Goal: Task Accomplishment & Management: Use online tool/utility

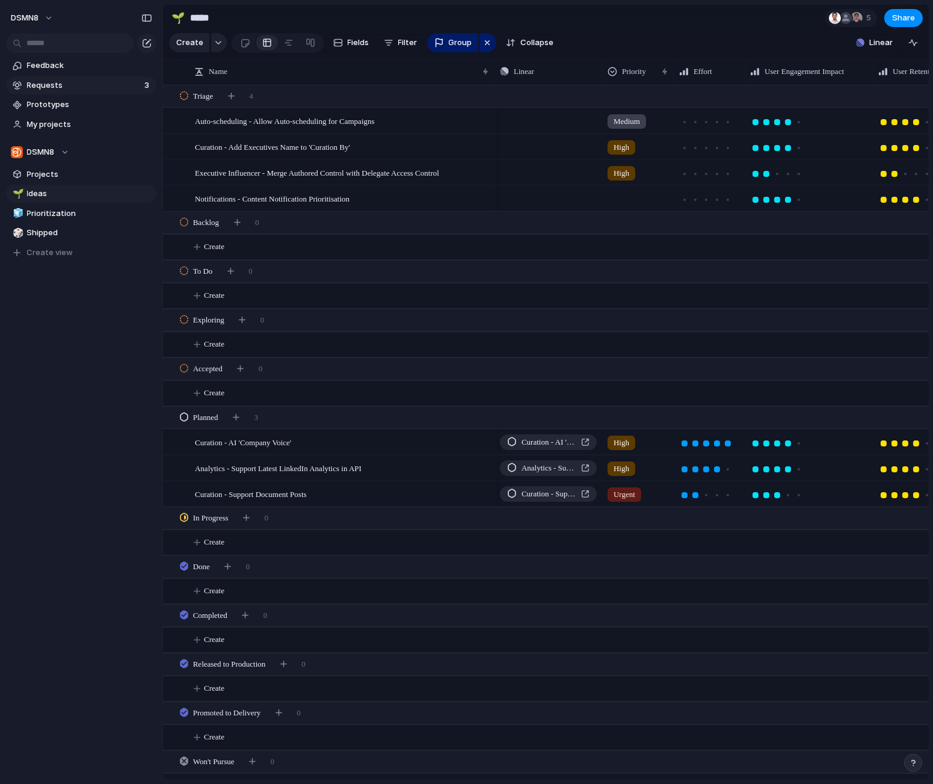
click at [57, 81] on span "Requests" at bounding box center [84, 85] width 114 height 12
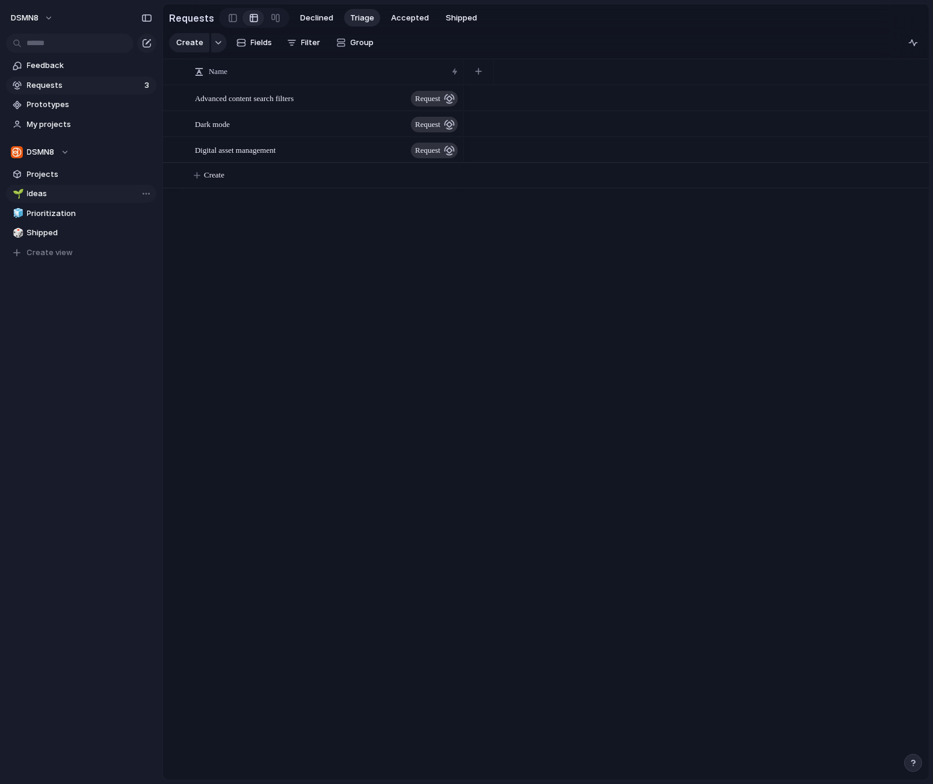
click at [92, 192] on span "Ideas" at bounding box center [89, 194] width 125 height 12
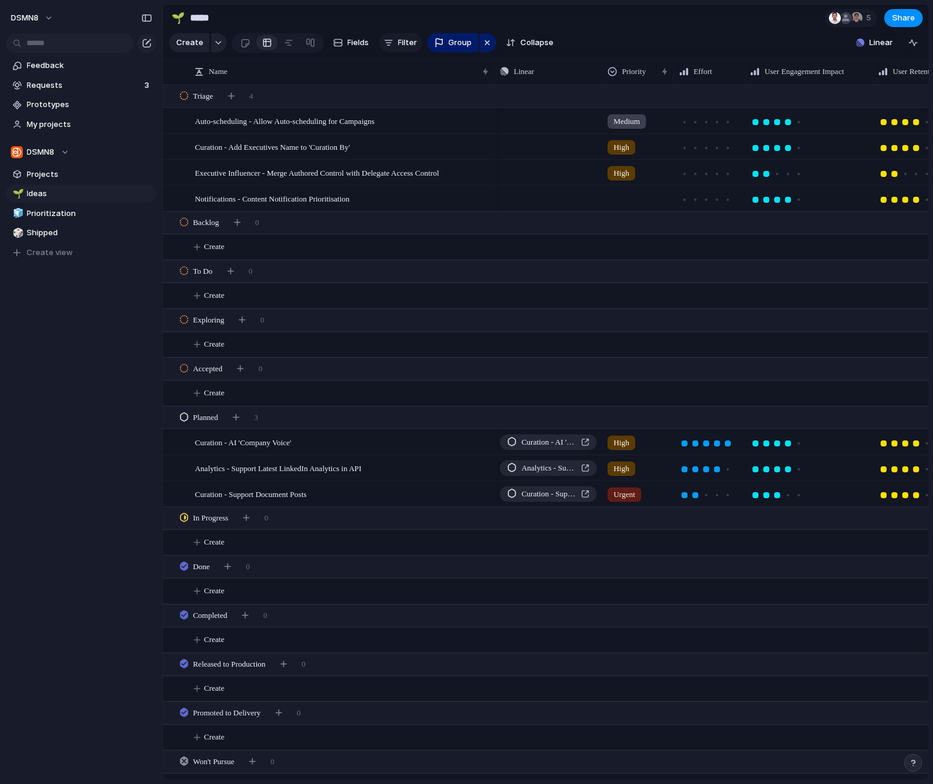
click at [402, 43] on span "Filter" at bounding box center [407, 43] width 19 height 12
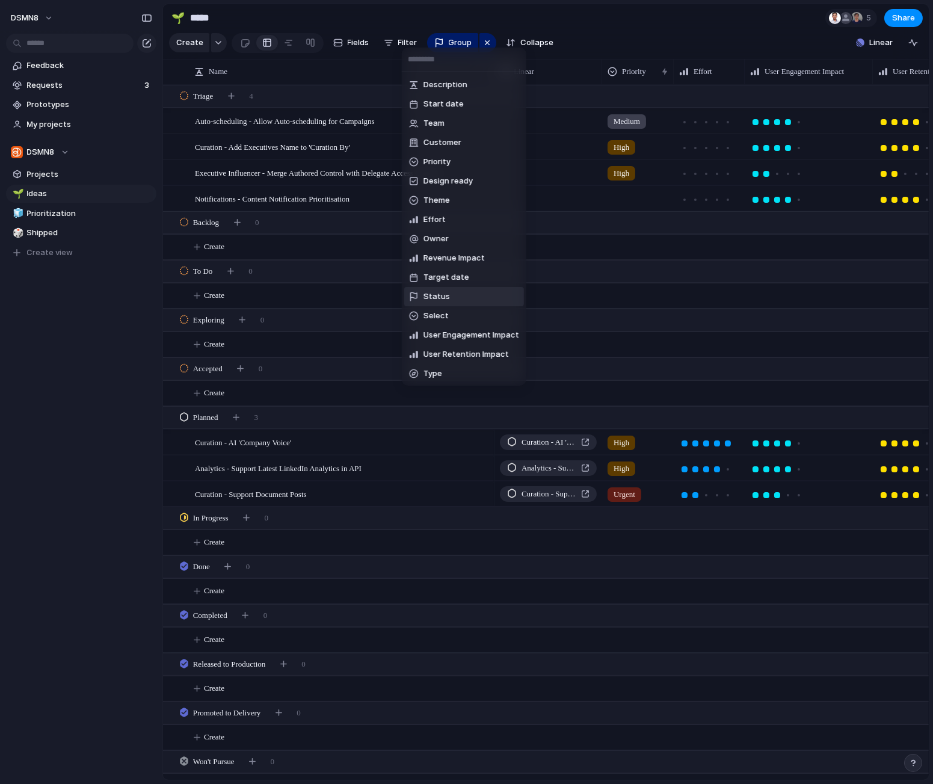
click at [442, 297] on span "Status" at bounding box center [437, 297] width 26 height 12
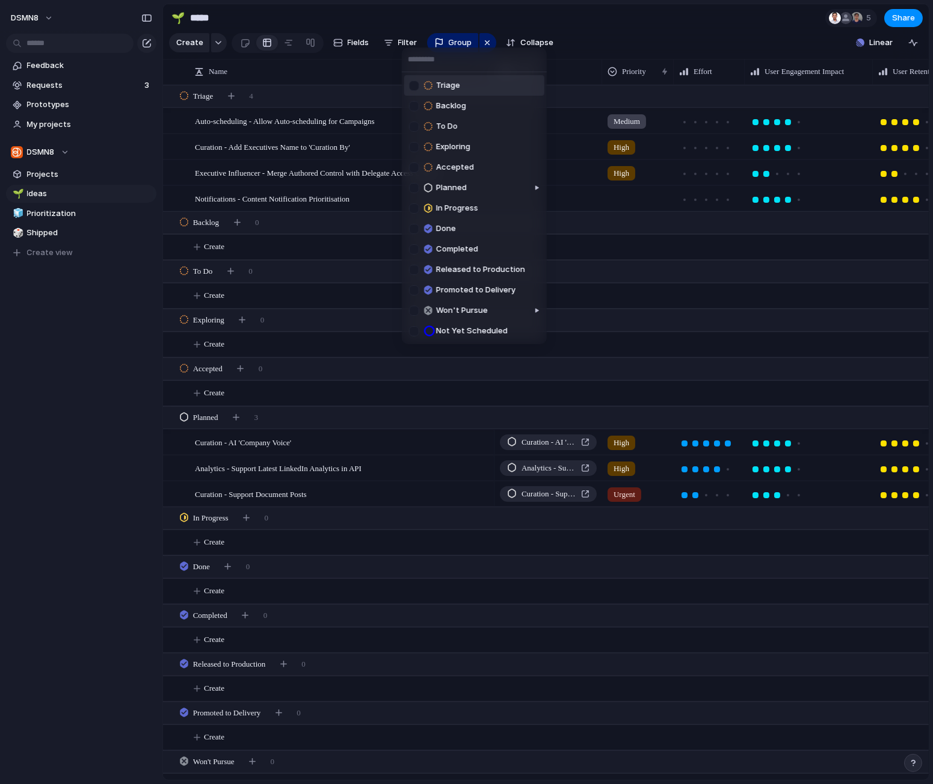
click at [414, 87] on div at bounding box center [414, 86] width 10 height 10
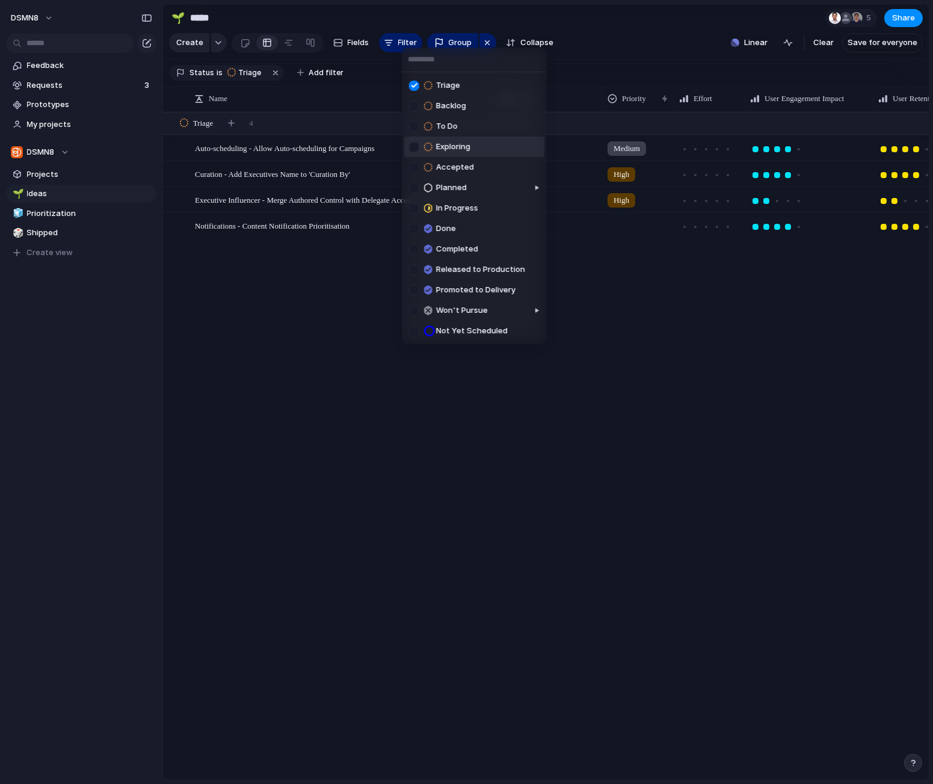
click at [416, 146] on div at bounding box center [414, 147] width 10 height 10
click at [416, 168] on div at bounding box center [414, 167] width 10 height 10
click at [415, 188] on div at bounding box center [414, 188] width 10 height 10
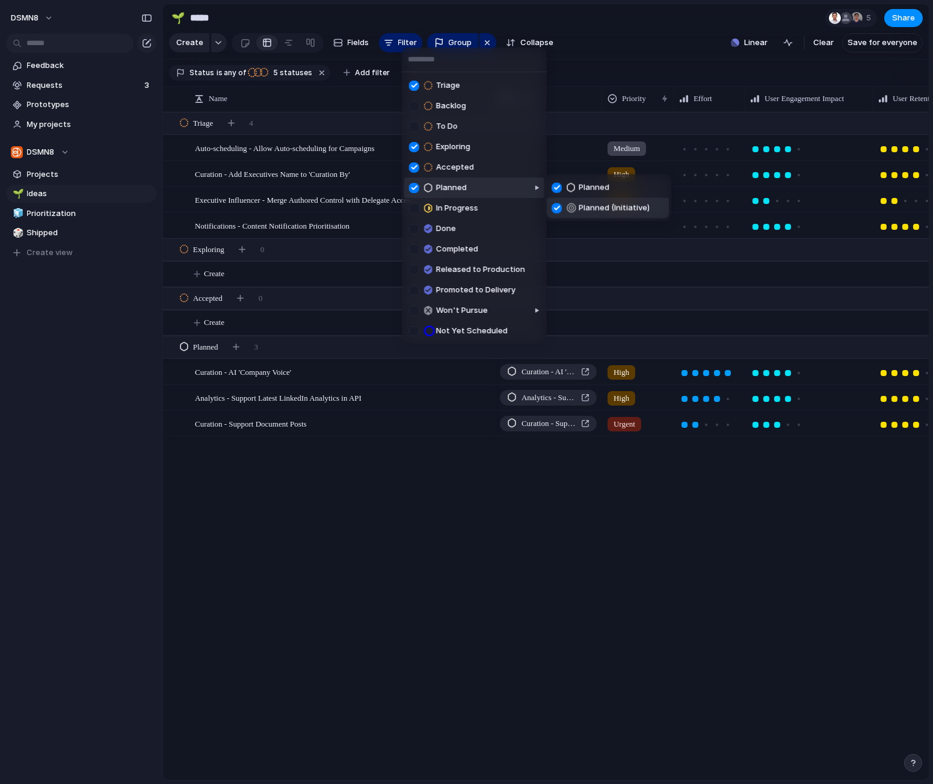
click at [555, 205] on div at bounding box center [557, 208] width 10 height 10
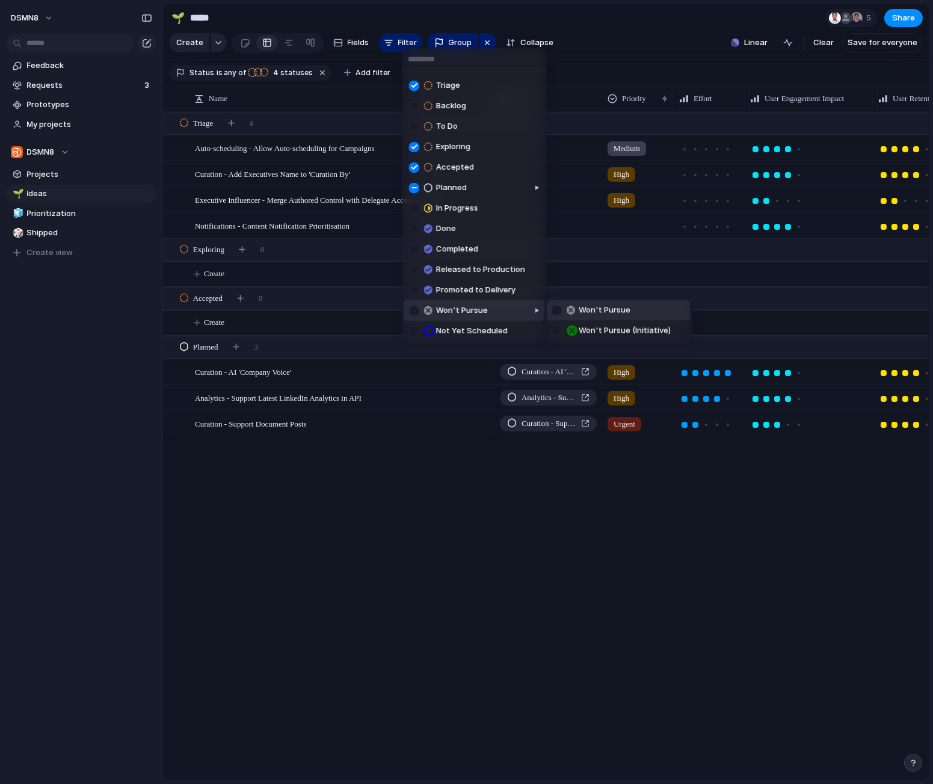
click at [416, 309] on div at bounding box center [414, 311] width 10 height 10
click at [555, 330] on div at bounding box center [557, 330] width 10 height 10
click at [415, 290] on div at bounding box center [414, 290] width 10 height 10
click at [404, 626] on div "Triage Backlog To Do Exploring Accepted Planned In Progress Done Completed Rele…" at bounding box center [466, 392] width 933 height 784
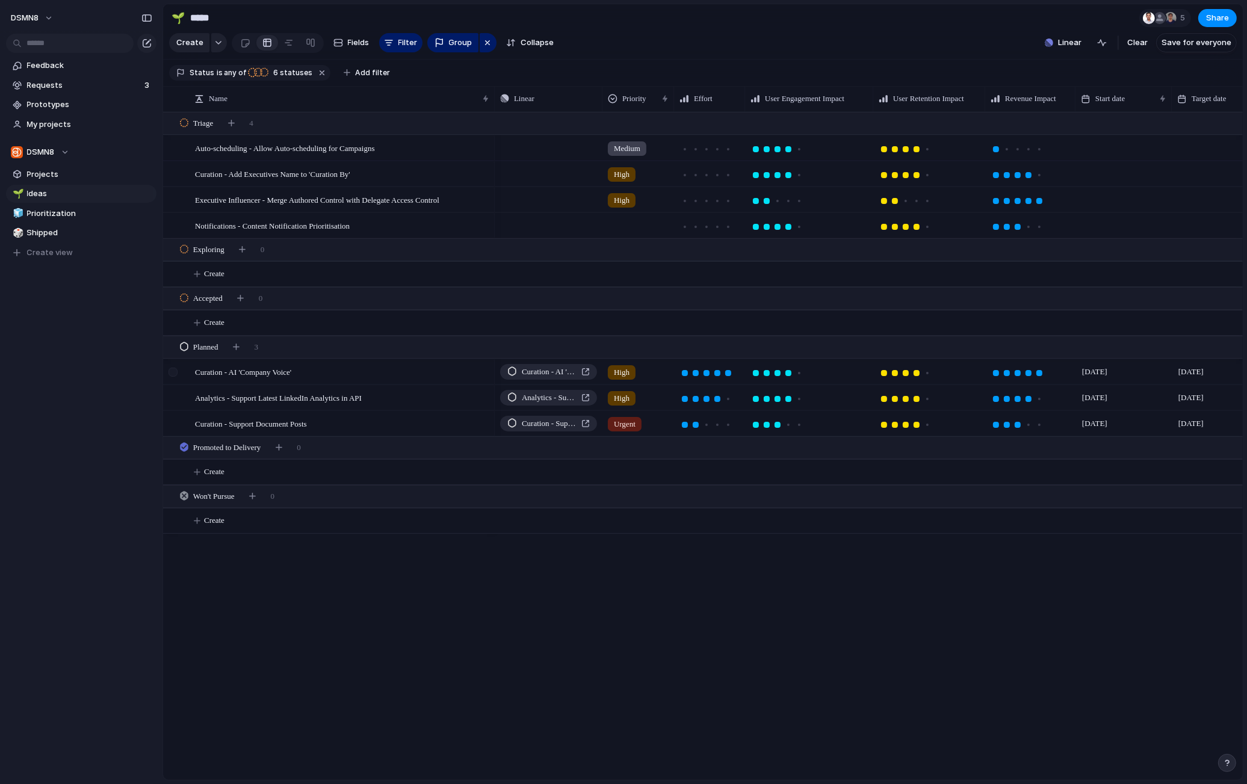
click at [173, 374] on div at bounding box center [172, 372] width 9 height 9
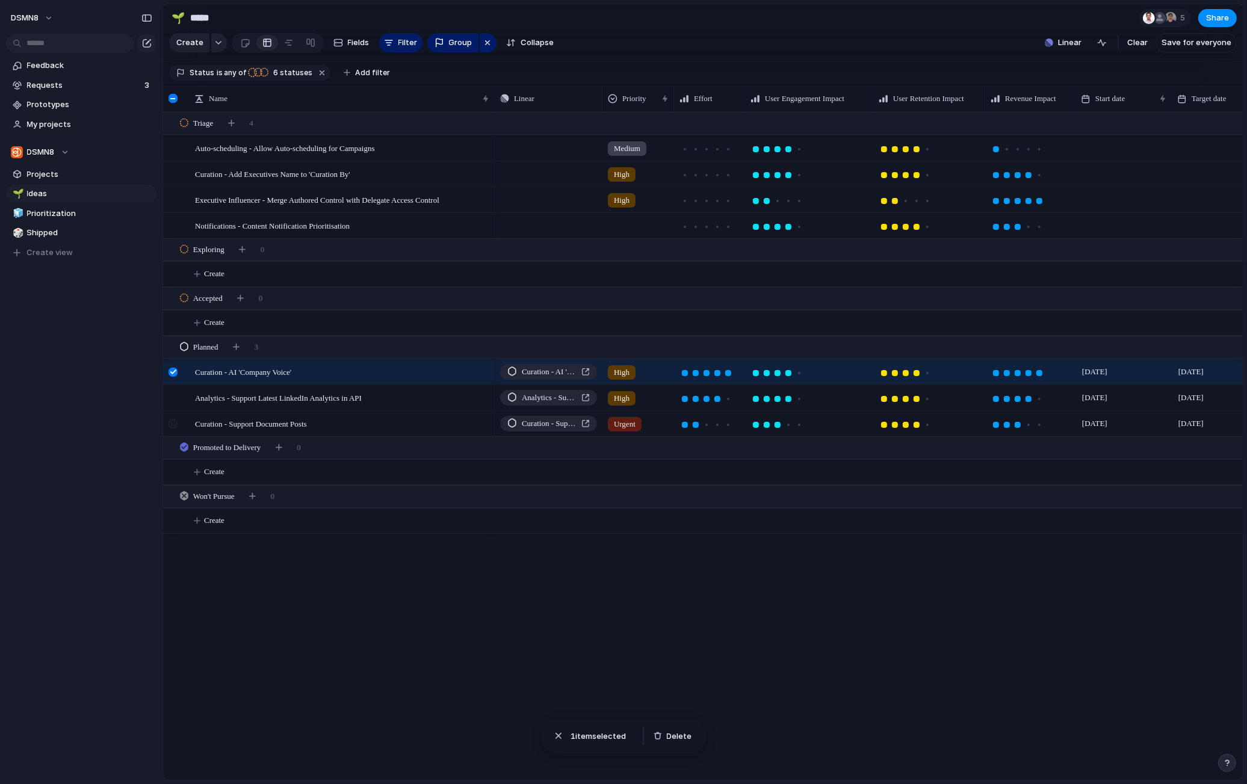
drag, startPoint x: 173, startPoint y: 395, endPoint x: 171, endPoint y: 416, distance: 21.1
click at [173, 396] on div at bounding box center [172, 397] width 9 height 9
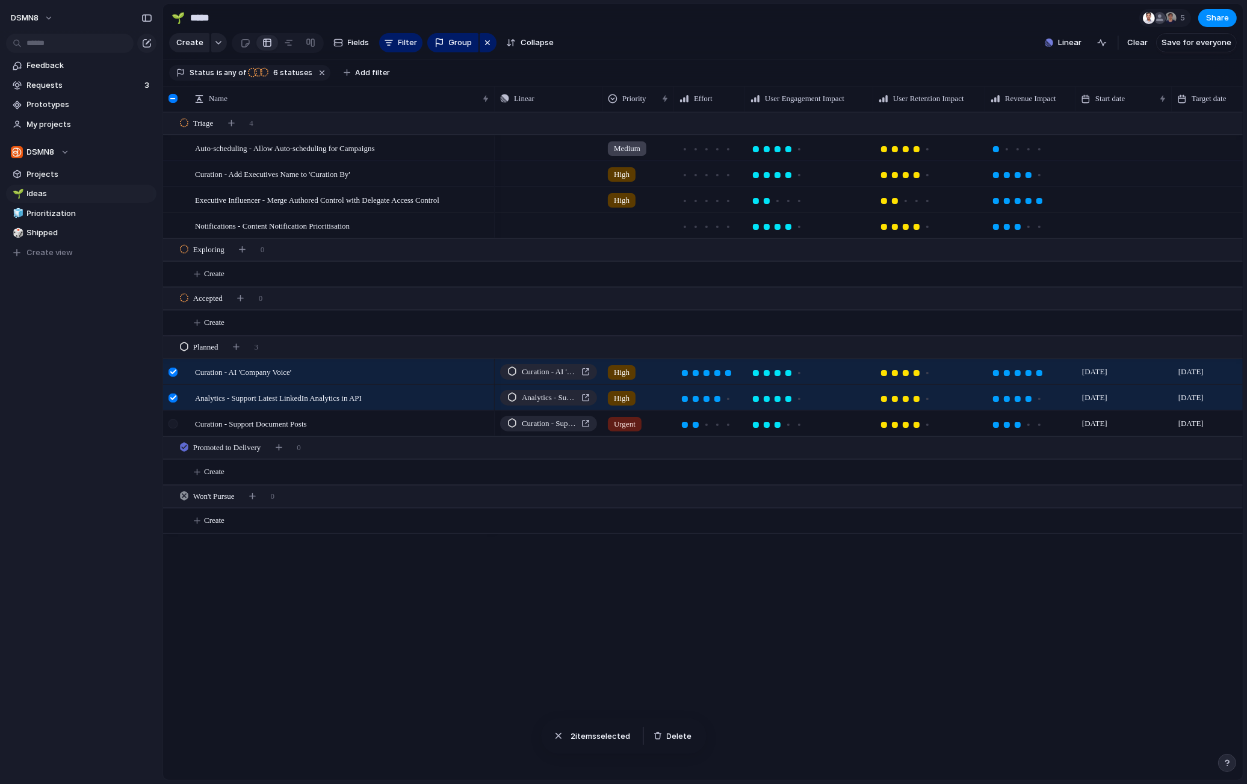
click at [172, 421] on div at bounding box center [172, 423] width 9 height 9
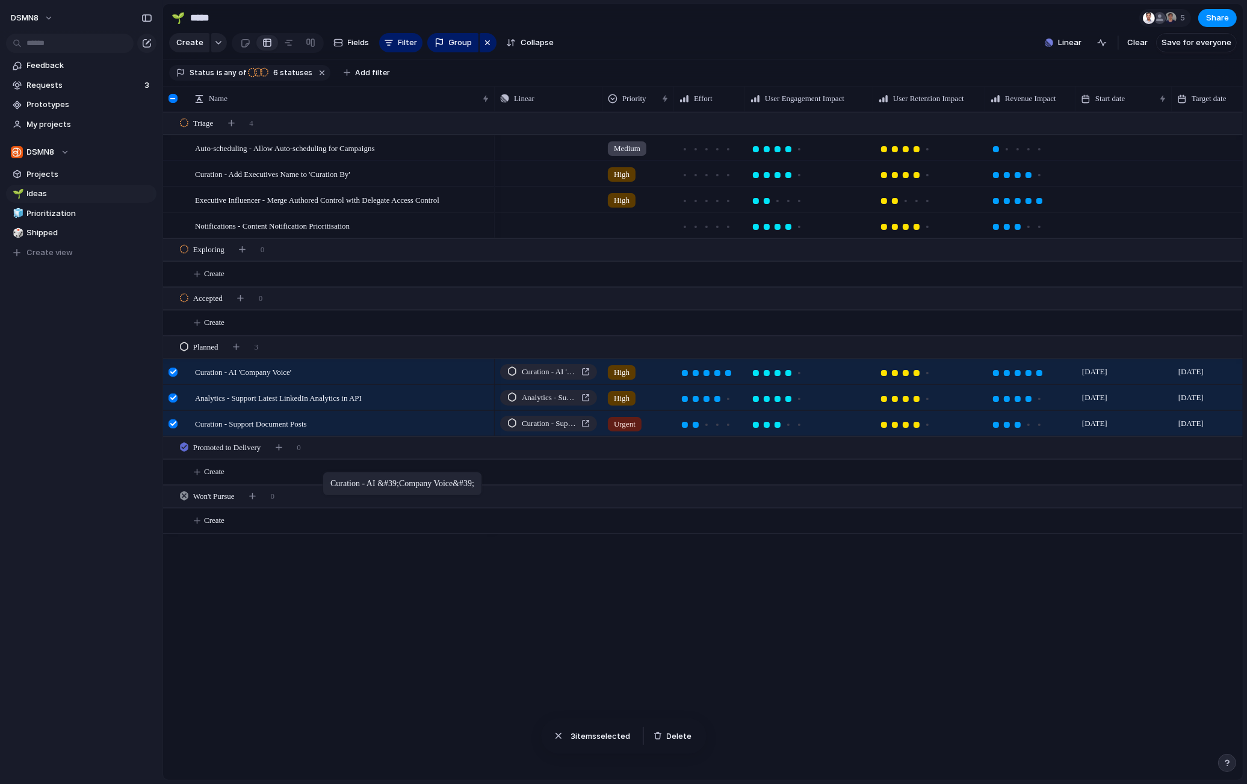
drag, startPoint x: 335, startPoint y: 372, endPoint x: 328, endPoint y: 475, distance: 103.1
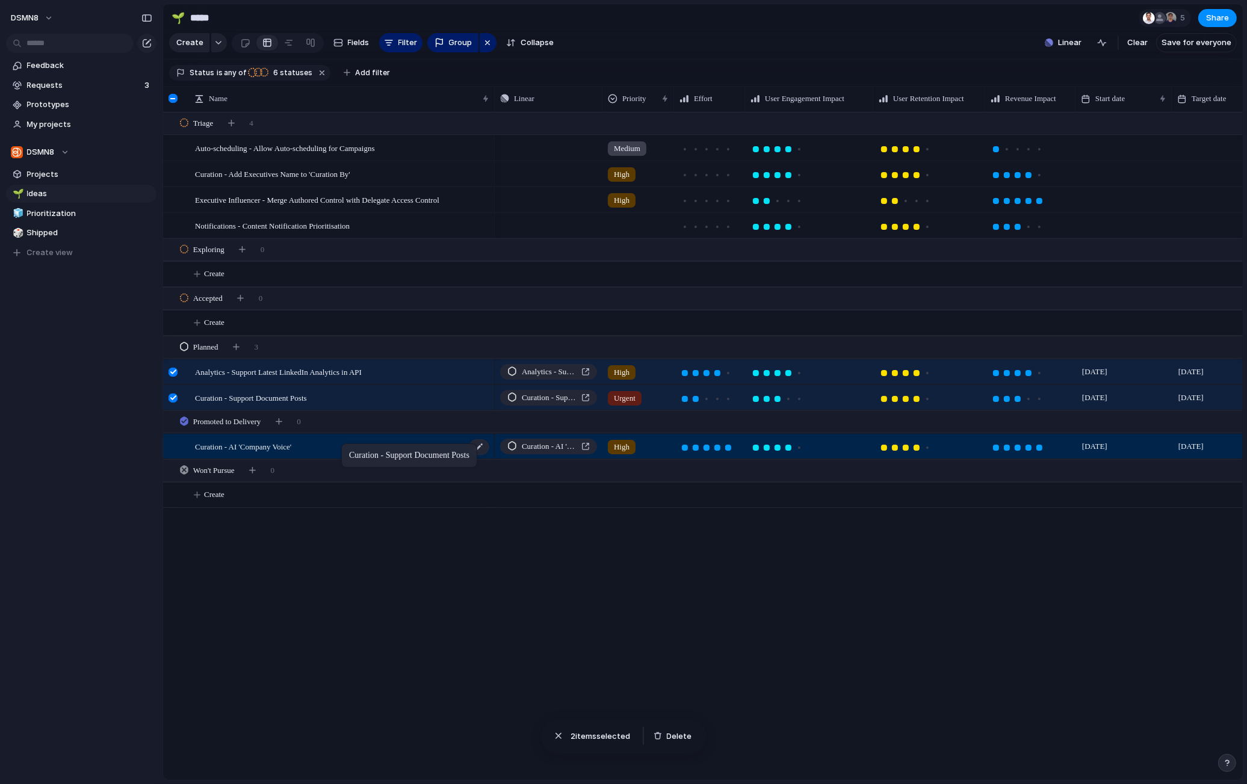
drag, startPoint x: 348, startPoint y: 395, endPoint x: 347, endPoint y: 446, distance: 51.2
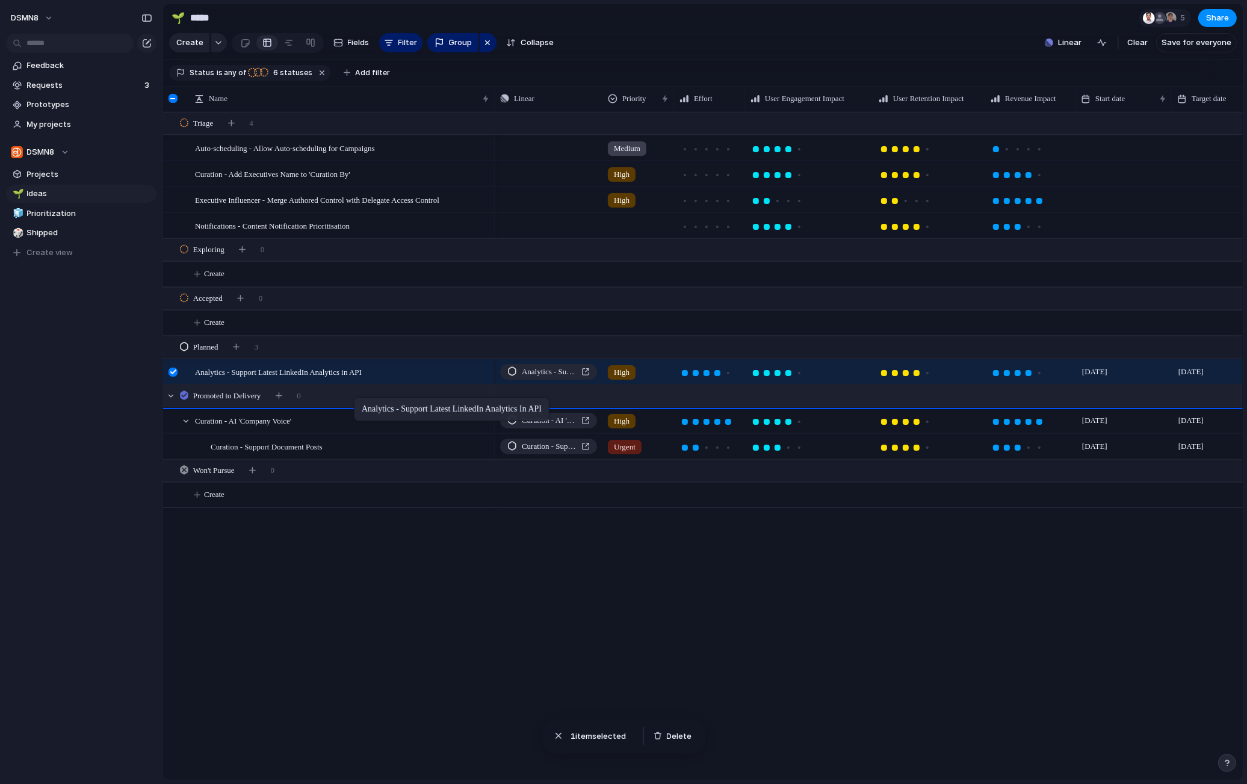
drag, startPoint x: 355, startPoint y: 369, endPoint x: 359, endPoint y: 400, distance: 31.6
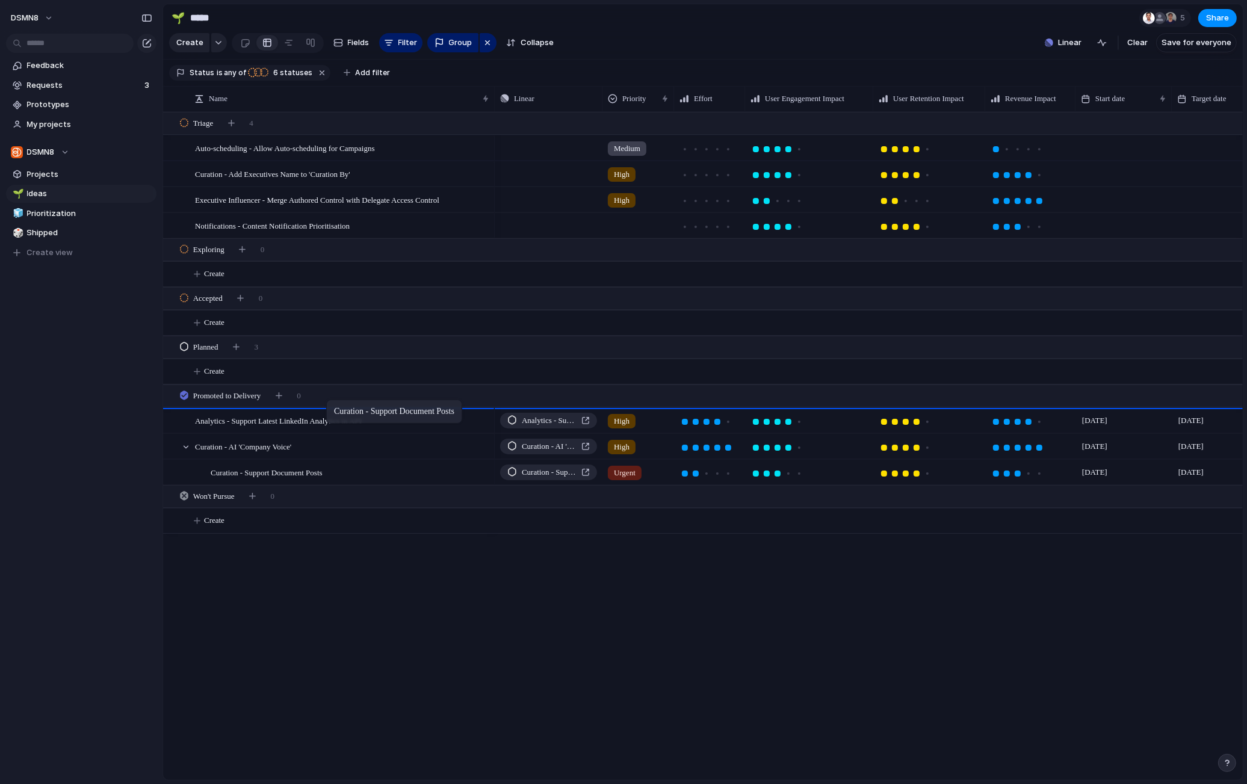
drag, startPoint x: 351, startPoint y: 474, endPoint x: 332, endPoint y: 402, distance: 74.6
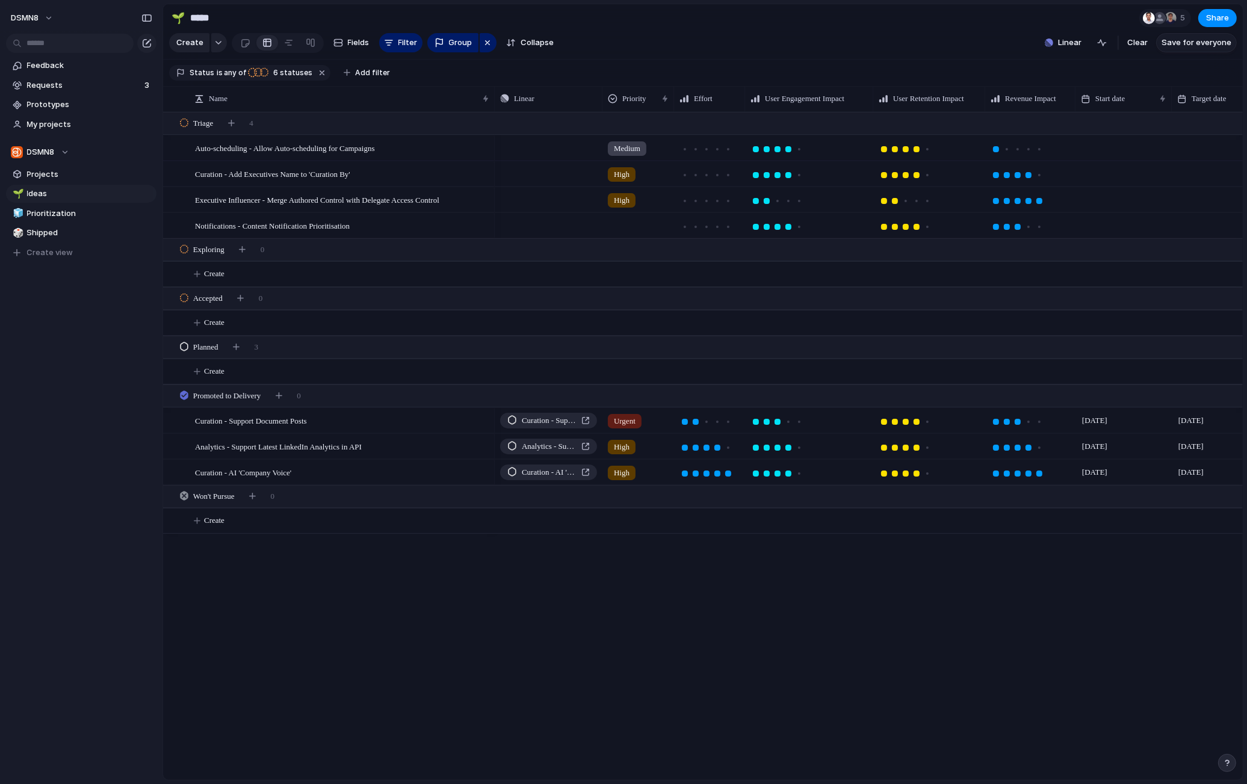
click at [933, 47] on span "Save for everyone" at bounding box center [1196, 43] width 70 height 12
click at [84, 213] on span "Prioritization" at bounding box center [89, 214] width 125 height 12
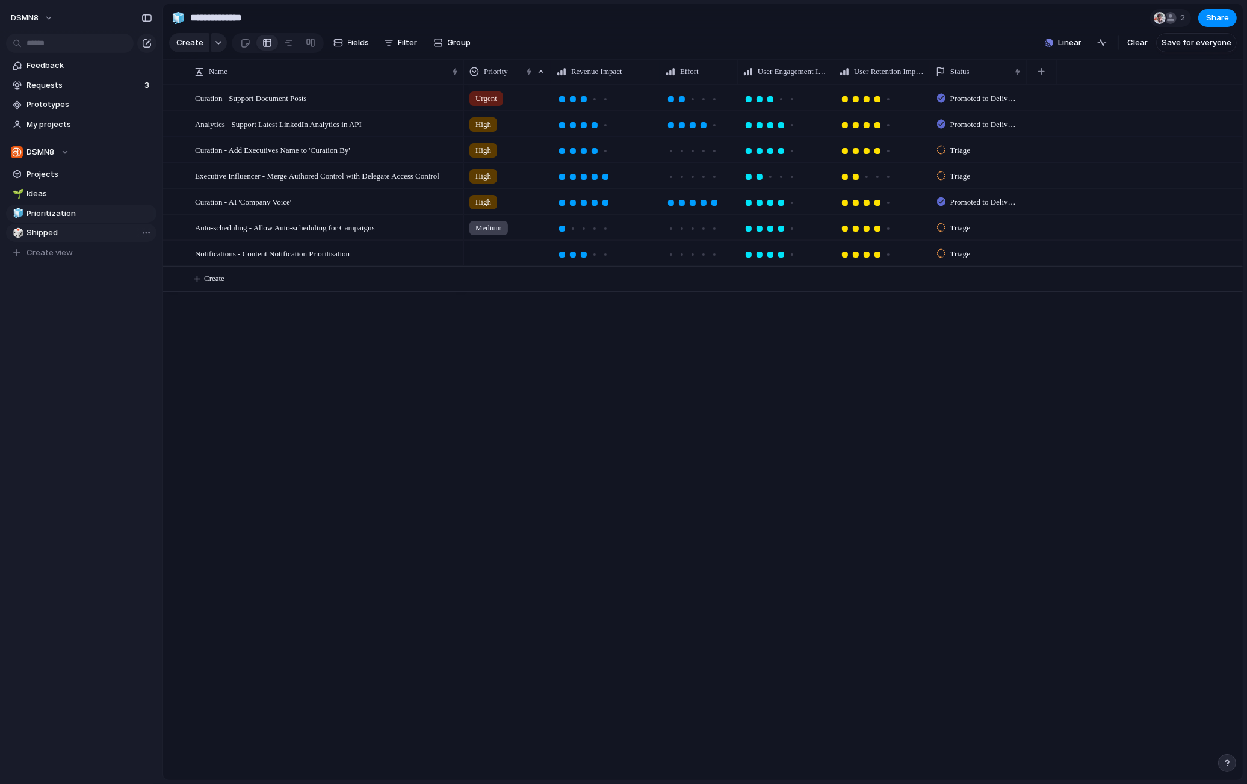
click at [70, 232] on span "Shipped" at bounding box center [89, 233] width 125 height 12
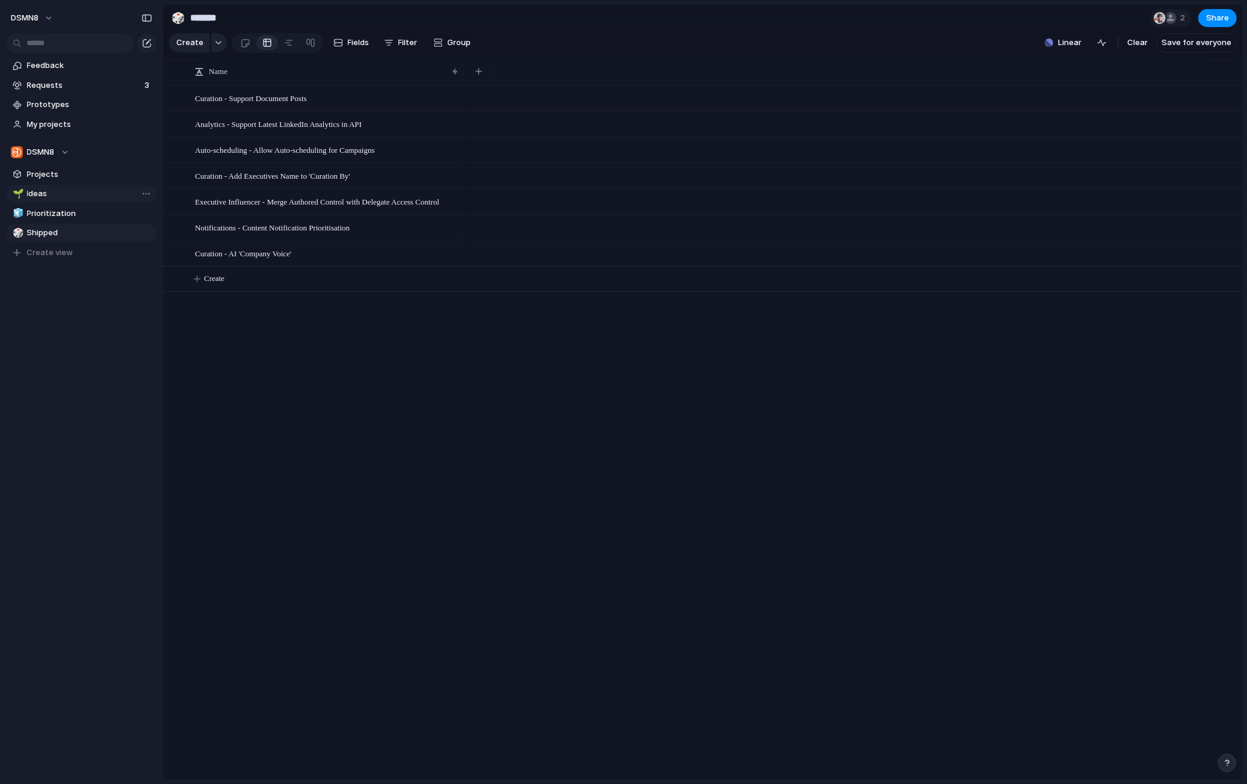
click at [70, 196] on span "Ideas" at bounding box center [89, 194] width 125 height 12
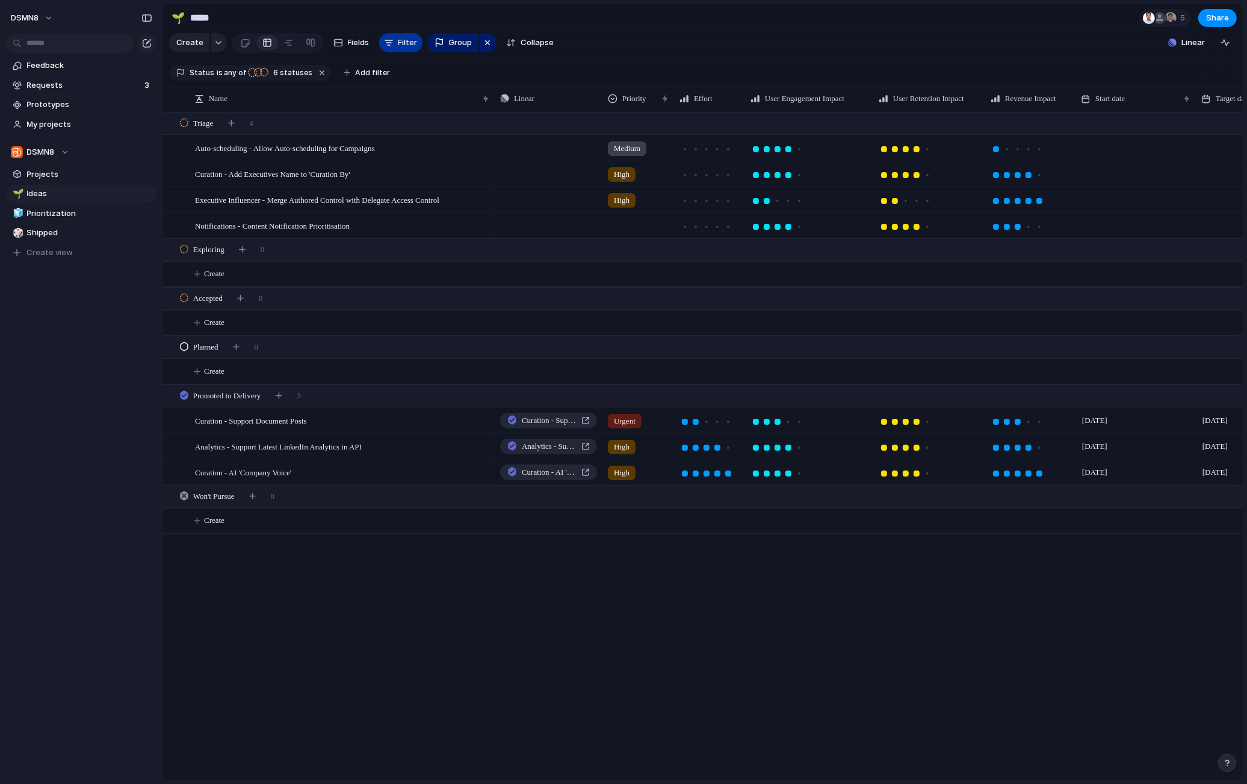
click at [400, 44] on span "Filter" at bounding box center [407, 43] width 19 height 12
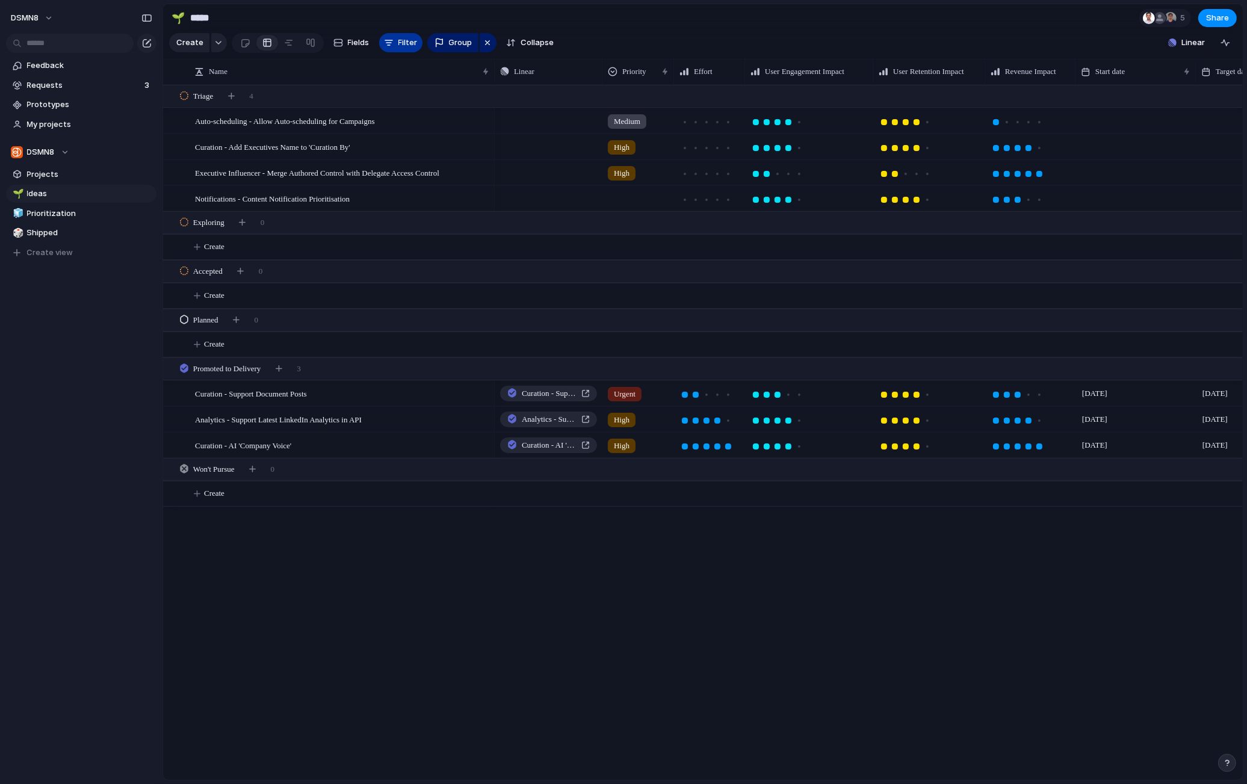
click at [400, 44] on span "Filter" at bounding box center [407, 43] width 19 height 12
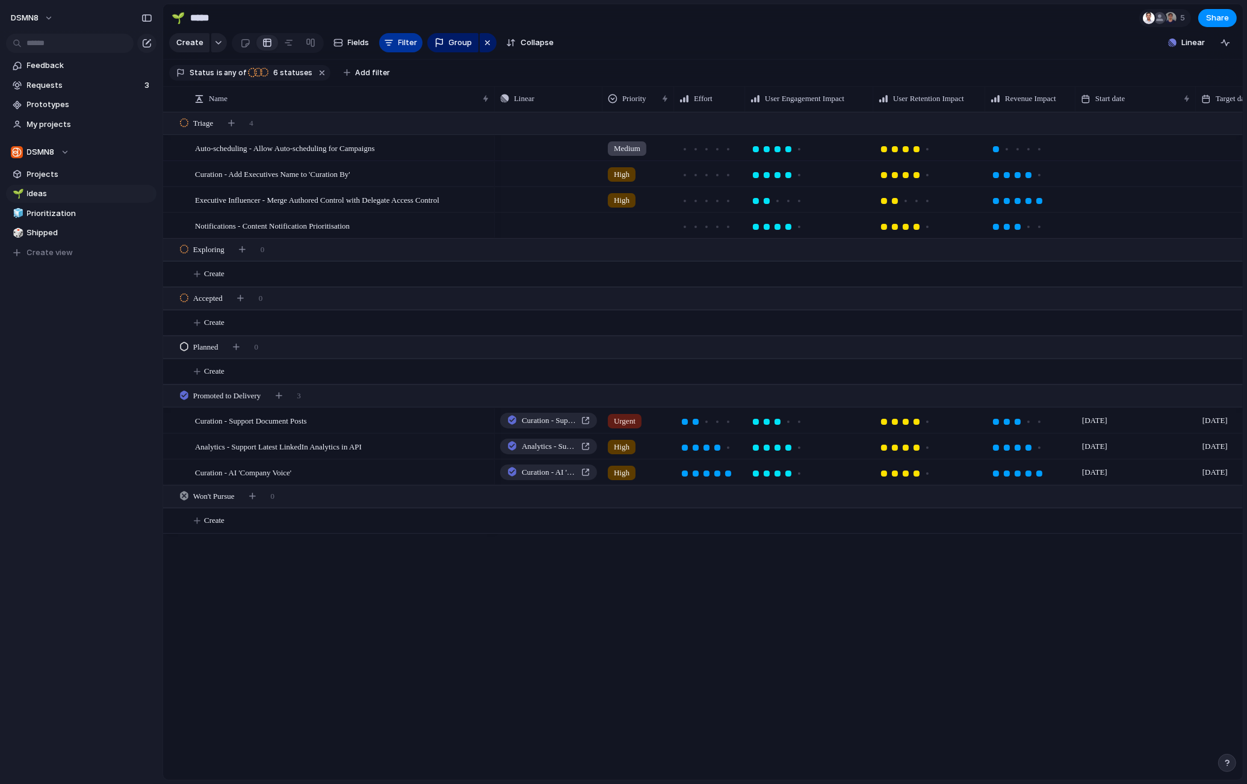
click at [400, 44] on span "Filter" at bounding box center [407, 43] width 19 height 12
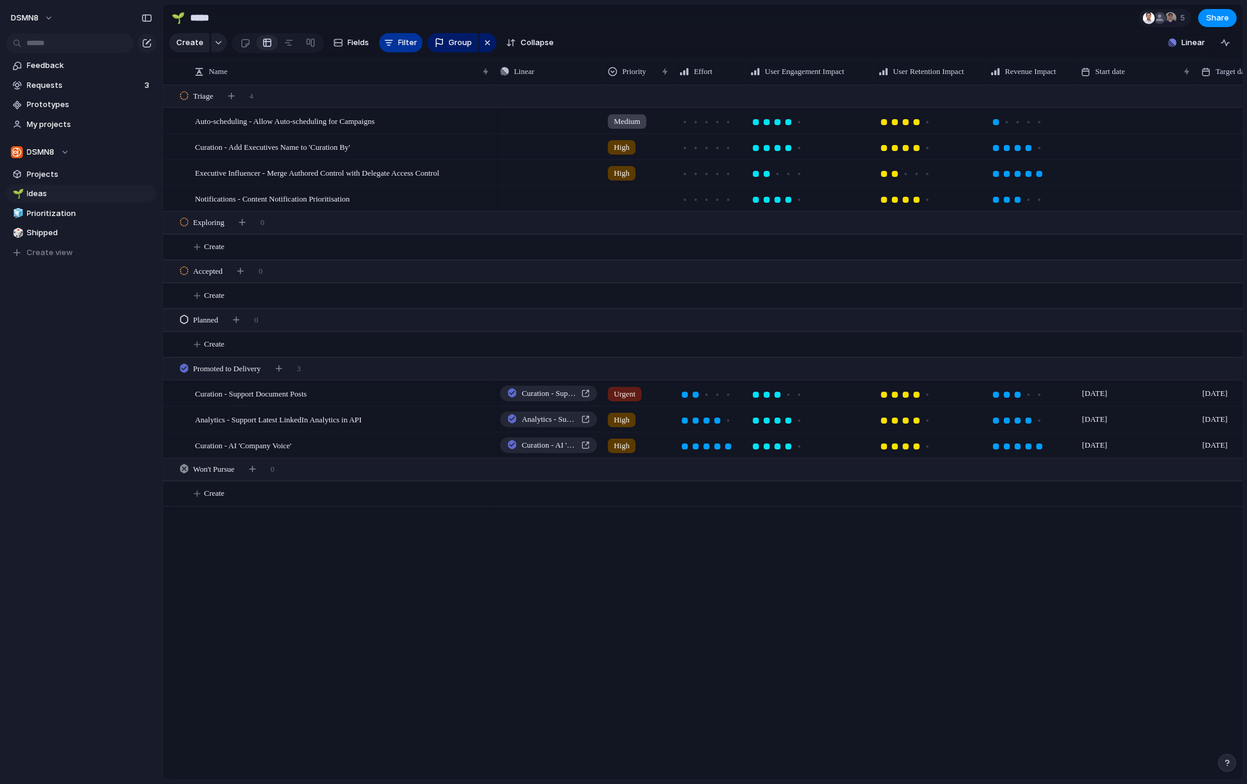
click at [398, 42] on span "Filter" at bounding box center [407, 43] width 19 height 12
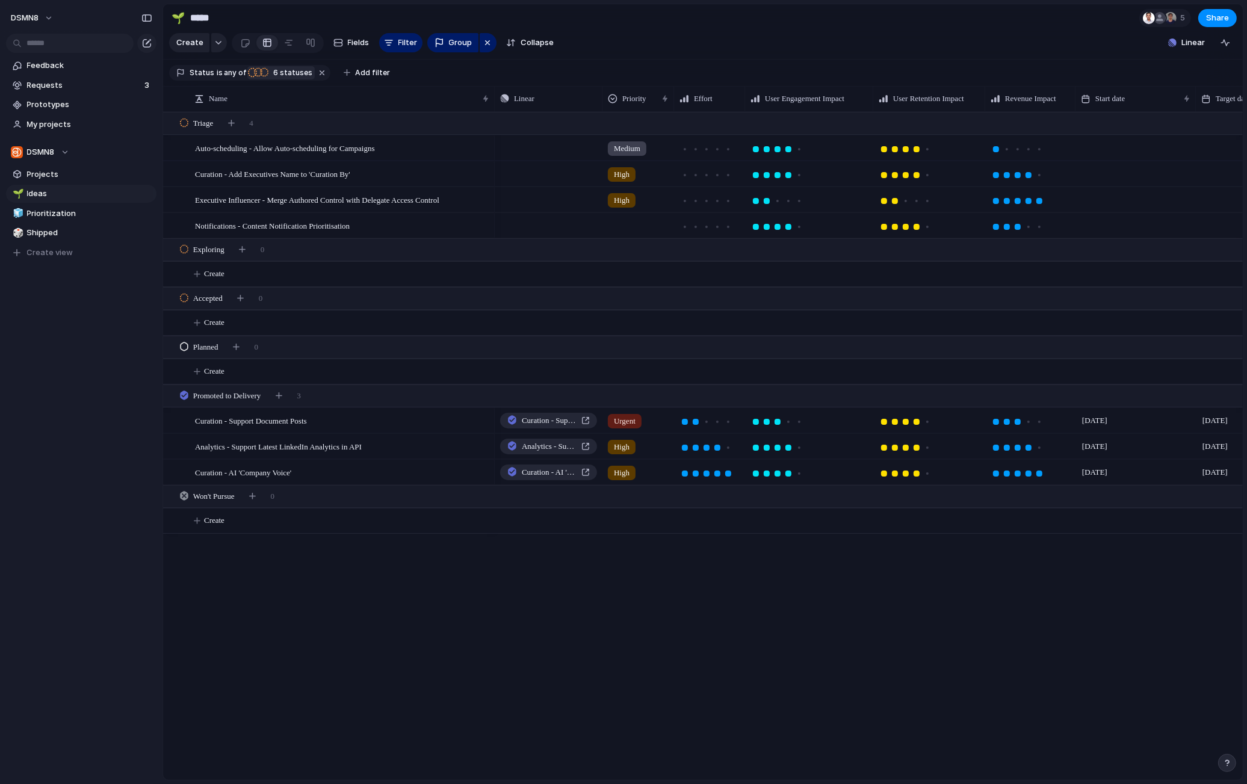
click at [292, 73] on span "6 statuses" at bounding box center [291, 72] width 43 height 11
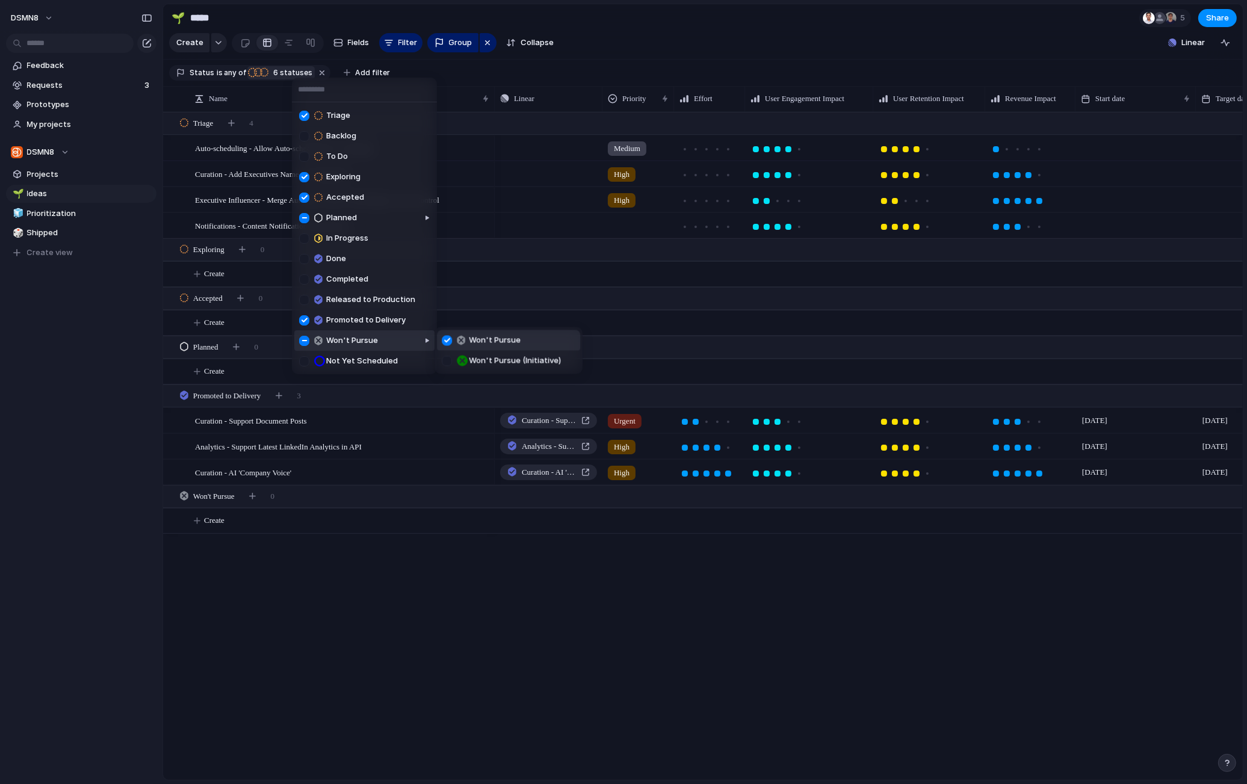
click at [286, 634] on div "Triage Backlog To Do Exploring Accepted Planned In Progress Done Completed Rele…" at bounding box center [623, 392] width 1247 height 784
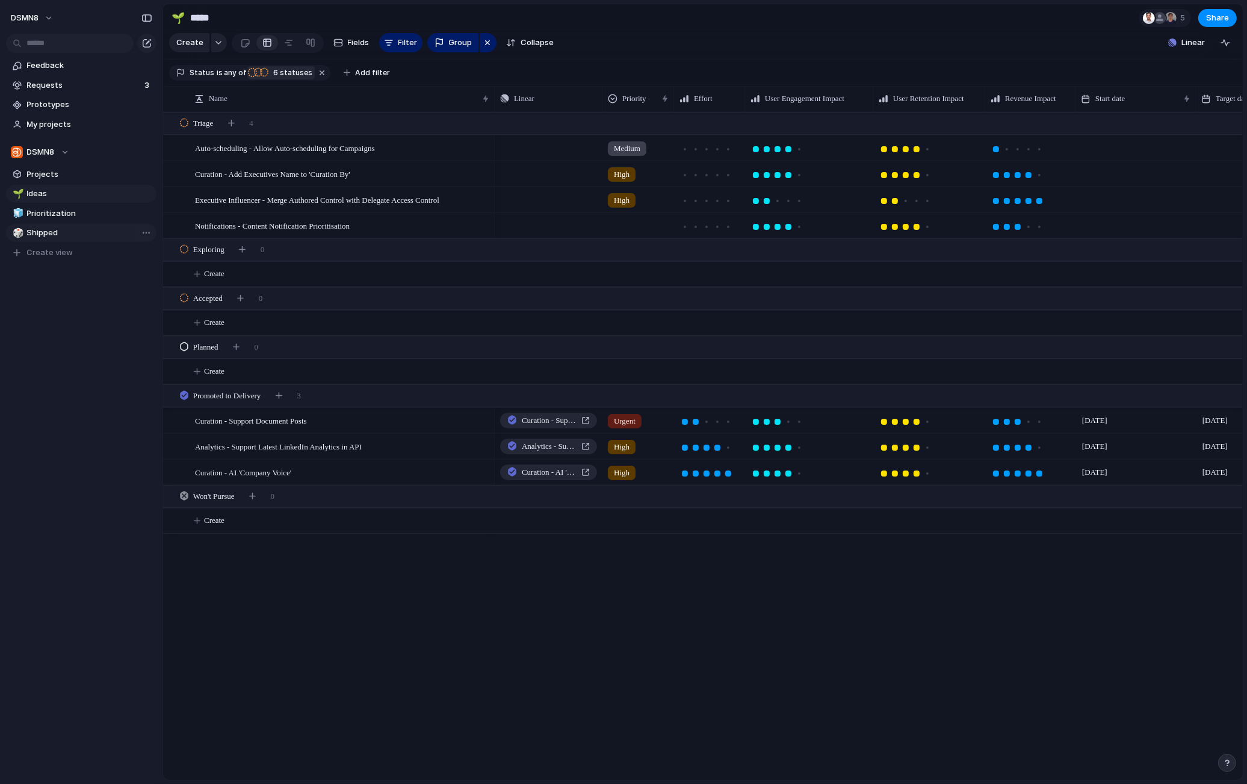
click at [79, 231] on span "Shipped" at bounding box center [89, 233] width 125 height 12
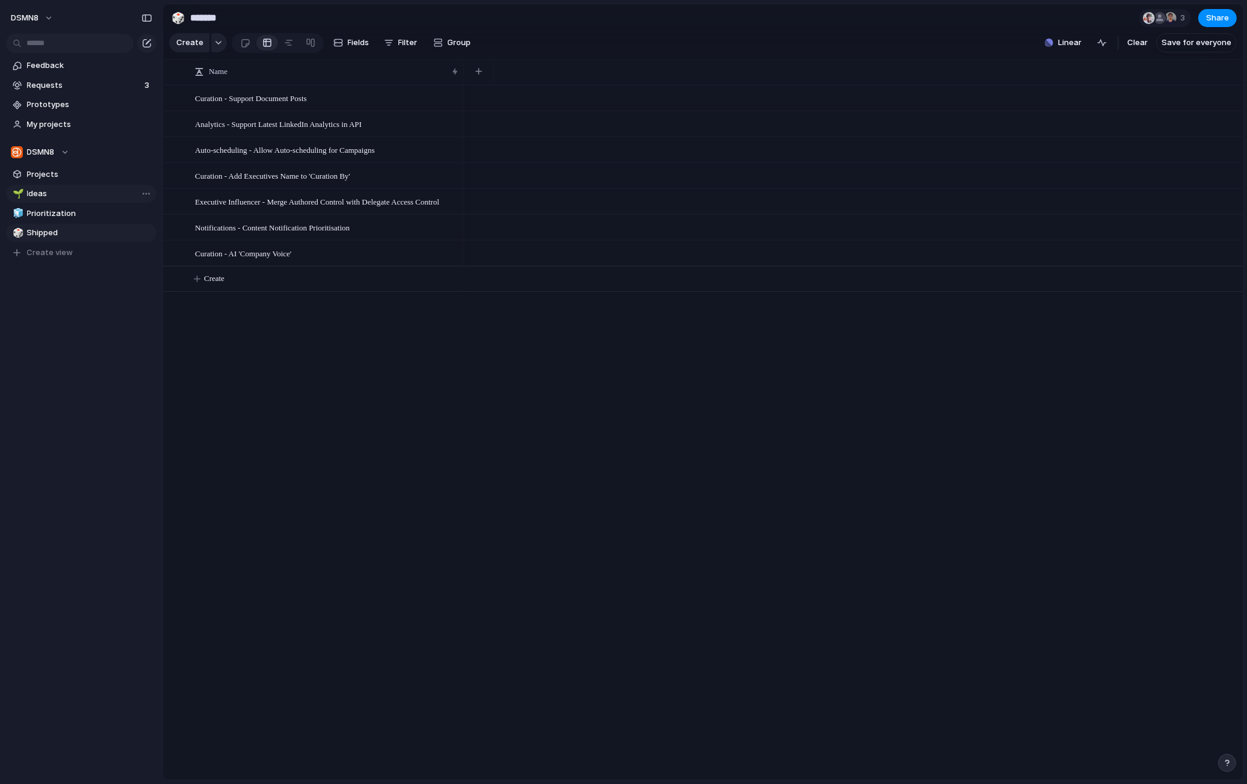
click at [58, 196] on span "Ideas" at bounding box center [89, 194] width 125 height 12
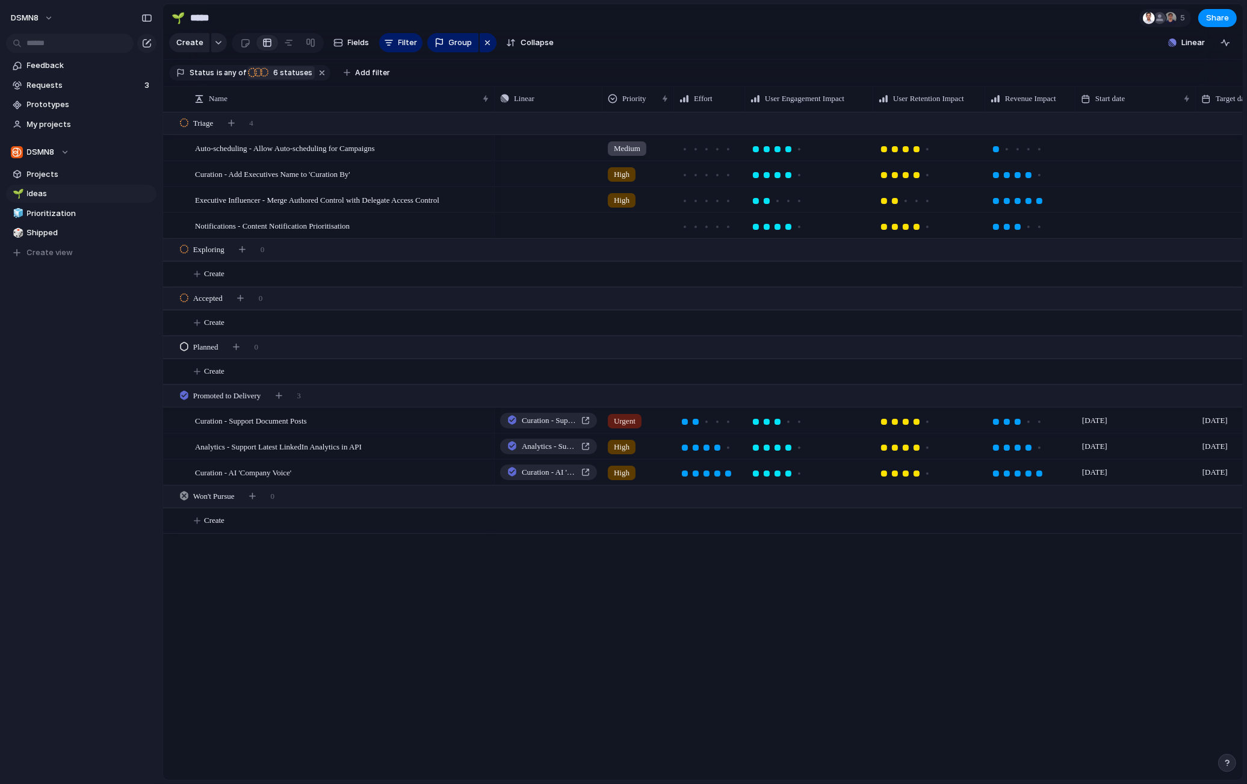
click at [276, 70] on span "6" at bounding box center [275, 72] width 10 height 9
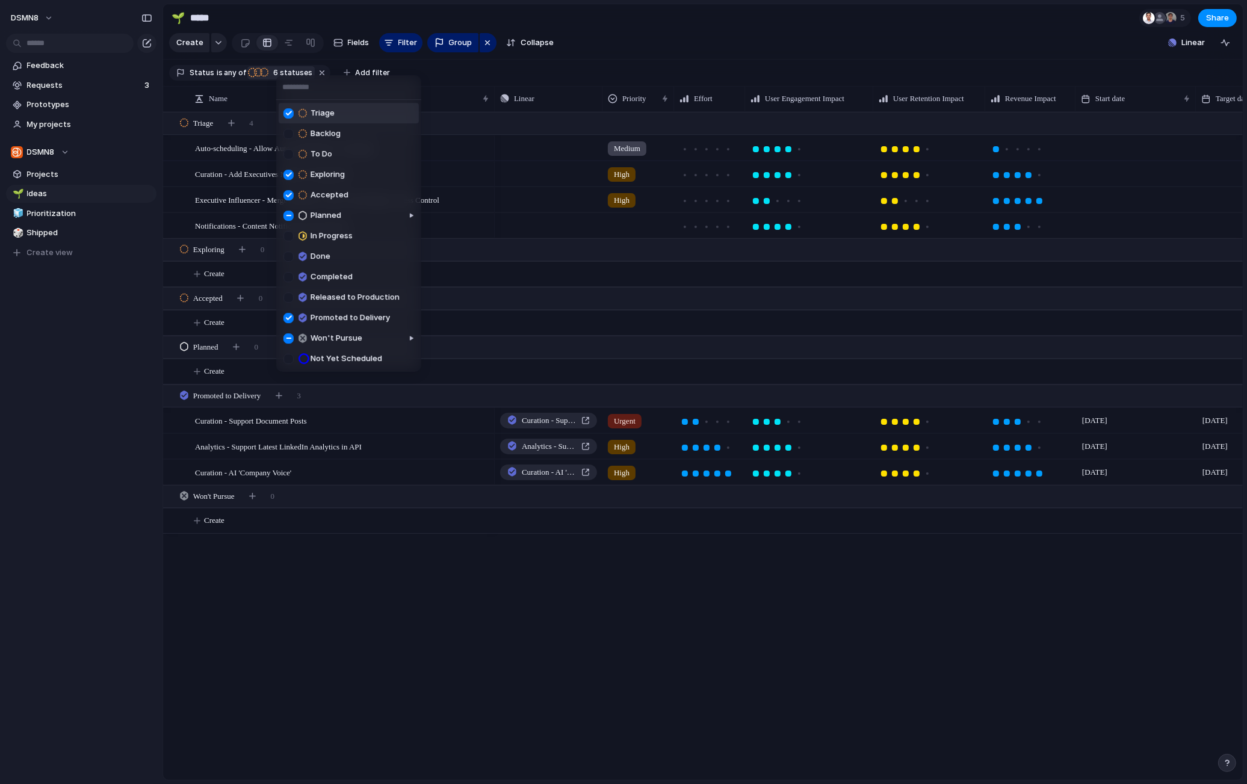
click at [246, 639] on div "Triage Backlog To Do Exploring Accepted Planned In Progress Done Completed Rele…" at bounding box center [623, 392] width 1247 height 784
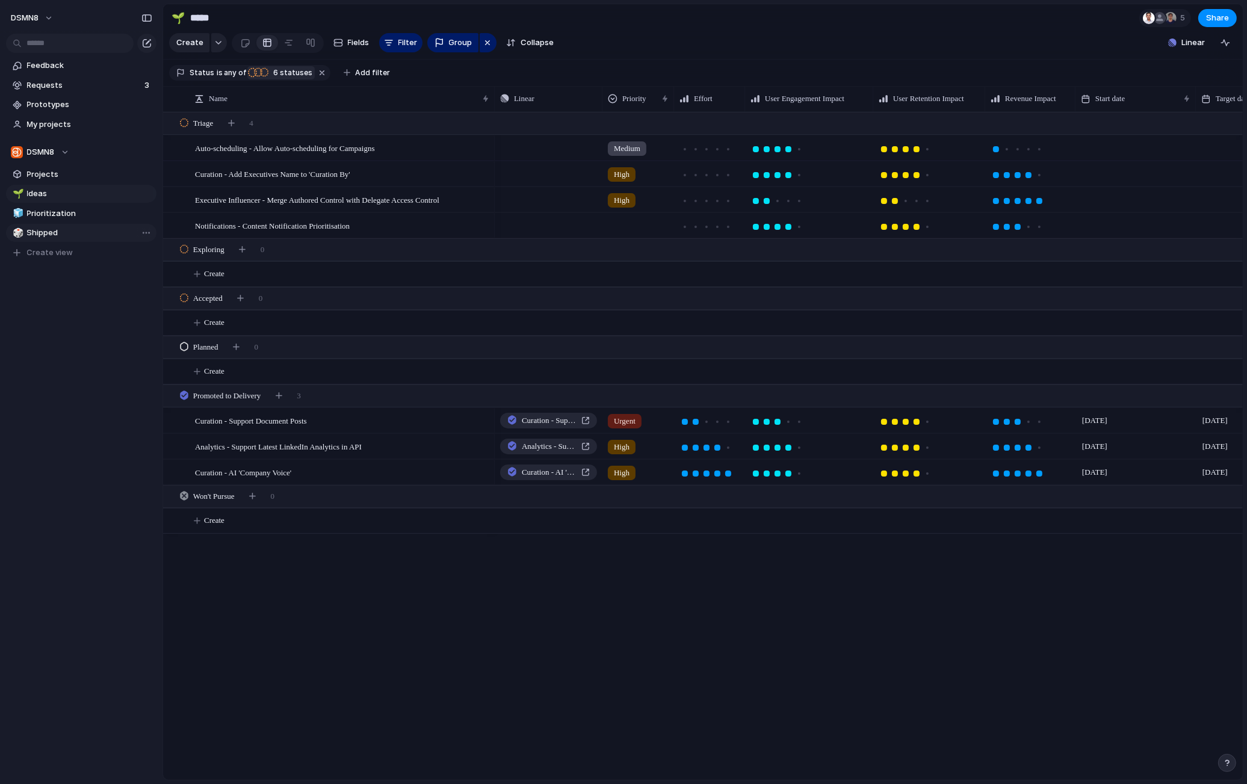
click at [90, 230] on span "Shipped" at bounding box center [89, 233] width 125 height 12
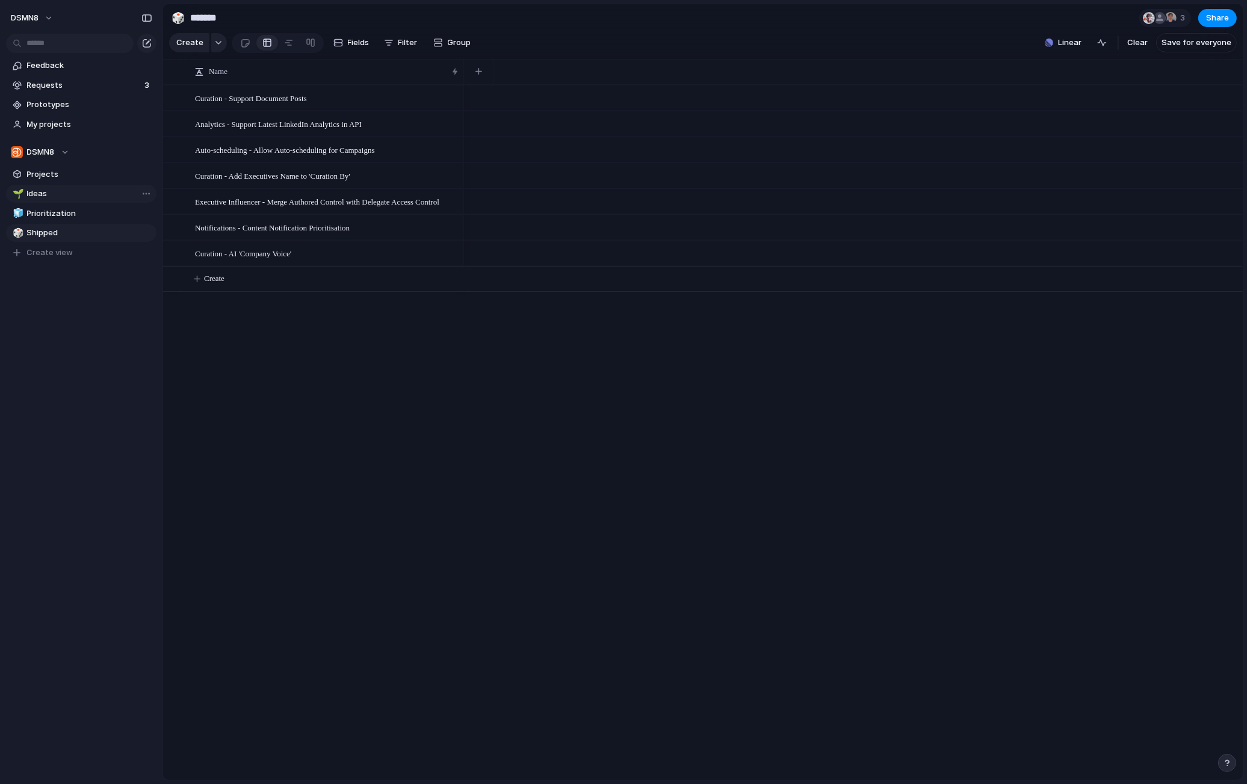
click at [49, 196] on span "Ideas" at bounding box center [89, 194] width 125 height 12
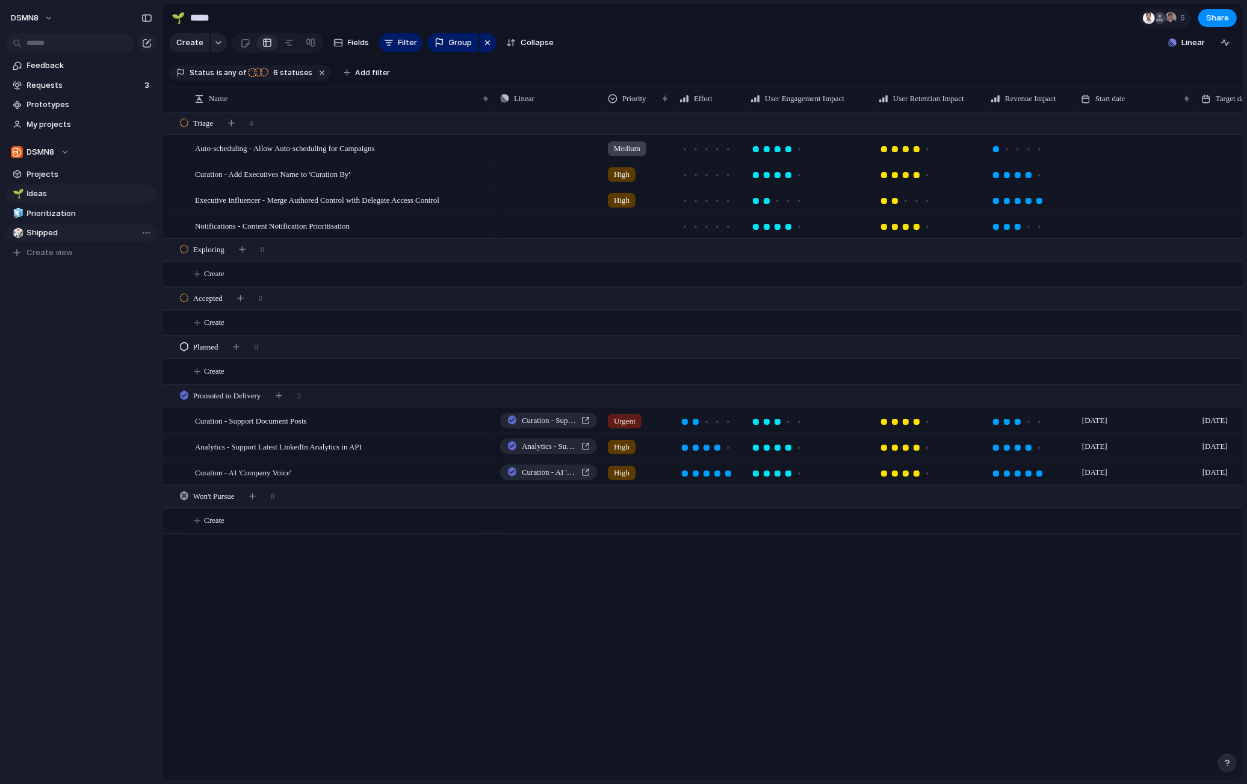
click at [60, 235] on span "Shipped" at bounding box center [89, 233] width 125 height 12
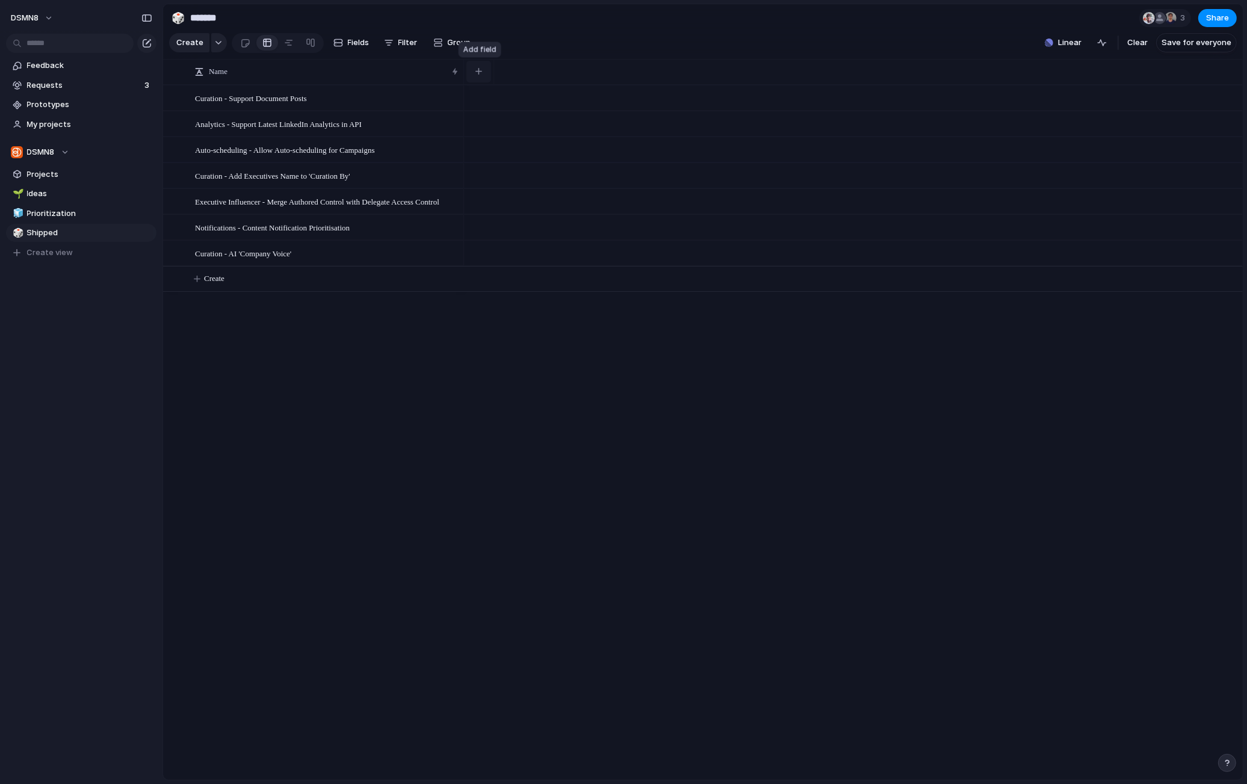
click at [479, 71] on div "button" at bounding box center [478, 71] width 7 height 7
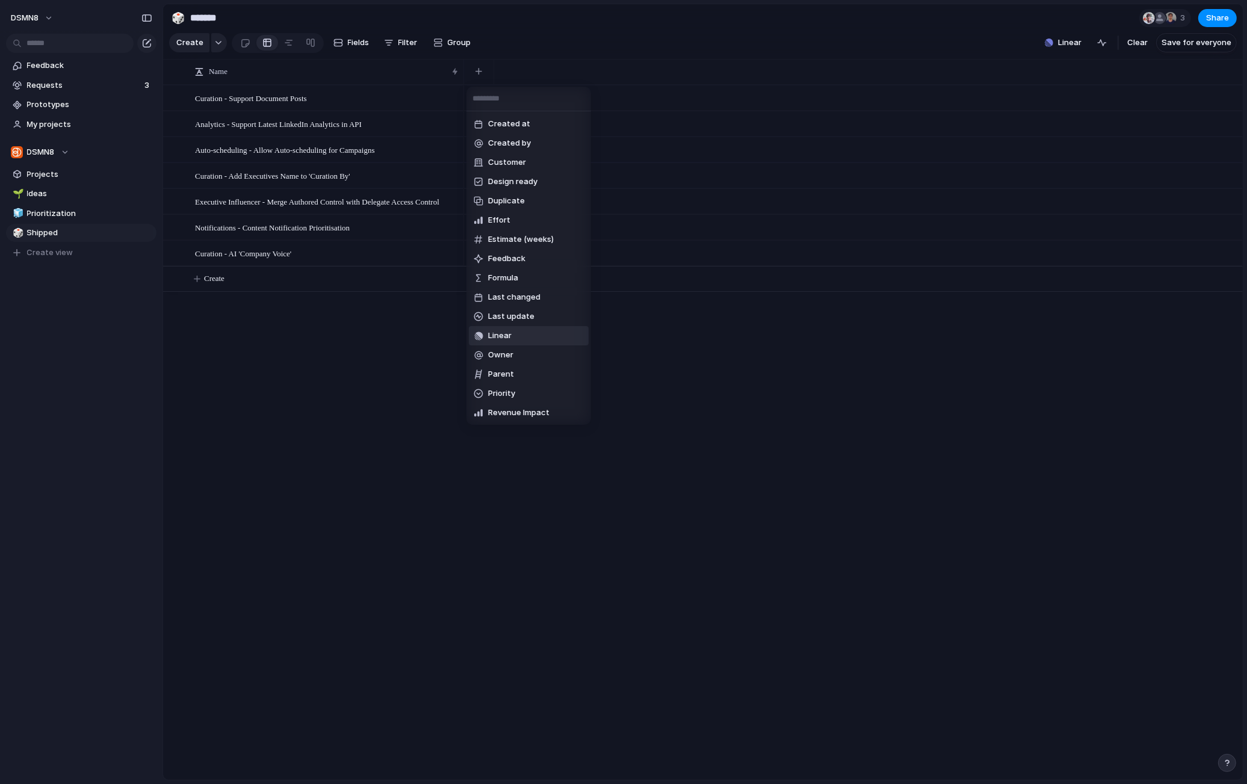
click at [512, 337] on li "Linear" at bounding box center [529, 335] width 120 height 19
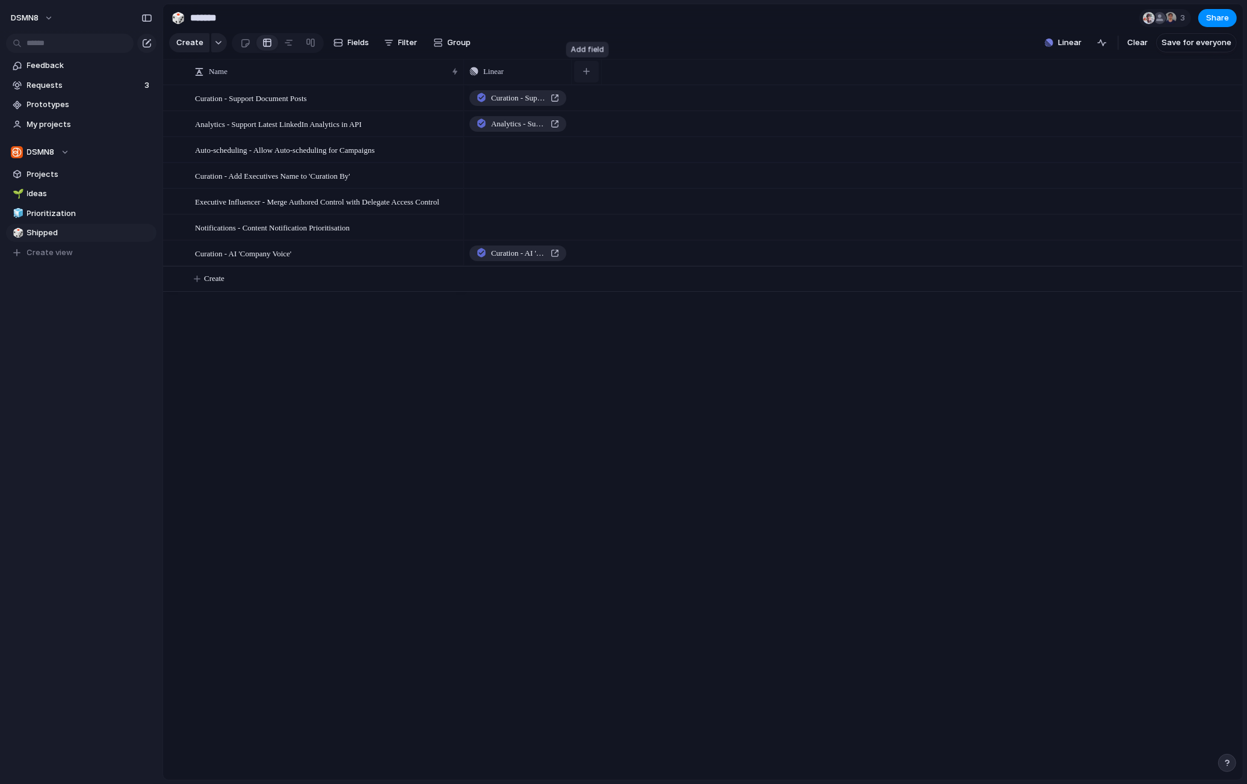
click at [588, 70] on div "button" at bounding box center [586, 71] width 7 height 7
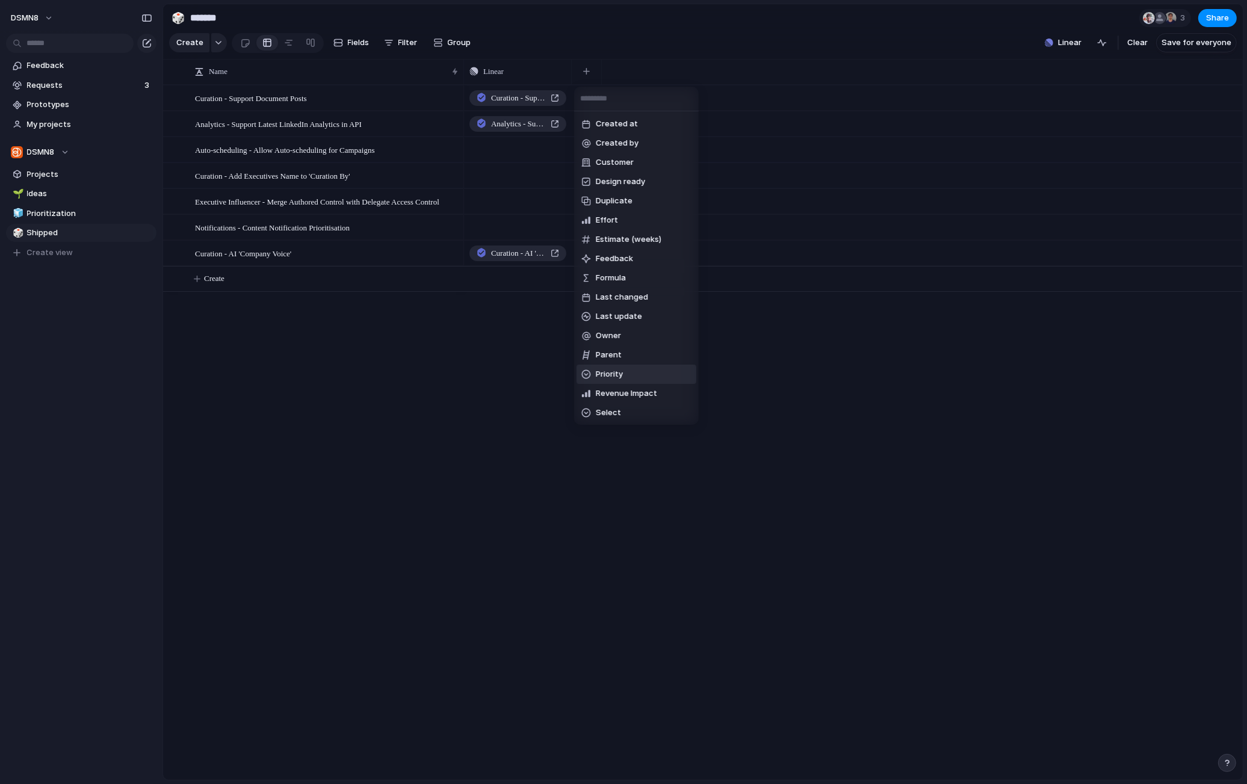
click at [614, 373] on span "Priority" at bounding box center [609, 374] width 27 height 12
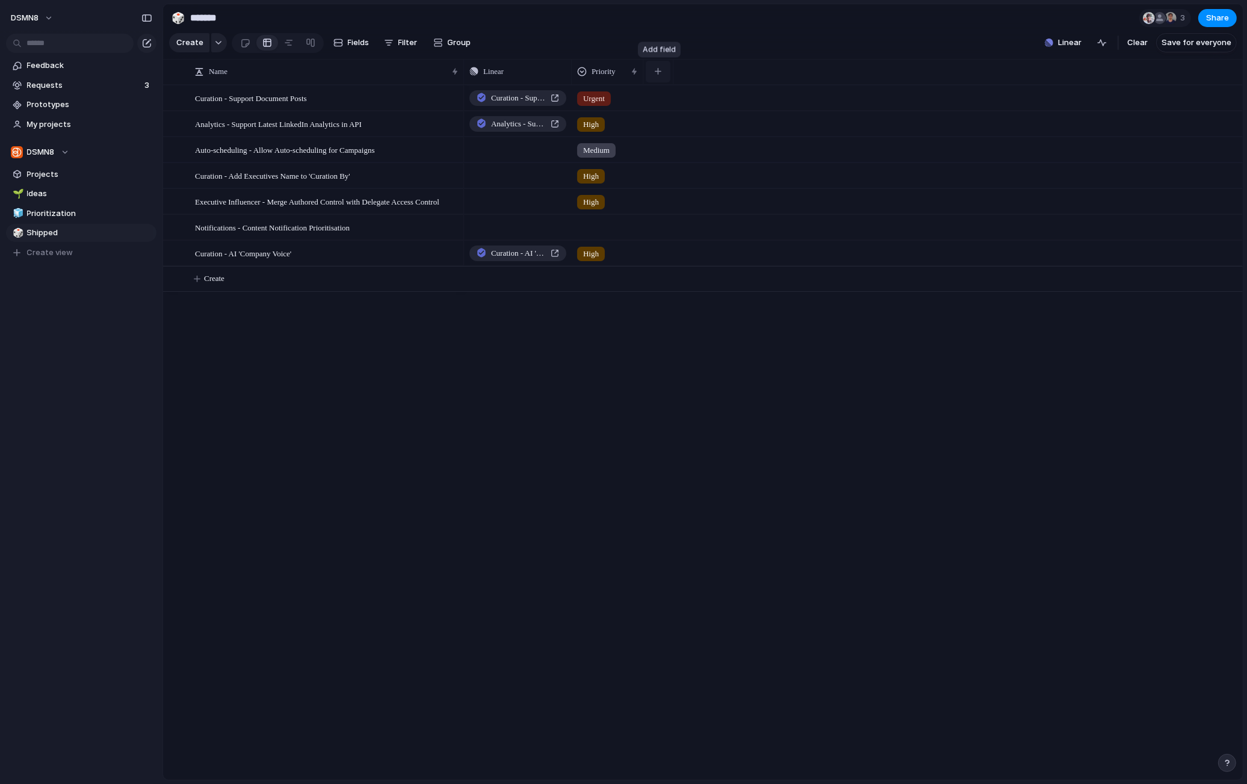
click at [659, 72] on div "button" at bounding box center [658, 71] width 7 height 7
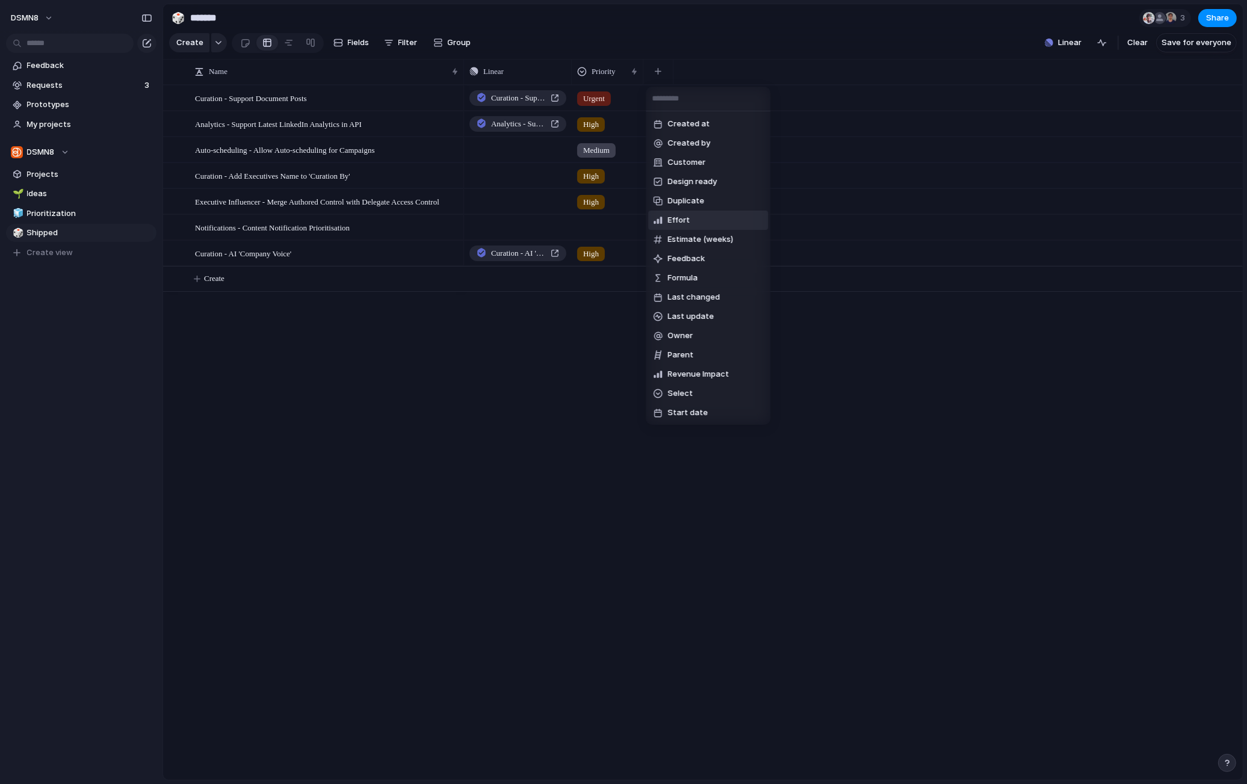
click at [674, 218] on span "Effort" at bounding box center [678, 220] width 22 height 12
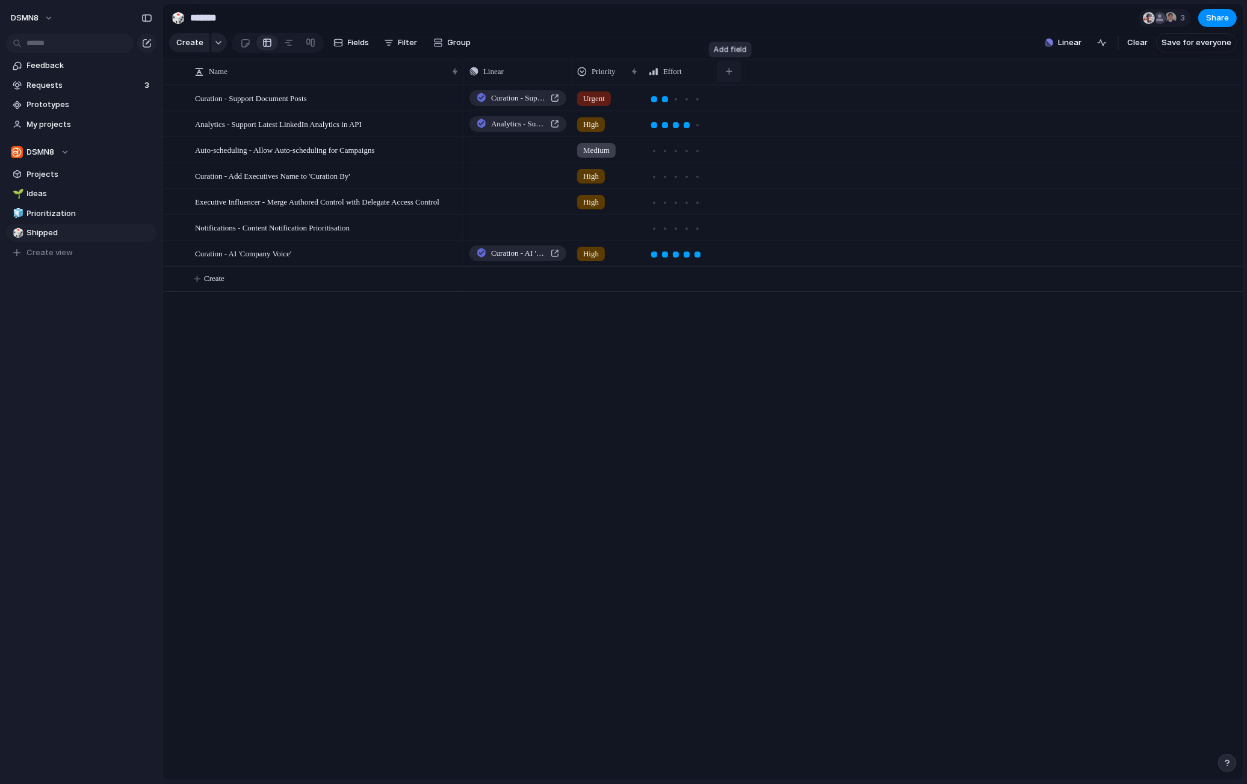
click at [727, 69] on div "button" at bounding box center [729, 71] width 7 height 7
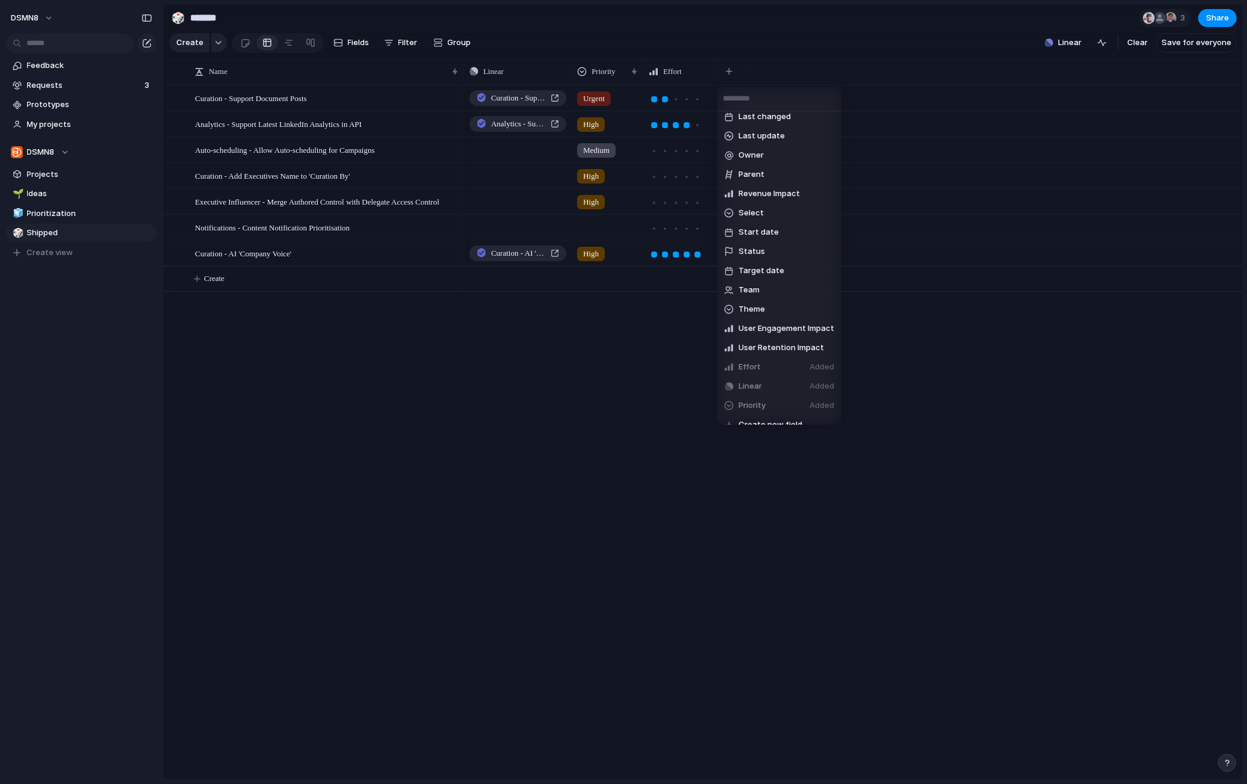
scroll to position [173, 0]
click at [766, 316] on span "User Engagement Impact" at bounding box center [786, 316] width 96 height 12
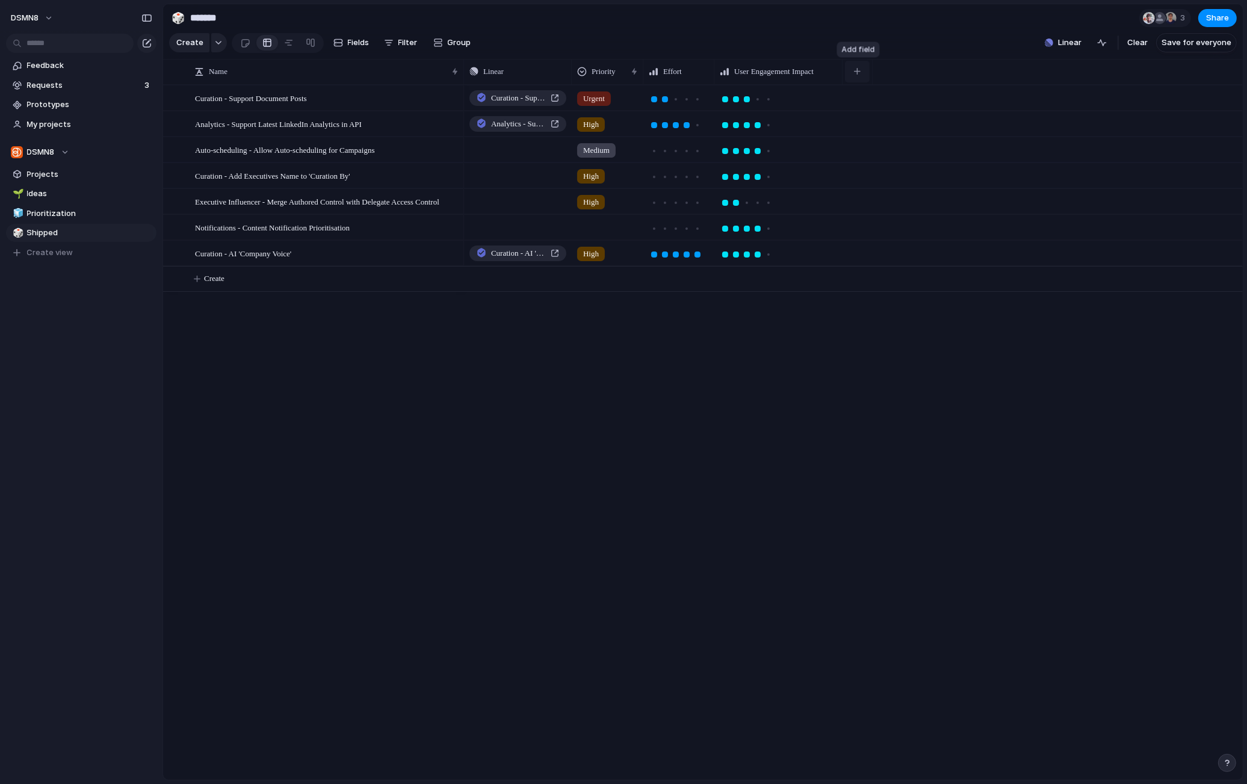
click at [856, 68] on div "button" at bounding box center [857, 71] width 7 height 7
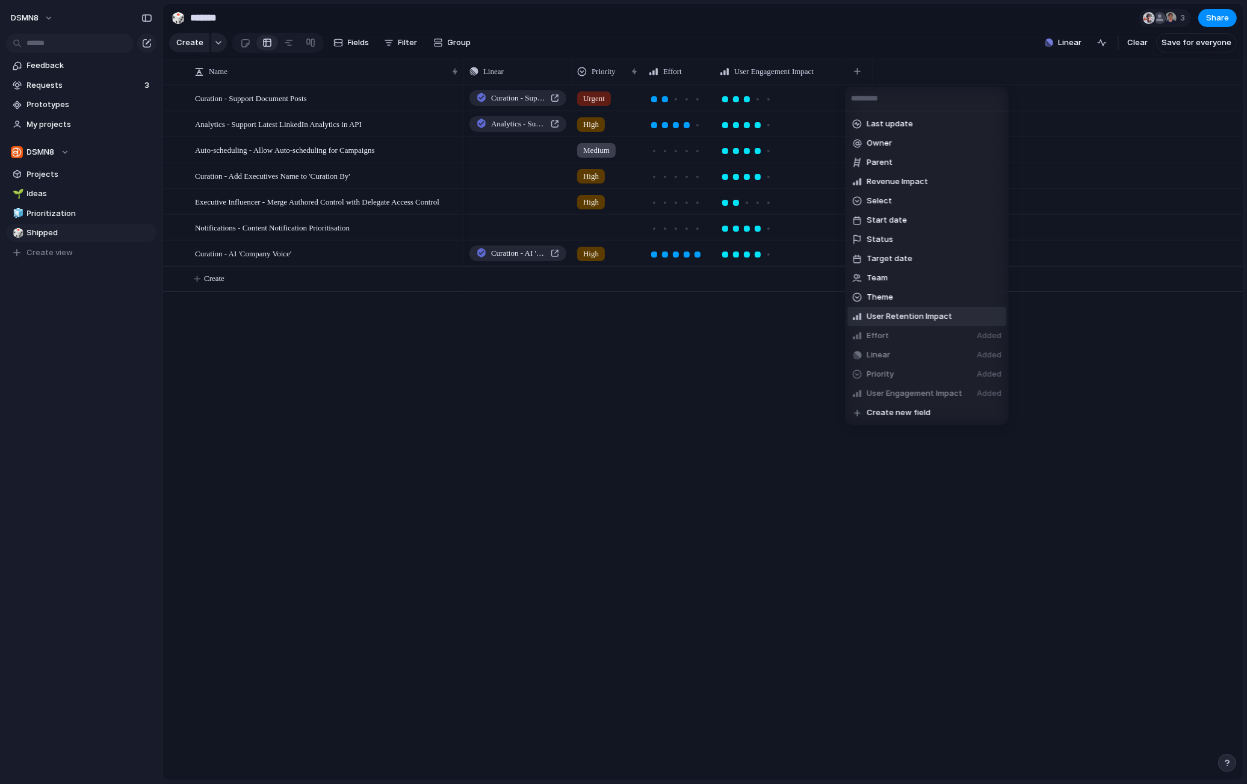
click at [894, 317] on span "User Retention Impact" at bounding box center [908, 316] width 85 height 12
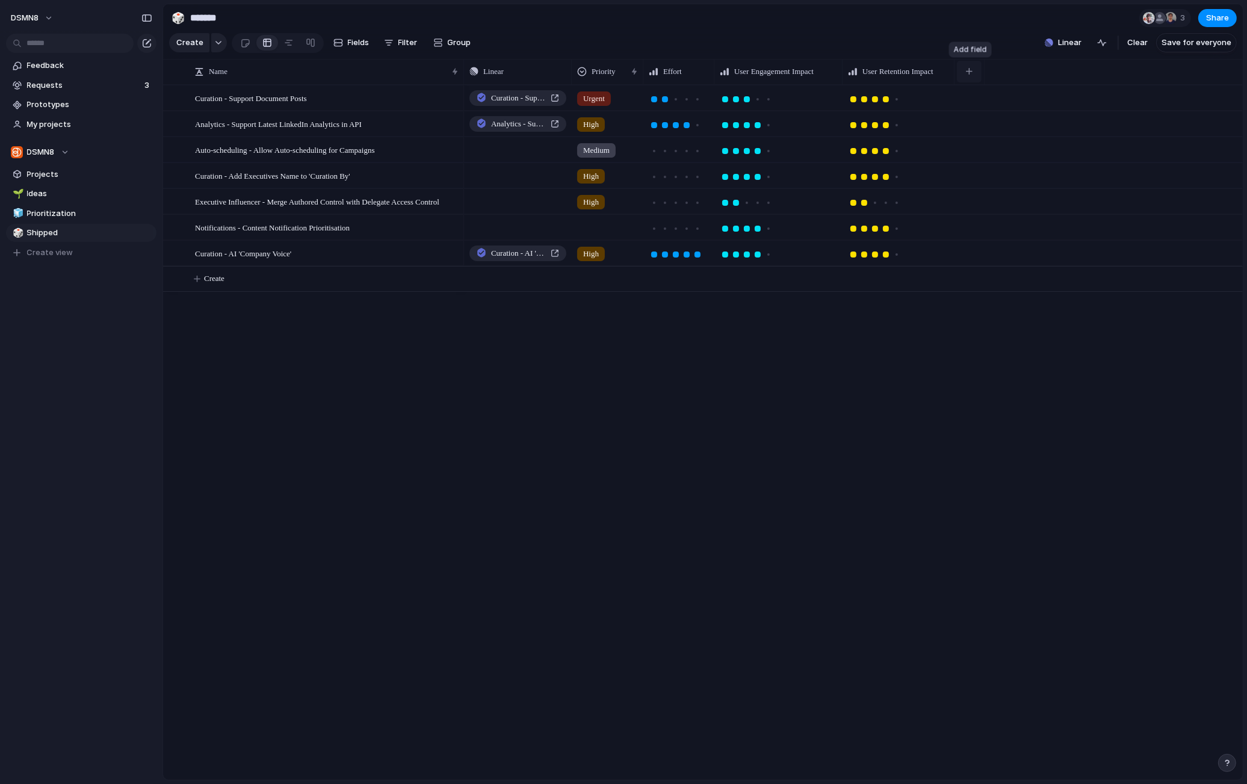
click at [933, 69] on div "button" at bounding box center [969, 71] width 7 height 7
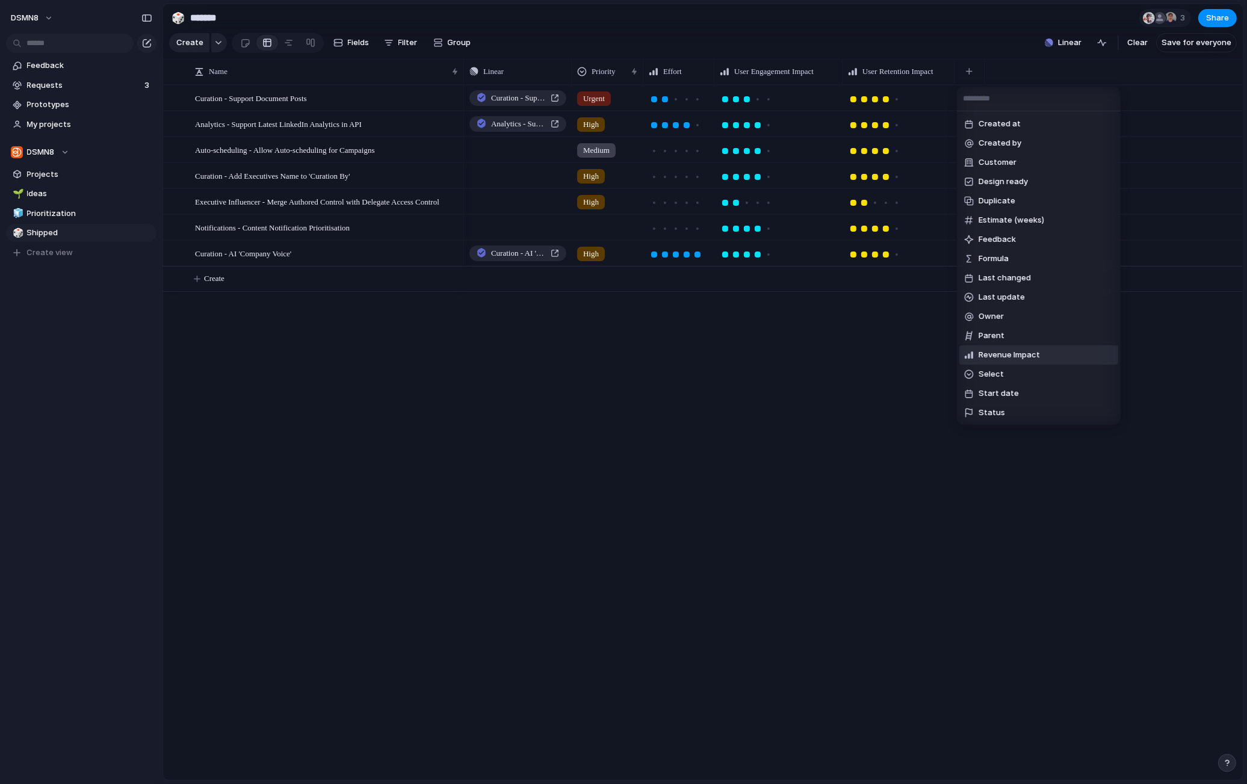
click at [933, 354] on span "Revenue Impact" at bounding box center [1008, 355] width 61 height 12
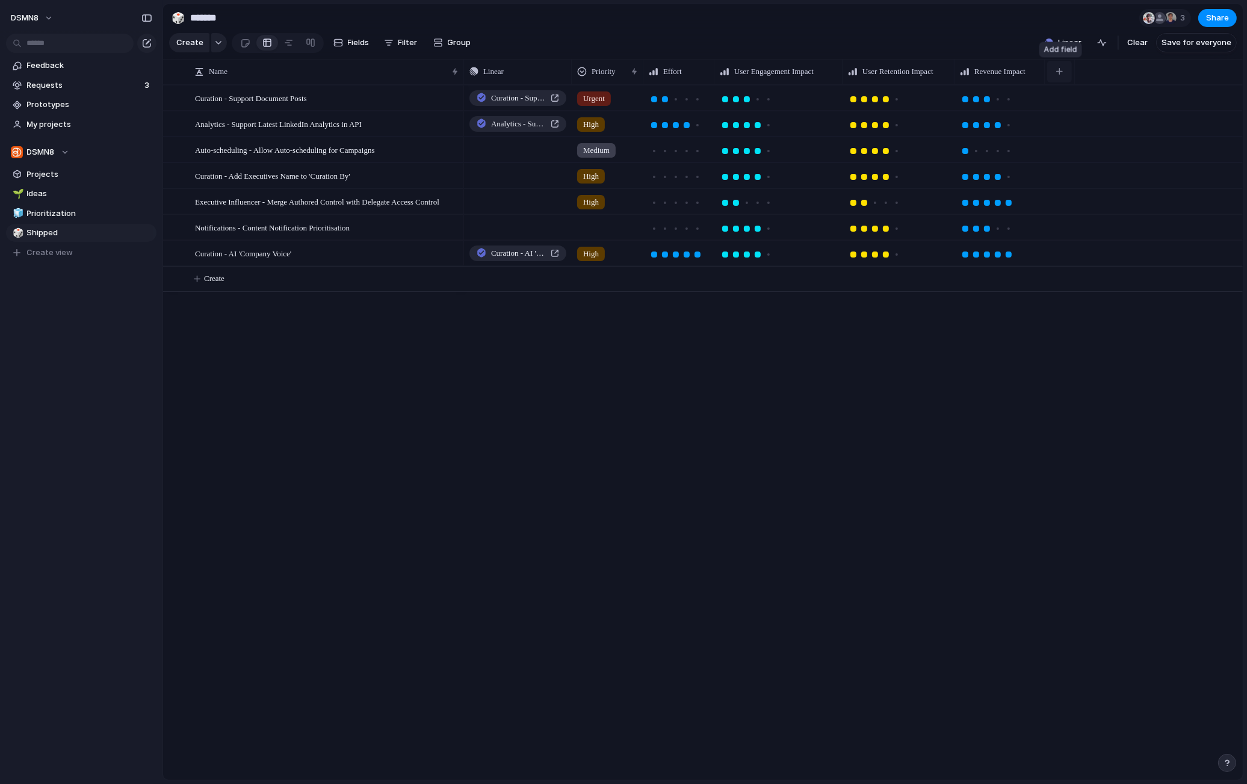
click at [933, 68] on div "button" at bounding box center [1059, 71] width 7 height 7
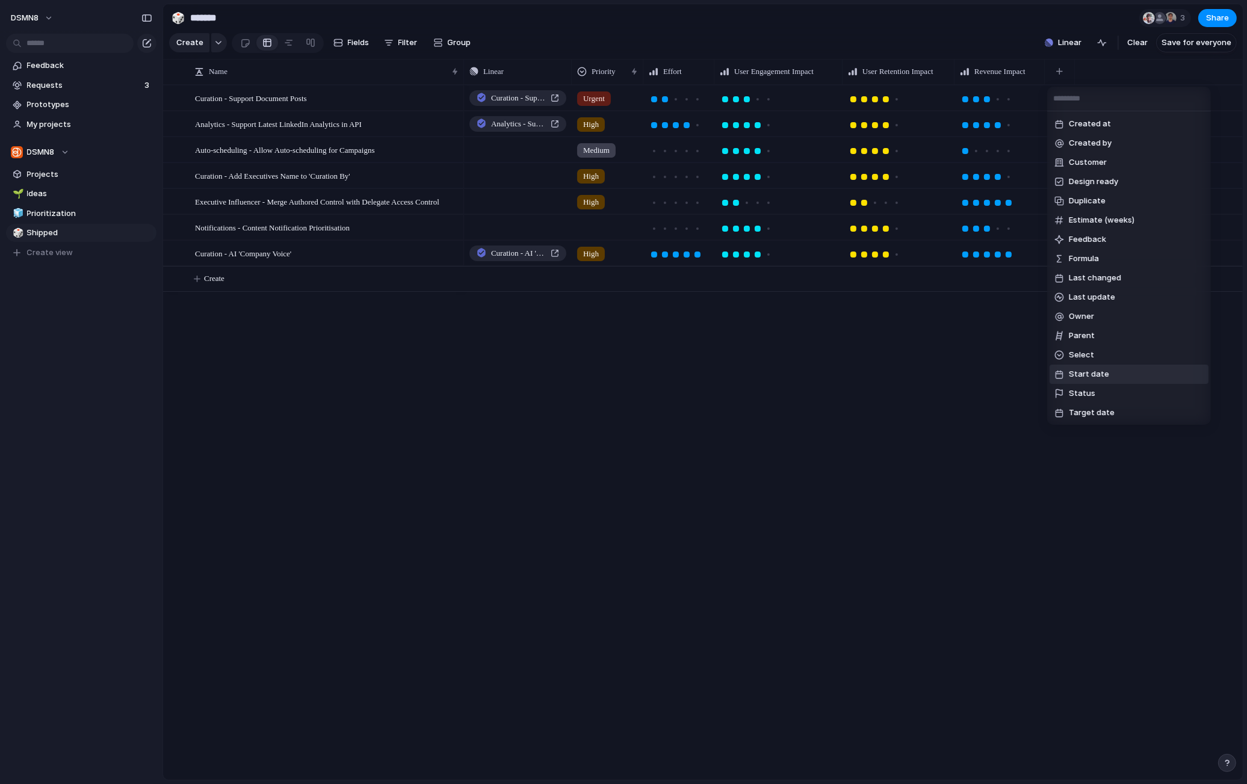
drag, startPoint x: 1098, startPoint y: 371, endPoint x: 1103, endPoint y: 347, distance: 24.5
click at [933, 371] on span "Start date" at bounding box center [1088, 374] width 40 height 12
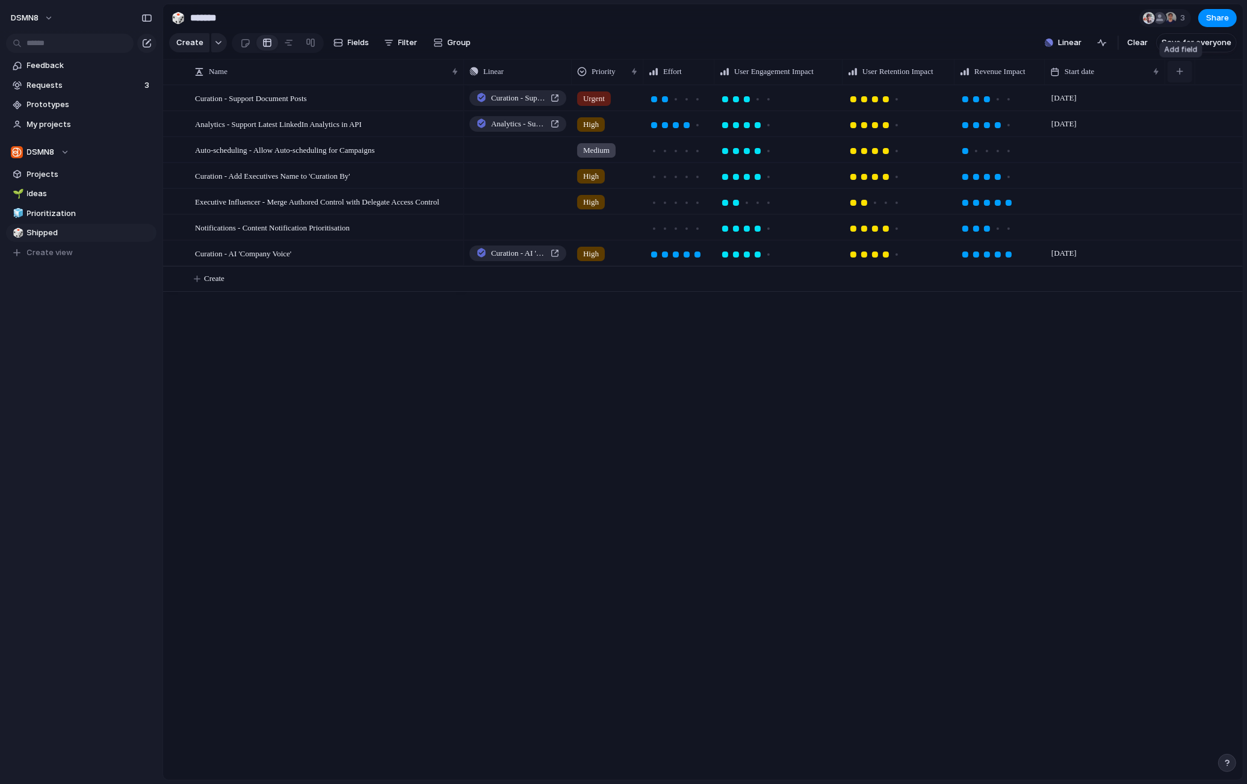
click at [933, 72] on div "button" at bounding box center [1179, 71] width 7 height 7
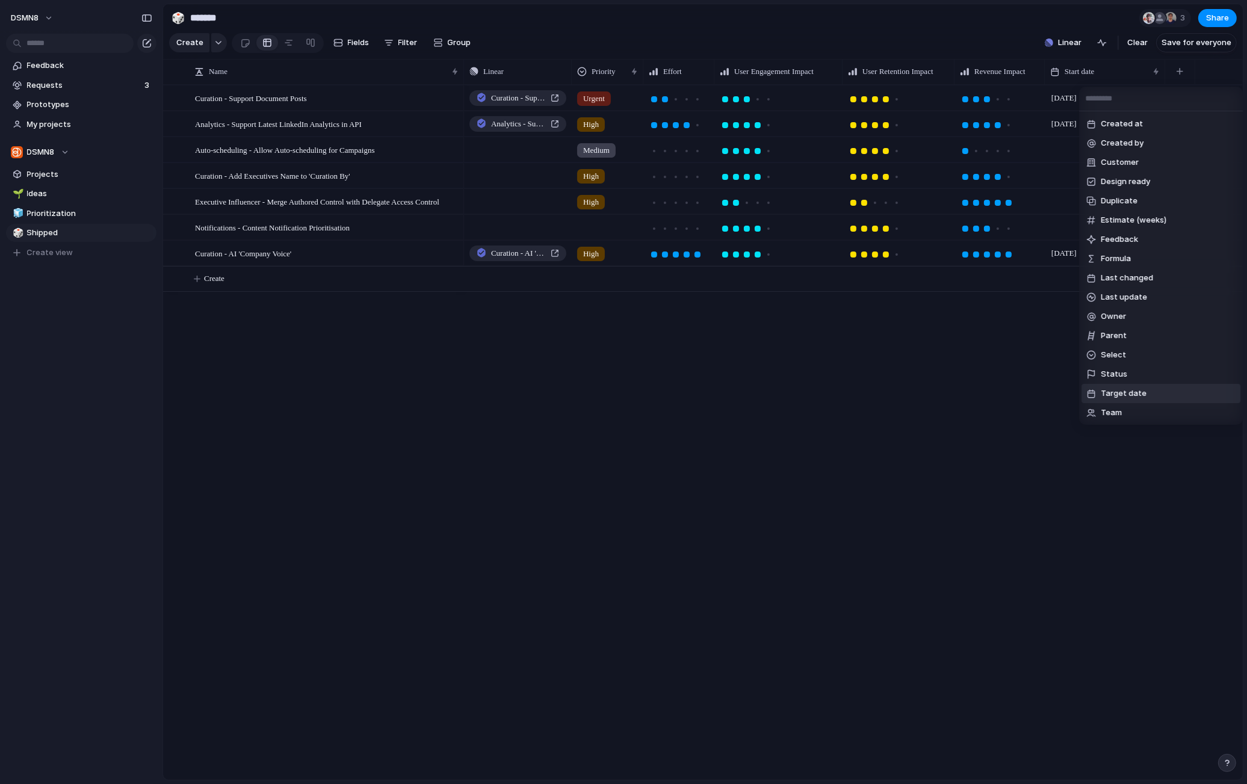
click at [933, 393] on span "Target date" at bounding box center [1123, 393] width 46 height 12
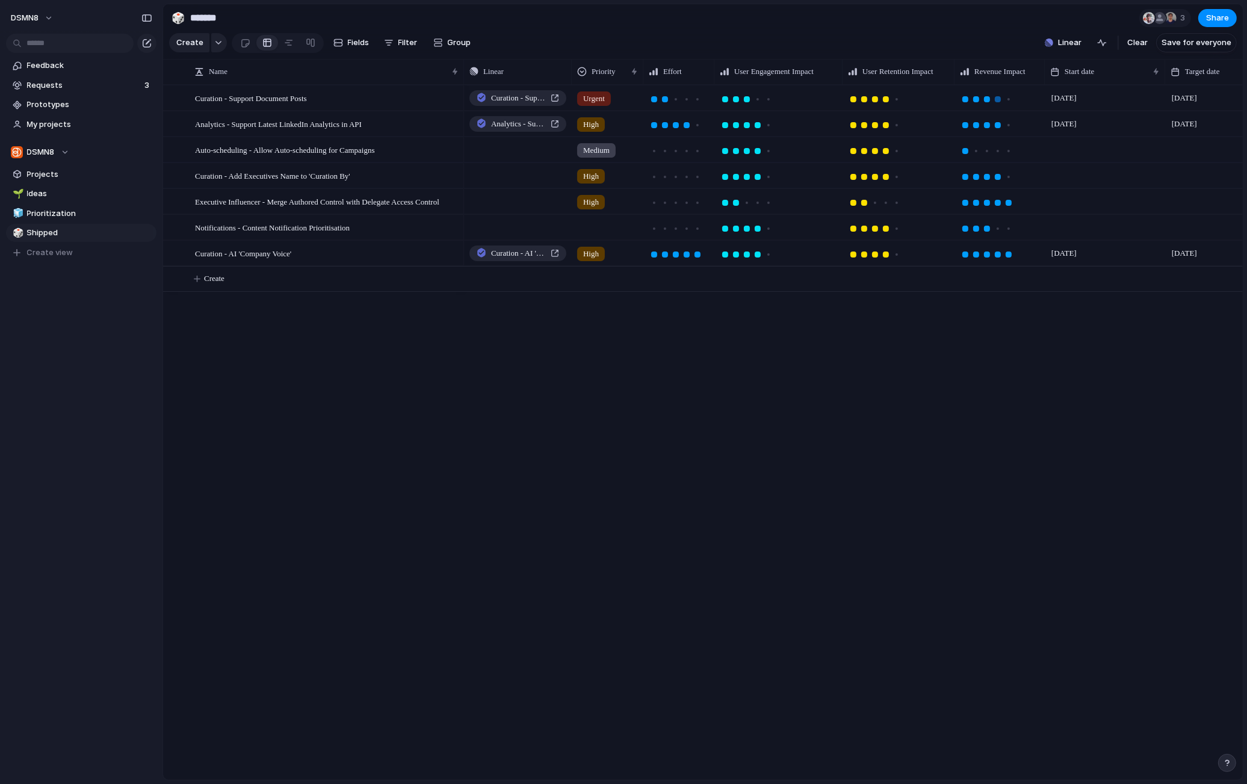
scroll to position [0, 73]
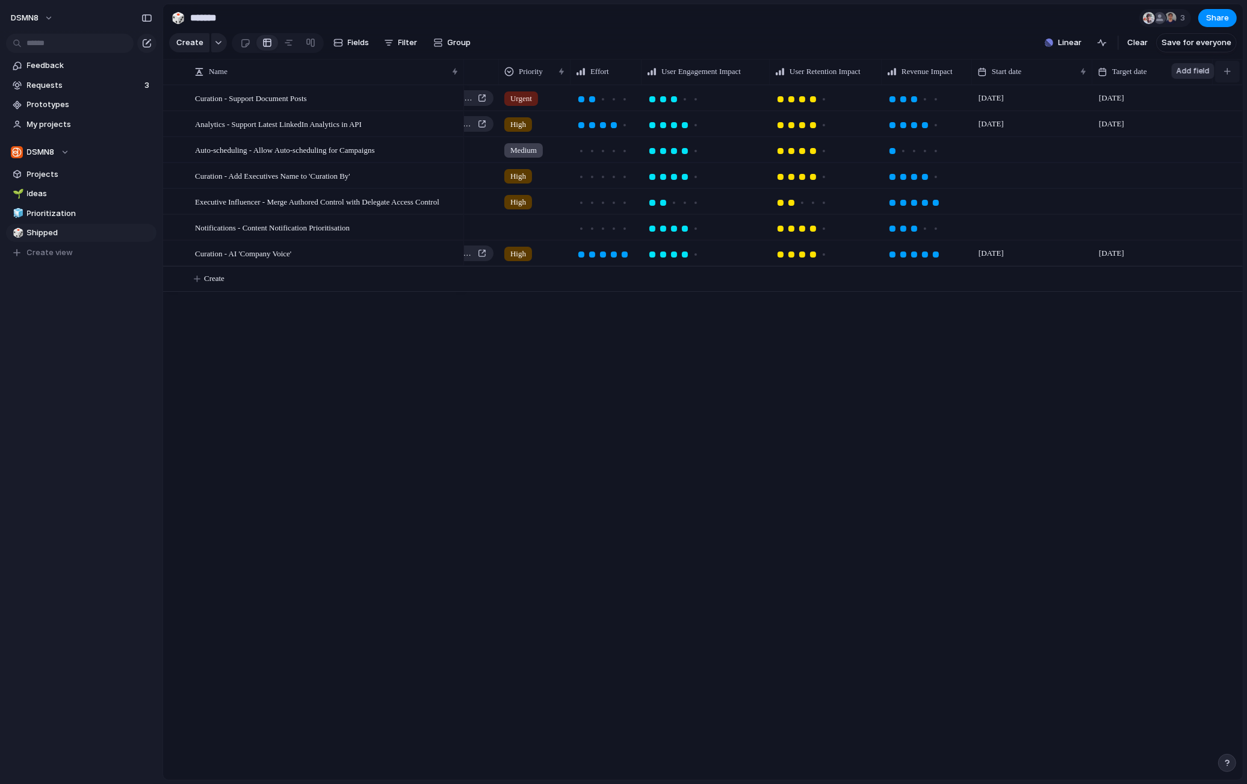
click at [933, 72] on button "button" at bounding box center [1227, 72] width 25 height 22
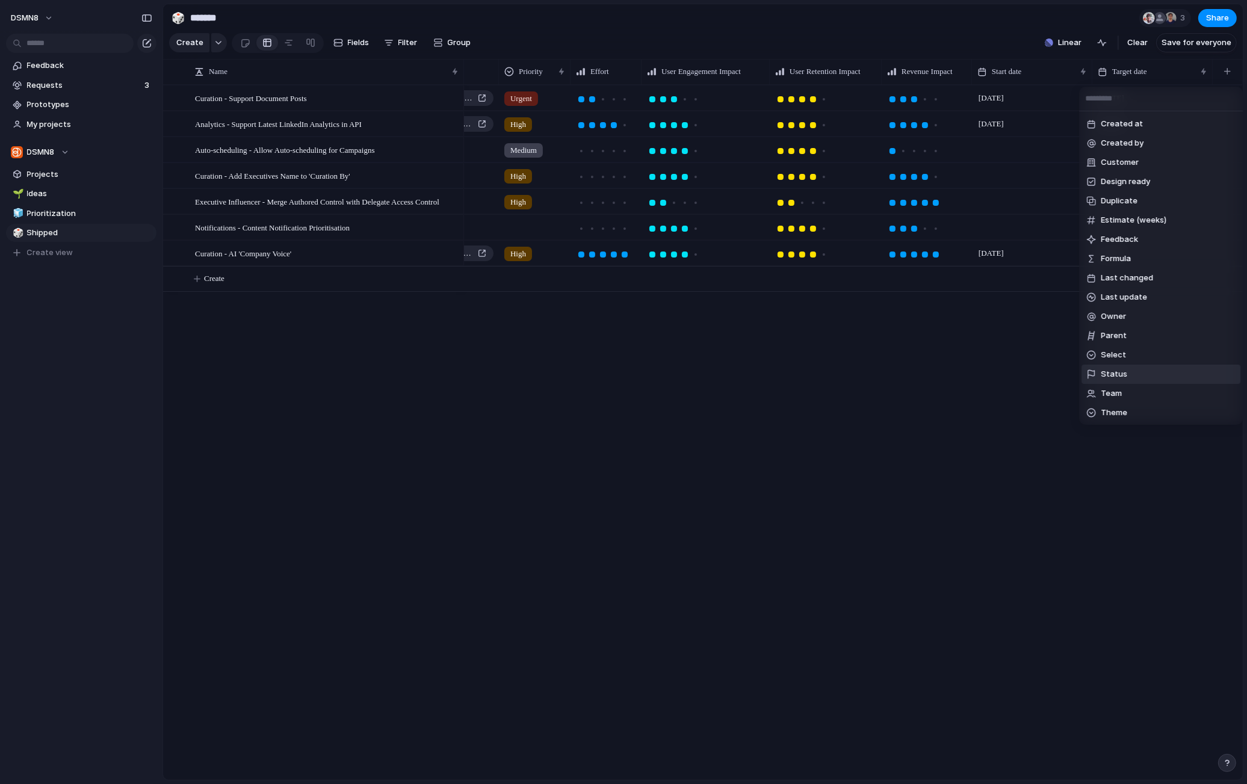
click at [933, 371] on span "Status" at bounding box center [1113, 374] width 26 height 12
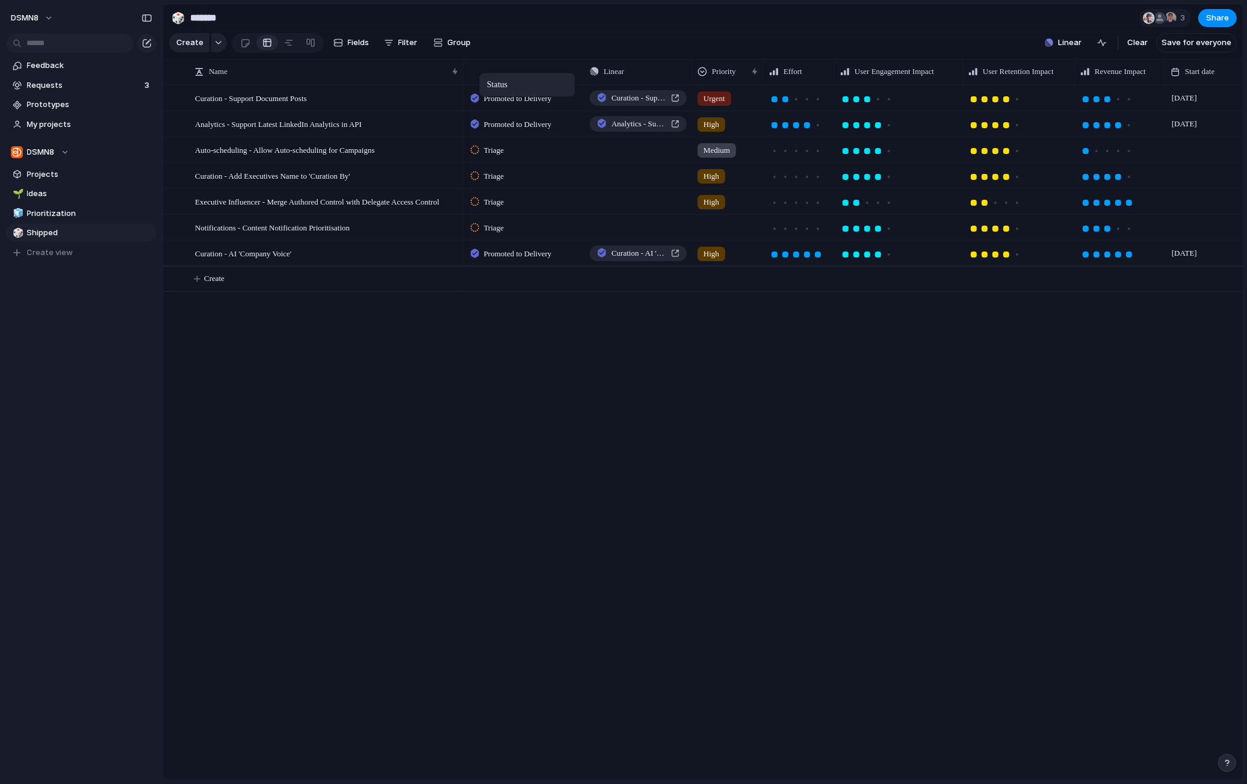
drag, startPoint x: 1147, startPoint y: 69, endPoint x: 485, endPoint y: 76, distance: 662.4
click at [409, 42] on span "Filter" at bounding box center [407, 43] width 19 height 12
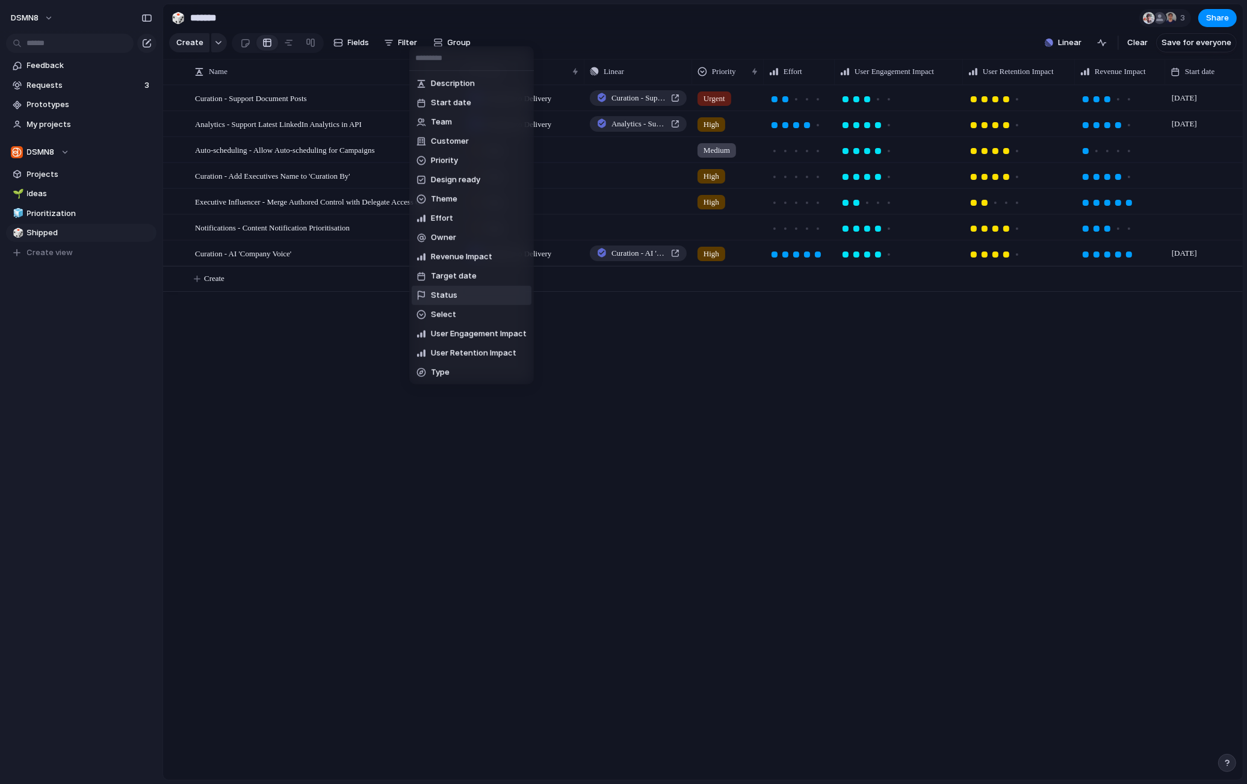
click at [458, 298] on li "Status" at bounding box center [472, 295] width 120 height 19
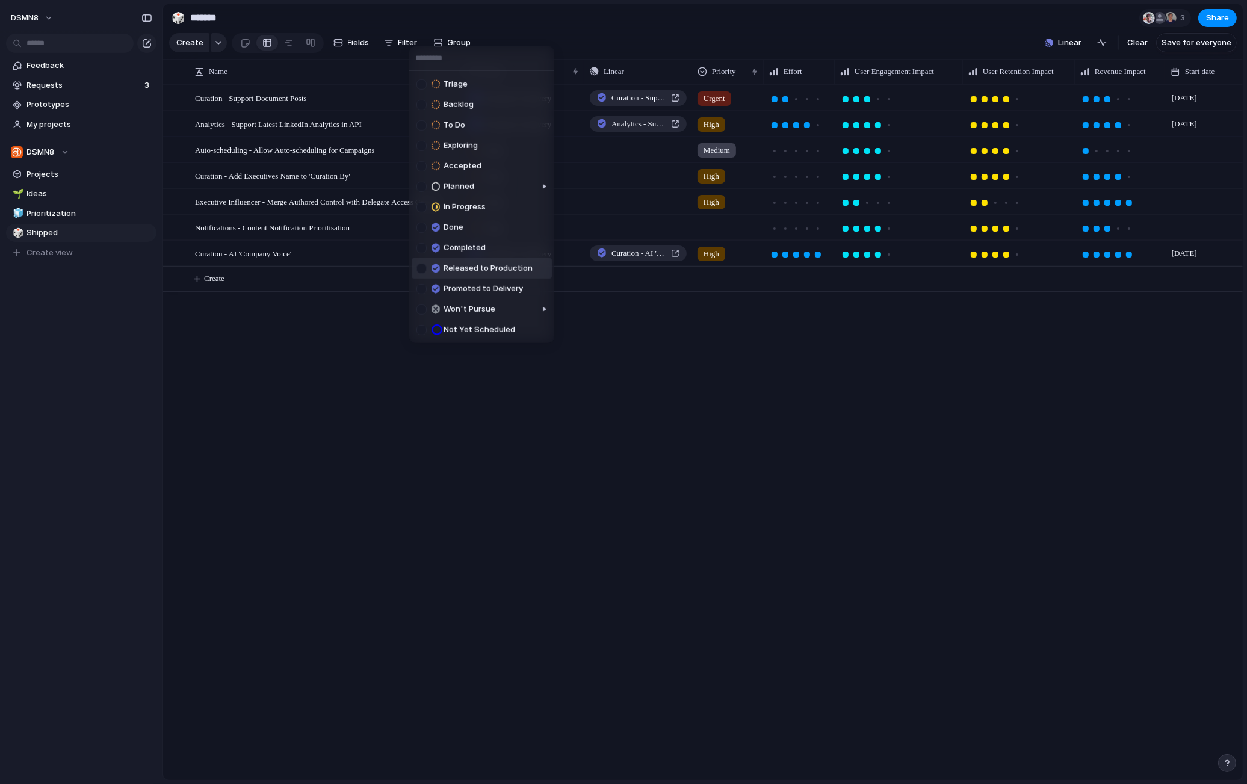
click at [422, 268] on div at bounding box center [421, 268] width 10 height 10
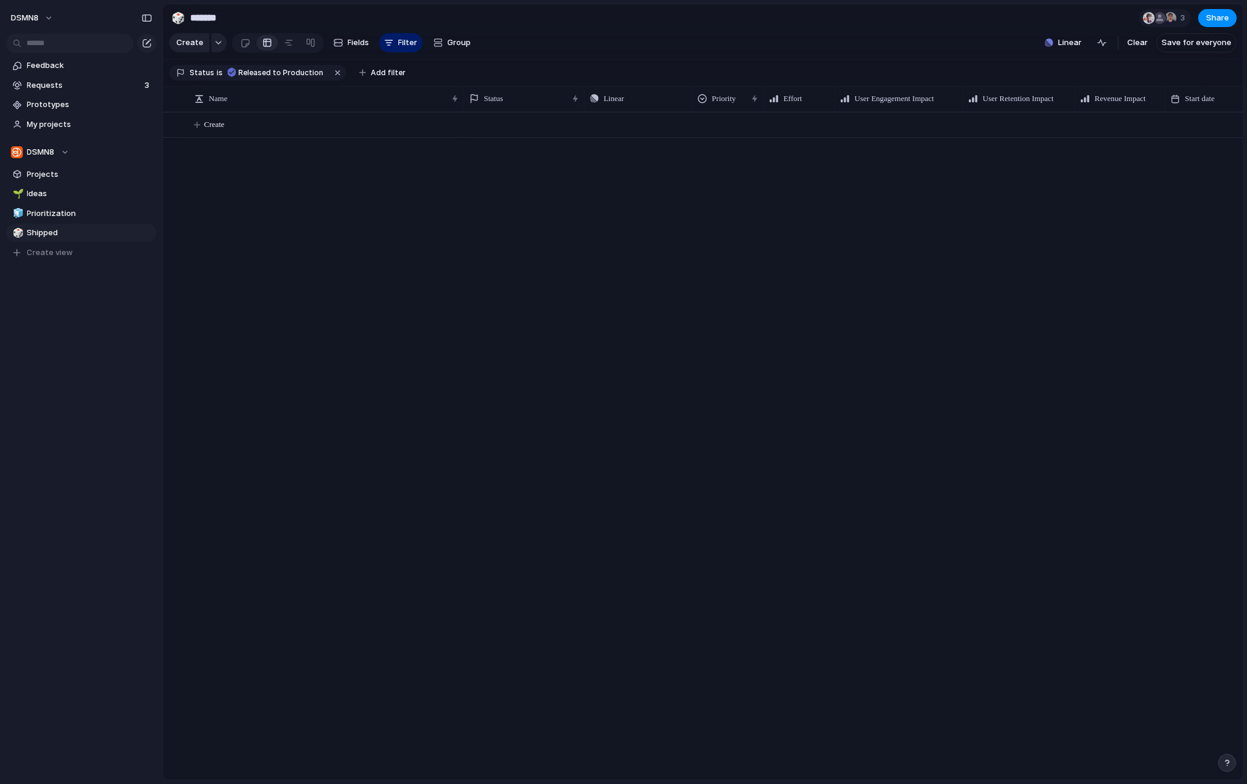
click at [452, 441] on div "Triage Backlog To Do Exploring Accepted Planned In Progress Done Completed Rele…" at bounding box center [623, 392] width 1247 height 784
click at [66, 199] on span "Ideas" at bounding box center [89, 194] width 125 height 12
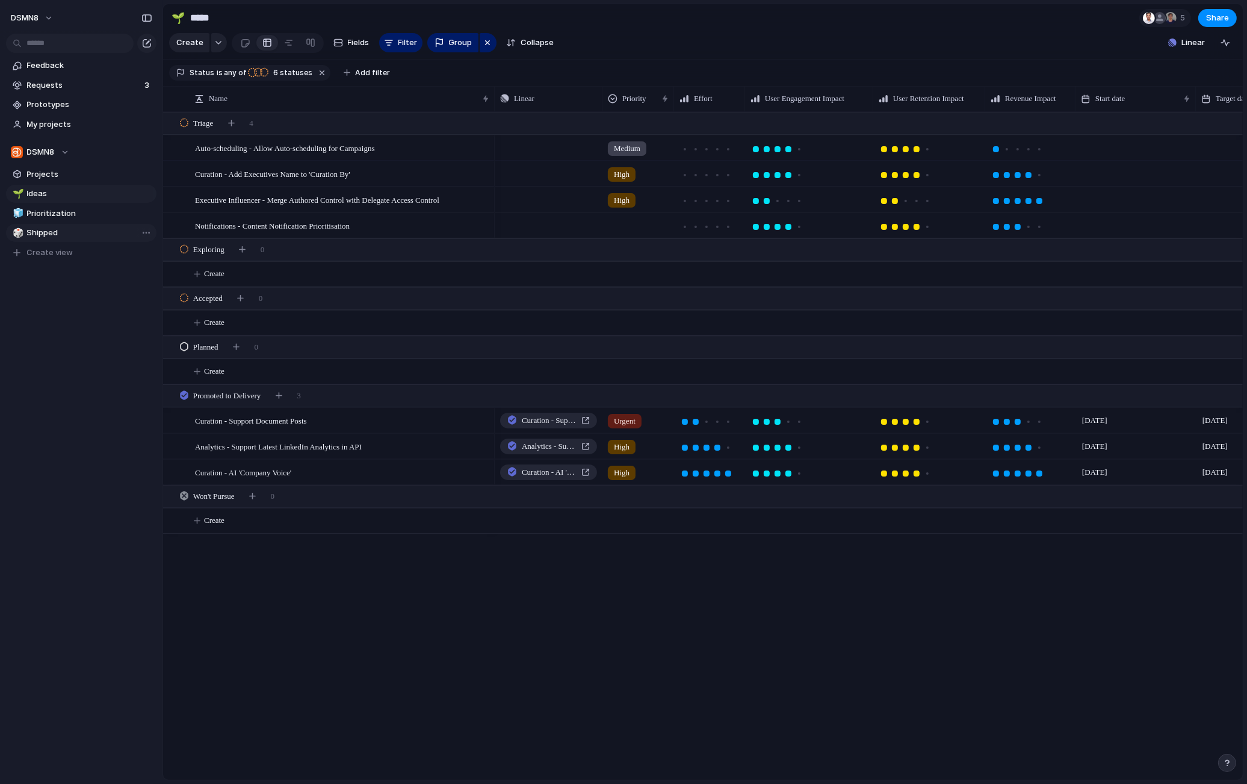
click at [43, 234] on span "Shipped" at bounding box center [89, 233] width 125 height 12
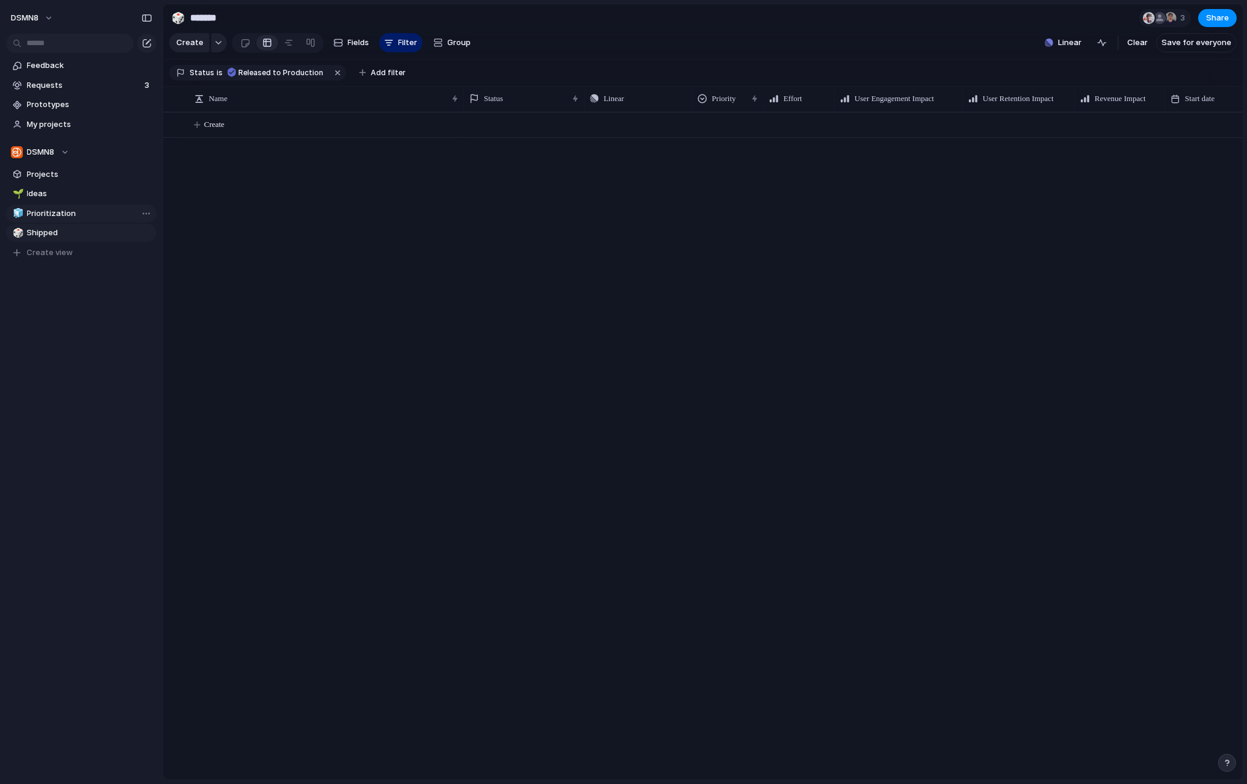
click at [44, 211] on span "Prioritization" at bounding box center [89, 214] width 125 height 12
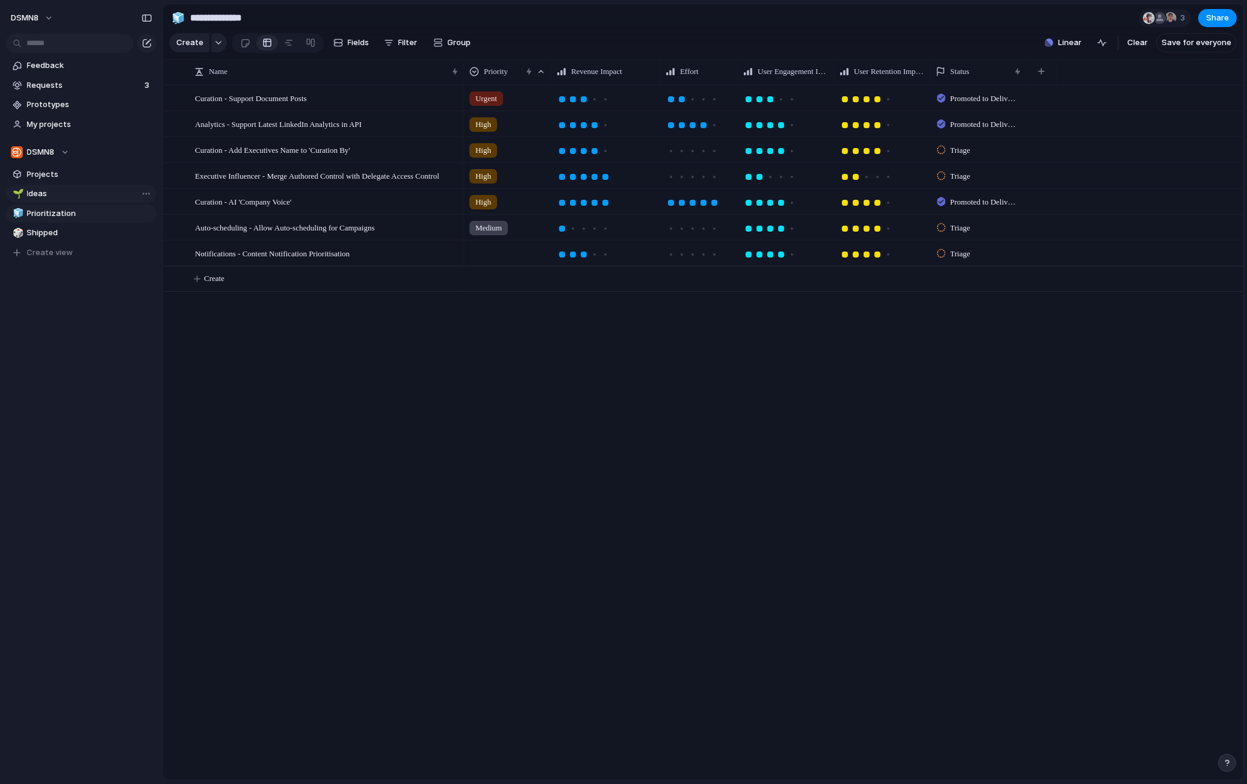
click at [48, 194] on span "Ideas" at bounding box center [89, 194] width 125 height 12
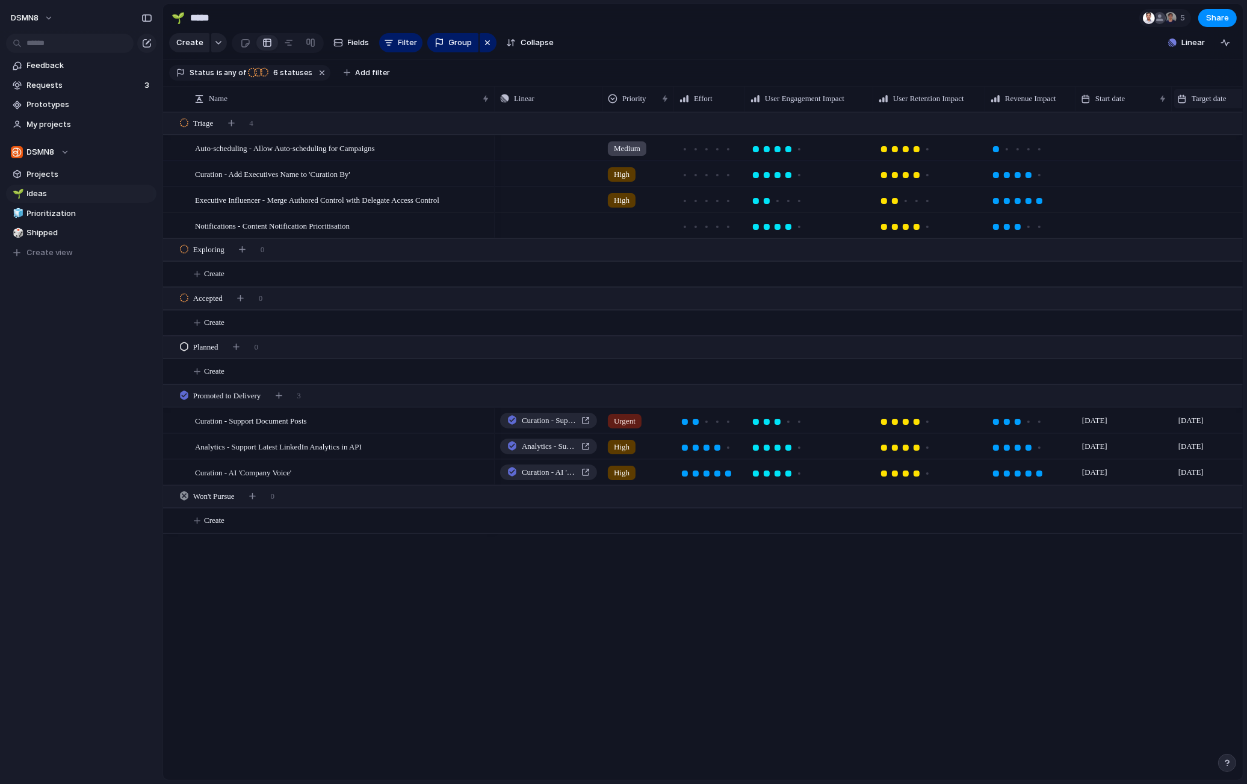
scroll to position [0, 55]
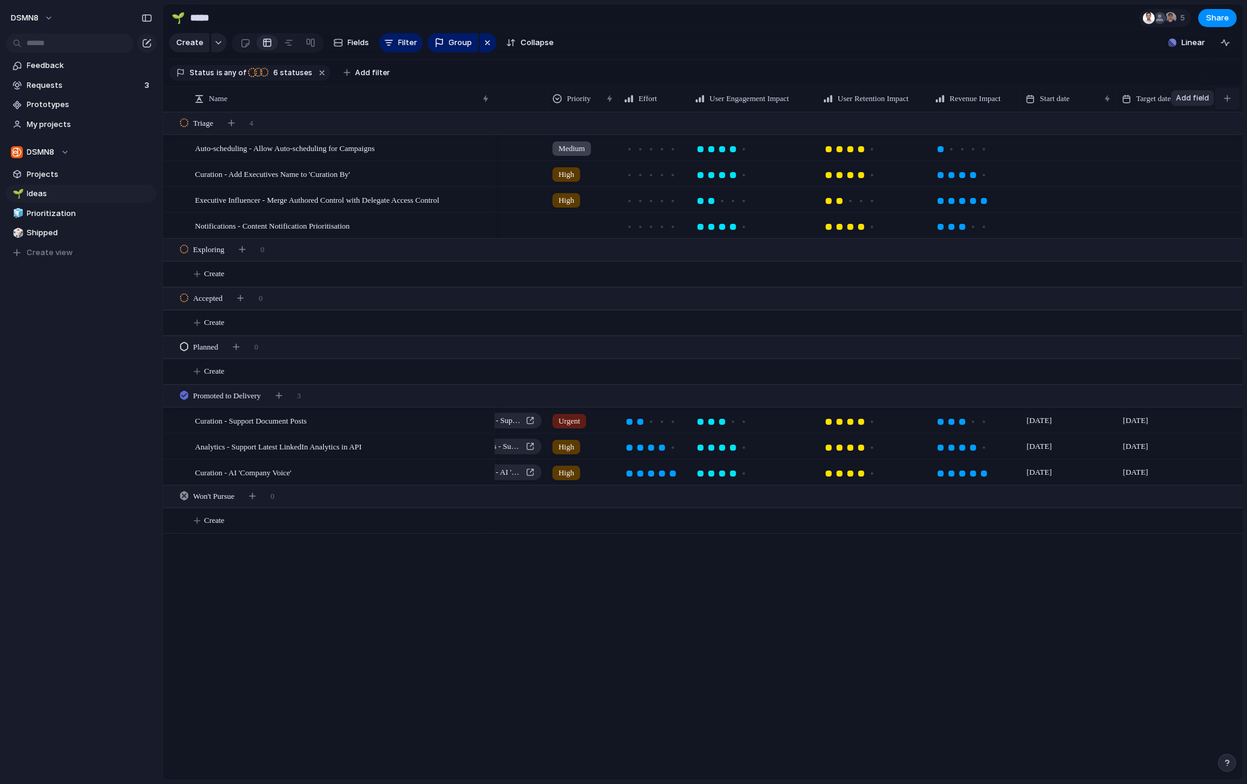
click at [933, 96] on div "button" at bounding box center [1227, 98] width 7 height 7
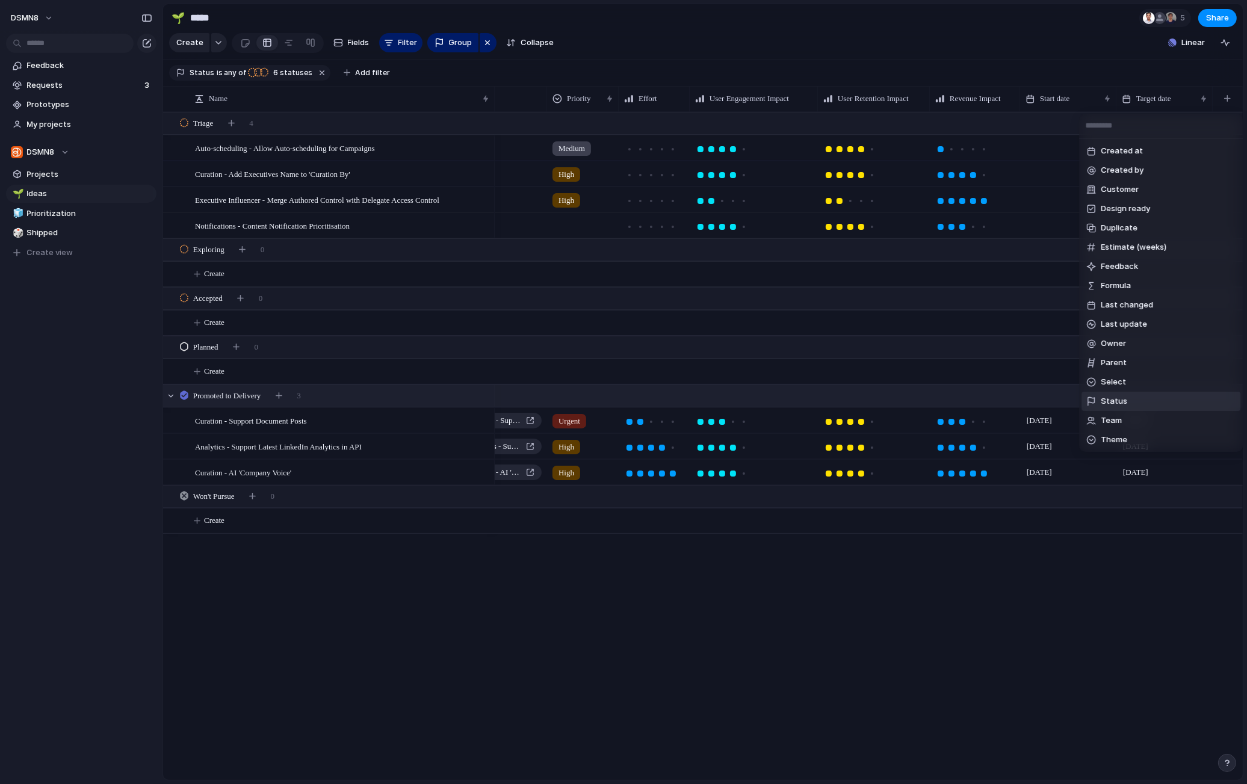
click at [933, 401] on span "Status" at bounding box center [1113, 401] width 26 height 12
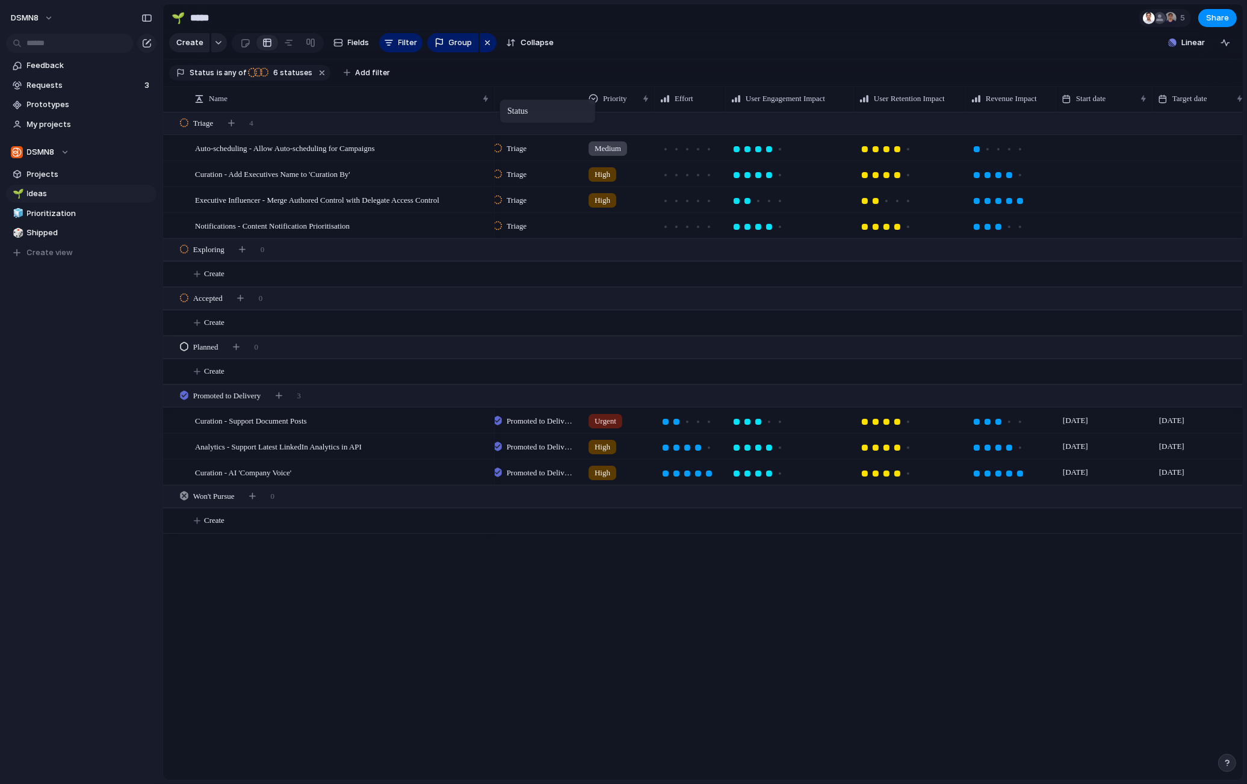
scroll to position [0, 76]
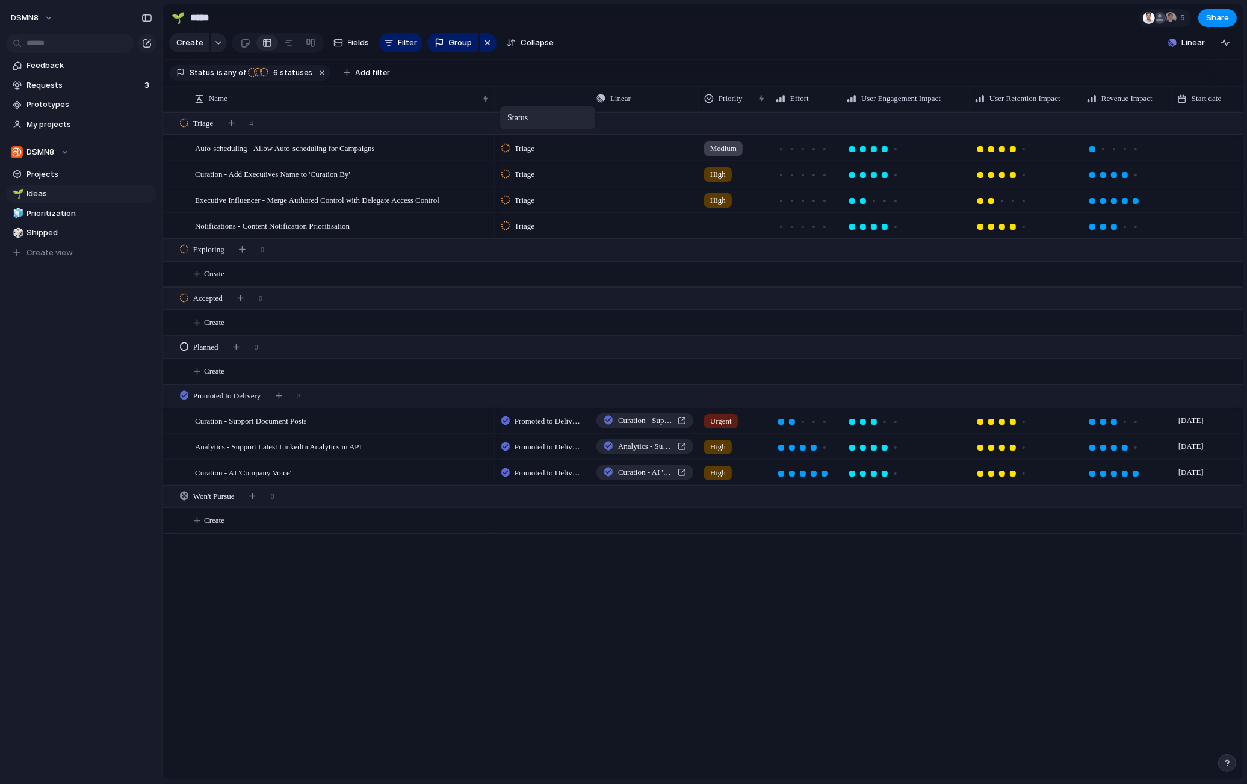
drag, startPoint x: 1147, startPoint y: 93, endPoint x: 508, endPoint y: 108, distance: 639.7
click at [522, 546] on div "Triage Push Medium Triage Push High Triage Push High Triage Push Promoted to De…" at bounding box center [869, 446] width 748 height 668
click at [543, 472] on span "Promoted to Delivery" at bounding box center [547, 473] width 66 height 12
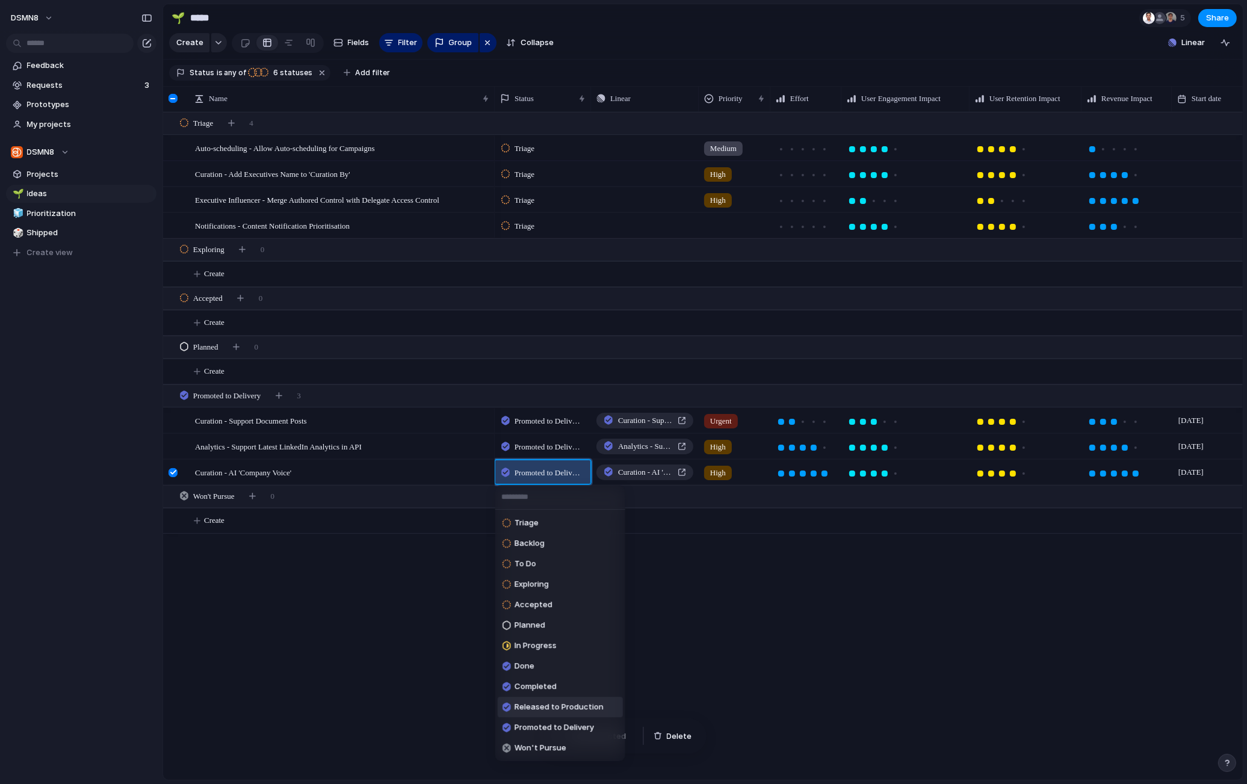
click at [556, 707] on span "Released to Production" at bounding box center [558, 707] width 89 height 12
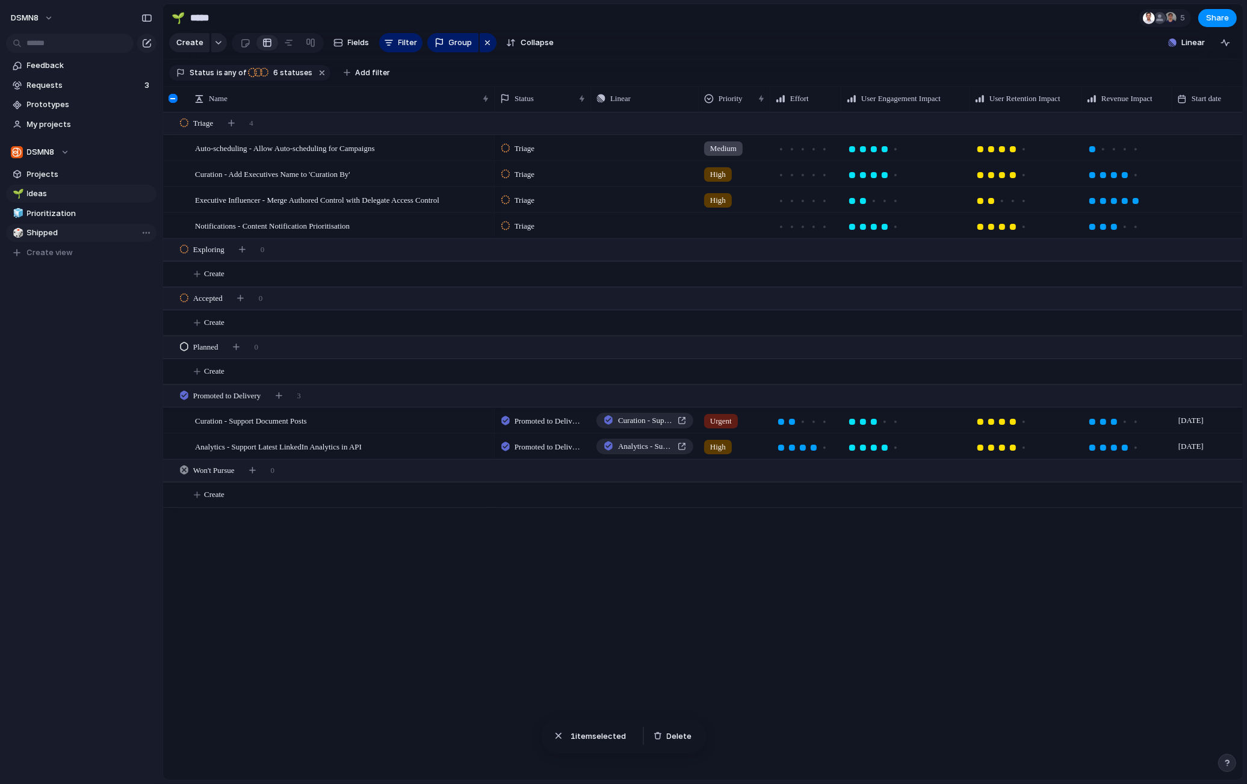
click at [40, 230] on span "Shipped" at bounding box center [89, 233] width 125 height 12
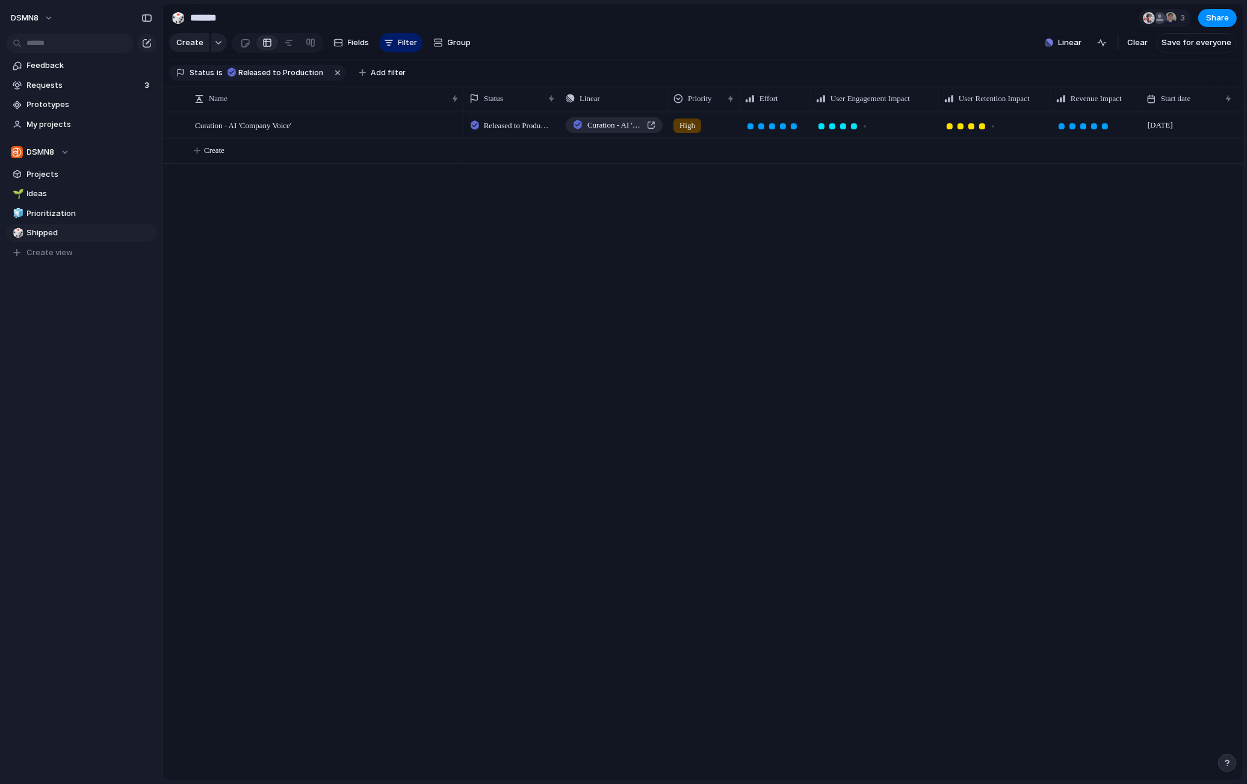
click at [497, 120] on span "Released to Production" at bounding box center [517, 126] width 66 height 12
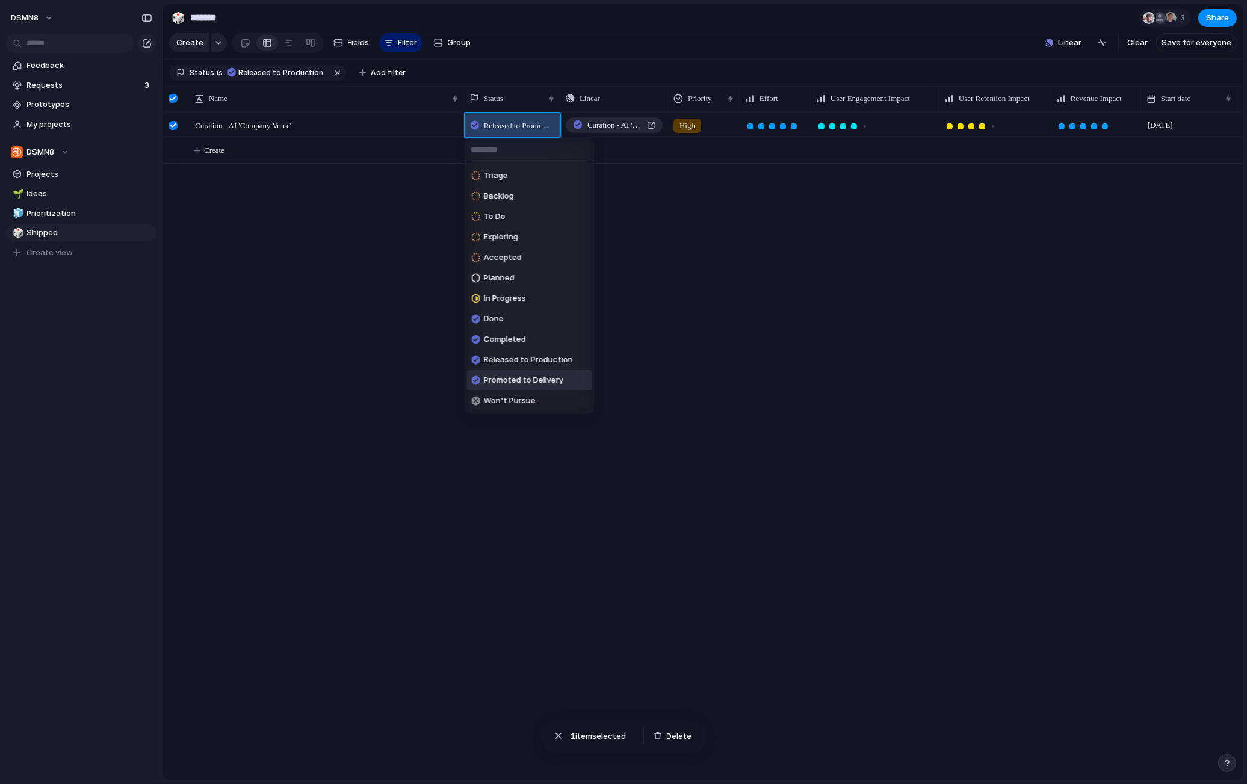
click at [514, 377] on span "Promoted to Delivery" at bounding box center [523, 380] width 79 height 12
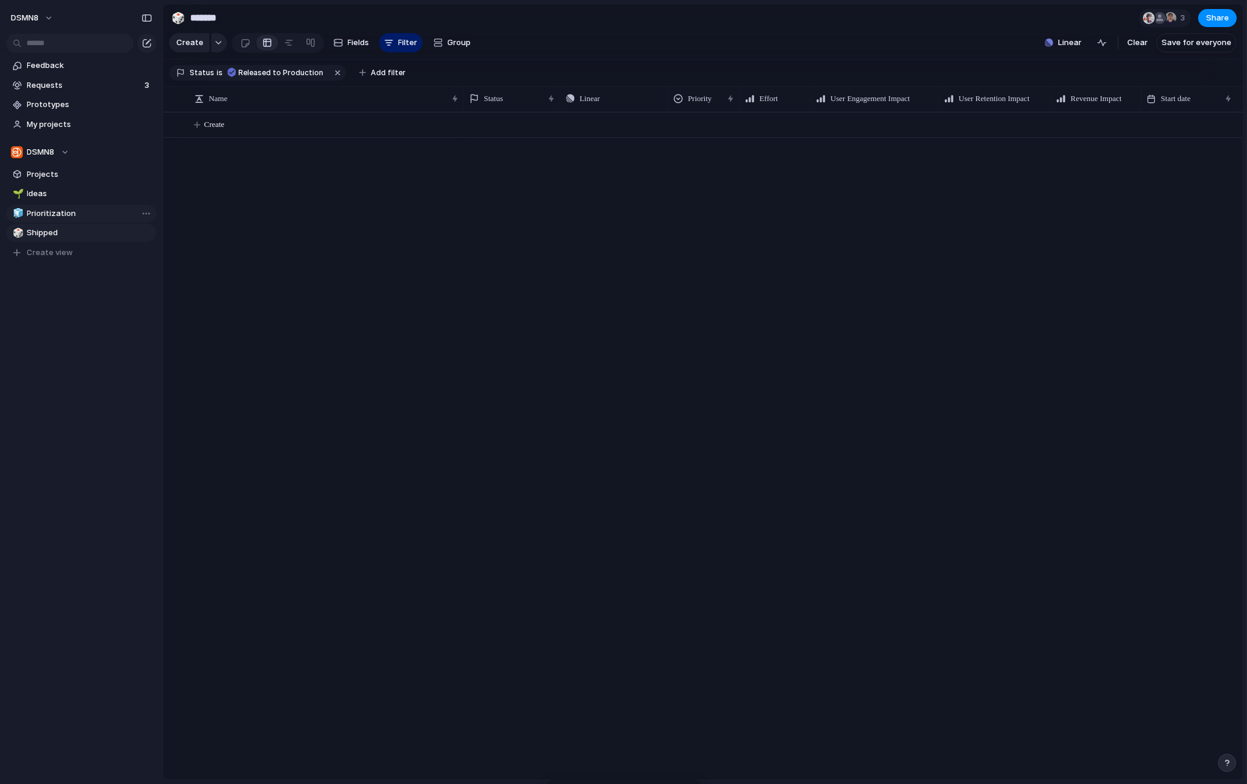
click at [43, 211] on span "Prioritization" at bounding box center [89, 214] width 125 height 12
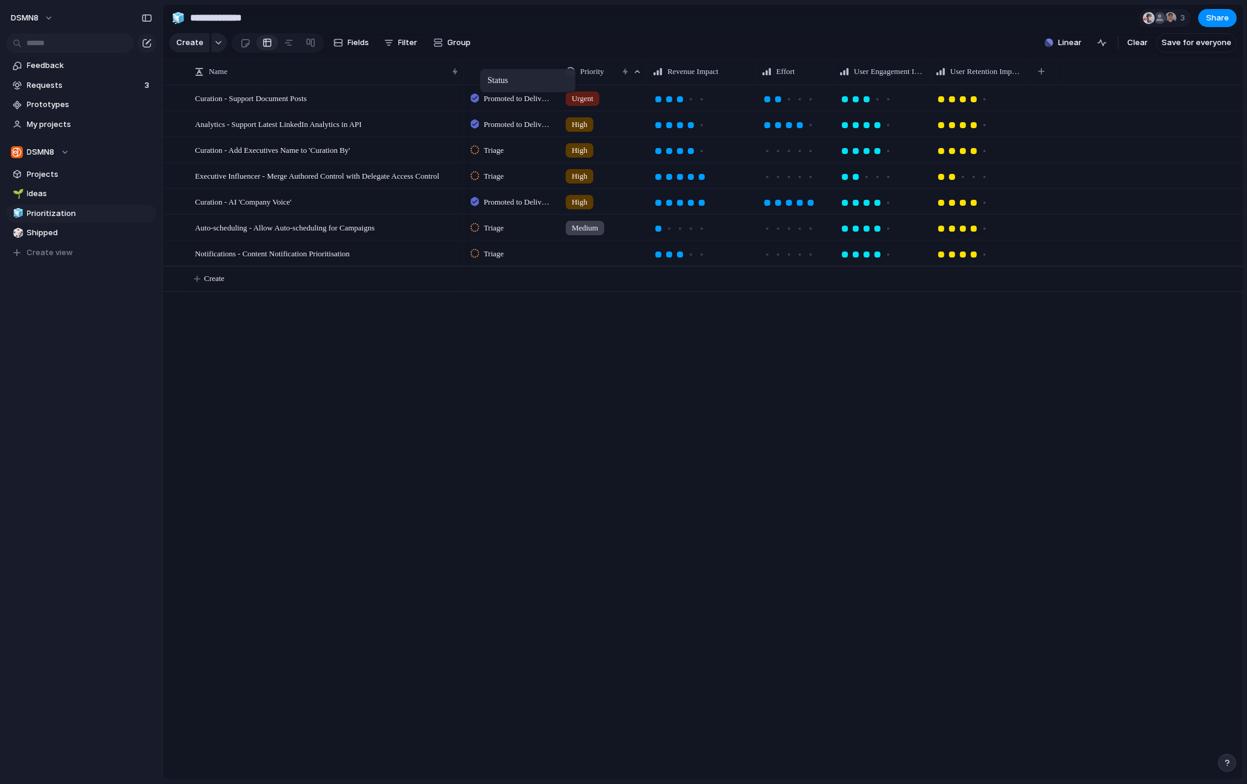
drag, startPoint x: 960, startPoint y: 69, endPoint x: 486, endPoint y: 71, distance: 474.1
click at [406, 43] on span "Filter" at bounding box center [407, 43] width 19 height 12
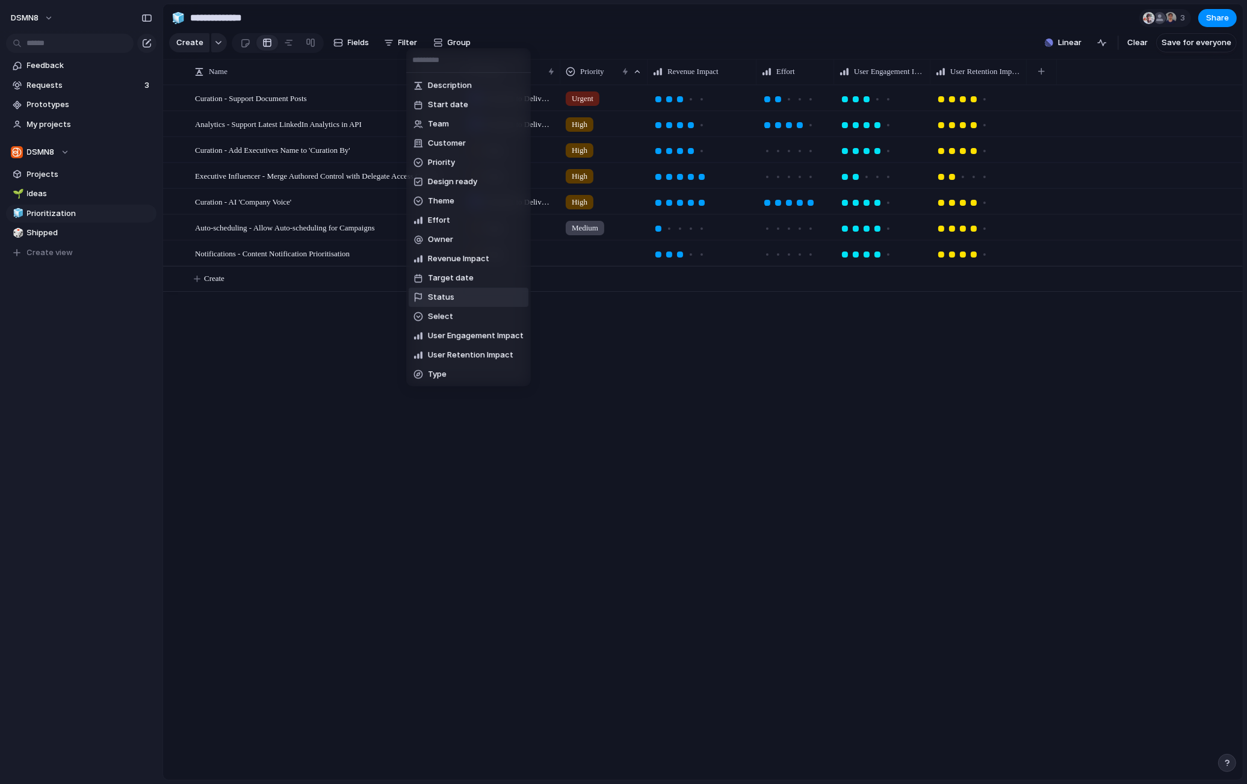
click at [462, 301] on li "Status" at bounding box center [468, 297] width 120 height 19
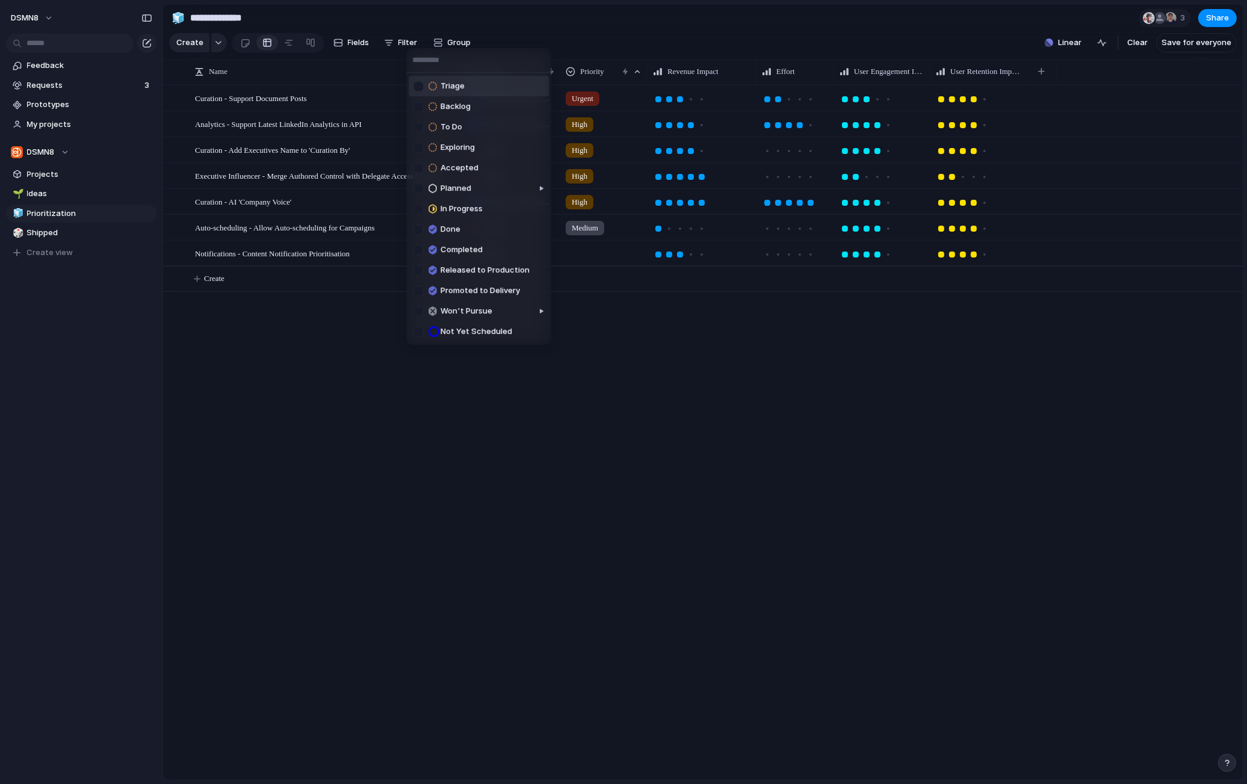
click at [420, 87] on div at bounding box center [418, 86] width 10 height 10
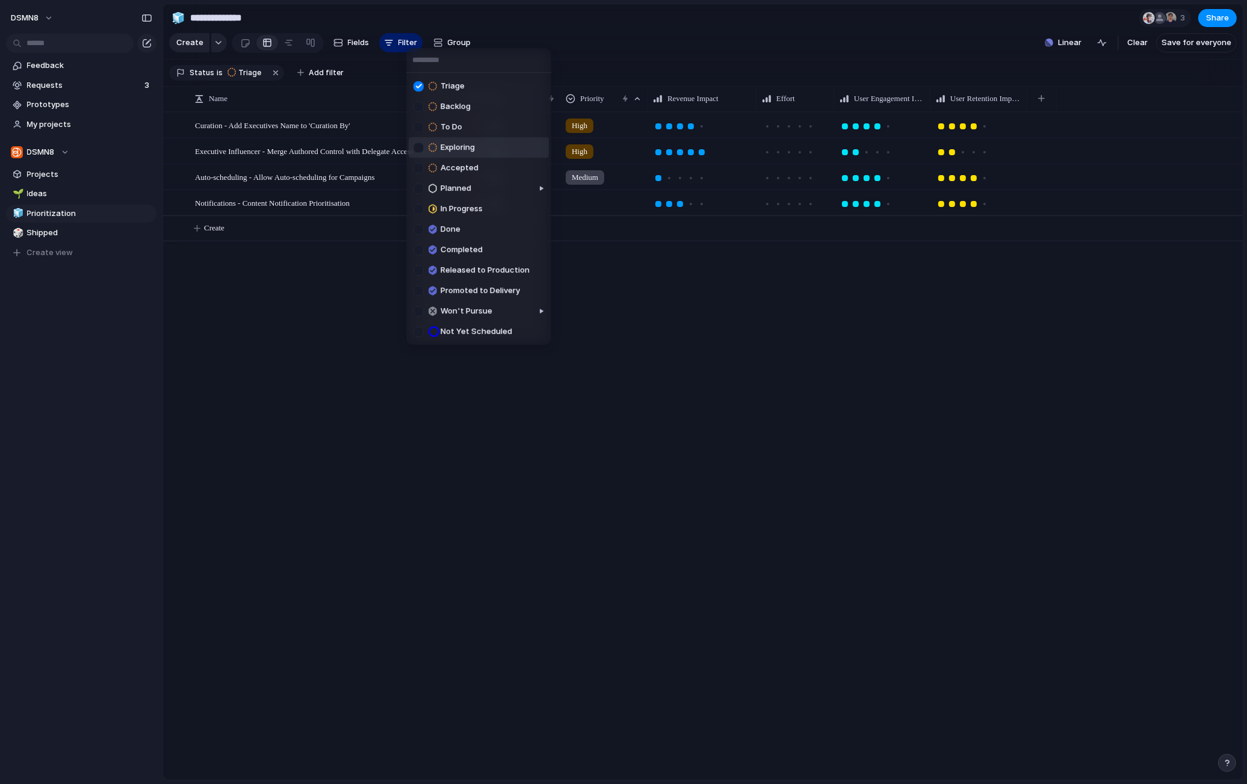
click at [419, 149] on div at bounding box center [418, 148] width 10 height 10
click at [419, 170] on div at bounding box center [418, 168] width 10 height 10
click at [420, 189] on div at bounding box center [484, 198] width 129 height 47
click at [563, 207] on div at bounding box center [561, 208] width 10 height 10
click at [420, 455] on div "Triage Backlog To Do Exploring Accepted Planned In Progress Done Completed Rele…" at bounding box center [623, 392] width 1247 height 784
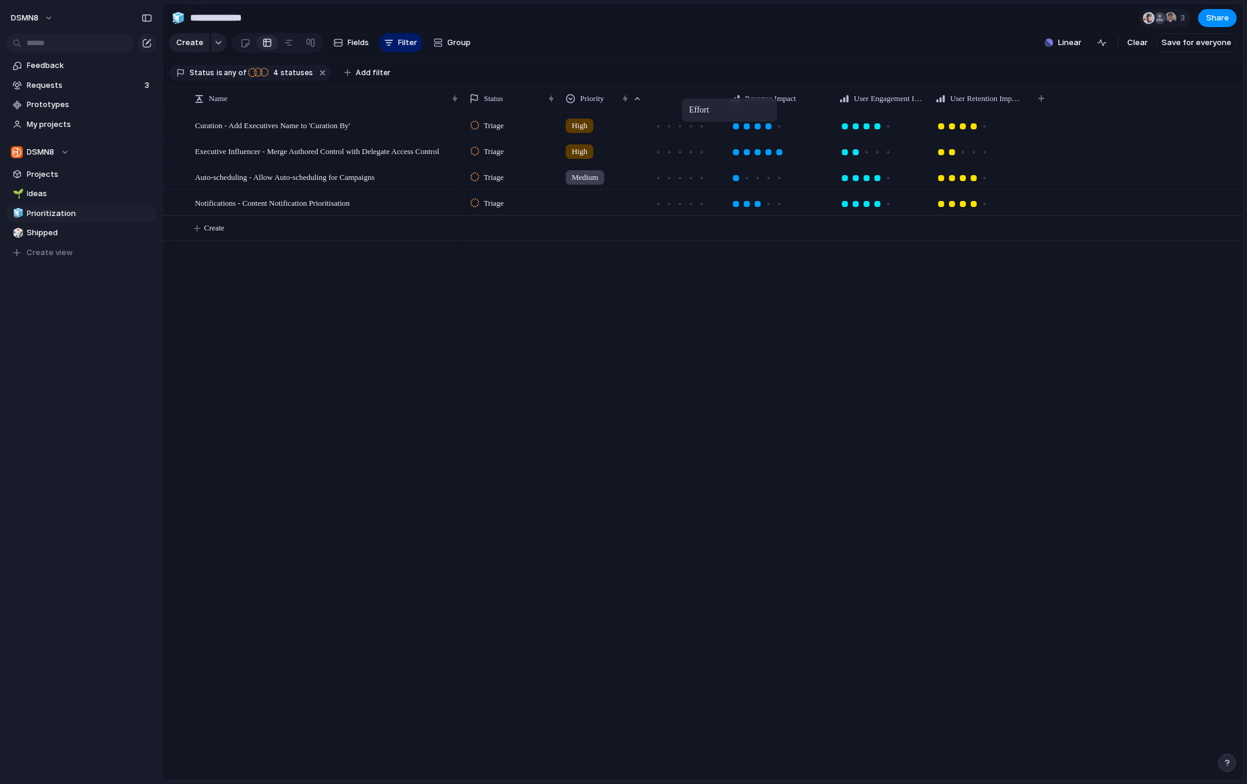
drag, startPoint x: 794, startPoint y: 99, endPoint x: 685, endPoint y: 100, distance: 108.3
click at [46, 191] on span "Ideas" at bounding box center [89, 194] width 125 height 12
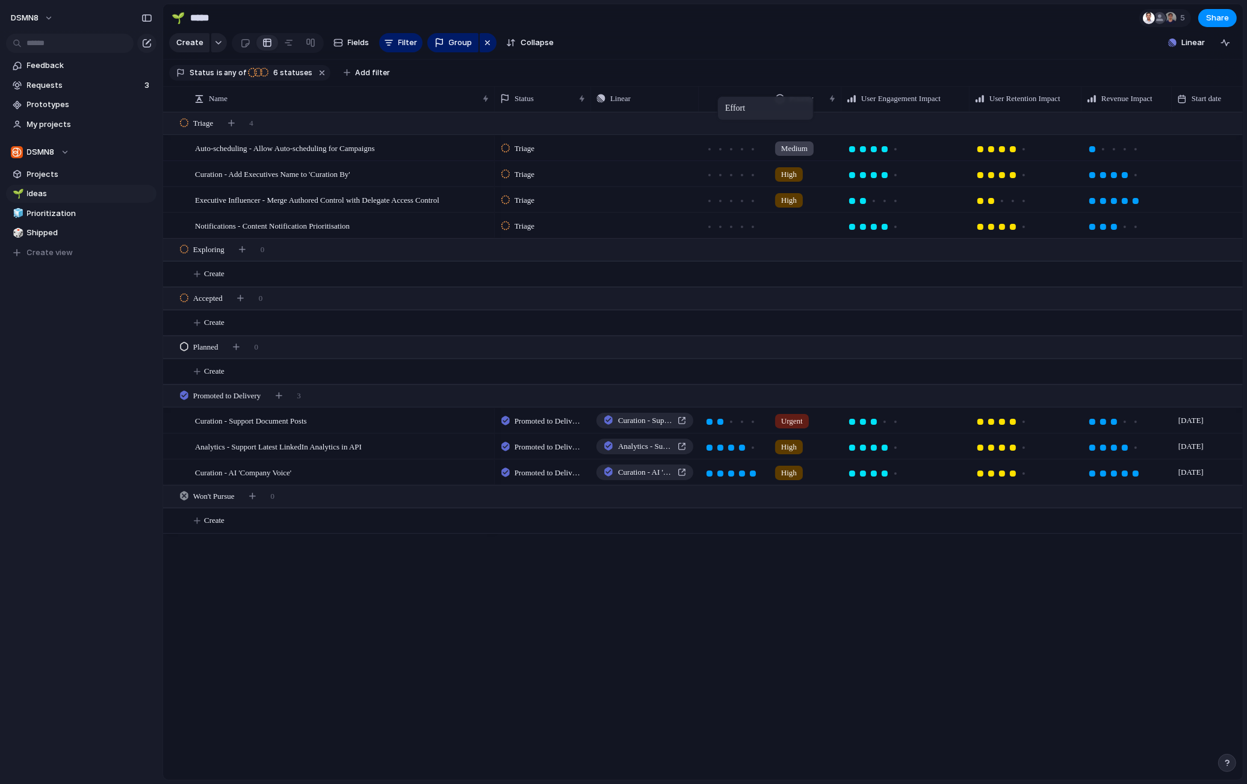
drag, startPoint x: 823, startPoint y: 99, endPoint x: 720, endPoint y: 98, distance: 103.5
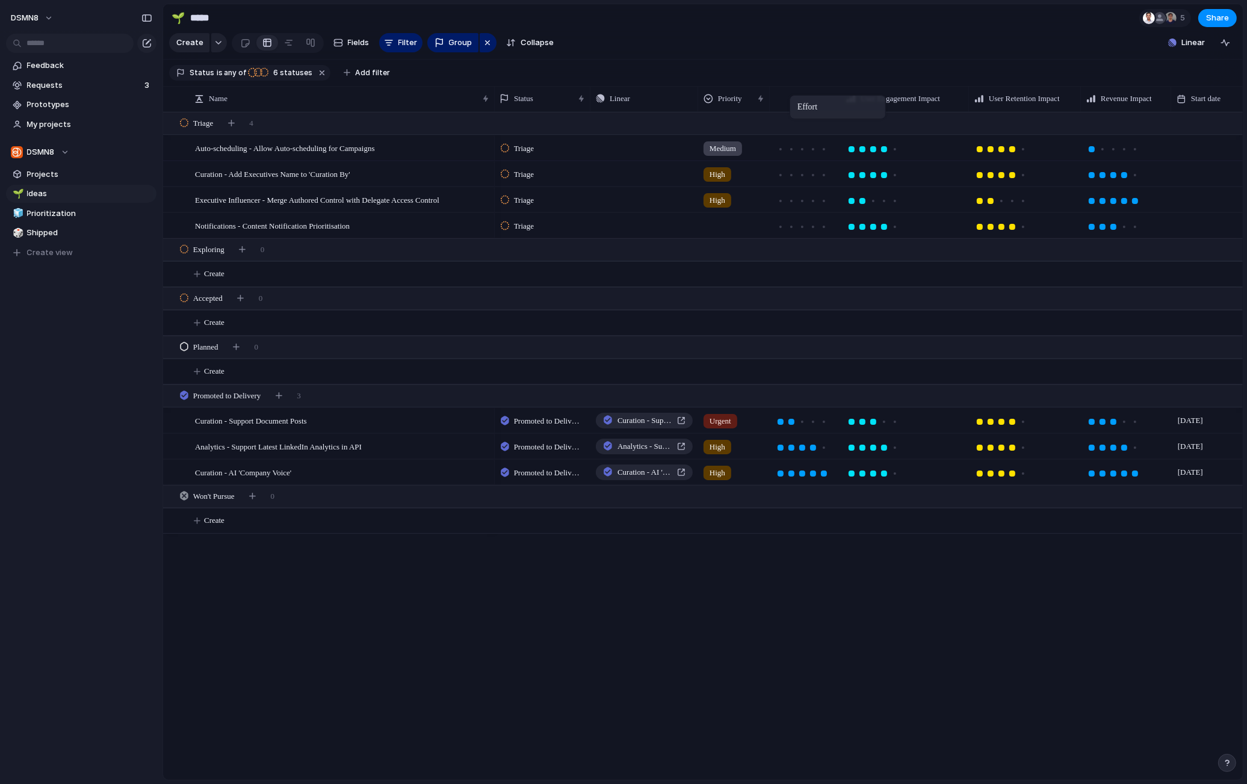
drag, startPoint x: 719, startPoint y: 97, endPoint x: 794, endPoint y: 98, distance: 75.2
click at [67, 216] on span "Prioritization" at bounding box center [89, 214] width 125 height 12
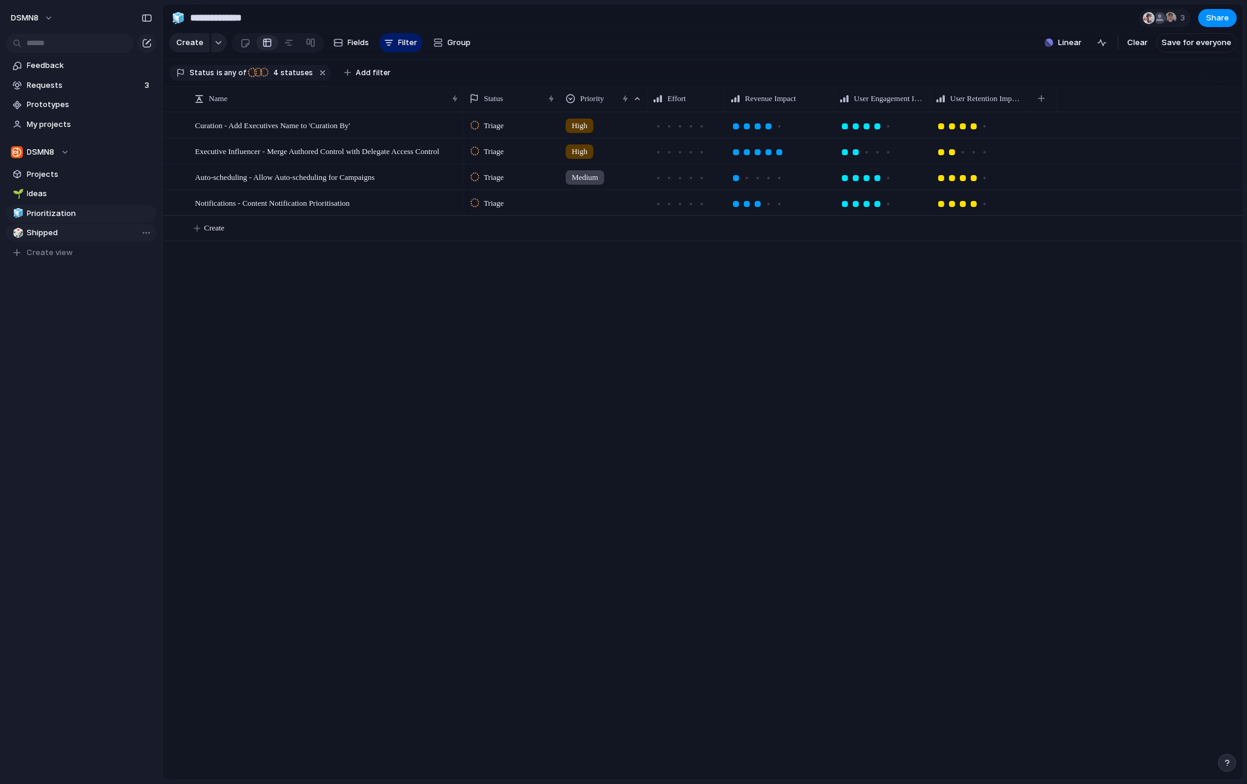
click at [55, 233] on span "Shipped" at bounding box center [89, 233] width 125 height 12
type input "*******"
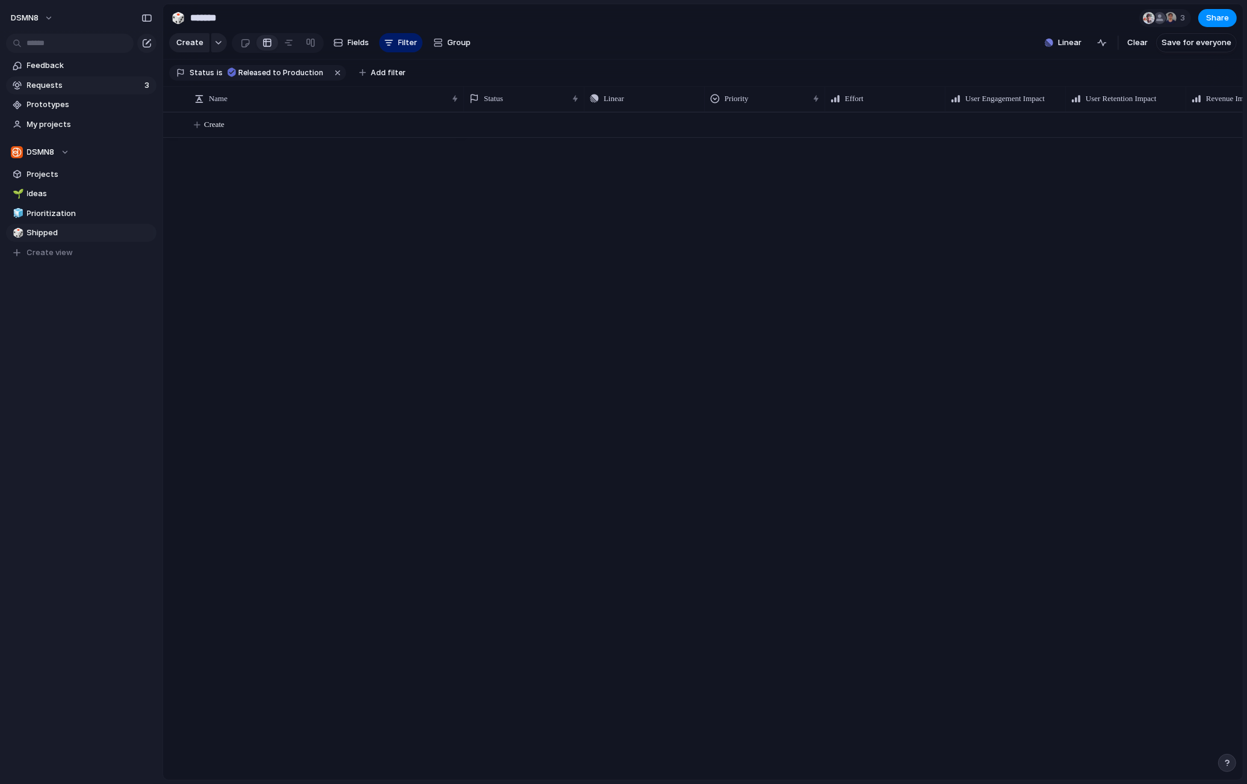
click at [78, 86] on span "Requests" at bounding box center [84, 85] width 114 height 12
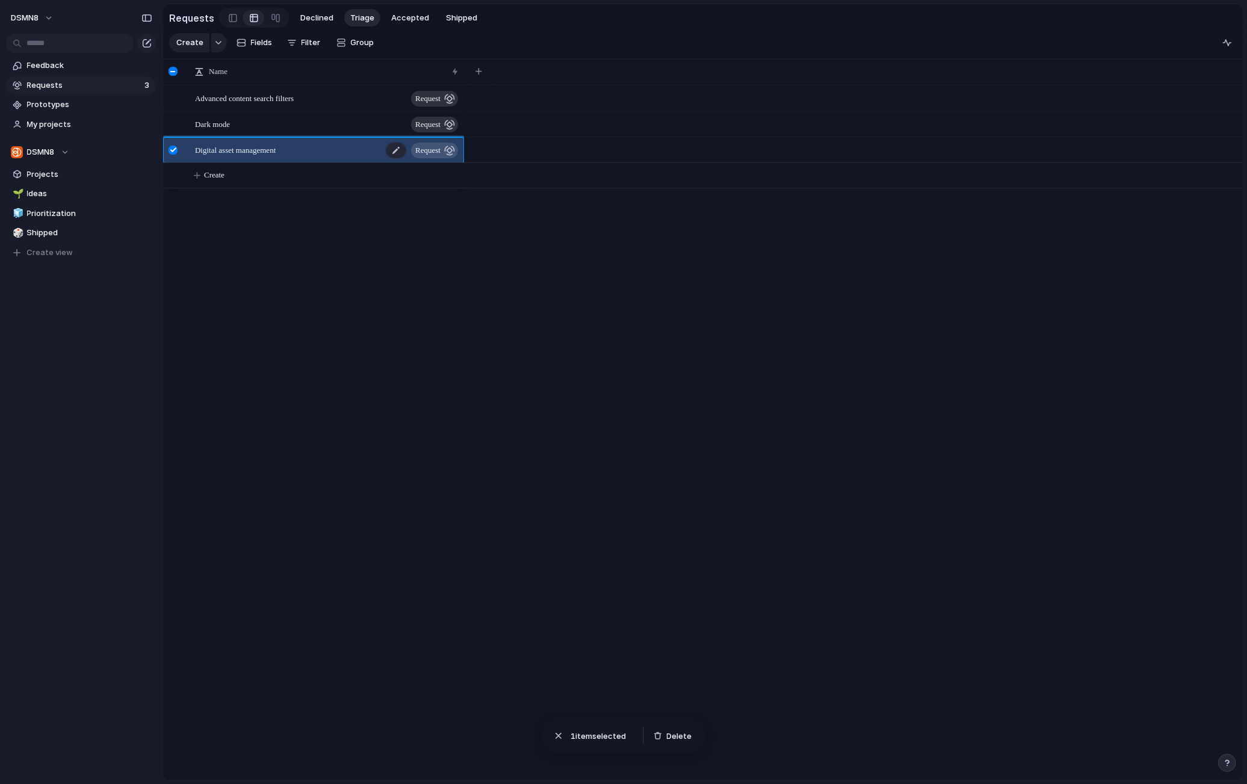
click at [341, 150] on div "Digital asset management request" at bounding box center [327, 150] width 265 height 25
click at [389, 229] on div "Advanced content search filters request Dark mode request Digital asset managem…" at bounding box center [702, 432] width 1079 height 695
click at [437, 149] on span "request" at bounding box center [427, 150] width 25 height 17
click at [390, 149] on div at bounding box center [396, 151] width 20 height 16
click at [425, 149] on span "request" at bounding box center [426, 149] width 32 height 10
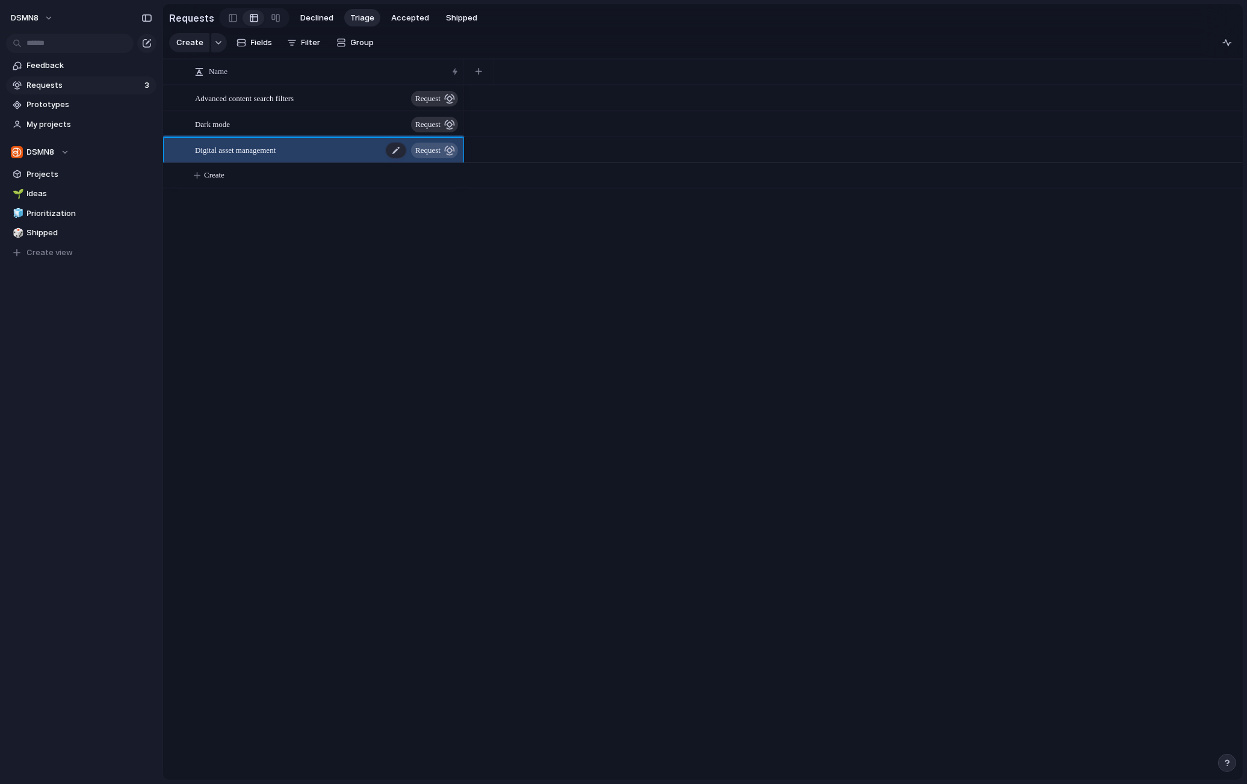
click at [451, 149] on div "button" at bounding box center [449, 150] width 11 height 11
click at [452, 321] on div "Advanced content search filters request Dark mode request Digital asset managem…" at bounding box center [702, 432] width 1079 height 695
click at [215, 40] on div "button" at bounding box center [218, 42] width 8 height 5
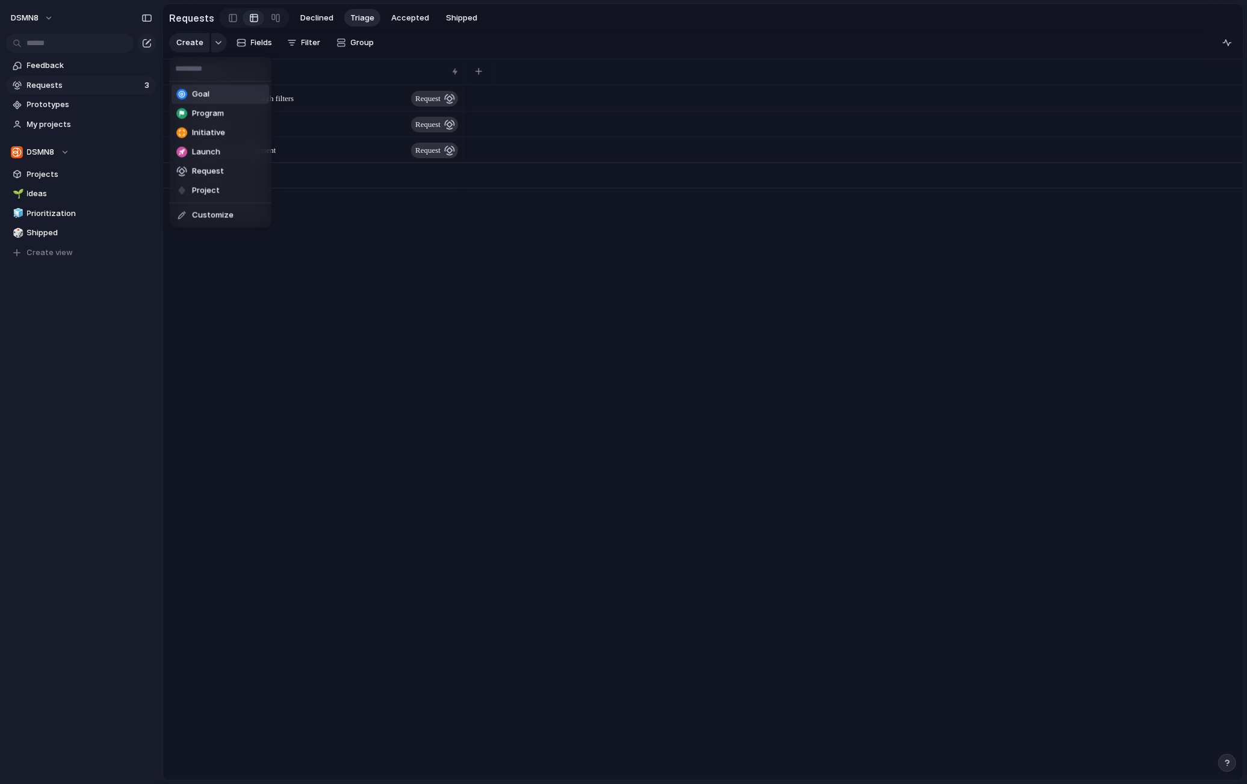
click at [215, 41] on div "Goal Program Initiative Launch Request Project Customize" at bounding box center [623, 392] width 1247 height 784
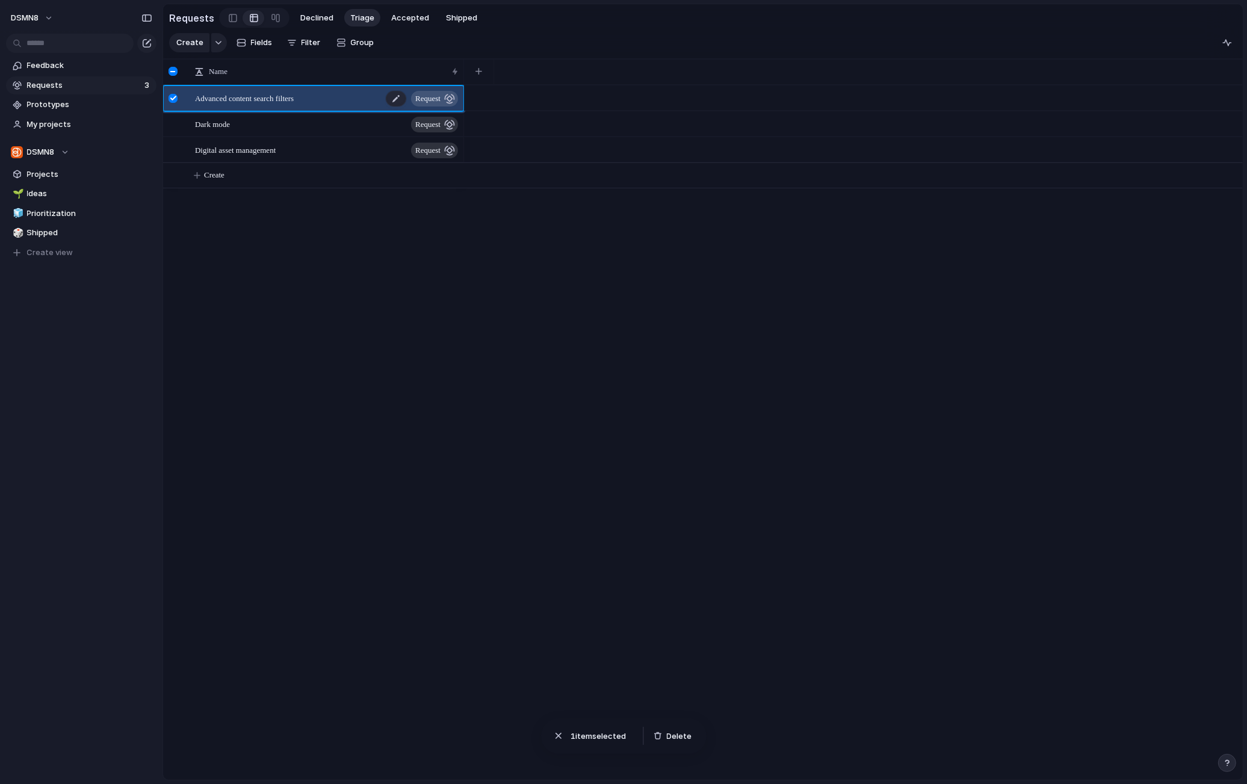
click at [267, 99] on span "Advanced content search filters" at bounding box center [244, 98] width 99 height 14
click at [267, 97] on span "Advanced content search filters" at bounding box center [244, 98] width 99 height 14
click at [251, 97] on span "Advanced content search filters" at bounding box center [244, 98] width 99 height 14
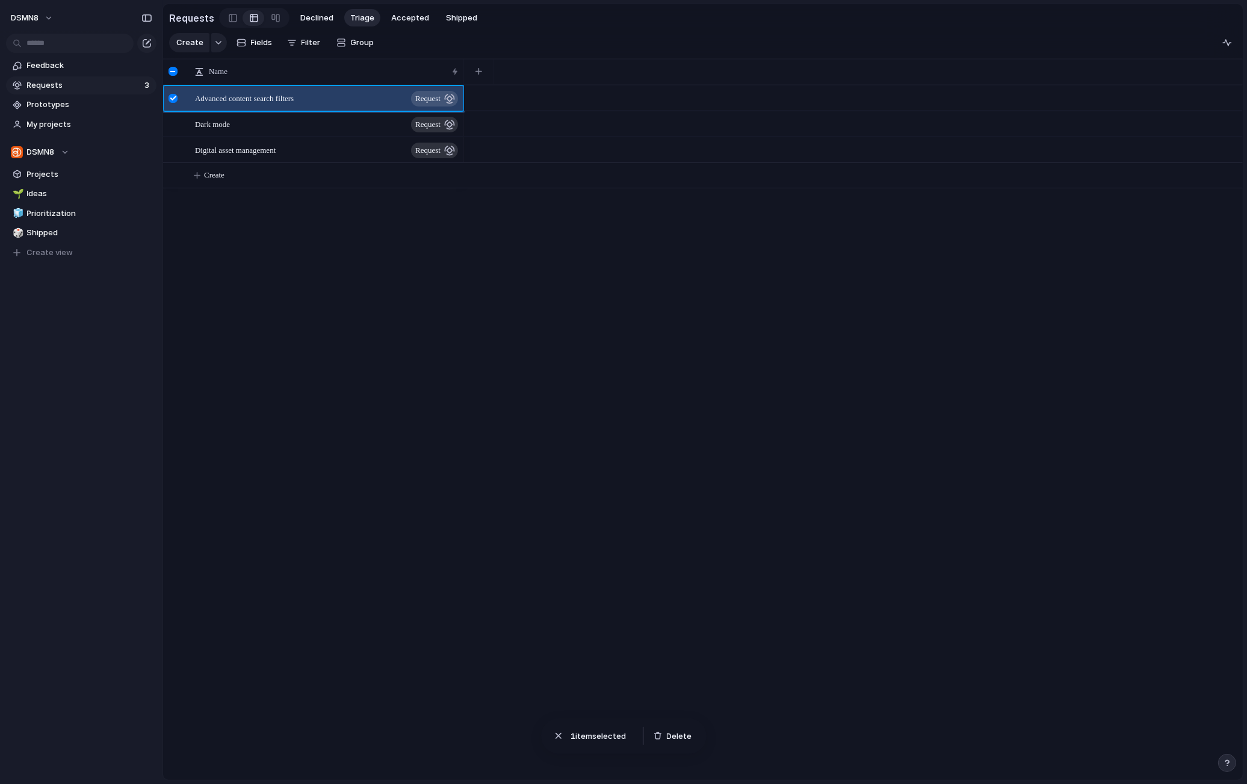
click at [171, 96] on div at bounding box center [172, 98] width 9 height 9
click at [316, 17] on span "Declined" at bounding box center [316, 18] width 33 height 12
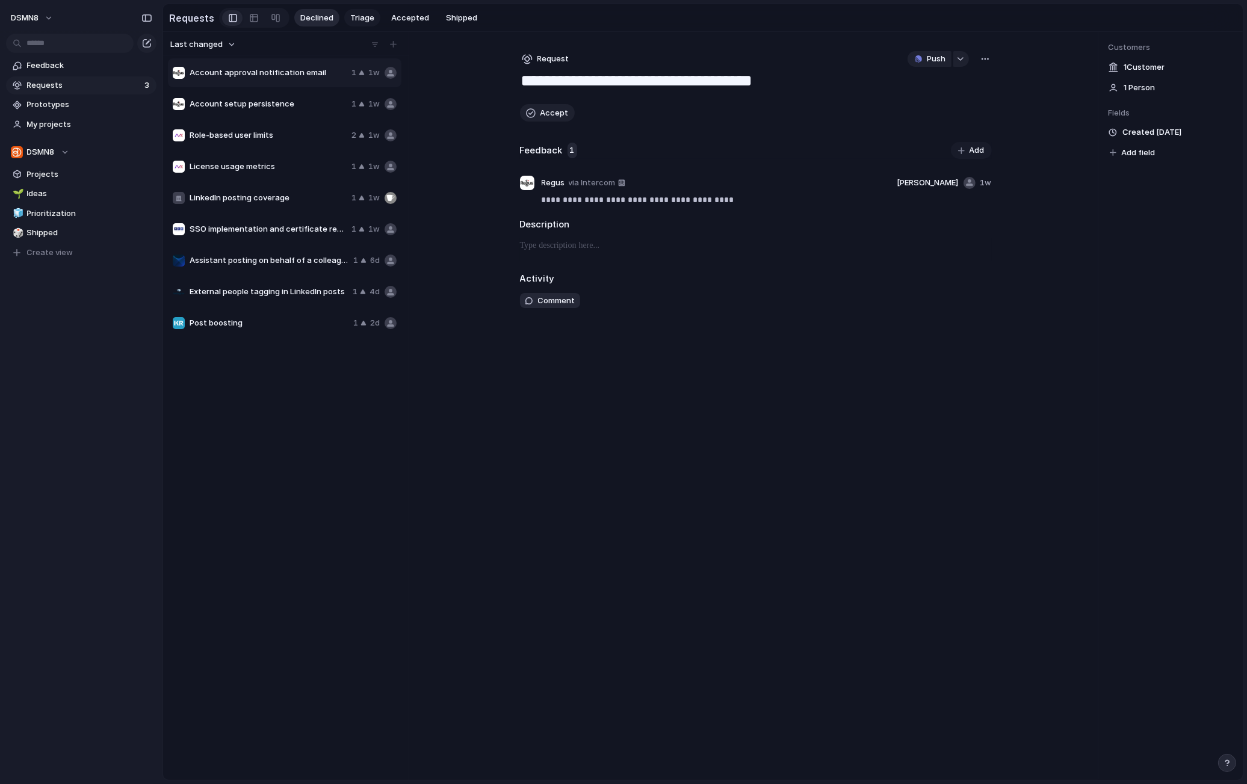
click at [362, 17] on span "Triage" at bounding box center [362, 18] width 24 height 12
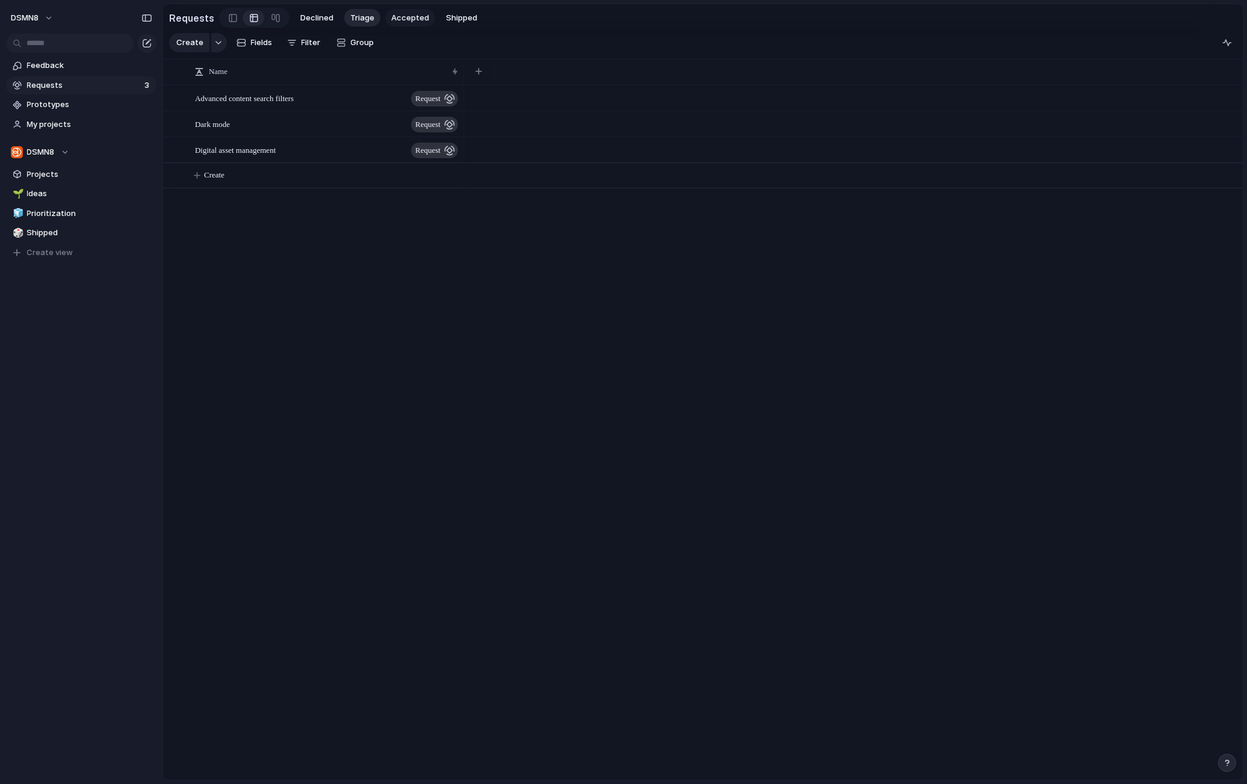
click at [405, 17] on span "Accepted" at bounding box center [410, 18] width 38 height 12
click at [449, 17] on span "Shipped" at bounding box center [461, 18] width 31 height 12
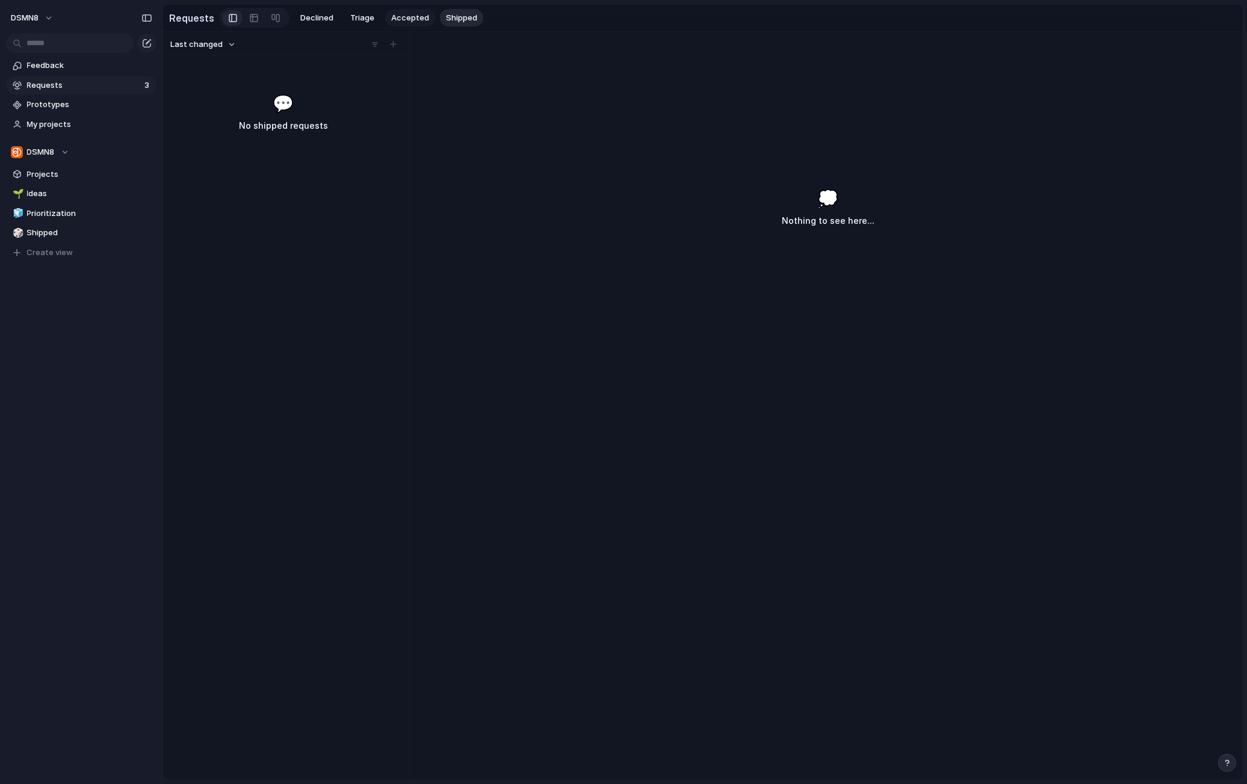
click at [403, 17] on span "Accepted" at bounding box center [410, 18] width 38 height 12
click at [353, 16] on span "Triage" at bounding box center [362, 18] width 24 height 12
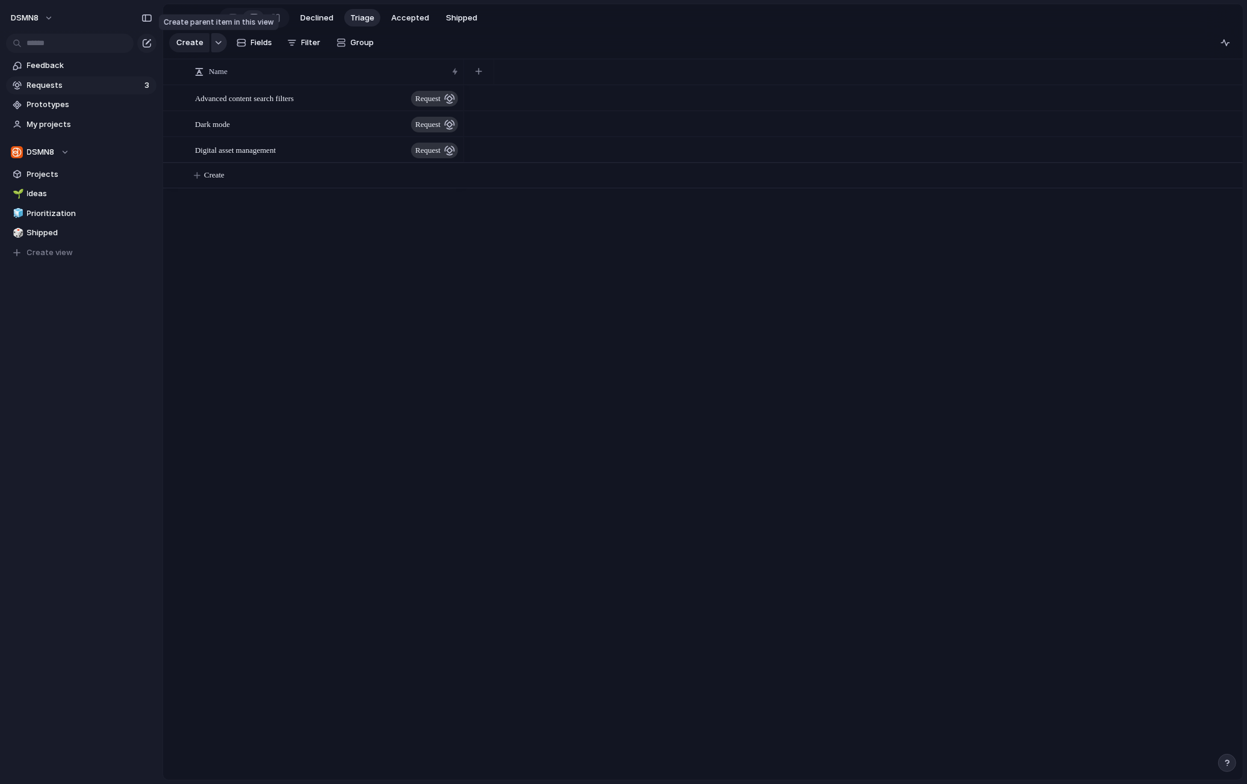
click at [220, 44] on div "button" at bounding box center [218, 42] width 8 height 5
click at [218, 43] on div "Goal Program Initiative Launch Request Project Customize" at bounding box center [623, 392] width 1247 height 784
click at [261, 43] on span "Fields" at bounding box center [262, 43] width 22 height 12
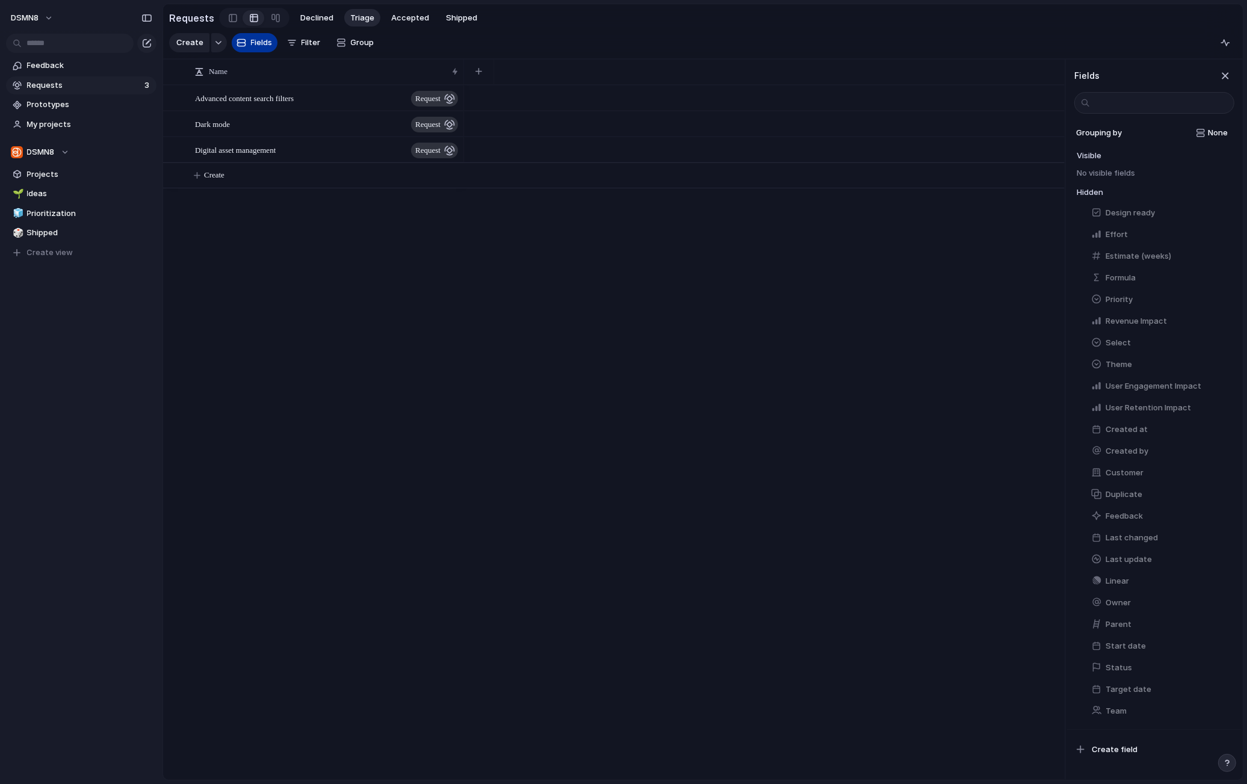
click at [260, 43] on span "Fields" at bounding box center [262, 43] width 22 height 12
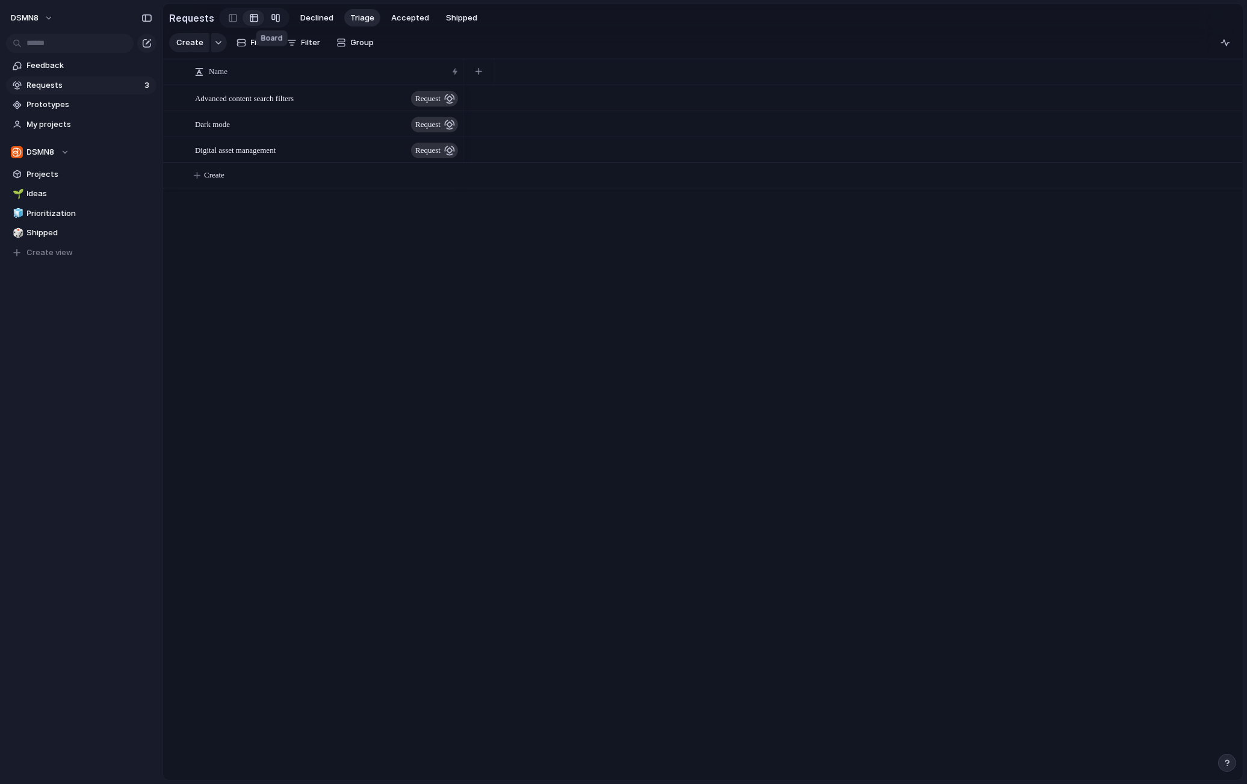
click at [271, 16] on div at bounding box center [276, 17] width 10 height 19
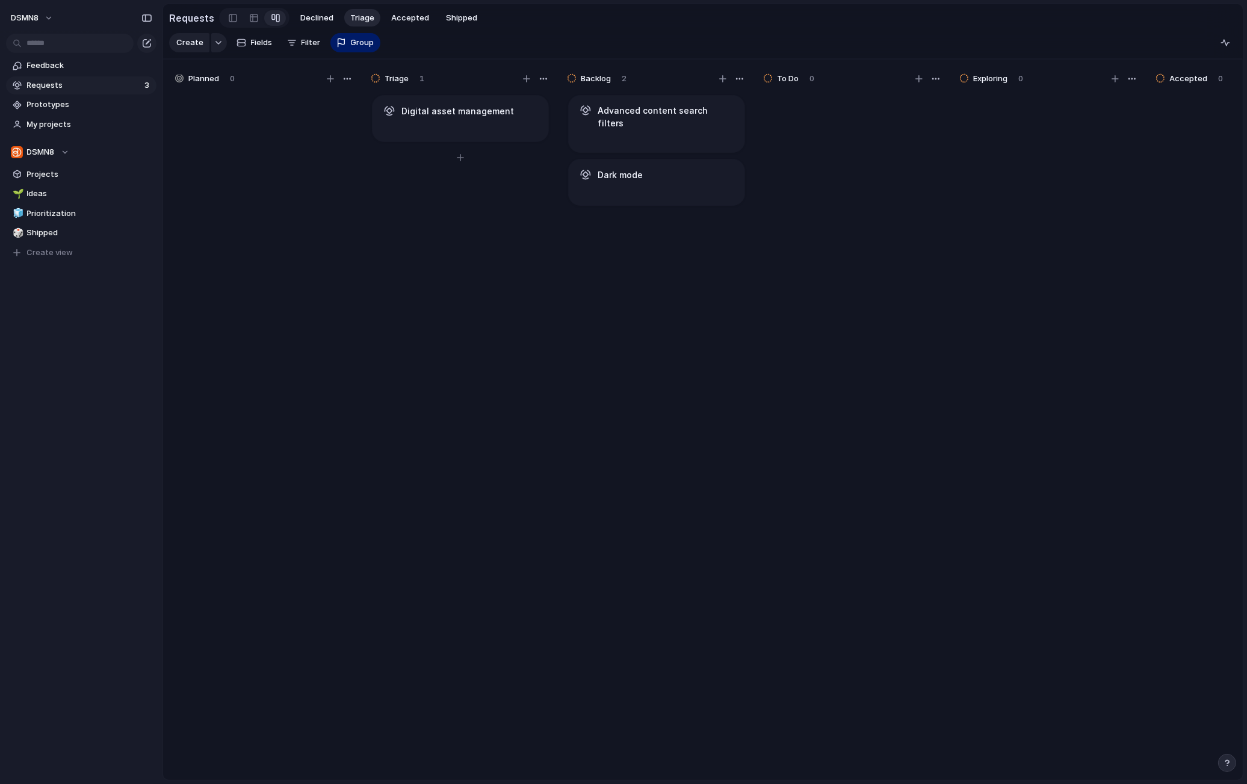
click at [519, 121] on article "Digital asset management" at bounding box center [460, 118] width 177 height 47
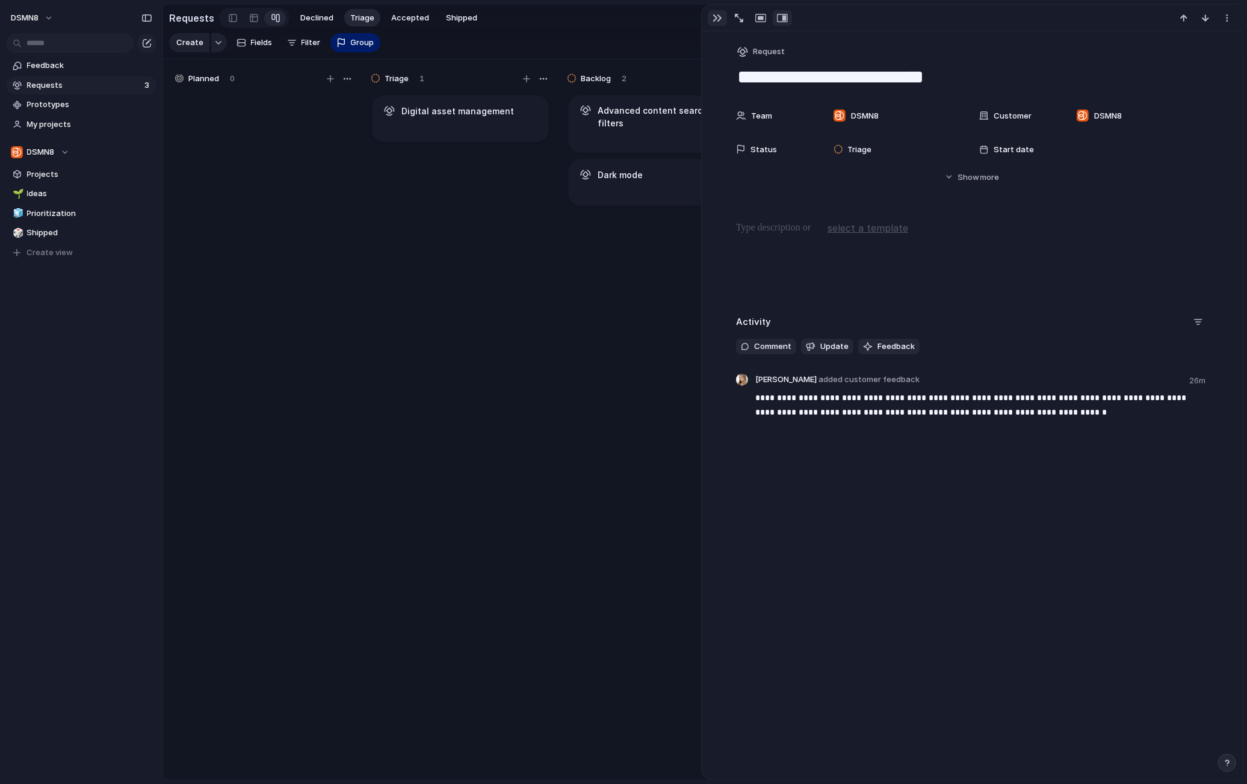
click at [714, 20] on div "button" at bounding box center [717, 18] width 10 height 10
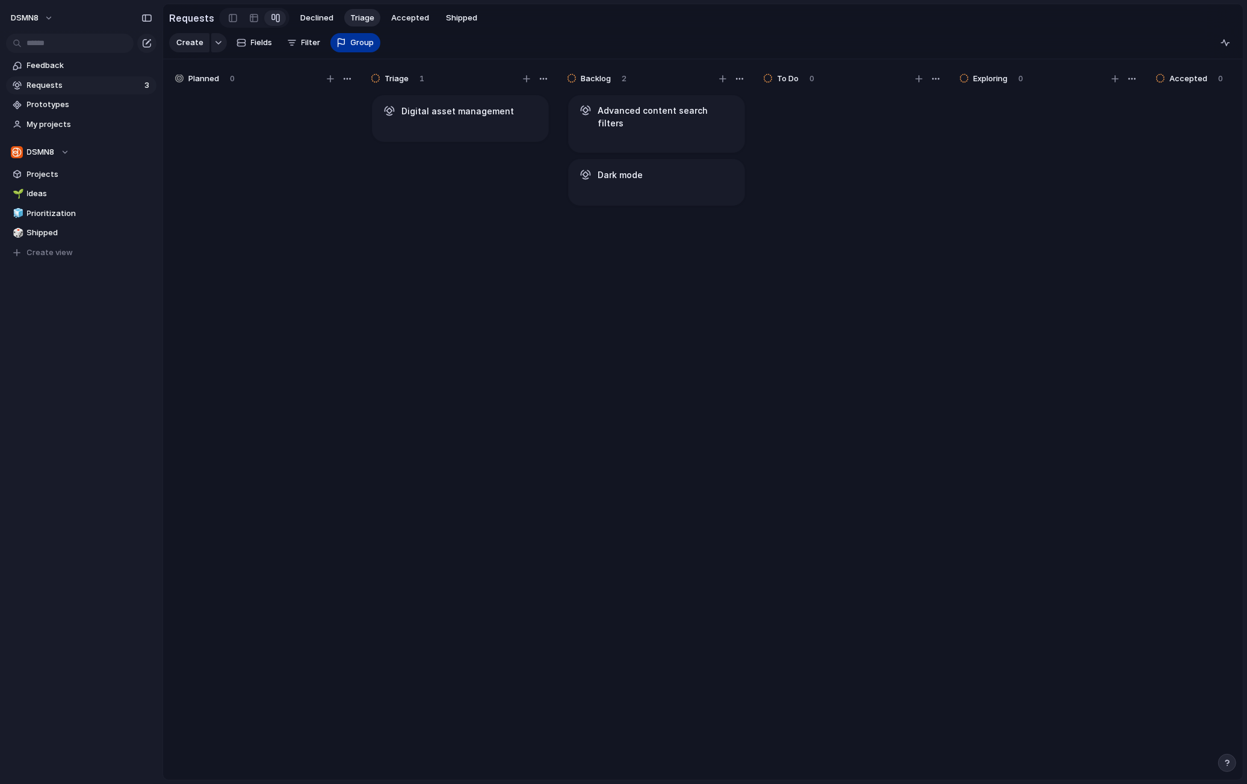
click at [351, 42] on span "Group" at bounding box center [362, 43] width 23 height 12
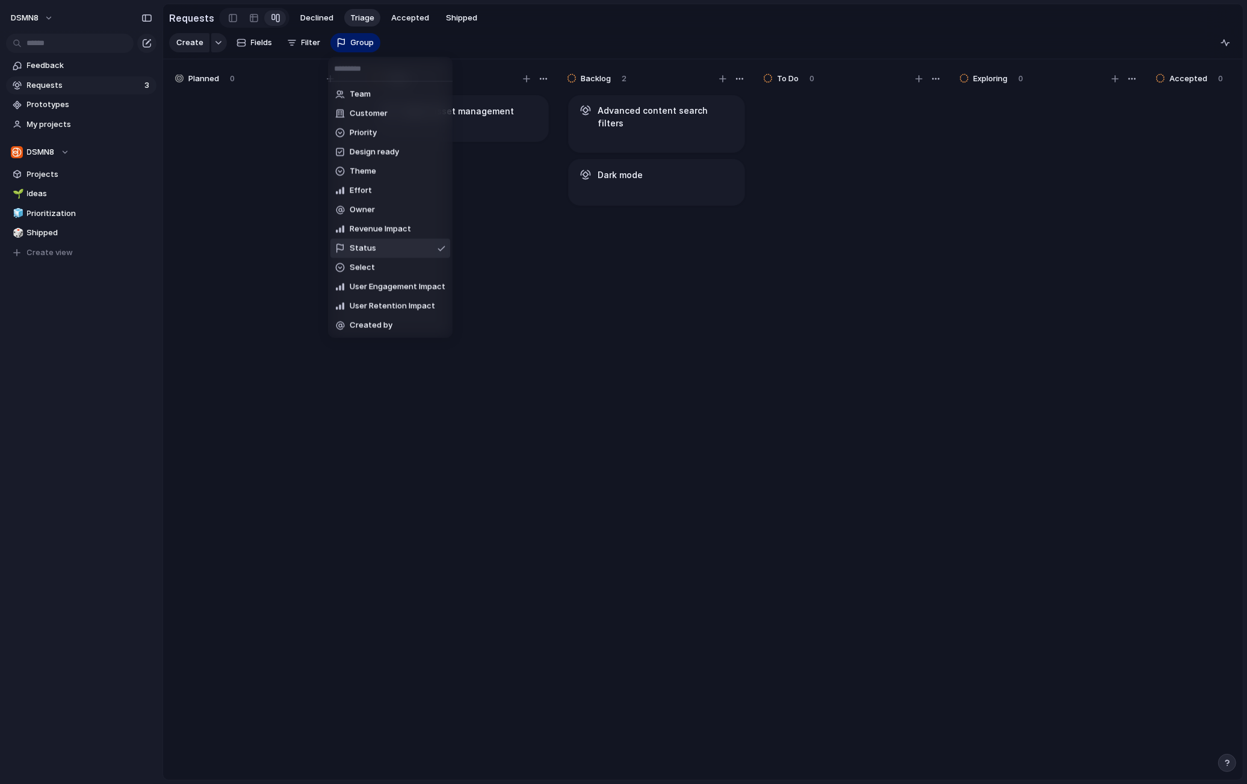
click at [410, 244] on li "Status" at bounding box center [390, 248] width 120 height 19
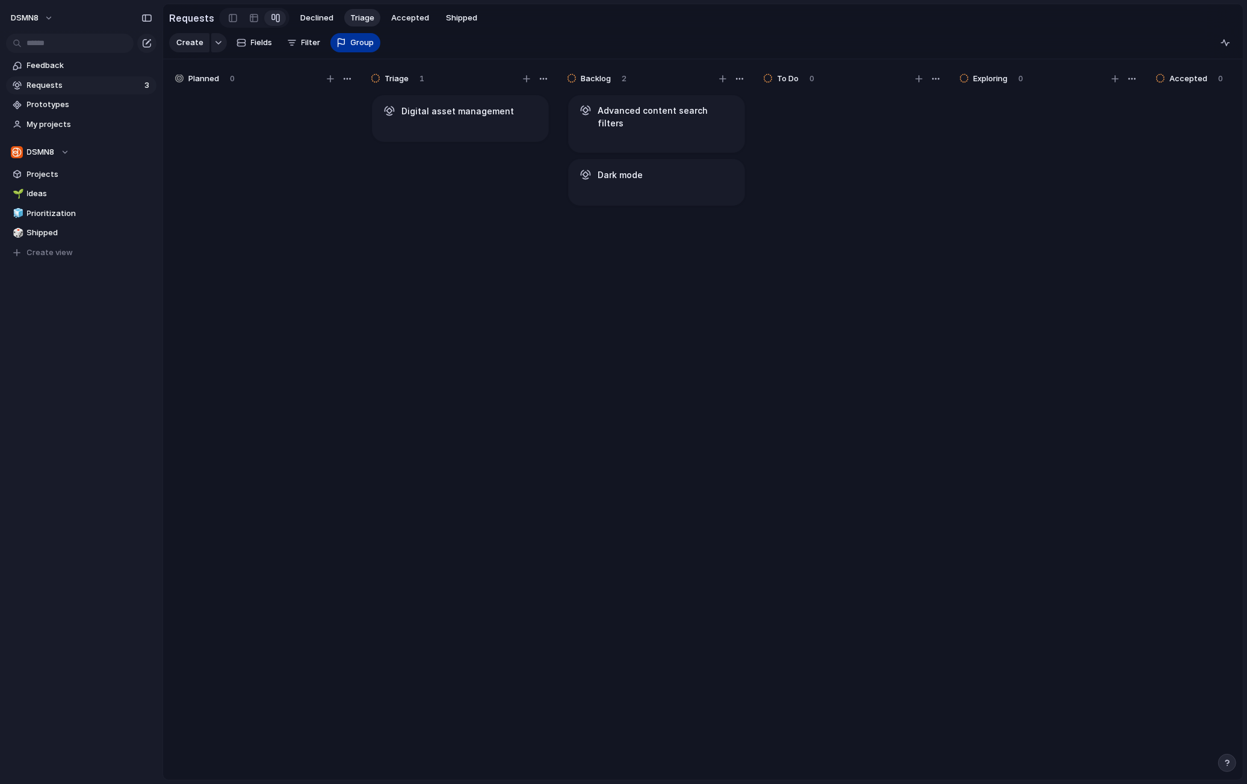
click at [367, 45] on span "Group" at bounding box center [362, 43] width 23 height 12
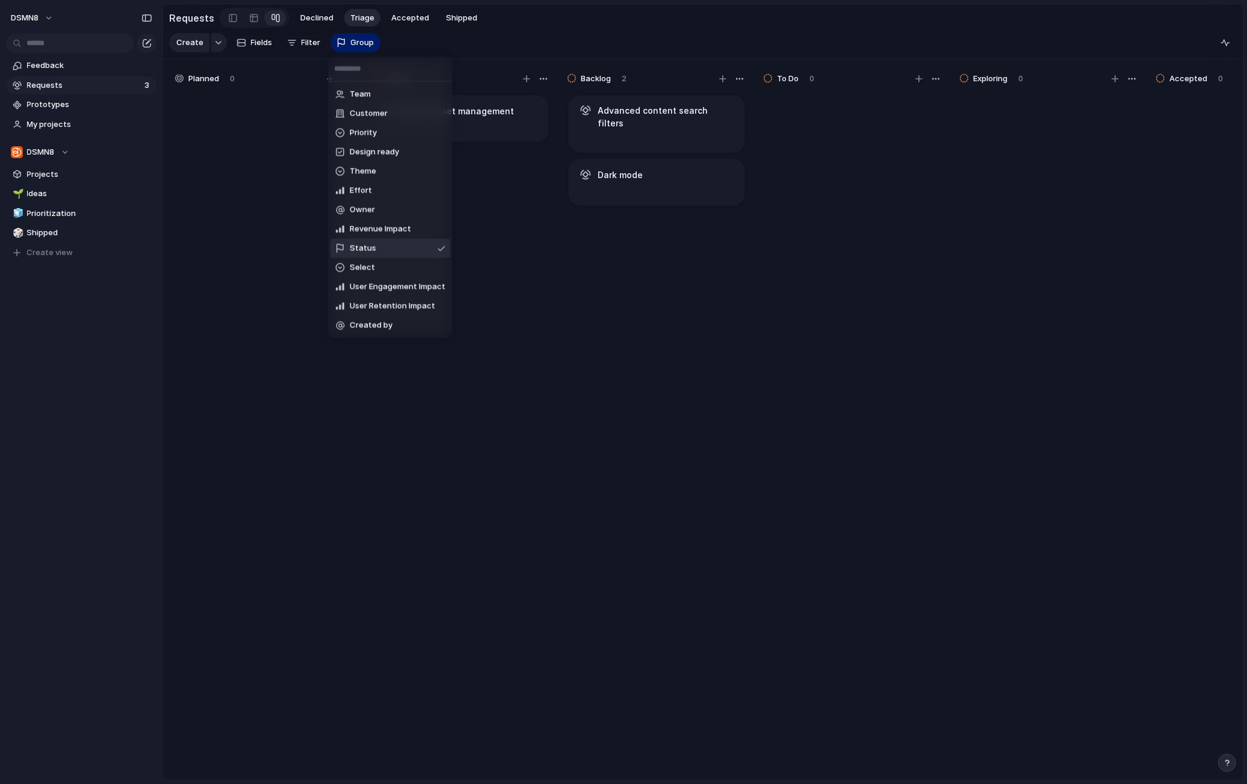
click at [440, 247] on div at bounding box center [441, 248] width 8 height 10
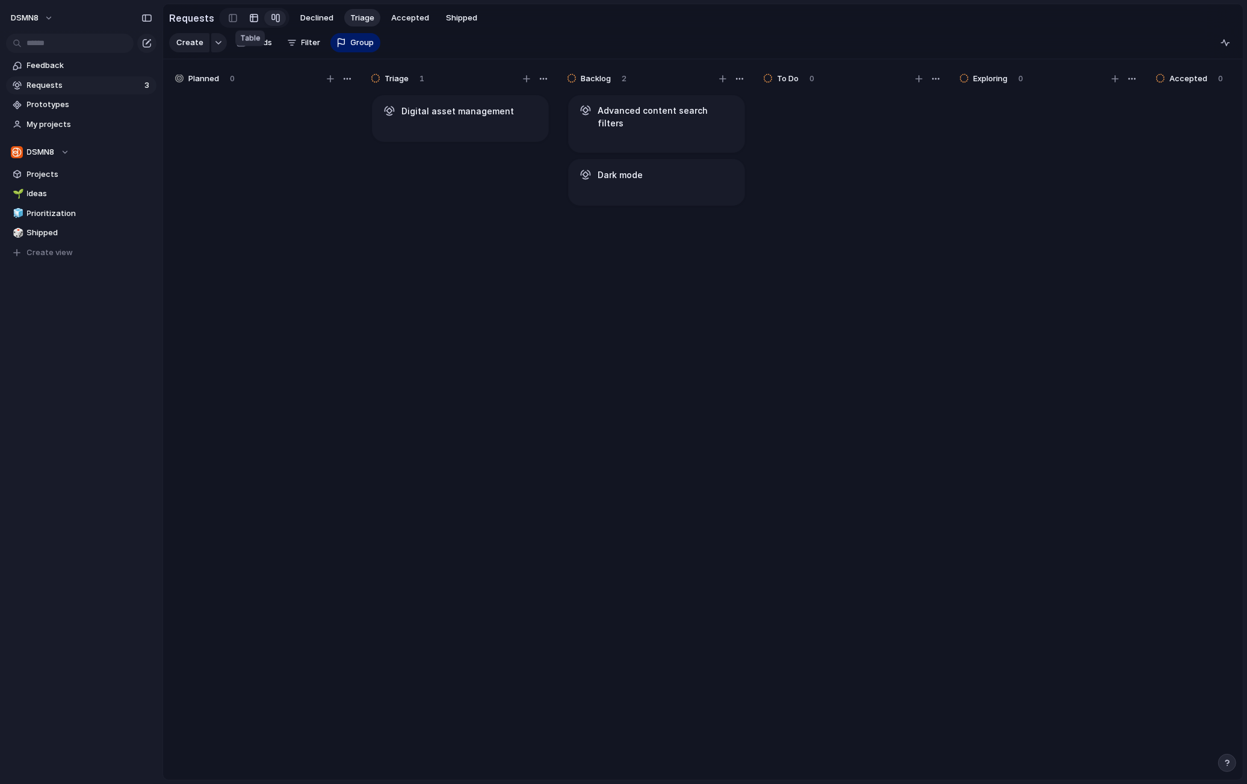
click at [255, 20] on link at bounding box center [254, 17] width 22 height 19
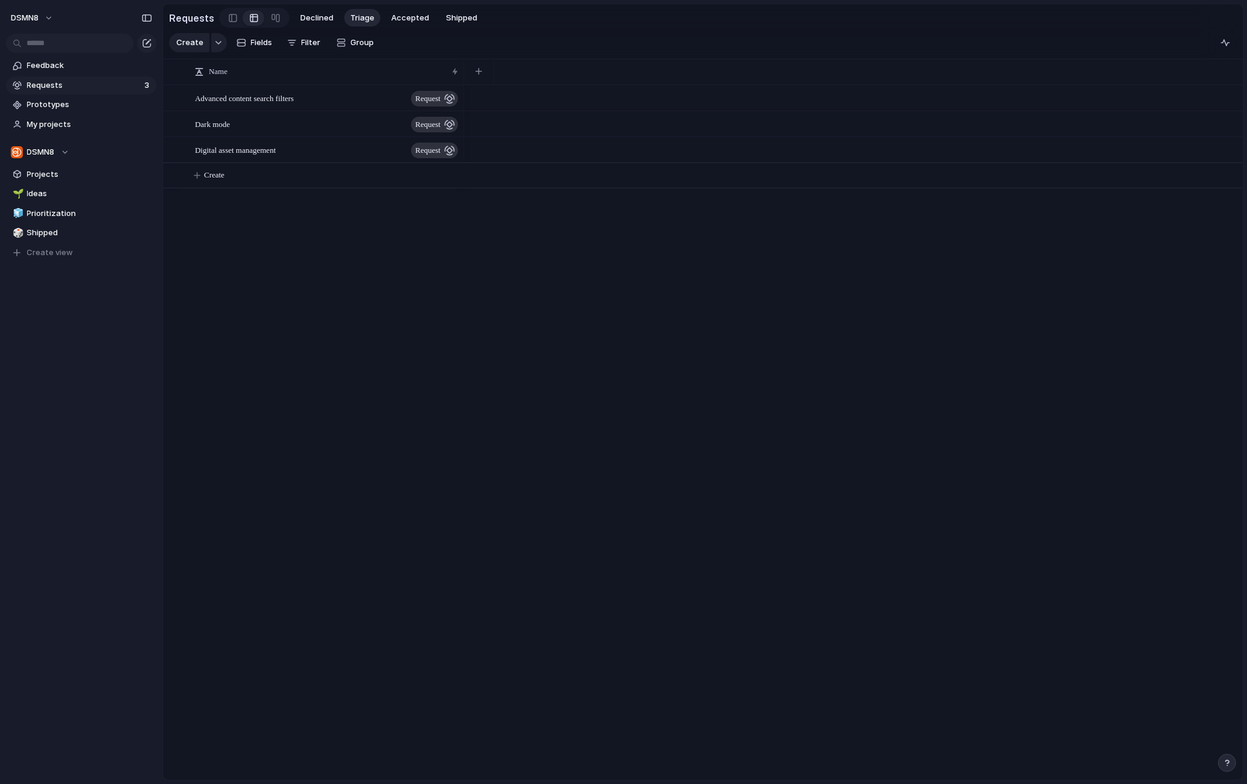
click at [122, 86] on span "Requests" at bounding box center [84, 85] width 114 height 12
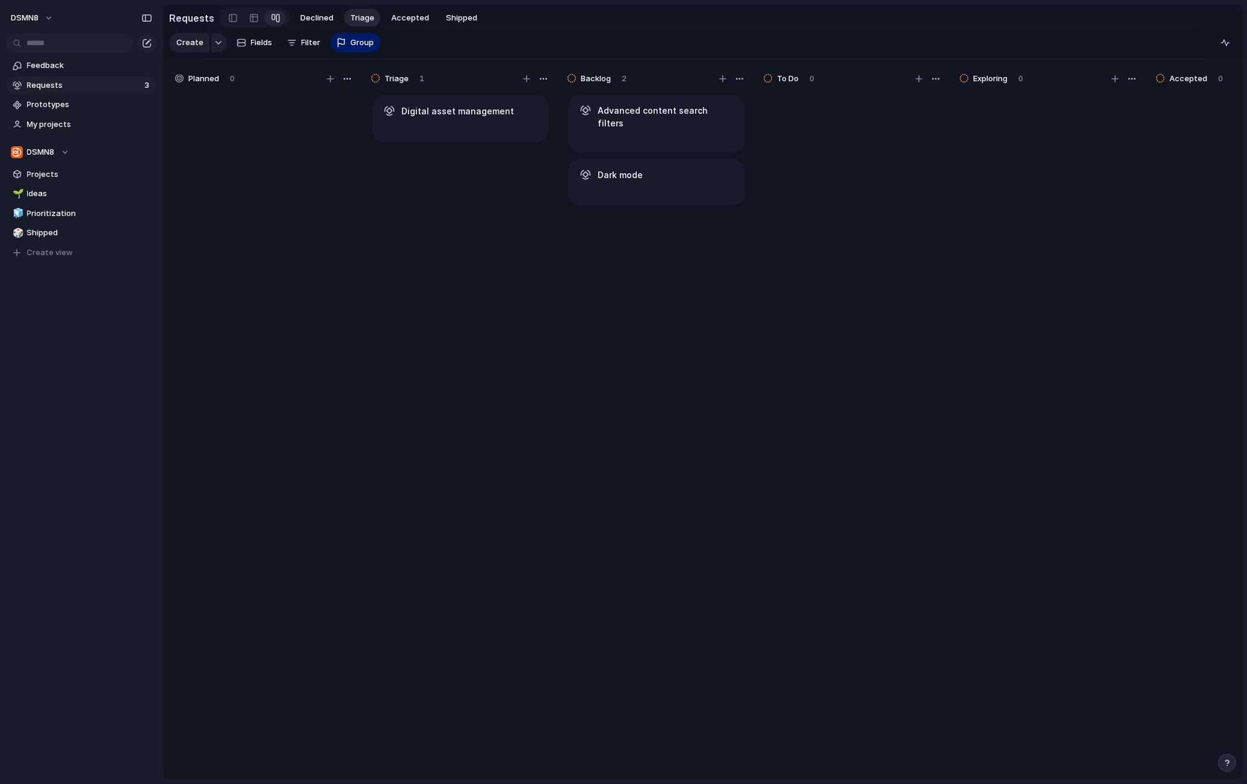
click at [116, 85] on span "Requests" at bounding box center [84, 85] width 114 height 12
click at [307, 45] on div "Create Fields Filter Group Zoom" at bounding box center [274, 43] width 211 height 24
click at [307, 43] on div "Create Fields Filter Group Zoom" at bounding box center [274, 43] width 211 height 24
click at [89, 88] on span "Requests" at bounding box center [84, 85] width 114 height 12
click at [257, 43] on span "Fields" at bounding box center [262, 43] width 22 height 12
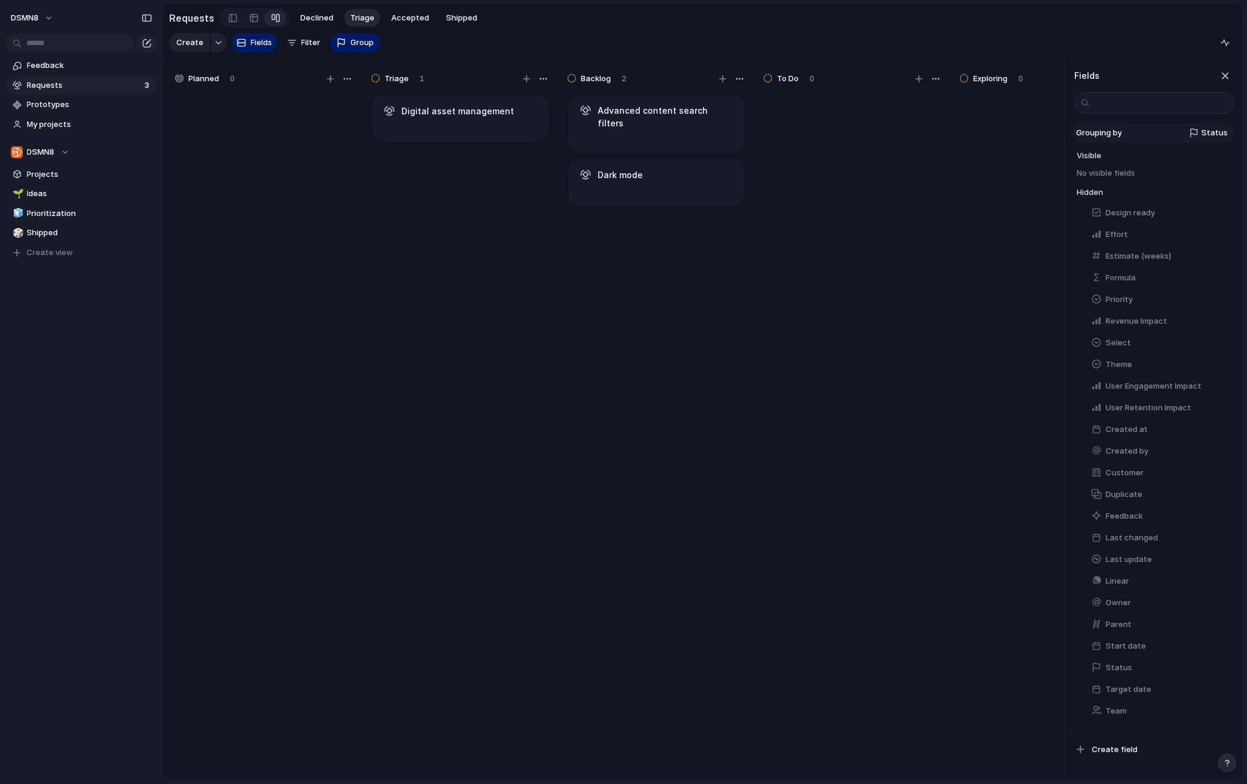
click at [933, 134] on div "Status" at bounding box center [1176, 133] width 101 height 12
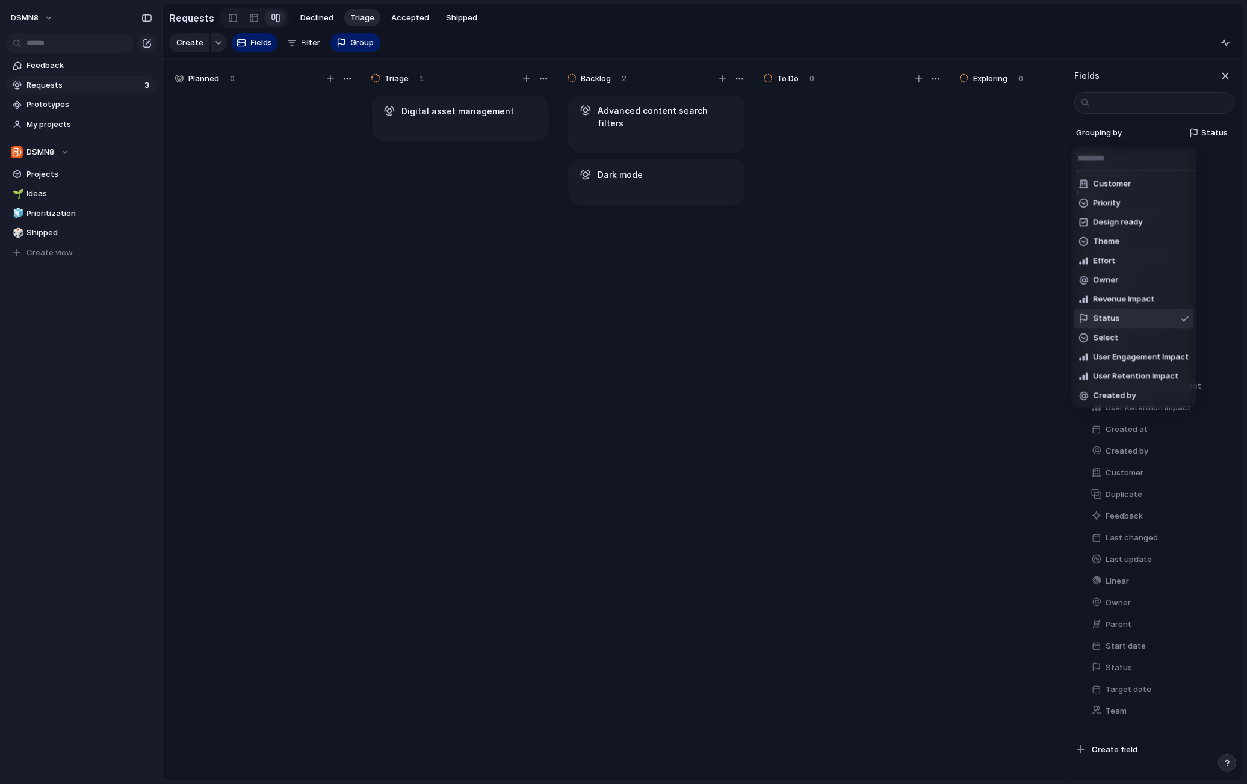
click at [933, 320] on li "Status" at bounding box center [1134, 318] width 120 height 19
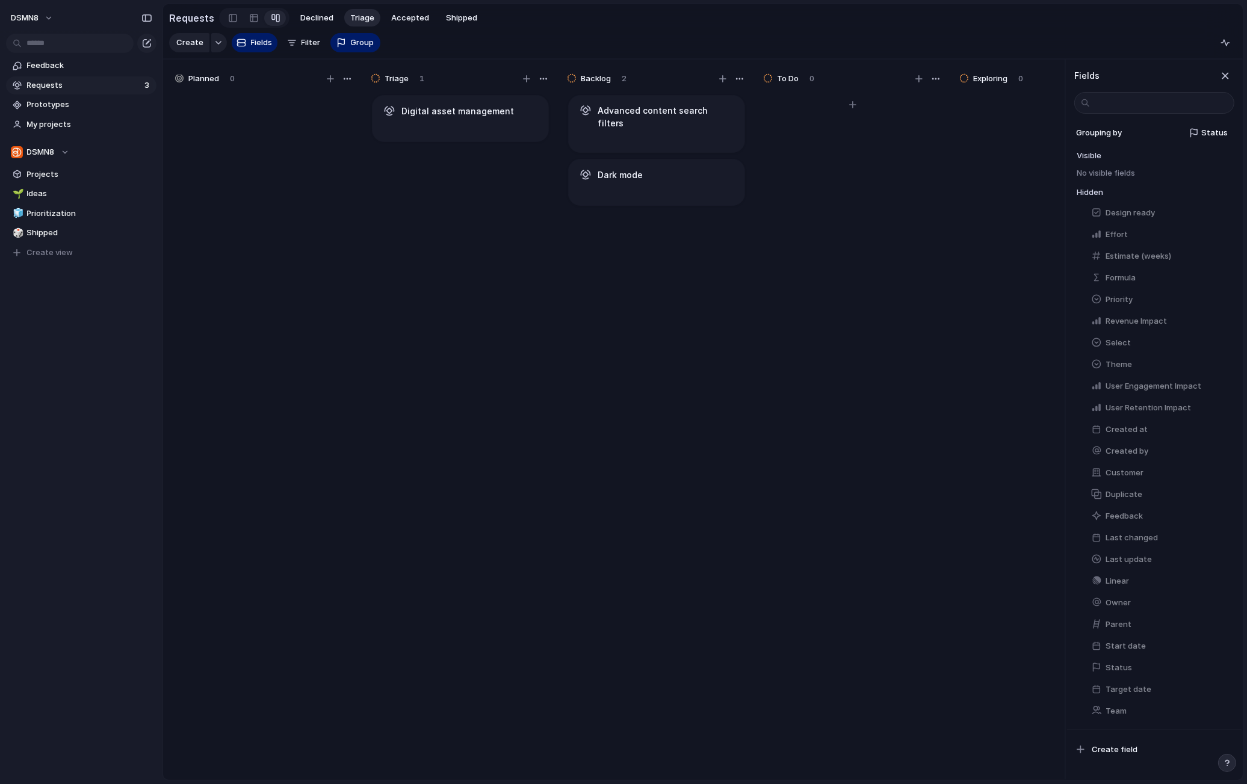
click at [809, 333] on div at bounding box center [852, 442] width 180 height 698
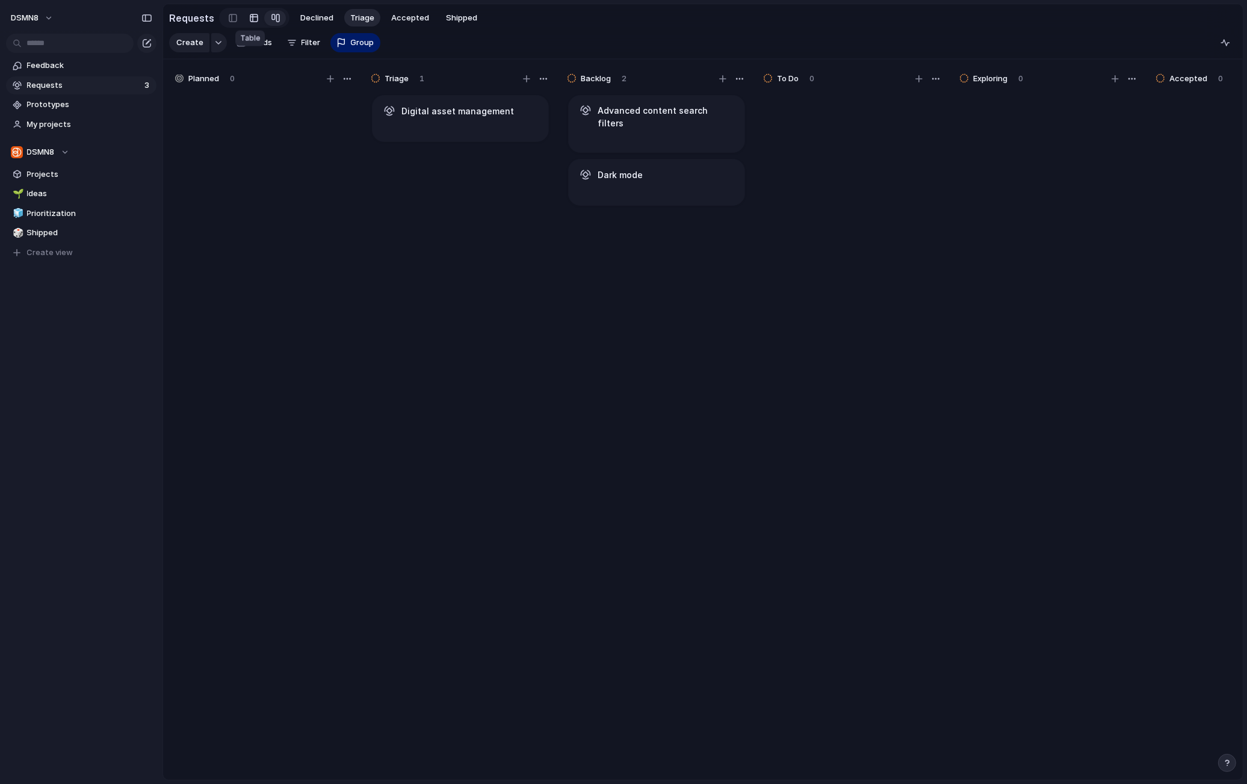
click at [254, 19] on link at bounding box center [254, 17] width 22 height 19
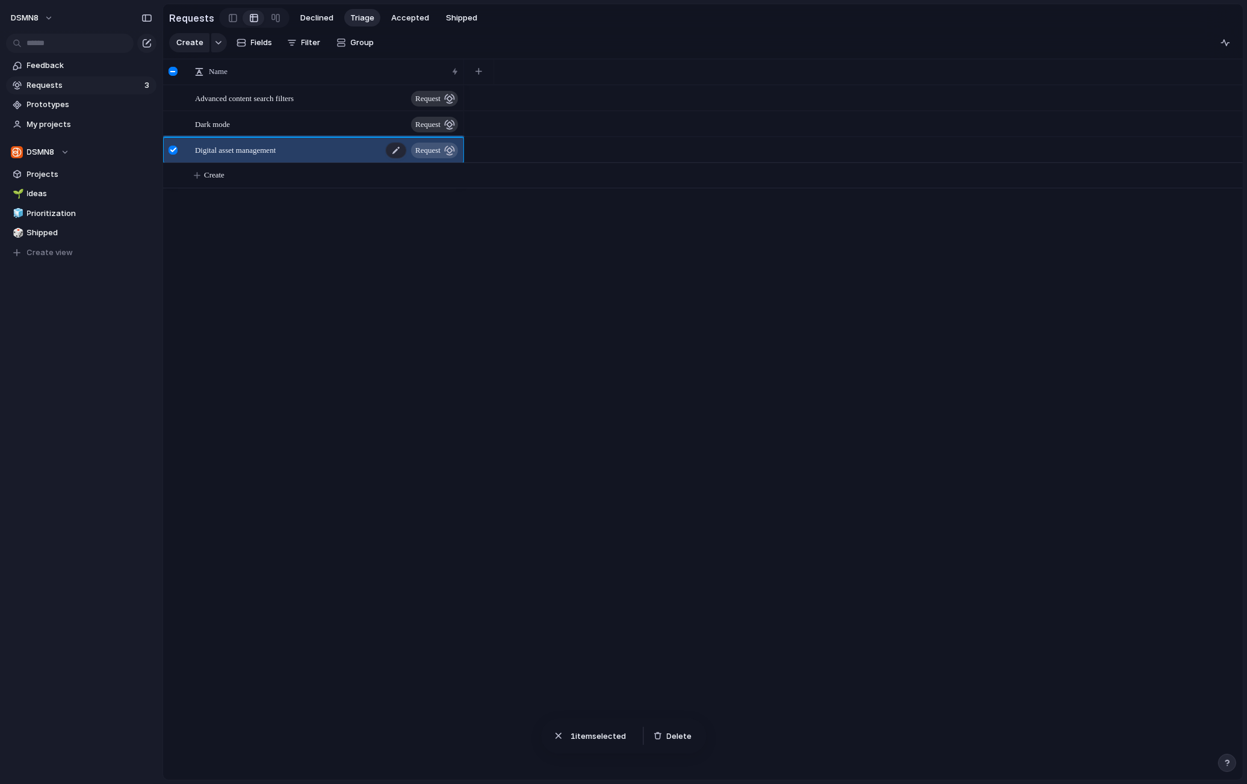
click at [337, 150] on div "Digital asset management request" at bounding box center [327, 150] width 265 height 25
click at [437, 149] on span "request" at bounding box center [427, 150] width 25 height 17
click at [174, 149] on div at bounding box center [172, 150] width 9 height 9
click at [446, 16] on span "Shipped" at bounding box center [461, 18] width 31 height 12
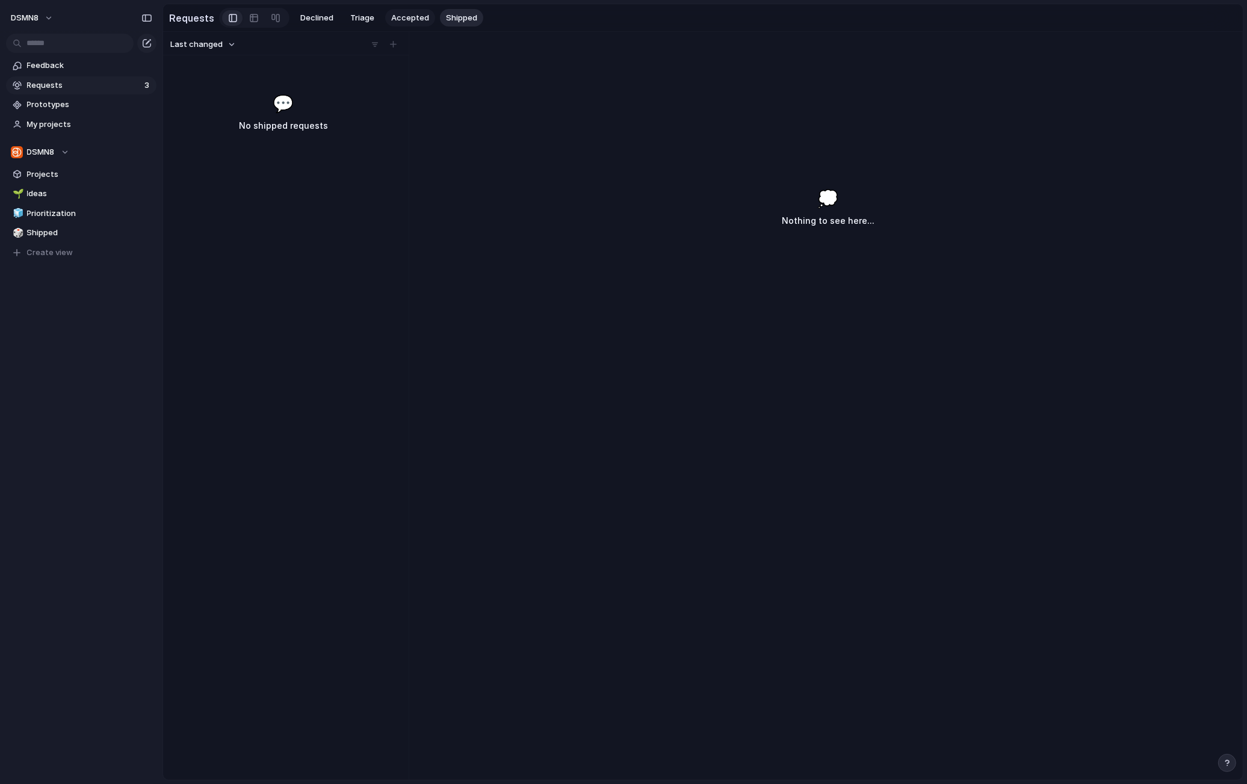
click at [403, 17] on span "Accepted" at bounding box center [410, 18] width 38 height 12
click at [363, 17] on span "Triage" at bounding box center [362, 18] width 24 height 12
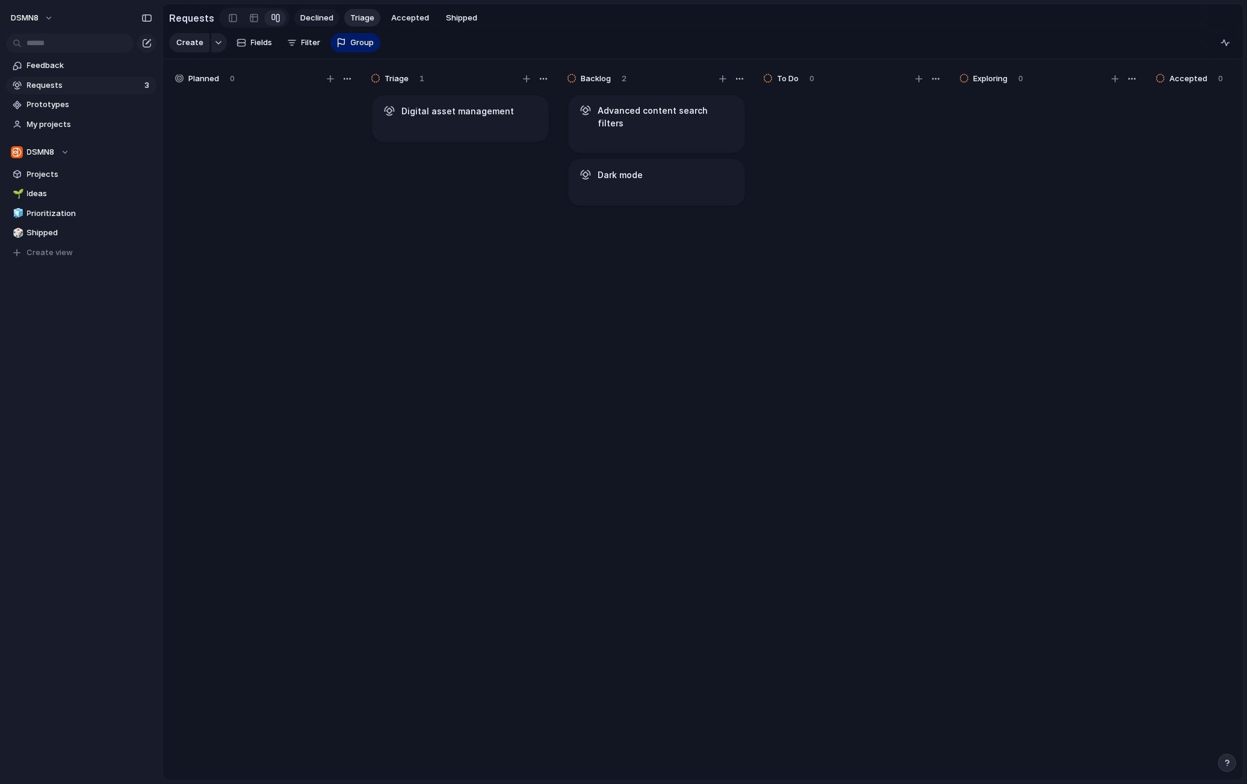
click at [310, 16] on span "Declined" at bounding box center [316, 18] width 33 height 12
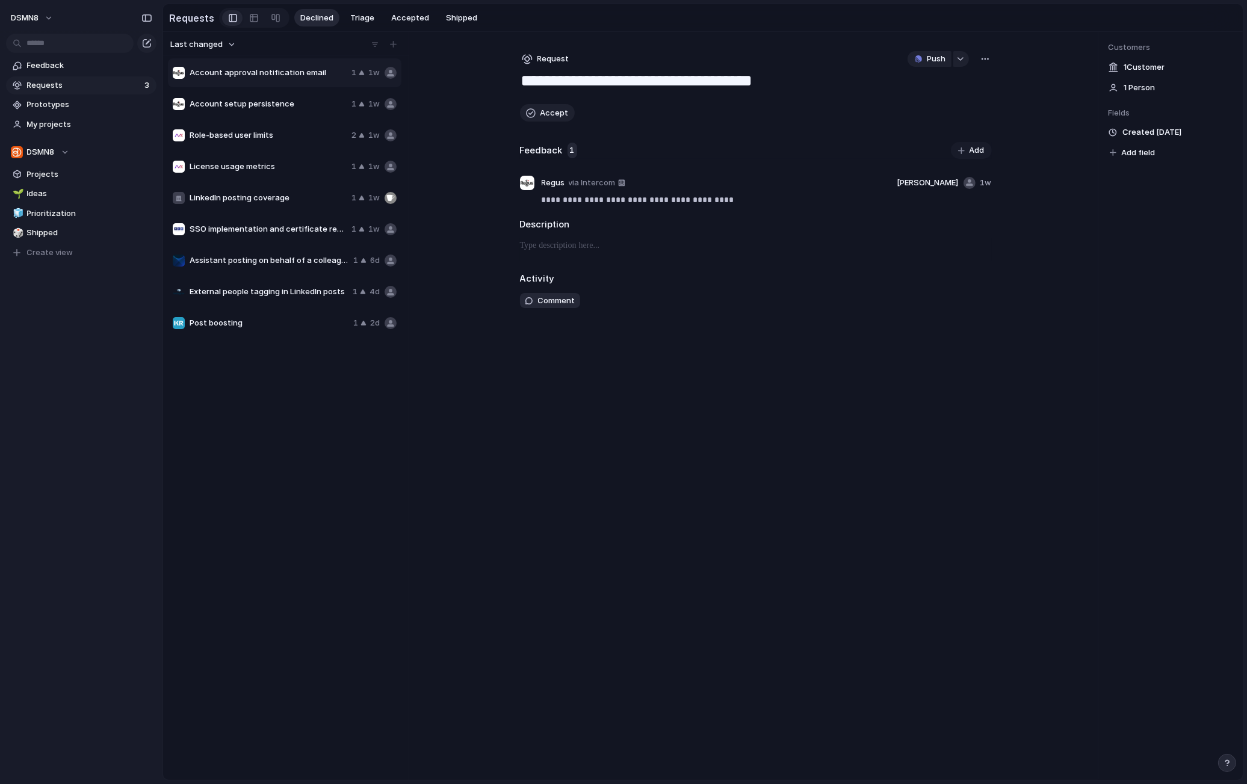
click at [277, 72] on span "Account approval notification email" at bounding box center [268, 73] width 157 height 12
click at [315, 71] on span "Account approval notification email" at bounding box center [268, 73] width 157 height 12
click at [333, 71] on span "Account approval notification email" at bounding box center [268, 73] width 157 height 12
click at [310, 103] on span "Account setup persistence" at bounding box center [268, 104] width 157 height 12
click at [358, 23] on button "Triage" at bounding box center [362, 18] width 36 height 18
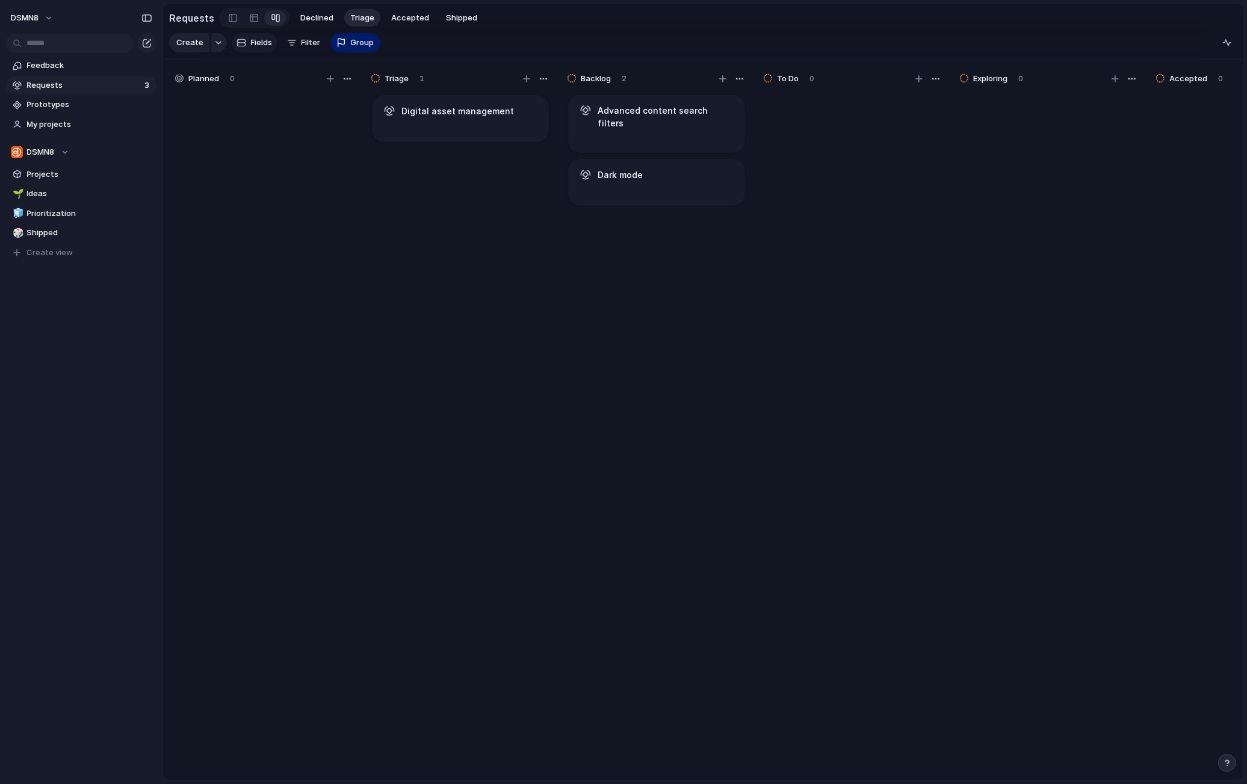
click at [258, 44] on span "Fields" at bounding box center [262, 43] width 22 height 12
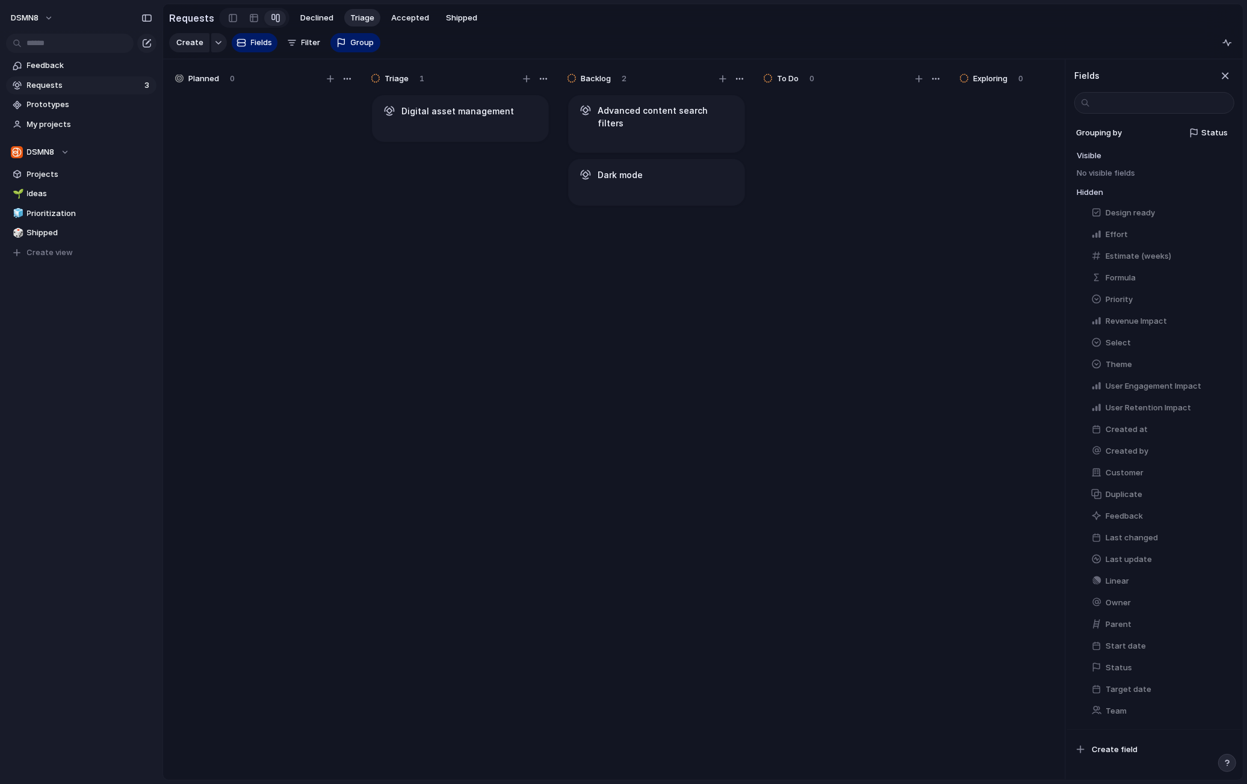
click at [399, 39] on section "Create Fields Filter Group Zoom" at bounding box center [702, 45] width 1079 height 28
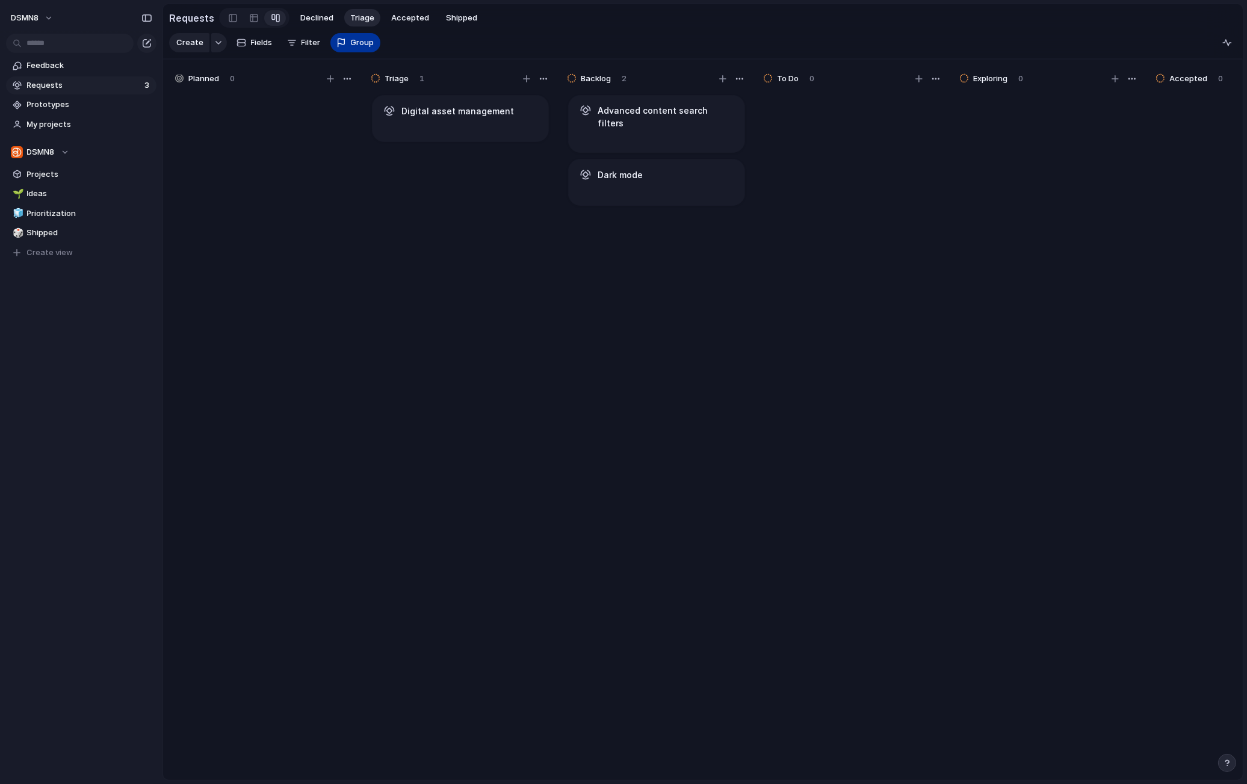
click at [351, 41] on span "Group" at bounding box center [362, 43] width 23 height 12
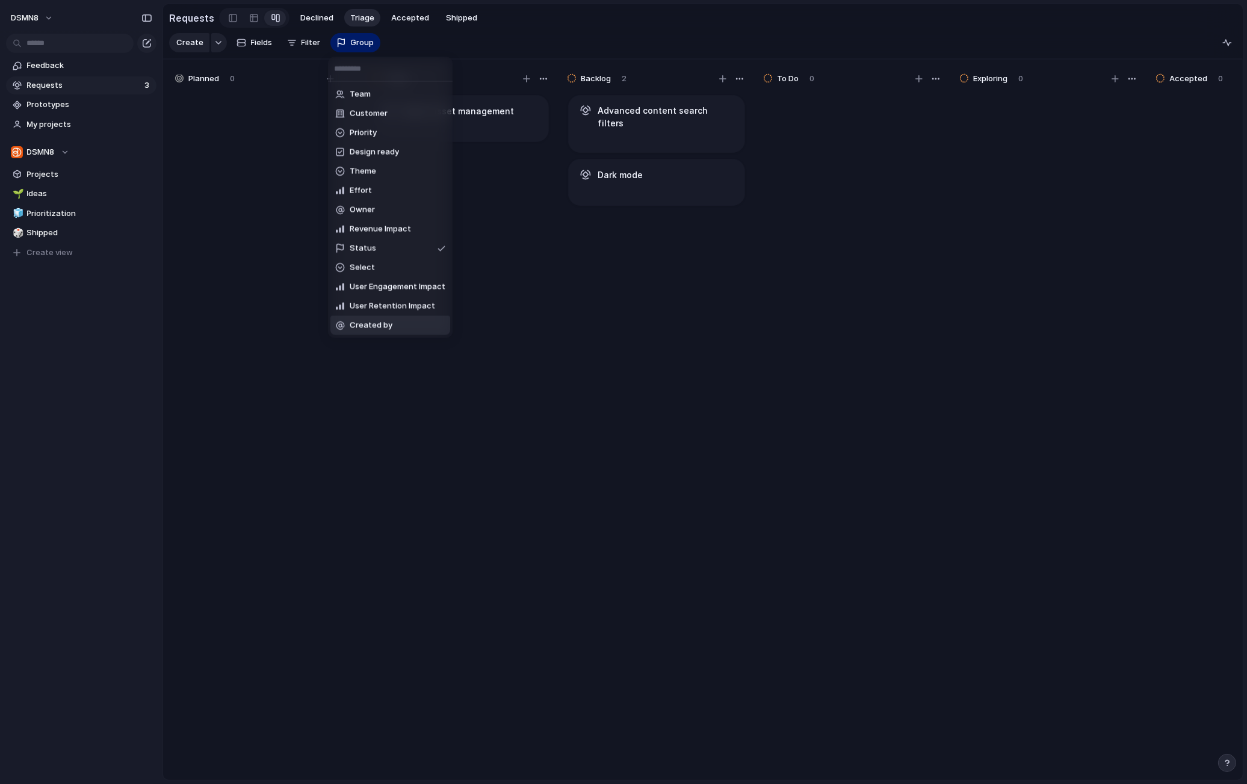
click at [403, 330] on li "Created by" at bounding box center [390, 325] width 120 height 19
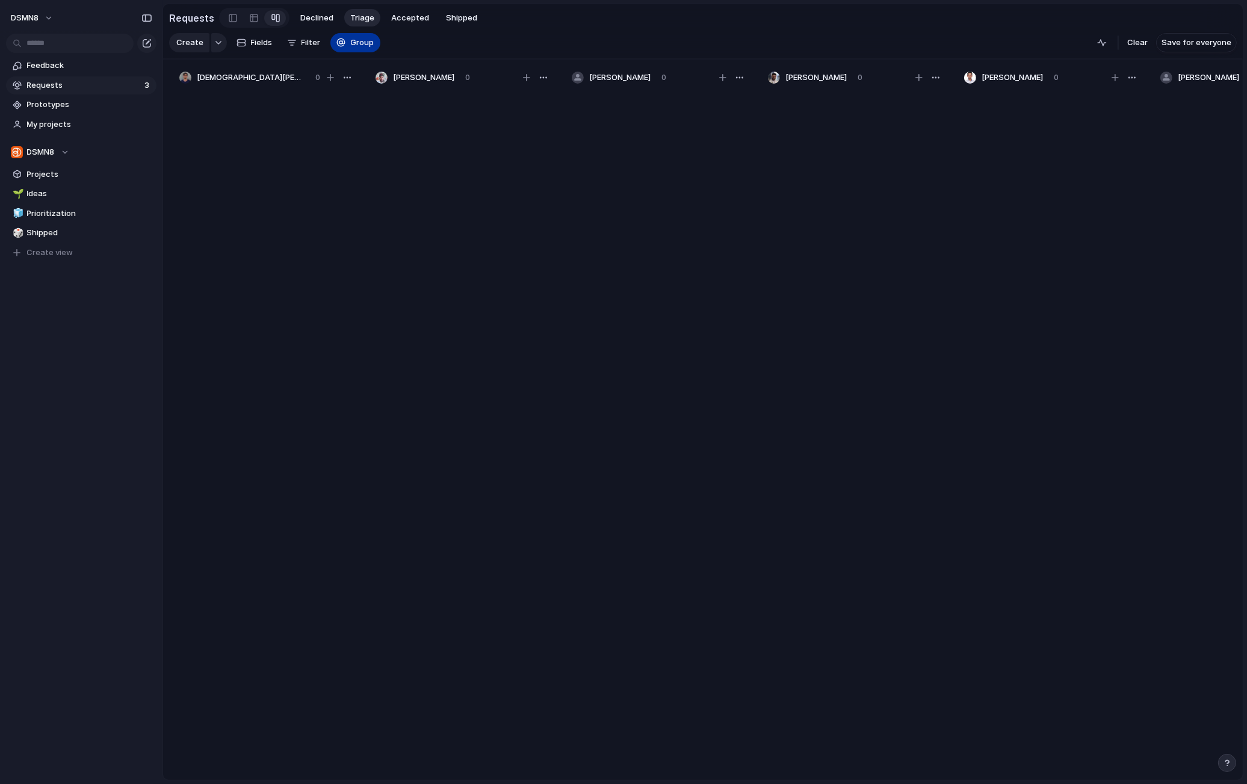
click at [361, 44] on span "Group" at bounding box center [362, 43] width 23 height 12
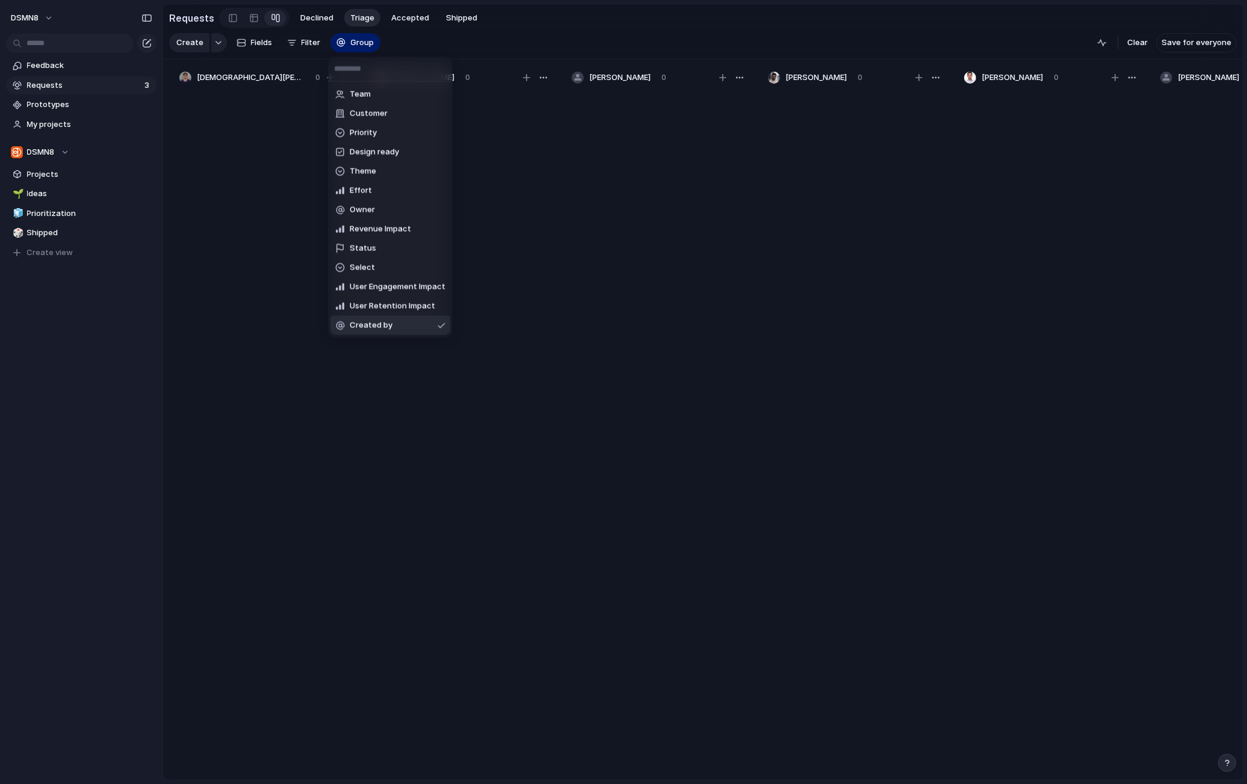
click at [435, 327] on li "Created by" at bounding box center [390, 325] width 120 height 19
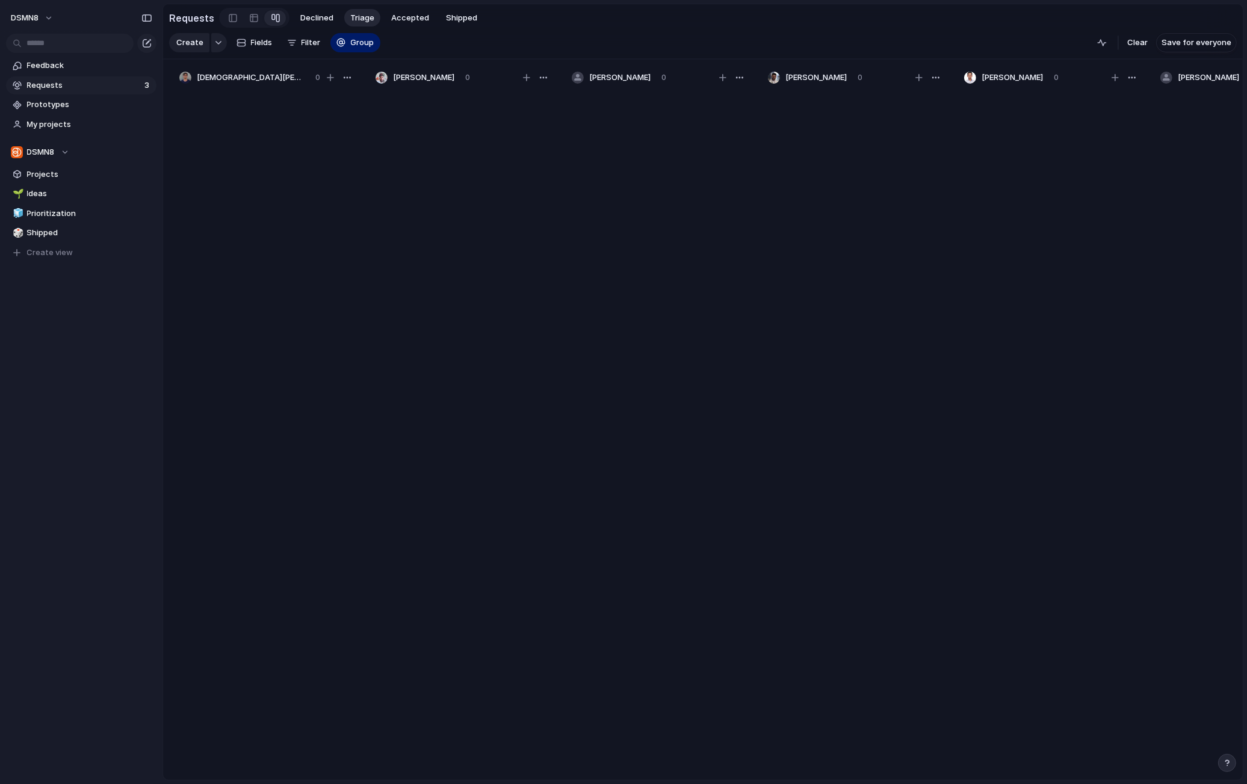
click at [309, 42] on div "Create Fields Filter Group Zoom" at bounding box center [274, 43] width 211 height 24
click at [305, 42] on div "Create Fields Filter Group Zoom" at bounding box center [274, 43] width 211 height 24
drag, startPoint x: 296, startPoint y: 42, endPoint x: 286, endPoint y: 41, distance: 10.2
click at [295, 42] on div "Create Fields Filter Group Zoom" at bounding box center [274, 43] width 211 height 24
click at [285, 41] on div "Create Fields Filter Group Zoom" at bounding box center [274, 43] width 211 height 24
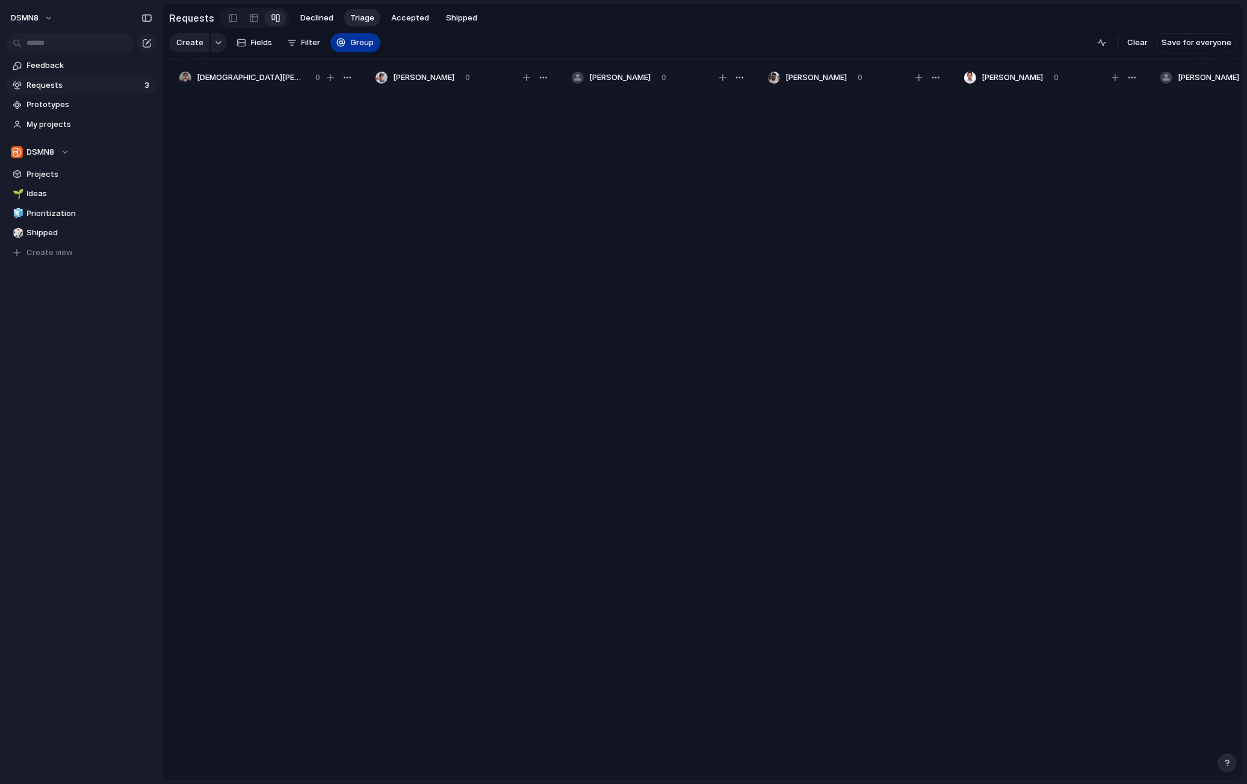
click at [341, 40] on div "button" at bounding box center [341, 43] width 10 height 10
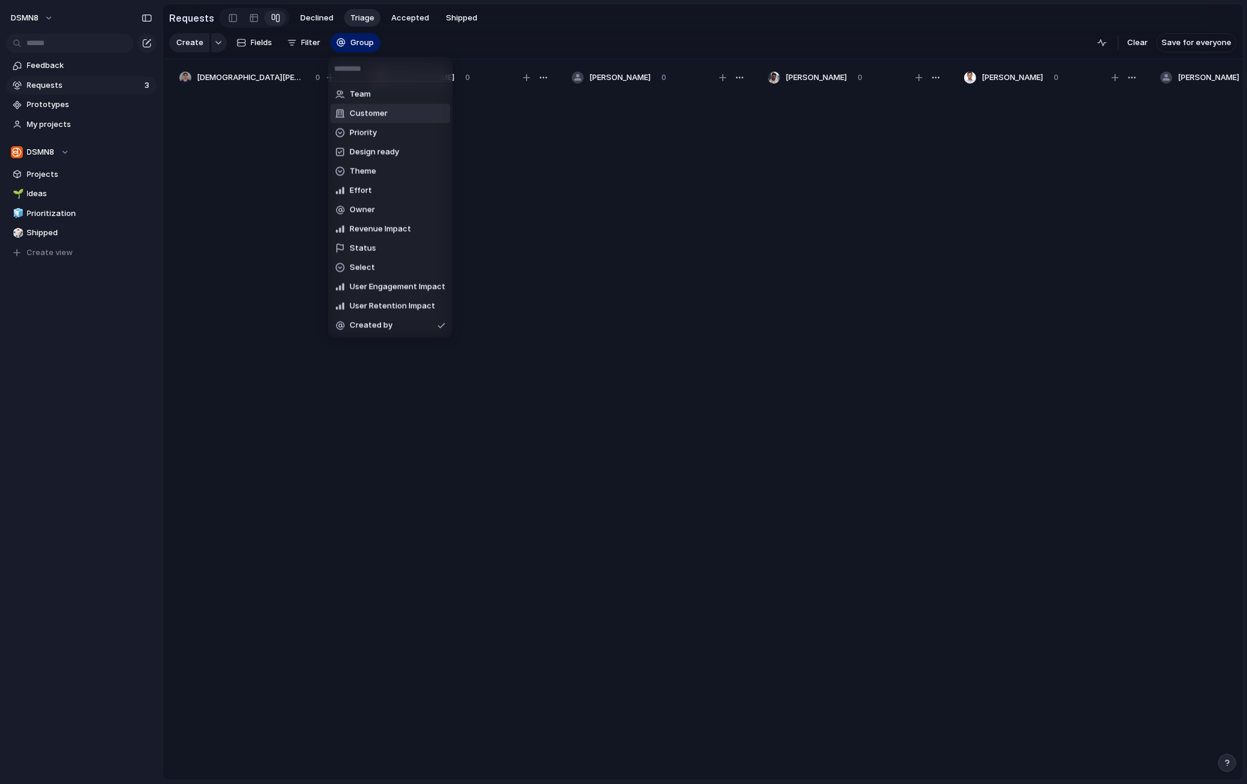
click at [377, 119] on span "Customer" at bounding box center [369, 114] width 38 height 12
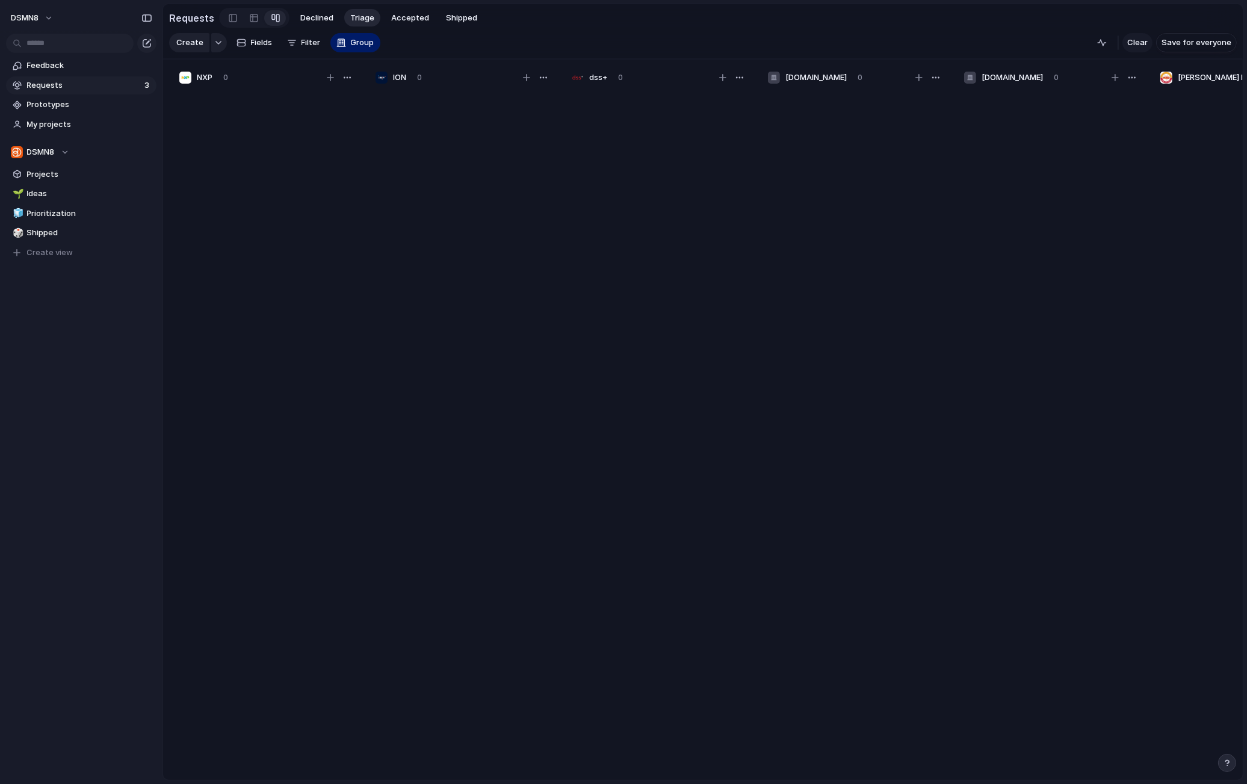
click at [933, 48] on span "Clear" at bounding box center [1137, 43] width 20 height 12
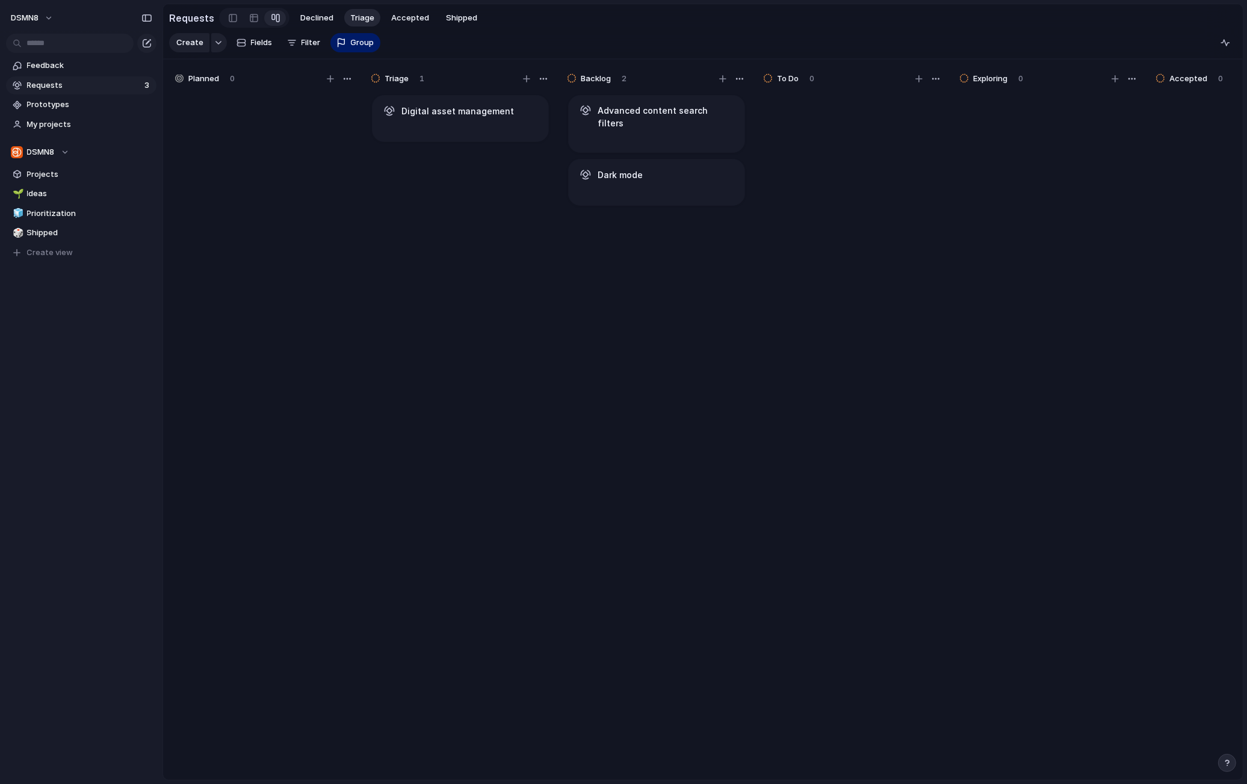
click at [96, 88] on span "Requests" at bounding box center [84, 85] width 114 height 12
click at [90, 103] on span "Prototypes" at bounding box center [89, 105] width 125 height 12
click at [81, 84] on span "Requests" at bounding box center [84, 85] width 114 height 12
click at [344, 40] on button "Group" at bounding box center [355, 42] width 50 height 19
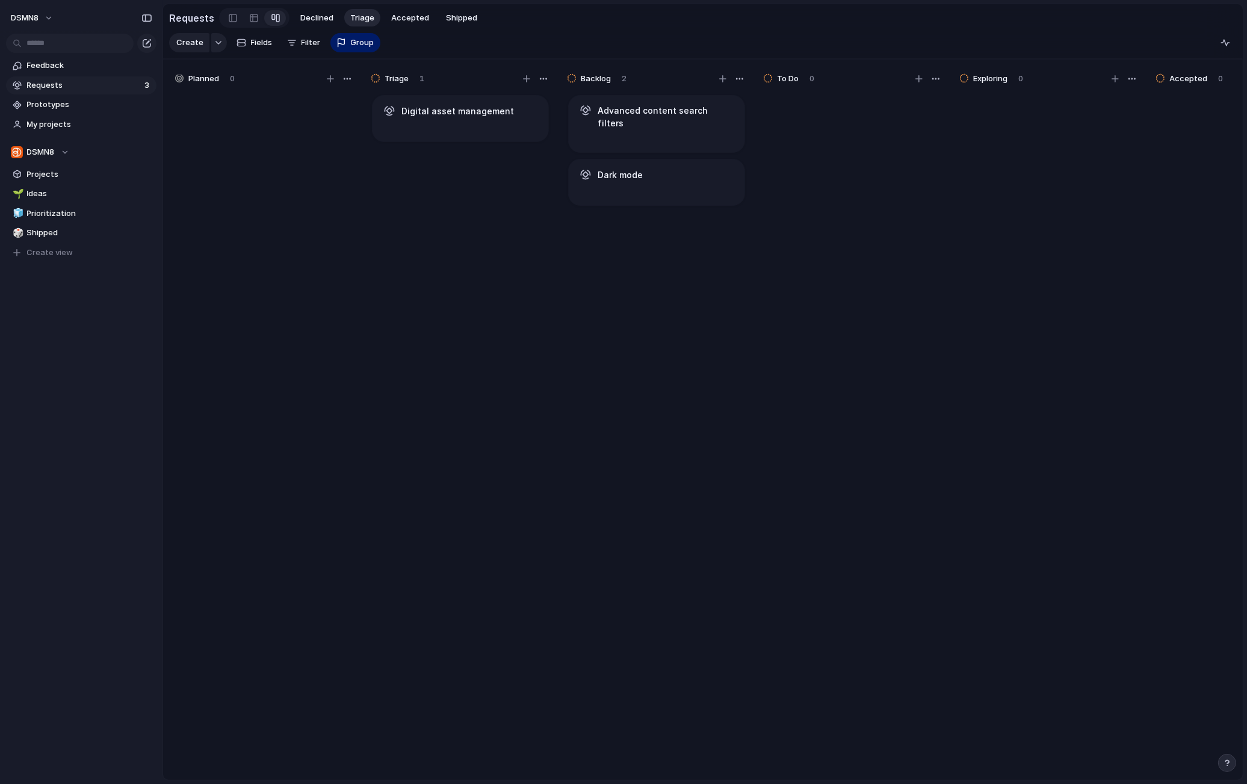
click at [412, 40] on div "Team Customer Priority Design ready Theme Effort Owner Revenue Impact Status Se…" at bounding box center [623, 392] width 1247 height 784
click at [342, 43] on div "button" at bounding box center [341, 43] width 10 height 10
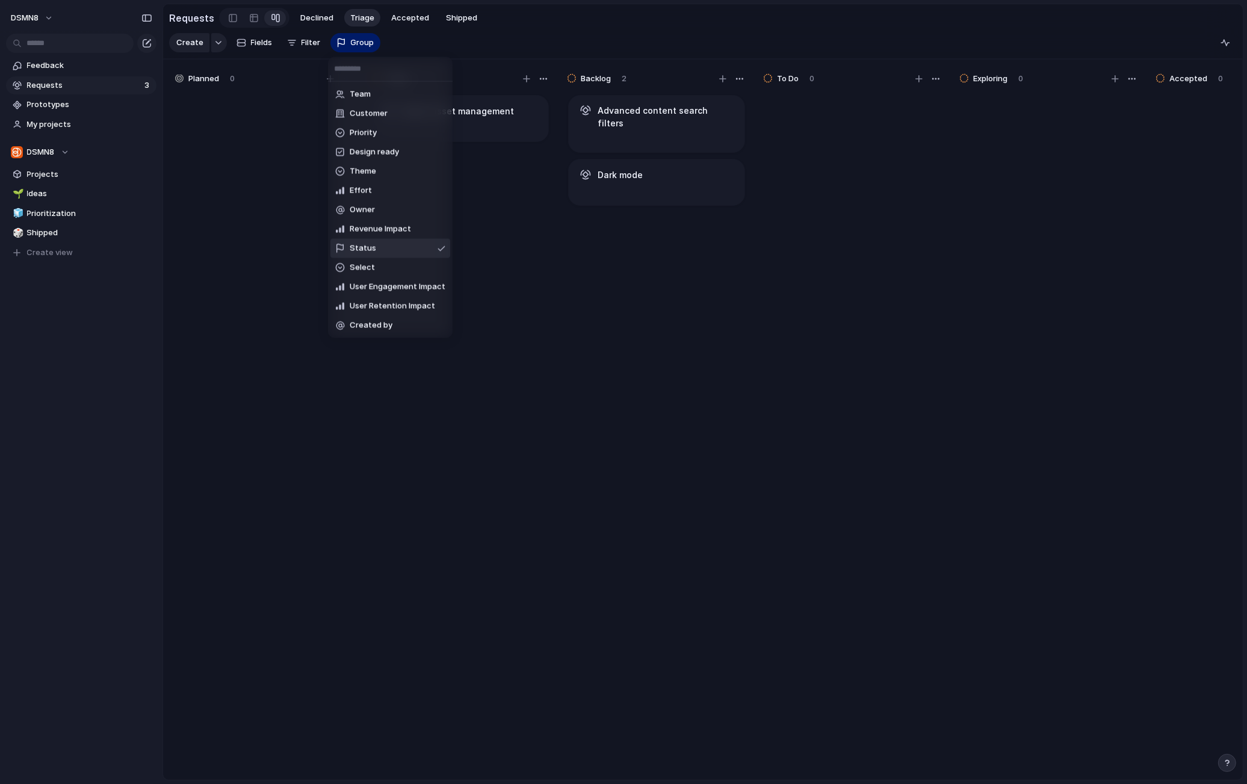
click at [439, 246] on div at bounding box center [441, 248] width 8 height 10
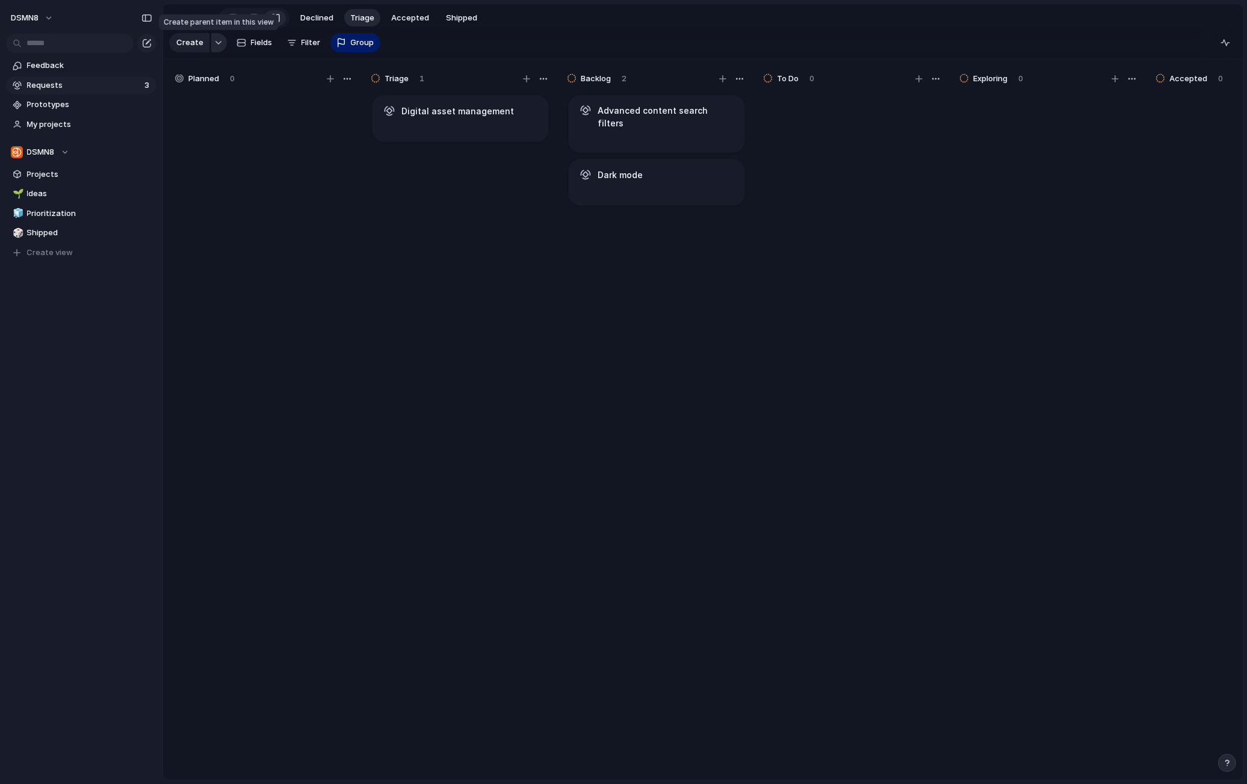
click at [217, 45] on button "button" at bounding box center [219, 42] width 16 height 19
click at [219, 172] on span "Request" at bounding box center [208, 171] width 32 height 12
click at [219, 172] on div at bounding box center [264, 442] width 180 height 698
drag, startPoint x: 330, startPoint y: 340, endPoint x: 370, endPoint y: 328, distance: 41.3
click at [330, 340] on div at bounding box center [264, 442] width 180 height 698
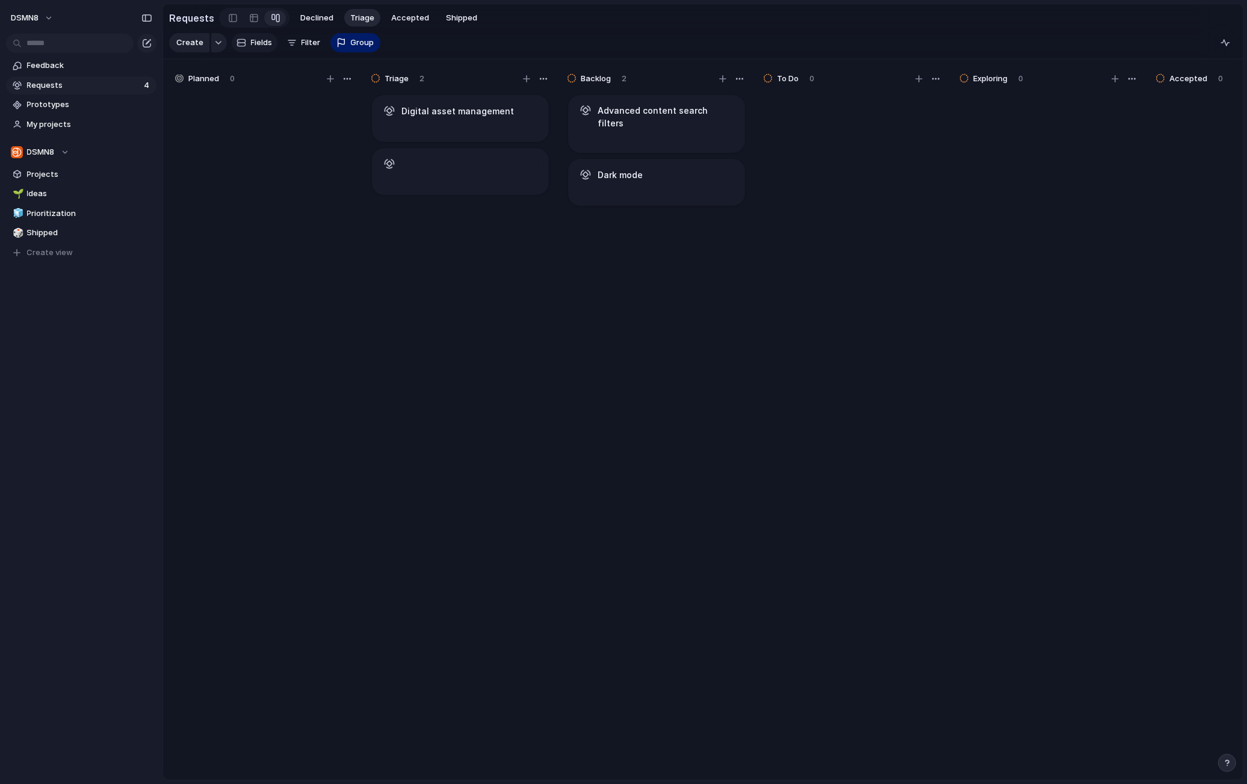
click at [267, 51] on button "Fields" at bounding box center [255, 42] width 46 height 19
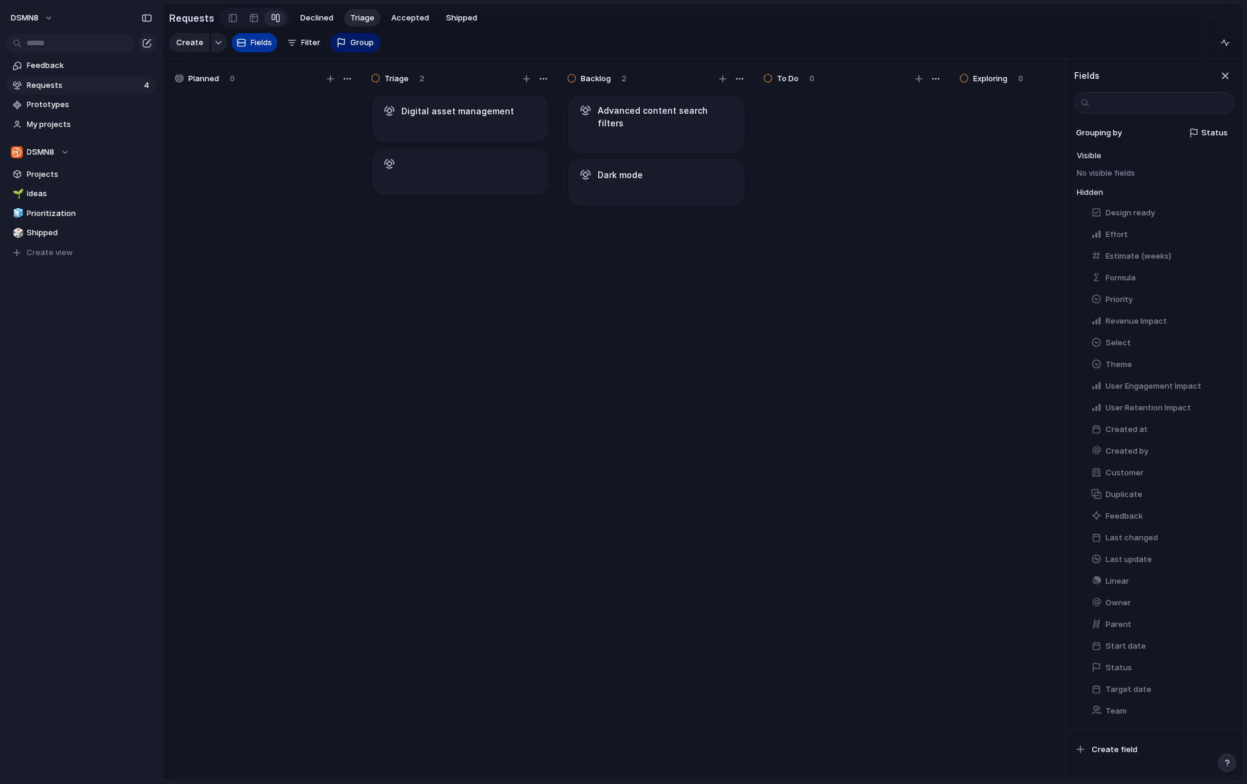
click at [263, 44] on span "Fields" at bounding box center [262, 43] width 22 height 12
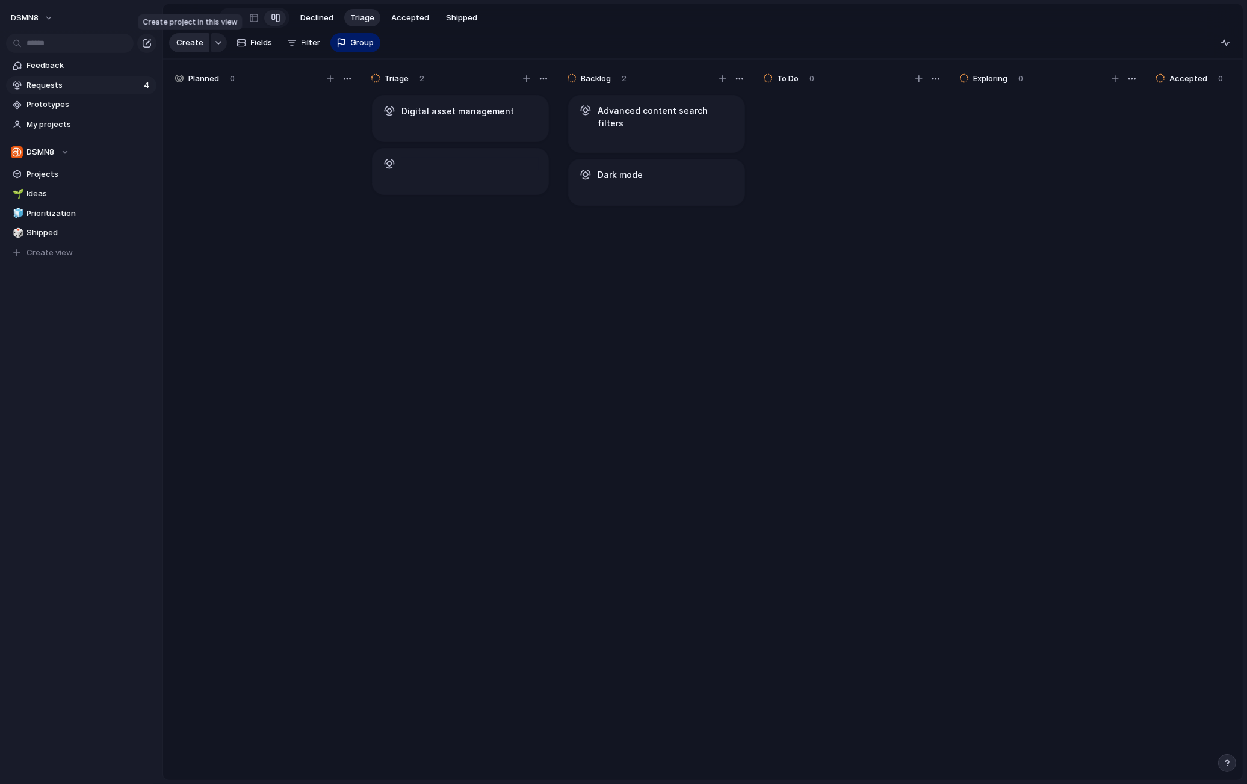
click at [191, 43] on span "Create" at bounding box center [189, 43] width 27 height 12
click at [194, 39] on span "Create" at bounding box center [189, 43] width 27 height 12
click at [221, 43] on button "button" at bounding box center [219, 42] width 16 height 19
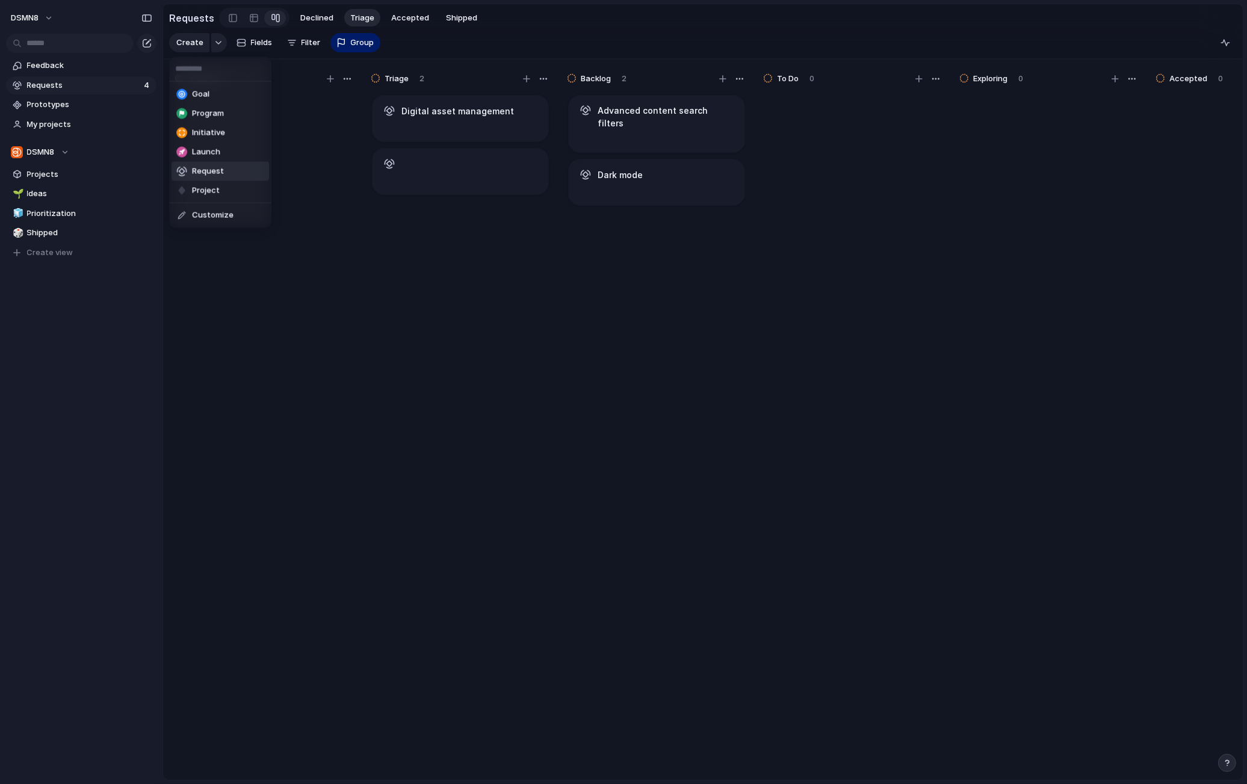
click at [219, 43] on div "Goal Program Initiative Launch Request Project Customize" at bounding box center [623, 392] width 1247 height 784
click at [232, 16] on link at bounding box center [233, 17] width 20 height 19
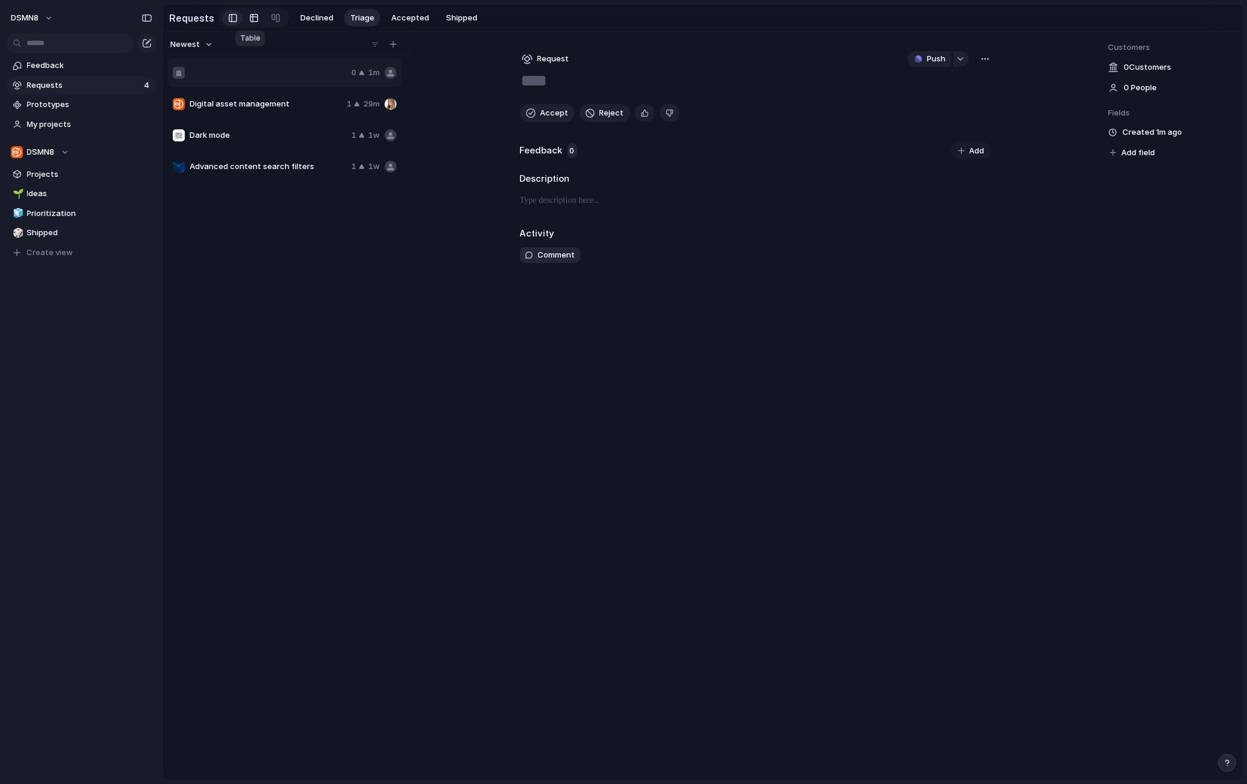
click at [250, 18] on div at bounding box center [254, 17] width 10 height 19
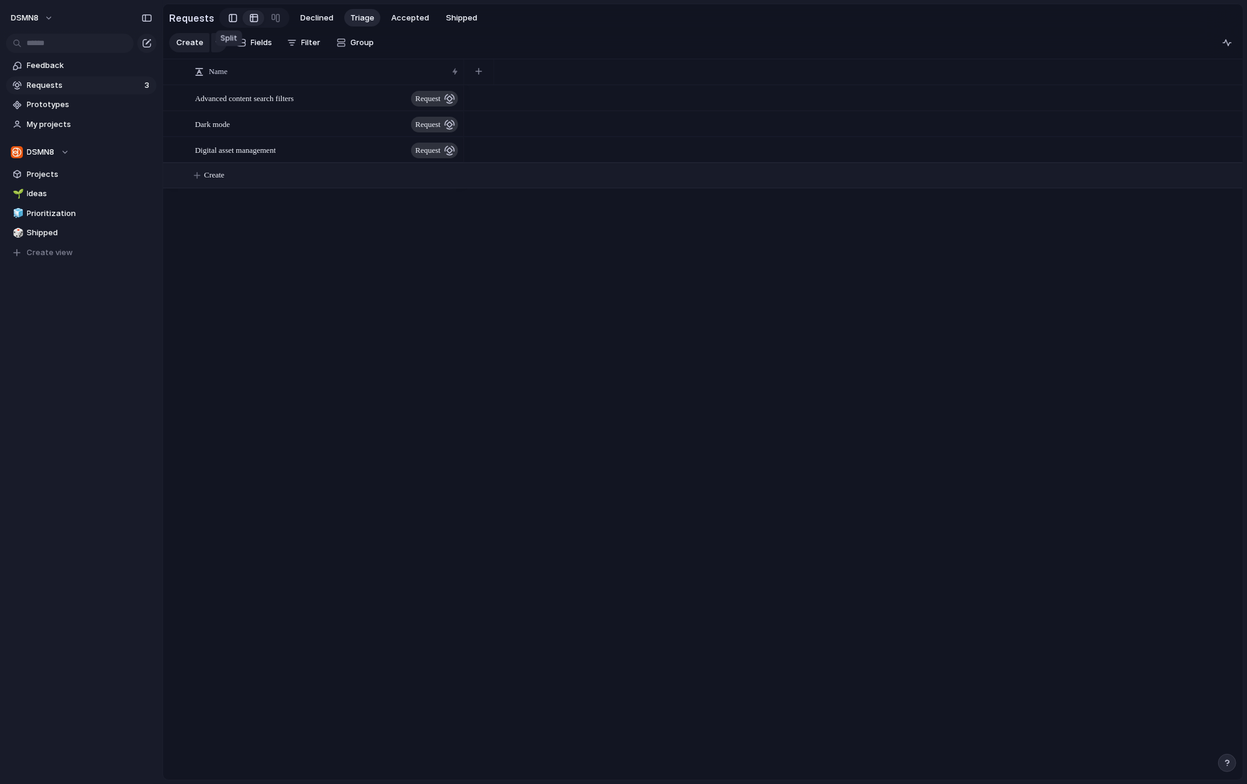
click at [223, 18] on link at bounding box center [233, 17] width 20 height 19
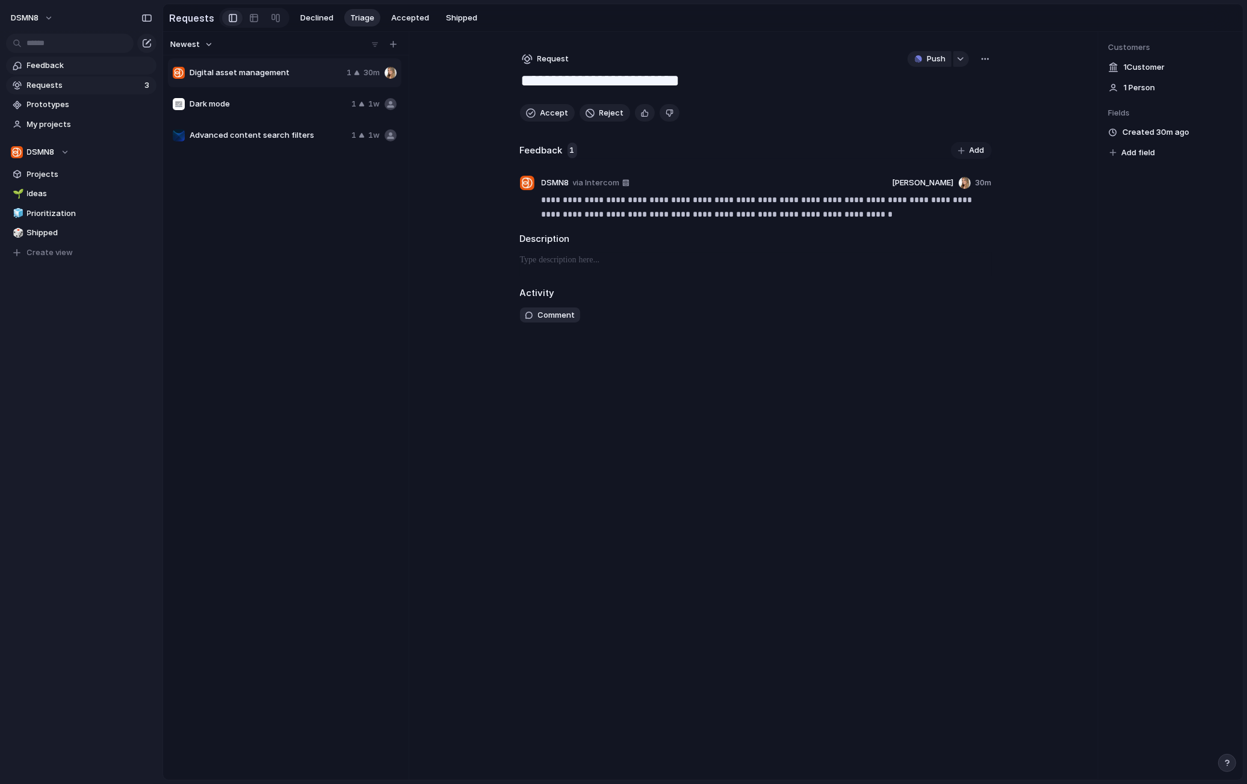
click at [96, 66] on span "Feedback" at bounding box center [89, 66] width 125 height 12
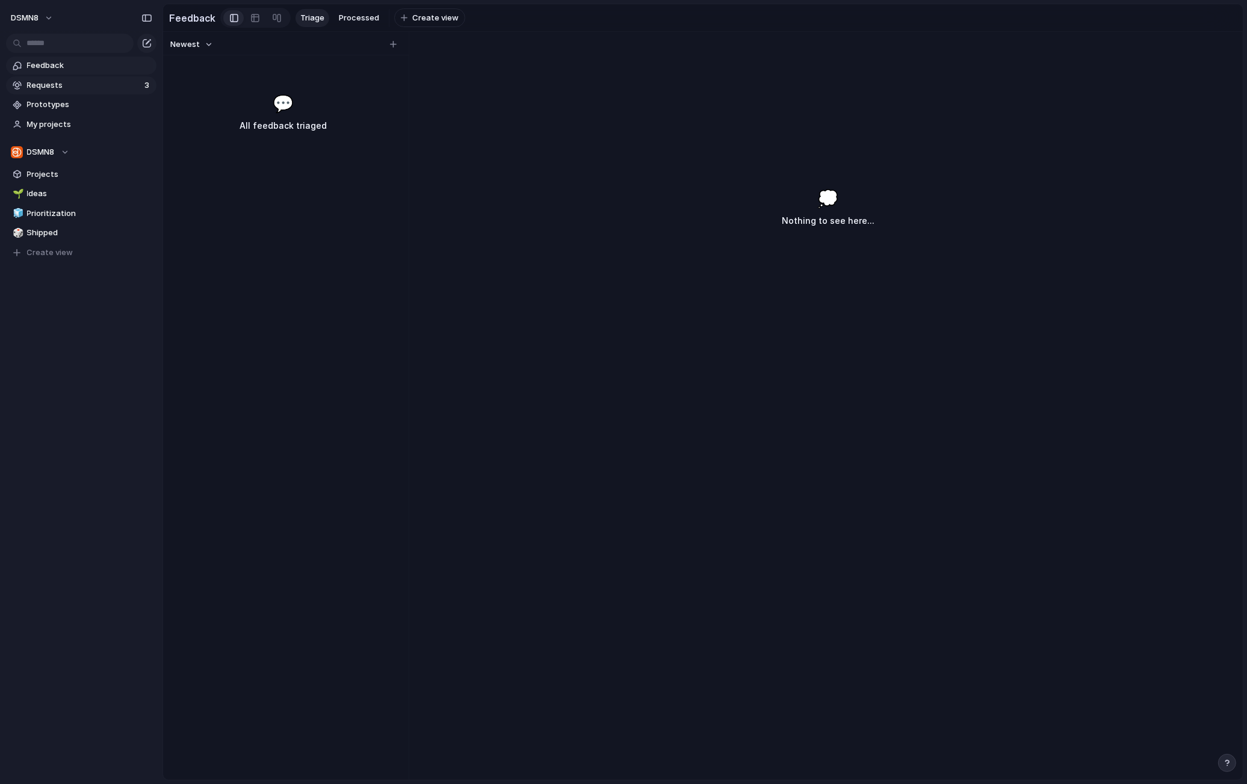
click at [89, 83] on span "Requests" at bounding box center [84, 85] width 114 height 12
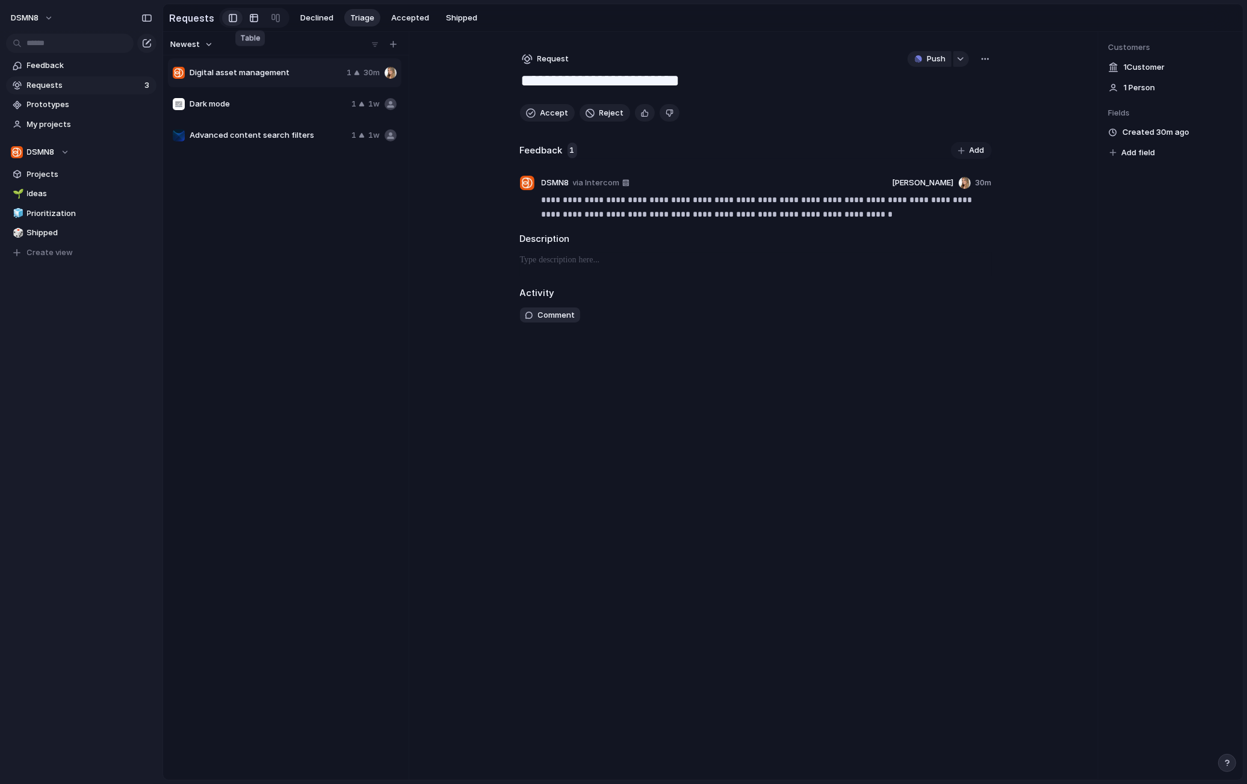
click at [251, 19] on div at bounding box center [254, 17] width 10 height 19
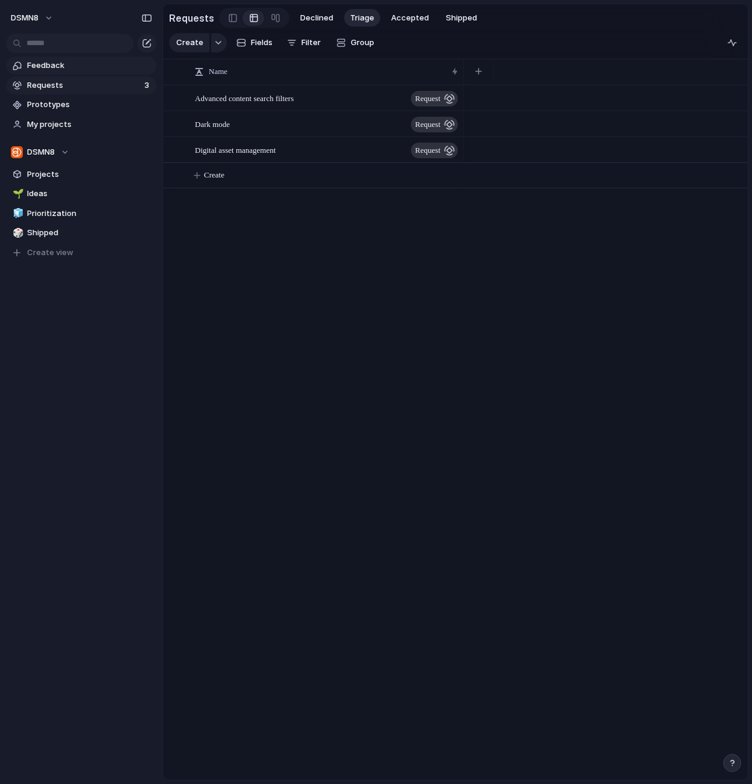
click at [70, 64] on span "Feedback" at bounding box center [89, 66] width 125 height 12
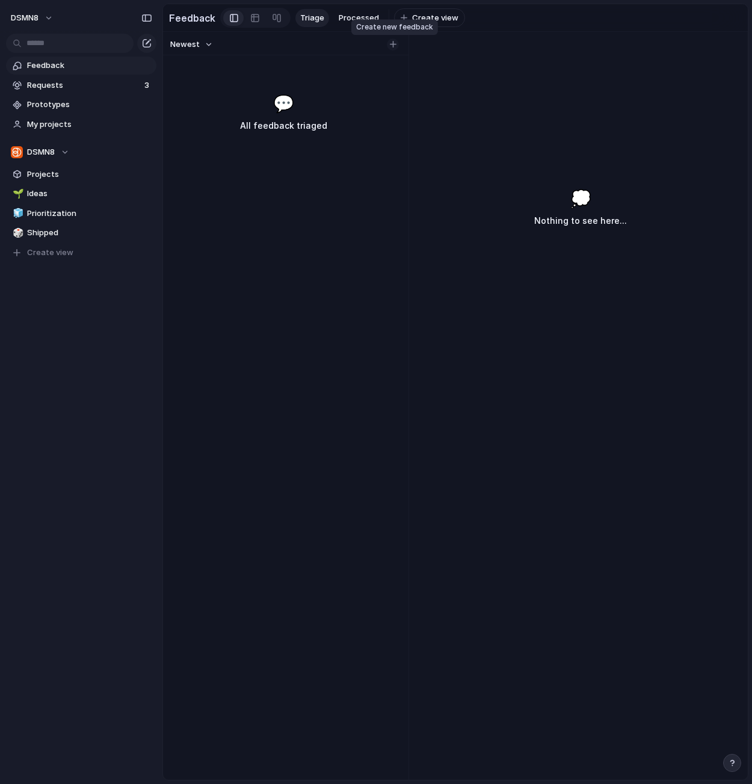
click at [393, 45] on div "button" at bounding box center [393, 44] width 7 height 7
click at [457, 67] on div "Newest 1m 💭 Nothing to see here..." at bounding box center [455, 406] width 585 height 748
click at [416, 17] on span "Create view" at bounding box center [435, 18] width 46 height 12
click at [431, 53] on div "Newest 💬 All feedback triaged 💭 Nothing to see here..." at bounding box center [455, 406] width 585 height 748
click at [90, 65] on span "Feedback" at bounding box center [89, 66] width 125 height 12
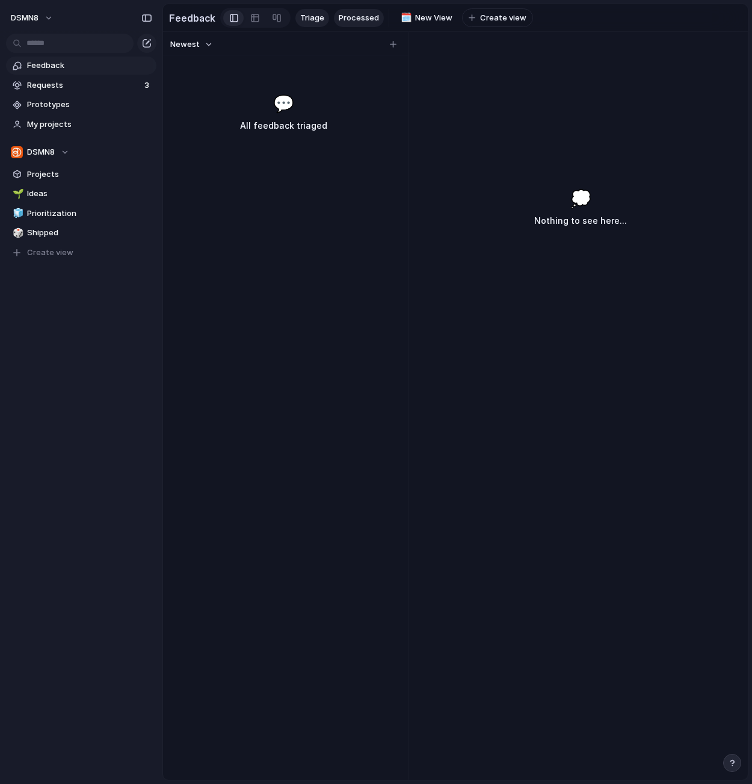
click at [356, 17] on span "Processed" at bounding box center [359, 18] width 40 height 12
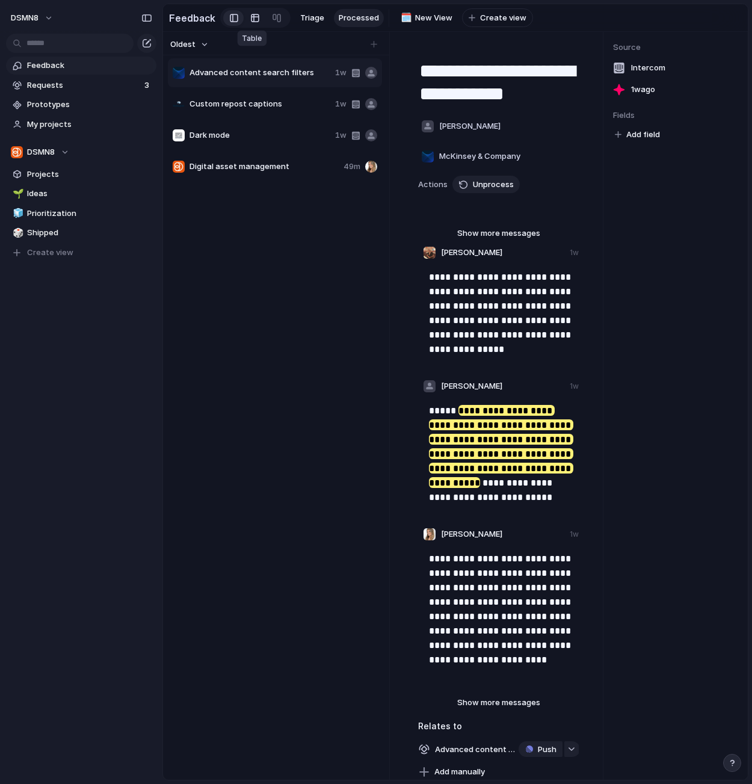
click at [253, 19] on div at bounding box center [255, 17] width 10 height 19
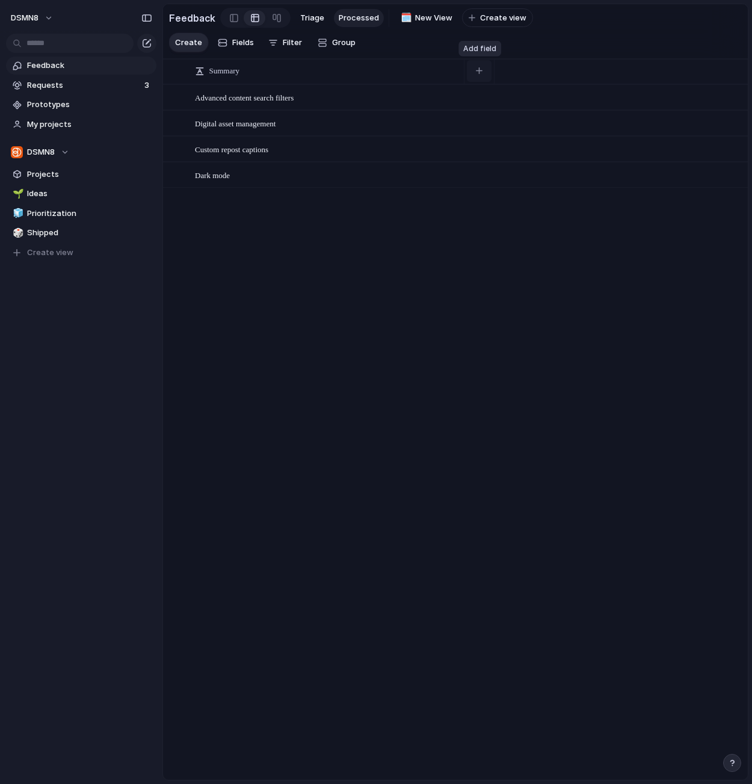
click at [479, 70] on div "button" at bounding box center [479, 70] width 7 height 7
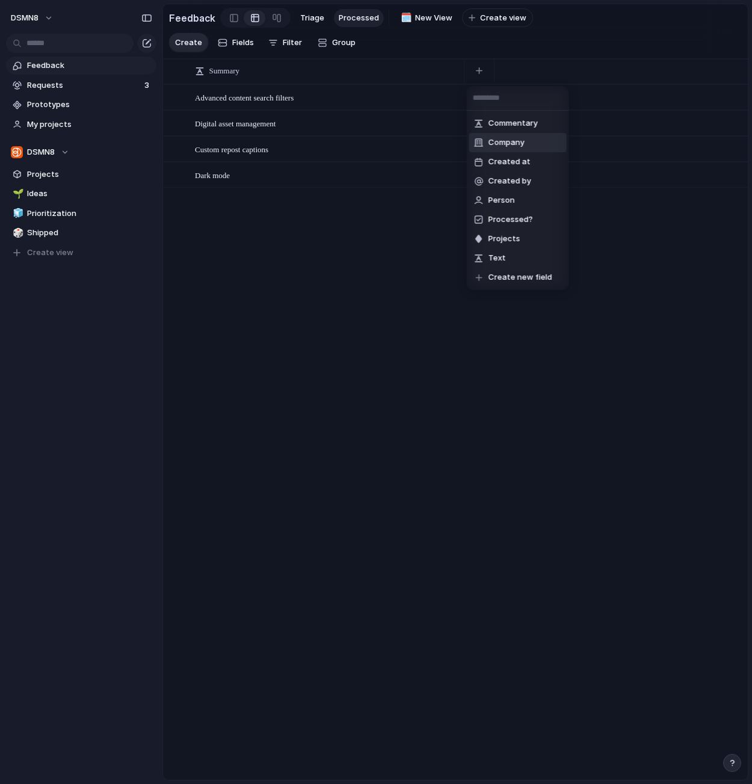
click at [502, 143] on span "Company" at bounding box center [507, 143] width 36 height 12
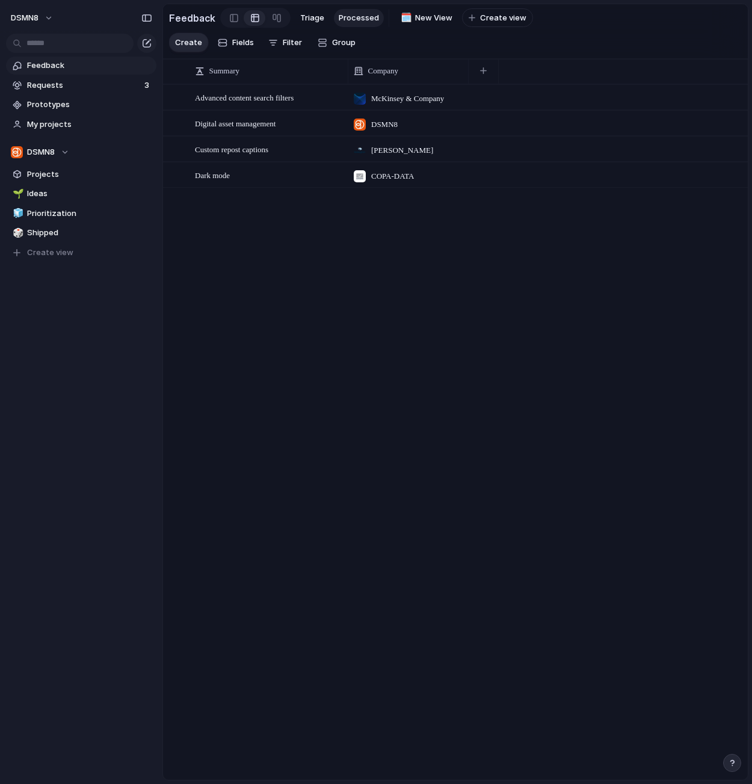
drag, startPoint x: 465, startPoint y: 67, endPoint x: 349, endPoint y: 69, distance: 116.1
click at [349, 69] on div at bounding box center [348, 70] width 6 height 25
click at [295, 43] on span "Filter" at bounding box center [292, 43] width 19 height 12
click at [295, 43] on div "Summary Text Commentary Person Company Processed? Created by Created at" at bounding box center [376, 392] width 752 height 784
click at [232, 44] on span "Fields" at bounding box center [243, 43] width 22 height 12
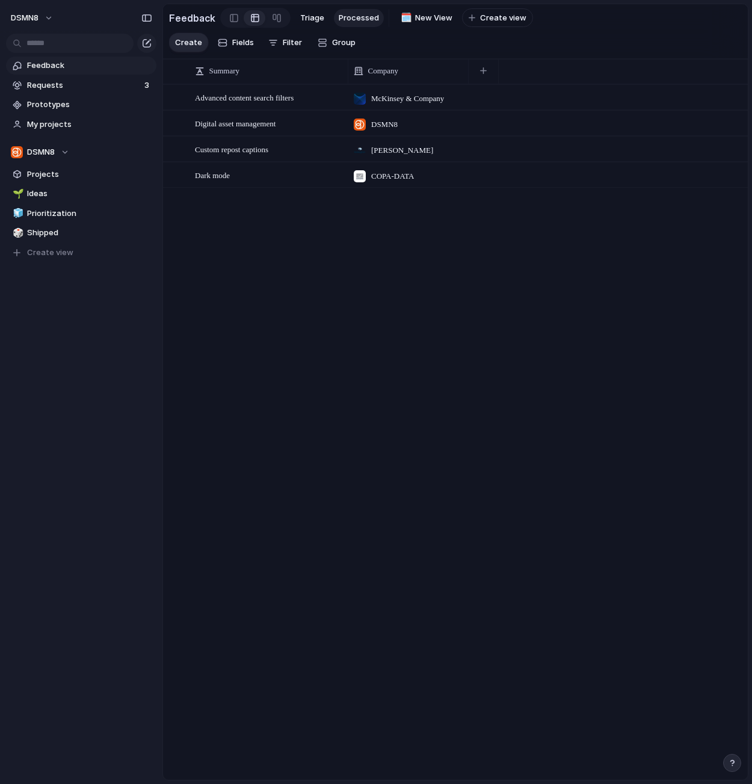
drag, startPoint x: 306, startPoint y: 306, endPoint x: 365, endPoint y: 272, distance: 68.2
click at [305, 306] on div "Advanced content search filters Open McKinsey & Company Digital asset managemen…" at bounding box center [455, 431] width 585 height 695
click at [490, 71] on button "button" at bounding box center [483, 71] width 25 height 22
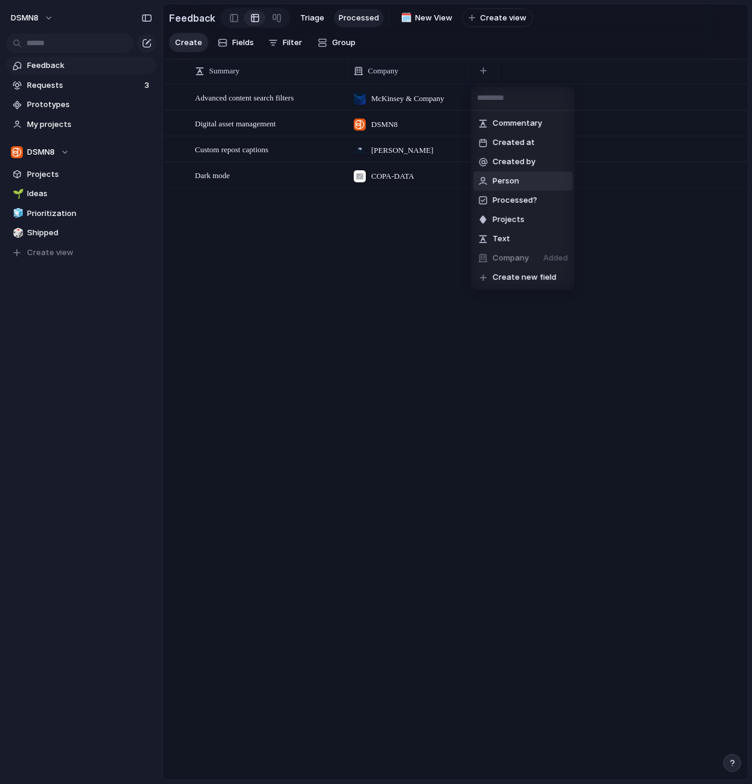
click at [515, 185] on span "Person" at bounding box center [506, 181] width 26 height 12
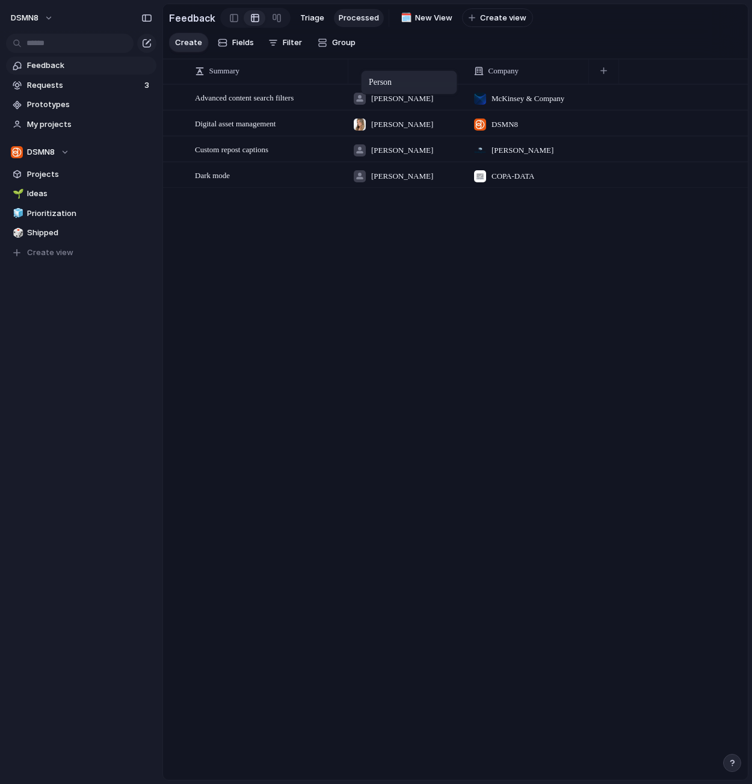
drag, startPoint x: 536, startPoint y: 69, endPoint x: 371, endPoint y: 73, distance: 165.5
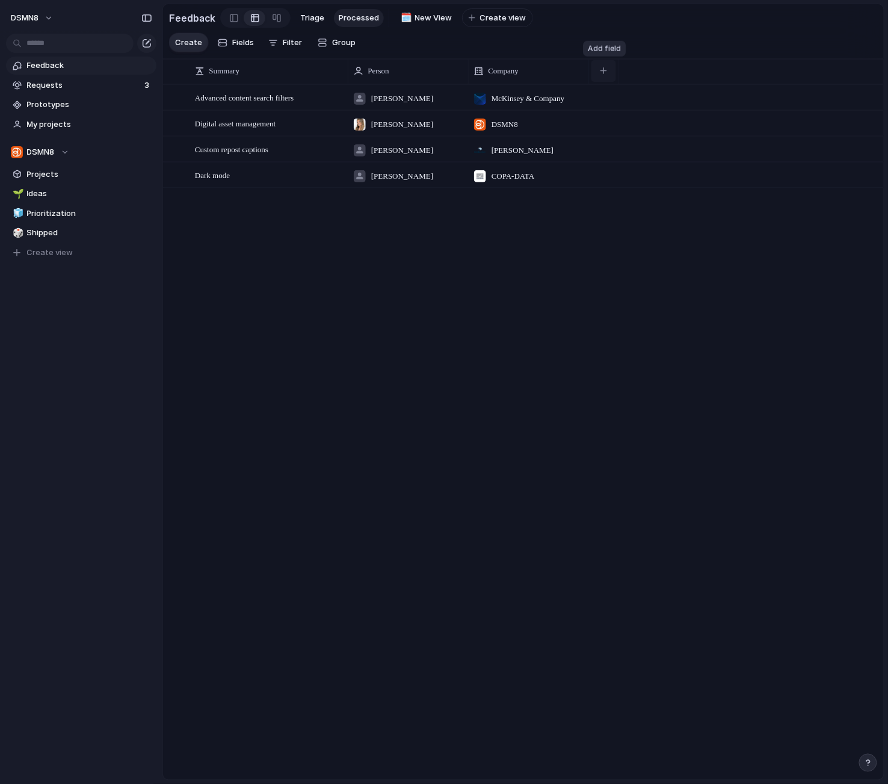
click at [606, 72] on div "button" at bounding box center [603, 70] width 7 height 7
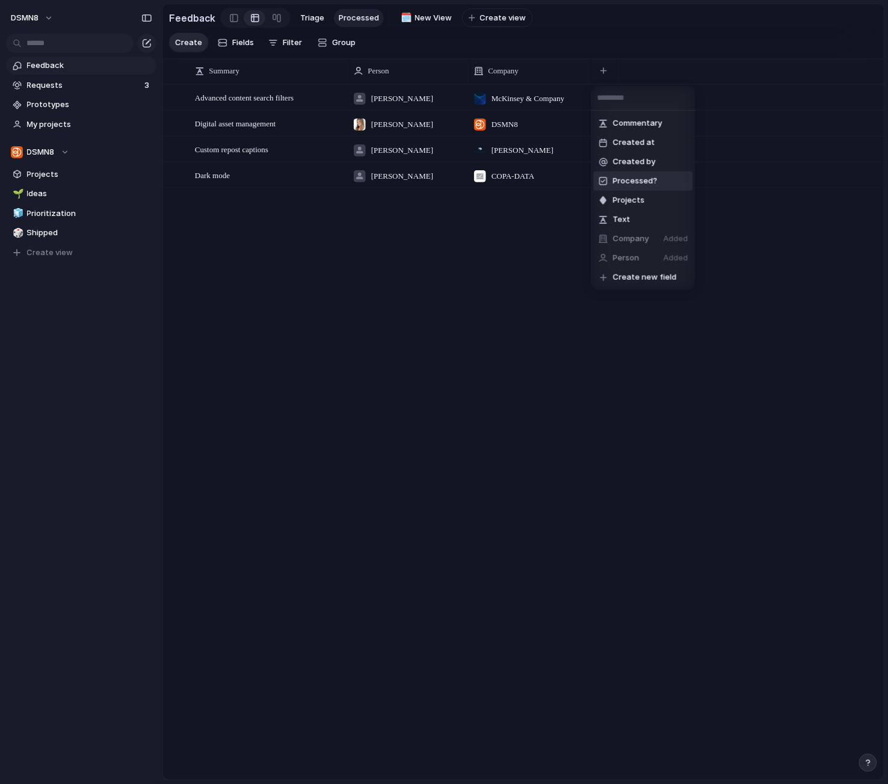
click at [639, 183] on span "Processed?" at bounding box center [635, 181] width 45 height 12
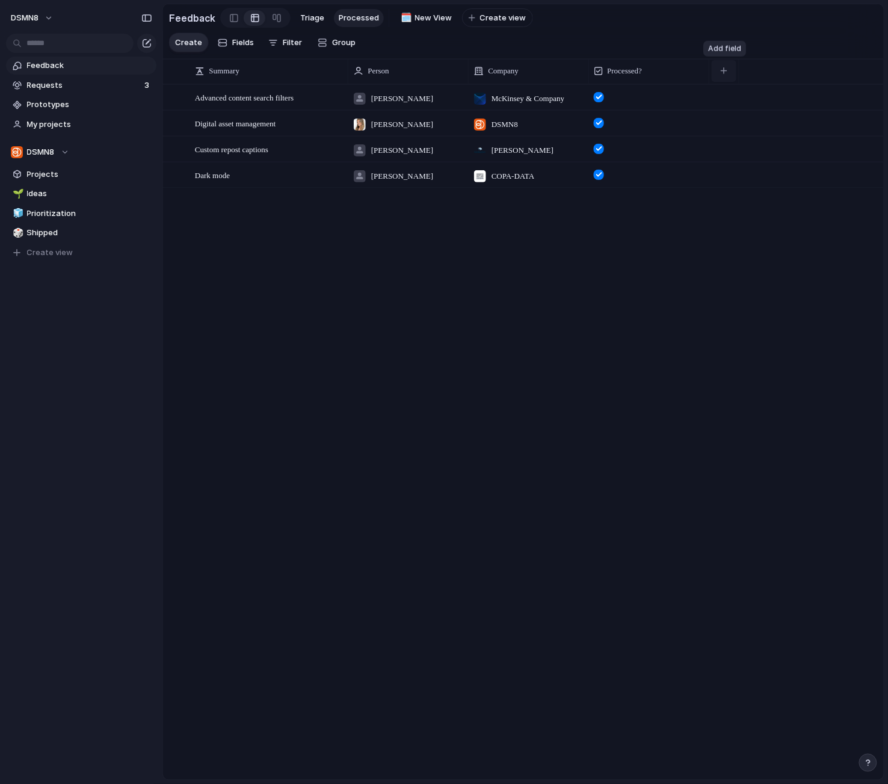
click at [724, 68] on div "button" at bounding box center [724, 70] width 7 height 7
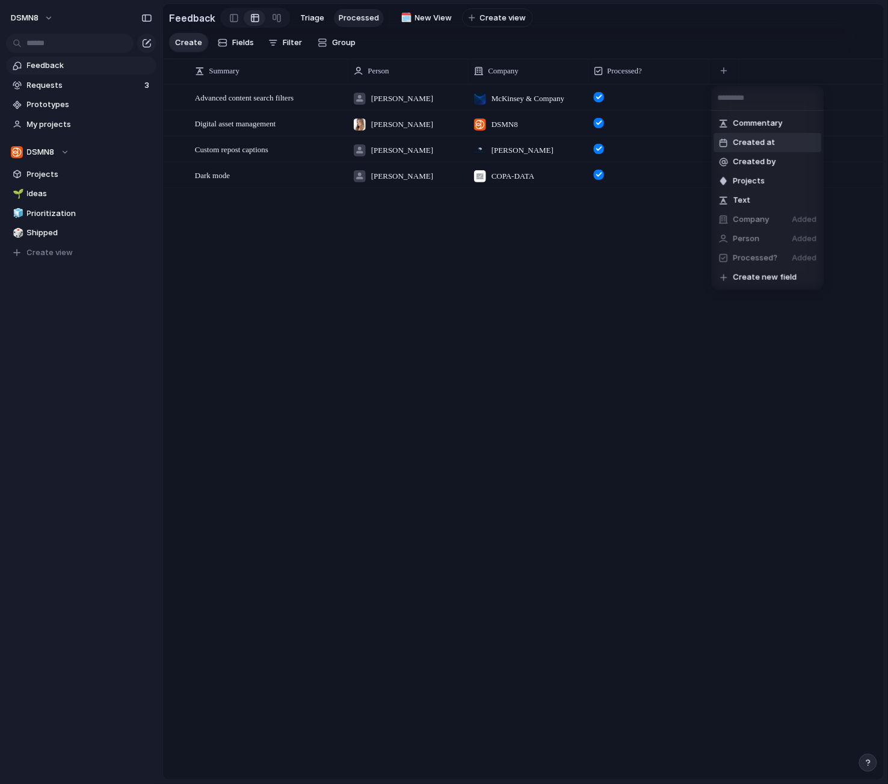
click at [745, 143] on span "Created at" at bounding box center [754, 143] width 42 height 12
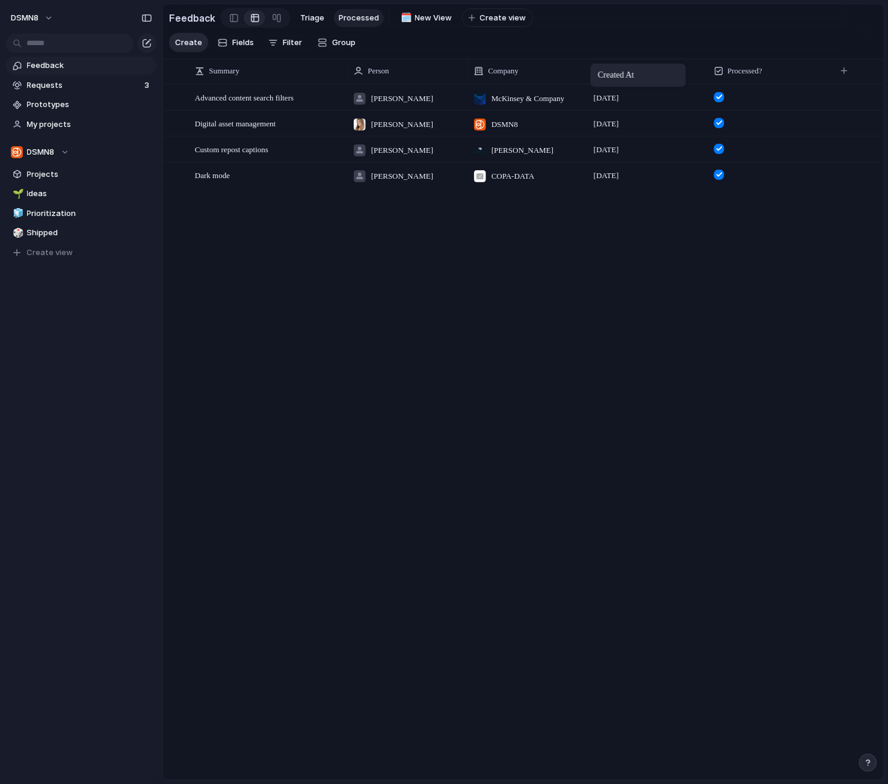
drag, startPoint x: 754, startPoint y: 65, endPoint x: 596, endPoint y: 66, distance: 158.2
click at [307, 20] on span "Triage" at bounding box center [312, 18] width 24 height 12
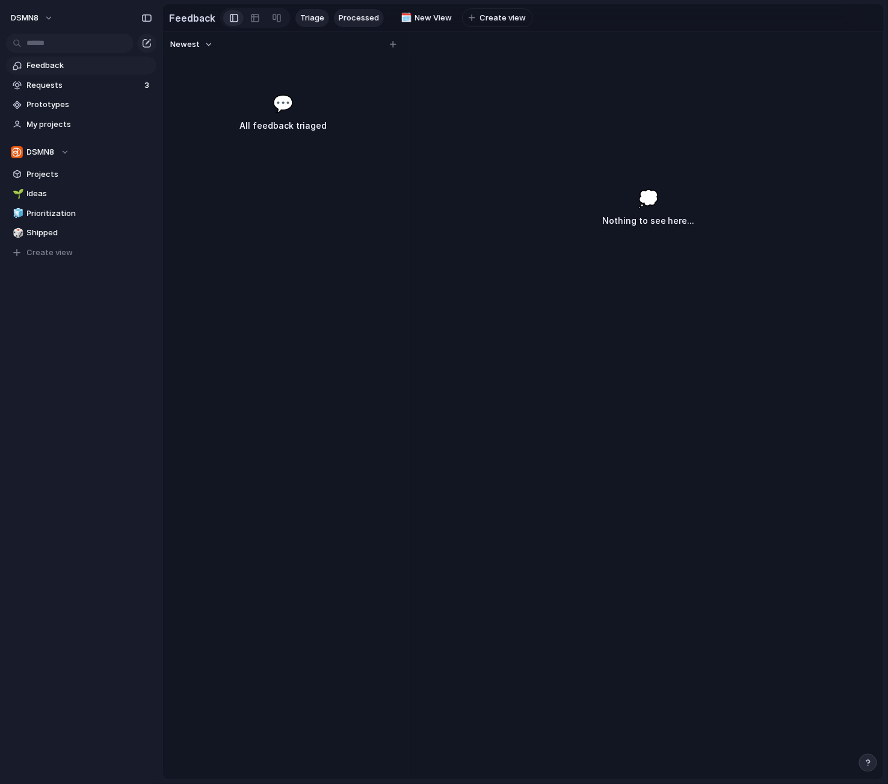
click at [358, 19] on span "Processed" at bounding box center [359, 18] width 40 height 12
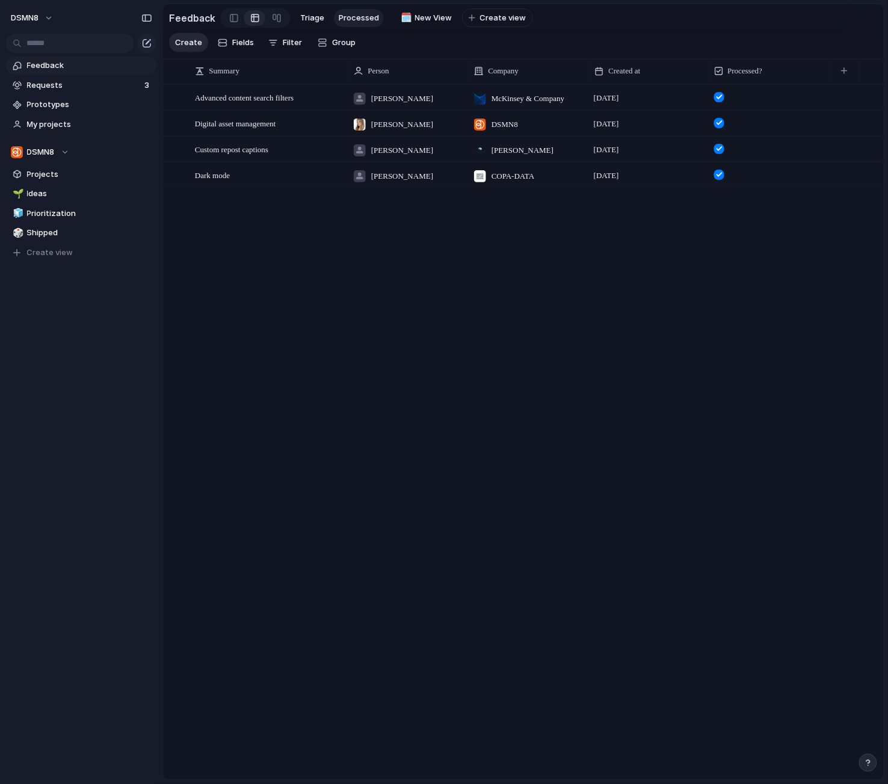
click at [719, 95] on div at bounding box center [719, 97] width 10 height 10
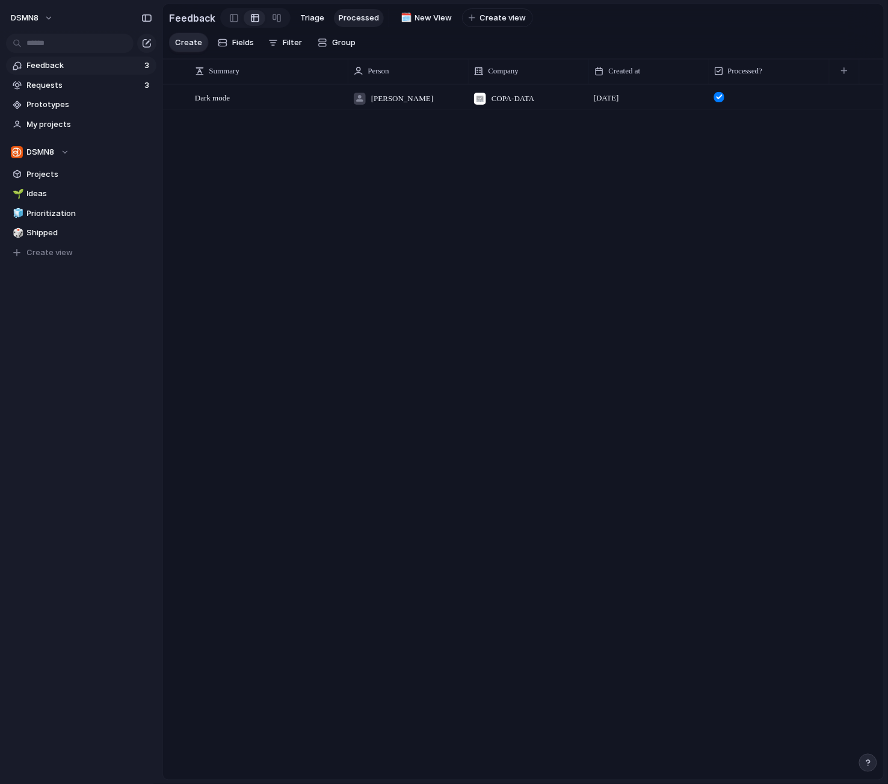
click at [719, 95] on div at bounding box center [719, 97] width 10 height 10
click at [310, 20] on span "Triage" at bounding box center [312, 18] width 24 height 12
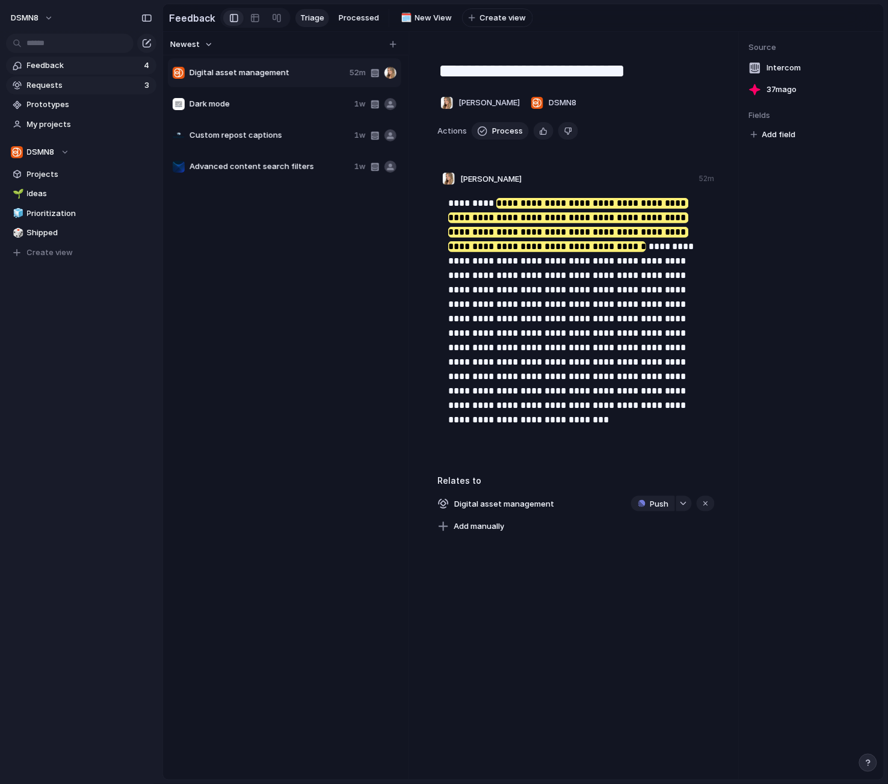
click at [84, 82] on span "Requests" at bounding box center [84, 85] width 114 height 12
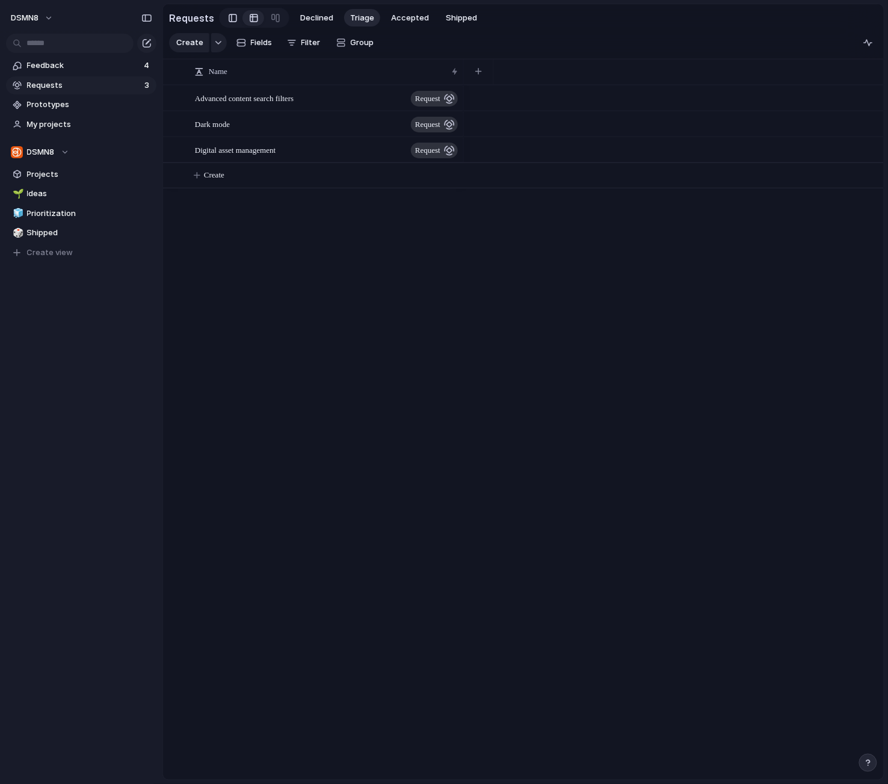
click at [223, 16] on link at bounding box center [233, 17] width 20 height 19
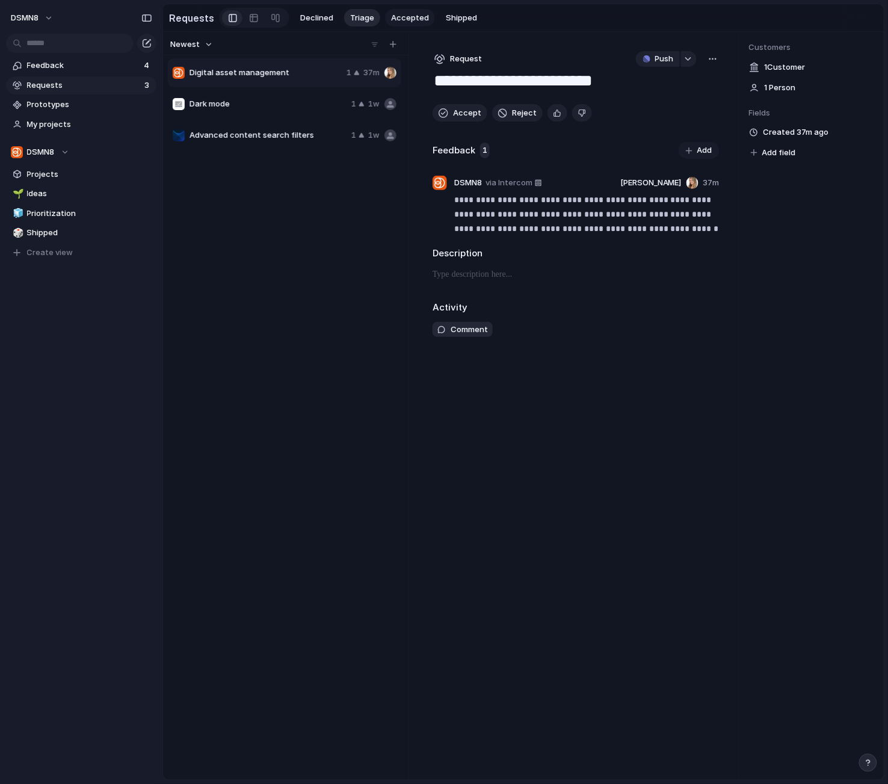
click at [393, 14] on span "Accepted" at bounding box center [410, 18] width 38 height 12
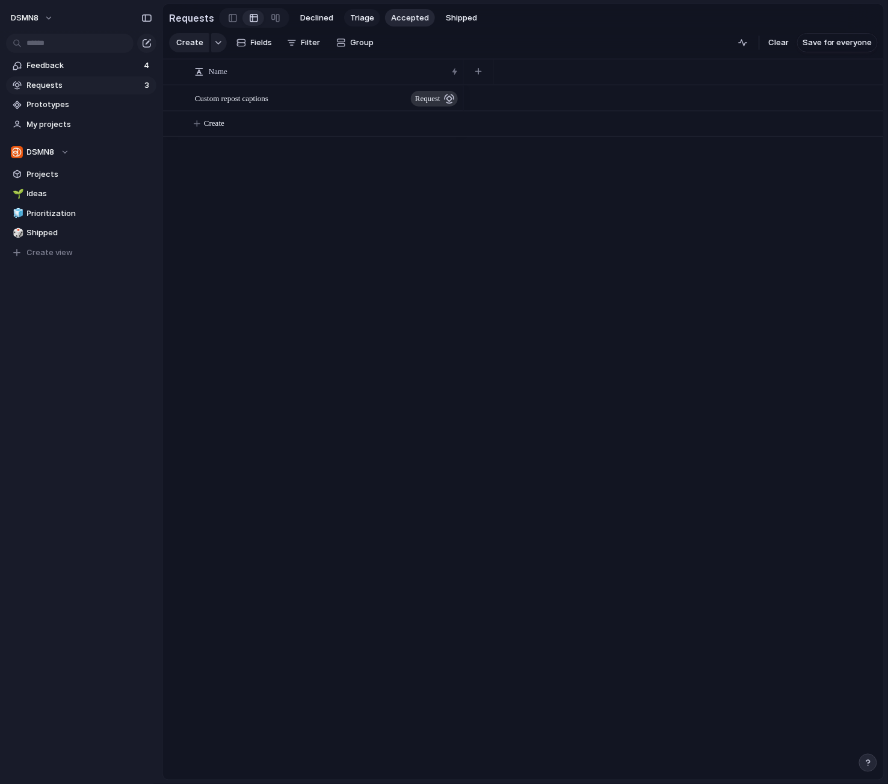
click at [354, 17] on span "Triage" at bounding box center [362, 18] width 24 height 12
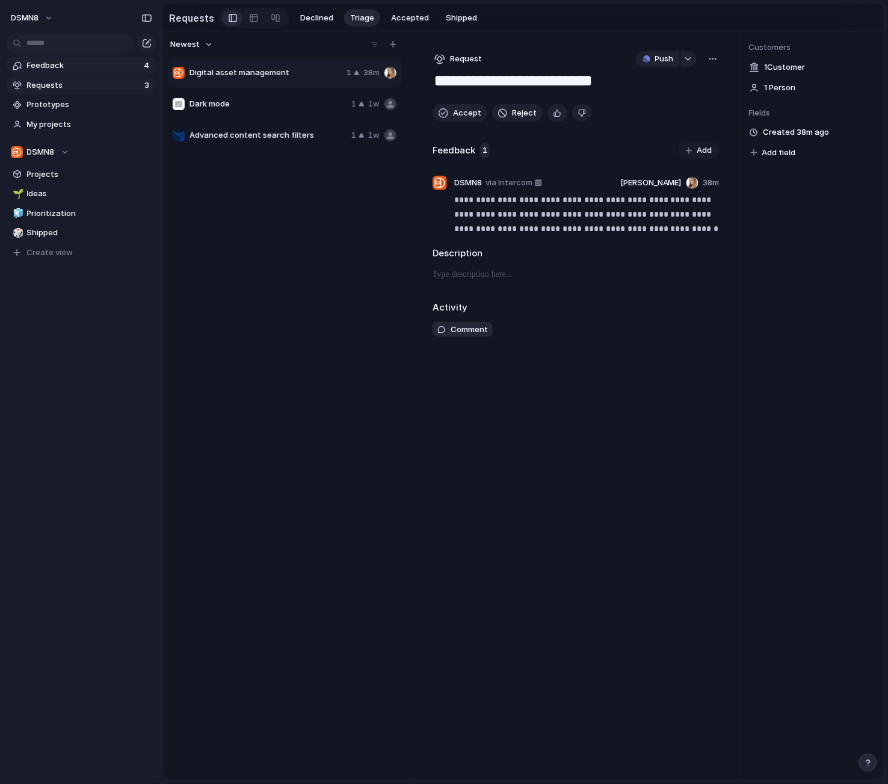
click at [78, 70] on span "Feedback" at bounding box center [83, 66] width 113 height 12
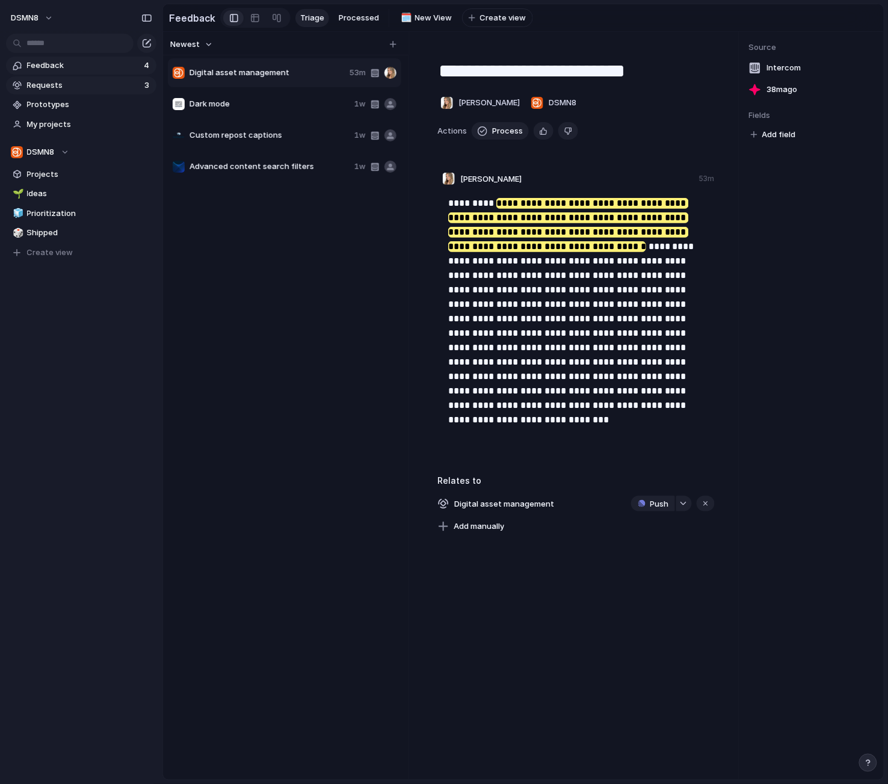
click at [78, 87] on span "Requests" at bounding box center [84, 85] width 114 height 12
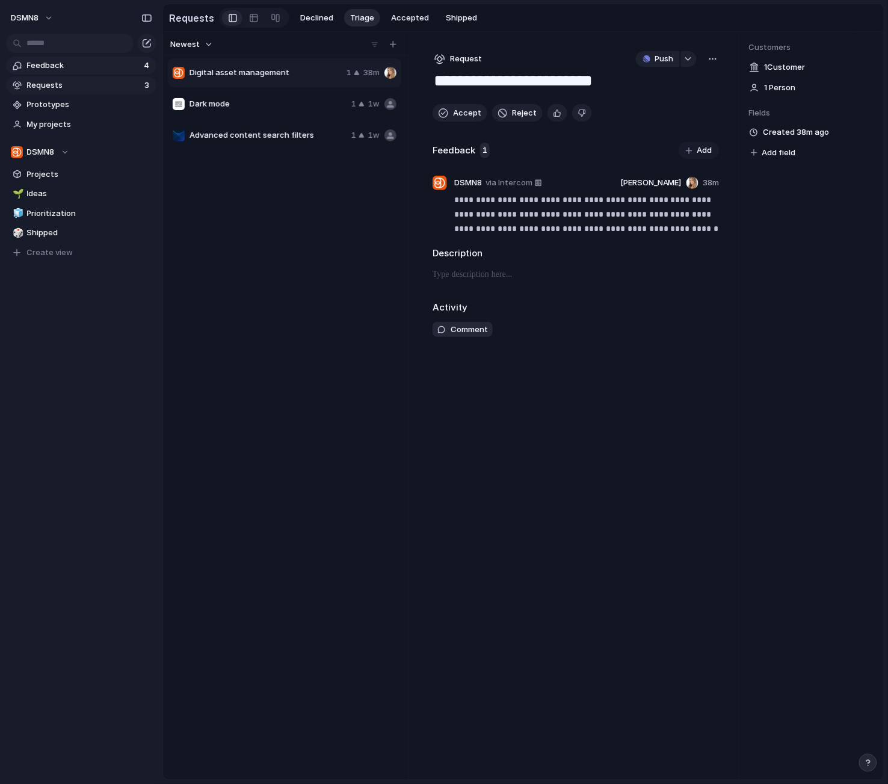
click at [77, 66] on span "Feedback" at bounding box center [83, 66] width 113 height 12
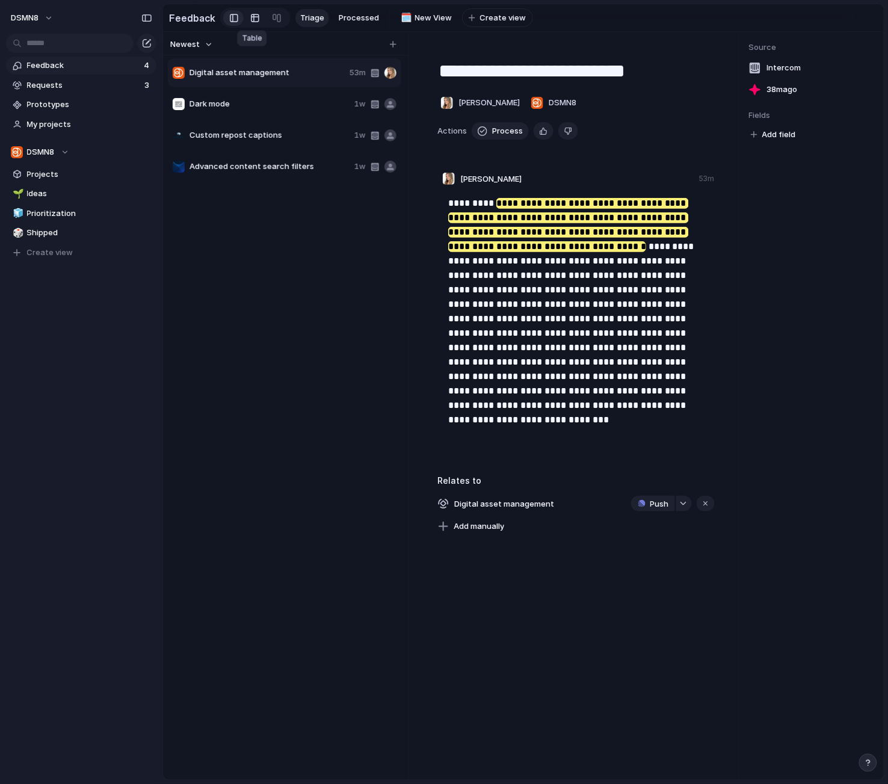
click at [255, 18] on div at bounding box center [255, 17] width 10 height 19
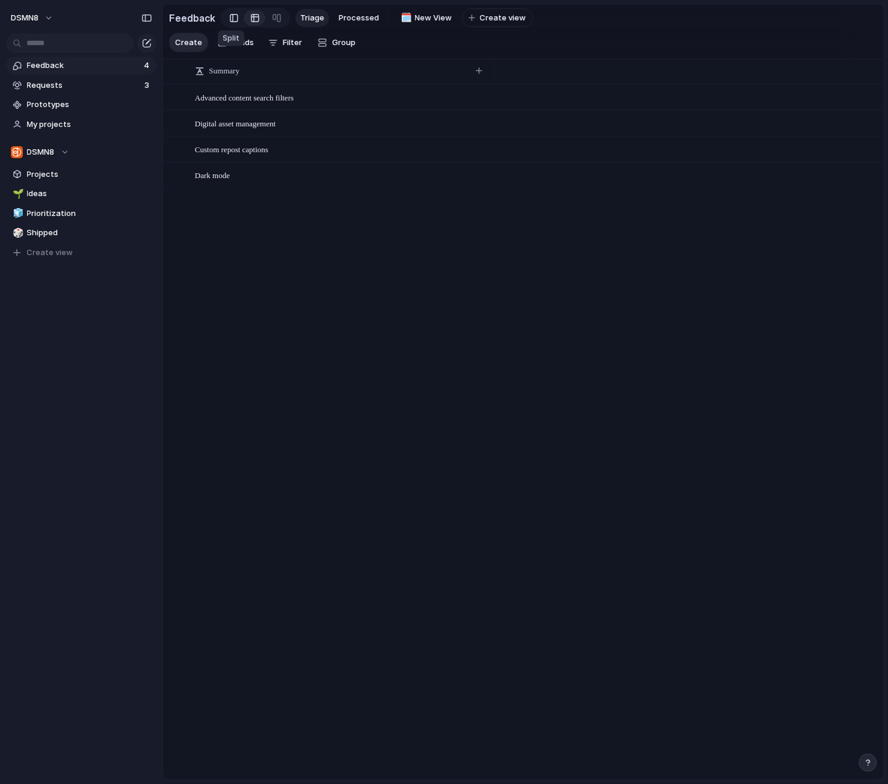
click at [230, 18] on div at bounding box center [234, 18] width 8 height 18
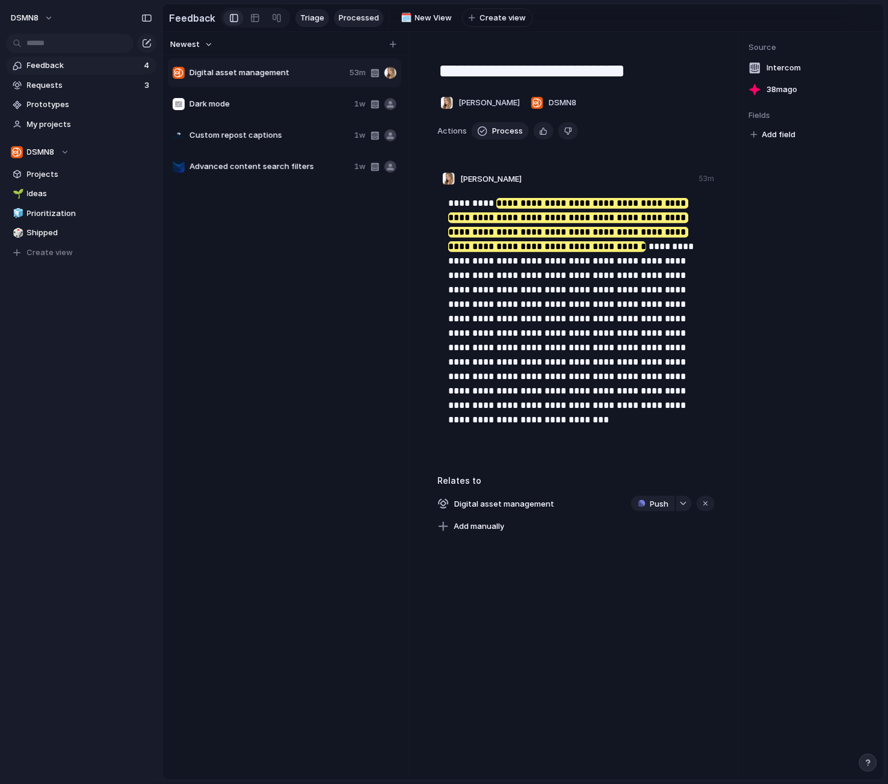
click at [354, 17] on span "Processed" at bounding box center [359, 18] width 40 height 12
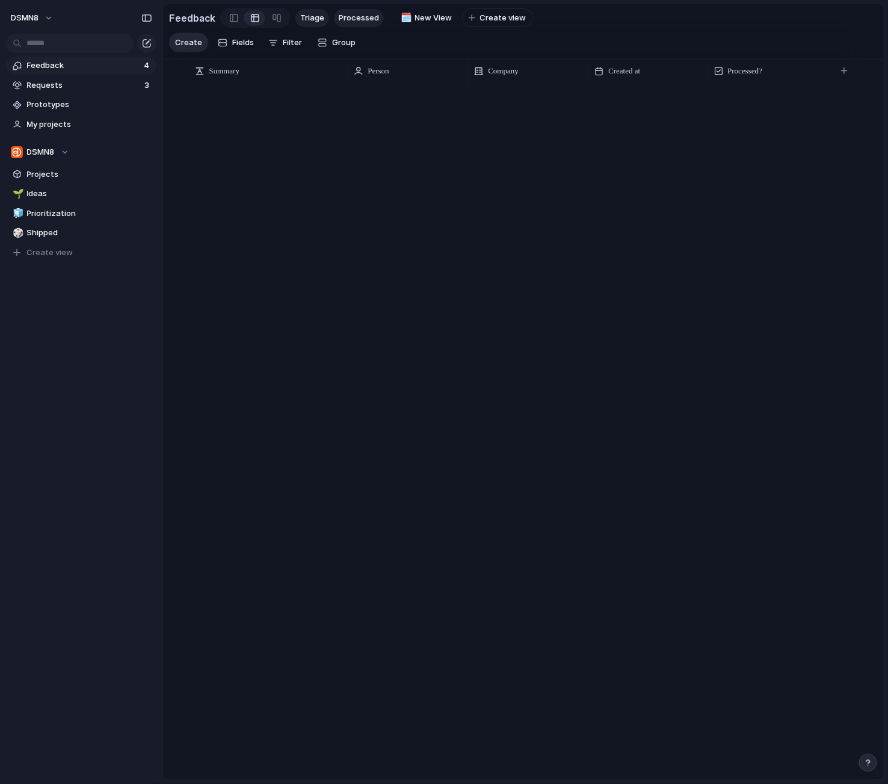
click at [304, 16] on span "Triage" at bounding box center [312, 18] width 24 height 12
click at [347, 96] on div "Advanced content search filters Open" at bounding box center [327, 97] width 265 height 25
click at [440, 121] on span "Open" at bounding box center [442, 124] width 17 height 12
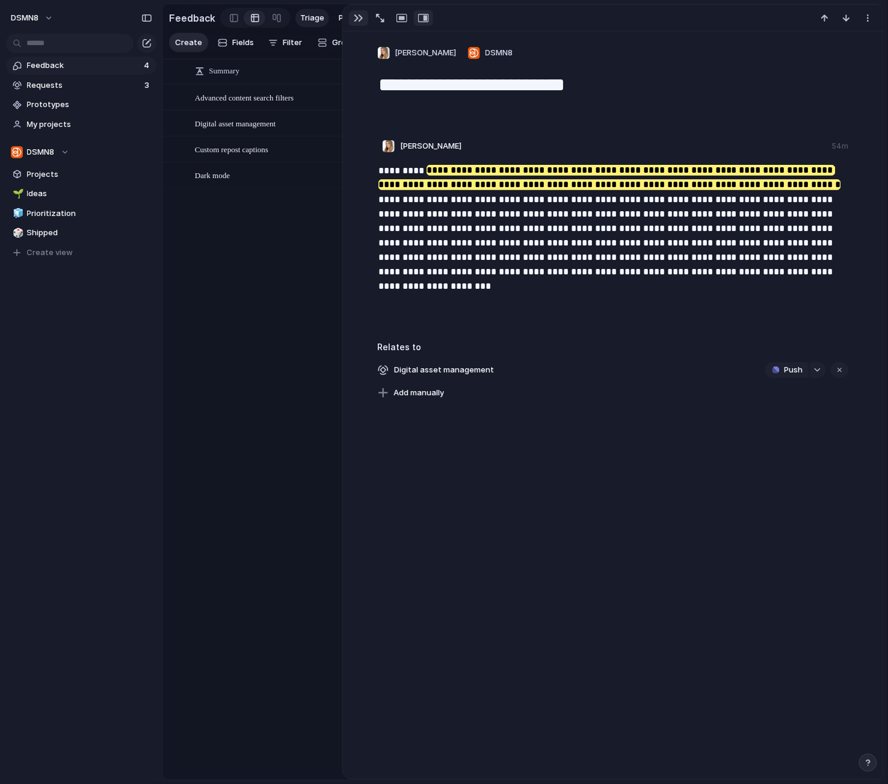
click at [362, 14] on div "button" at bounding box center [359, 18] width 10 height 10
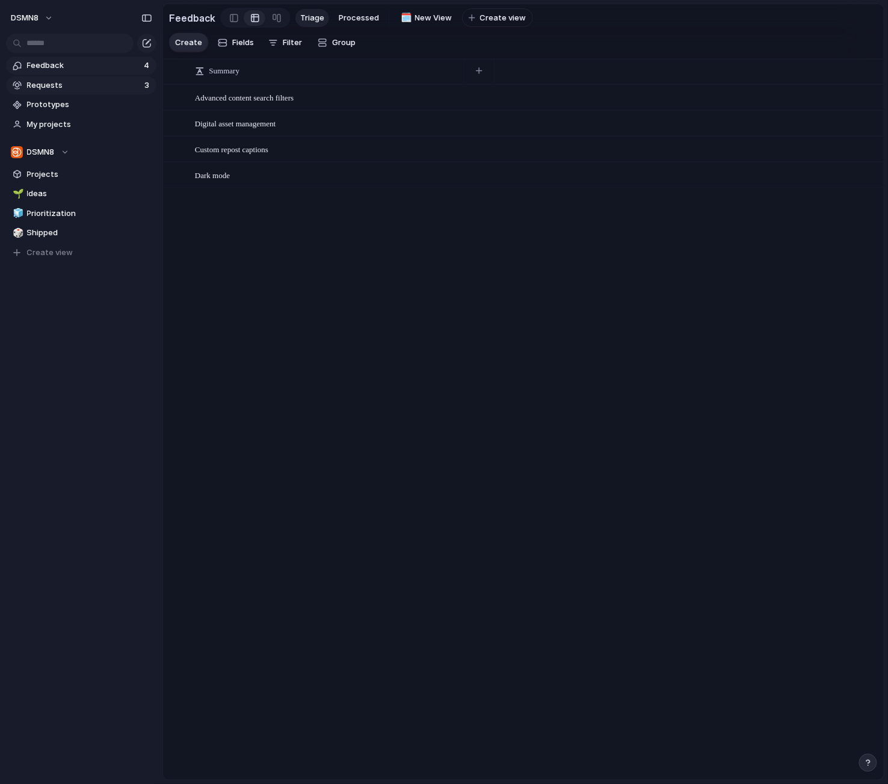
click at [108, 86] on span "Requests" at bounding box center [84, 85] width 114 height 12
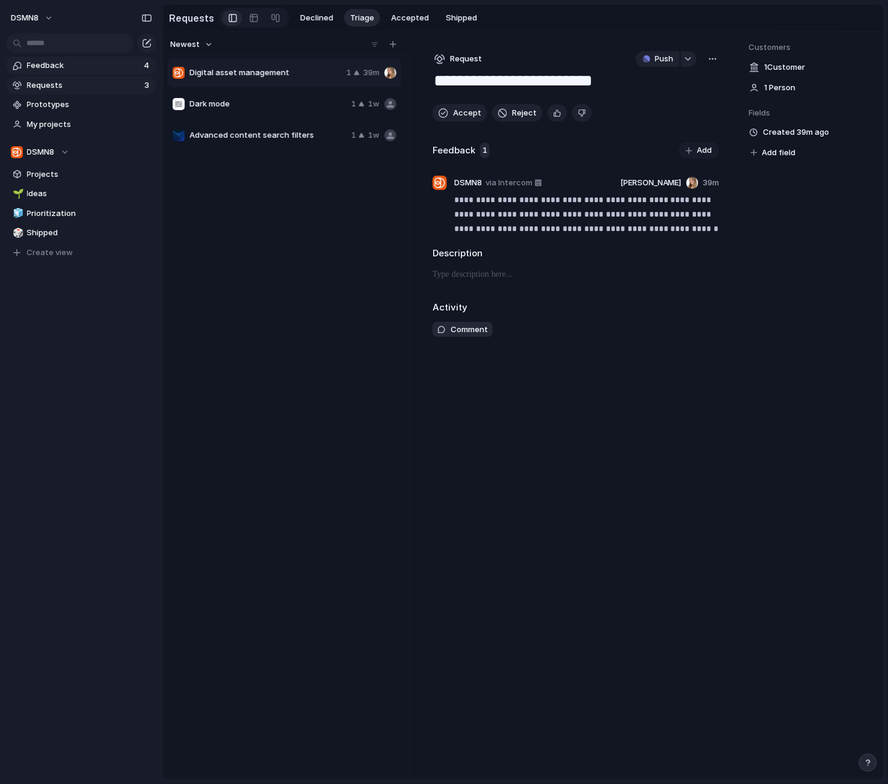
click at [100, 67] on span "Feedback" at bounding box center [83, 66] width 113 height 12
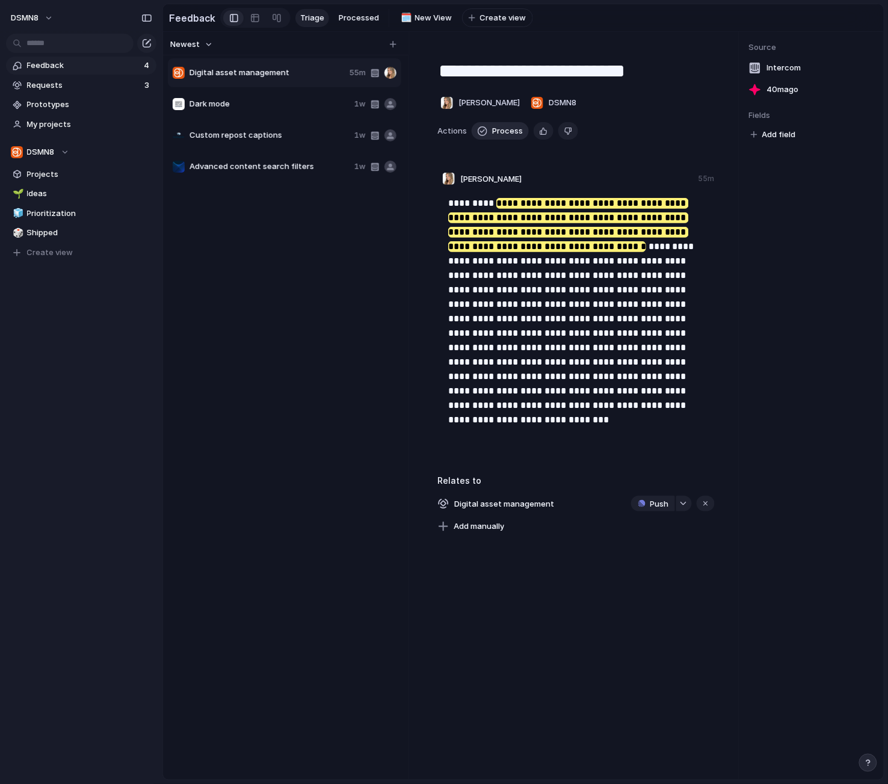
click at [504, 129] on span "Process" at bounding box center [507, 131] width 31 height 12
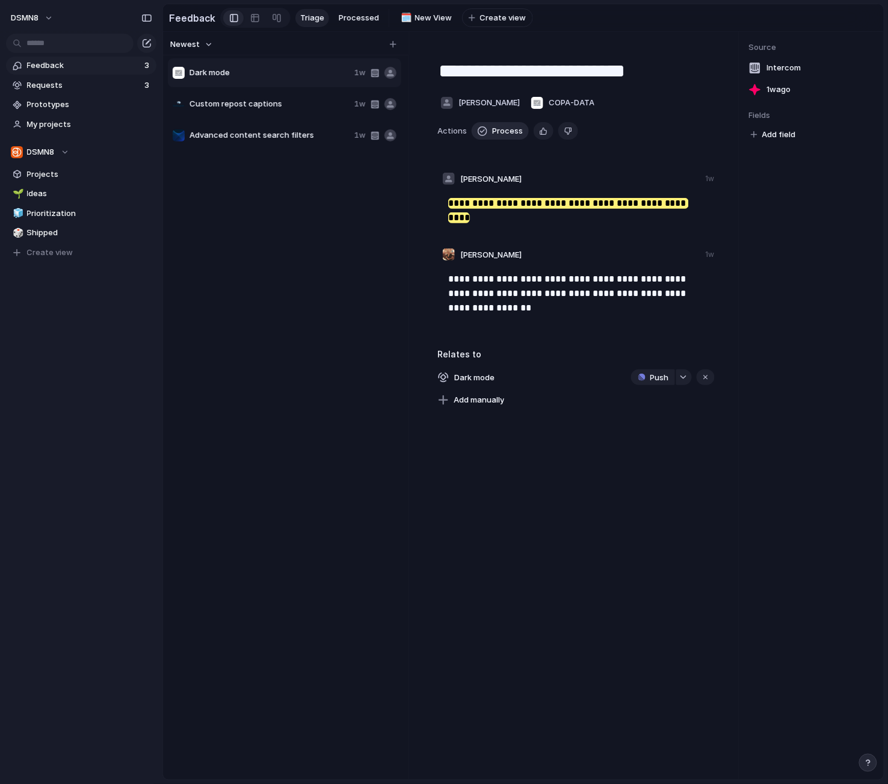
click at [504, 129] on span "Process" at bounding box center [507, 131] width 31 height 12
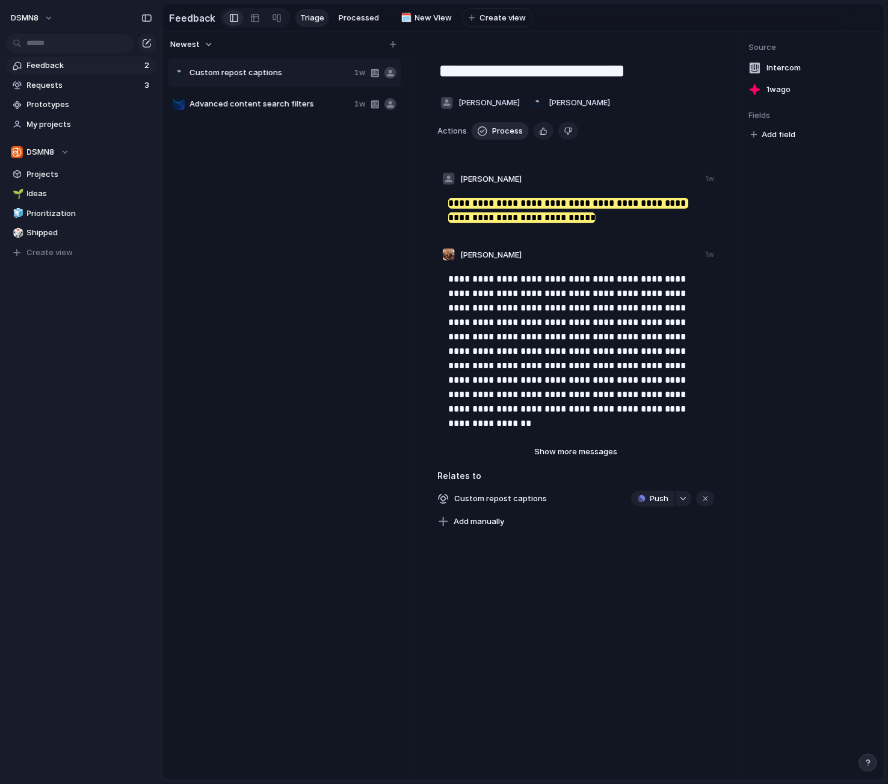
click at [504, 129] on span "Process" at bounding box center [507, 131] width 31 height 12
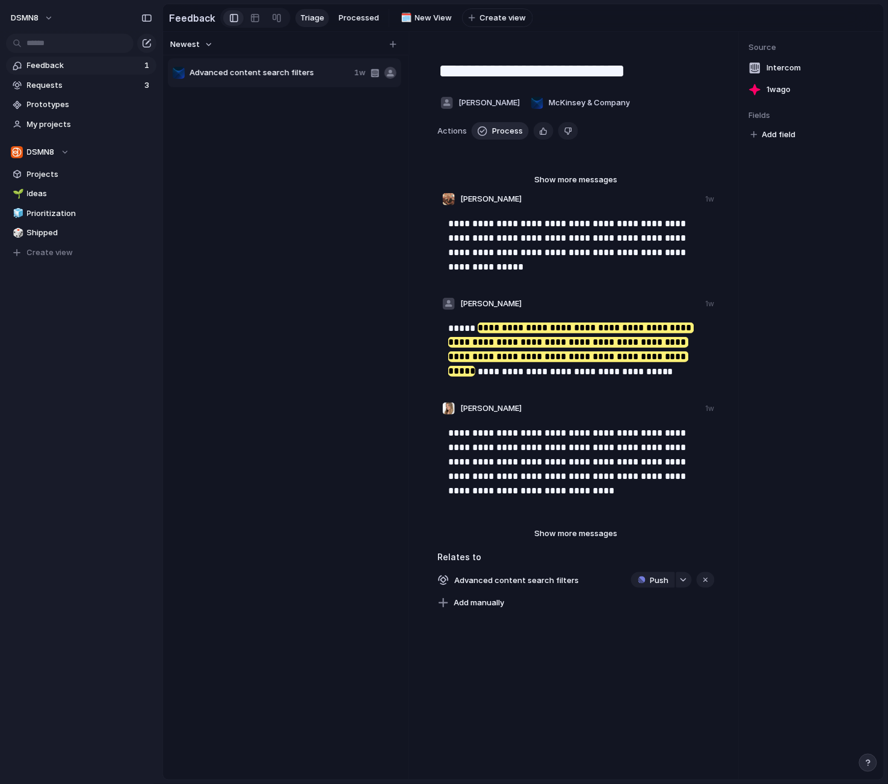
click at [504, 129] on span "Process" at bounding box center [507, 131] width 31 height 12
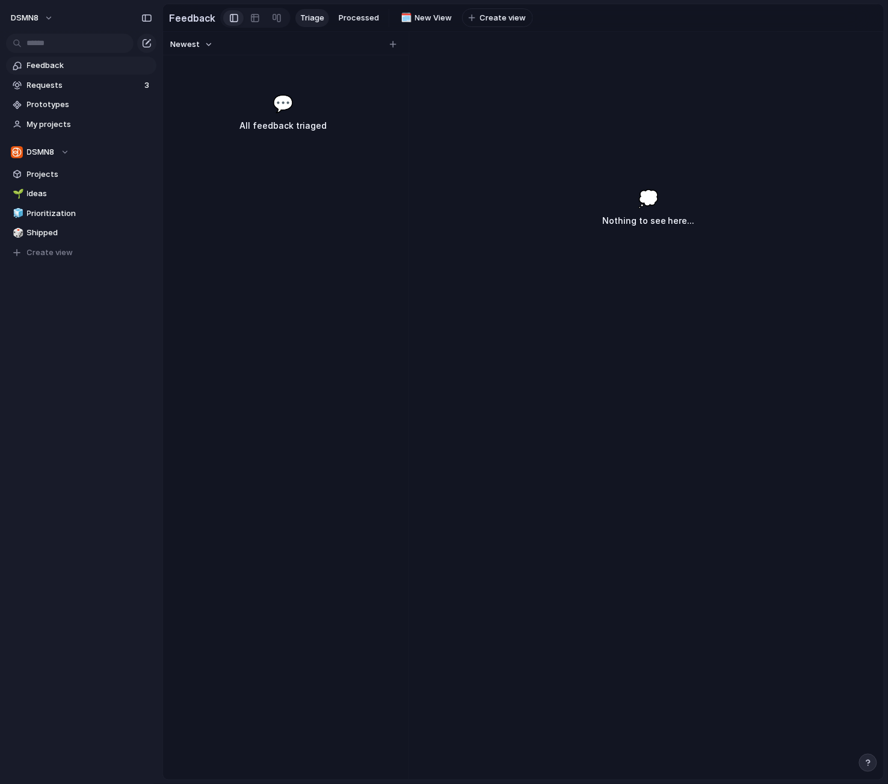
click at [73, 67] on span "Feedback" at bounding box center [89, 66] width 125 height 12
click at [360, 13] on span "Processed" at bounding box center [359, 18] width 40 height 12
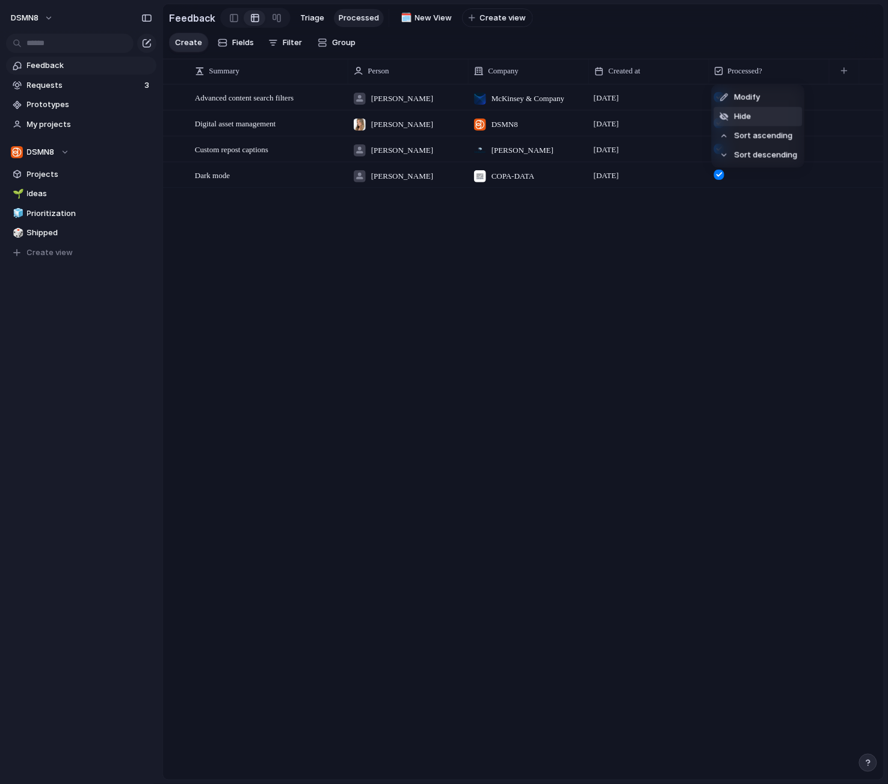
click at [751, 119] on span "Hide" at bounding box center [743, 117] width 17 height 12
click at [330, 123] on span "Open" at bounding box center [326, 124] width 17 height 12
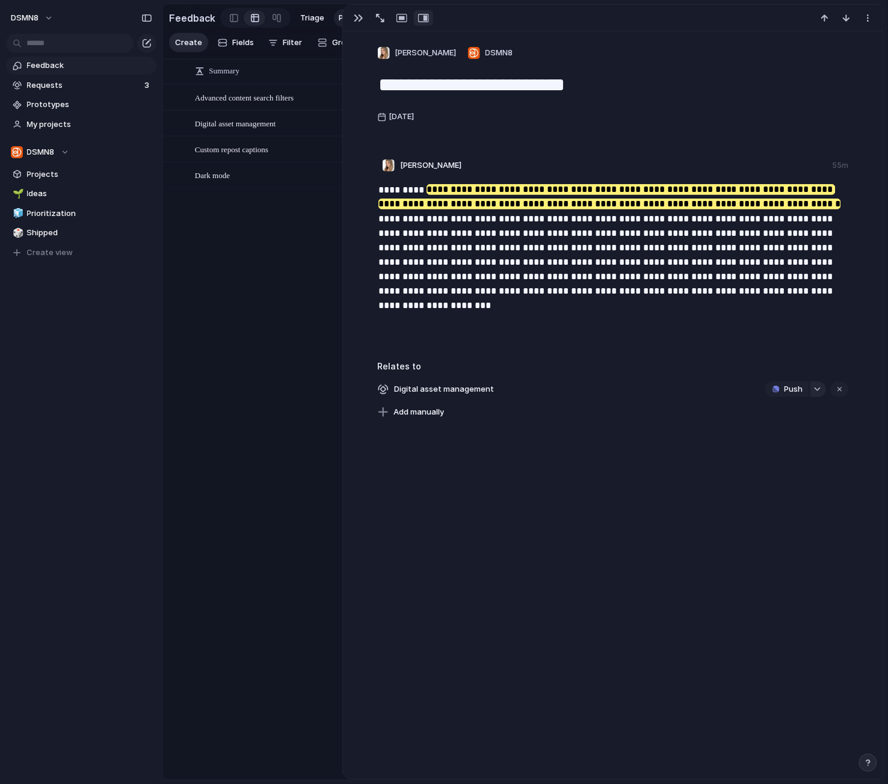
click at [818, 393] on button "button" at bounding box center [818, 389] width 16 height 16
click at [818, 389] on div "Projects Issues No results found" at bounding box center [444, 392] width 888 height 784
click at [818, 389] on div "button" at bounding box center [817, 389] width 8 height 5
click at [818, 339] on div "Projects Issues No results found" at bounding box center [444, 392] width 888 height 784
click at [868, 14] on div "button" at bounding box center [868, 18] width 10 height 10
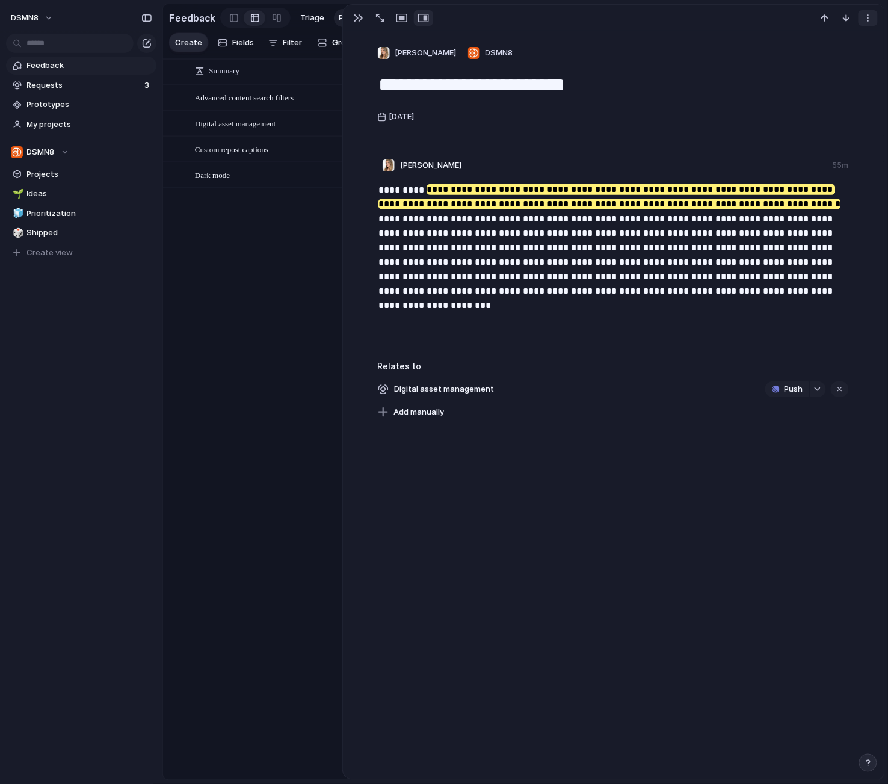
click at [868, 14] on div "Delete" at bounding box center [444, 392] width 888 height 784
click at [359, 20] on div "button" at bounding box center [359, 18] width 10 height 10
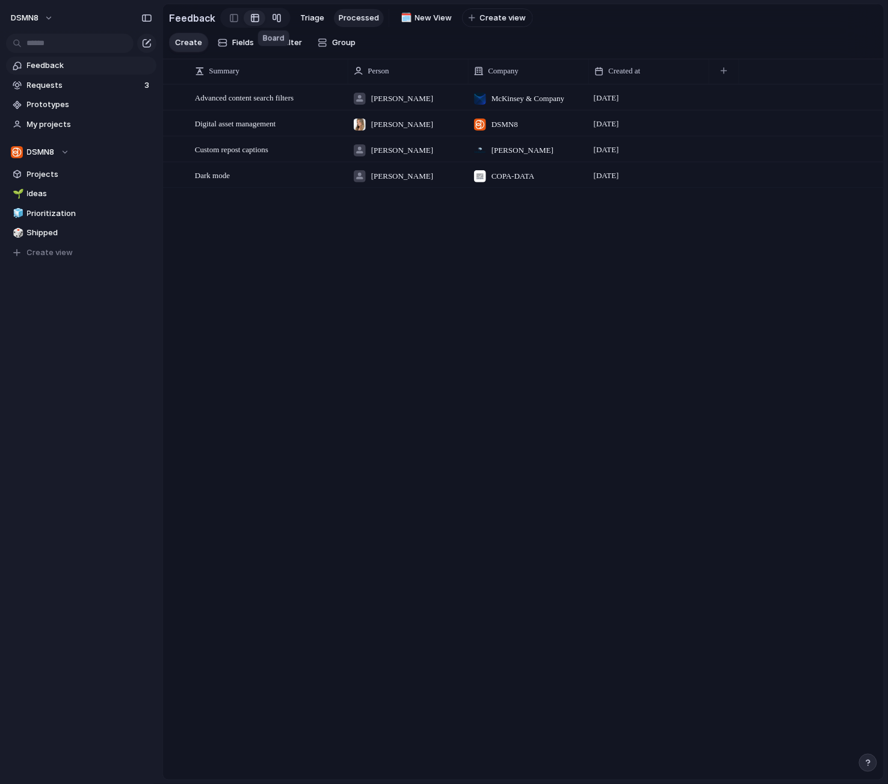
click at [272, 16] on div at bounding box center [277, 17] width 10 height 19
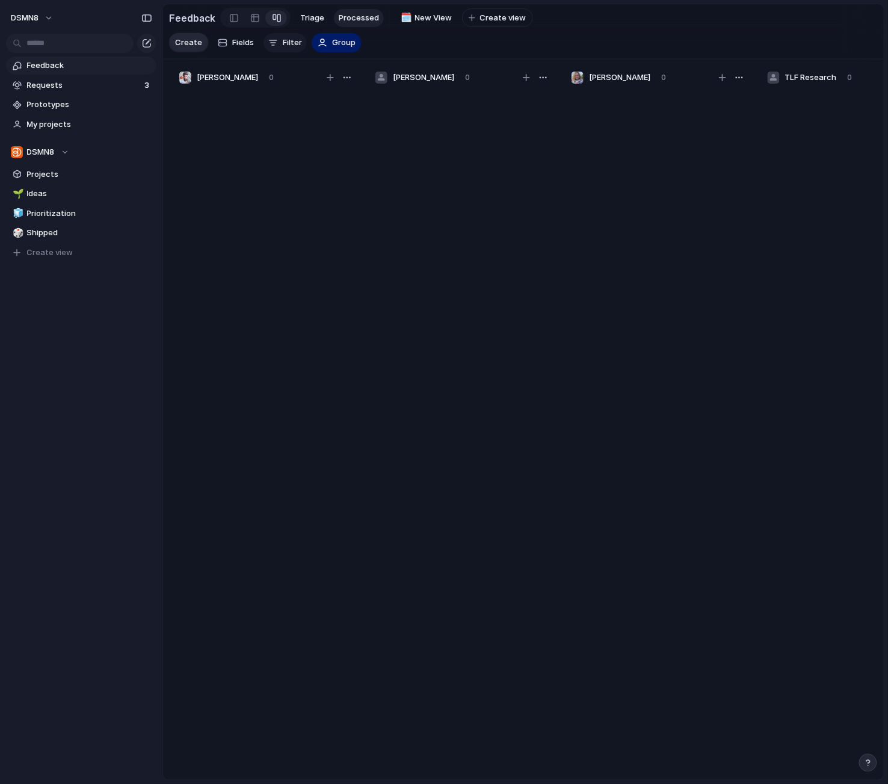
click at [289, 44] on span "Filter" at bounding box center [292, 43] width 19 height 12
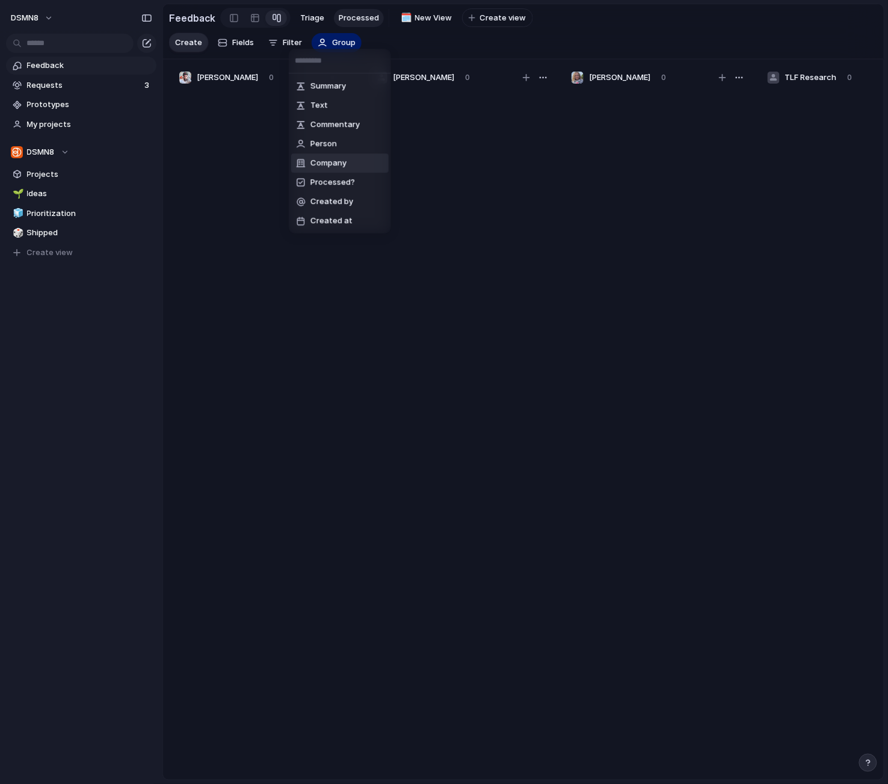
click at [331, 163] on span "Company" at bounding box center [328, 163] width 36 height 12
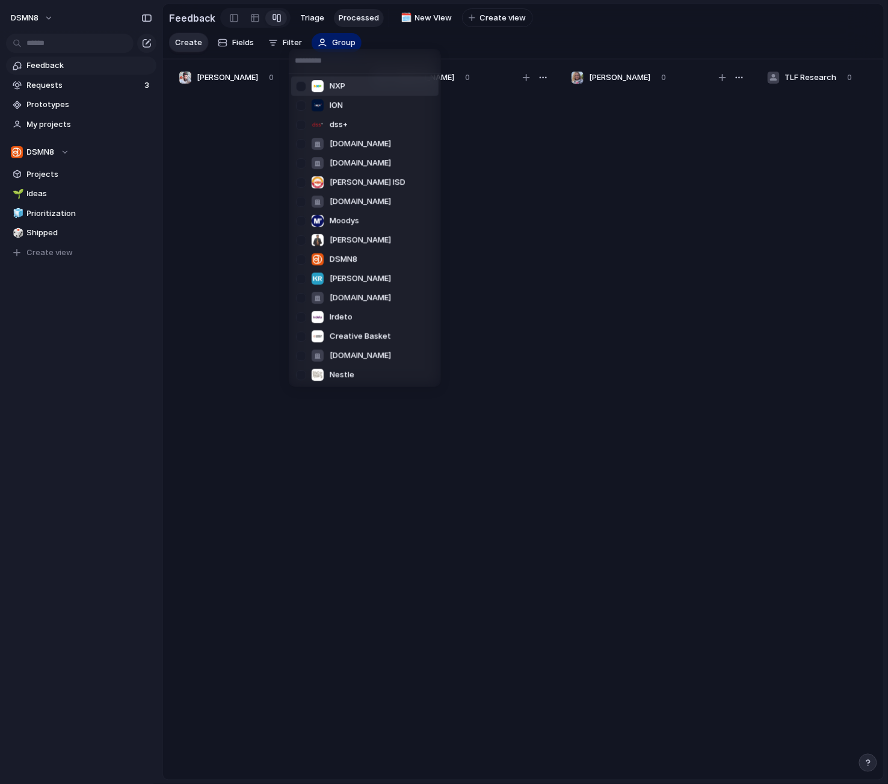
click at [300, 85] on div at bounding box center [301, 86] width 21 height 21
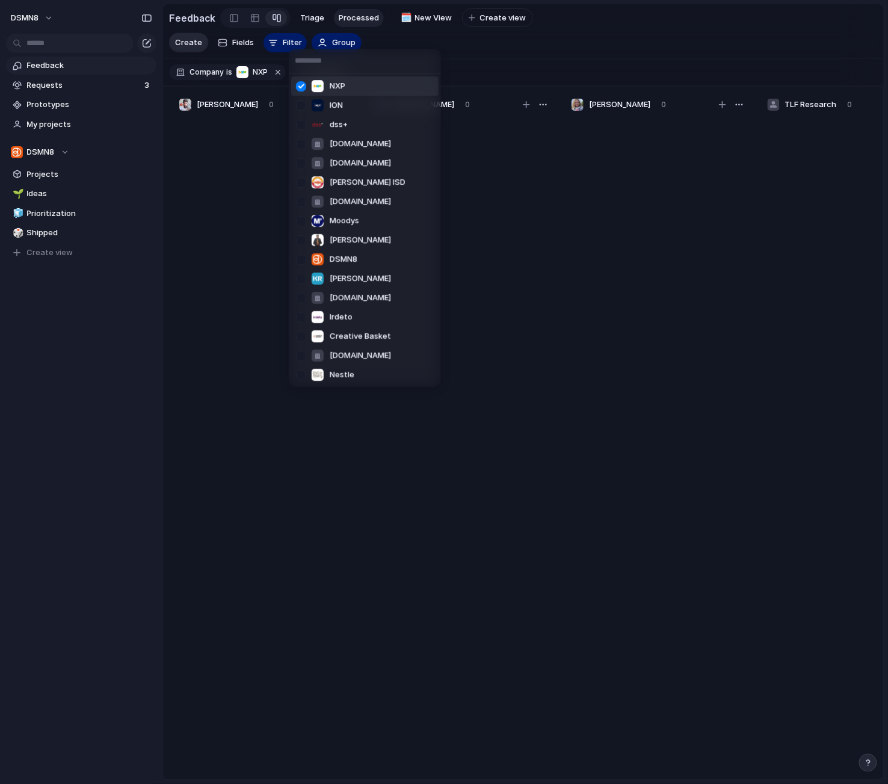
click at [300, 85] on div at bounding box center [301, 86] width 21 height 21
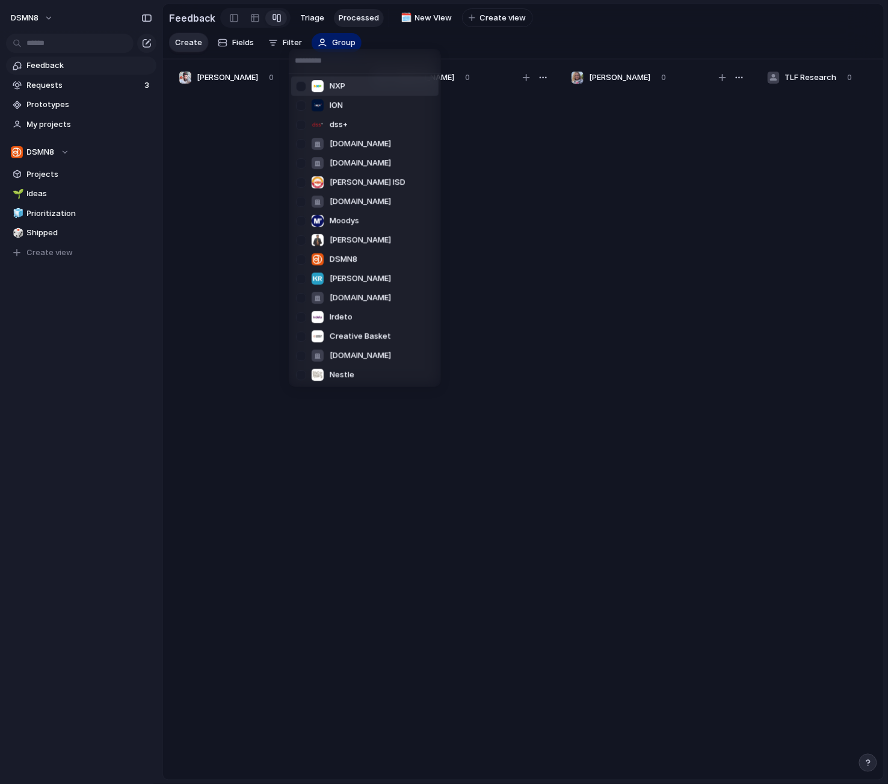
click at [439, 39] on div "NXP ION dss+ ns.tinhochay.org teva.co.in Marion ISD mail.tlfresearch.com Moodys…" at bounding box center [444, 392] width 888 height 784
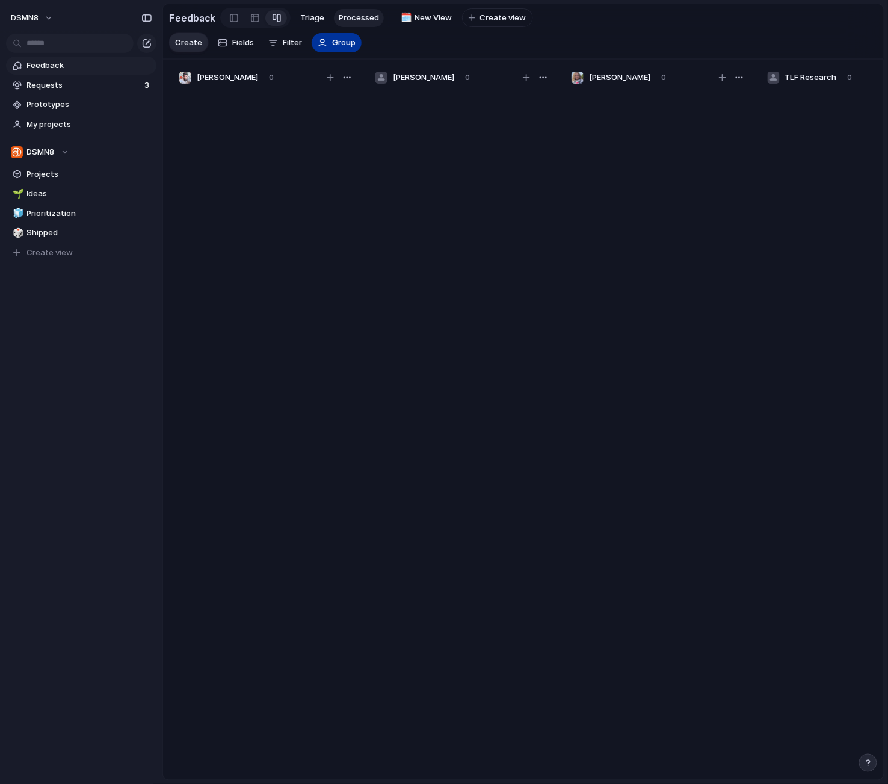
click at [342, 42] on span "Group" at bounding box center [343, 43] width 23 height 12
click at [359, 117] on span "Company" at bounding box center [349, 114] width 36 height 12
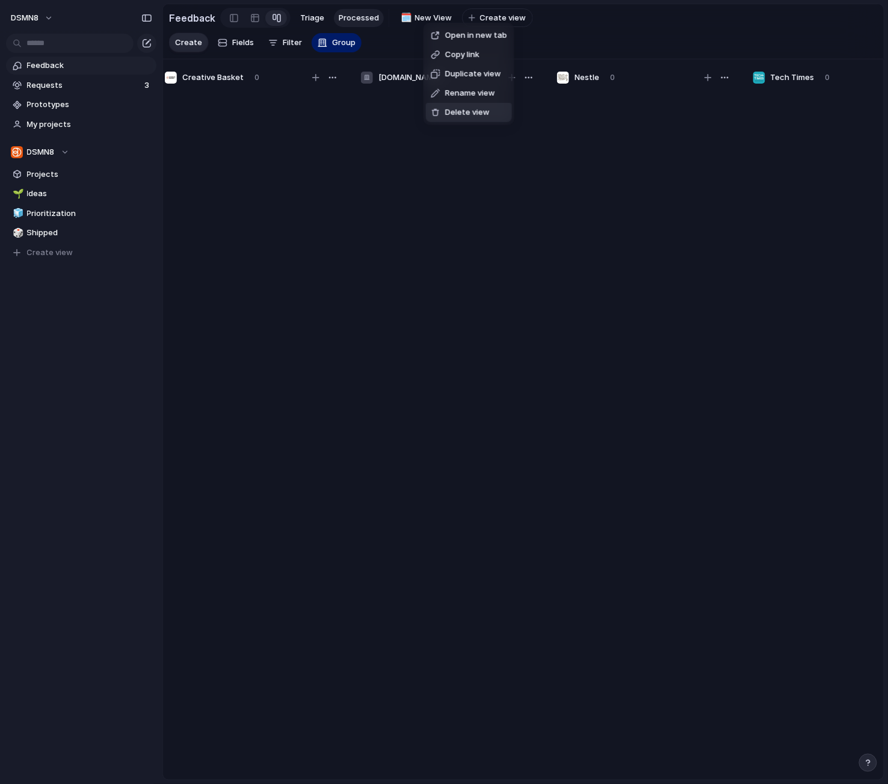
click at [456, 109] on span "Delete view" at bounding box center [467, 112] width 45 height 12
click at [233, 17] on div at bounding box center [234, 18] width 8 height 18
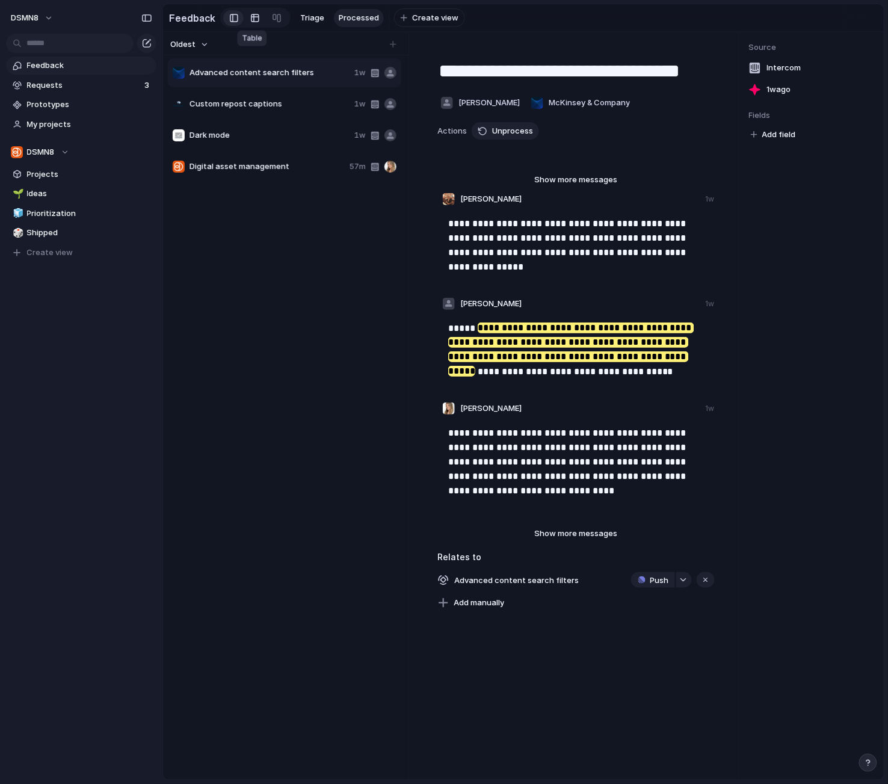
click at [259, 17] on link at bounding box center [255, 17] width 22 height 19
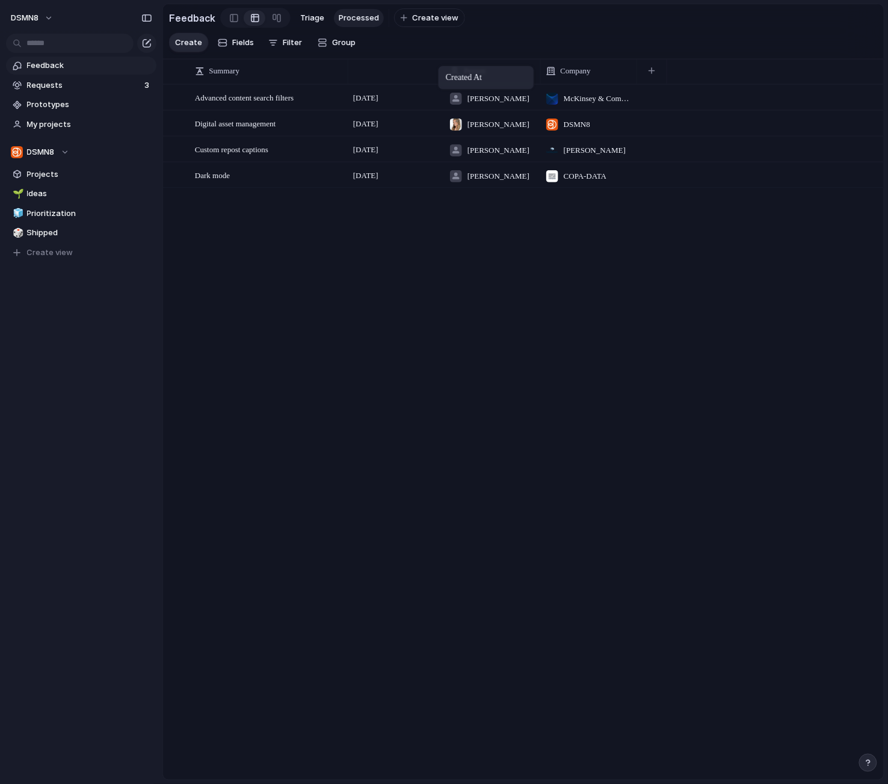
drag, startPoint x: 611, startPoint y: 69, endPoint x: 443, endPoint y: 68, distance: 167.9
drag, startPoint x: 421, startPoint y: 70, endPoint x: 388, endPoint y: 87, distance: 36.6
click at [327, 122] on span "Open" at bounding box center [326, 124] width 17 height 12
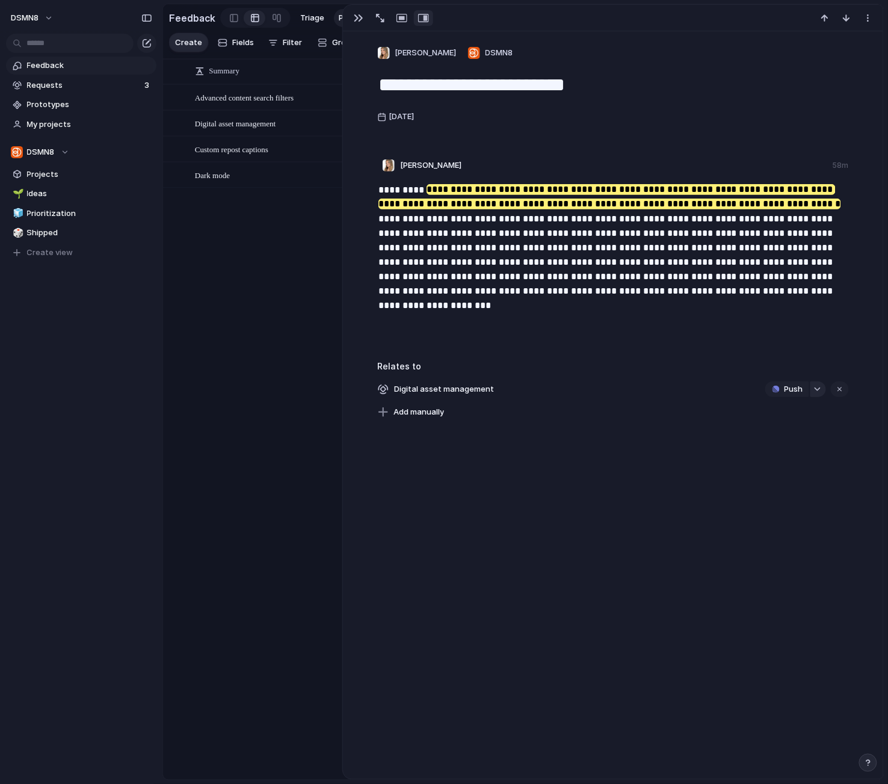
click at [816, 389] on div "button" at bounding box center [817, 389] width 8 height 5
click at [773, 556] on div "Projects Issues No results found" at bounding box center [444, 392] width 888 height 784
click at [524, 573] on div "**********" at bounding box center [613, 405] width 540 height 748
click at [300, 555] on div "Advanced content search filters Open Jose Tejeda McKinsey & Company 6 September…" at bounding box center [523, 431] width 721 height 695
click at [42, 310] on div "Feedback Requests 3 Prototypes My projects DSMN8 Projects 🌱 Ideas 🧊 Prioritizat…" at bounding box center [81, 179] width 162 height 359
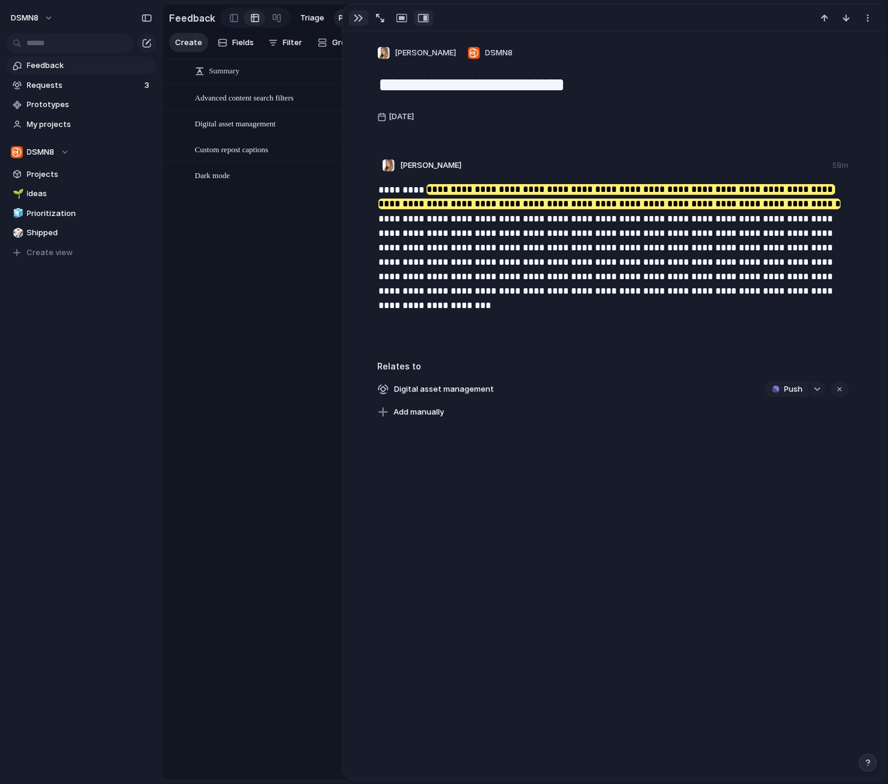
click at [359, 15] on div "button" at bounding box center [359, 18] width 10 height 10
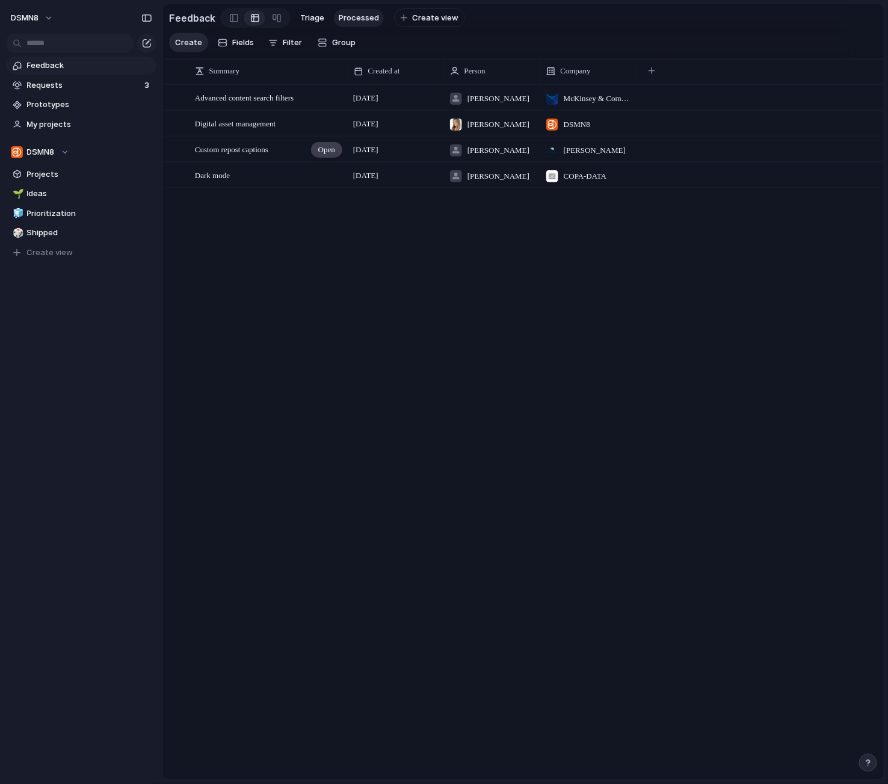
click at [326, 147] on span "Open" at bounding box center [326, 150] width 17 height 12
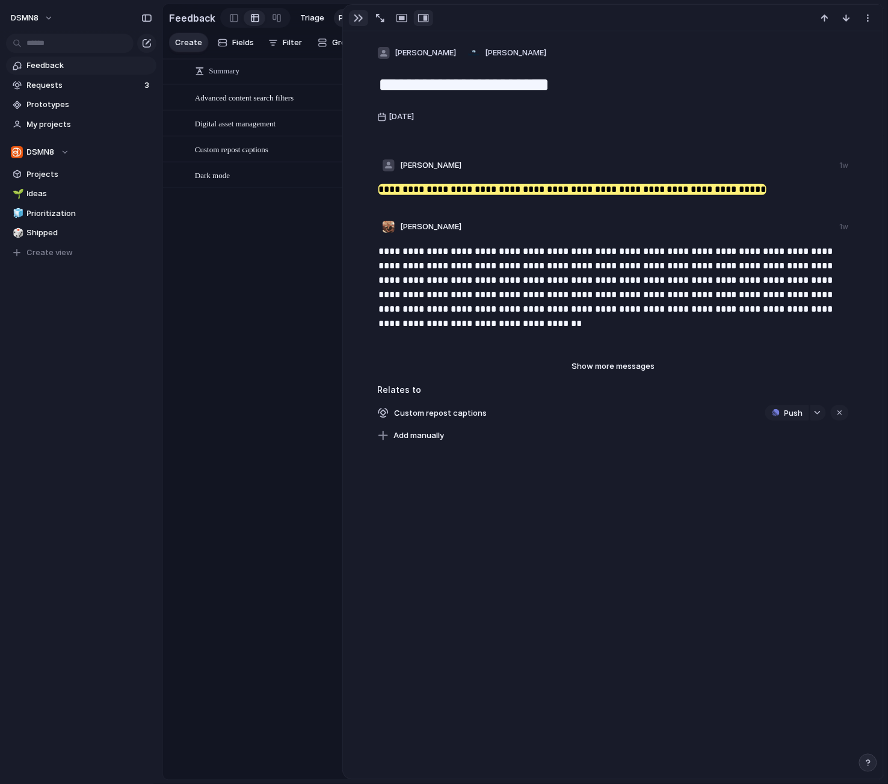
click at [357, 20] on div "button" at bounding box center [359, 18] width 10 height 10
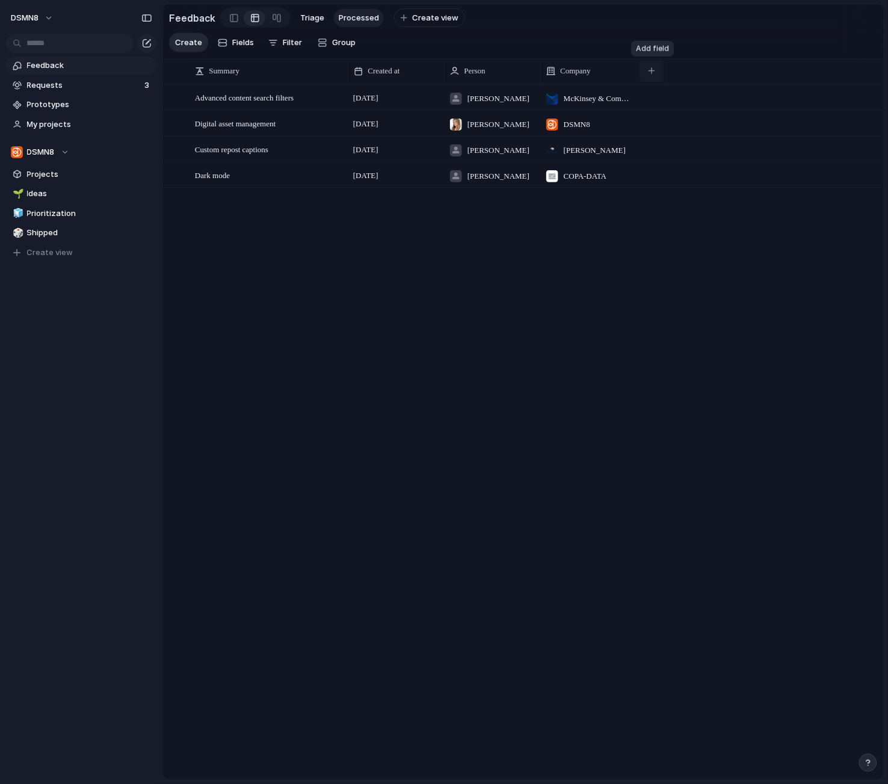
click at [651, 69] on div "button" at bounding box center [652, 70] width 7 height 7
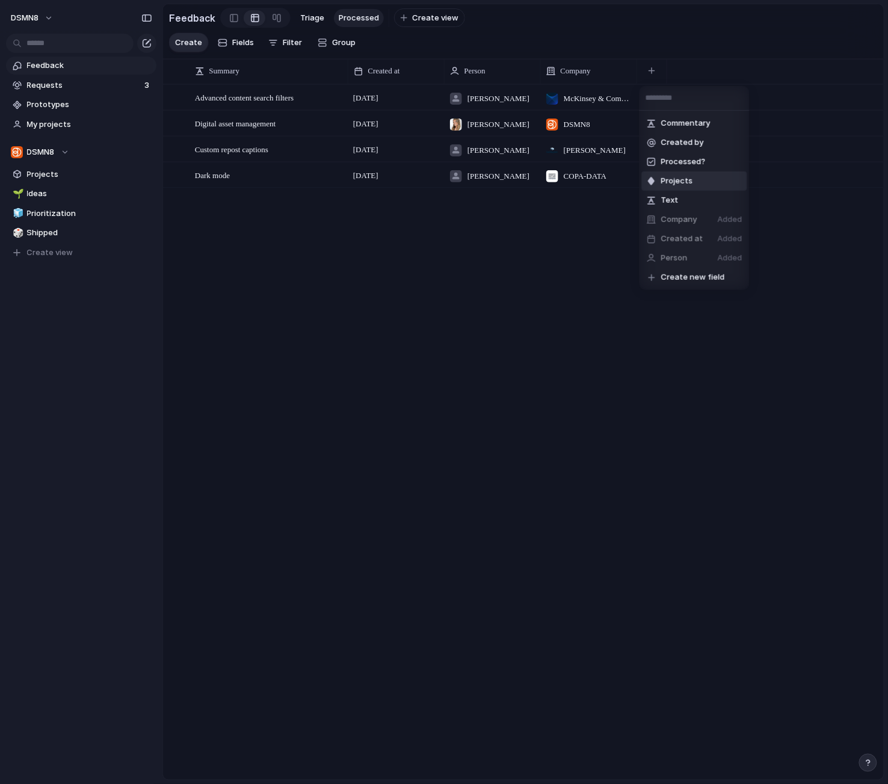
click at [680, 181] on span "Projects" at bounding box center [677, 181] width 32 height 12
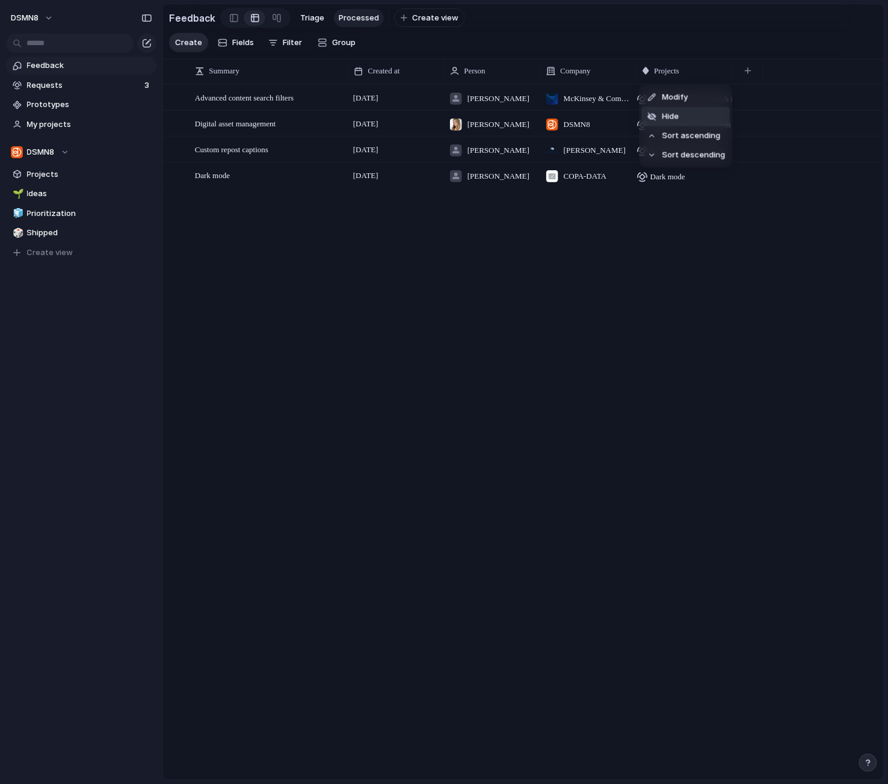
click at [700, 114] on li "Hide" at bounding box center [686, 116] width 88 height 19
click at [652, 72] on div "button" at bounding box center [652, 70] width 7 height 7
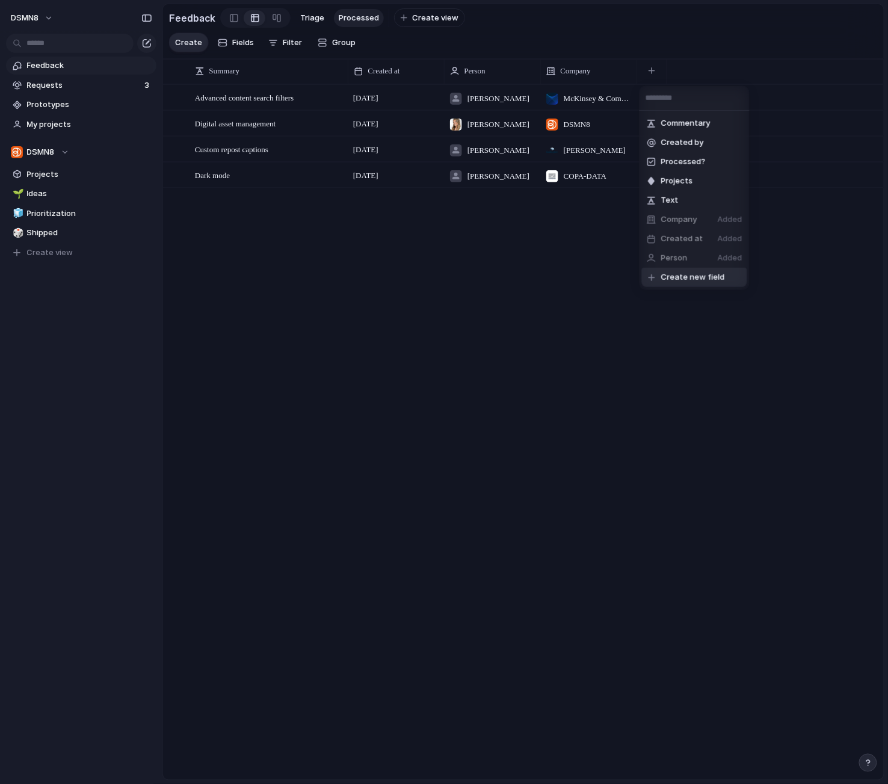
click at [679, 280] on span "Create new field" at bounding box center [693, 277] width 64 height 12
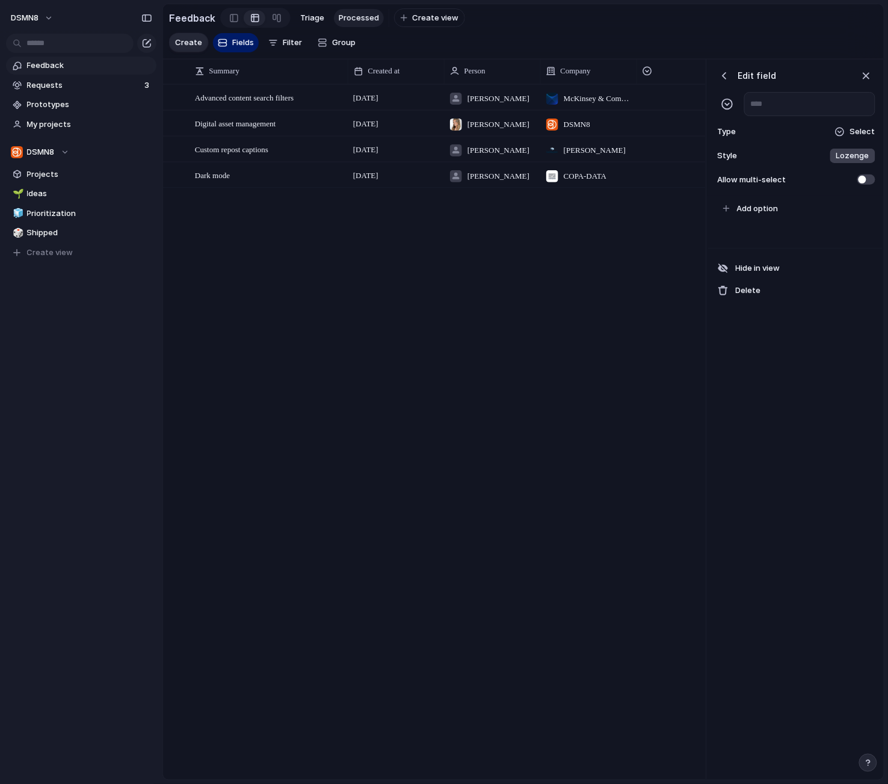
scroll to position [0, 57]
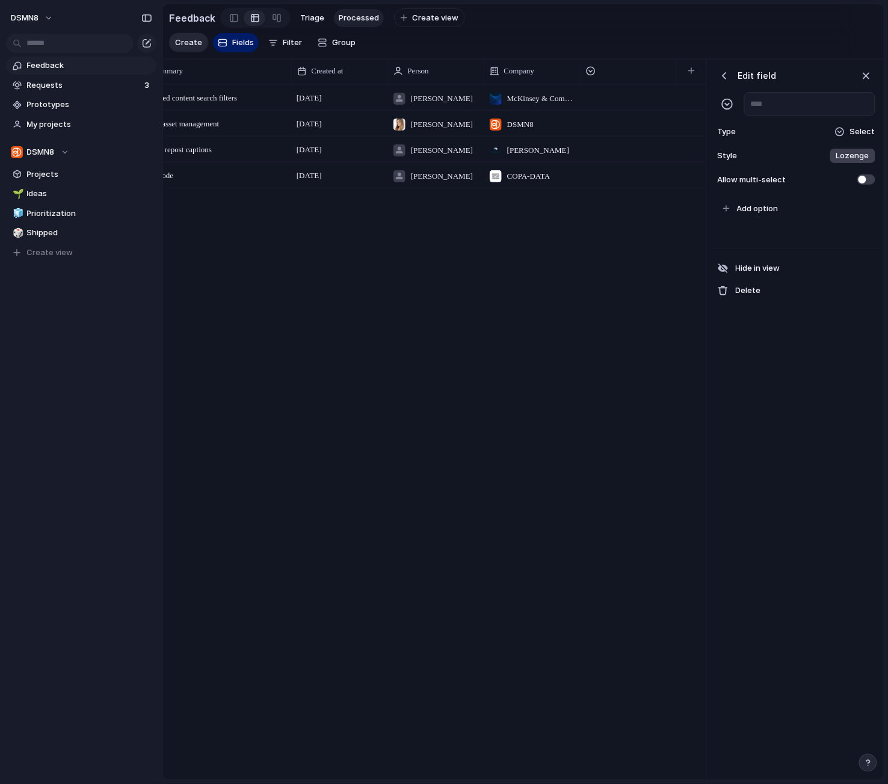
click at [643, 354] on div "Advanced content search filters Open 6 September Jose Tejeda McKinsey & Company…" at bounding box center [434, 431] width 543 height 695
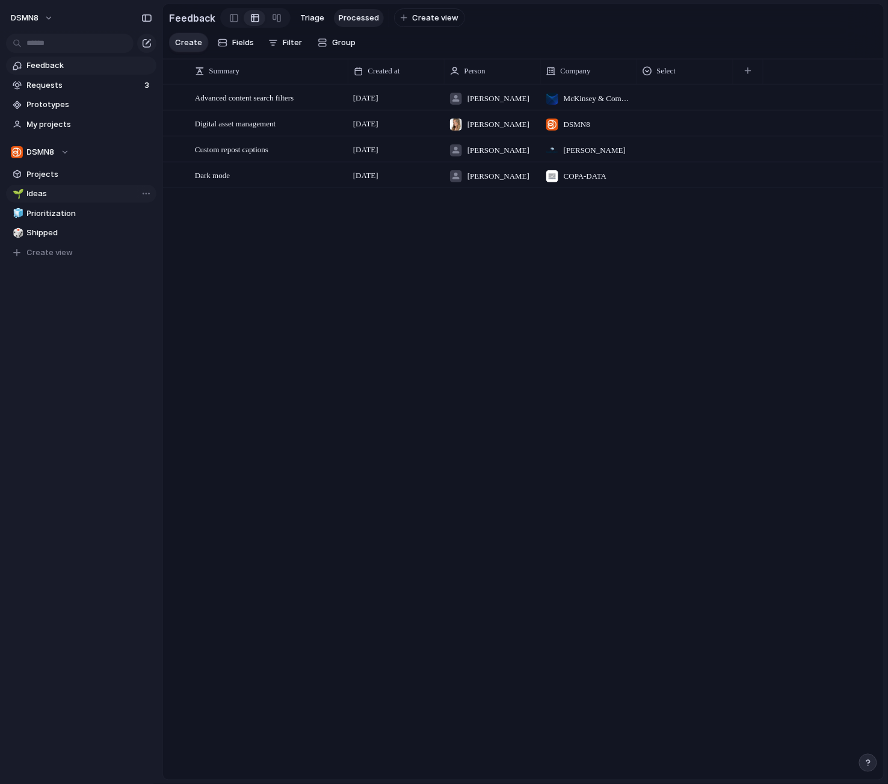
click at [58, 194] on span "Ideas" at bounding box center [89, 194] width 125 height 12
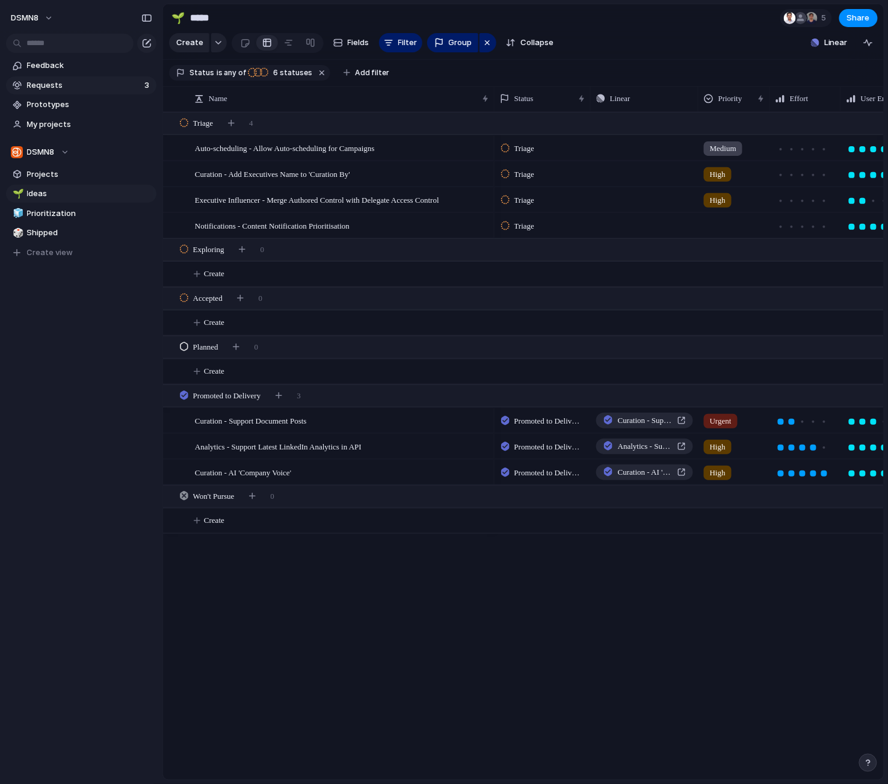
click at [90, 86] on span "Requests" at bounding box center [84, 85] width 114 height 12
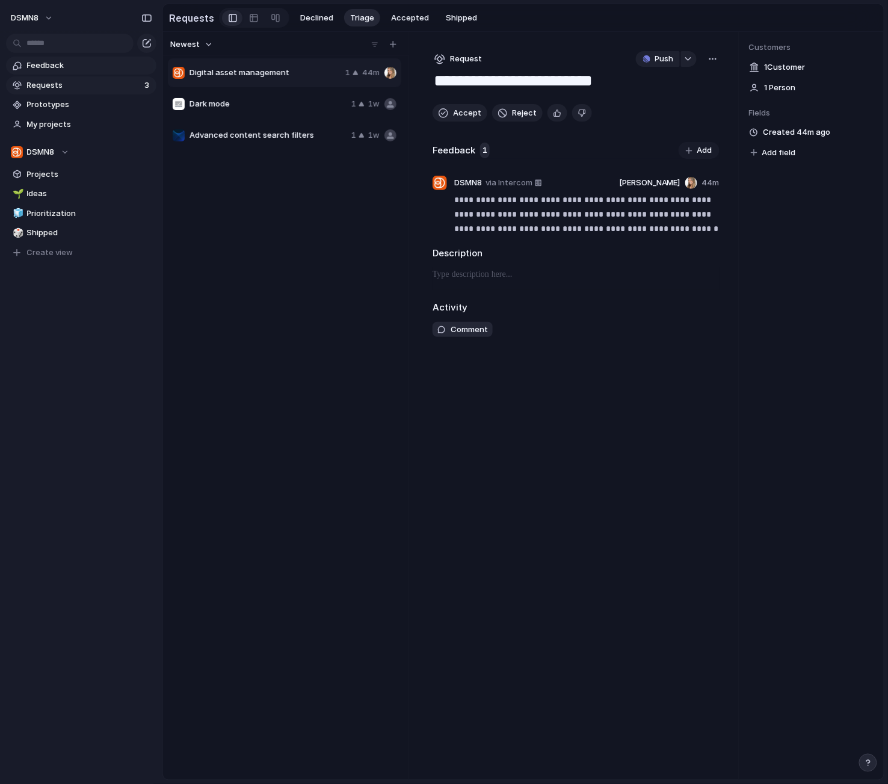
click at [93, 67] on span "Feedback" at bounding box center [89, 66] width 125 height 12
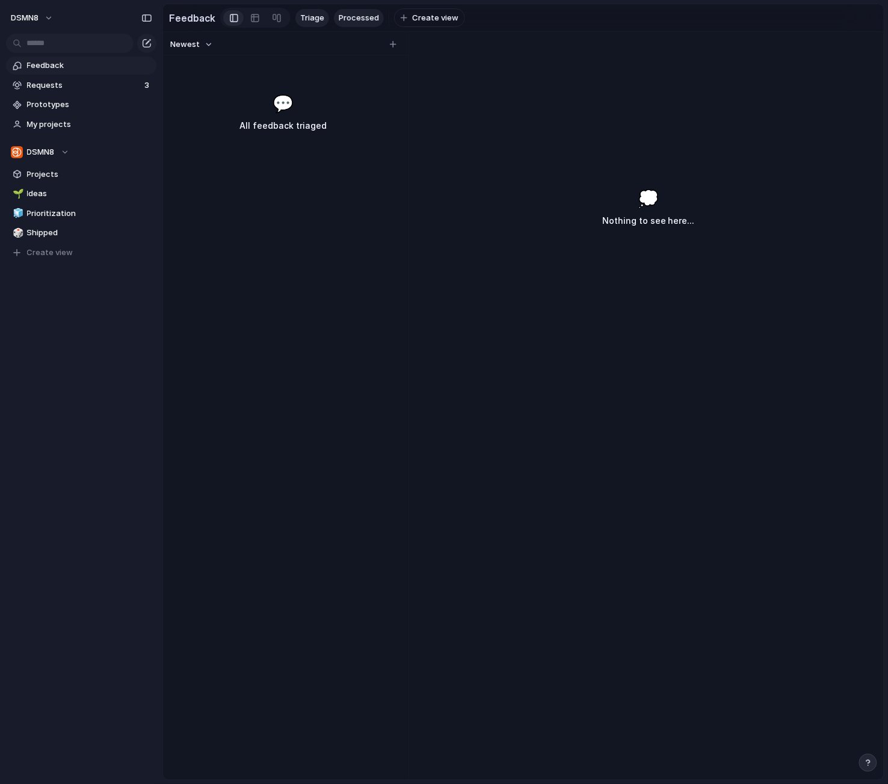
click at [352, 17] on span "Processed" at bounding box center [359, 18] width 40 height 12
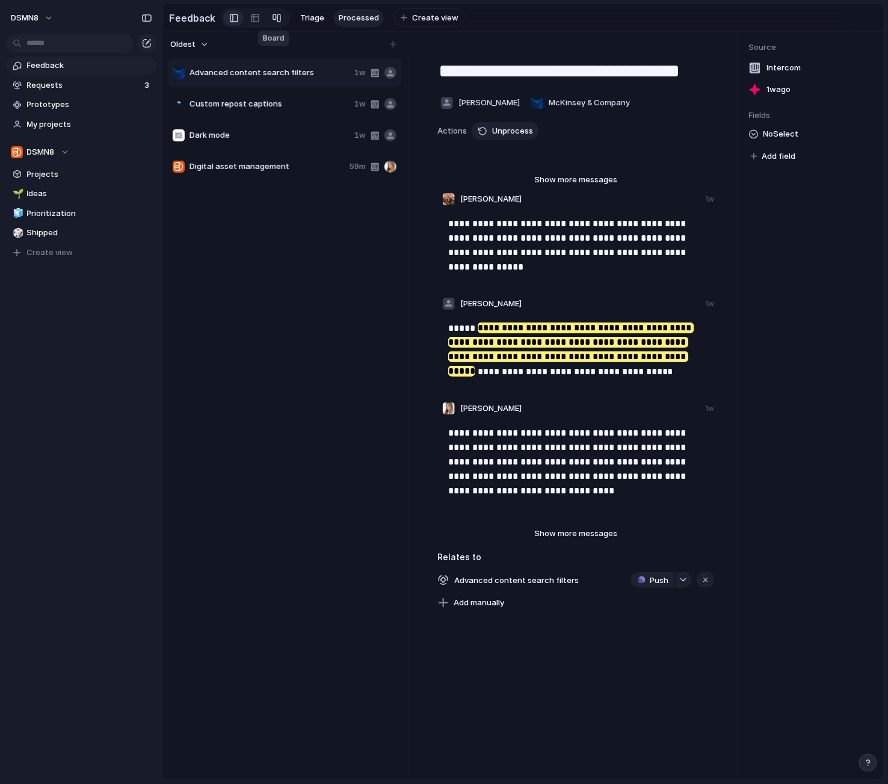
click at [277, 17] on div at bounding box center [277, 17] width 10 height 19
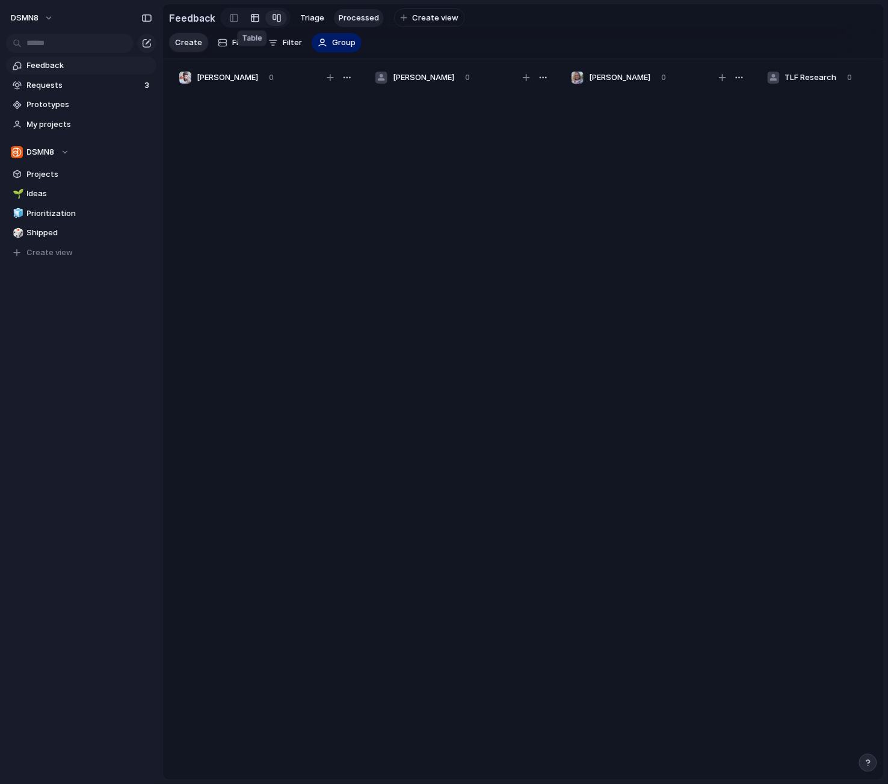
click at [250, 17] on div at bounding box center [255, 17] width 10 height 19
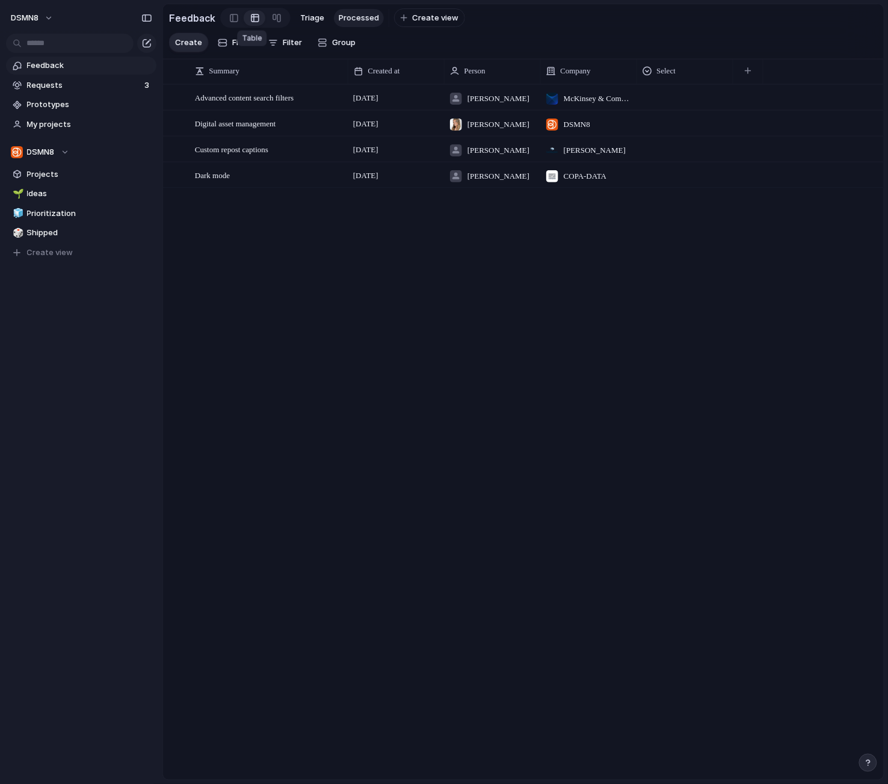
click at [251, 16] on div at bounding box center [255, 17] width 10 height 19
click at [230, 398] on div "Advanced content search filters Open 6 September Jose Tejeda McKinsey & Company…" at bounding box center [523, 431] width 721 height 695
click at [75, 88] on span "Requests" at bounding box center [84, 85] width 114 height 12
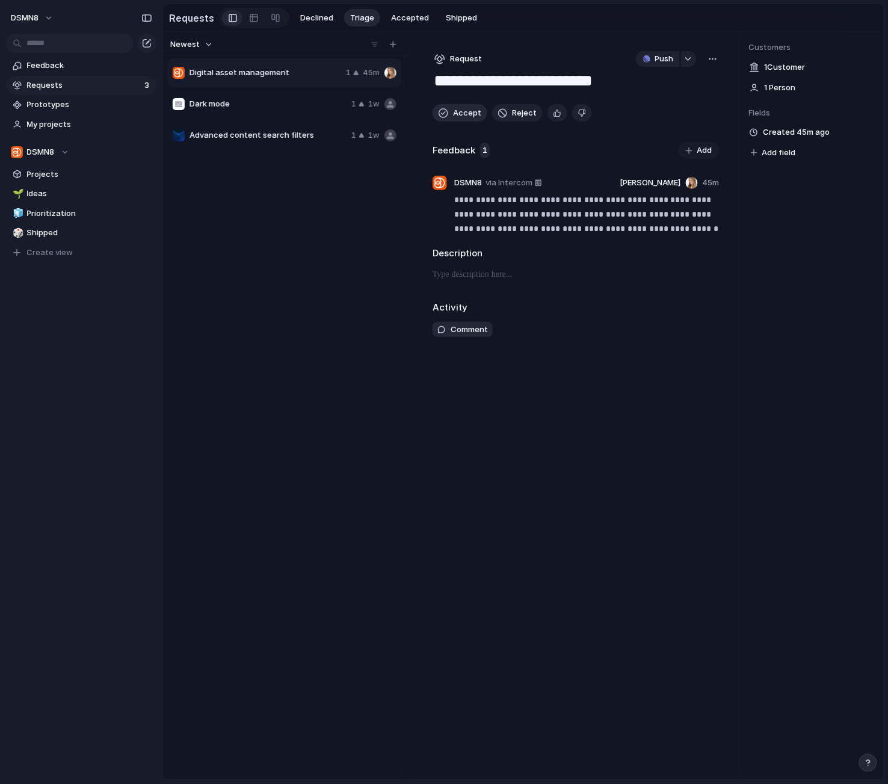
click at [456, 111] on span "Accept" at bounding box center [467, 113] width 28 height 12
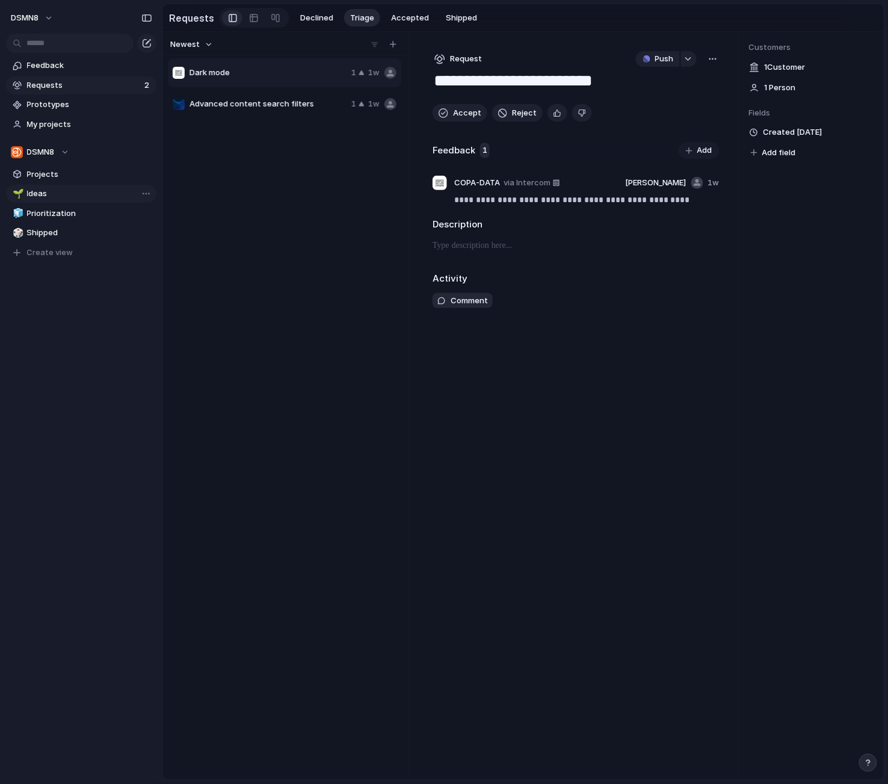
click at [66, 189] on span "Ideas" at bounding box center [89, 194] width 125 height 12
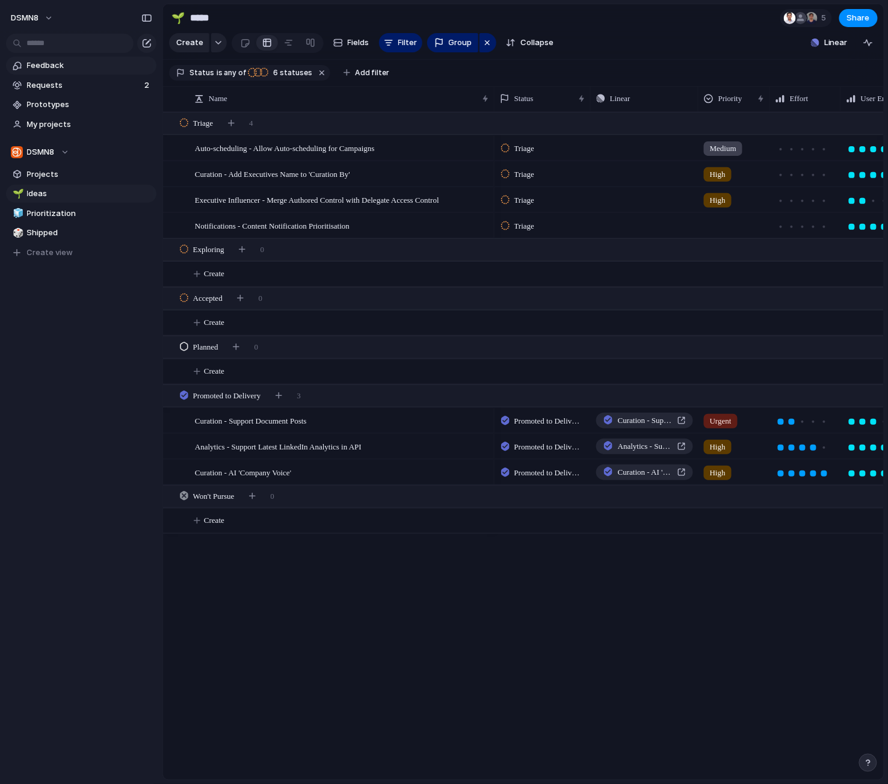
click at [84, 71] on link "Feedback" at bounding box center [81, 66] width 150 height 18
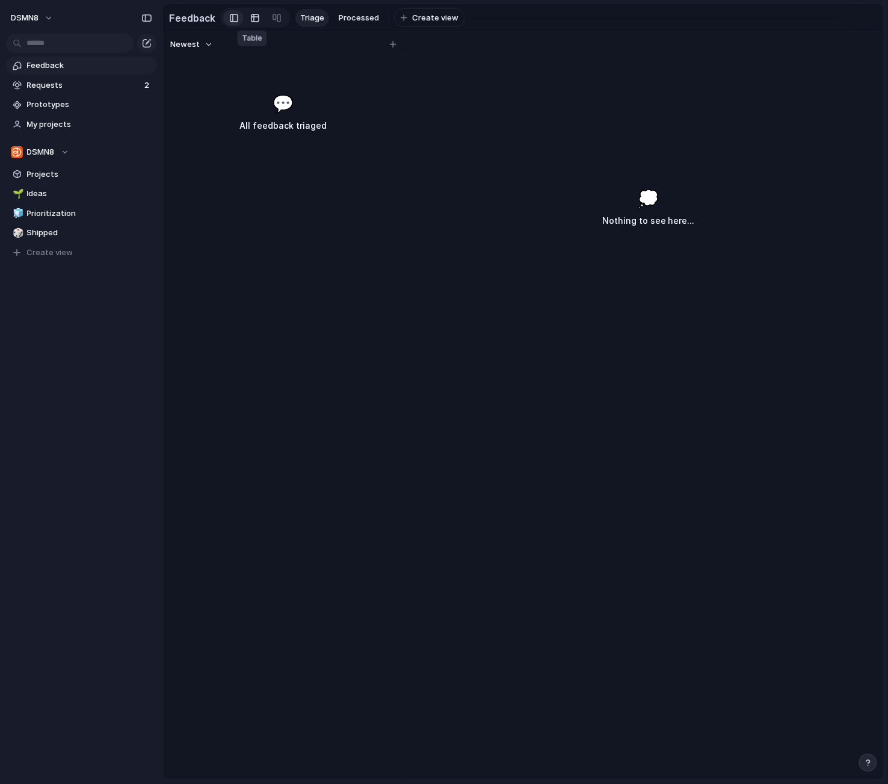
click at [253, 19] on div at bounding box center [255, 17] width 10 height 19
click at [273, 17] on div at bounding box center [277, 17] width 10 height 19
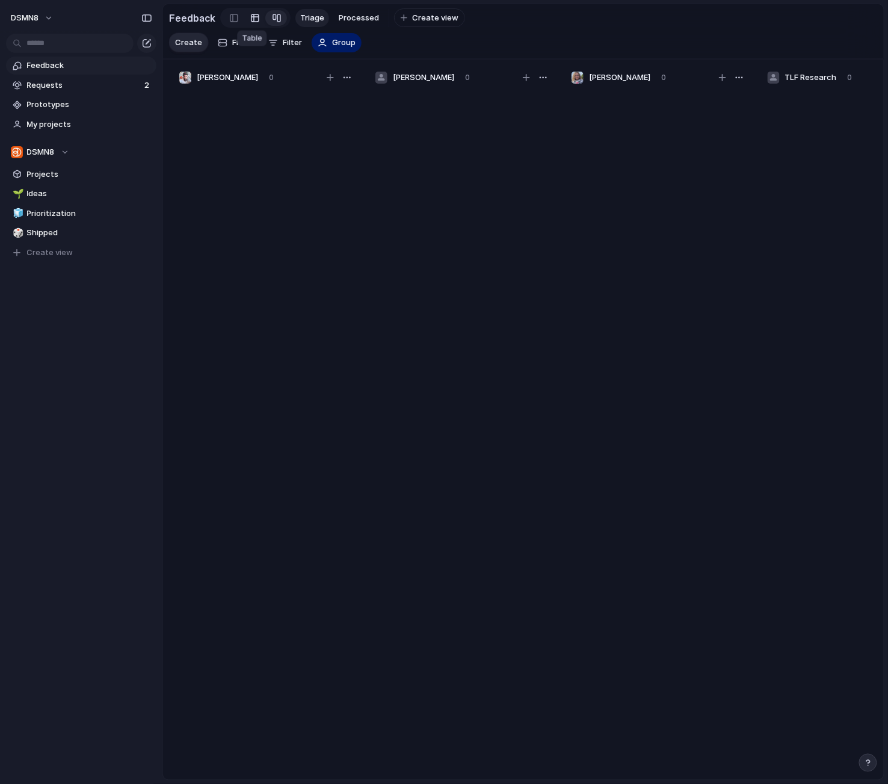
click at [254, 18] on div at bounding box center [255, 17] width 10 height 19
click at [232, 18] on div at bounding box center [234, 18] width 8 height 18
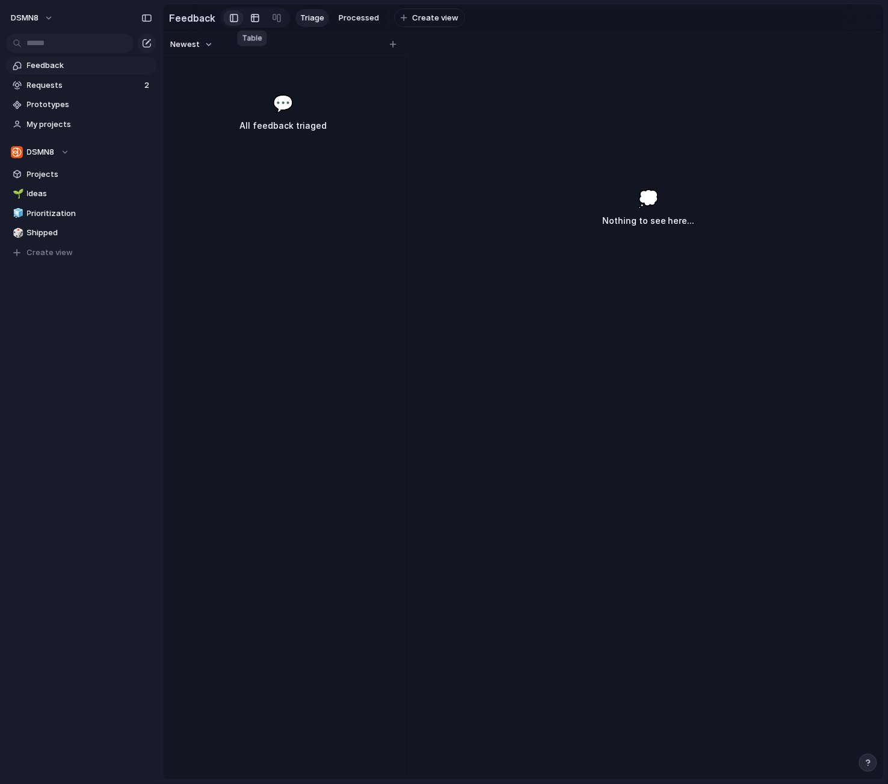
click at [253, 18] on div at bounding box center [255, 17] width 10 height 19
click at [272, 19] on div at bounding box center [277, 17] width 10 height 19
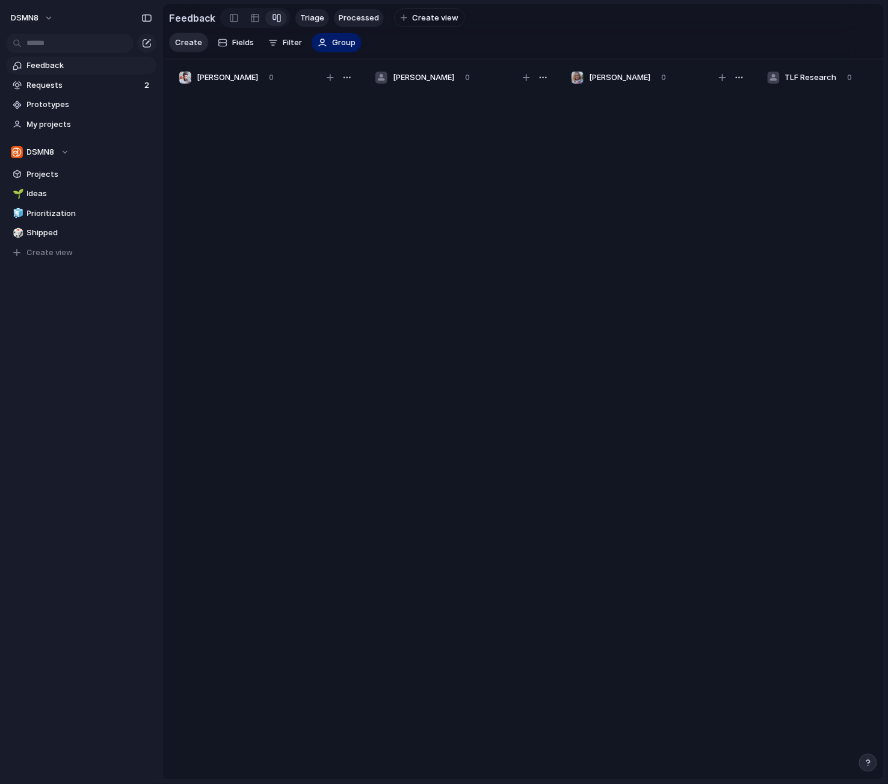
click at [350, 15] on span "Processed" at bounding box center [359, 18] width 40 height 12
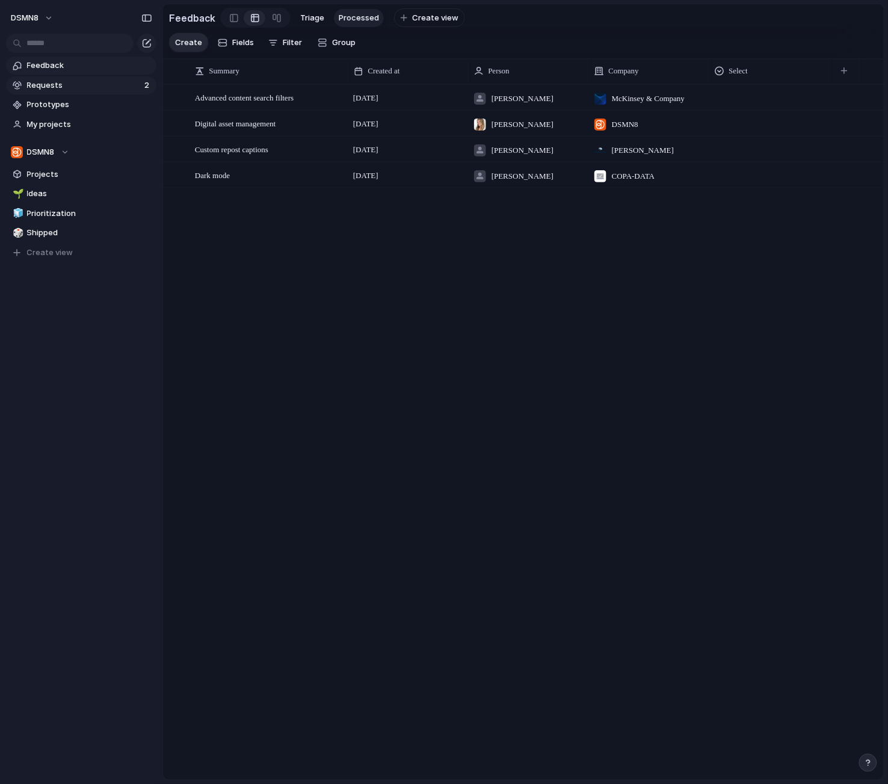
click at [85, 88] on span "Requests" at bounding box center [84, 85] width 114 height 12
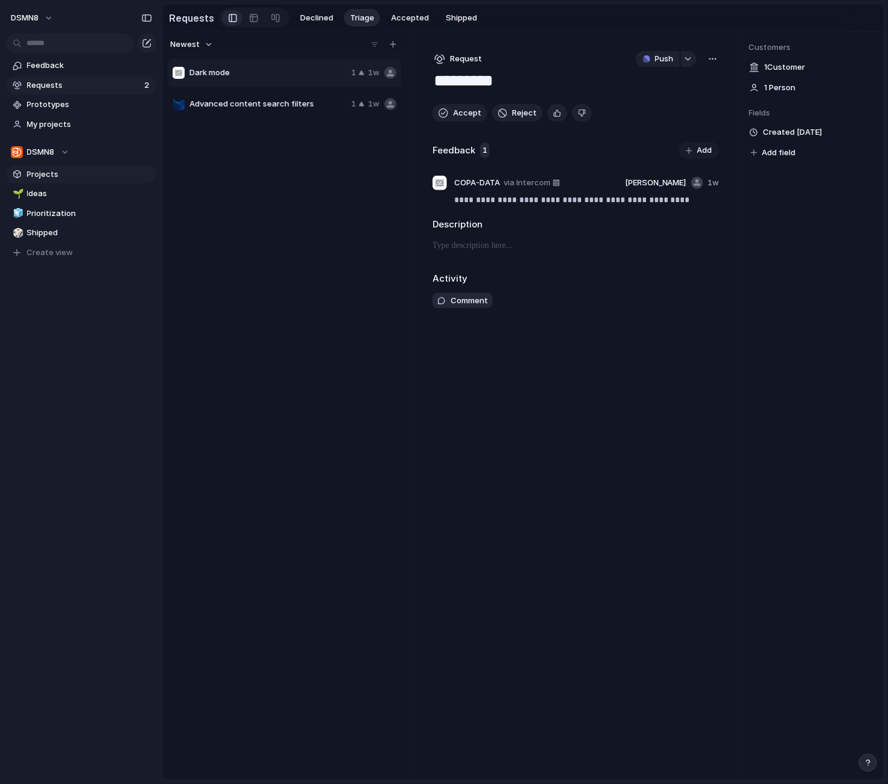
click at [85, 175] on span "Projects" at bounding box center [89, 174] width 125 height 12
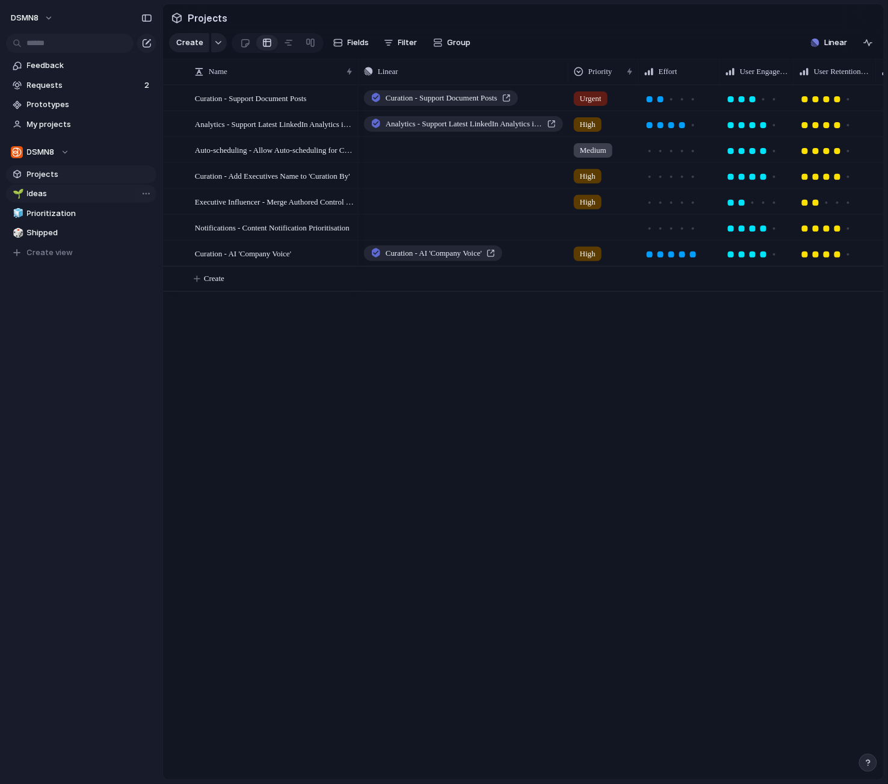
click at [72, 193] on span "Ideas" at bounding box center [89, 194] width 125 height 12
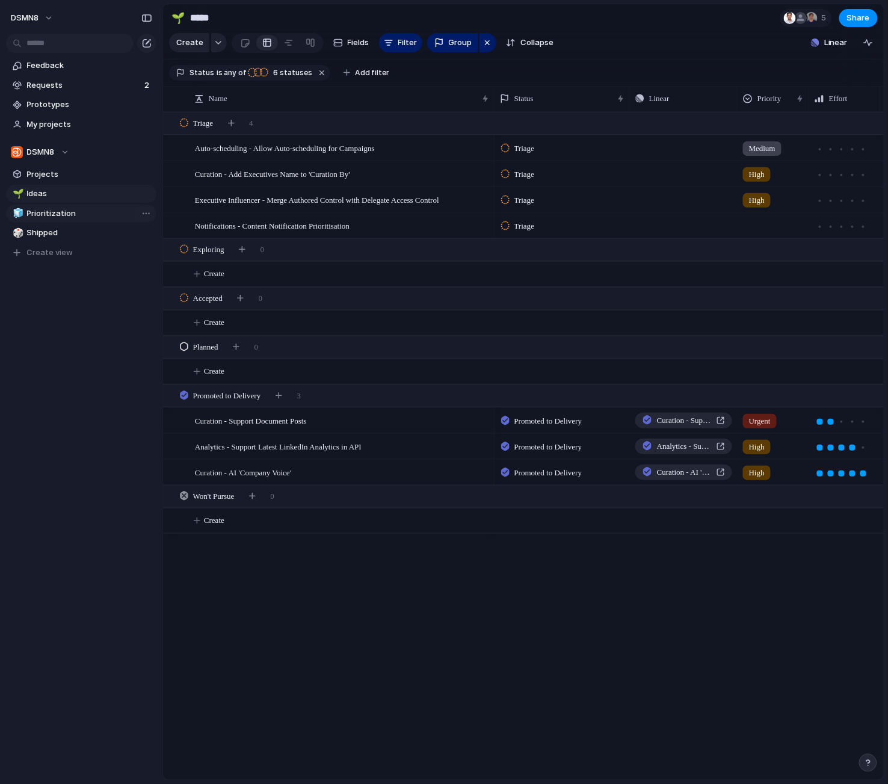
click at [81, 212] on span "Prioritization" at bounding box center [89, 214] width 125 height 12
type input "**********"
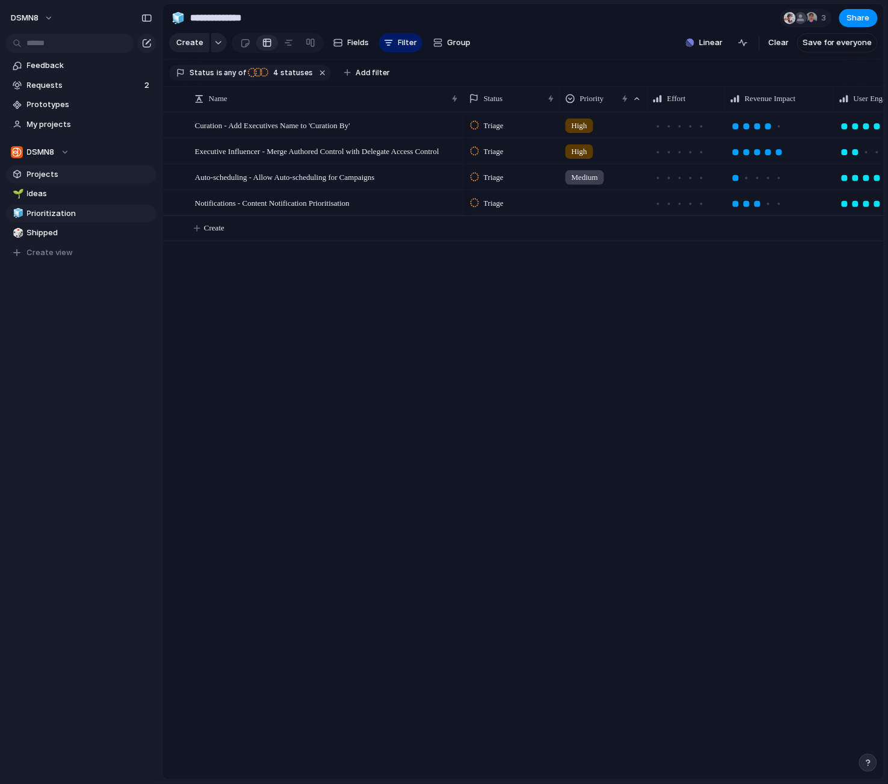
click at [78, 176] on span "Projects" at bounding box center [89, 174] width 125 height 12
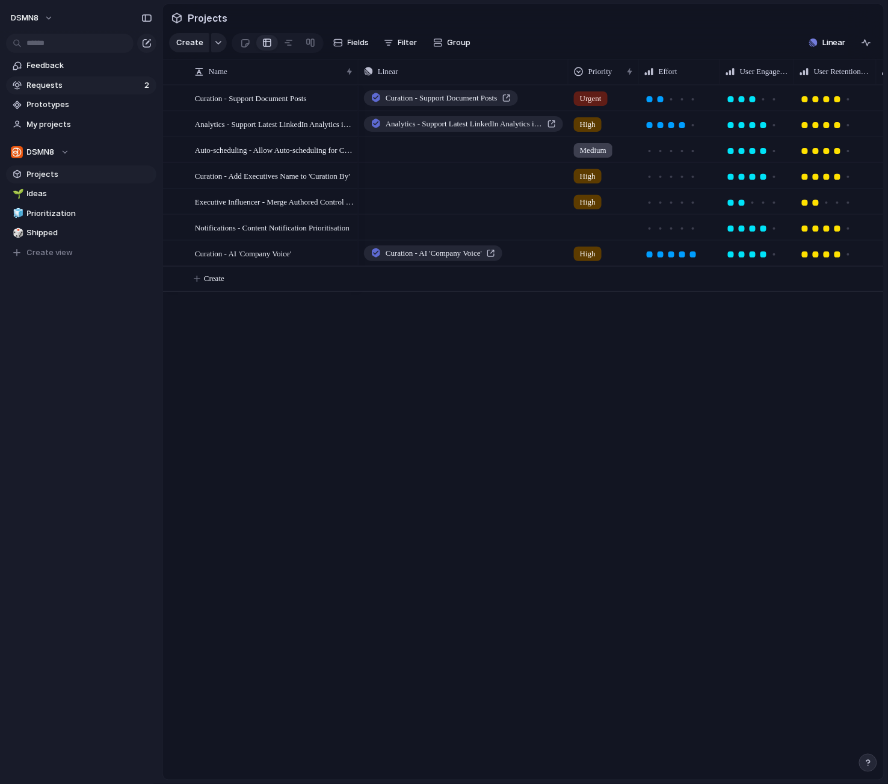
click at [77, 83] on span "Requests" at bounding box center [84, 85] width 114 height 12
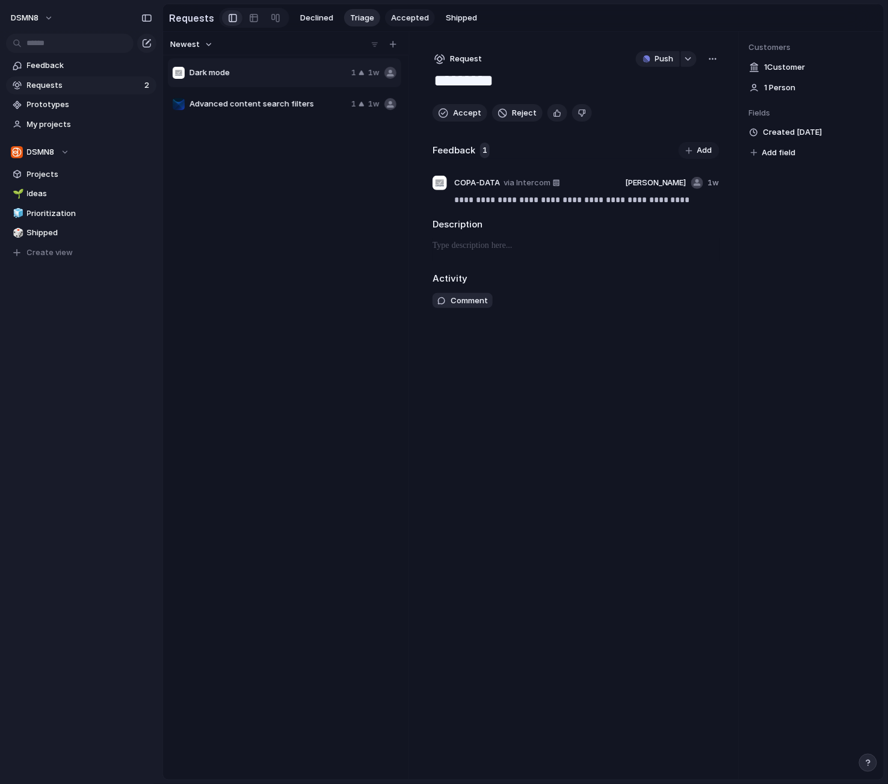
click at [405, 18] on span "Accepted" at bounding box center [410, 18] width 38 height 12
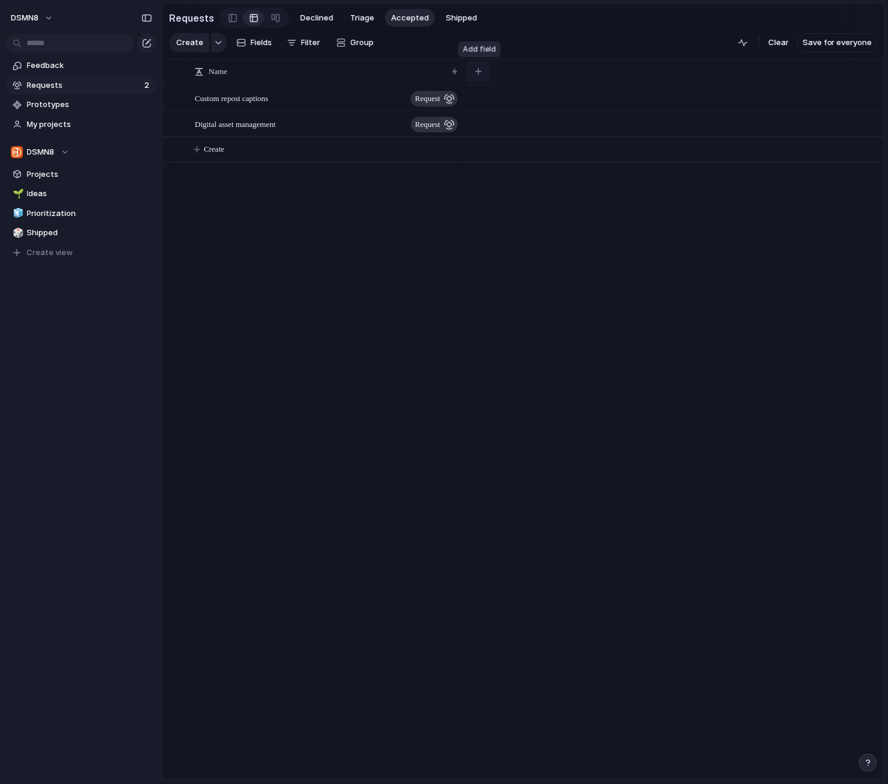
click at [476, 70] on div "button" at bounding box center [478, 71] width 7 height 7
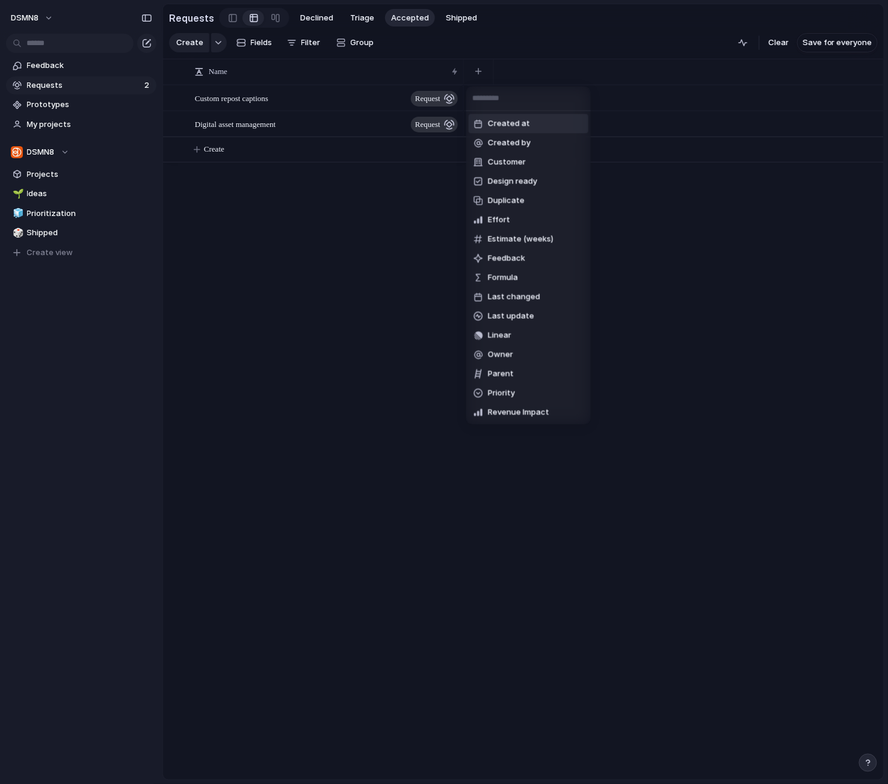
click at [406, 181] on div "Created at Created by Customer Design ready Duplicate Effort Estimate (weeks) F…" at bounding box center [444, 392] width 888 height 784
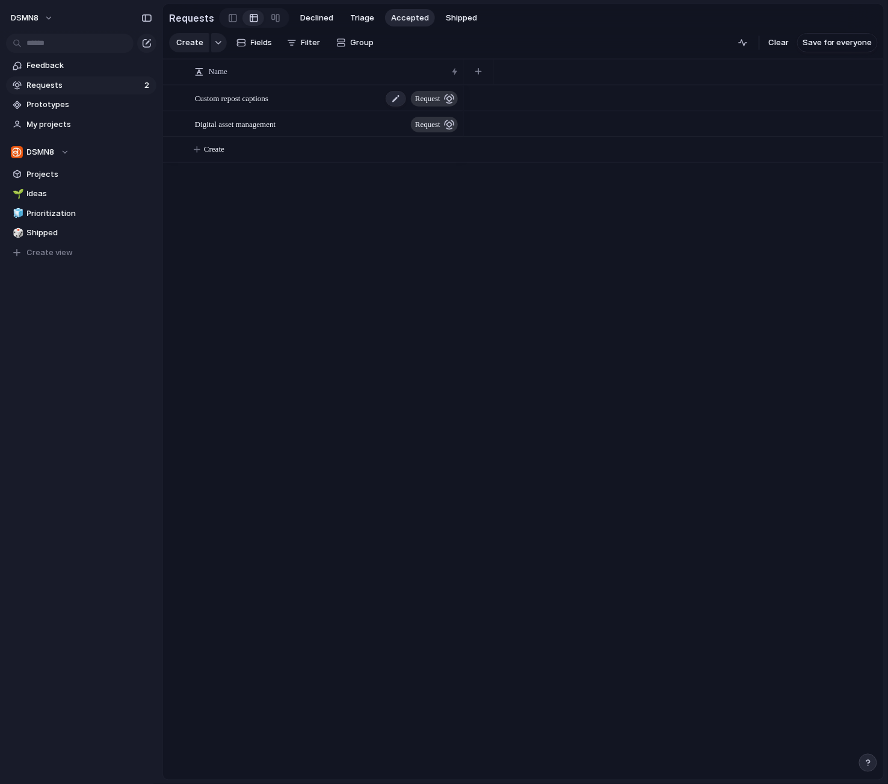
click at [435, 96] on span "request" at bounding box center [427, 98] width 25 height 17
click at [175, 96] on div at bounding box center [172, 98] width 9 height 9
click at [257, 102] on span "Custom repost captions" at bounding box center [231, 98] width 73 height 14
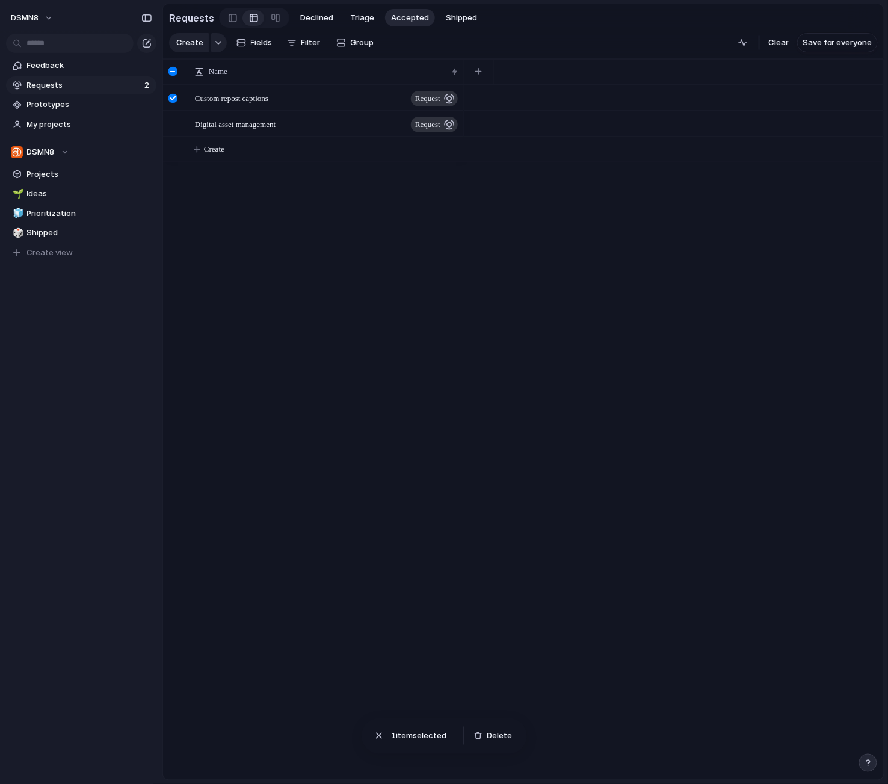
click at [173, 70] on div at bounding box center [172, 71] width 9 height 9
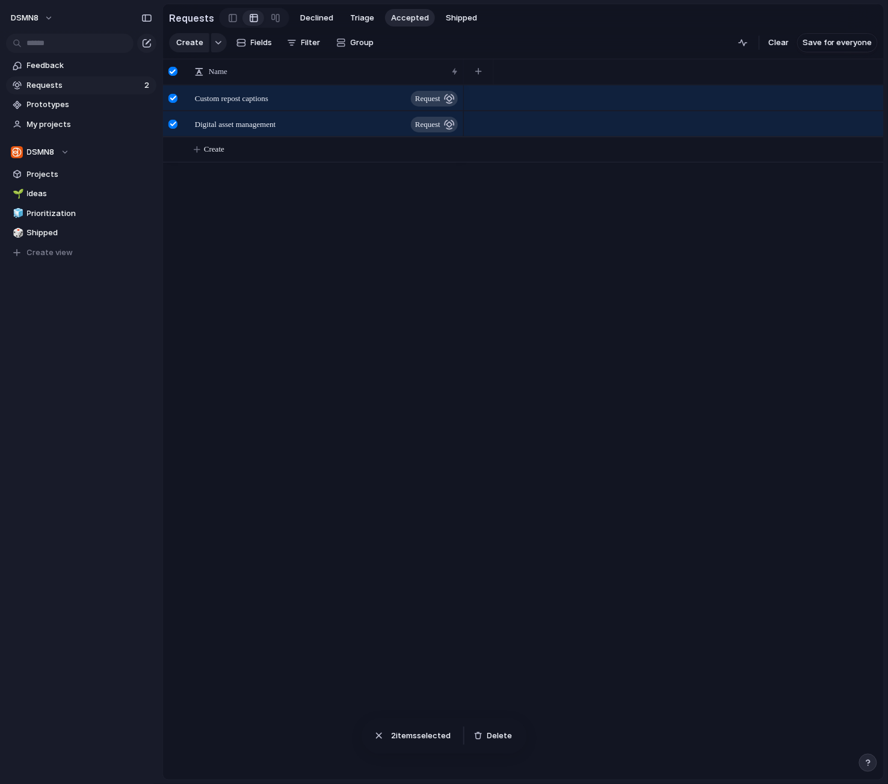
click at [172, 70] on div at bounding box center [172, 71] width 9 height 9
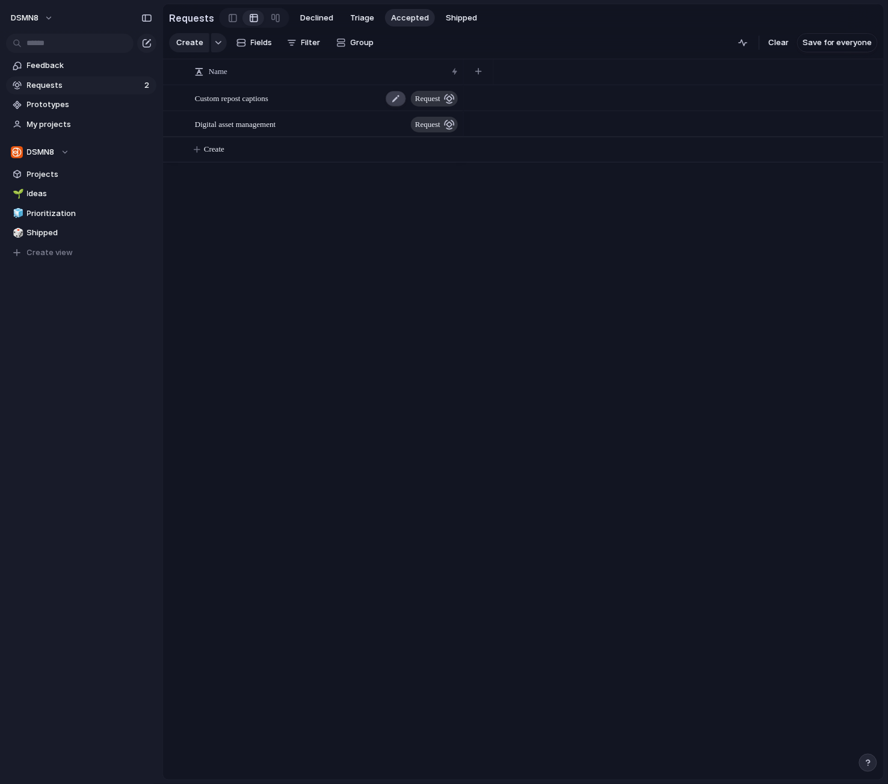
click at [389, 99] on div at bounding box center [396, 99] width 20 height 16
click at [481, 72] on div "button" at bounding box center [478, 71] width 7 height 7
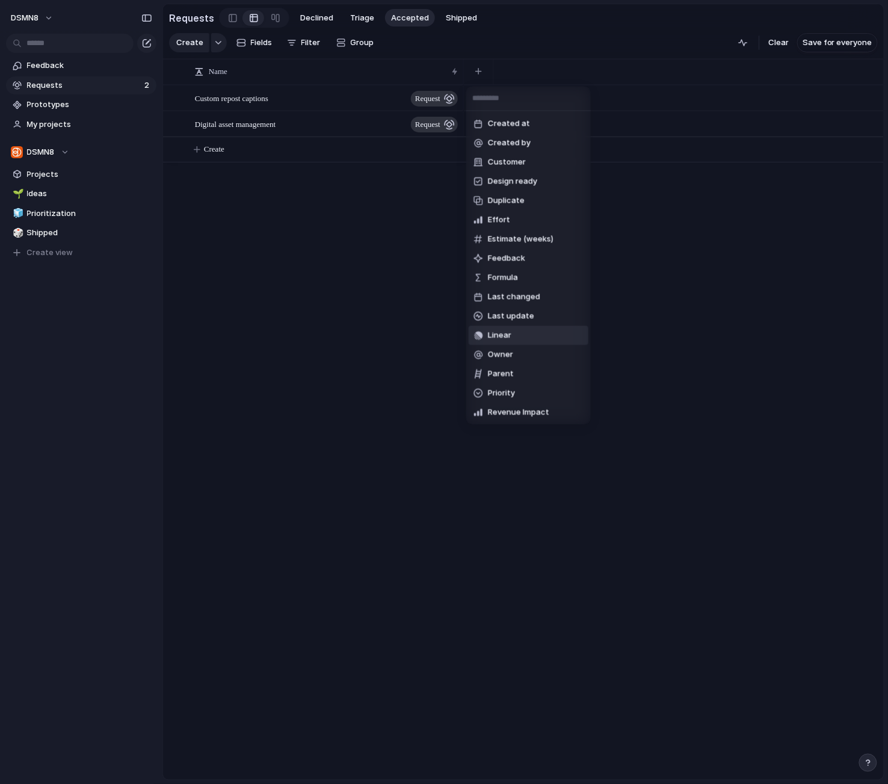
click at [499, 336] on span "Linear" at bounding box center [499, 336] width 23 height 12
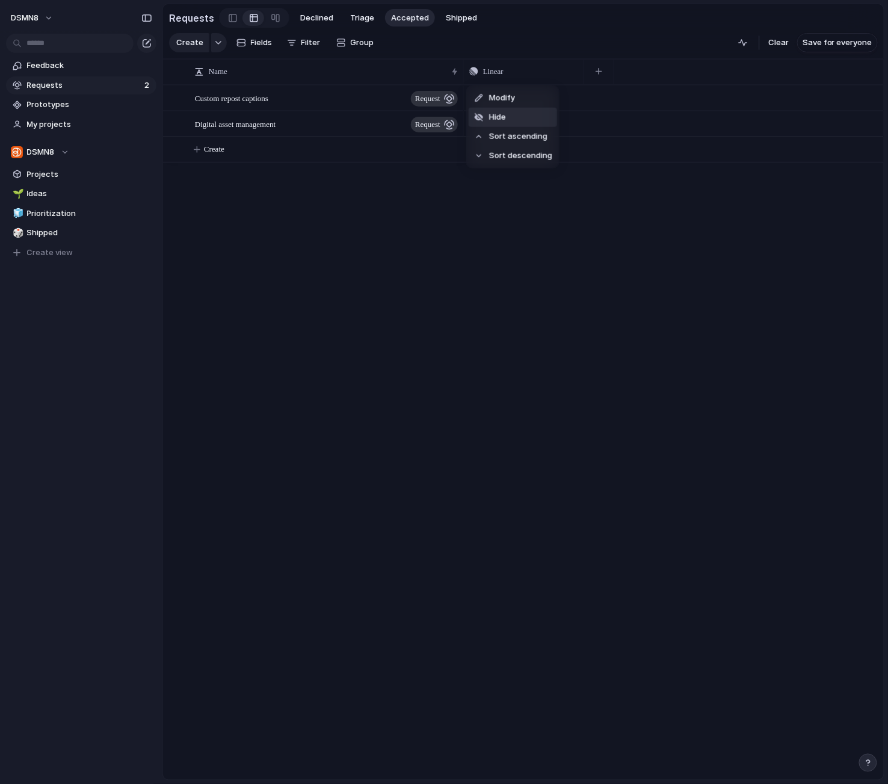
click at [519, 120] on li "Hide" at bounding box center [513, 117] width 88 height 19
click at [476, 70] on div "button" at bounding box center [478, 71] width 7 height 7
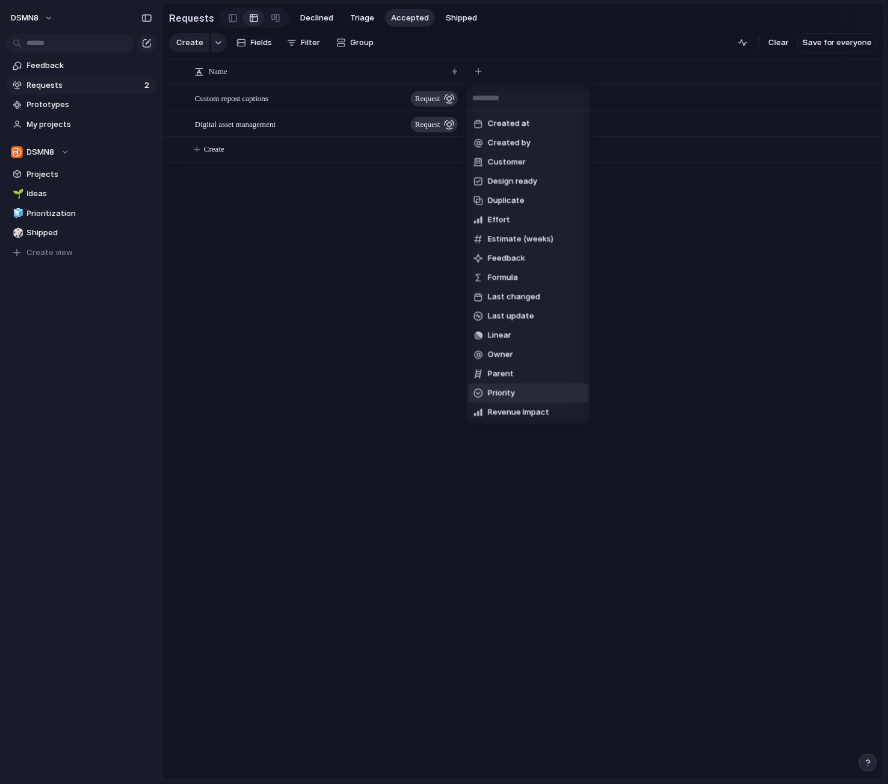
click at [513, 389] on span "Priority" at bounding box center [501, 393] width 27 height 12
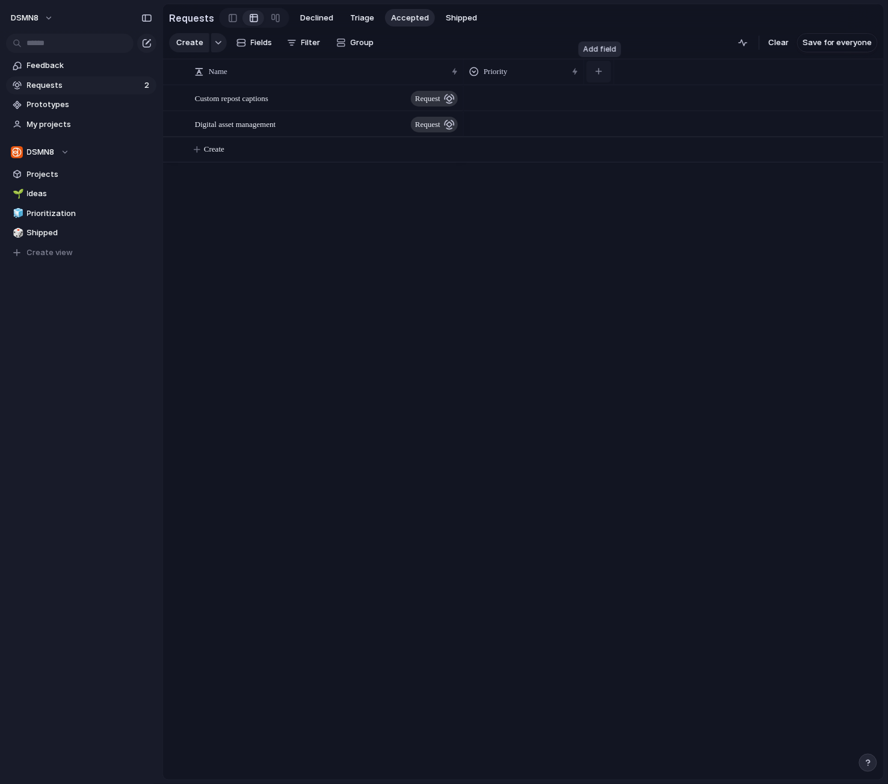
click at [599, 70] on div "button" at bounding box center [599, 71] width 7 height 7
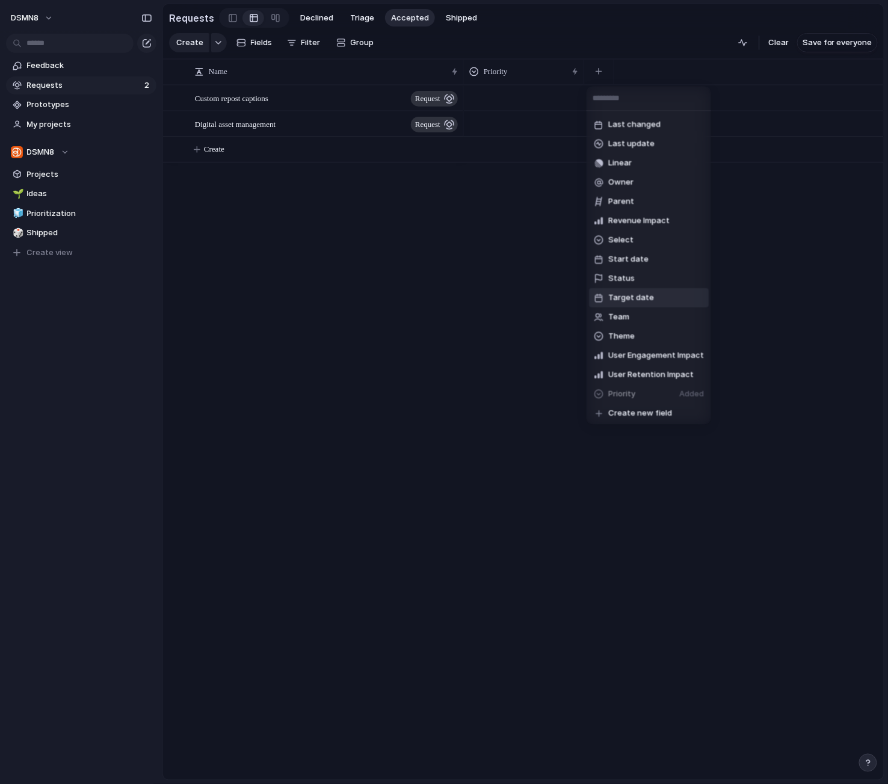
scroll to position [173, 0]
click at [623, 350] on span "User Engagement Impact" at bounding box center [656, 355] width 96 height 12
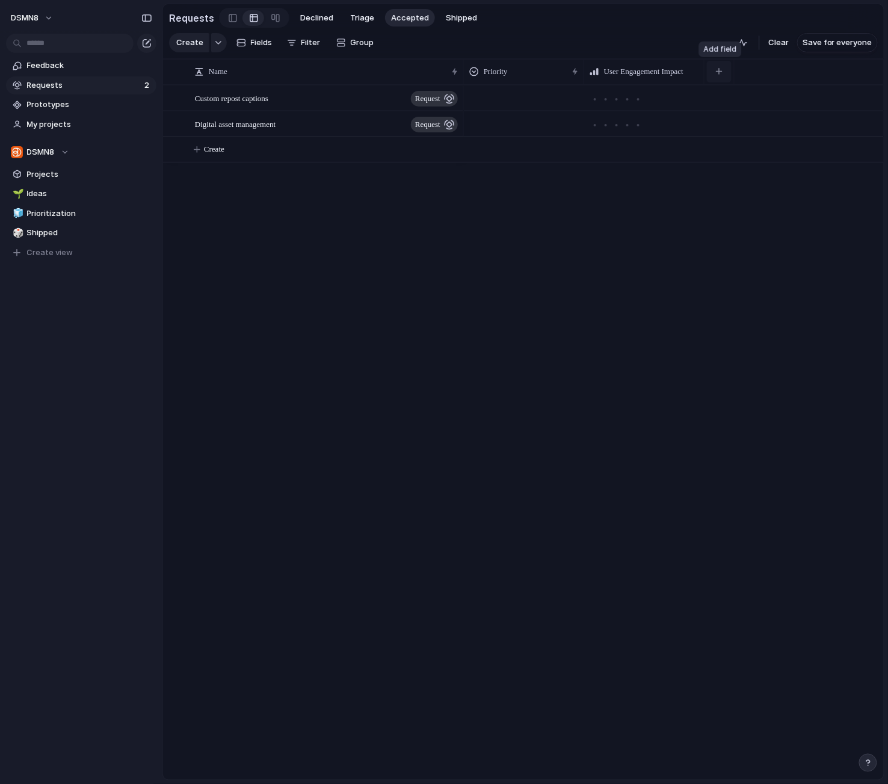
click at [723, 68] on button "button" at bounding box center [719, 72] width 25 height 22
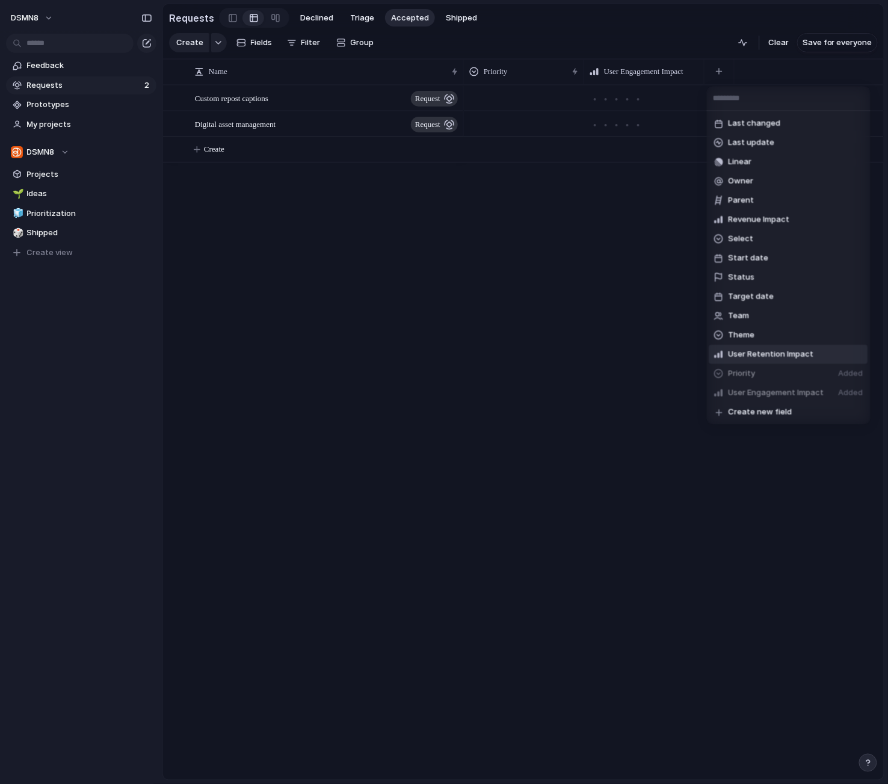
click at [751, 357] on span "User Retention Impact" at bounding box center [771, 355] width 85 height 12
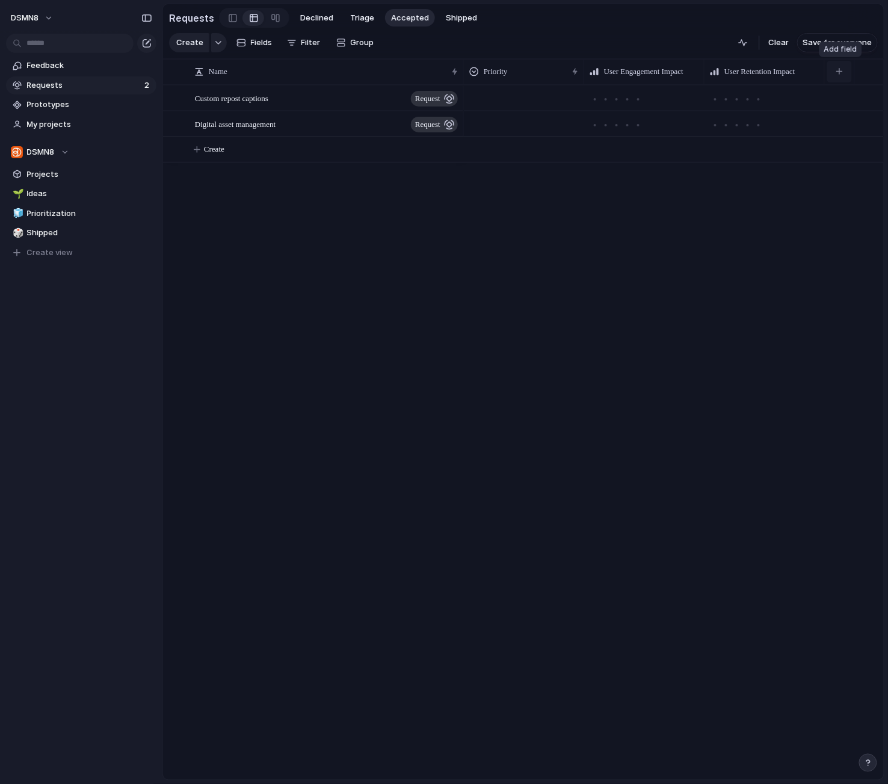
click at [845, 70] on button "button" at bounding box center [839, 72] width 25 height 22
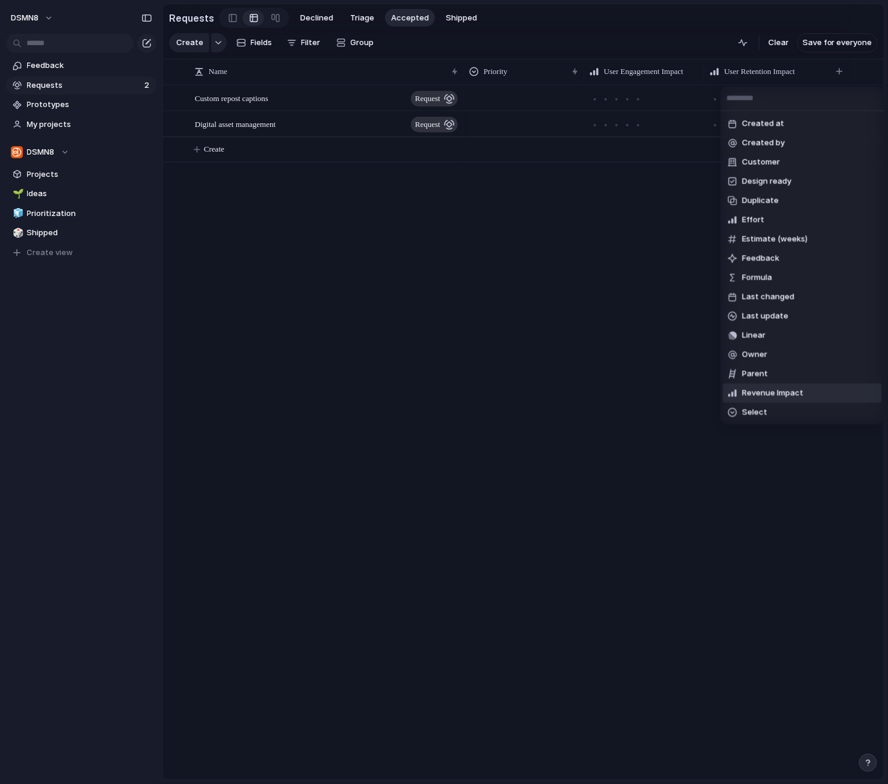
click at [776, 390] on span "Revenue Impact" at bounding box center [772, 393] width 61 height 12
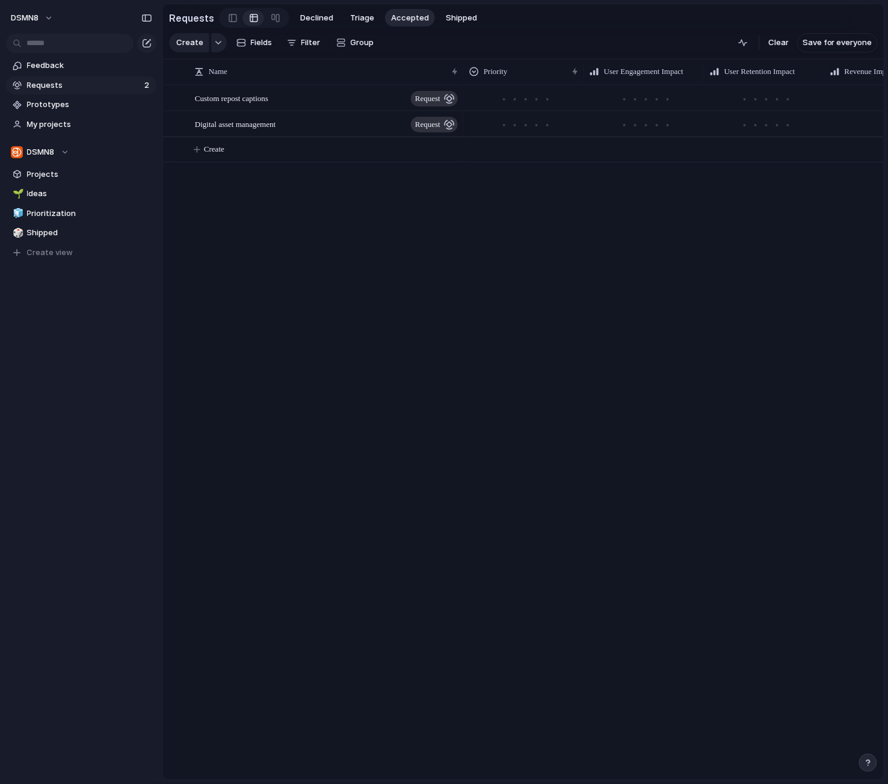
scroll to position [0, 91]
click at [866, 70] on div "button" at bounding box center [869, 71] width 7 height 7
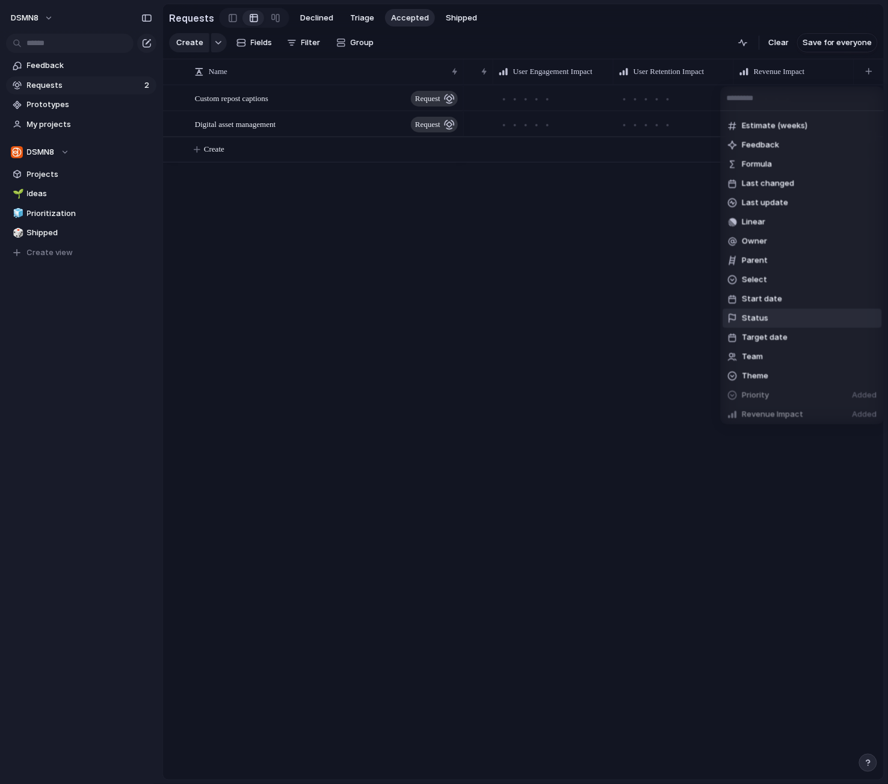
scroll to position [112, 0]
click at [756, 315] on span "Status" at bounding box center [755, 320] width 26 height 12
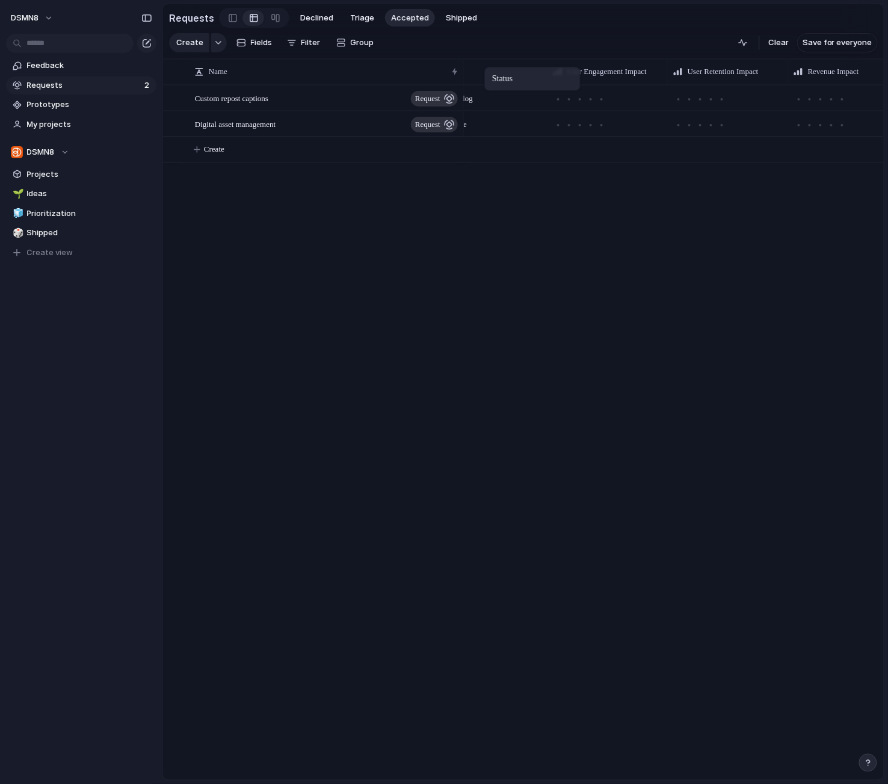
scroll to position [0, 112]
drag, startPoint x: 780, startPoint y: 72, endPoint x: 577, endPoint y: 185, distance: 232.2
click at [570, 303] on div "Backlog Triage" at bounding box center [674, 432] width 420 height 695
click at [624, 100] on span "Backlog" at bounding box center [617, 99] width 26 height 12
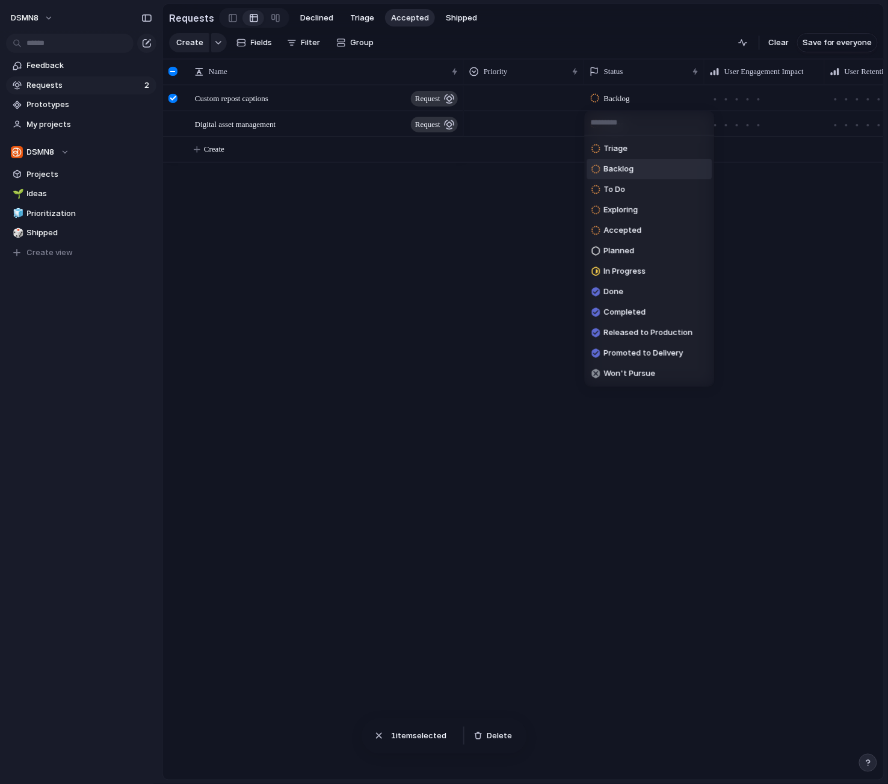
click at [524, 226] on div "Triage Backlog To Do Exploring Accepted Planned In Progress Done Completed Rele…" at bounding box center [444, 392] width 888 height 784
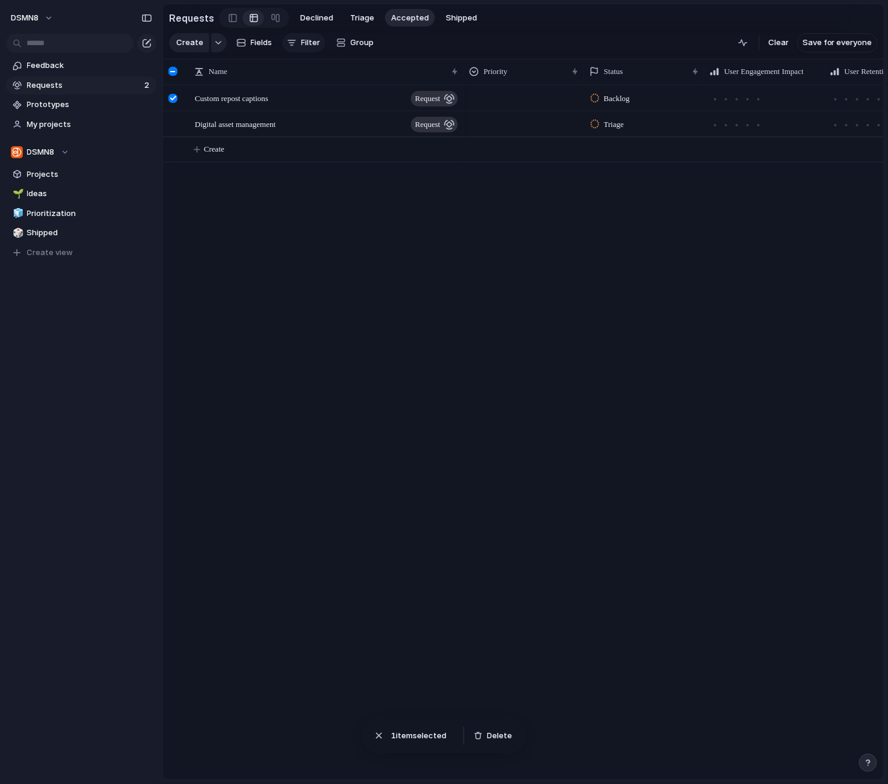
click at [287, 42] on div "button" at bounding box center [292, 43] width 10 height 10
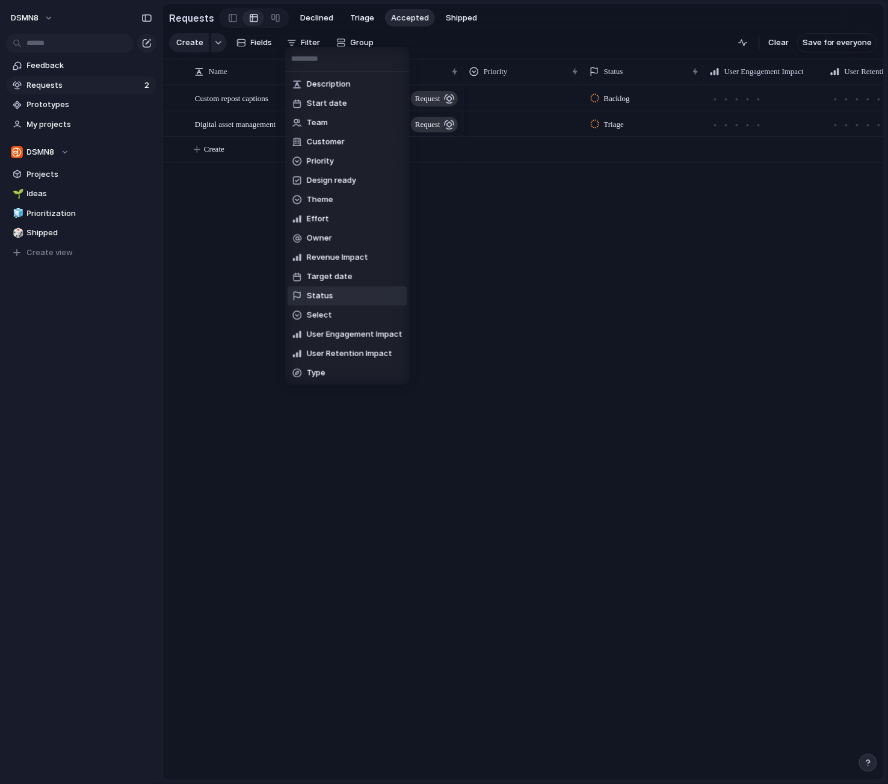
click at [322, 295] on span "Status" at bounding box center [320, 296] width 26 height 12
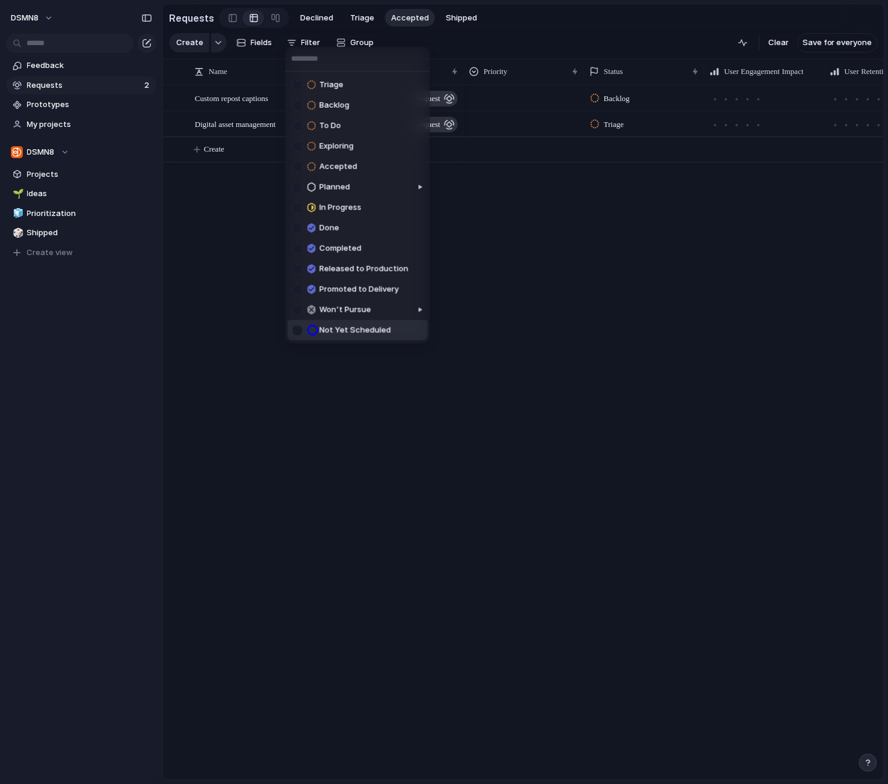
click at [319, 427] on div "Triage Backlog To Do Exploring Accepted Planned In Progress Done Completed Rele…" at bounding box center [444, 392] width 888 height 784
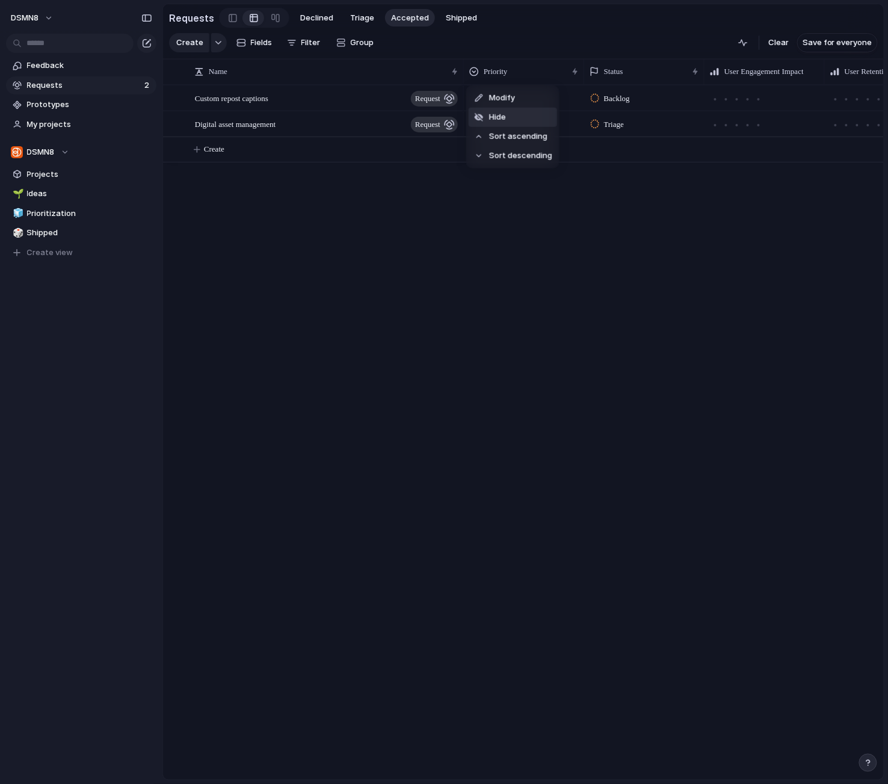
click at [510, 119] on li "Hide" at bounding box center [513, 117] width 88 height 19
drag, startPoint x: 585, startPoint y: 66, endPoint x: 529, endPoint y: 65, distance: 56.0
click at [529, 65] on div "Status" at bounding box center [502, 71] width 76 height 25
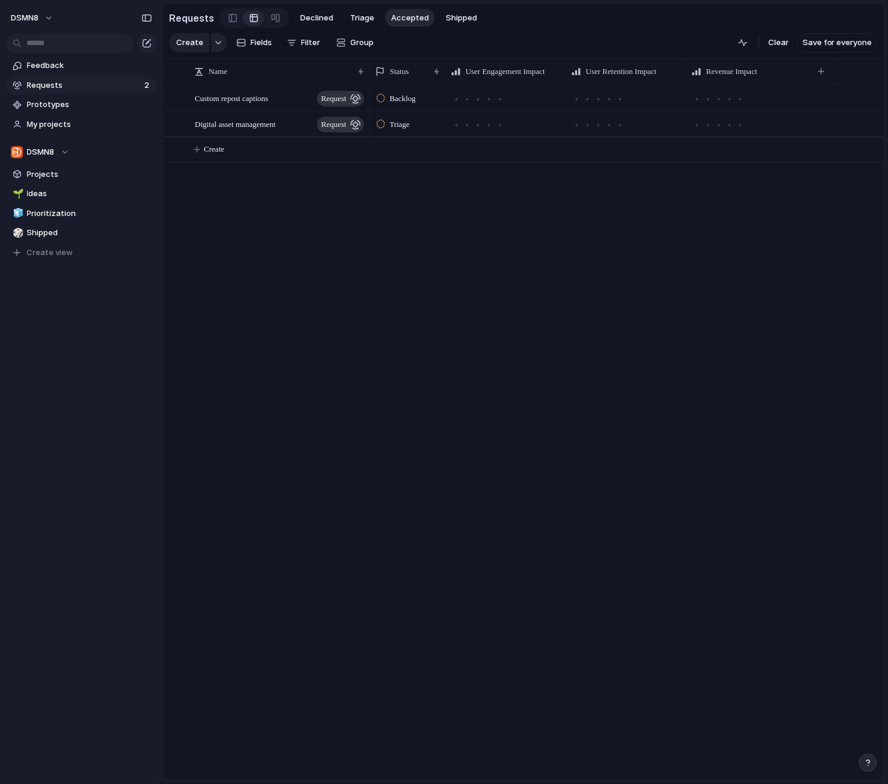
drag, startPoint x: 461, startPoint y: 72, endPoint x: 367, endPoint y: 72, distance: 94.5
click at [367, 72] on div at bounding box center [369, 71] width 6 height 25
click at [296, 99] on div at bounding box center [301, 99] width 20 height 16
click at [824, 71] on div "button" at bounding box center [821, 71] width 7 height 7
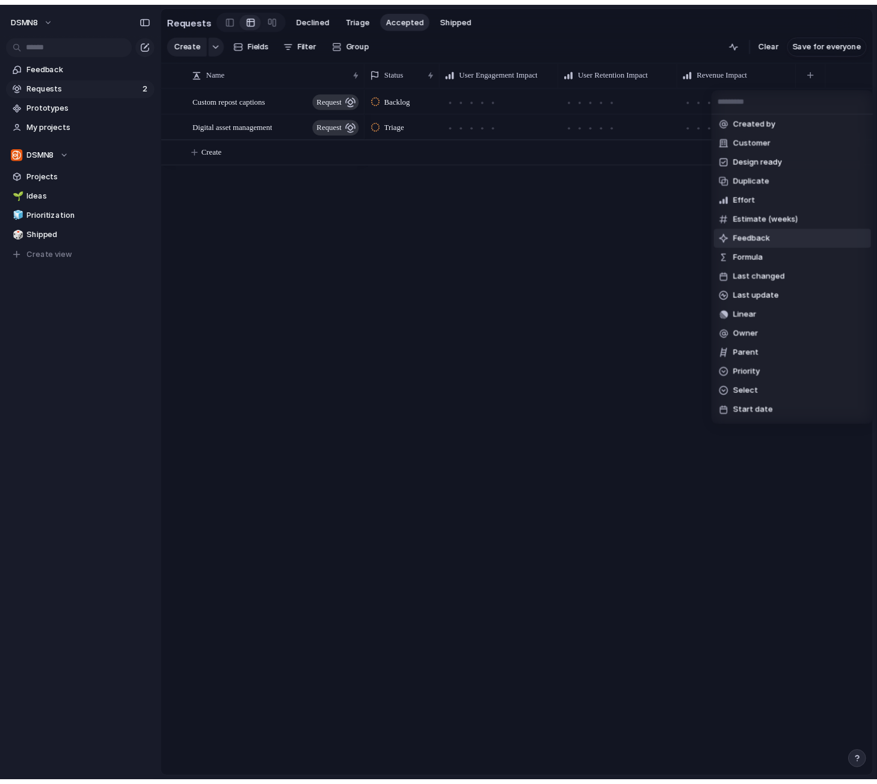
scroll to position [0, 0]
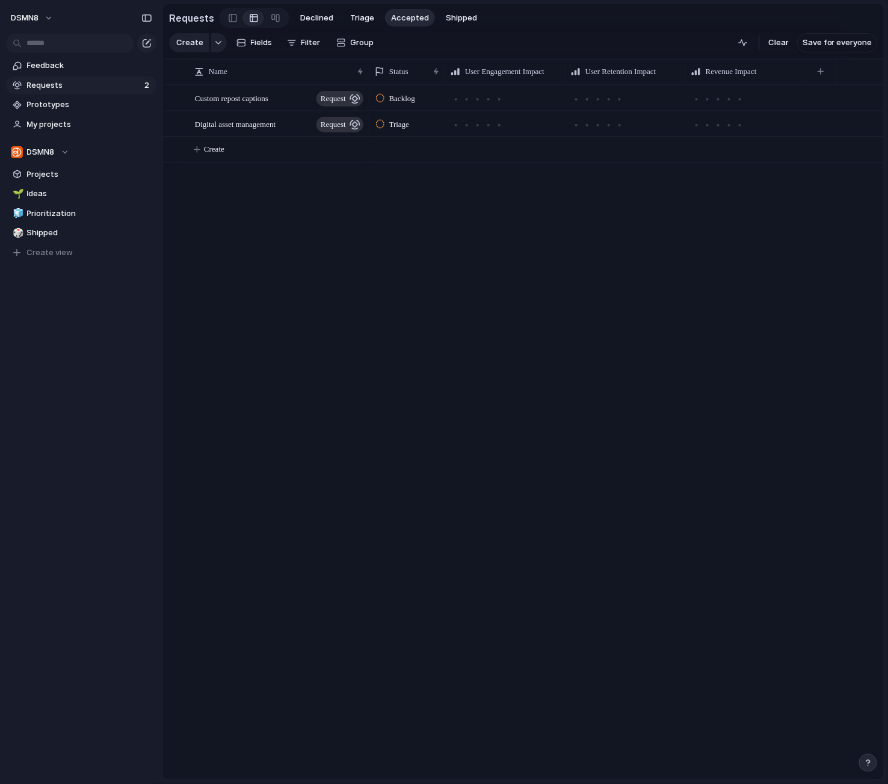
click at [669, 580] on div "Created at Created by Customer Design ready Duplicate Effort Estimate (weeks) F…" at bounding box center [444, 392] width 888 height 784
click at [100, 70] on span "Feedback" at bounding box center [89, 66] width 125 height 12
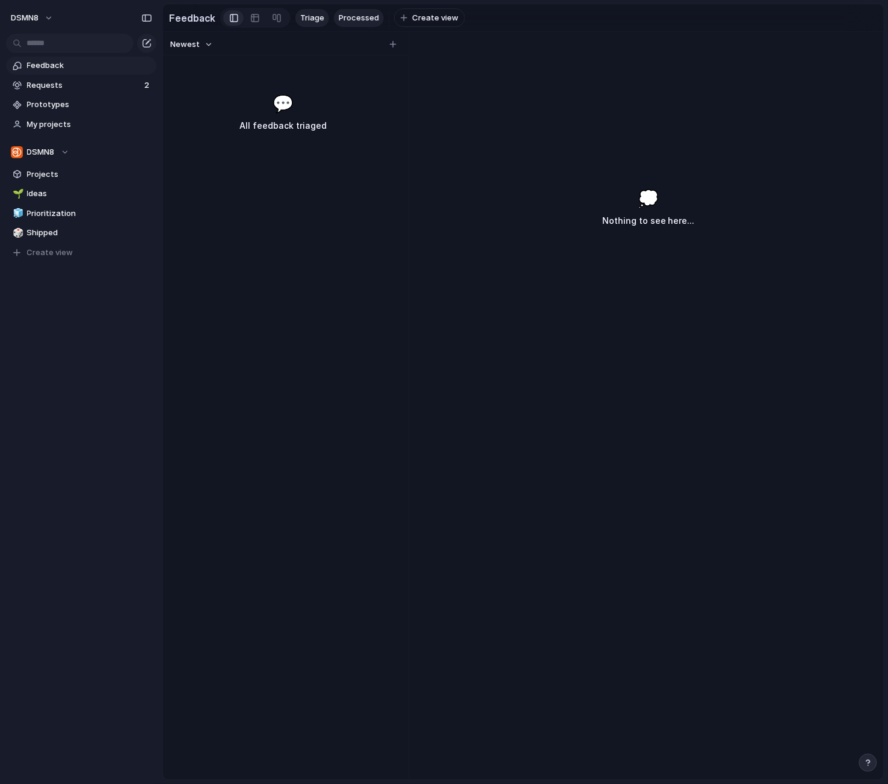
click at [351, 20] on span "Processed" at bounding box center [359, 18] width 40 height 12
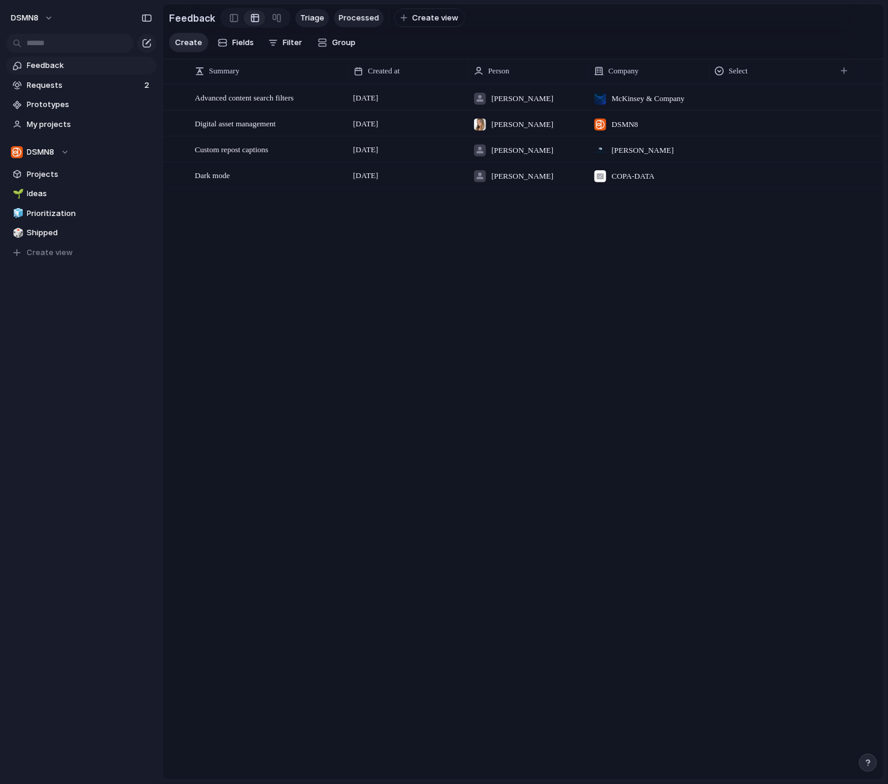
click at [306, 21] on span "Triage" at bounding box center [312, 18] width 24 height 12
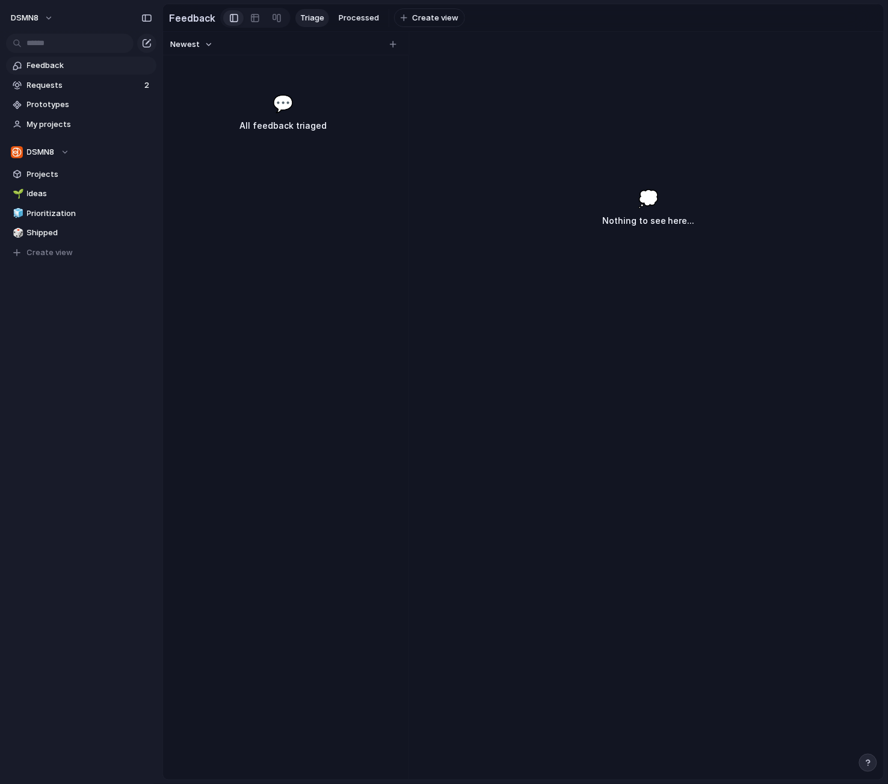
click at [208, 46] on button "Newest" at bounding box center [191, 45] width 46 height 16
click at [207, 45] on div "Newest Oldest" at bounding box center [444, 392] width 888 height 784
click at [349, 20] on span "Processed" at bounding box center [359, 18] width 40 height 12
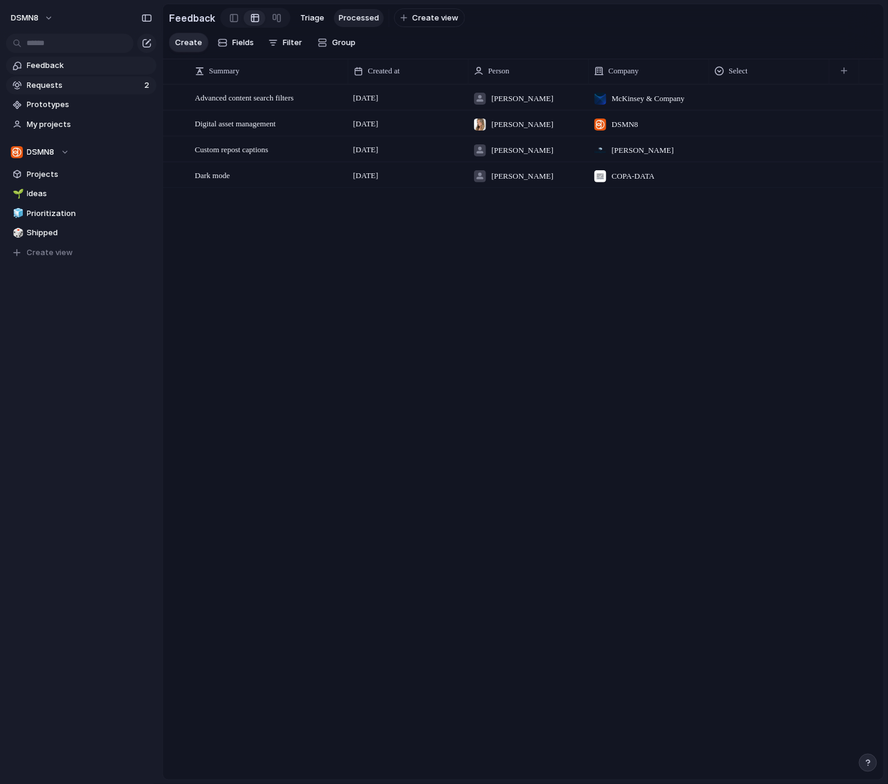
click at [107, 85] on span "Requests" at bounding box center [84, 85] width 114 height 12
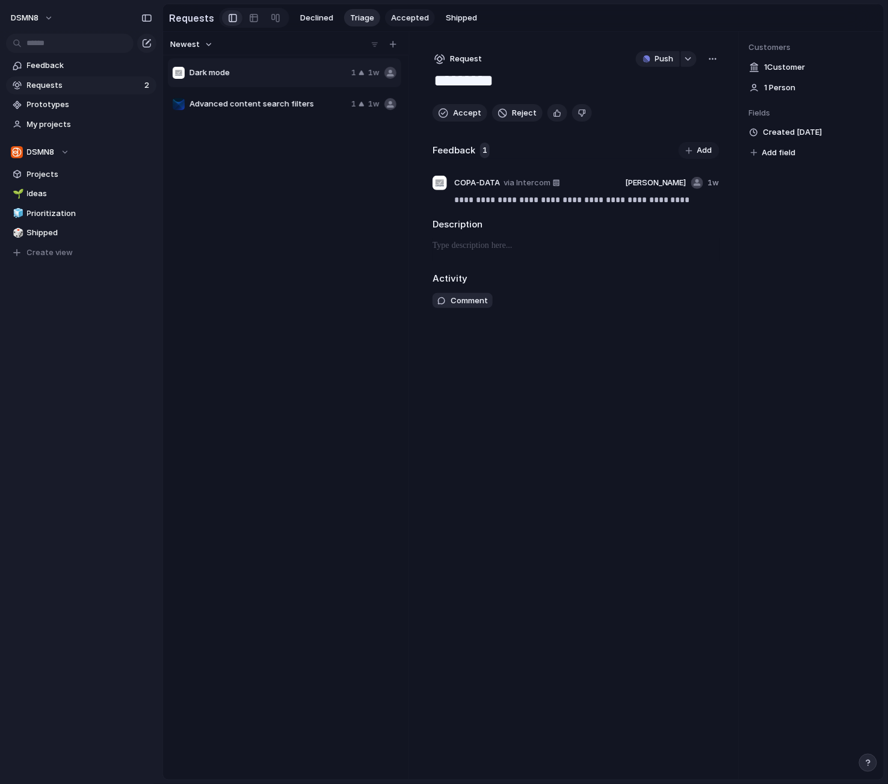
click at [395, 17] on span "Accepted" at bounding box center [410, 18] width 38 height 12
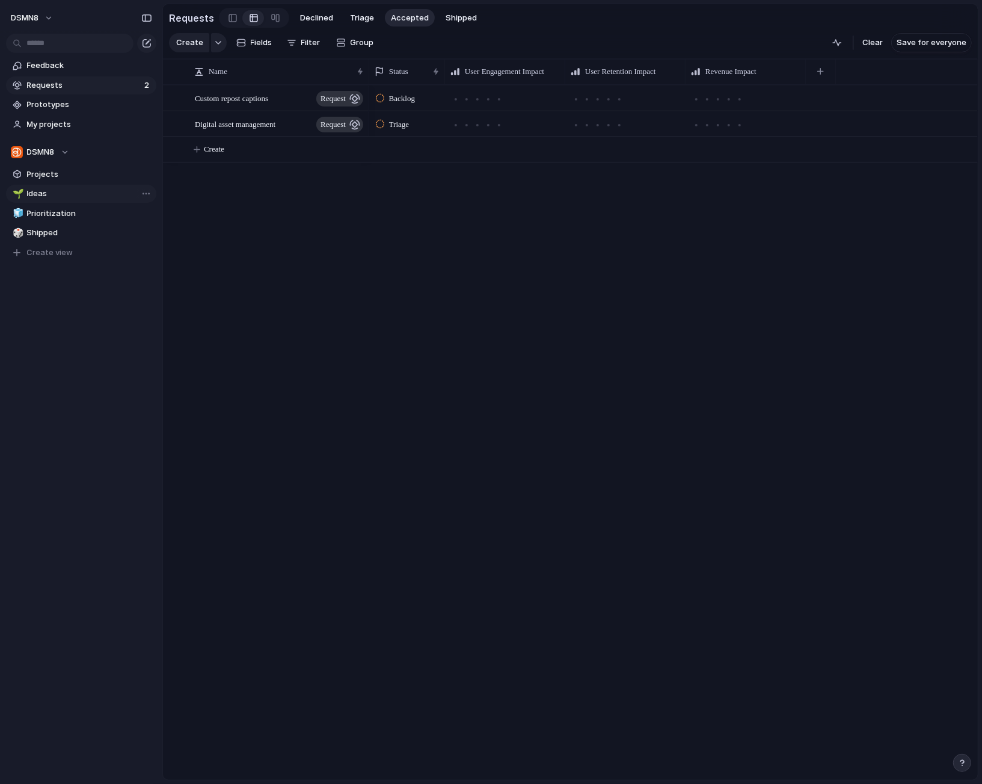
click at [71, 196] on span "Ideas" at bounding box center [89, 194] width 125 height 12
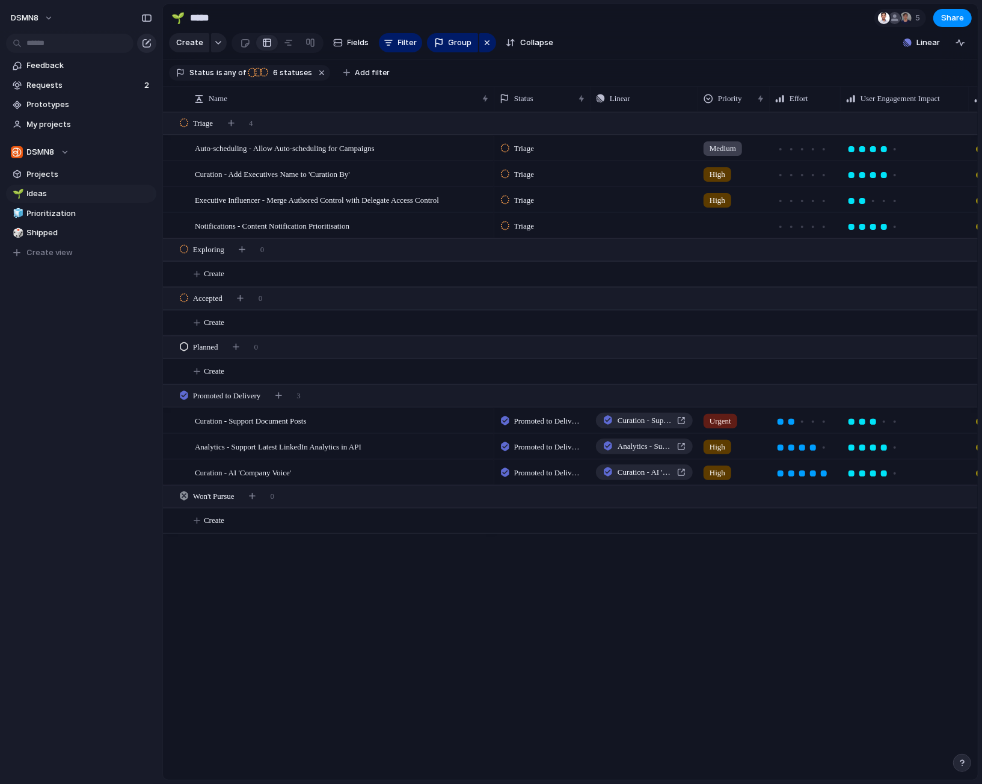
click at [146, 43] on div "button" at bounding box center [147, 44] width 10 height 10
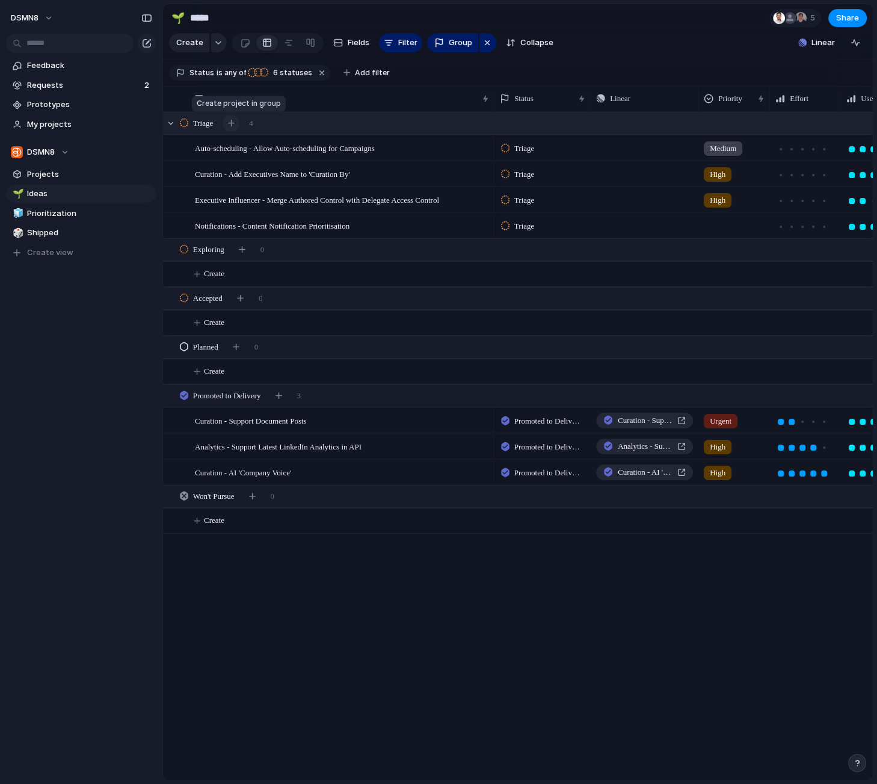
click at [235, 123] on div "button" at bounding box center [231, 123] width 7 height 7
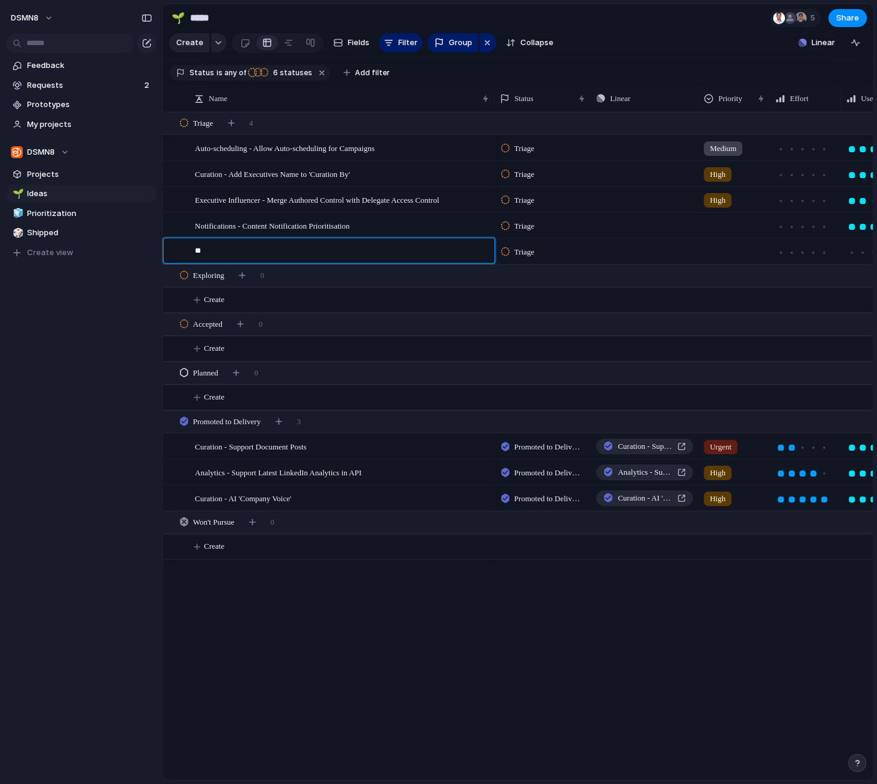
type textarea "*"
type textarea "**********"
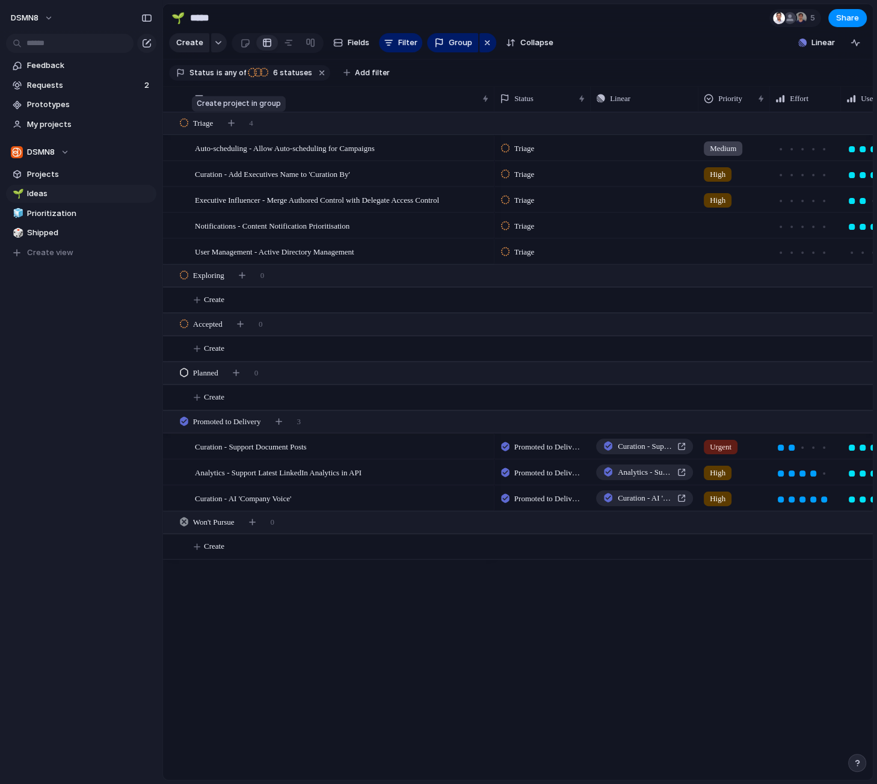
click at [235, 123] on div "button" at bounding box center [231, 123] width 7 height 7
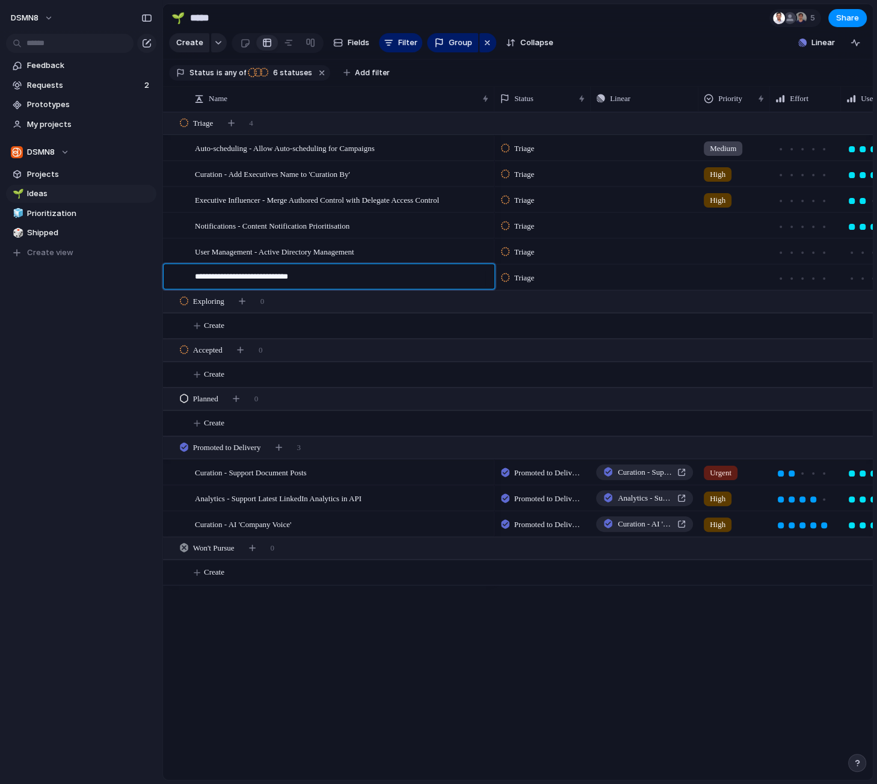
type textarea "**********"
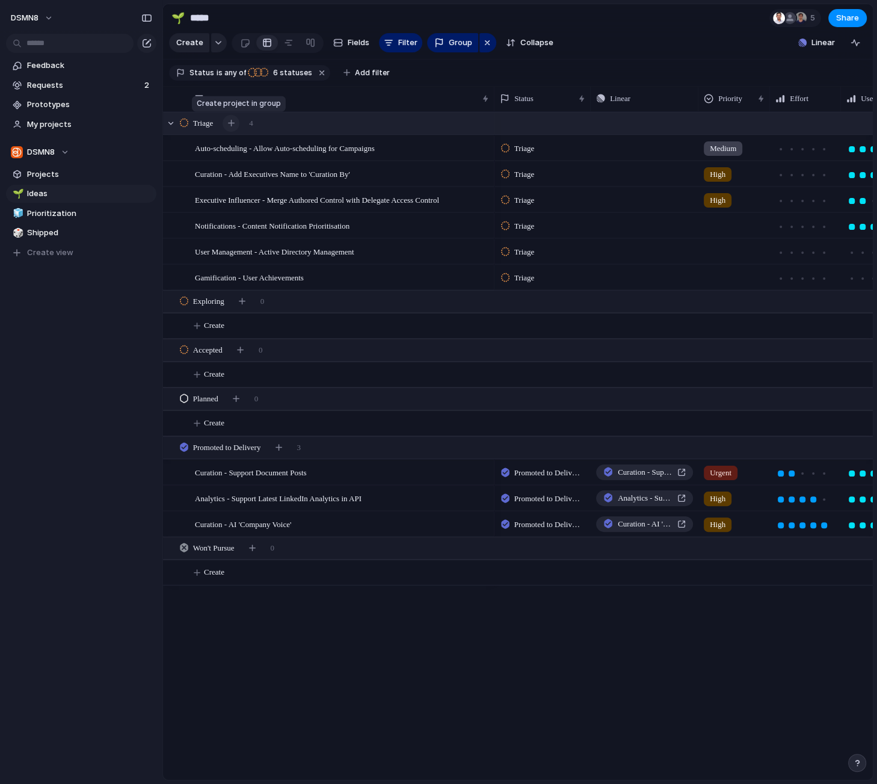
click at [233, 123] on div "button" at bounding box center [231, 123] width 7 height 7
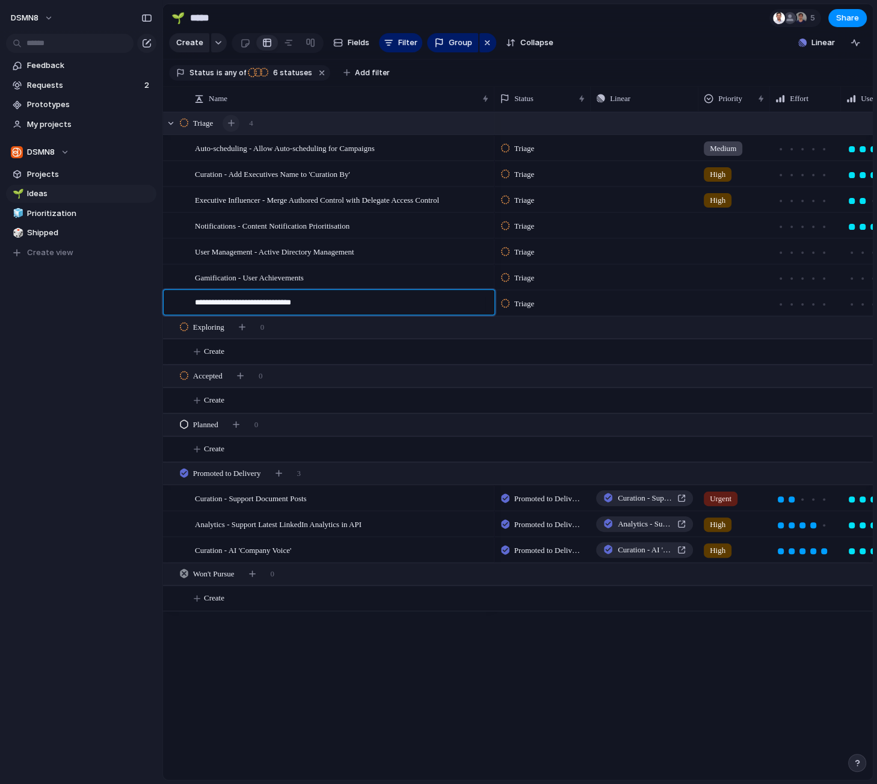
type textarea "**********"
click at [235, 123] on div "button" at bounding box center [231, 123] width 7 height 7
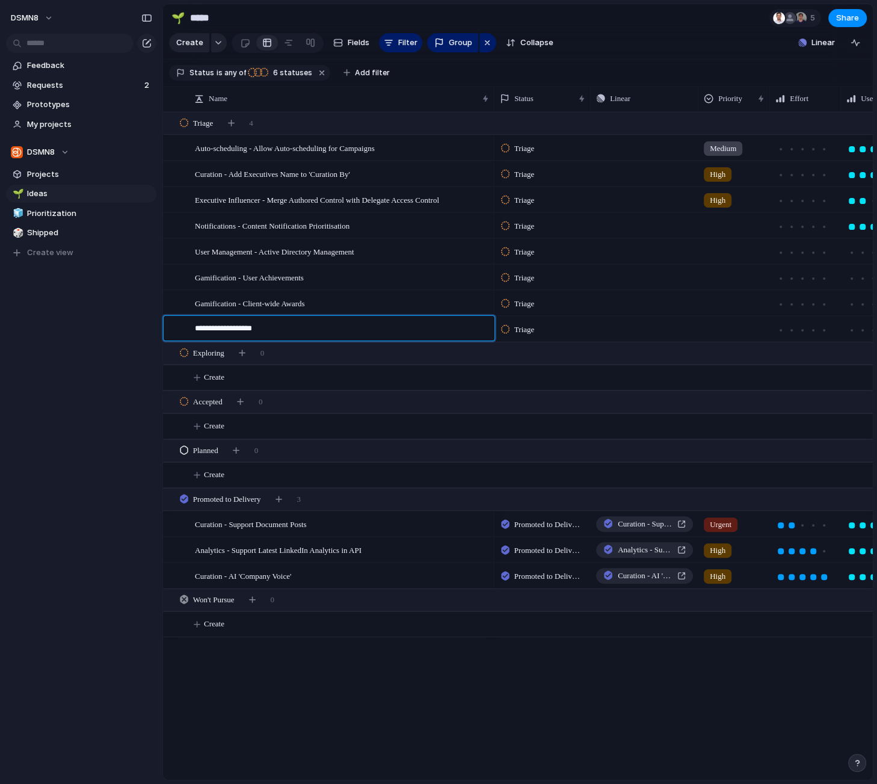
type textarea "**********"
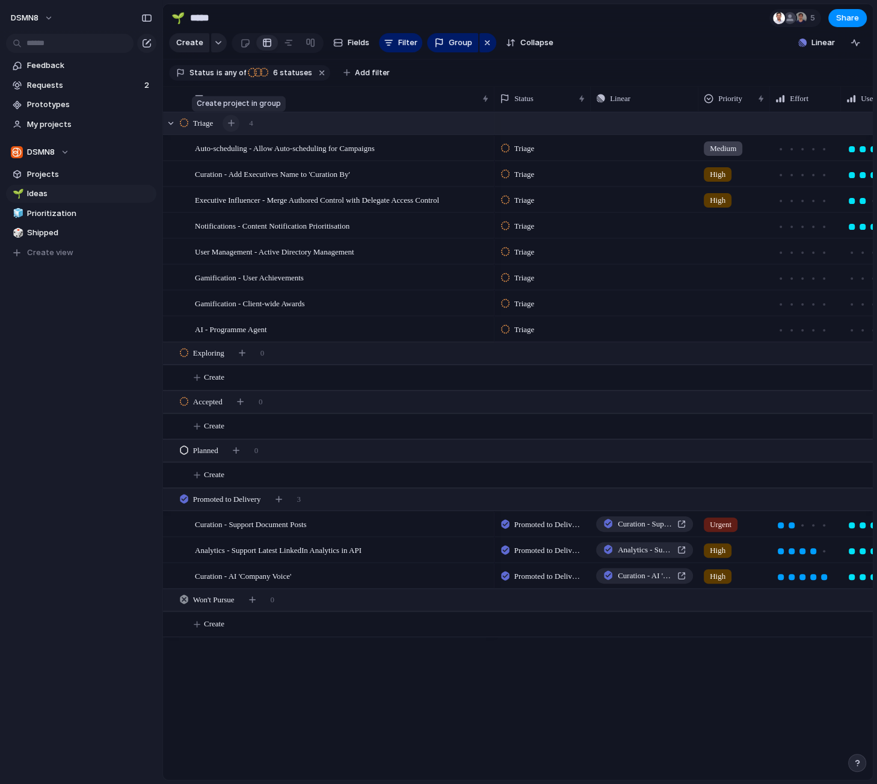
click at [235, 121] on div "button" at bounding box center [231, 123] width 7 height 7
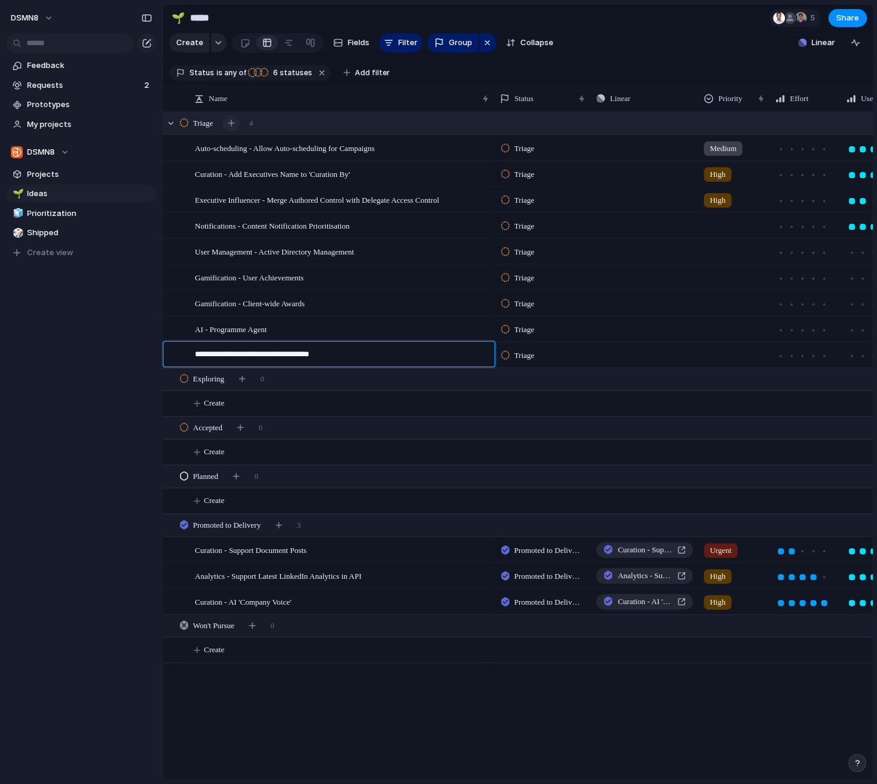
type textarea "**********"
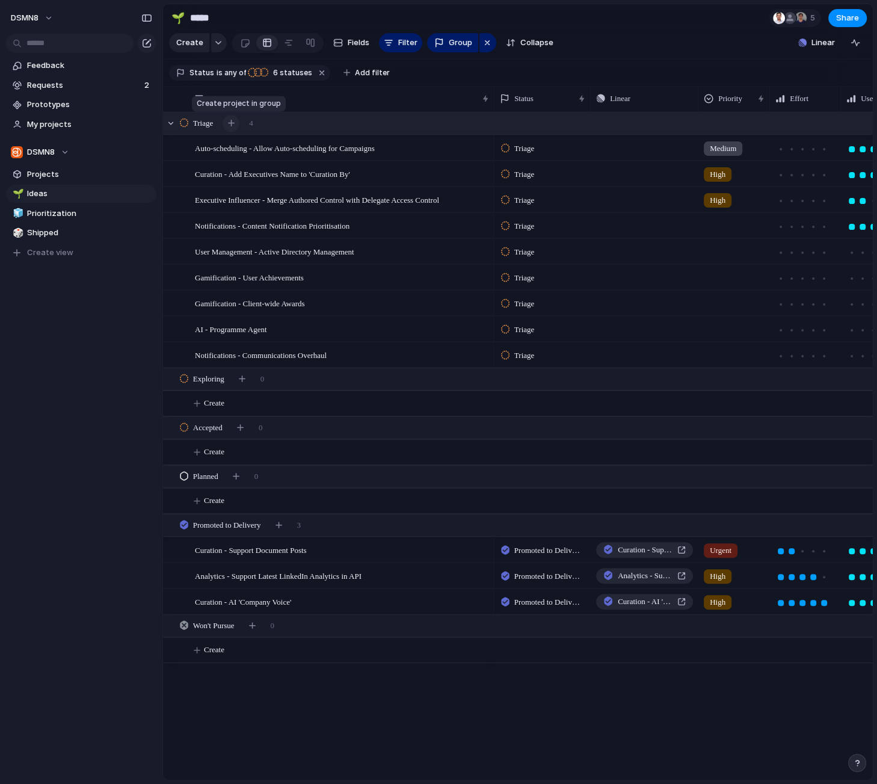
click at [235, 124] on div "button" at bounding box center [231, 123] width 7 height 7
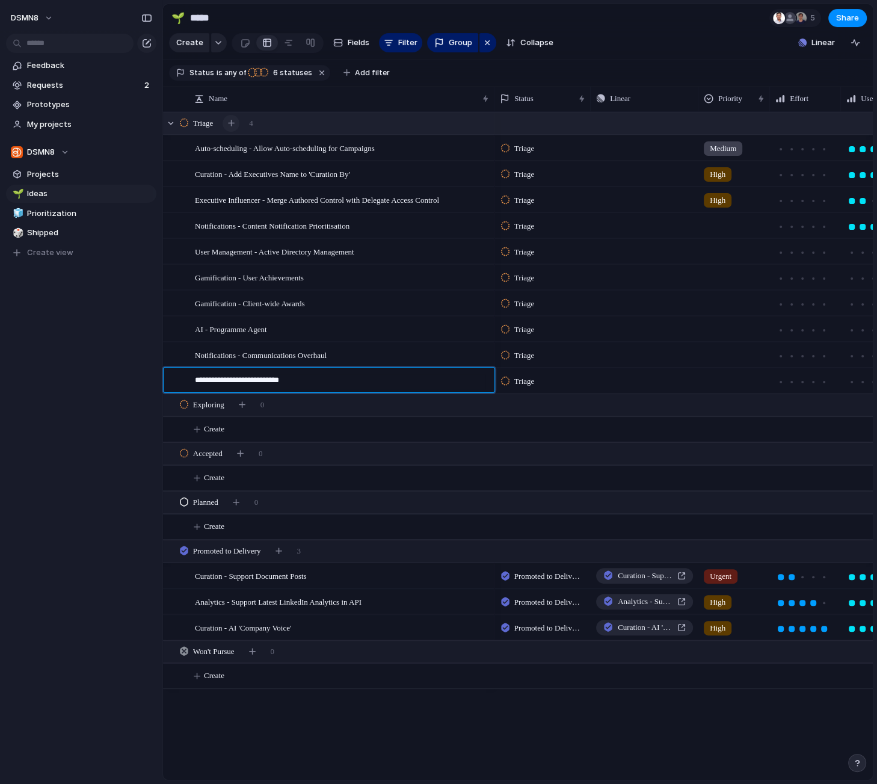
type textarea "**********"
click at [233, 122] on div "button" at bounding box center [231, 123] width 7 height 7
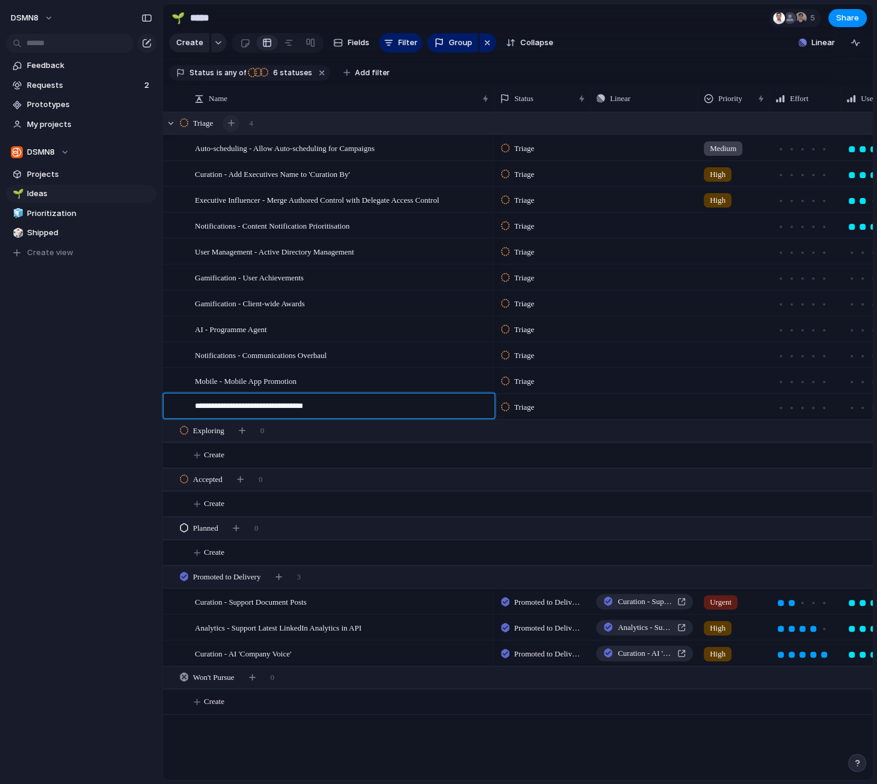
type textarea "**********"
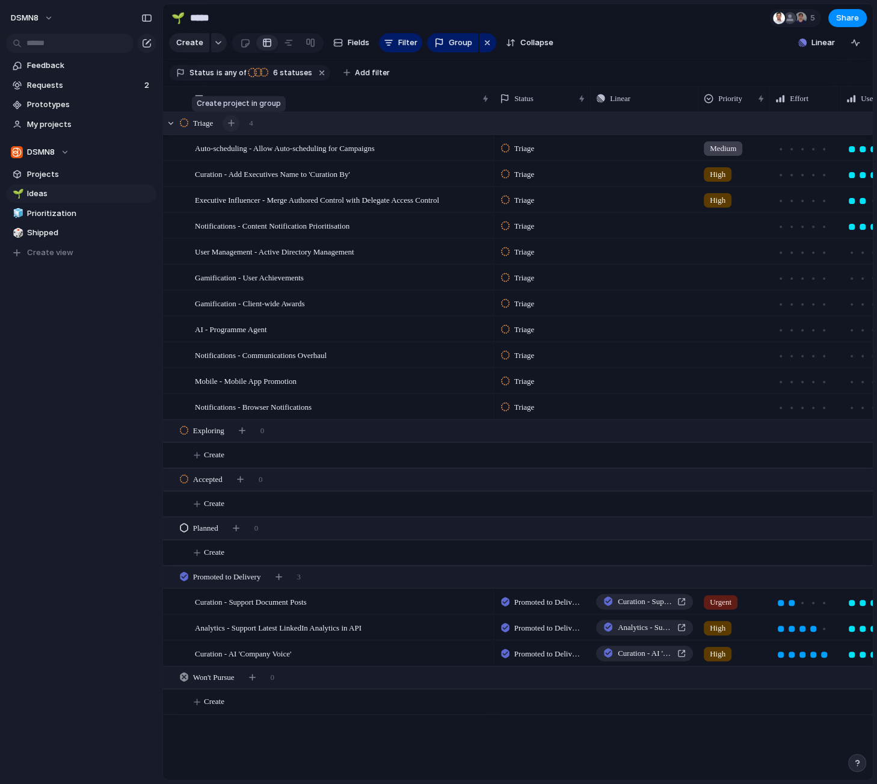
click at [235, 124] on div "button" at bounding box center [231, 123] width 7 height 7
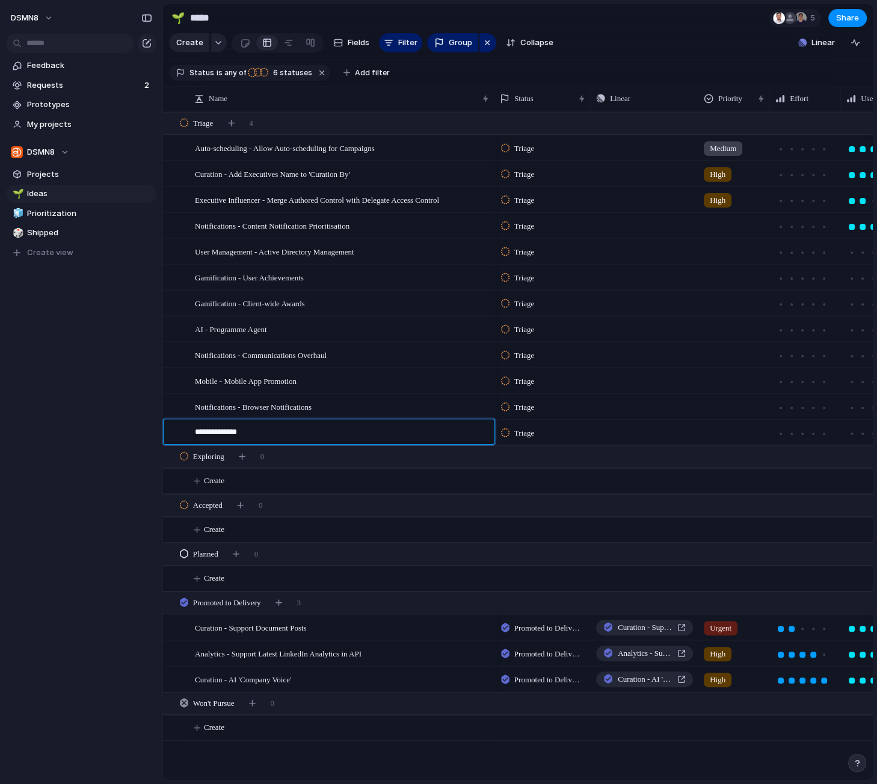
type textarea "**********"
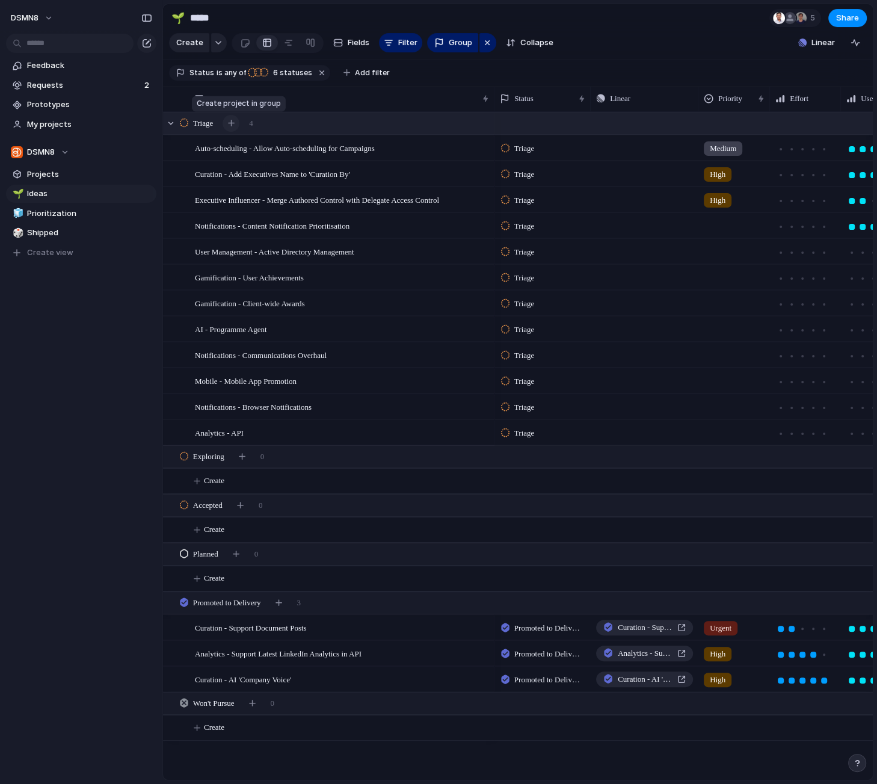
click at [235, 123] on div "button" at bounding box center [231, 123] width 7 height 7
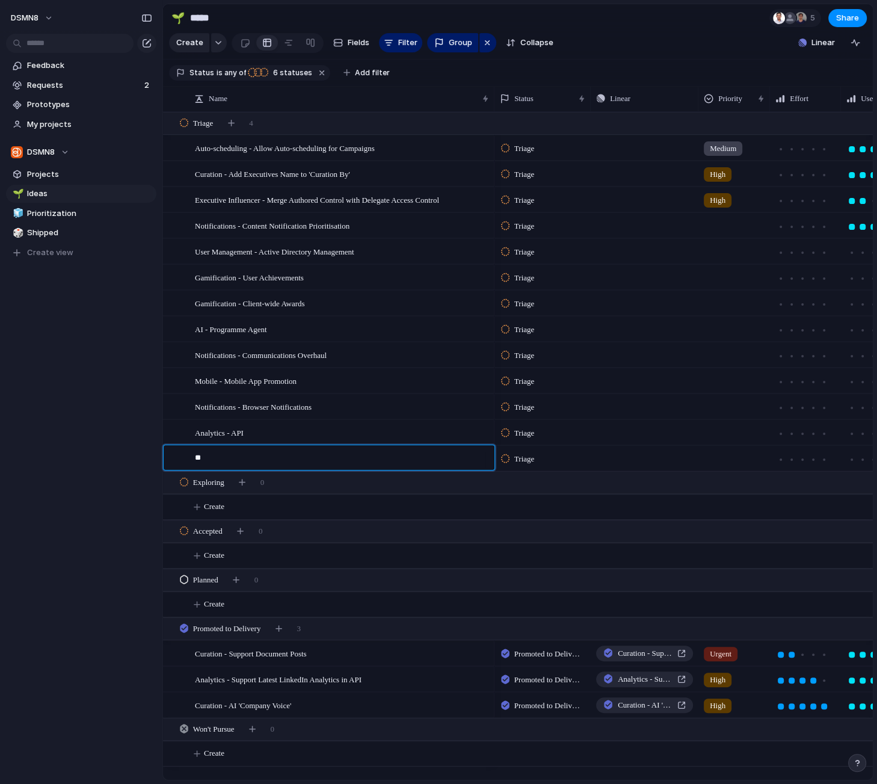
type textarea "*"
type textarea "**********"
click at [235, 124] on div "button" at bounding box center [231, 123] width 7 height 7
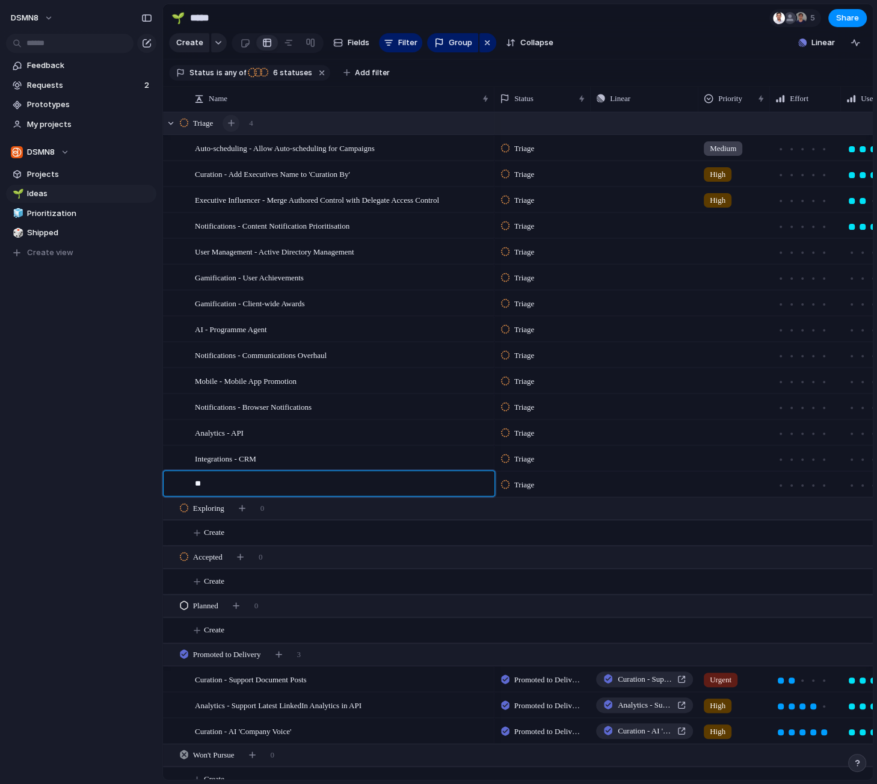
type textarea "*"
type textarea "**********"
click at [235, 124] on div "button" at bounding box center [231, 123] width 7 height 7
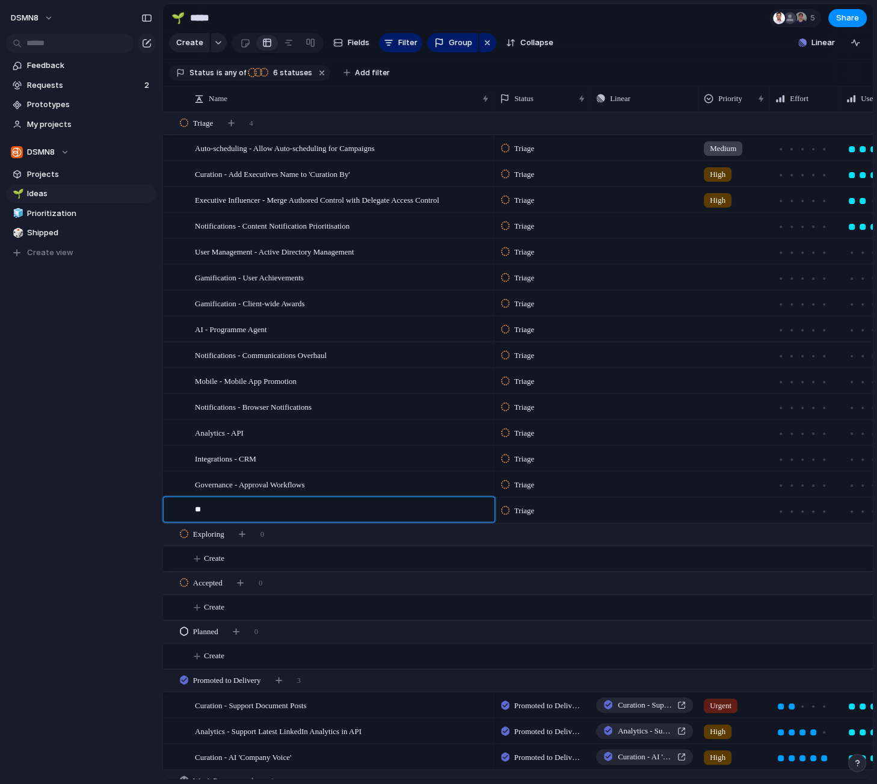
type textarea "*"
type textarea "**********"
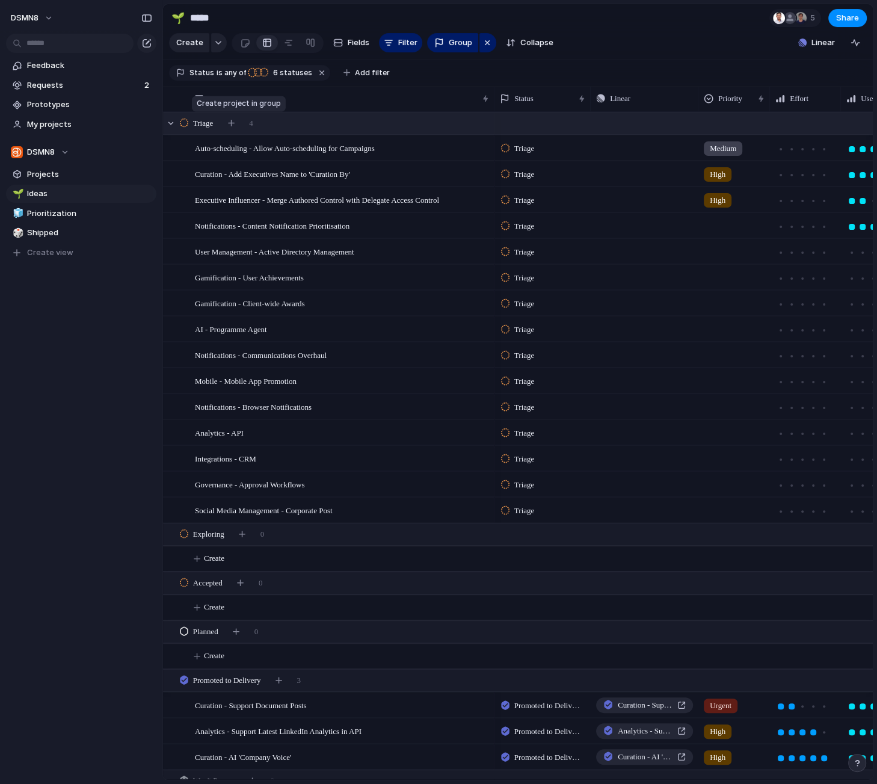
click at [235, 123] on div "button" at bounding box center [231, 123] width 7 height 7
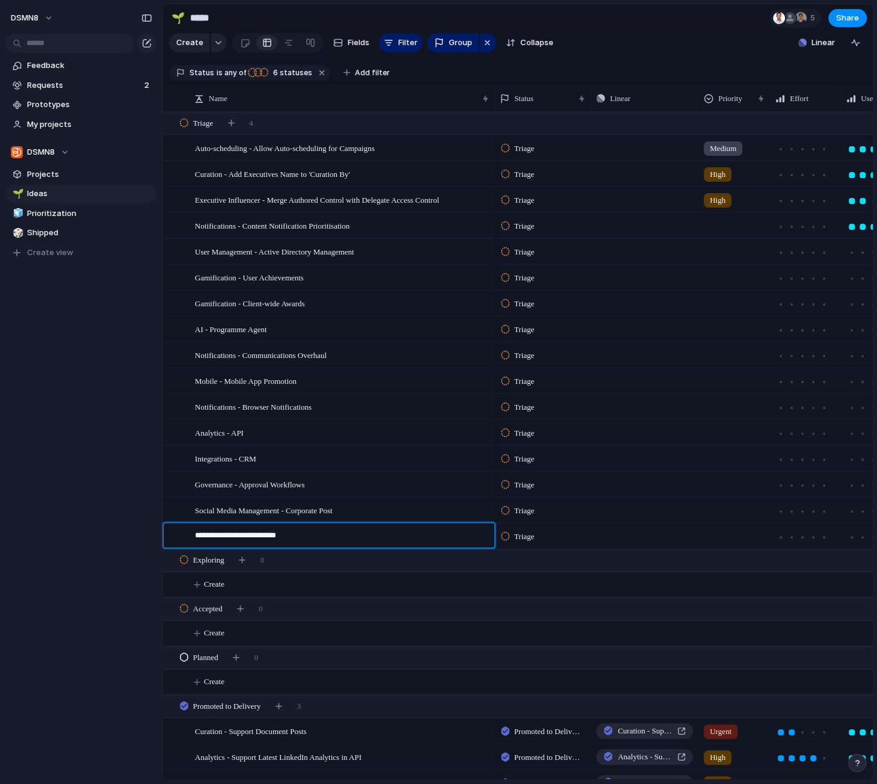
type textarea "**********"
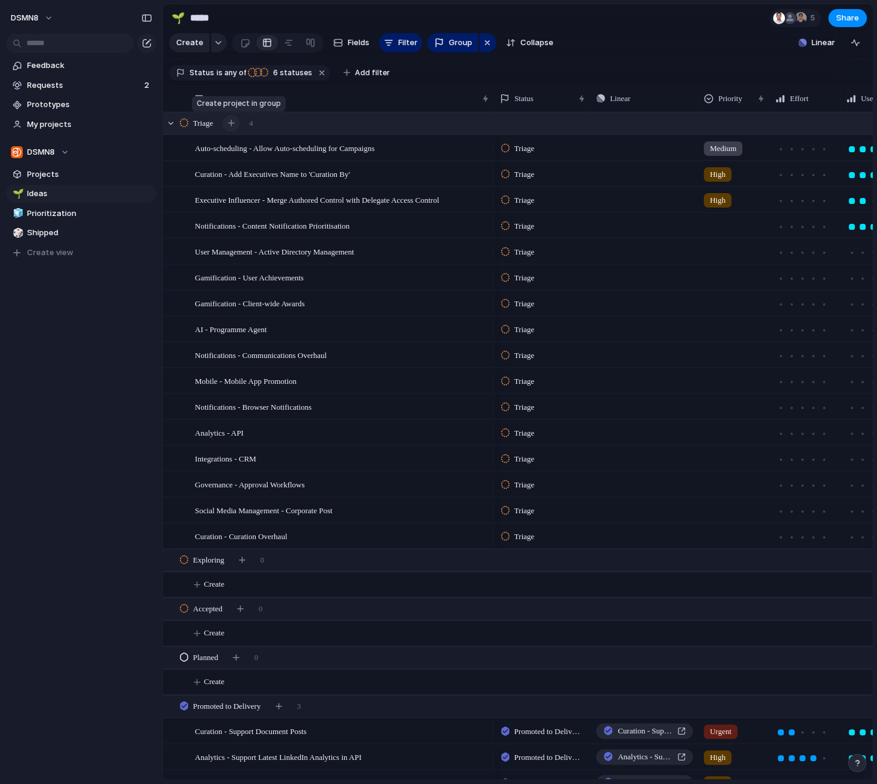
click at [232, 123] on div "button" at bounding box center [231, 123] width 7 height 7
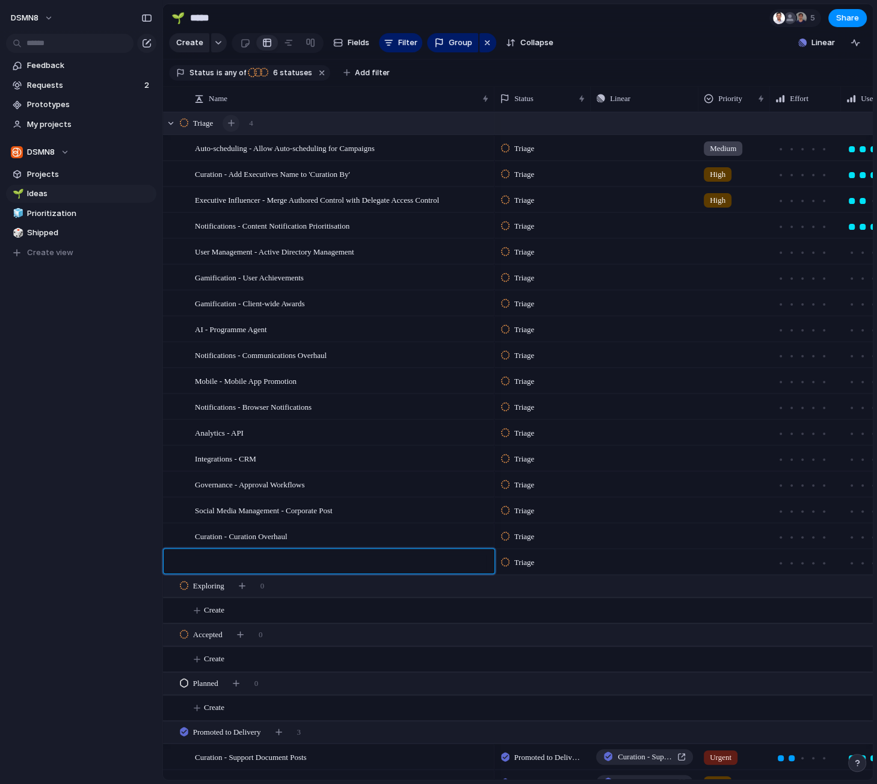
type textarea "*"
type textarea "**********"
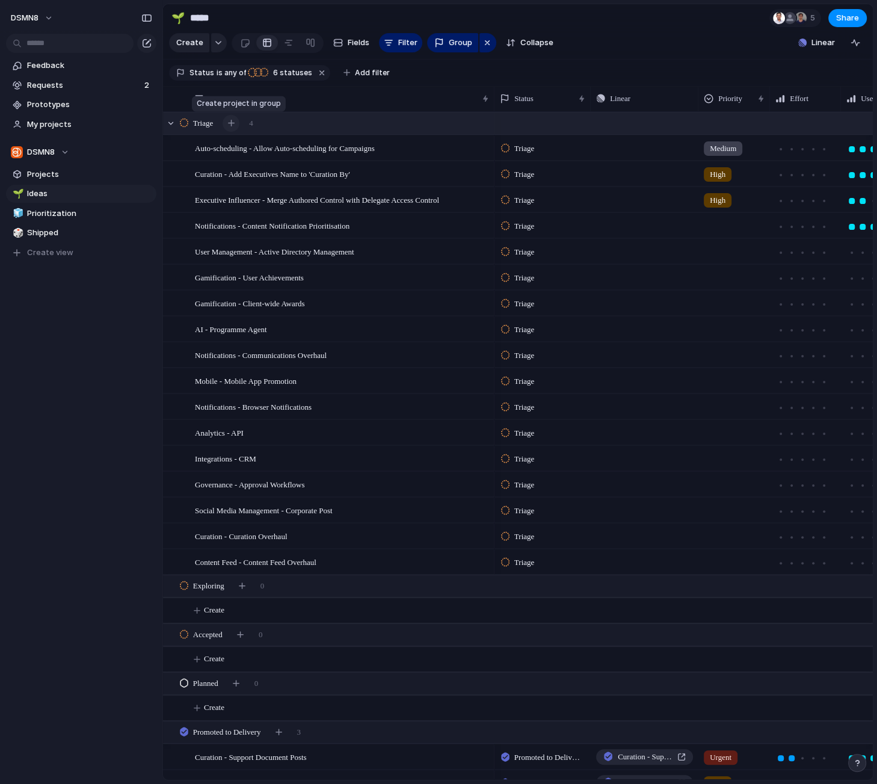
click at [235, 125] on div "button" at bounding box center [231, 123] width 7 height 7
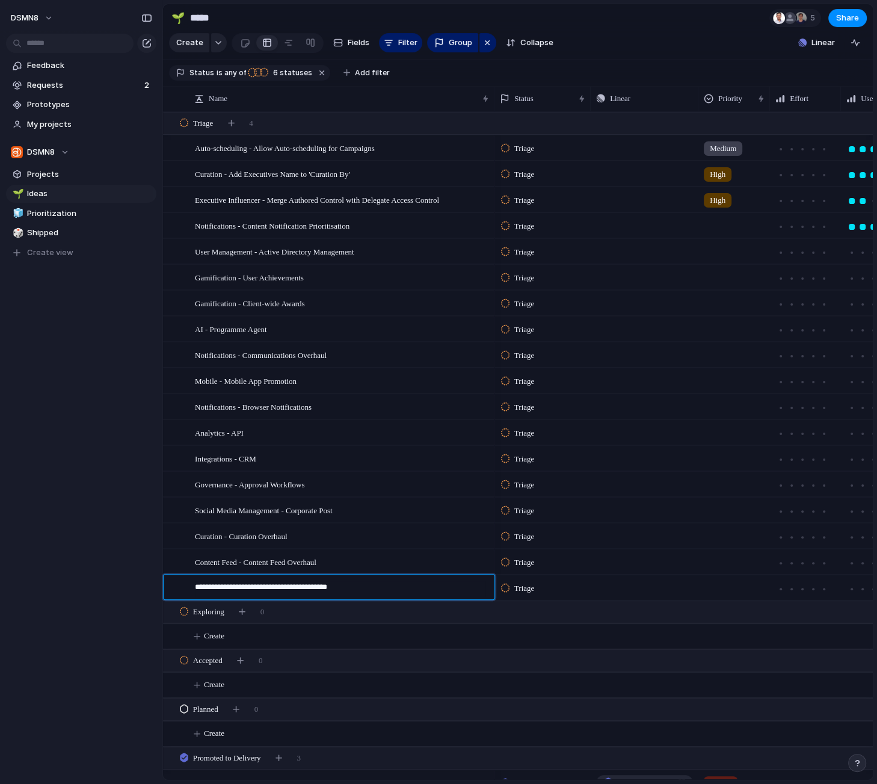
type textarea "**********"
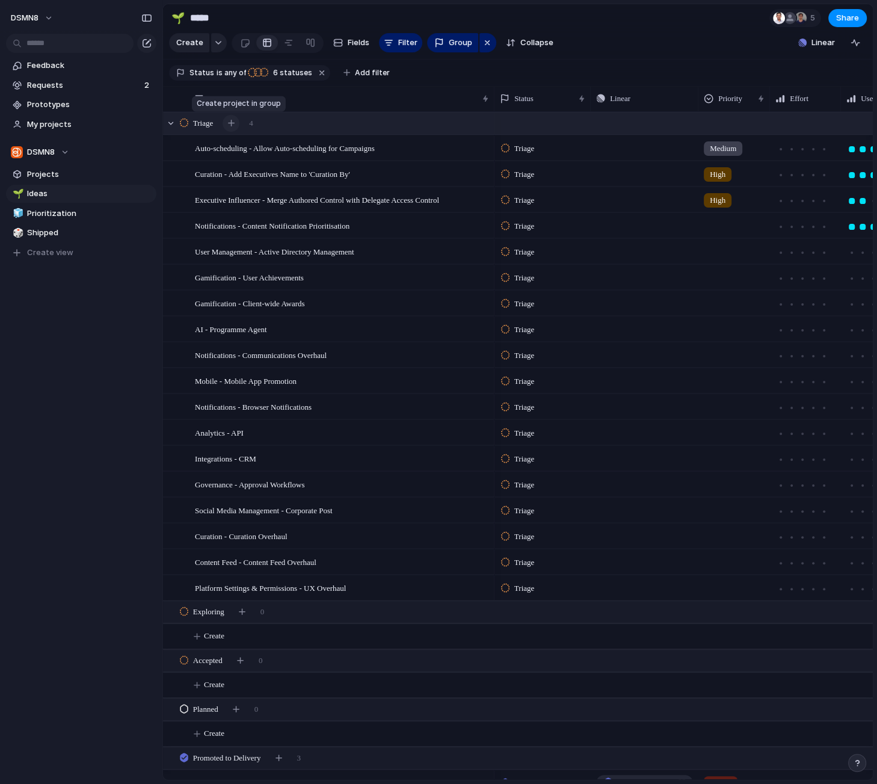
click at [235, 125] on div "button" at bounding box center [231, 123] width 7 height 7
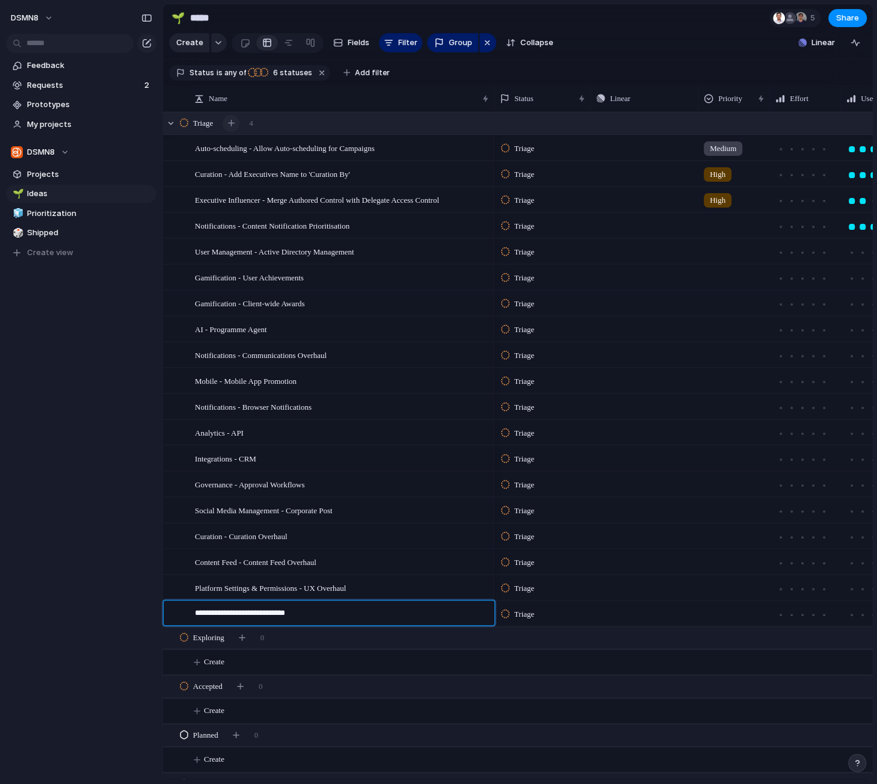
type textarea "**********"
click at [235, 122] on div "button" at bounding box center [231, 123] width 7 height 7
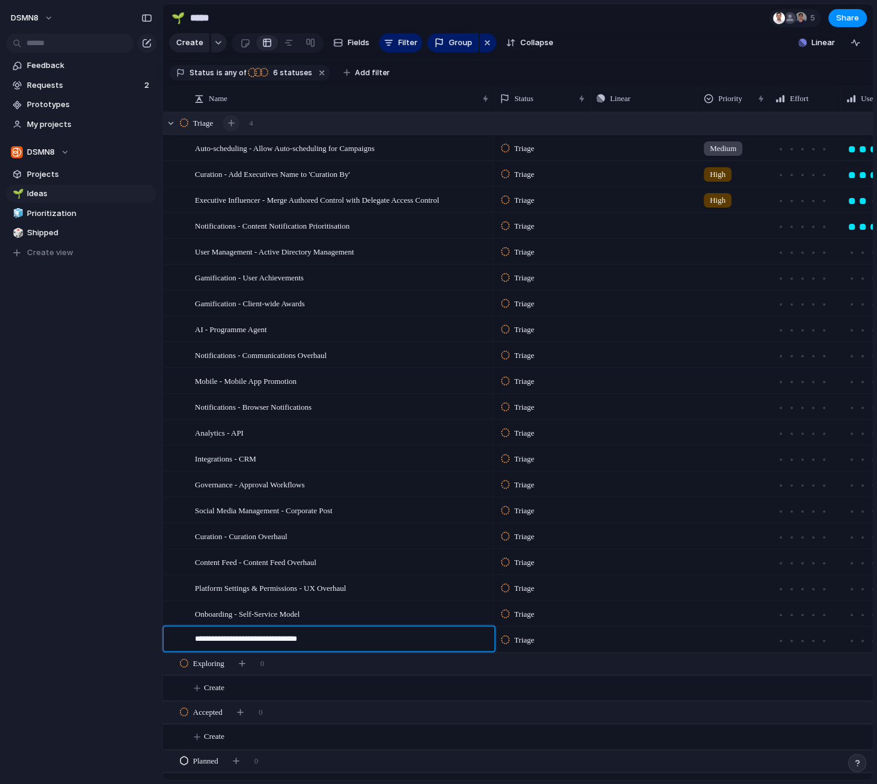
type textarea "**********"
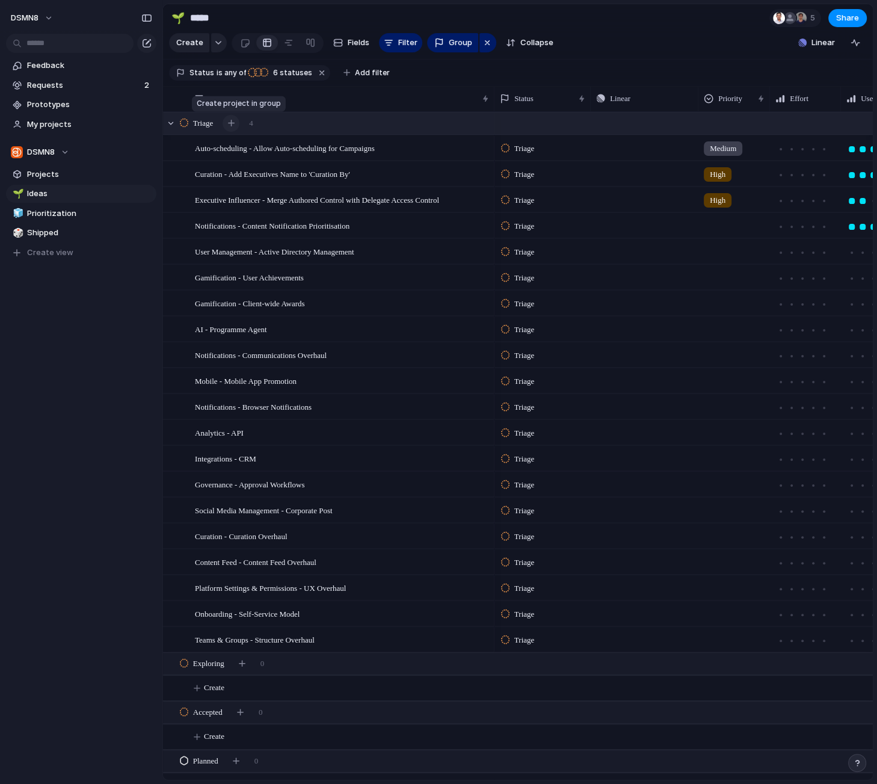
click at [235, 123] on div "button" at bounding box center [231, 123] width 7 height 7
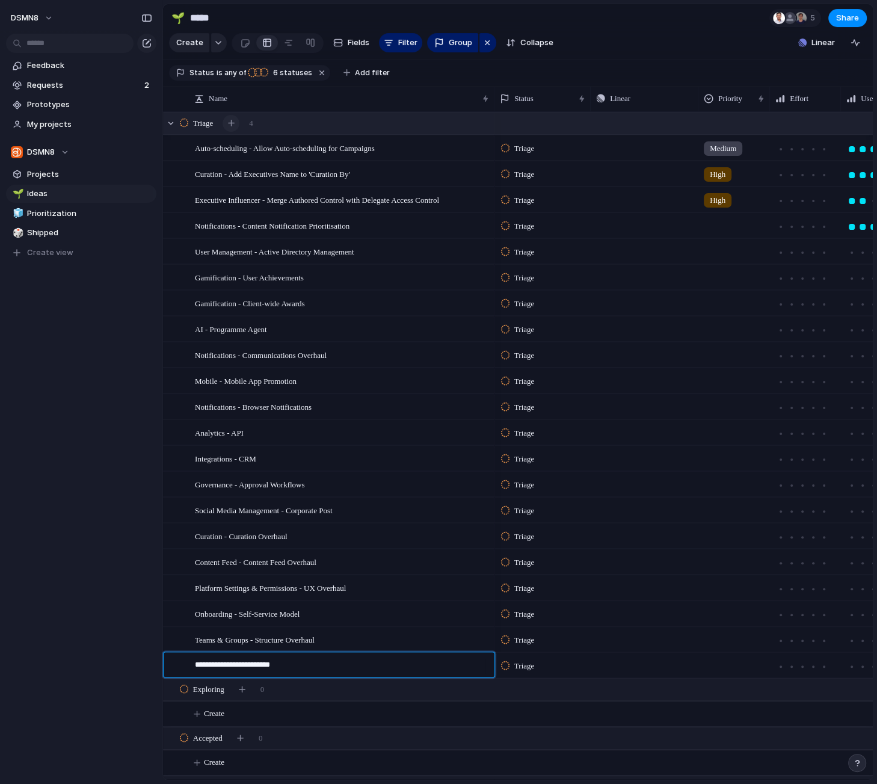
type textarea "**********"
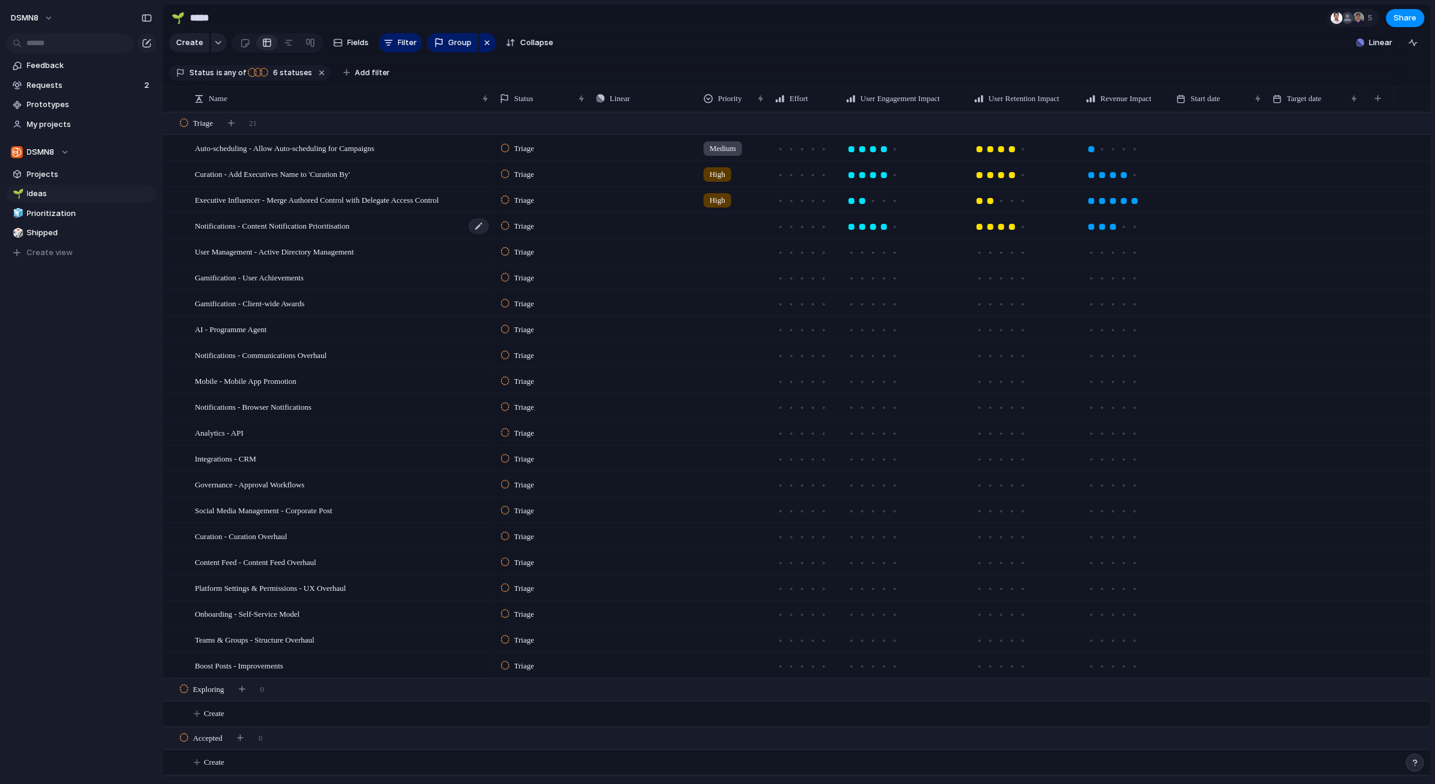
click at [390, 224] on div "Notifications - Content Notification Prioritisation" at bounding box center [342, 226] width 295 height 25
click at [173, 227] on div at bounding box center [172, 225] width 9 height 9
click at [480, 230] on div at bounding box center [479, 226] width 20 height 16
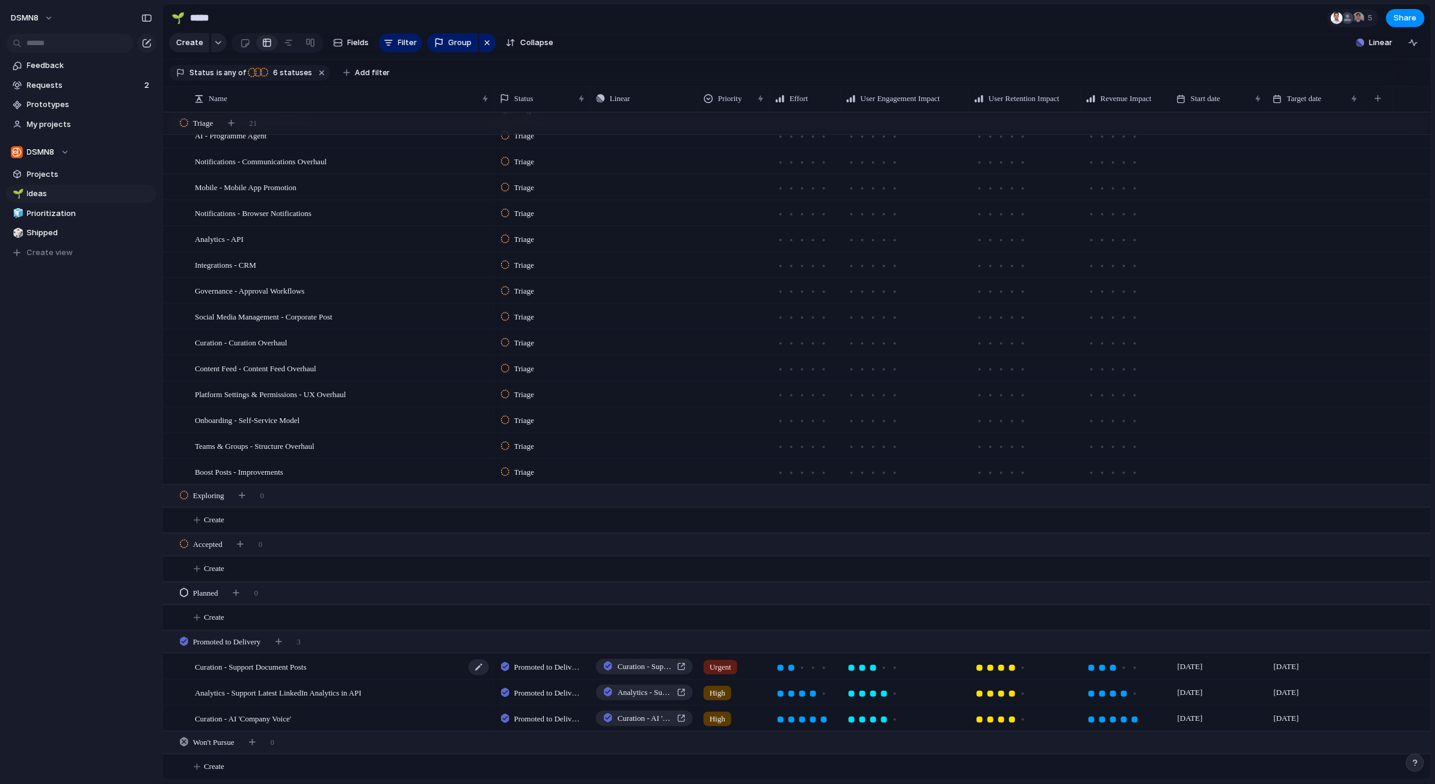
click at [307, 668] on span "Curation - Support Document Posts" at bounding box center [251, 666] width 112 height 14
click at [175, 670] on div at bounding box center [175, 671] width 22 height 32
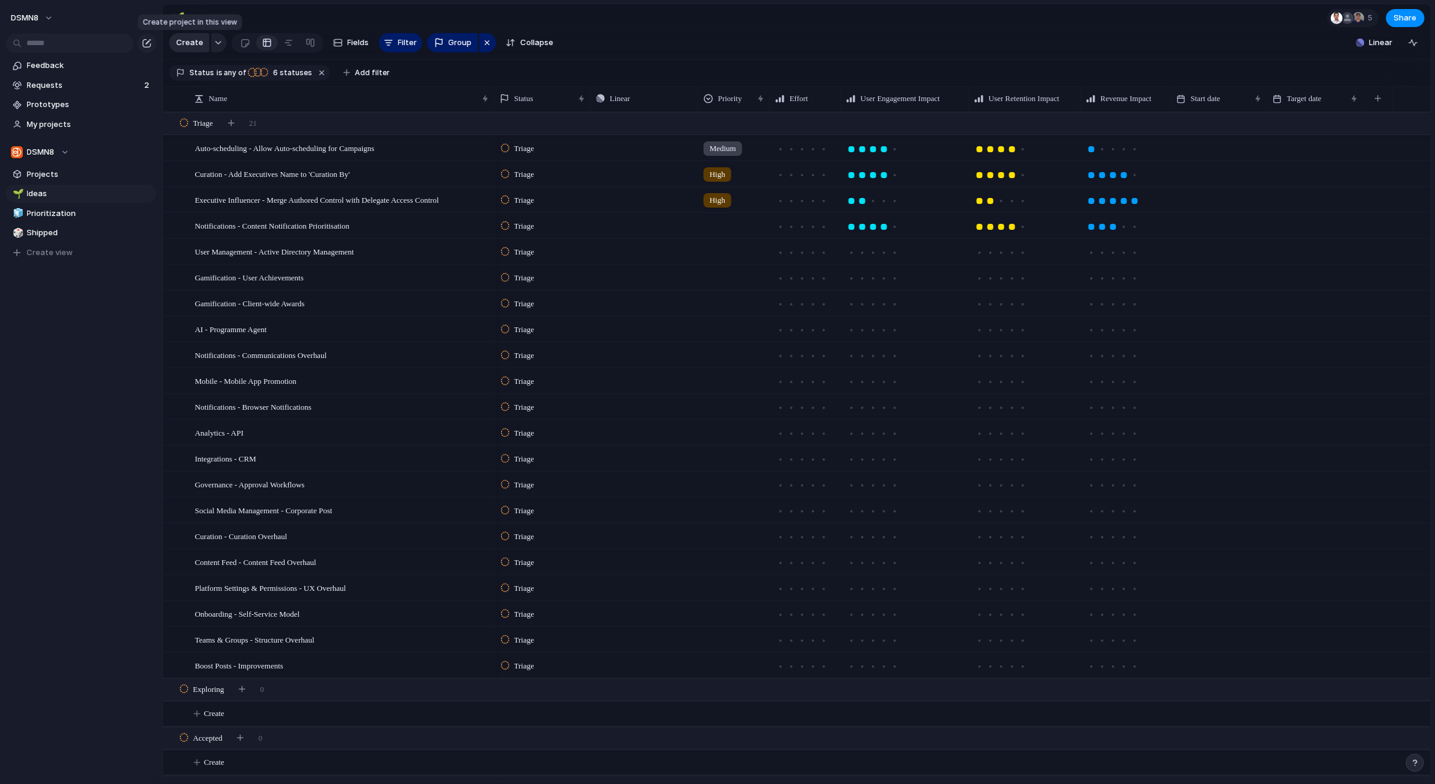
click at [194, 44] on span "Create" at bounding box center [189, 43] width 27 height 12
click at [214, 43] on div "button" at bounding box center [218, 42] width 8 height 5
click at [213, 43] on div "Goal Program Initiative Launch Request Project Customize" at bounding box center [717, 392] width 1435 height 784
click at [241, 43] on div at bounding box center [245, 43] width 10 height 20
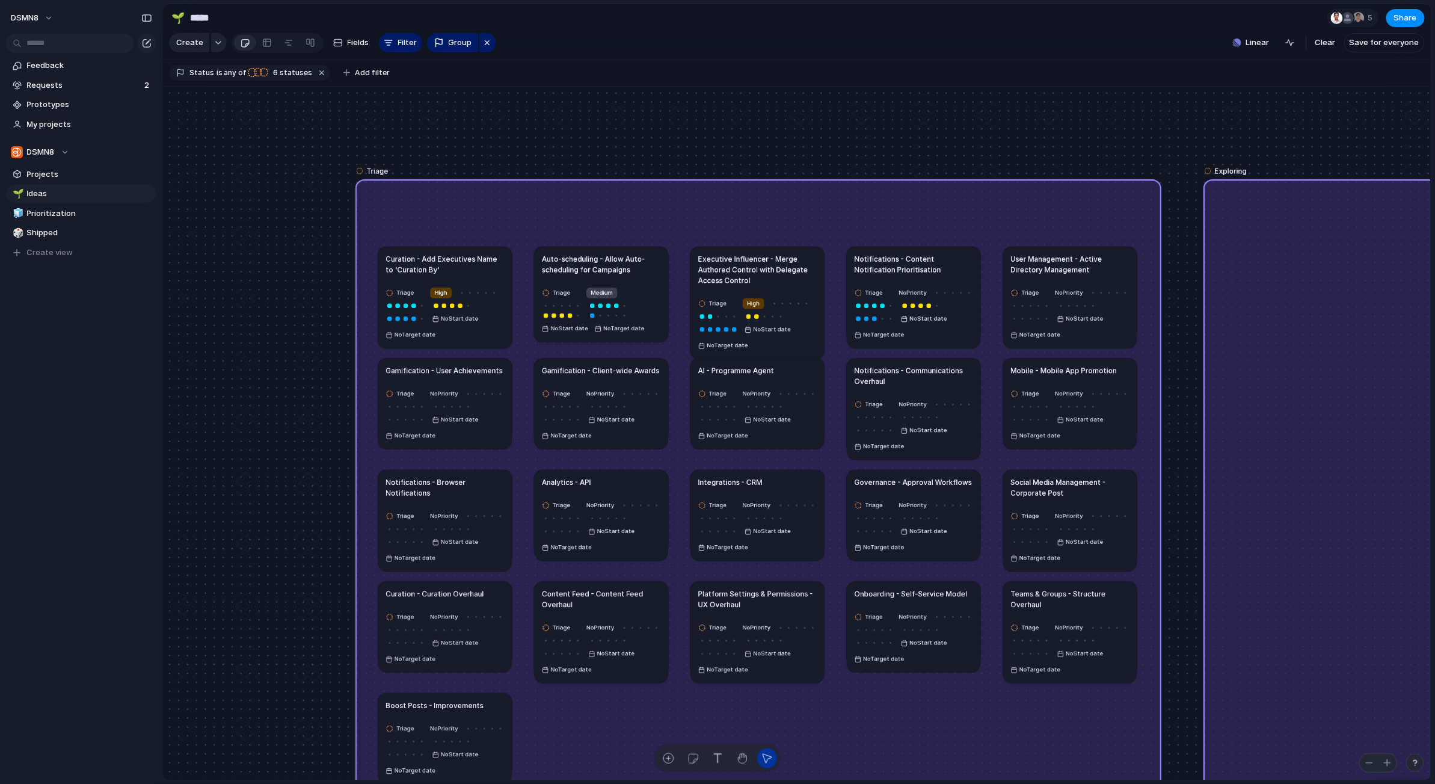
click at [458, 378] on article "Gamification - User Achievements Triage No Priority No Start date No Target date" at bounding box center [445, 403] width 134 height 91
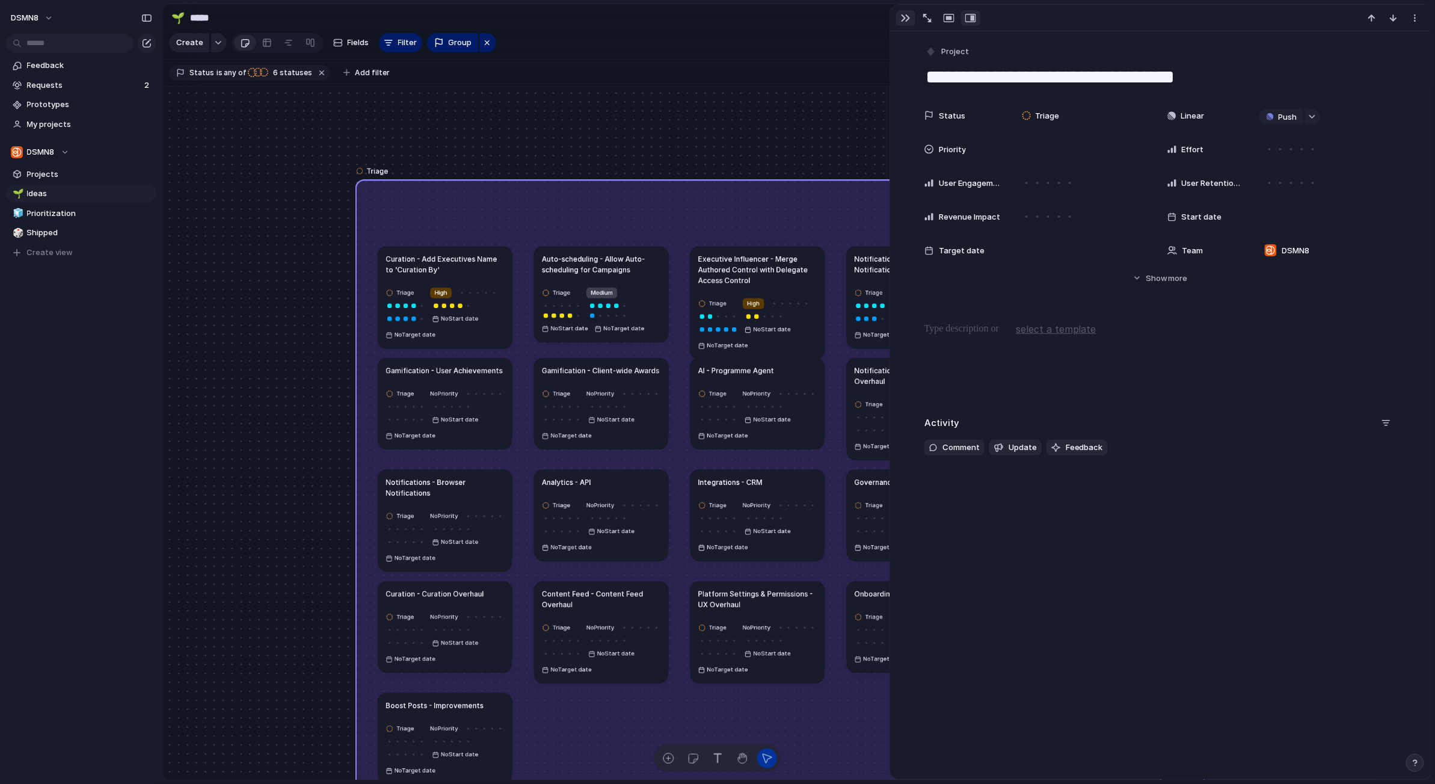
click at [877, 17] on div "button" at bounding box center [906, 18] width 10 height 10
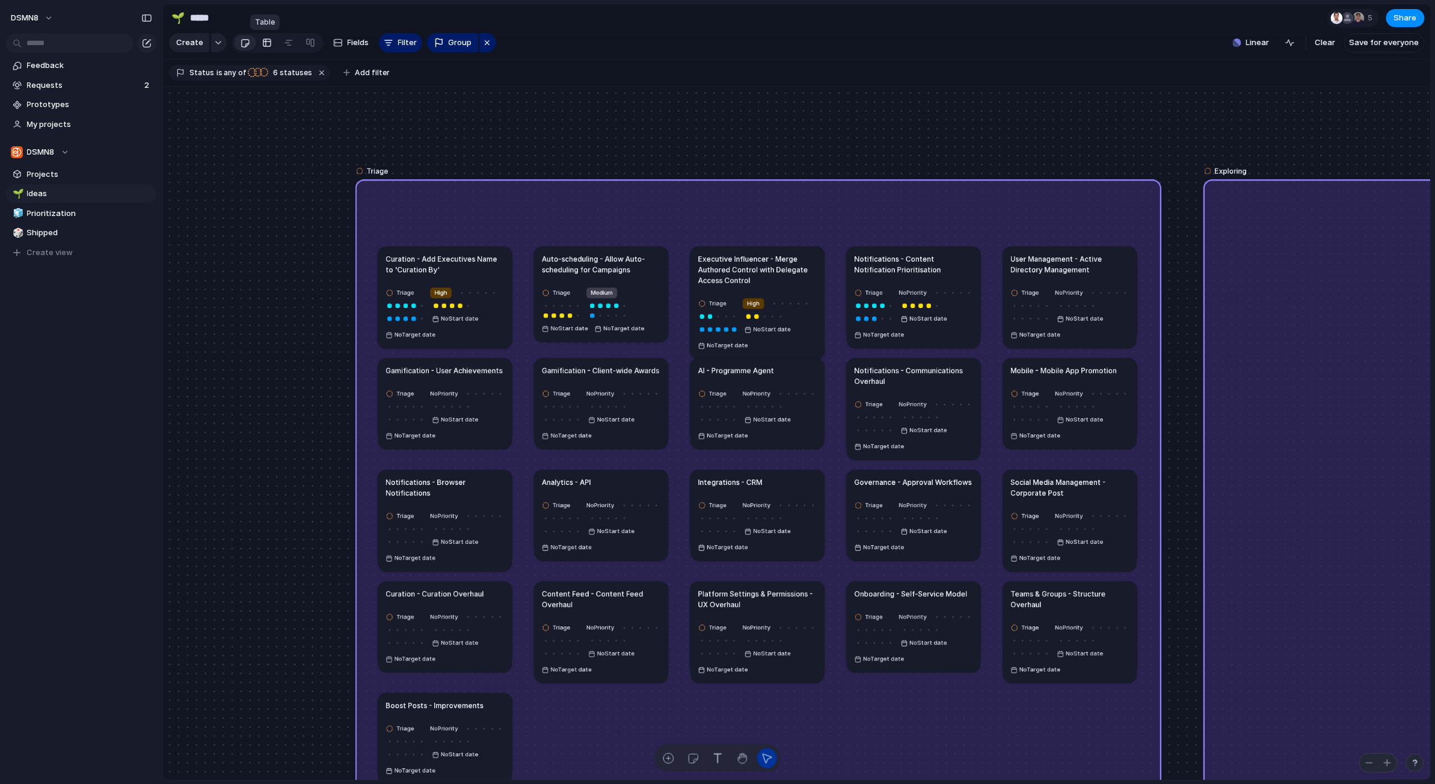
click at [265, 40] on div at bounding box center [267, 42] width 10 height 19
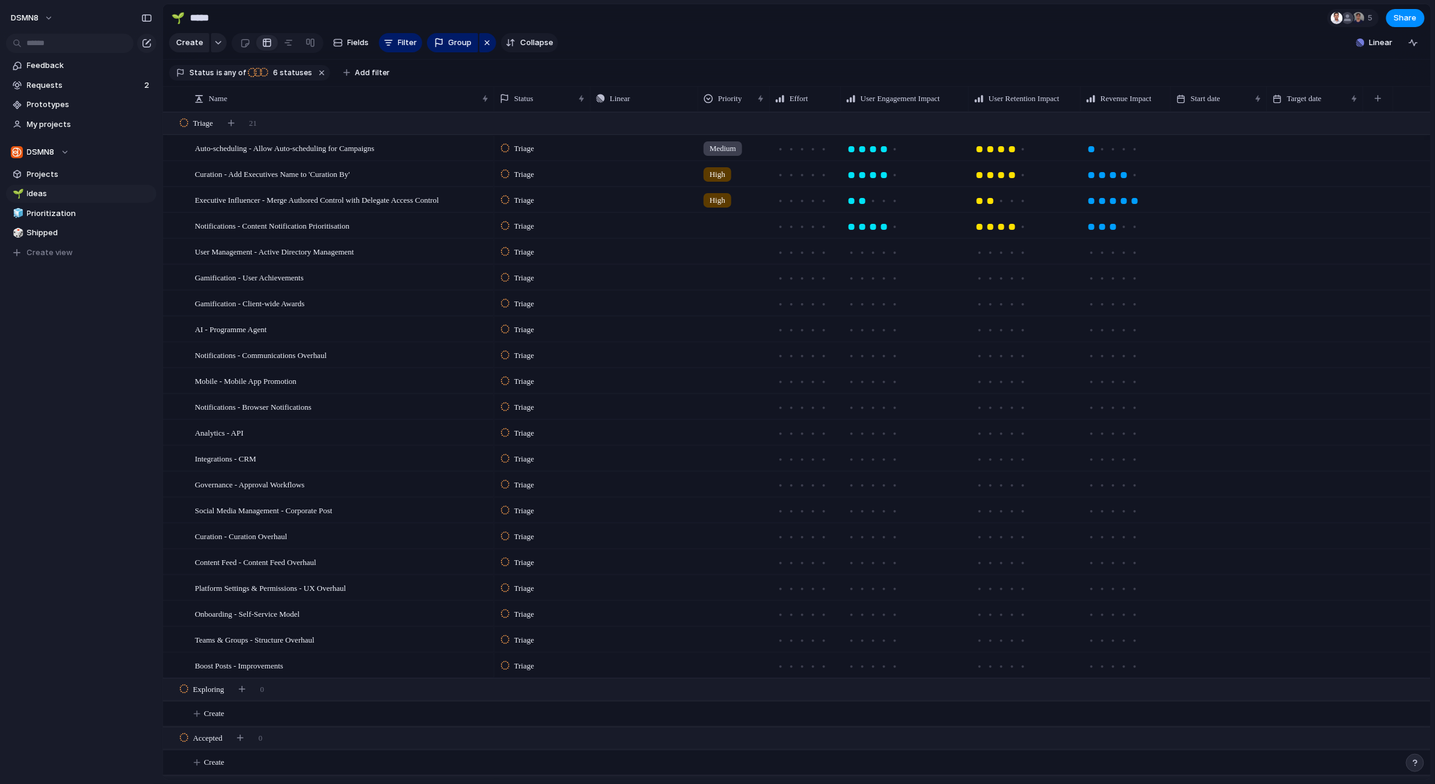
click at [526, 42] on span "Collapse" at bounding box center [536, 43] width 33 height 12
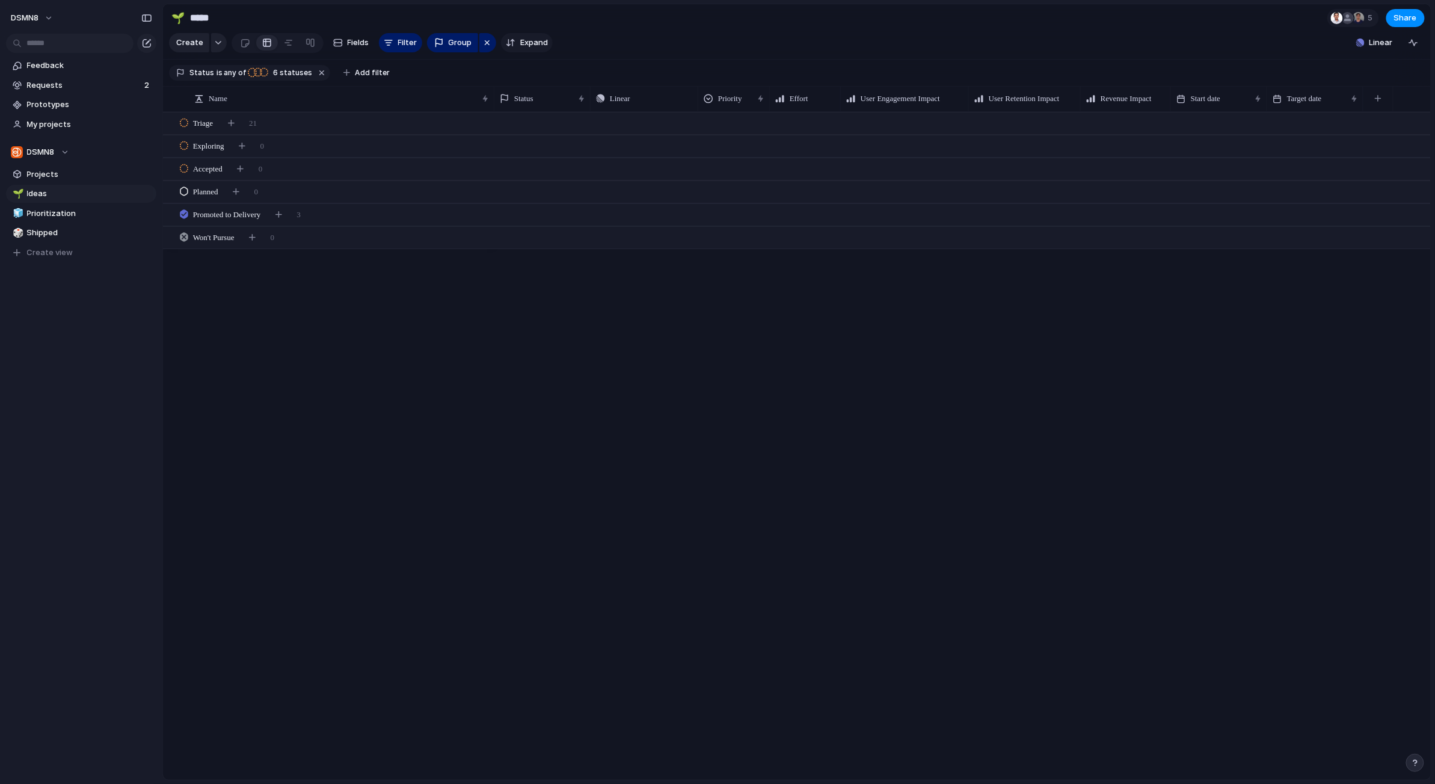
click at [526, 42] on span "Expand" at bounding box center [534, 43] width 28 height 12
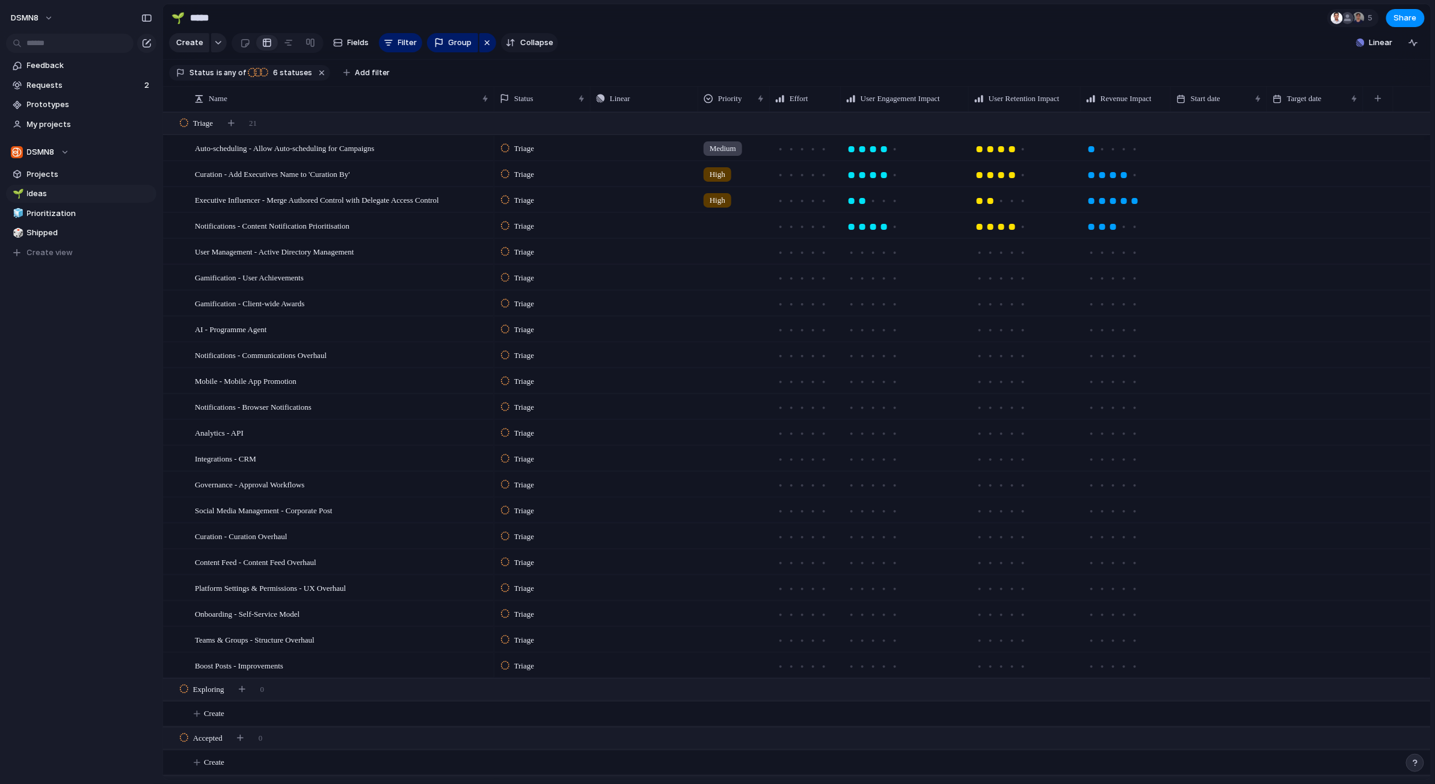
click at [526, 42] on span "Collapse" at bounding box center [536, 43] width 33 height 12
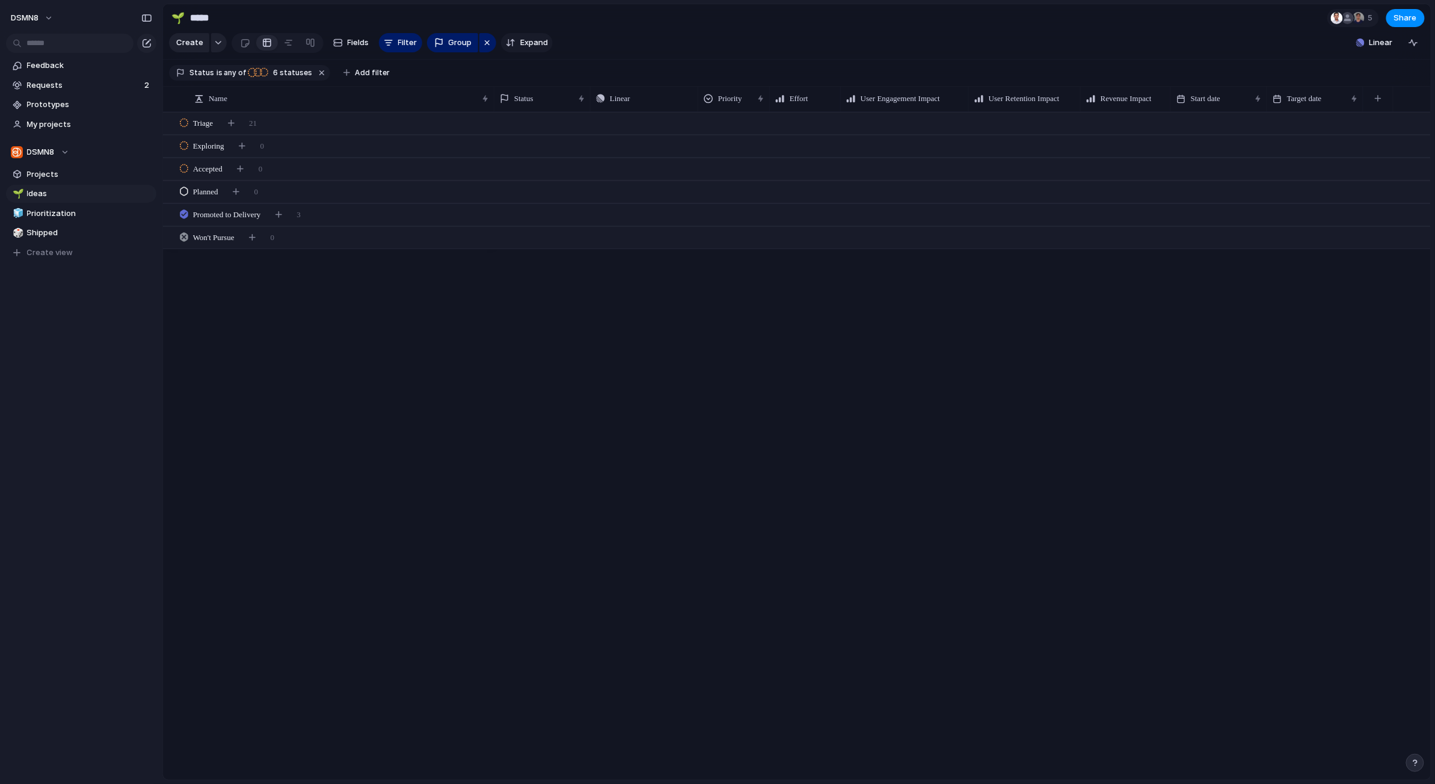
click at [526, 42] on span "Expand" at bounding box center [534, 43] width 28 height 12
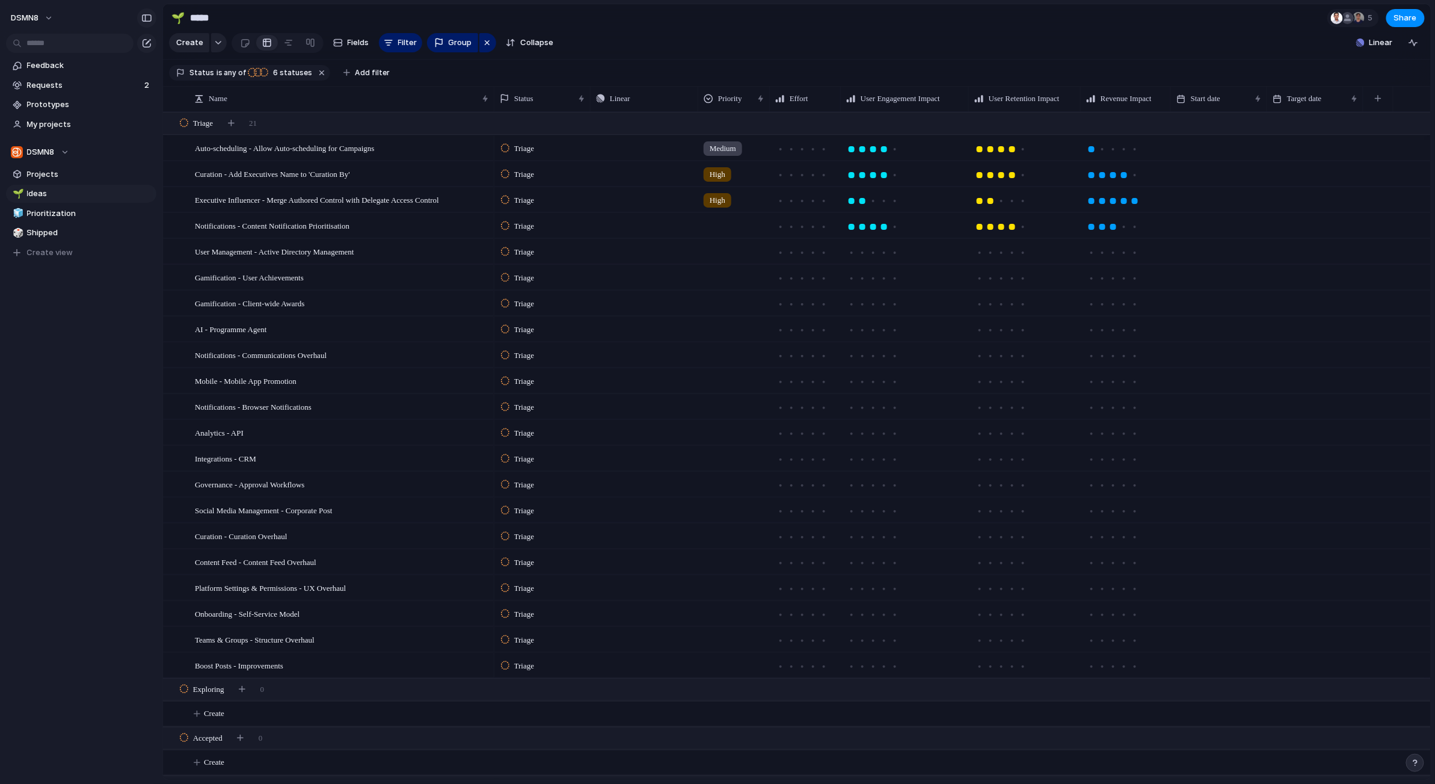
click at [150, 20] on div "button" at bounding box center [146, 18] width 11 height 8
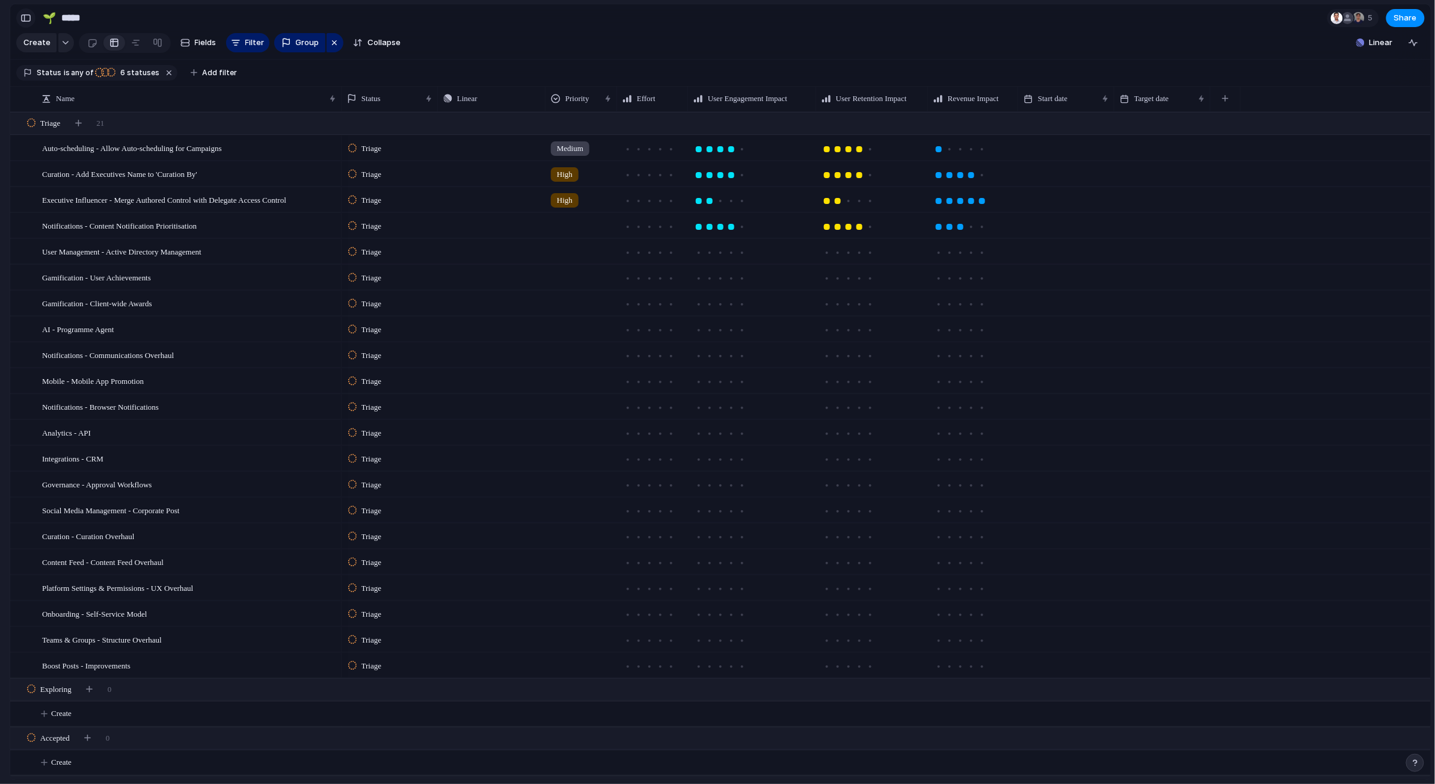
click at [29, 19] on div "button" at bounding box center [25, 18] width 11 height 8
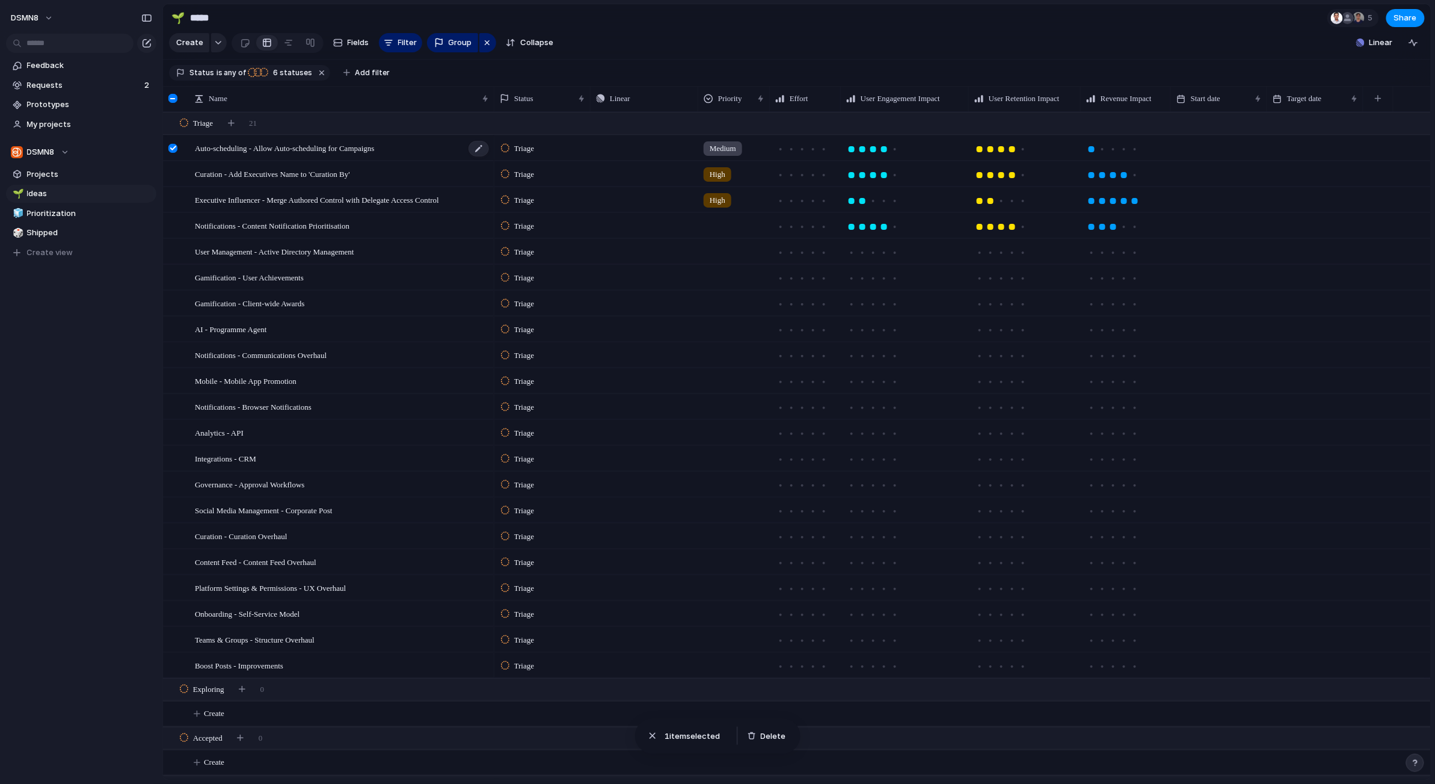
click at [419, 154] on div "Auto-scheduling - Allow Auto-scheduling for Campaigns" at bounding box center [342, 148] width 295 height 25
click at [171, 146] on div at bounding box center [172, 148] width 9 height 9
click at [877, 41] on div "button" at bounding box center [1414, 43] width 10 height 10
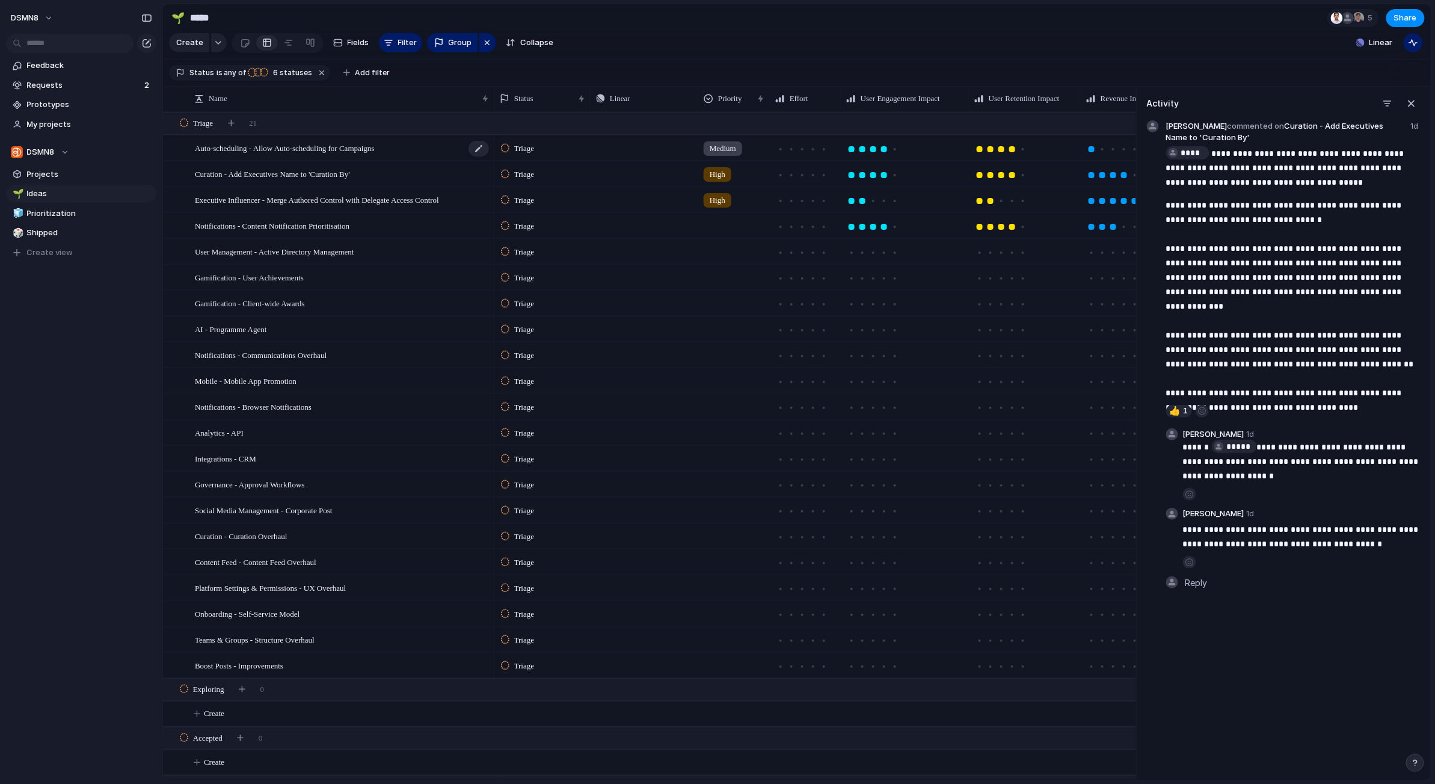
click at [411, 149] on div "Auto-scheduling - Allow Auto-scheduling for Campaigns" at bounding box center [342, 148] width 295 height 25
click at [172, 98] on div at bounding box center [172, 98] width 9 height 9
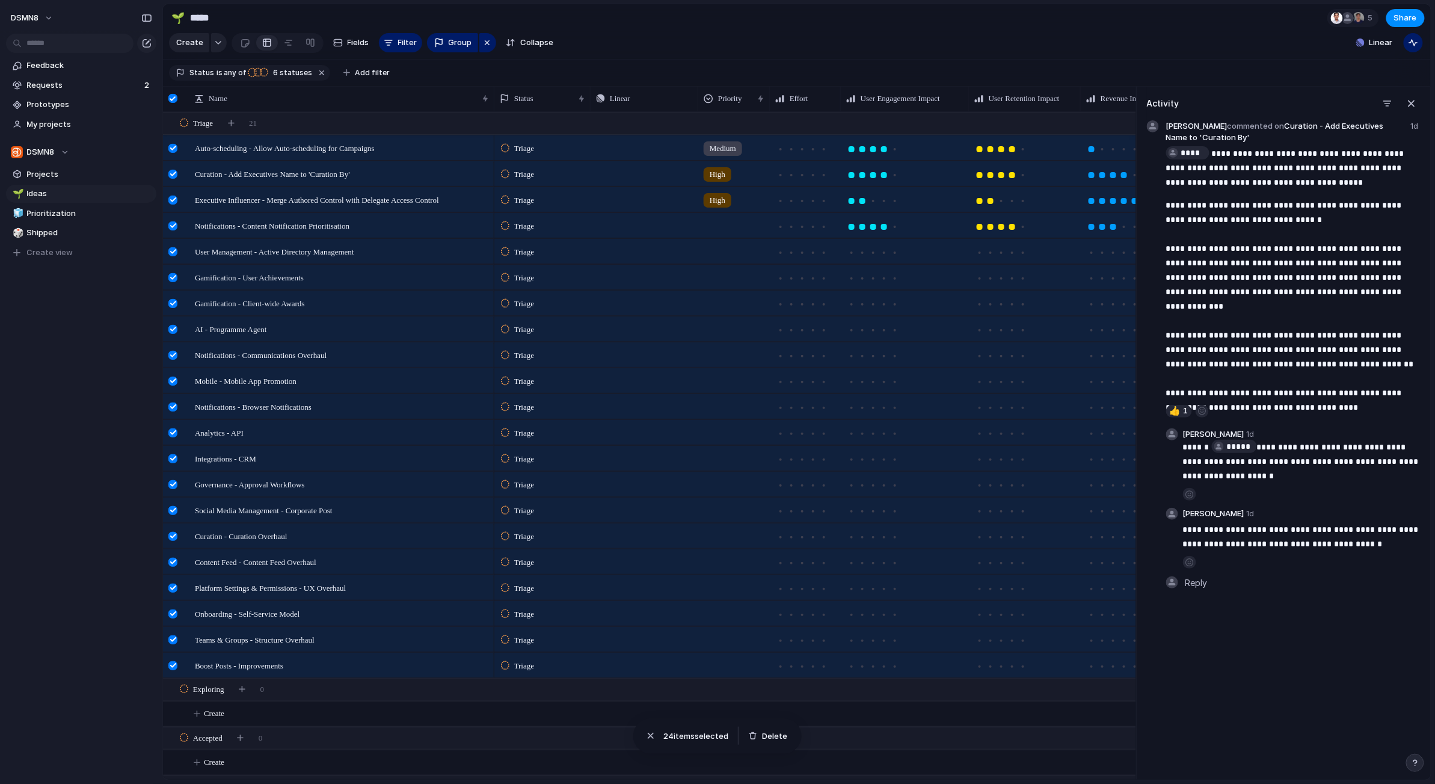
click at [172, 98] on div at bounding box center [172, 98] width 9 height 9
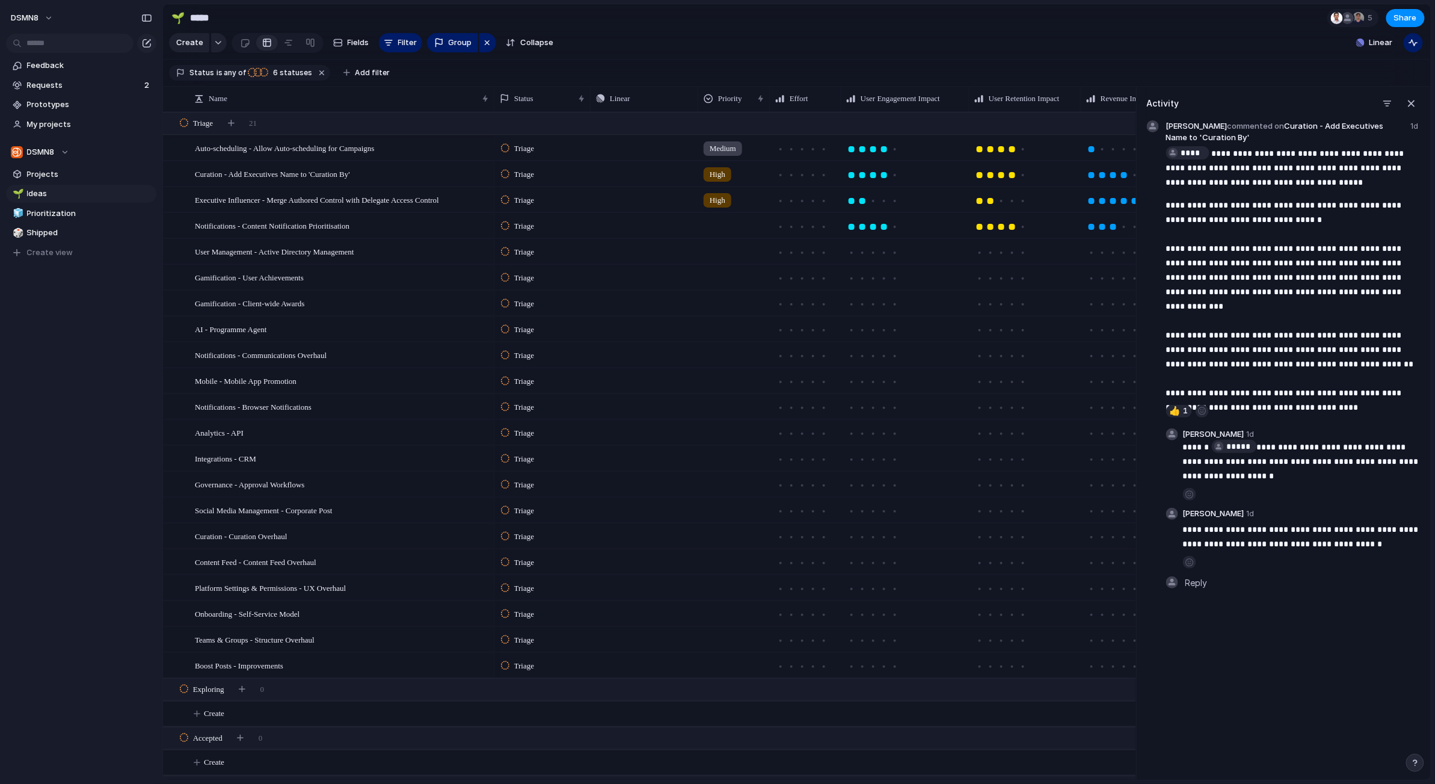
click at [877, 100] on div "button" at bounding box center [1411, 103] width 13 height 13
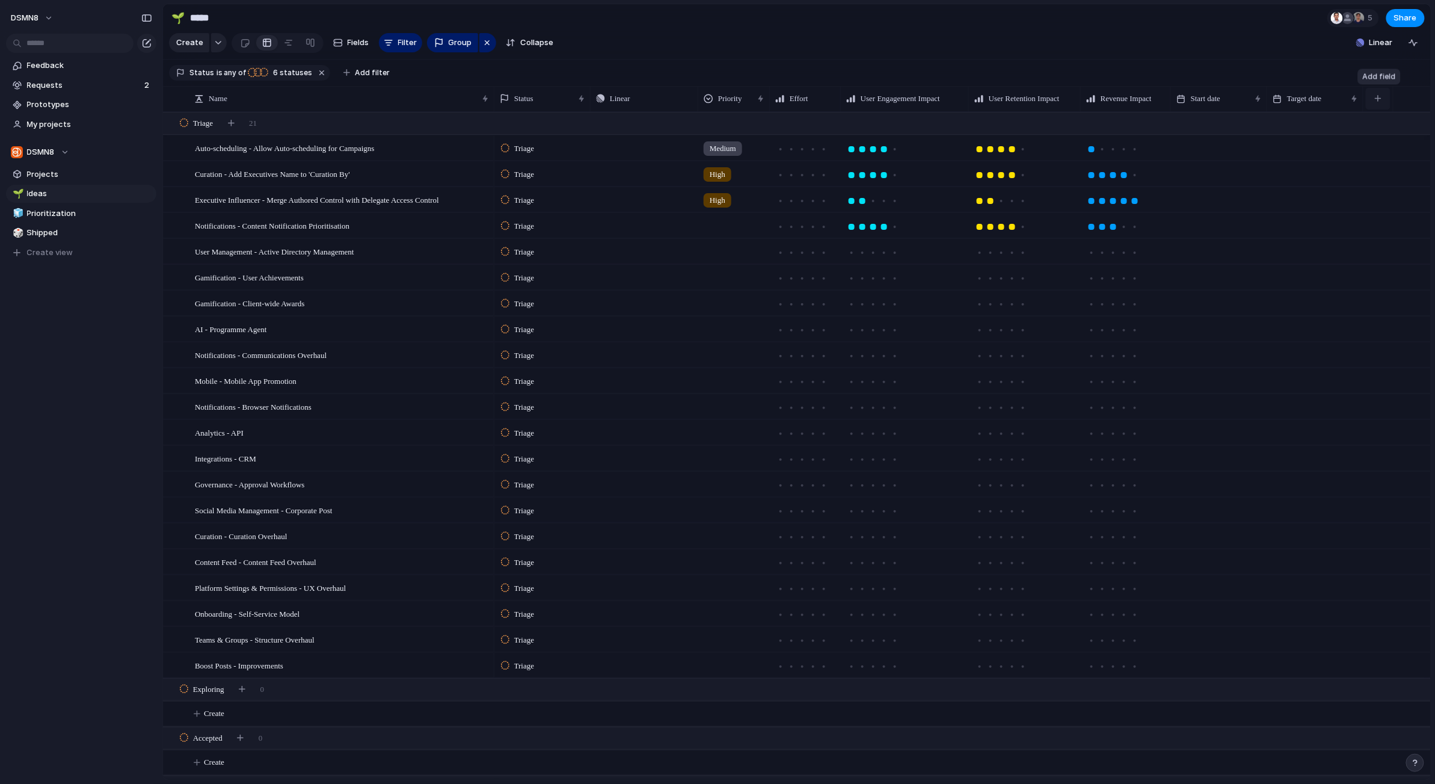
click at [877, 99] on div "button" at bounding box center [1378, 98] width 7 height 7
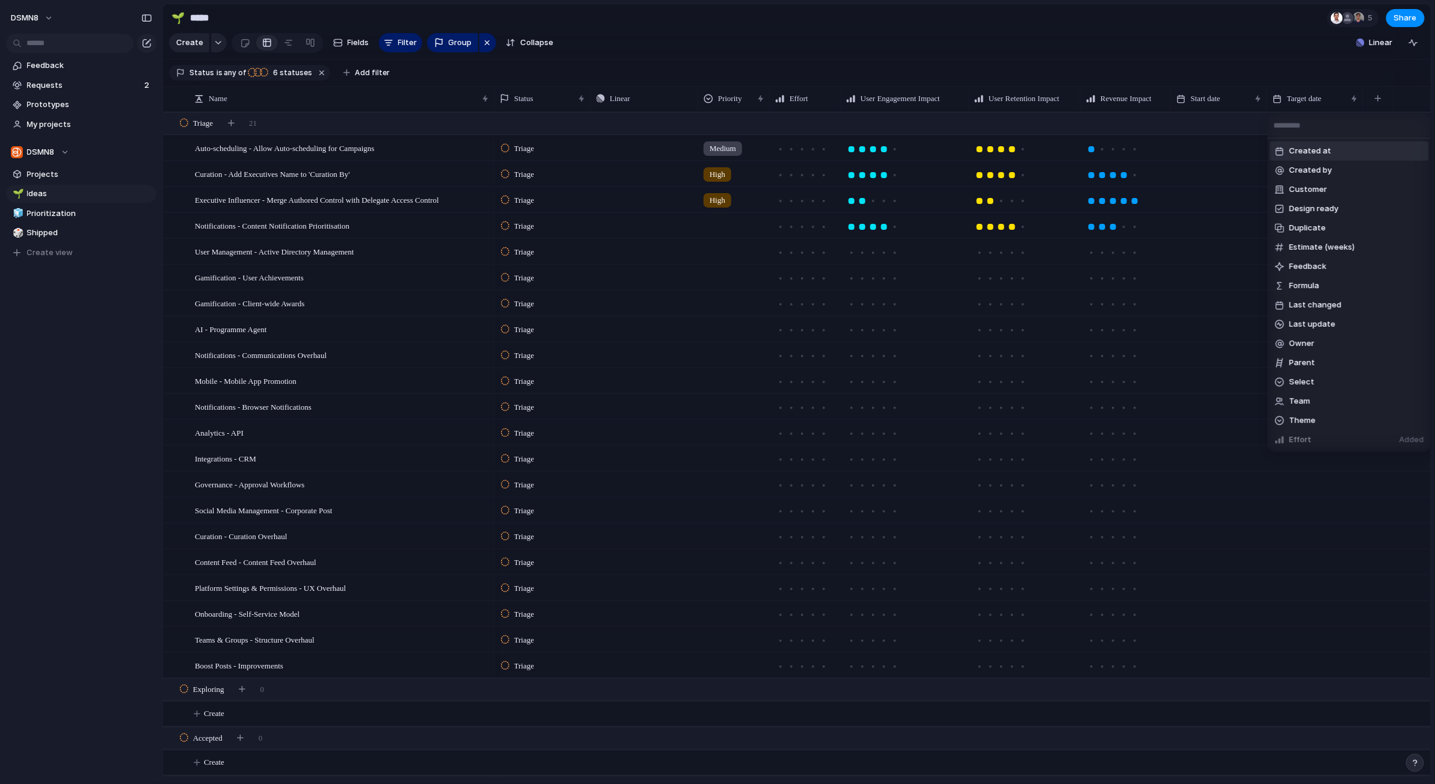
click at [877, 74] on div "Created at Created by Customer Design ready Duplicate Estimate (weeks) Feedback…" at bounding box center [717, 392] width 1435 height 784
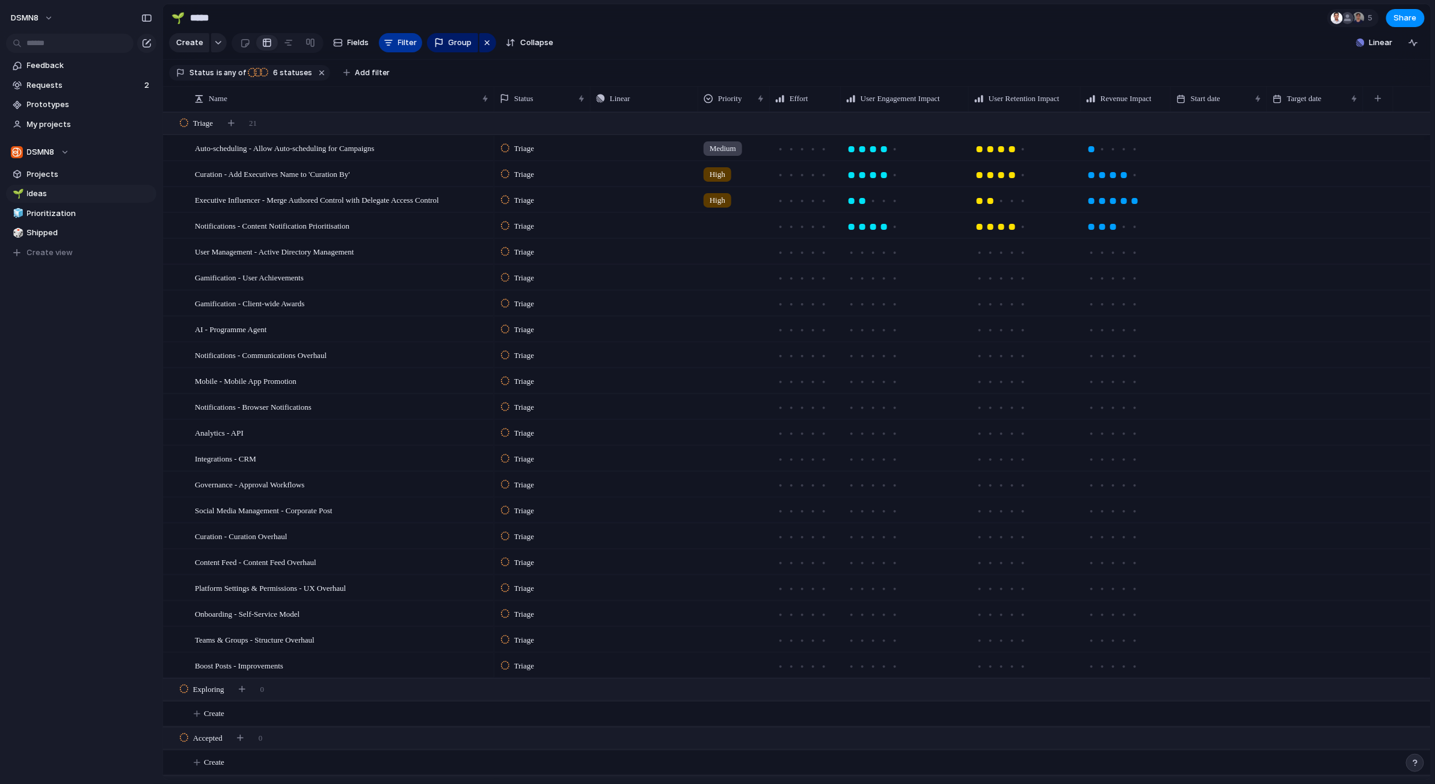
click at [401, 42] on span "Filter" at bounding box center [407, 43] width 19 height 12
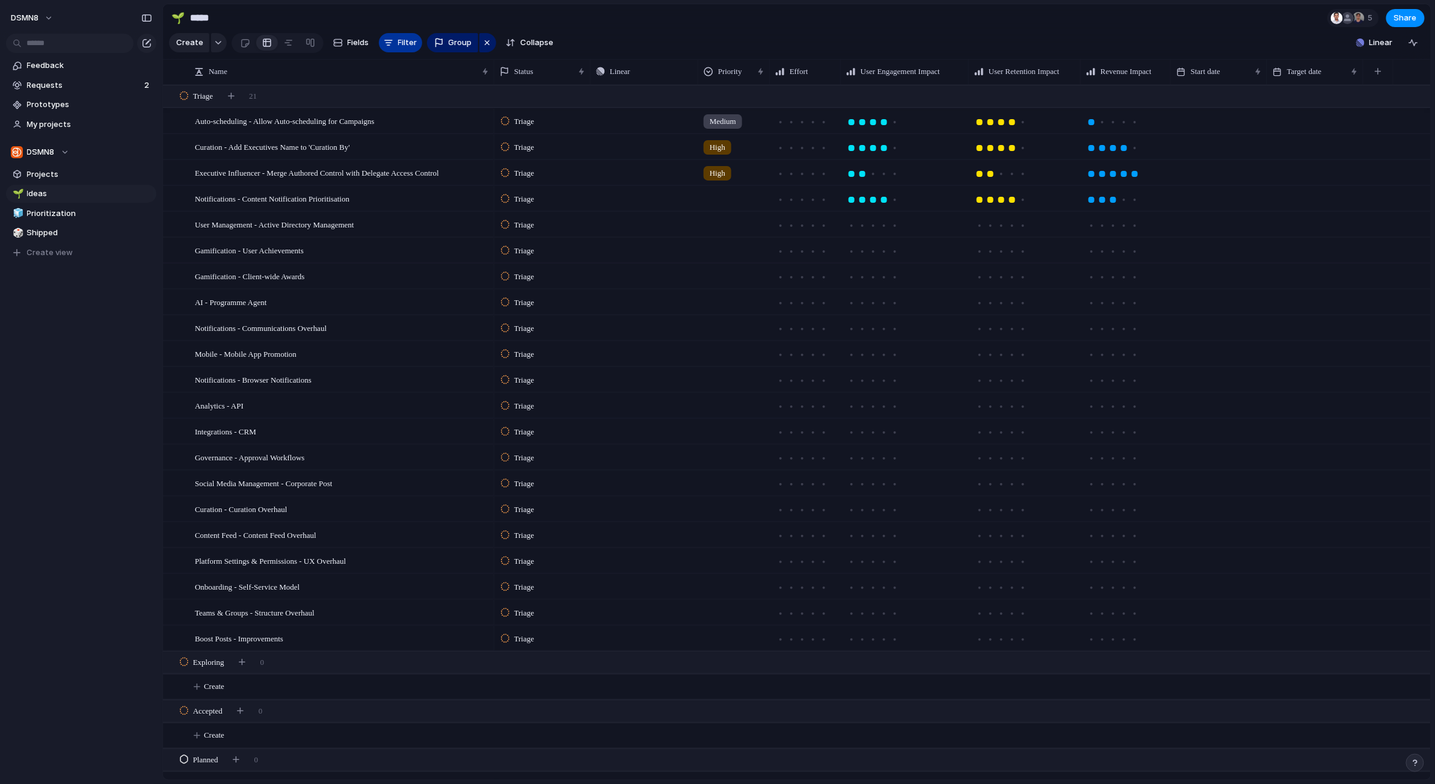
click at [401, 42] on span "Filter" at bounding box center [407, 43] width 19 height 12
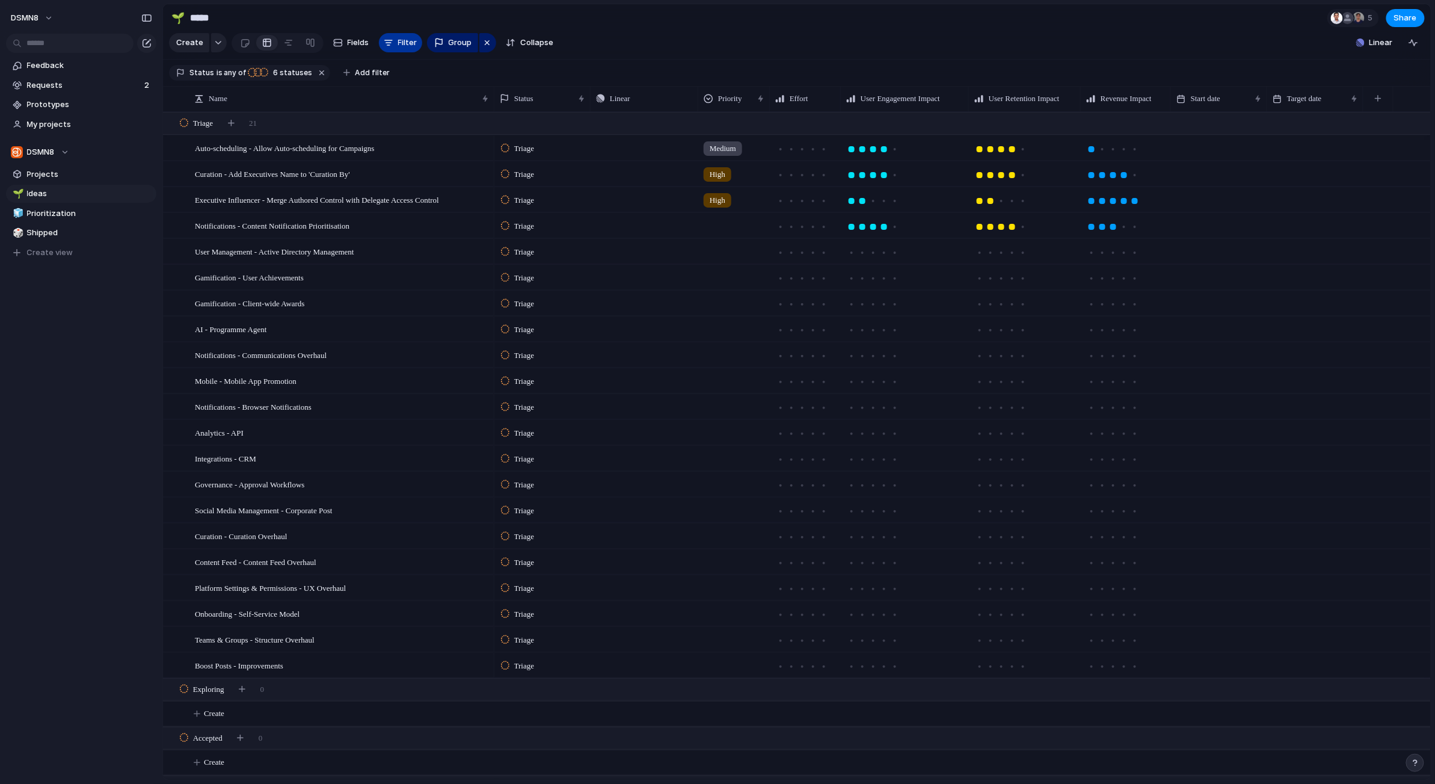
click at [401, 42] on span "Filter" at bounding box center [407, 43] width 19 height 12
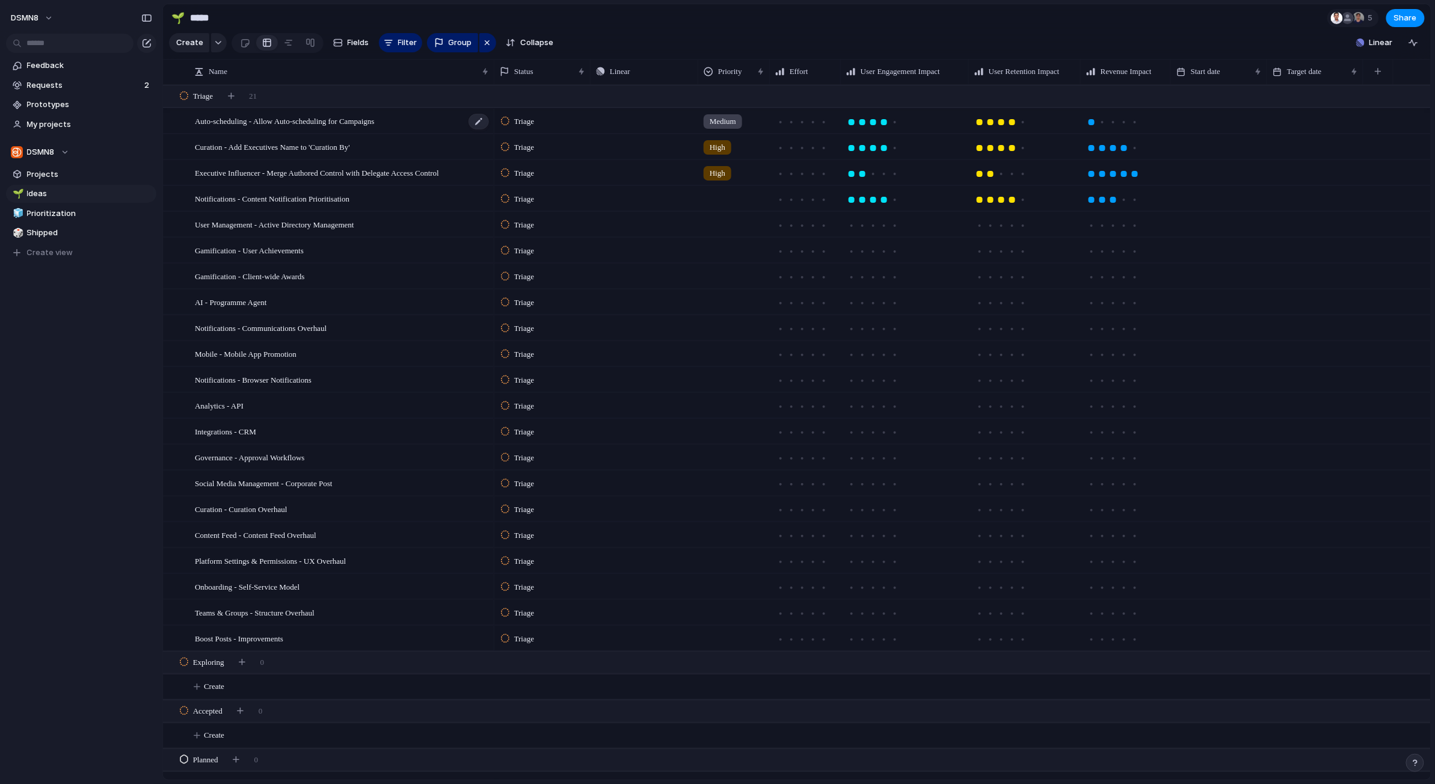
click at [285, 122] on span "Auto-scheduling - Allow Auto-scheduling for Campaigns" at bounding box center [285, 121] width 180 height 14
click at [173, 122] on div at bounding box center [172, 121] width 9 height 9
click at [458, 45] on span "Group" at bounding box center [460, 43] width 23 height 12
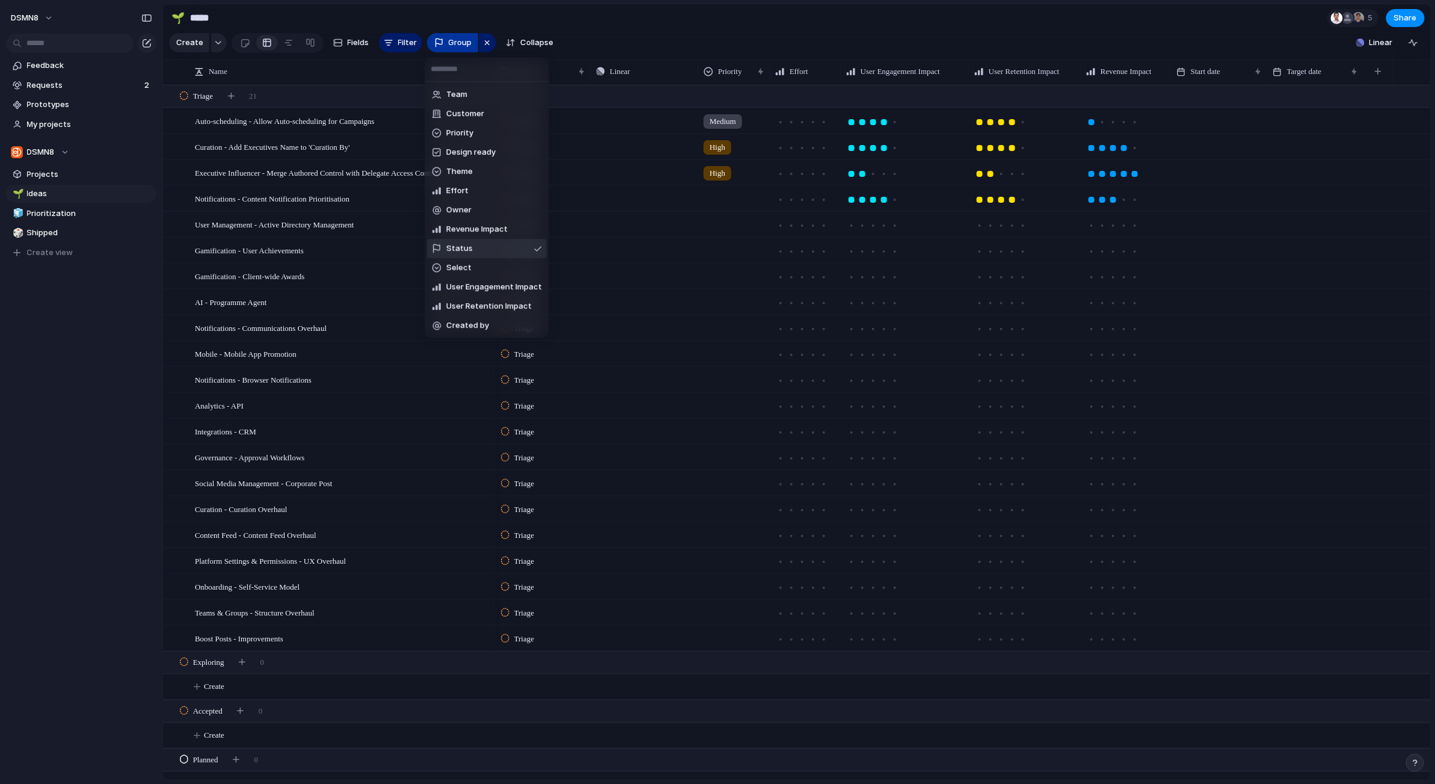
click at [458, 45] on div "Team Customer Priority Design ready Theme Effort Owner Revenue Impact Status Se…" at bounding box center [717, 392] width 1435 height 784
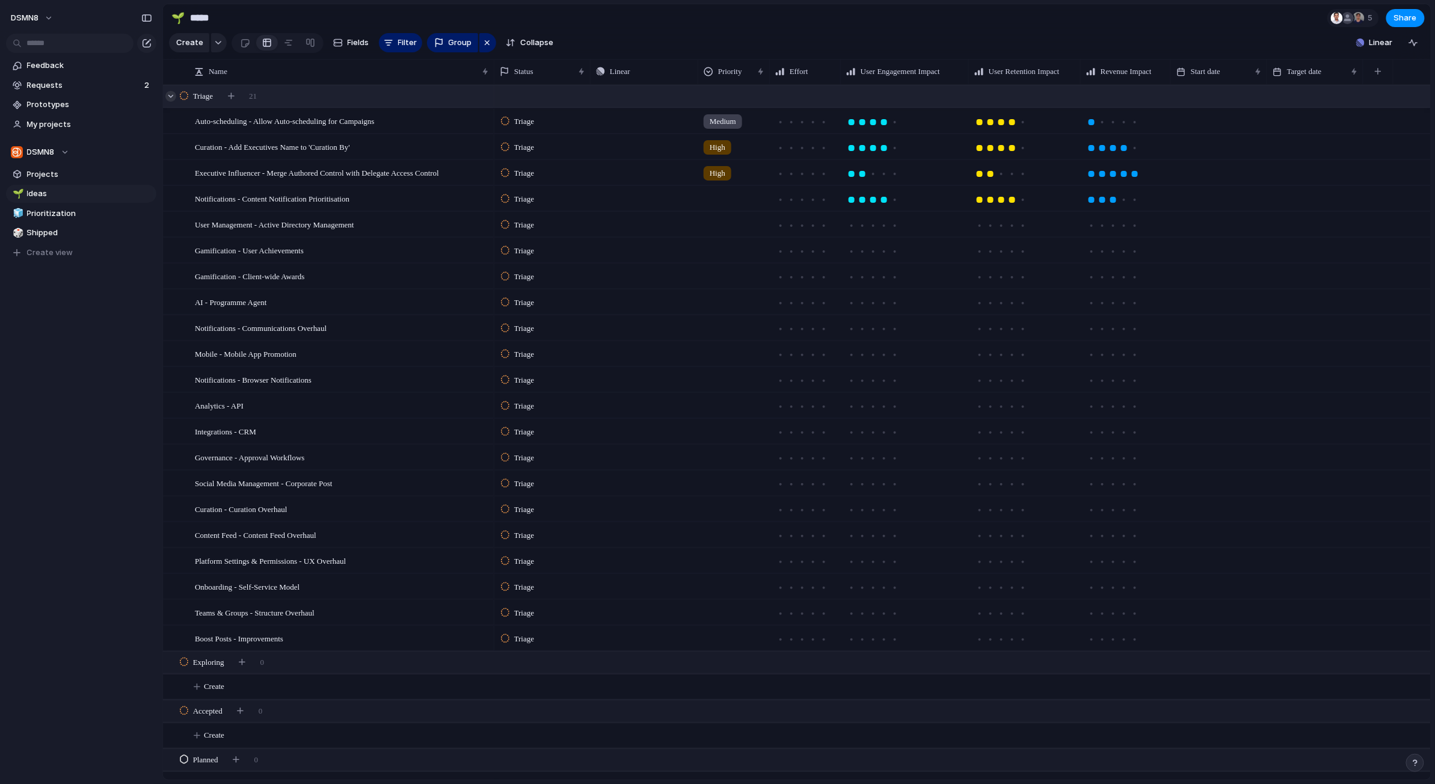
click at [173, 96] on div at bounding box center [170, 96] width 11 height 11
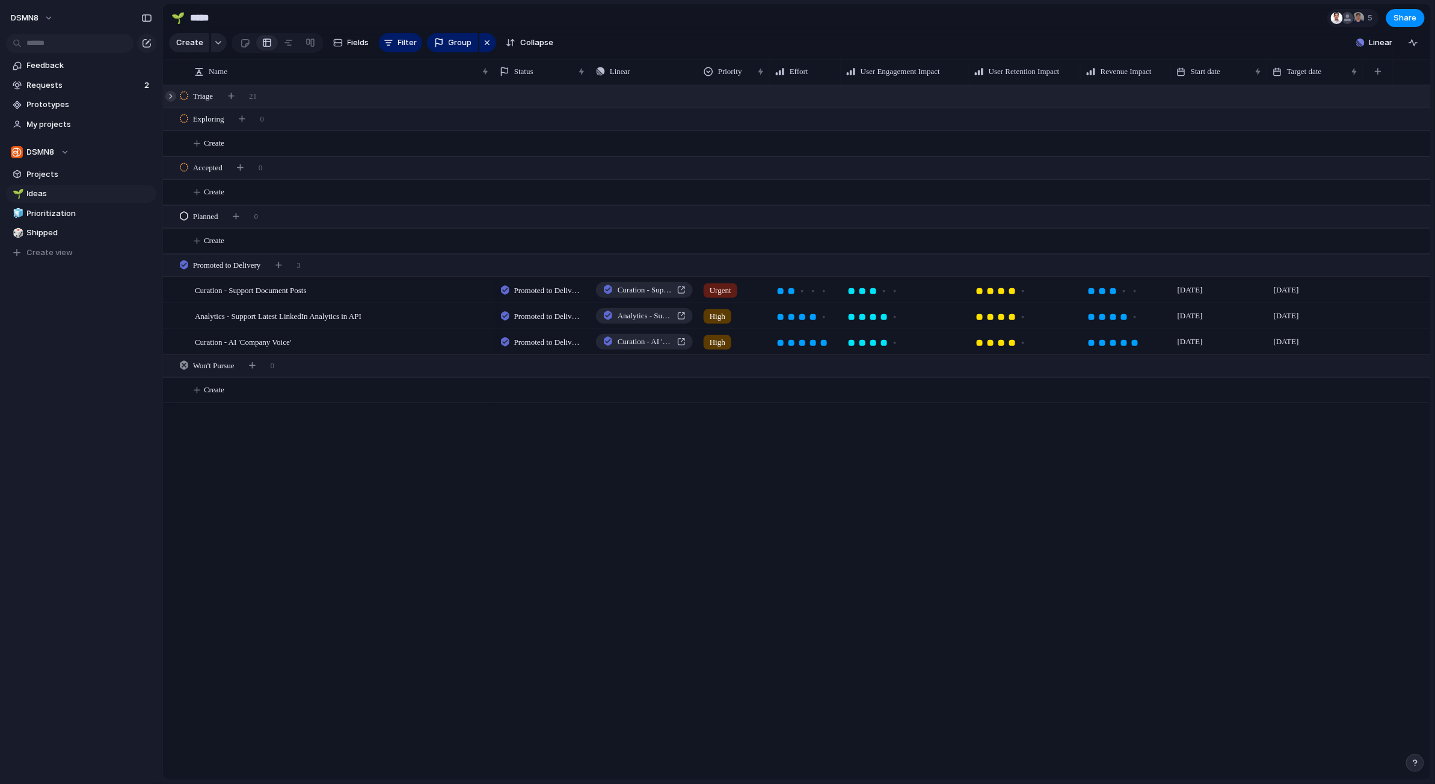
click at [172, 96] on div at bounding box center [170, 96] width 11 height 11
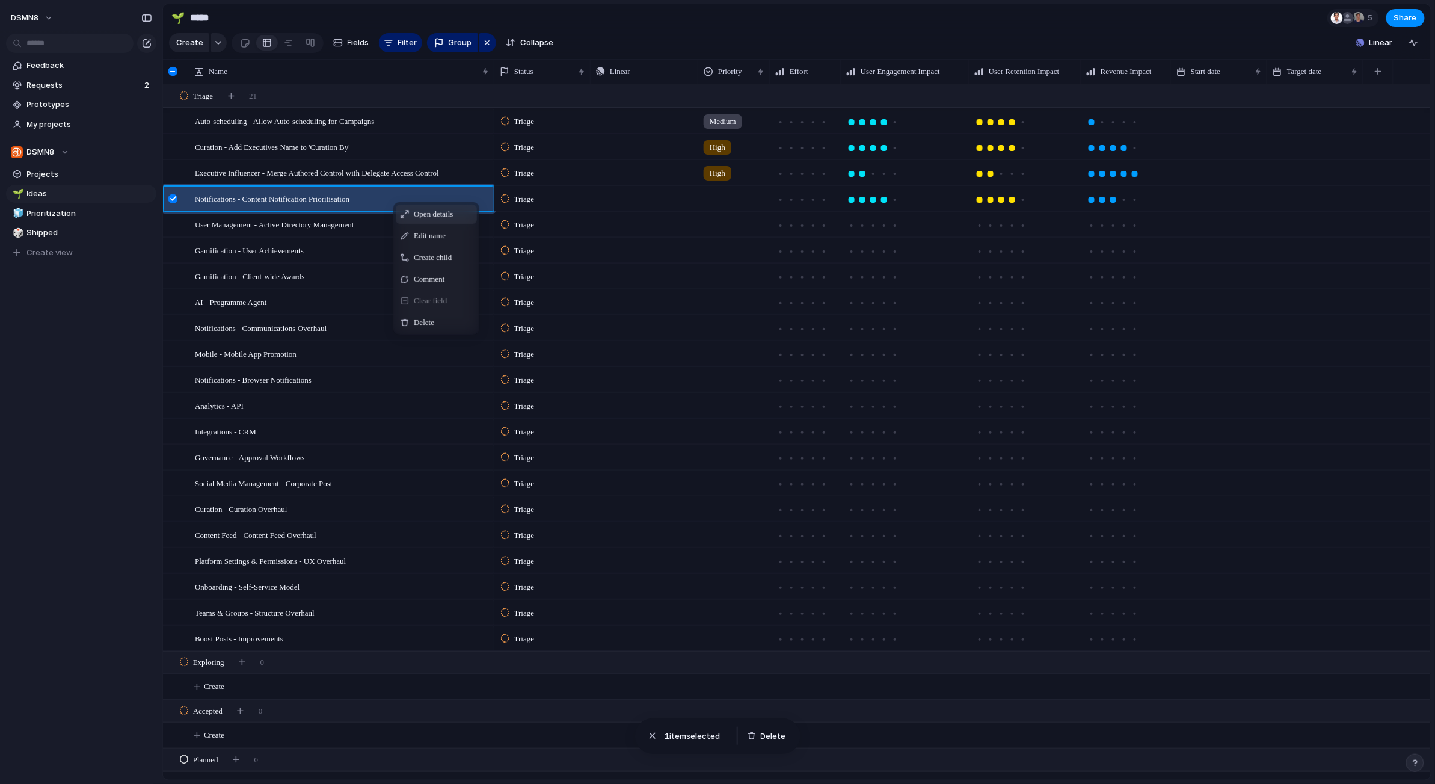
click at [437, 215] on span "Open details" at bounding box center [433, 214] width 39 height 12
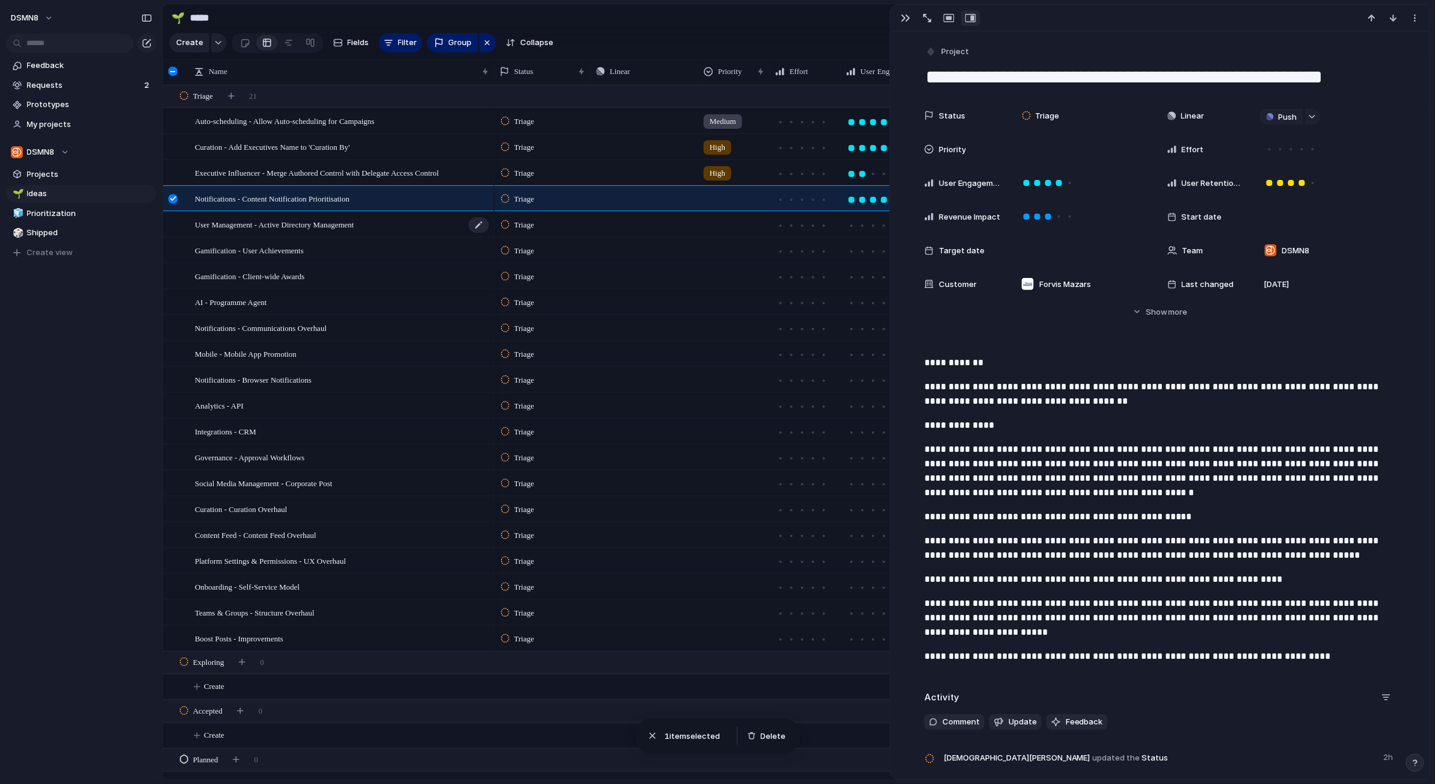
click at [390, 222] on div "User Management - Active Directory Management" at bounding box center [342, 224] width 295 height 25
click at [383, 224] on div "User Management - Active Directory Management" at bounding box center [342, 224] width 295 height 25
click at [170, 226] on div at bounding box center [172, 224] width 9 height 9
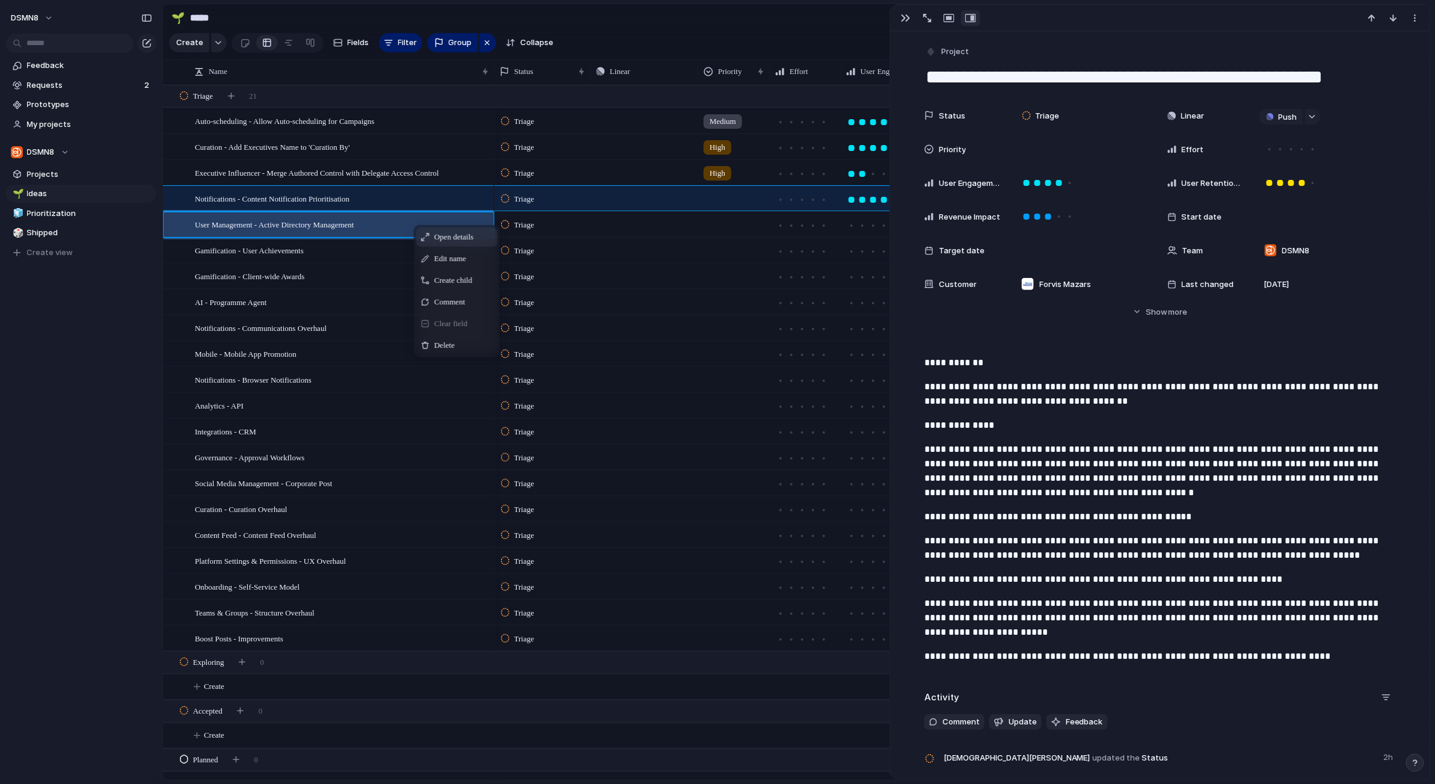
click at [437, 237] on span "Open details" at bounding box center [453, 237] width 39 height 12
type textarea "**********"
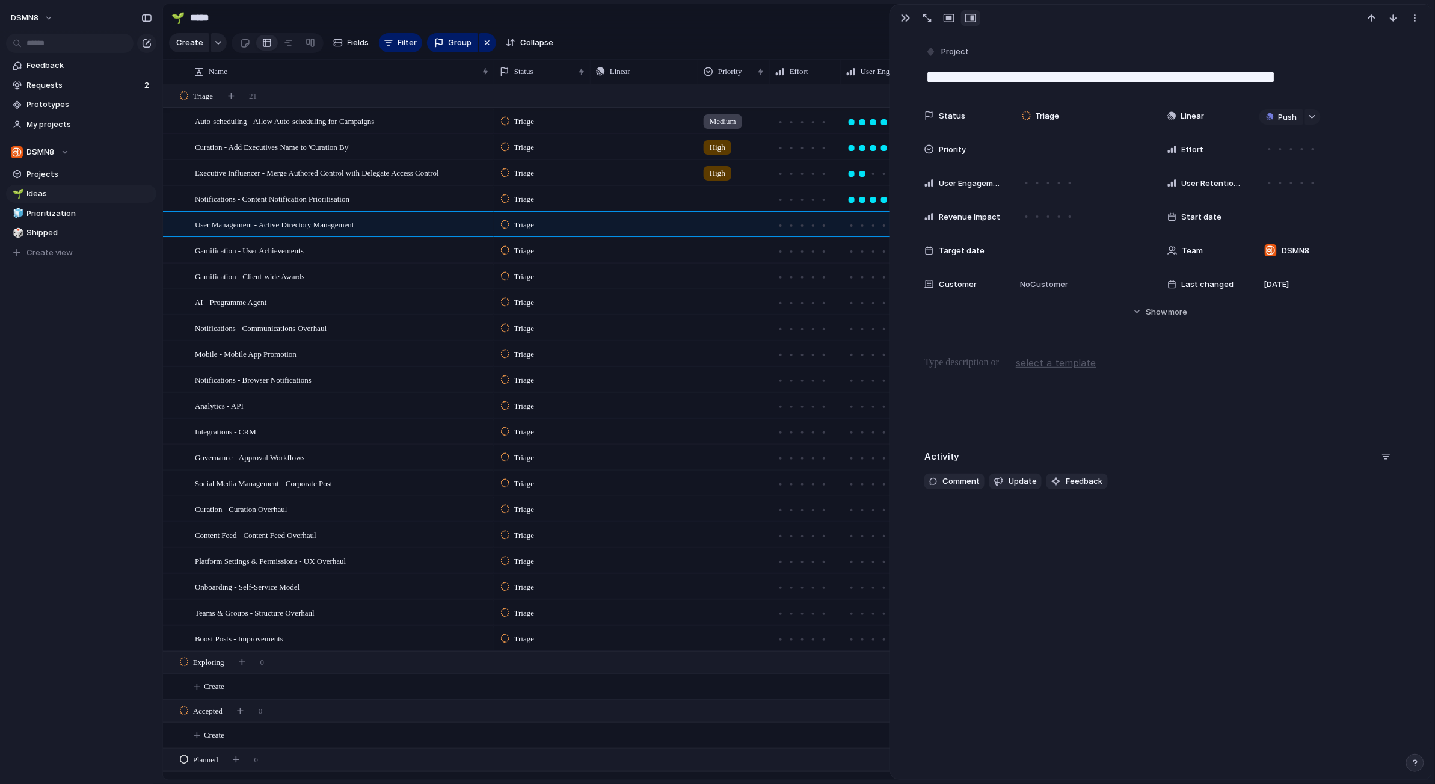
click at [877, 364] on p at bounding box center [1161, 363] width 472 height 14
drag, startPoint x: 891, startPoint y: 319, endPoint x: 910, endPoint y: 319, distance: 19.3
click at [877, 319] on div "**********" at bounding box center [1160, 391] width 541 height 775
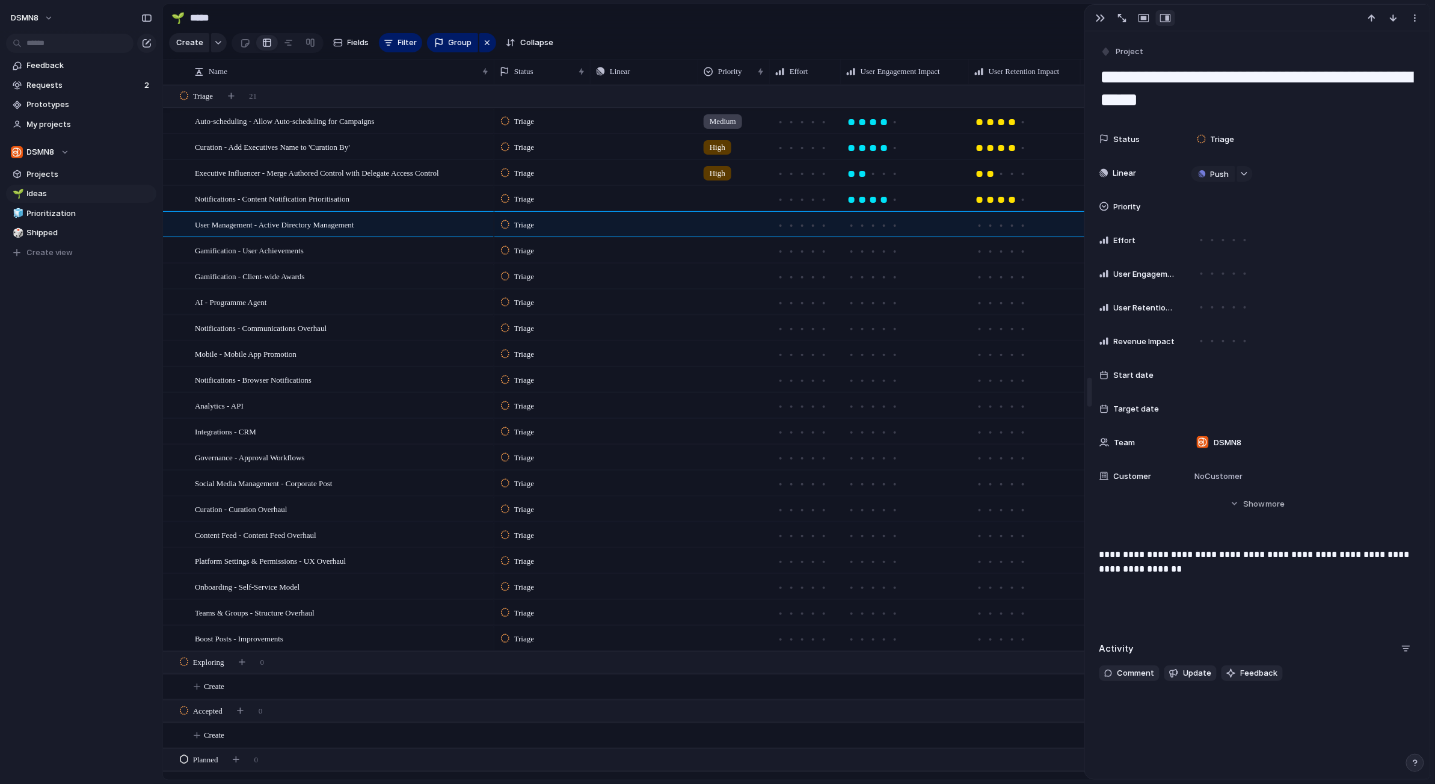
drag, startPoint x: 892, startPoint y: 323, endPoint x: 1089, endPoint y: 319, distance: 196.8
click at [877, 16] on div "button" at bounding box center [1416, 18] width 10 height 10
click at [877, 16] on div "Mark as duplicate Delete" at bounding box center [717, 392] width 1435 height 784
click at [877, 16] on div "button" at bounding box center [1101, 18] width 10 height 10
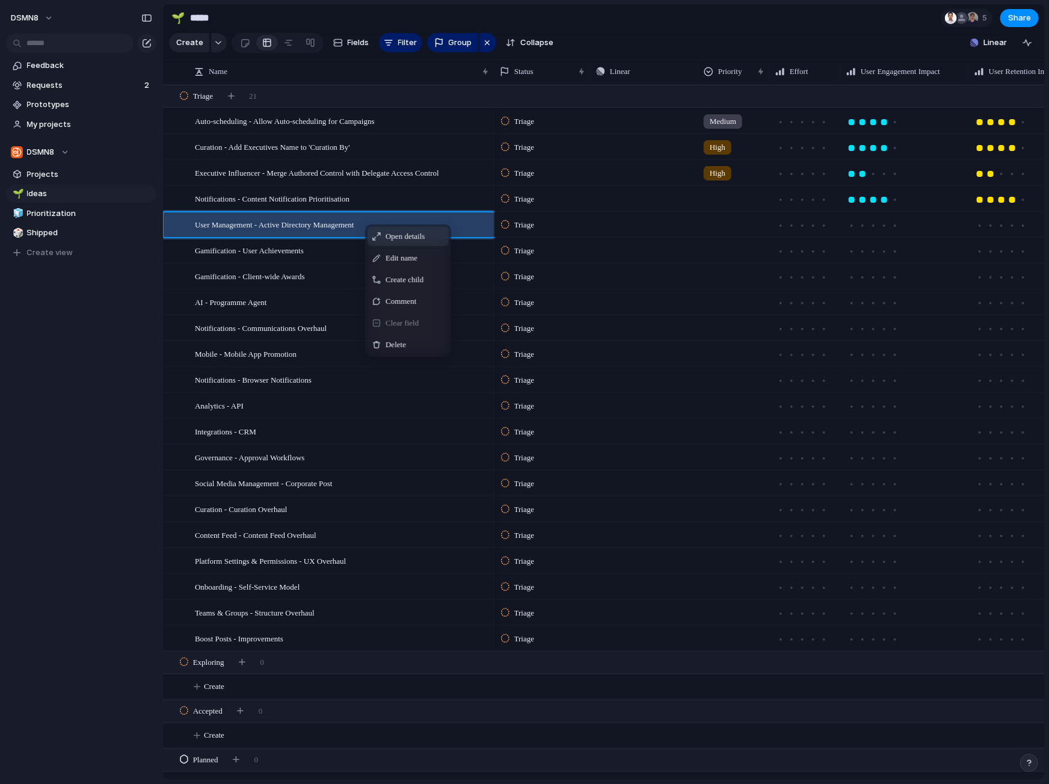
click at [391, 236] on span "Open details" at bounding box center [405, 236] width 39 height 12
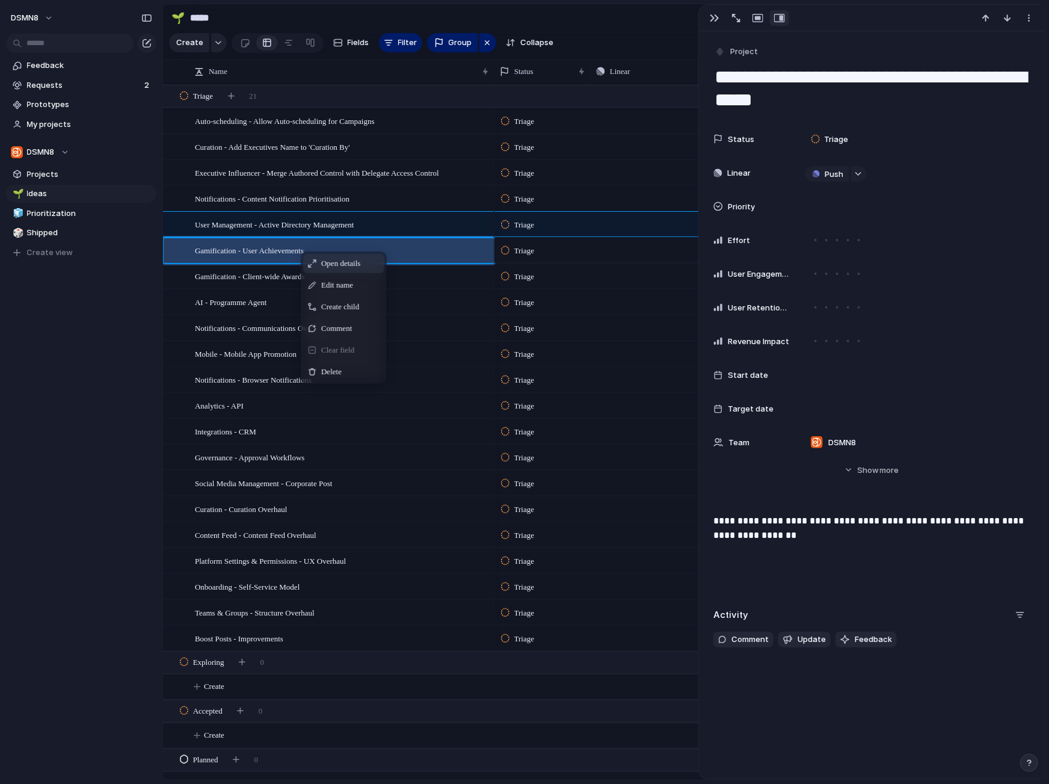
click at [321, 261] on span "Open details" at bounding box center [340, 263] width 39 height 12
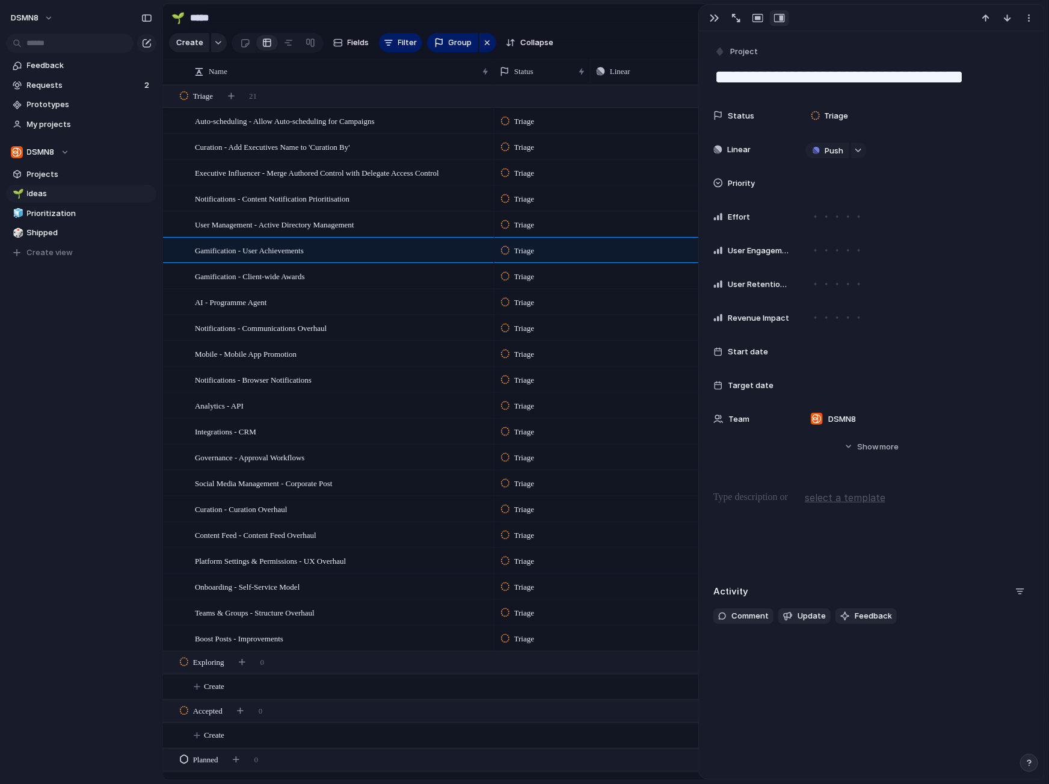
click at [780, 501] on p at bounding box center [872, 497] width 316 height 14
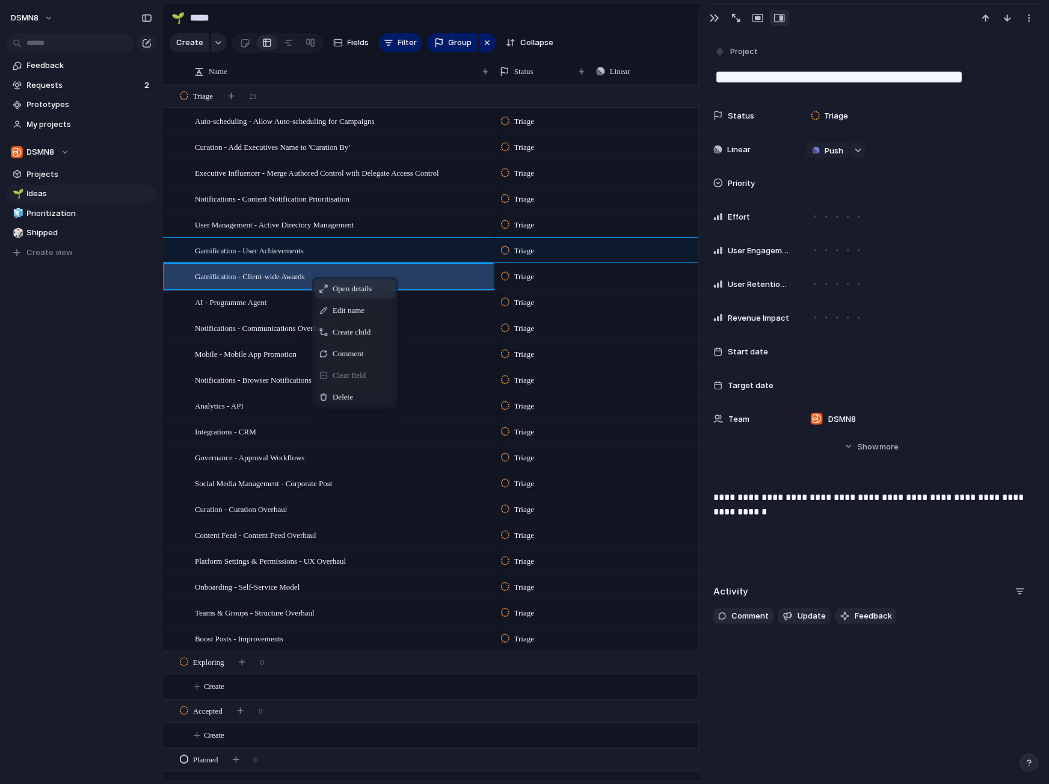
click at [342, 288] on span "Open details" at bounding box center [352, 289] width 39 height 12
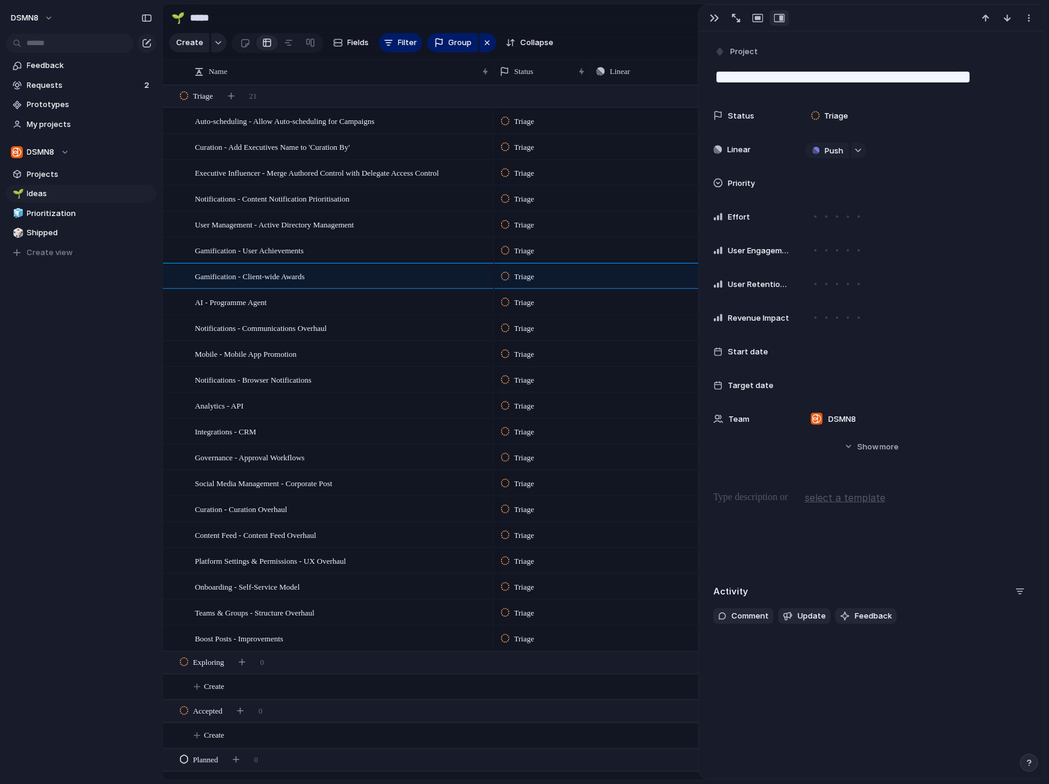
click at [755, 504] on p at bounding box center [872, 497] width 316 height 14
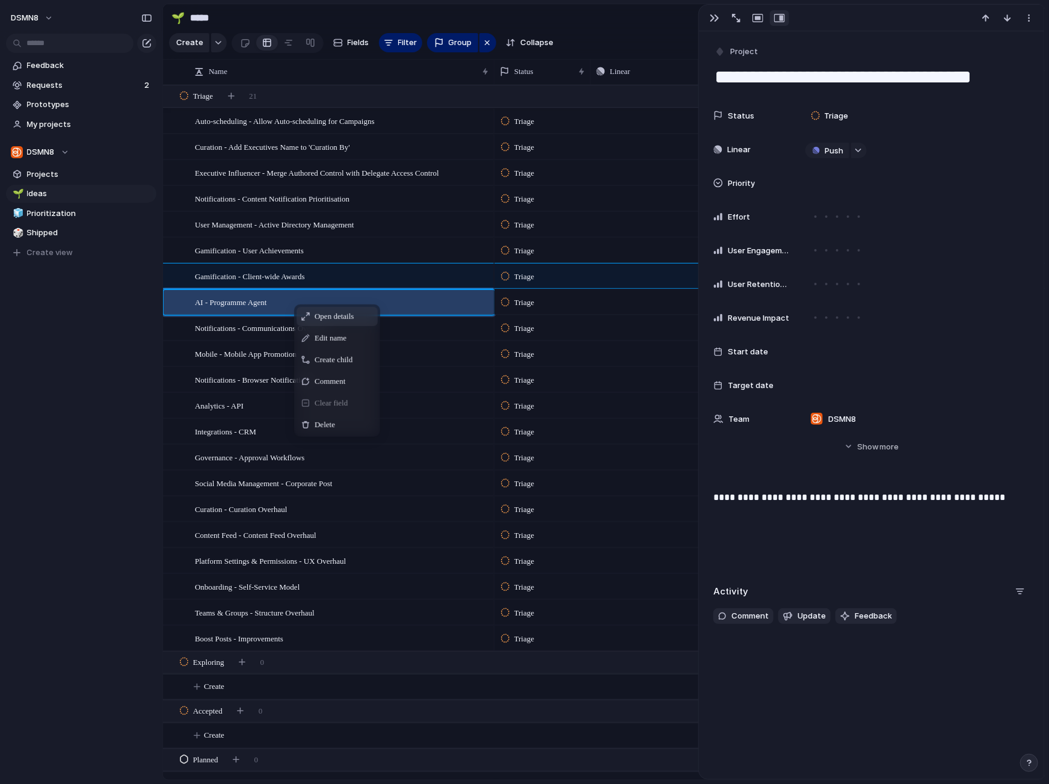
click at [320, 320] on span "Open details" at bounding box center [334, 316] width 39 height 12
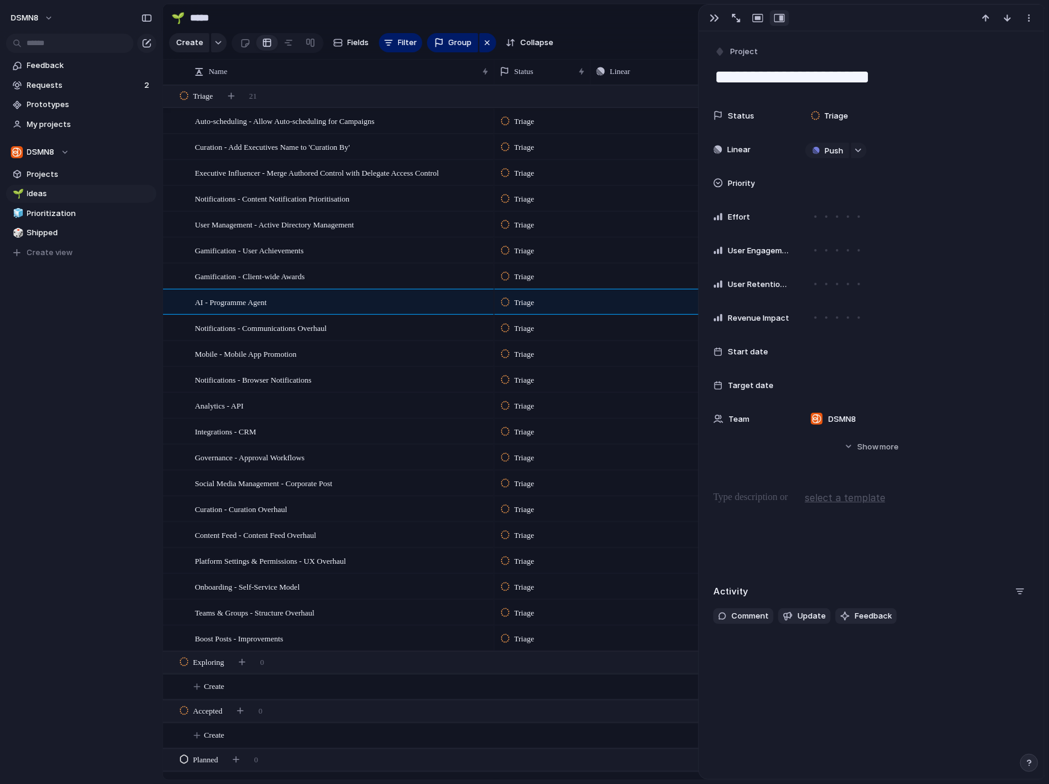
click at [741, 498] on p at bounding box center [872, 497] width 316 height 14
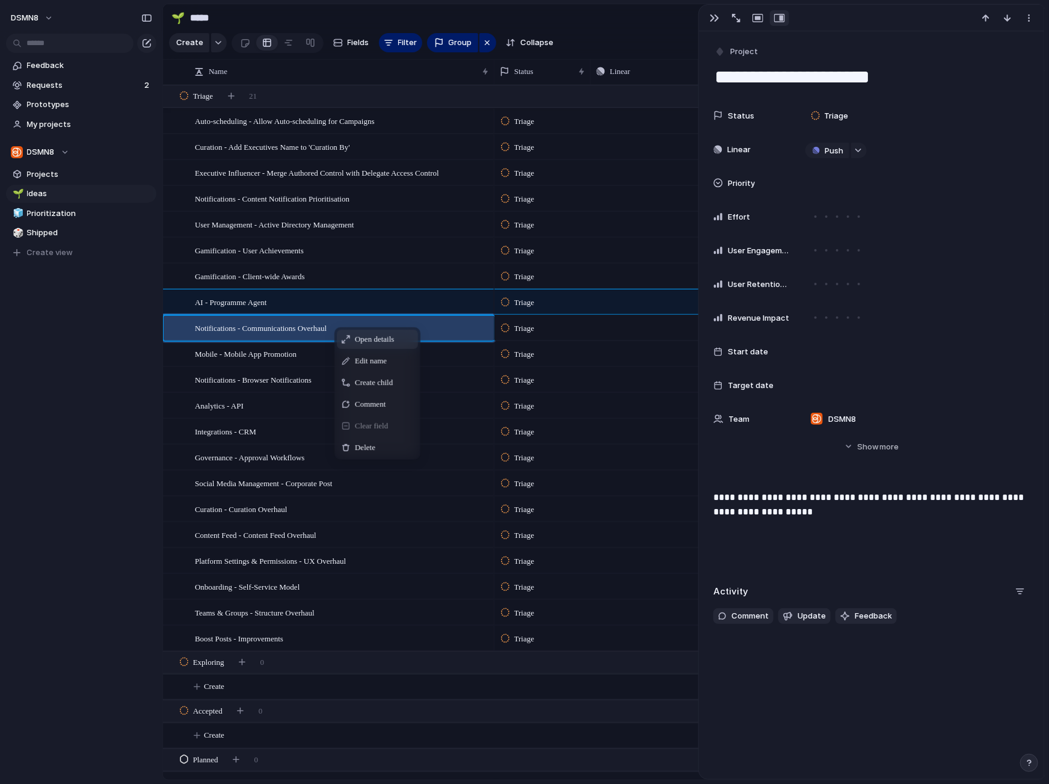
click at [363, 339] on span "Open details" at bounding box center [374, 339] width 39 height 12
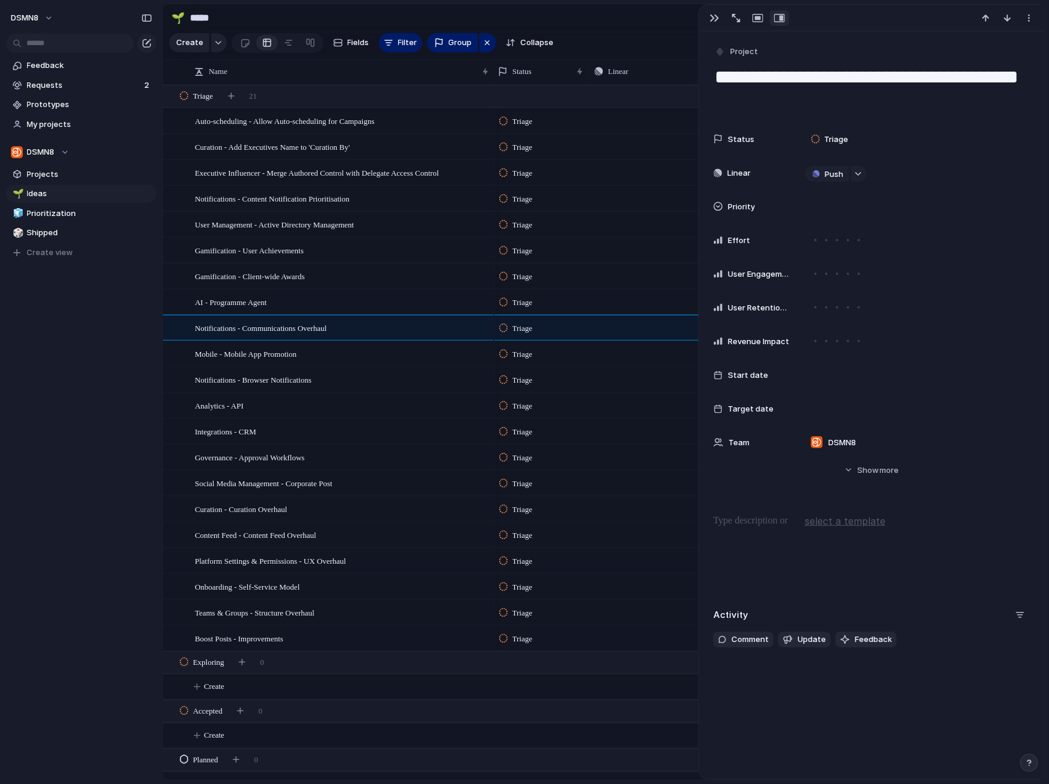
click at [736, 528] on p at bounding box center [872, 521] width 316 height 14
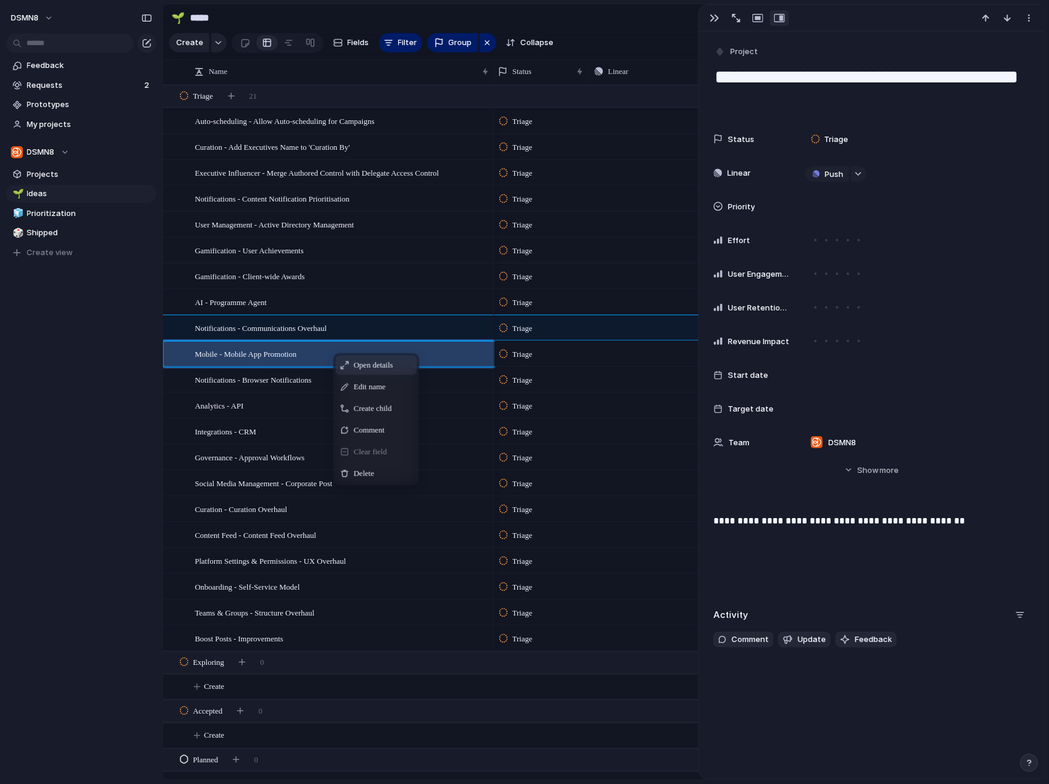
click at [359, 365] on span "Open details" at bounding box center [373, 365] width 39 height 12
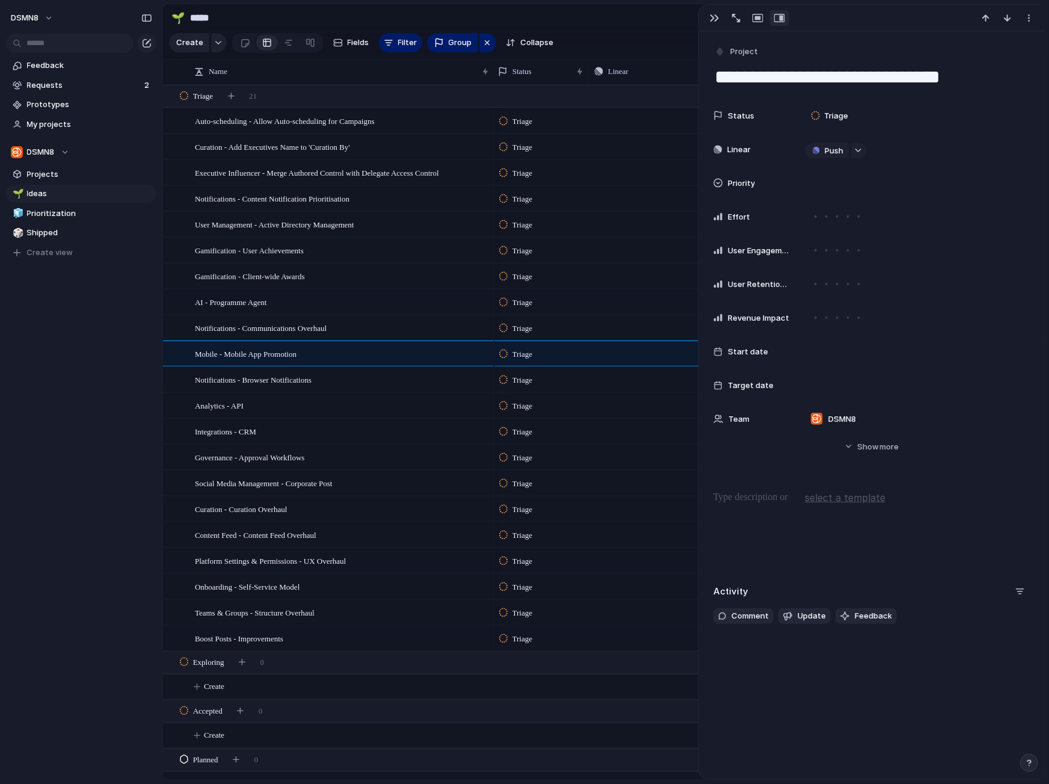
click at [788, 499] on p at bounding box center [872, 497] width 316 height 14
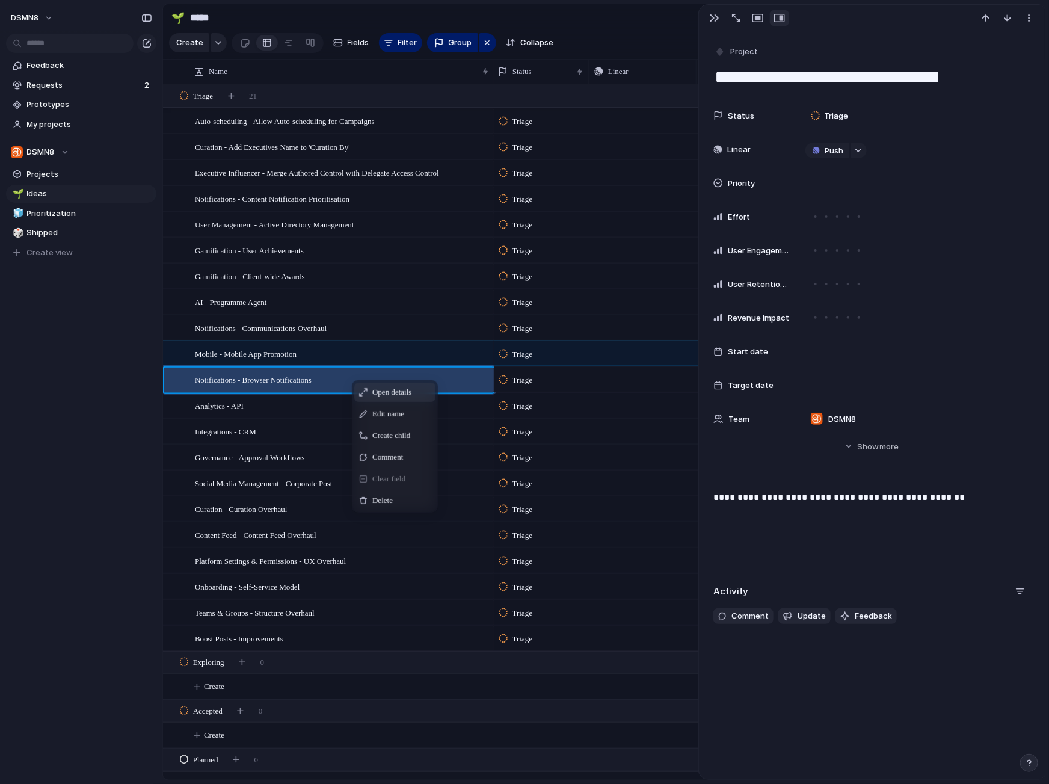
click at [381, 392] on span "Open details" at bounding box center [391, 392] width 39 height 12
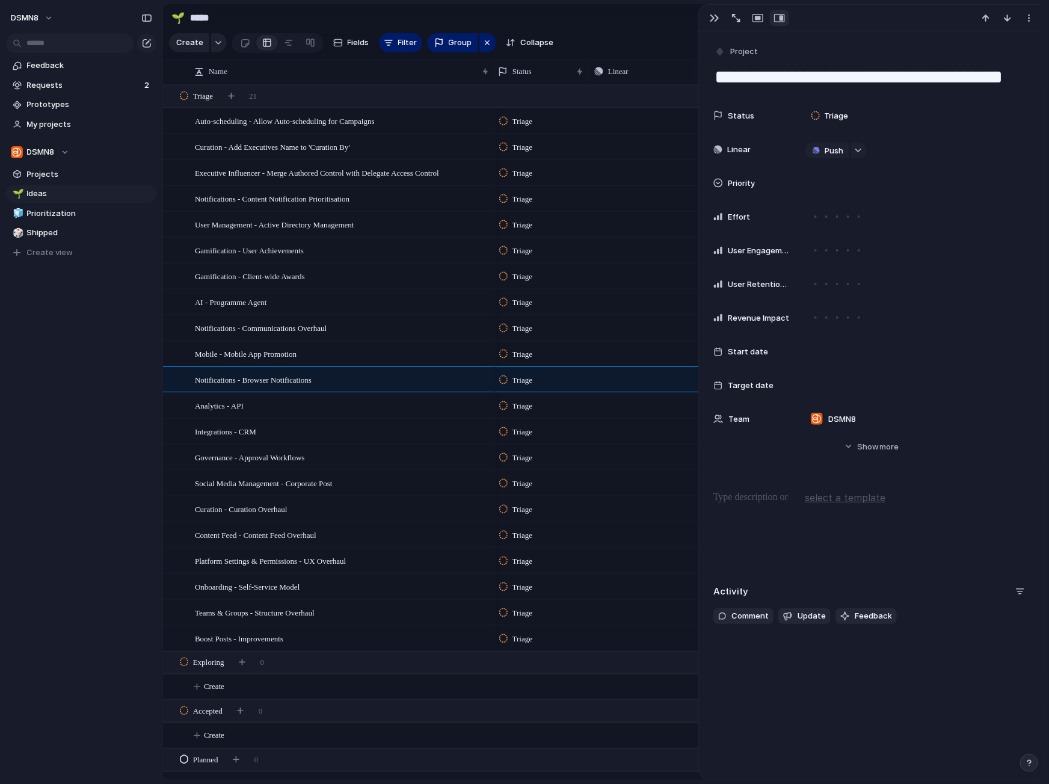
click at [749, 494] on p at bounding box center [872, 497] width 316 height 14
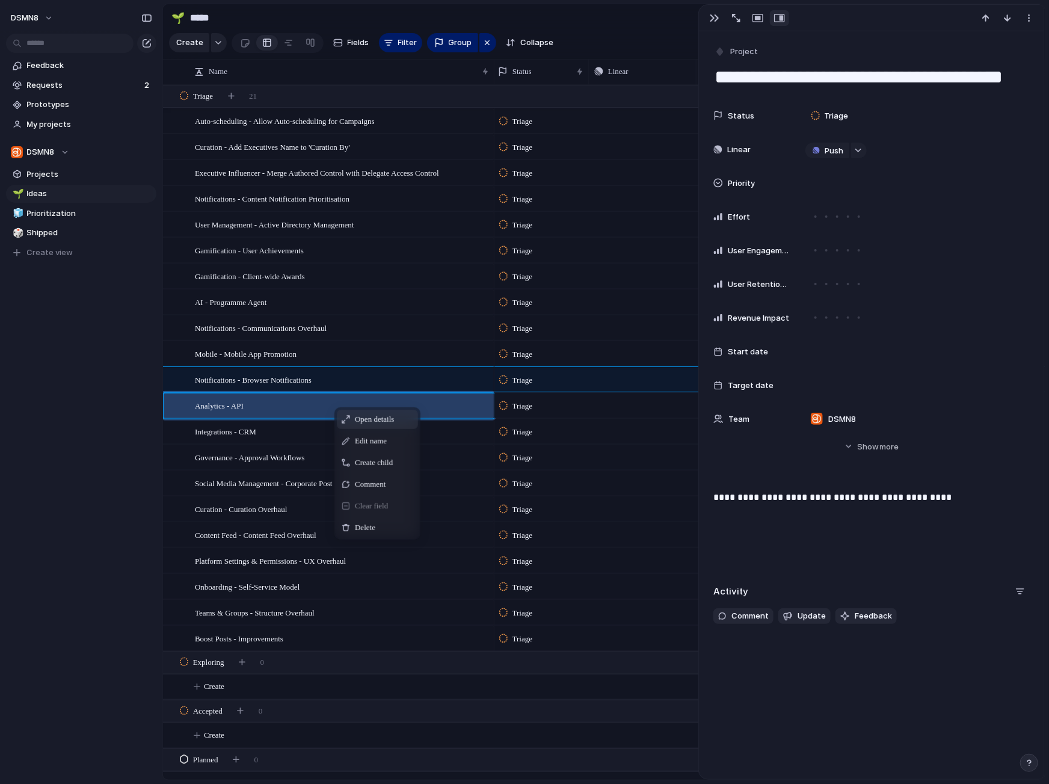
click at [384, 422] on span "Open details" at bounding box center [374, 419] width 39 height 12
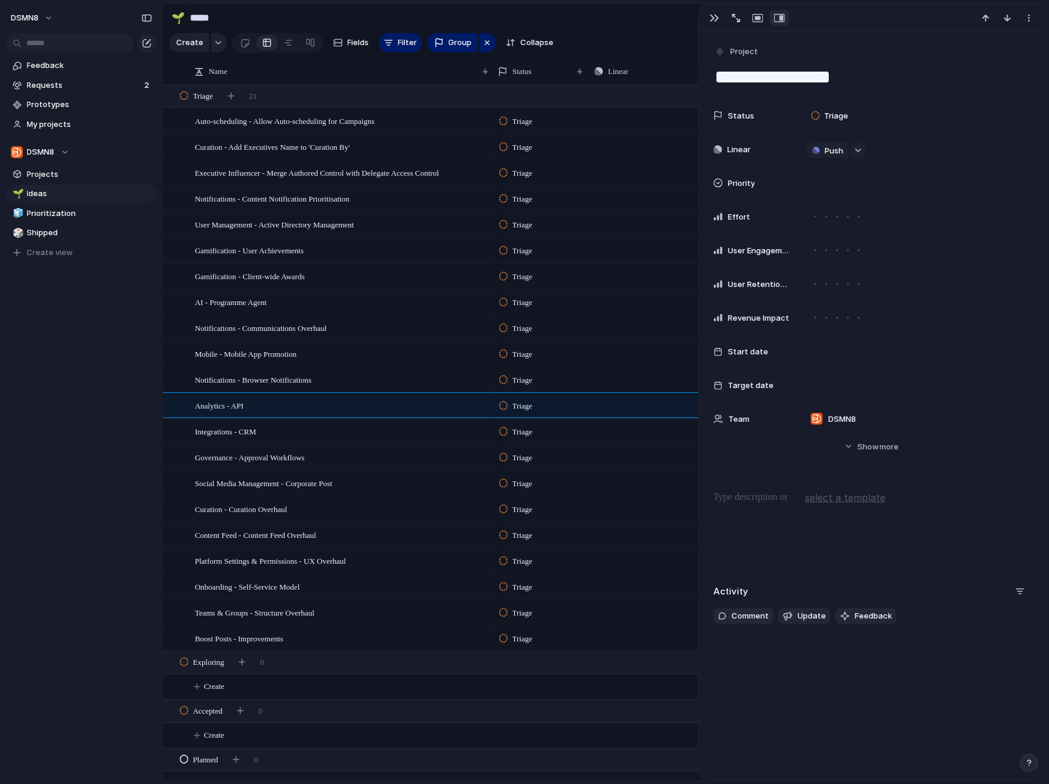
click at [742, 501] on p at bounding box center [872, 497] width 316 height 14
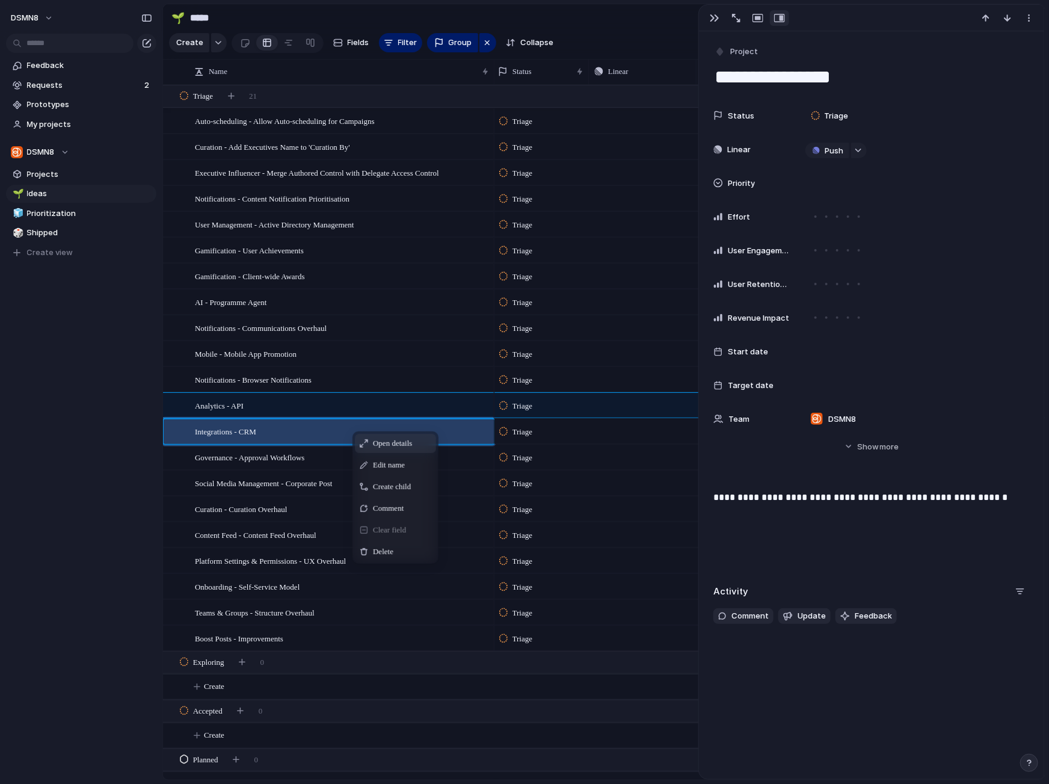
click at [371, 446] on div "Open details" at bounding box center [395, 443] width 81 height 19
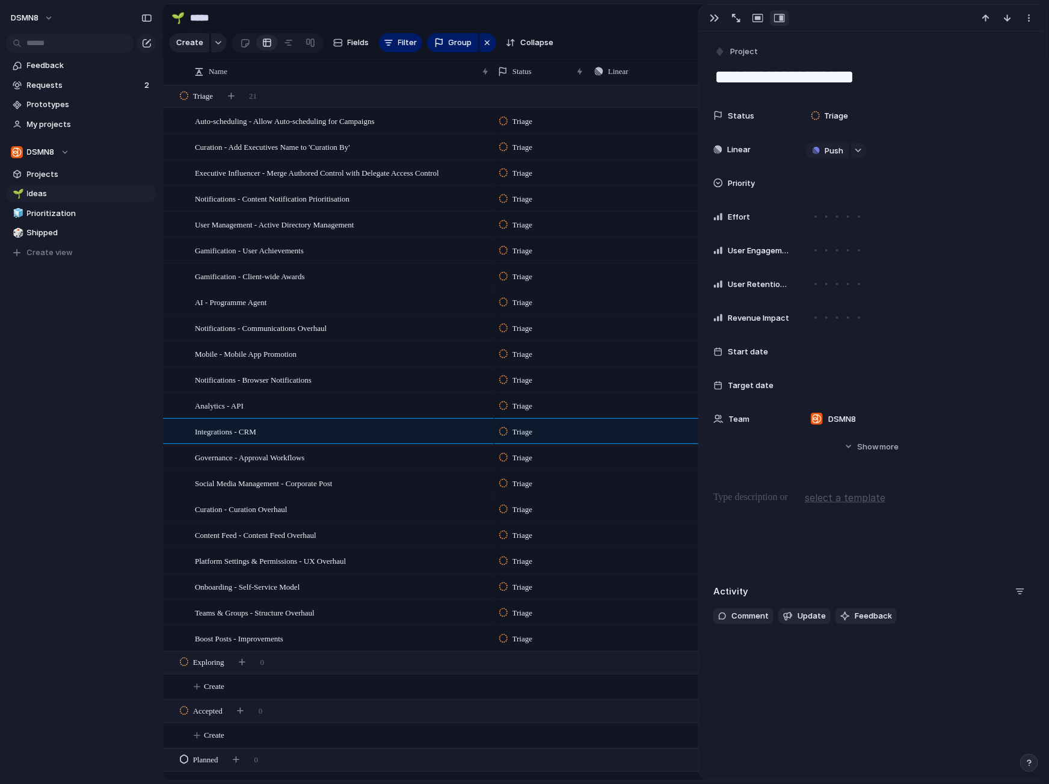
click at [744, 517] on div at bounding box center [872, 528] width 316 height 77
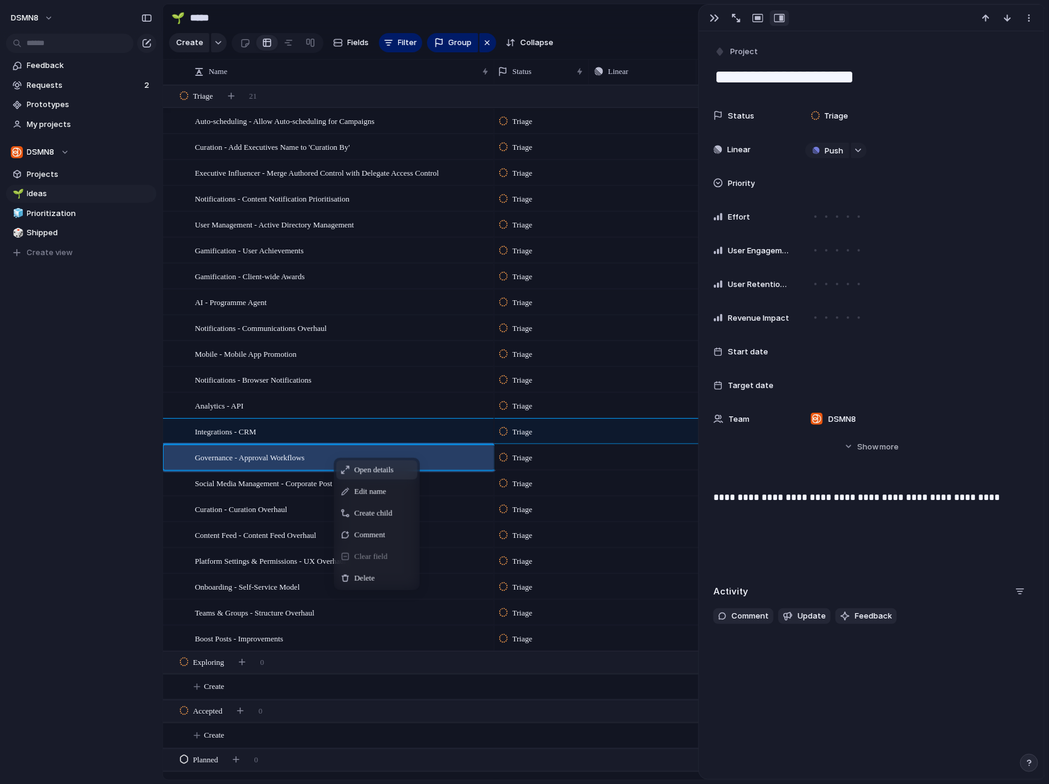
click at [363, 470] on span "Open details" at bounding box center [373, 470] width 39 height 12
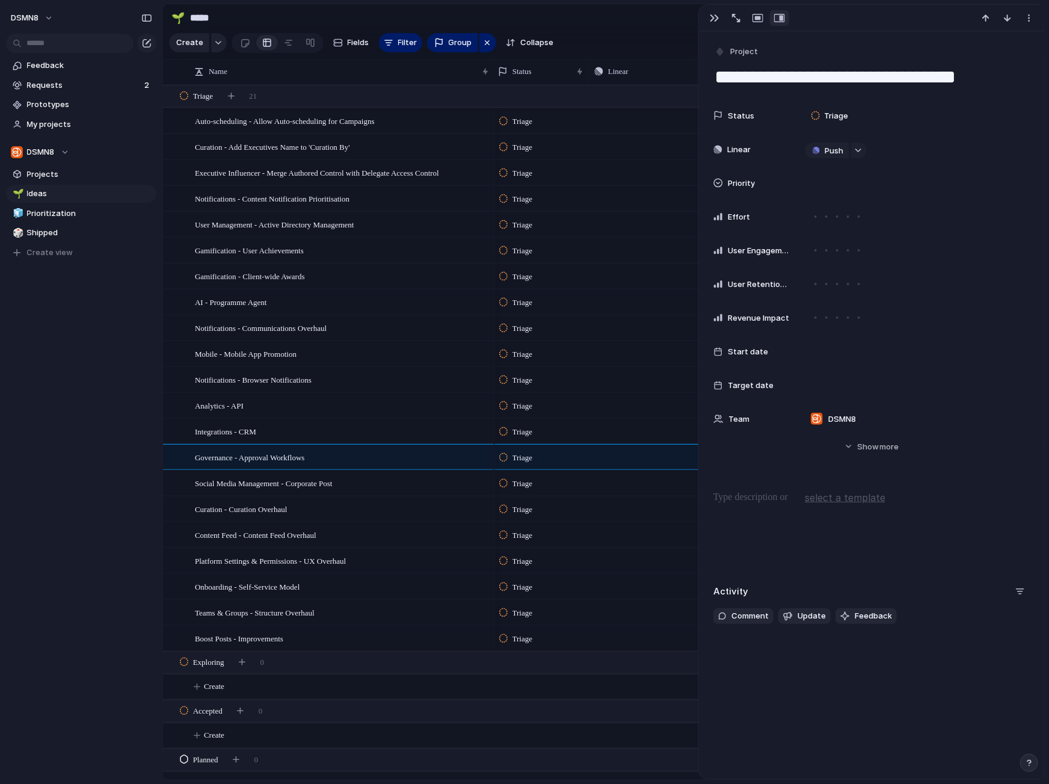
click at [740, 490] on p at bounding box center [872, 497] width 316 height 14
click at [391, 482] on div "Social Media Management - Corporate Post" at bounding box center [342, 483] width 295 height 25
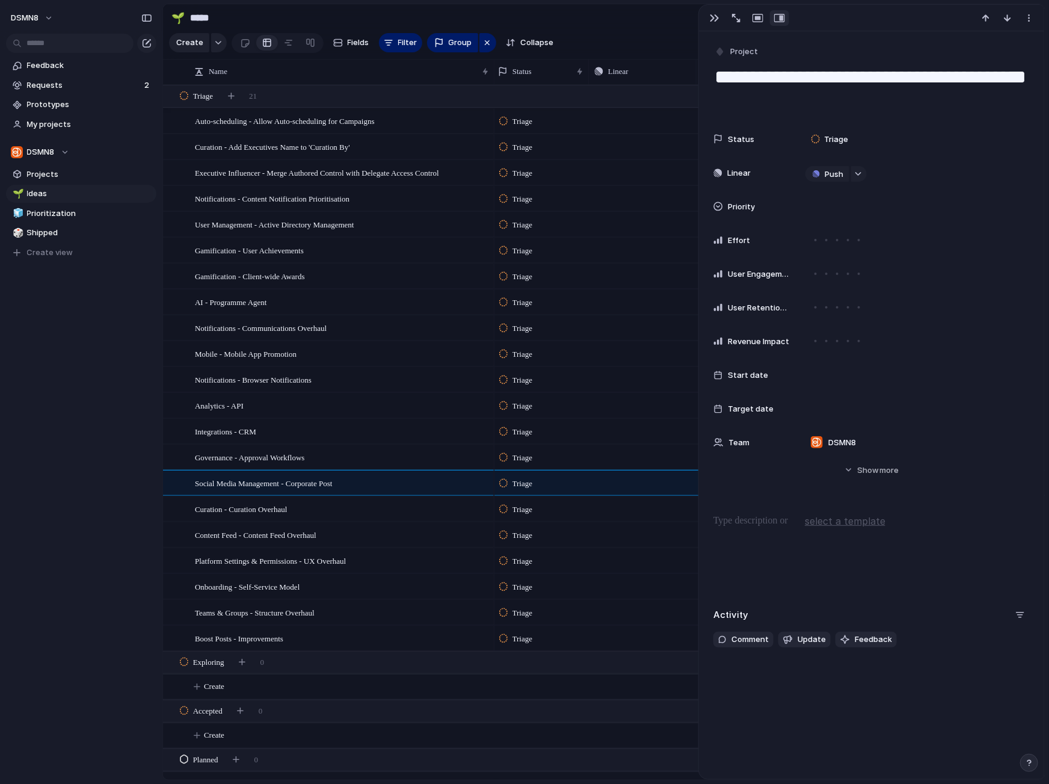
click at [751, 523] on p at bounding box center [872, 521] width 316 height 14
click at [360, 507] on div "Curation - Curation Overhaul" at bounding box center [342, 509] width 295 height 25
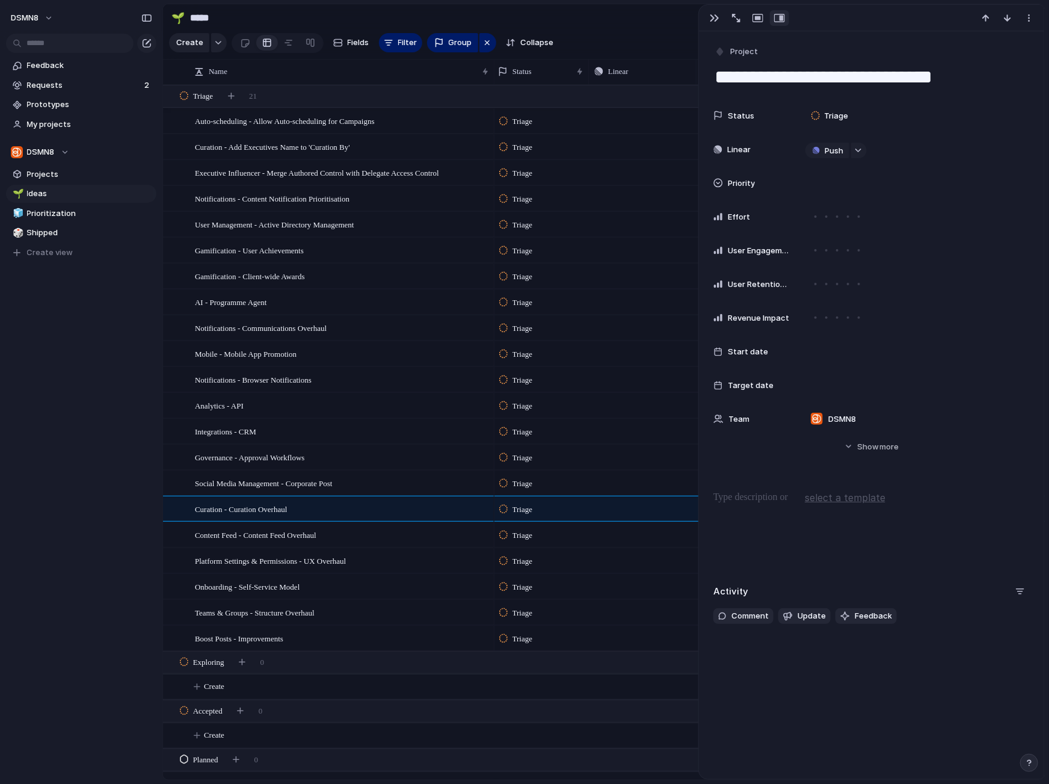
click at [754, 500] on p at bounding box center [872, 497] width 316 height 14
click at [299, 537] on span "Content Feed - Content Feed Overhaul" at bounding box center [256, 535] width 122 height 14
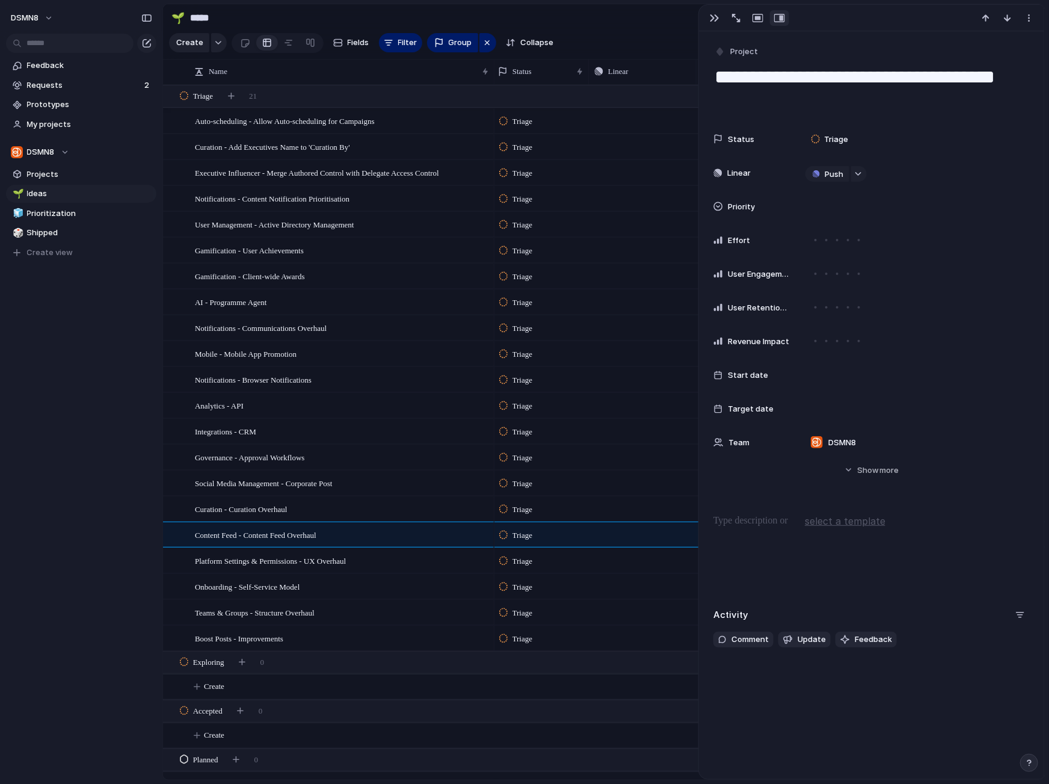
scroll to position [0, 8]
click at [745, 529] on div at bounding box center [872, 552] width 316 height 77
click at [375, 562] on div "Platform Settings & Permissions - UX Overhaul" at bounding box center [342, 561] width 295 height 25
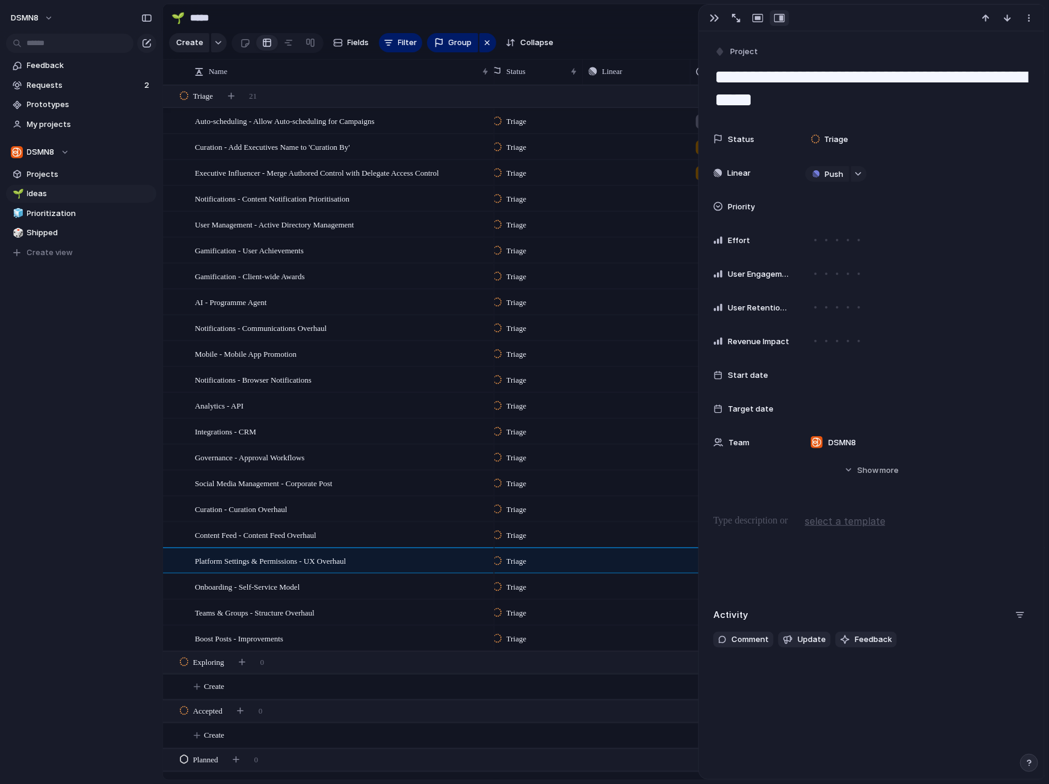
click at [725, 519] on p at bounding box center [872, 521] width 316 height 14
click at [392, 587] on div "Onboarding - Self-Service Model" at bounding box center [342, 587] width 295 height 25
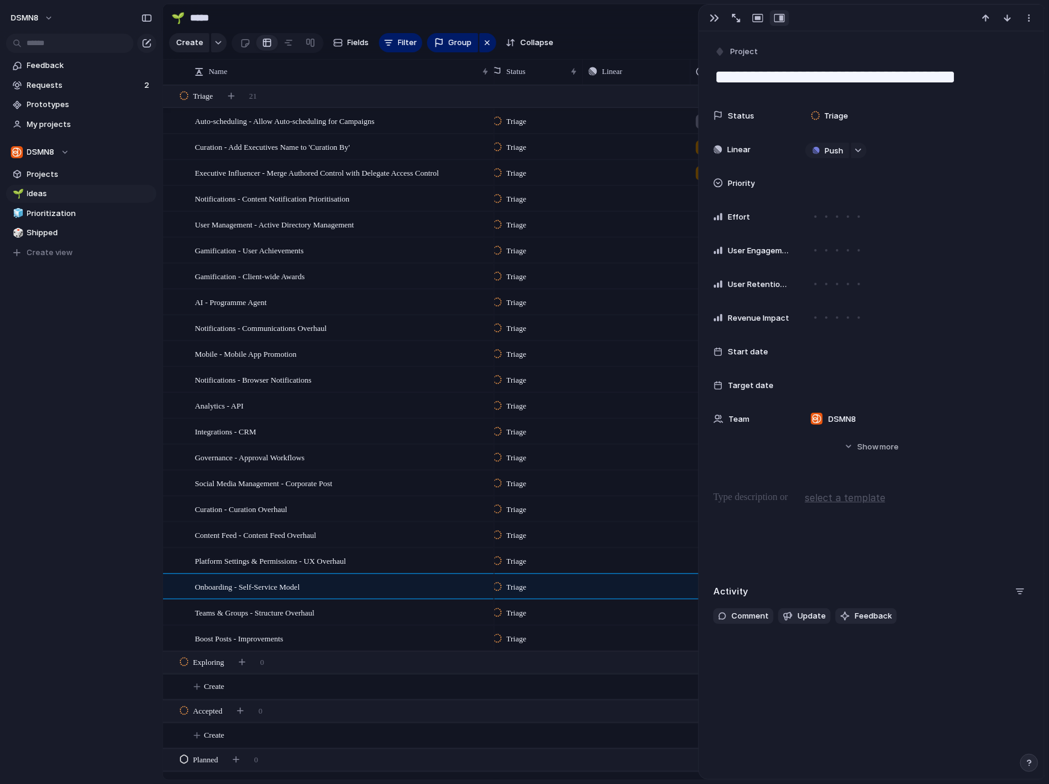
click at [762, 504] on p at bounding box center [872, 497] width 316 height 14
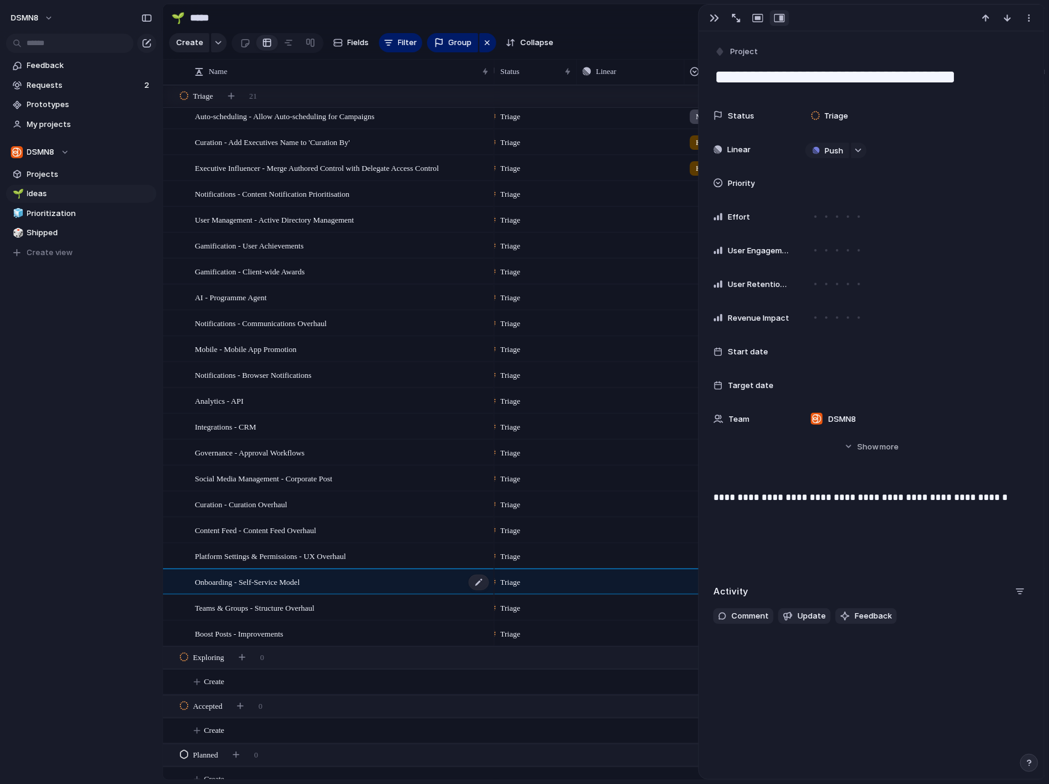
scroll to position [7, 0]
click at [818, 75] on textarea "**********" at bounding box center [872, 76] width 317 height 25
drag, startPoint x: 815, startPoint y: 78, endPoint x: 712, endPoint y: 78, distance: 102.9
click at [712, 78] on div "**********" at bounding box center [871, 333] width 345 height 605
click at [288, 606] on span "Teams & Groups - Structure Overhaul" at bounding box center [255, 605] width 120 height 14
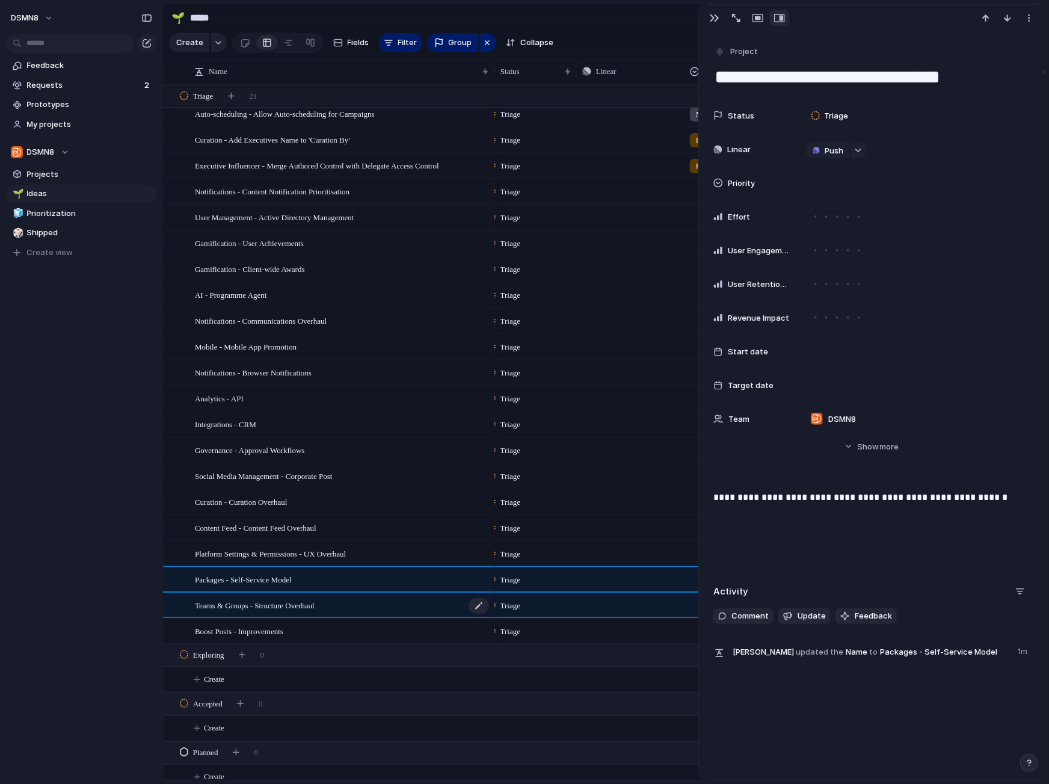
click at [288, 606] on span "Teams & Groups - Structure Overhaul" at bounding box center [255, 605] width 120 height 14
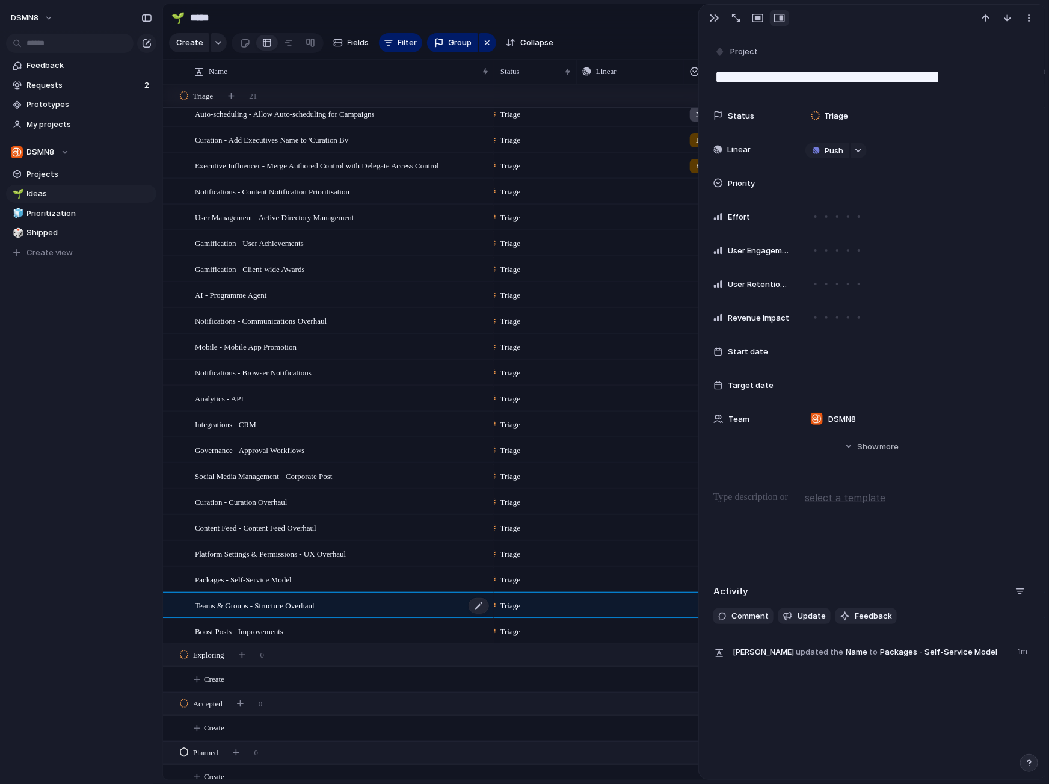
type textarea "**********"
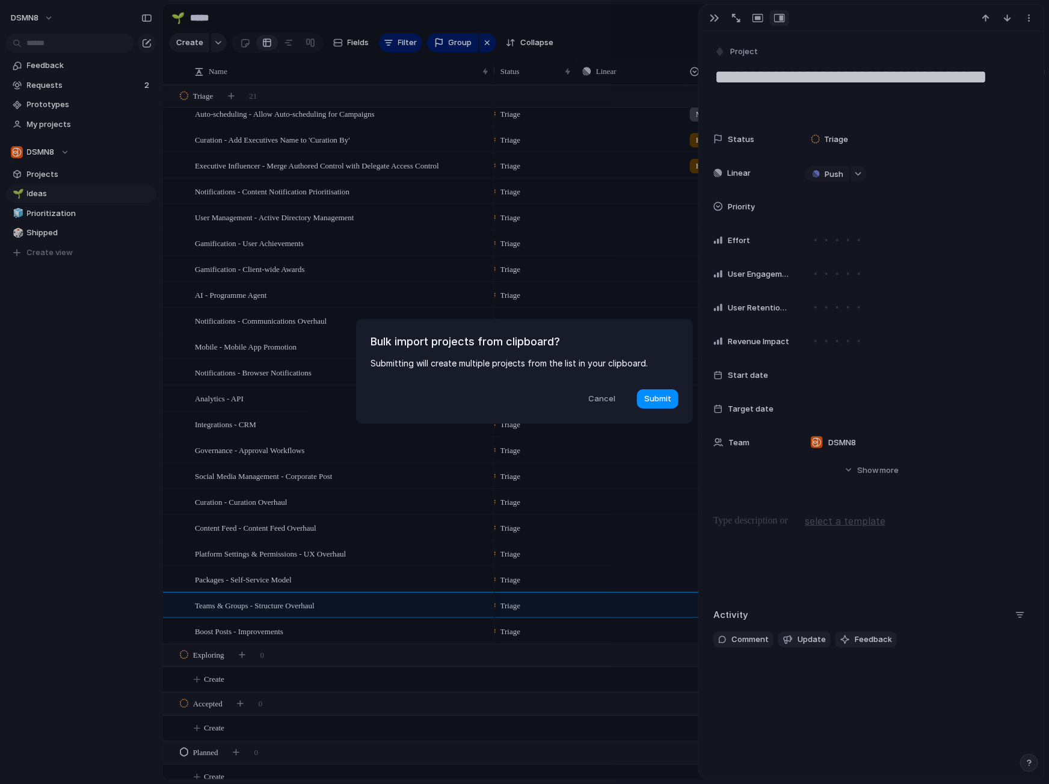
click at [596, 397] on span "Cancel" at bounding box center [602, 399] width 27 height 12
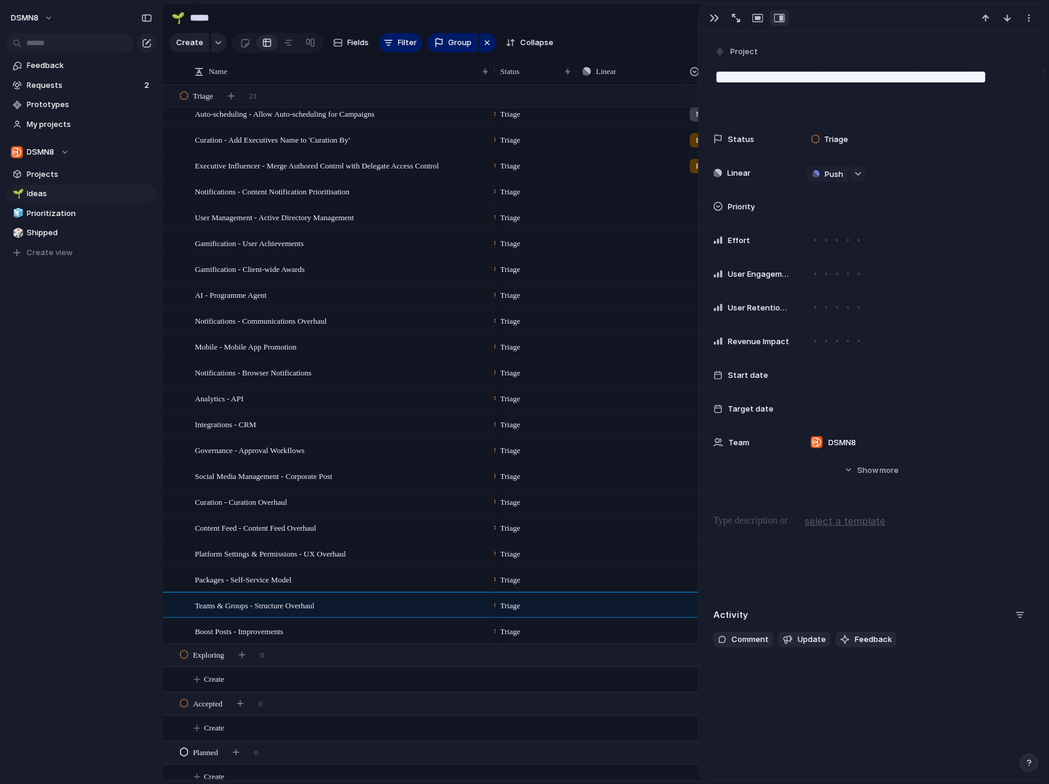
click at [748, 520] on p at bounding box center [872, 521] width 316 height 14
click at [785, 544] on div "**********" at bounding box center [872, 552] width 316 height 77
click at [283, 632] on span "Boost Posts - Improvements" at bounding box center [239, 631] width 88 height 14
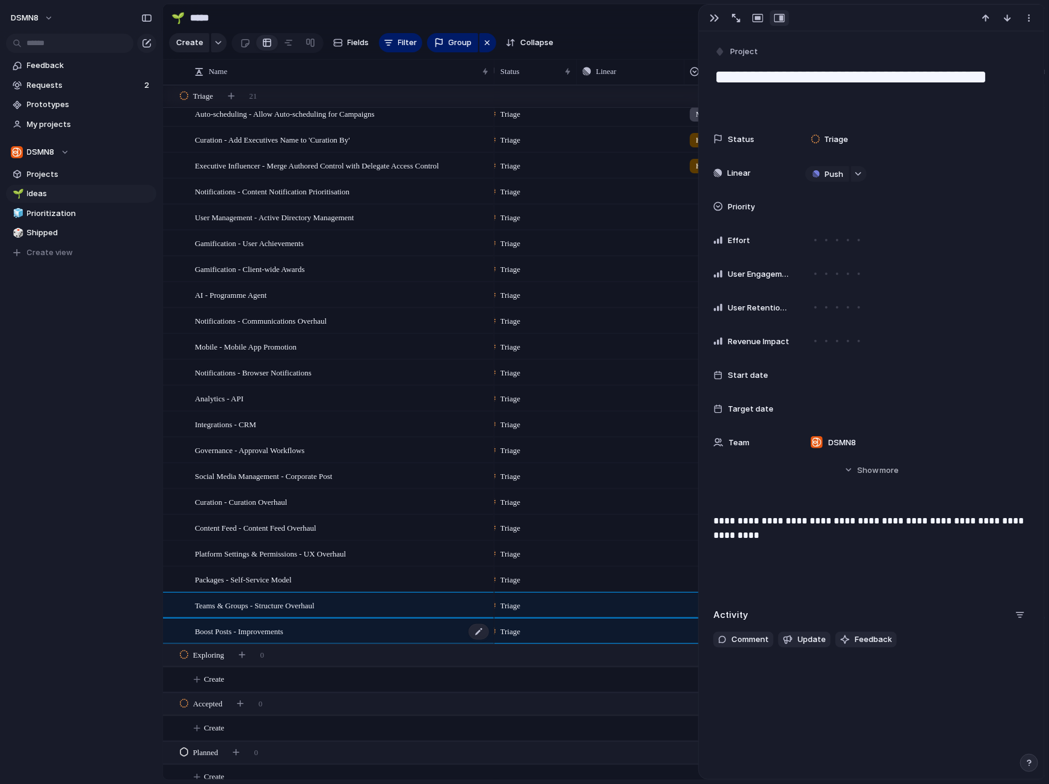
type textarea "**********"
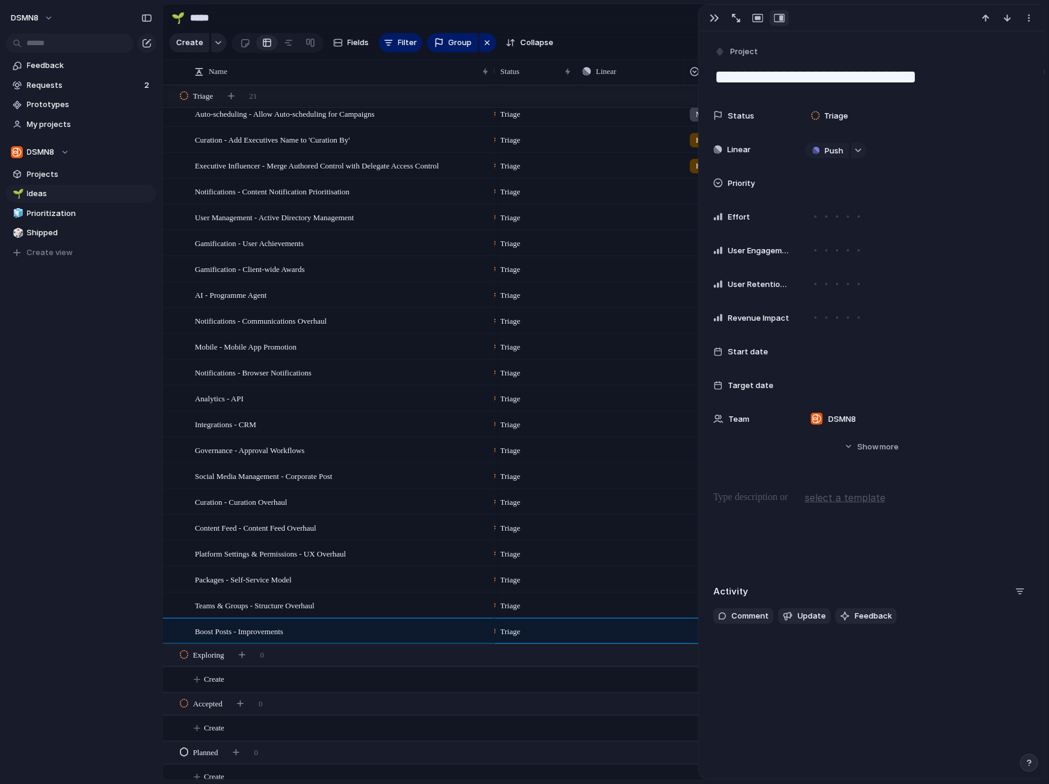
click at [730, 502] on p at bounding box center [872, 497] width 316 height 14
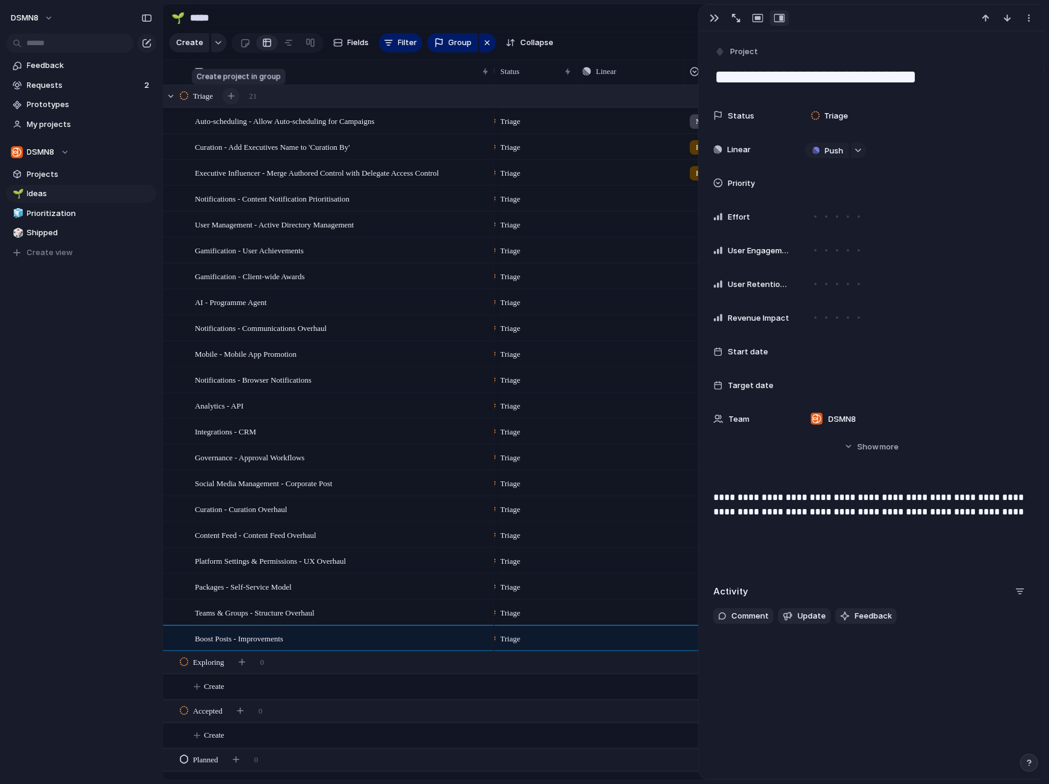
click at [234, 97] on div "button" at bounding box center [231, 96] width 7 height 7
type textarea "*"
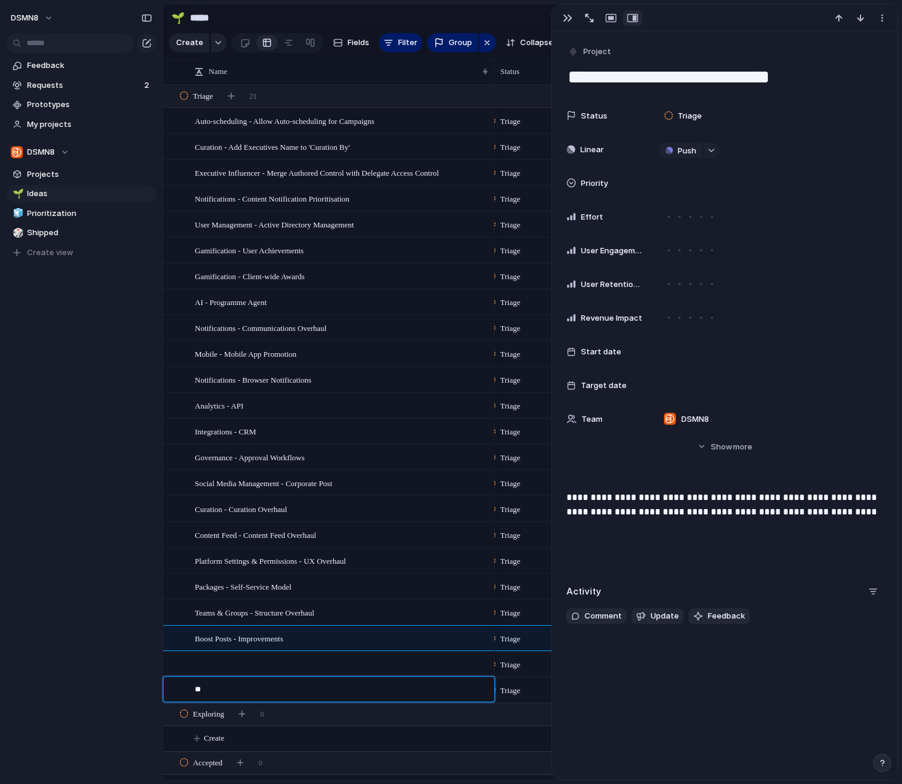
type textarea "*"
type textarea "**********"
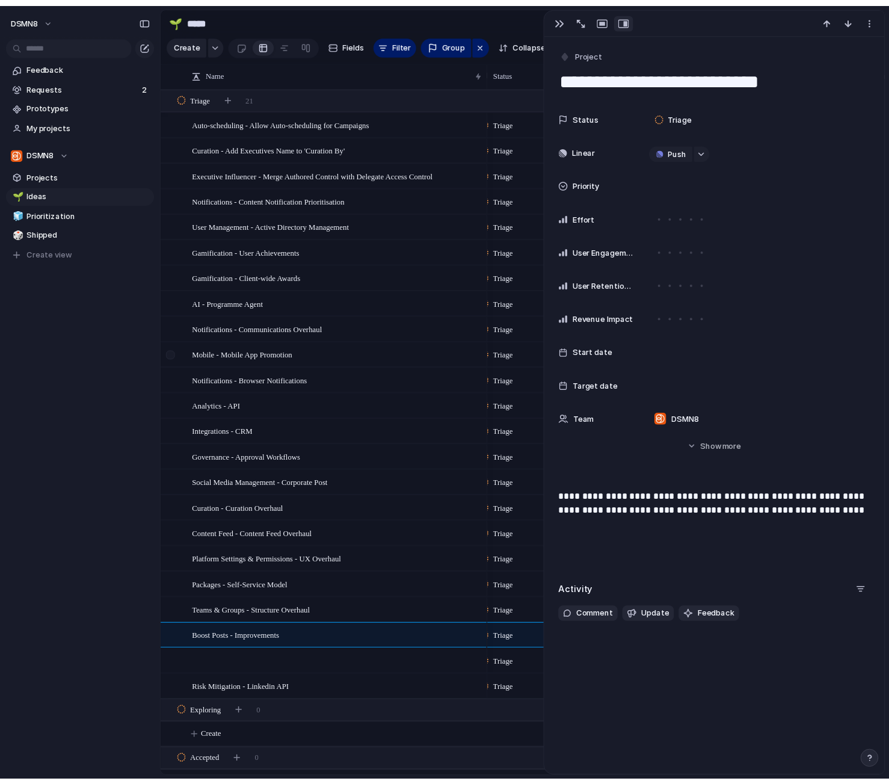
scroll to position [0, 14]
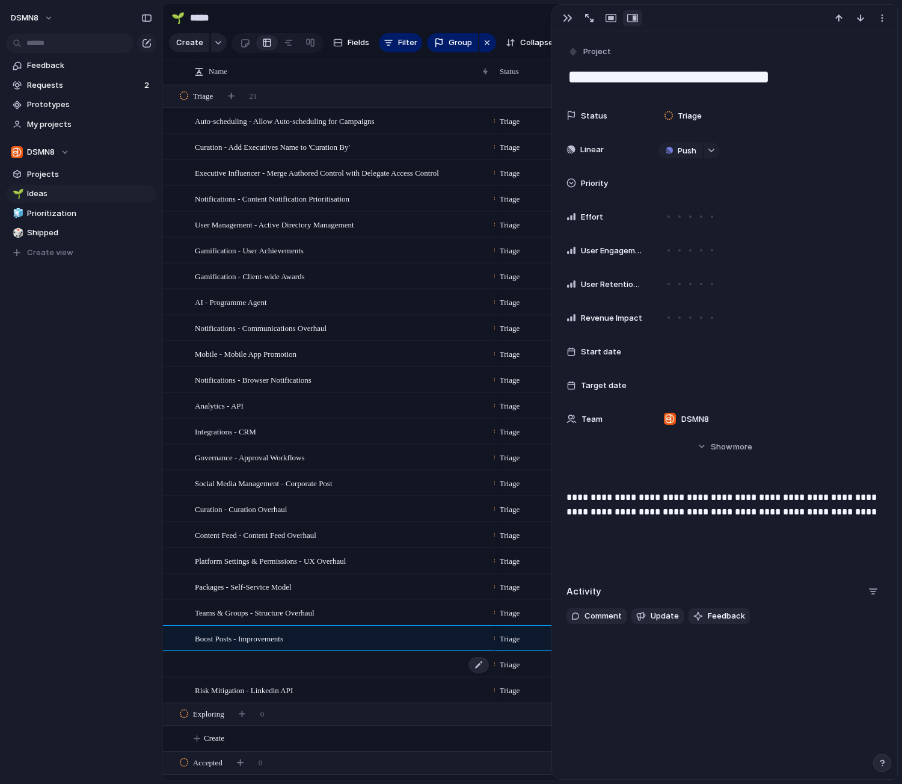
click at [287, 664] on div at bounding box center [342, 664] width 295 height 25
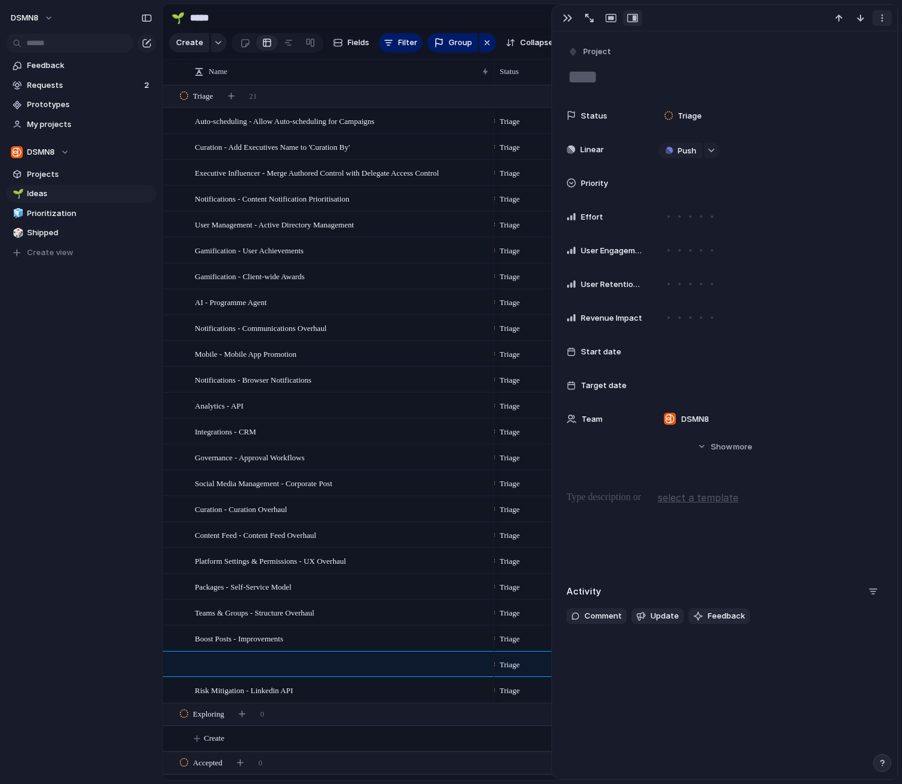
click at [877, 16] on div "button" at bounding box center [883, 18] width 10 height 10
click at [842, 66] on span "Delete" at bounding box center [831, 63] width 25 height 12
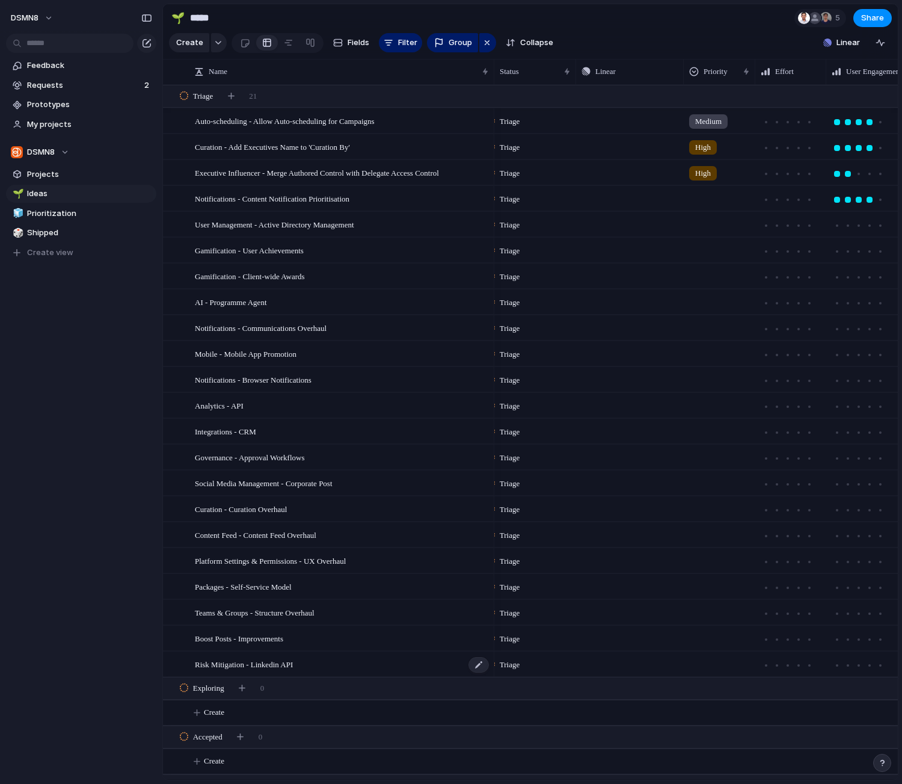
click at [324, 665] on div "Risk Mitigation - Linkedin API" at bounding box center [342, 664] width 295 height 25
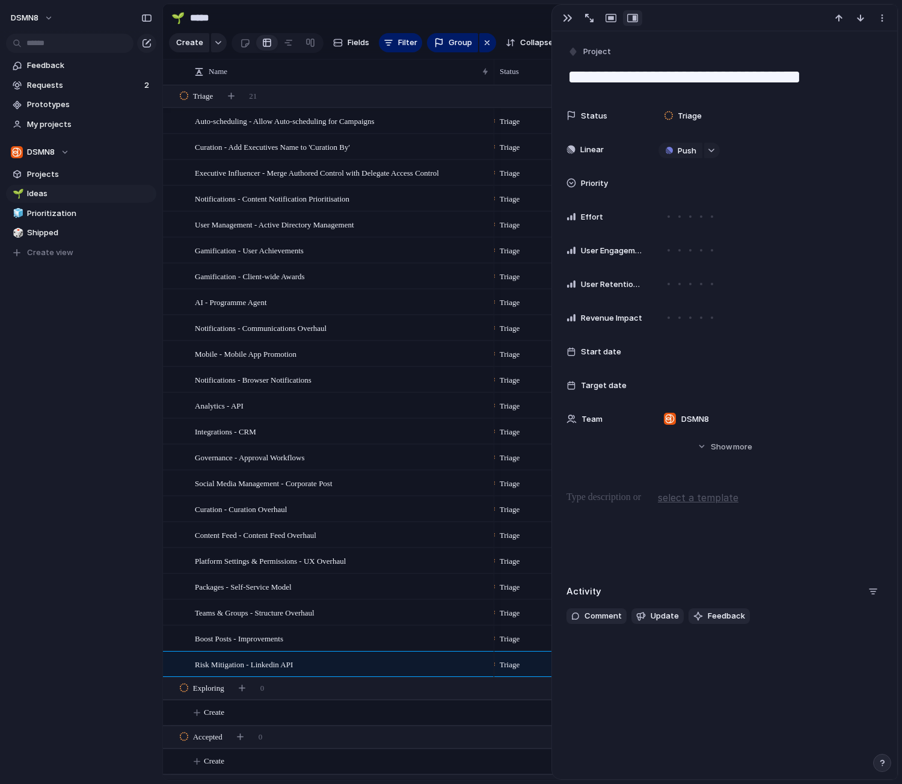
click at [595, 499] on p at bounding box center [725, 497] width 316 height 14
click at [626, 555] on div "**********" at bounding box center [725, 528] width 316 height 77
click at [362, 536] on div "Content Feed - Content Feed Overhaul" at bounding box center [342, 535] width 295 height 25
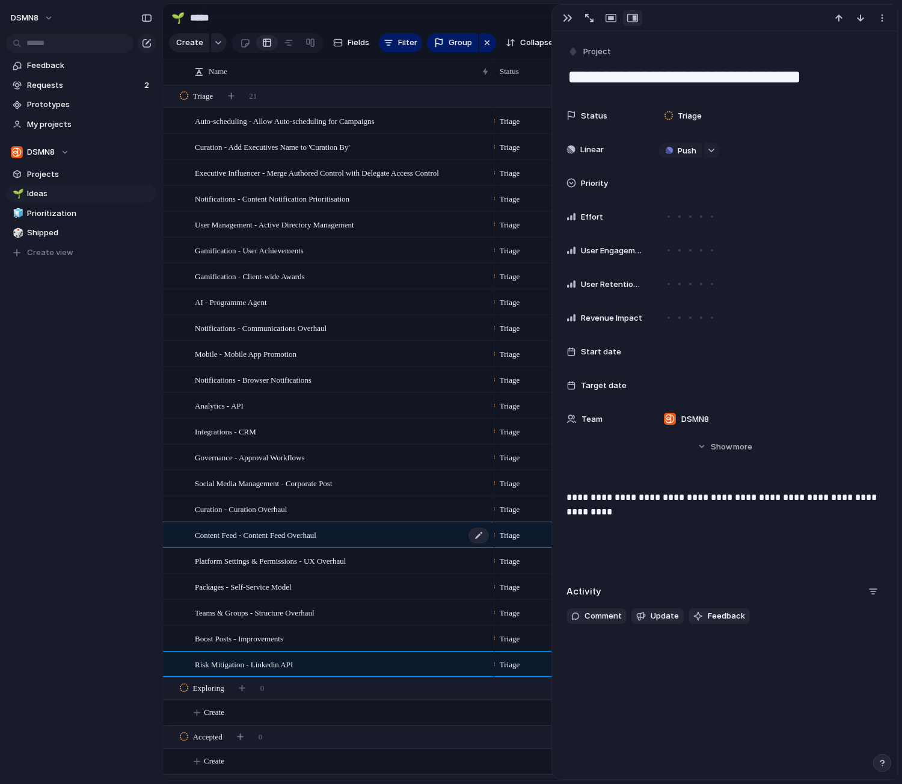
type textarea "**********"
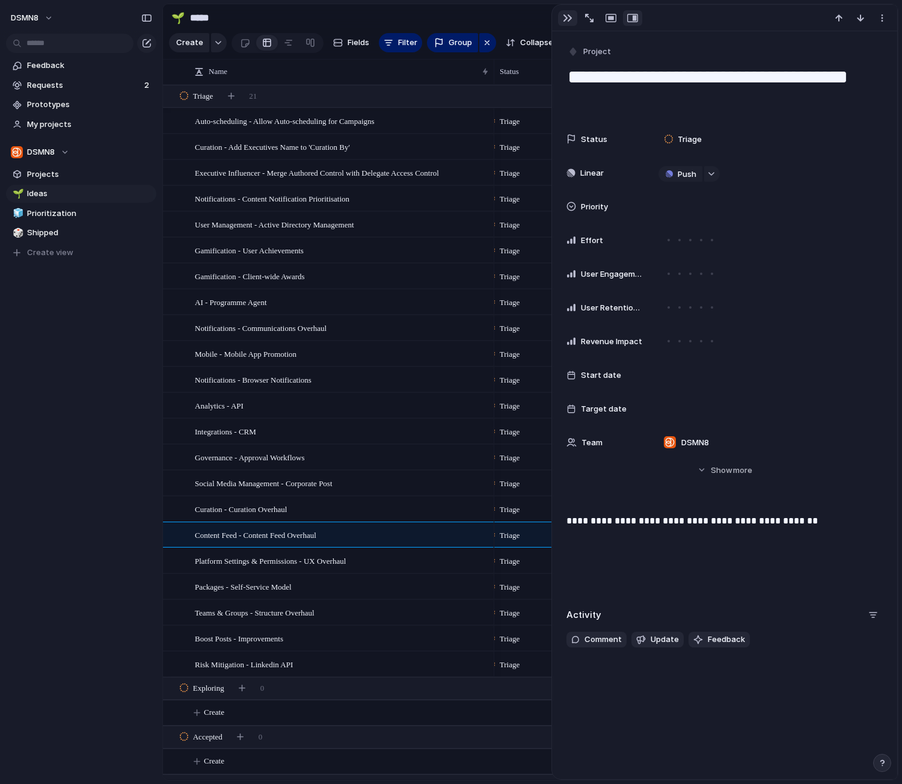
click at [565, 16] on div "button" at bounding box center [568, 18] width 10 height 10
click at [565, 16] on main "🌱 ***** 5 Share Create Fields Filter Group Zoom Collapse Linear Clear Save for …" at bounding box center [530, 392] width 736 height 777
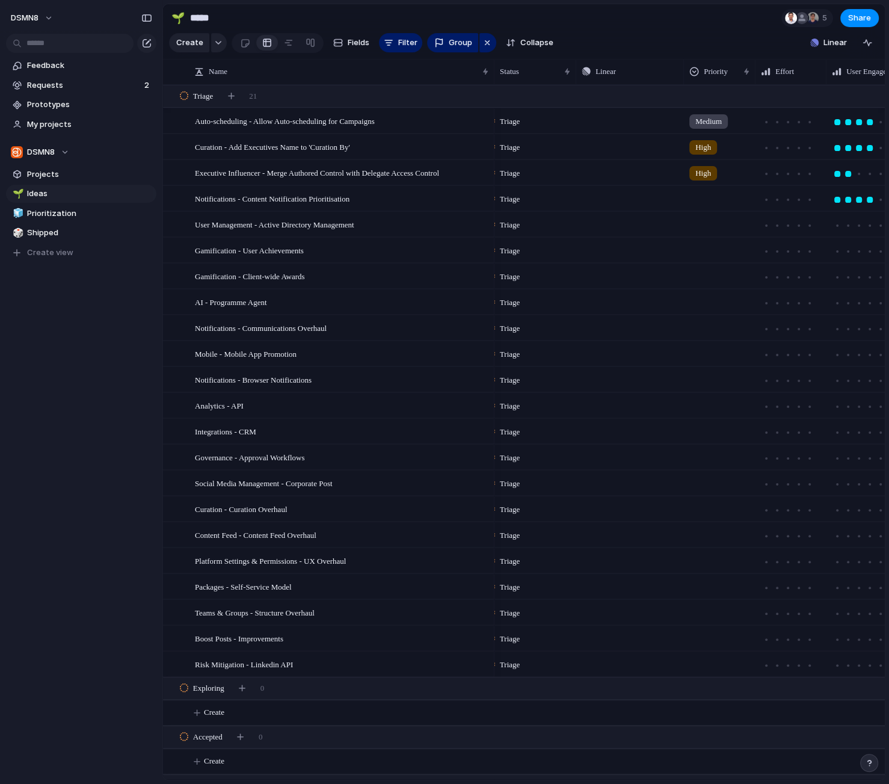
click at [701, 228] on div at bounding box center [720, 222] width 70 height 20
click at [702, 221] on div "Urgent High Medium Low" at bounding box center [444, 392] width 889 height 784
click at [702, 221] on div at bounding box center [720, 222] width 70 height 20
click at [399, 223] on div "Urgent High Medium Low" at bounding box center [444, 392] width 889 height 784
click at [399, 226] on div "User Management - Active Directory Management" at bounding box center [342, 224] width 295 height 25
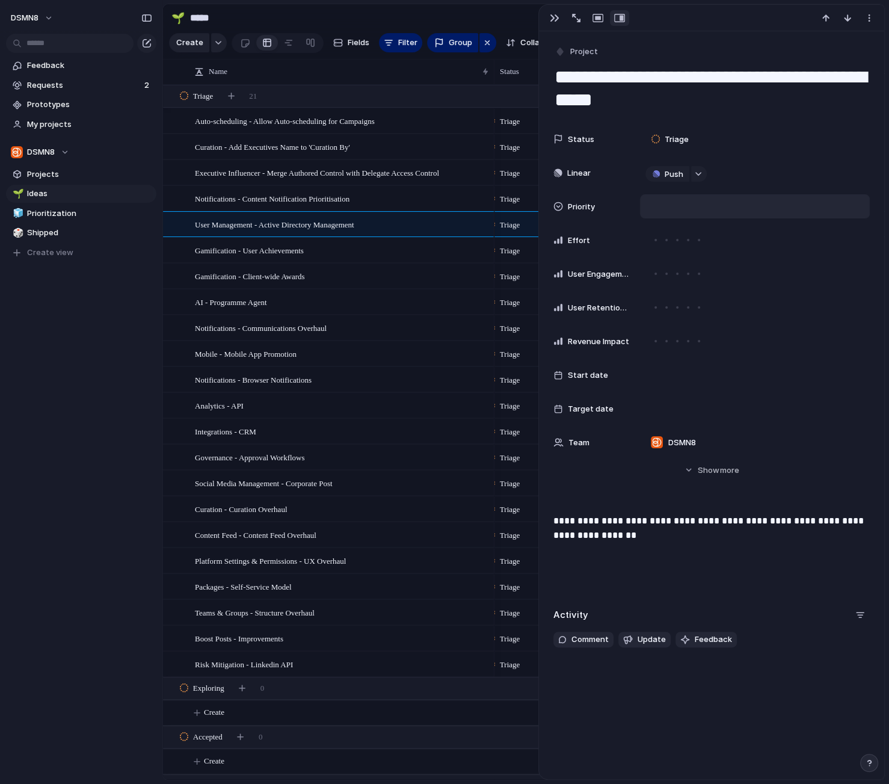
click at [667, 209] on div at bounding box center [755, 206] width 219 height 13
click at [673, 272] on span "High" at bounding box center [666, 270] width 17 height 12
click at [560, 14] on button "button" at bounding box center [554, 18] width 19 height 16
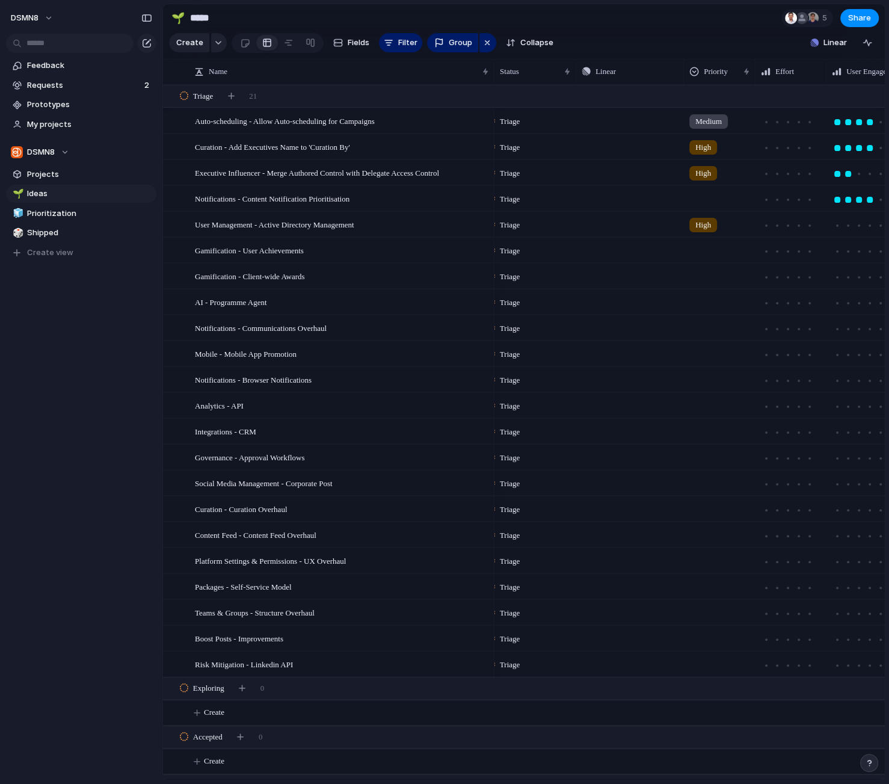
click at [700, 245] on div at bounding box center [720, 248] width 70 height 20
click at [711, 339] on span "Medium" at bounding box center [711, 340] width 29 height 12
click at [706, 274] on div at bounding box center [720, 274] width 70 height 20
click at [707, 345] on span "High" at bounding box center [705, 347] width 17 height 12
click at [703, 297] on div at bounding box center [720, 300] width 70 height 20
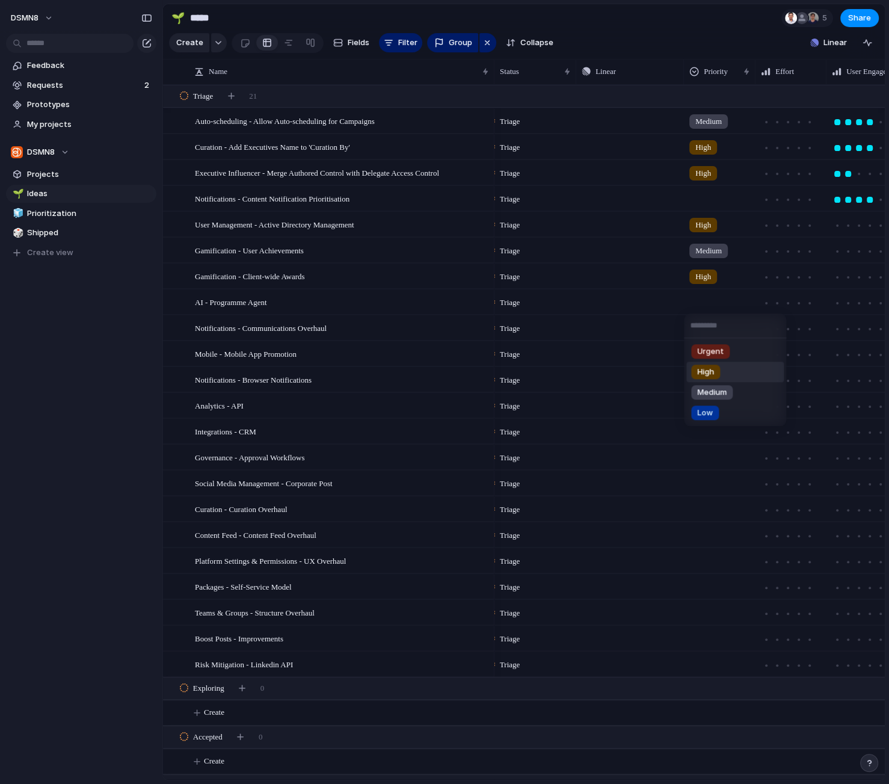
click at [707, 374] on span "High" at bounding box center [705, 372] width 17 height 12
click at [705, 325] on div at bounding box center [720, 326] width 70 height 20
click at [709, 377] on span "Urgent" at bounding box center [710, 377] width 26 height 12
click at [704, 351] on div at bounding box center [720, 352] width 70 height 20
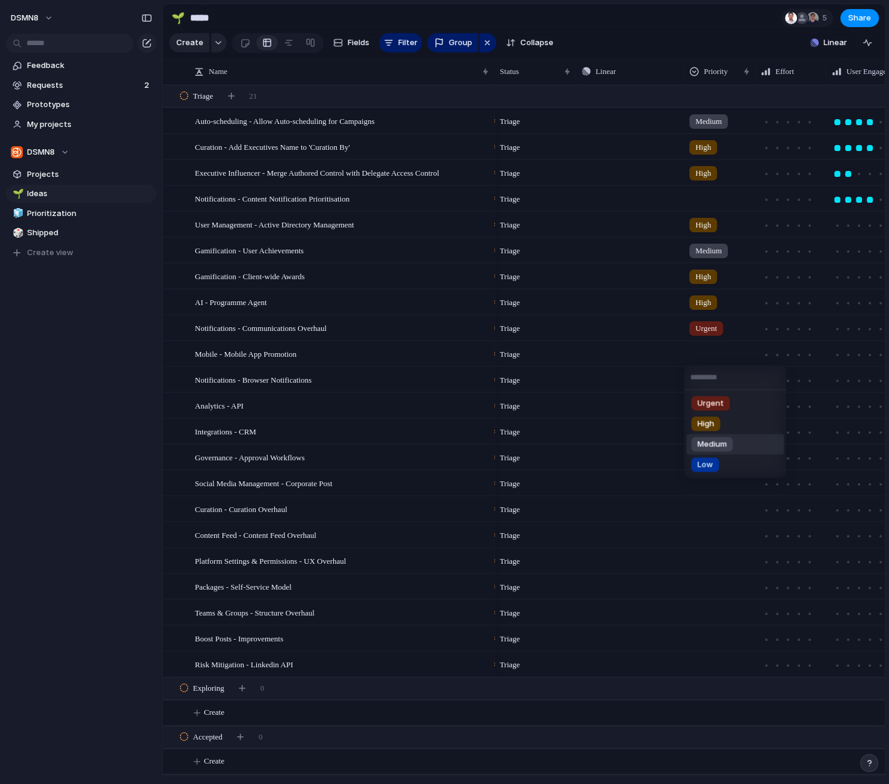
click at [712, 443] on span "Medium" at bounding box center [711, 445] width 29 height 12
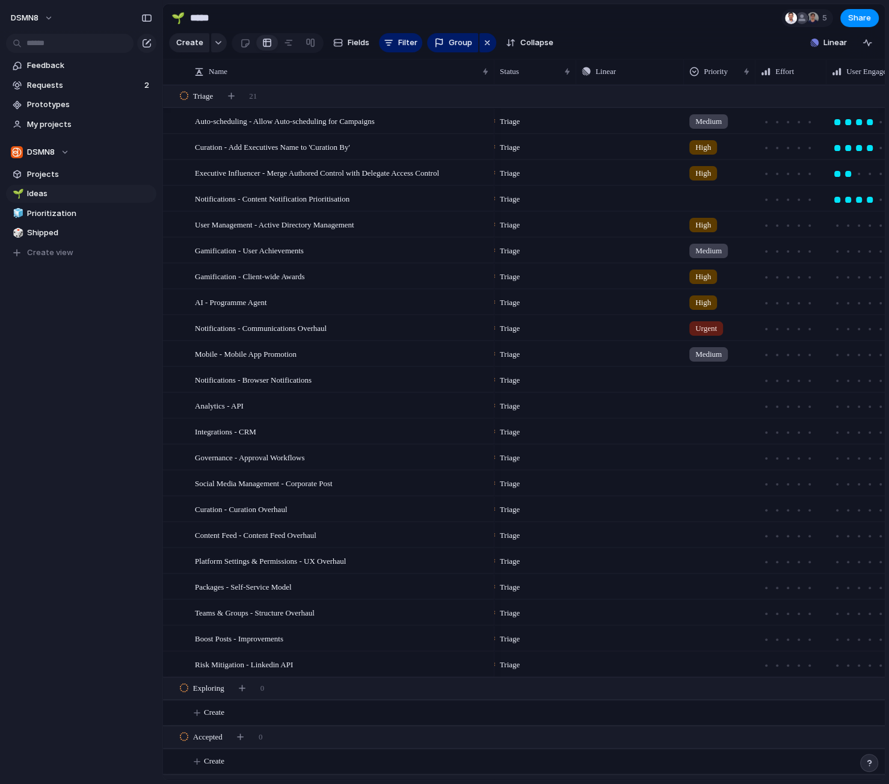
click at [709, 375] on div at bounding box center [720, 378] width 70 height 20
click at [712, 470] on span "Medium" at bounding box center [711, 470] width 29 height 12
click at [711, 398] on div at bounding box center [720, 403] width 70 height 20
click at [709, 457] on span "Urgent" at bounding box center [710, 455] width 26 height 12
click at [710, 427] on div at bounding box center [720, 429] width 70 height 20
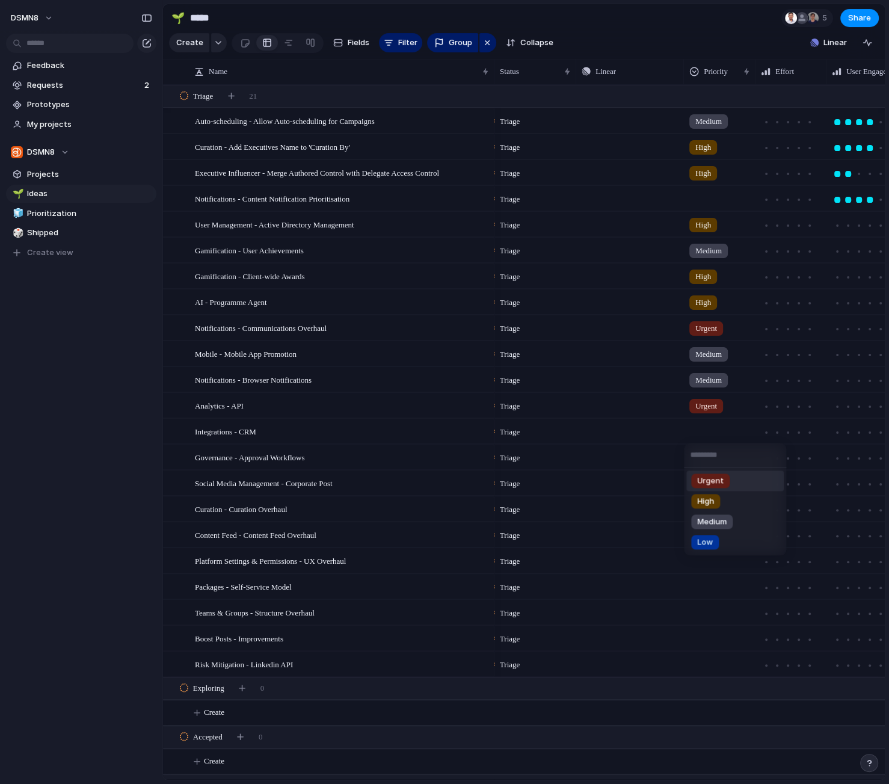
click at [711, 481] on span "Urgent" at bounding box center [710, 481] width 26 height 12
click at [707, 452] on div at bounding box center [720, 455] width 70 height 20
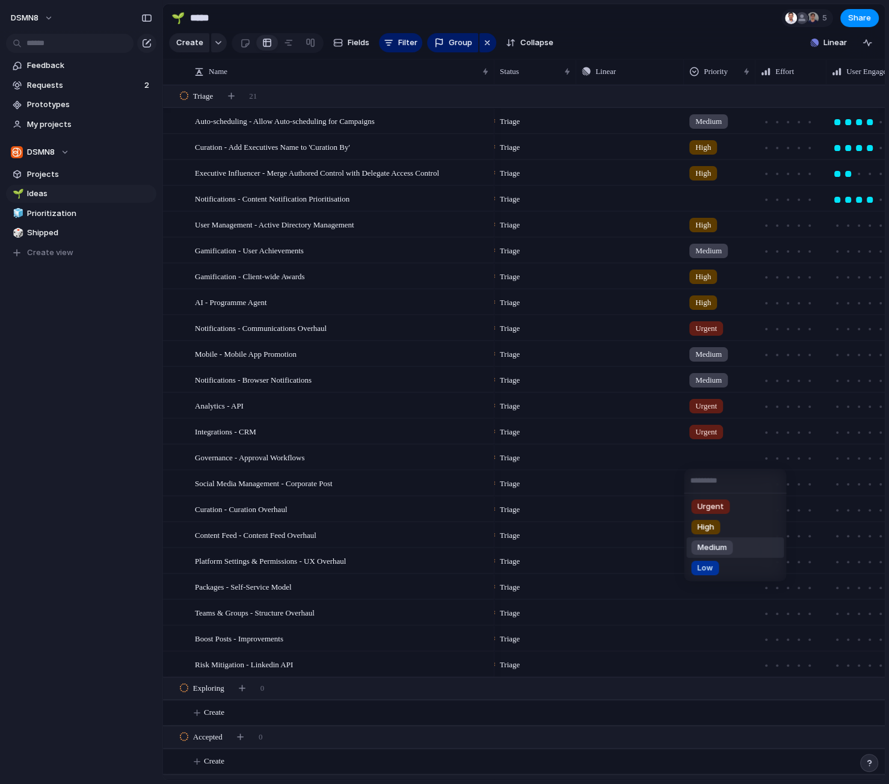
click at [707, 547] on span "Medium" at bounding box center [711, 547] width 29 height 12
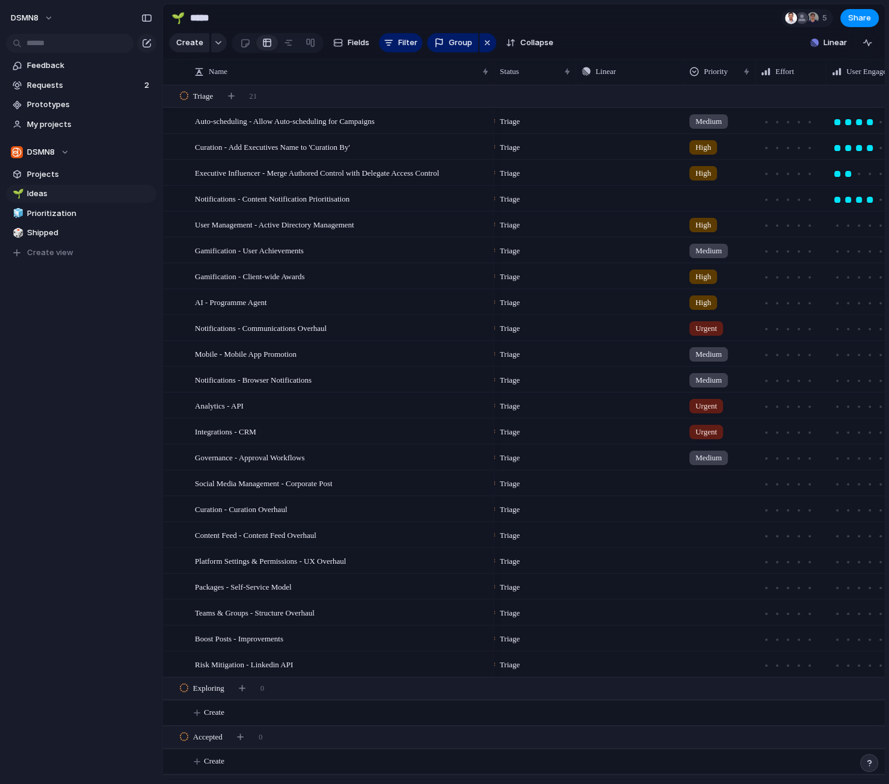
click at [709, 480] on div at bounding box center [720, 481] width 70 height 20
click at [709, 553] on span "High" at bounding box center [705, 553] width 17 height 12
click at [704, 507] on div at bounding box center [720, 507] width 70 height 20
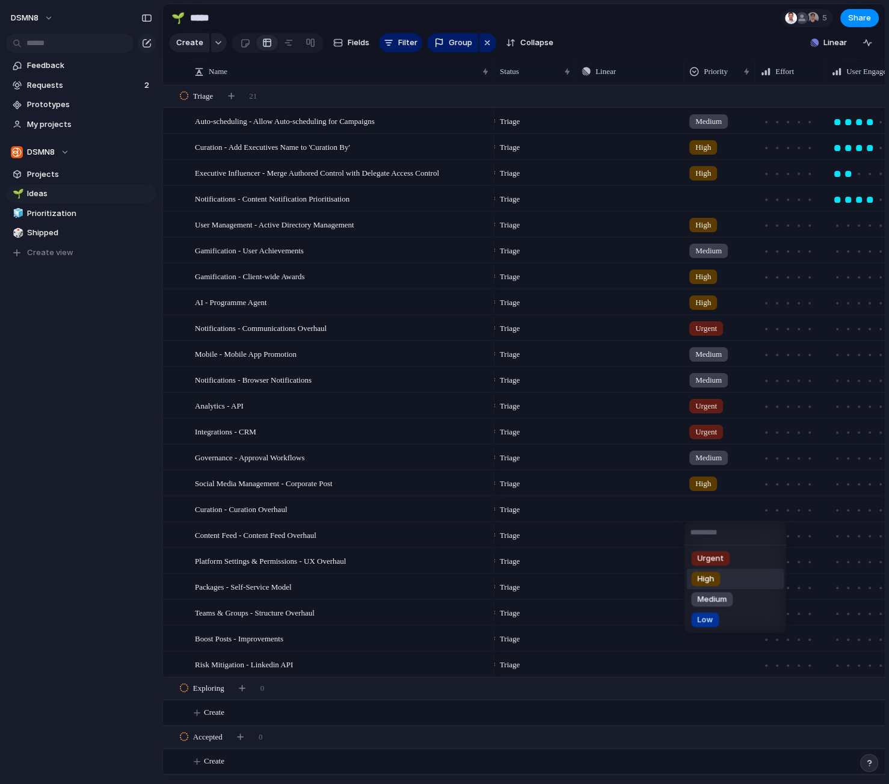
click at [708, 579] on span "High" at bounding box center [705, 579] width 17 height 12
click at [706, 531] on div at bounding box center [720, 533] width 70 height 20
click at [709, 644] on span "Low" at bounding box center [705, 646] width 16 height 12
click at [702, 559] on div at bounding box center [720, 559] width 70 height 20
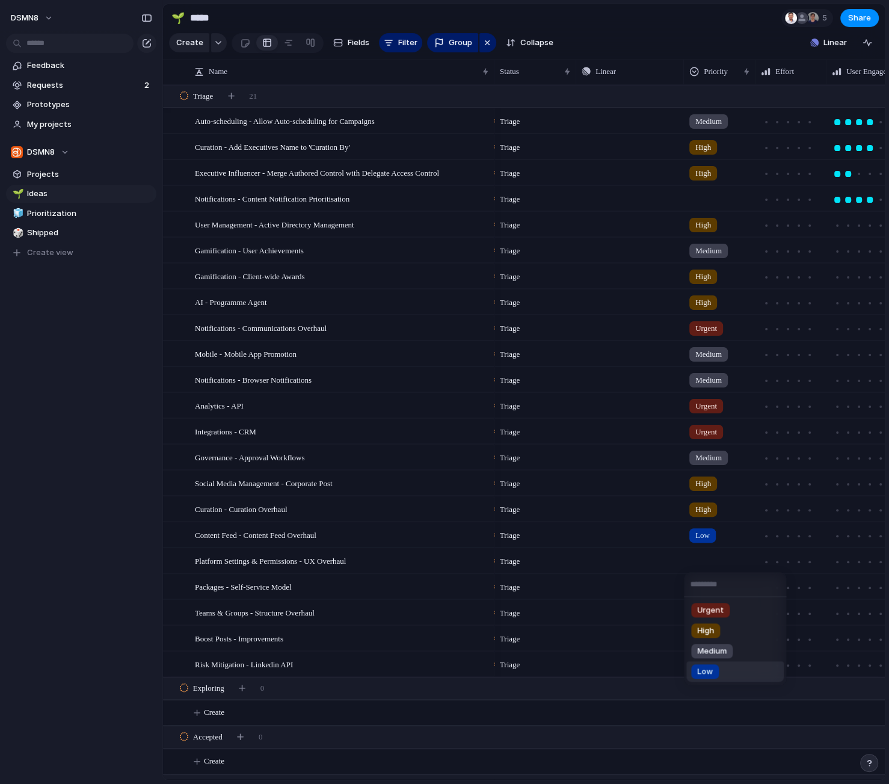
click at [708, 673] on span "Low" at bounding box center [705, 671] width 16 height 12
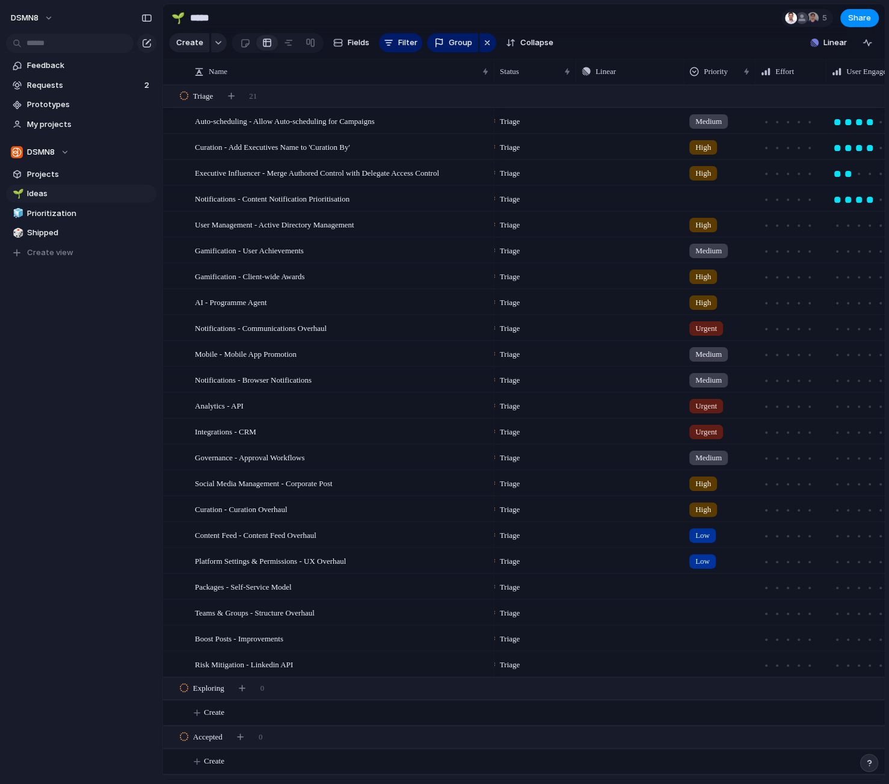
click at [703, 586] on div at bounding box center [720, 585] width 70 height 20
click at [709, 677] on span "Medium" at bounding box center [711, 677] width 29 height 12
click at [706, 611] on div at bounding box center [720, 610] width 70 height 20
click at [721, 589] on div "Urgent High Medium Low" at bounding box center [444, 392] width 889 height 784
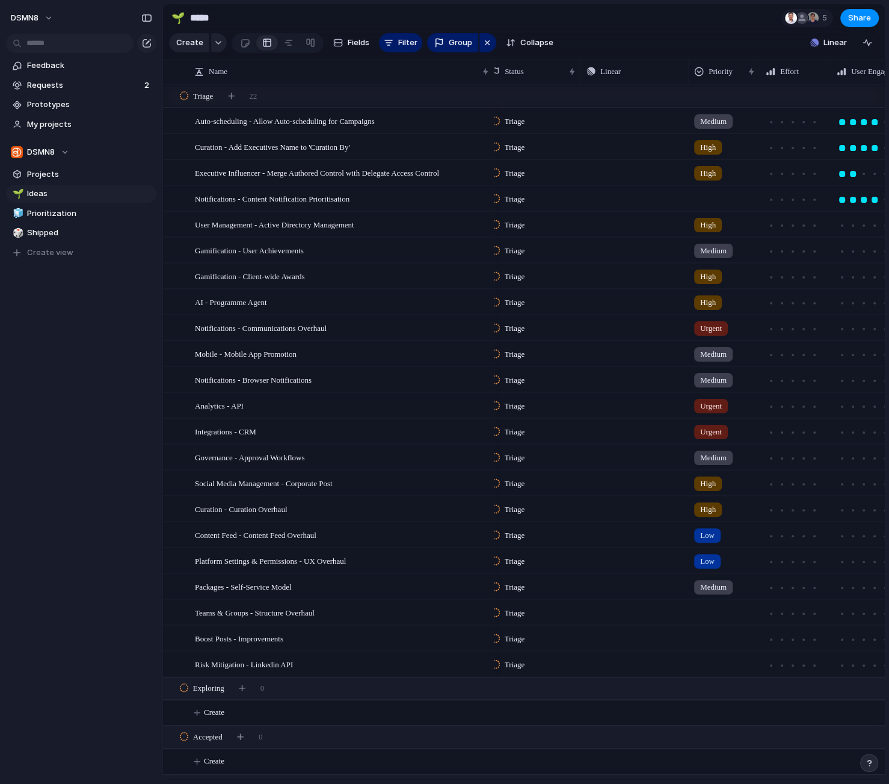
click at [724, 588] on span "Medium" at bounding box center [713, 587] width 26 height 12
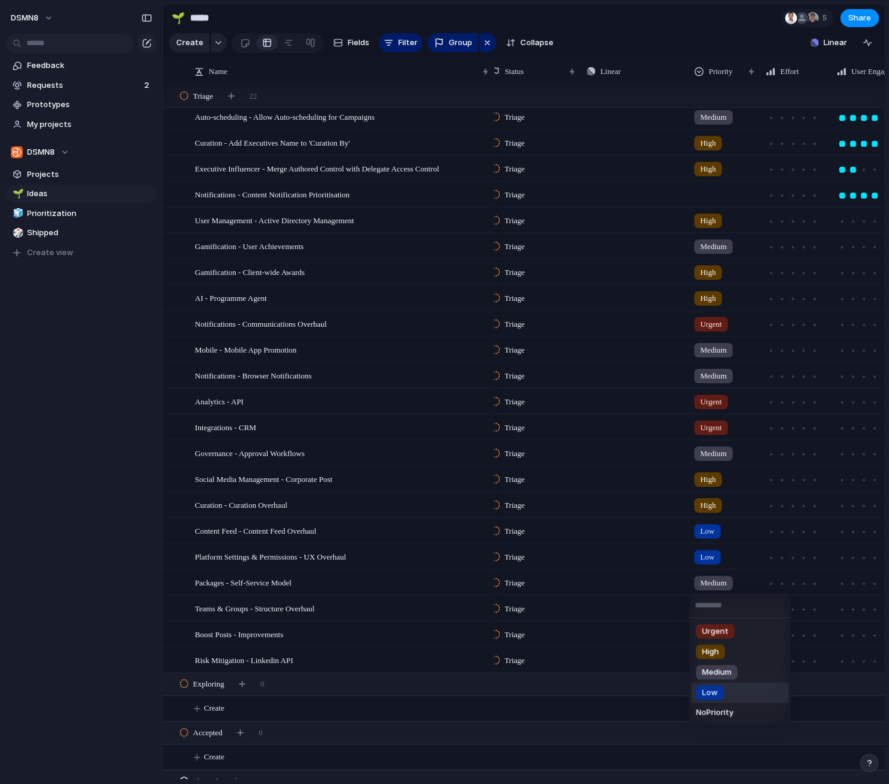
click at [713, 692] on span "Low" at bounding box center [710, 692] width 16 height 12
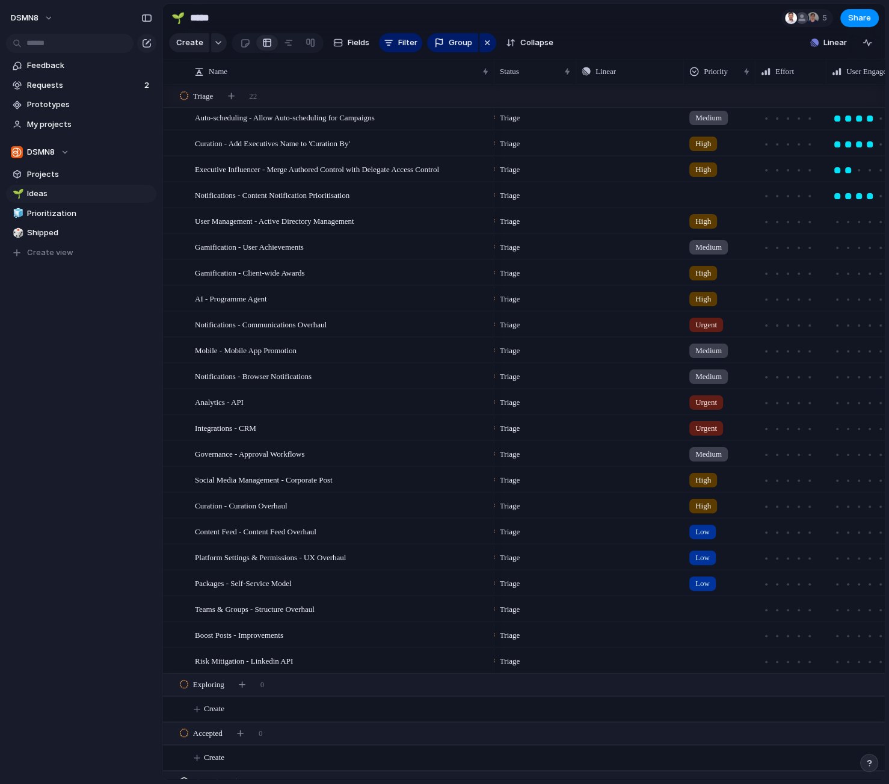
scroll to position [0, 7]
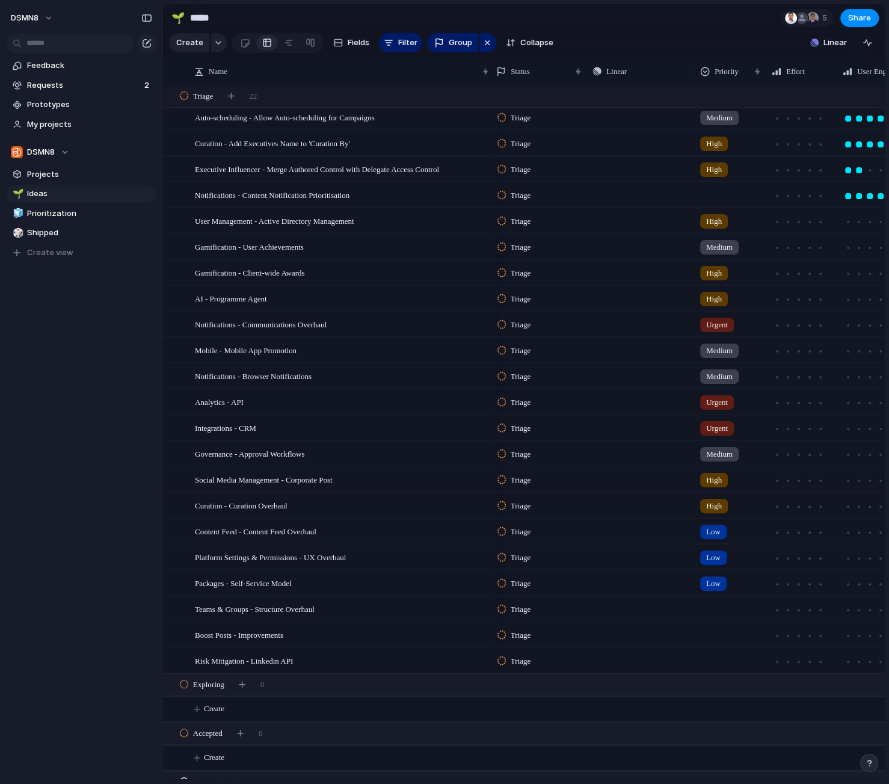
click at [721, 245] on span "Medium" at bounding box center [719, 247] width 26 height 12
click at [727, 355] on div "Low" at bounding box center [716, 357] width 28 height 14
click at [715, 603] on div at bounding box center [730, 607] width 70 height 20
click at [717, 720] on span "Low" at bounding box center [716, 720] width 16 height 12
click at [708, 630] on div at bounding box center [727, 633] width 70 height 20
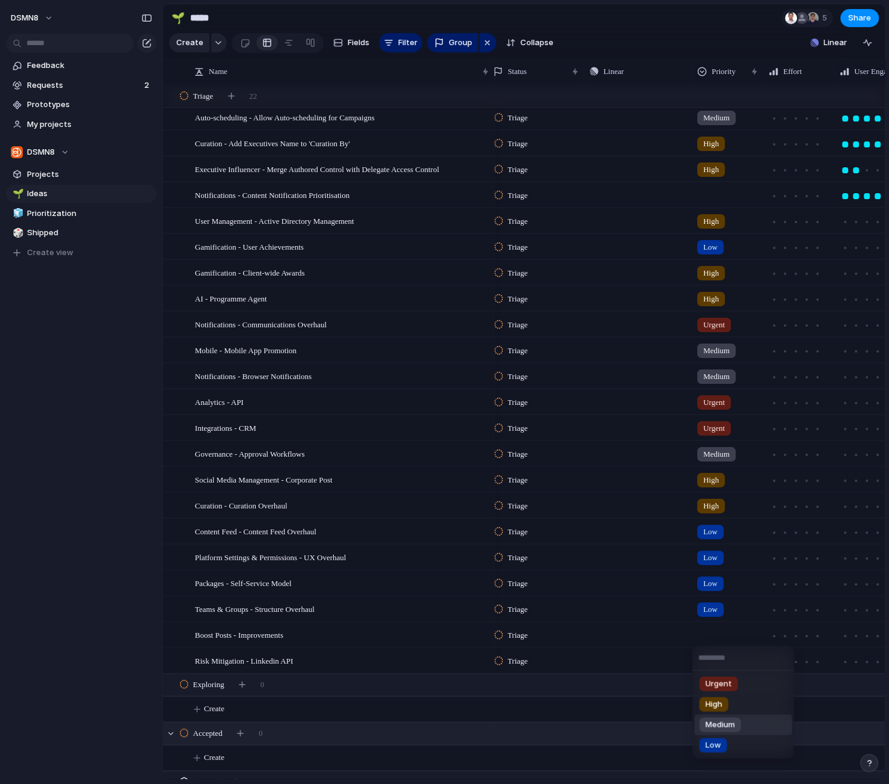
click at [719, 726] on span "Medium" at bounding box center [720, 725] width 29 height 12
click at [719, 652] on div at bounding box center [727, 659] width 70 height 20
click at [724, 747] on span "Medium" at bounding box center [720, 747] width 29 height 12
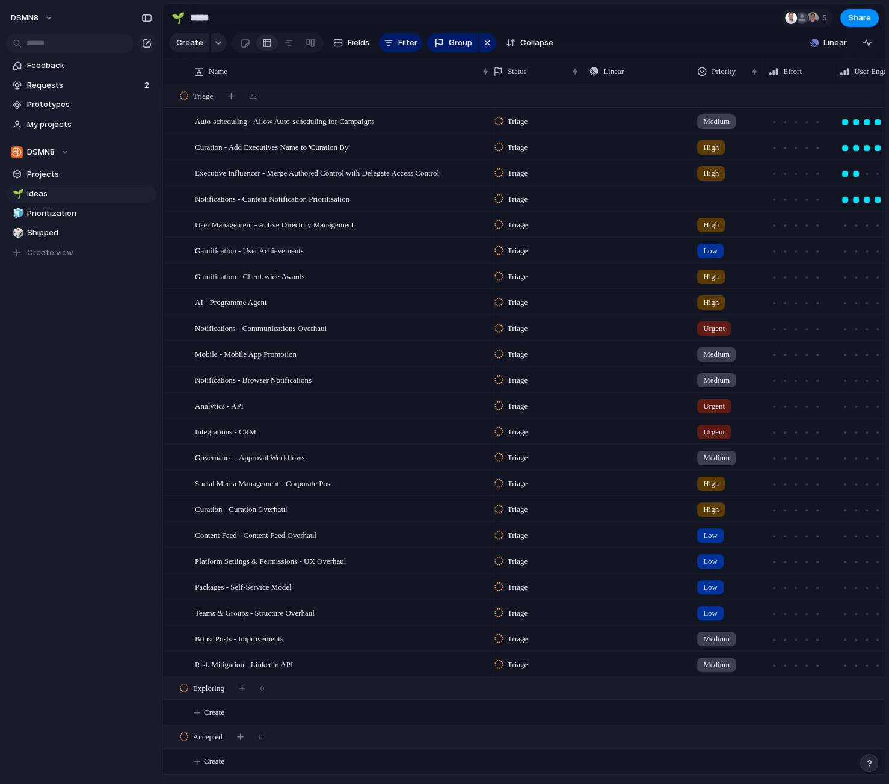
scroll to position [0, 0]
click at [70, 212] on span "Prioritization" at bounding box center [89, 214] width 125 height 12
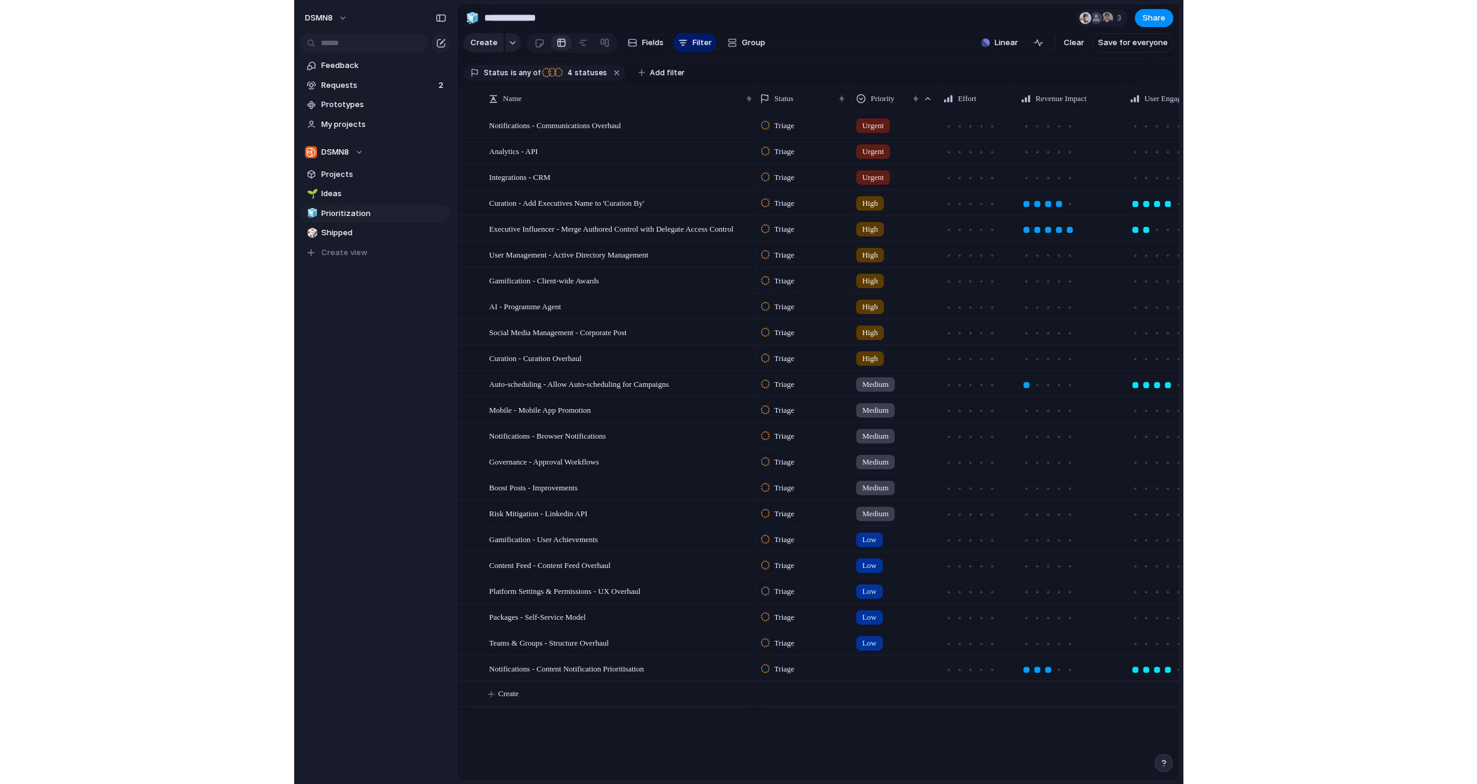
scroll to position [0, 3]
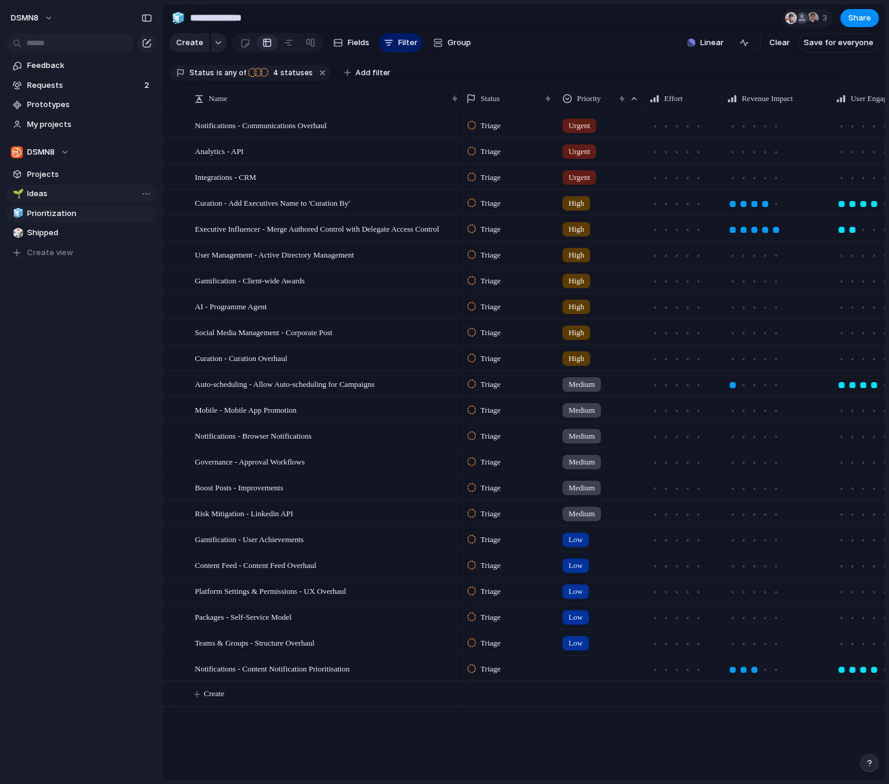
click at [64, 197] on span "Ideas" at bounding box center [89, 194] width 125 height 12
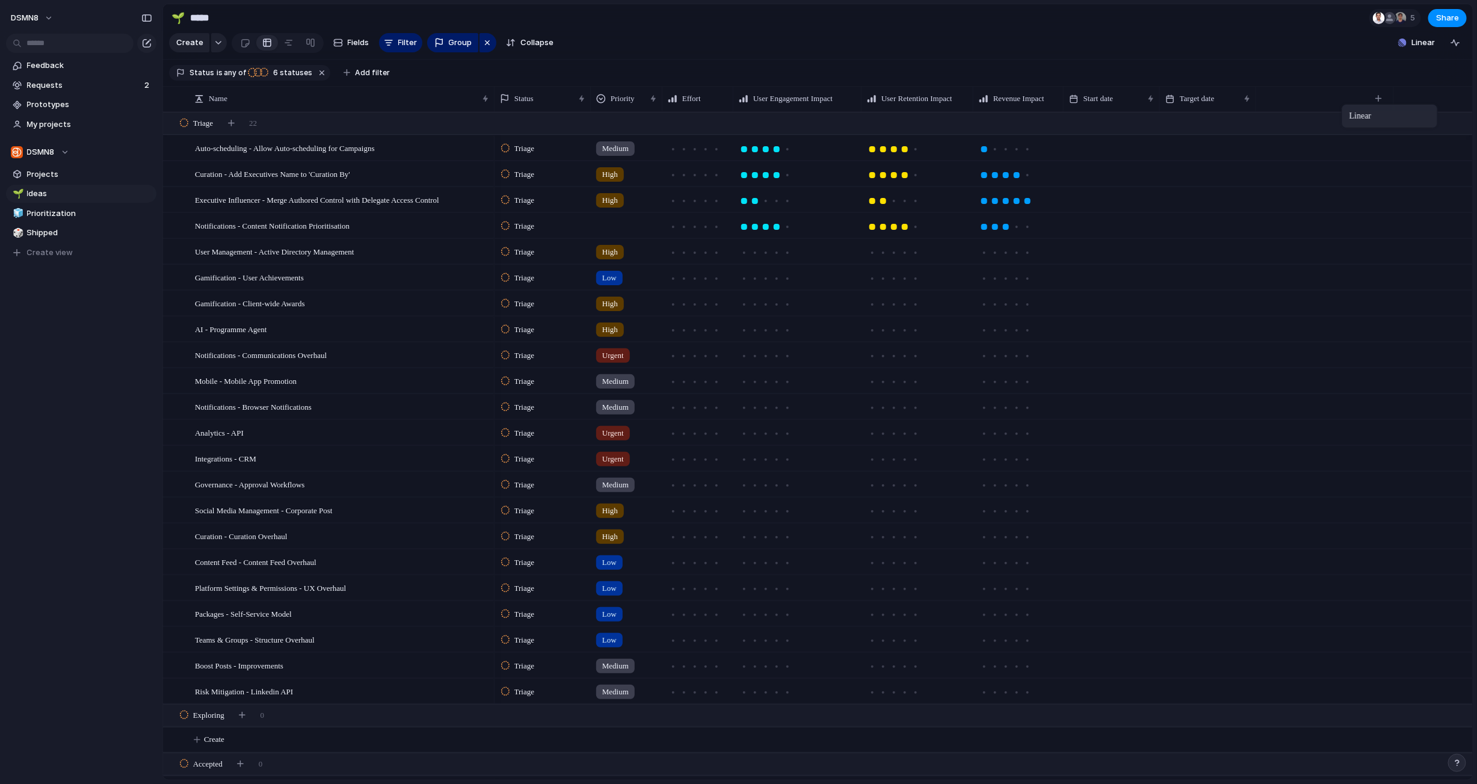
drag, startPoint x: 645, startPoint y: 99, endPoint x: 1323, endPoint y: 109, distance: 678.1
click at [84, 214] on span "Prioritization" at bounding box center [89, 214] width 125 height 12
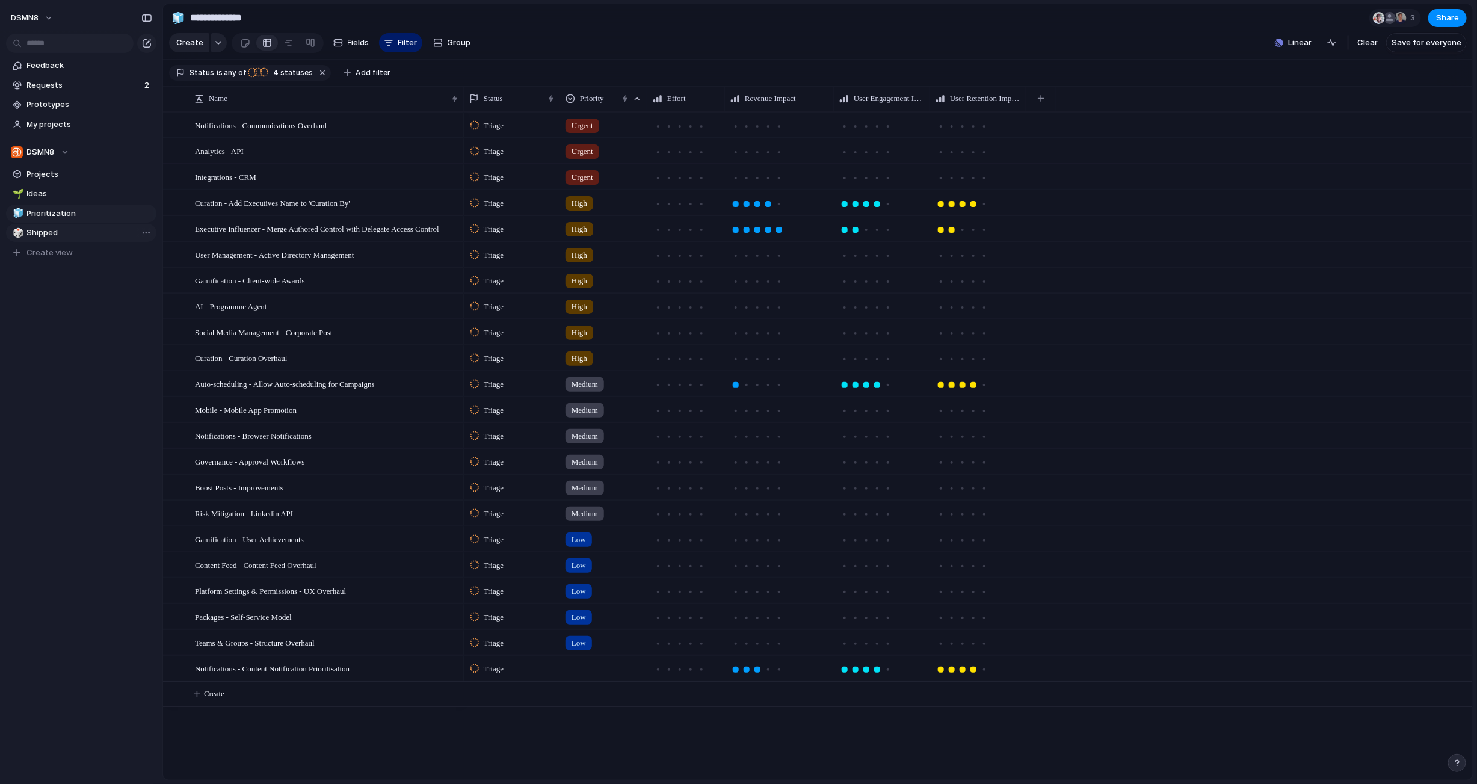
click at [85, 236] on span "Shipped" at bounding box center [89, 233] width 125 height 12
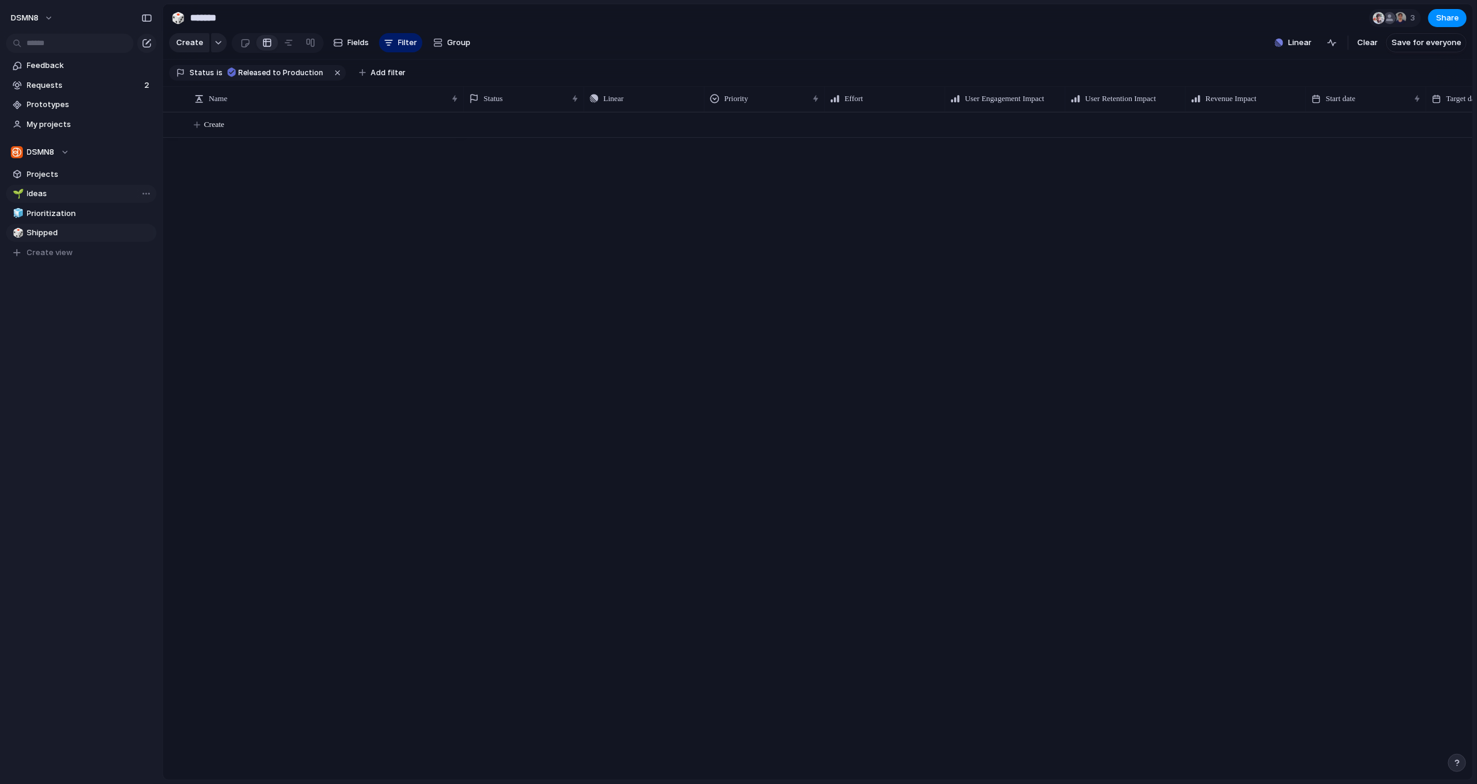
click at [82, 194] on span "Ideas" at bounding box center [89, 194] width 125 height 12
type input "*****"
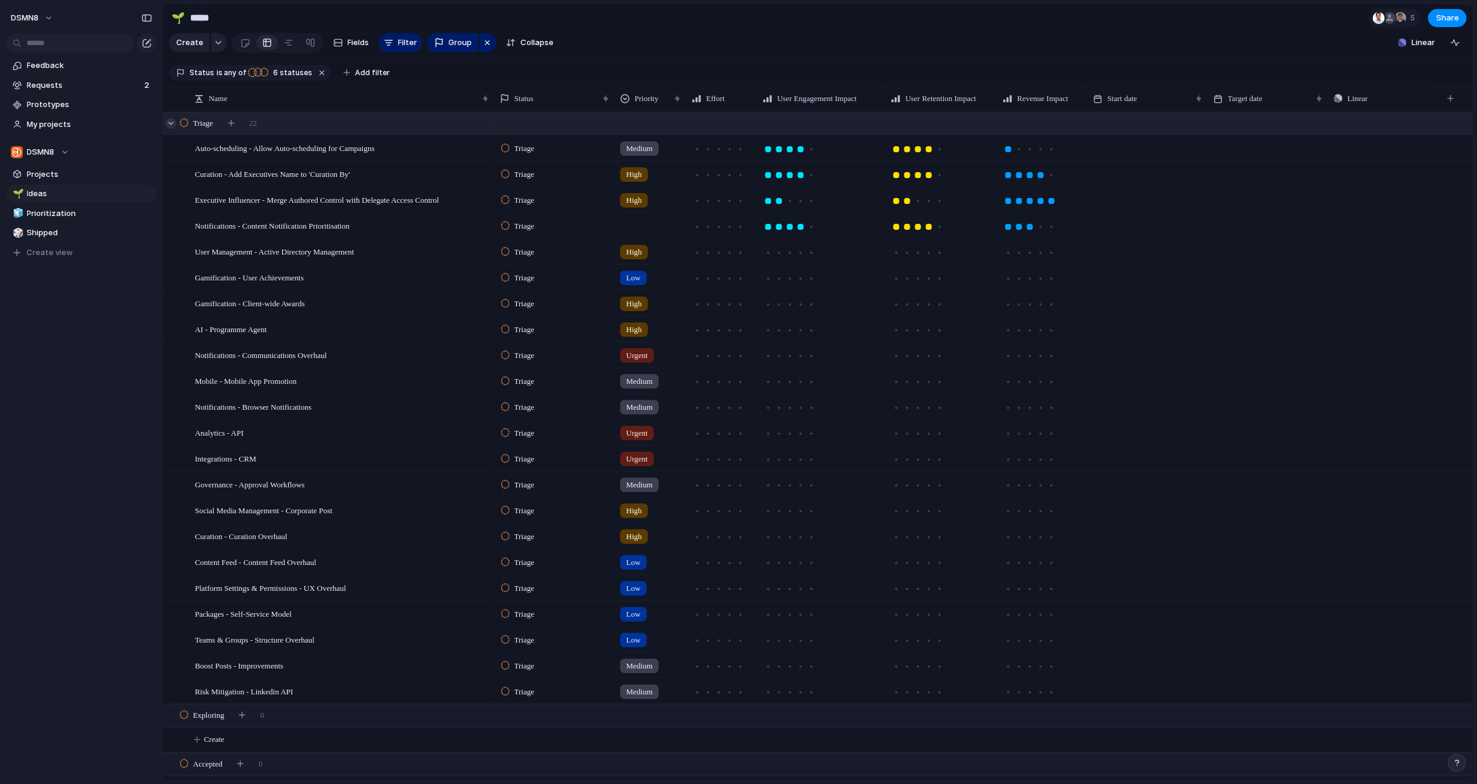
click at [170, 123] on div at bounding box center [170, 123] width 11 height 11
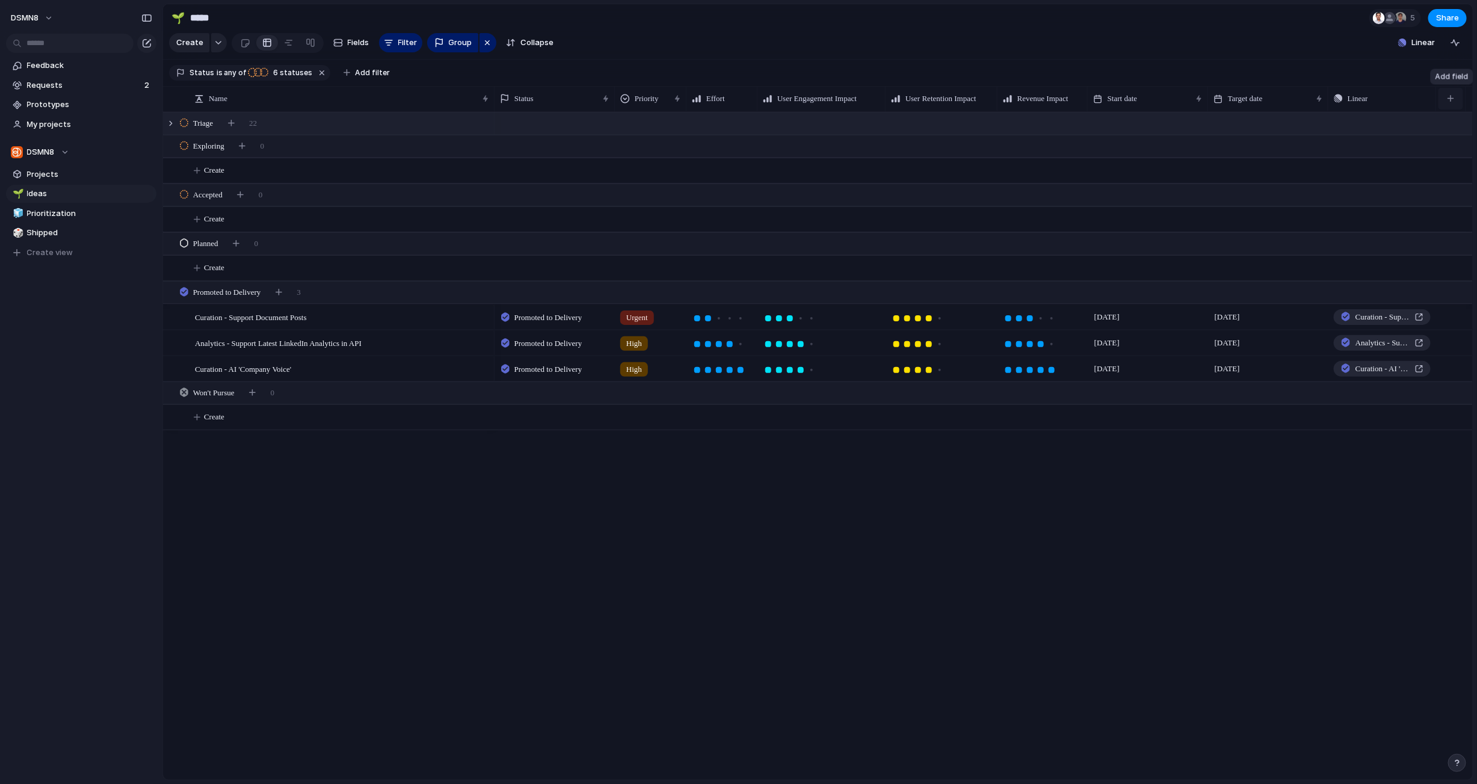
click at [877, 99] on button "button" at bounding box center [1450, 99] width 25 height 22
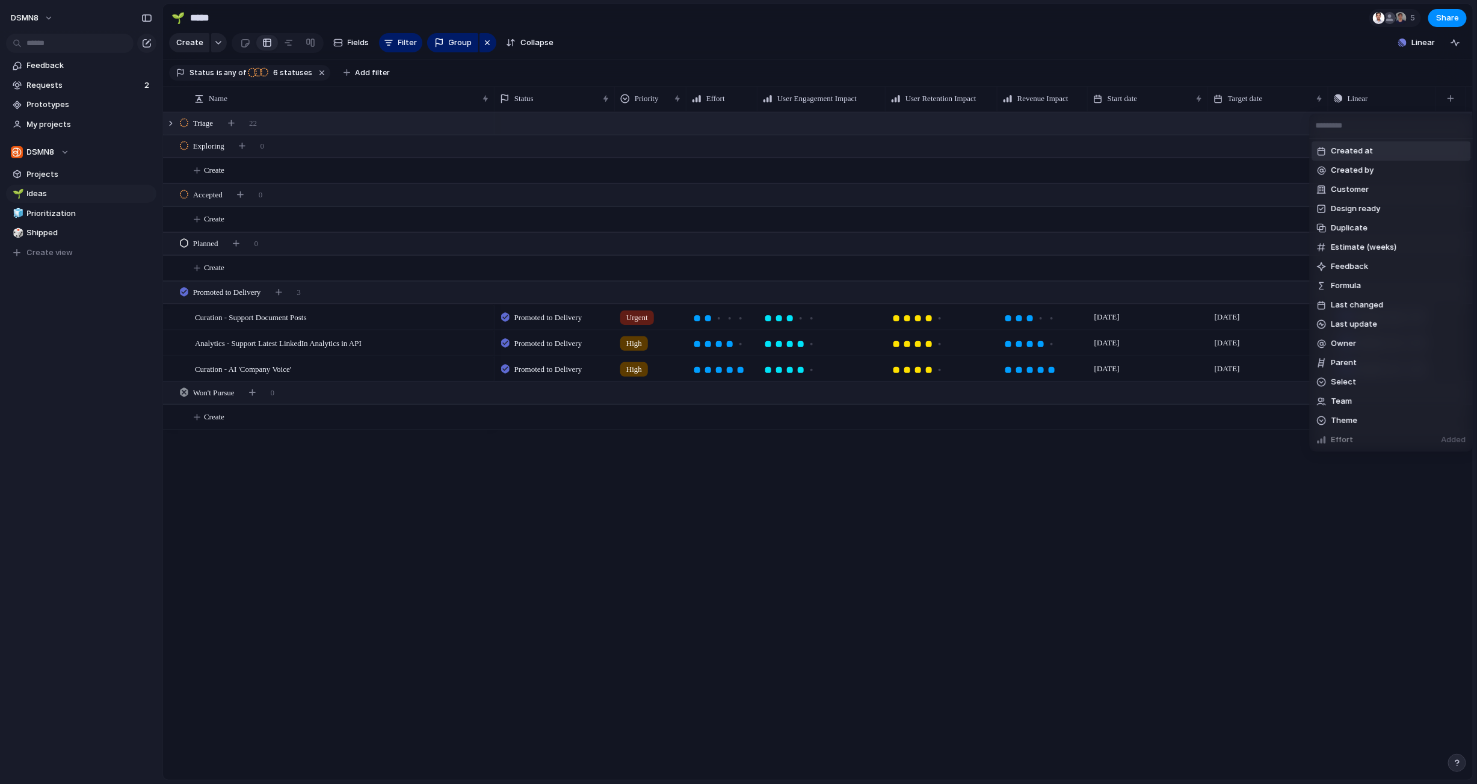
click at [877, 36] on div "Created at Created by Customer Design ready Duplicate Estimate (weeks) Feedback…" at bounding box center [738, 392] width 1477 height 784
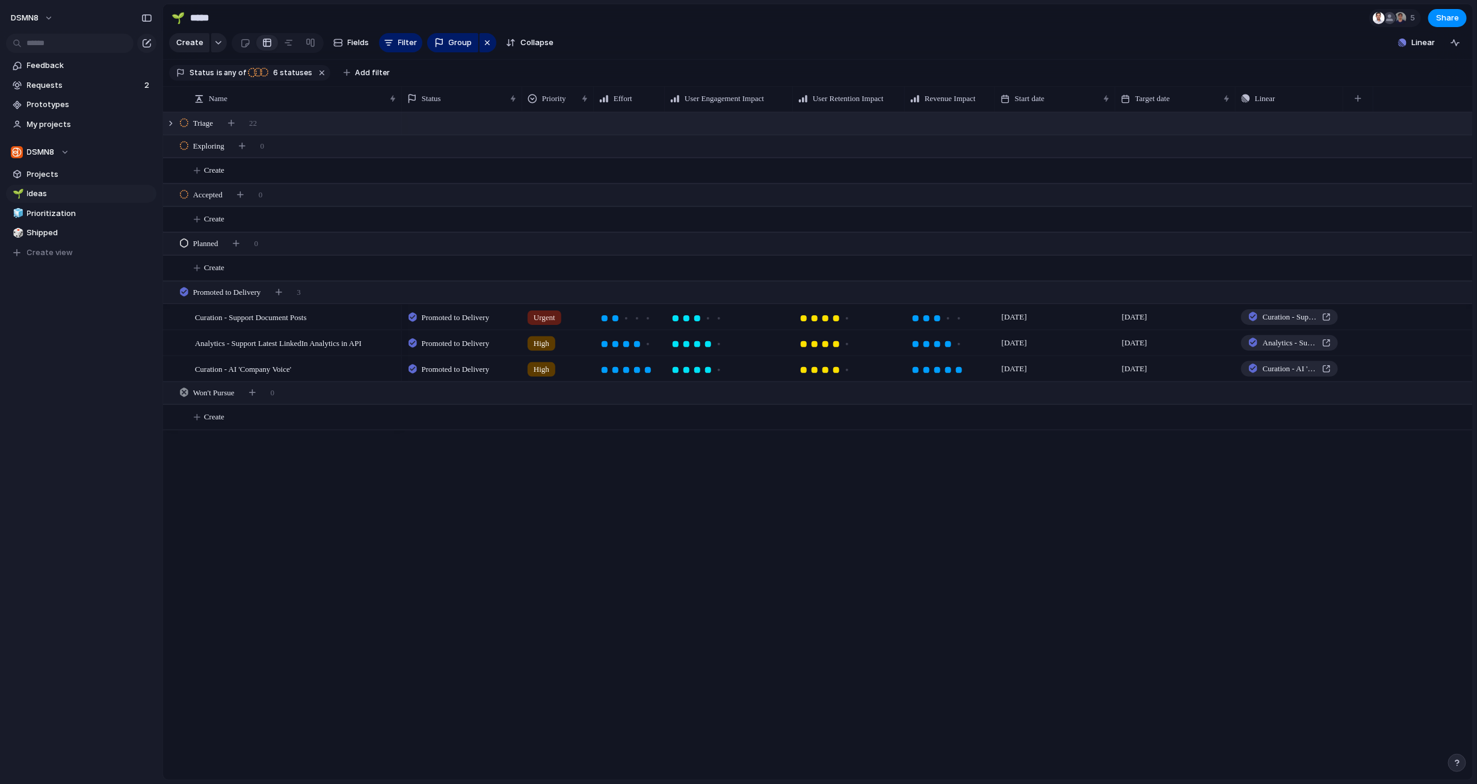
drag, startPoint x: 492, startPoint y: 97, endPoint x: 399, endPoint y: 97, distance: 92.6
click at [399, 97] on div at bounding box center [401, 98] width 6 height 25
click at [171, 122] on div at bounding box center [170, 123] width 11 height 11
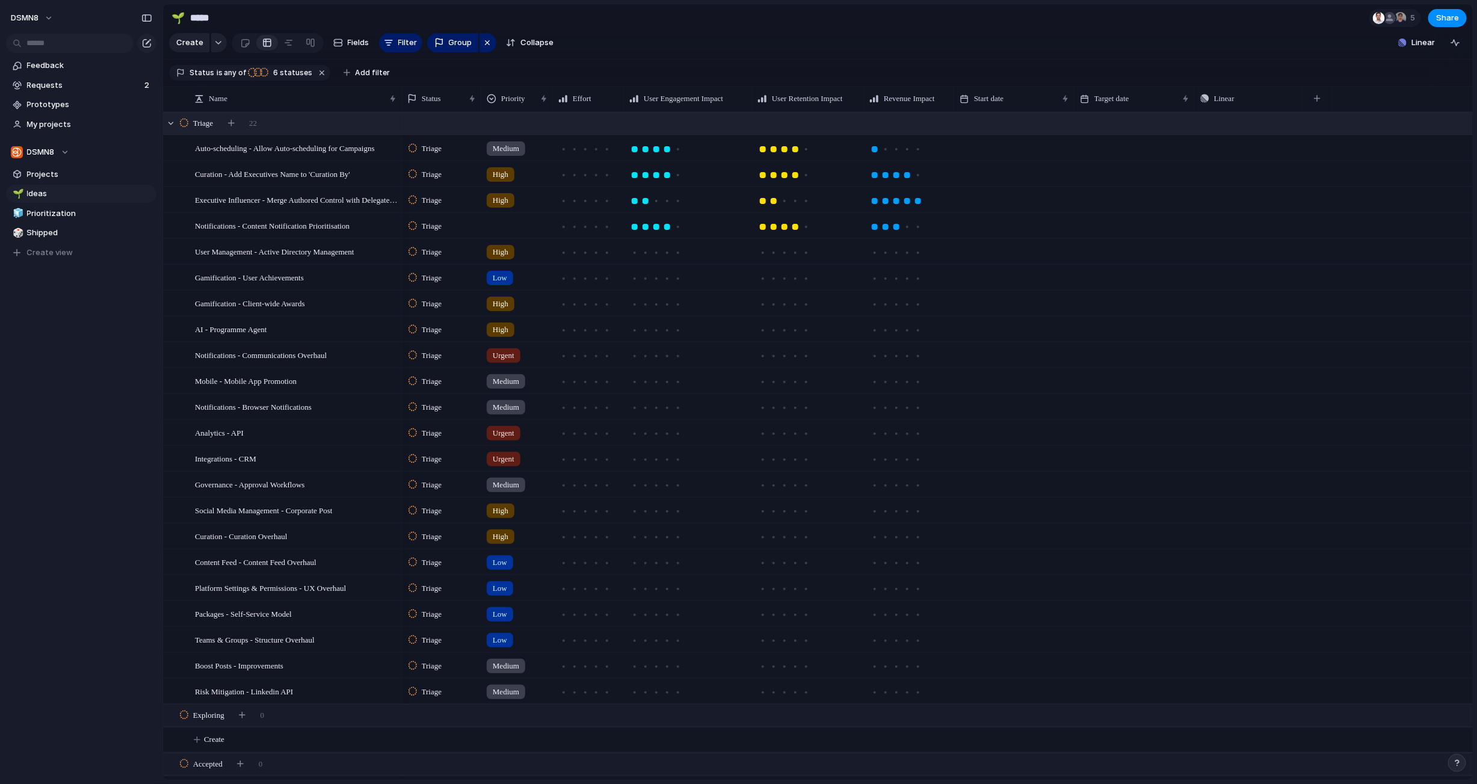
drag, startPoint x: 516, startPoint y: 97, endPoint x: 478, endPoint y: 97, distance: 38.5
click at [478, 97] on div at bounding box center [481, 98] width 6 height 25
click at [64, 174] on span "Projects" at bounding box center [89, 174] width 125 height 12
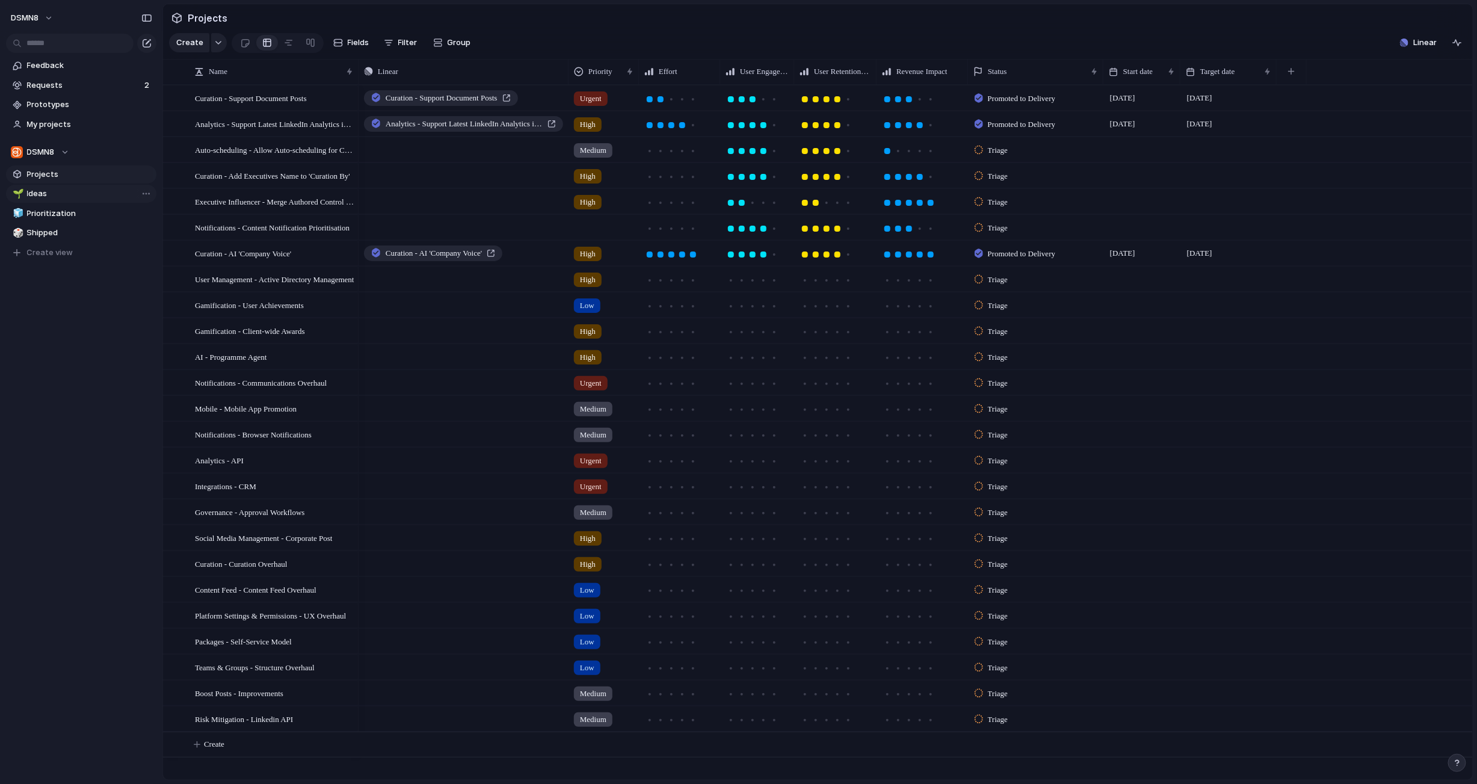
click at [48, 195] on span "Ideas" at bounding box center [89, 194] width 125 height 12
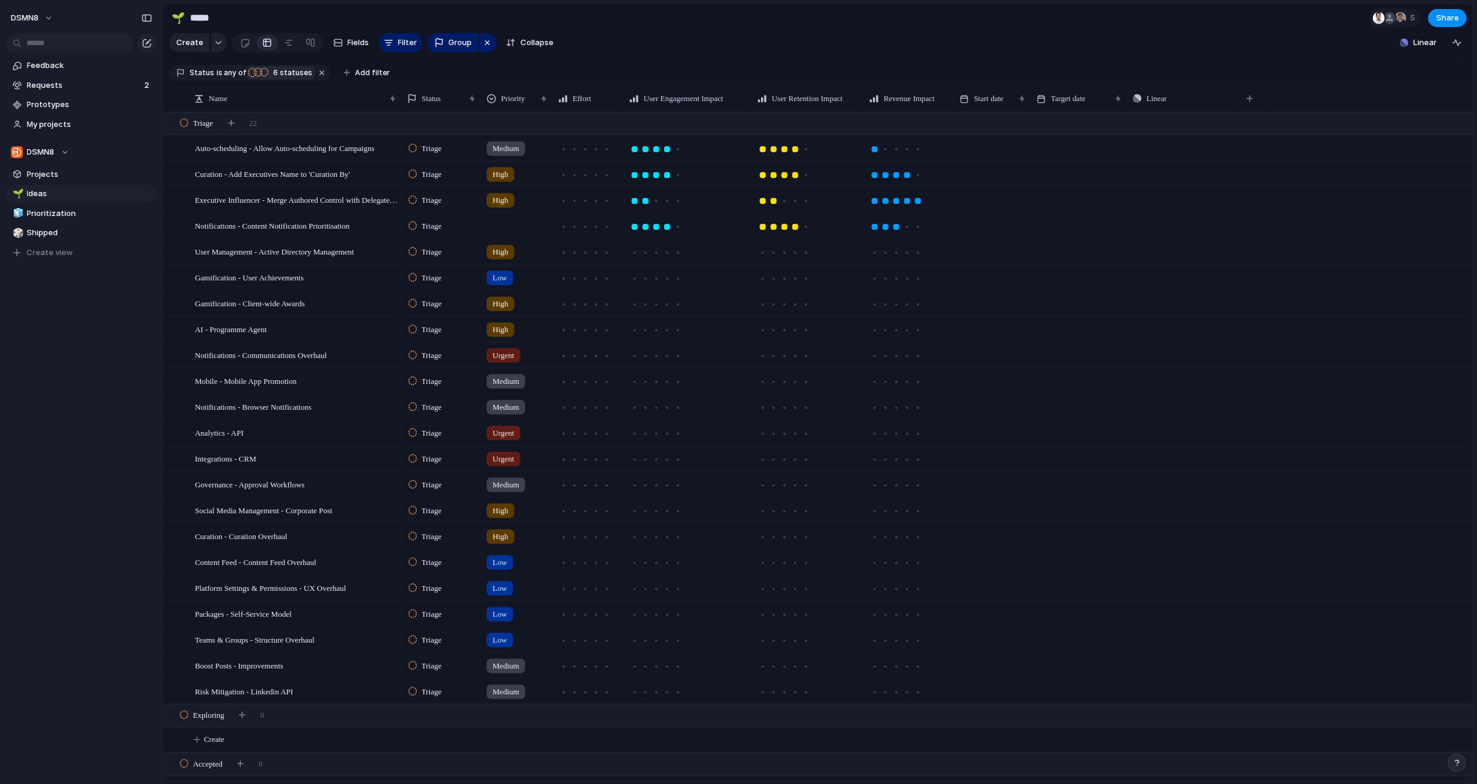
click at [271, 70] on span "6" at bounding box center [275, 72] width 10 height 9
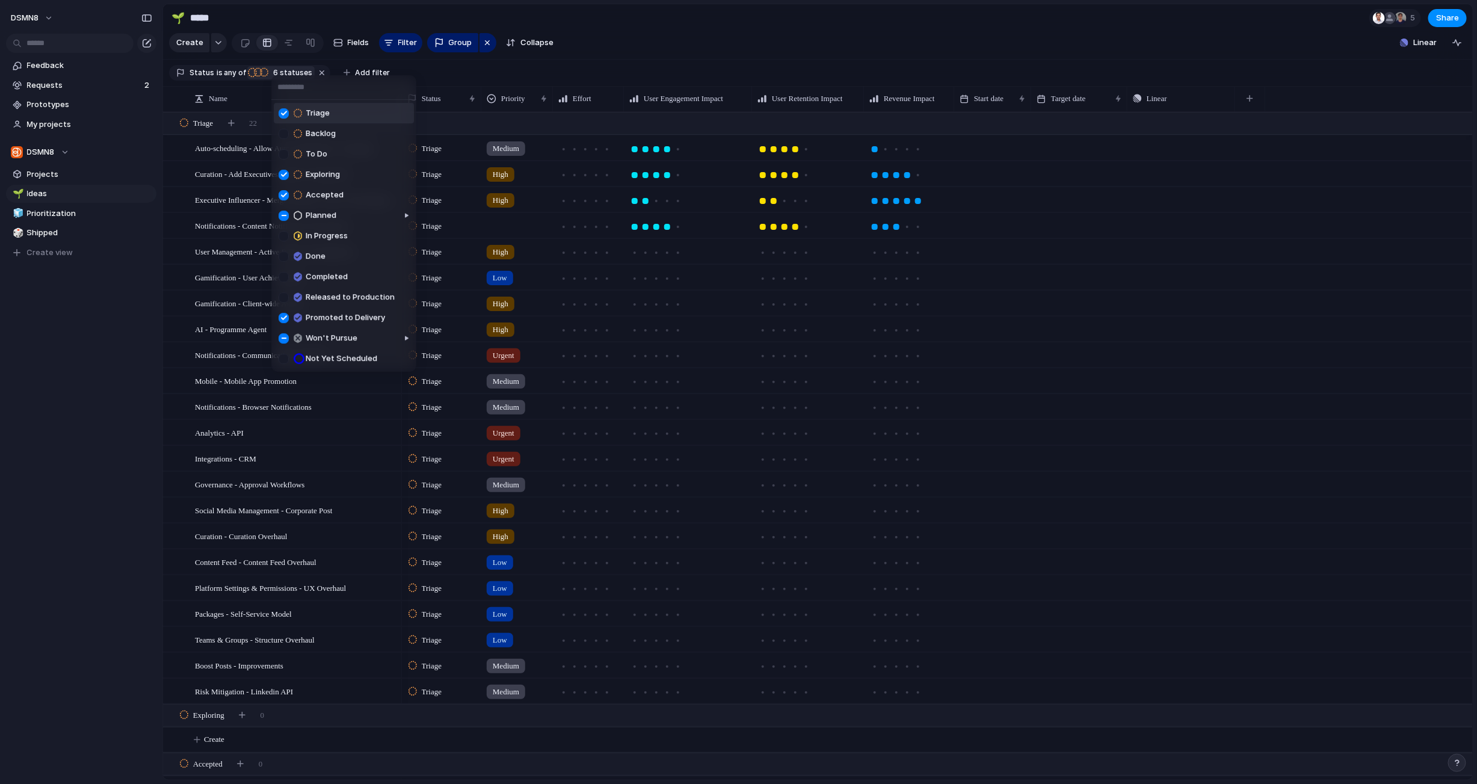
click at [478, 69] on div "Triage Backlog To Do Exploring Accepted Planned In Progress Done Completed Rele…" at bounding box center [738, 392] width 1477 height 784
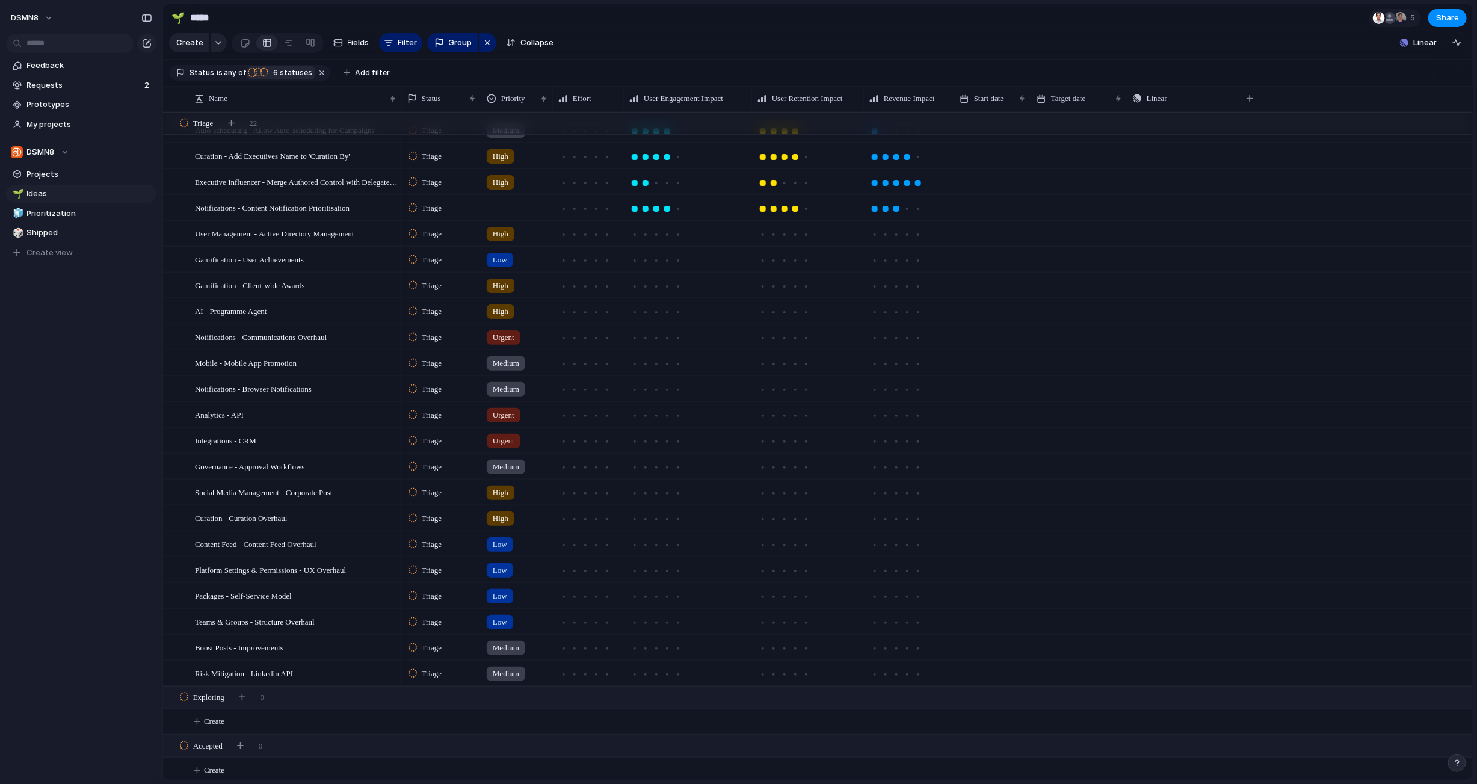
scroll to position [19, 0]
click at [877, 98] on div "button" at bounding box center [1250, 98] width 7 height 7
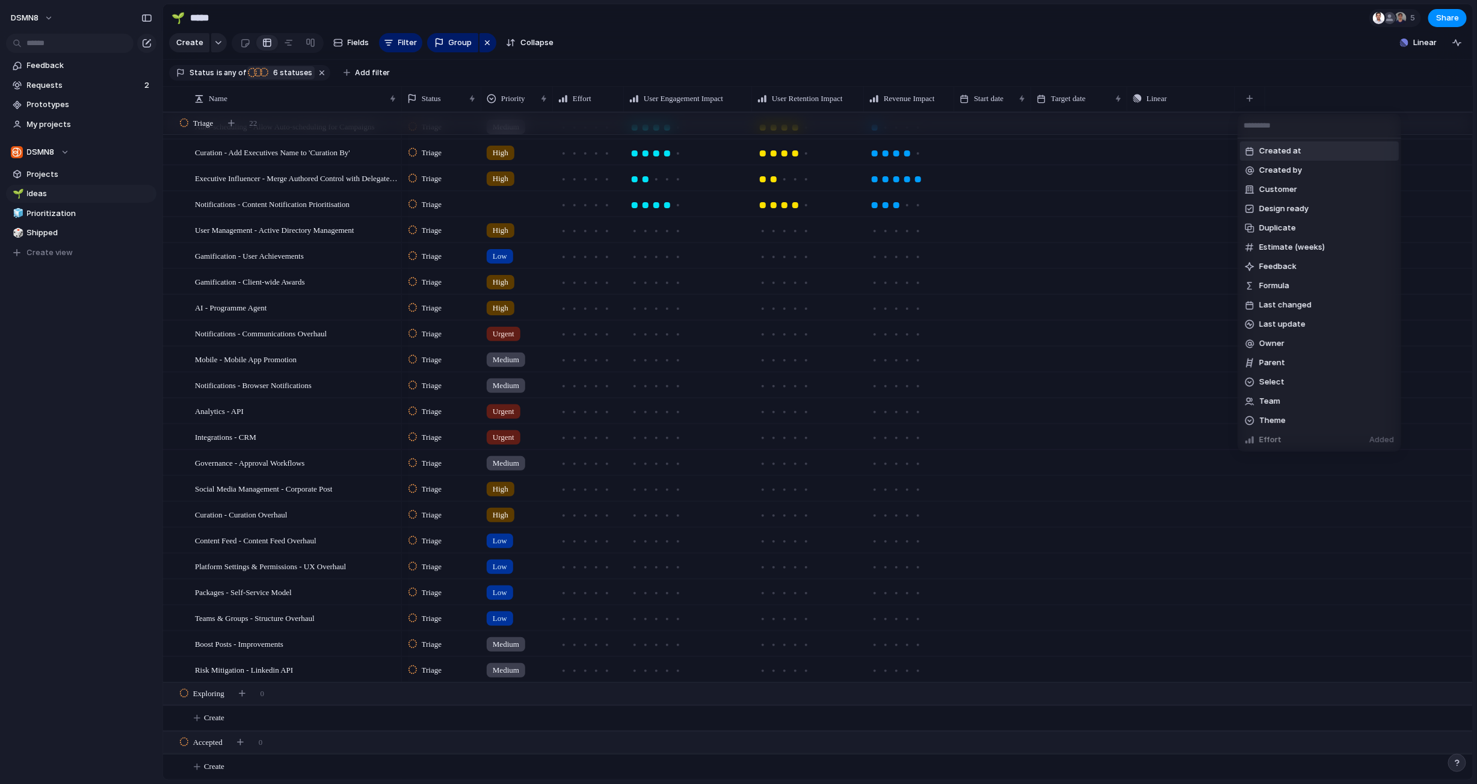
click at [877, 42] on div "Created at Created by Customer Design ready Duplicate Estimate (weeks) Feedback…" at bounding box center [738, 392] width 1477 height 784
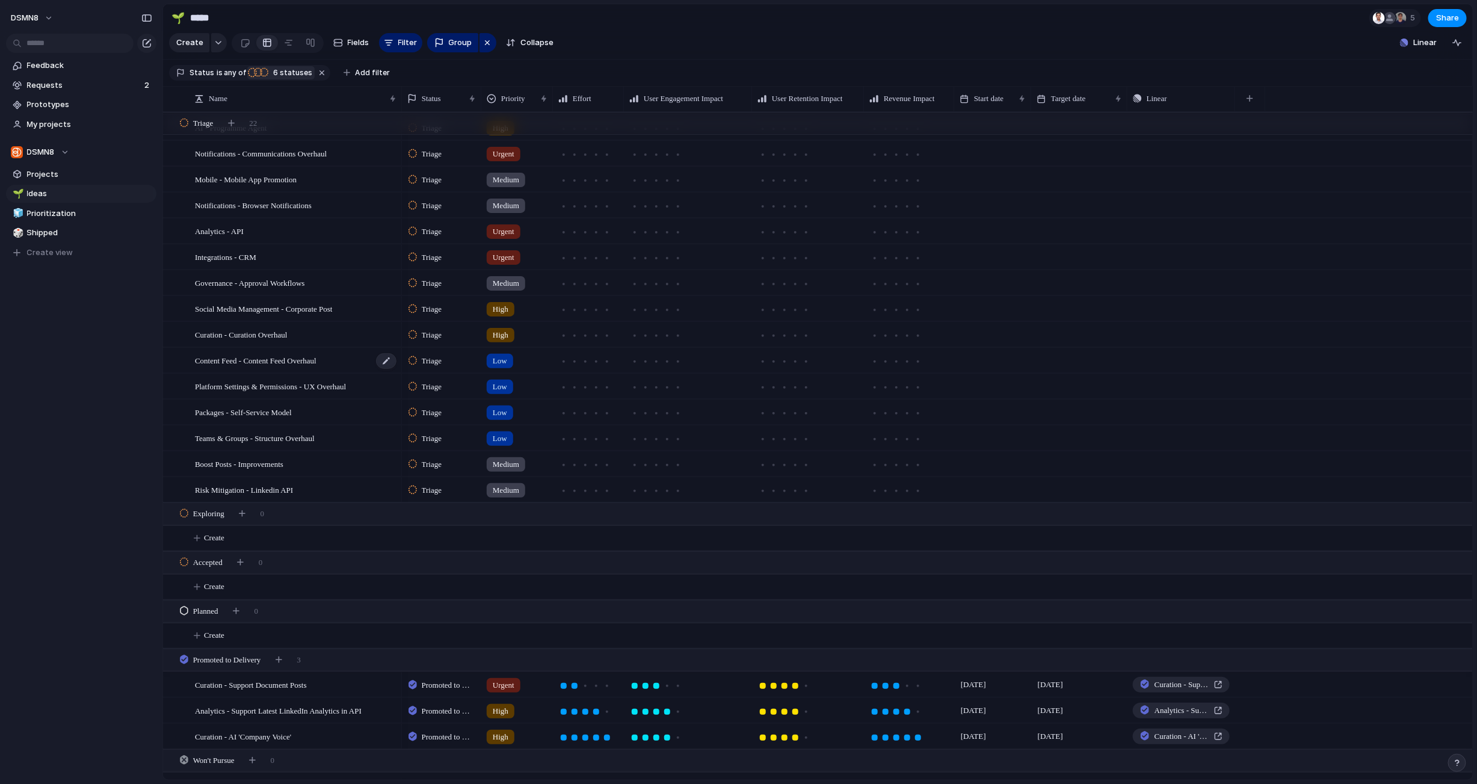
scroll to position [220, 0]
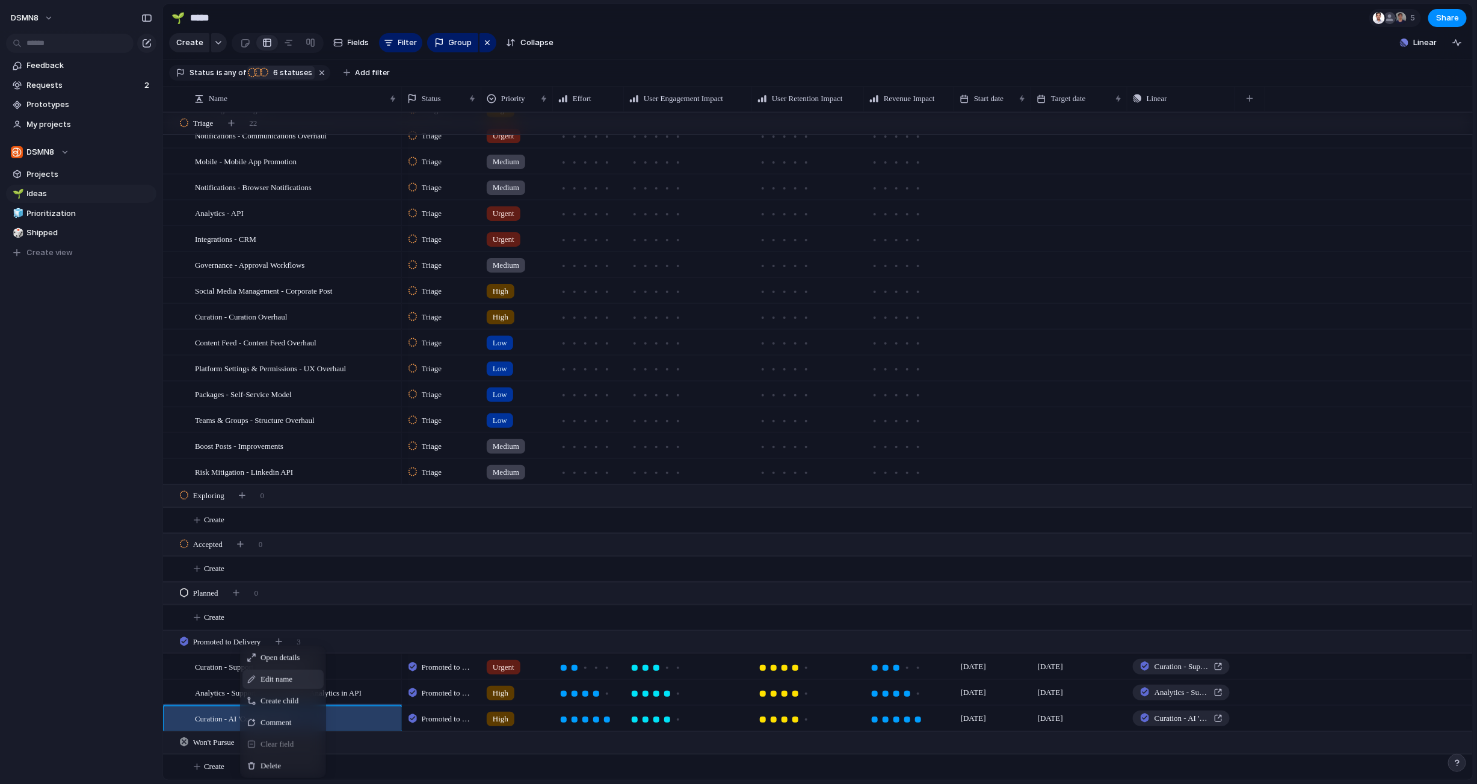
click at [271, 678] on span "Edit name" at bounding box center [277, 679] width 32 height 12
drag, startPoint x: 227, startPoint y: 719, endPoint x: 191, endPoint y: 721, distance: 36.7
click at [191, 721] on div "**********" at bounding box center [288, 717] width 219 height 25
click at [228, 717] on textarea "**********" at bounding box center [294, 719] width 199 height 15
drag, startPoint x: 299, startPoint y: 716, endPoint x: 219, endPoint y: 721, distance: 80.2
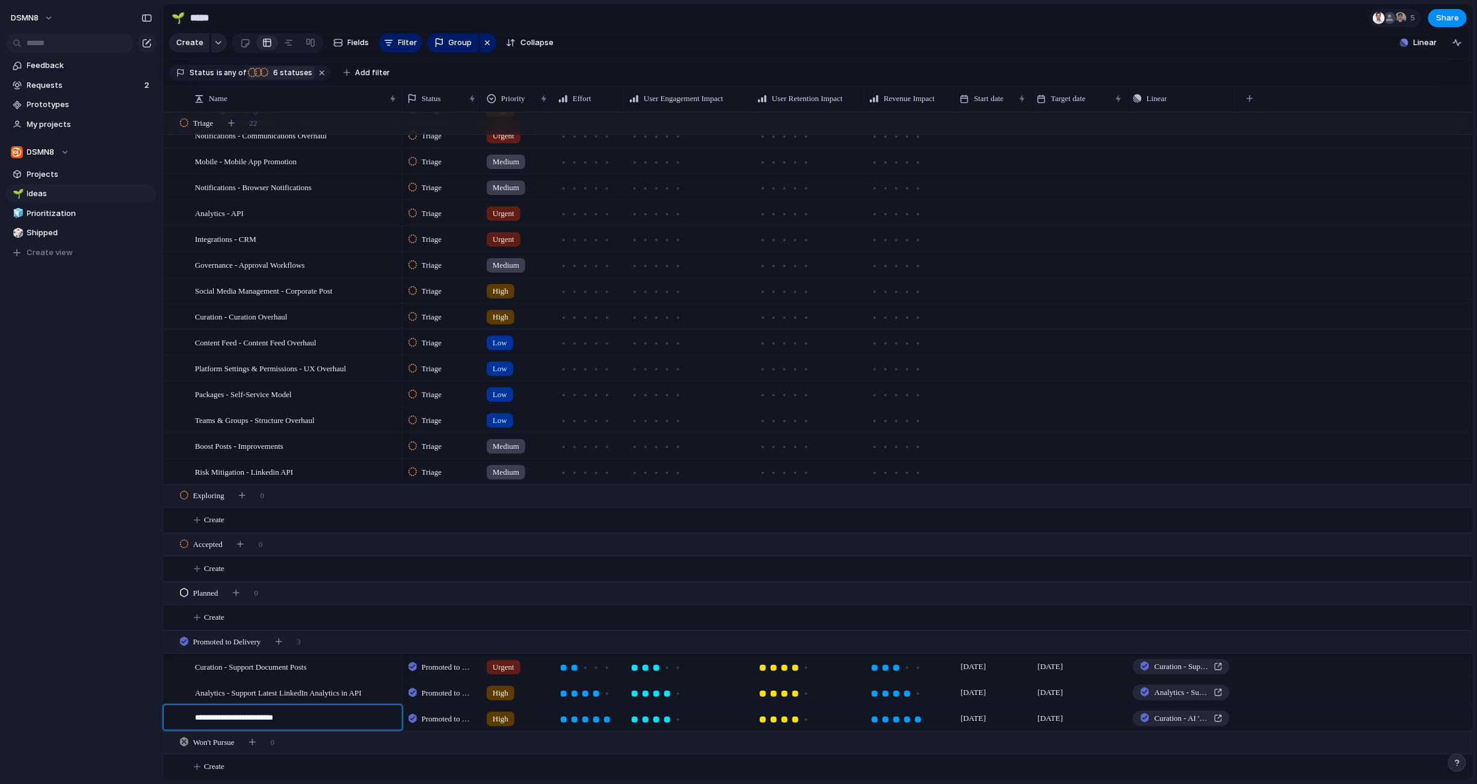
click at [219, 722] on textarea "**********" at bounding box center [294, 719] width 199 height 15
type textarea "**********"
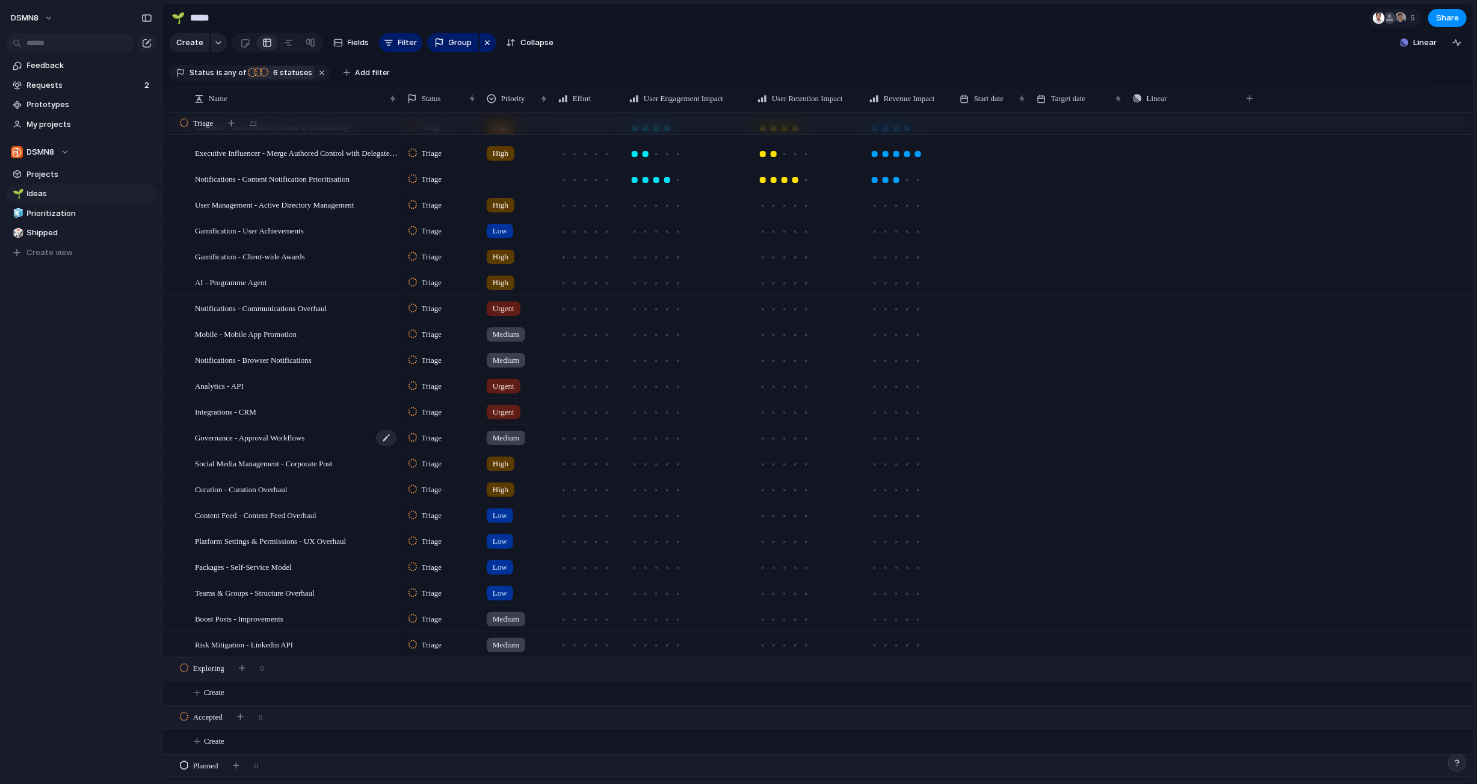
scroll to position [29, 0]
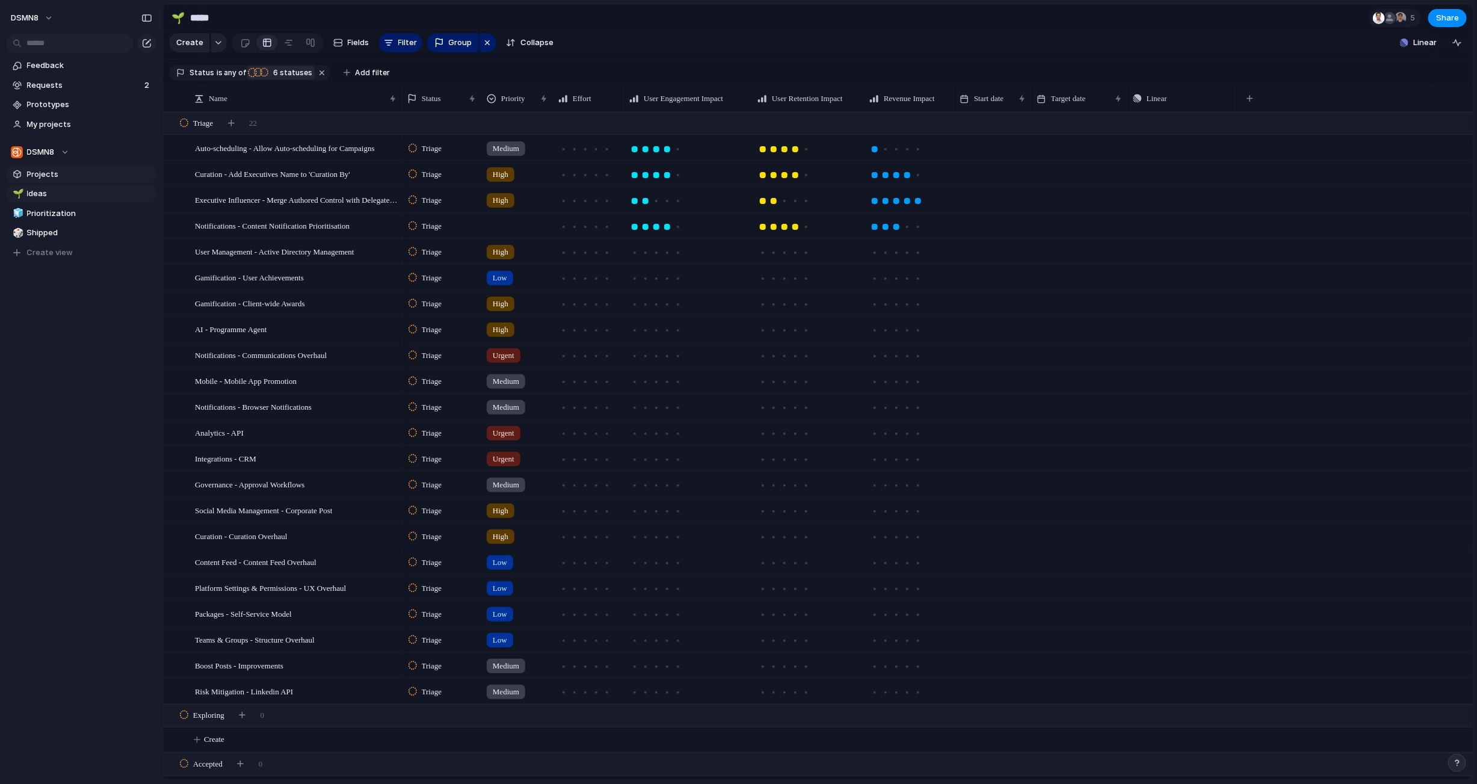
click at [49, 173] on span "Projects" at bounding box center [89, 174] width 125 height 12
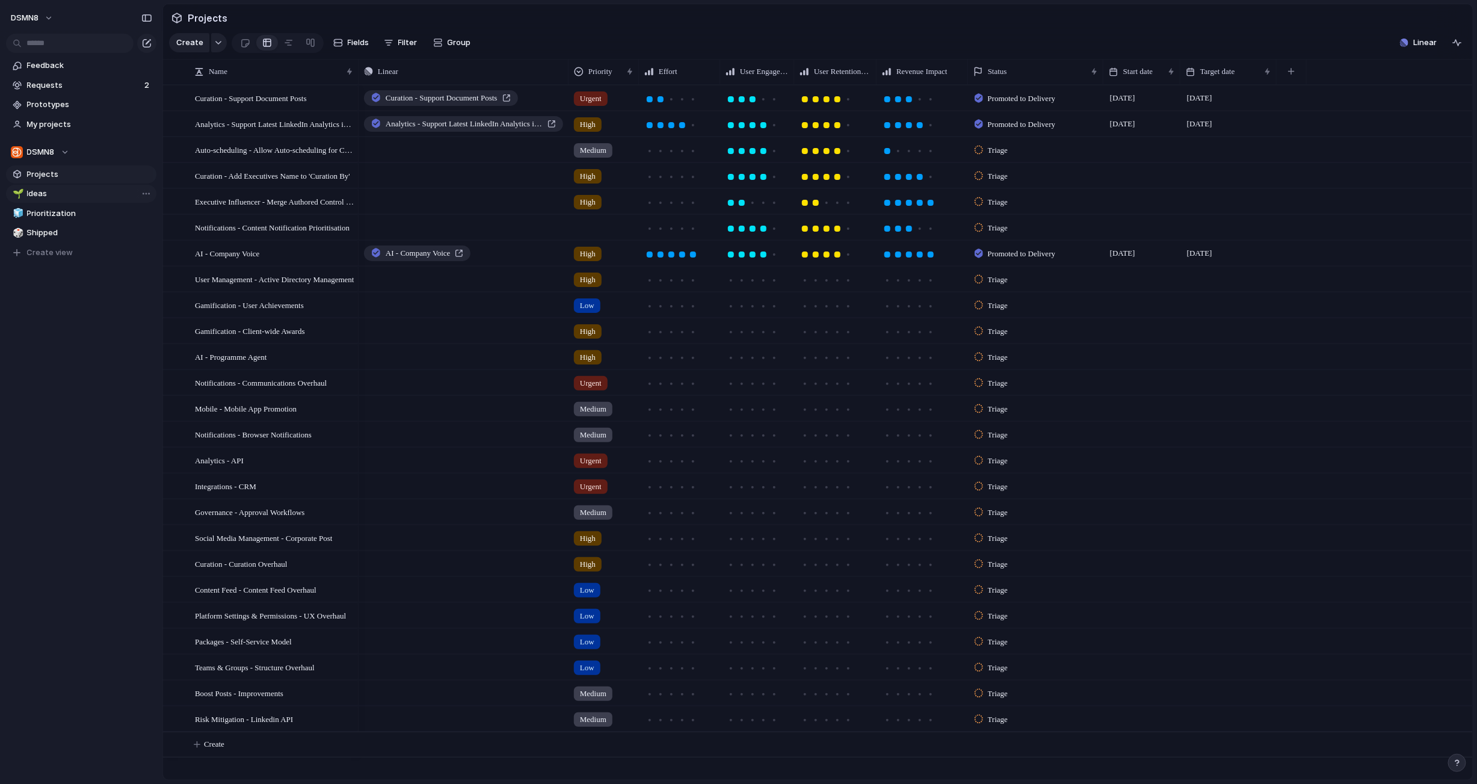
click at [66, 196] on span "Ideas" at bounding box center [89, 194] width 125 height 12
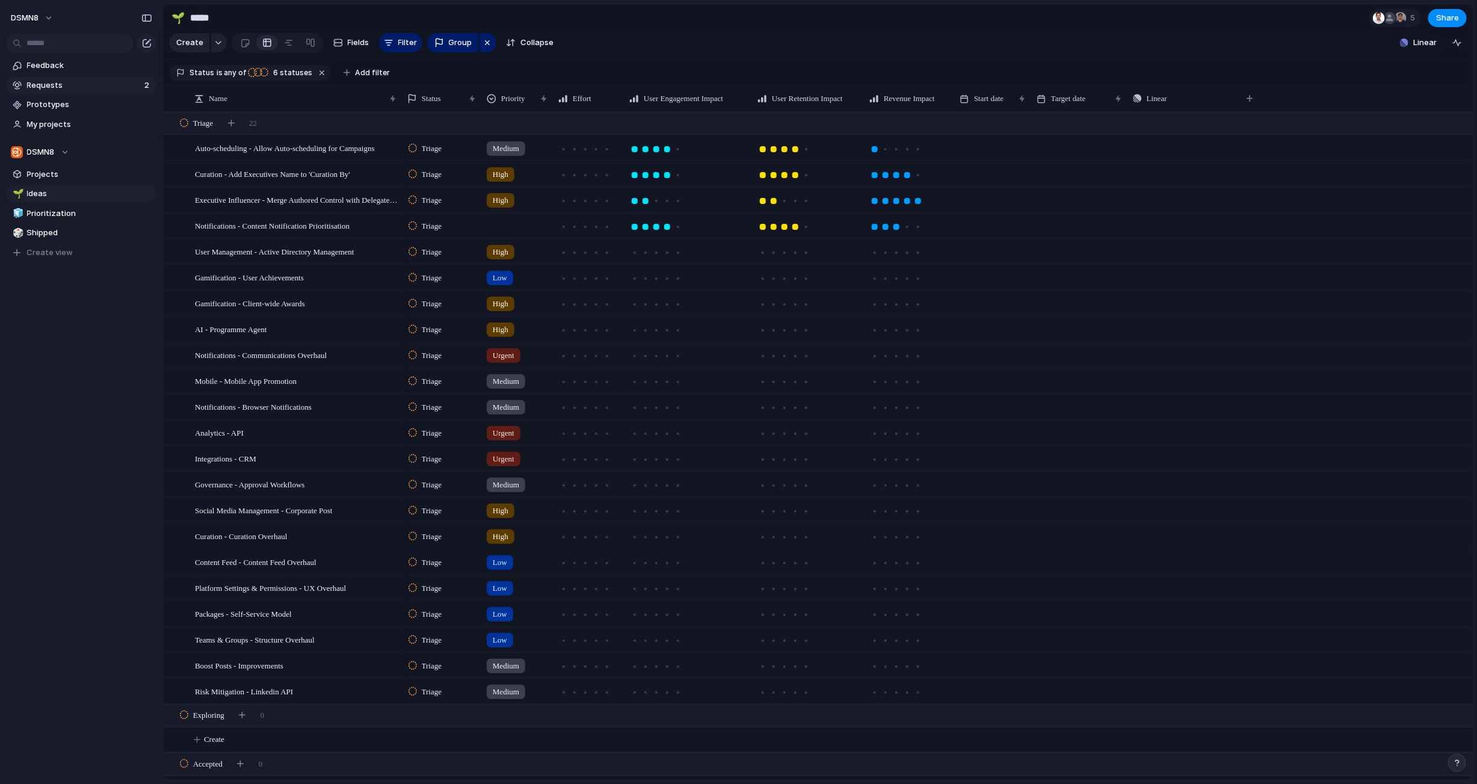
click at [64, 88] on span "Requests" at bounding box center [84, 85] width 114 height 12
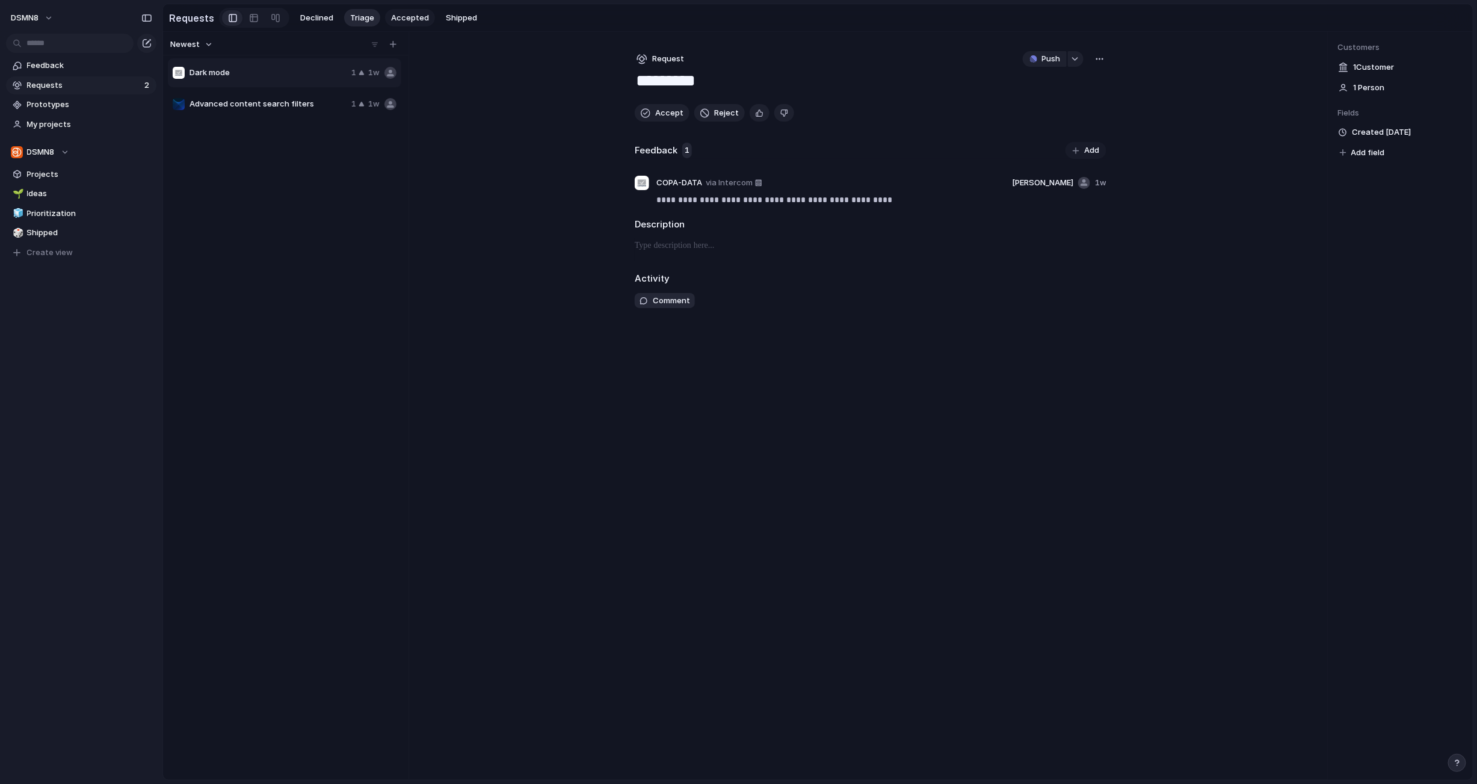
click at [398, 19] on span "Accepted" at bounding box center [410, 18] width 38 height 12
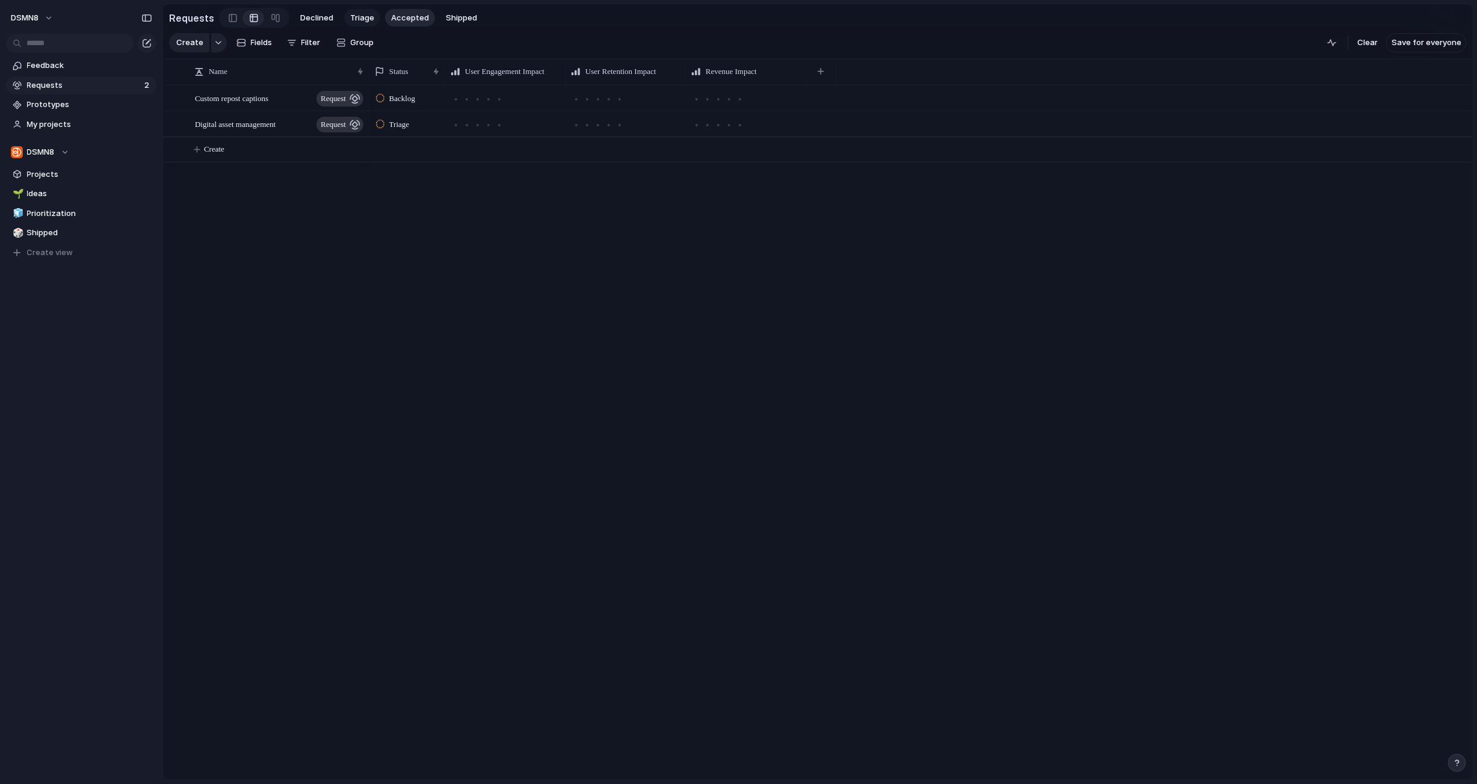
click at [367, 19] on span "Triage" at bounding box center [362, 18] width 24 height 12
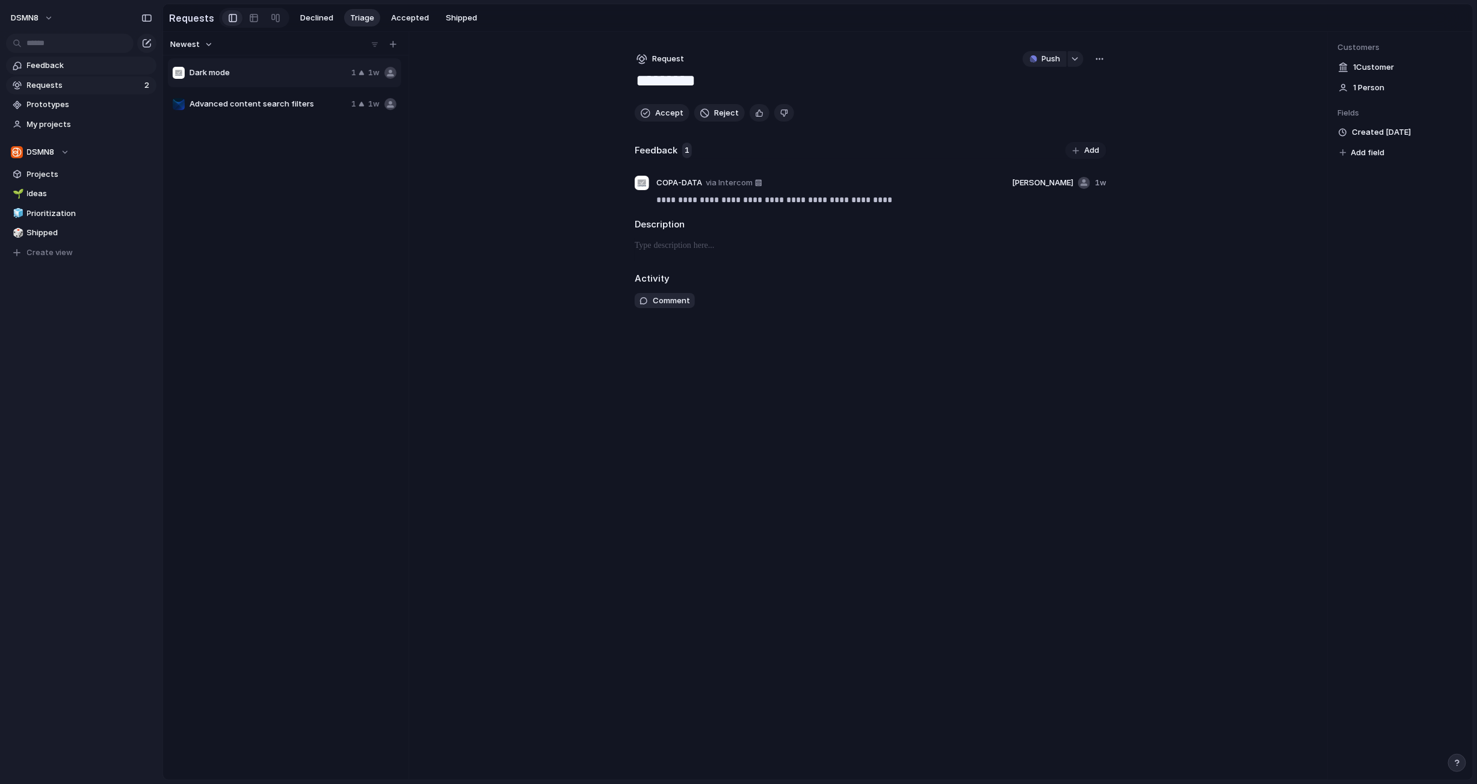
click at [86, 67] on span "Feedback" at bounding box center [89, 66] width 125 height 12
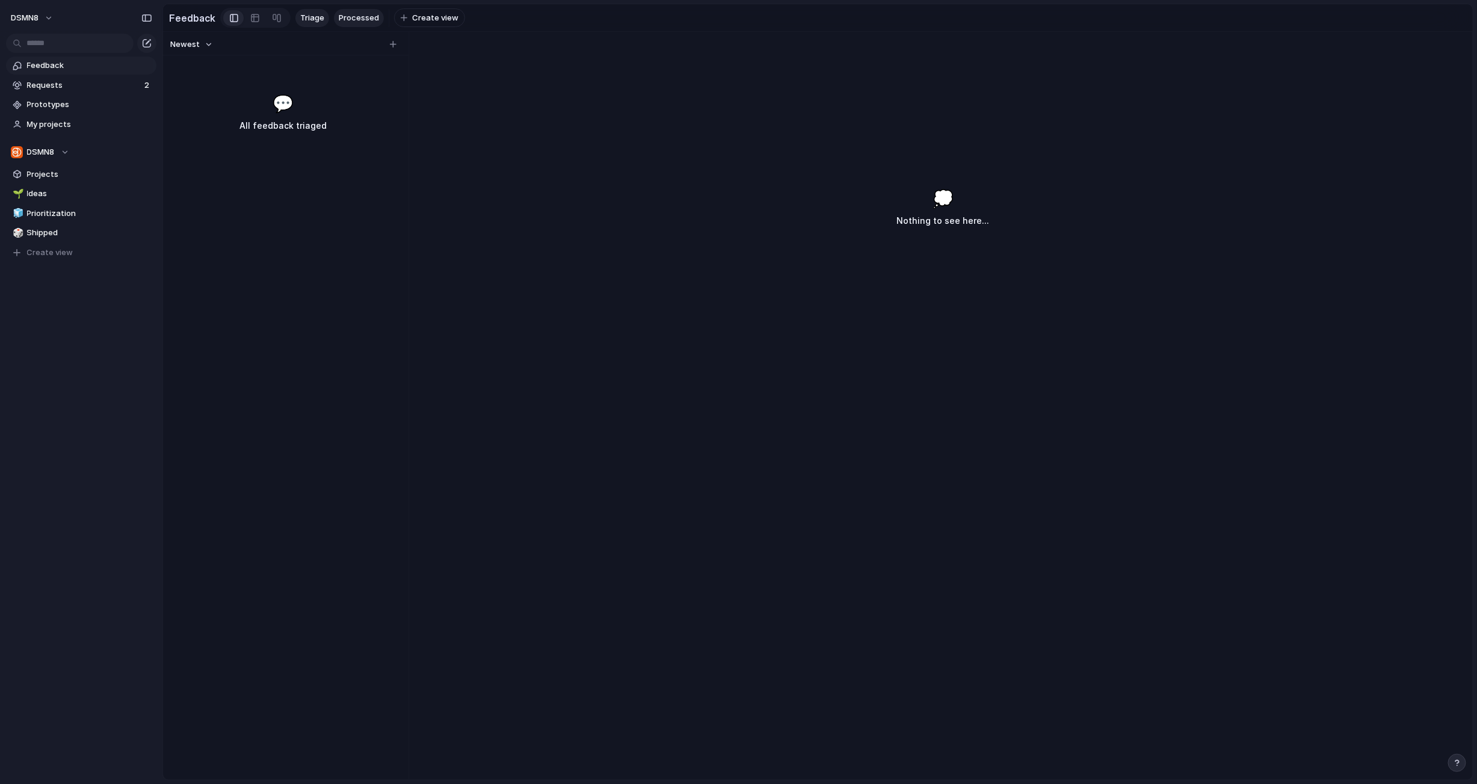
click at [351, 14] on span "Processed" at bounding box center [359, 18] width 40 height 12
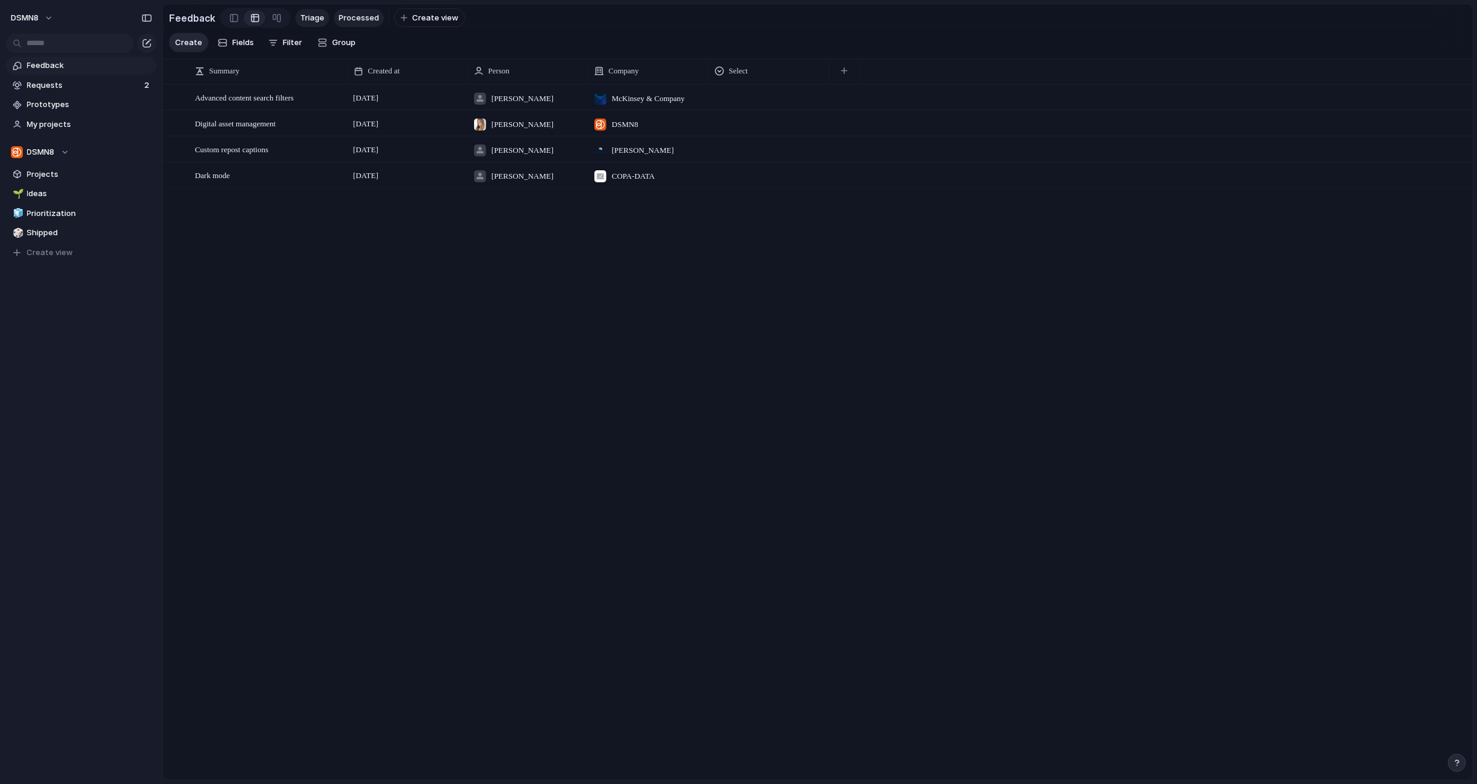
click at [305, 18] on span "Triage" at bounding box center [312, 18] width 24 height 12
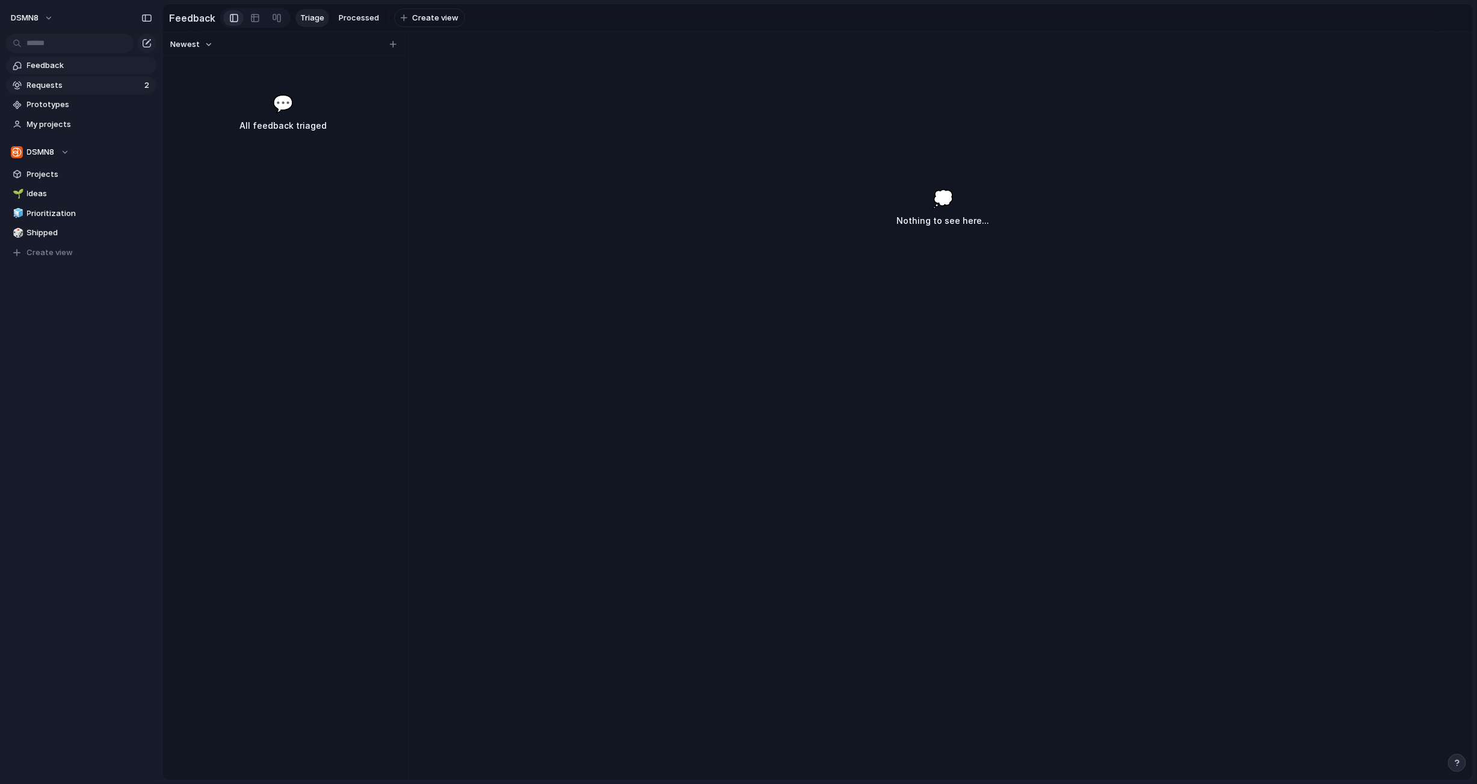
click at [64, 89] on span "Requests" at bounding box center [84, 85] width 114 height 12
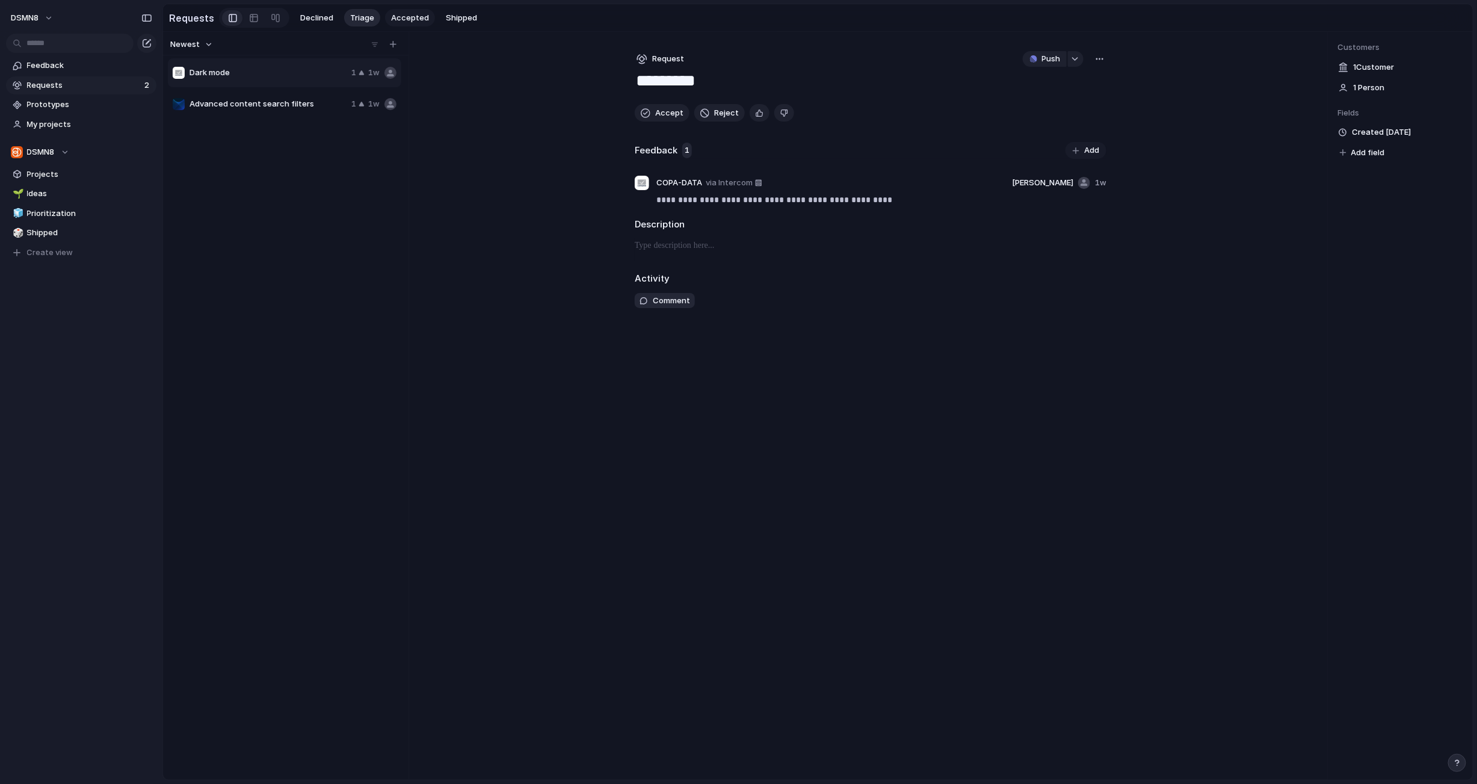
click at [405, 19] on span "Accepted" at bounding box center [410, 18] width 38 height 12
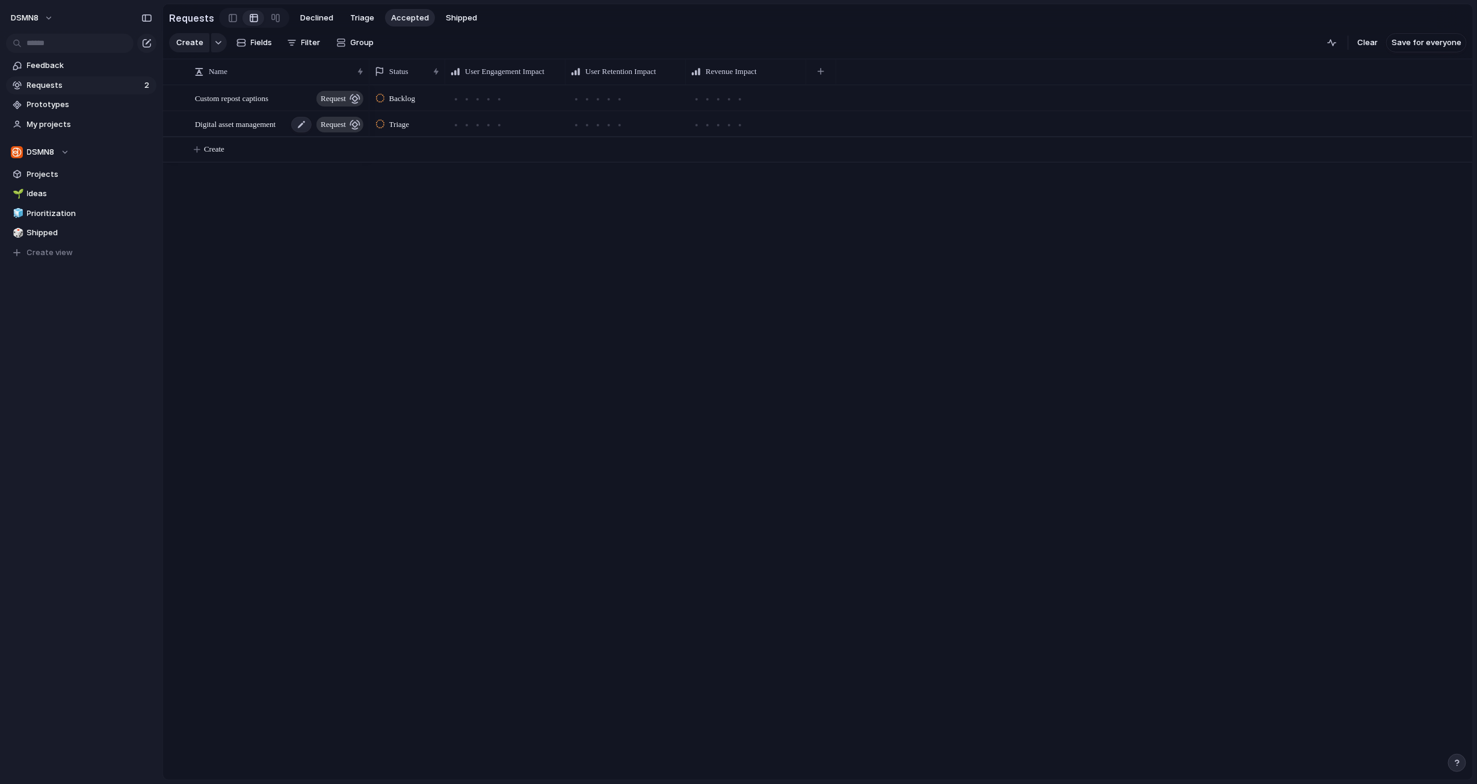
click at [250, 123] on span "Digital asset management" at bounding box center [235, 124] width 81 height 14
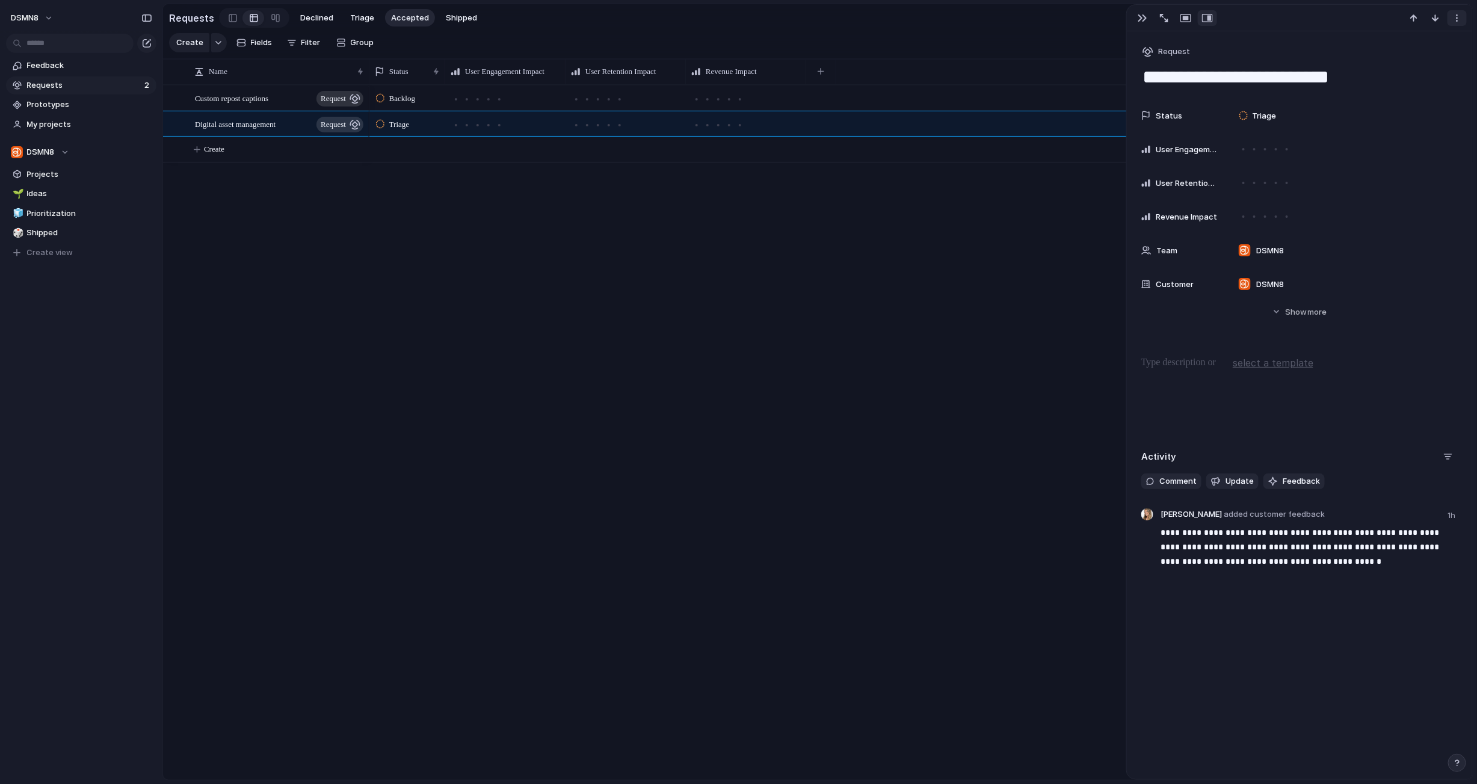
click at [877, 22] on button "button" at bounding box center [1456, 18] width 19 height 16
click at [877, 63] on span "Delete" at bounding box center [1406, 63] width 25 height 12
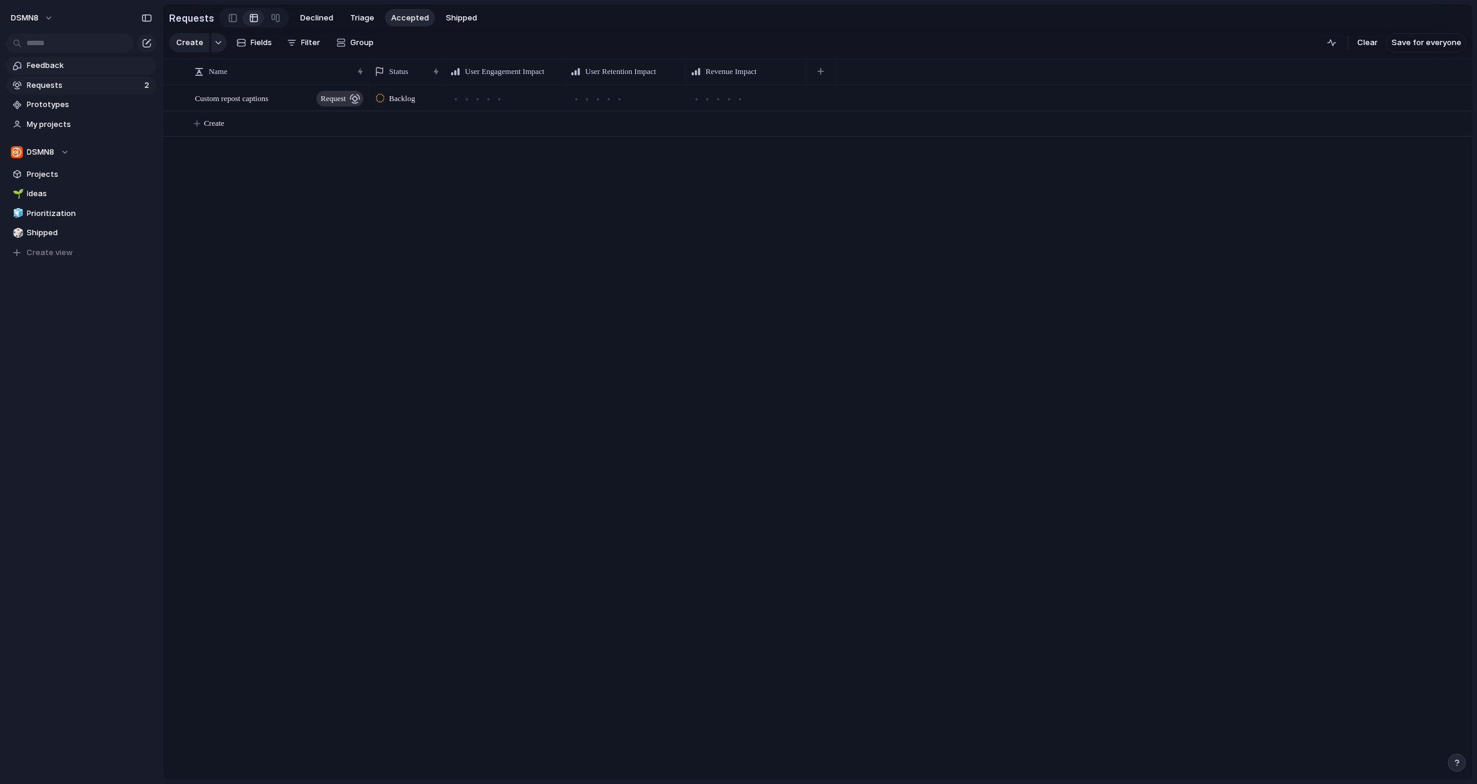
click at [91, 69] on span "Feedback" at bounding box center [89, 66] width 125 height 12
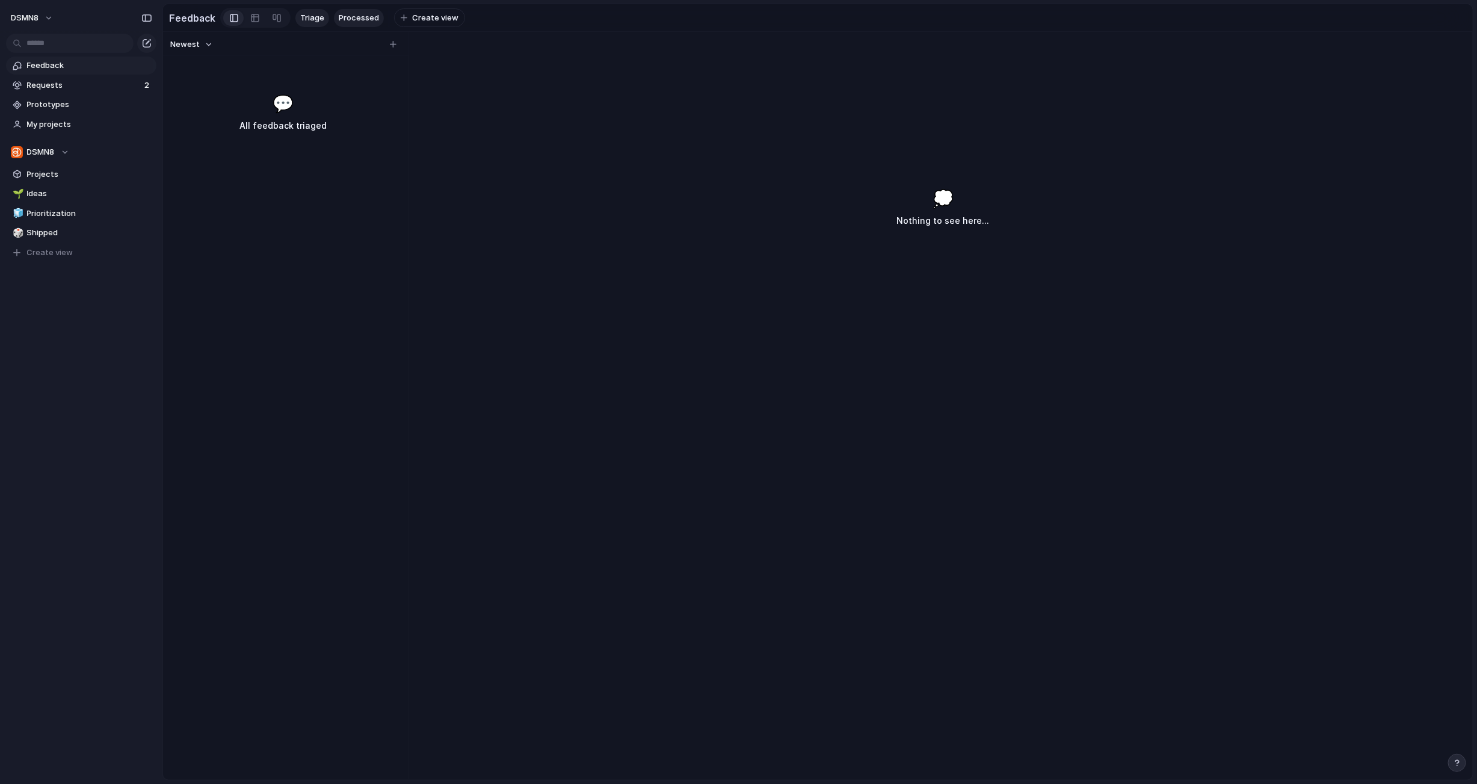
click at [361, 16] on span "Processed" at bounding box center [359, 18] width 40 height 12
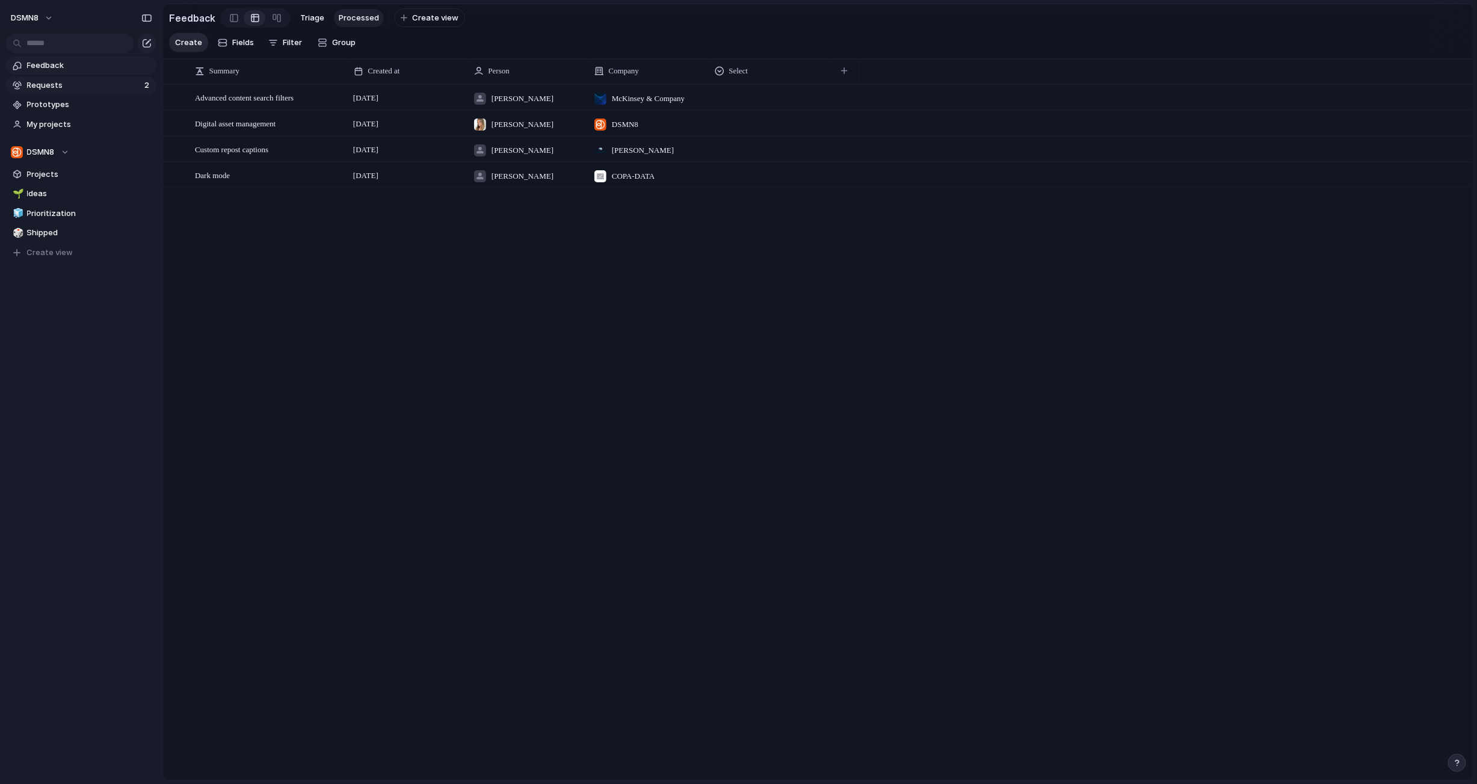
click at [88, 87] on span "Requests" at bounding box center [84, 85] width 114 height 12
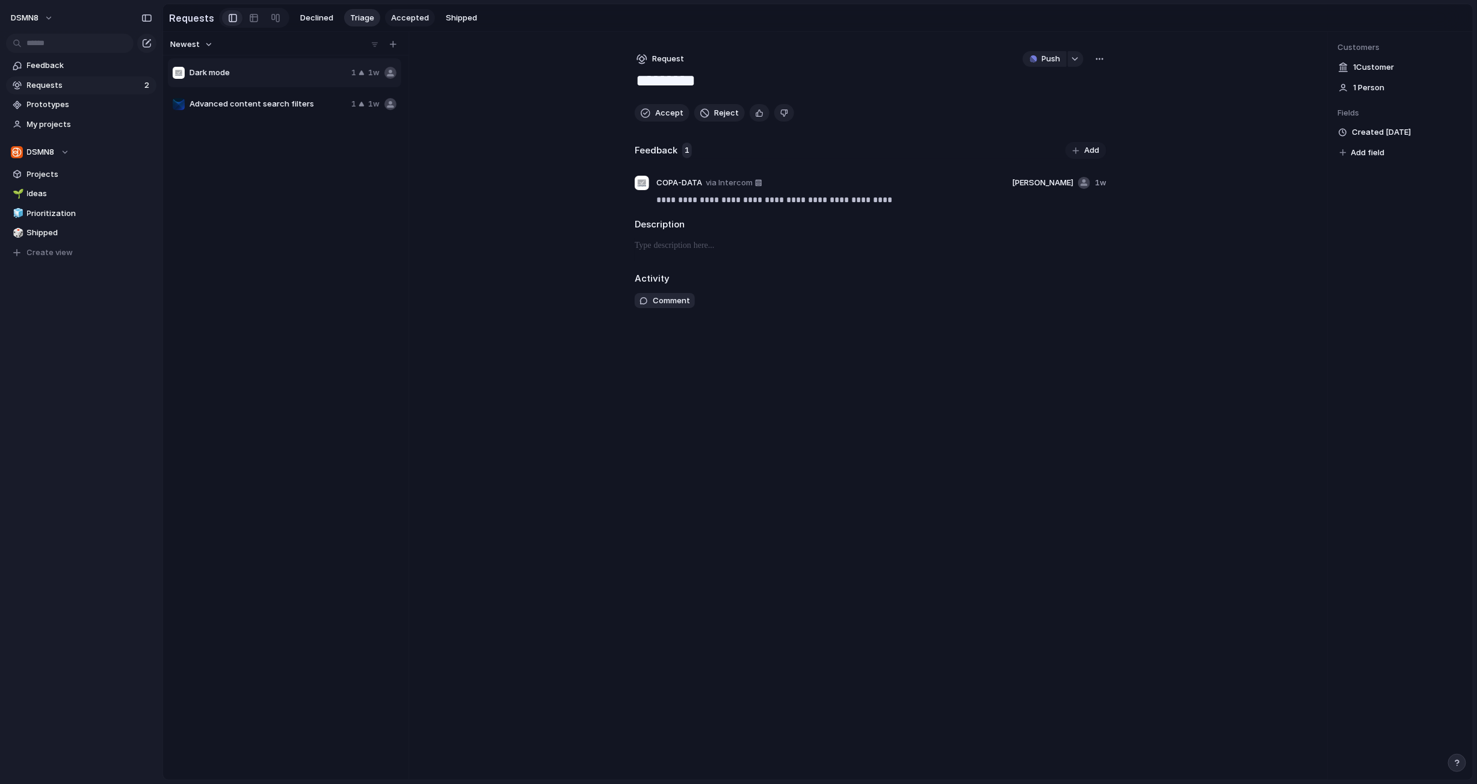
click at [404, 16] on span "Accepted" at bounding box center [410, 18] width 38 height 12
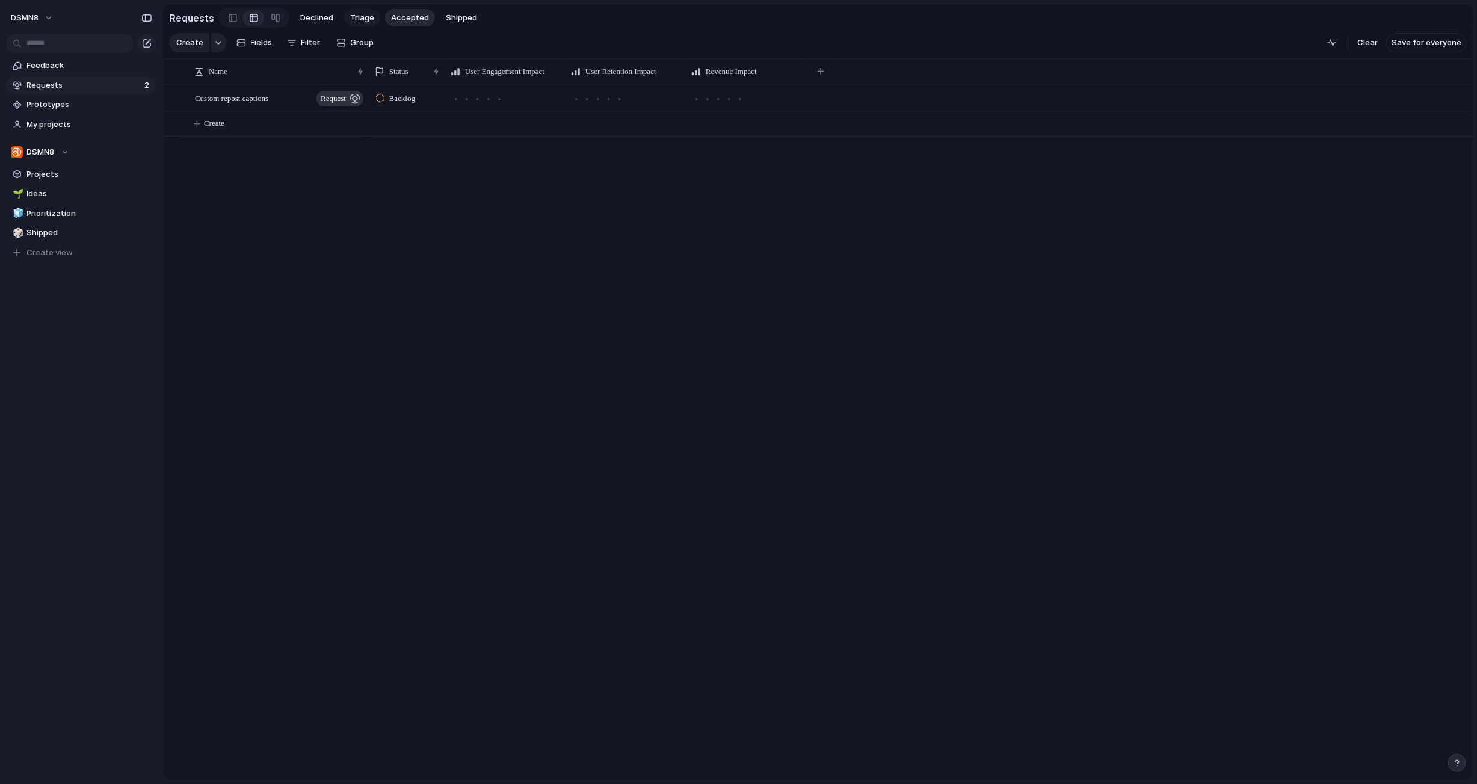
click at [354, 17] on span "Triage" at bounding box center [362, 18] width 24 height 12
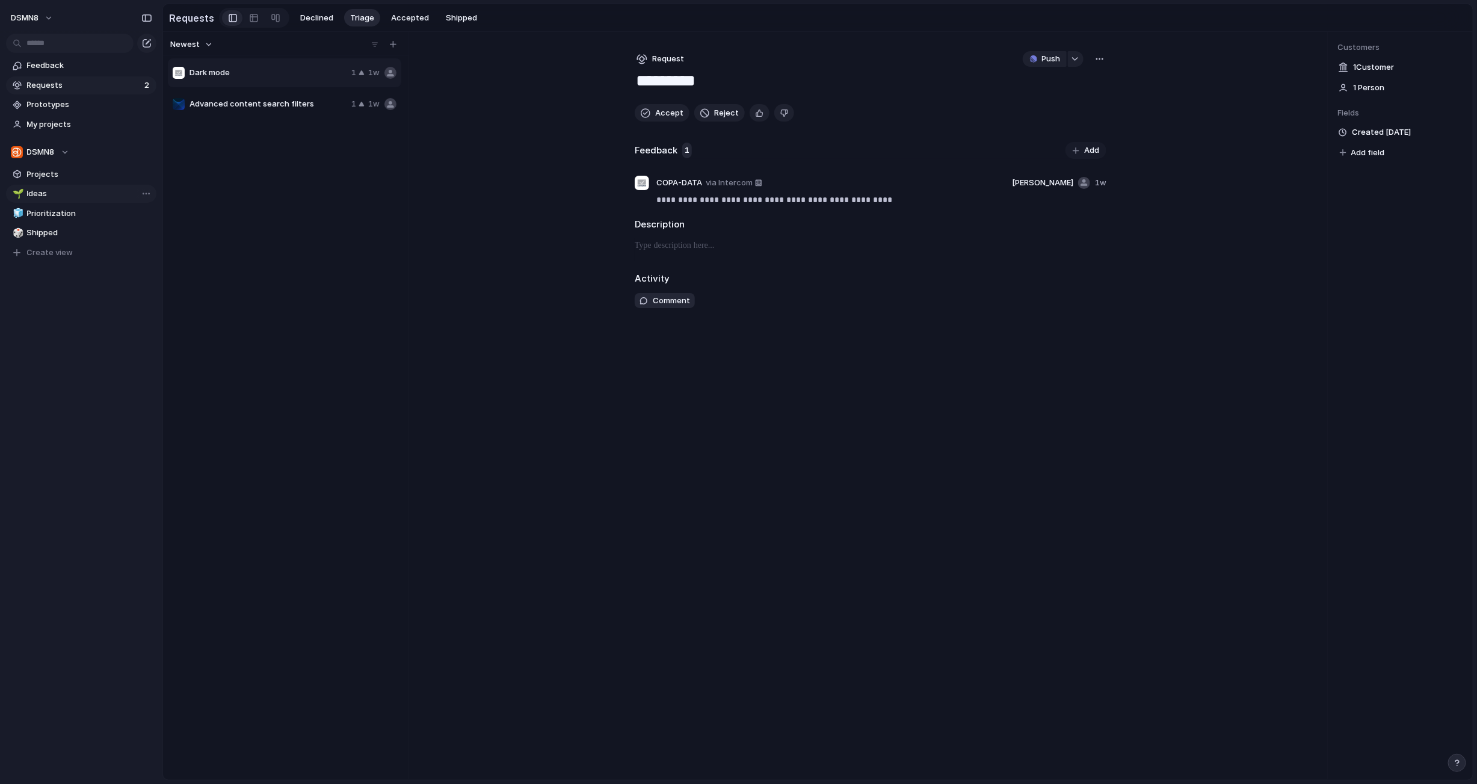
click at [61, 197] on span "Ideas" at bounding box center [89, 194] width 125 height 12
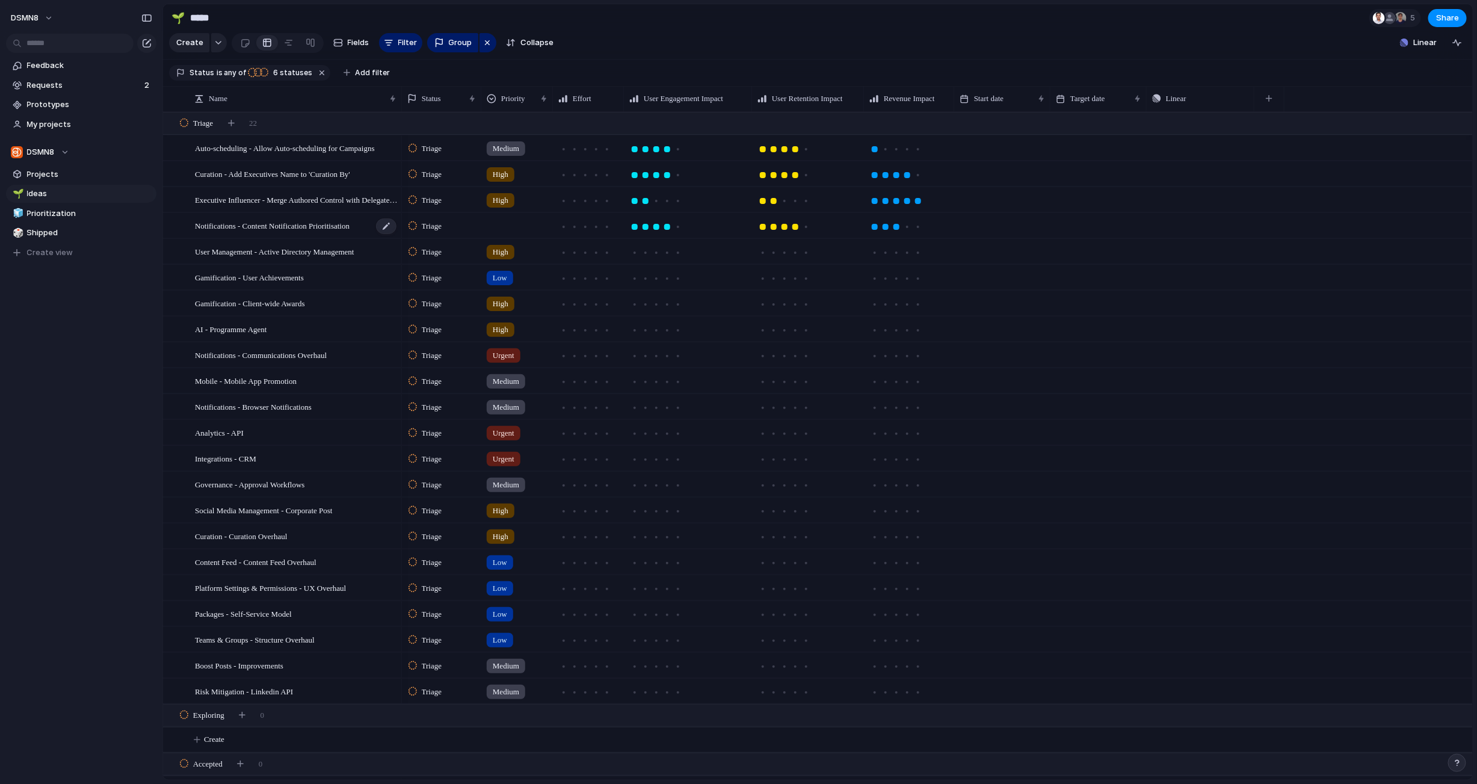
click at [320, 223] on span "Notifications - Content Notification Prioritisation" at bounding box center [272, 225] width 155 height 14
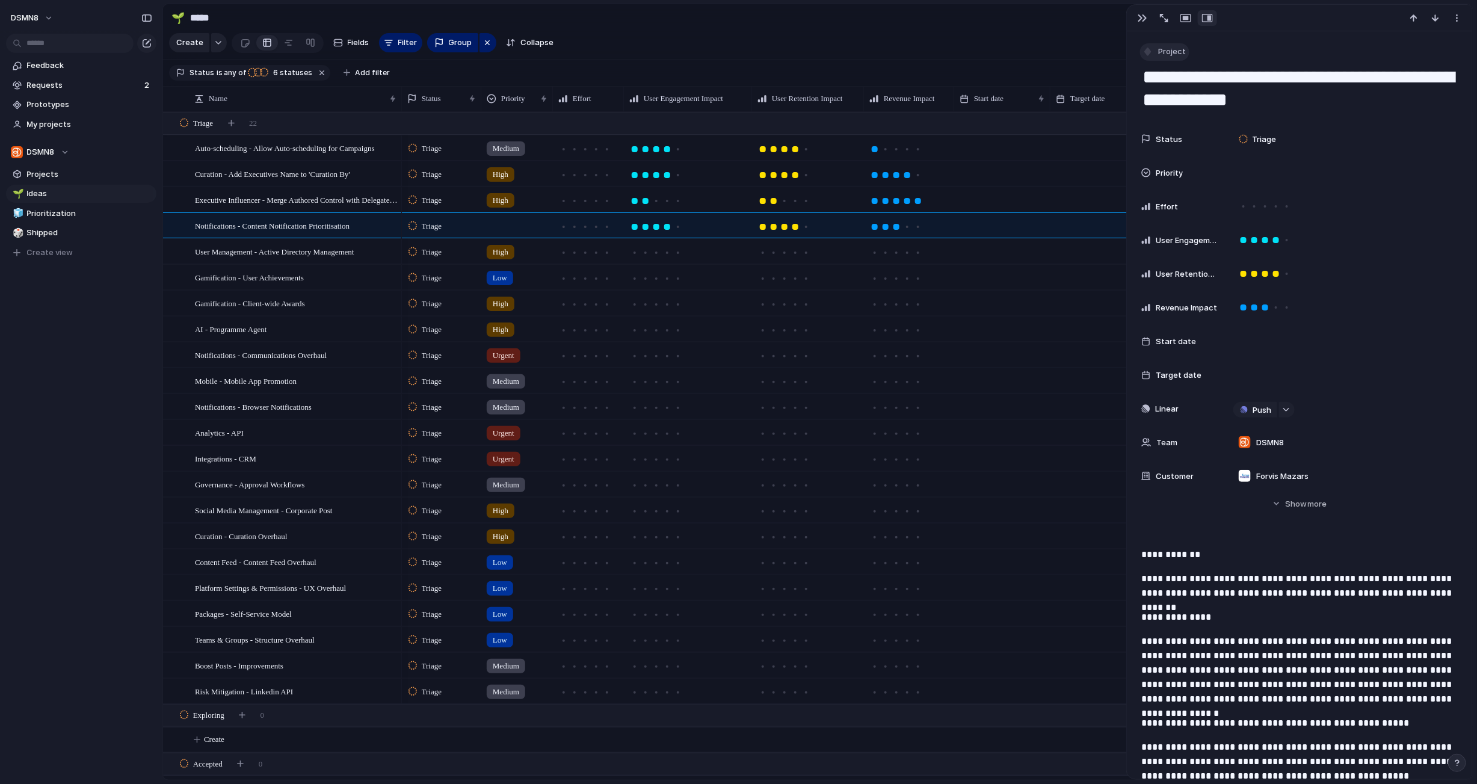
click at [877, 52] on span "Project" at bounding box center [1172, 52] width 28 height 12
click at [877, 224] on span "Customize" at bounding box center [1185, 223] width 42 height 12
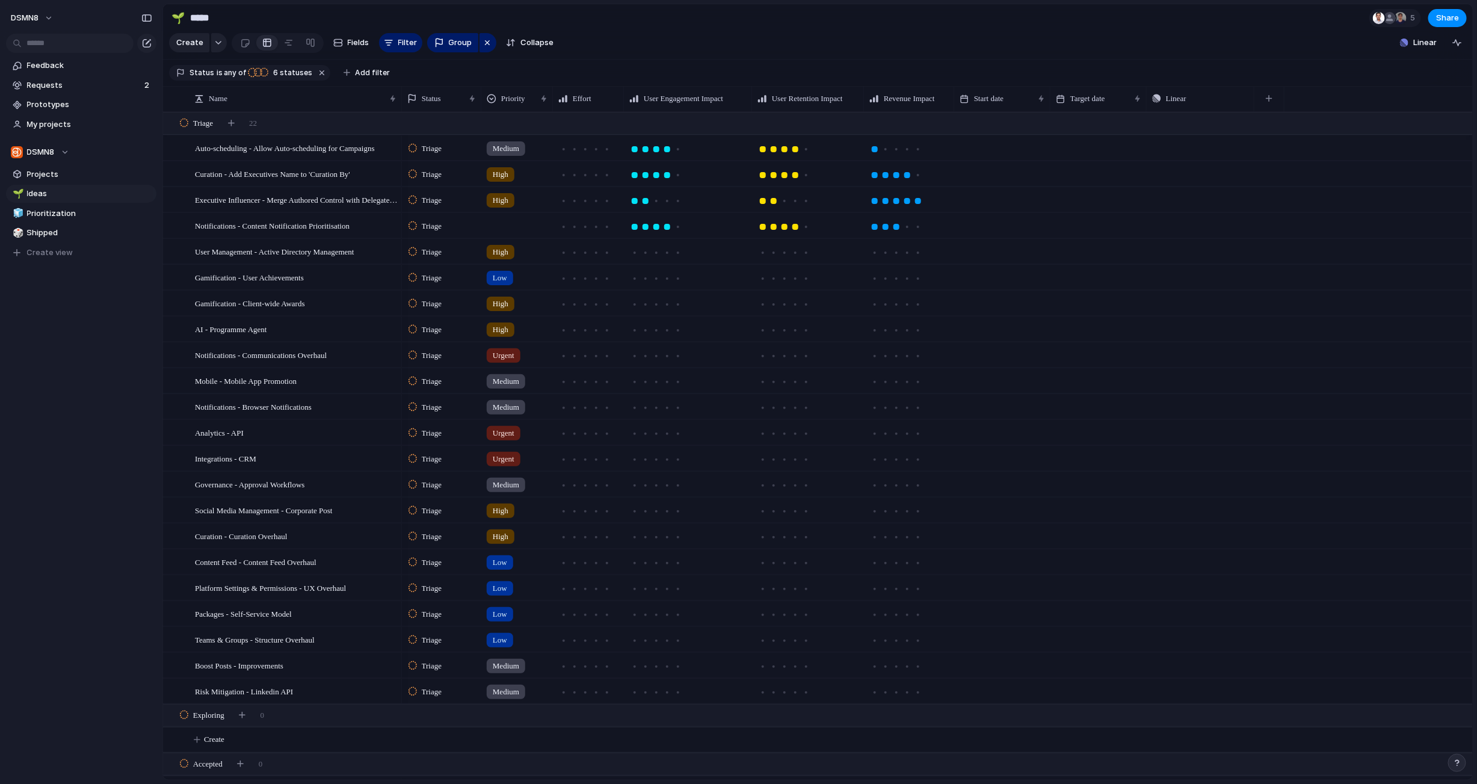
click at [61, 384] on div "Open in new tab Copy link Duplicate view Rename view Delete view" at bounding box center [738, 392] width 1477 height 784
click at [88, 90] on span "Requests" at bounding box center [84, 85] width 114 height 12
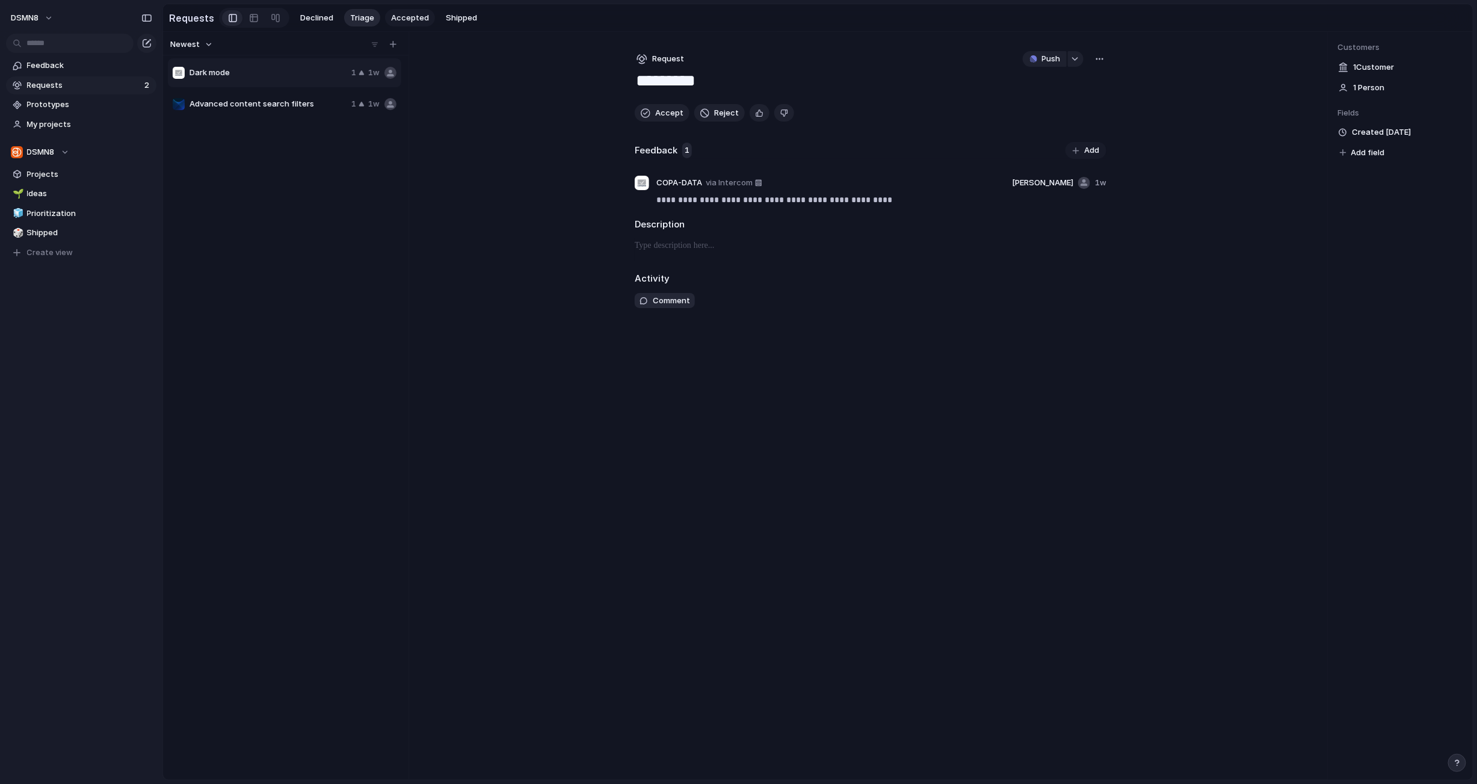
click at [408, 20] on span "Accepted" at bounding box center [410, 18] width 38 height 12
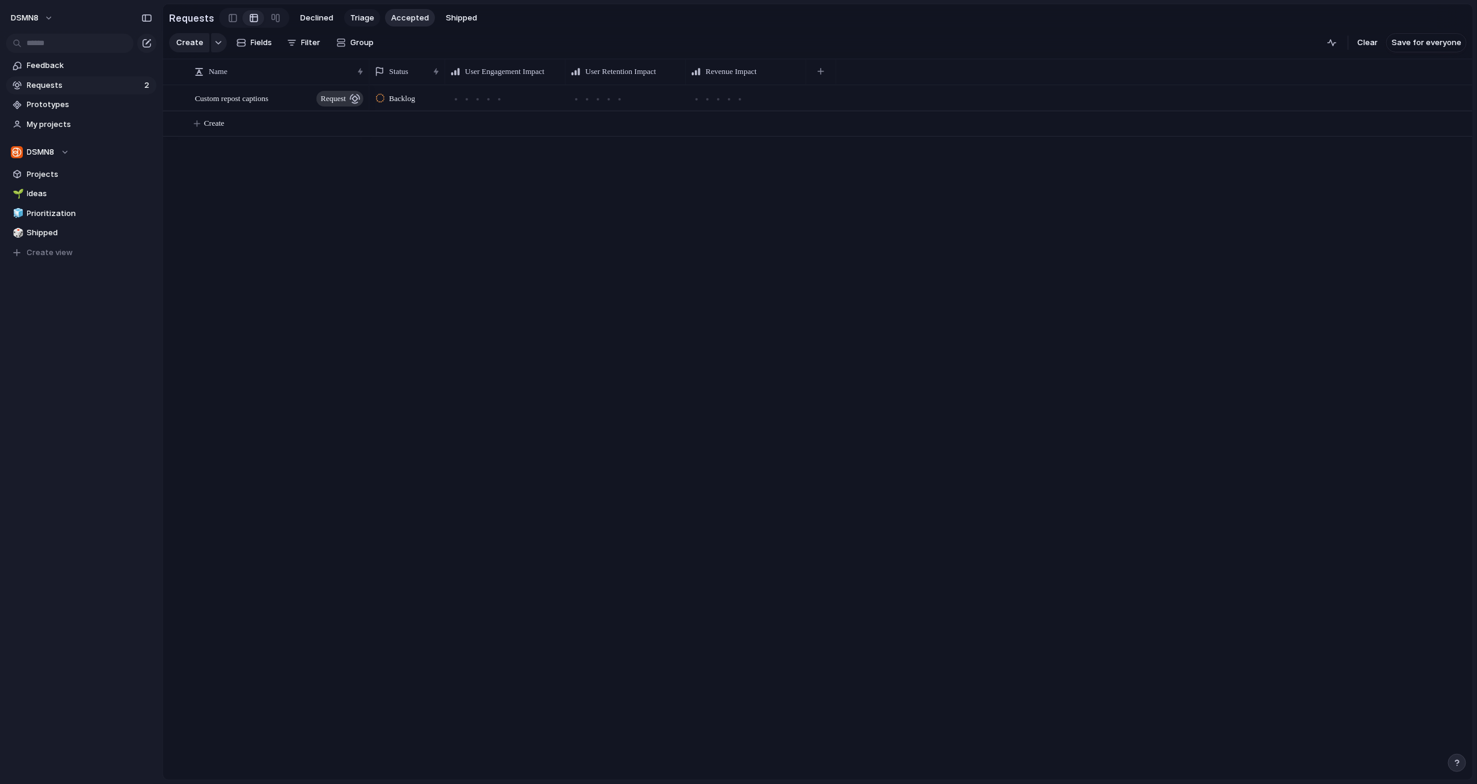
click at [362, 20] on span "Triage" at bounding box center [362, 18] width 24 height 12
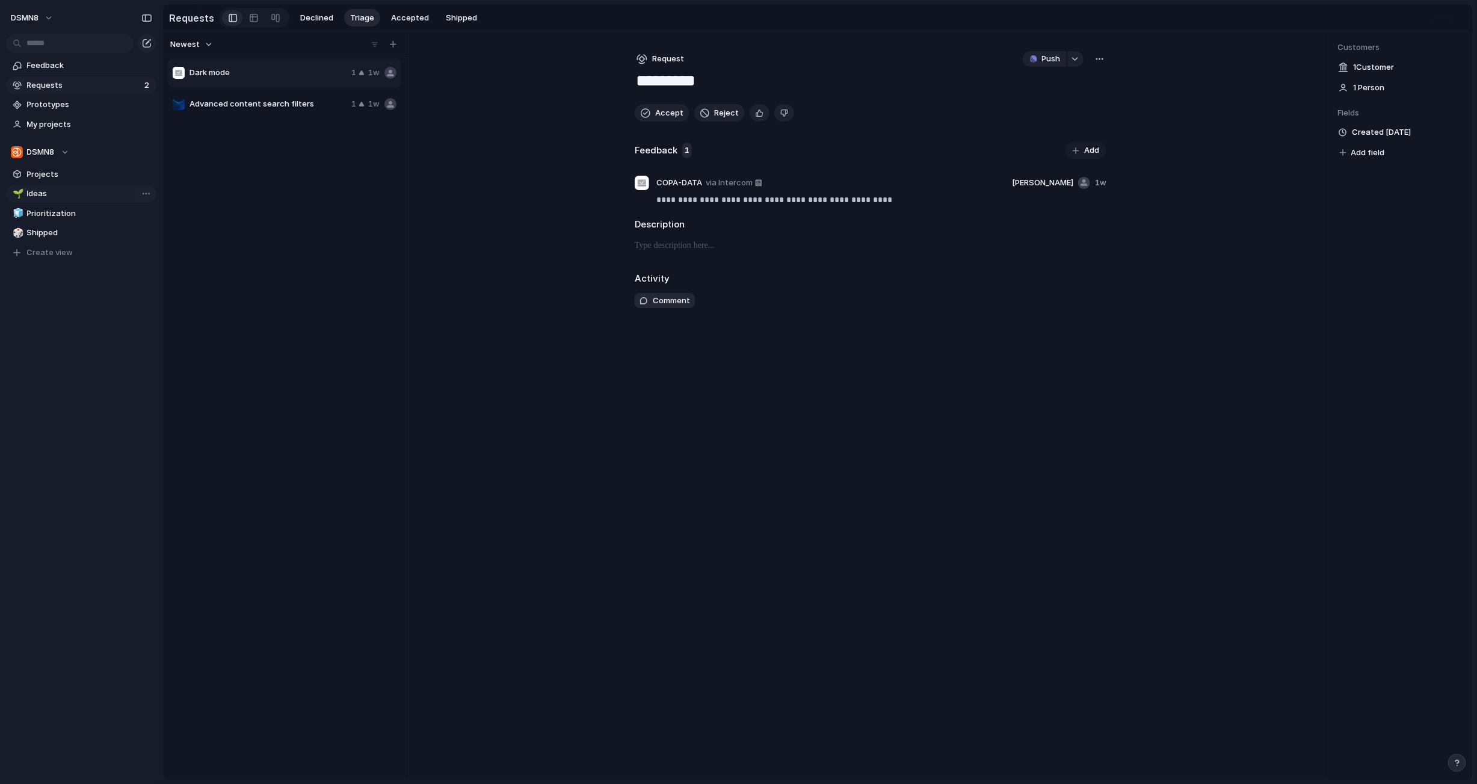
click at [86, 191] on span "Ideas" at bounding box center [89, 194] width 125 height 12
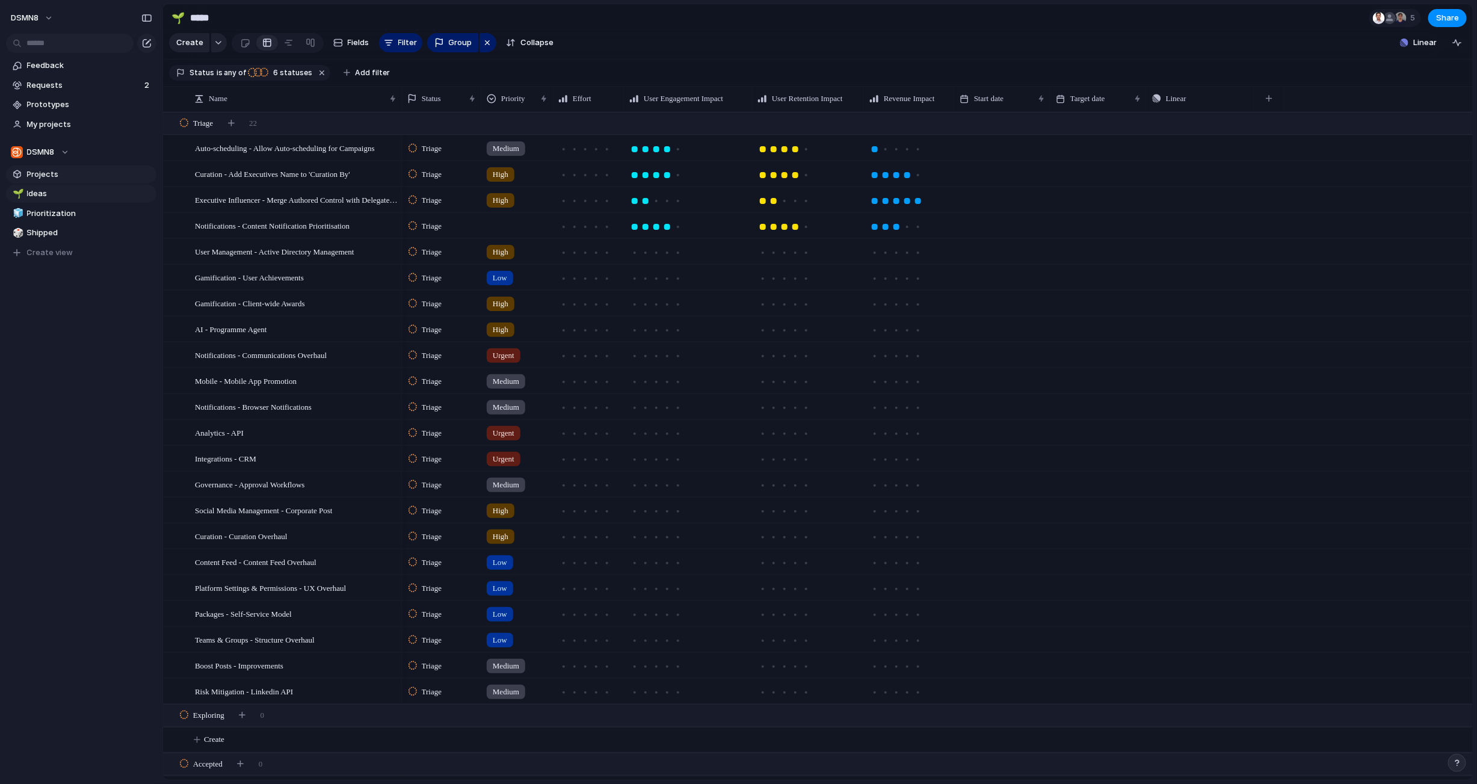
click at [67, 179] on span "Projects" at bounding box center [89, 174] width 125 height 12
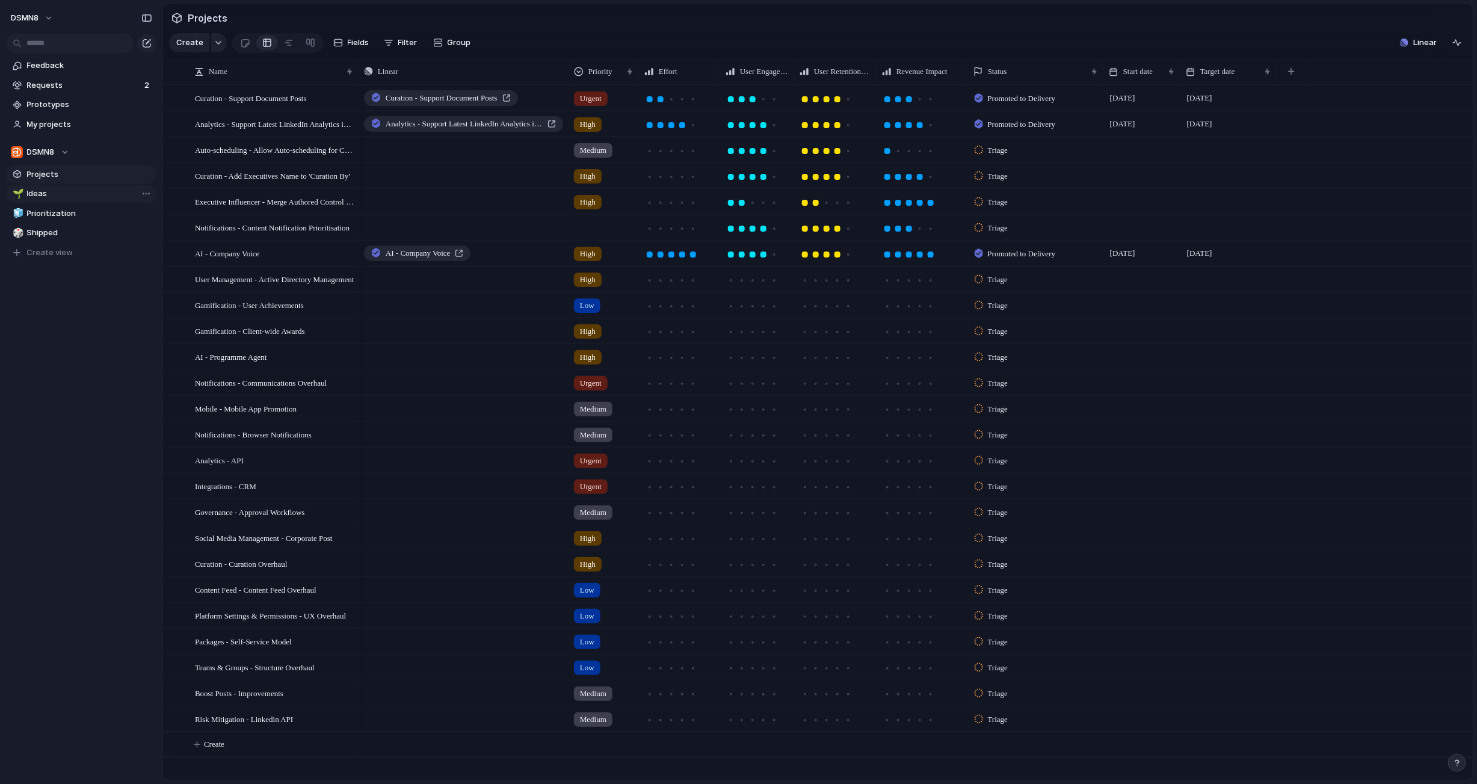
click at [66, 191] on span "Ideas" at bounding box center [89, 194] width 125 height 12
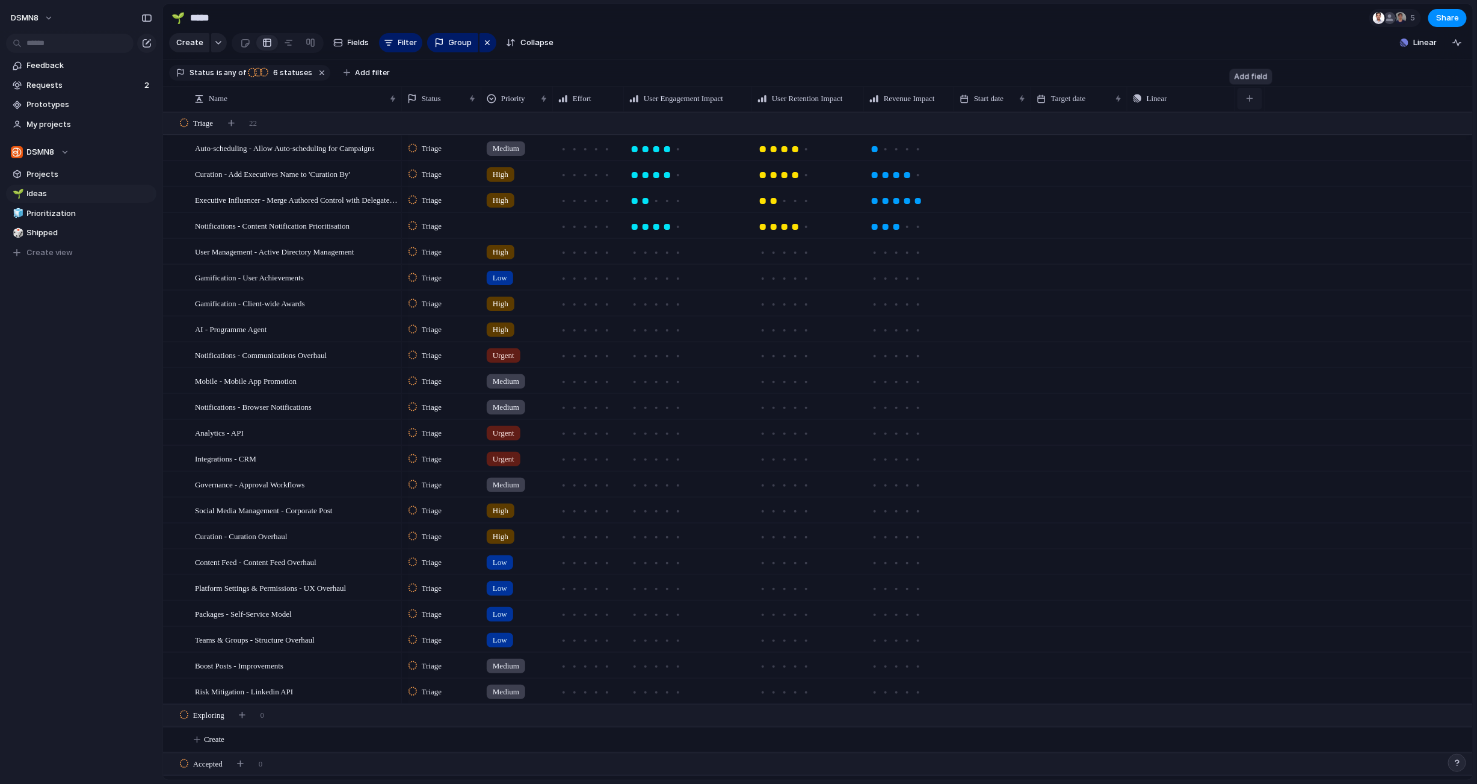
click at [877, 99] on div "button" at bounding box center [1250, 98] width 7 height 7
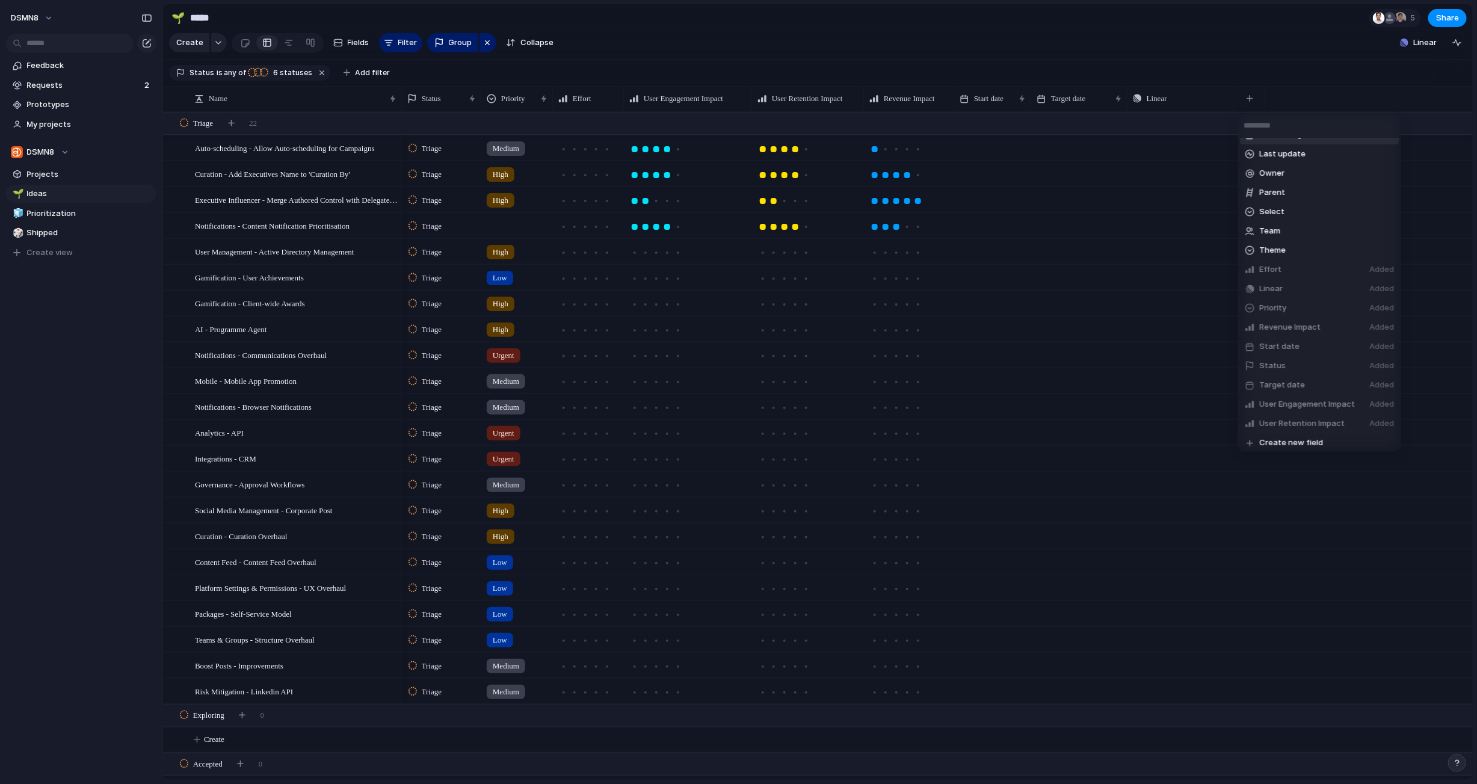
scroll to position [173, 0]
click at [877, 439] on span "Create new field" at bounding box center [1291, 440] width 64 height 12
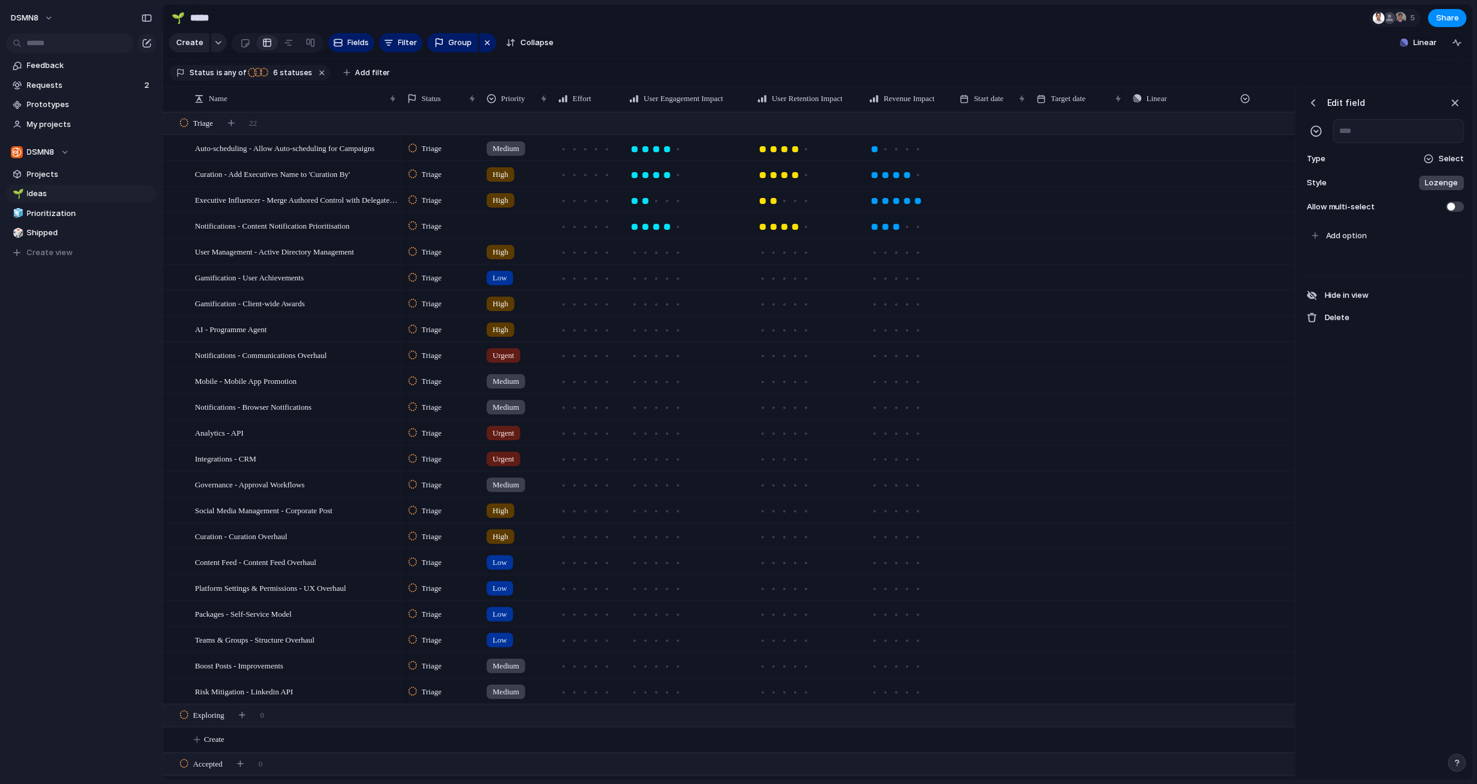
scroll to position [0, 66]
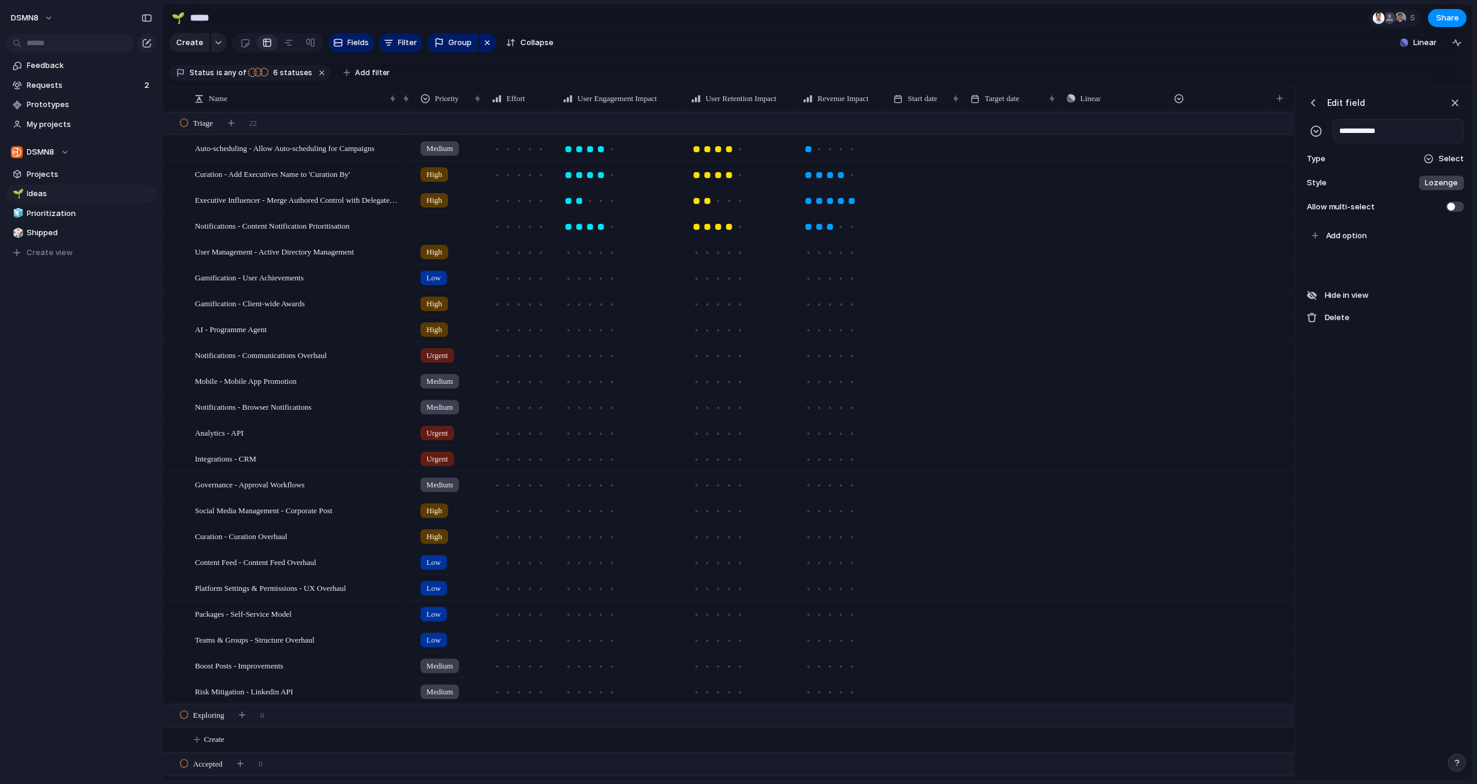
type input "**********"
click at [877, 156] on div at bounding box center [1429, 159] width 10 height 10
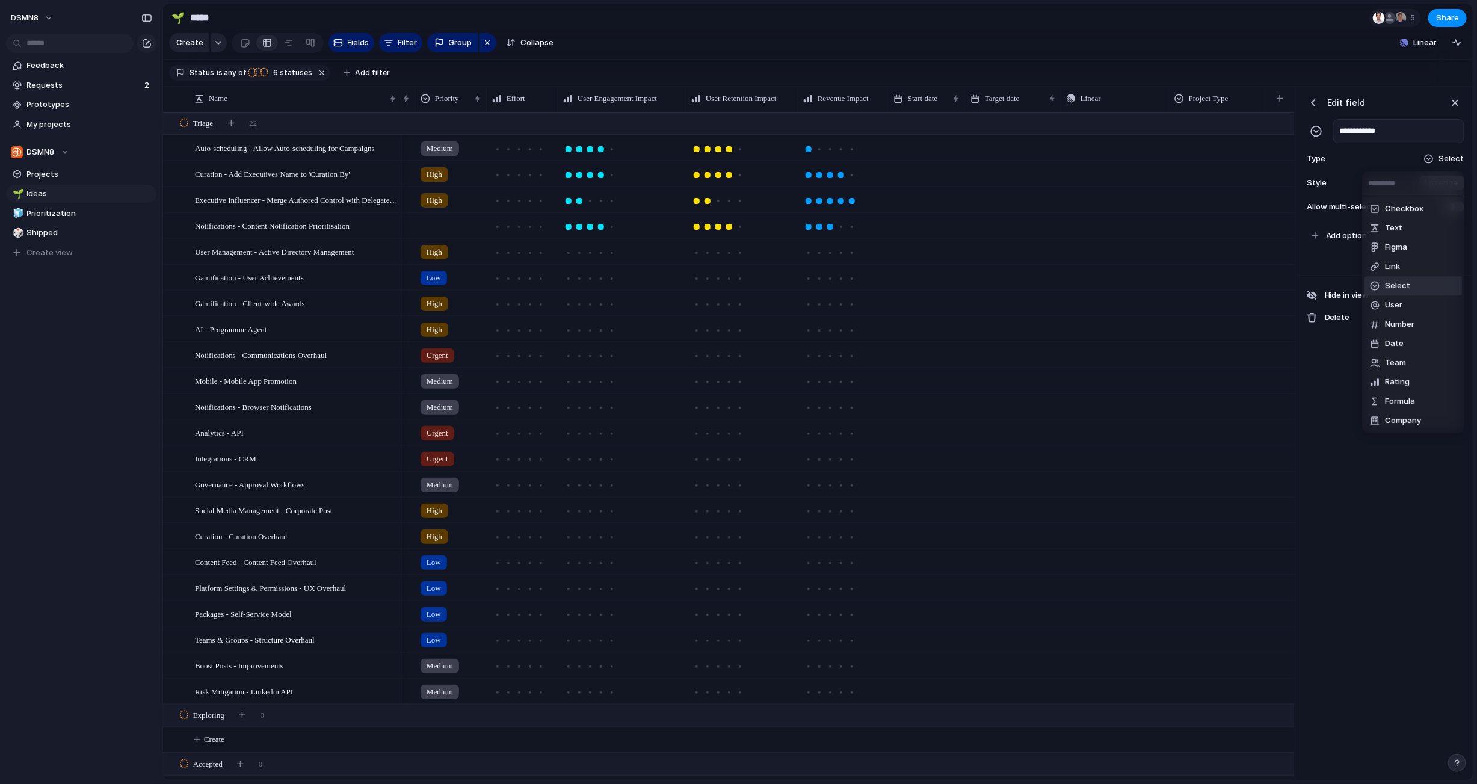
click at [877, 285] on span "Select" at bounding box center [1397, 286] width 25 height 12
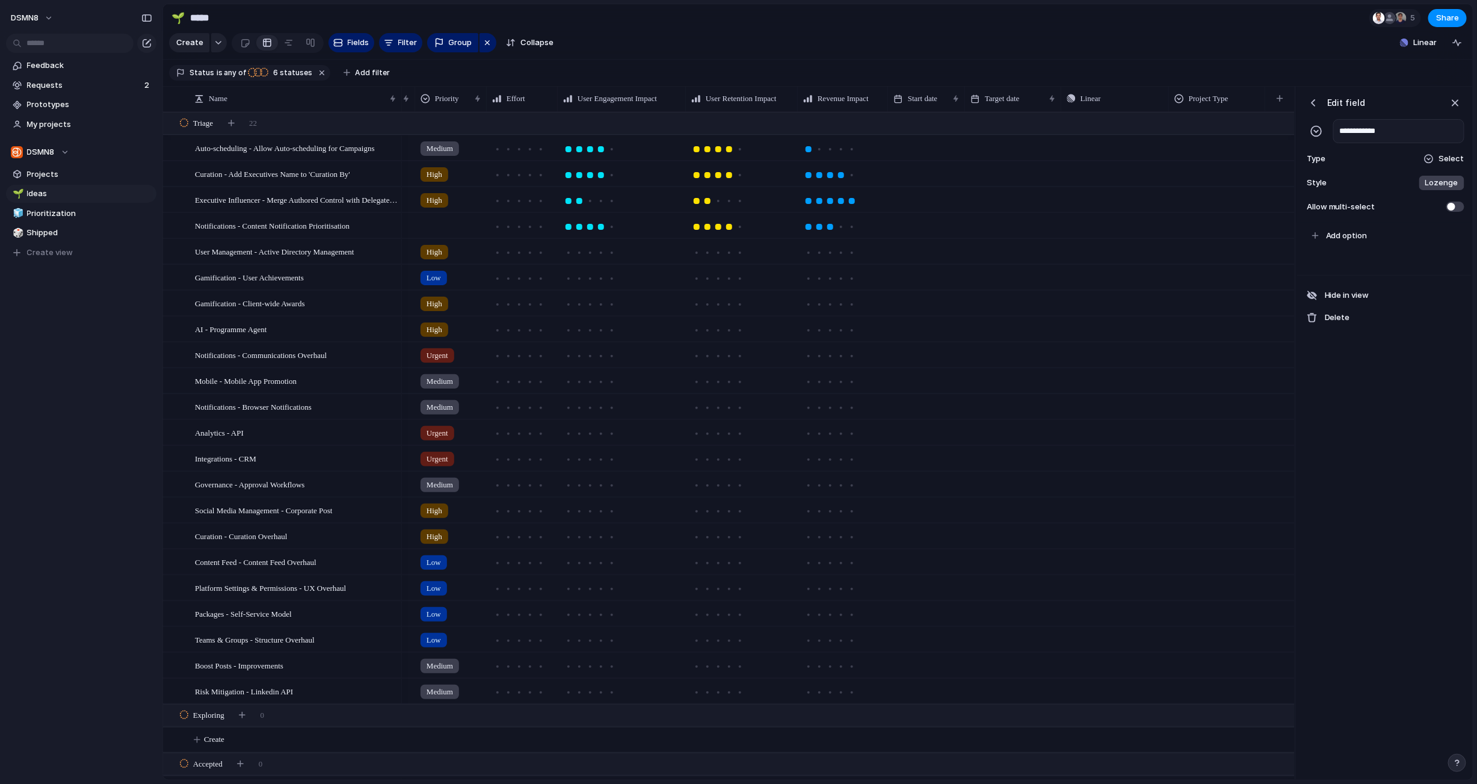
click at [877, 187] on span "Lozenge" at bounding box center [1441, 183] width 33 height 12
click at [877, 182] on div "******* *** Plain" at bounding box center [738, 392] width 1477 height 784
click at [877, 236] on span "Add option" at bounding box center [1347, 236] width 42 height 12
type input "*"
type input "********"
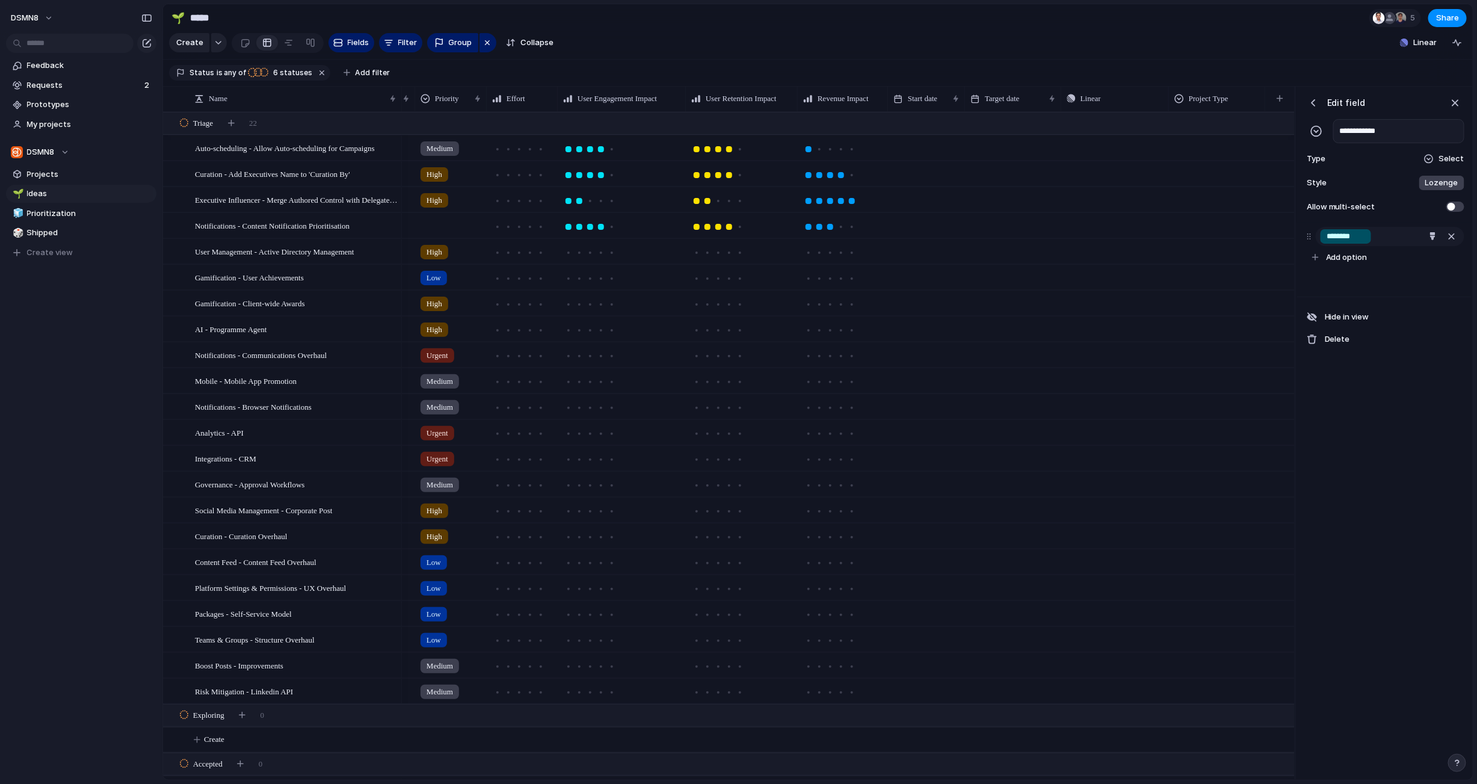
drag, startPoint x: 1361, startPoint y: 236, endPoint x: 1325, endPoint y: 237, distance: 36.1
click at [877, 237] on div "********" at bounding box center [1346, 236] width 51 height 14
type input "*"
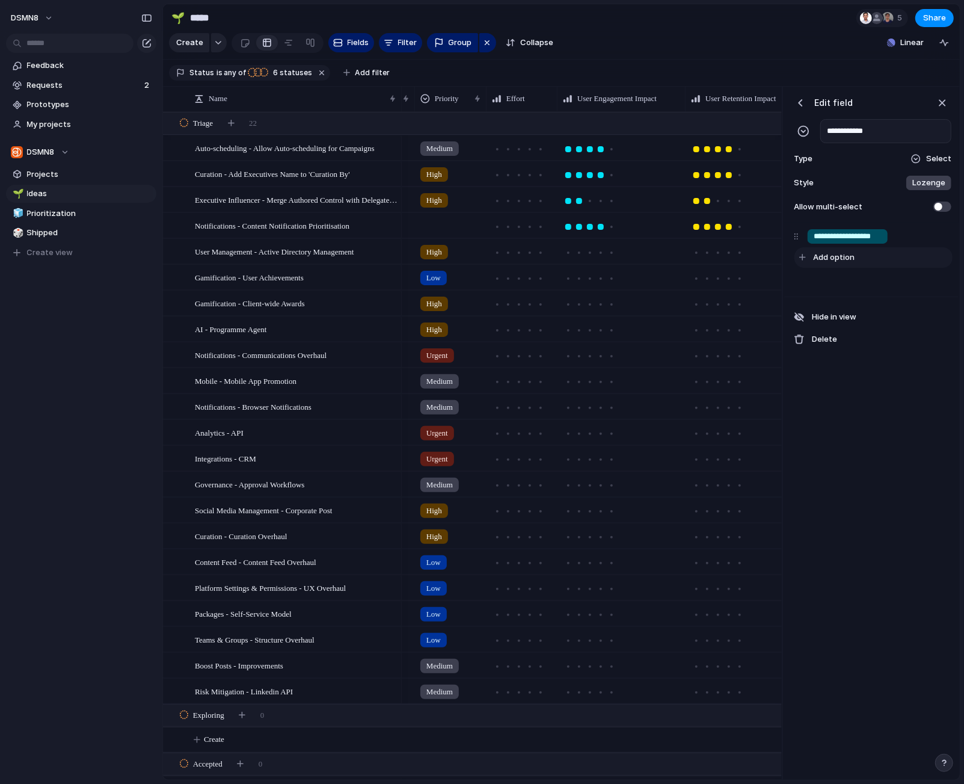
type input "**********"
click at [852, 252] on span "Add option" at bounding box center [834, 257] width 42 height 12
type input "**********"
click at [859, 385] on div "**********" at bounding box center [872, 434] width 174 height 694
click at [877, 256] on div "button" at bounding box center [920, 258] width 8 height 8
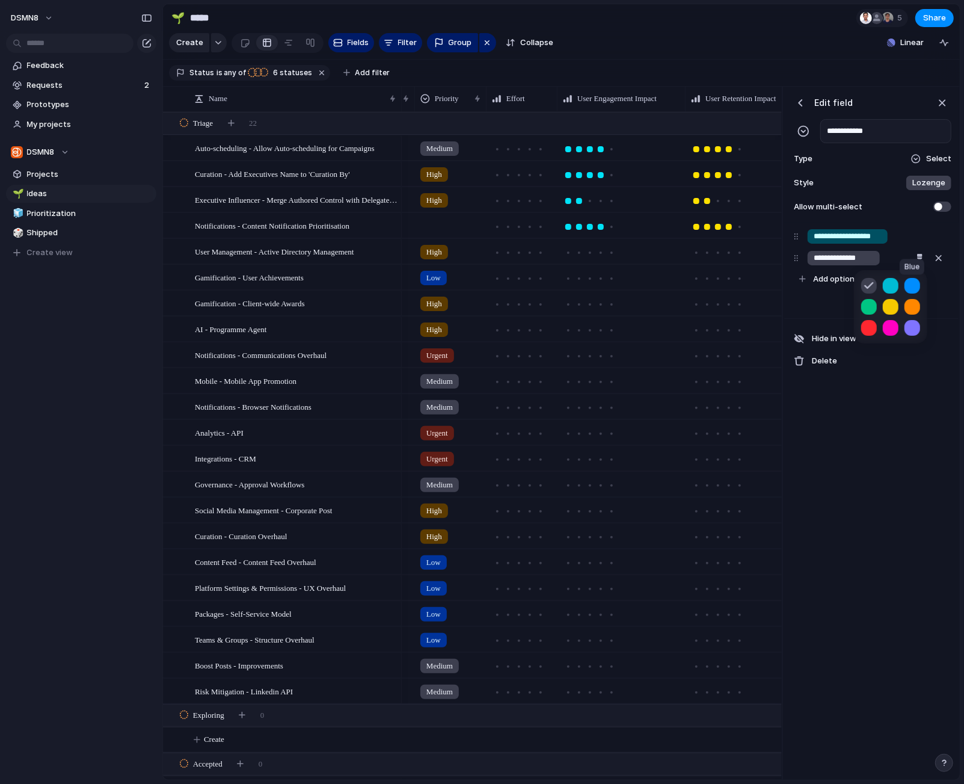
click at [877, 285] on button "button" at bounding box center [913, 286] width 16 height 16
click at [877, 326] on button "button" at bounding box center [913, 328] width 16 height 16
click at [877, 280] on button "button" at bounding box center [913, 286] width 16 height 16
click at [877, 466] on div at bounding box center [482, 392] width 964 height 784
click at [877, 100] on div "button" at bounding box center [942, 102] width 13 height 13
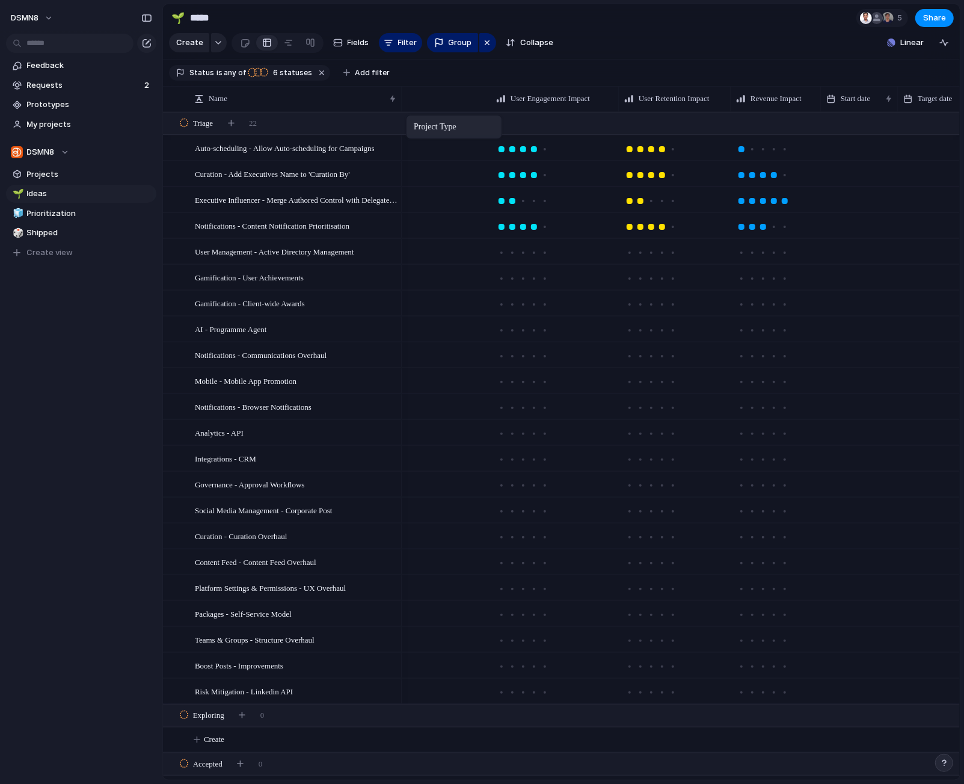
scroll to position [0, 178]
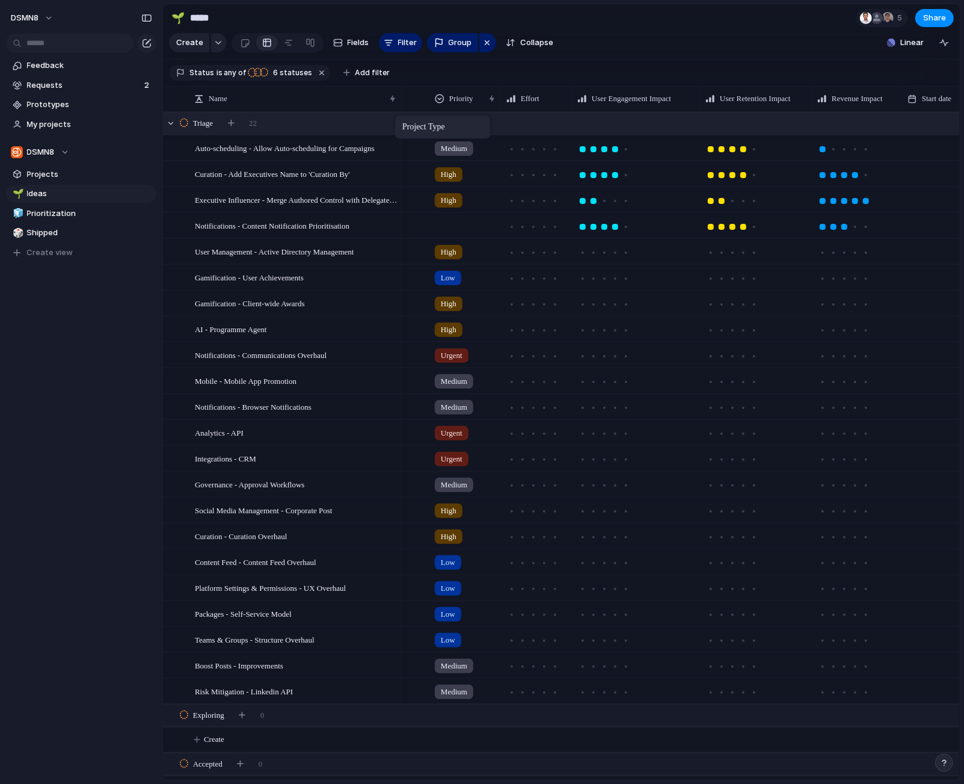
drag, startPoint x: 878, startPoint y: 97, endPoint x: 399, endPoint y: 117, distance: 479.3
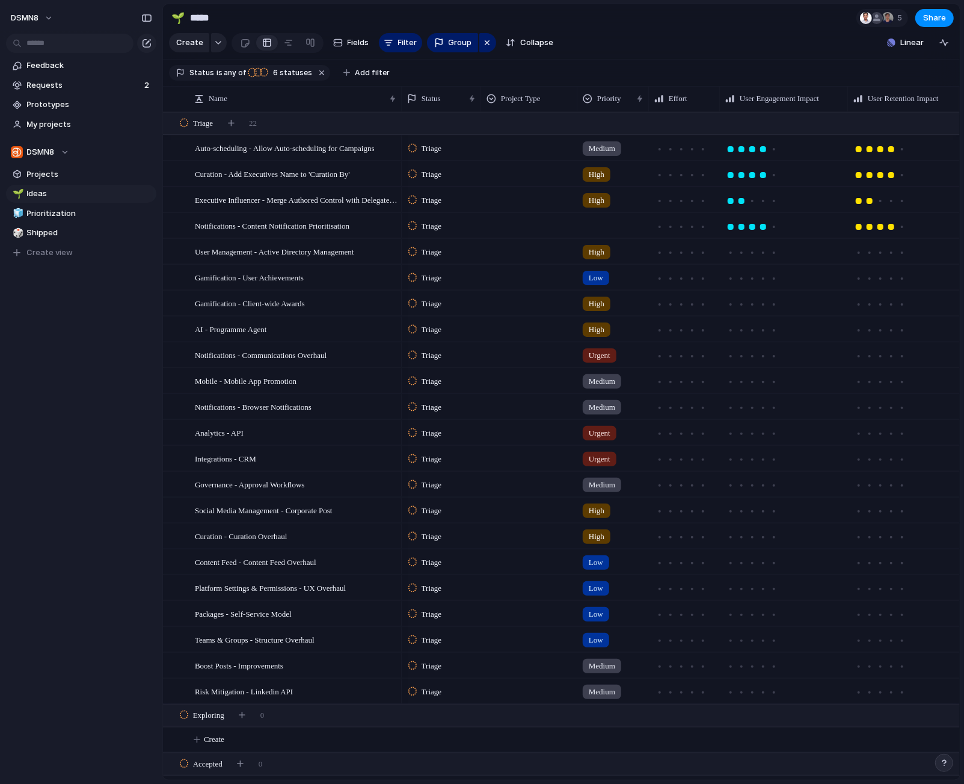
click at [495, 150] on div at bounding box center [529, 146] width 95 height 20
click at [493, 217] on div at bounding box center [494, 218] width 21 height 21
click at [475, 173] on div "Internal Initiative Client Request" at bounding box center [482, 392] width 964 height 784
click at [522, 174] on div at bounding box center [529, 172] width 95 height 20
click at [495, 244] on div at bounding box center [494, 243] width 21 height 21
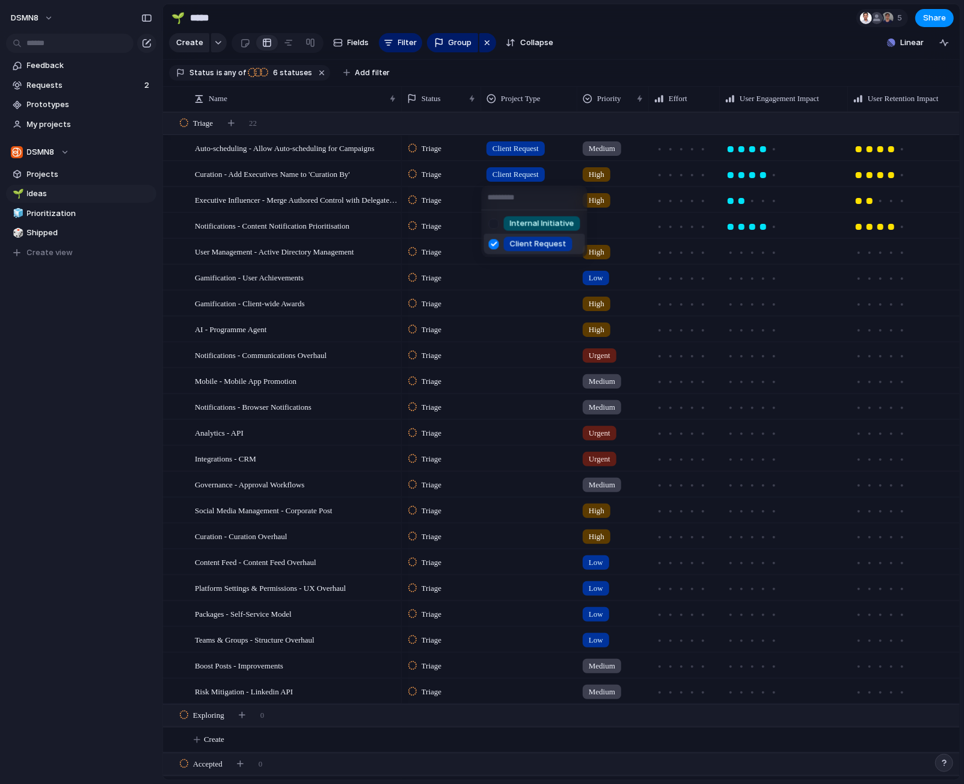
click at [503, 284] on div "Internal Initiative Client Request" at bounding box center [482, 392] width 964 height 784
click at [516, 199] on div at bounding box center [529, 198] width 95 height 20
click at [494, 248] on div at bounding box center [494, 249] width 21 height 21
click at [510, 339] on div "Internal Initiative Client Request" at bounding box center [482, 392] width 964 height 784
click at [498, 224] on div at bounding box center [529, 224] width 95 height 20
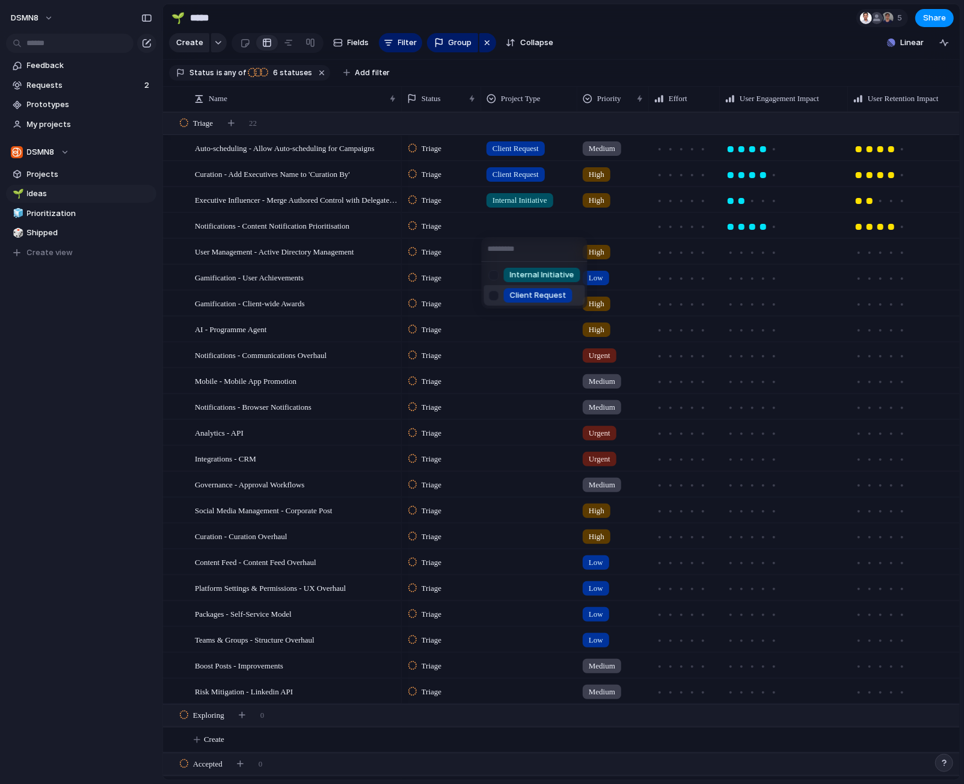
click at [495, 294] on div at bounding box center [494, 295] width 21 height 21
click at [502, 354] on div "Internal Initiative Client Request" at bounding box center [482, 392] width 964 height 784
click at [174, 252] on div at bounding box center [172, 251] width 9 height 9
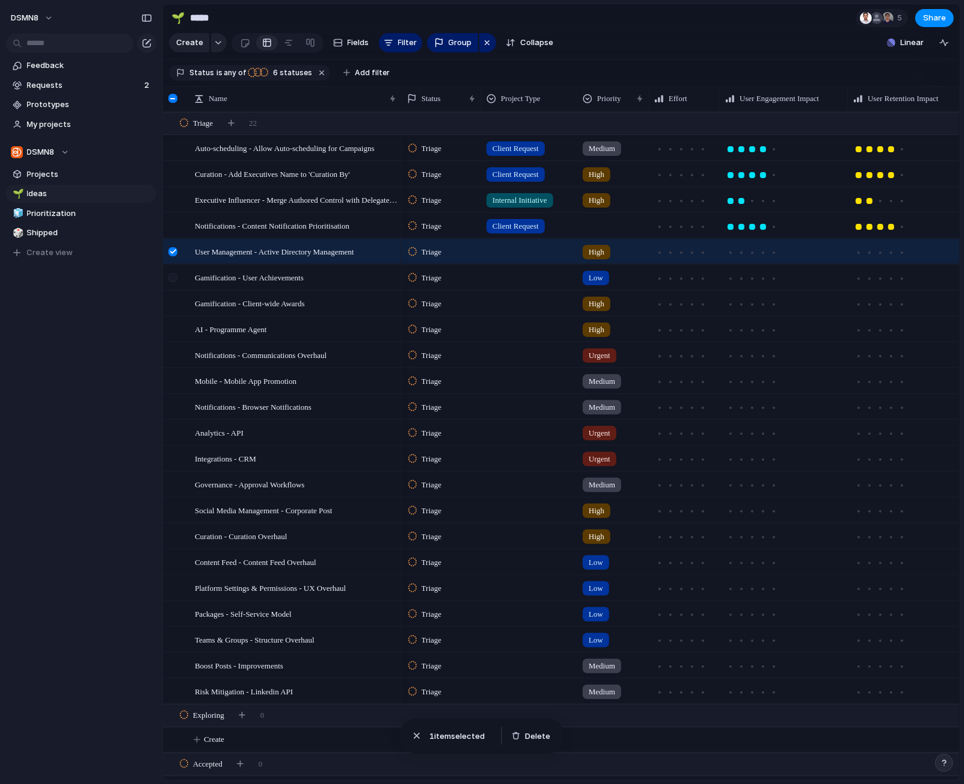
click at [174, 280] on div at bounding box center [172, 277] width 9 height 9
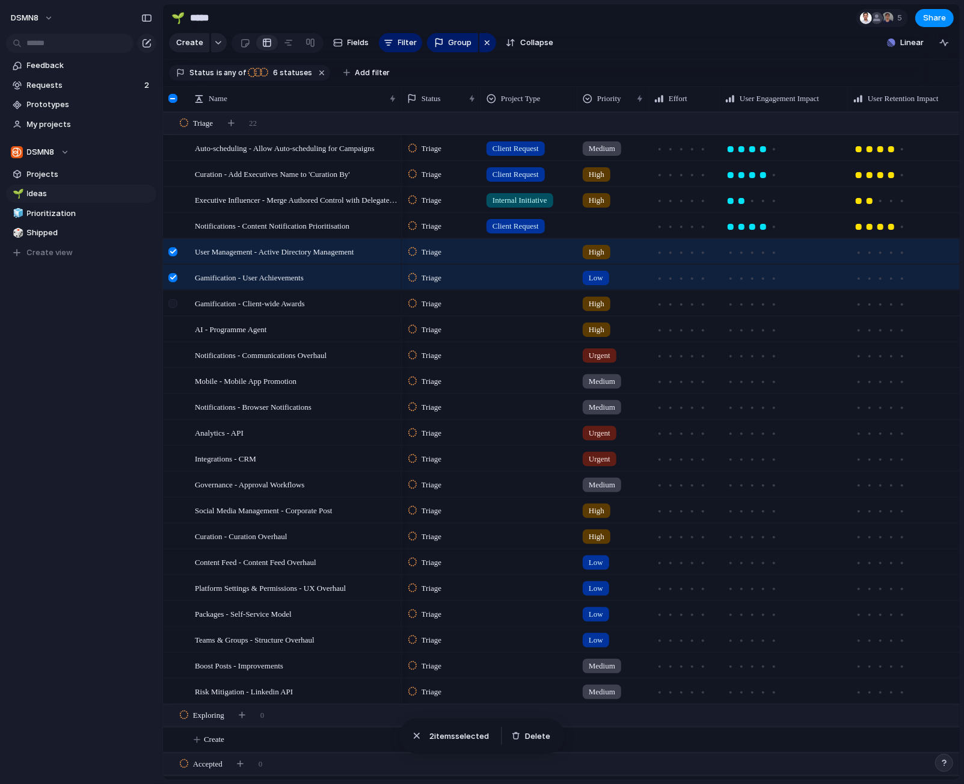
click at [173, 299] on div at bounding box center [172, 303] width 9 height 9
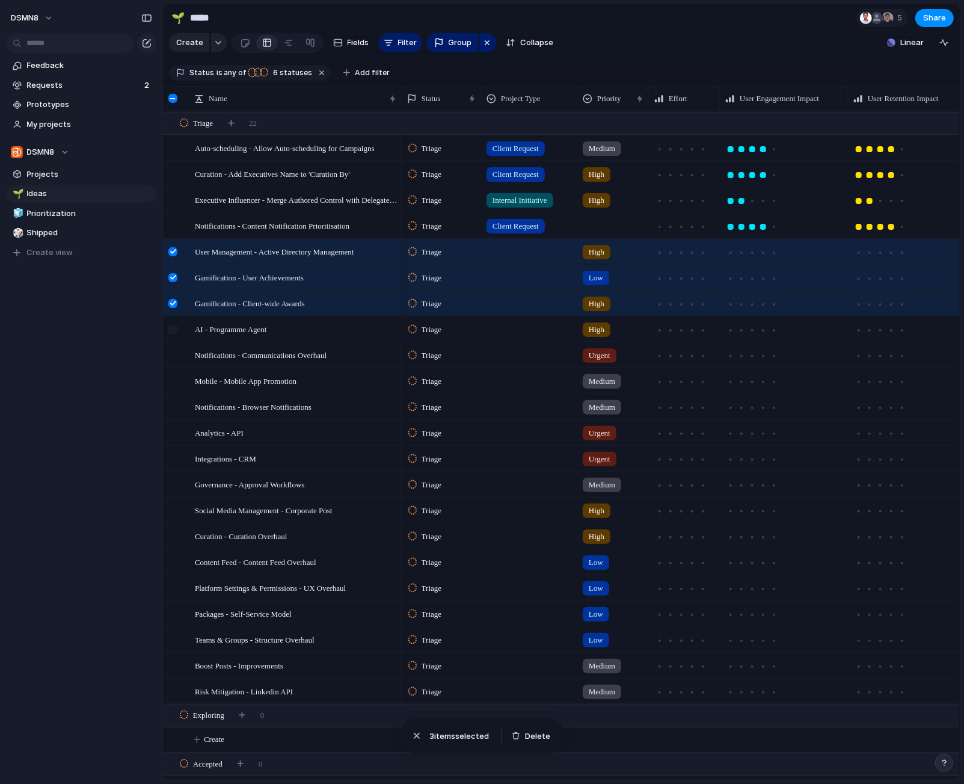
click at [173, 326] on div at bounding box center [172, 329] width 9 height 9
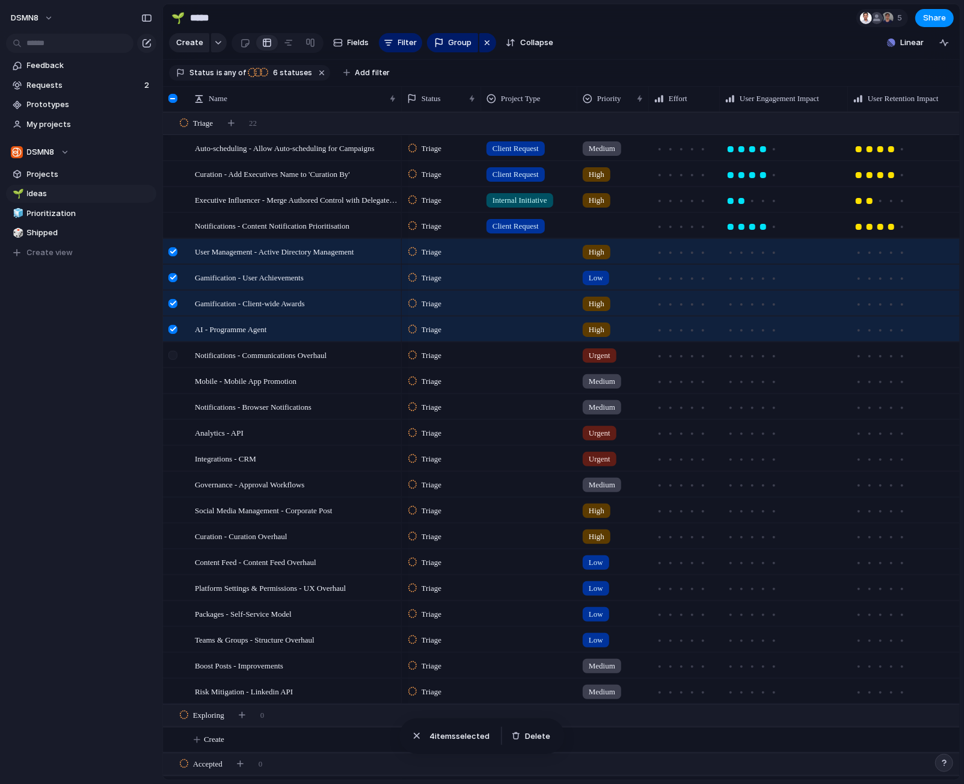
click at [173, 356] on div at bounding box center [172, 355] width 9 height 9
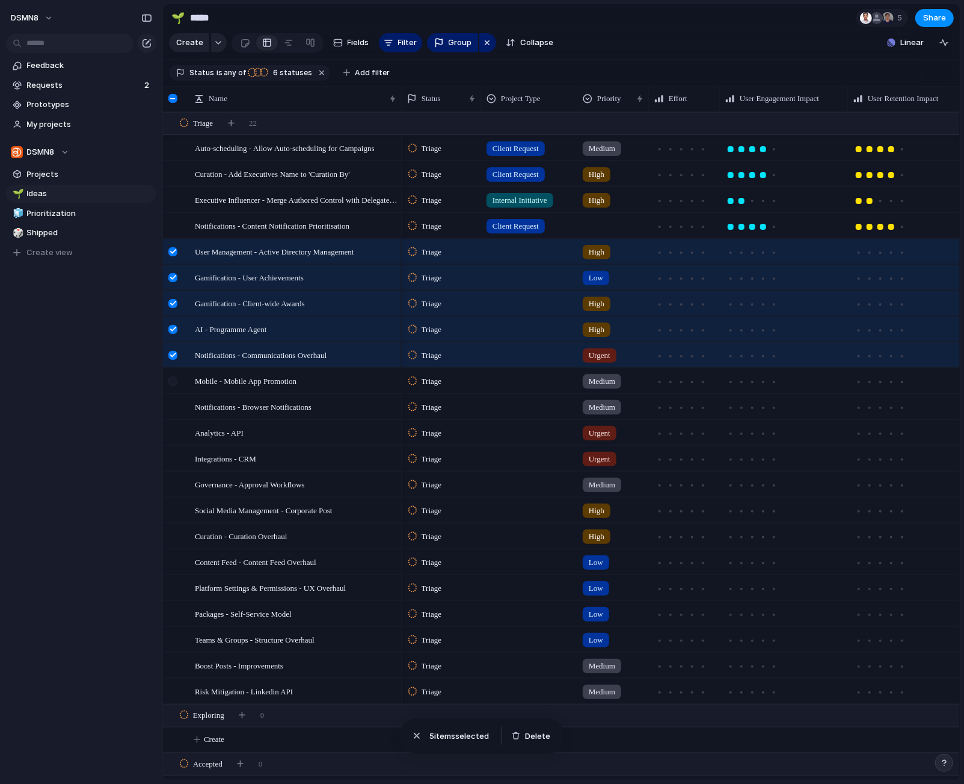
click at [173, 379] on div at bounding box center [172, 381] width 9 height 9
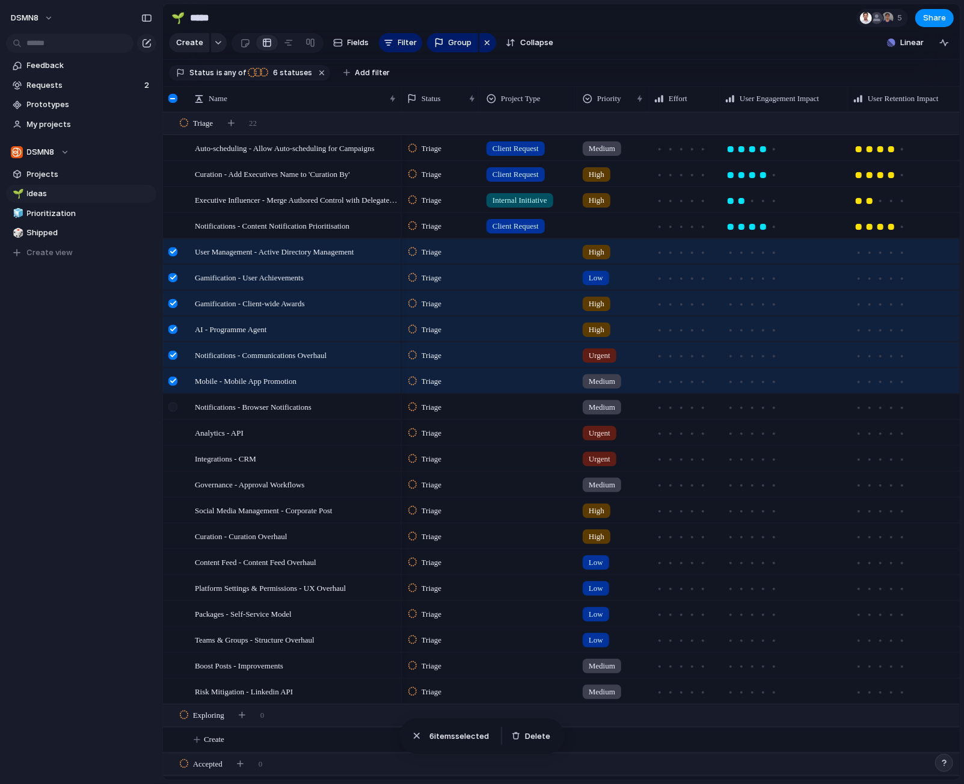
click at [173, 408] on div at bounding box center [172, 406] width 9 height 9
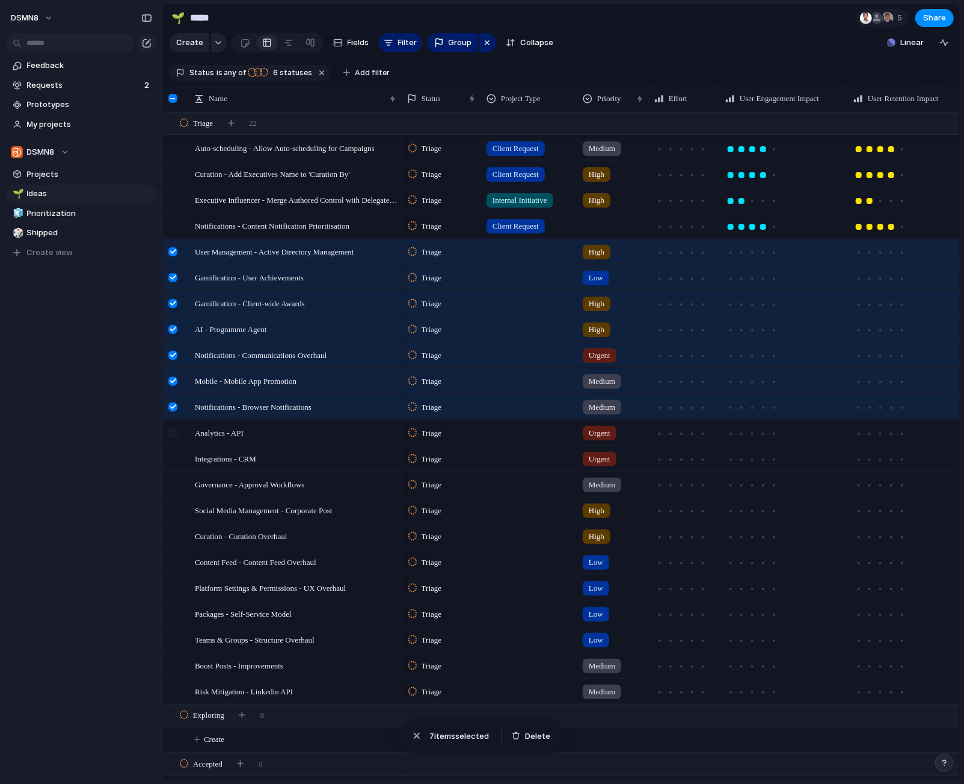
click at [173, 431] on div at bounding box center [172, 432] width 9 height 9
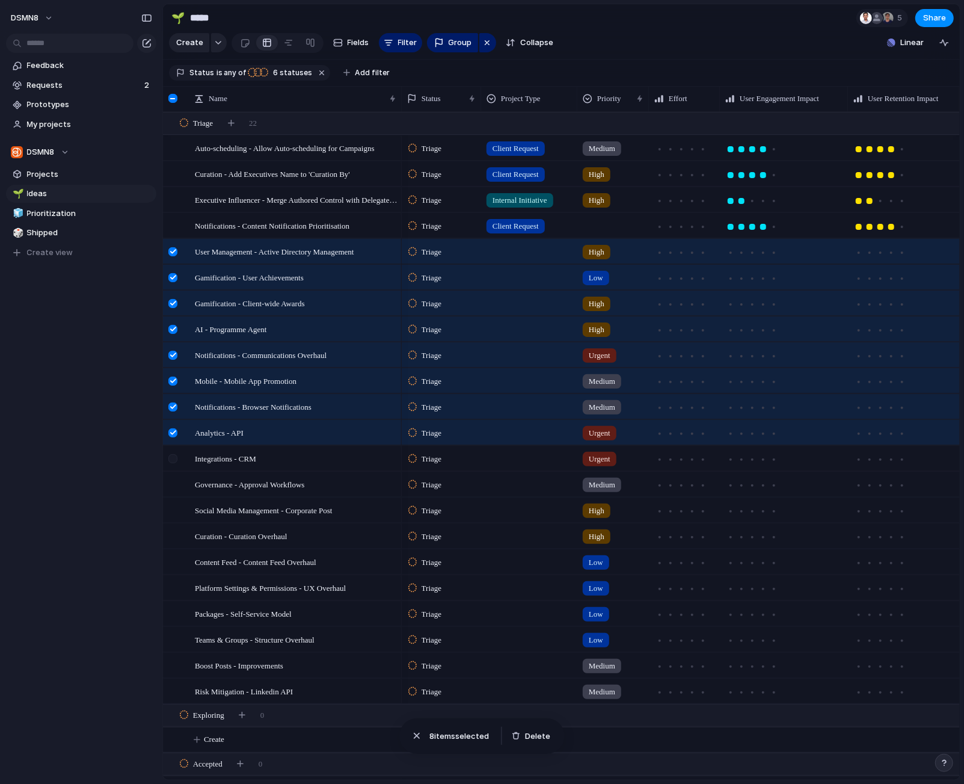
click at [174, 460] on div at bounding box center [172, 458] width 9 height 9
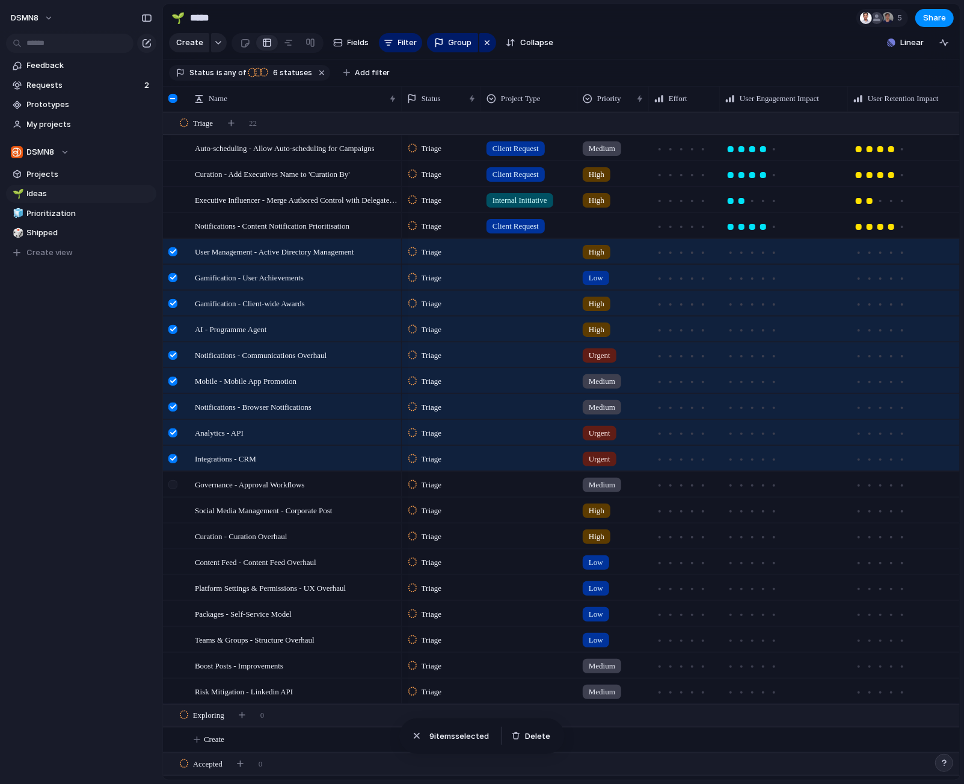
click at [174, 486] on div at bounding box center [172, 484] width 9 height 9
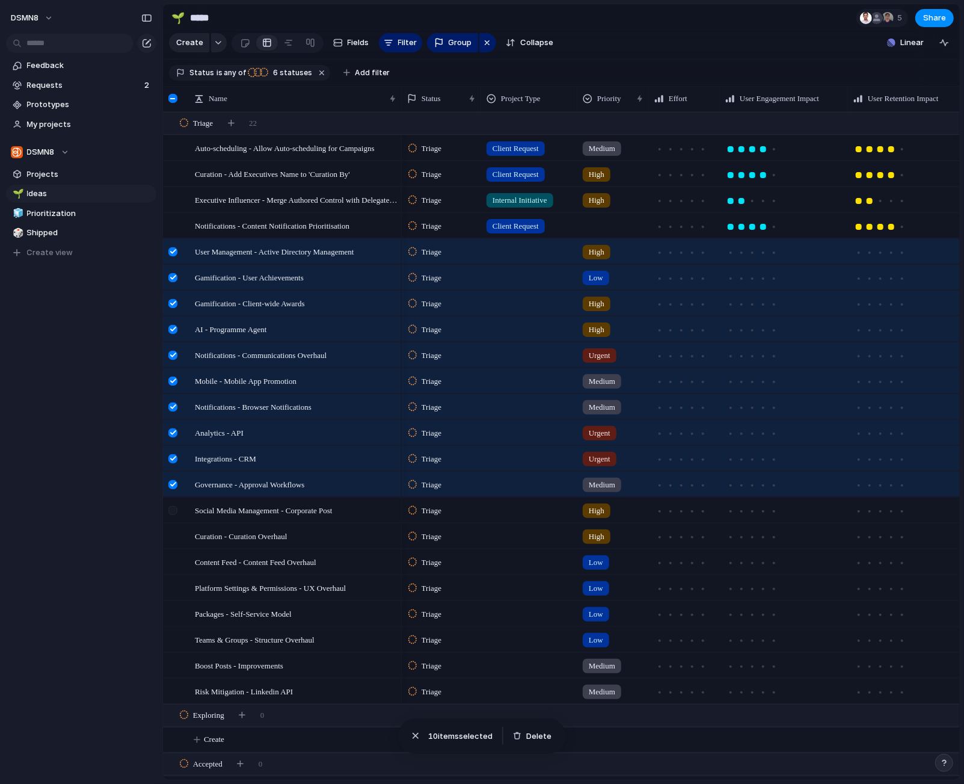
click at [171, 511] on div at bounding box center [172, 510] width 9 height 9
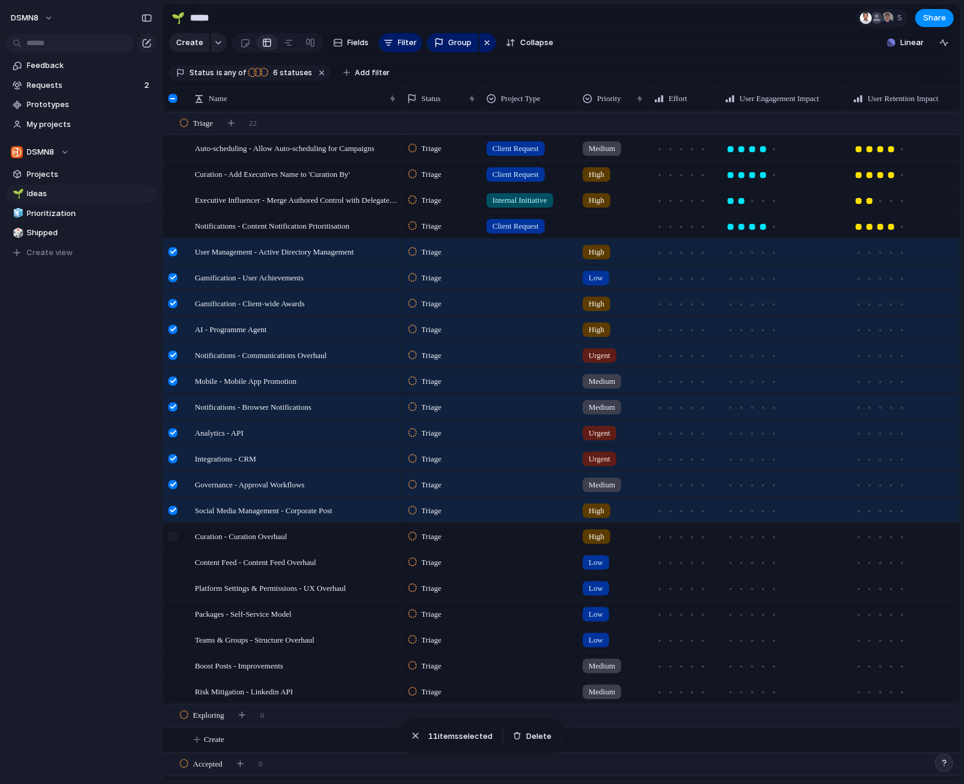
click at [174, 535] on div at bounding box center [172, 536] width 9 height 9
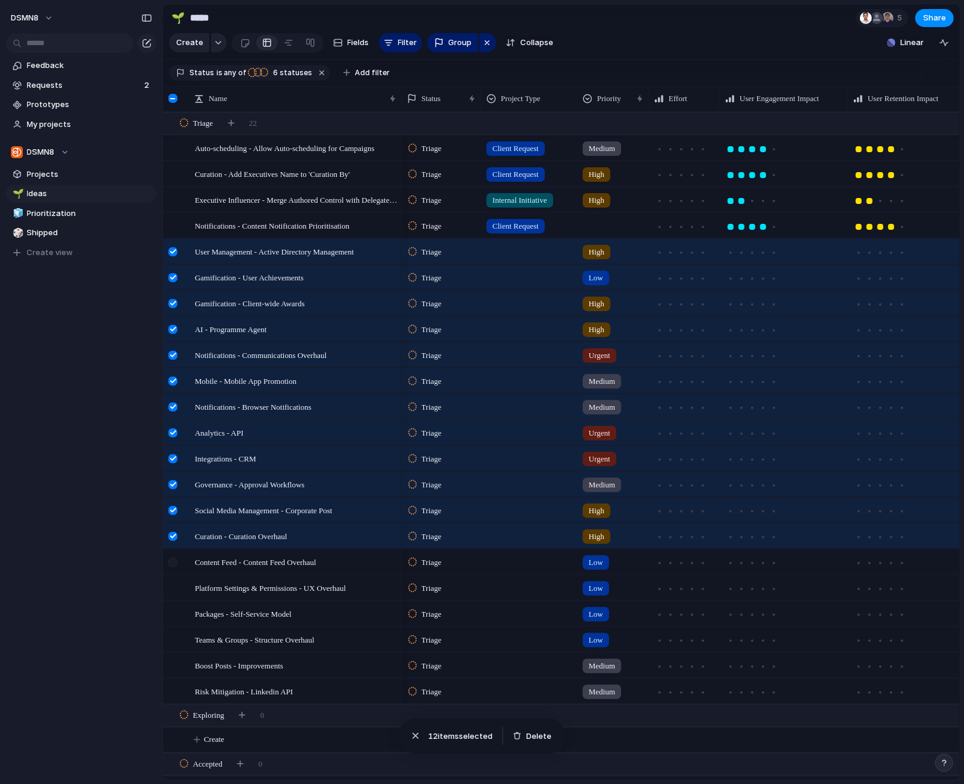
click at [173, 563] on div at bounding box center [172, 562] width 9 height 9
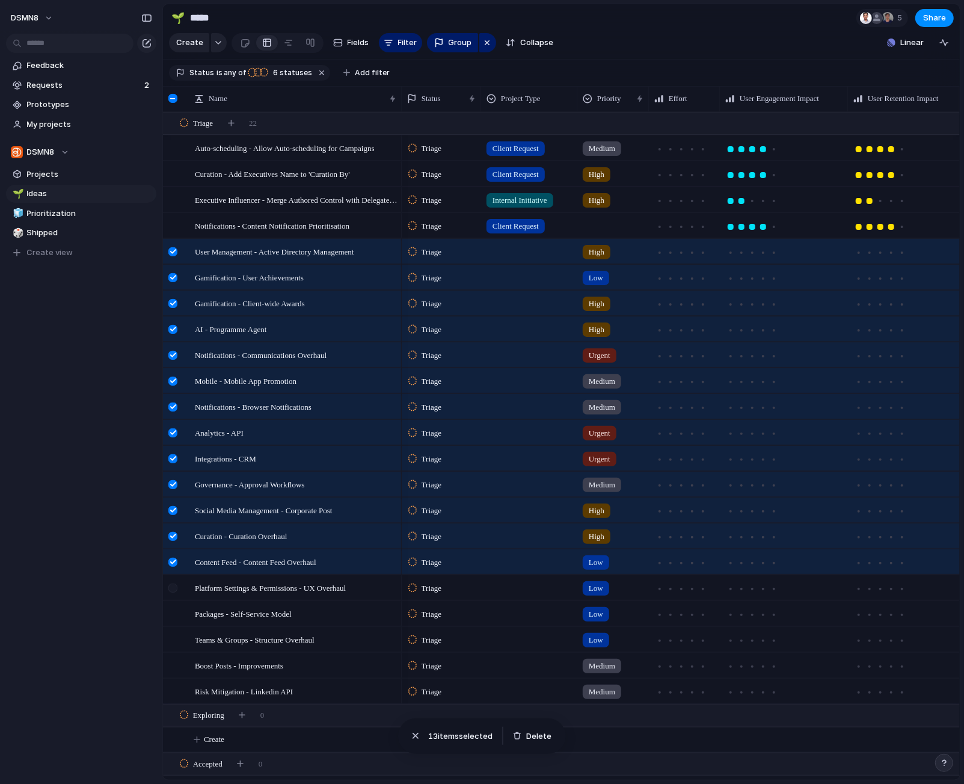
click at [176, 584] on div at bounding box center [172, 588] width 9 height 9
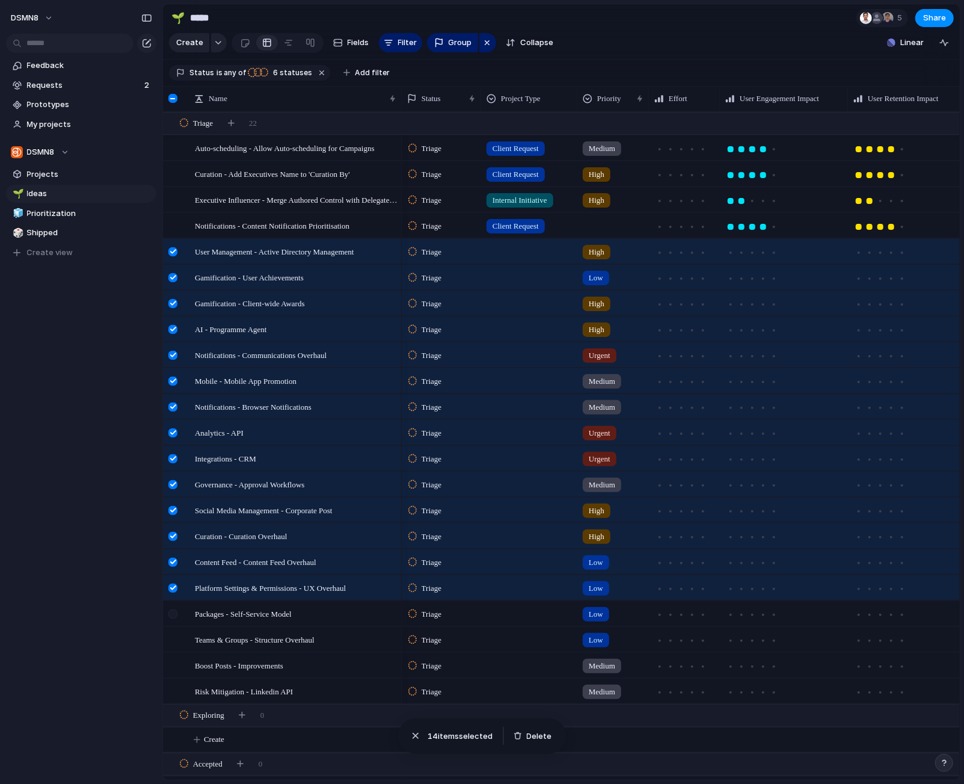
click at [176, 615] on div at bounding box center [172, 613] width 9 height 9
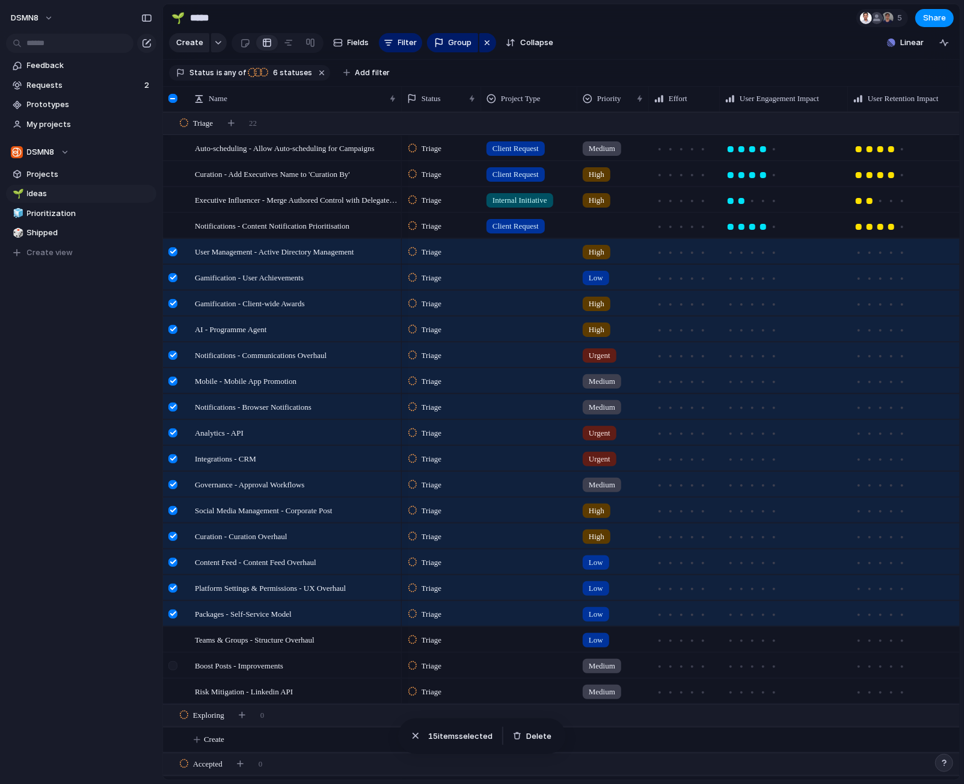
drag, startPoint x: 173, startPoint y: 641, endPoint x: 173, endPoint y: 653, distance: 12.0
click at [173, 641] on div at bounding box center [172, 639] width 9 height 9
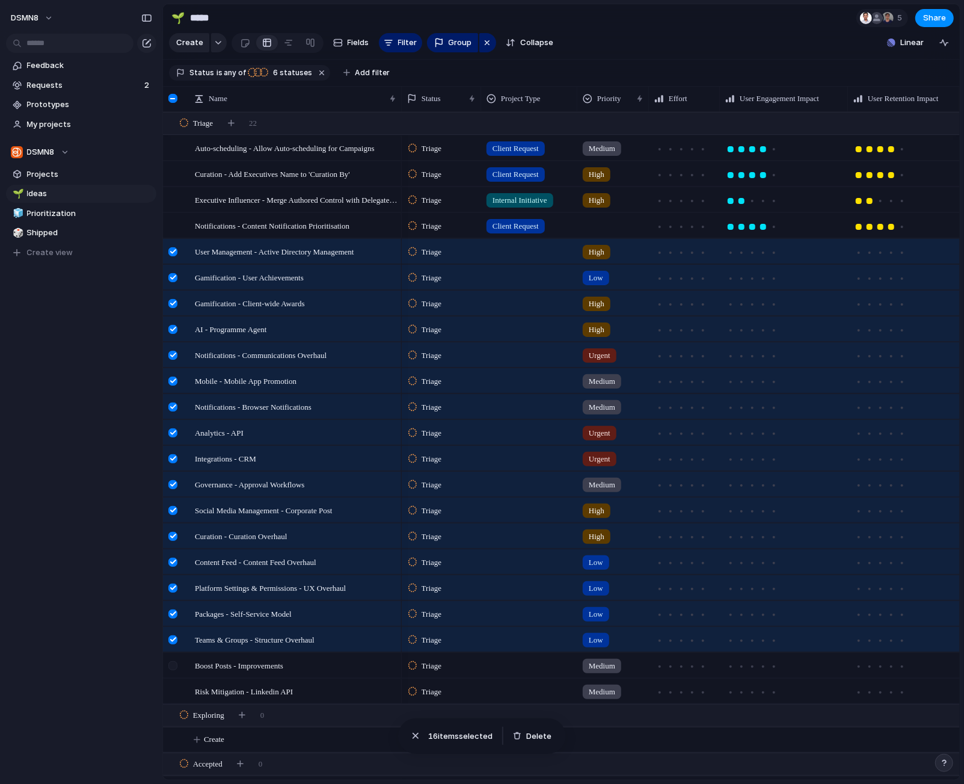
click at [173, 666] on div at bounding box center [172, 665] width 9 height 9
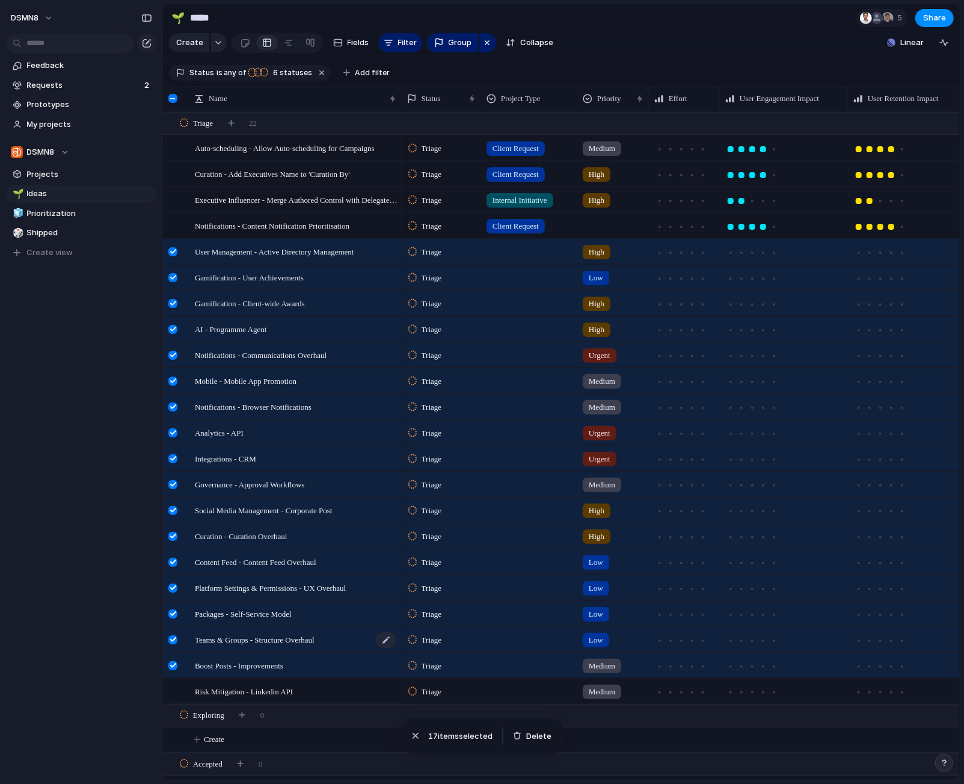
drag, startPoint x: 173, startPoint y: 691, endPoint x: 240, endPoint y: 650, distance: 78.6
click at [173, 691] on div at bounding box center [172, 691] width 9 height 9
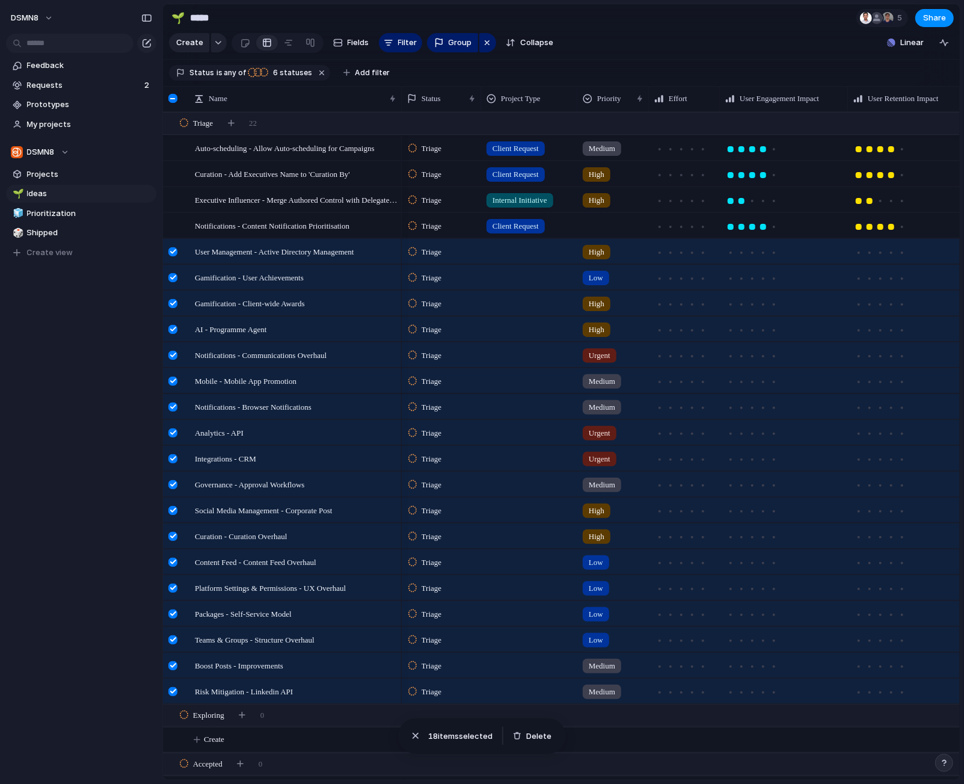
click at [519, 251] on div at bounding box center [529, 249] width 95 height 20
click at [495, 300] on div at bounding box center [494, 301] width 21 height 21
click at [473, 245] on div "Internal Initiative Client Request" at bounding box center [482, 392] width 964 height 784
click at [516, 276] on div at bounding box center [529, 275] width 95 height 20
click at [496, 325] on div at bounding box center [494, 326] width 21 height 21
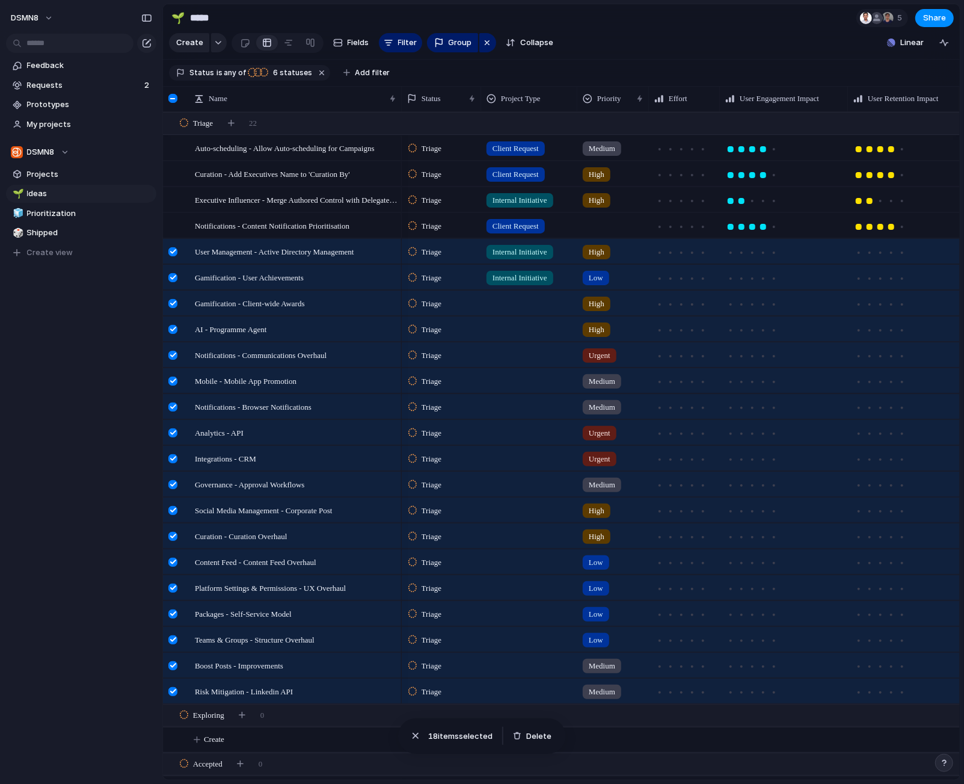
click at [471, 304] on div "Internal Initiative Client Request" at bounding box center [482, 392] width 964 height 784
click at [523, 306] on div at bounding box center [529, 301] width 95 height 20
click at [498, 351] on div at bounding box center [494, 352] width 21 height 21
click at [499, 404] on div "Internal Initiative Client Request" at bounding box center [482, 392] width 964 height 784
click at [508, 330] on div at bounding box center [529, 327] width 95 height 20
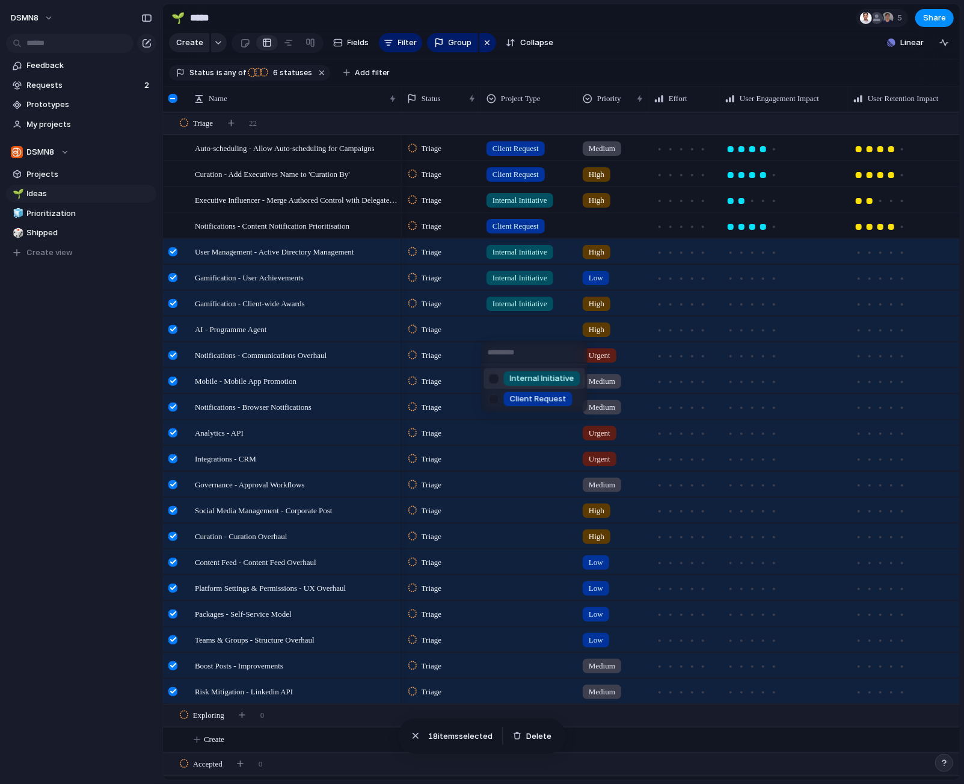
click at [495, 379] on div at bounding box center [494, 378] width 21 height 21
click at [512, 462] on div "Internal Initiative Client Request" at bounding box center [482, 392] width 964 height 784
click at [515, 355] on div at bounding box center [529, 353] width 95 height 20
drag, startPoint x: 496, startPoint y: 401, endPoint x: 505, endPoint y: 442, distance: 41.9
click at [496, 401] on div at bounding box center [494, 404] width 21 height 21
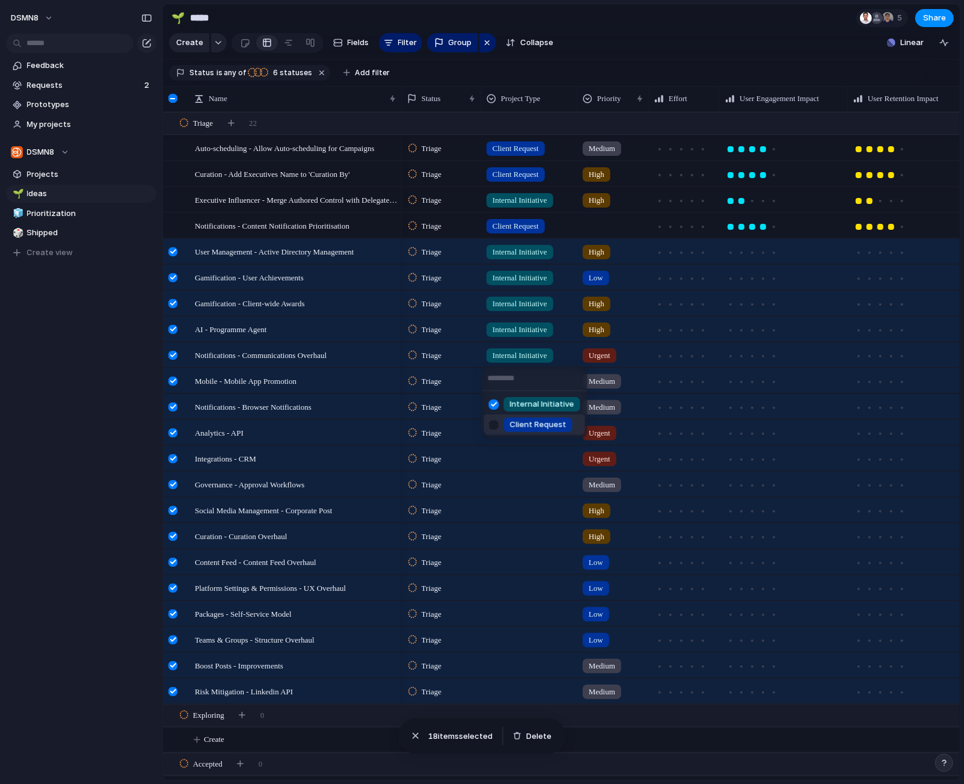
click at [526, 493] on div "Internal Initiative Client Request" at bounding box center [482, 392] width 964 height 784
click at [516, 383] on div at bounding box center [529, 379] width 95 height 20
click at [495, 431] on div at bounding box center [494, 430] width 21 height 21
click at [531, 534] on div "Internal Initiative Client Request" at bounding box center [482, 392] width 964 height 784
click at [513, 406] on div at bounding box center [529, 405] width 95 height 20
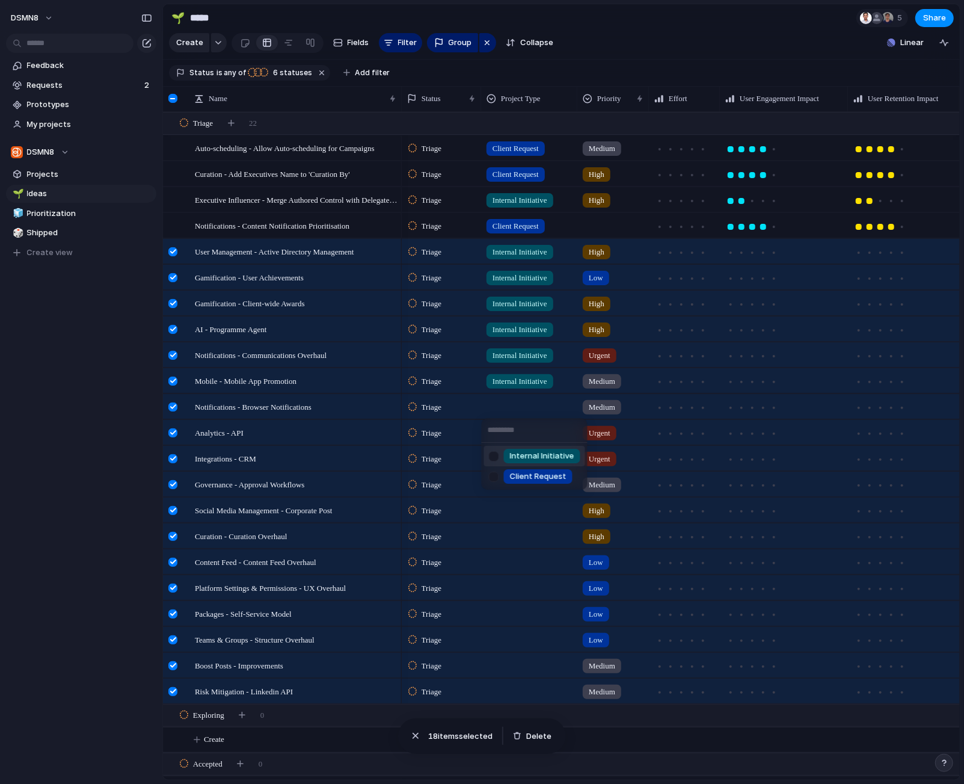
click at [493, 453] on div at bounding box center [494, 456] width 21 height 21
drag, startPoint x: 515, startPoint y: 569, endPoint x: 514, endPoint y: 537, distance: 31.9
click at [515, 569] on div "Internal Initiative Client Request" at bounding box center [482, 392] width 964 height 784
click at [513, 433] on div at bounding box center [529, 431] width 95 height 20
click at [492, 482] on div at bounding box center [494, 482] width 21 height 21
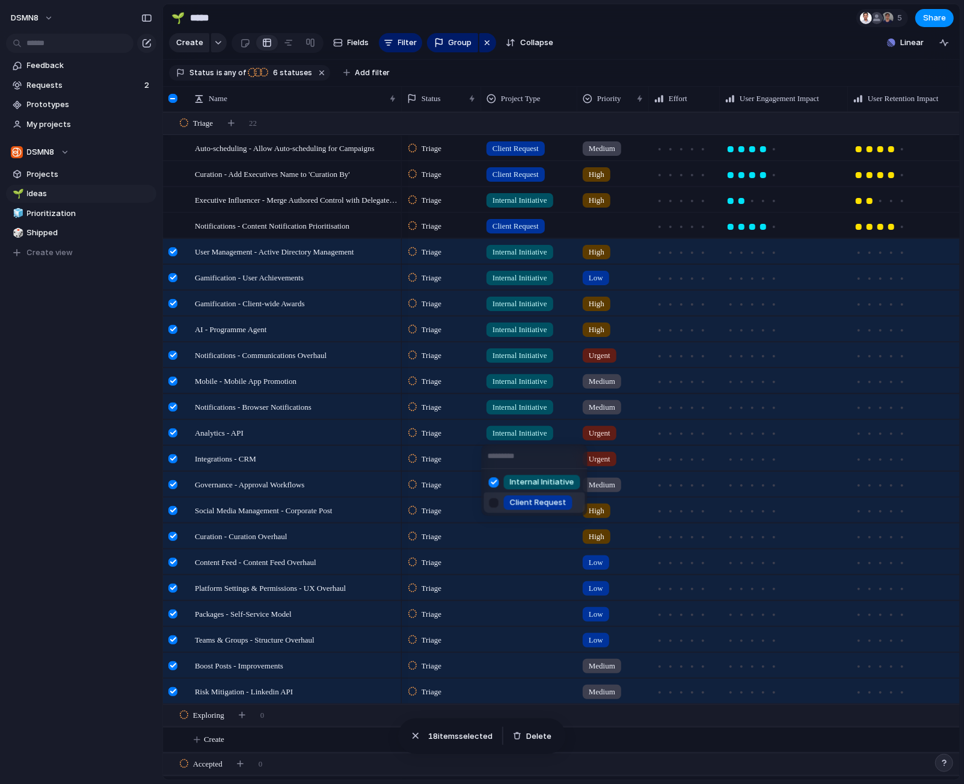
drag, startPoint x: 514, startPoint y: 597, endPoint x: 504, endPoint y: 508, distance: 89.0
click at [514, 597] on div "Internal Initiative Client Request" at bounding box center [482, 392] width 964 height 784
click at [505, 456] on div at bounding box center [529, 456] width 95 height 20
click at [496, 507] on div at bounding box center [494, 508] width 21 height 21
click at [515, 608] on div "Internal Initiative Client Request" at bounding box center [482, 392] width 964 height 784
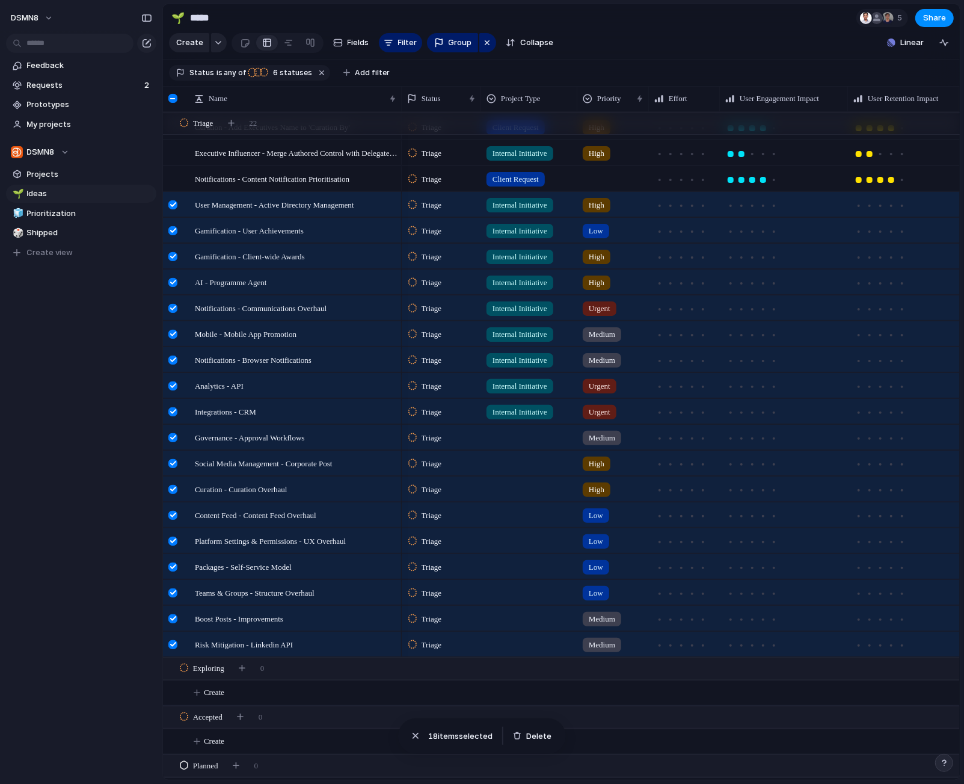
scroll to position [49, 0]
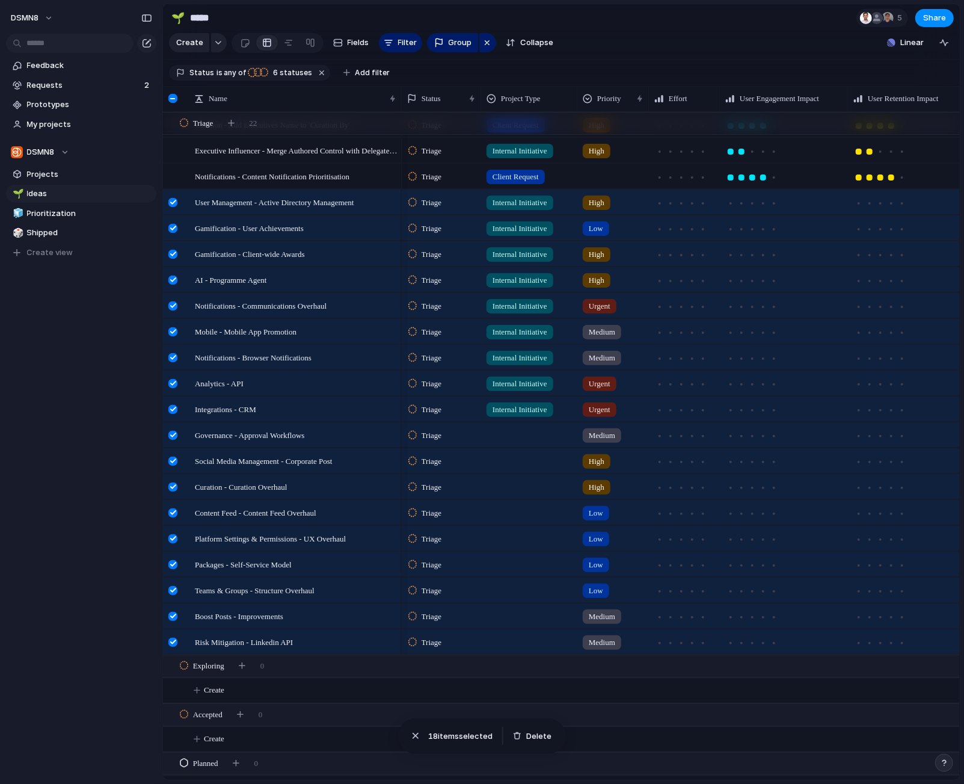
click at [521, 434] on div at bounding box center [529, 433] width 95 height 20
click at [494, 482] on div at bounding box center [494, 483] width 21 height 21
drag, startPoint x: 522, startPoint y: 590, endPoint x: 522, endPoint y: 561, distance: 28.3
click at [522, 590] on div "Internal Initiative Client Request" at bounding box center [482, 392] width 964 height 784
click at [516, 463] on div at bounding box center [529, 459] width 95 height 20
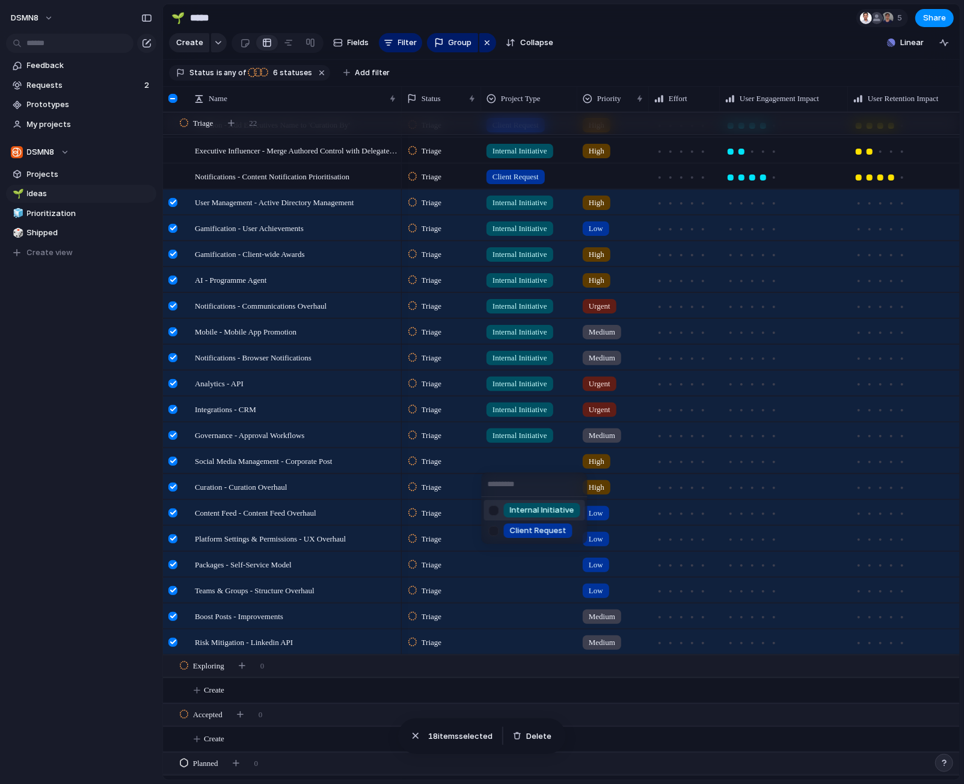
drag, startPoint x: 495, startPoint y: 511, endPoint x: 516, endPoint y: 567, distance: 60.1
click at [496, 511] on div at bounding box center [494, 510] width 21 height 21
drag, startPoint x: 529, startPoint y: 624, endPoint x: 525, endPoint y: 579, distance: 45.3
click at [529, 622] on div "Internal Initiative Client Request" at bounding box center [482, 392] width 964 height 784
click at [519, 490] on div at bounding box center [529, 485] width 95 height 20
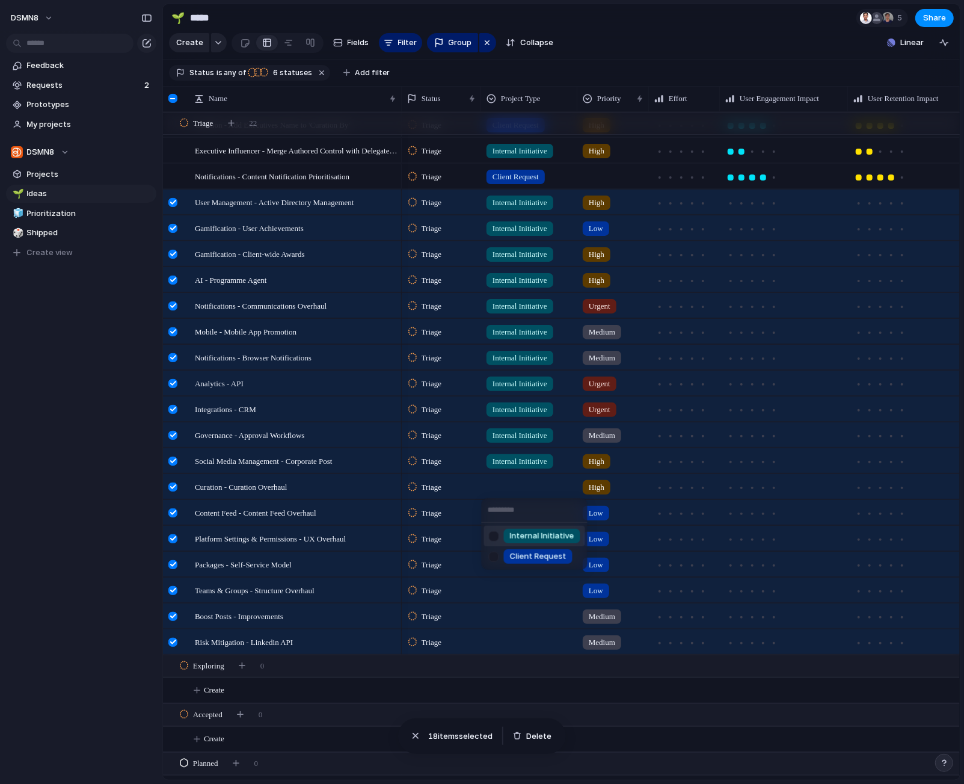
click at [496, 535] on div at bounding box center [494, 535] width 21 height 21
drag, startPoint x: 521, startPoint y: 627, endPoint x: 519, endPoint y: 594, distance: 32.6
click at [520, 626] on div "Internal Initiative Client Request" at bounding box center [482, 392] width 964 height 784
click at [514, 513] on div at bounding box center [529, 511] width 95 height 20
click at [495, 560] on div at bounding box center [494, 562] width 21 height 21
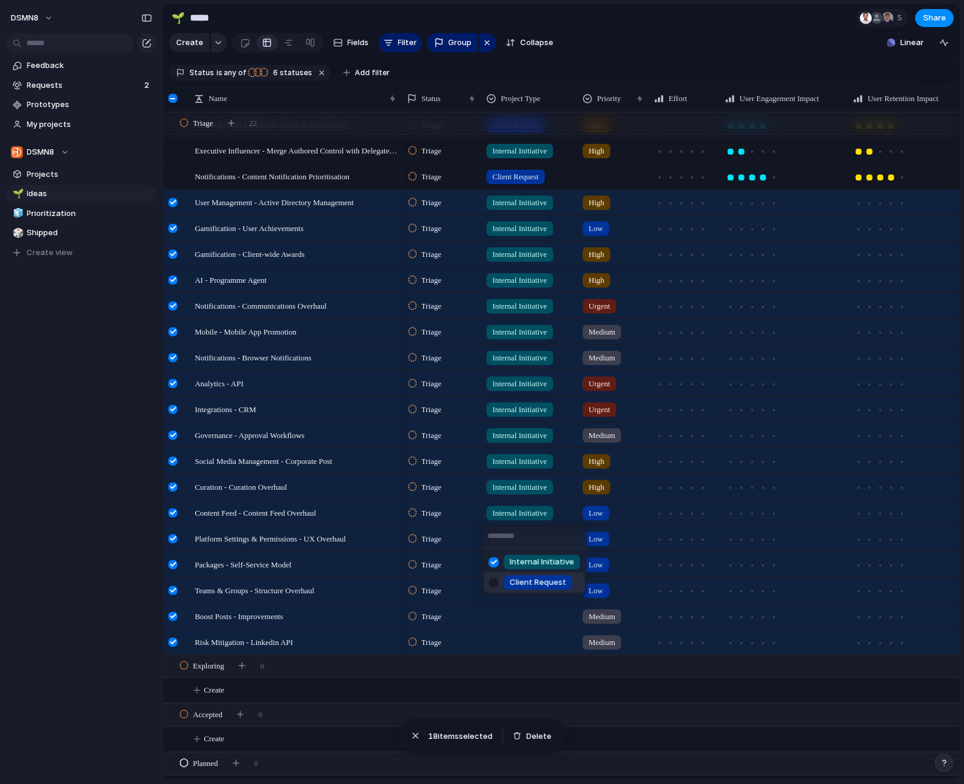
drag, startPoint x: 509, startPoint y: 624, endPoint x: 510, endPoint y: 612, distance: 12.0
click at [509, 624] on div "Internal Initiative Client Request" at bounding box center [482, 392] width 964 height 784
click at [519, 537] on div at bounding box center [529, 536] width 95 height 20
click at [494, 587] on div at bounding box center [494, 588] width 21 height 21
drag, startPoint x: 507, startPoint y: 643, endPoint x: 512, endPoint y: 589, distance: 53.8
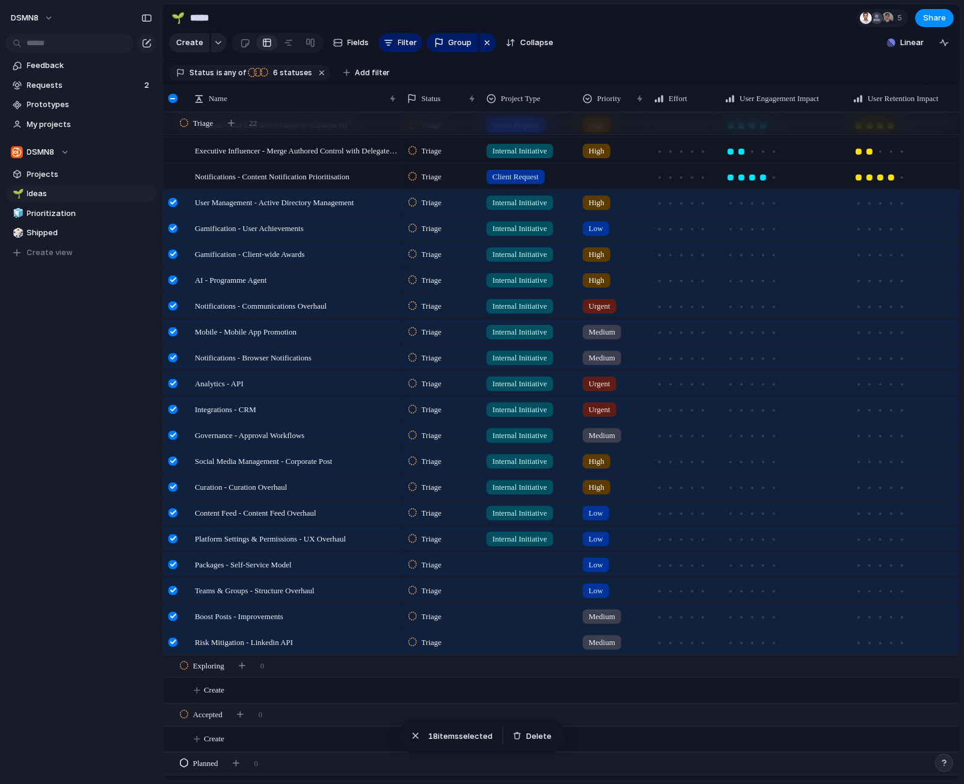
click at [507, 643] on div "Internal Initiative Client Request" at bounding box center [482, 392] width 964 height 784
click at [514, 562] on div at bounding box center [529, 562] width 95 height 20
click at [498, 612] on div at bounding box center [494, 613] width 21 height 21
click at [471, 588] on div "Internal Initiative Client Request" at bounding box center [482, 392] width 964 height 784
click at [521, 591] on div at bounding box center [529, 588] width 95 height 20
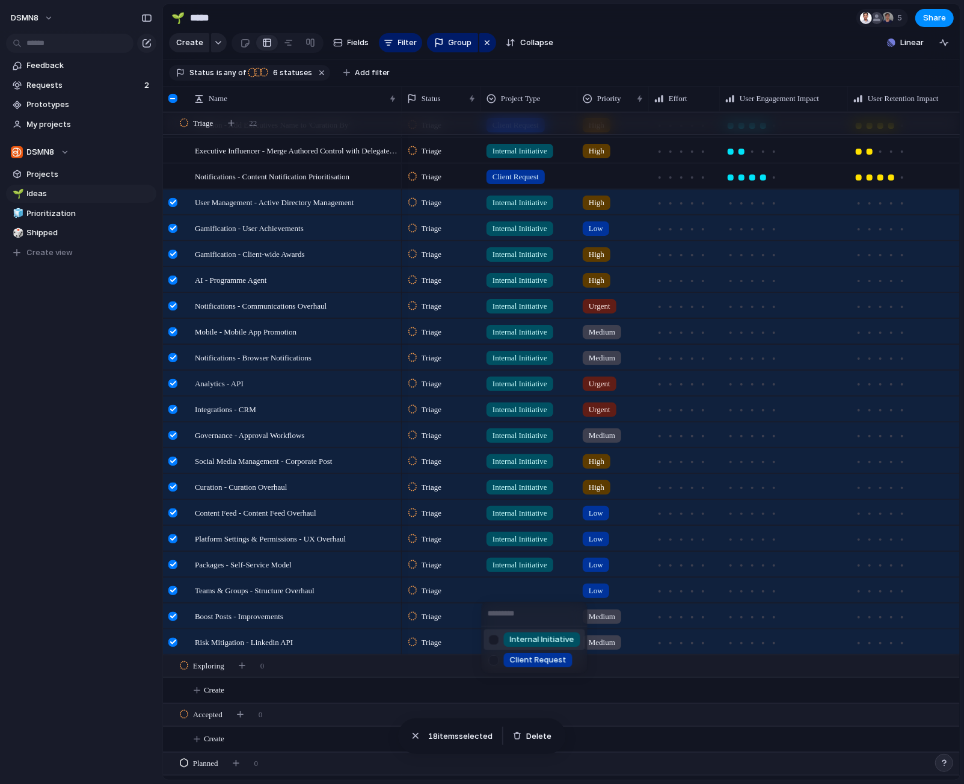
click at [491, 638] on div at bounding box center [494, 639] width 21 height 21
drag, startPoint x: 468, startPoint y: 617, endPoint x: 486, endPoint y: 618, distance: 17.5
click at [469, 617] on div "Internal Initiative Client Request" at bounding box center [482, 392] width 964 height 784
click at [508, 617] on div at bounding box center [529, 614] width 95 height 20
click at [495, 667] on div at bounding box center [494, 665] width 21 height 21
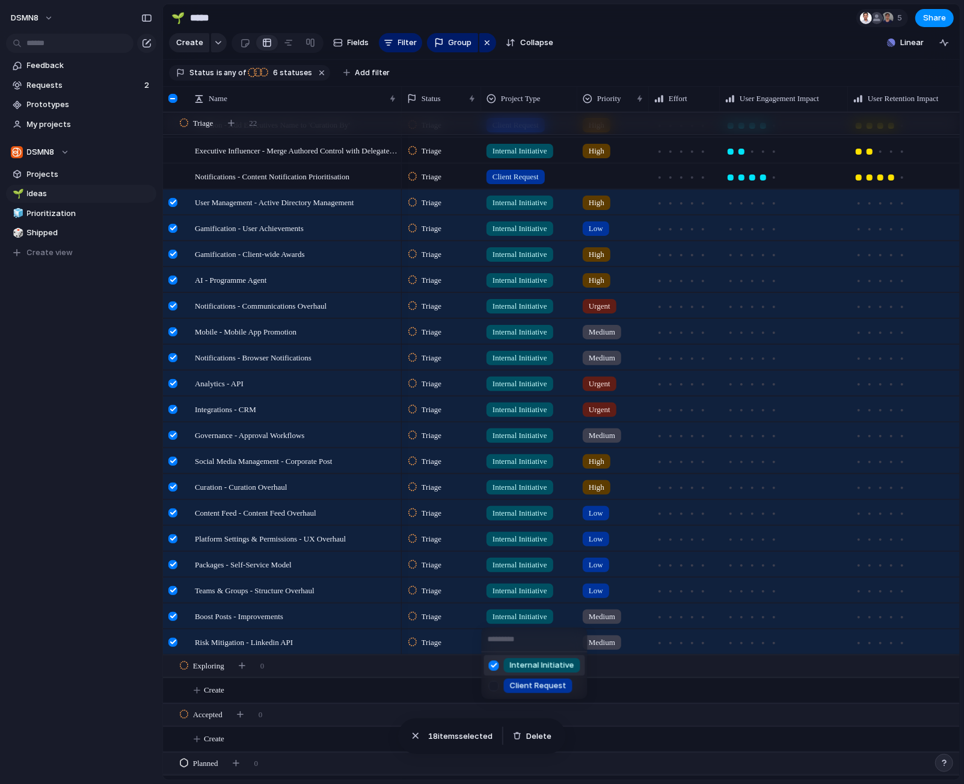
click at [468, 647] on div "Internal Initiative Client Request" at bounding box center [482, 392] width 964 height 784
click at [505, 646] on div at bounding box center [529, 640] width 95 height 20
drag, startPoint x: 495, startPoint y: 689, endPoint x: 499, endPoint y: 672, distance: 17.8
click at [495, 689] on div at bounding box center [494, 691] width 21 height 21
click at [656, 520] on div "Internal Initiative Client Request" at bounding box center [482, 392] width 964 height 784
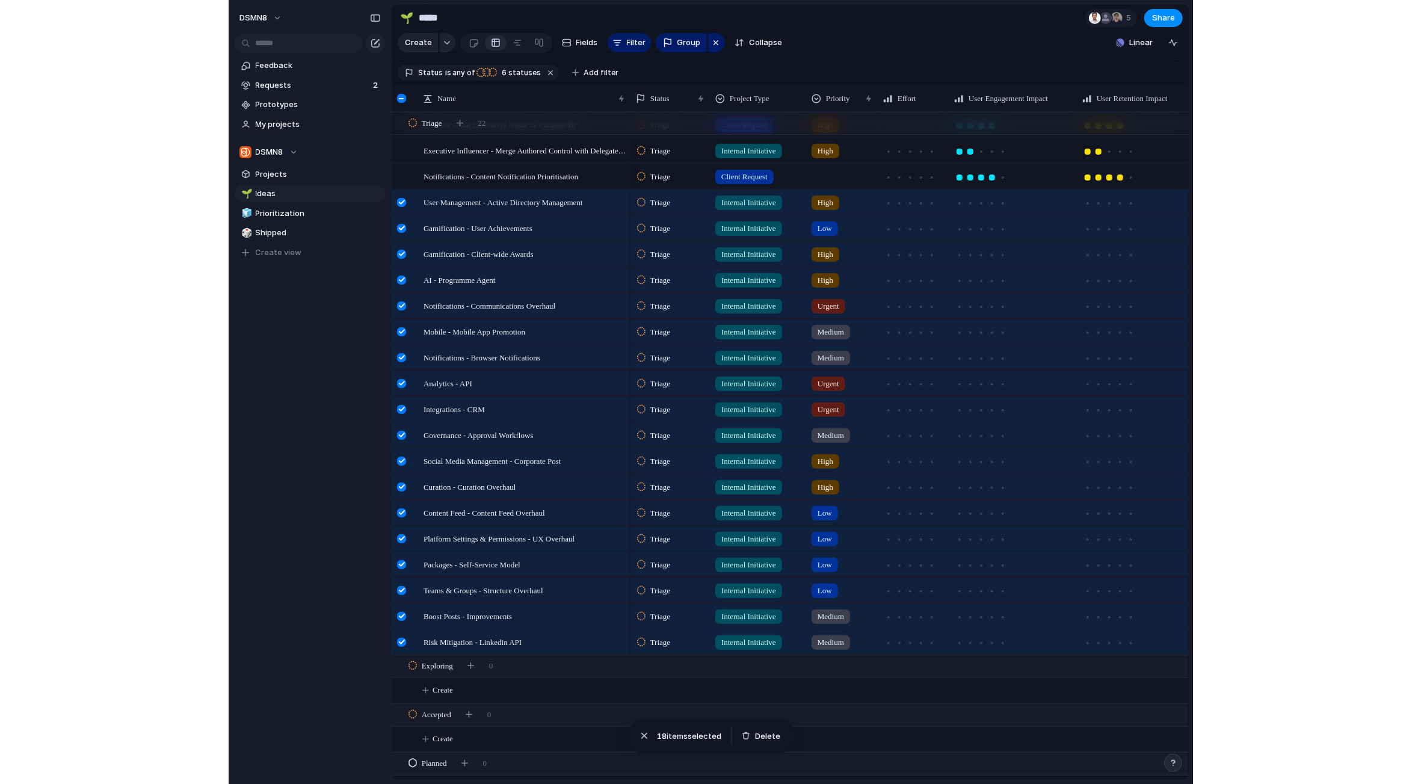
scroll to position [0, 0]
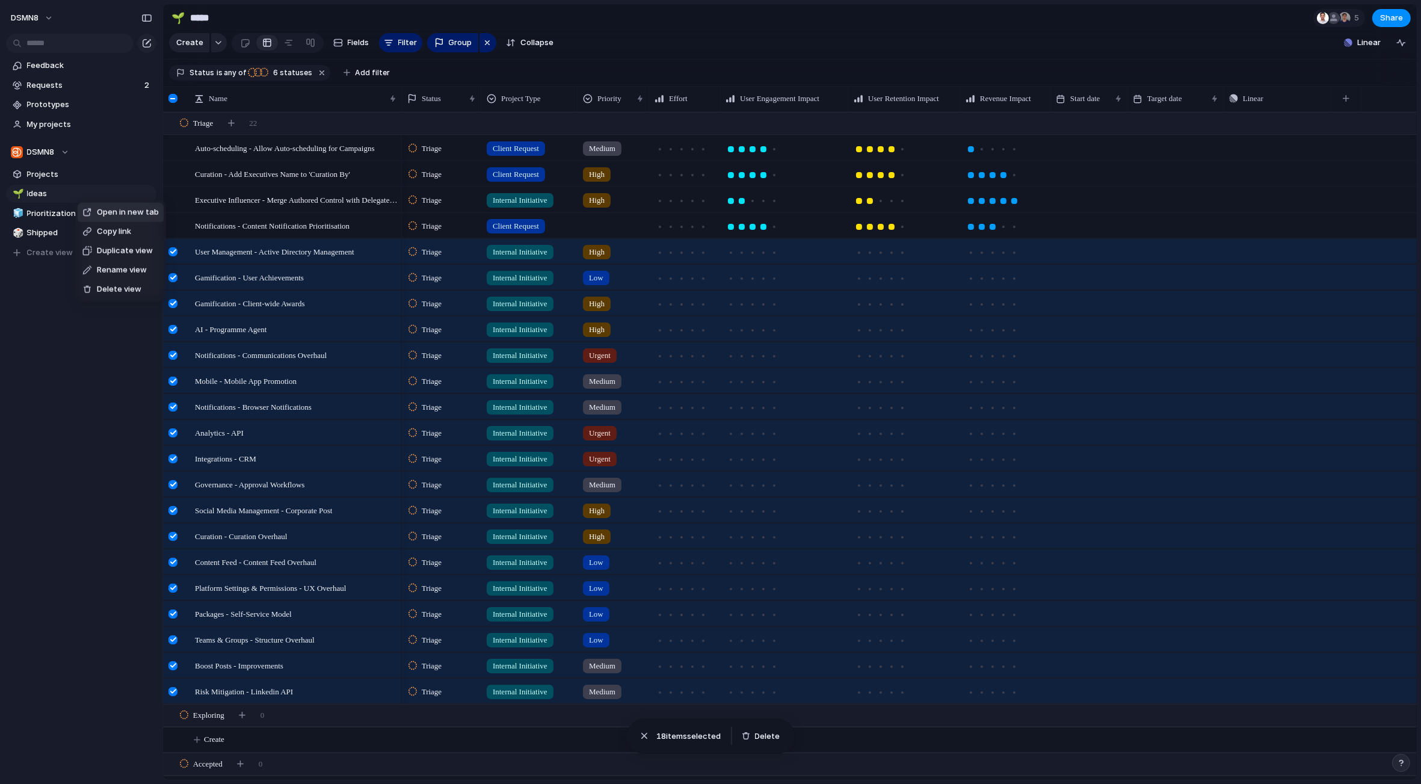
click at [105, 249] on span "Duplicate view" at bounding box center [125, 251] width 56 height 12
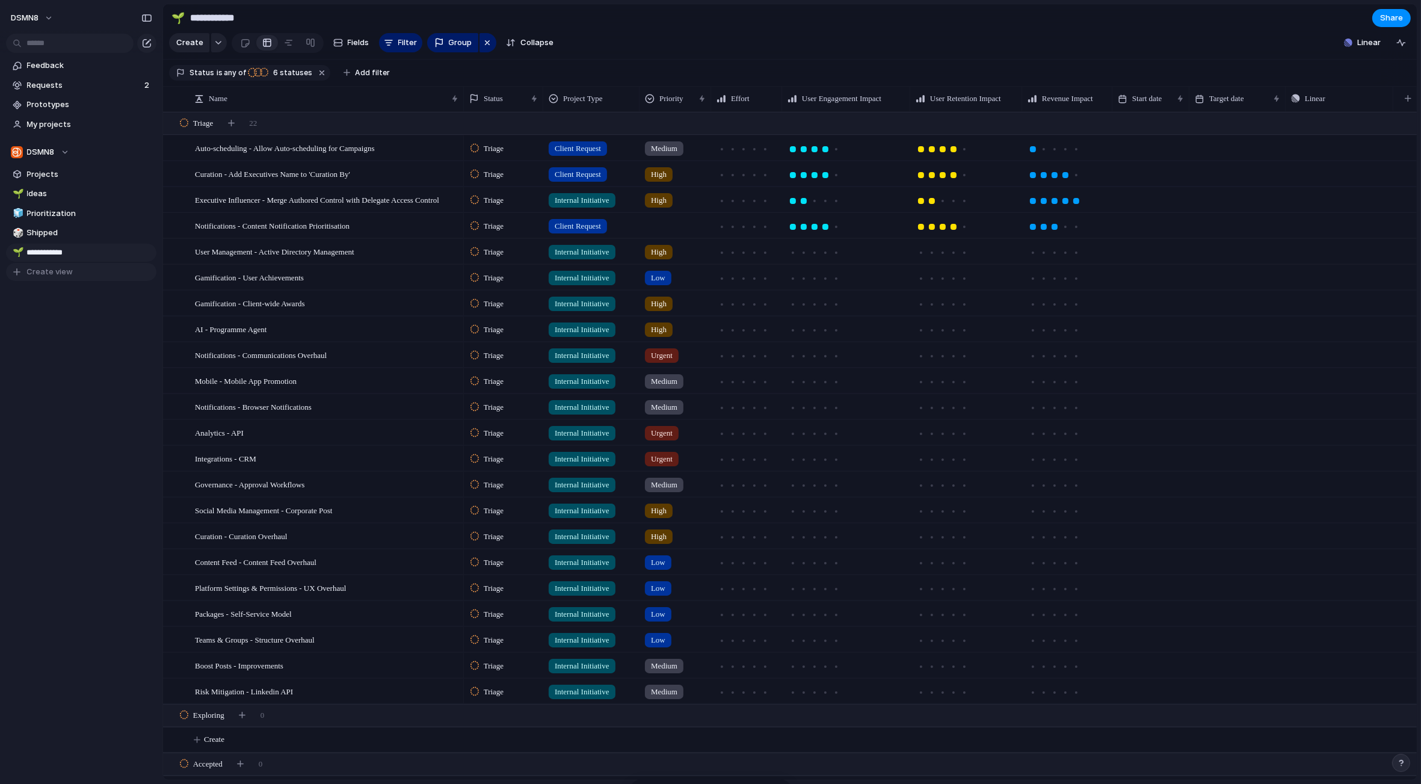
type input "**********"
click at [81, 254] on input "**********" at bounding box center [89, 253] width 125 height 12
type input "**********"
click at [60, 359] on div "**********" at bounding box center [81, 189] width 162 height 378
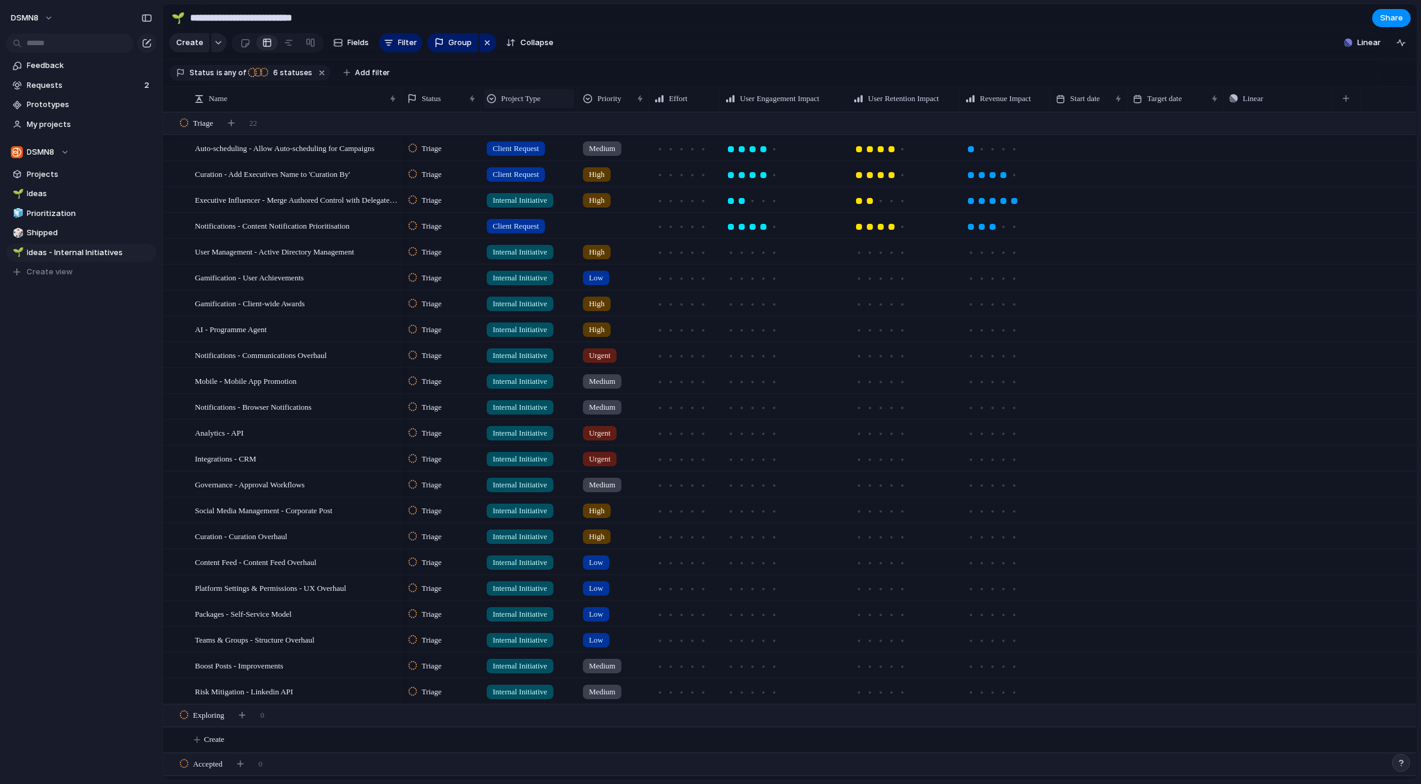
click at [495, 98] on div at bounding box center [492, 99] width 10 height 10
click at [514, 125] on span "Modify" at bounding box center [520, 126] width 26 height 12
click at [519, 67] on section "Status is any of Triage Exploring Accepted Planned Won't Pursue Promoted to Del…" at bounding box center [790, 73] width 1254 height 27
click at [369, 71] on span "Add filter" at bounding box center [372, 72] width 35 height 11
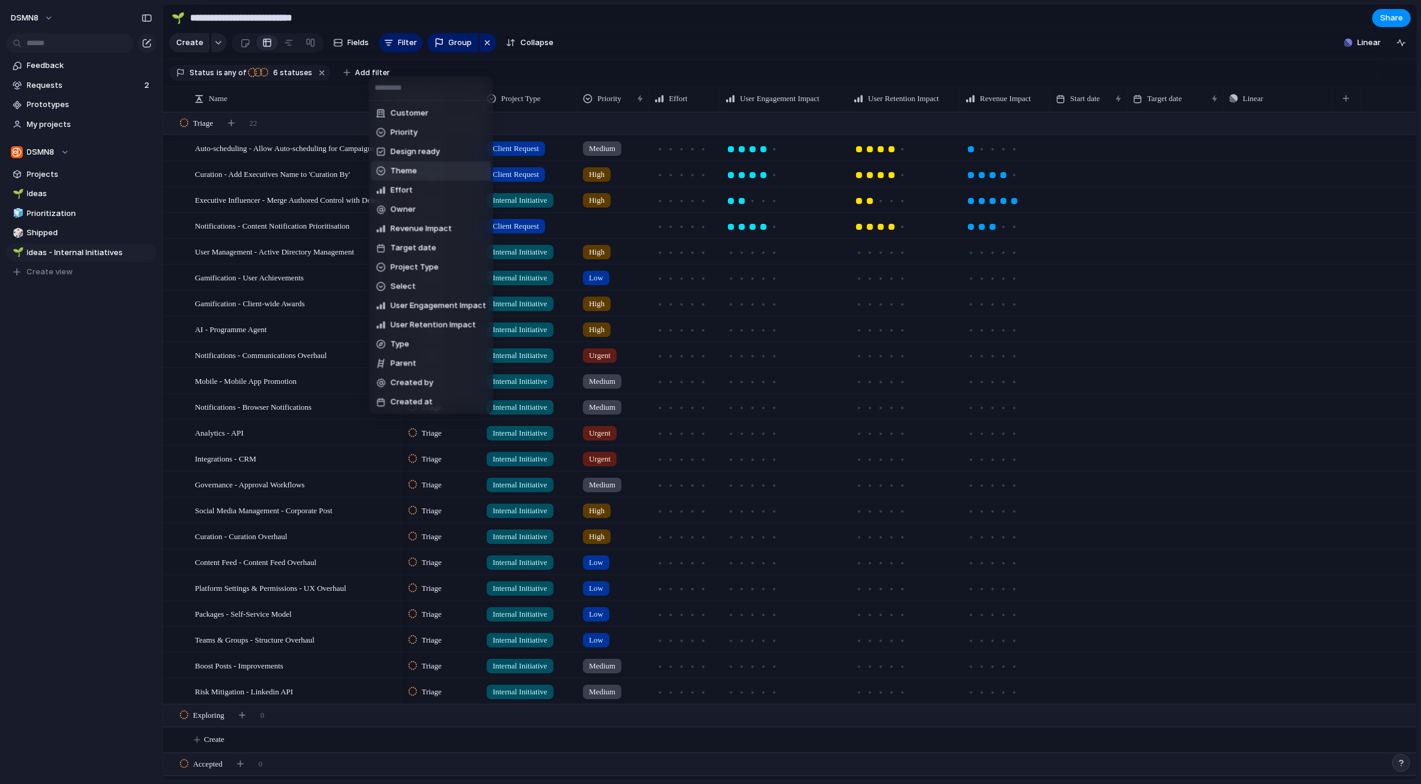
scroll to position [77, 0]
click at [416, 244] on span "Project Type" at bounding box center [414, 248] width 48 height 12
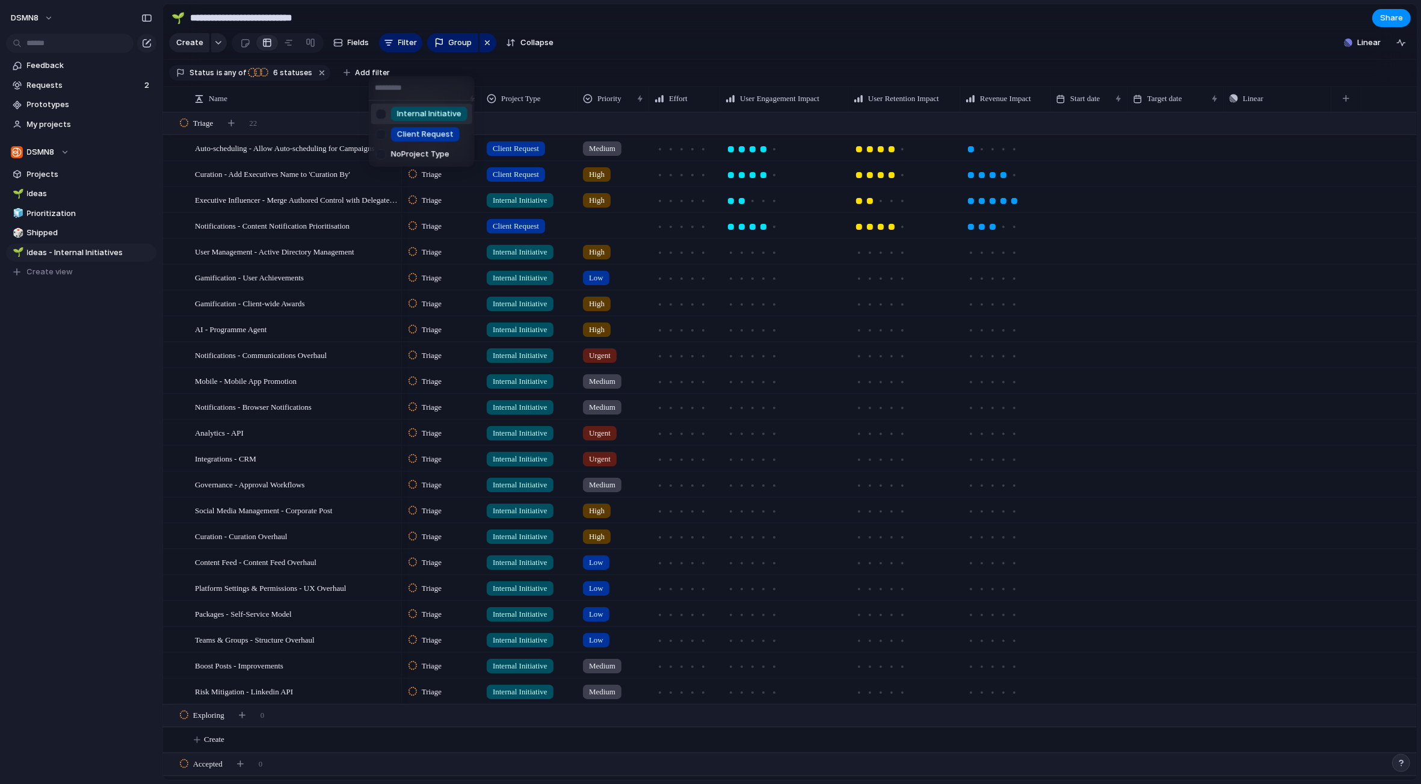
click at [379, 112] on div at bounding box center [381, 113] width 21 height 21
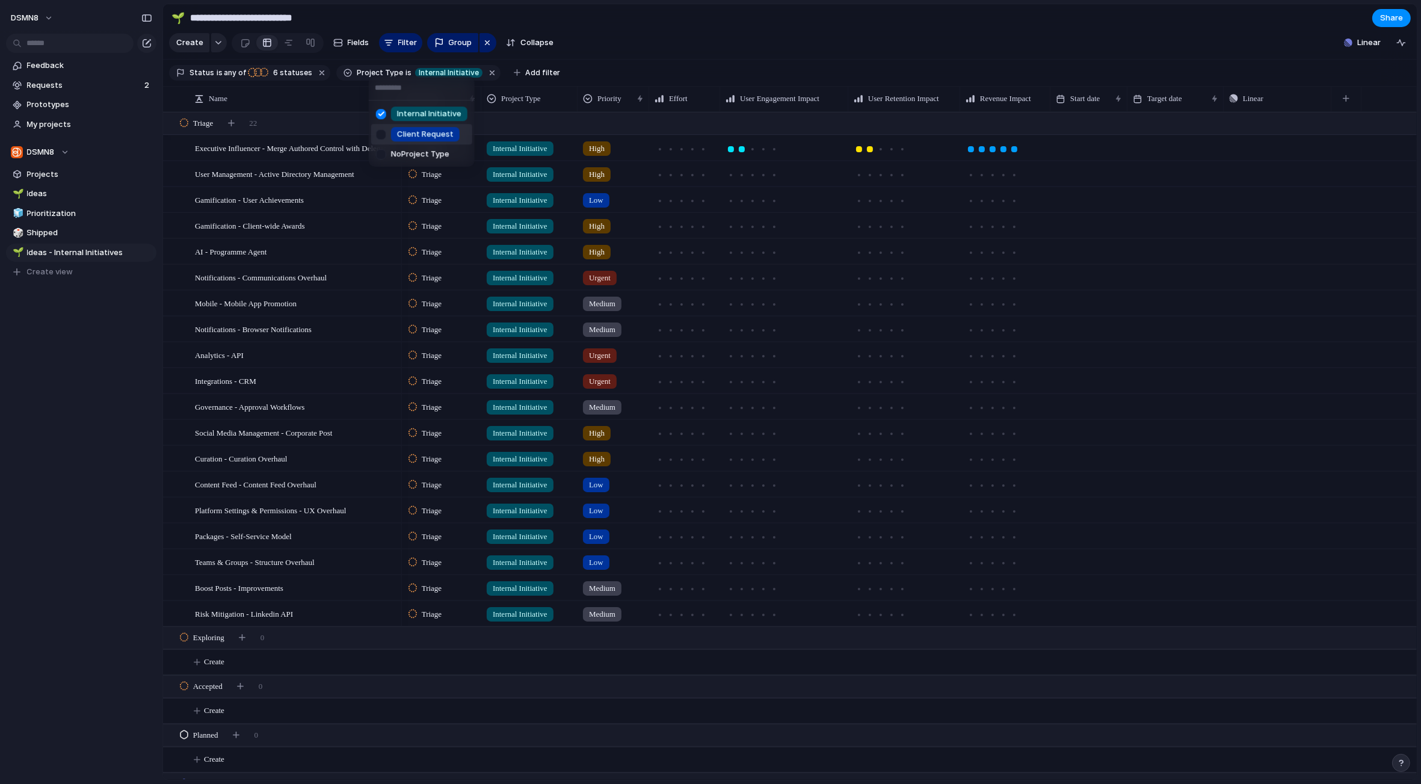
click at [673, 73] on div "Internal Initiative Client Request No Project Type" at bounding box center [710, 392] width 1421 height 784
drag, startPoint x: 52, startPoint y: 239, endPoint x: 52, endPoint y: 208, distance: 31.3
click at [52, 208] on div "🌱 Ideas 🧊 Prioritization 🎲 Shipped 🌱 Ideas - Internal Initiatives 🌱 Ideas - Int…" at bounding box center [81, 233] width 150 height 96
click at [50, 193] on span "Ideas" at bounding box center [89, 194] width 125 height 12
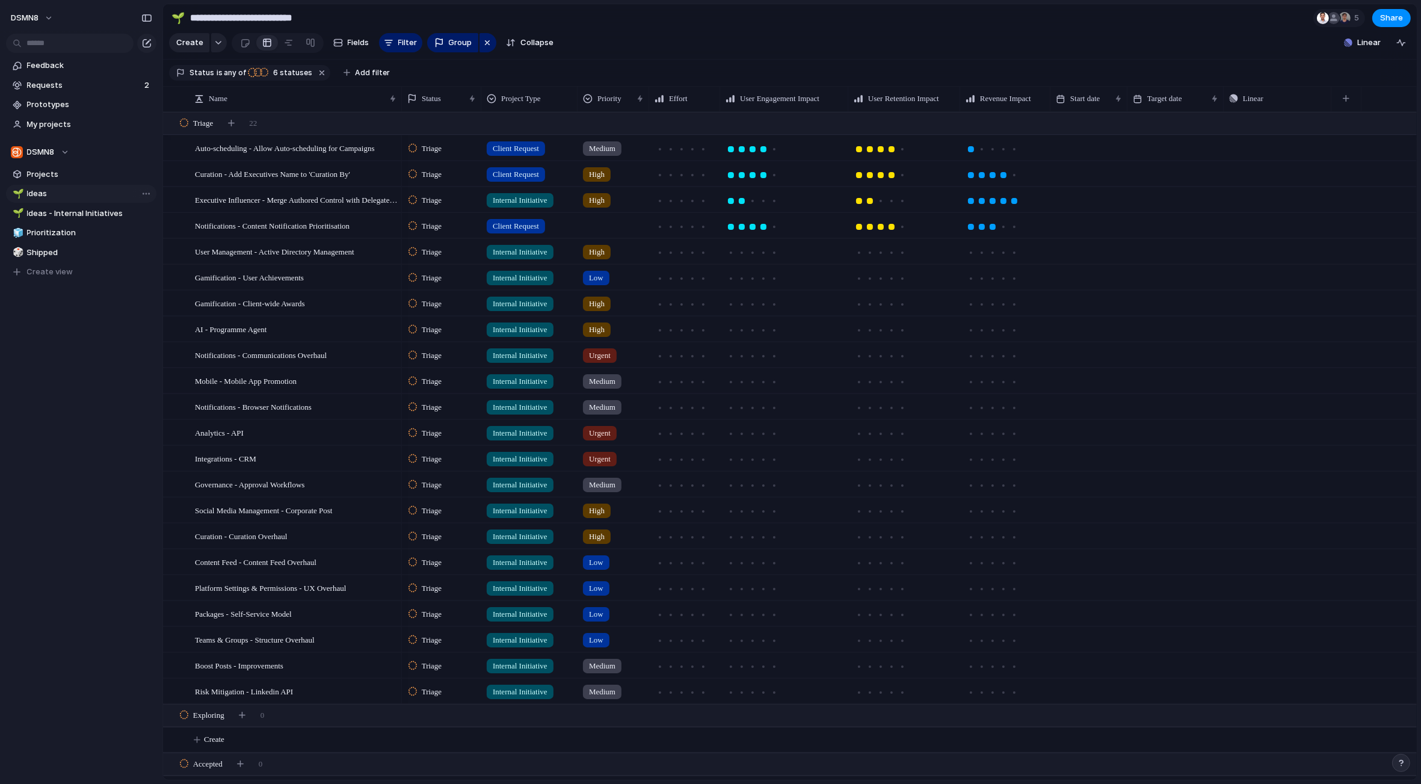
type input "*****"
click at [344, 71] on div "button" at bounding box center [347, 72] width 7 height 7
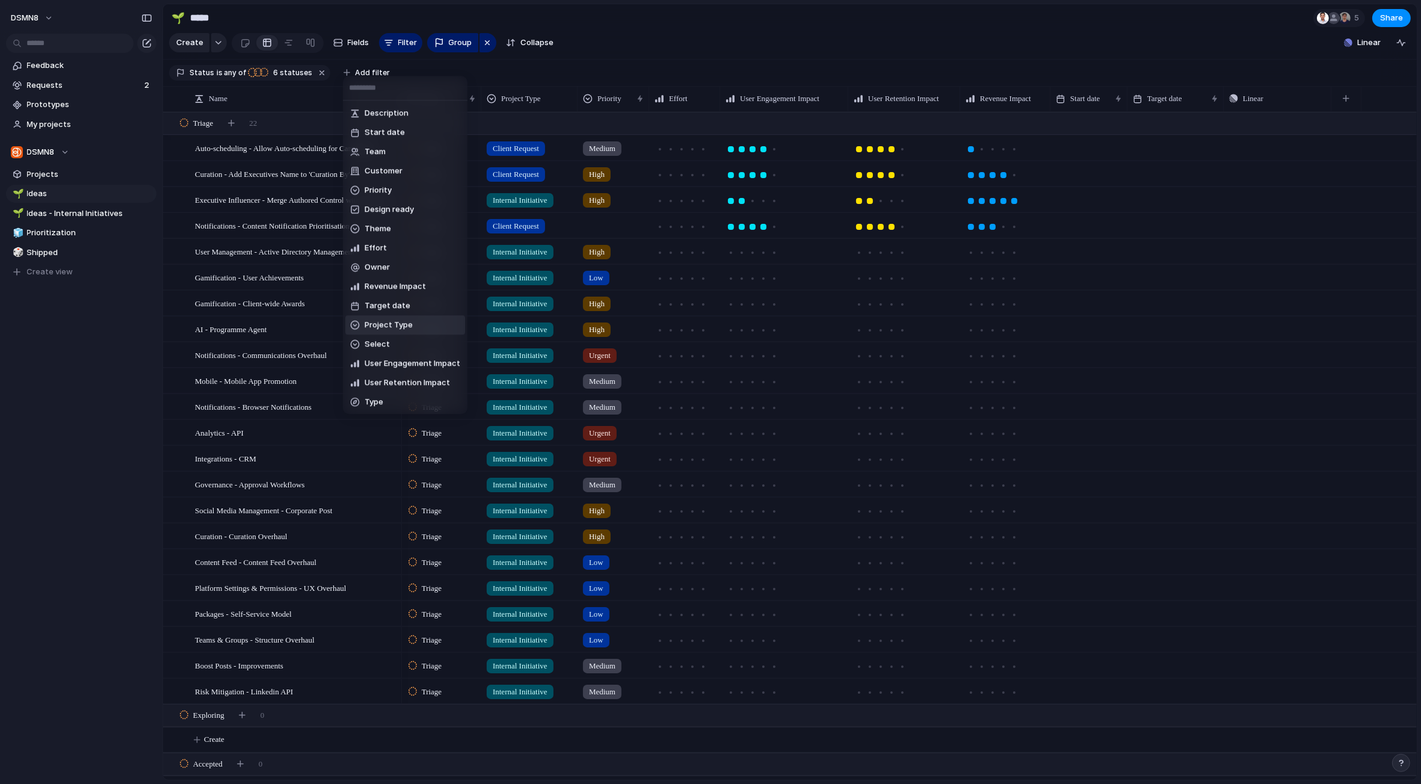
click at [394, 326] on span "Project Type" at bounding box center [389, 325] width 48 height 12
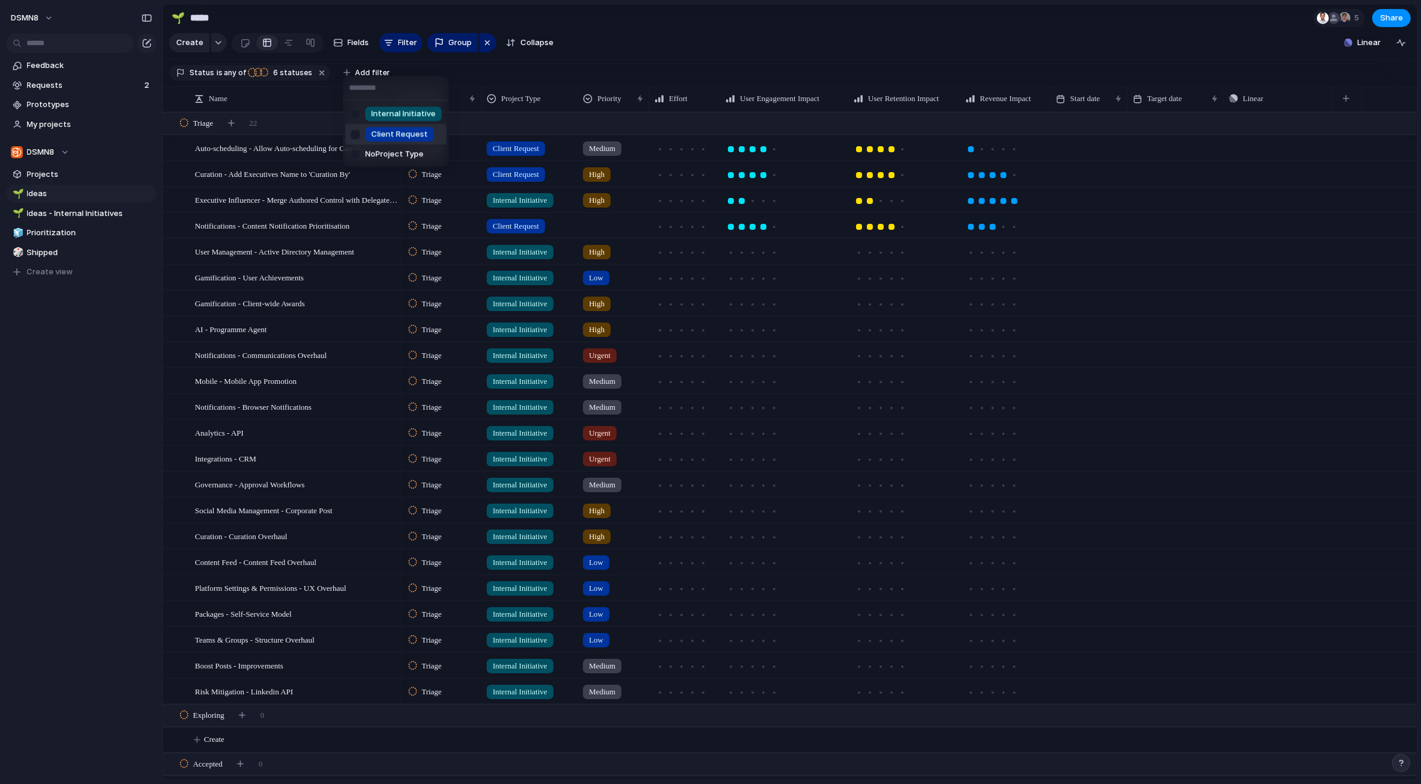
click at [353, 132] on div at bounding box center [355, 134] width 21 height 21
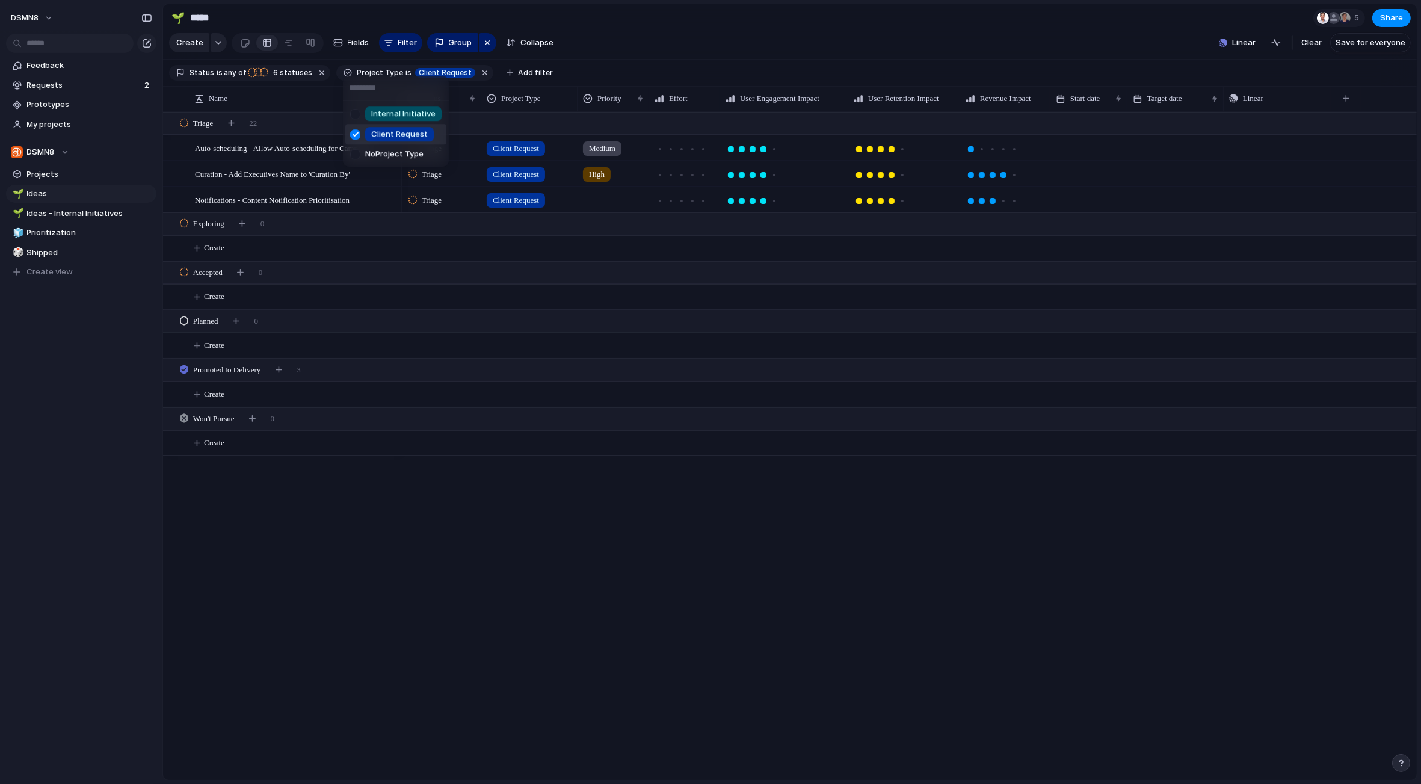
click at [673, 55] on div "Internal Initiative Client Request No Project Type" at bounding box center [710, 392] width 1421 height 784
click at [172, 266] on span "Rename view" at bounding box center [190, 268] width 50 height 12
click at [61, 191] on input "*****" at bounding box center [89, 194] width 125 height 12
type input "**********"
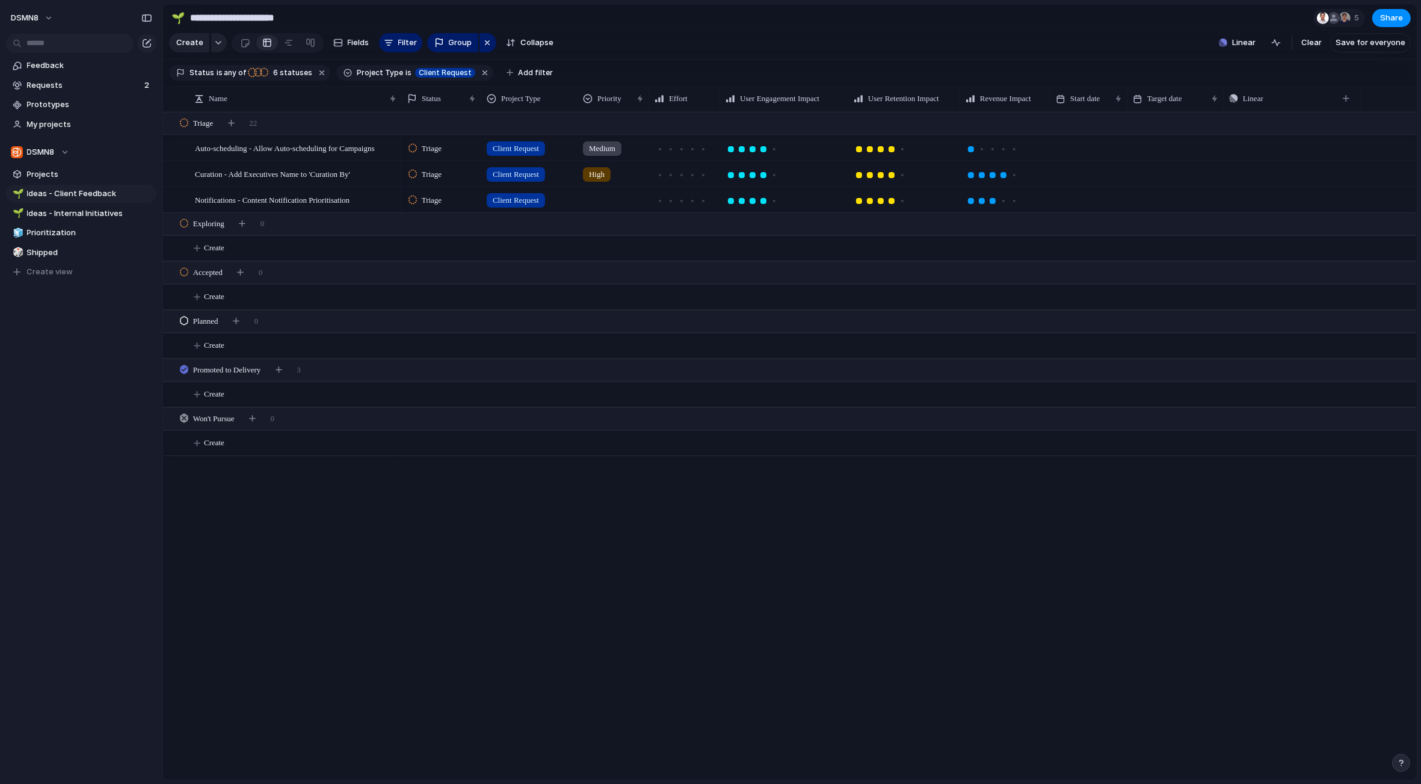
click at [60, 421] on div "DSMN8 Feedback Requests 2 Prototypes My projects DSMN8 Projects 🌱 Ideas - Clien…" at bounding box center [81, 392] width 162 height 784
click at [15, 191] on div "🌱" at bounding box center [17, 194] width 8 height 14
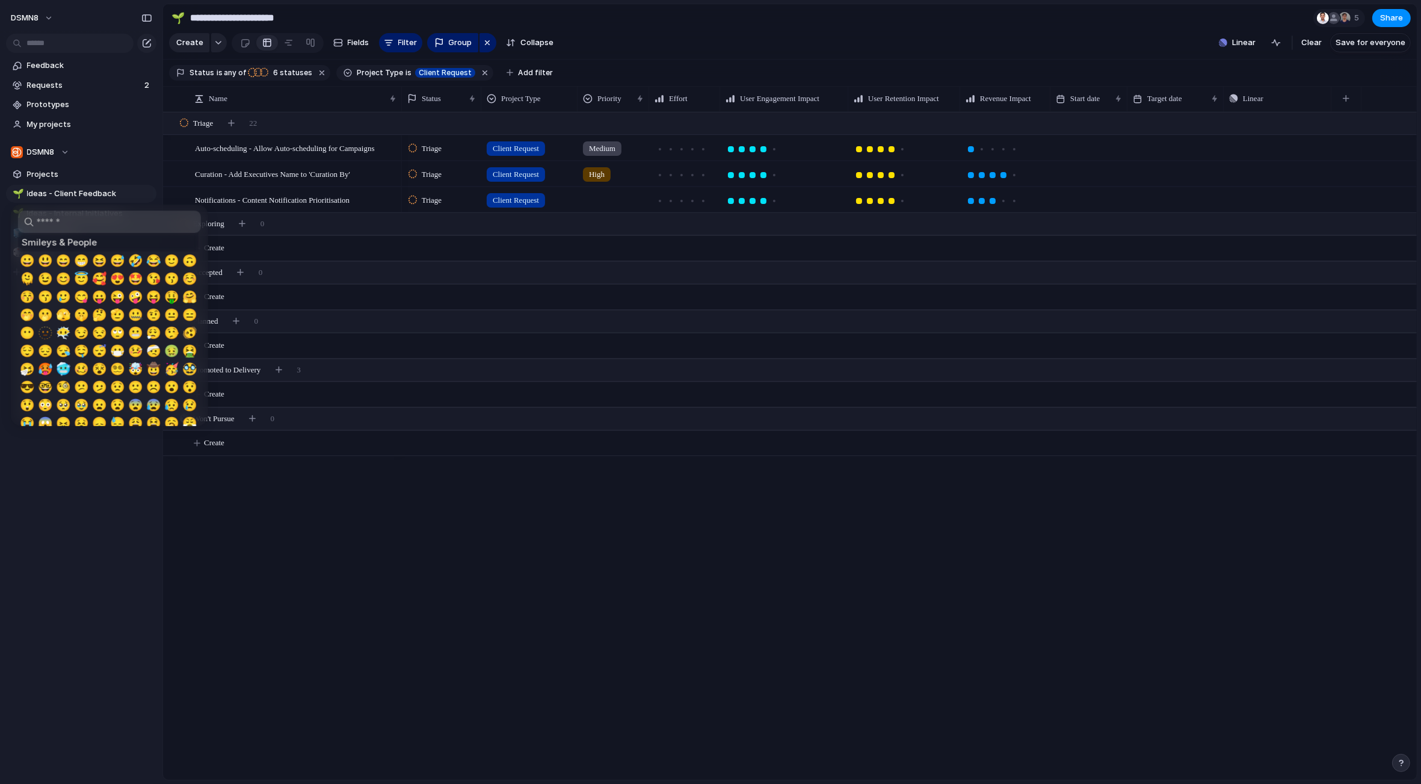
click at [123, 594] on div at bounding box center [710, 392] width 1421 height 784
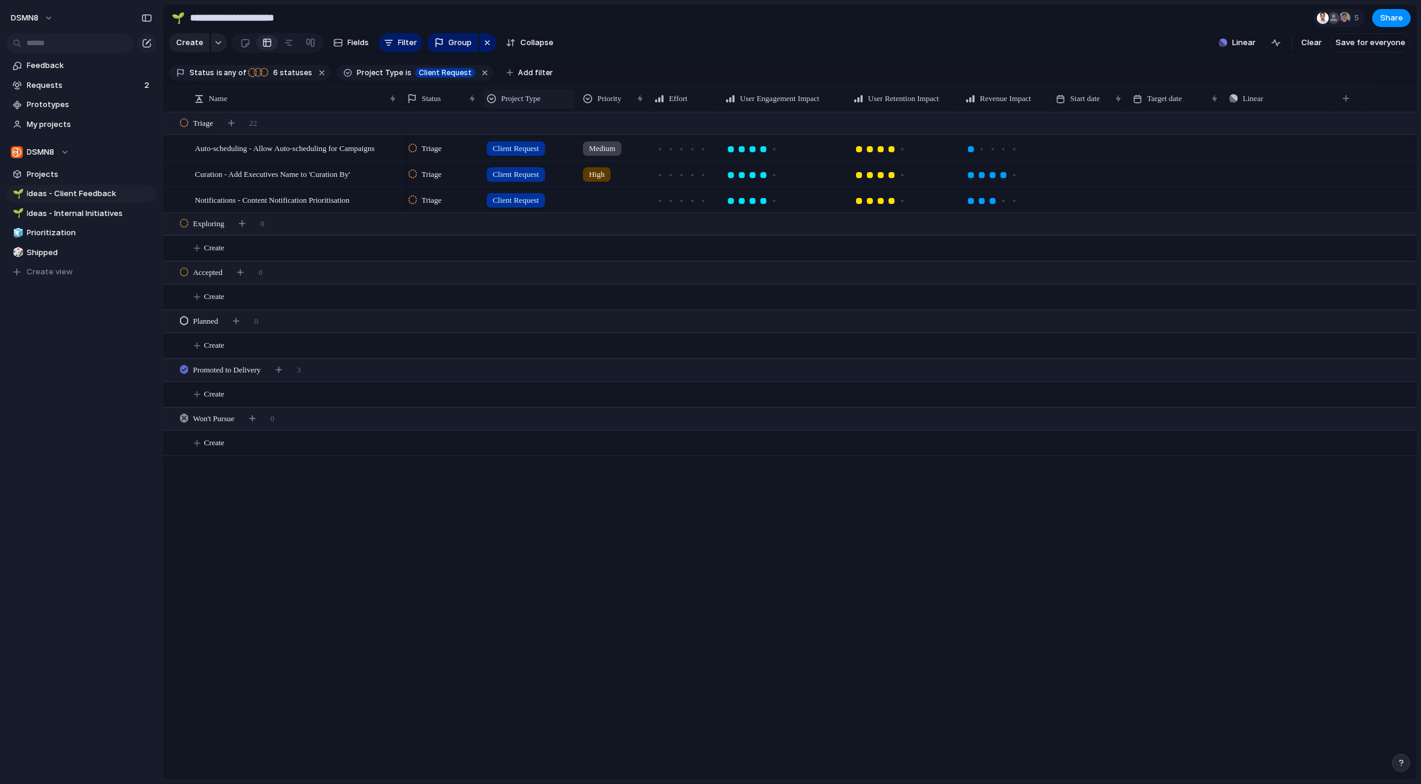
click at [513, 97] on span "Project Type" at bounding box center [521, 99] width 40 height 12
click at [516, 122] on span "Modify" at bounding box center [520, 126] width 26 height 12
click at [877, 259] on input "**********" at bounding box center [1301, 258] width 60 height 12
type input "**********"
click at [877, 458] on div "**********" at bounding box center [1328, 434] width 174 height 694
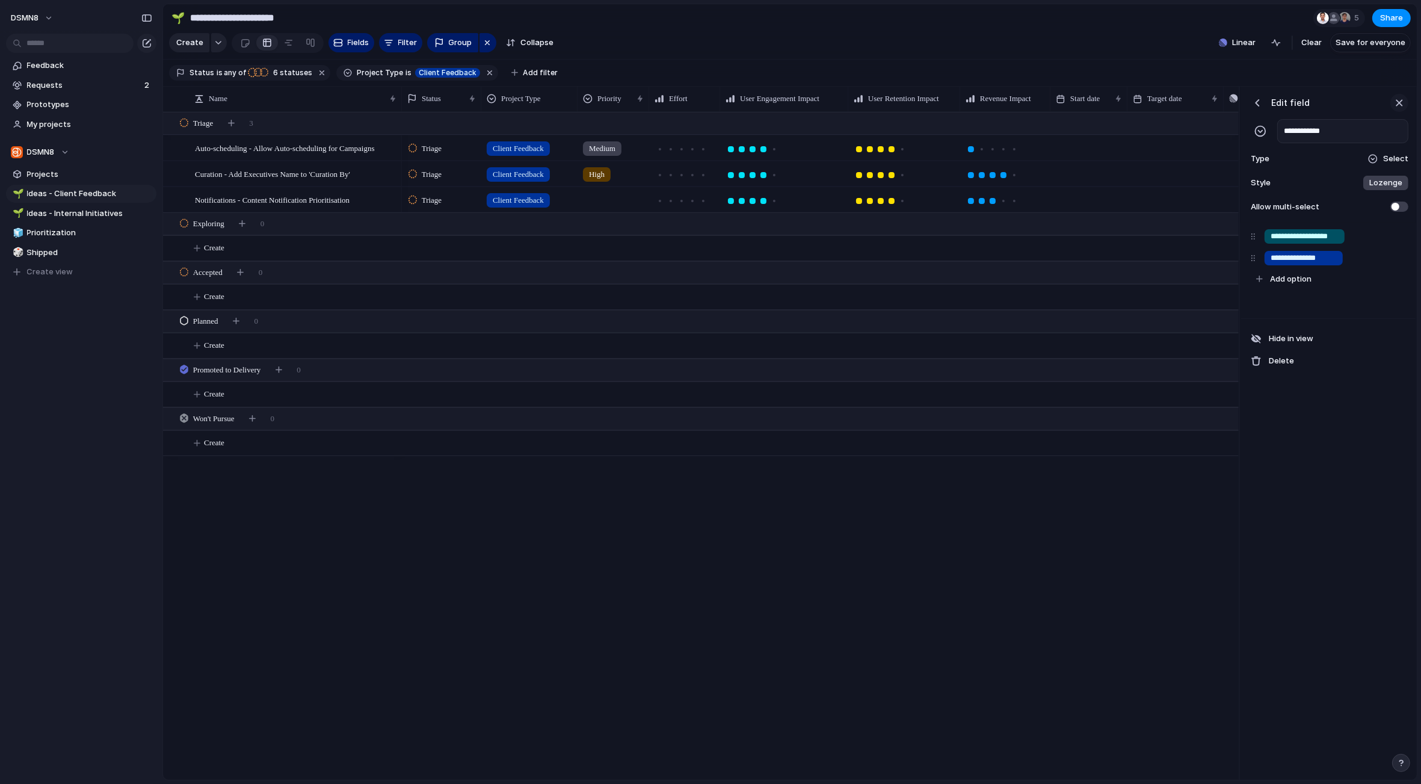
click at [877, 101] on div "button" at bounding box center [1399, 102] width 13 height 13
click at [72, 217] on span "Ideas - Internal Initiatives" at bounding box center [89, 214] width 125 height 12
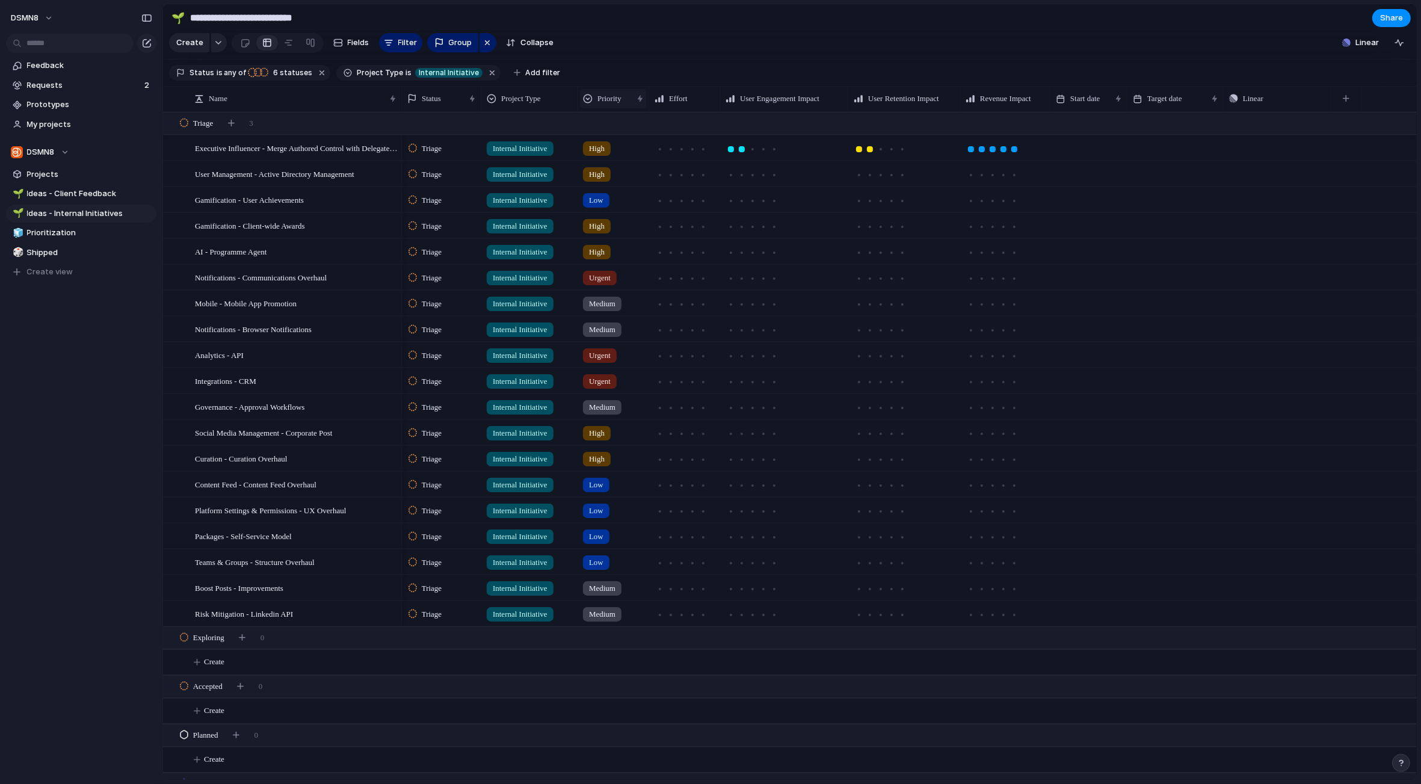
click at [589, 99] on div at bounding box center [588, 99] width 10 height 10
click at [608, 161] on span "Sort ascending" at bounding box center [632, 164] width 58 height 12
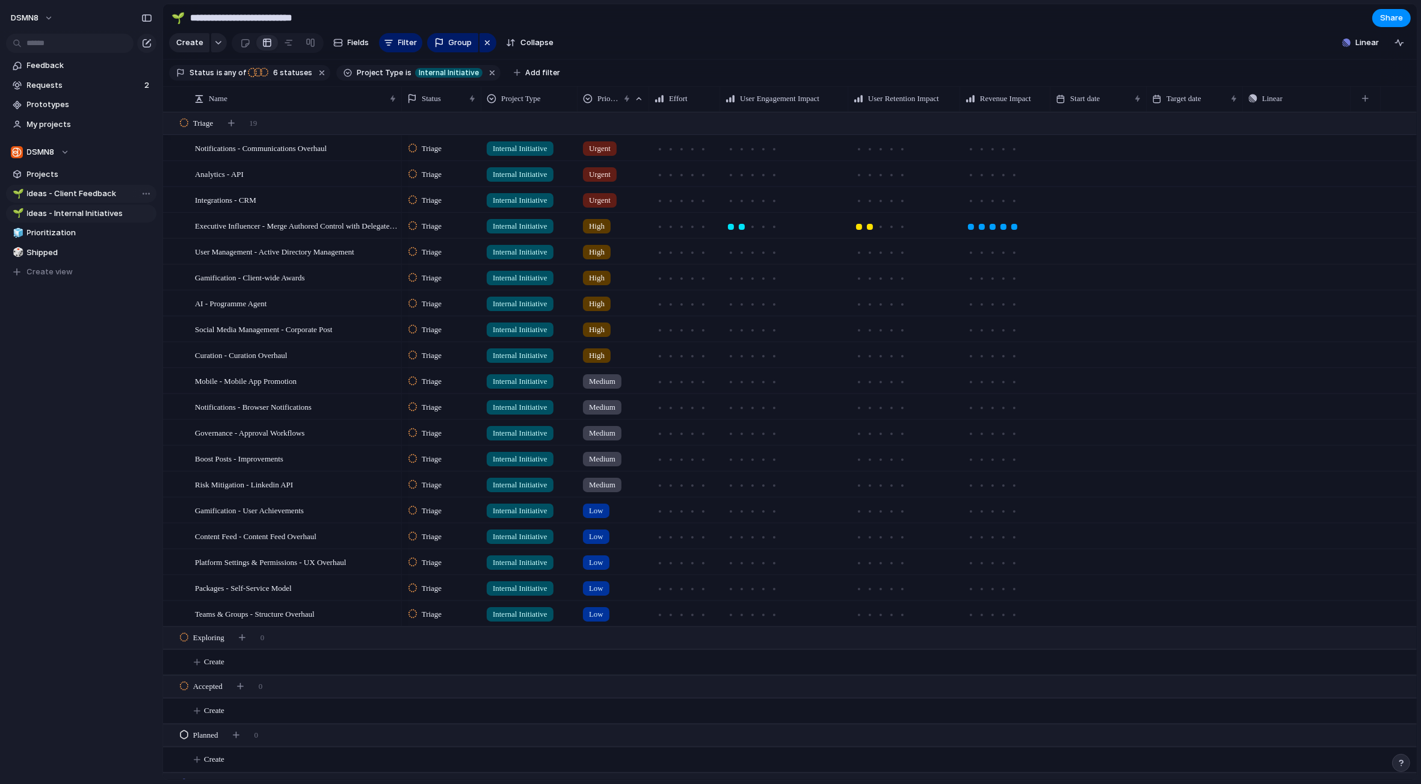
click at [57, 191] on span "Ideas - Client Feedback" at bounding box center [89, 194] width 125 height 12
type input "**********"
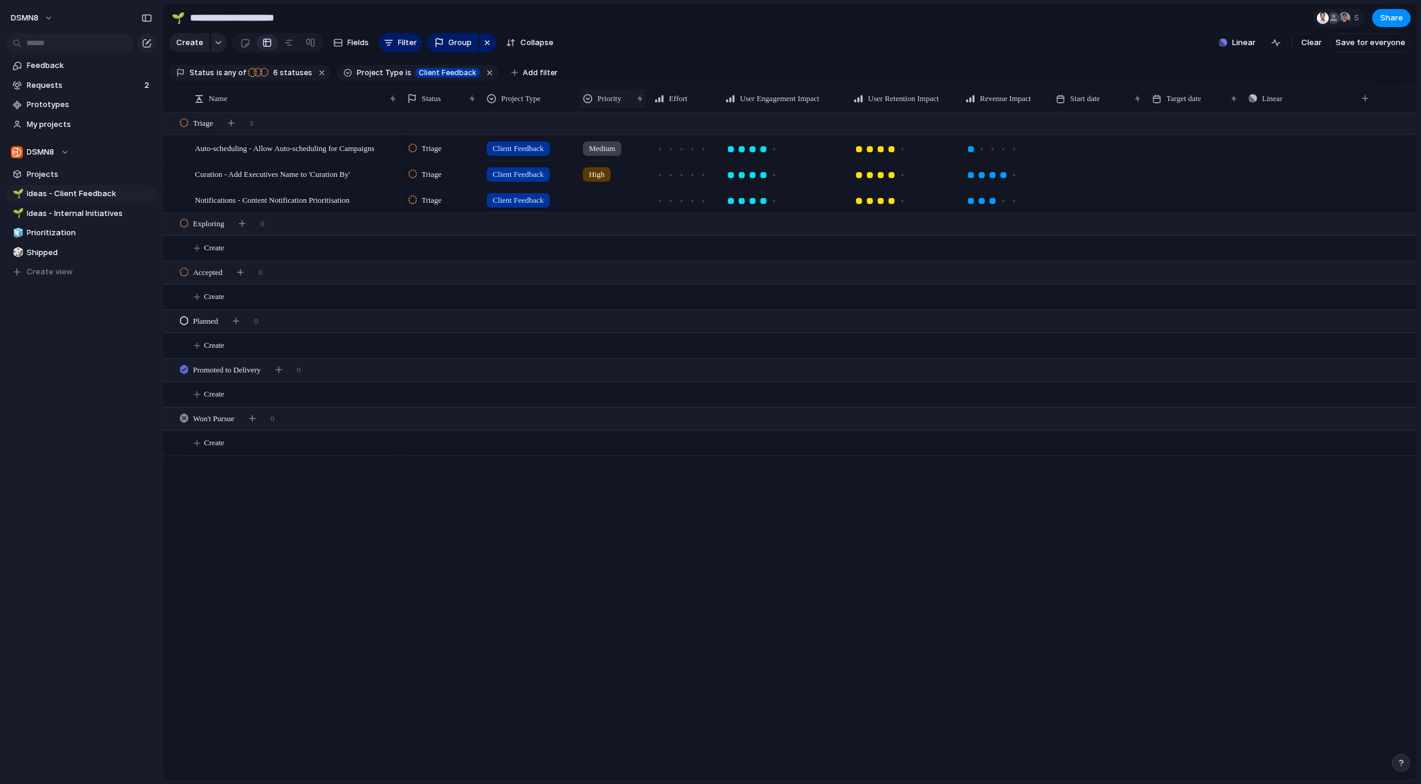
click at [589, 99] on div at bounding box center [588, 99] width 10 height 10
click at [611, 160] on span "Sort ascending" at bounding box center [632, 164] width 58 height 12
click at [57, 173] on span "Projects" at bounding box center [89, 174] width 125 height 12
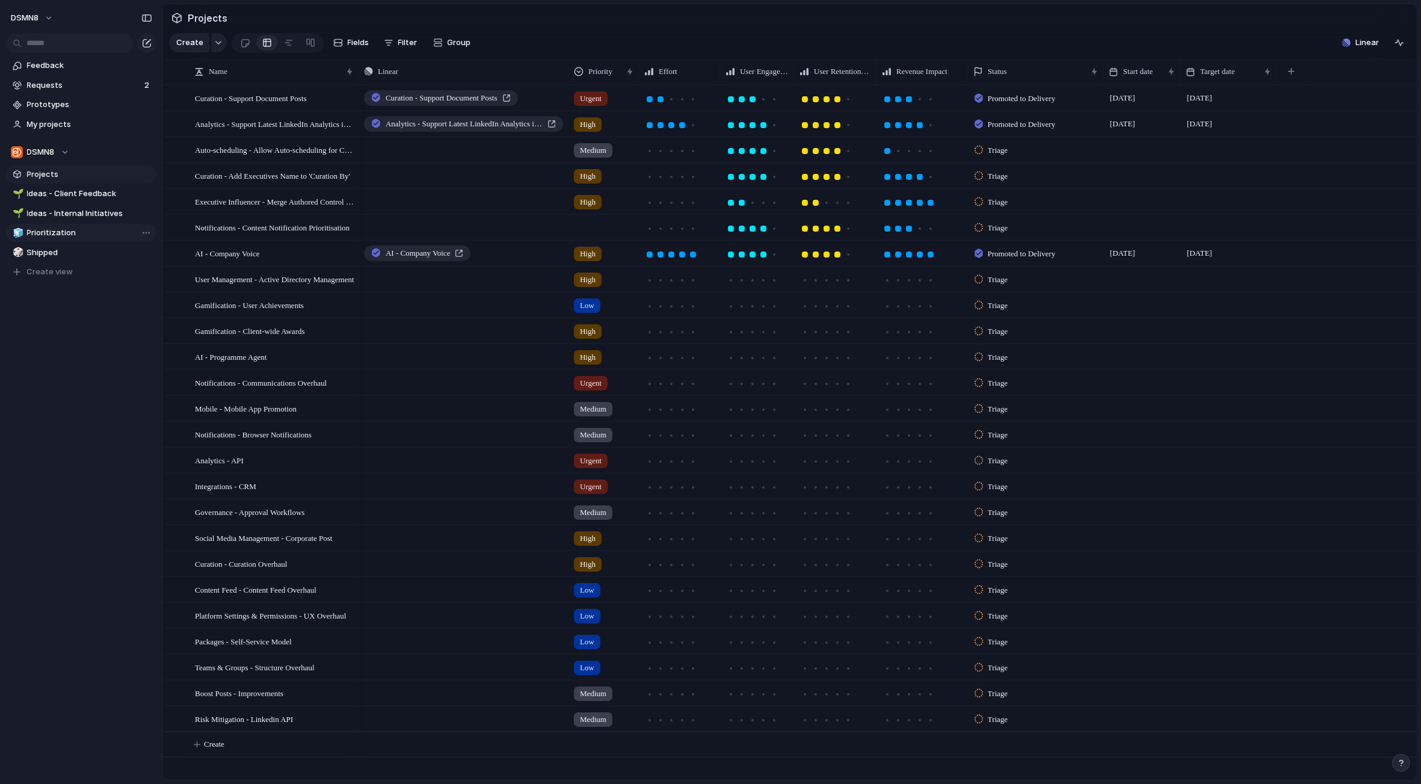
click at [89, 233] on span "Prioritization" at bounding box center [89, 233] width 125 height 12
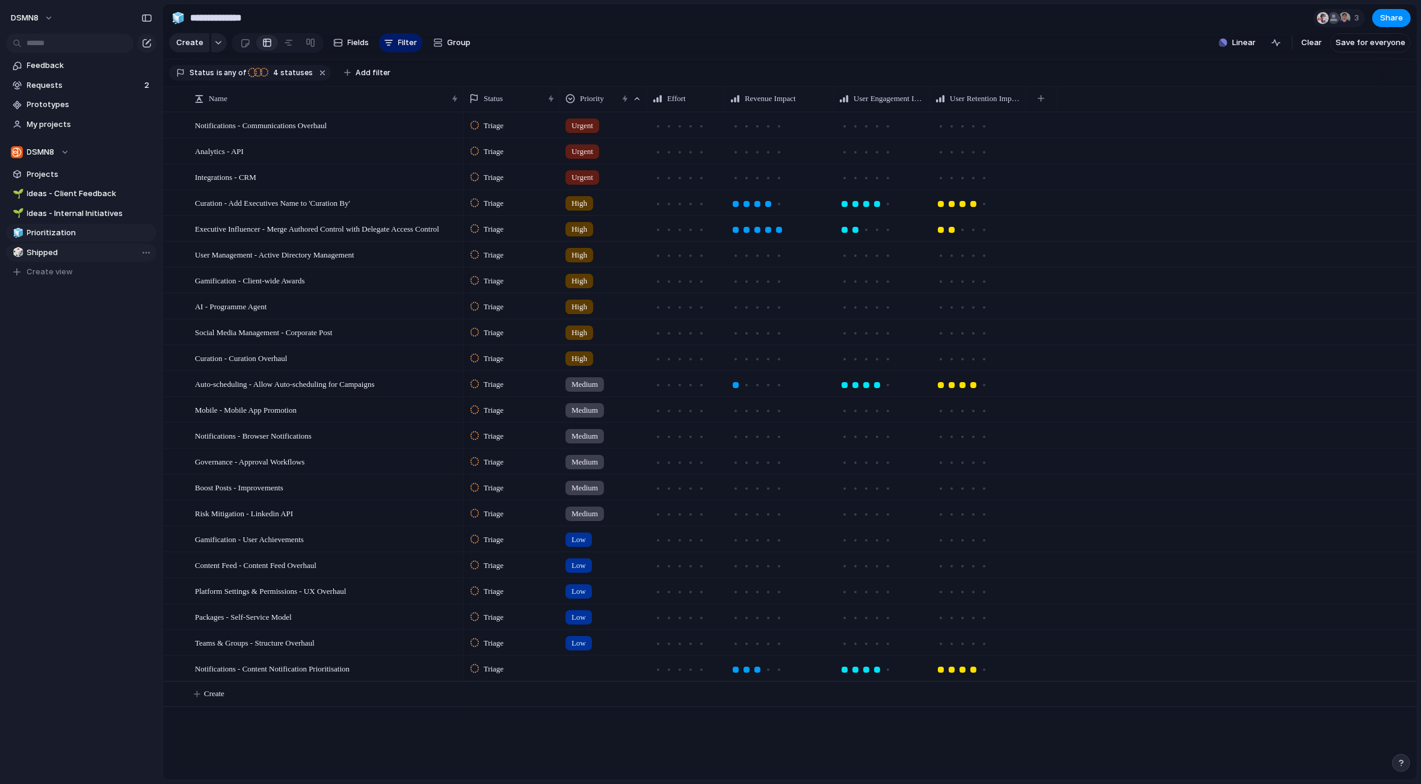
click at [88, 257] on span "Shipped" at bounding box center [89, 253] width 125 height 12
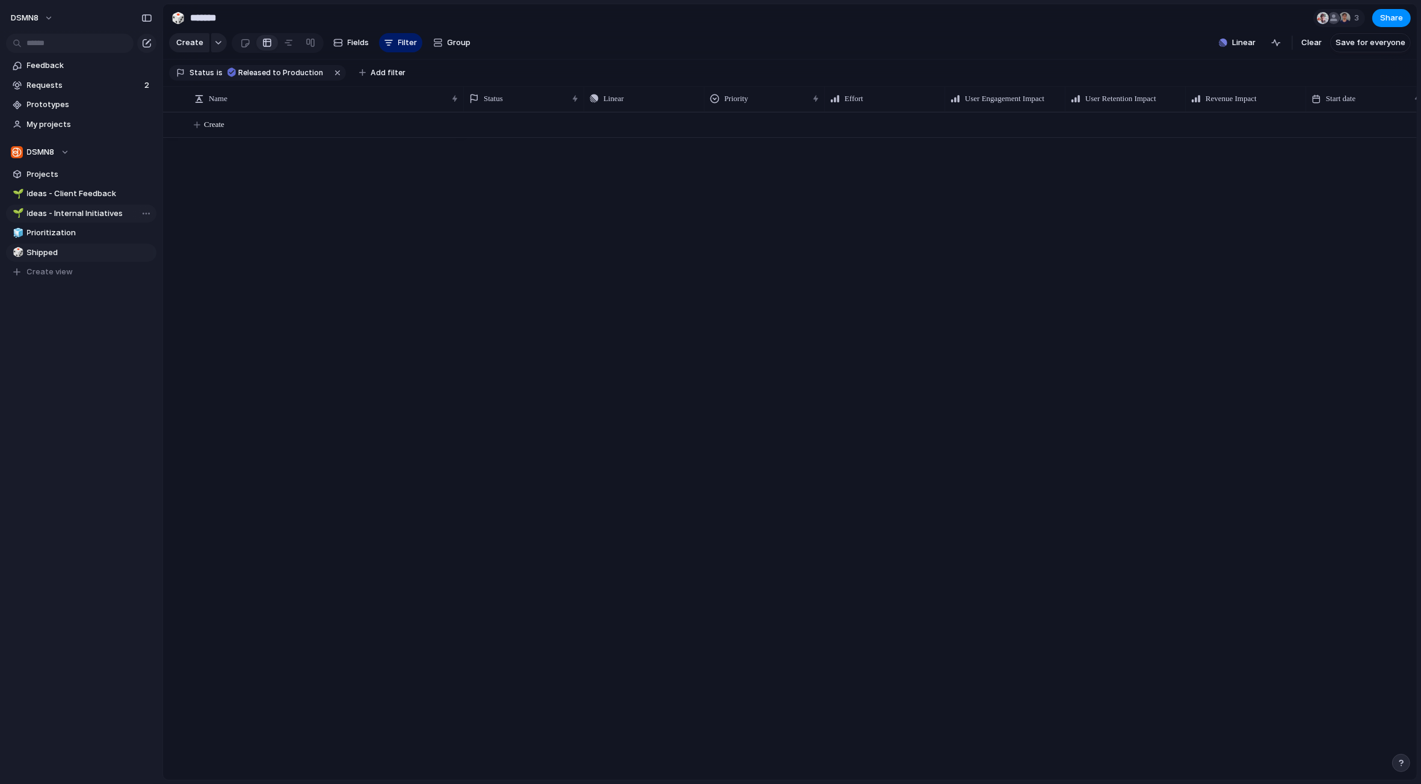
click at [89, 211] on span "Ideas - Internal Initiatives" at bounding box center [89, 214] width 125 height 12
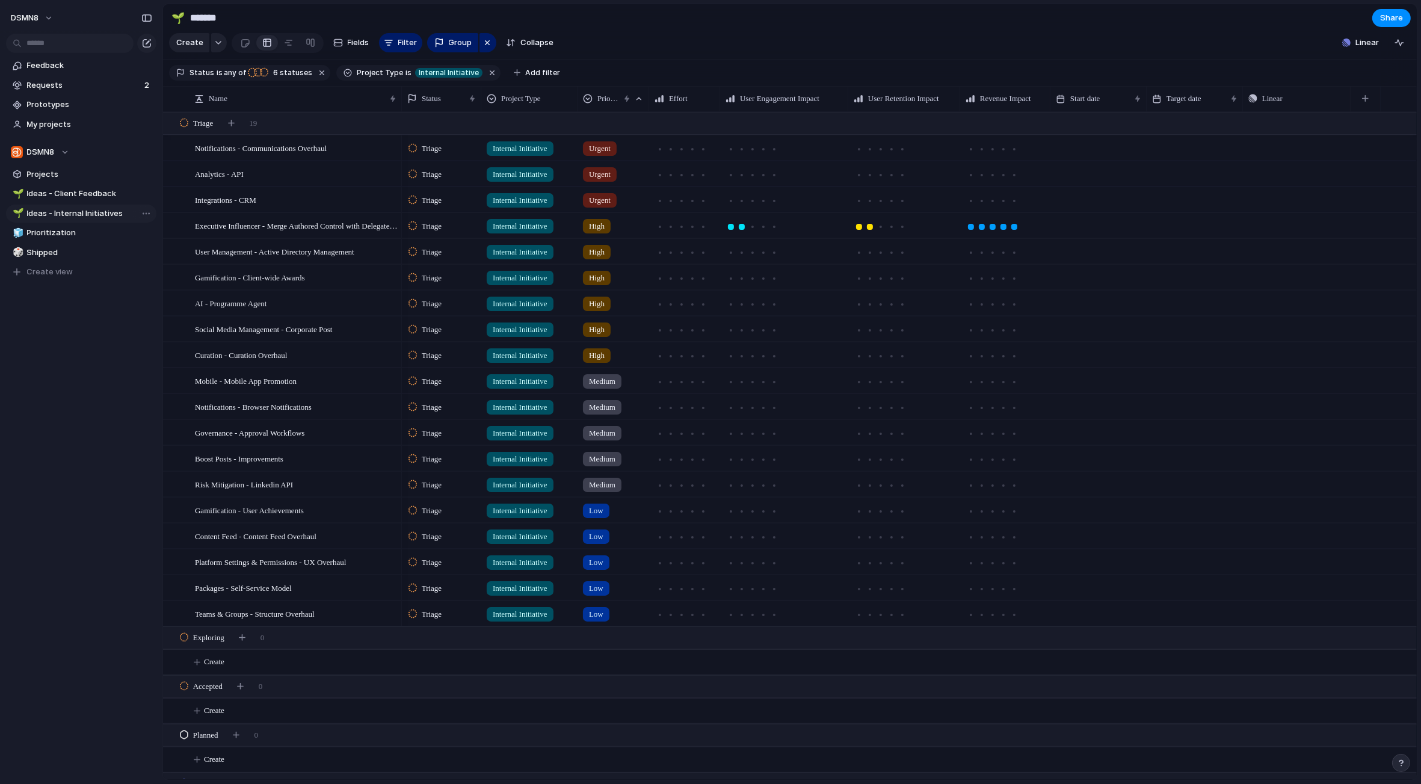
type input "**********"
click at [213, 122] on span "Triage" at bounding box center [203, 123] width 20 height 12
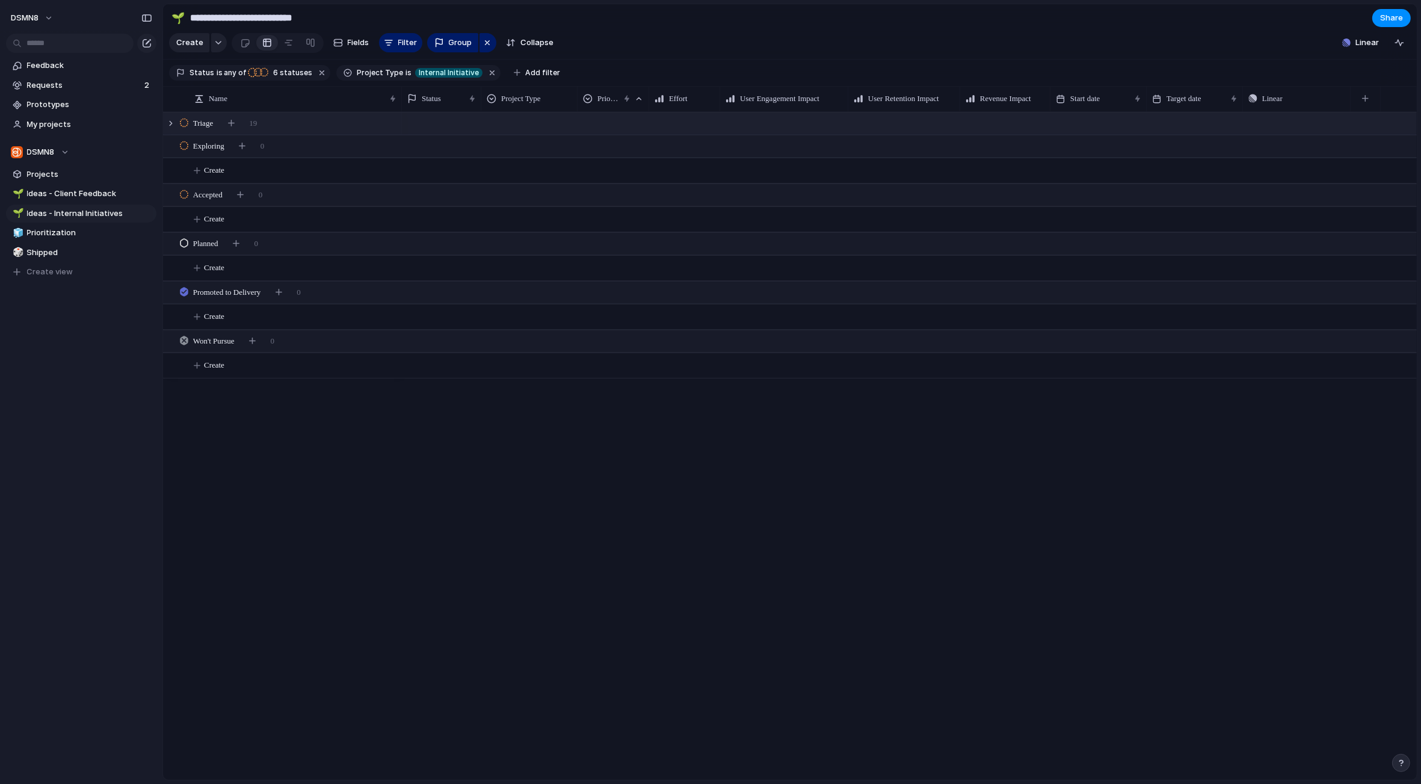
click at [213, 122] on span "Triage" at bounding box center [203, 123] width 20 height 12
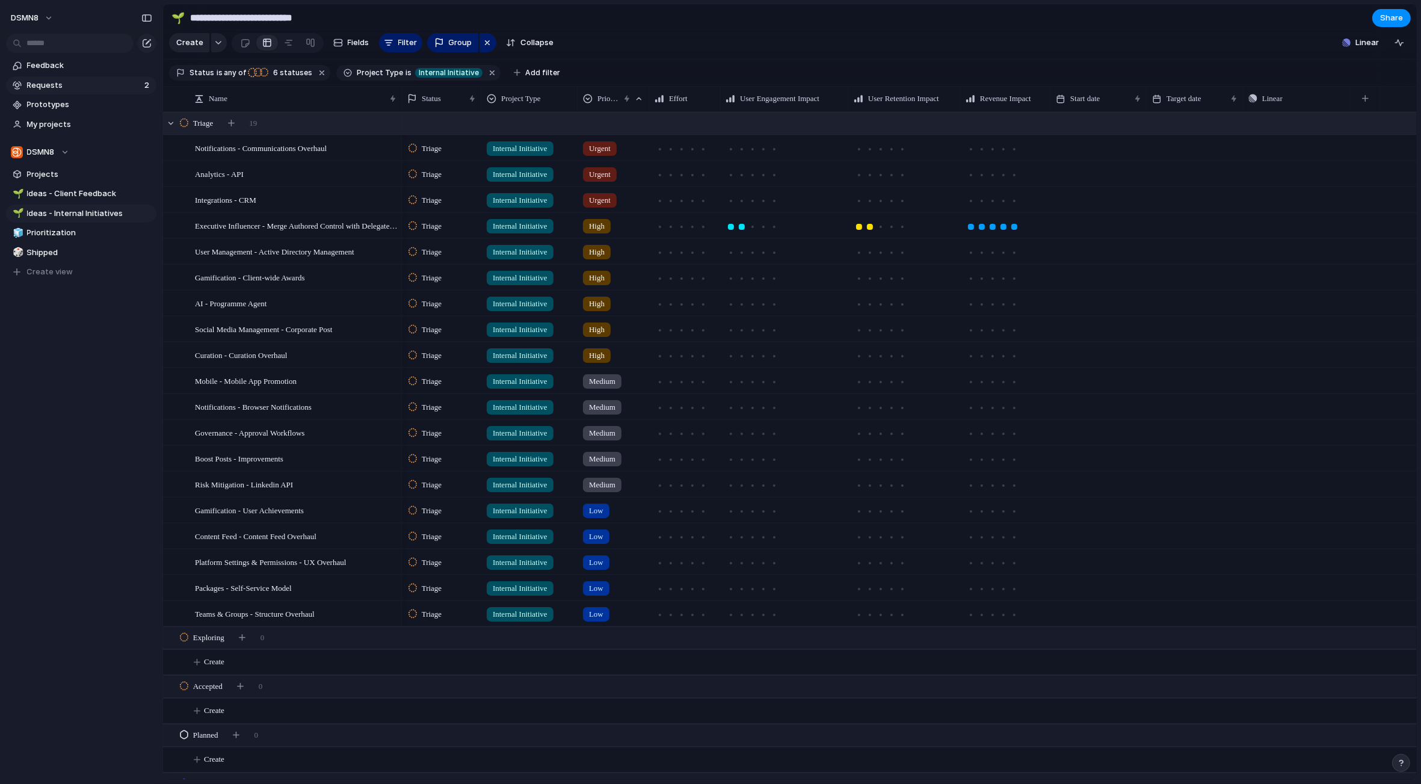
click at [97, 88] on span "Requests" at bounding box center [84, 85] width 114 height 12
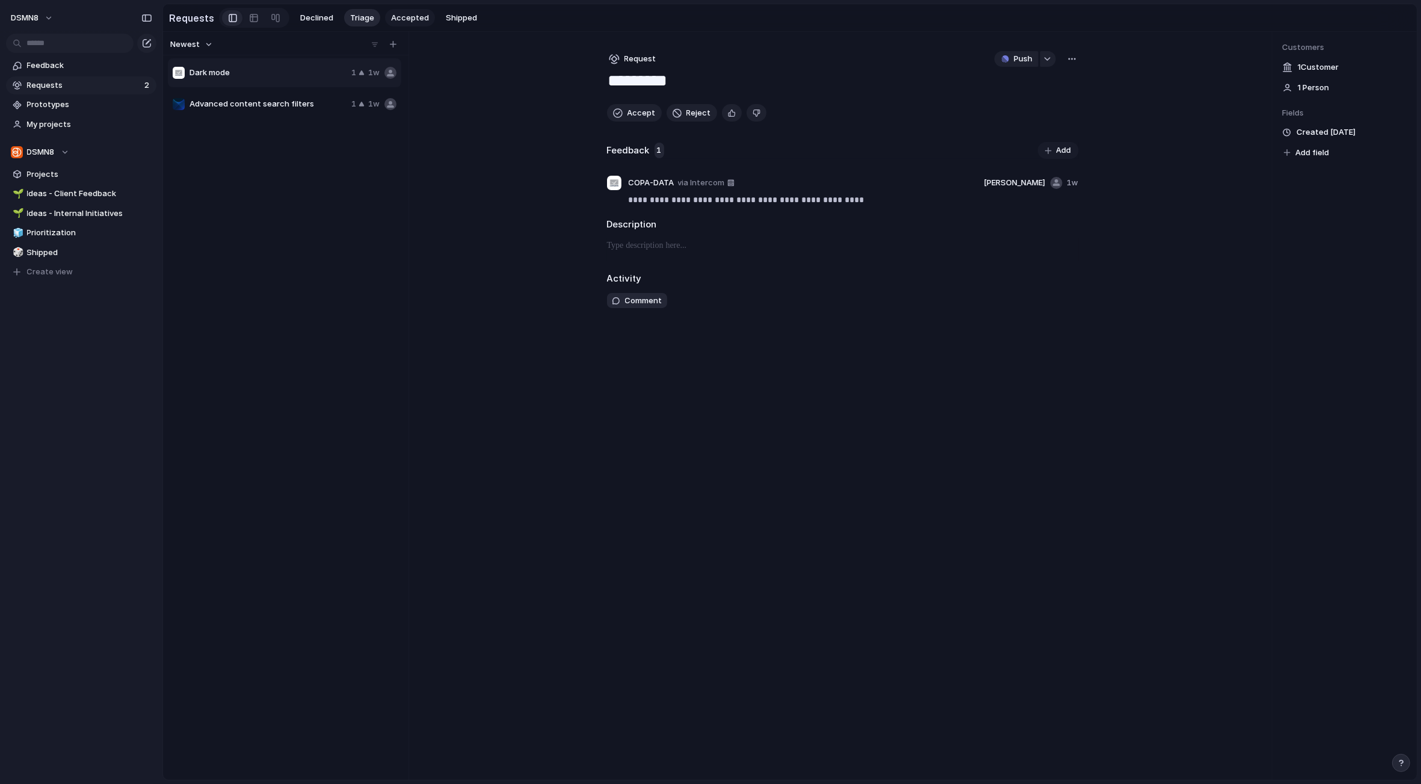
click at [401, 17] on span "Accepted" at bounding box center [410, 18] width 38 height 12
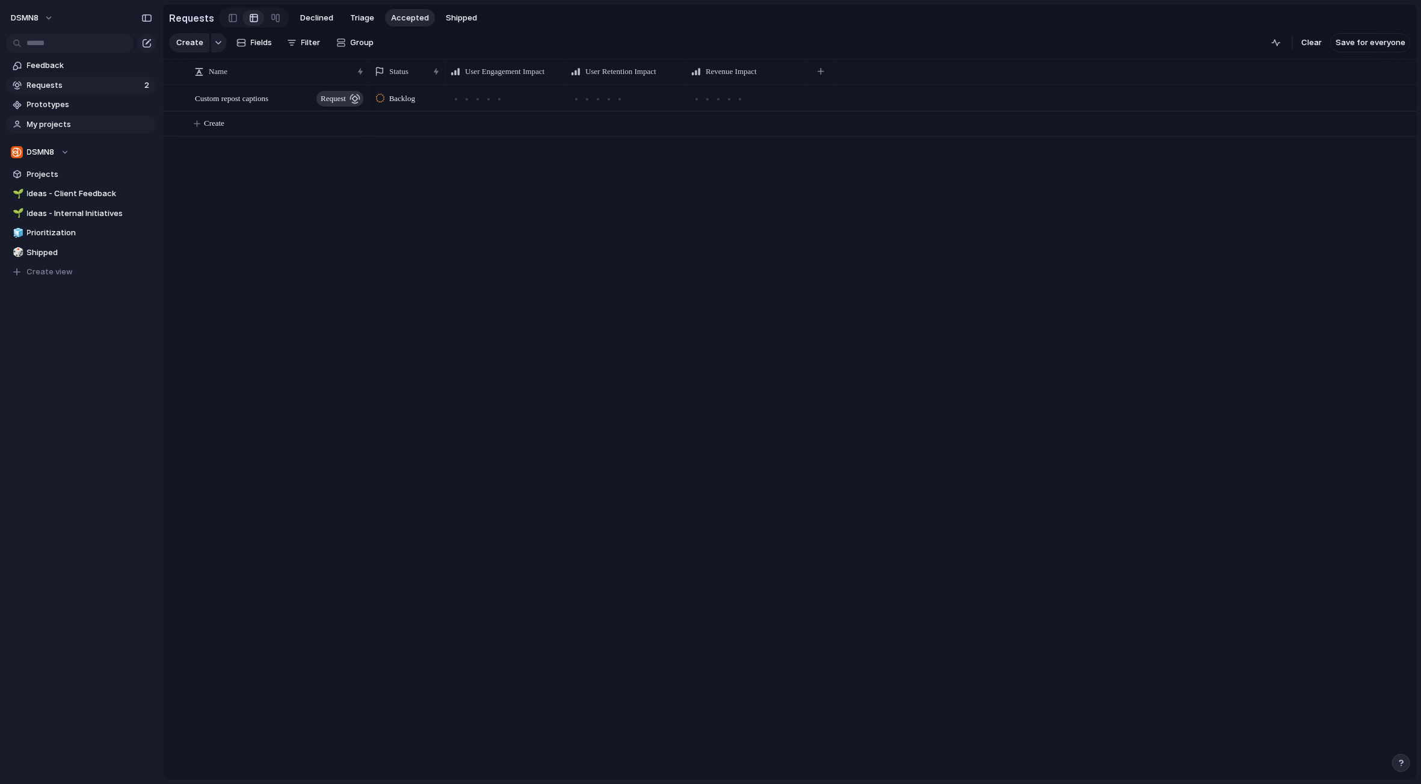
click at [80, 126] on span "My projects" at bounding box center [89, 125] width 125 height 12
click at [89, 197] on span "Ideas - Client Feedback" at bounding box center [89, 194] width 125 height 12
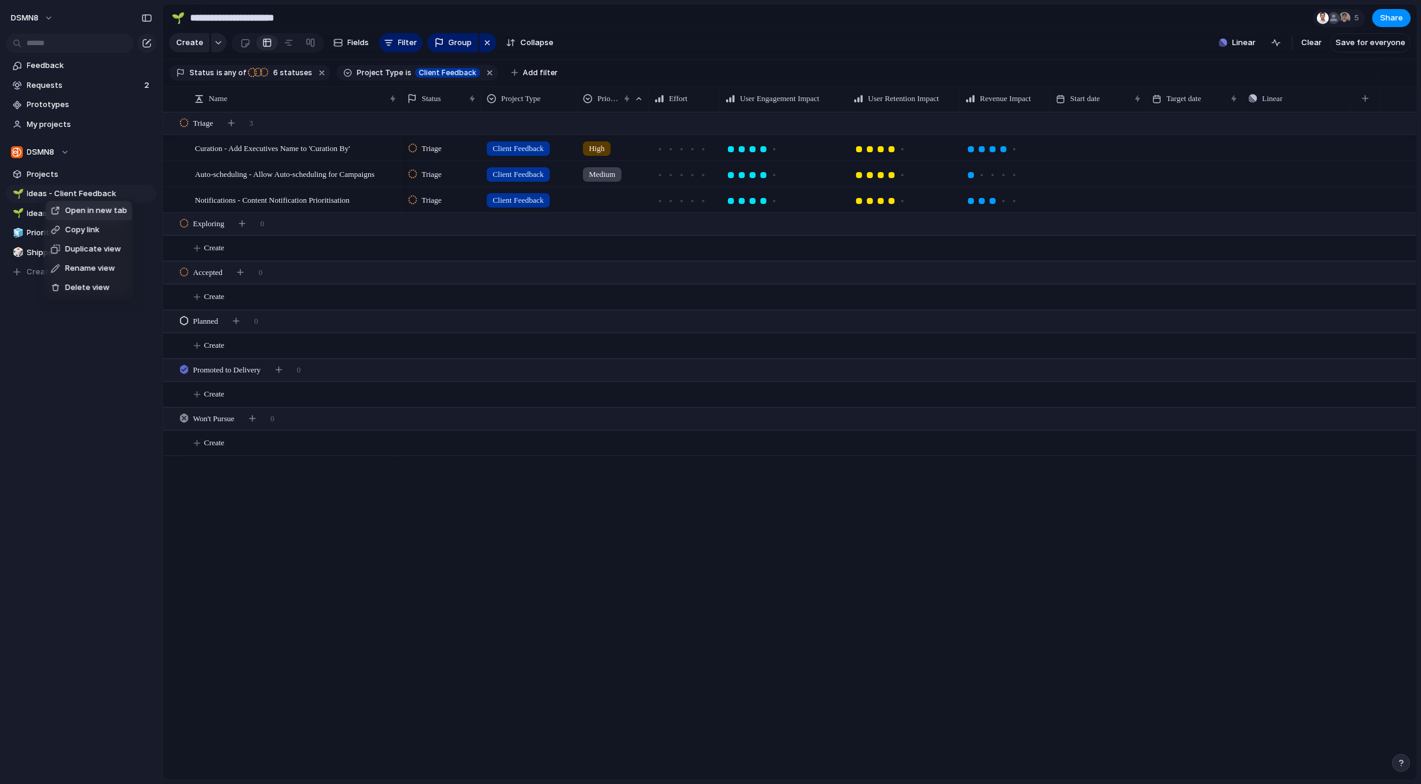
click at [76, 251] on span "Duplicate view" at bounding box center [93, 249] width 56 height 12
type input "**********"
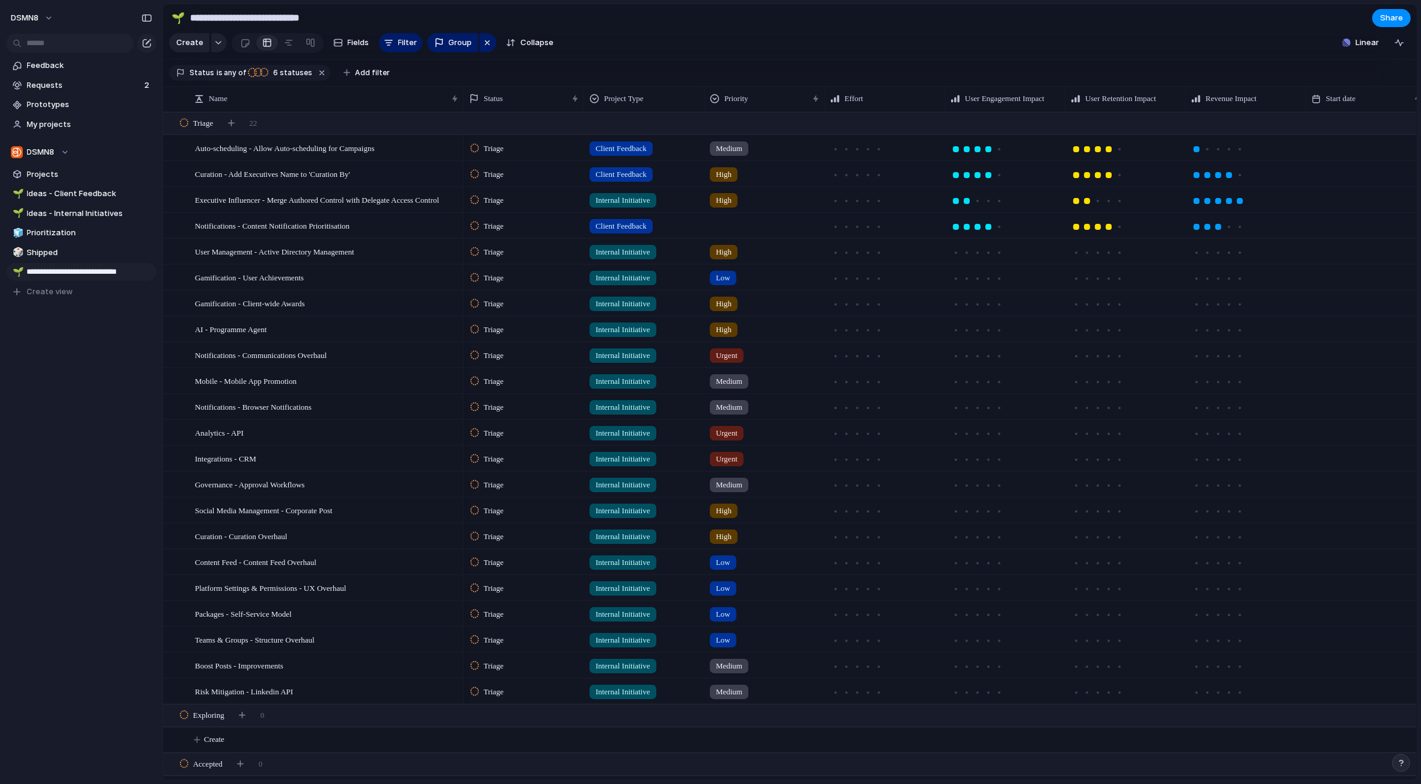
drag, startPoint x: 49, startPoint y: 271, endPoint x: 142, endPoint y: 276, distance: 92.8
click at [142, 276] on input "**********" at bounding box center [89, 272] width 125 height 12
click at [139, 275] on input "**********" at bounding box center [89, 272] width 125 height 12
drag, startPoint x: 145, startPoint y: 270, endPoint x: 57, endPoint y: 274, distance: 88.5
click at [57, 274] on input "**********" at bounding box center [89, 272] width 125 height 12
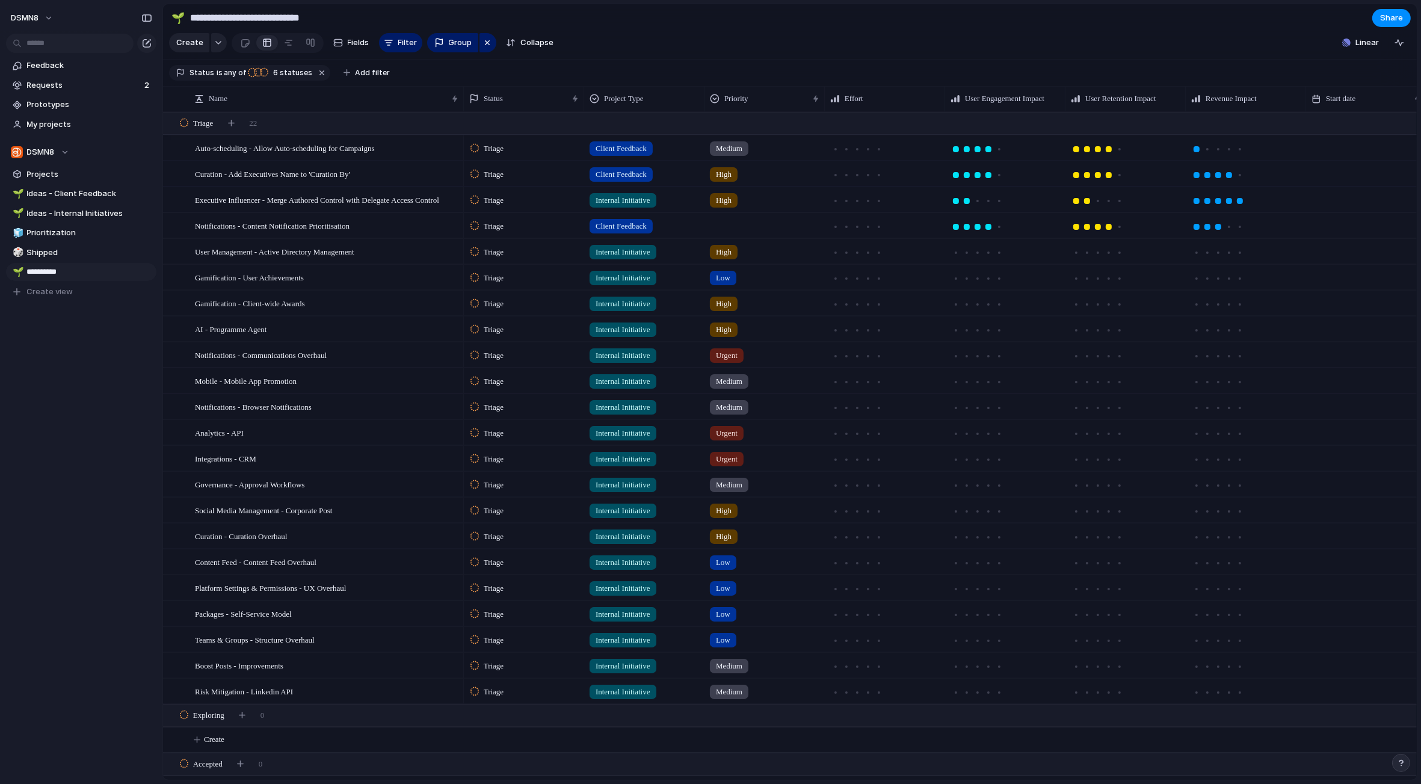
type input "**********"
click at [55, 337] on div "**********" at bounding box center [81, 199] width 162 height 398
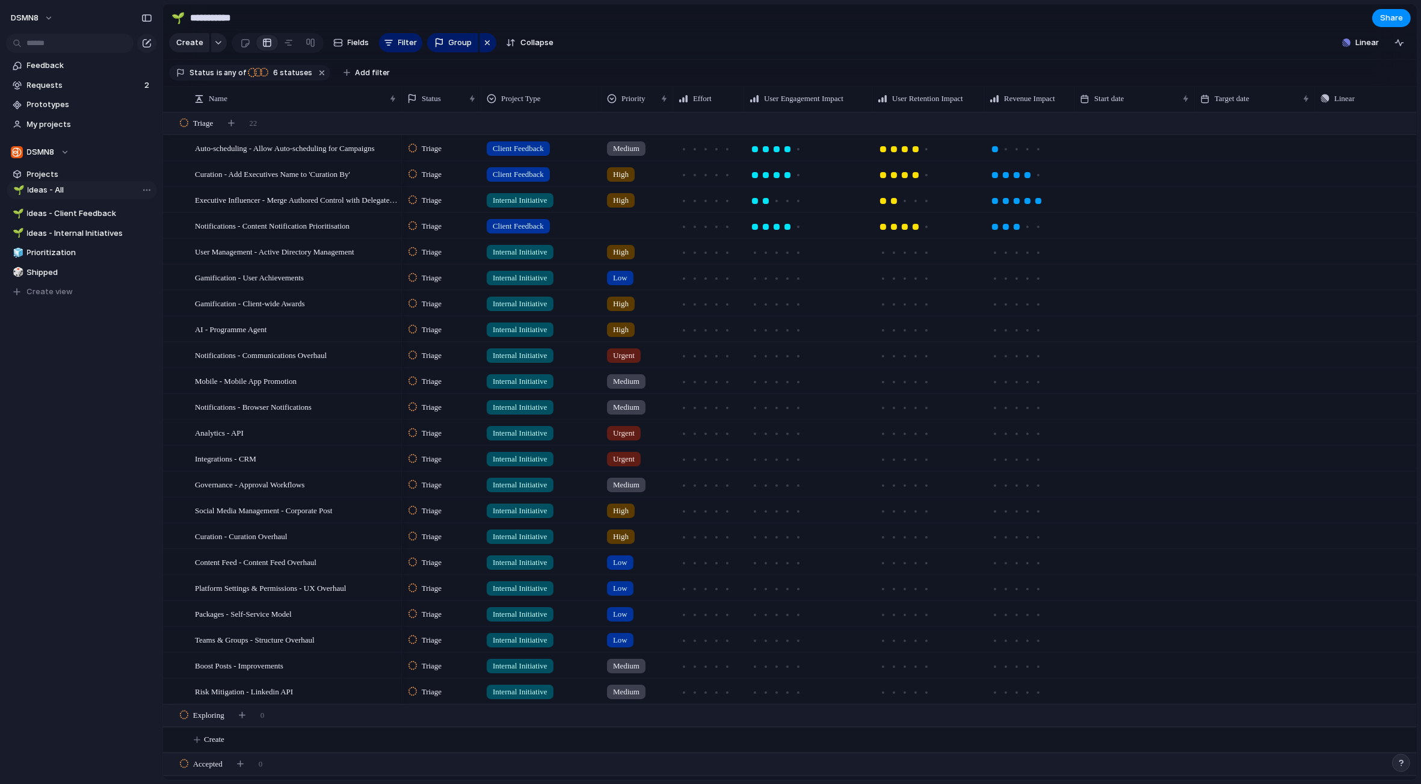
drag, startPoint x: 66, startPoint y: 274, endPoint x: 67, endPoint y: 192, distance: 81.8
click at [67, 192] on div "🌱 Ideas - Client Feedback 🌱 Ideas - Internal Initiatives 🧊 Prioritization 🎲 Shi…" at bounding box center [81, 243] width 150 height 116
click at [86, 213] on span "Ideas - Client Feedback" at bounding box center [89, 214] width 125 height 12
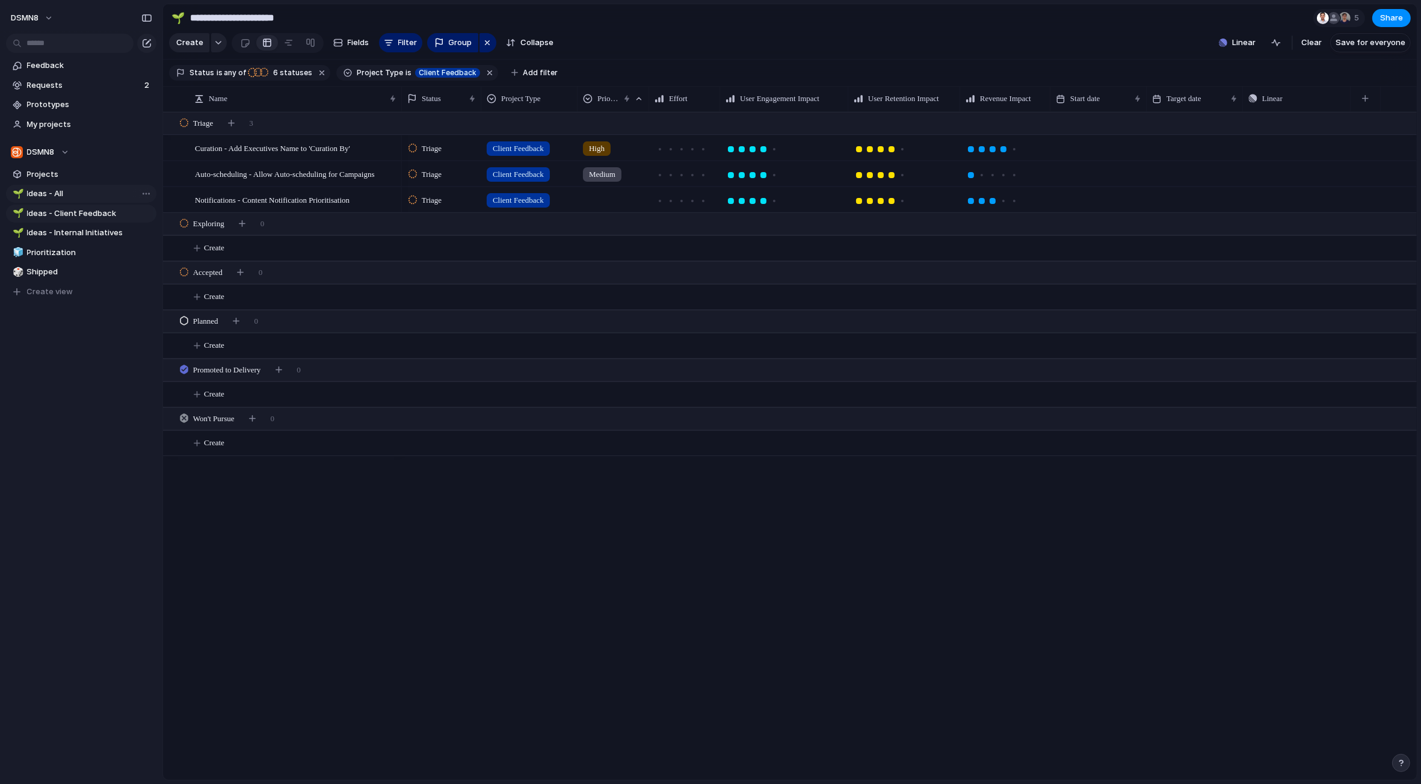
click at [52, 197] on span "Ideas - All" at bounding box center [89, 194] width 125 height 12
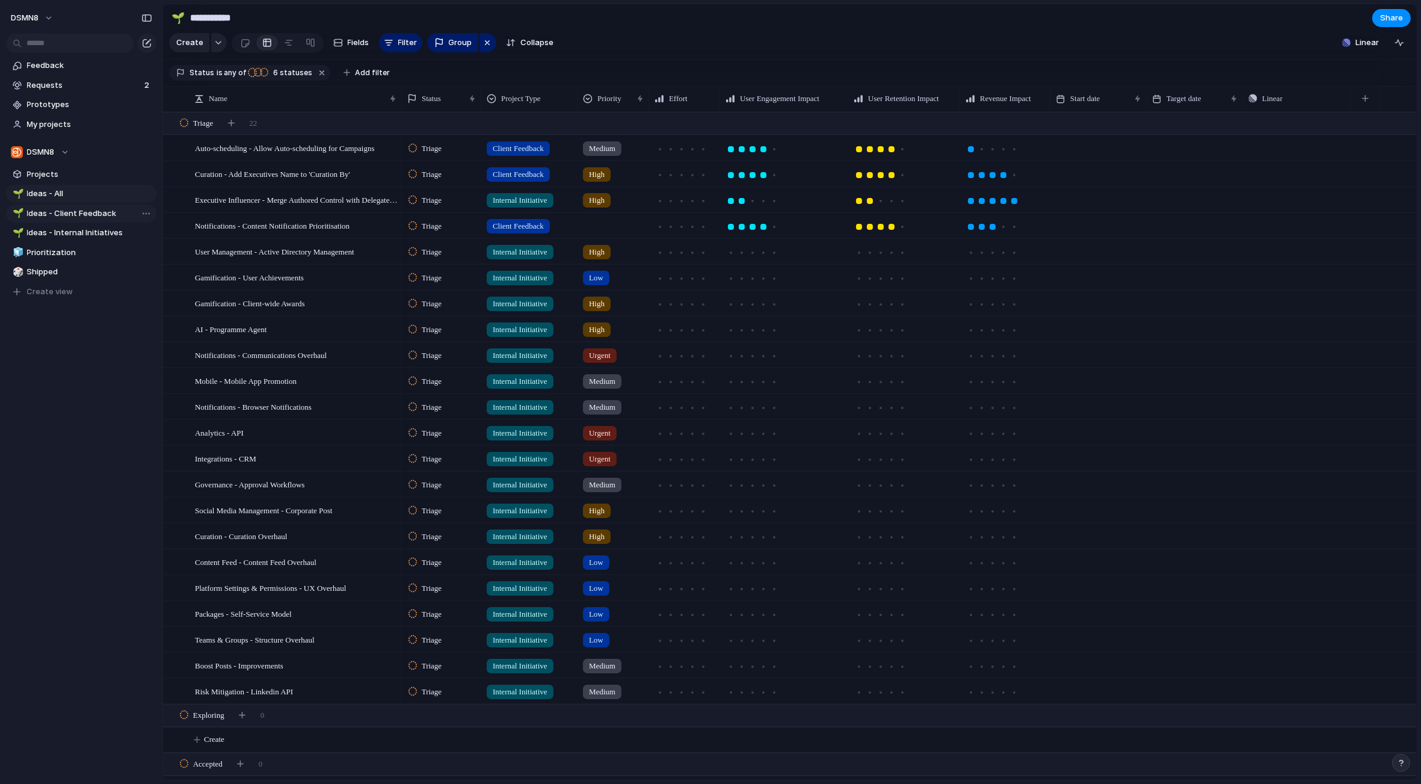
click at [61, 215] on span "Ideas - Client Feedback" at bounding box center [89, 214] width 125 height 12
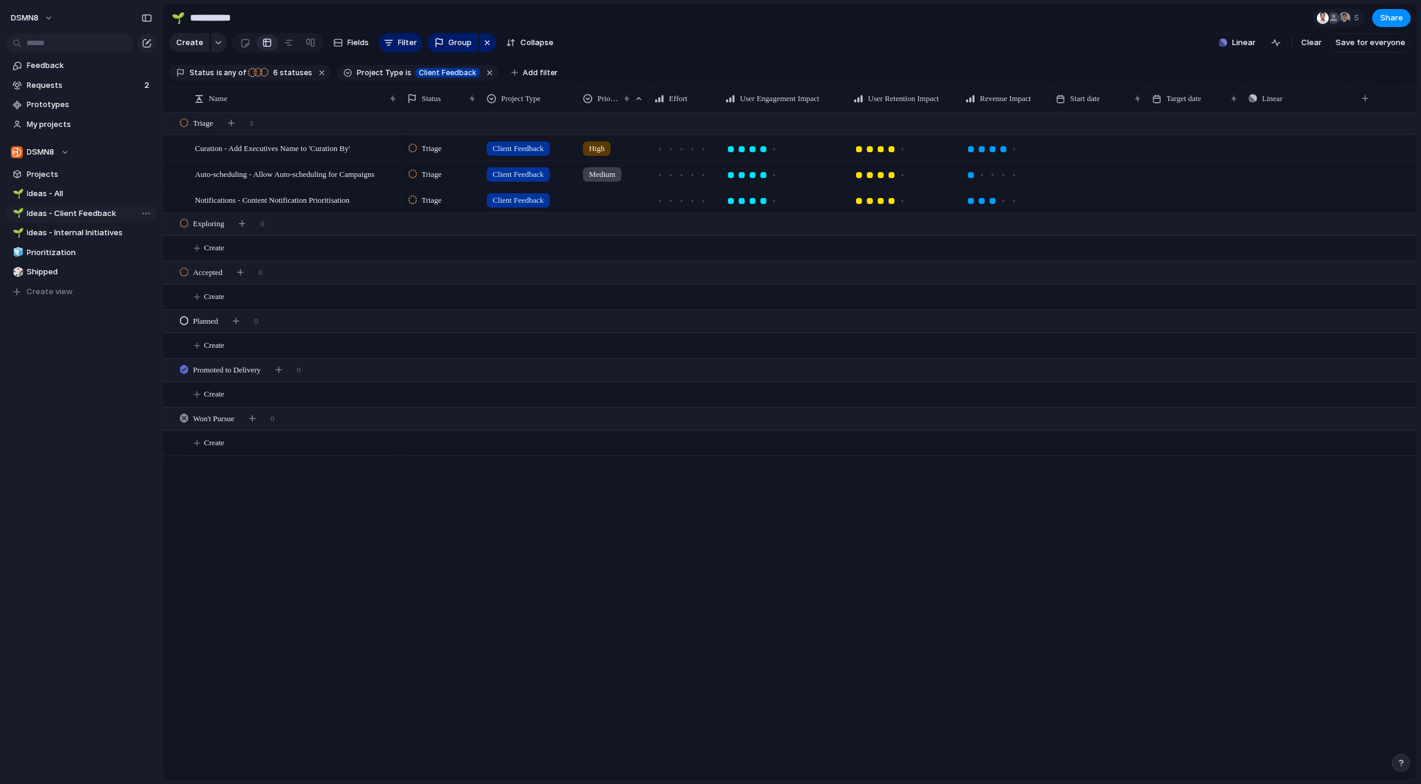
type input "**********"
click at [17, 193] on div "🌱" at bounding box center [17, 194] width 8 height 14
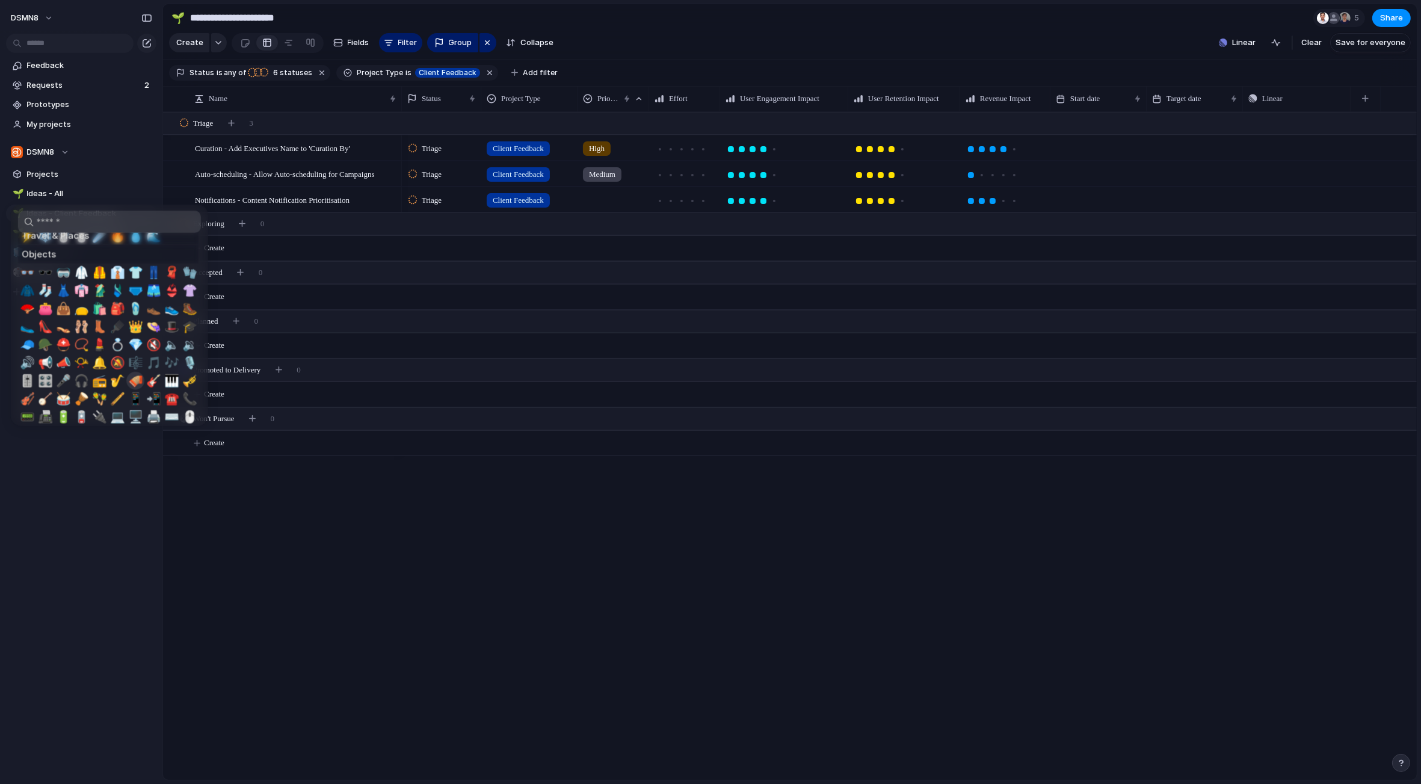
scroll to position [2137, 0]
click at [77, 472] on div at bounding box center [710, 392] width 1421 height 784
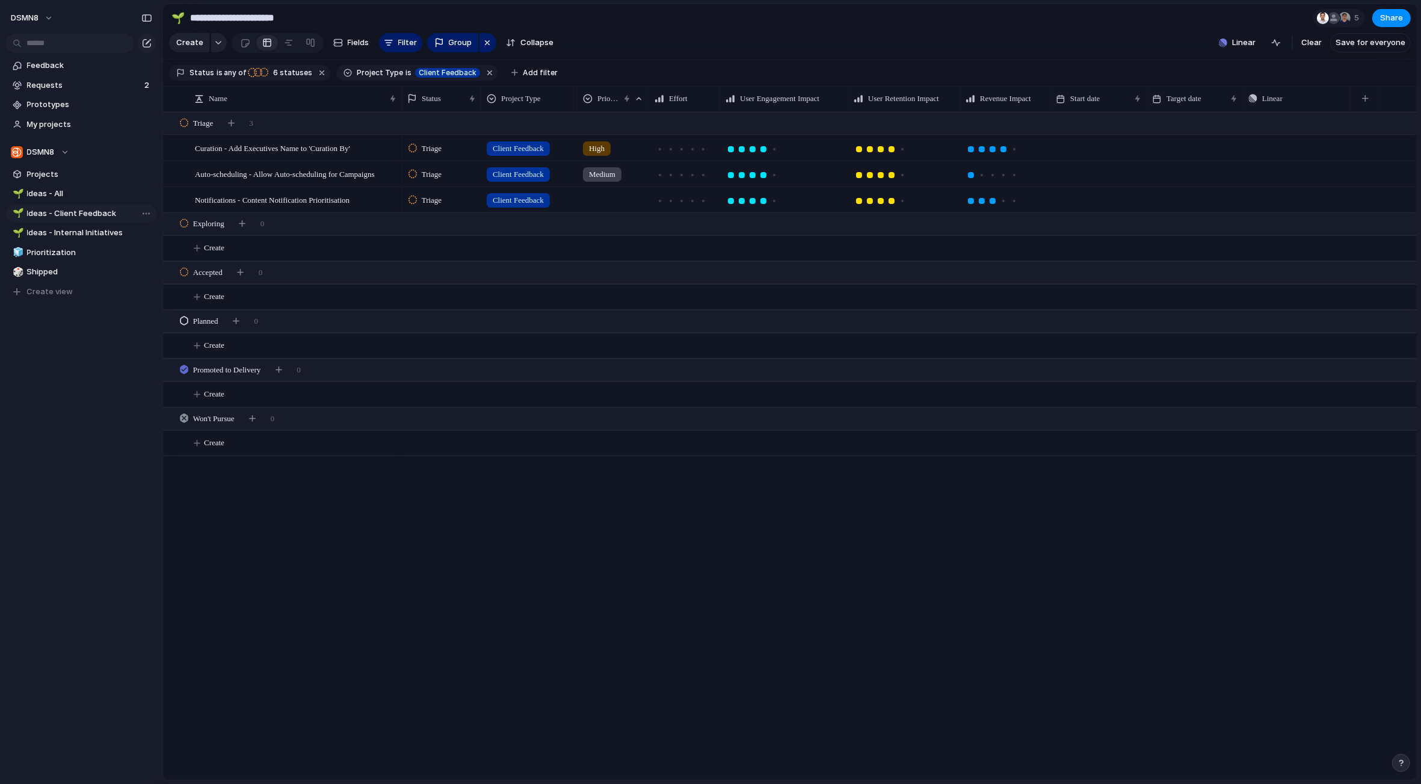
click at [17, 211] on div "🌱" at bounding box center [17, 213] width 8 height 14
type input "*"
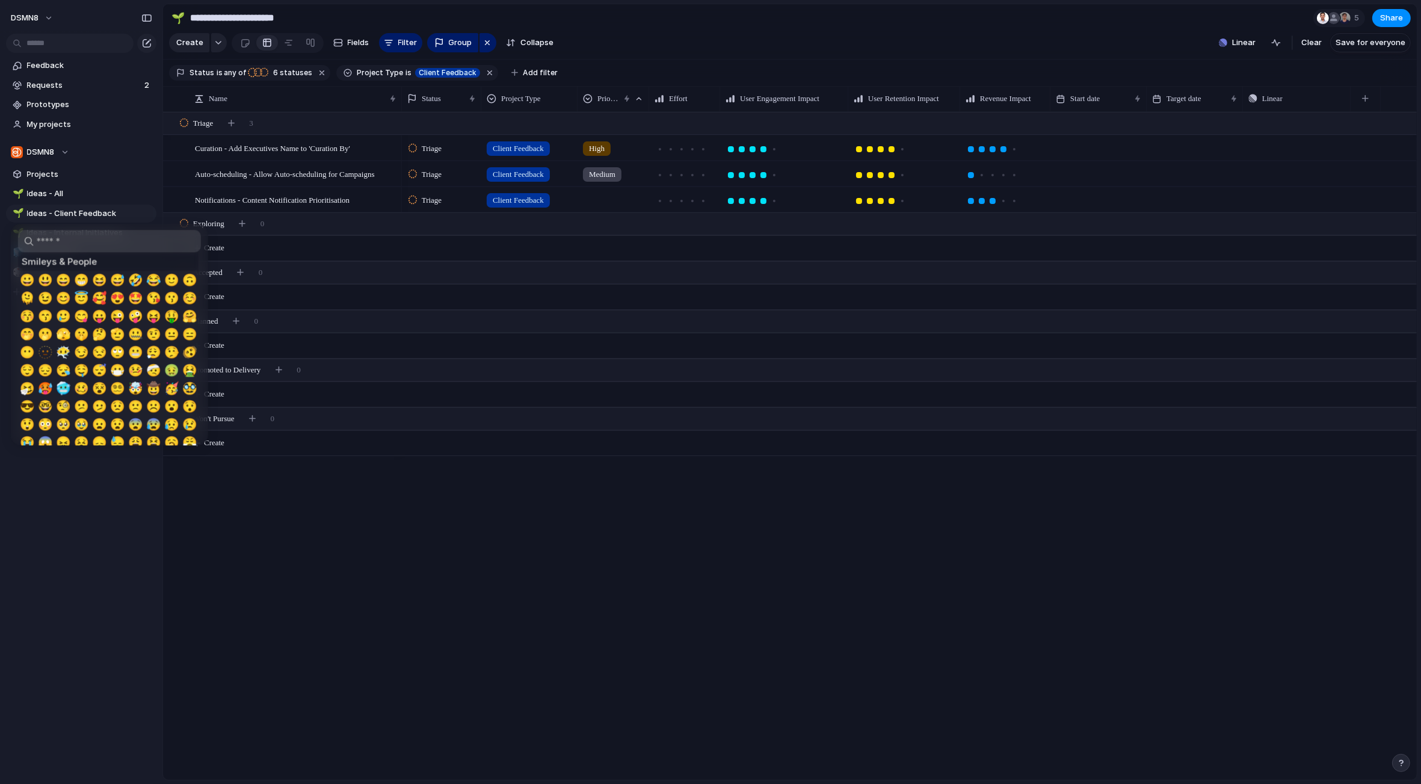
click at [94, 525] on div at bounding box center [710, 392] width 1421 height 784
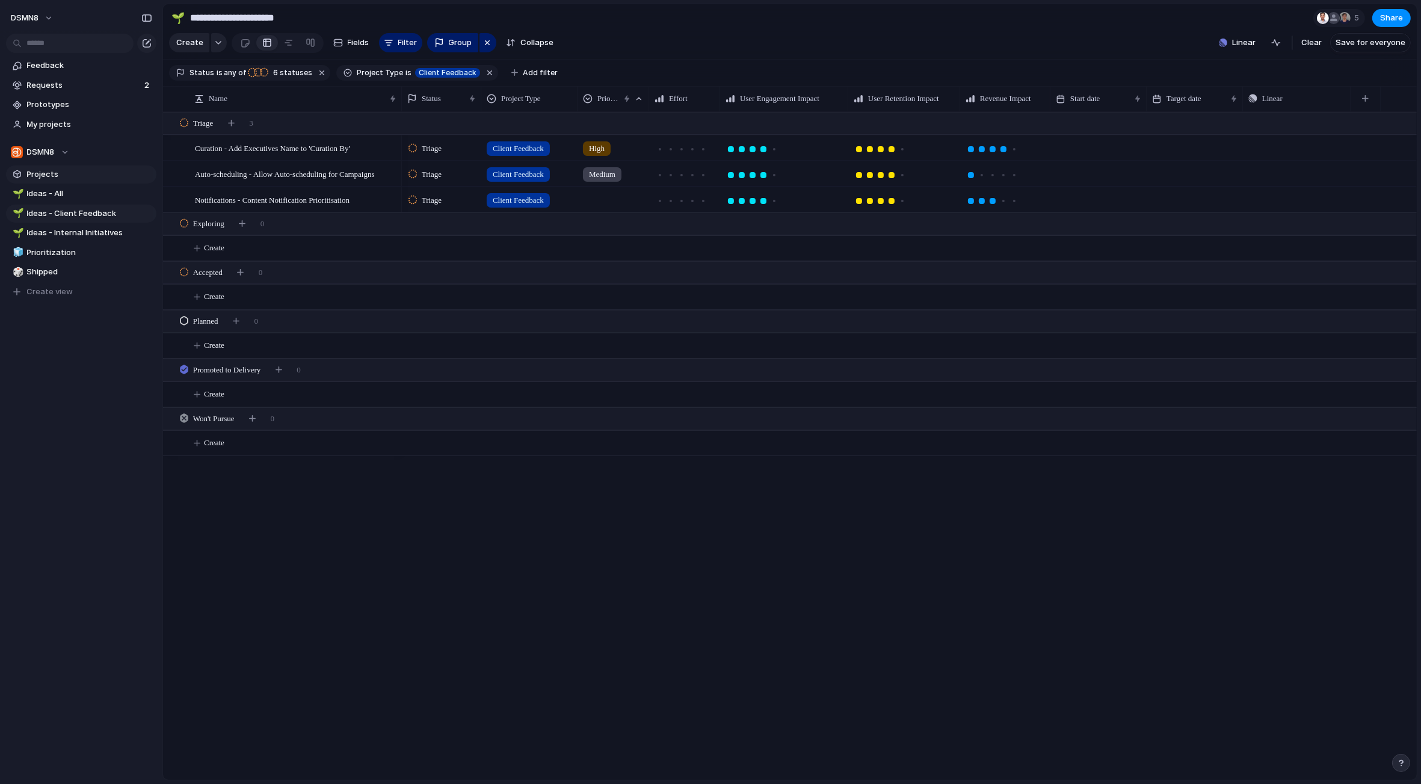
click at [44, 177] on span "Projects" at bounding box center [89, 174] width 125 height 12
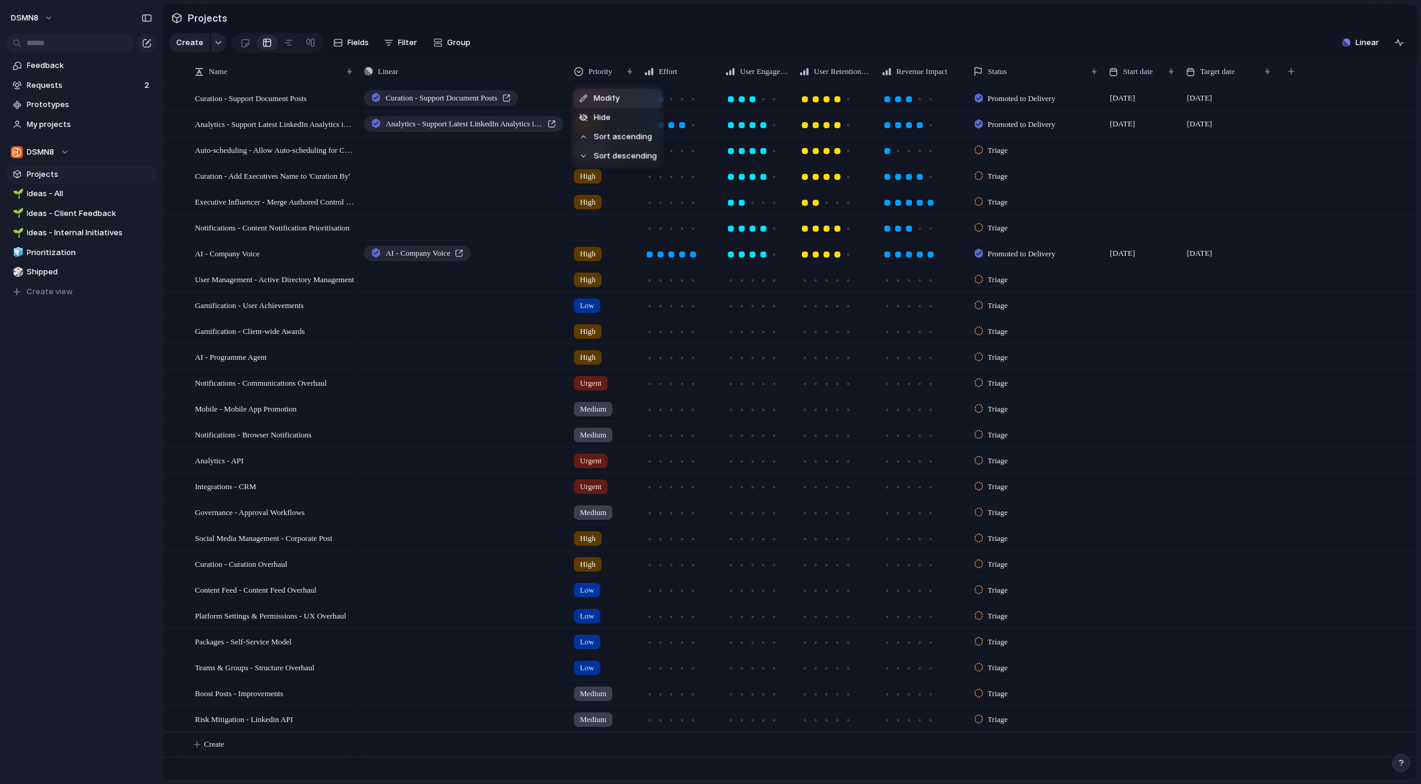
click at [593, 48] on div "Modify Hide Sort ascending Sort descending" at bounding box center [710, 392] width 1421 height 784
click at [82, 336] on div "Feedback Requests 2 Prototypes My projects DSMN8 Projects 🌱 Ideas - All 🌱 Ideas…" at bounding box center [81, 199] width 162 height 398
click at [82, 197] on span "Ideas - All" at bounding box center [89, 194] width 125 height 12
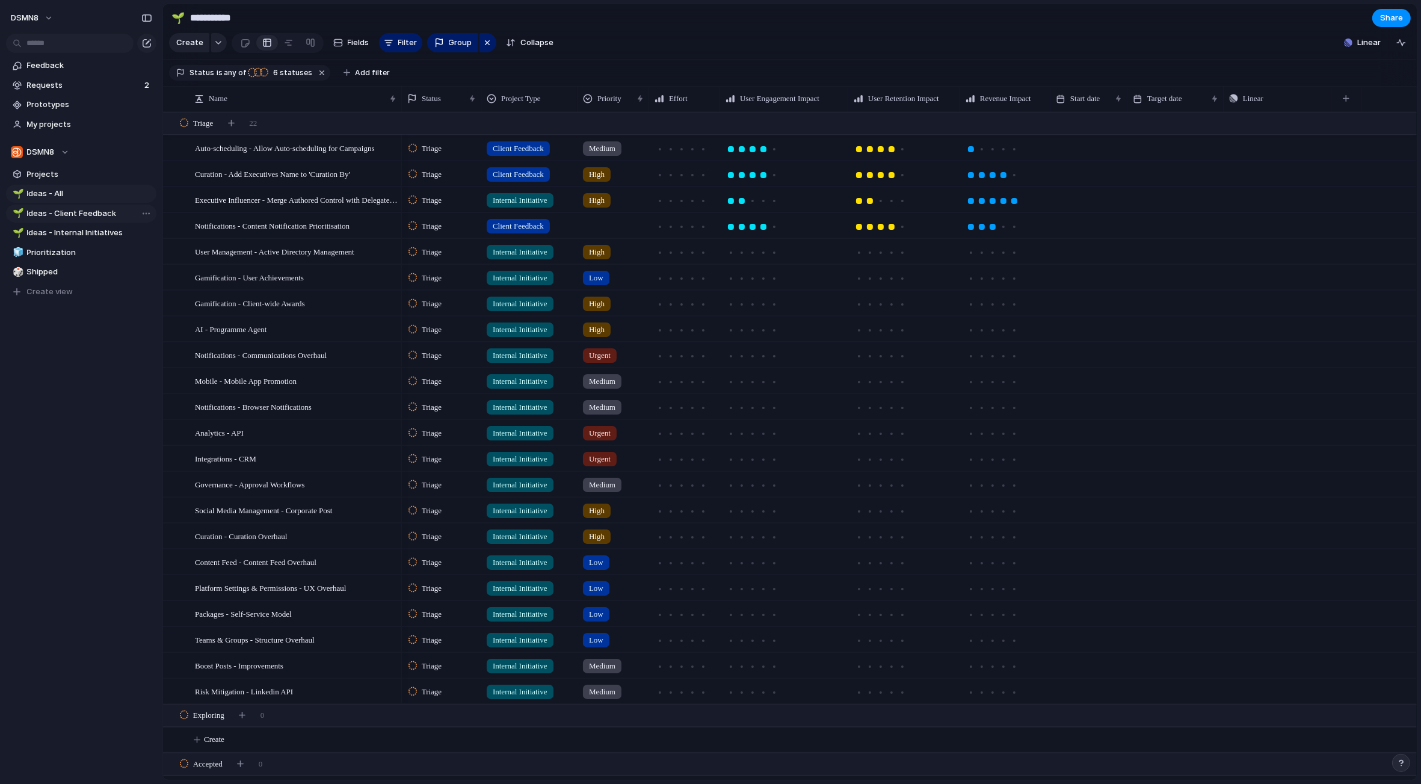
click at [90, 215] on span "Ideas - Client Feedback" at bounding box center [89, 214] width 125 height 12
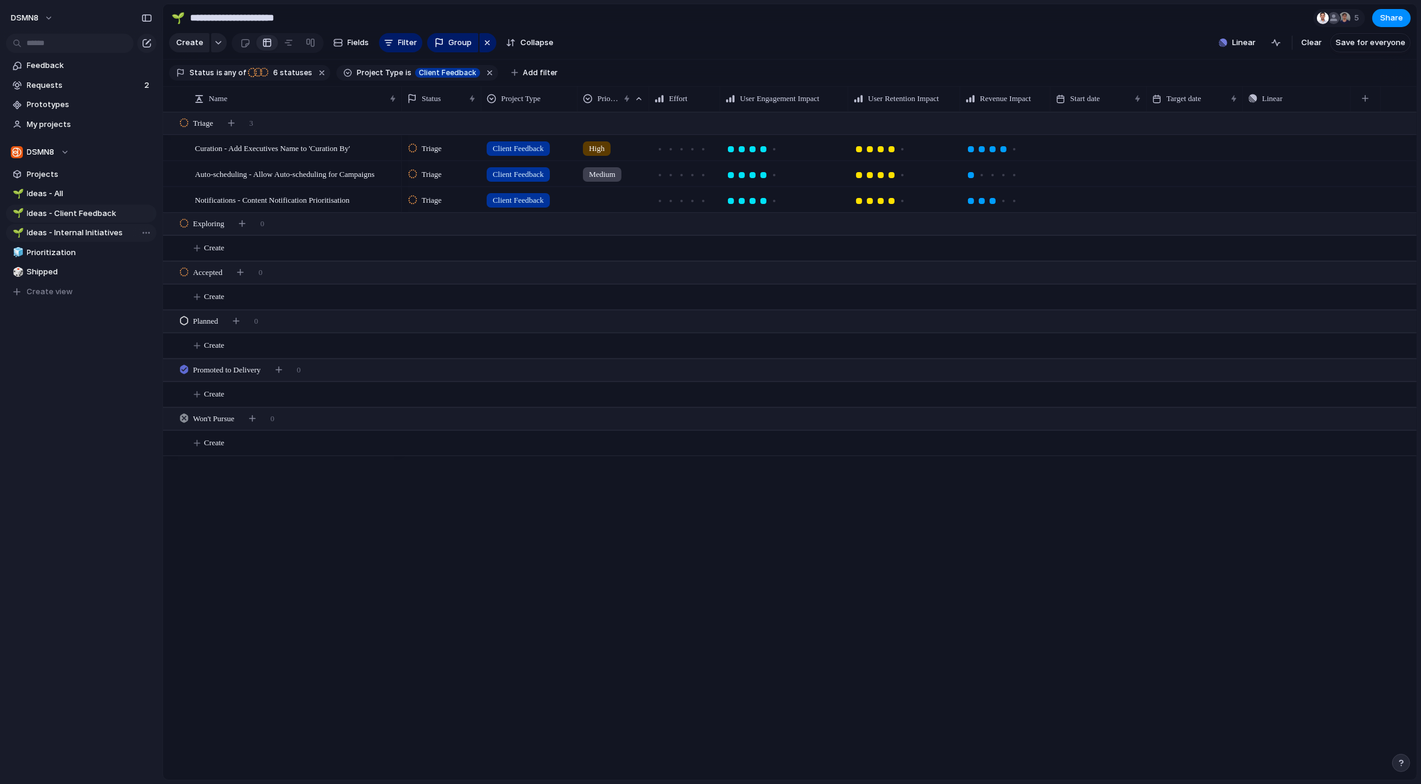
click at [89, 234] on span "Ideas - Internal Initiatives" at bounding box center [89, 233] width 125 height 12
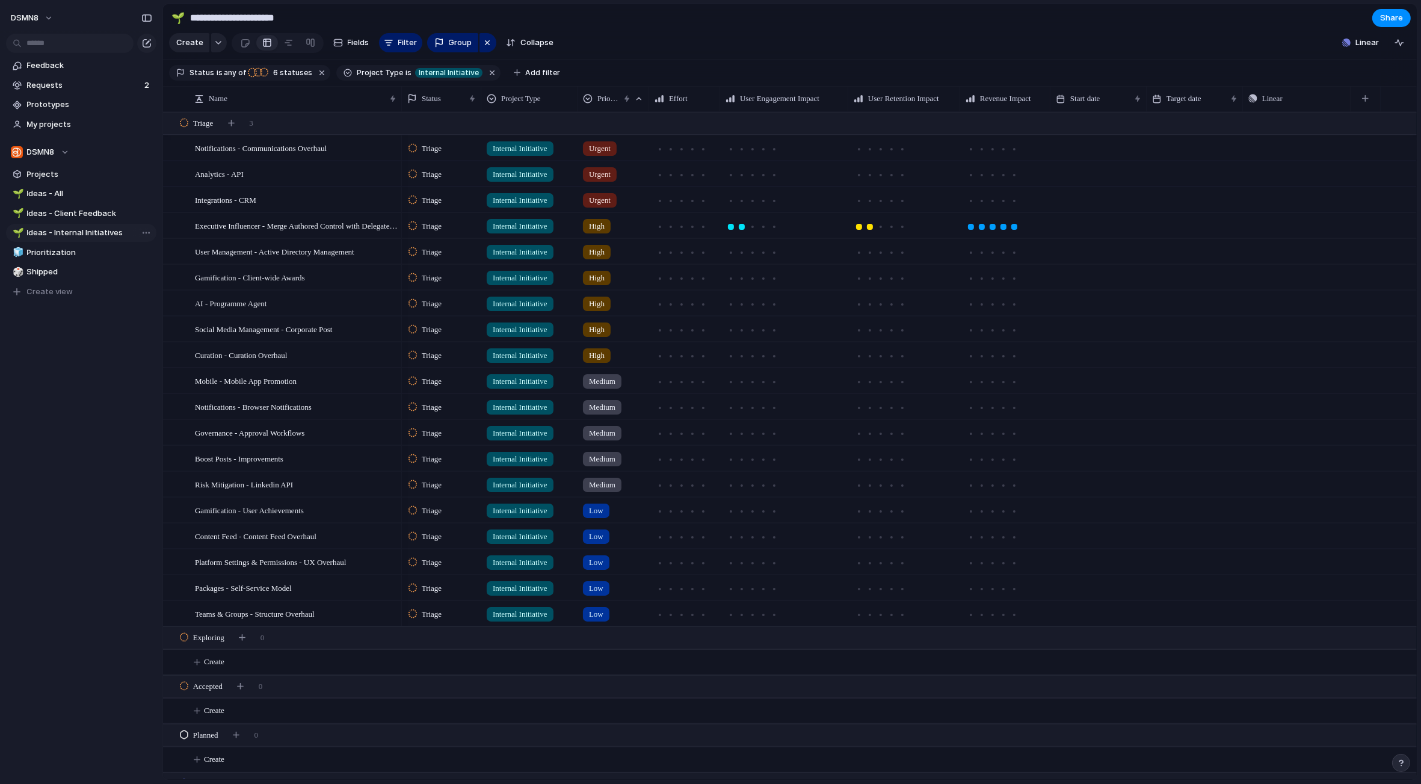
type input "**********"
click at [69, 179] on span "Projects" at bounding box center [89, 174] width 125 height 12
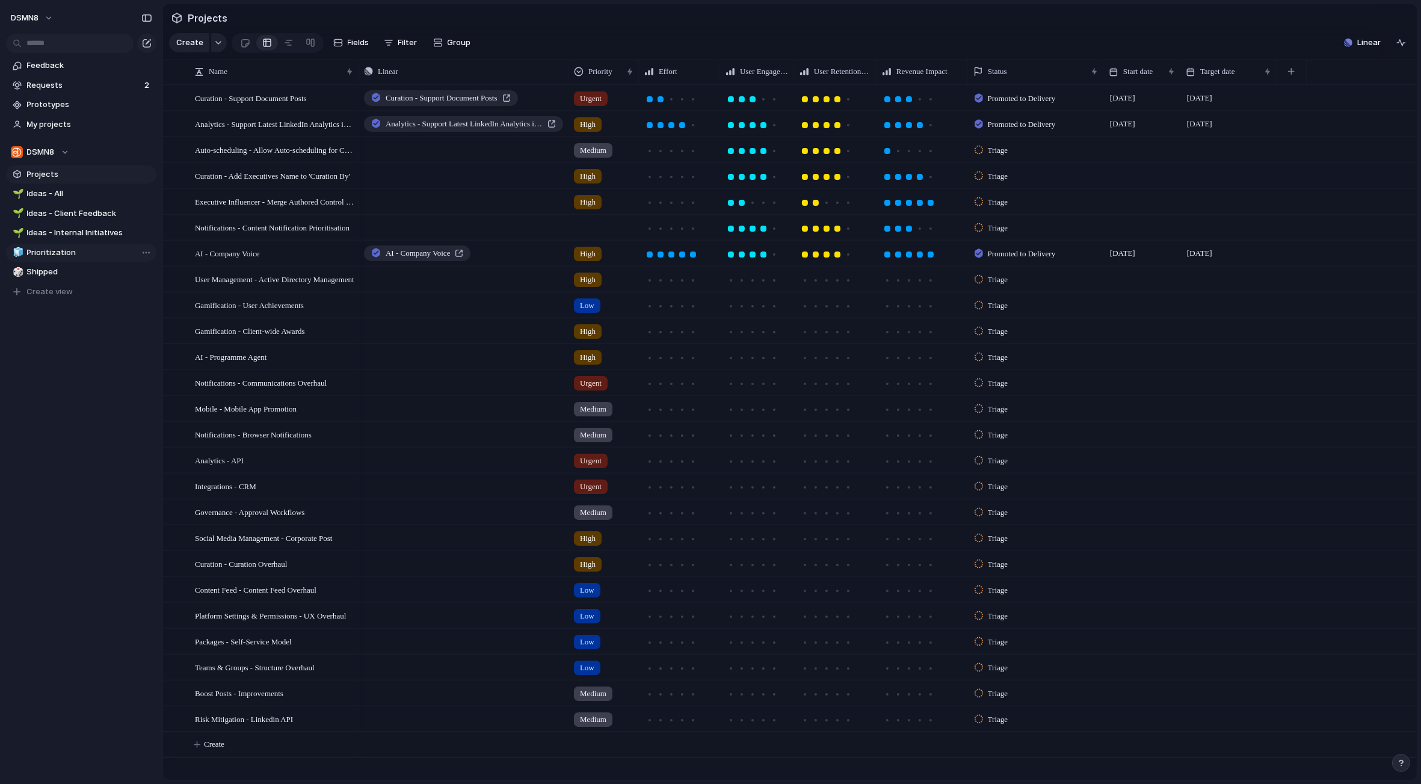
click at [79, 253] on span "Prioritization" at bounding box center [89, 253] width 125 height 12
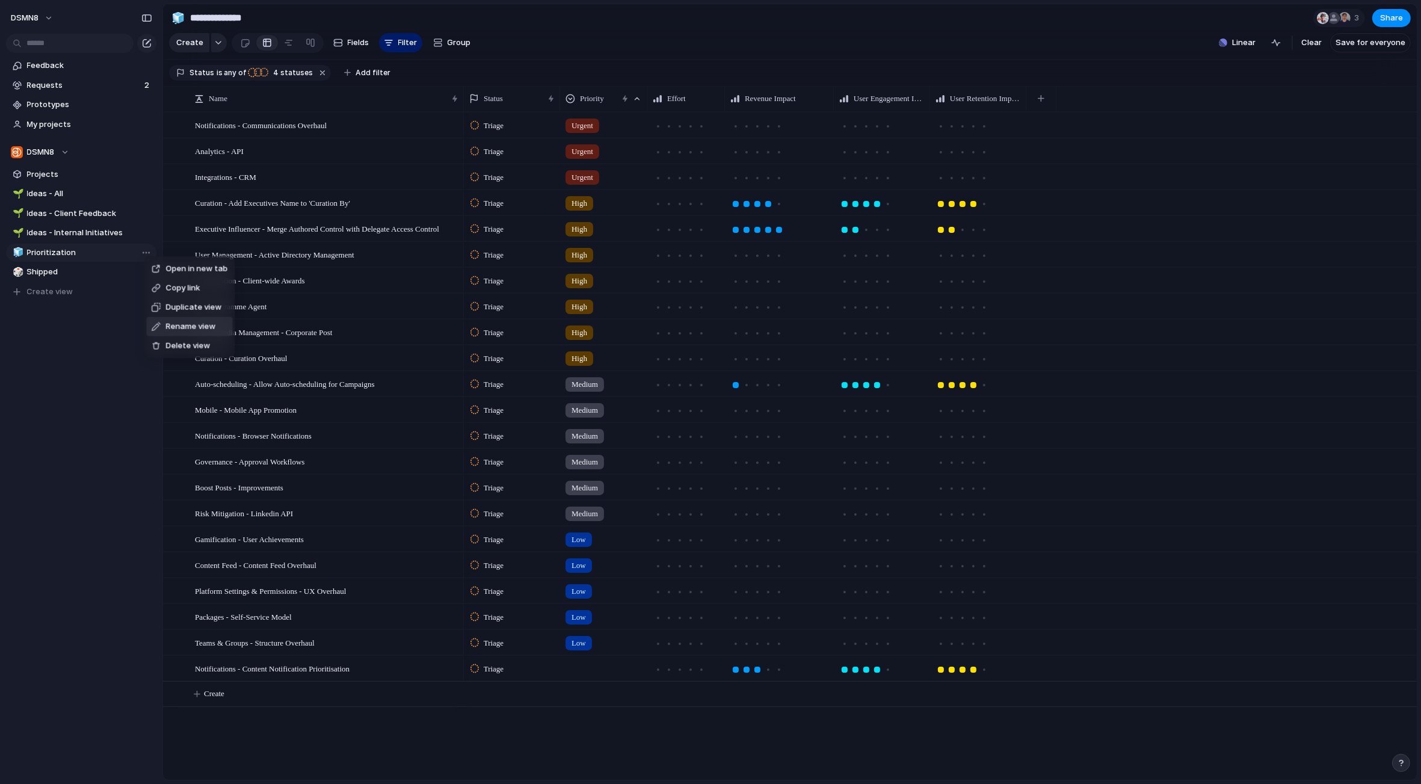
click at [180, 327] on span "Rename view" at bounding box center [190, 327] width 50 height 12
click at [97, 252] on input "**********" at bounding box center [89, 253] width 125 height 12
click at [52, 251] on div "Open in new tab Copy link Duplicate view Rename view Delete view" at bounding box center [710, 392] width 1421 height 784
click at [54, 253] on span "Prioritization" at bounding box center [89, 253] width 125 height 12
click at [55, 252] on span "Prioritization" at bounding box center [89, 253] width 125 height 12
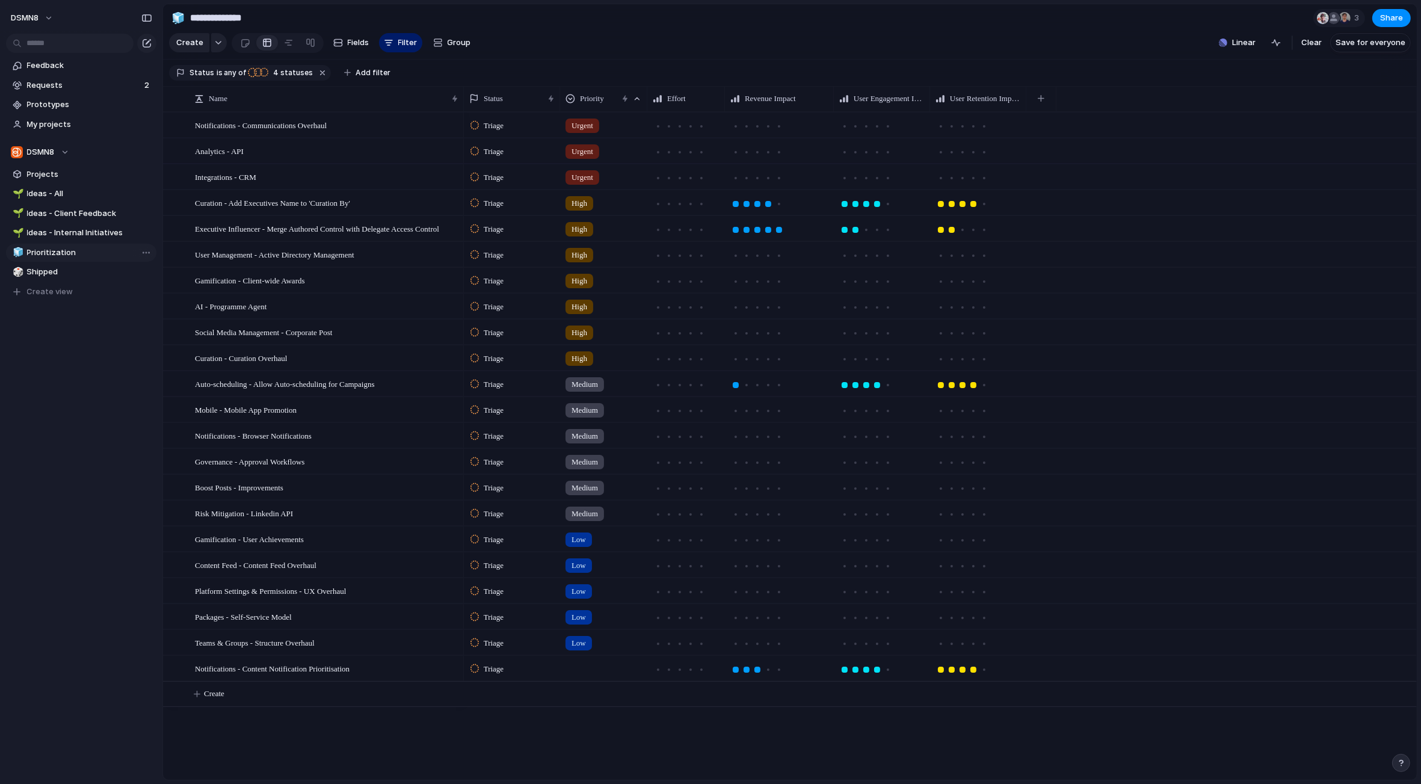
click at [125, 250] on span "Prioritization" at bounding box center [89, 253] width 125 height 12
click at [167, 328] on span "Rename view" at bounding box center [190, 327] width 50 height 12
click at [93, 248] on input "**********" at bounding box center [89, 253] width 125 height 12
type input "**********"
click at [65, 392] on div "**********" at bounding box center [81, 199] width 162 height 398
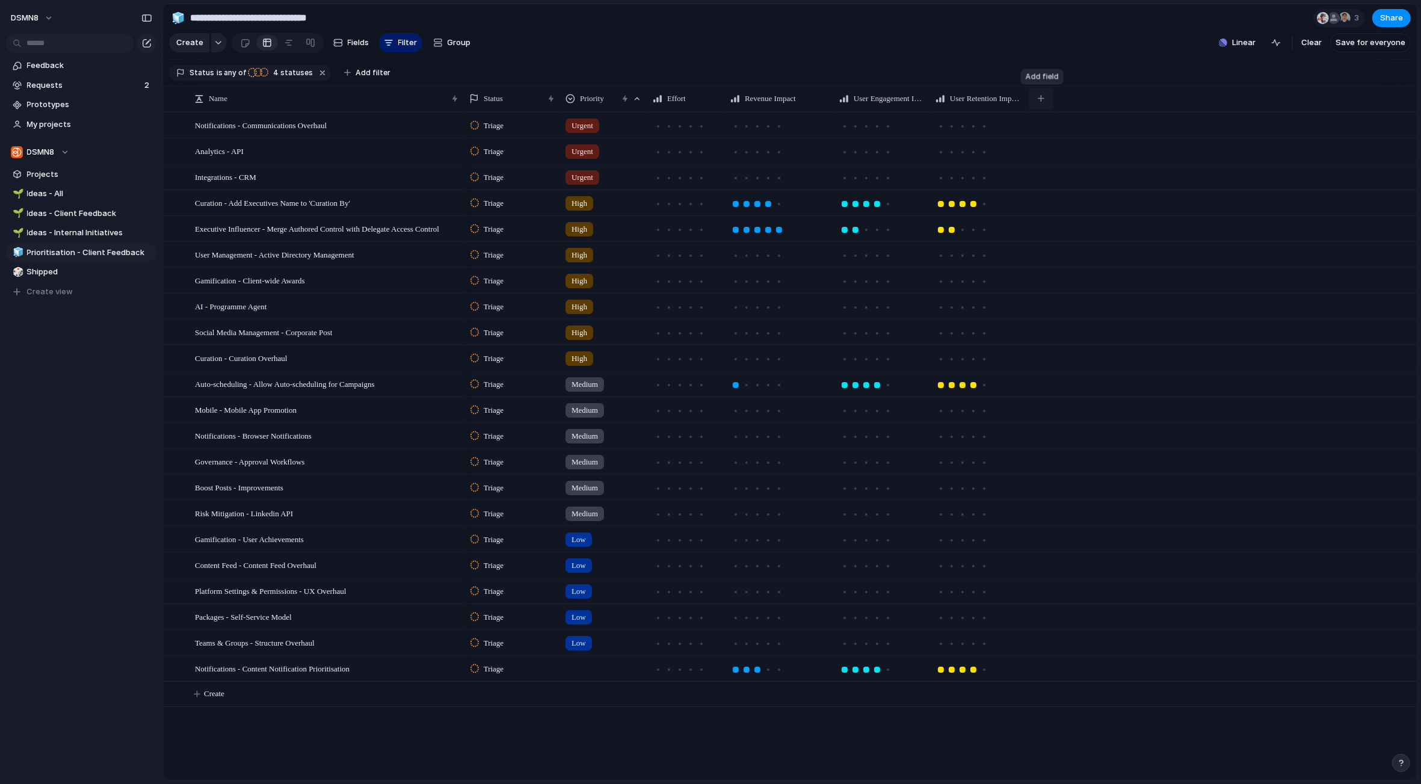
click at [1044, 98] on button "button" at bounding box center [1041, 99] width 25 height 22
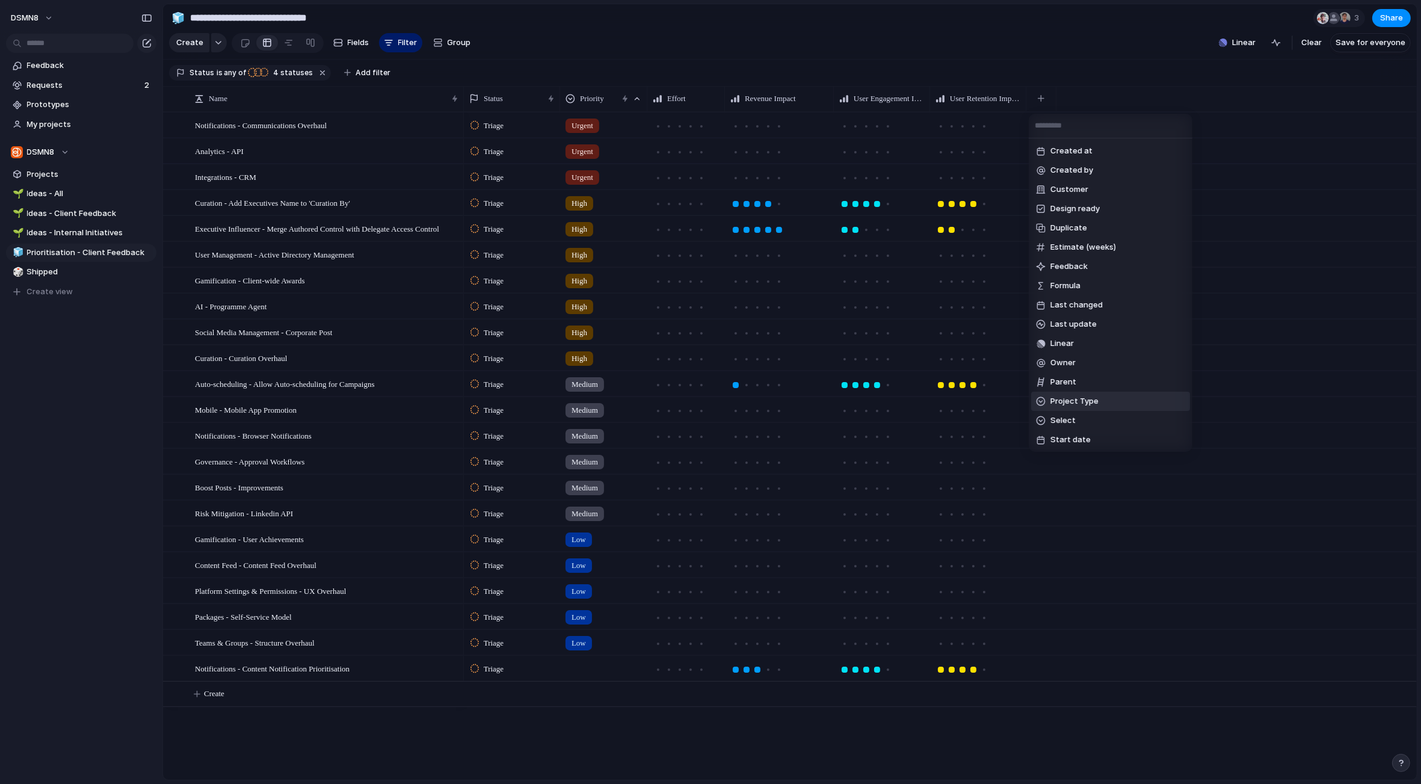
click at [1074, 397] on span "Project Type" at bounding box center [1074, 401] width 48 height 12
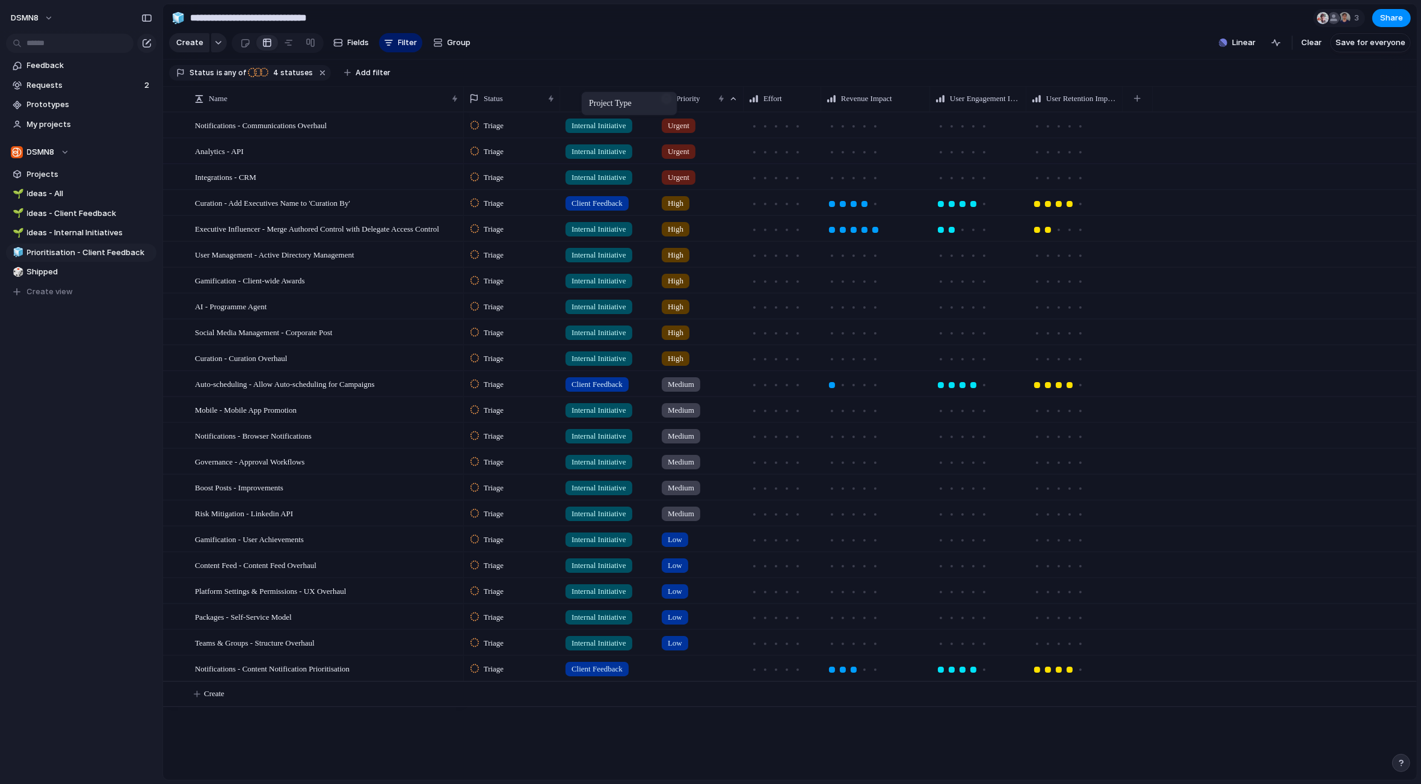
drag, startPoint x: 1073, startPoint y: 96, endPoint x: 587, endPoint y: 94, distance: 486.7
click at [345, 72] on button "Add filter" at bounding box center [367, 72] width 61 height 17
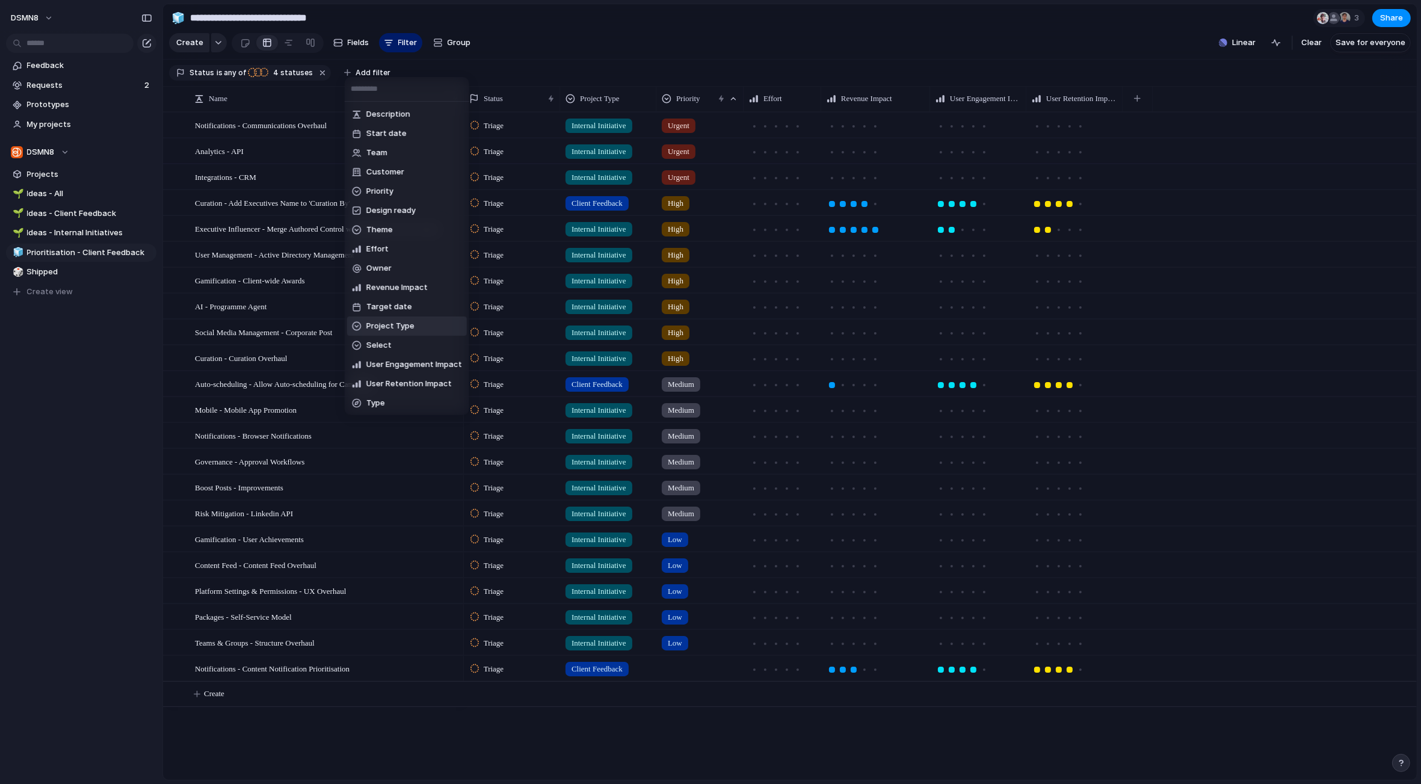
click at [395, 327] on span "Project Type" at bounding box center [390, 326] width 48 height 12
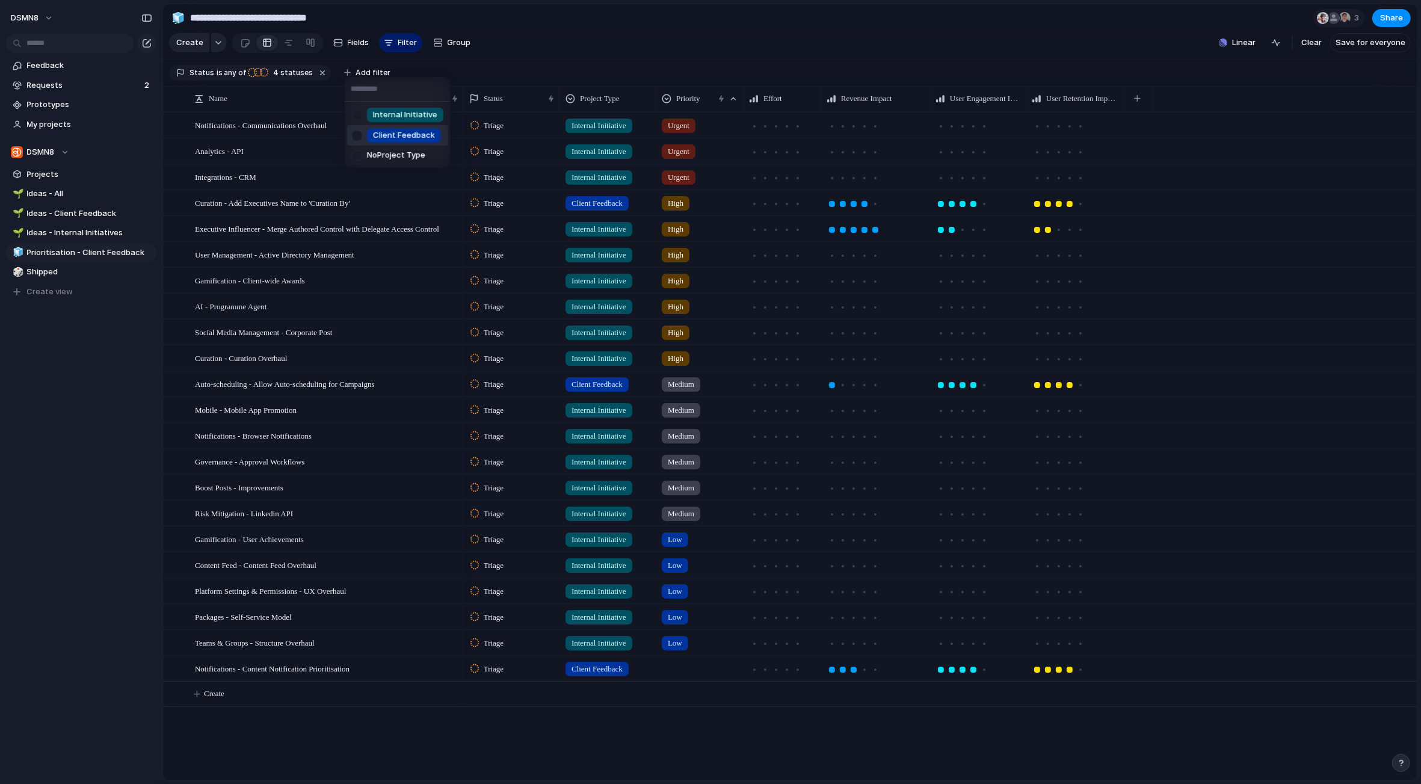
click at [360, 134] on div at bounding box center [357, 135] width 21 height 21
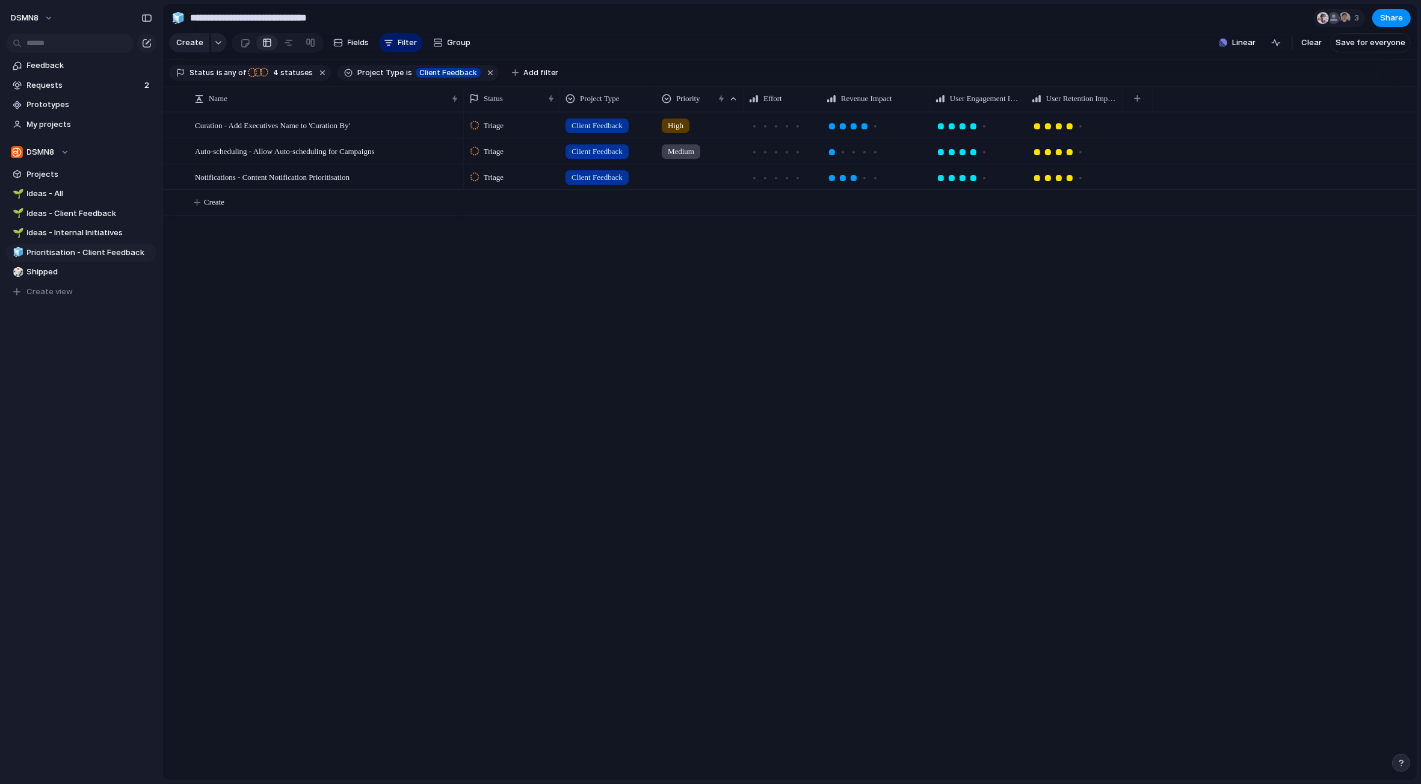
click at [371, 303] on div "Internal Initiative Client Feedback No Project Type" at bounding box center [710, 392] width 1421 height 784
click at [1385, 42] on span "Save for everyone" at bounding box center [1371, 43] width 70 height 12
click at [127, 305] on span "Duplicate view" at bounding box center [147, 306] width 56 height 11
type input "**********"
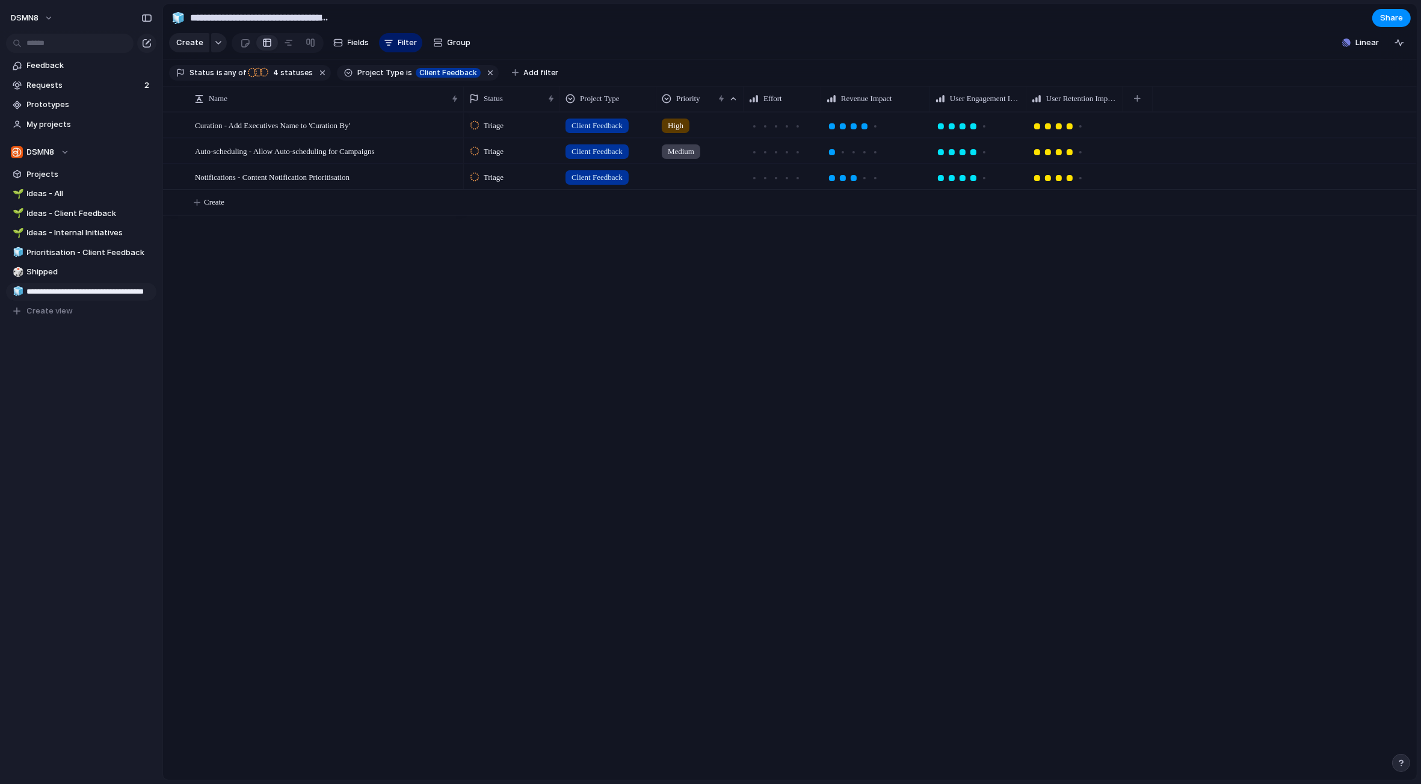
click at [154, 289] on link "**********" at bounding box center [81, 292] width 150 height 18
click at [129, 293] on span "Prioritisation - Client Feedback (Copy)" at bounding box center [89, 292] width 125 height 12
click at [131, 291] on input "**********" at bounding box center [89, 291] width 125 height 11
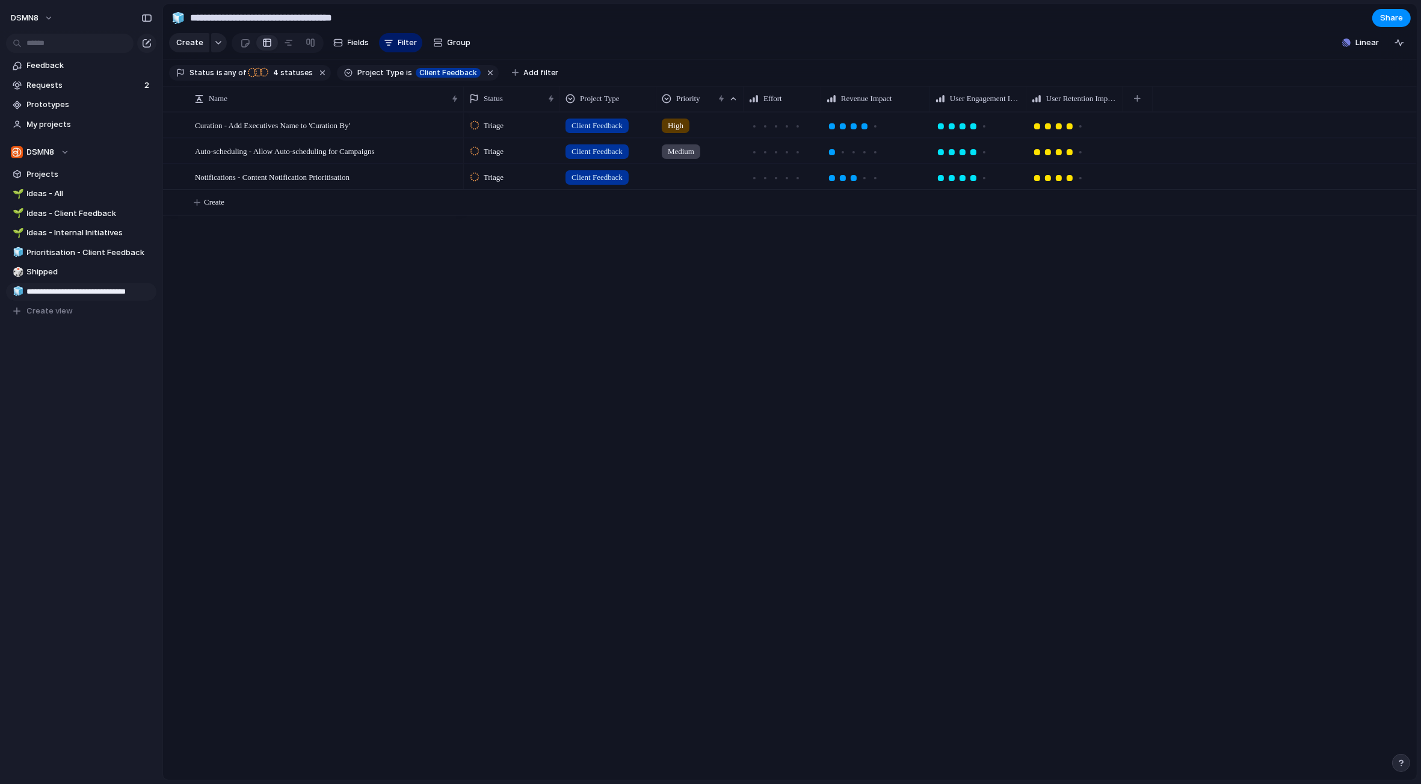
scroll to position [0, 0]
type input "**********"
click at [117, 390] on div "**********" at bounding box center [81, 209] width 162 height 418
drag, startPoint x: 88, startPoint y: 292, endPoint x: 88, endPoint y: 265, distance: 27.1
click at [88, 265] on div "🌱 Ideas - All 🌱 Ideas - Client Feedback 🌱 Ideas - Internal Initiatives 🧊 Priori…" at bounding box center [81, 252] width 150 height 135
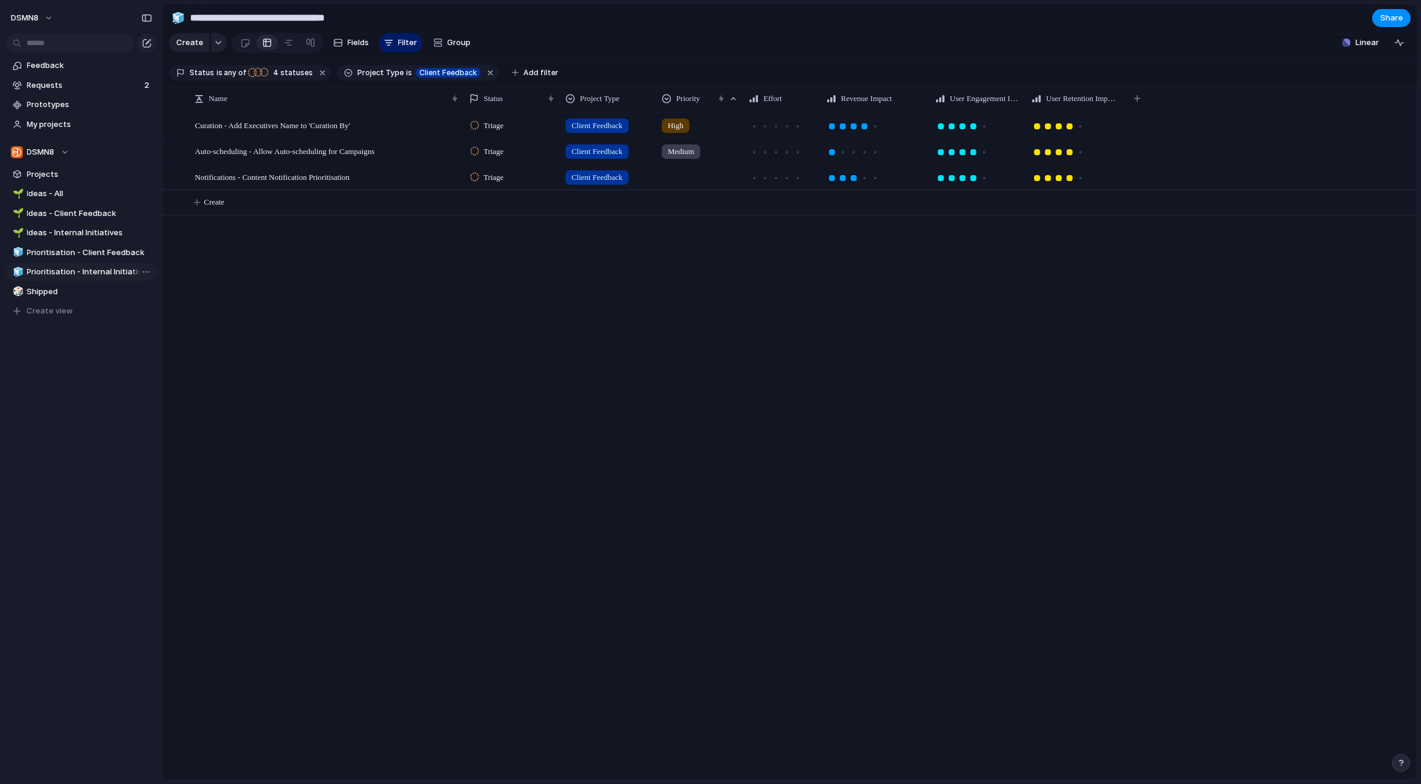
click at [70, 268] on span "Prioritisation - Internal Initiatives" at bounding box center [89, 272] width 125 height 12
click at [453, 70] on span "Client Feedback" at bounding box center [448, 72] width 58 height 11
click at [465, 132] on div at bounding box center [465, 133] width 21 height 21
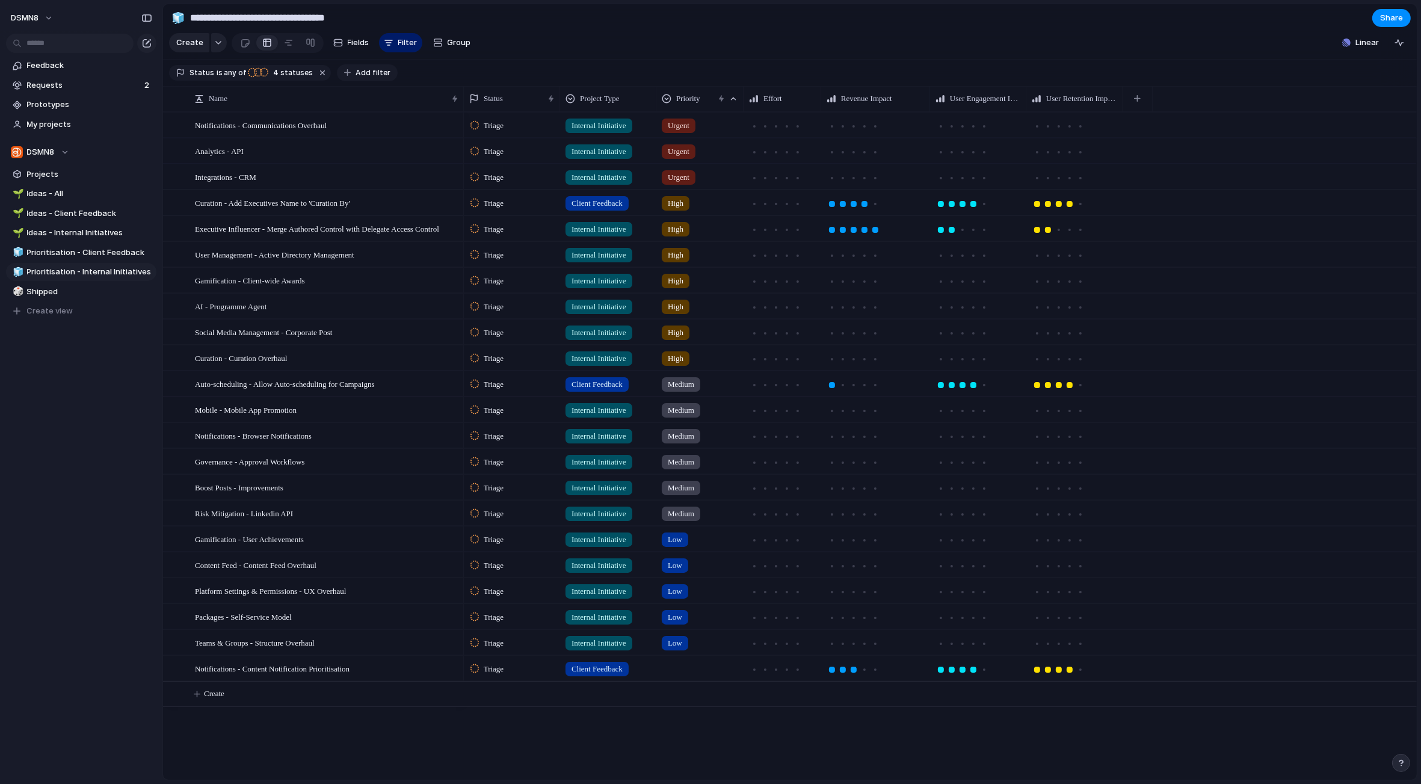
click at [369, 71] on span "Add filter" at bounding box center [373, 72] width 35 height 11
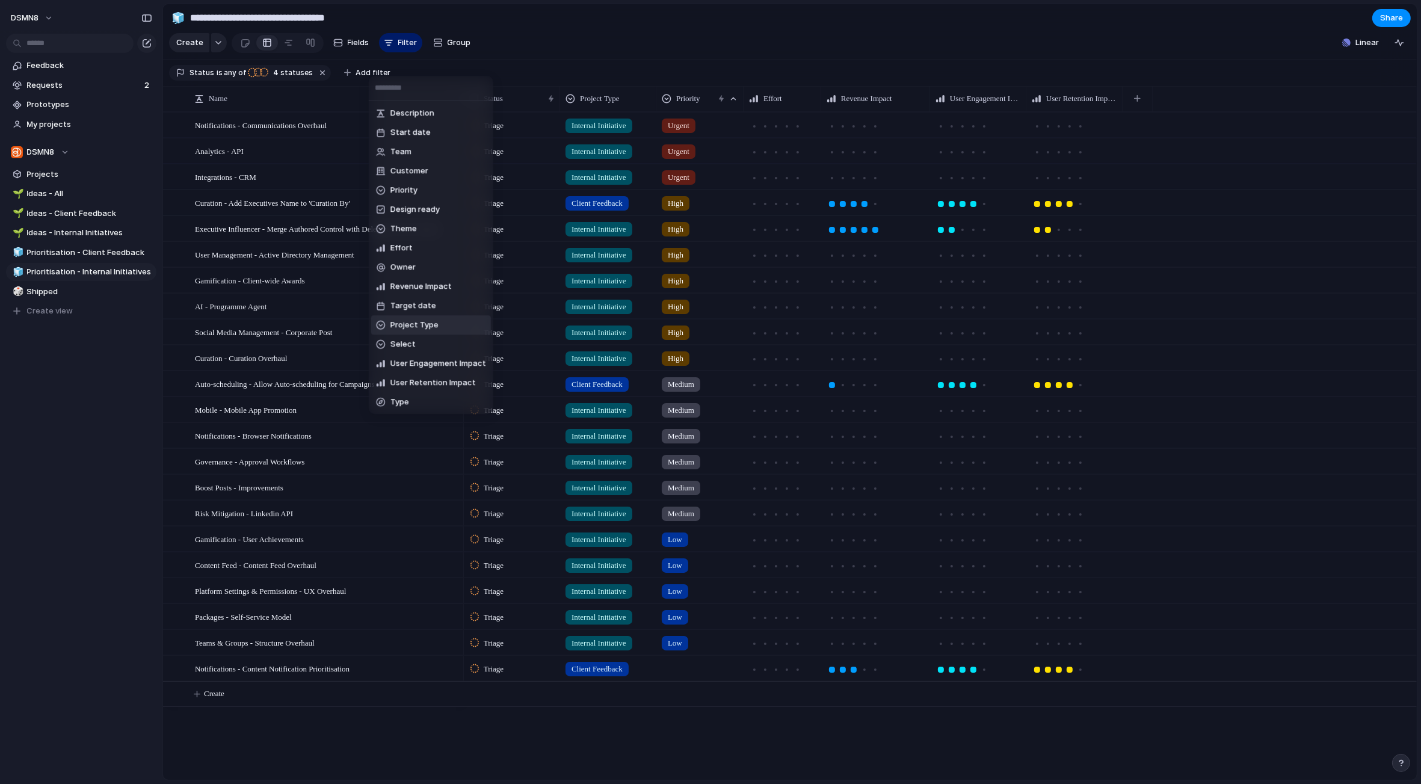
click at [415, 326] on span "Project Type" at bounding box center [414, 325] width 48 height 12
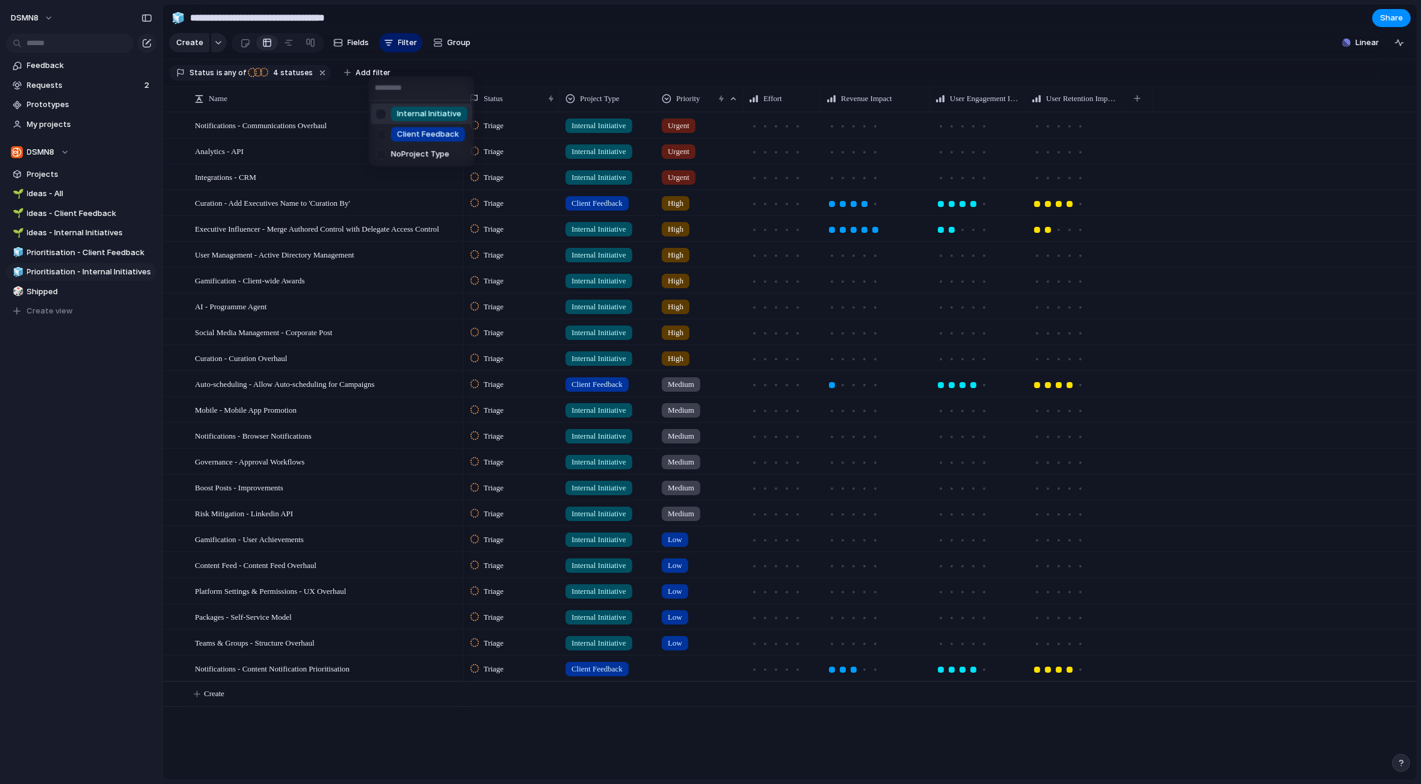
click at [383, 113] on div at bounding box center [381, 113] width 21 height 21
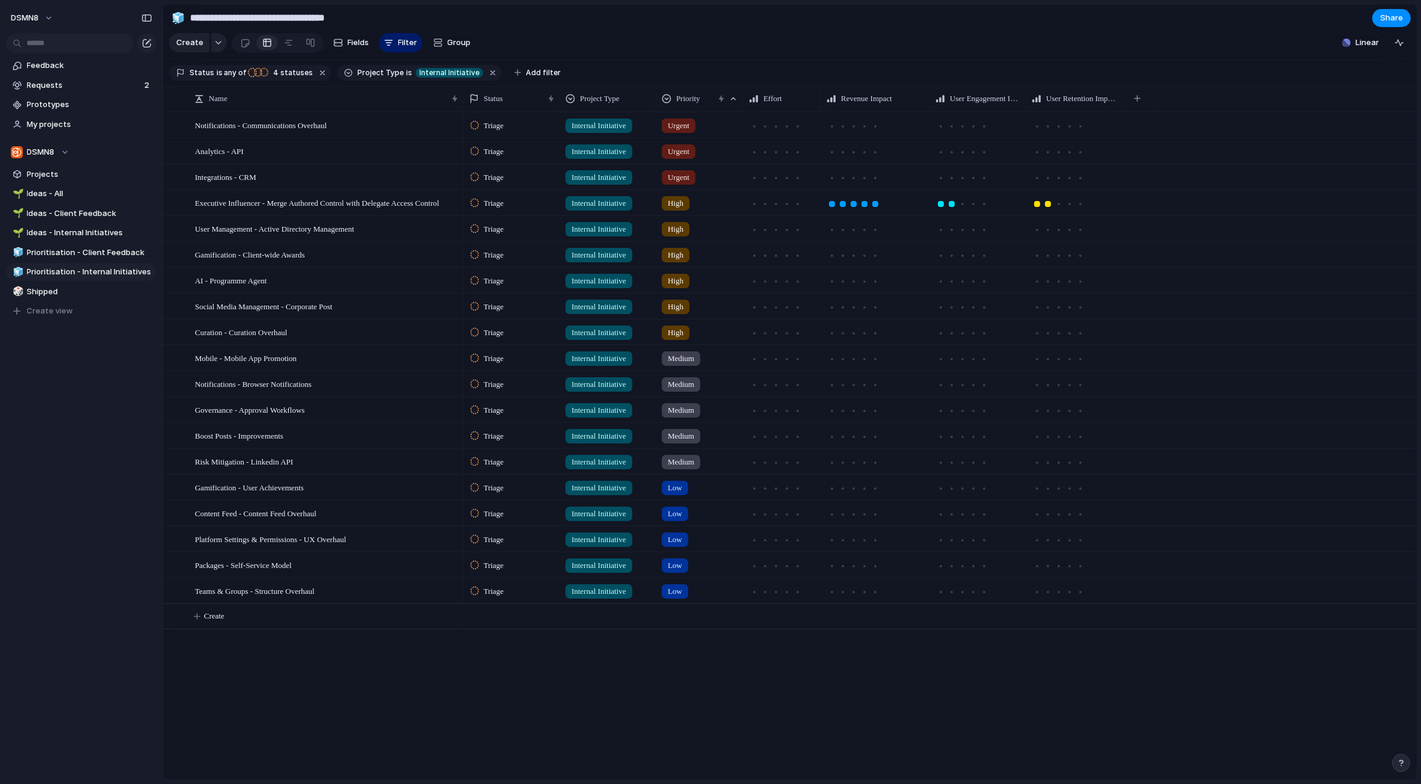
click at [578, 35] on div "Internal Initiative Client Feedback No Project Type" at bounding box center [710, 392] width 1421 height 784
click at [74, 252] on span "Prioritisation - Client Feedback" at bounding box center [89, 253] width 125 height 12
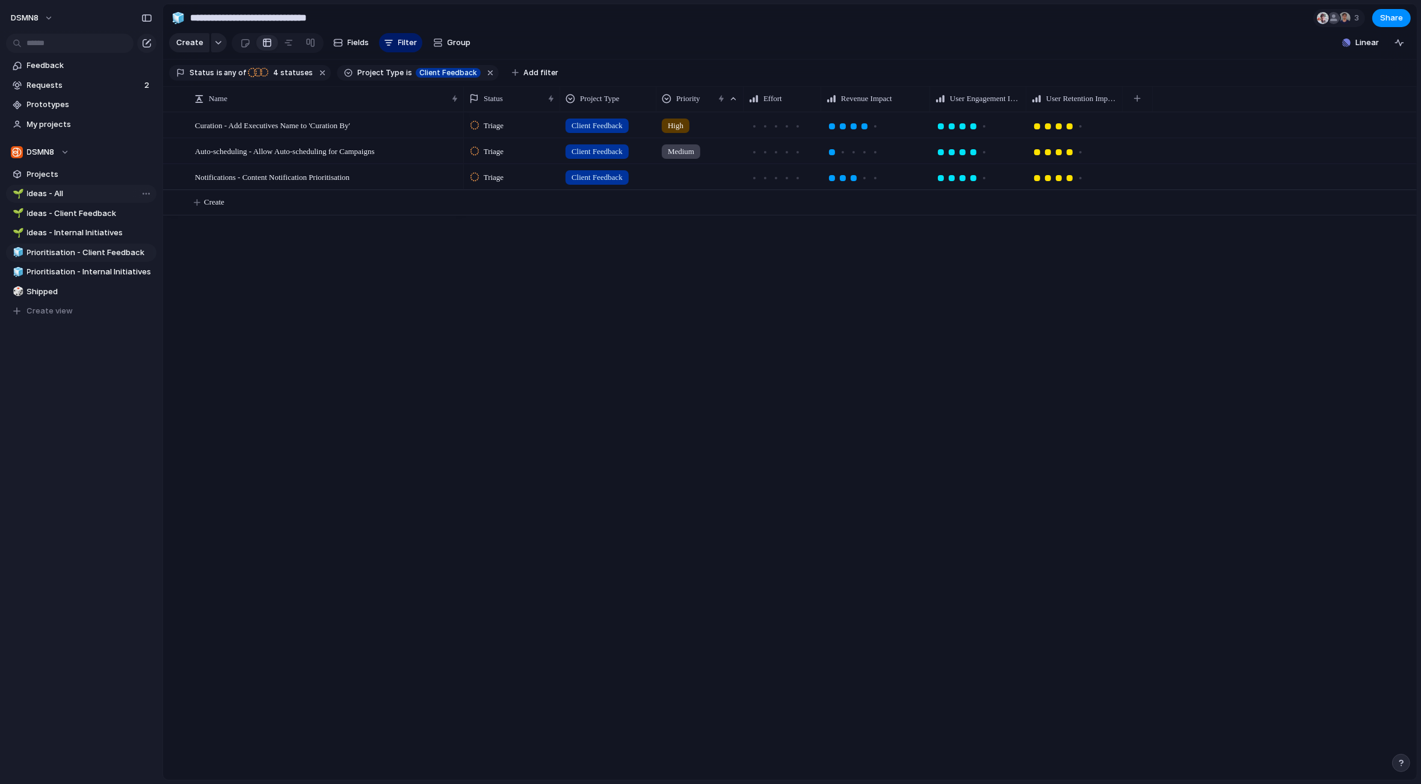
click at [49, 193] on span "Ideas - All" at bounding box center [89, 194] width 125 height 12
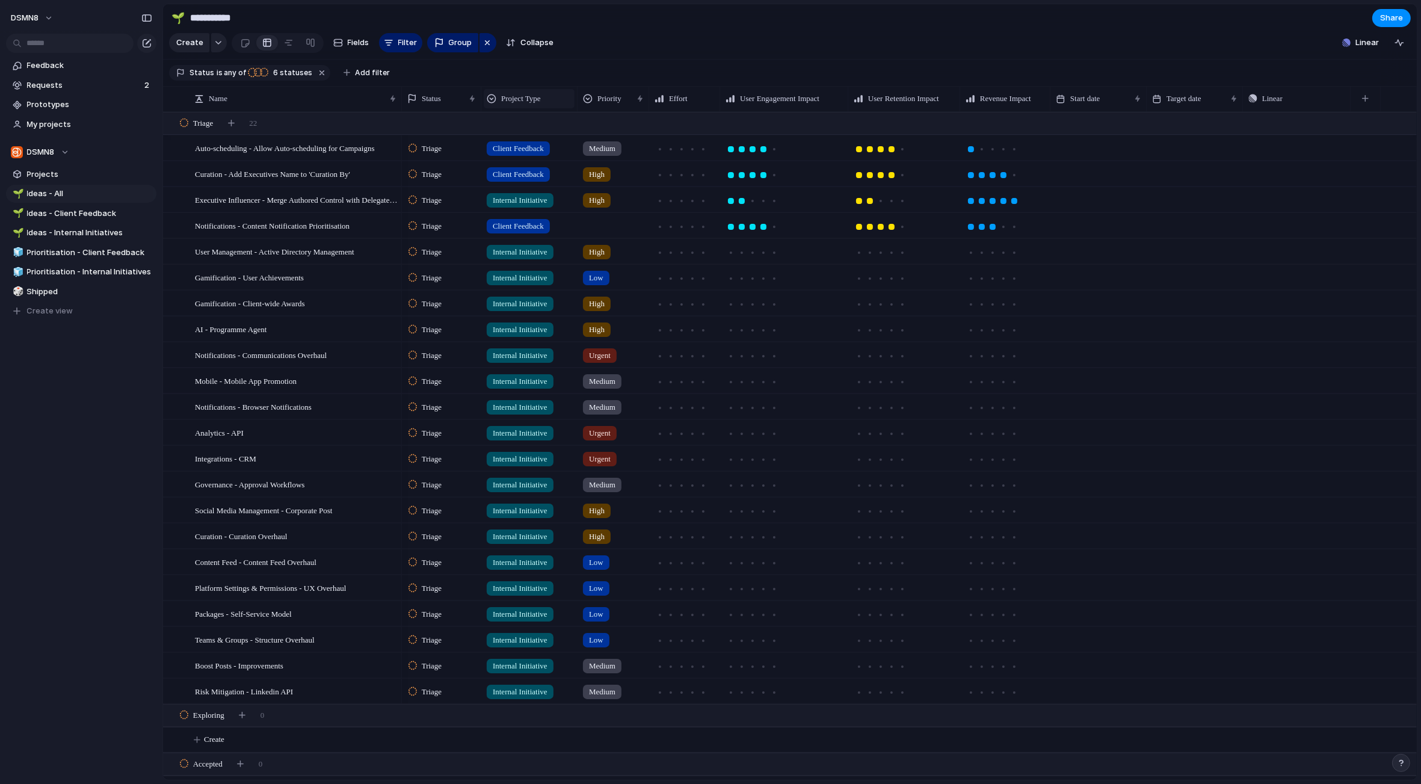
click at [491, 98] on div at bounding box center [492, 99] width 10 height 10
click at [514, 124] on span "Modify" at bounding box center [520, 126] width 26 height 12
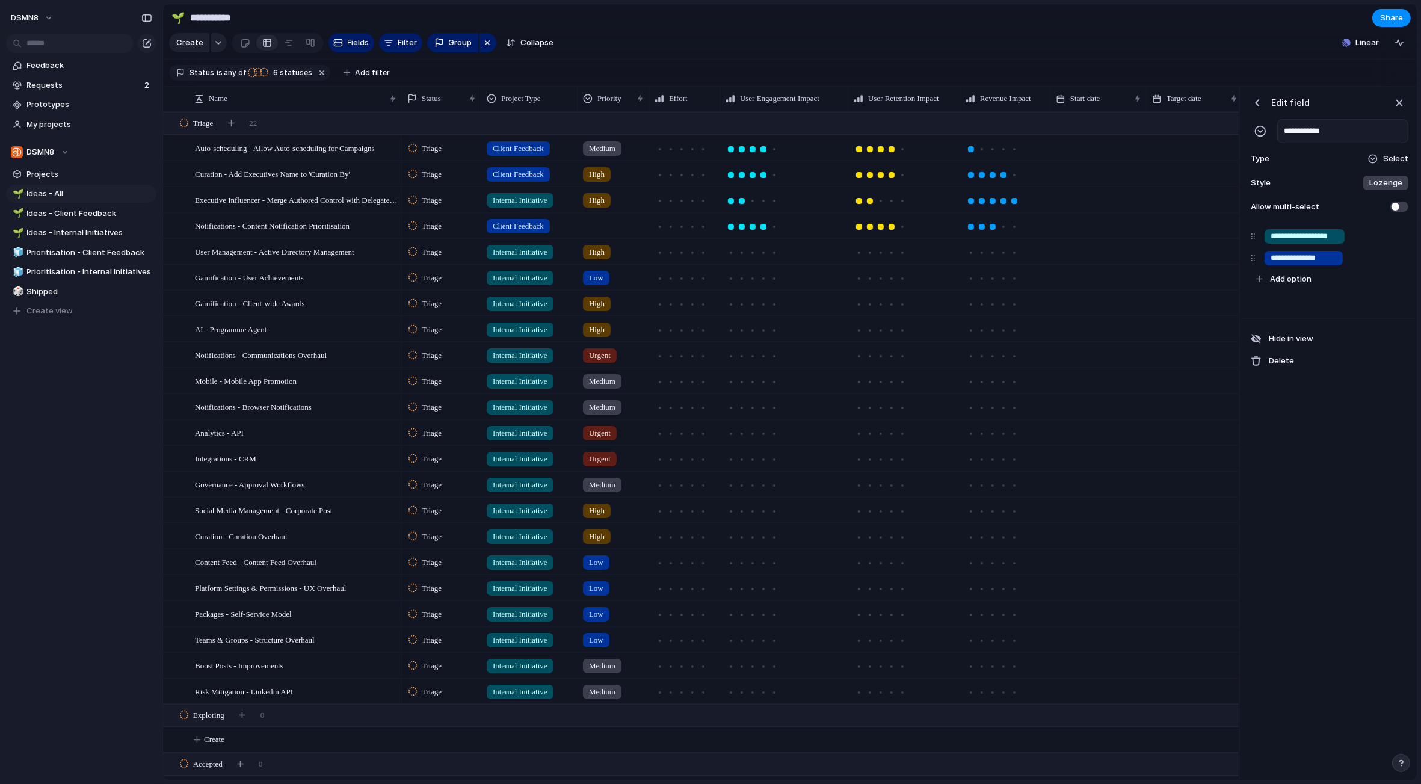
click at [1203, 53] on section "Create Fields Filter Group Zoom Collapse Linear Clear Save for everyone" at bounding box center [790, 45] width 1254 height 29
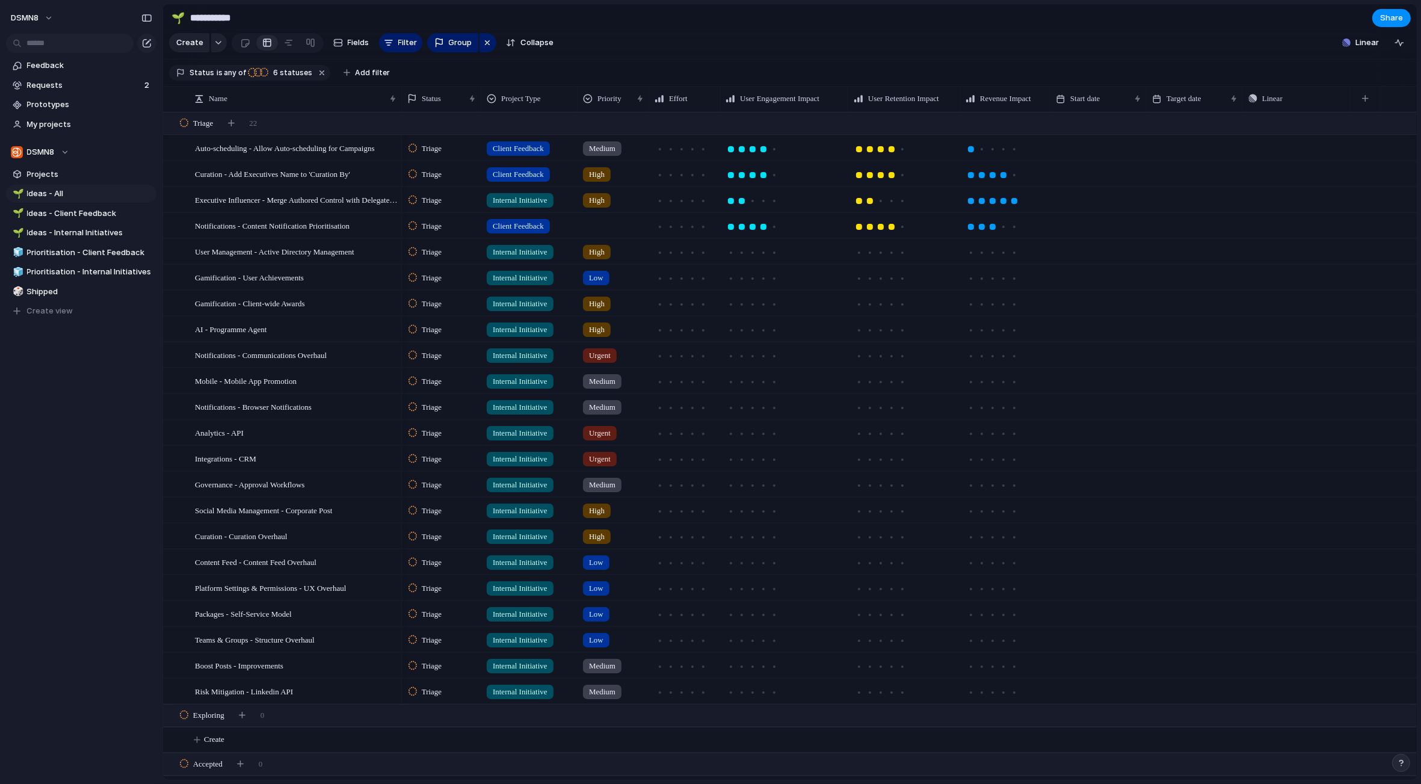
scroll to position [220, 0]
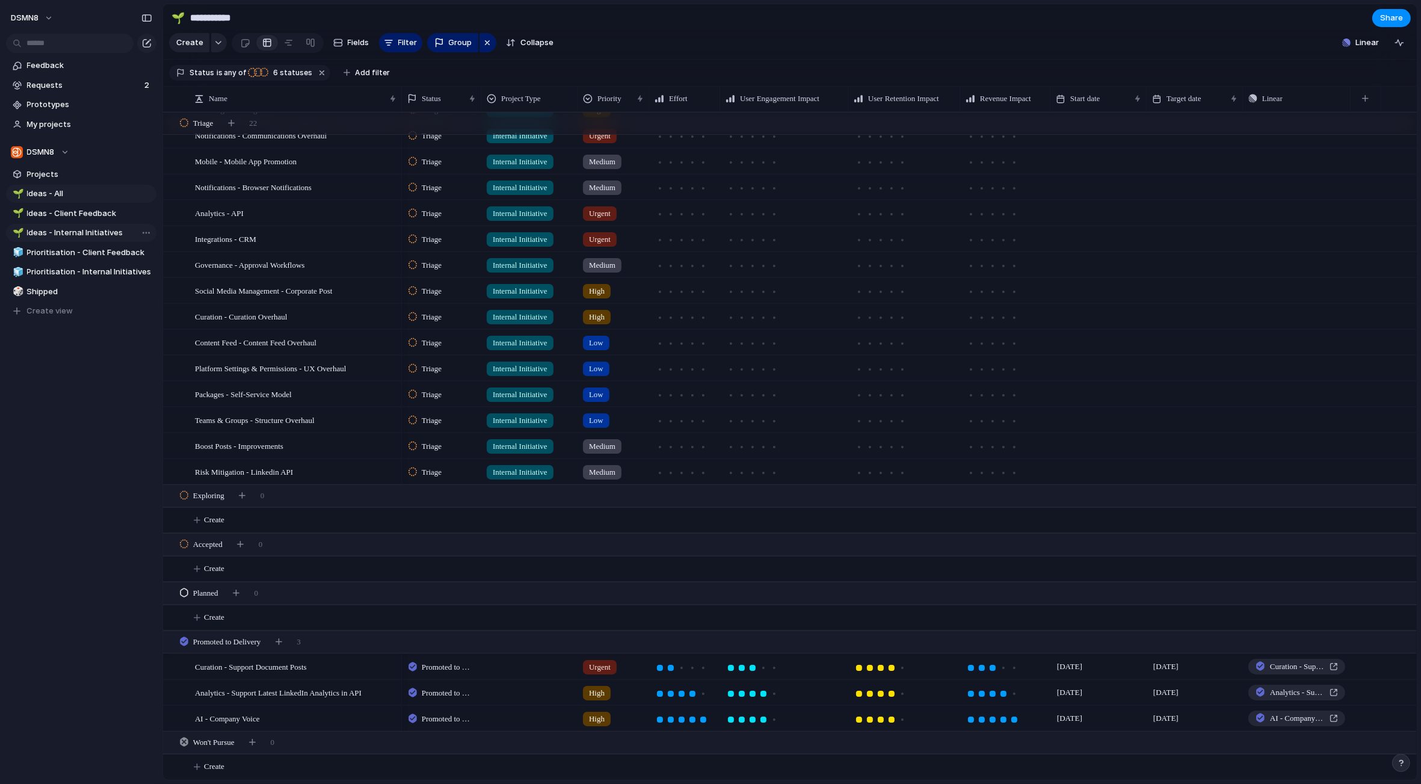
click at [91, 235] on span "Ideas - Internal Initiatives" at bounding box center [89, 233] width 125 height 12
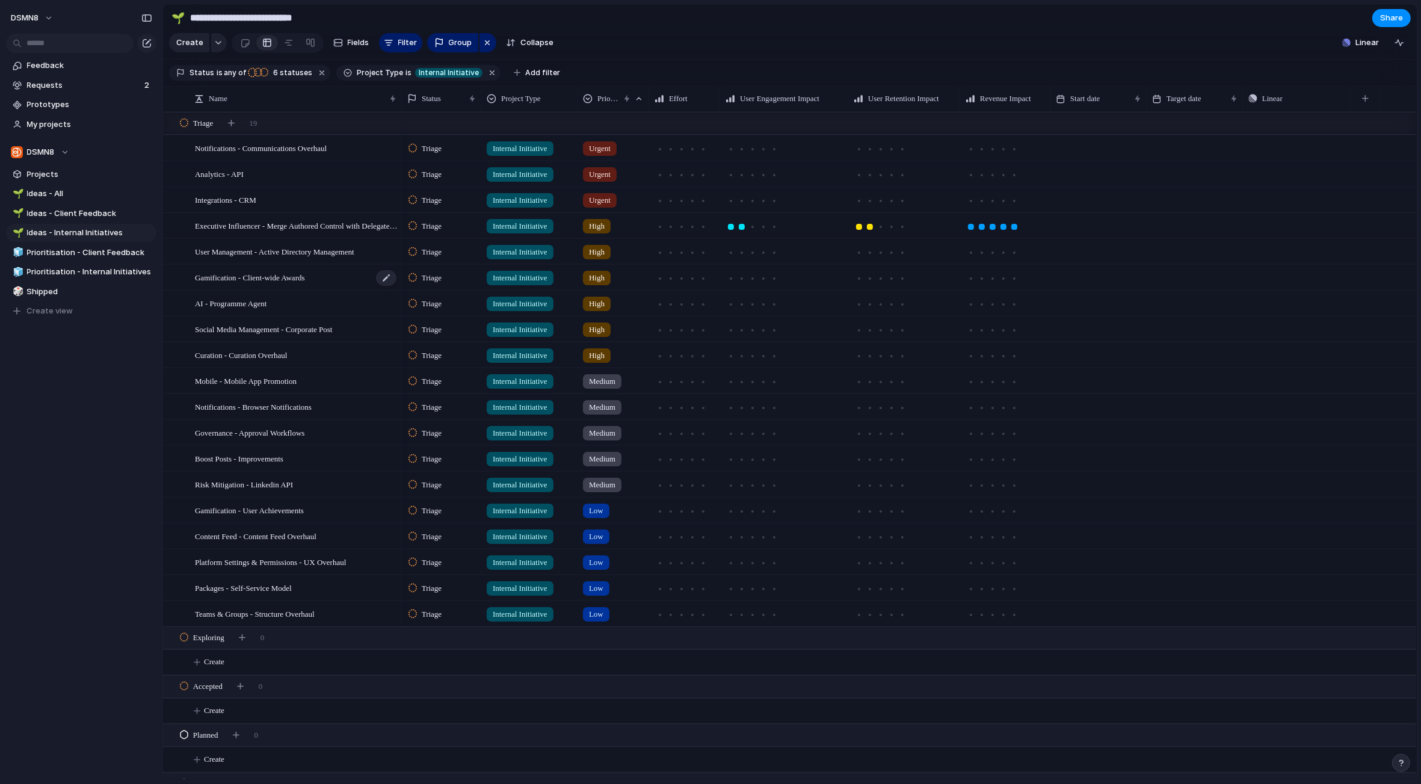
scroll to position [90, 0]
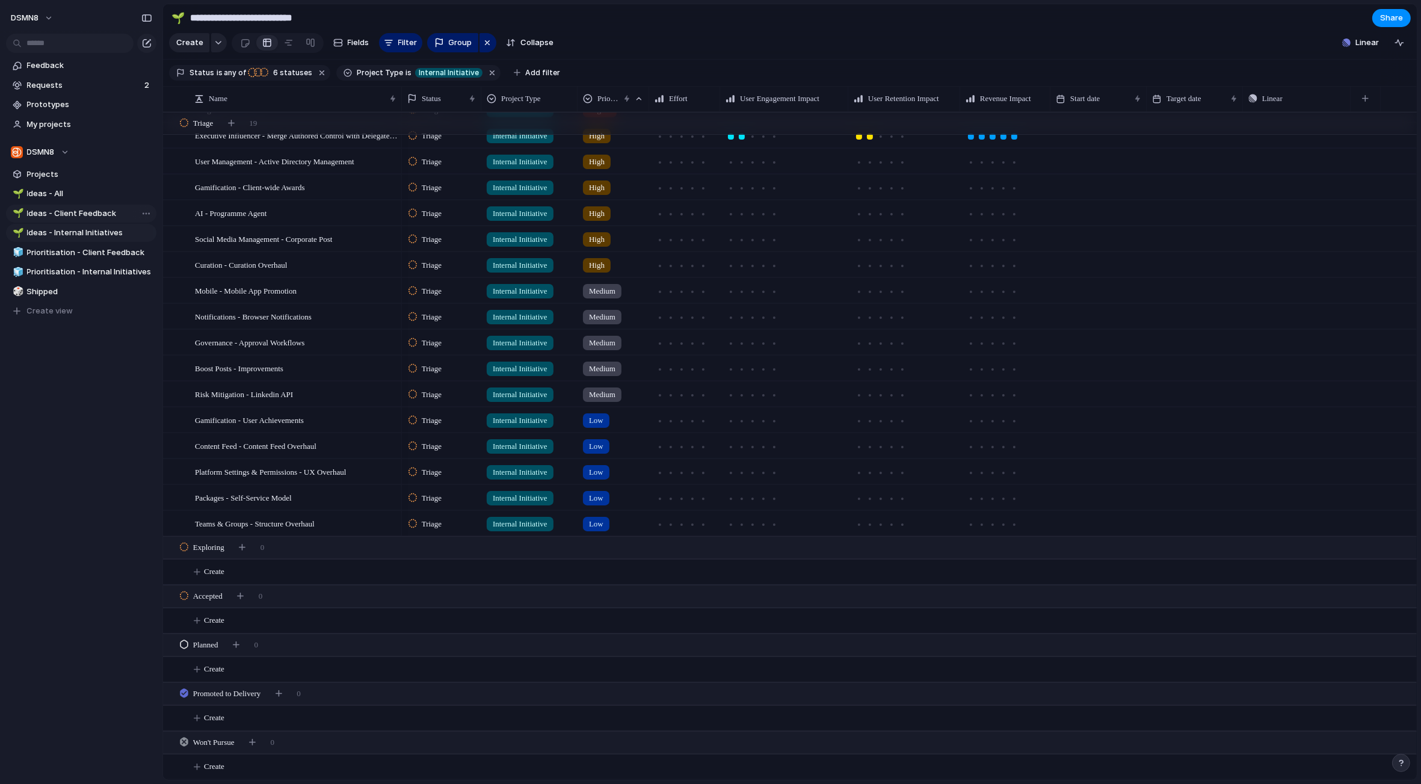
click at [96, 212] on span "Ideas - Client Feedback" at bounding box center [89, 214] width 125 height 12
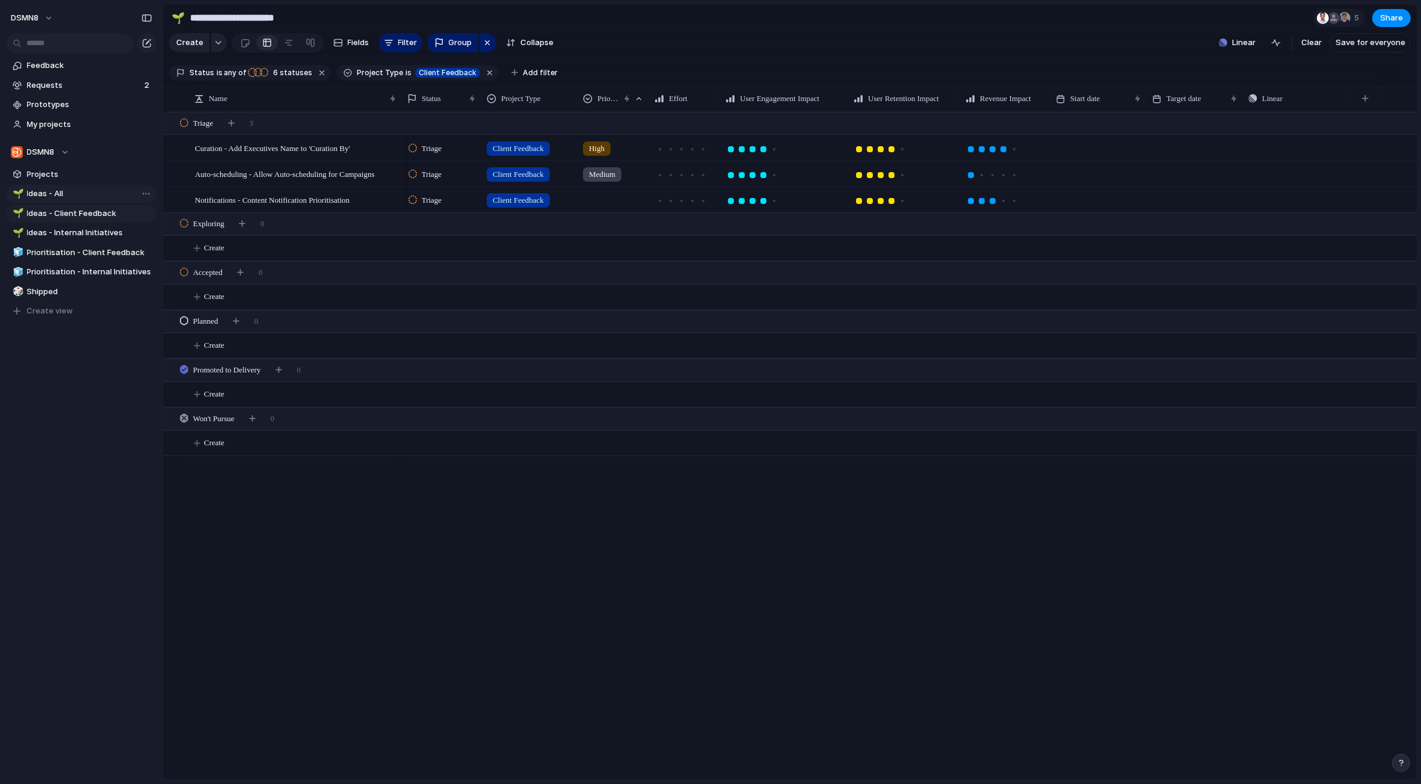
click at [79, 195] on span "Ideas - All" at bounding box center [89, 194] width 125 height 12
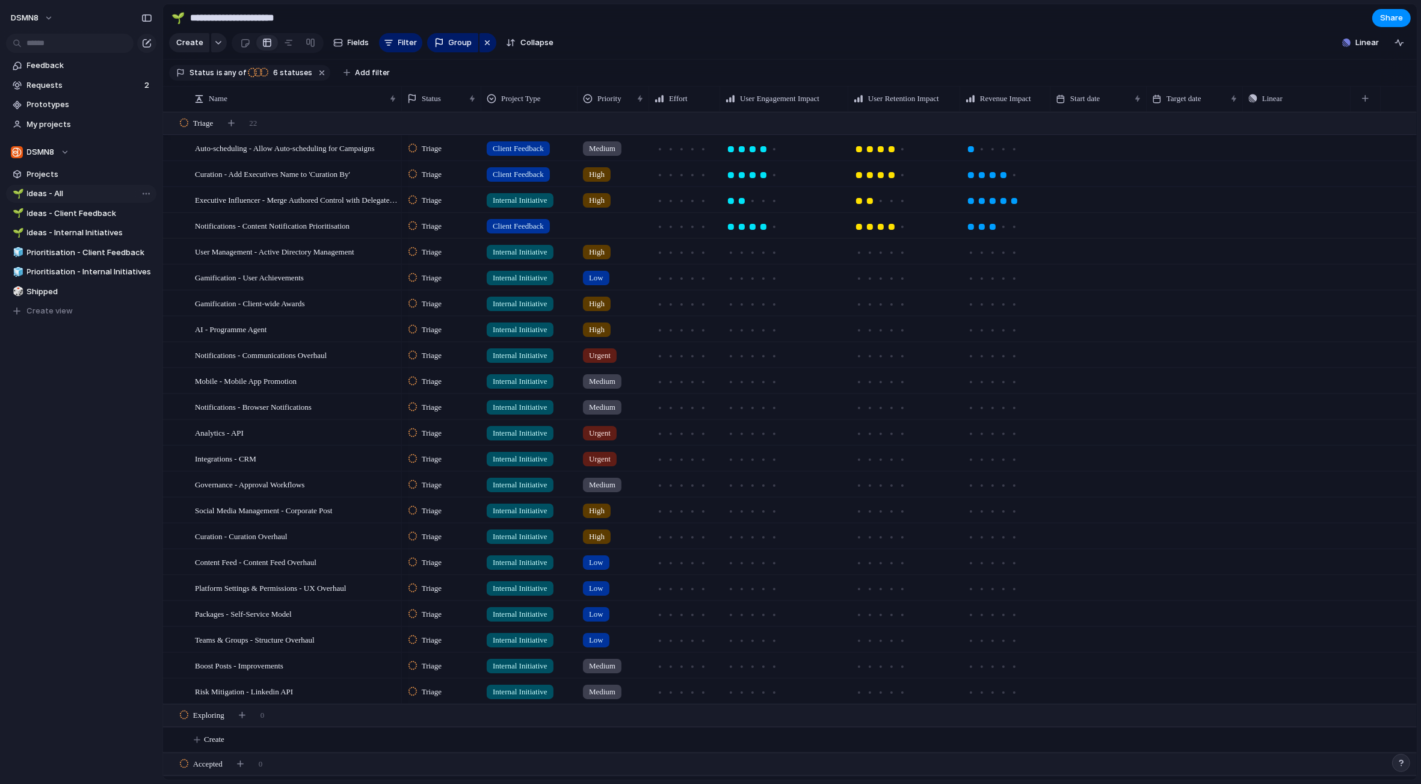
type input "**********"
click at [83, 175] on span "Projects" at bounding box center [89, 174] width 125 height 12
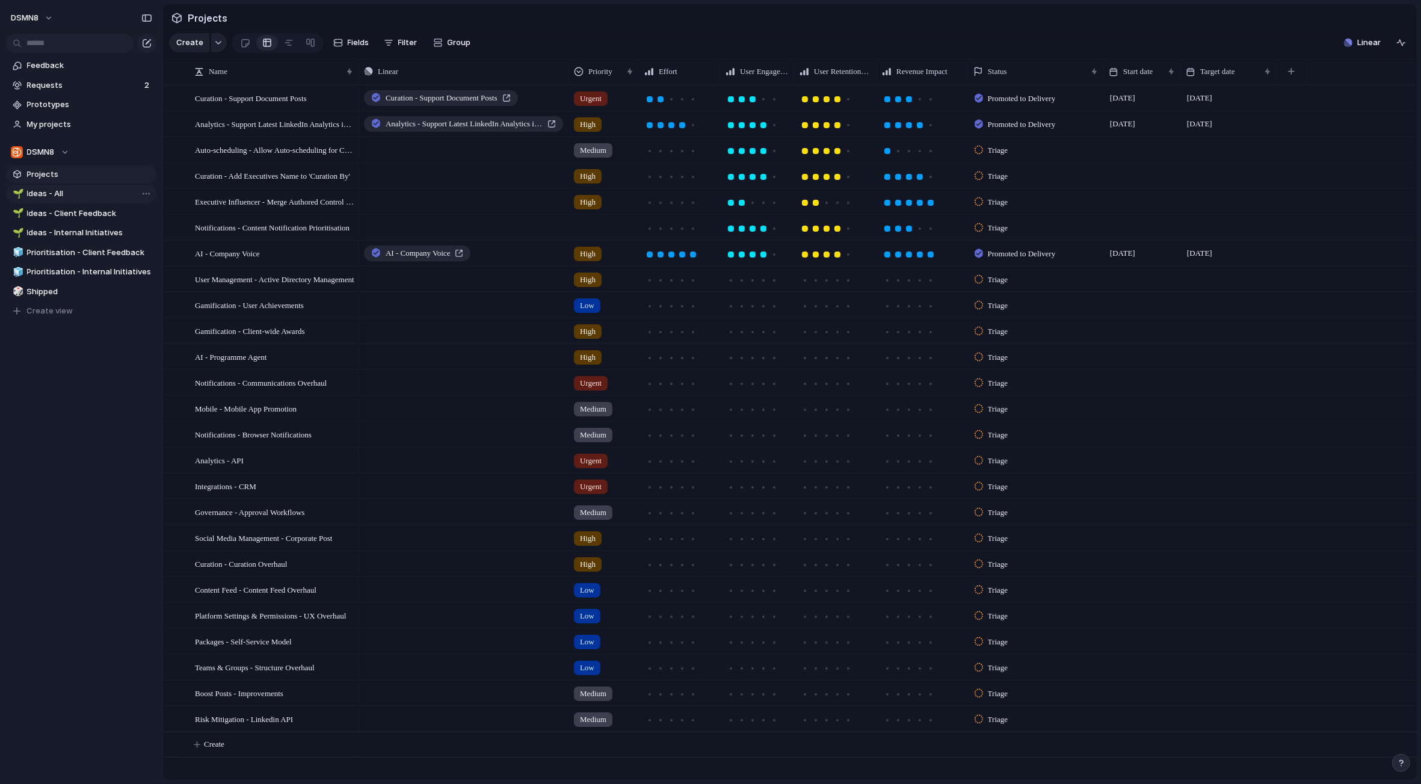
click at [80, 192] on span "Ideas - All" at bounding box center [89, 194] width 125 height 12
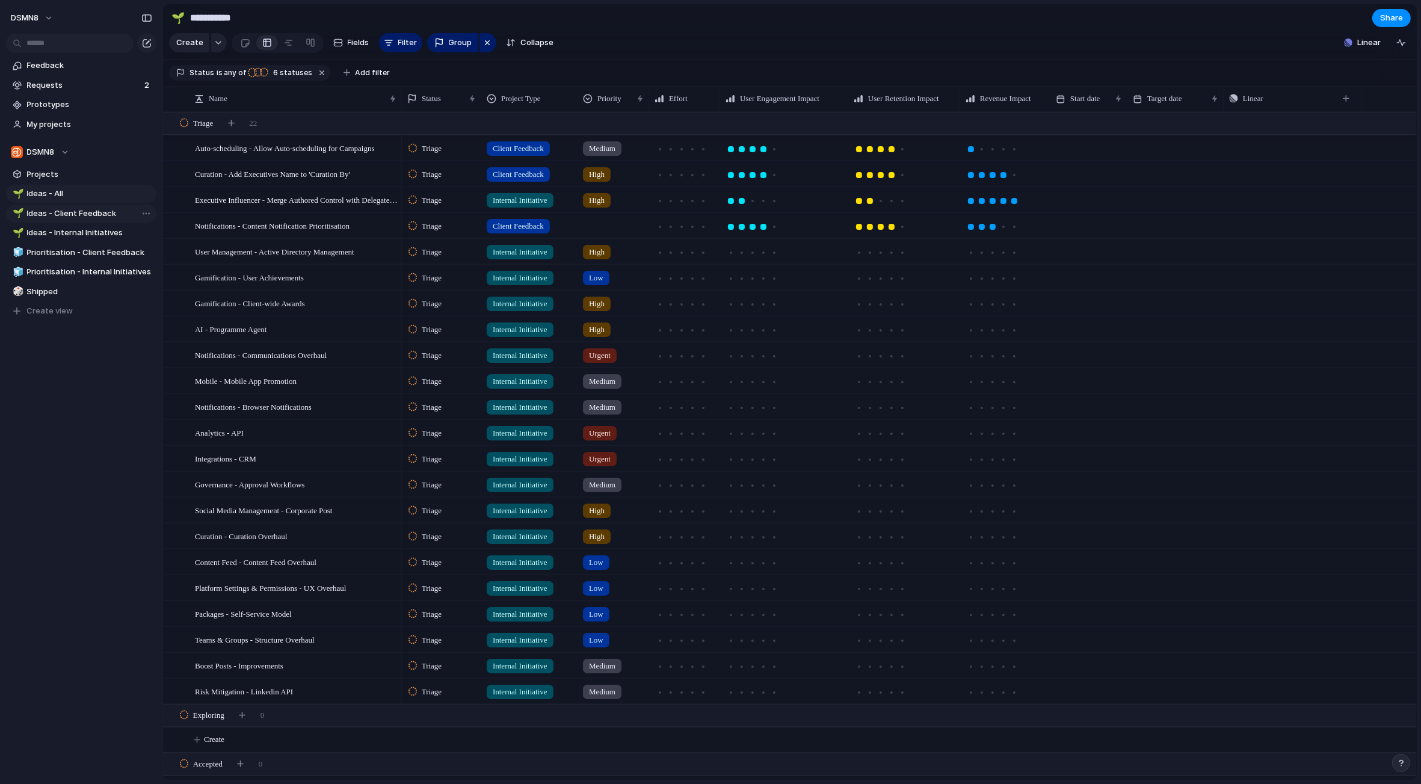
click at [97, 214] on span "Ideas - Client Feedback" at bounding box center [89, 214] width 125 height 12
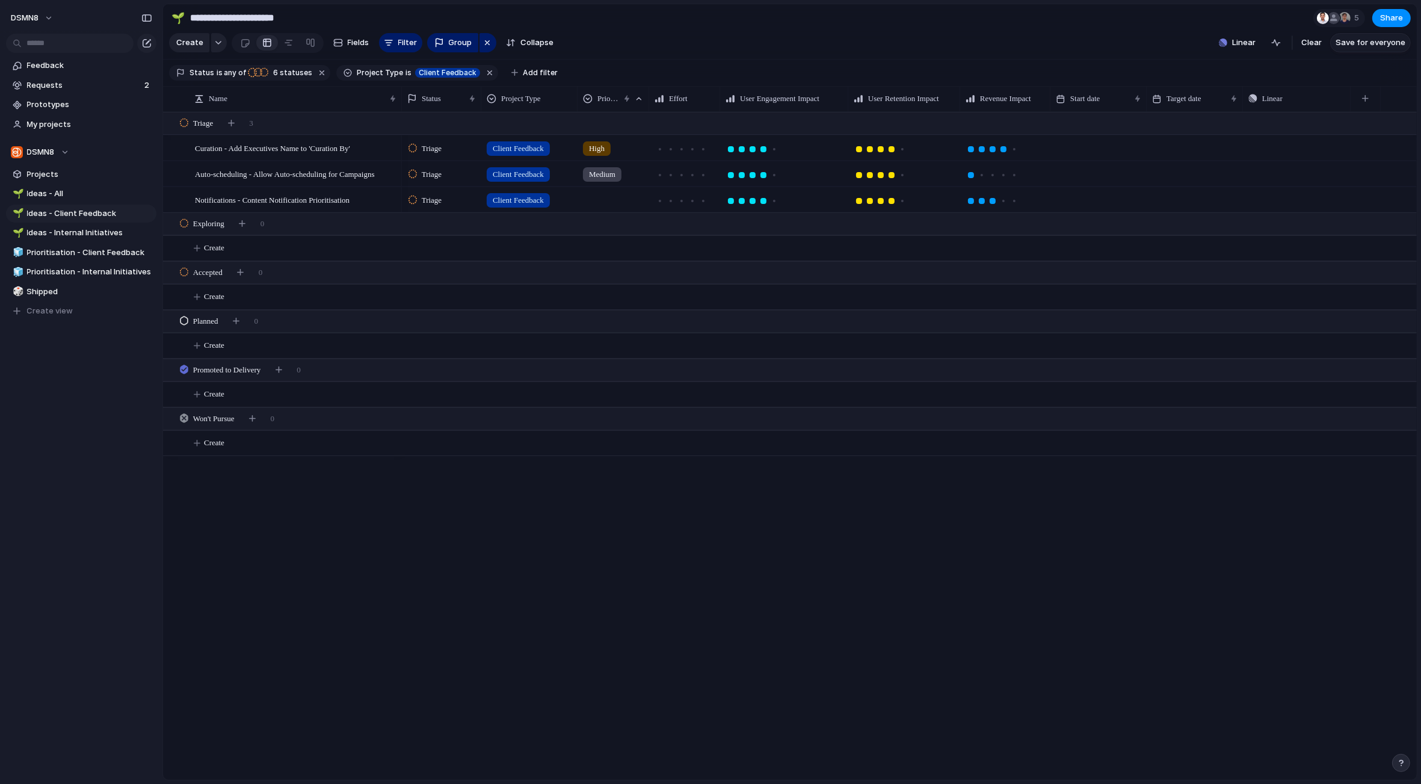
click at [1357, 45] on span "Save for everyone" at bounding box center [1371, 43] width 70 height 12
click at [106, 235] on span "Ideas - Internal Initiatives" at bounding box center [89, 233] width 125 height 12
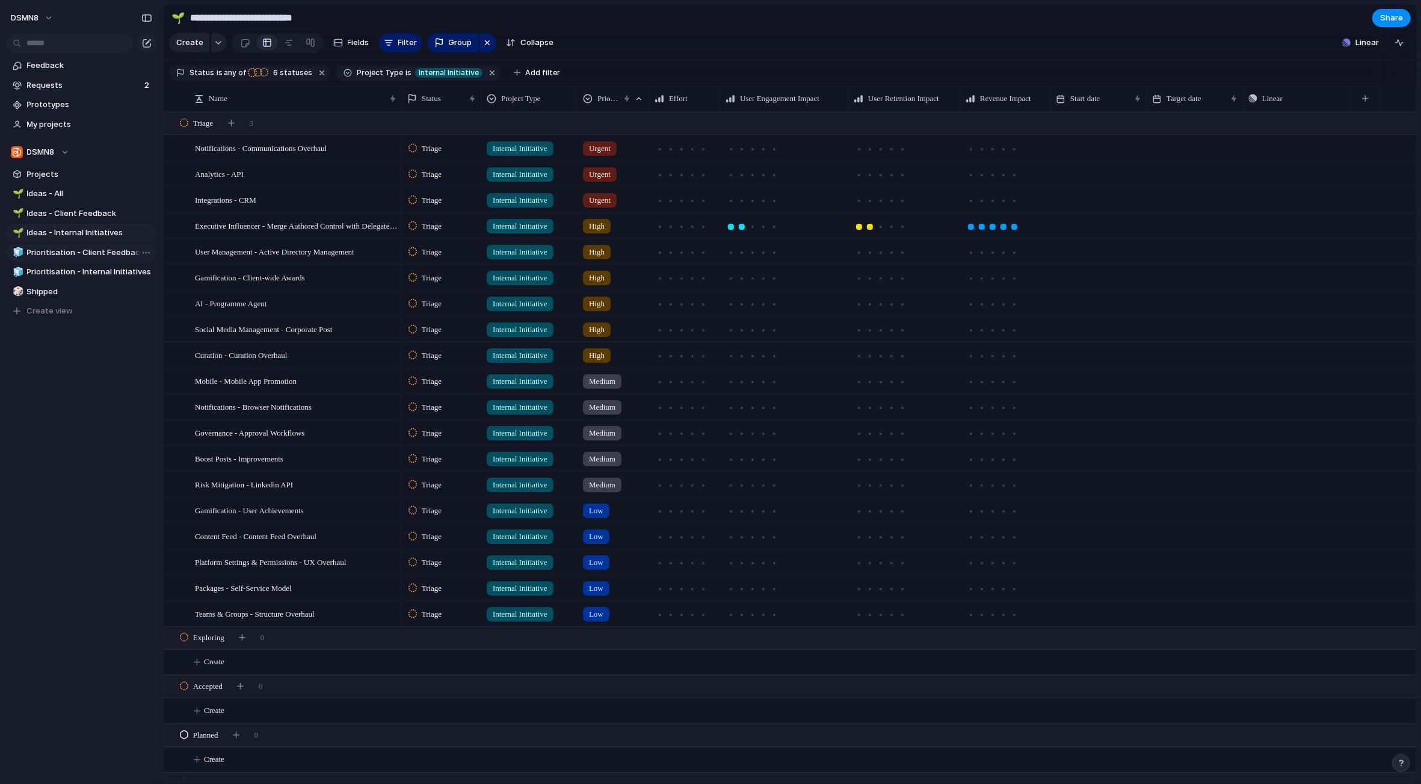
click at [113, 254] on span "Prioritisation - Client Feedback" at bounding box center [89, 253] width 125 height 12
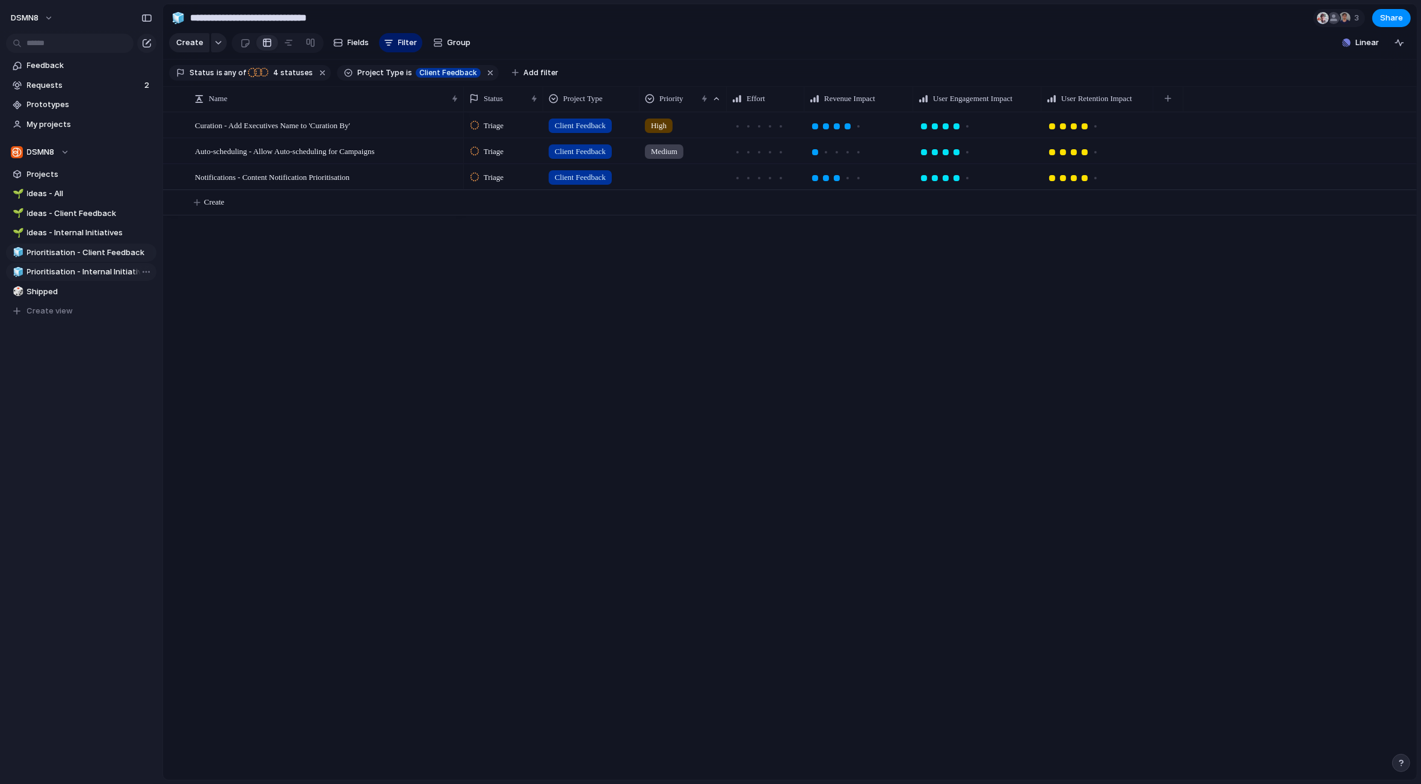
click at [61, 271] on span "Prioritisation - Internal Initiatives" at bounding box center [89, 272] width 125 height 12
type input "**********"
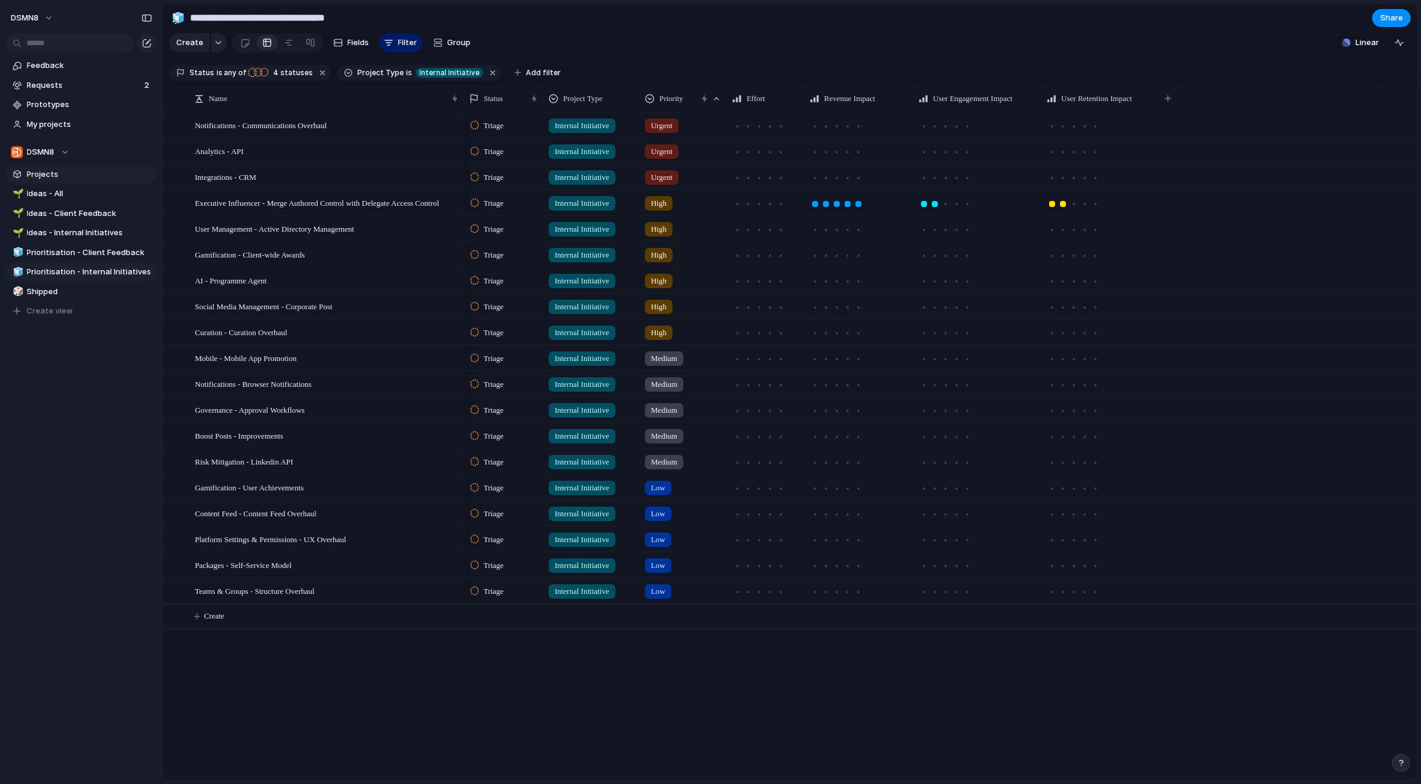
click at [61, 174] on span "Projects" at bounding box center [89, 174] width 125 height 12
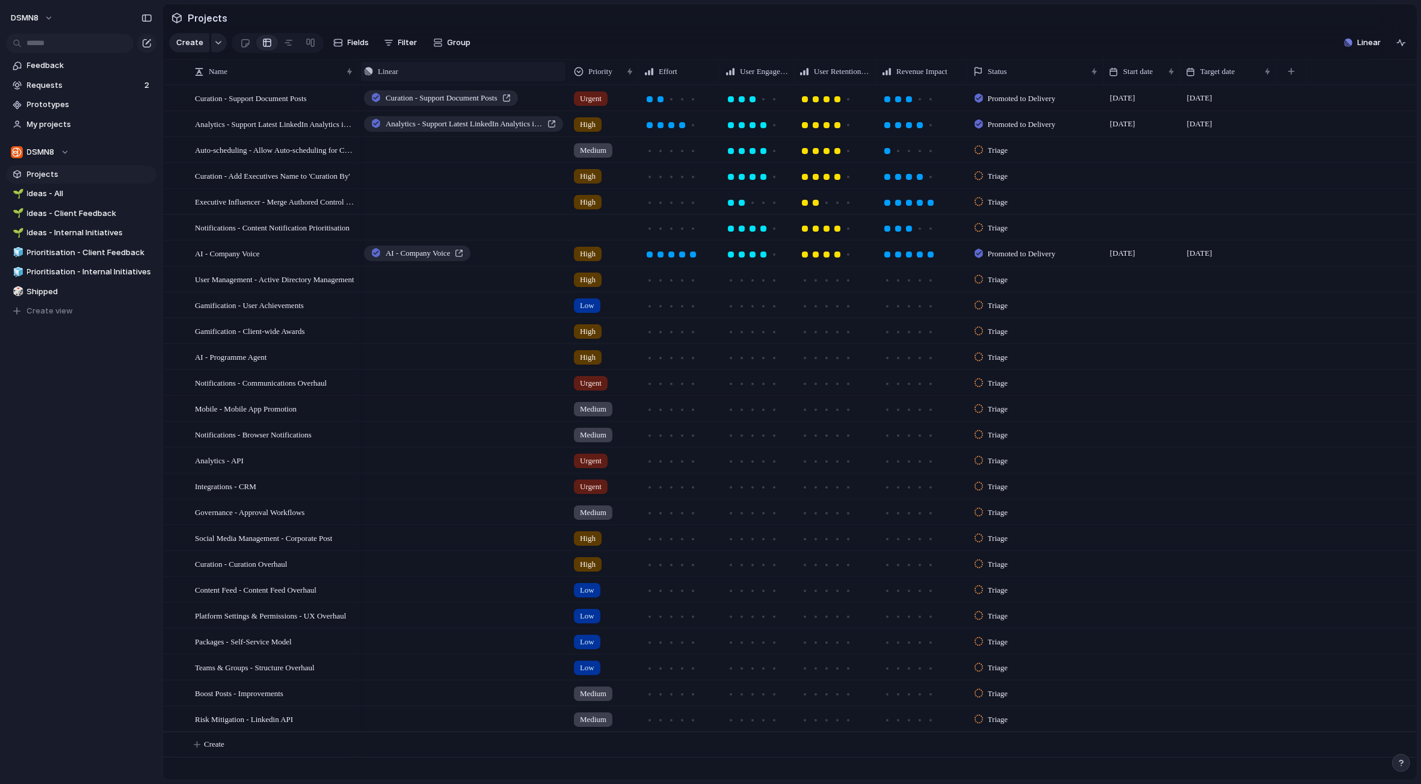
click at [464, 75] on div "Linear" at bounding box center [463, 72] width 199 height 12
click at [463, 72] on div "Modify Hide Sort ascending Sort descending" at bounding box center [710, 392] width 1421 height 784
click at [411, 41] on span "Filter" at bounding box center [407, 43] width 19 height 12
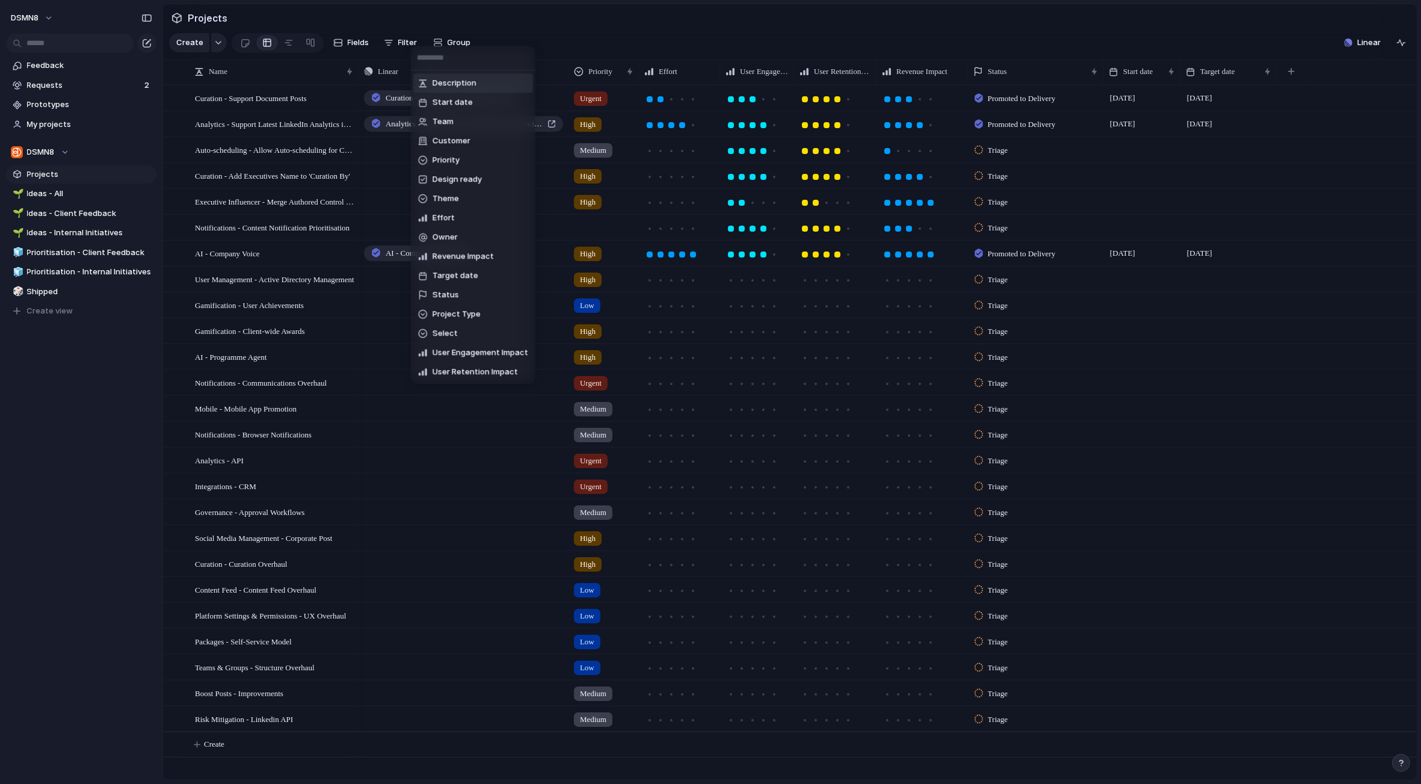
click at [512, 31] on div "Description Start date Team Customer Priority Design ready Theme Effort Owner R…" at bounding box center [710, 392] width 1421 height 784
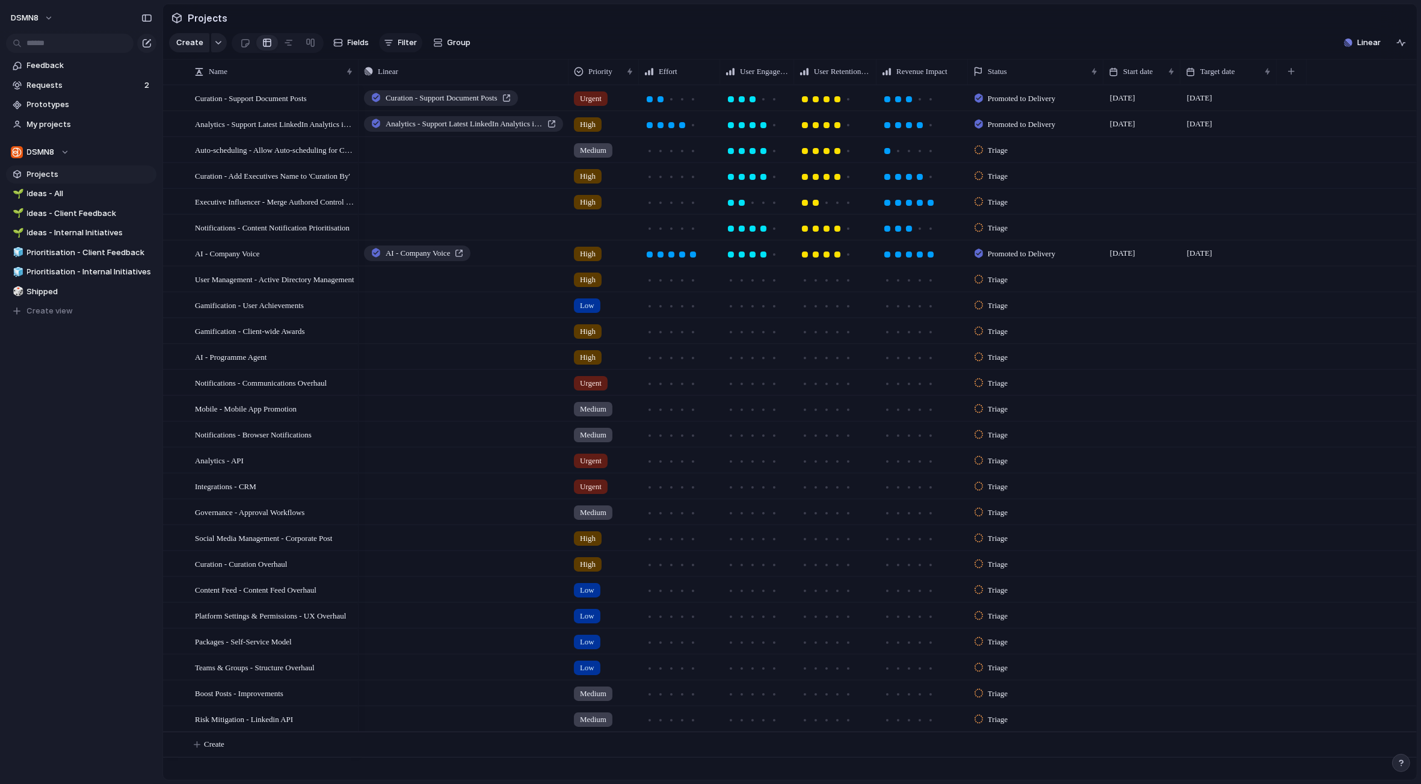
click at [408, 40] on span "Filter" at bounding box center [407, 43] width 19 height 12
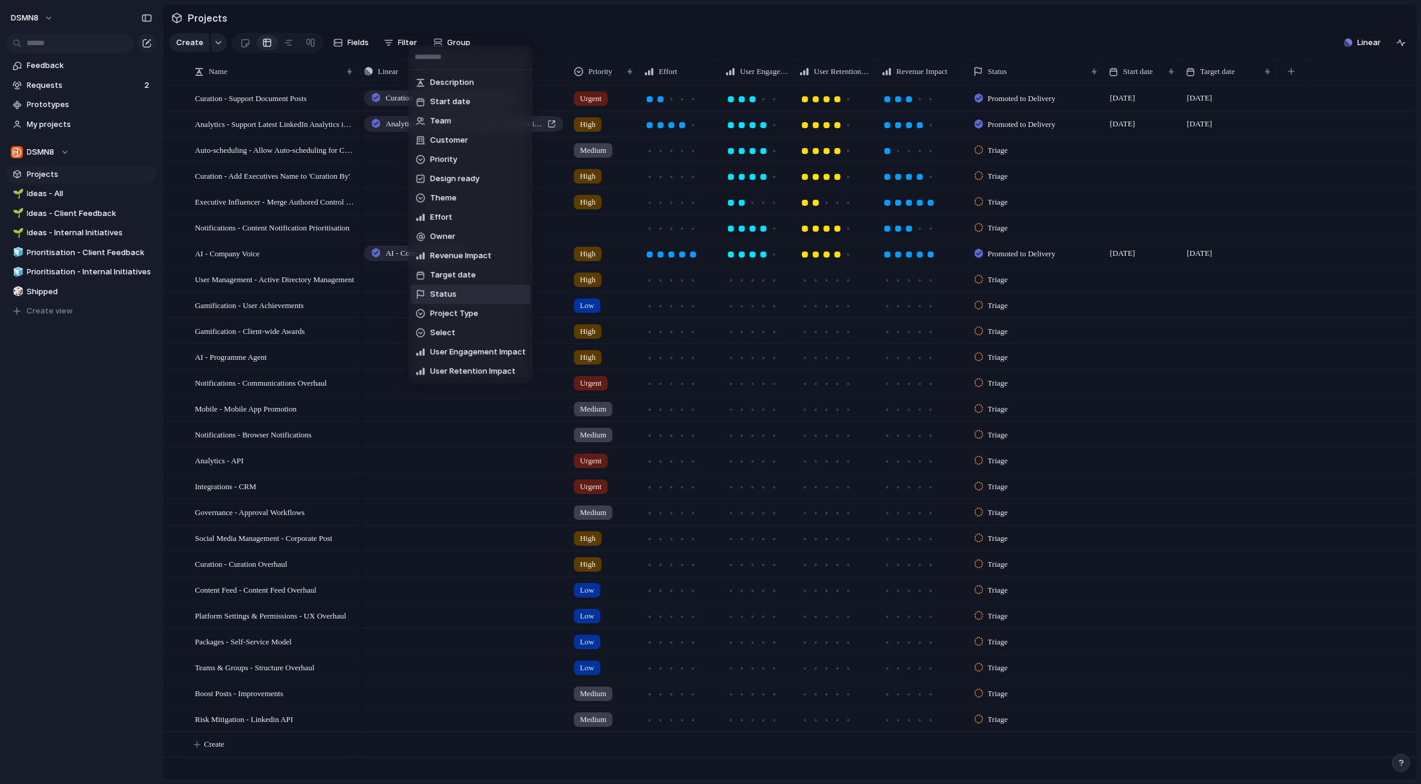
click at [452, 295] on span "Status" at bounding box center [443, 294] width 26 height 12
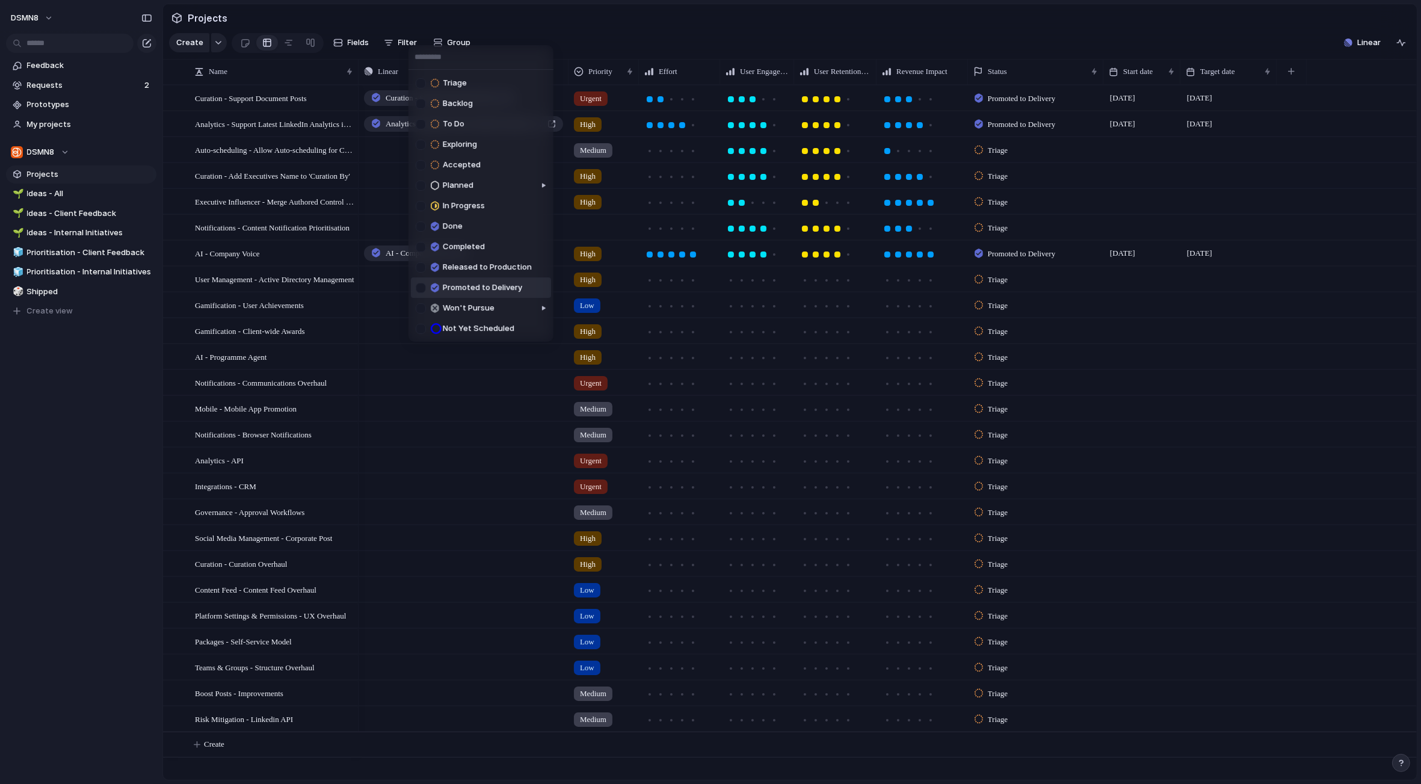
click at [422, 287] on div at bounding box center [421, 288] width 10 height 10
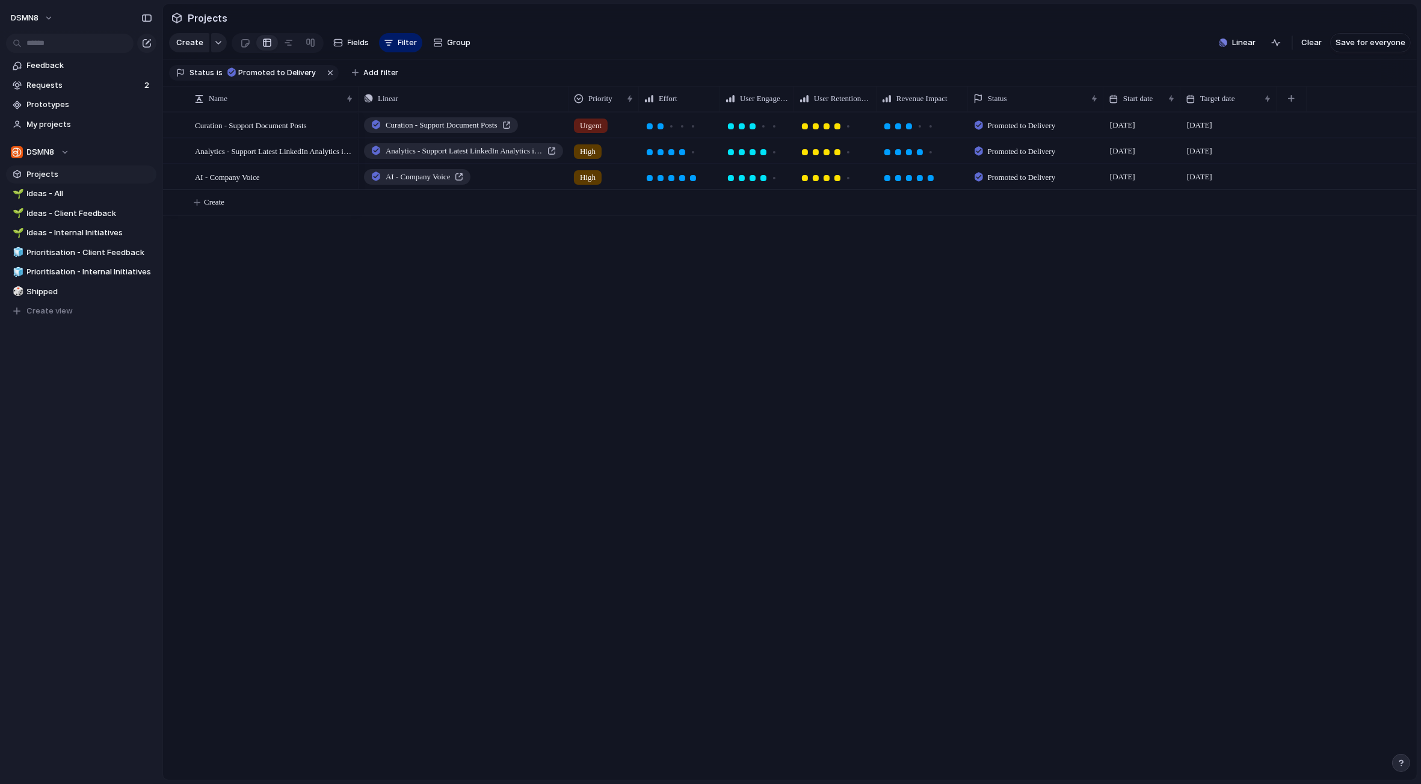
click at [432, 439] on div "Triage Backlog To Do Exploring Accepted Planned In Progress Done Completed Rele…" at bounding box center [710, 392] width 1421 height 784
click at [68, 193] on span "Ideas - All" at bounding box center [89, 194] width 125 height 12
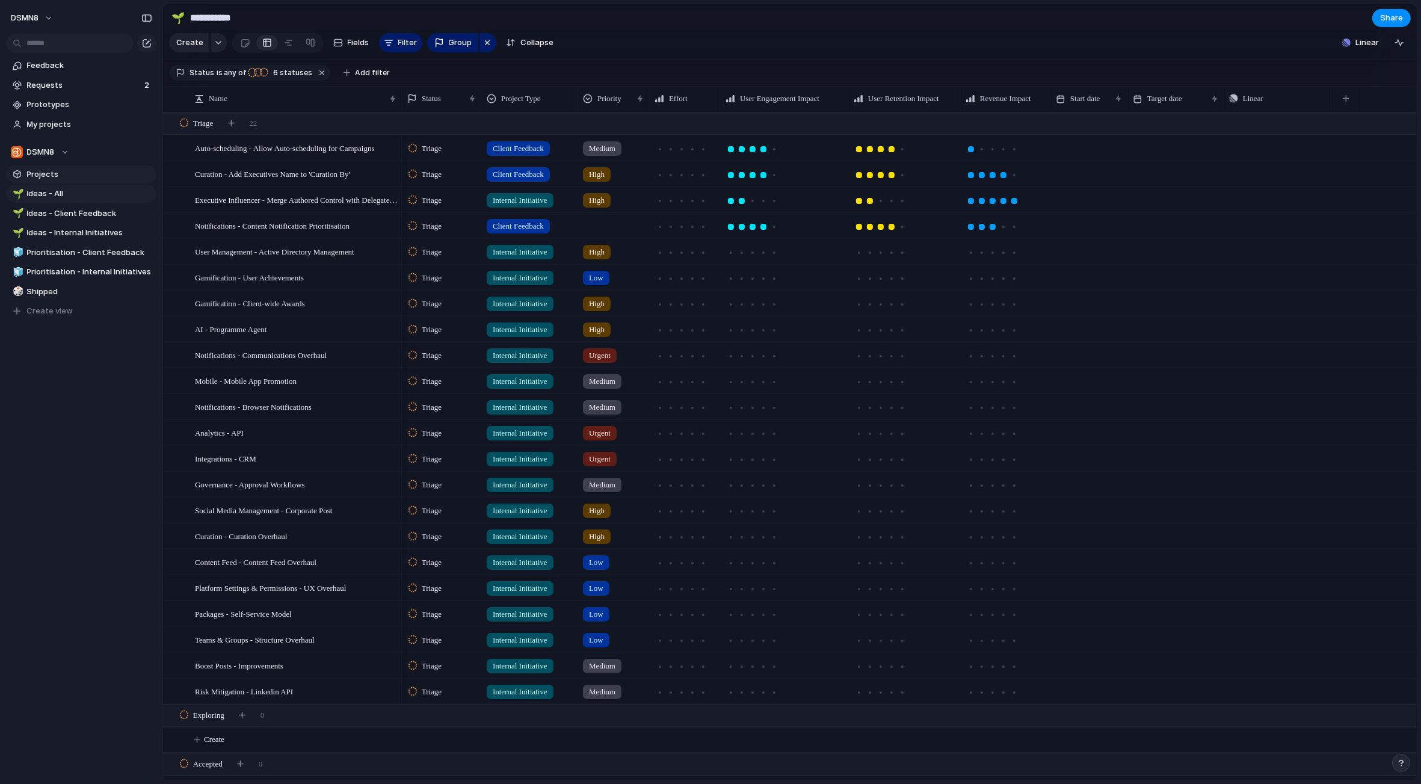
click at [67, 176] on span "Projects" at bounding box center [89, 174] width 125 height 12
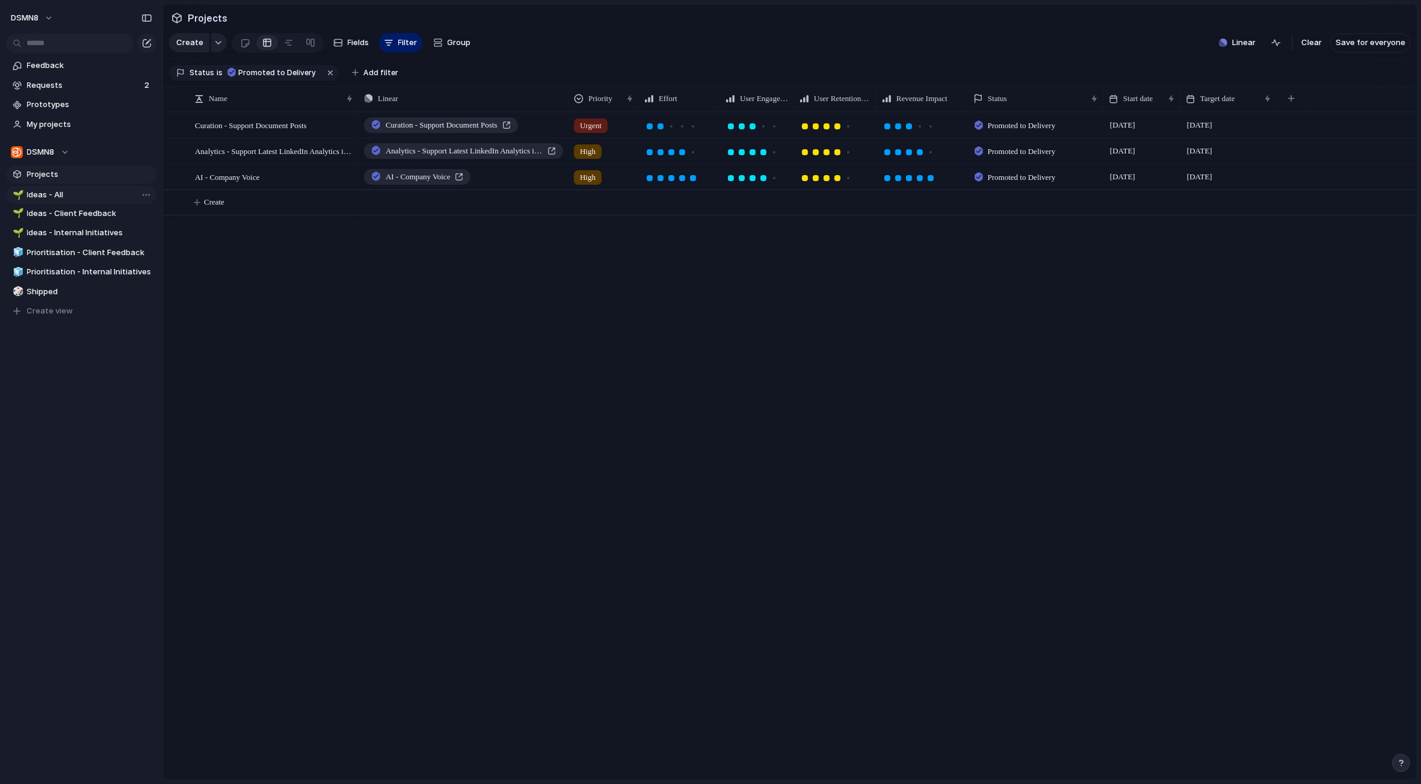
click at [75, 194] on div "🌱 Ideas - All 🌱 Ideas - Client Feedback 🌱 Ideas - Internal Initiatives 🧊 Priori…" at bounding box center [81, 252] width 150 height 135
click at [77, 63] on span "Feedback" at bounding box center [89, 66] width 125 height 12
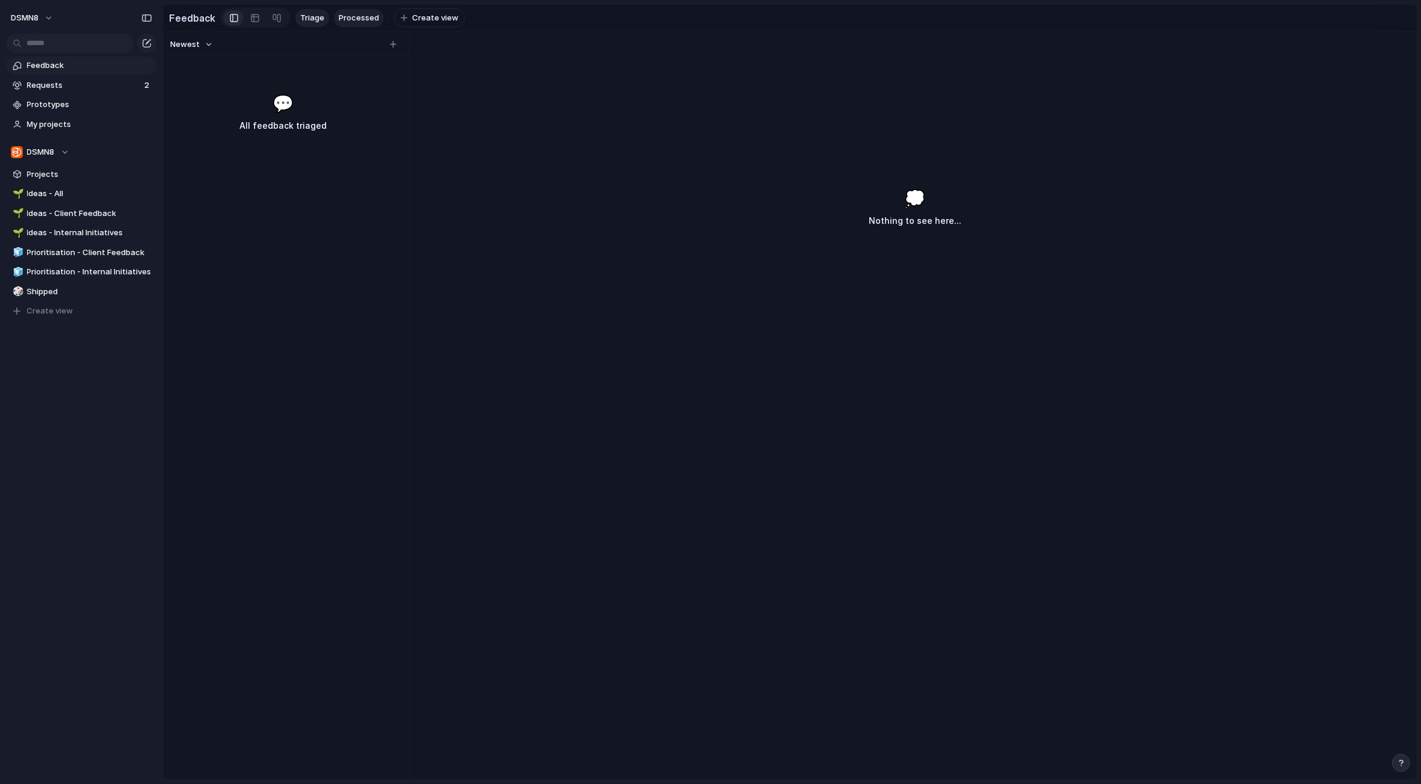
click at [356, 17] on span "Processed" at bounding box center [359, 18] width 40 height 12
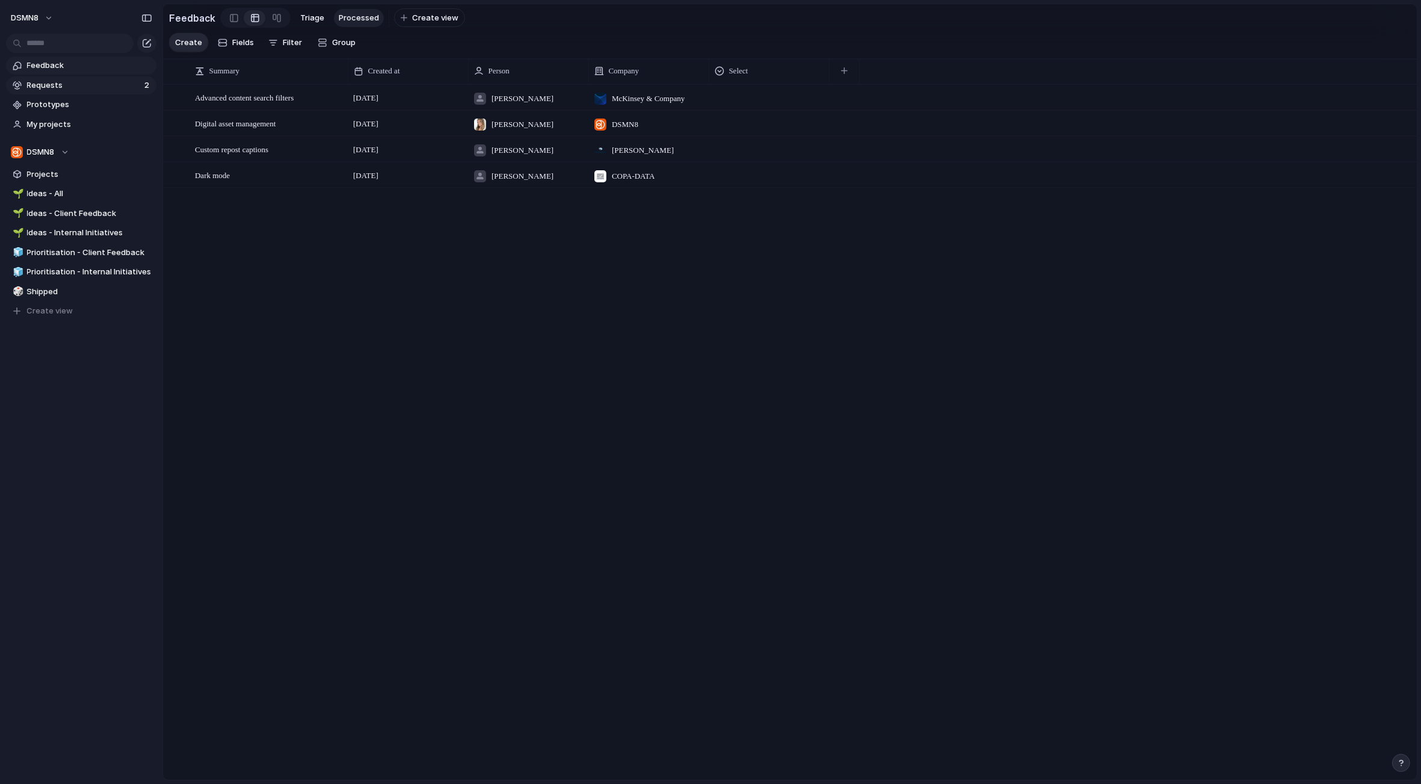
click at [93, 88] on span "Requests" at bounding box center [84, 85] width 114 height 12
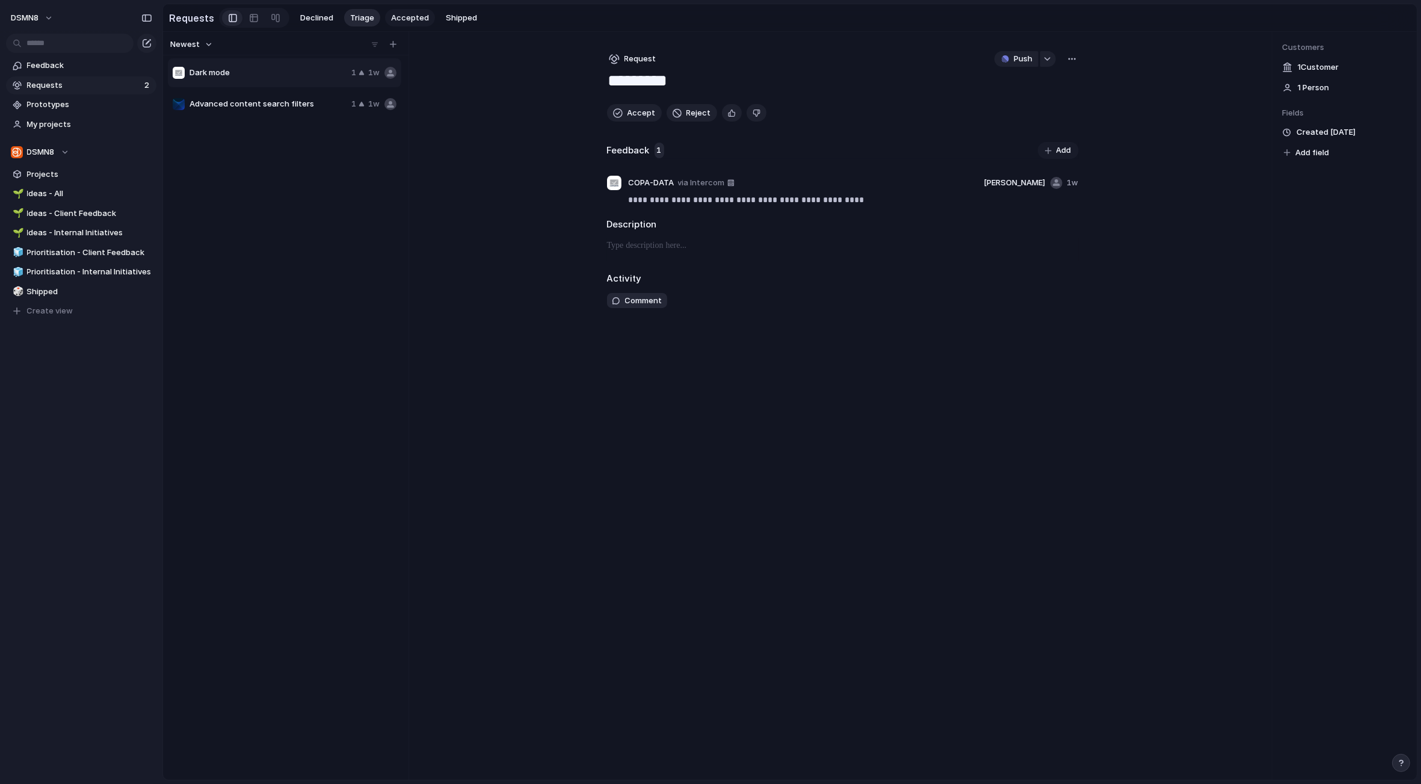
click at [398, 16] on span "Accepted" at bounding box center [410, 18] width 38 height 12
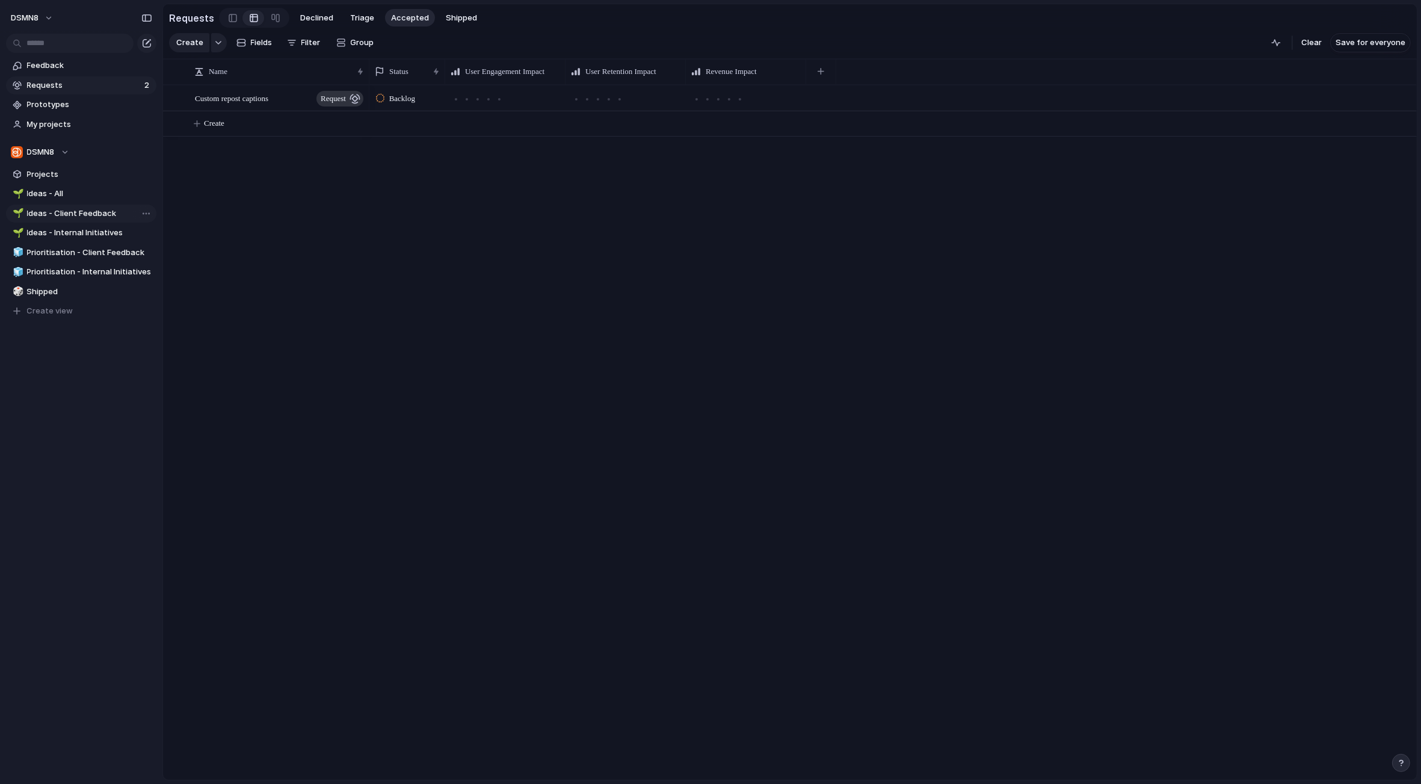
click at [86, 213] on span "Ideas - Client Feedback" at bounding box center [89, 214] width 125 height 12
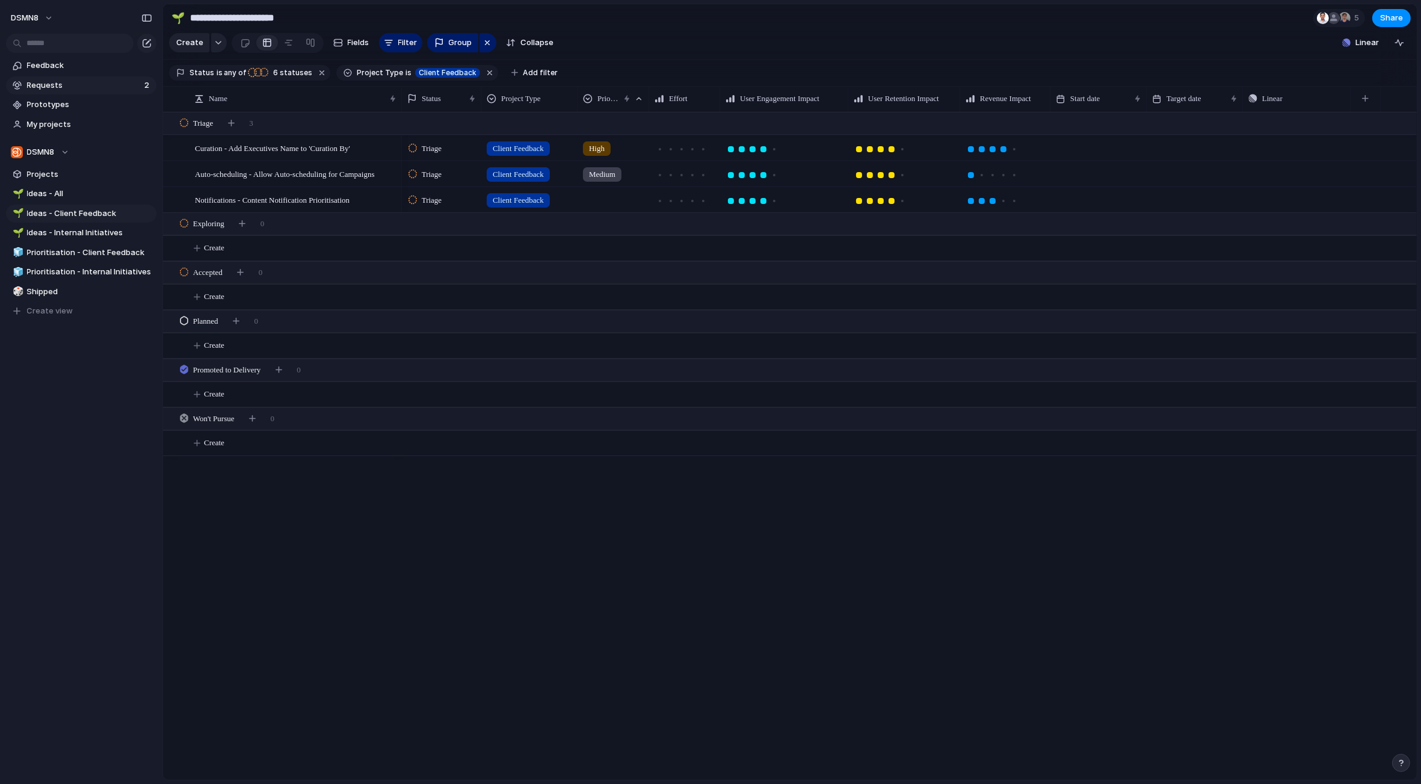
click at [89, 85] on span "Requests" at bounding box center [84, 85] width 114 height 12
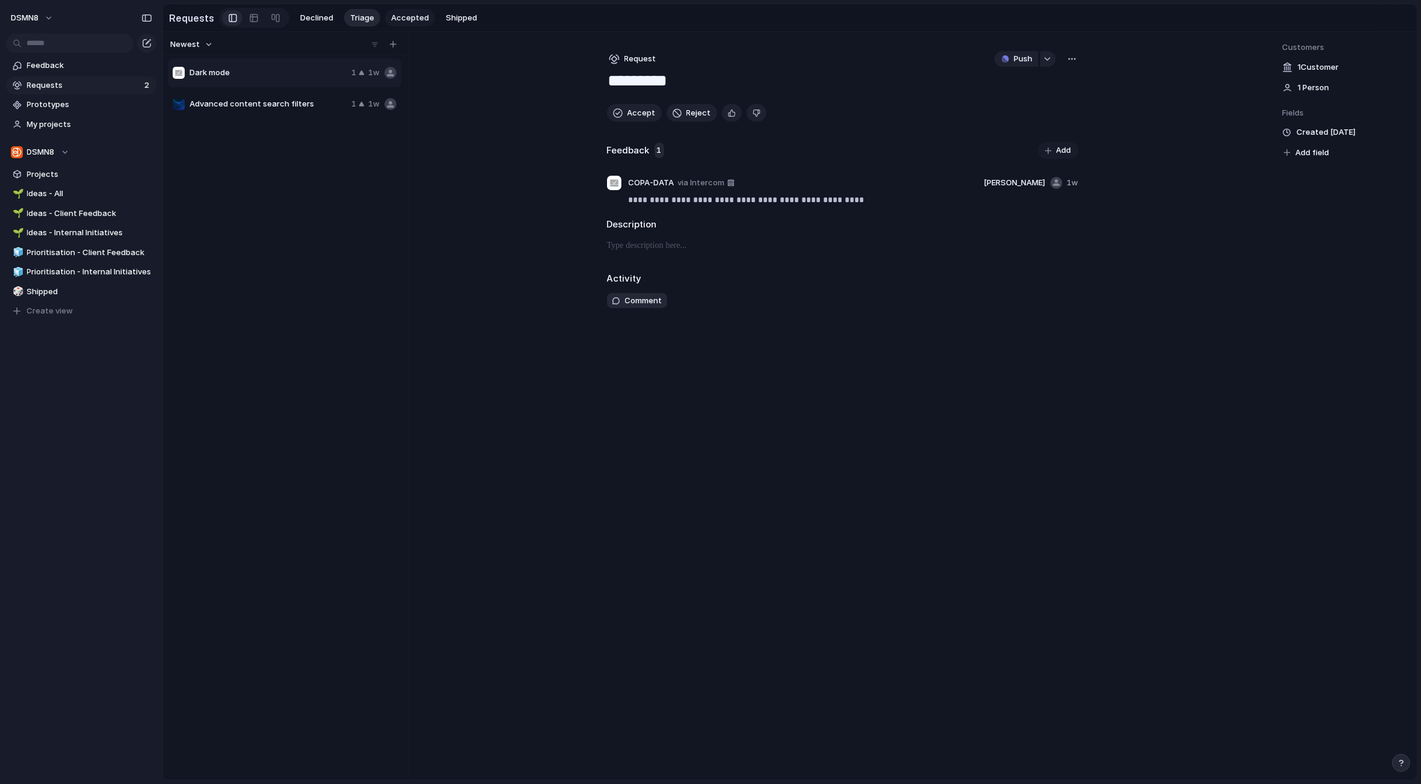
click at [398, 19] on span "Accepted" at bounding box center [410, 18] width 38 height 12
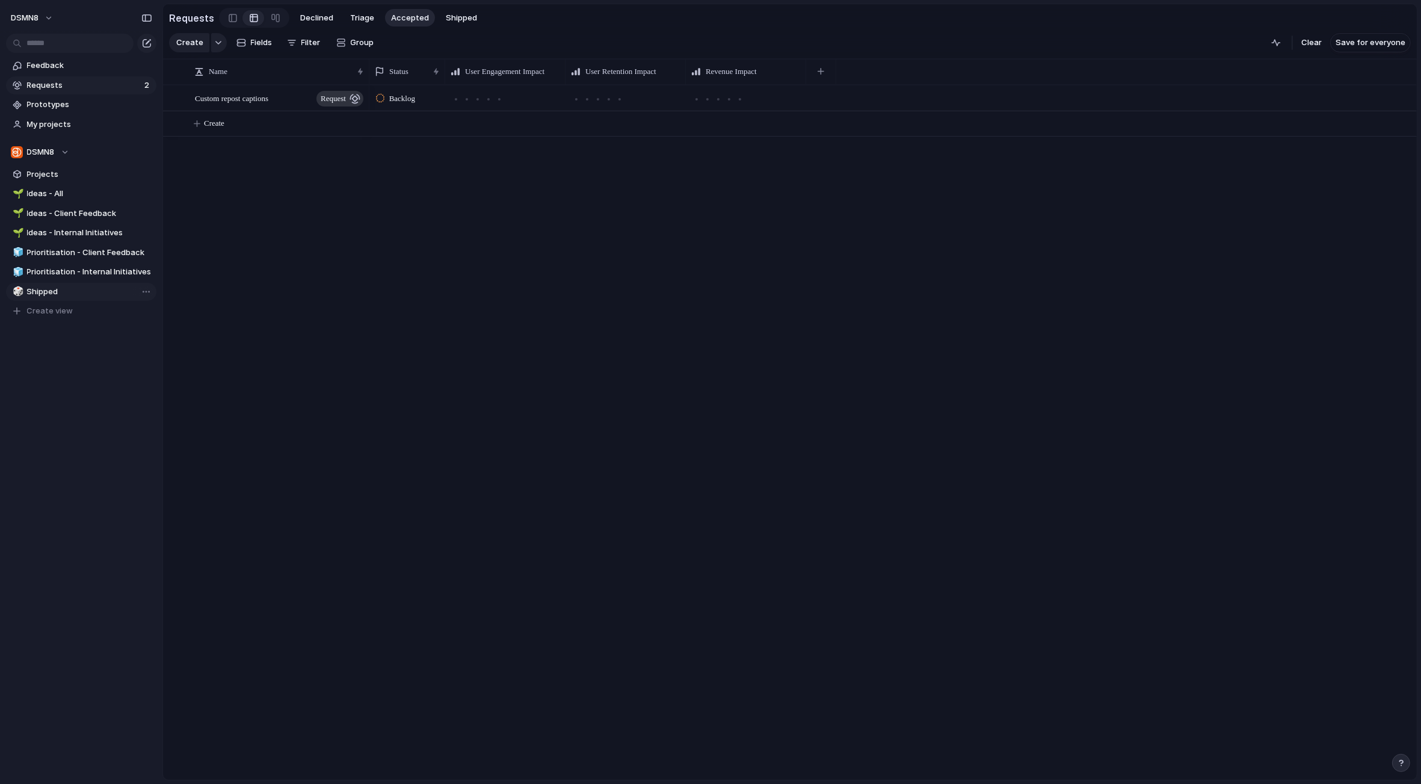
click at [57, 291] on span "Shipped" at bounding box center [89, 292] width 125 height 12
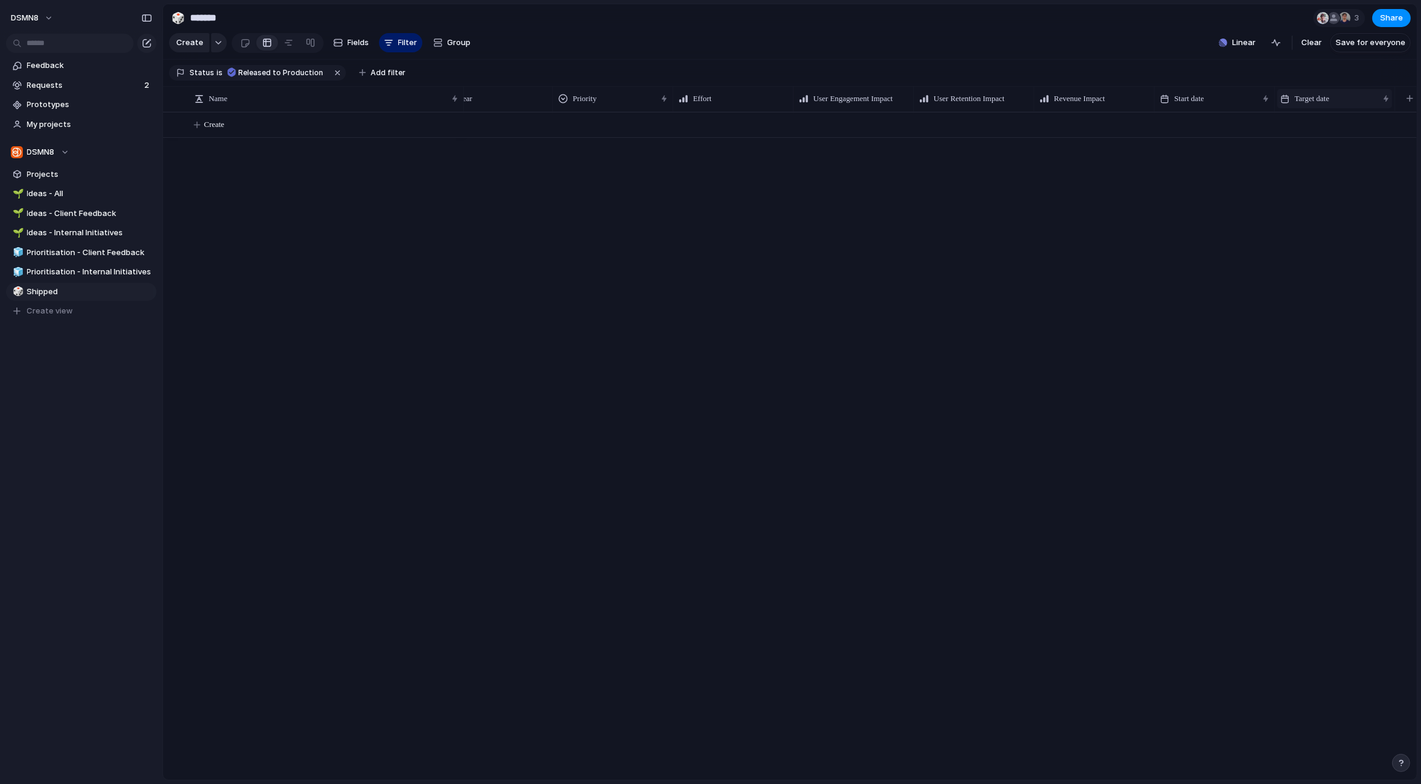
scroll to position [0, 160]
click at [66, 230] on span "Ideas - Internal Initiatives" at bounding box center [89, 233] width 125 height 12
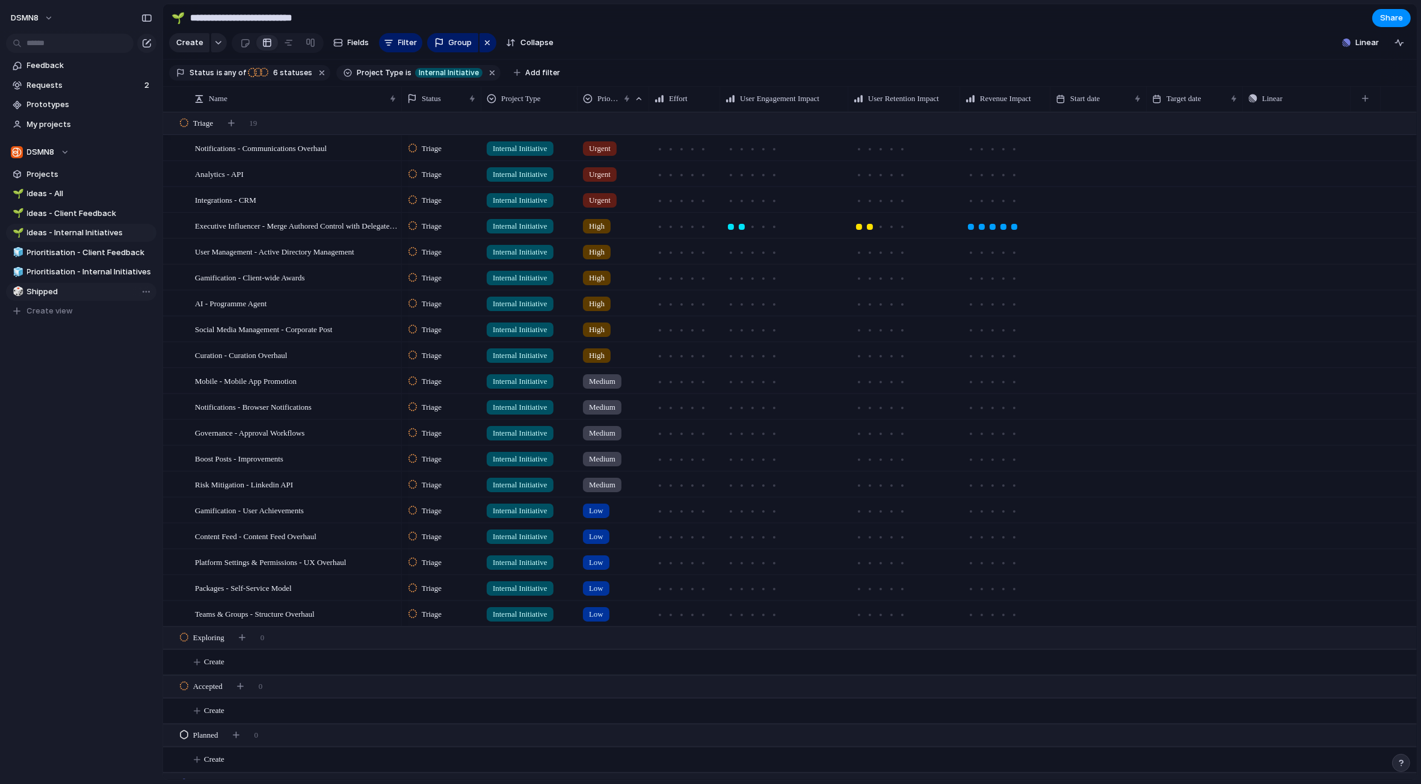
click at [48, 291] on span "Shipped" at bounding box center [89, 292] width 125 height 12
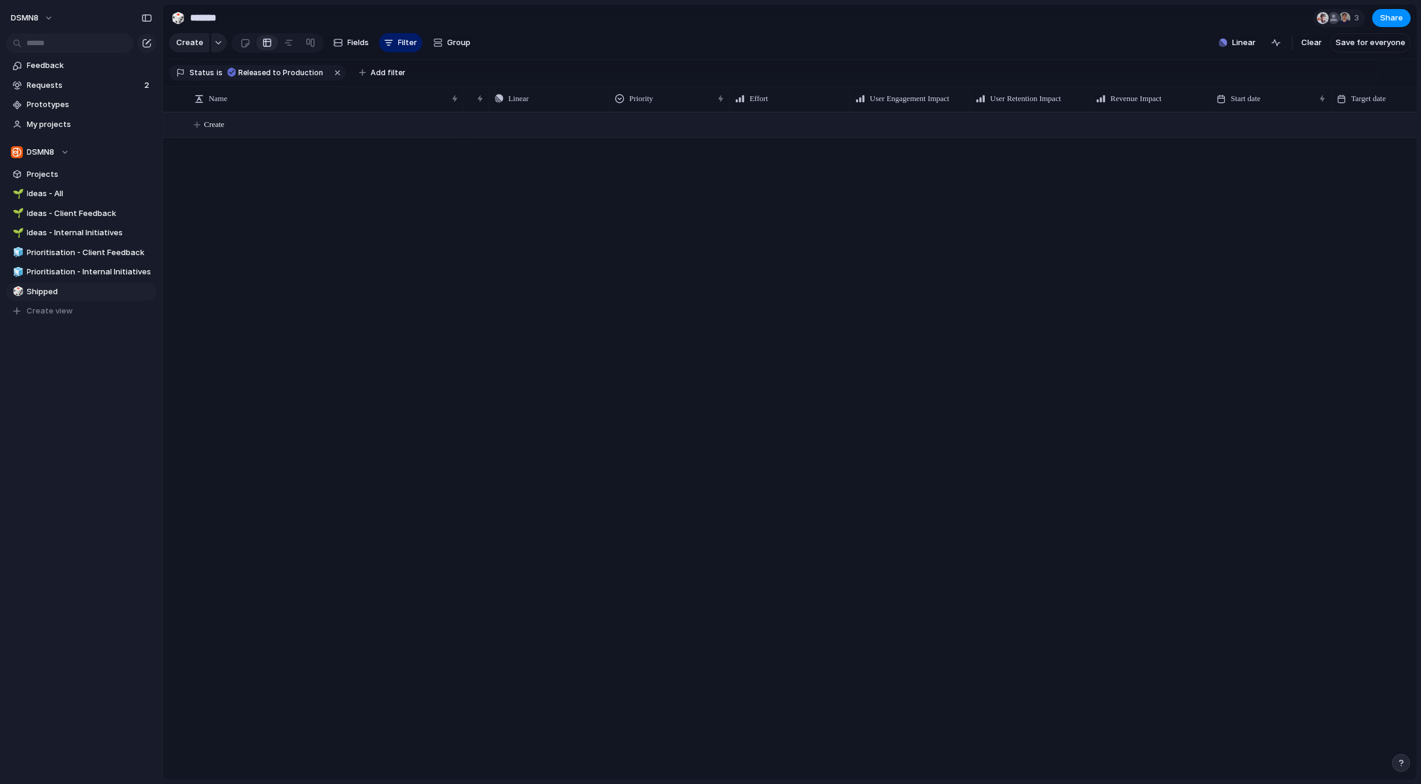
scroll to position [0, 160]
click at [1405, 96] on button "button" at bounding box center [1401, 99] width 25 height 22
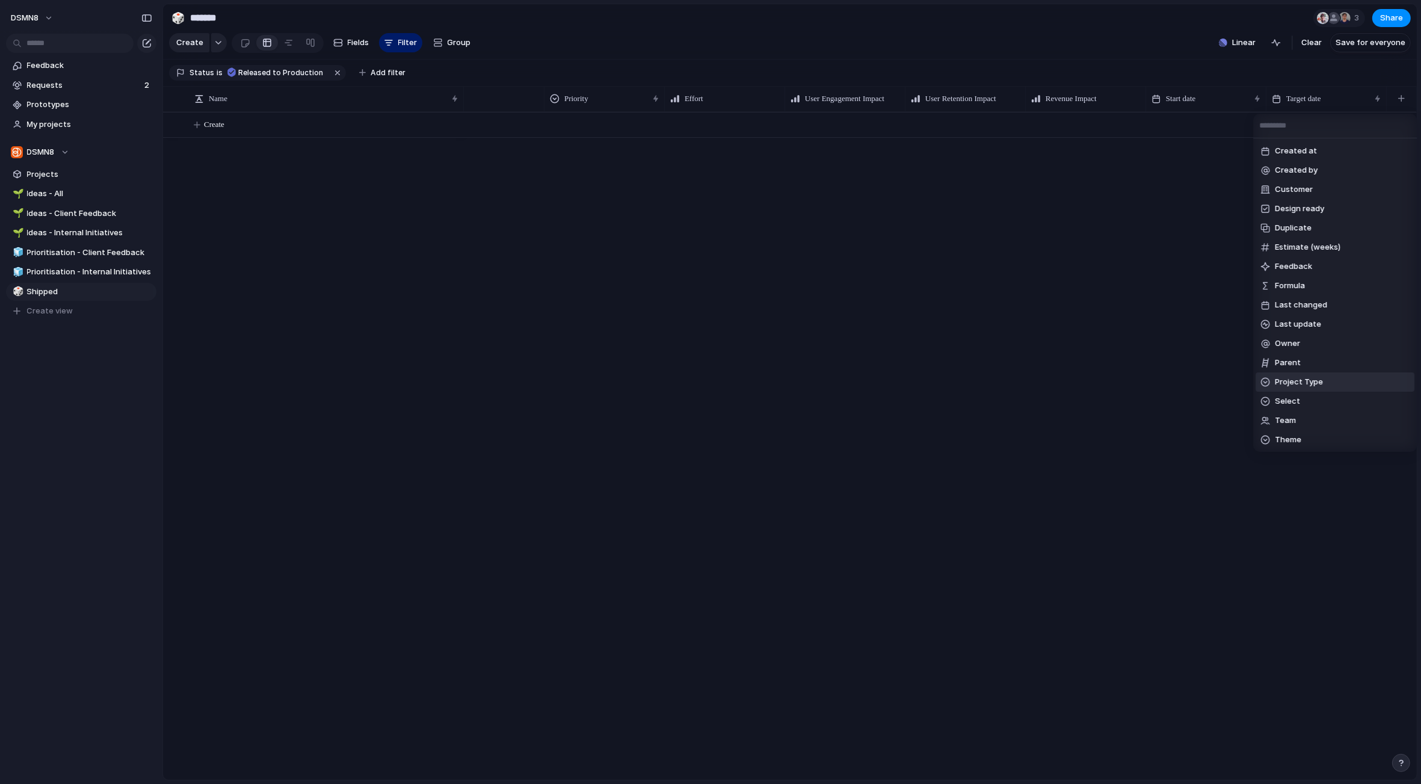
click at [1310, 380] on span "Project Type" at bounding box center [1299, 382] width 48 height 12
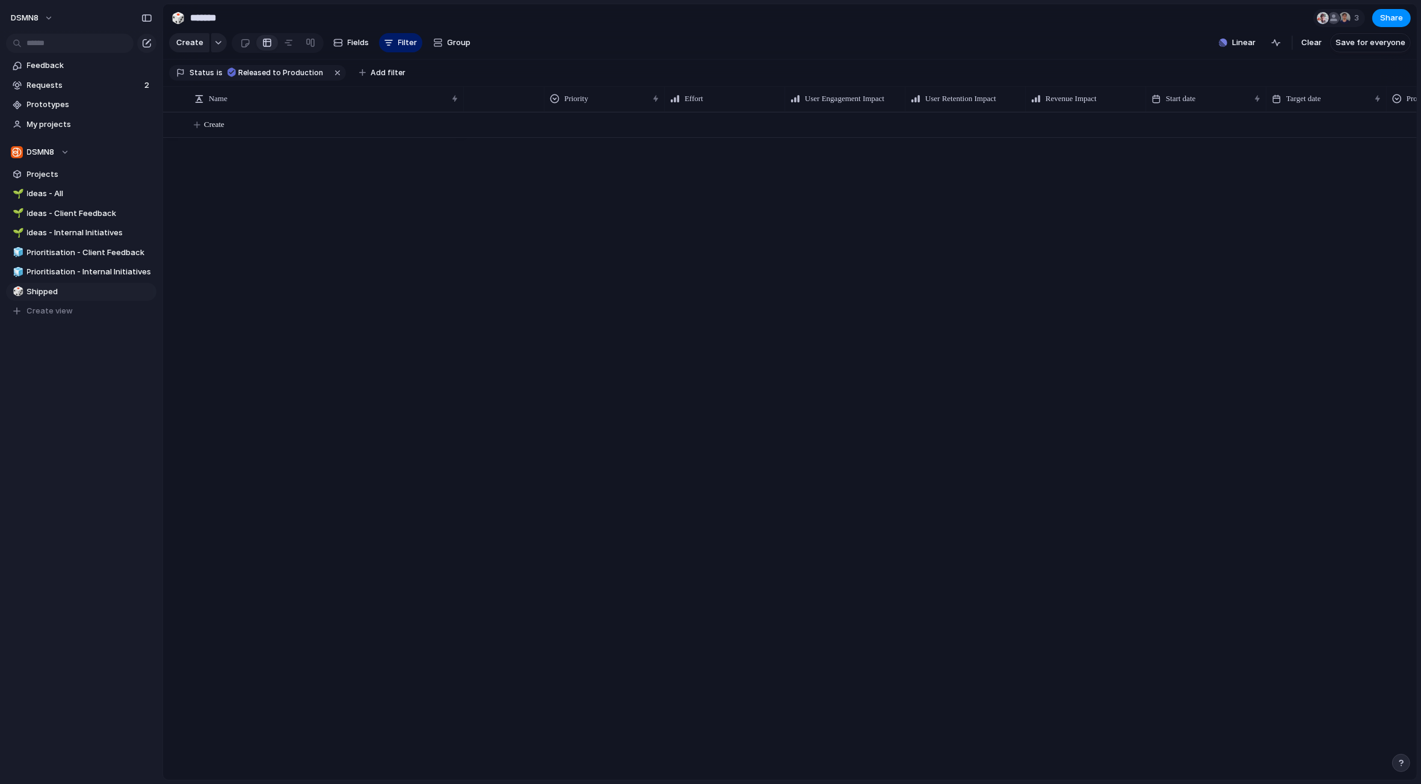
scroll to position [0, 0]
drag, startPoint x: 1309, startPoint y: 96, endPoint x: 564, endPoint y: 135, distance: 745.8
click at [66, 196] on span "Ideas - All" at bounding box center [89, 194] width 125 height 12
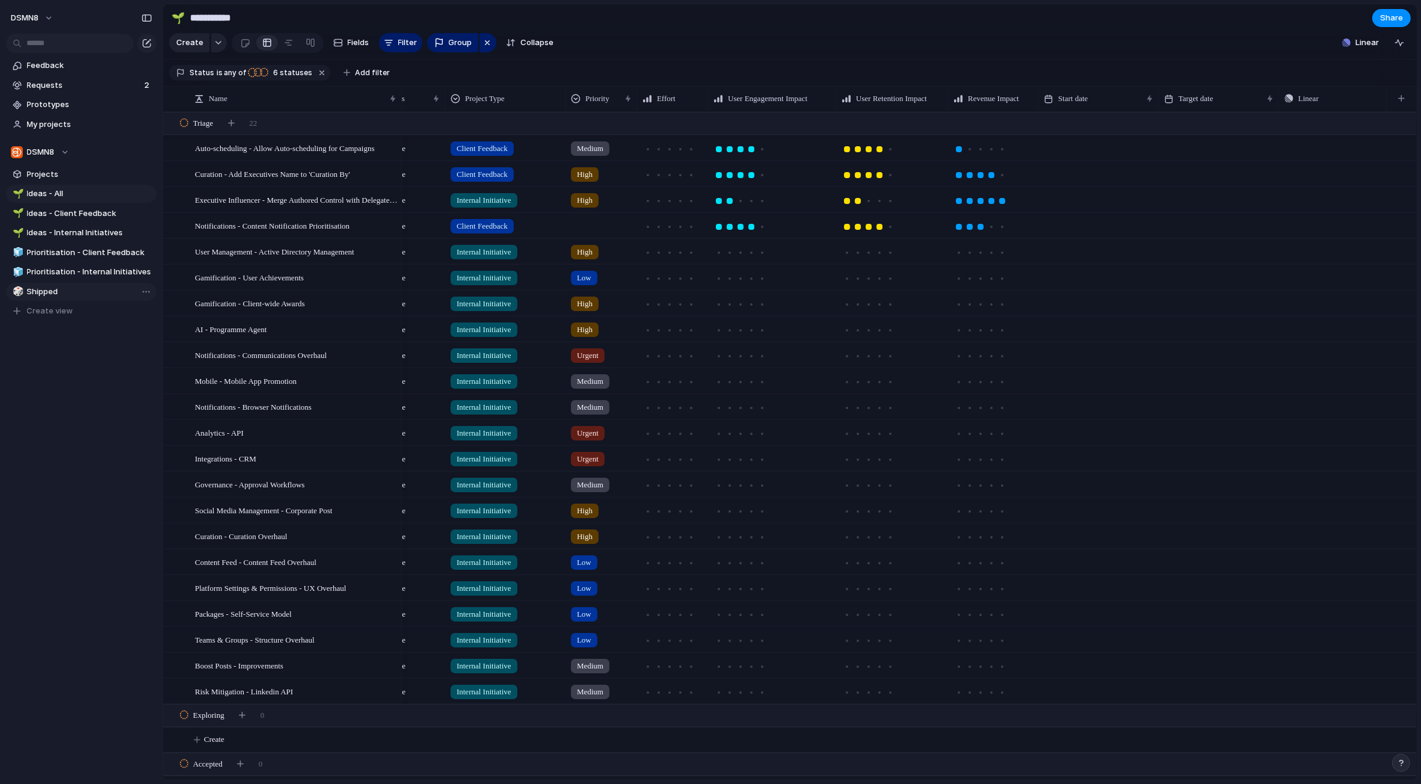
click at [54, 291] on span "Shipped" at bounding box center [89, 292] width 125 height 12
type input "*******"
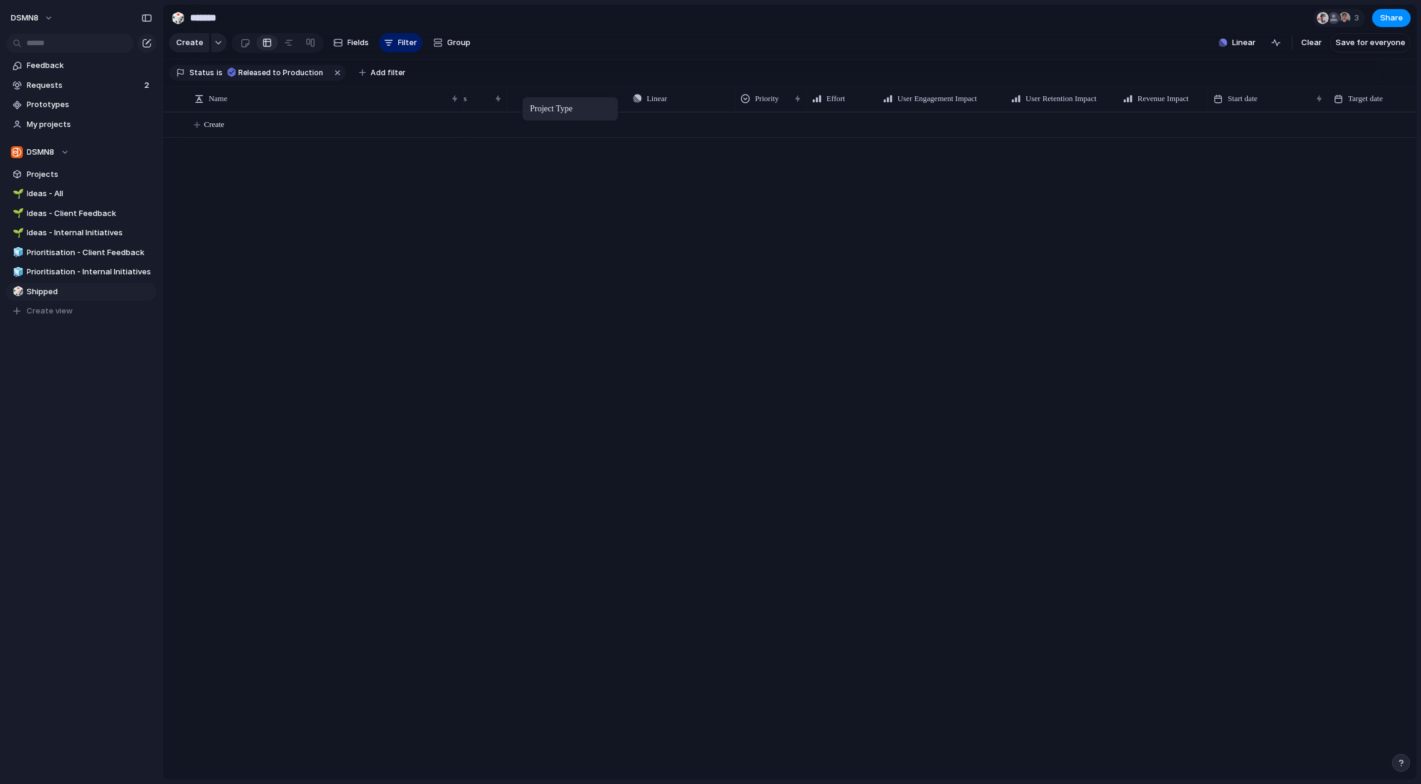
drag, startPoint x: 645, startPoint y: 99, endPoint x: 530, endPoint y: 99, distance: 114.9
drag, startPoint x: 649, startPoint y: 100, endPoint x: 1375, endPoint y: 100, distance: 726.2
click at [384, 72] on span "Add filter" at bounding box center [388, 72] width 35 height 11
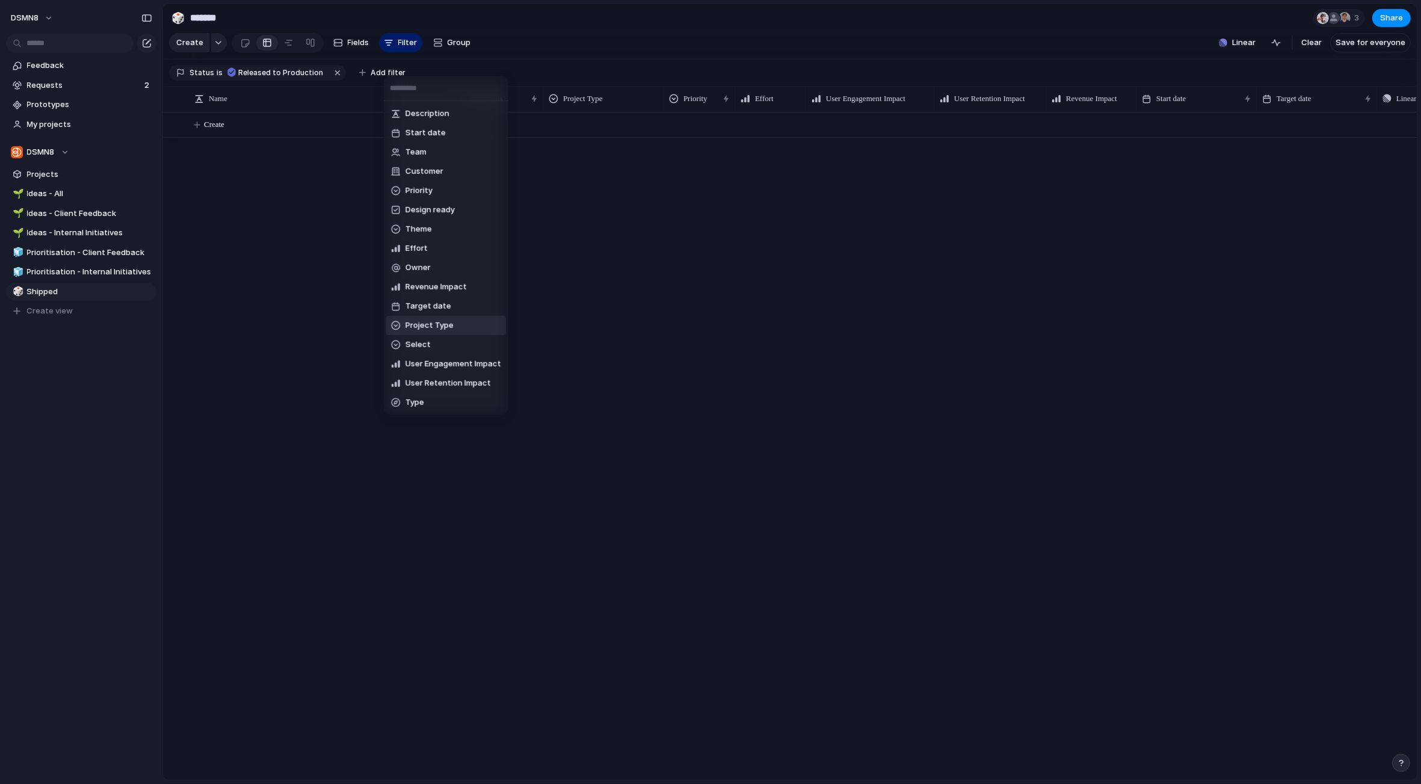
click at [443, 323] on span "Project Type" at bounding box center [429, 325] width 48 height 12
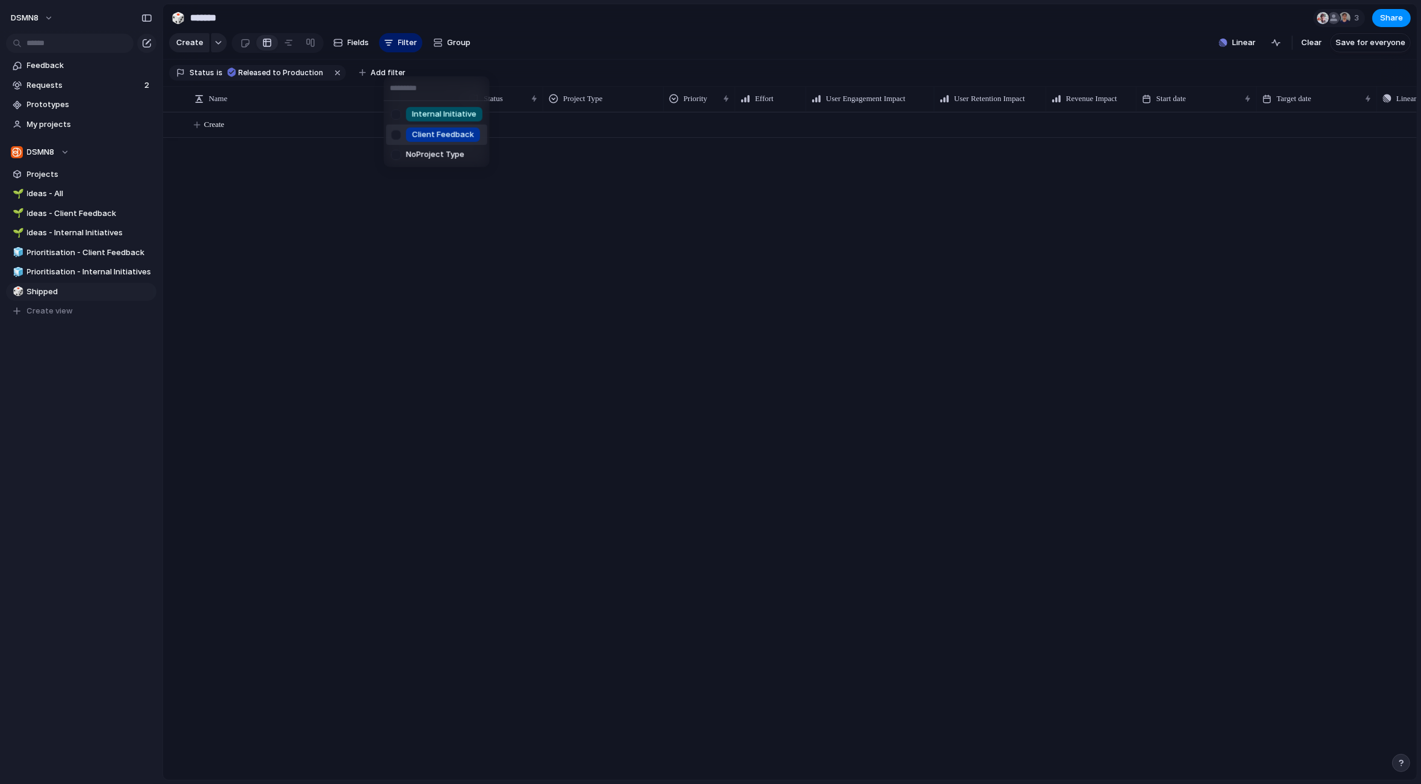
click at [398, 134] on div at bounding box center [396, 134] width 21 height 21
click at [412, 284] on div "Internal Initiative Client Feedback No Project Type" at bounding box center [710, 392] width 1421 height 784
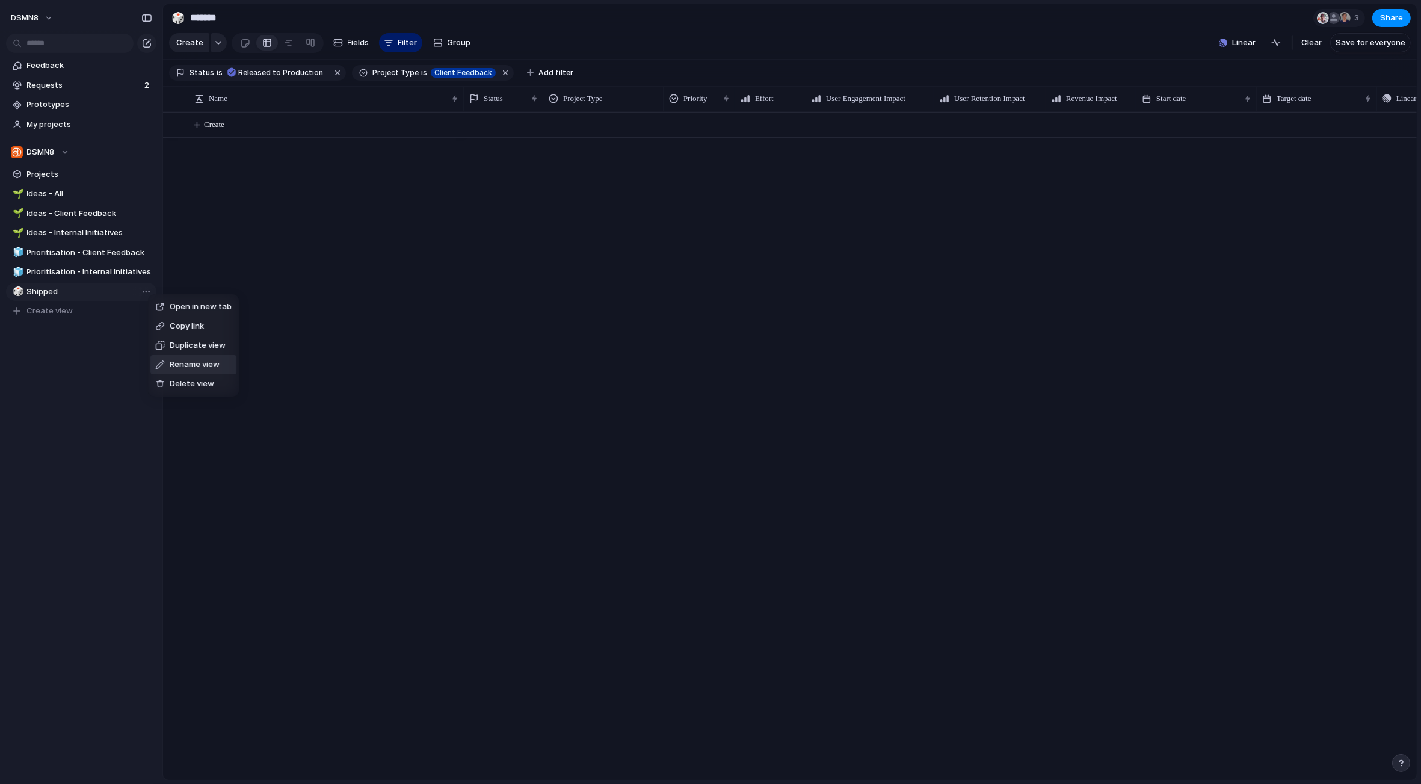
click at [193, 366] on span "Rename view" at bounding box center [195, 365] width 50 height 12
click at [98, 292] on input "*******" at bounding box center [89, 292] width 125 height 12
type input "**********"
click at [60, 375] on div "Feedback Requests 2 Prototypes My projects DSMN8 Projects 🌱 Ideas - All 🌱 Ideas…" at bounding box center [81, 209] width 162 height 418
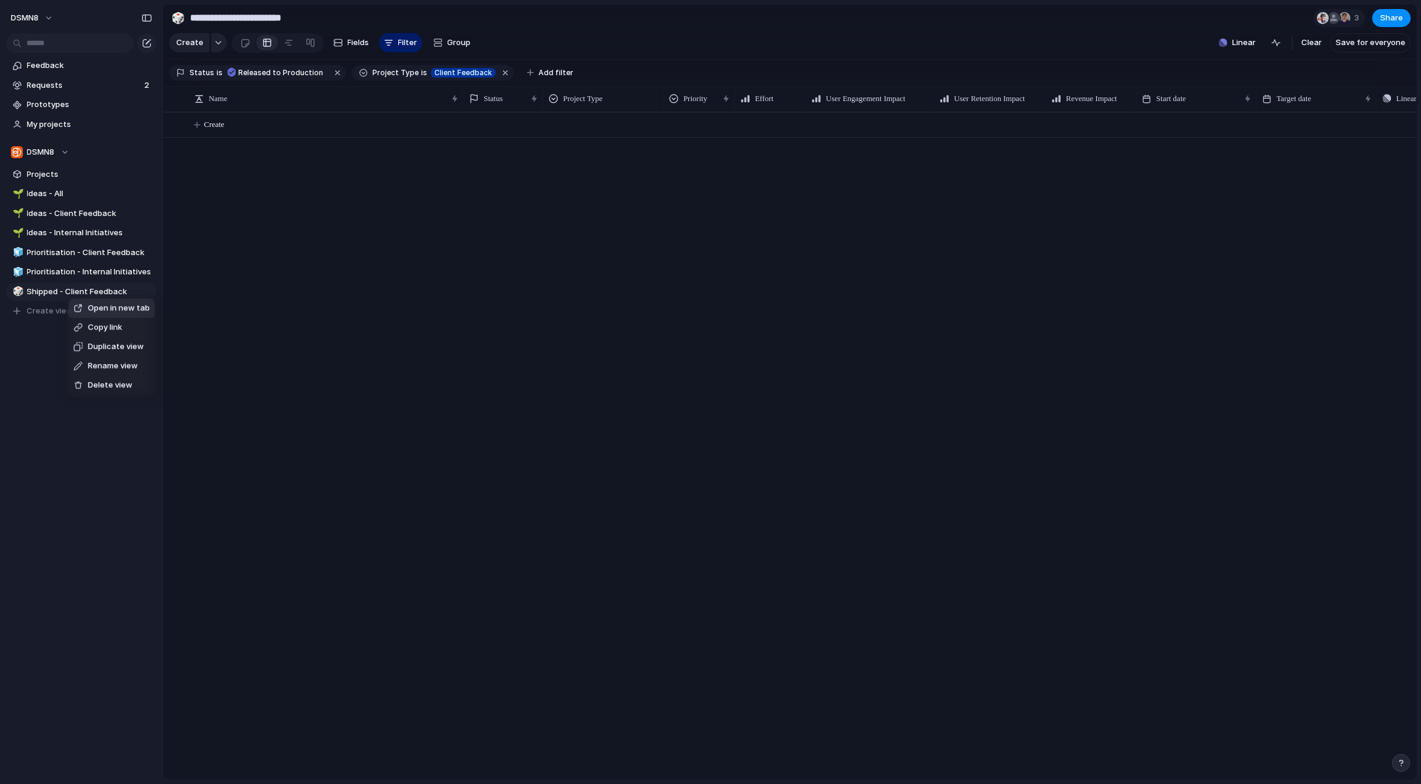
click at [106, 347] on span "Duplicate view" at bounding box center [116, 347] width 56 height 12
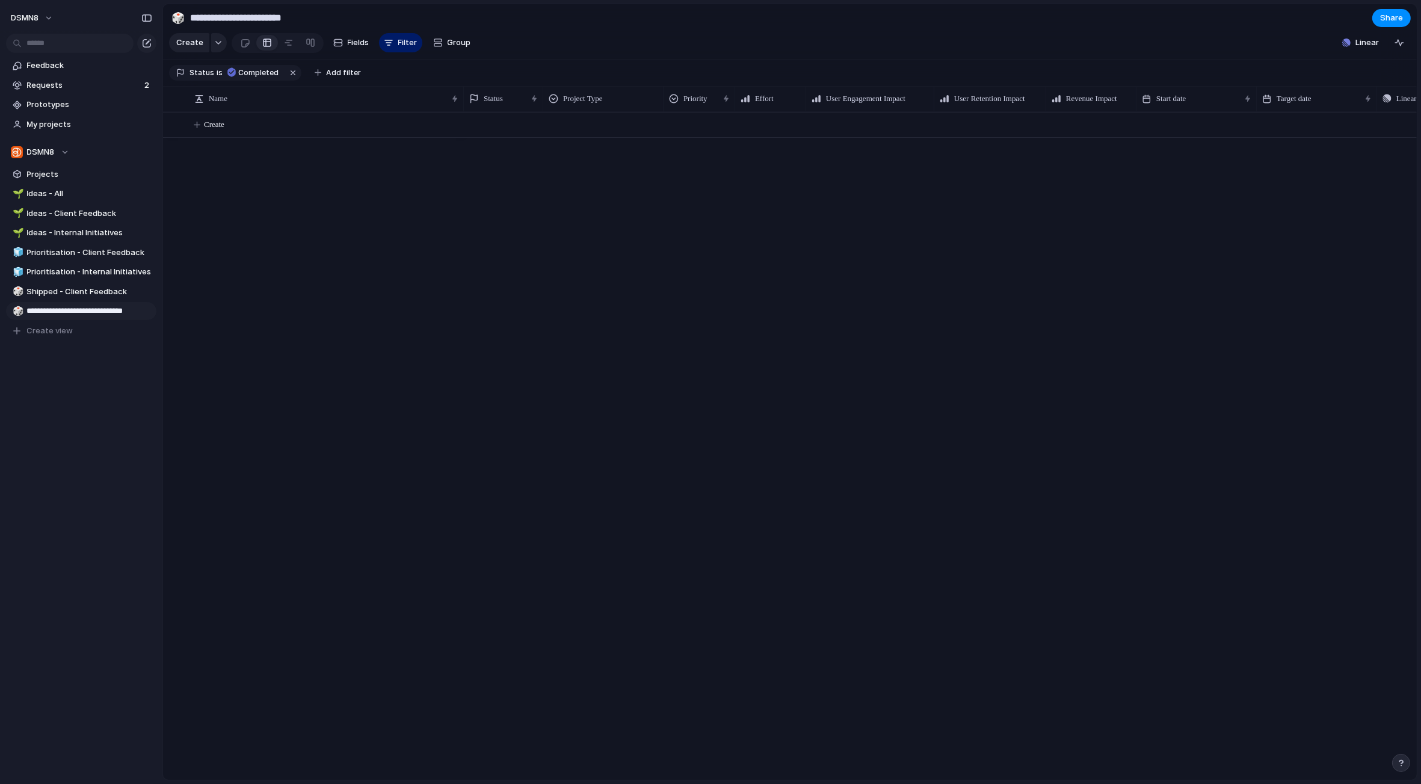
type input "**********"
click at [146, 306] on input "**********" at bounding box center [89, 310] width 125 height 11
click at [150, 309] on input "**********" at bounding box center [89, 310] width 125 height 11
type input "**********"
click at [79, 377] on div "**********" at bounding box center [81, 218] width 162 height 437
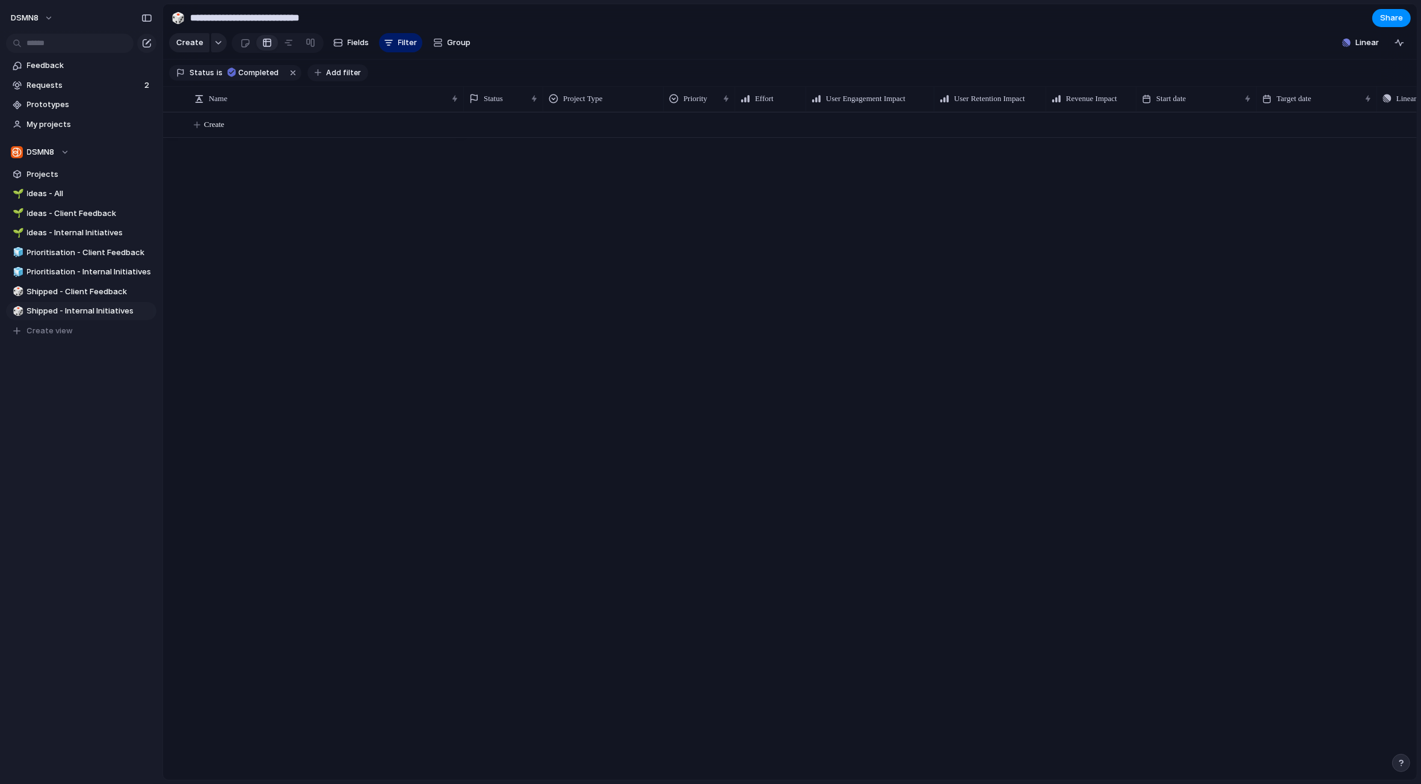
click at [337, 70] on span "Add filter" at bounding box center [343, 72] width 35 height 11
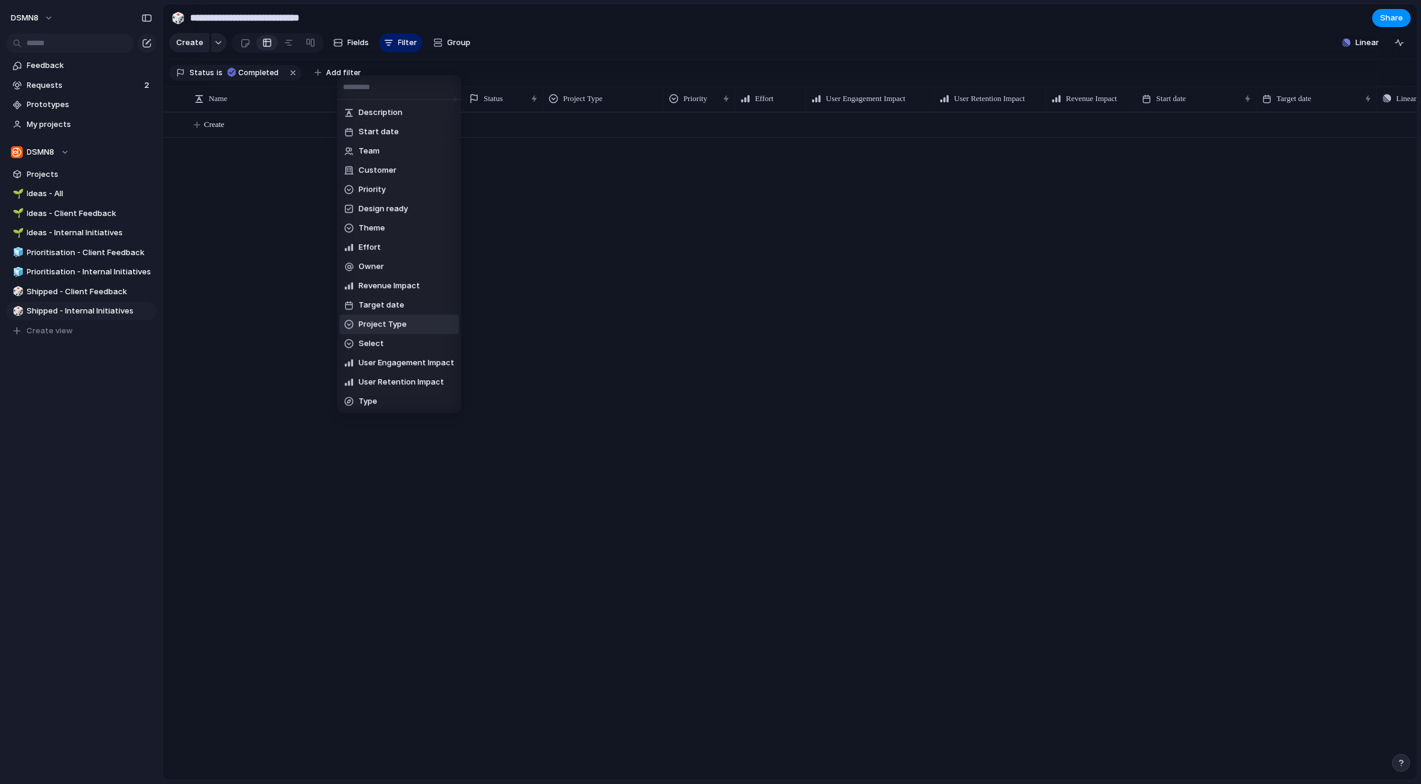
click at [376, 319] on span "Project Type" at bounding box center [383, 324] width 48 height 12
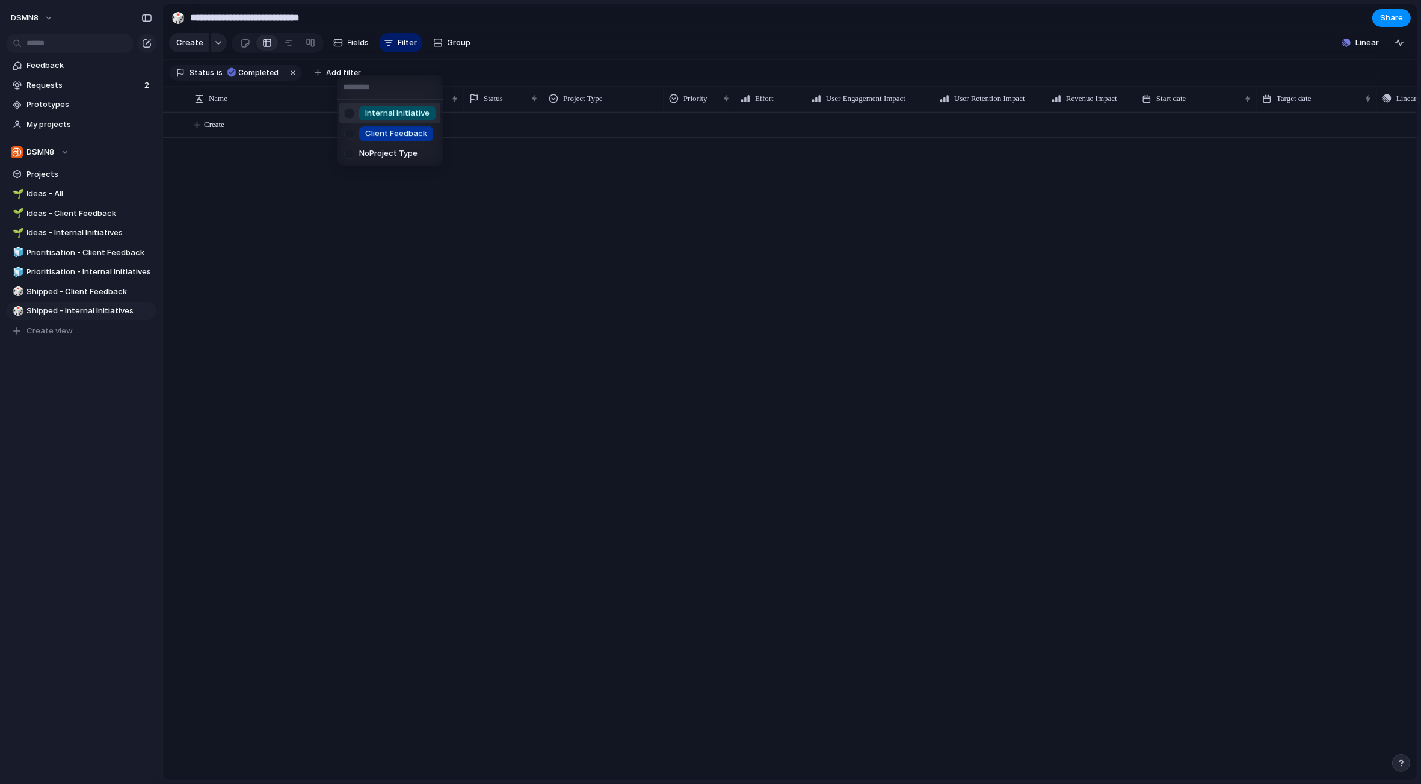
click at [350, 114] on div at bounding box center [349, 113] width 21 height 21
click at [378, 306] on div "Internal Initiative Client Feedback No Project Type" at bounding box center [710, 392] width 1421 height 784
click at [111, 295] on span "Shipped - Client Feedback" at bounding box center [89, 292] width 125 height 12
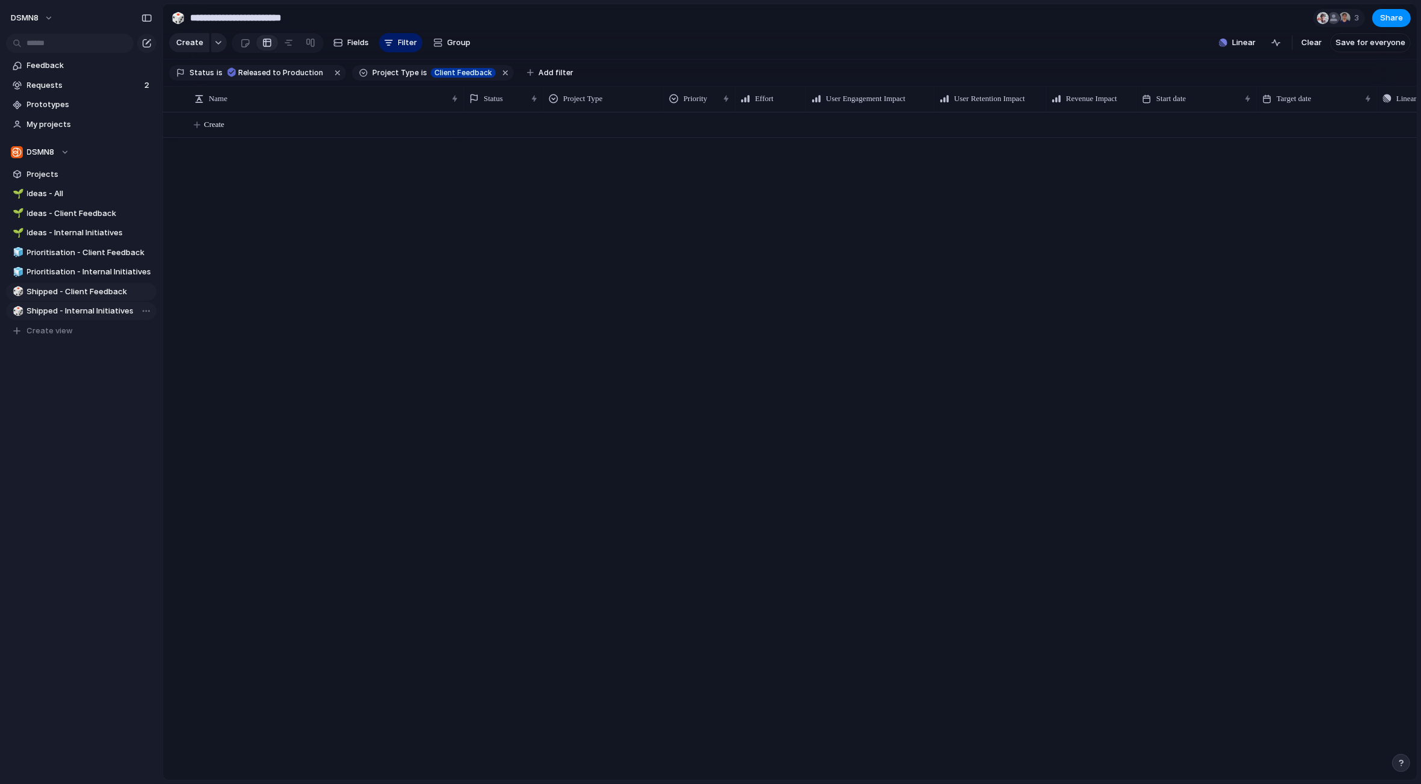
click at [106, 312] on span "Shipped - Internal Initiatives" at bounding box center [89, 311] width 125 height 12
click at [108, 293] on span "Shipped - Client Feedback" at bounding box center [89, 292] width 125 height 12
click at [1378, 42] on span "Save for everyone" at bounding box center [1371, 43] width 70 height 12
click at [98, 309] on span "Shipped - Internal Initiatives" at bounding box center [89, 311] width 125 height 12
type input "**********"
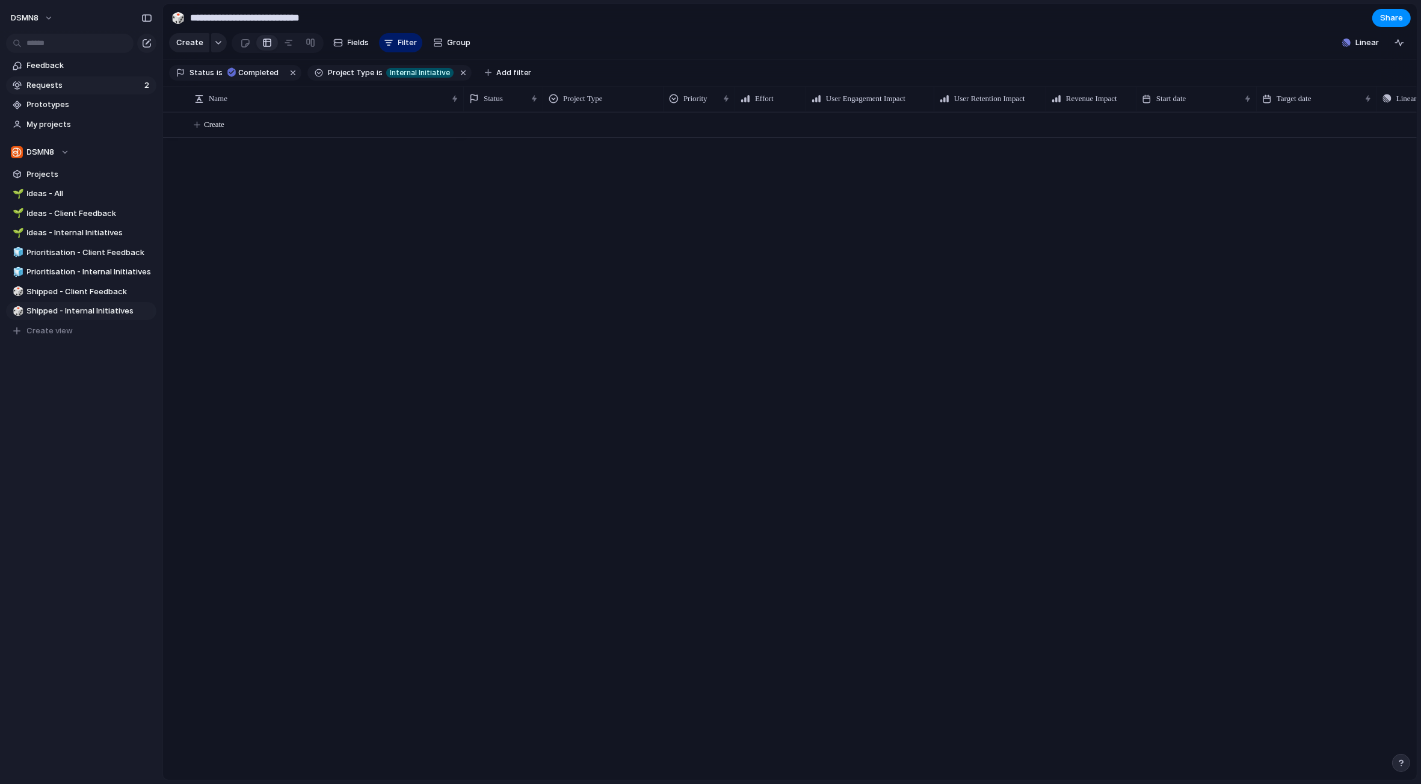
click at [82, 83] on span "Requests" at bounding box center [84, 85] width 114 height 12
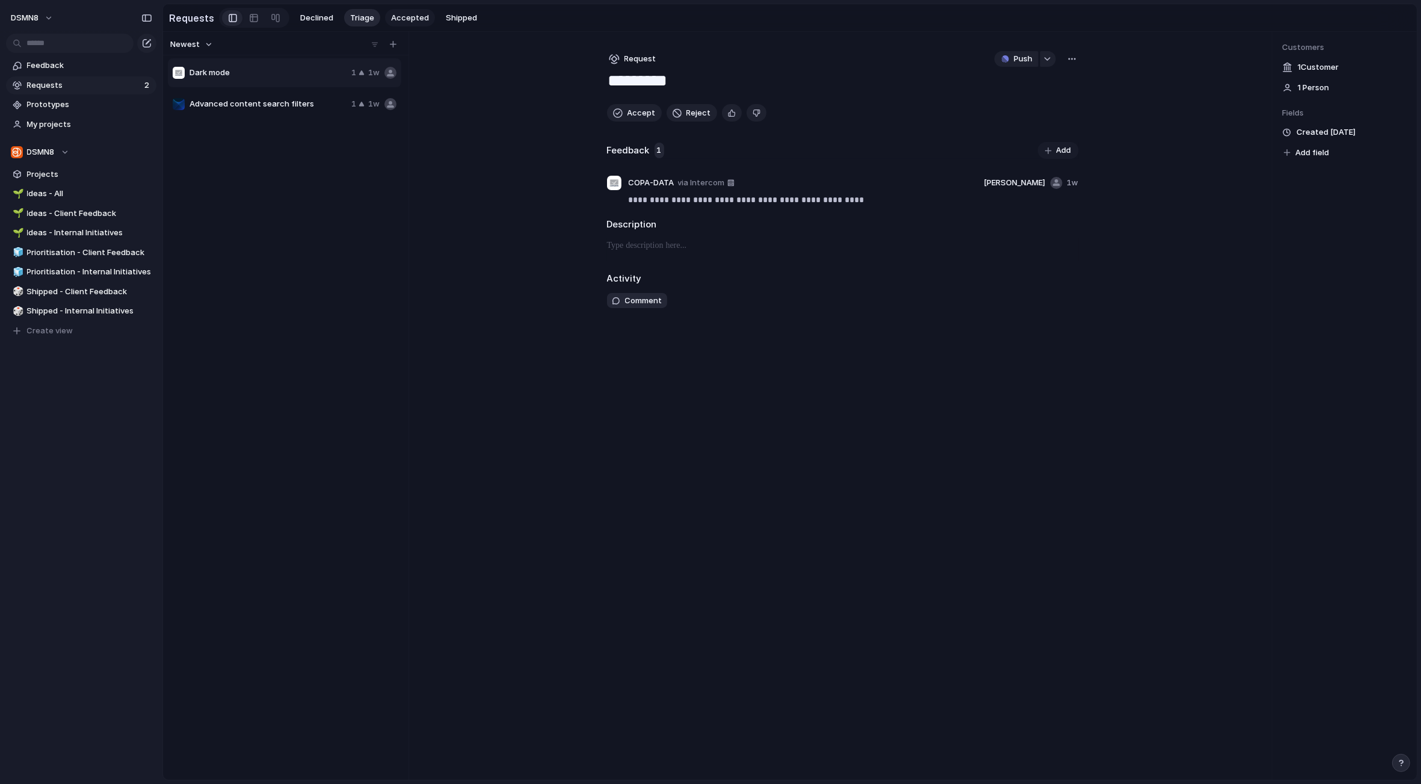
click at [404, 13] on span "Accepted" at bounding box center [410, 18] width 38 height 12
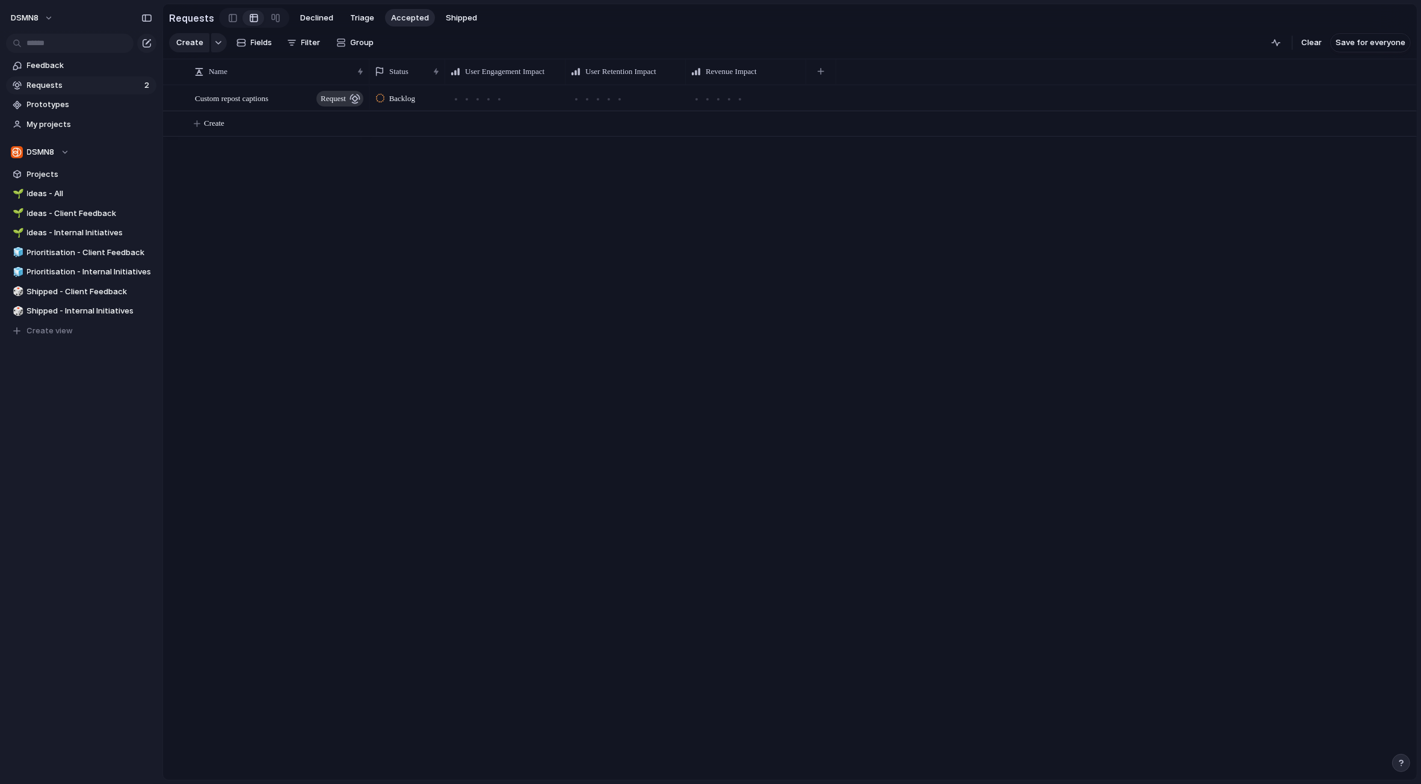
click at [387, 98] on div "Backlog" at bounding box center [397, 98] width 43 height 14
click at [365, 476] on div "Triage Backlog To Do Exploring Accepted Planned In Progress Done Completed Rele…" at bounding box center [710, 392] width 1421 height 784
click at [84, 230] on span "Ideas - Internal Initiatives" at bounding box center [89, 233] width 125 height 12
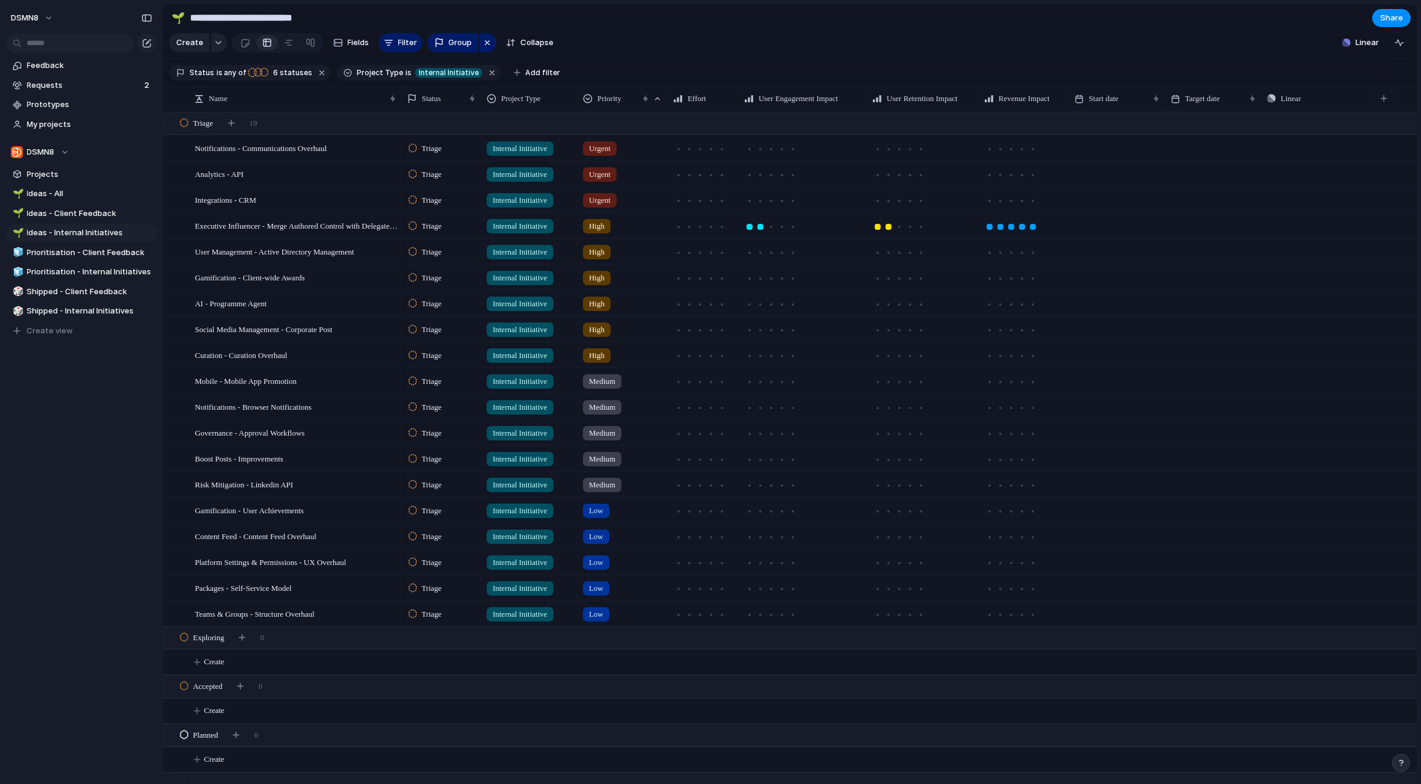
drag, startPoint x: 650, startPoint y: 98, endPoint x: 668, endPoint y: 98, distance: 18.7
click at [668, 98] on div at bounding box center [667, 98] width 6 height 25
click at [108, 232] on span "Ideas - Internal Initiatives" at bounding box center [89, 233] width 125 height 12
click at [82, 196] on span "Ideas - All" at bounding box center [89, 194] width 125 height 12
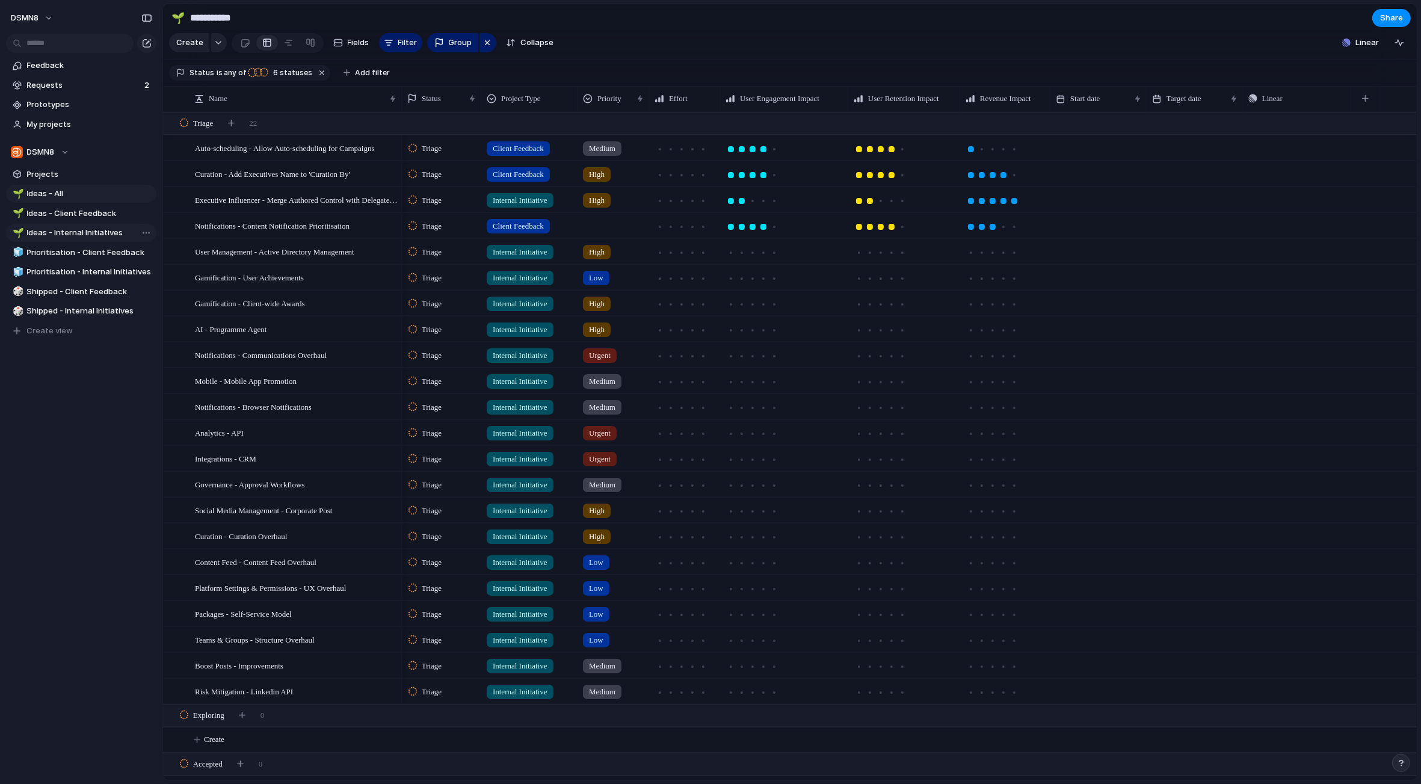
click at [87, 229] on span "Ideas - Internal Initiatives" at bounding box center [89, 233] width 125 height 12
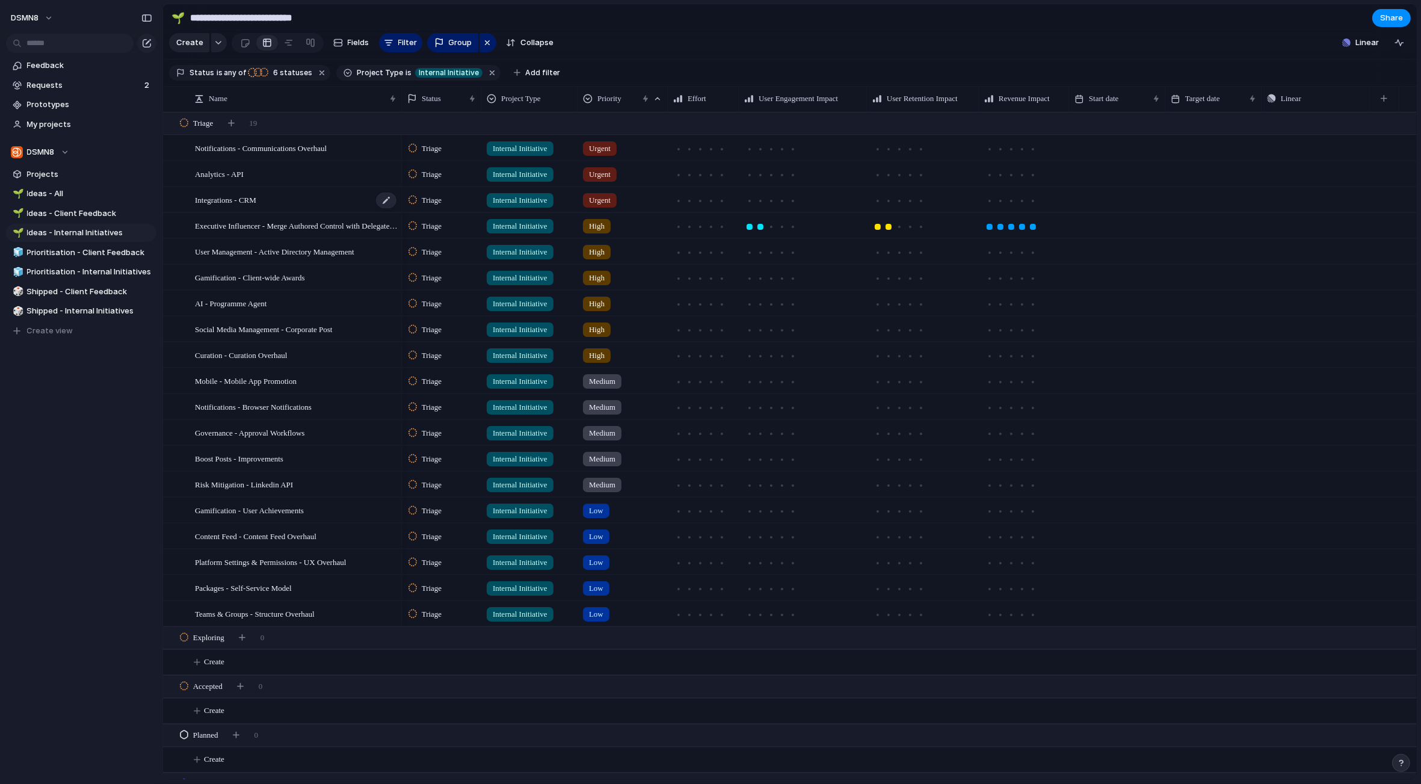
click at [247, 200] on span "Integrations - CRM" at bounding box center [225, 200] width 61 height 14
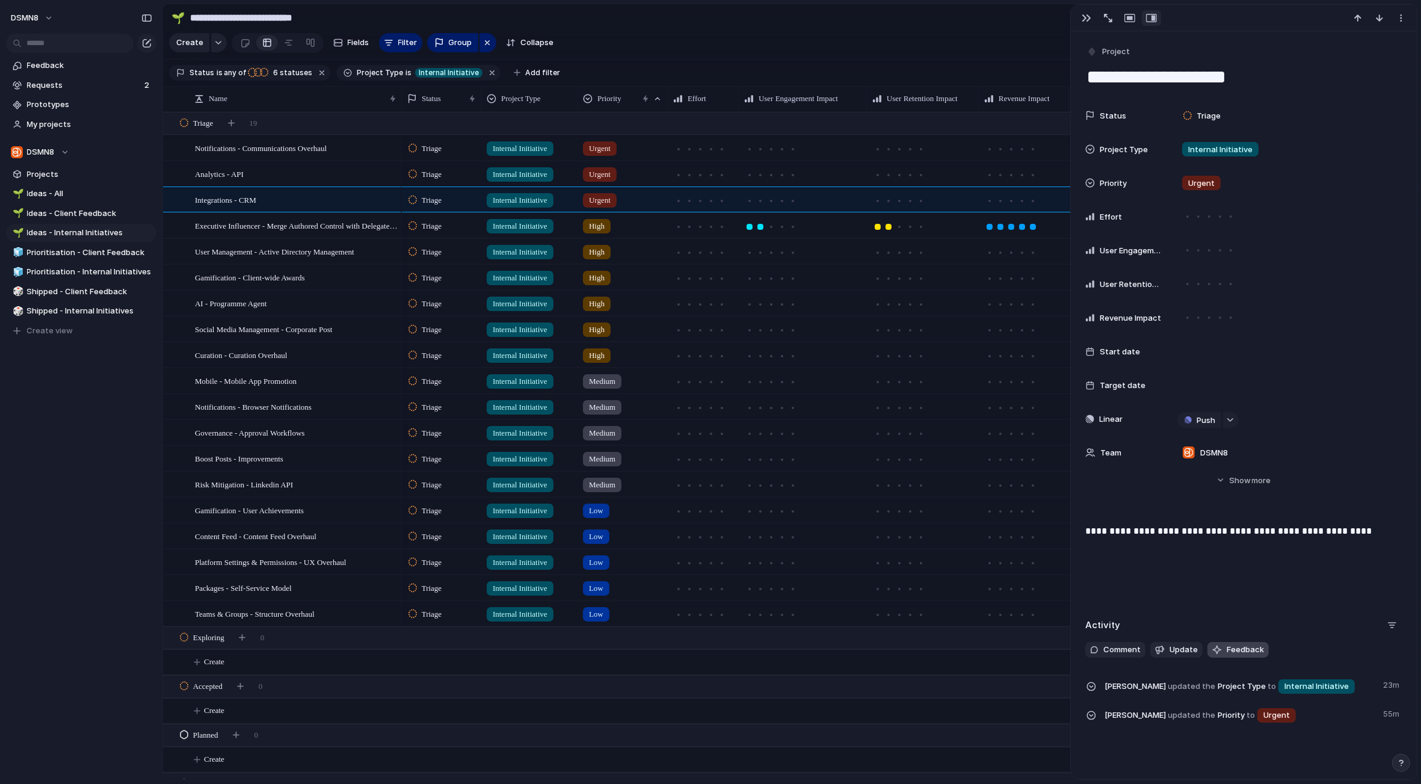
click at [1224, 649] on button "Feedback" at bounding box center [1237, 650] width 61 height 16
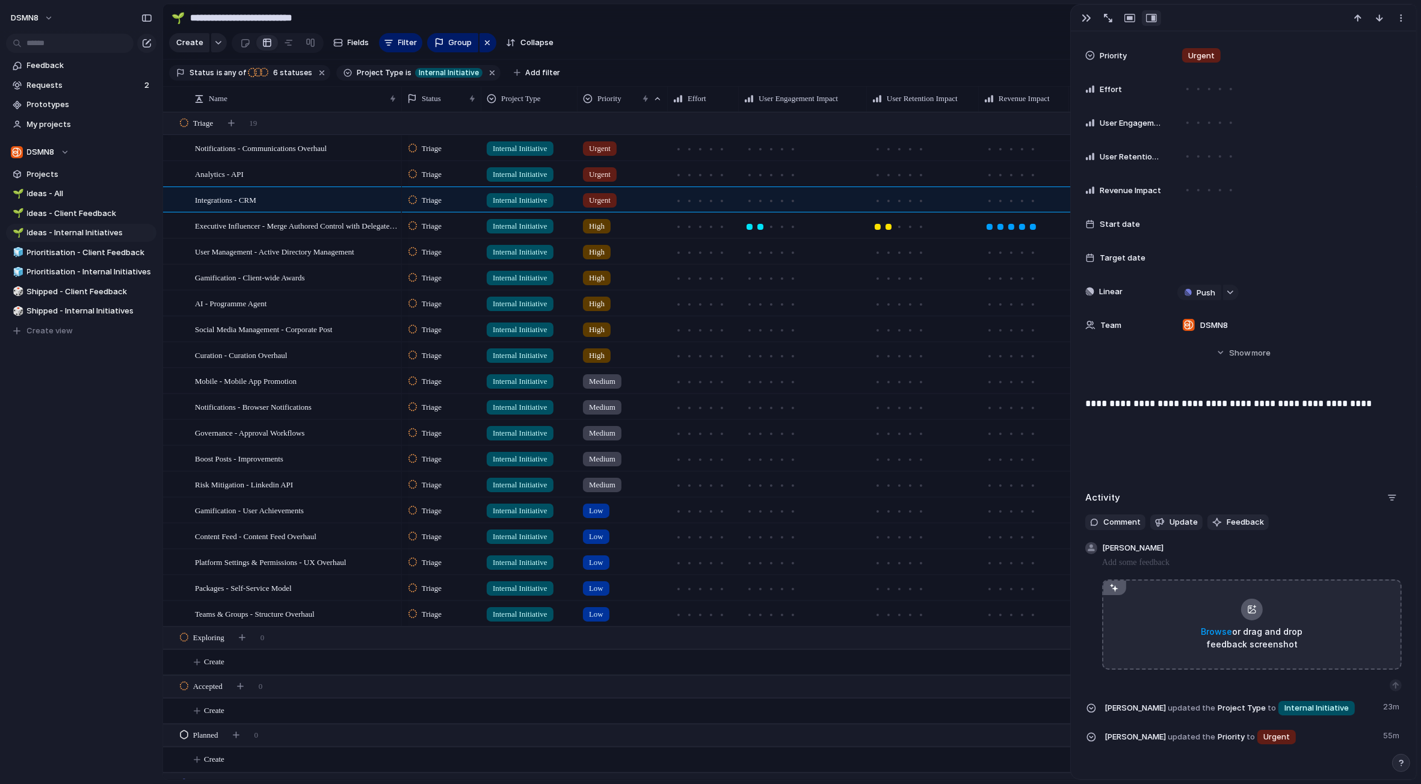
scroll to position [133, 0]
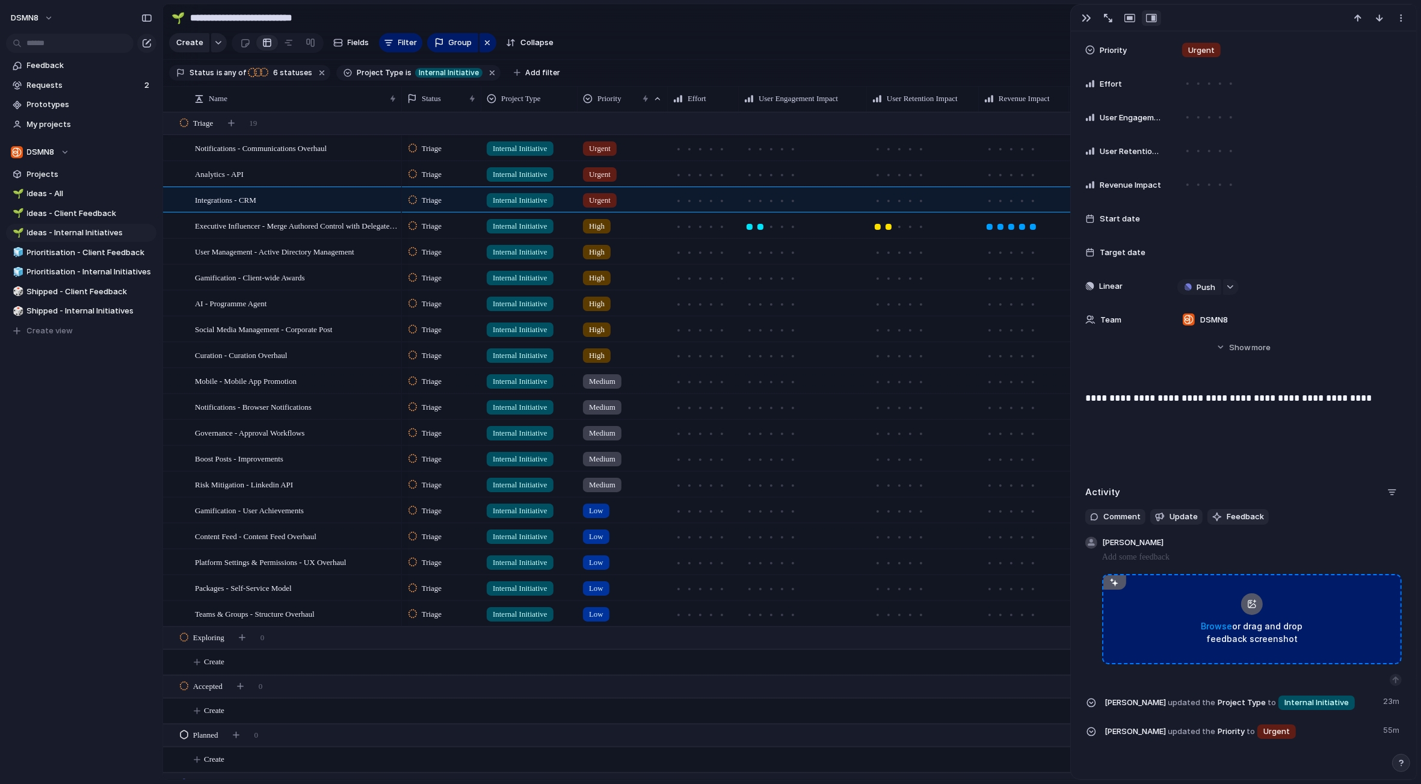
click at [1225, 626] on span "Browse" at bounding box center [1216, 626] width 31 height 10
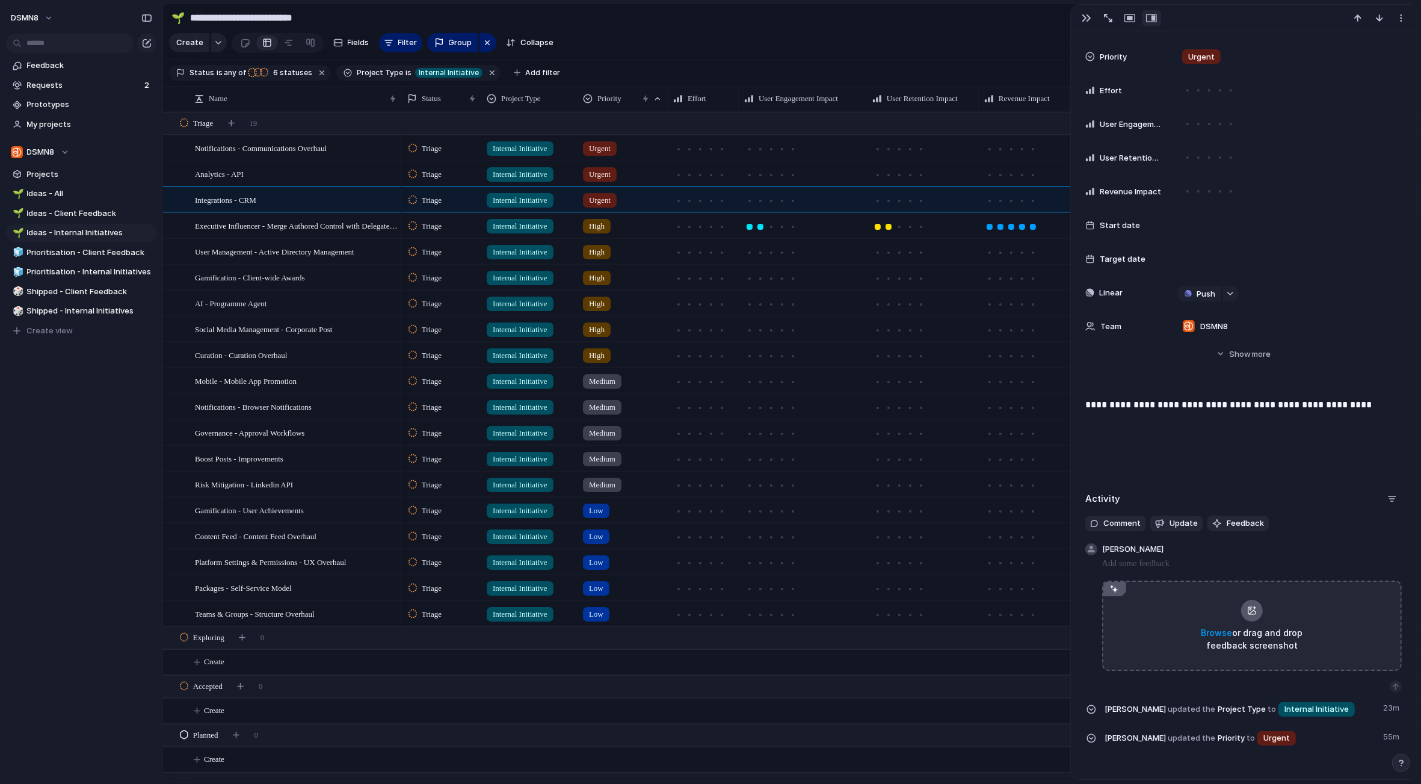
scroll to position [67, 0]
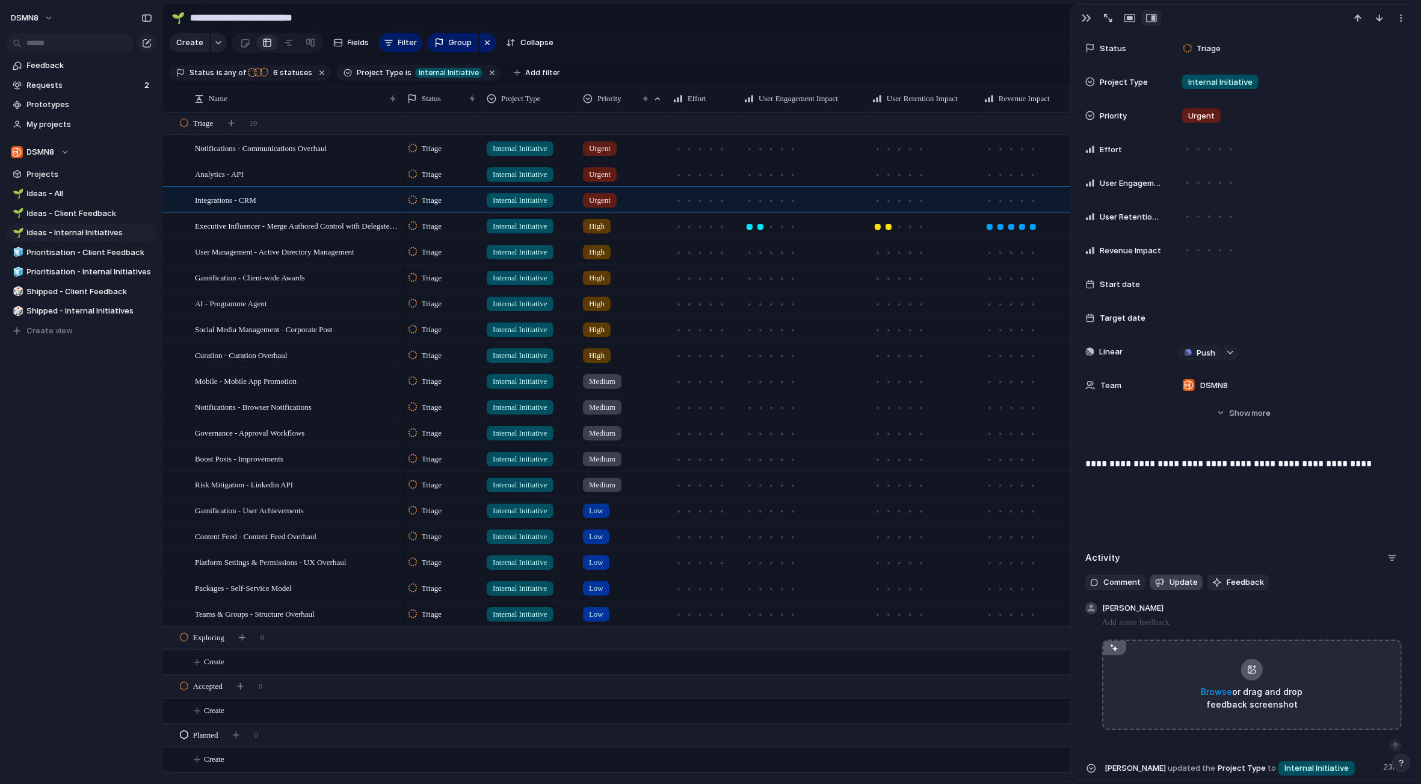
click at [1180, 579] on span "Update" at bounding box center [1184, 582] width 28 height 12
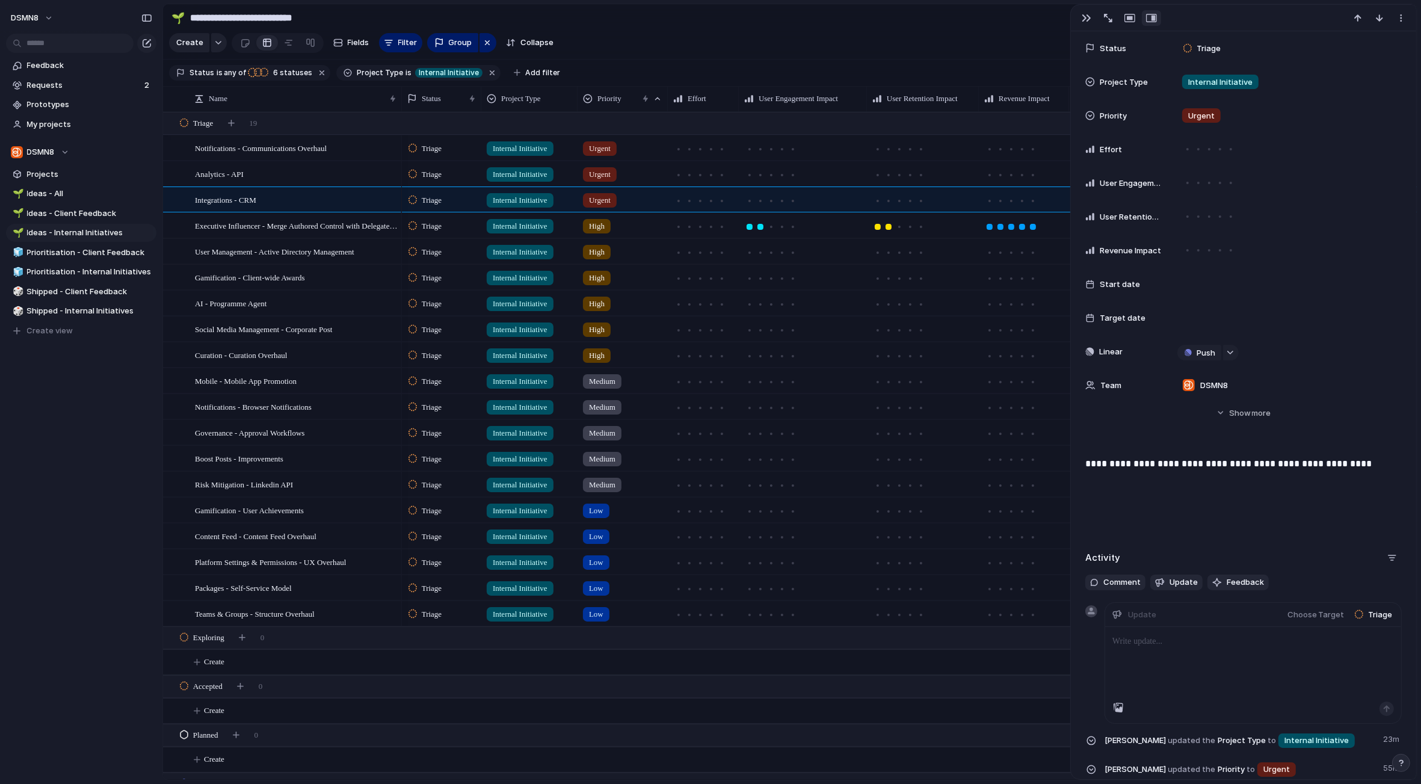
click at [1186, 528] on div "**********" at bounding box center [1243, 495] width 316 height 77
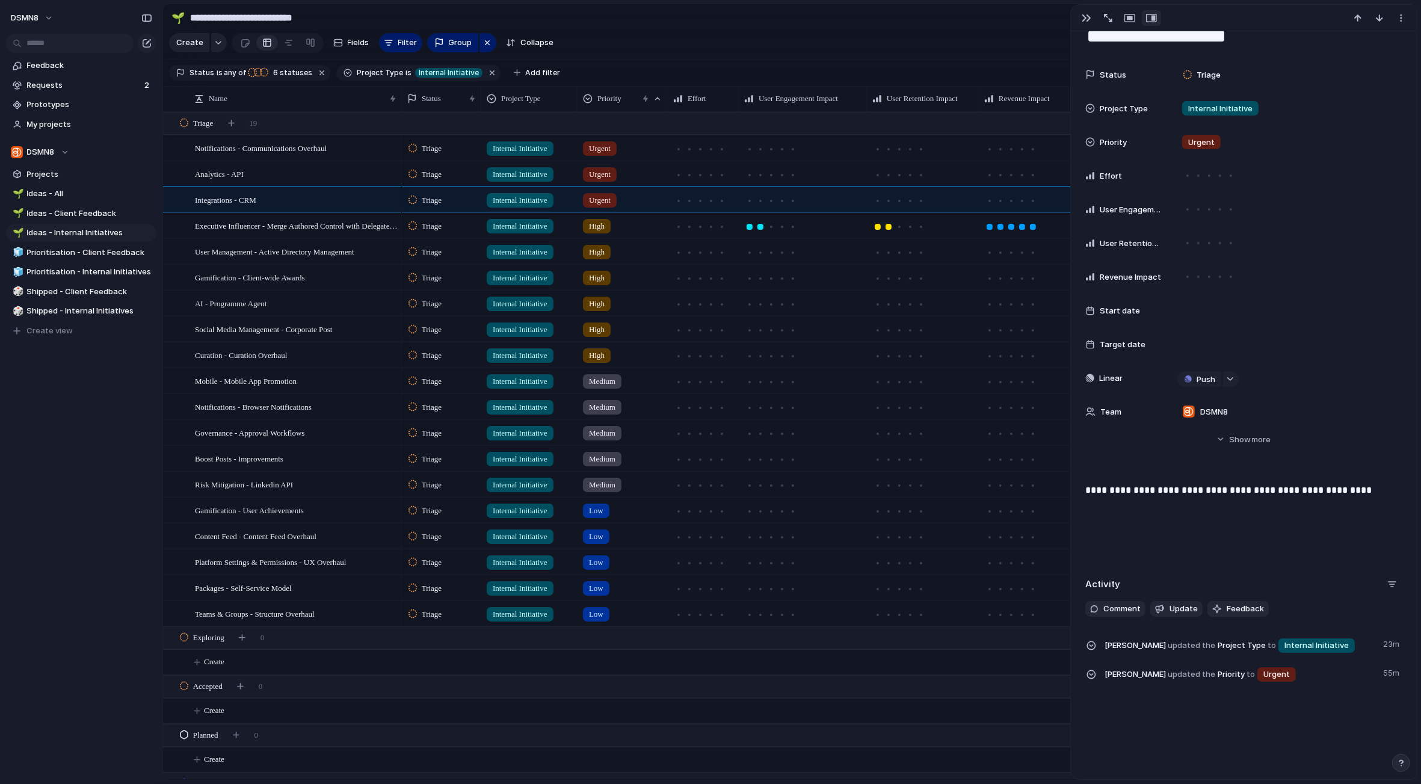
scroll to position [0, 0]
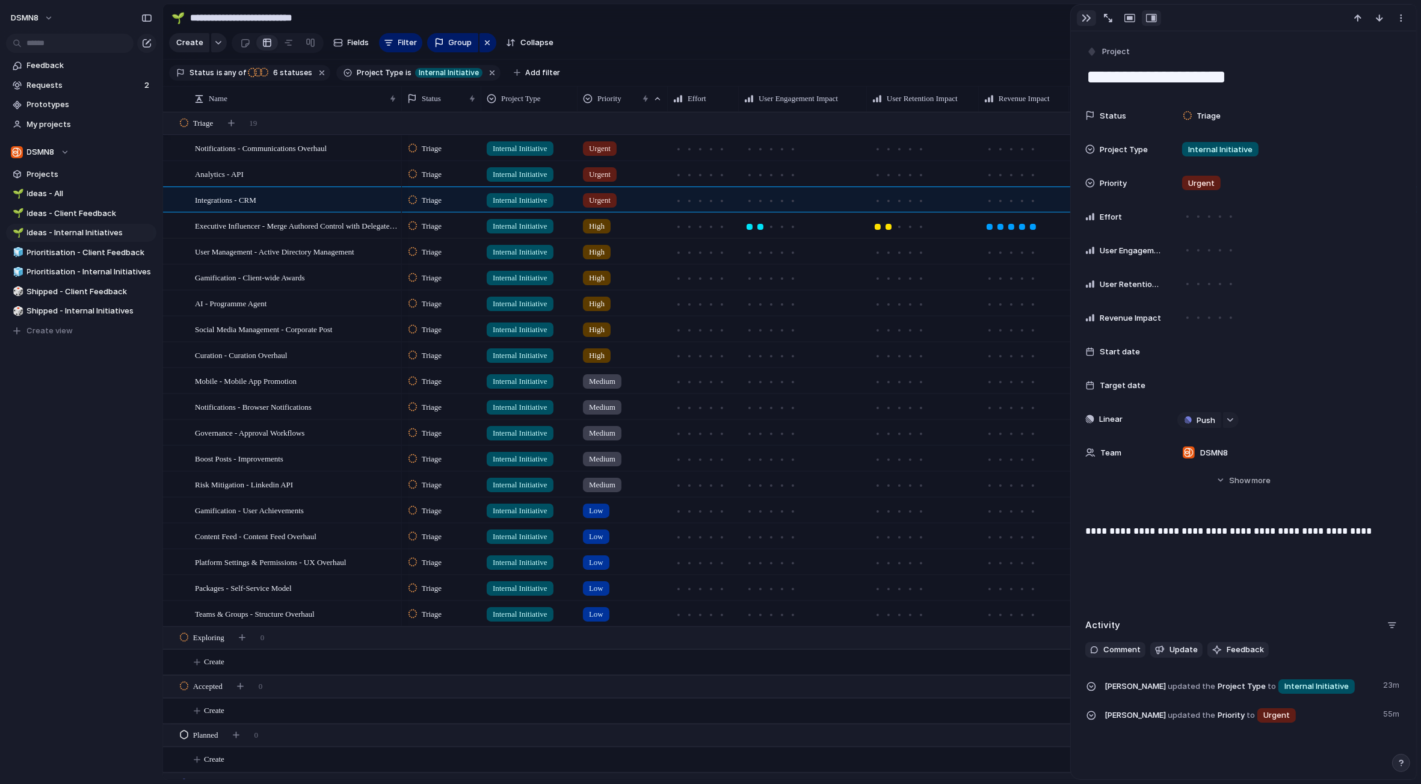
click at [1087, 16] on div "button" at bounding box center [1087, 18] width 10 height 10
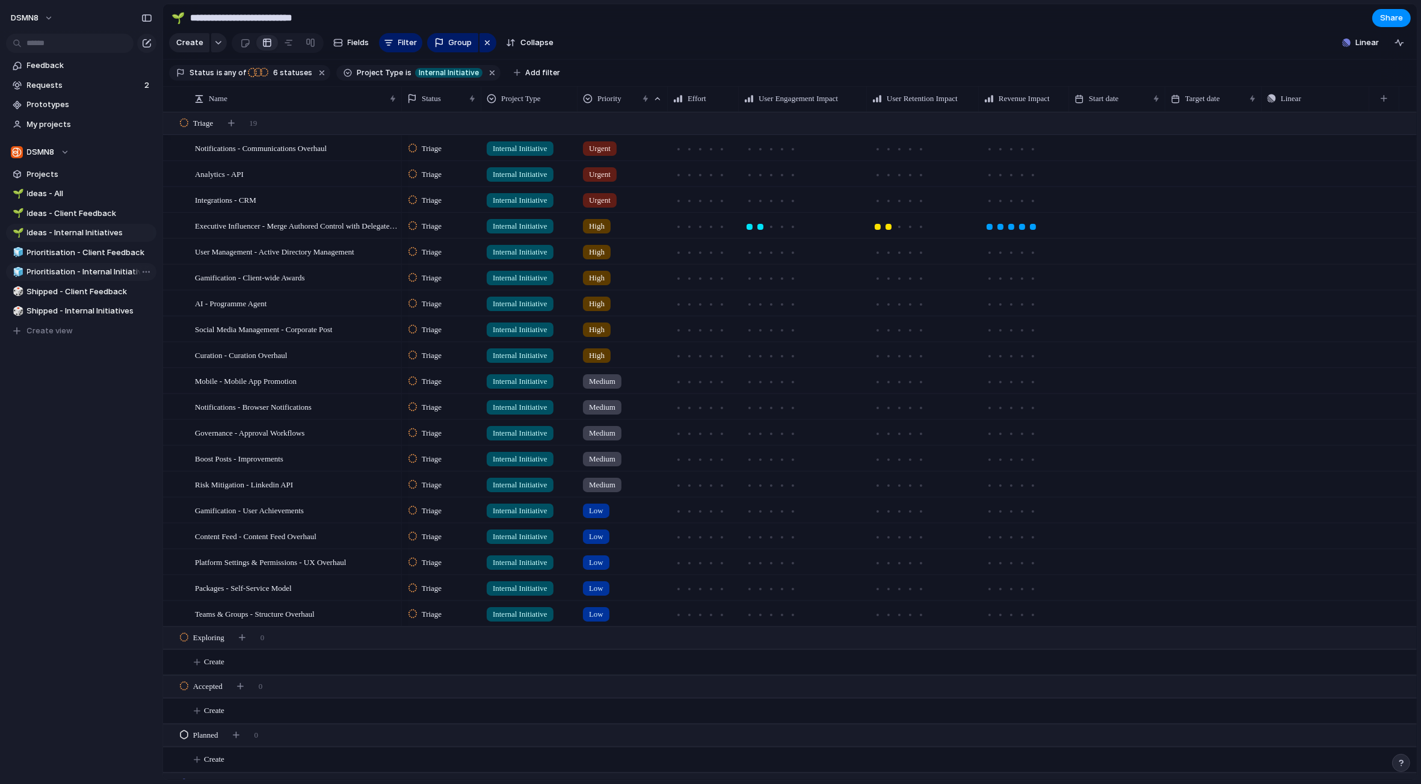
click at [110, 270] on span "Prioritisation - Internal Initiatives" at bounding box center [89, 272] width 125 height 12
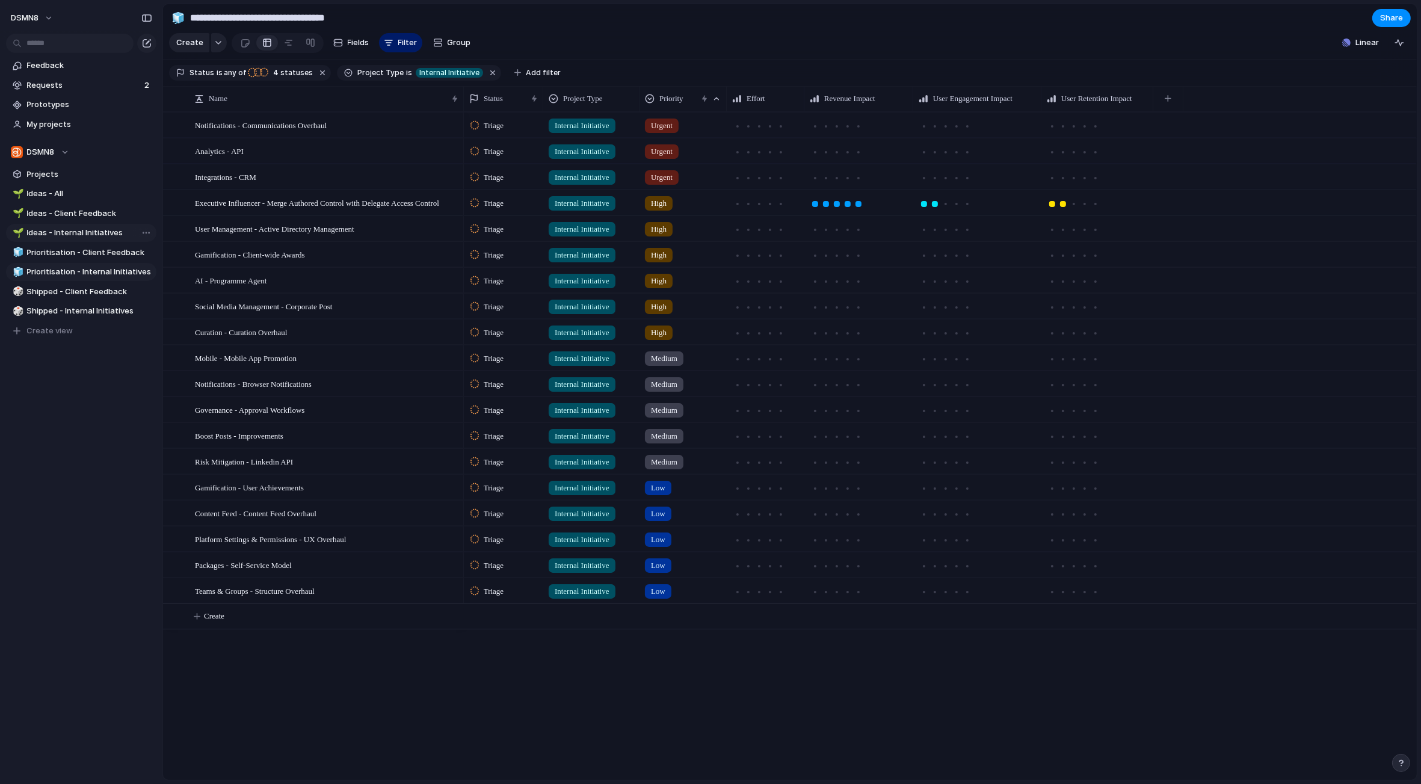
click at [71, 232] on span "Ideas - Internal Initiatives" at bounding box center [89, 233] width 125 height 12
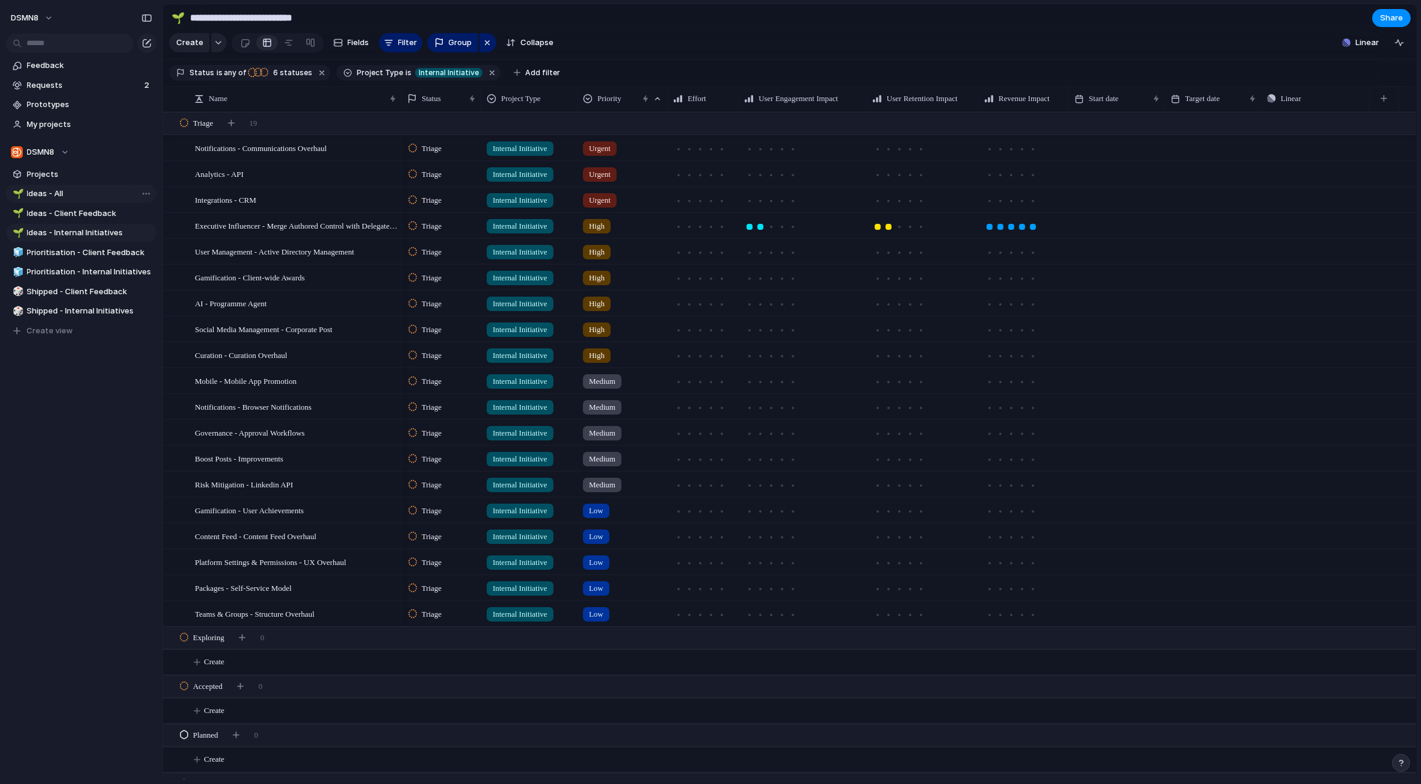
click at [42, 194] on span "Ideas - All" at bounding box center [89, 194] width 125 height 12
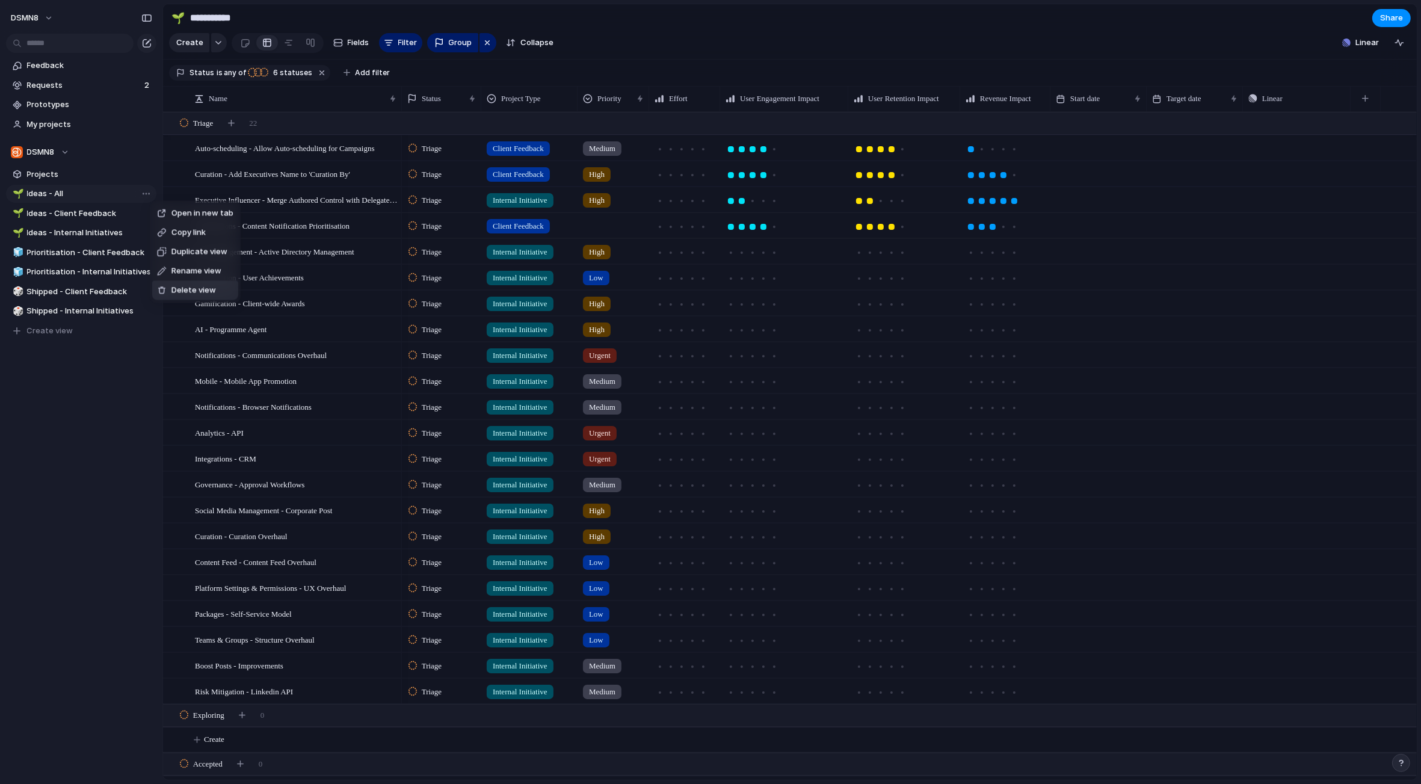
click at [185, 290] on span "Delete view" at bounding box center [193, 291] width 45 height 12
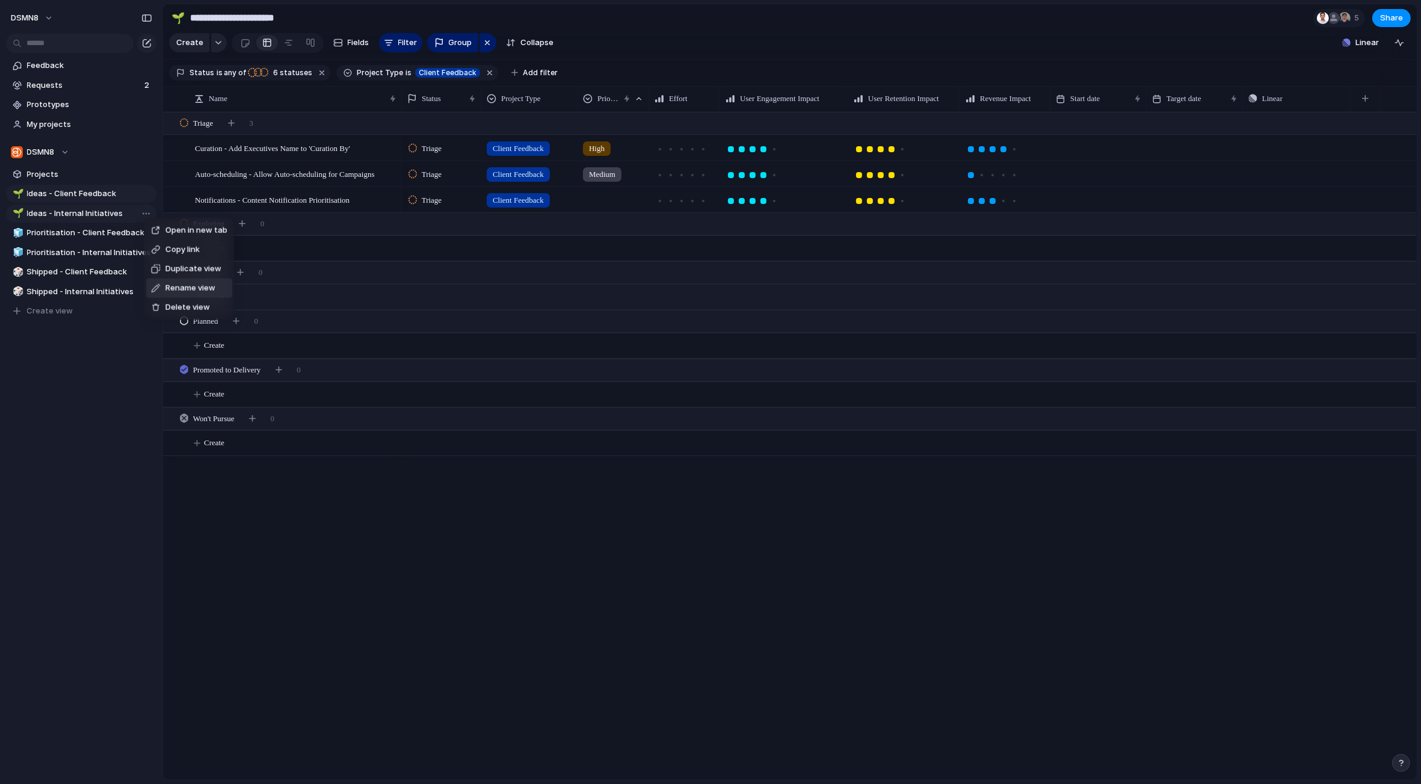
click at [190, 290] on span "Rename view" at bounding box center [190, 288] width 50 height 12
click at [58, 211] on input "**********" at bounding box center [89, 214] width 125 height 12
type input "**********"
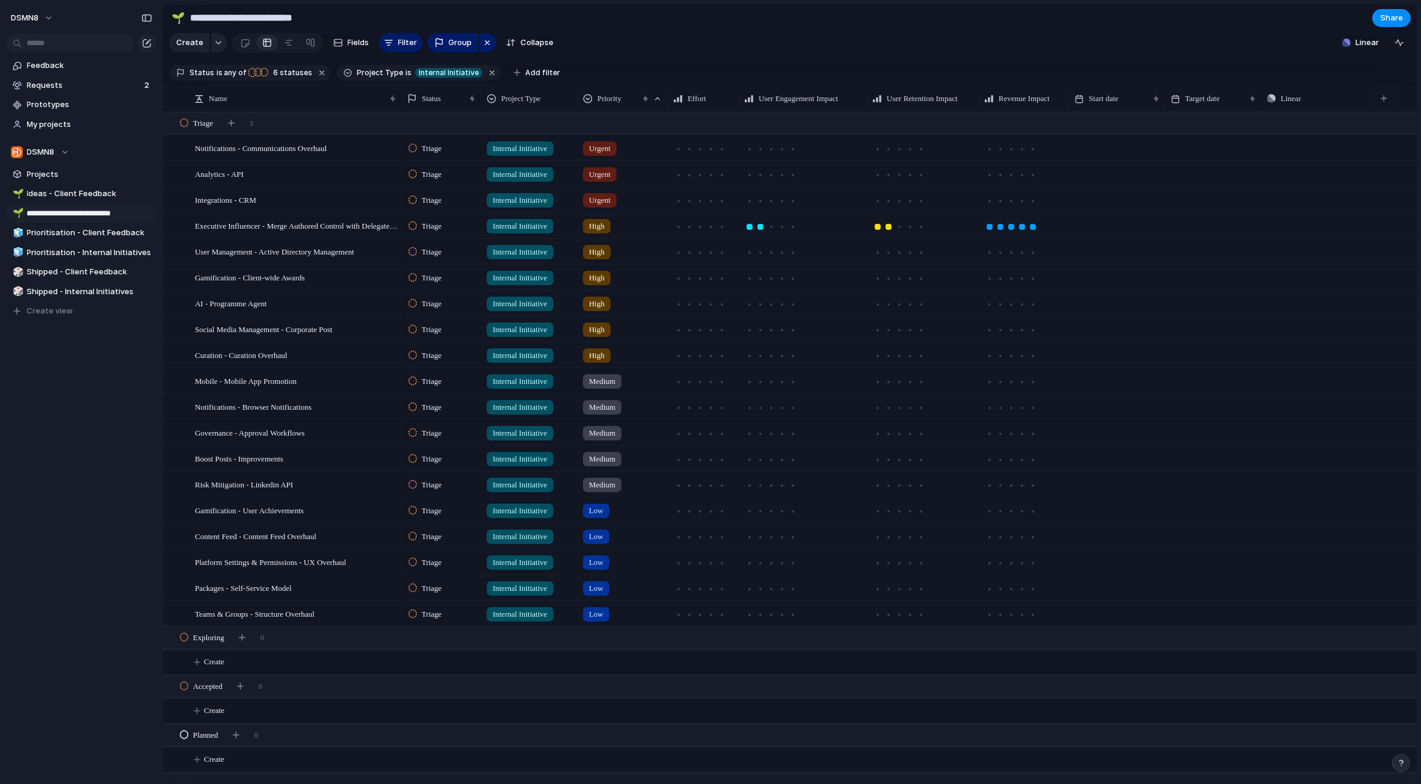
click at [54, 214] on input "**********" at bounding box center [89, 214] width 125 height 12
drag, startPoint x: 51, startPoint y: 214, endPoint x: 26, endPoint y: 214, distance: 25.3
click at [26, 214] on link "**********" at bounding box center [81, 214] width 150 height 18
type input "**********"
click at [57, 193] on span "Ideas - Client Feedback" at bounding box center [89, 194] width 125 height 12
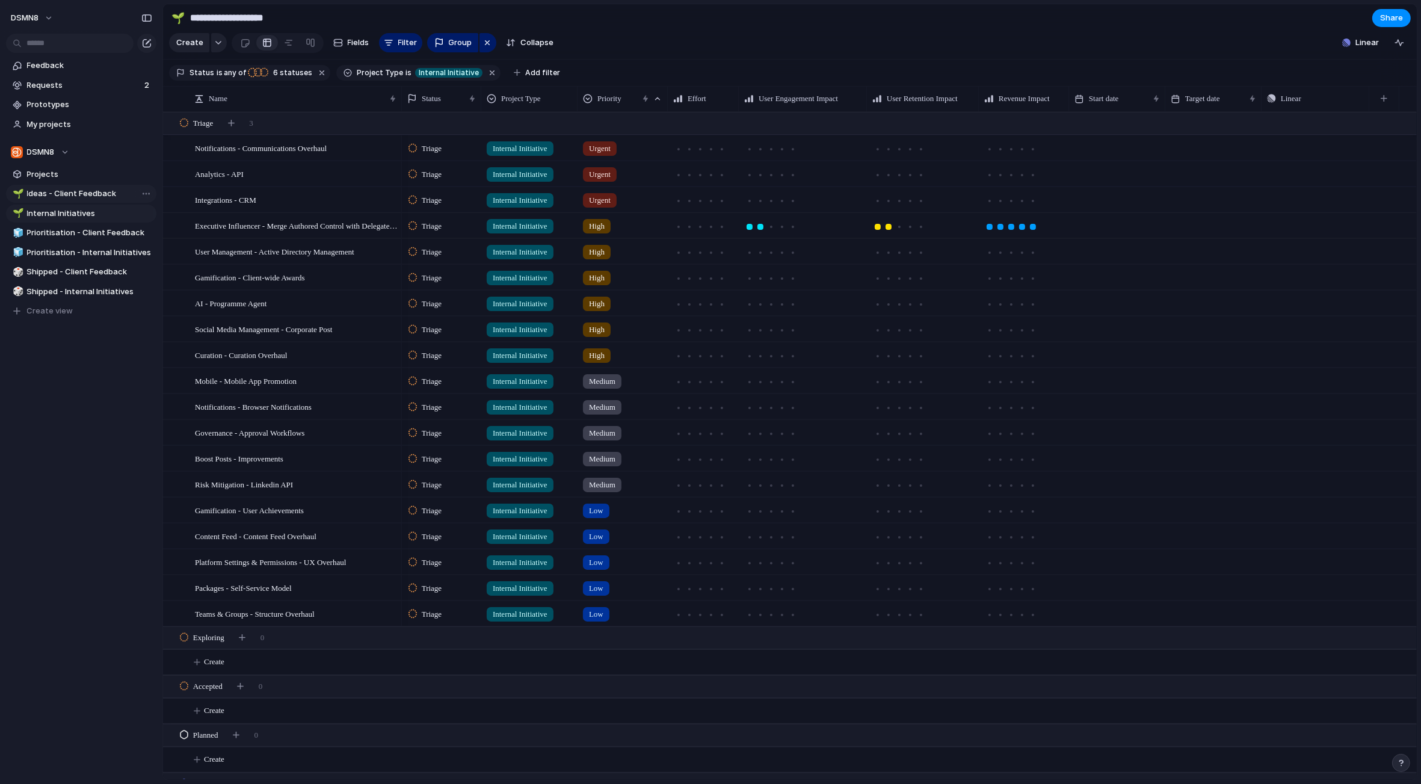
type input "**********"
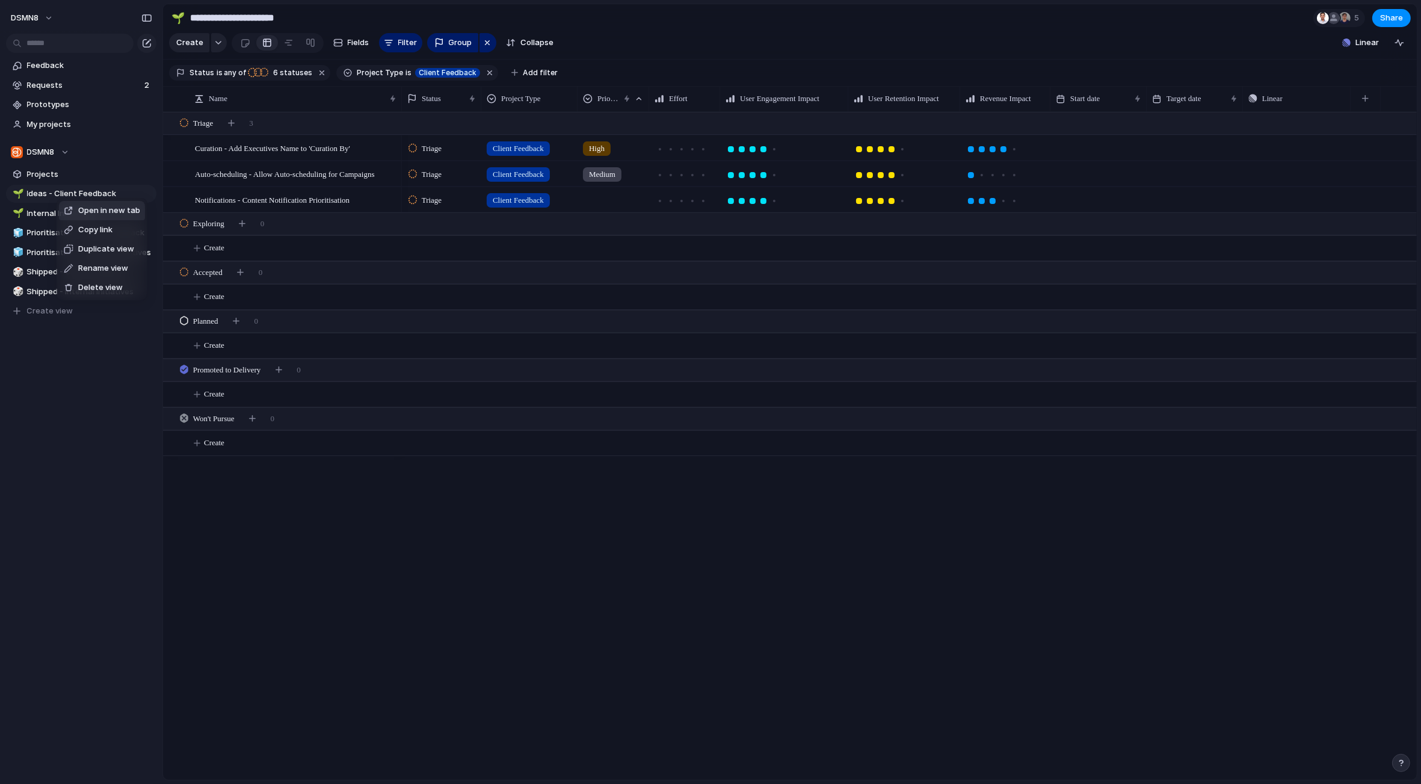
click at [127, 194] on div "Open in new tab Copy link Duplicate view Rename view Delete view" at bounding box center [710, 392] width 1421 height 784
click at [166, 265] on span "Rename view" at bounding box center [189, 268] width 50 height 12
click at [55, 195] on input "**********" at bounding box center [89, 194] width 125 height 12
drag, startPoint x: 55, startPoint y: 194, endPoint x: 26, endPoint y: 195, distance: 28.3
click at [26, 195] on link "**********" at bounding box center [81, 194] width 150 height 18
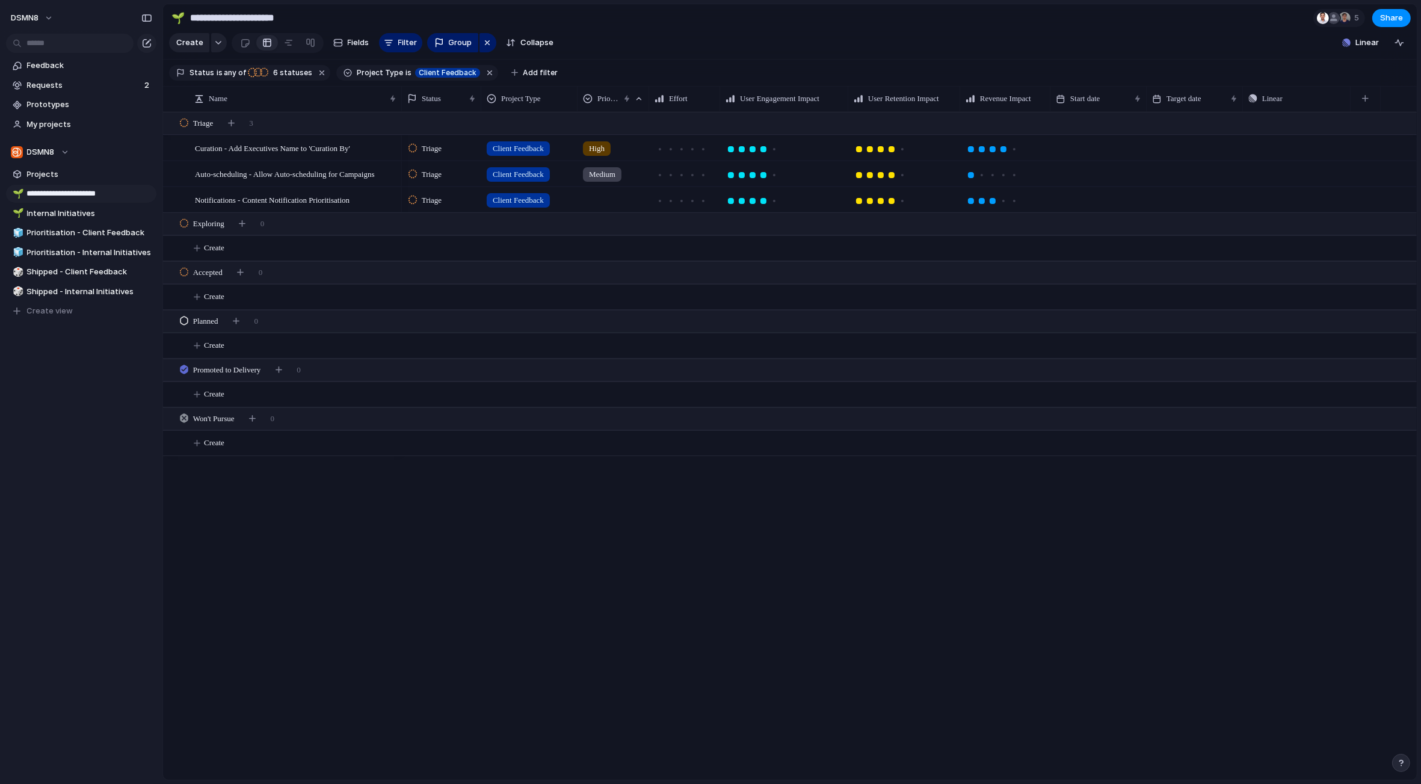
type input "**********"
click at [51, 194] on input "**********" at bounding box center [89, 194] width 125 height 12
click at [108, 419] on div "**********" at bounding box center [81, 392] width 162 height 784
click at [98, 215] on span "Internal Initiatives" at bounding box center [89, 214] width 125 height 12
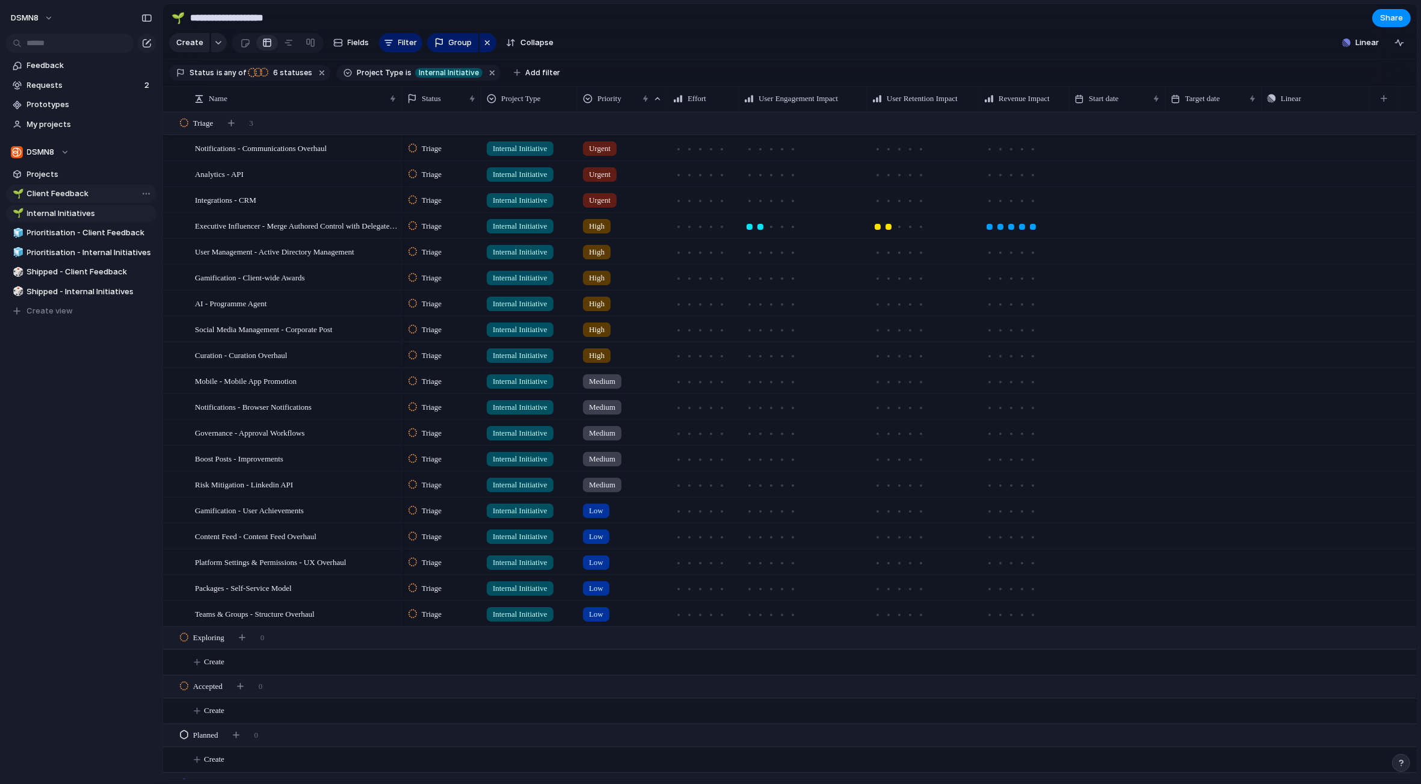
click at [97, 196] on span "Client Feedback" at bounding box center [89, 194] width 125 height 12
type input "**********"
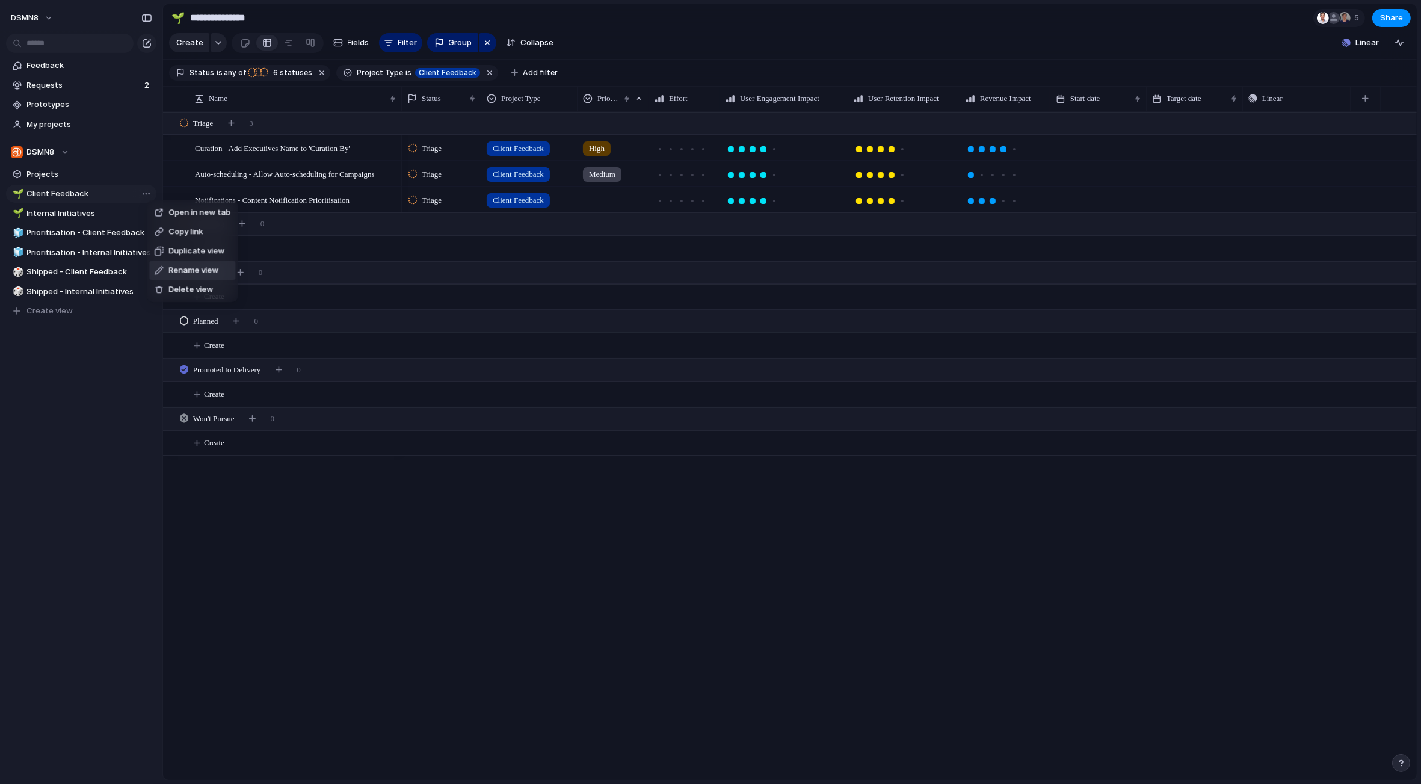
click at [188, 271] on span "Rename view" at bounding box center [193, 271] width 50 height 12
click at [52, 191] on input "**********" at bounding box center [89, 194] width 125 height 12
type input "**********"
click at [70, 392] on div "Feedback Requests 2 Prototypes My projects DSMN8 Projects 🌱 User Feedback 🌱 Int…" at bounding box center [81, 209] width 162 height 418
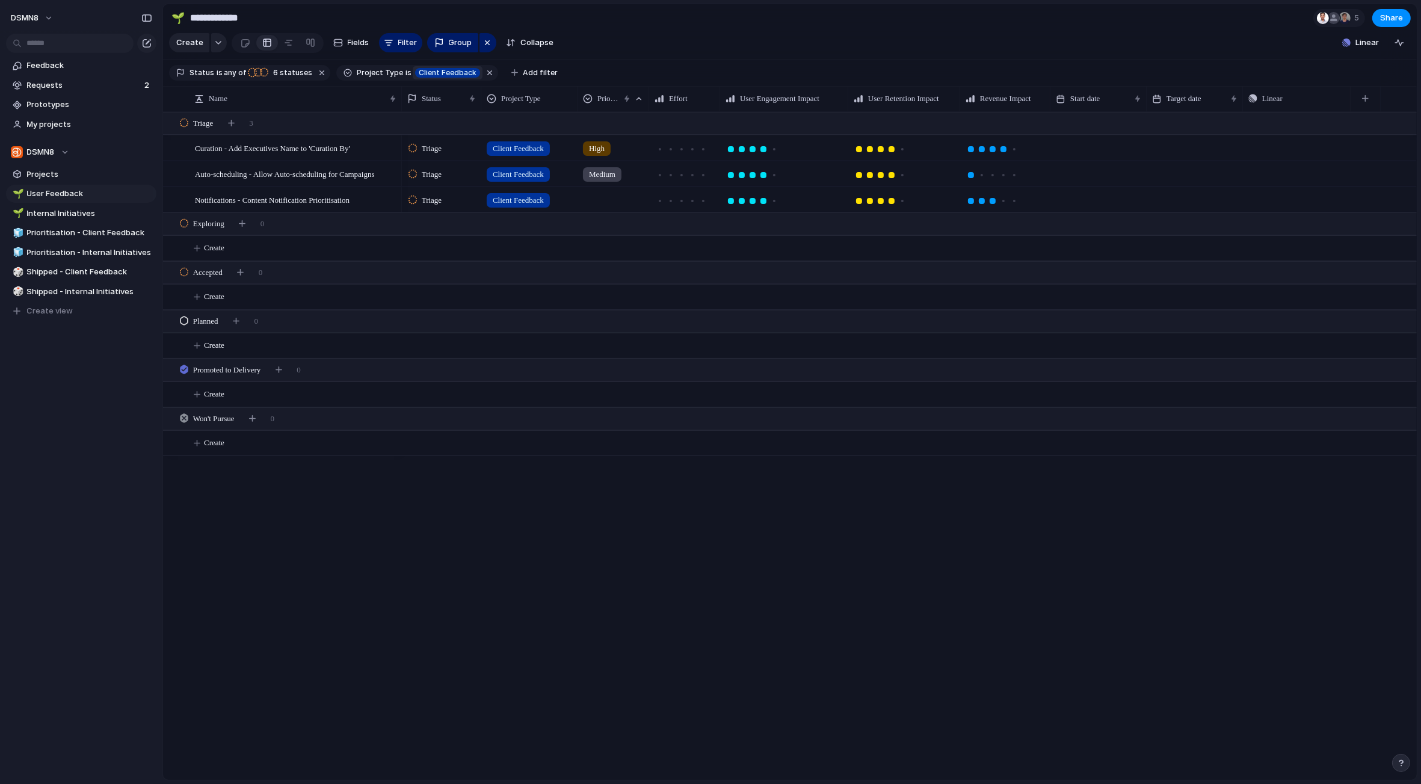
click at [430, 71] on span "Client Feedback" at bounding box center [448, 72] width 58 height 11
click at [609, 55] on div "Internal Initiative Client Feedback No Project Type" at bounding box center [710, 392] width 1421 height 784
click at [398, 41] on span "Filter" at bounding box center [407, 43] width 19 height 12
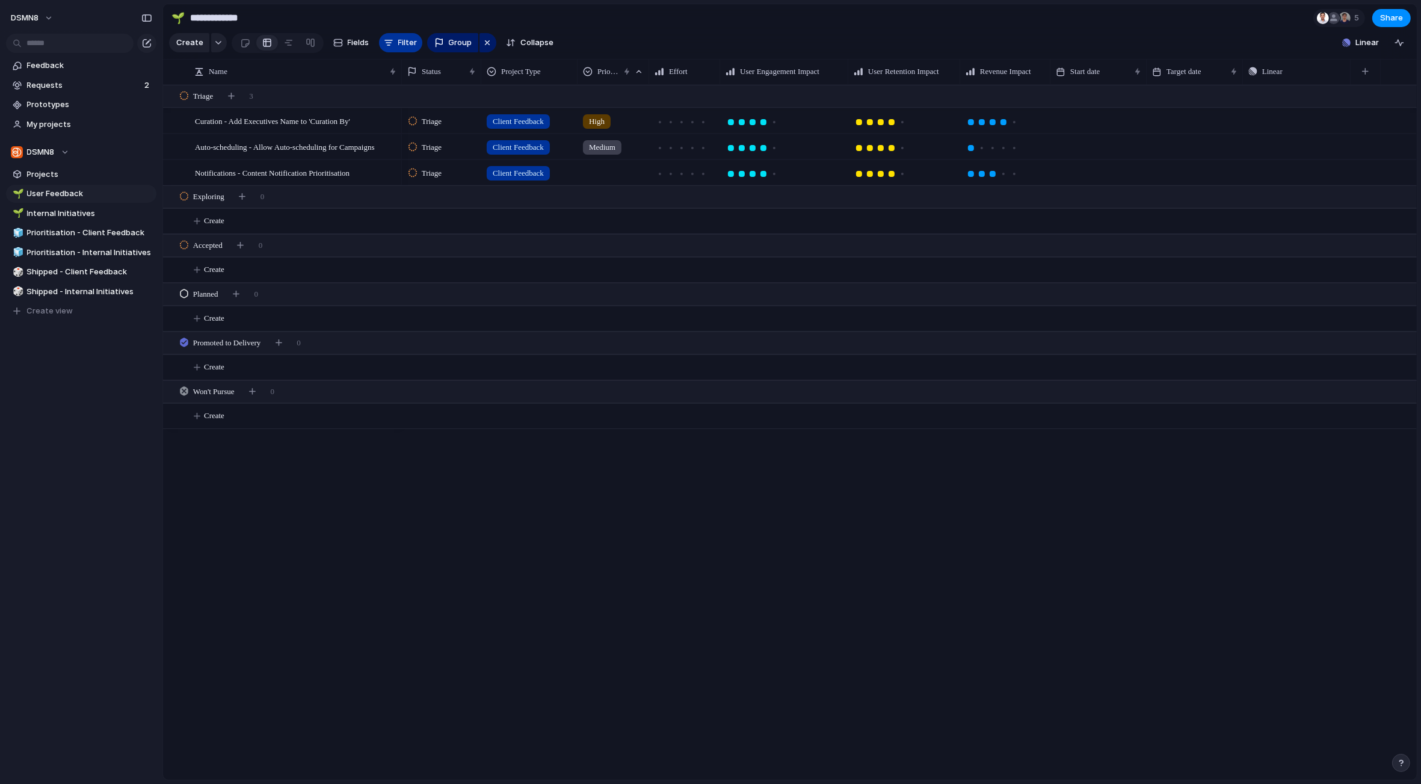
click at [398, 41] on span "Filter" at bounding box center [407, 43] width 19 height 12
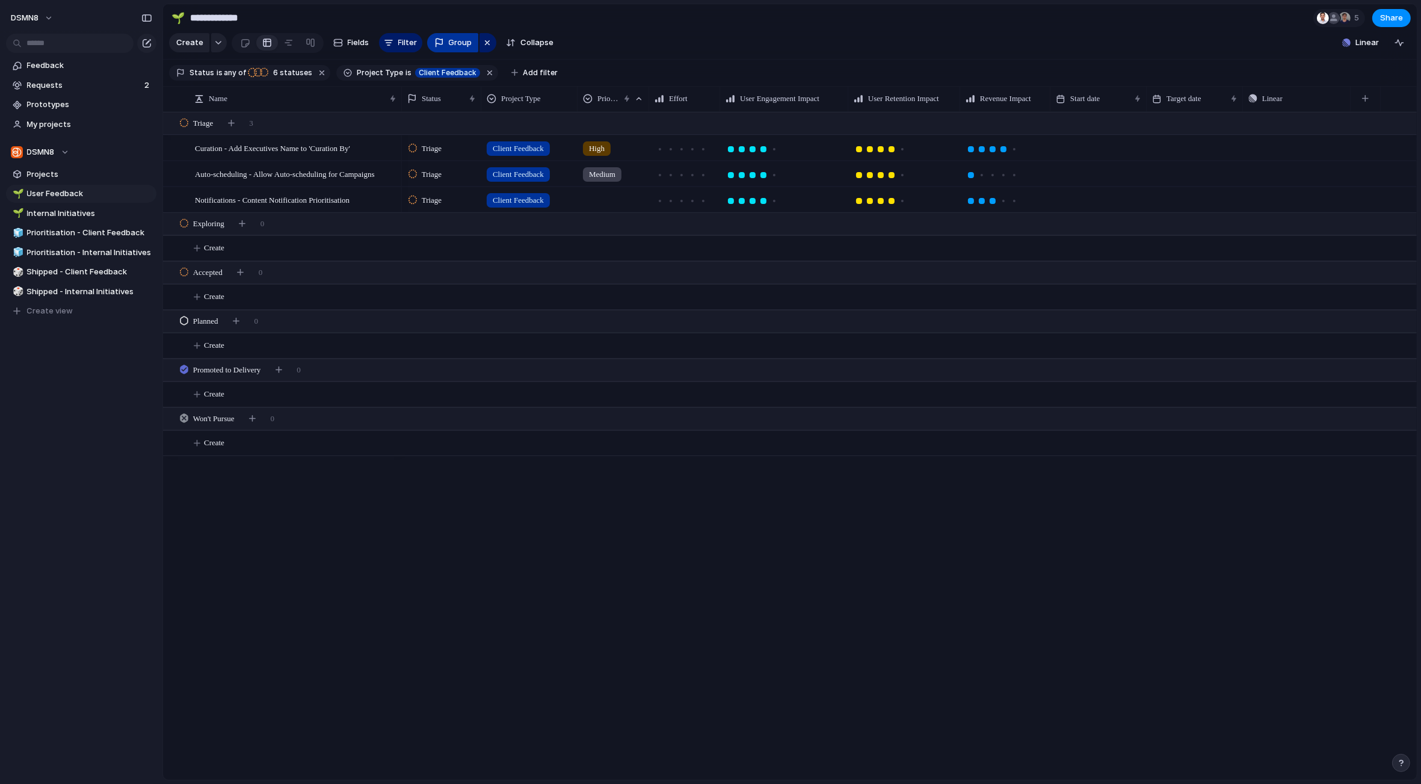
click at [454, 42] on span "Group" at bounding box center [460, 43] width 23 height 12
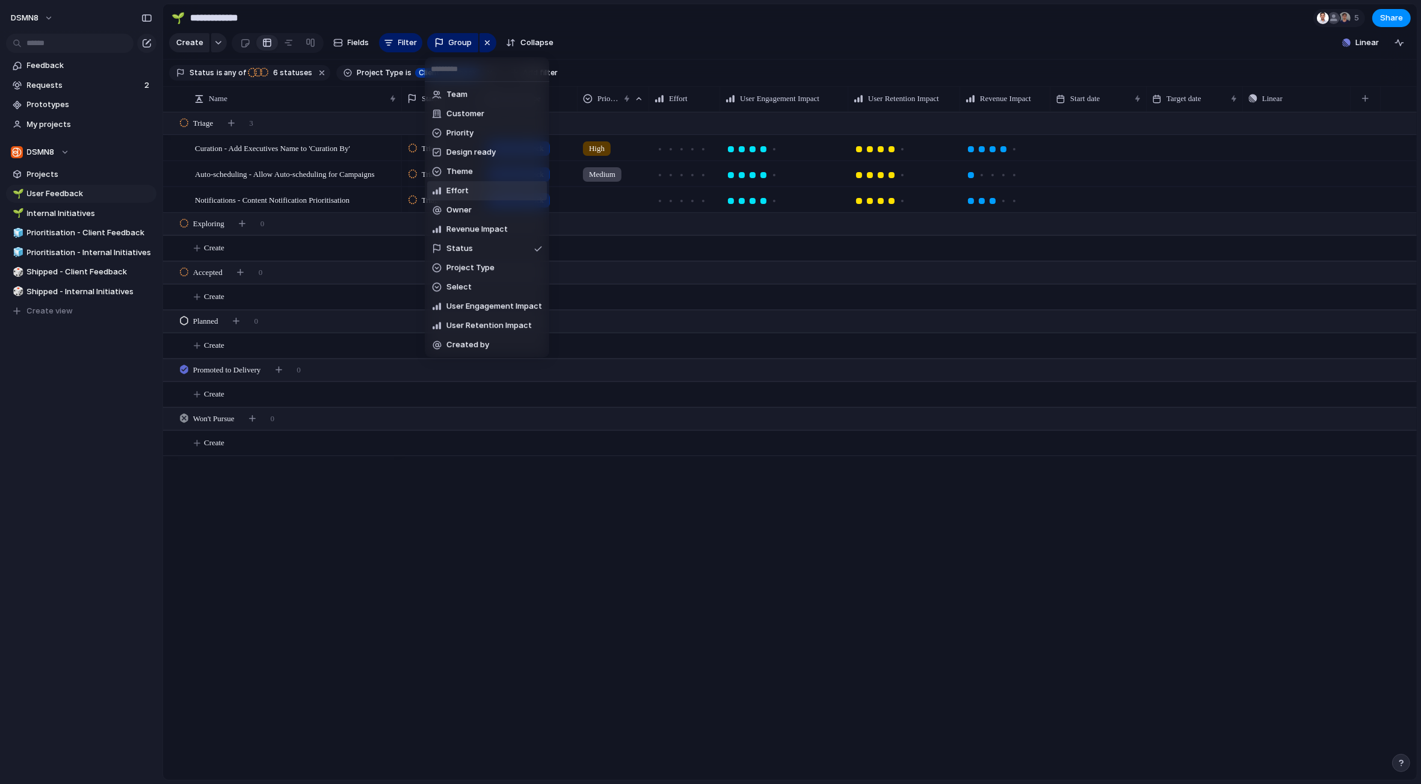
click at [596, 42] on div "Team Customer Priority Design ready Theme Effort Owner Revenue Impact Status Pr…" at bounding box center [710, 392] width 1421 height 784
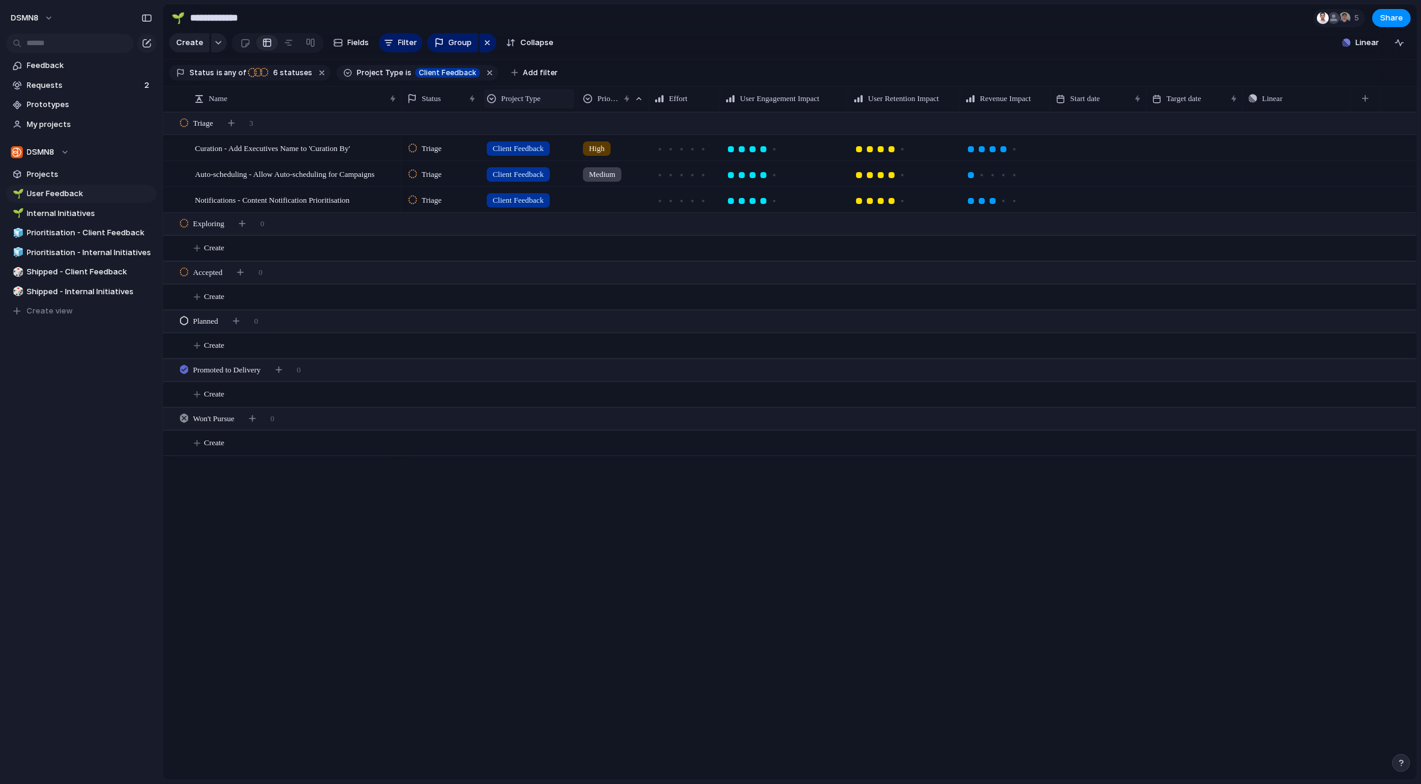
click at [526, 94] on span "Project Type" at bounding box center [521, 99] width 40 height 12
click at [525, 123] on span "Modify" at bounding box center [520, 126] width 26 height 12
click at [1293, 258] on input "**********" at bounding box center [1304, 258] width 66 height 12
type input "**********"
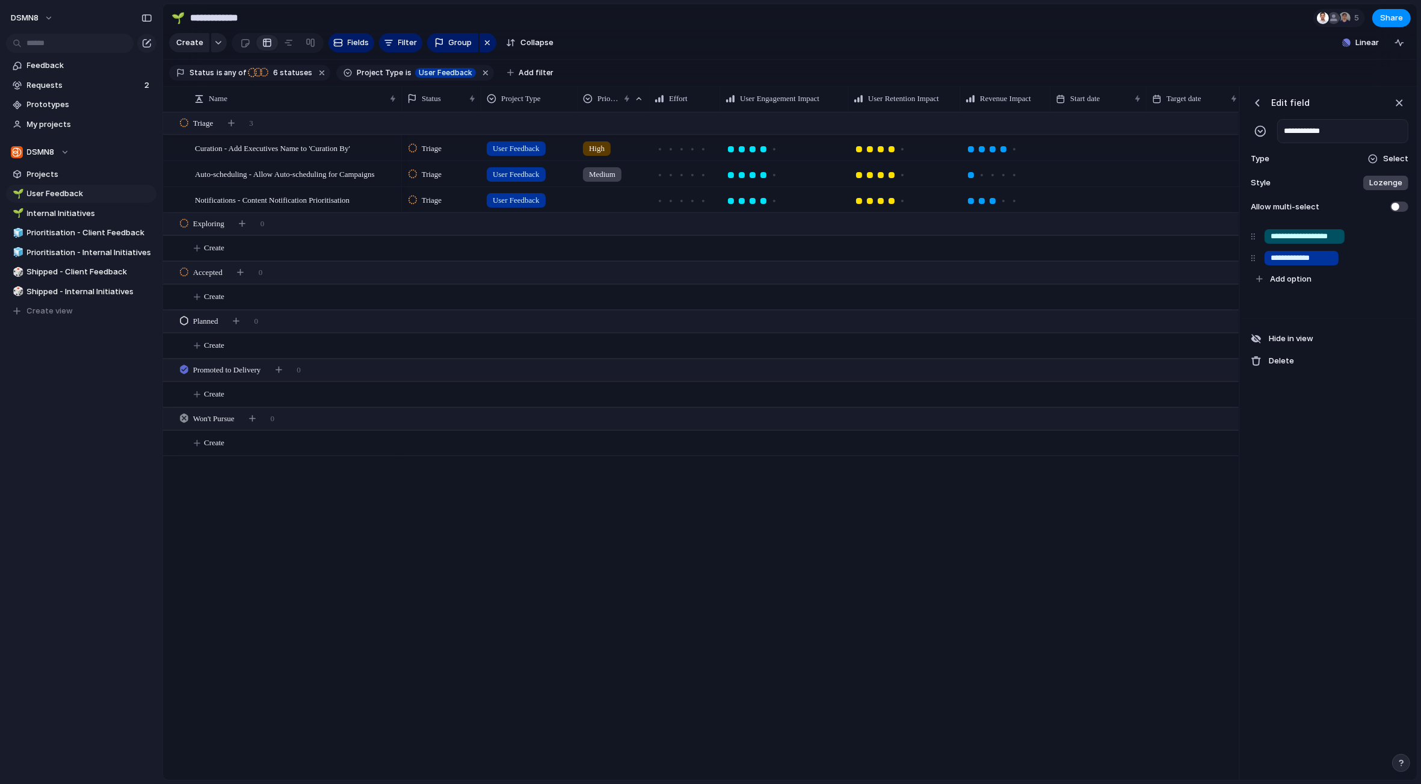
click at [1274, 420] on div "**********" at bounding box center [1328, 434] width 174 height 694
click at [1402, 102] on div "button" at bounding box center [1399, 102] width 13 height 13
click at [18, 213] on div "🌱" at bounding box center [17, 213] width 8 height 14
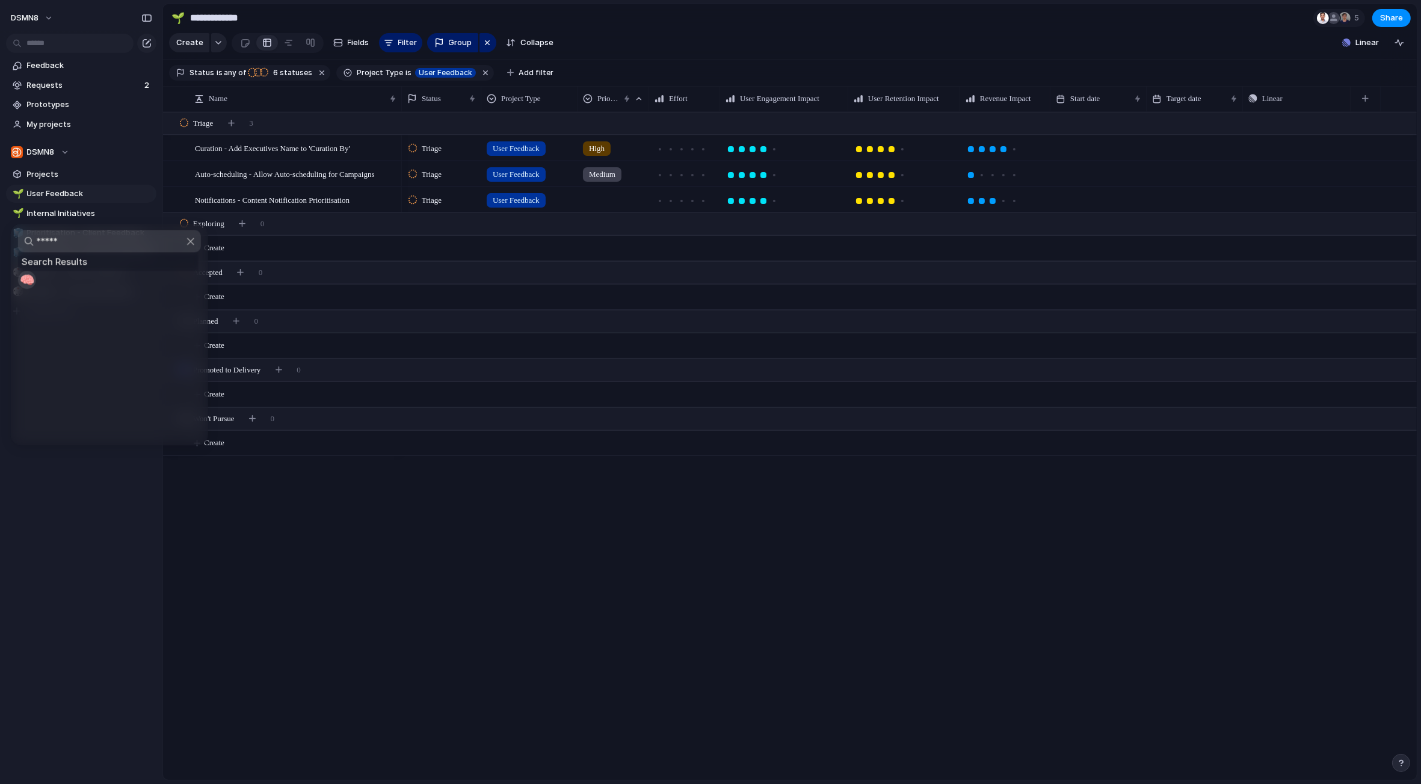
type input "*****"
click at [28, 284] on span "🧠" at bounding box center [26, 280] width 15 height 14
click at [72, 430] on div "DSMN8 Feedback Requests 2 Prototypes My projects DSMN8 Projects 🌱 User Feedback…" at bounding box center [81, 392] width 162 height 784
click at [17, 270] on div "🎲" at bounding box center [17, 272] width 8 height 14
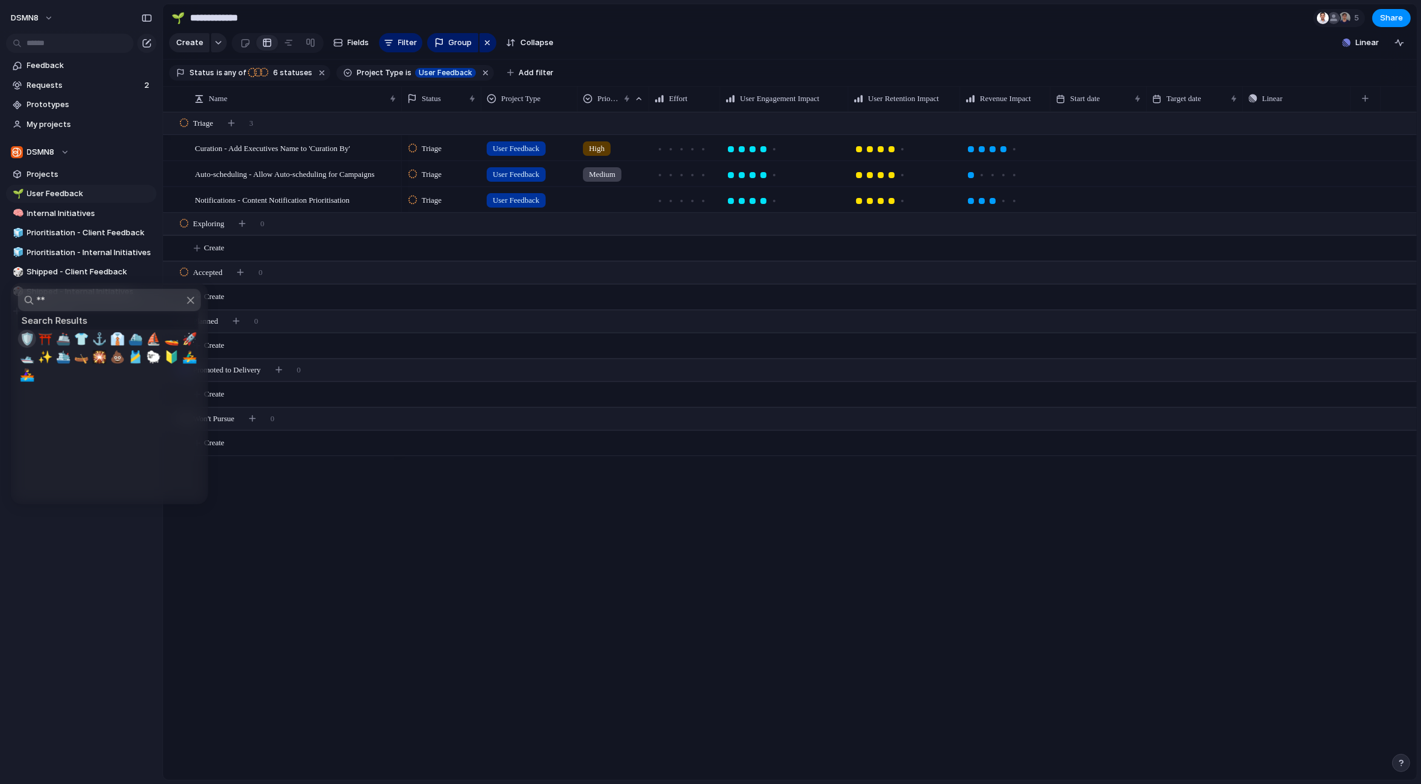
type input "*"
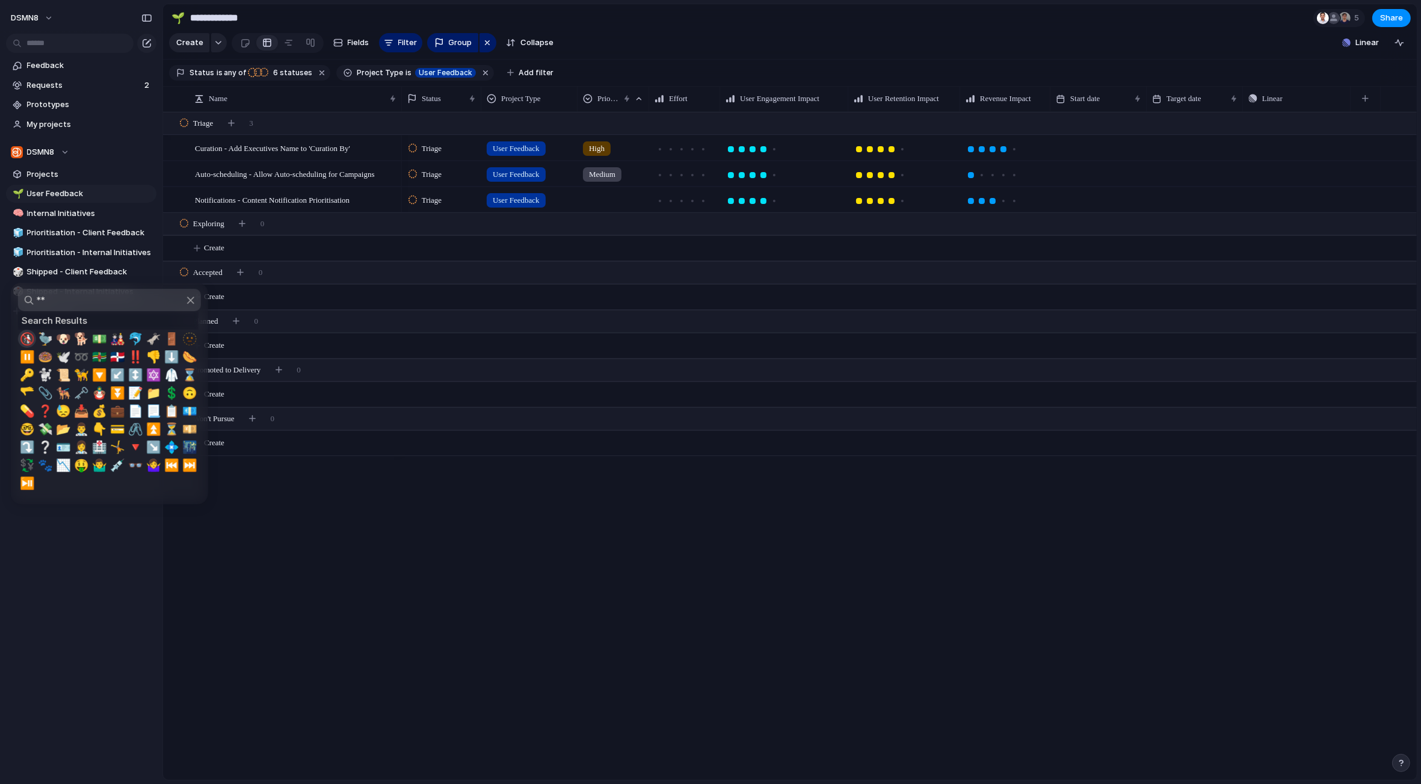
type input "*"
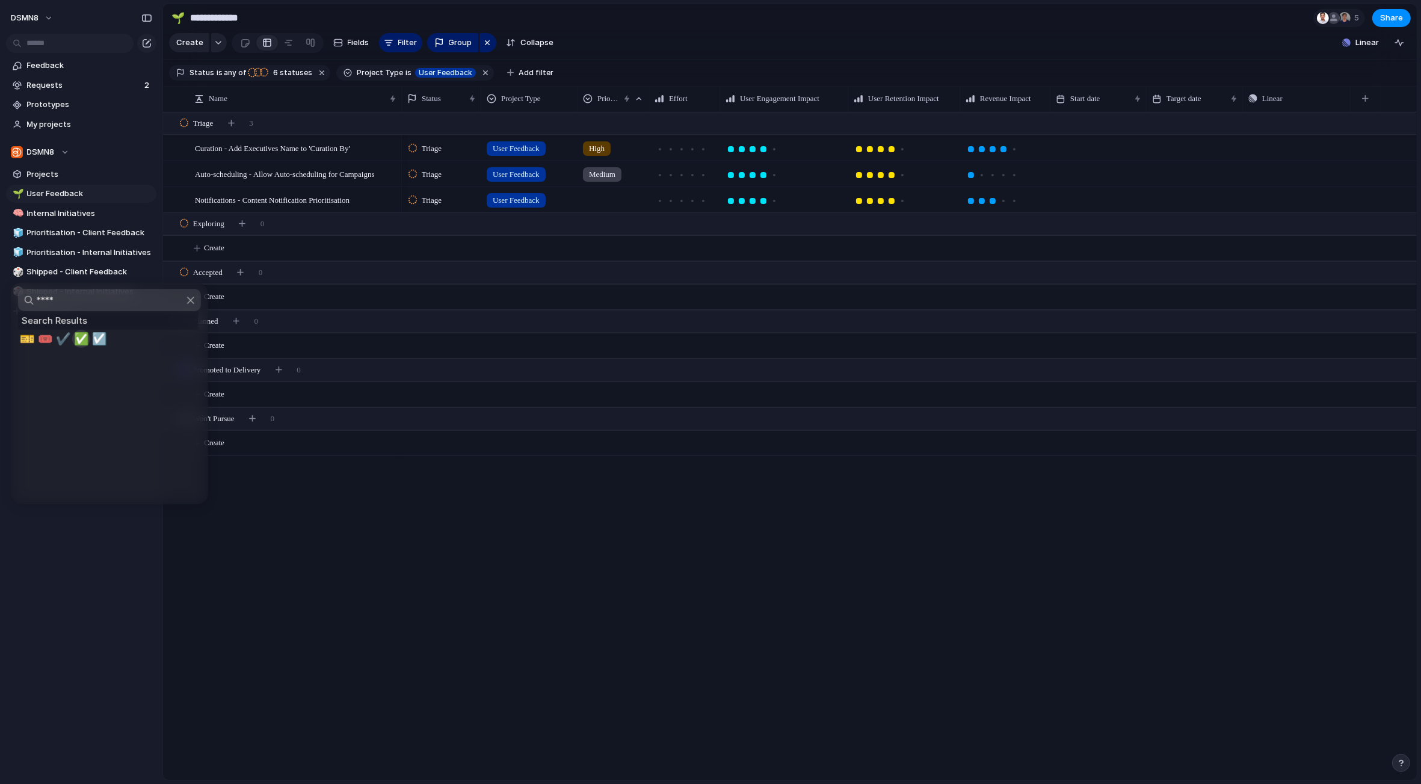
type input "****"
click at [79, 334] on span "✅" at bounding box center [80, 338] width 15 height 14
click at [16, 288] on div "🎲" at bounding box center [17, 292] width 8 height 14
type input "****"
click at [79, 354] on span "✅" at bounding box center [80, 358] width 15 height 14
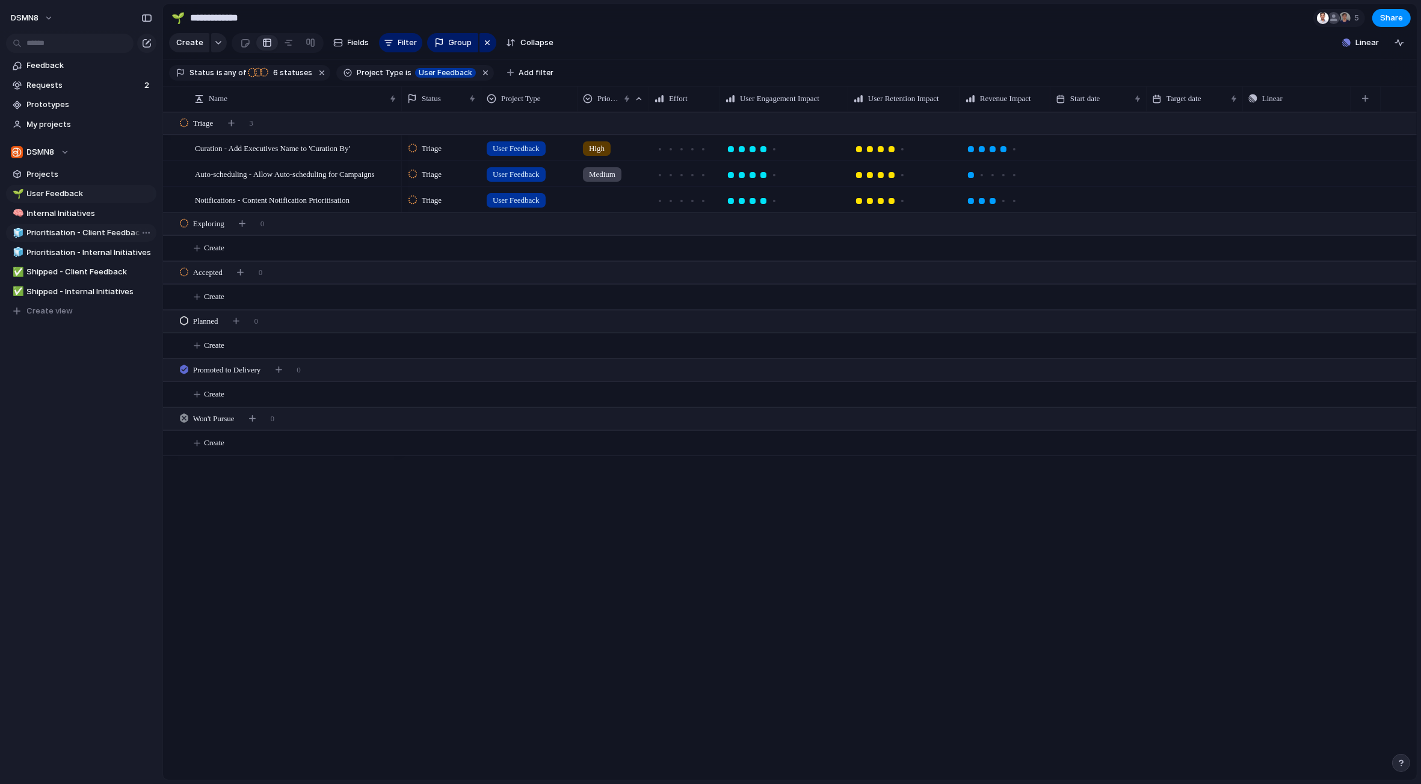
click at [17, 232] on div "🧊" at bounding box center [17, 233] width 8 height 14
type input "*"
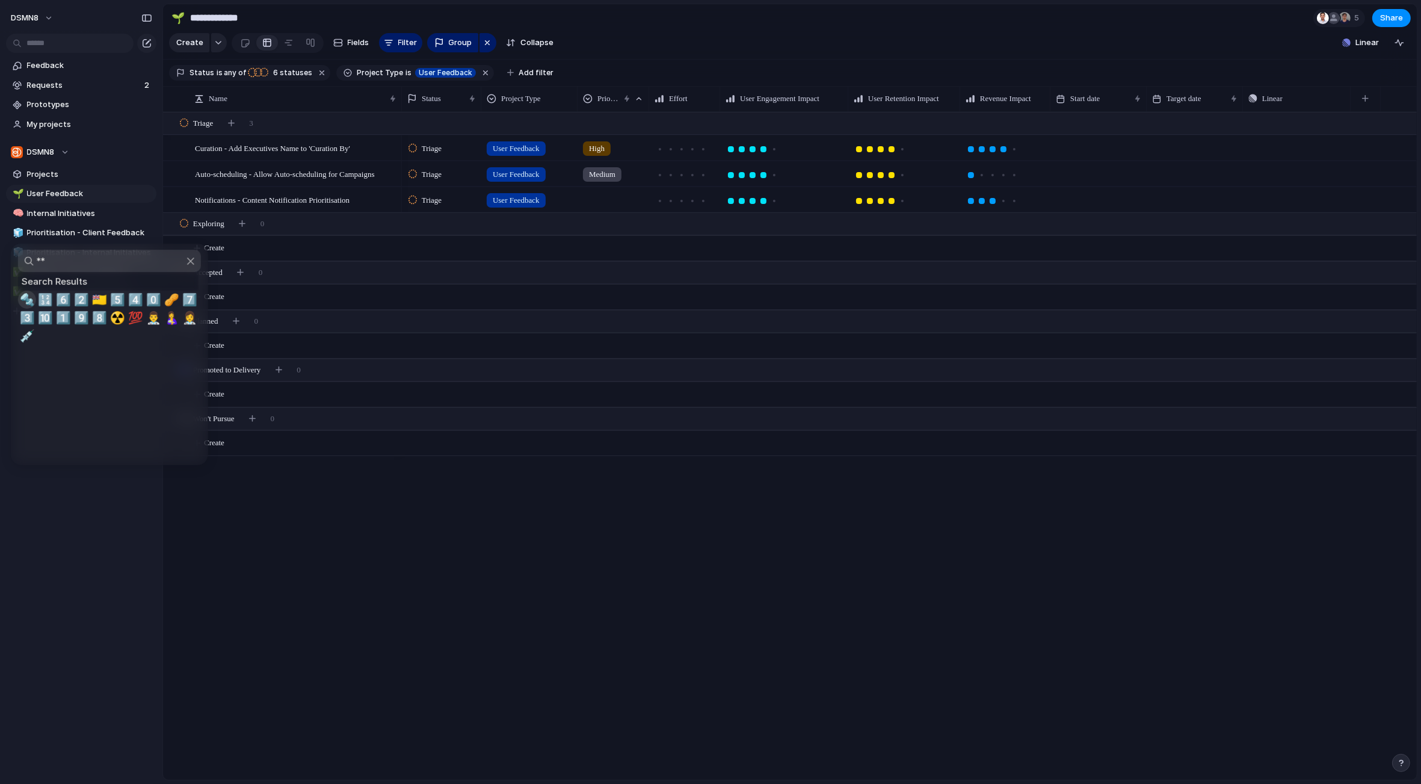
type input "*"
type input "*****"
click at [61, 300] on span "📈" at bounding box center [62, 299] width 15 height 14
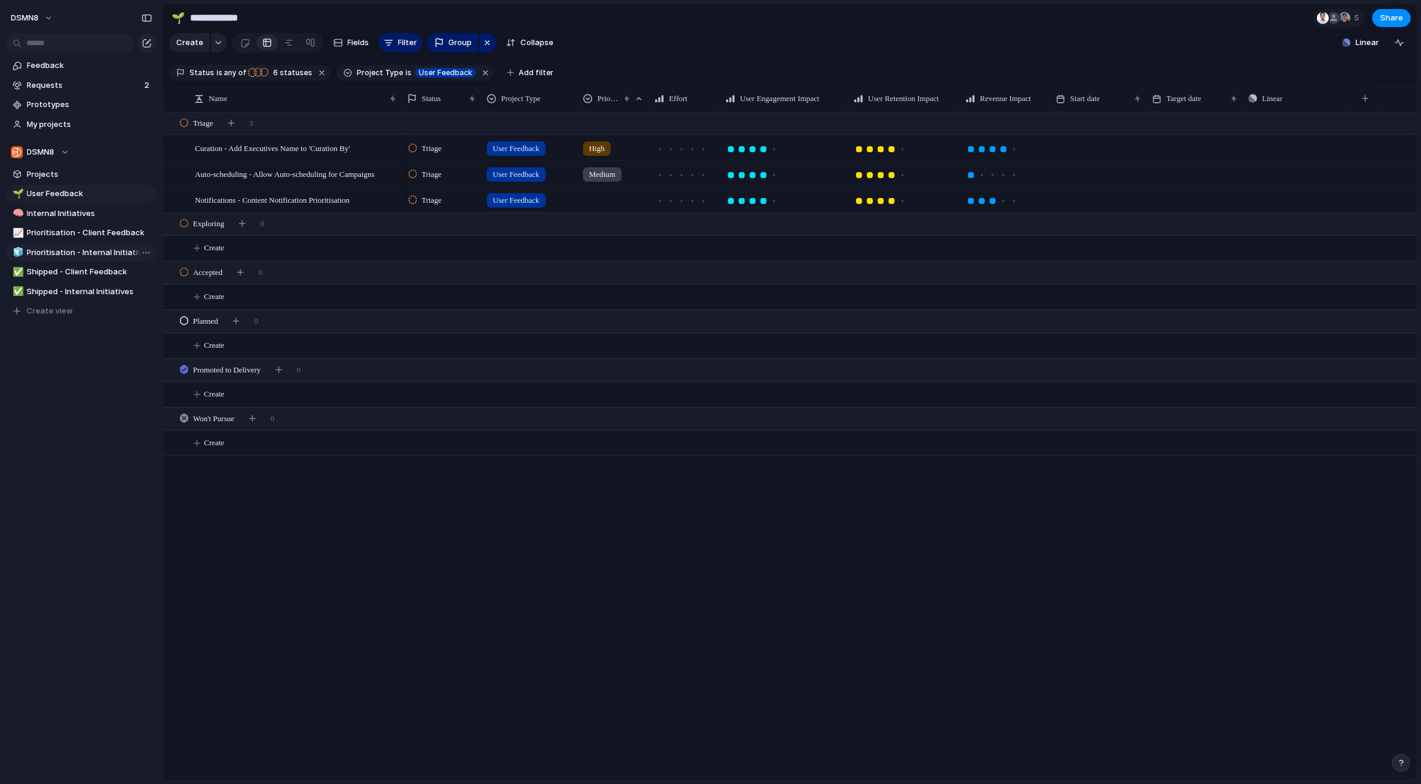
click at [18, 250] on div "🧊" at bounding box center [17, 252] width 8 height 14
type input "*****"
click at [63, 319] on span "📈" at bounding box center [63, 319] width 15 height 14
click at [78, 568] on div "DSMN8 Feedback Requests 2 Prototypes My projects DSMN8 Projects 🌱 User Feedback…" at bounding box center [81, 392] width 162 height 784
click at [100, 85] on span "Requests" at bounding box center [84, 85] width 114 height 12
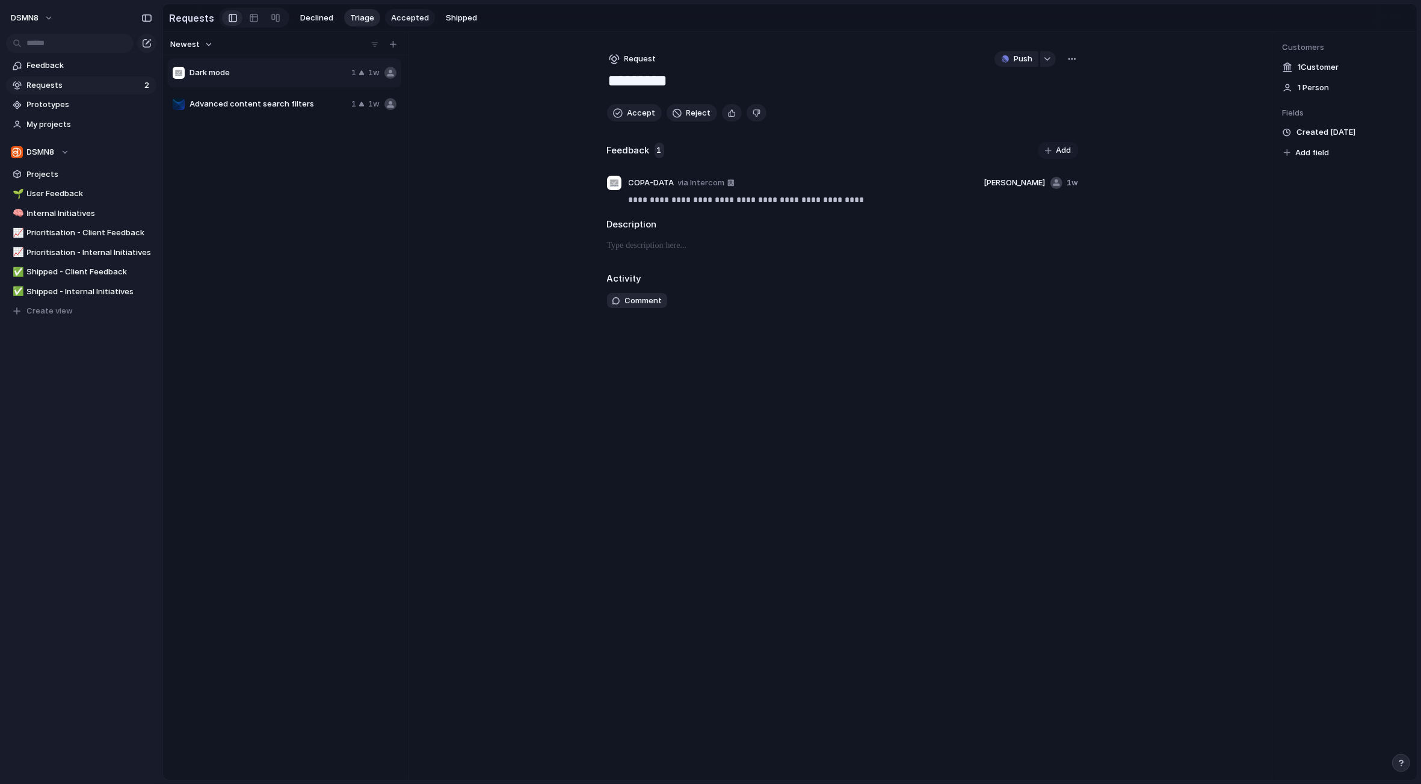
click at [401, 19] on span "Accepted" at bounding box center [410, 18] width 38 height 12
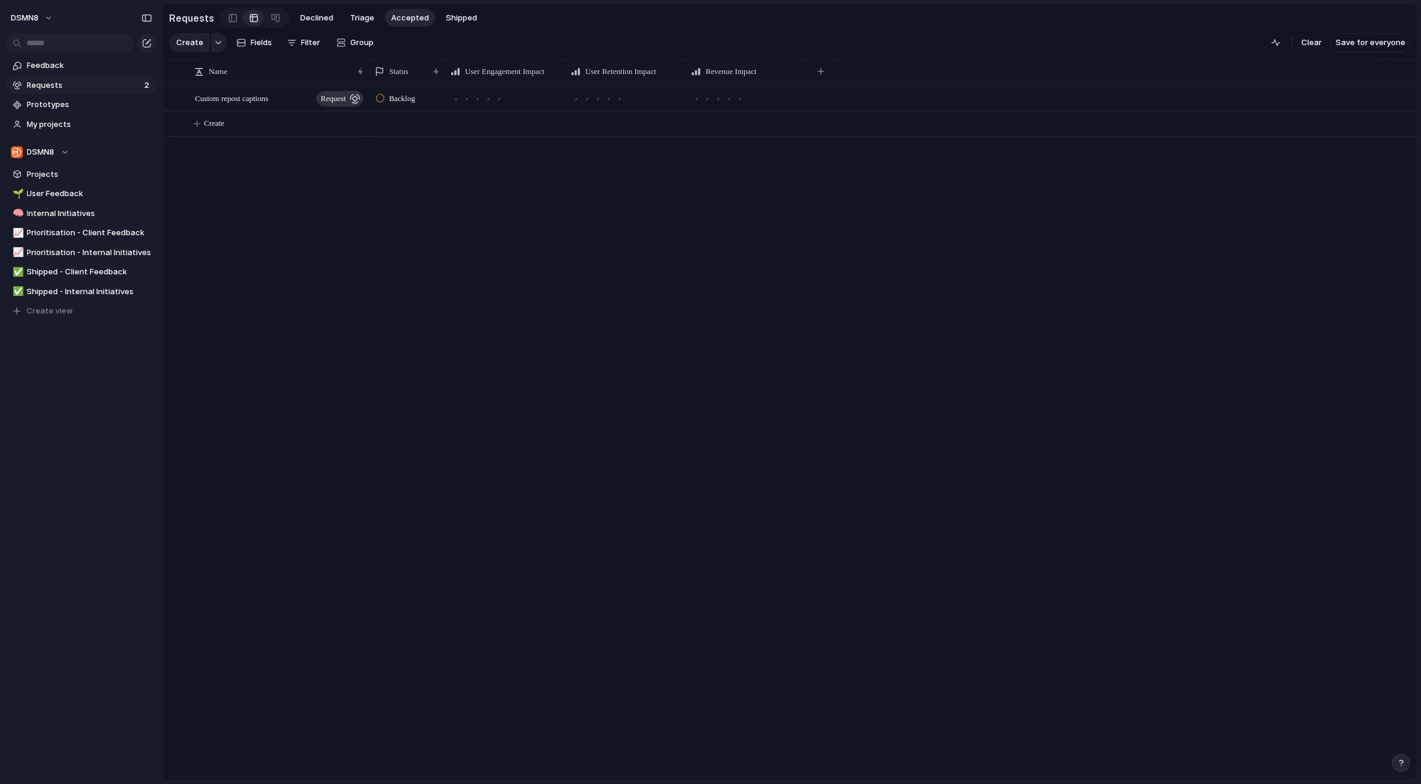
click at [381, 99] on div at bounding box center [380, 98] width 8 height 11
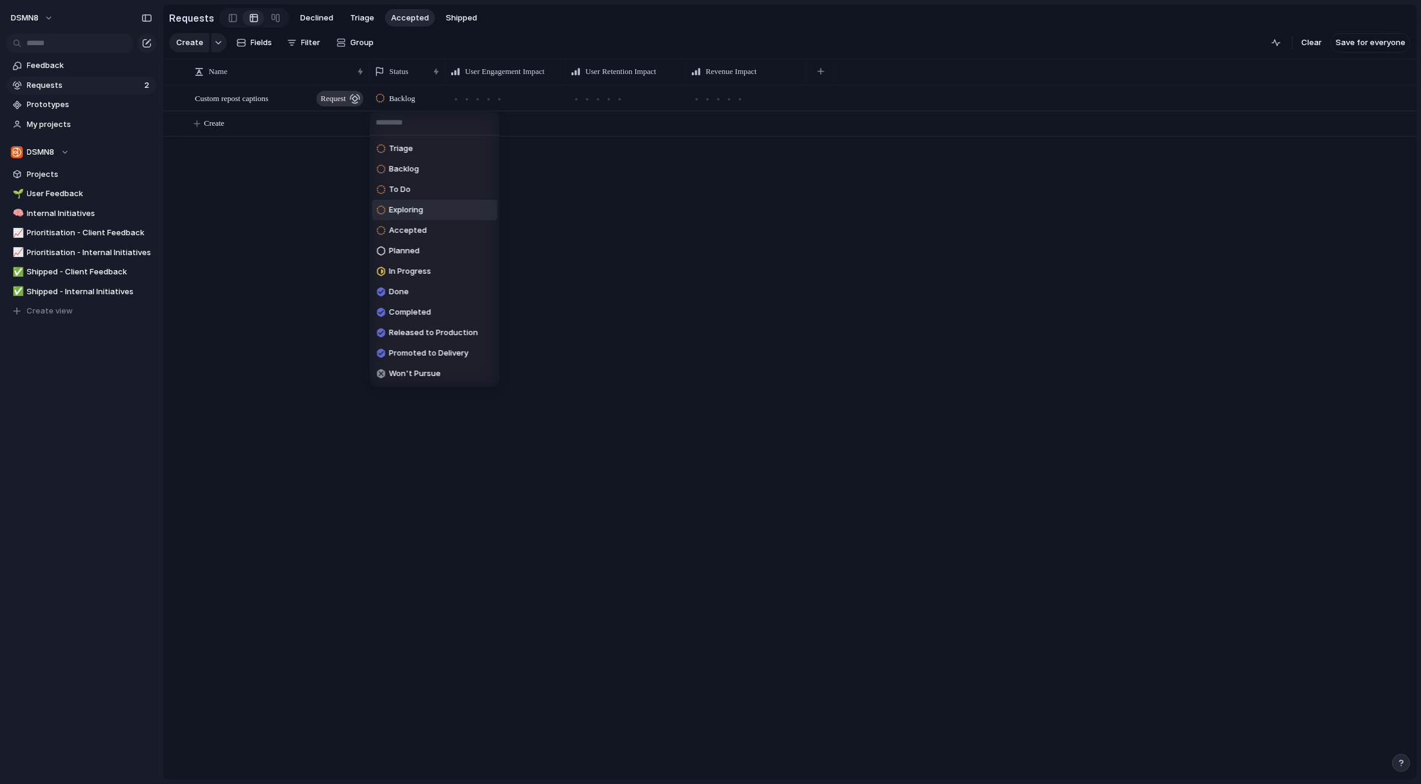
click at [392, 209] on span "Exploring" at bounding box center [406, 210] width 34 height 12
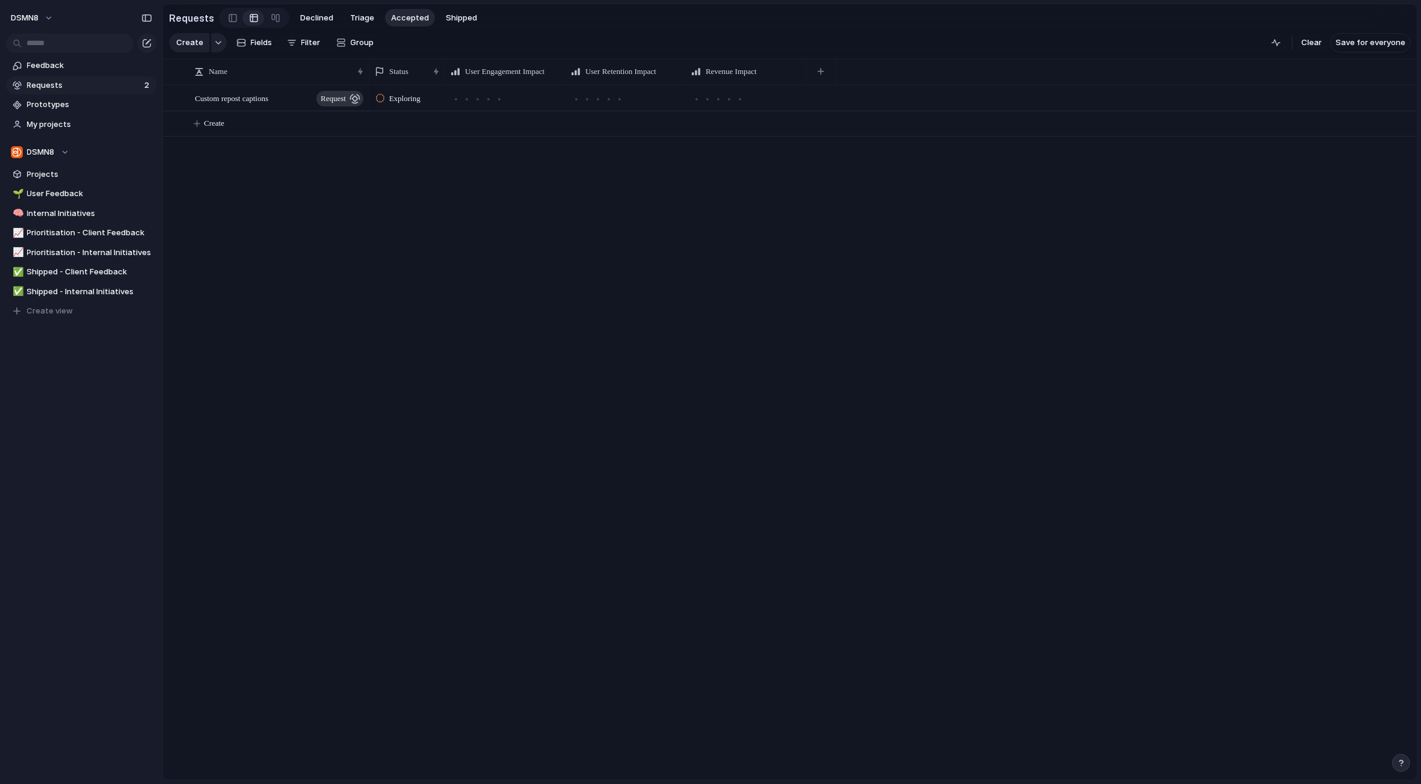
click at [398, 95] on span "Exploring" at bounding box center [404, 99] width 31 height 12
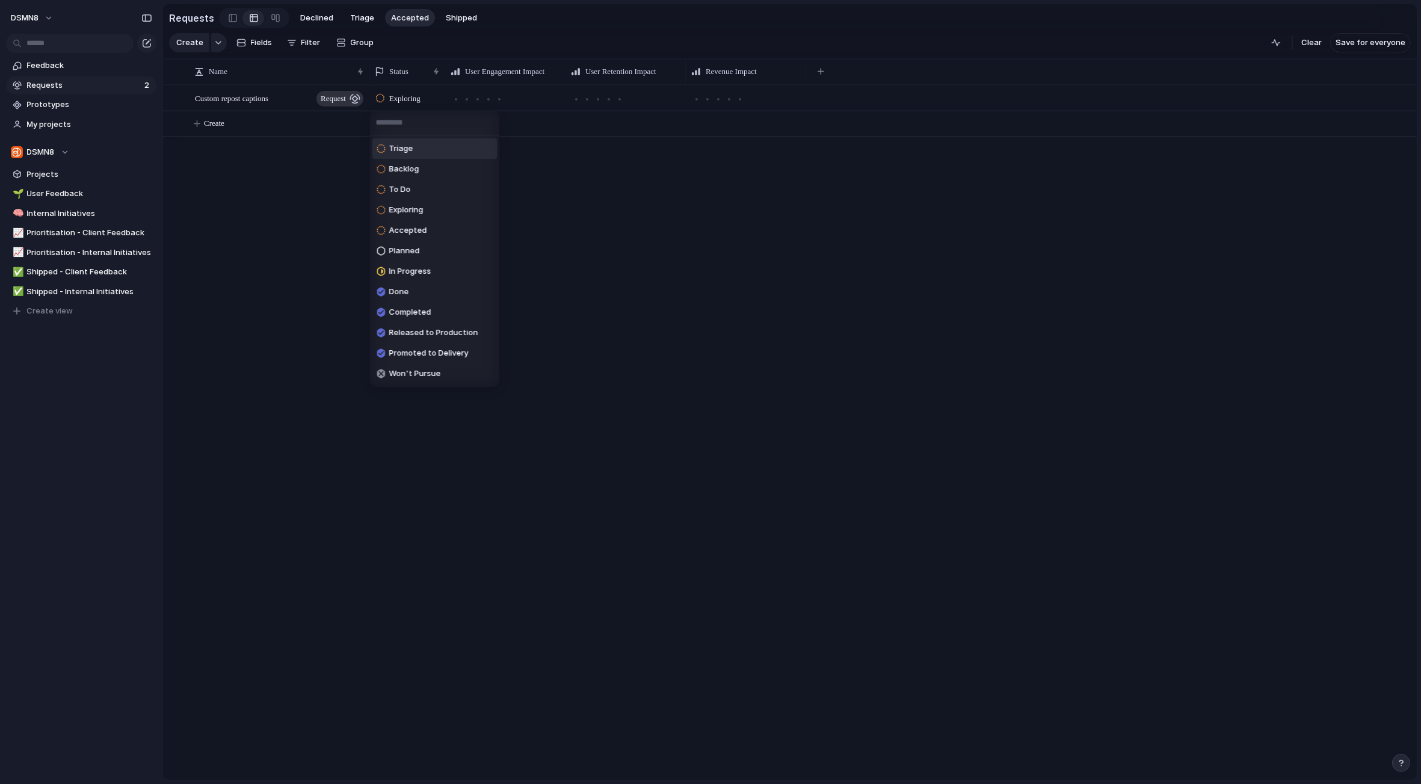
click at [399, 146] on span "Triage" at bounding box center [401, 149] width 24 height 12
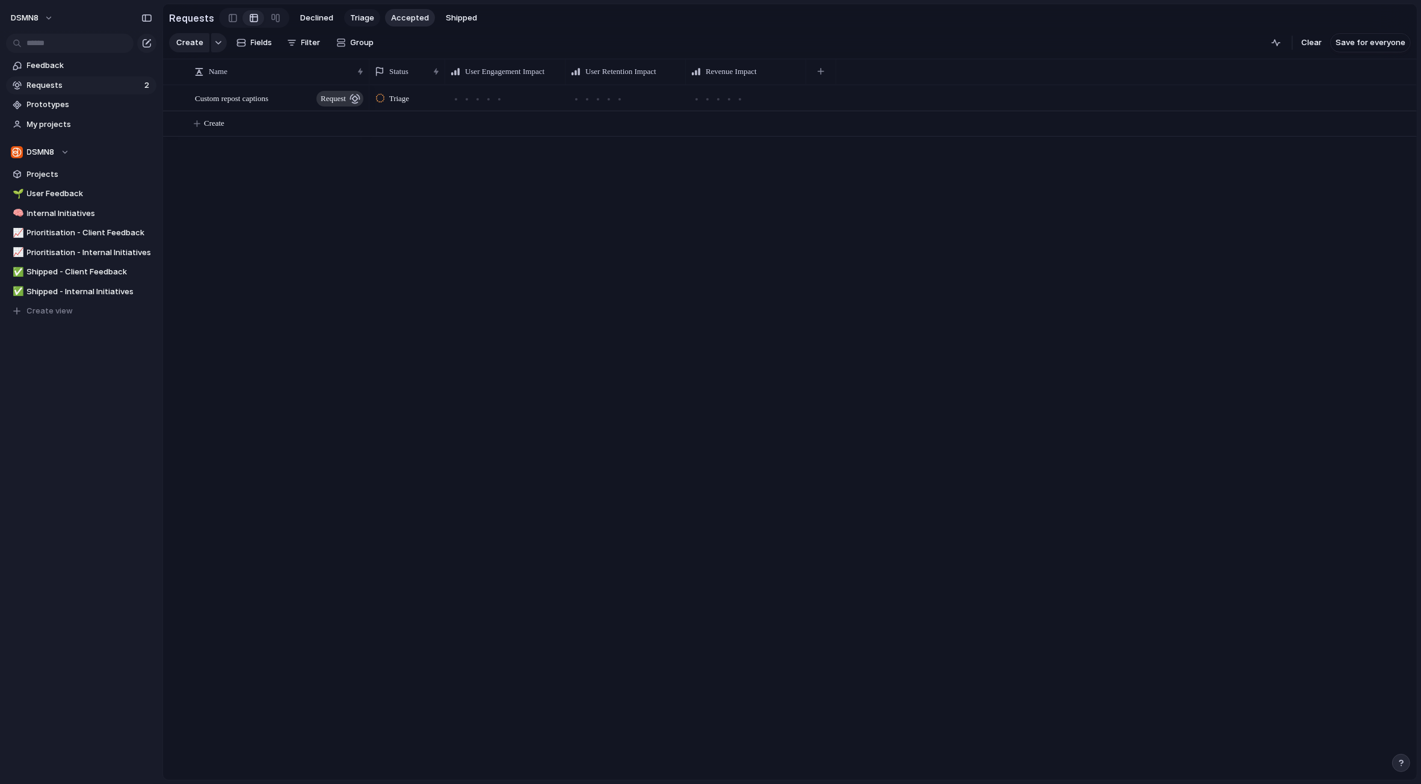
click at [359, 22] on span "Triage" at bounding box center [362, 18] width 24 height 12
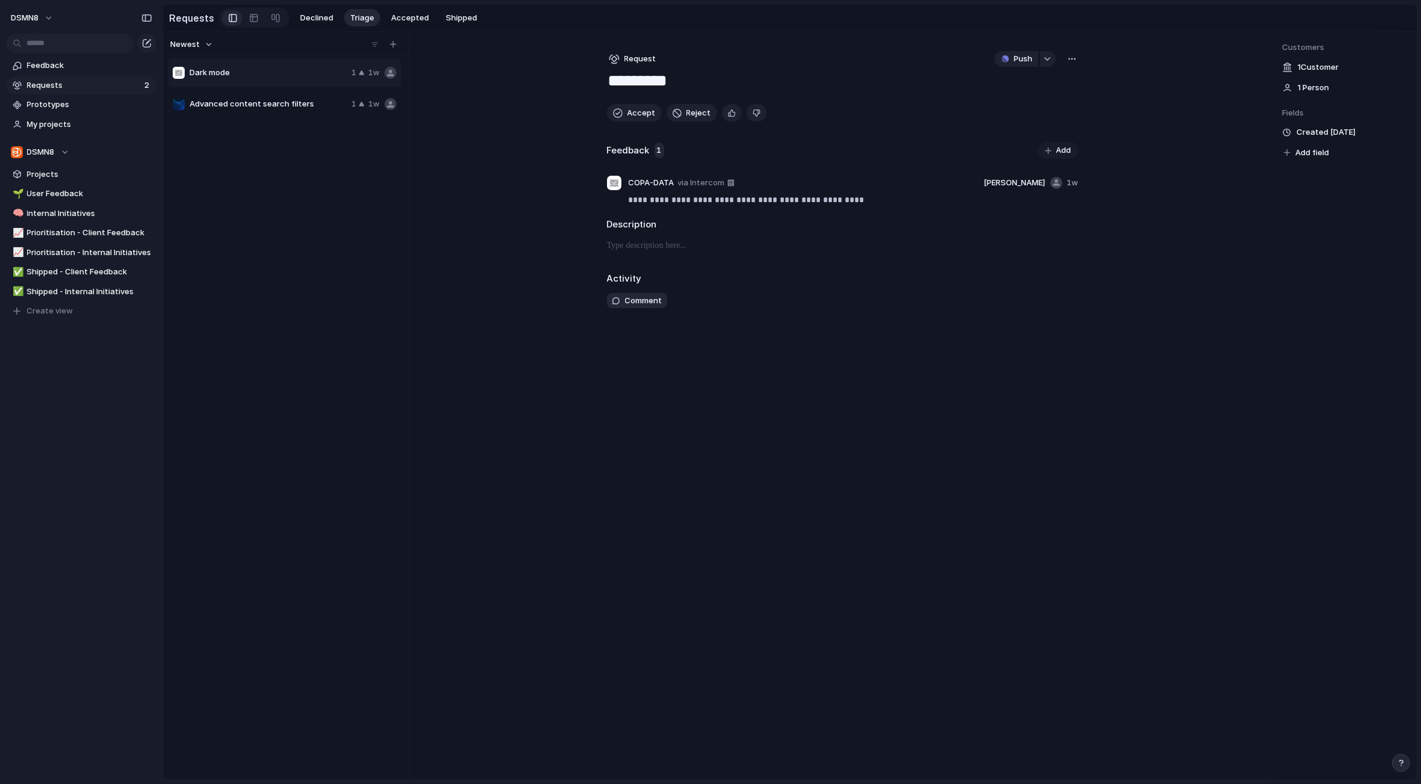
click at [311, 106] on span "Advanced content search filters" at bounding box center [268, 104] width 157 height 12
type textarea "**********"
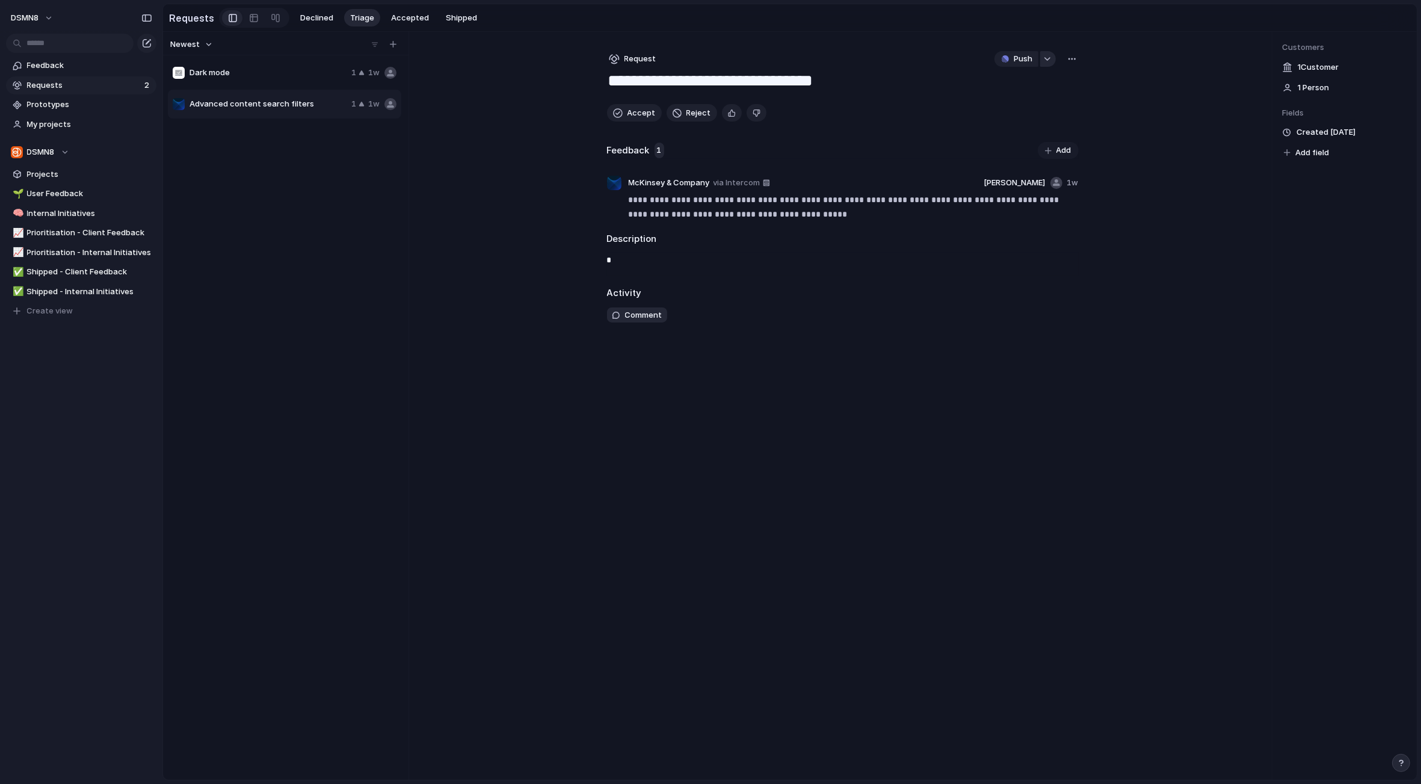
click at [1047, 61] on button "button" at bounding box center [1048, 59] width 16 height 16
click at [1047, 59] on div "Projects Issues No results found" at bounding box center [710, 392] width 1421 height 784
click at [1068, 58] on div "button" at bounding box center [1072, 59] width 10 height 10
click at [1011, 347] on div "Copy link Merge Move to [GEOGRAPHIC_DATA]" at bounding box center [710, 392] width 1421 height 784
click at [322, 19] on span "Declined" at bounding box center [316, 18] width 33 height 12
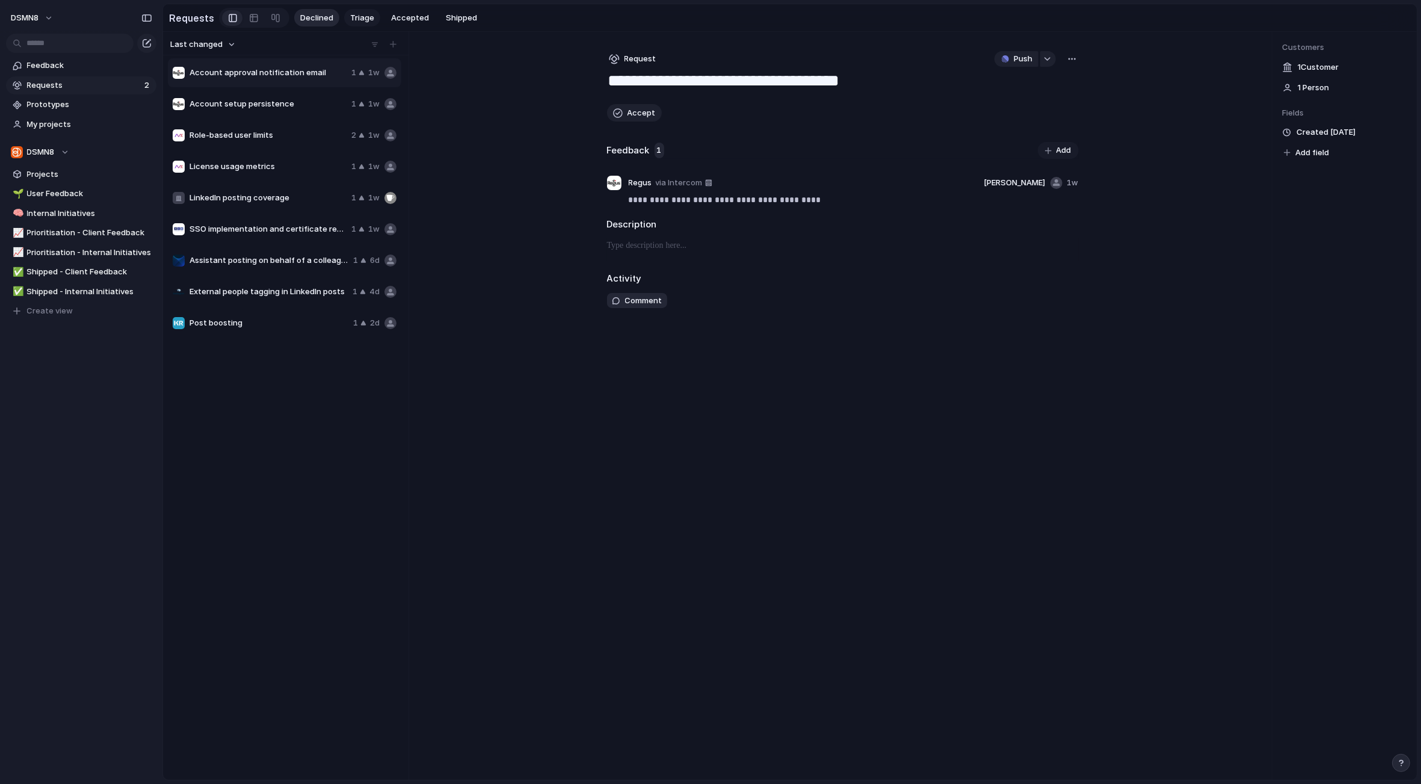
click at [356, 18] on span "Triage" at bounding box center [362, 18] width 24 height 12
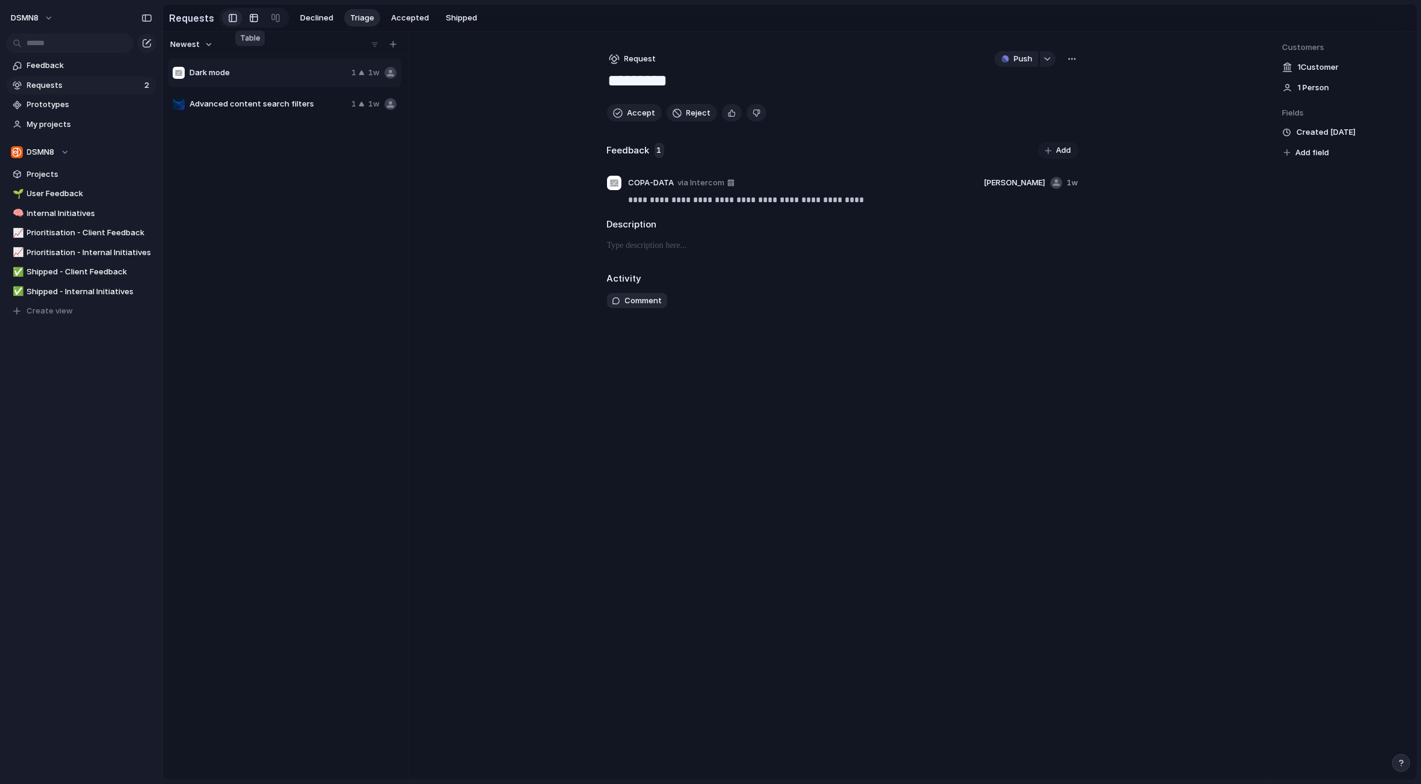
click at [250, 17] on div at bounding box center [254, 17] width 10 height 19
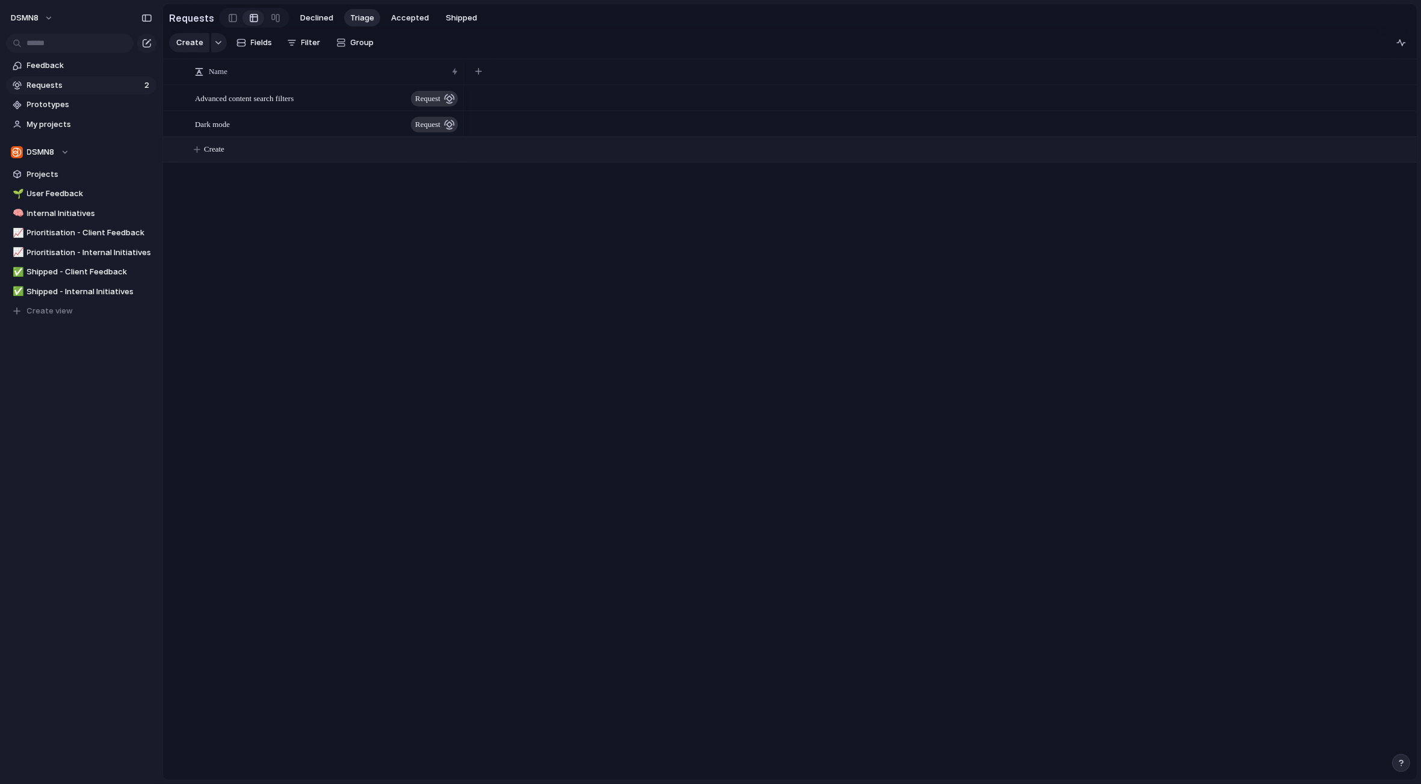
click at [212, 150] on span "Create" at bounding box center [214, 149] width 20 height 12
click at [276, 18] on link at bounding box center [276, 17] width 22 height 19
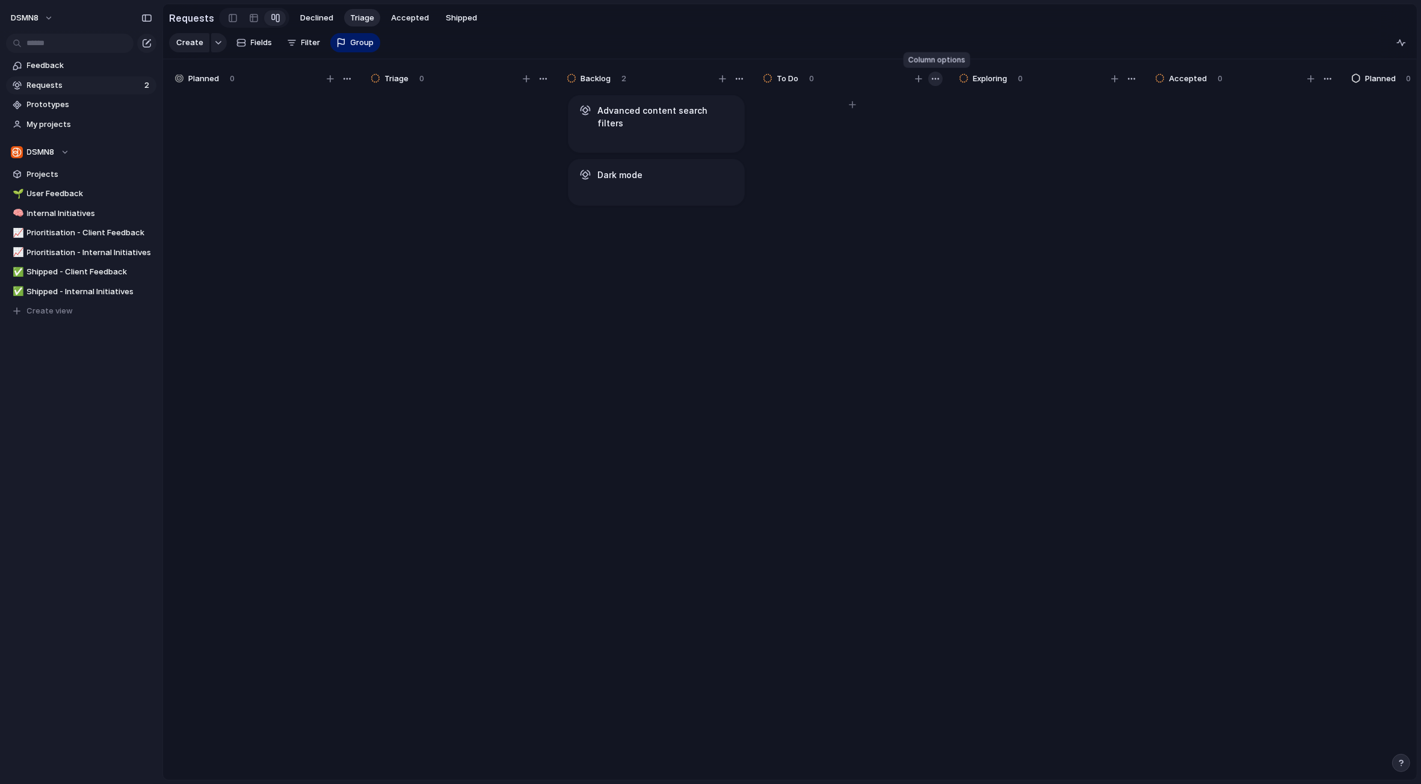
click at [939, 78] on div "button" at bounding box center [936, 79] width 10 height 10
click at [845, 232] on div "Change color" at bounding box center [710, 392] width 1421 height 784
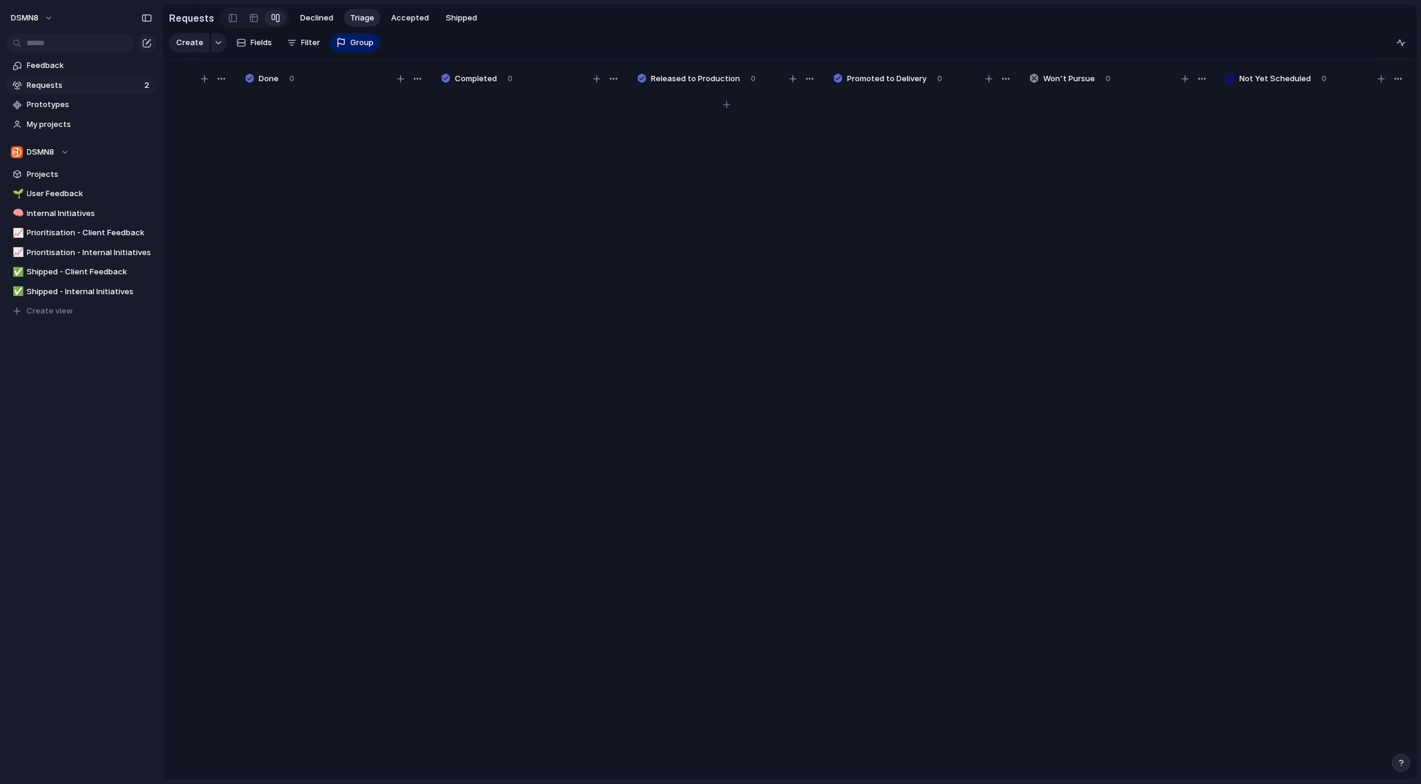
scroll to position [0, 1694]
click at [353, 45] on span "Group" at bounding box center [362, 43] width 23 height 12
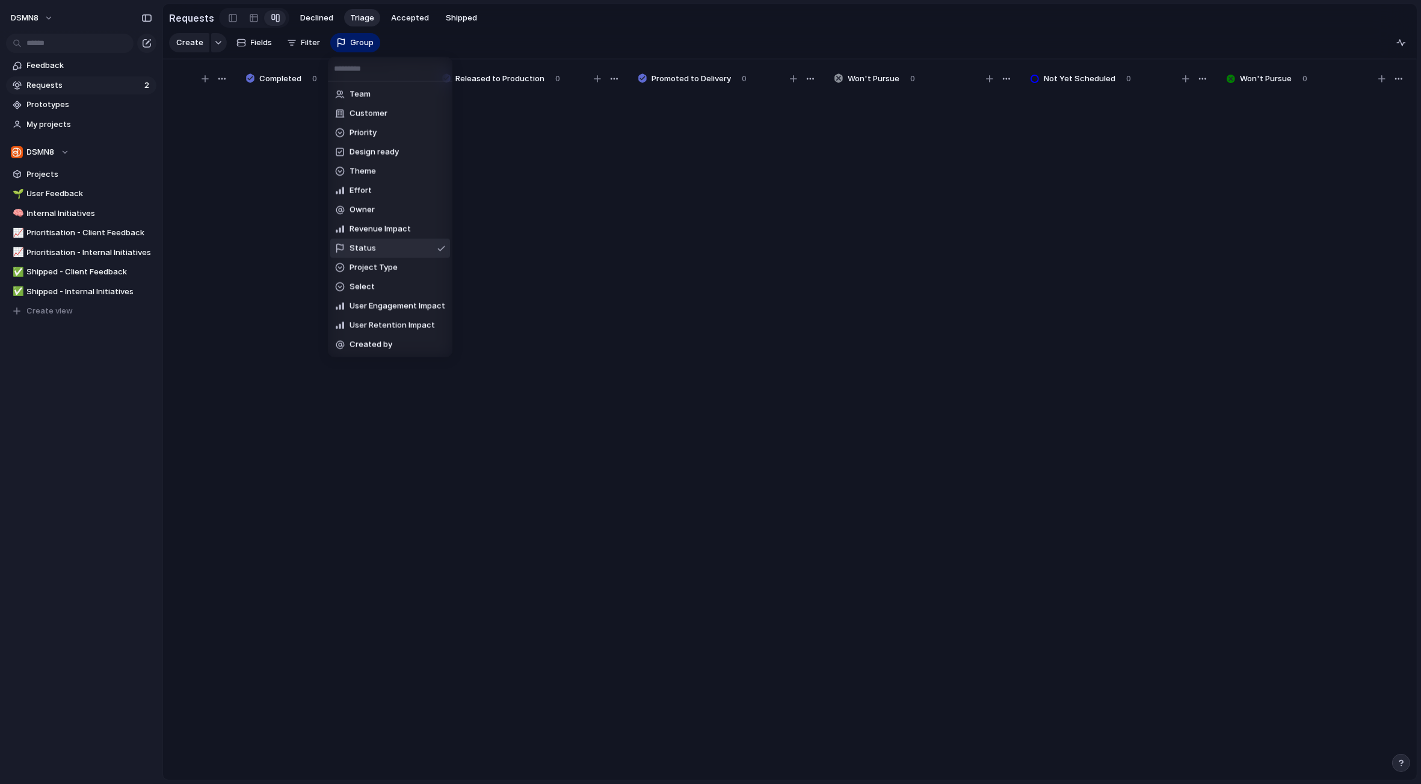
click at [416, 248] on li "Status" at bounding box center [390, 248] width 120 height 19
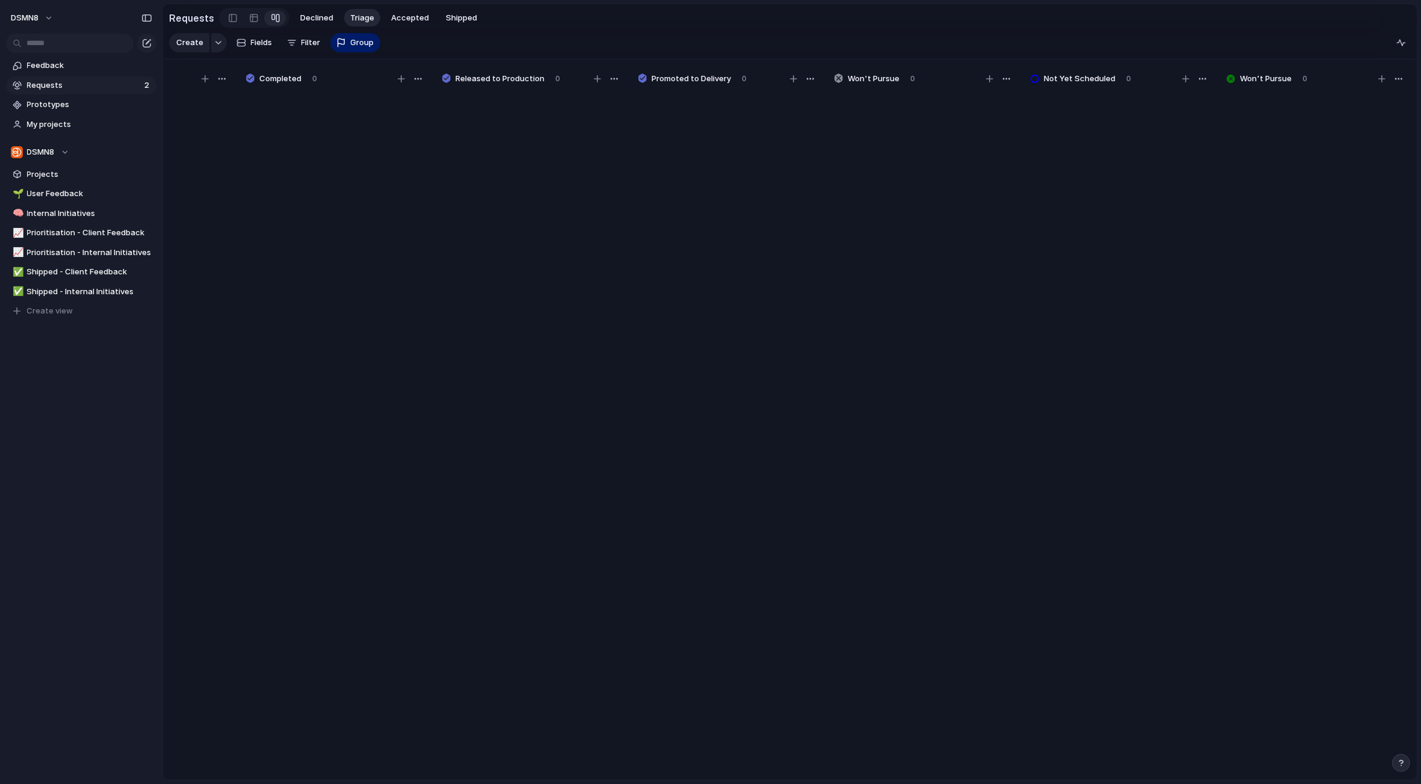
click at [304, 44] on div "Create Fields Filter Group Zoom" at bounding box center [274, 43] width 211 height 24
click at [304, 42] on div "Create Fields Filter Group Zoom" at bounding box center [274, 43] width 211 height 24
click at [297, 42] on div "Create Fields Filter Group Zoom" at bounding box center [274, 43] width 211 height 24
click at [294, 42] on div "Create Fields Filter Group Zoom" at bounding box center [274, 43] width 211 height 24
drag, startPoint x: 313, startPoint y: 183, endPoint x: 301, endPoint y: 79, distance: 104.8
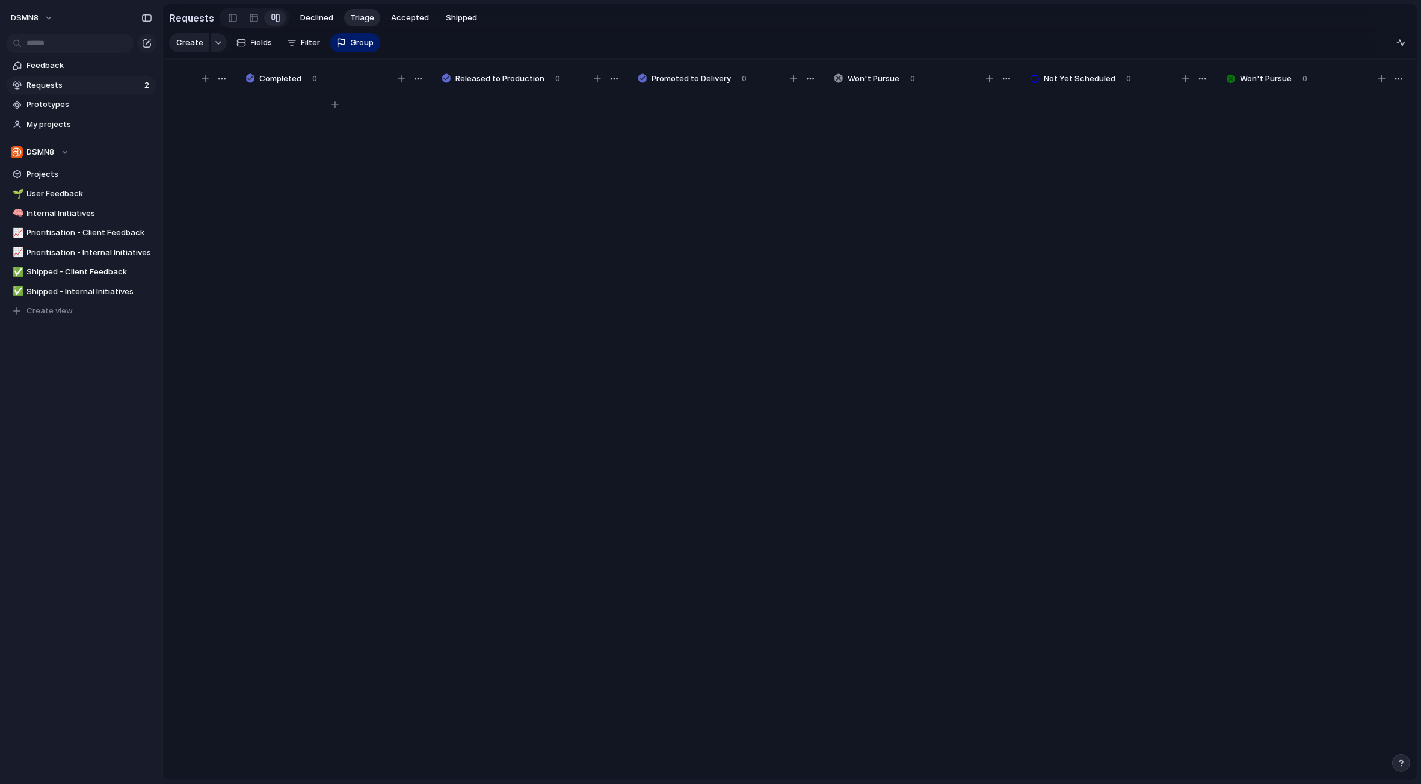
click at [313, 183] on div at bounding box center [335, 442] width 180 height 698
click at [301, 43] on div "Create Fields Filter Group Zoom" at bounding box center [274, 43] width 211 height 24
click at [251, 41] on span "Fields" at bounding box center [262, 43] width 22 height 12
click at [297, 42] on div "Create Fields Filter Group Zoom" at bounding box center [274, 43] width 211 height 24
click at [300, 43] on div "Create Fields Filter Group Zoom" at bounding box center [274, 43] width 211 height 24
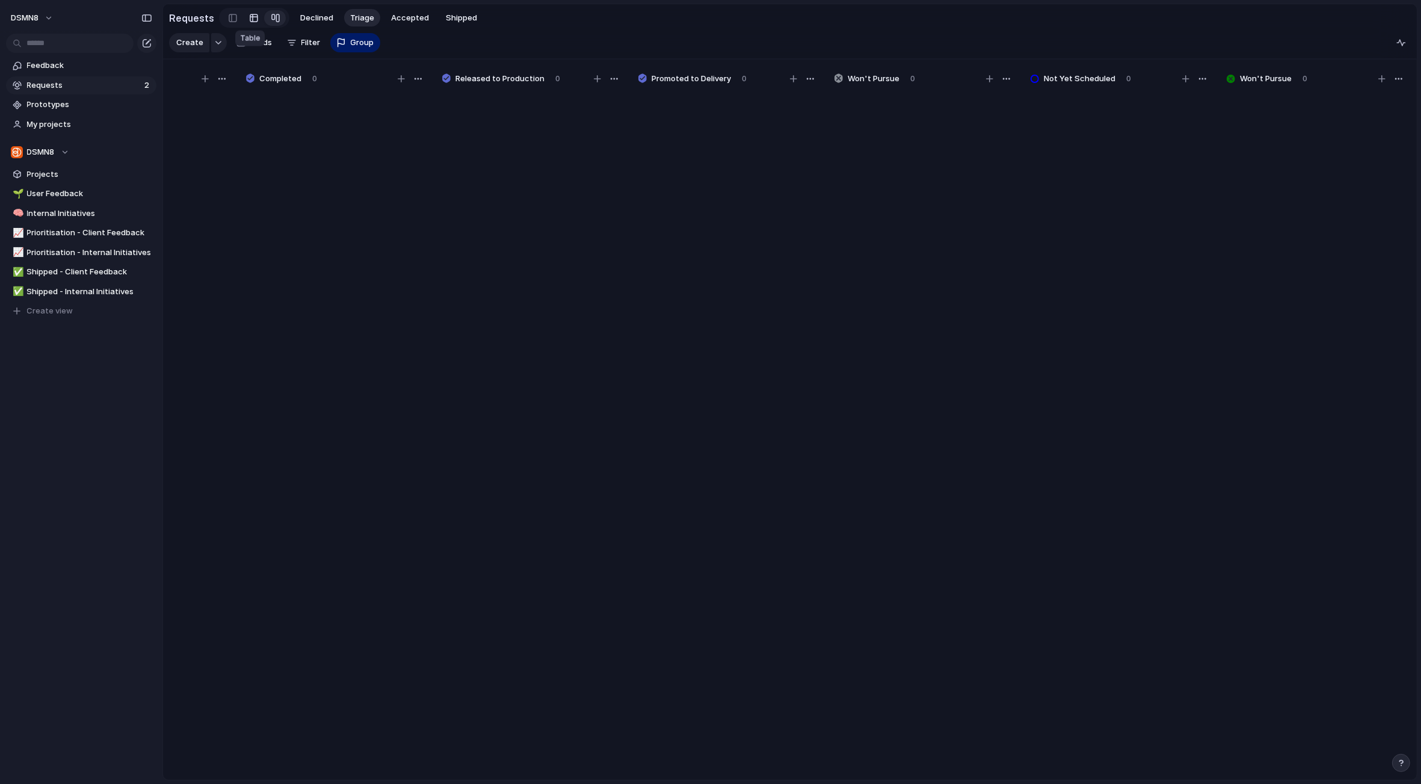
click at [250, 17] on div at bounding box center [254, 17] width 10 height 19
click at [229, 17] on div at bounding box center [233, 18] width 8 height 18
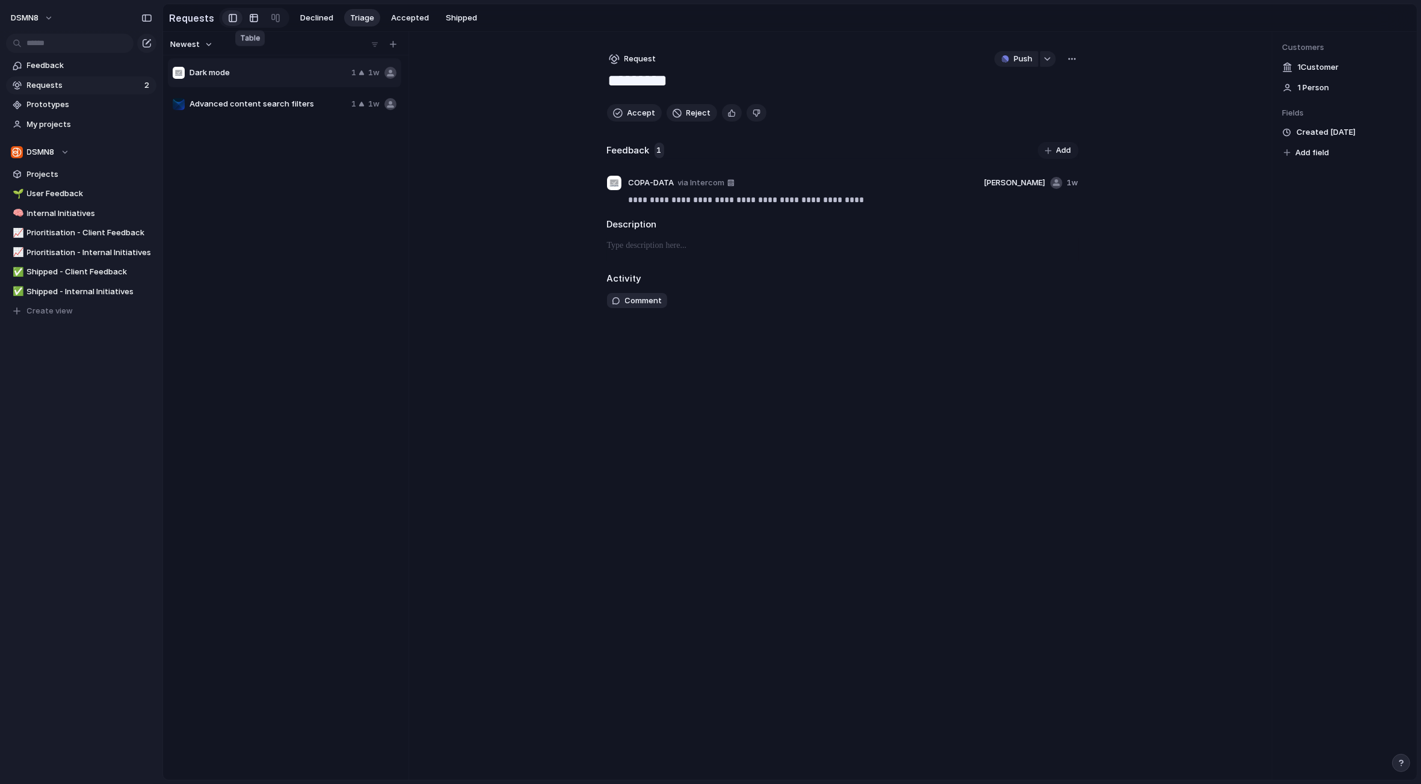
click at [251, 20] on div at bounding box center [254, 17] width 10 height 19
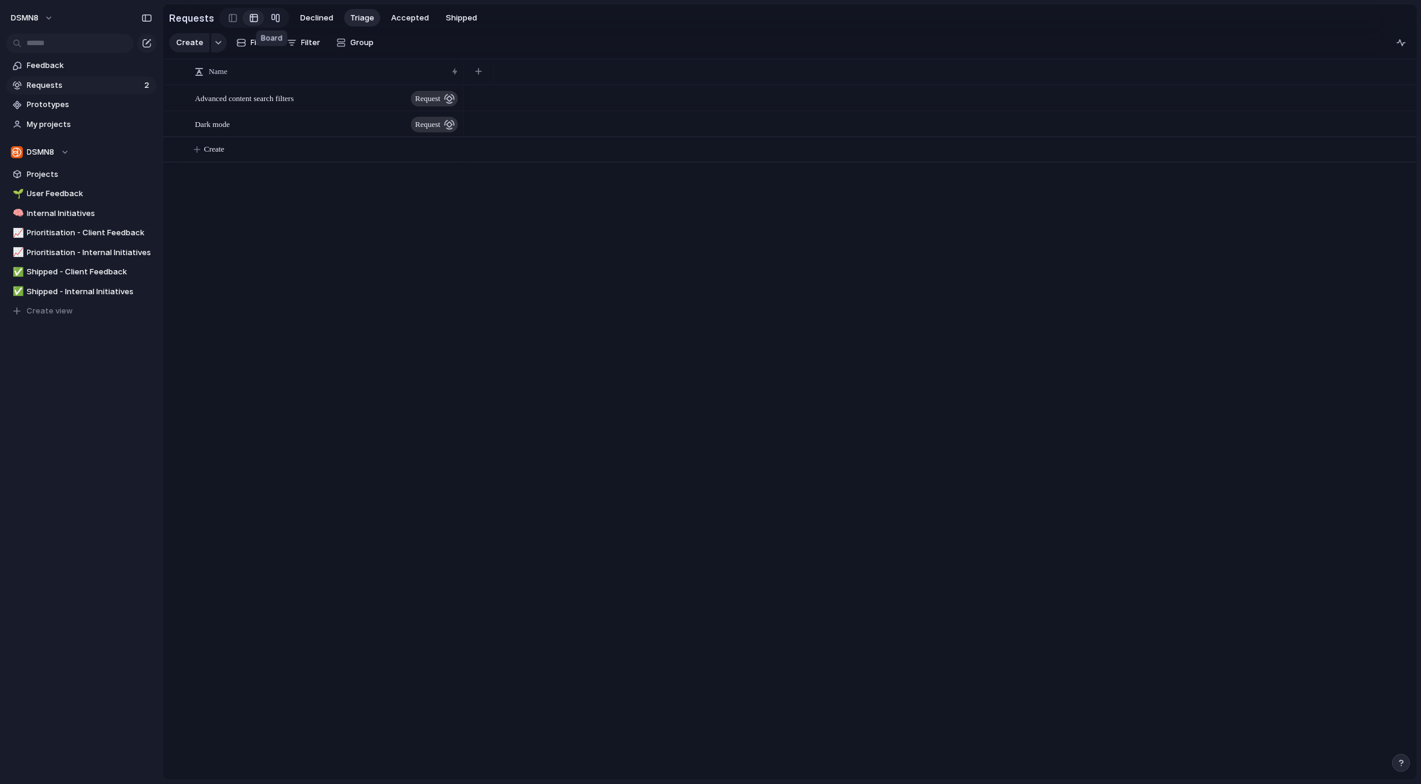
click at [274, 19] on div at bounding box center [276, 17] width 10 height 19
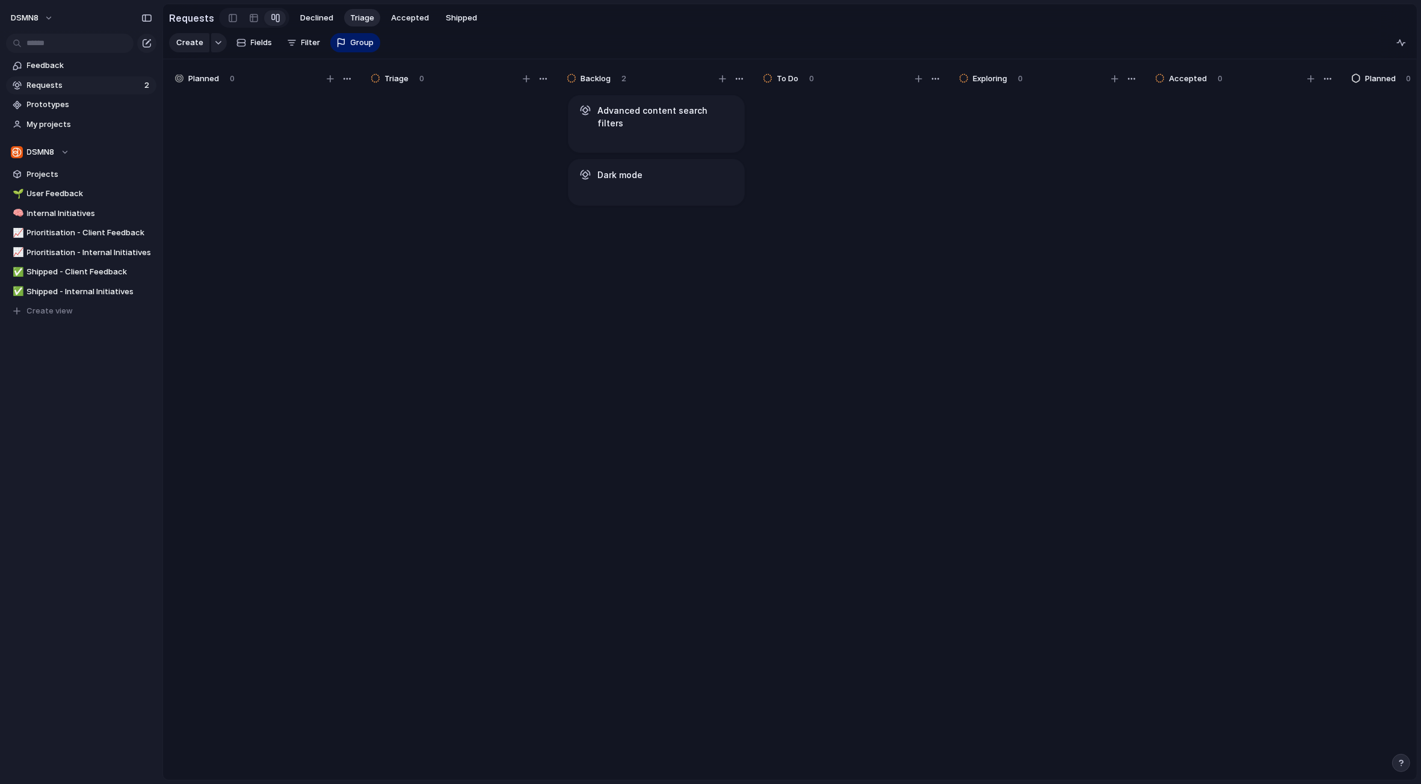
click at [309, 44] on div "Create Fields Filter Group Zoom" at bounding box center [274, 43] width 211 height 24
click at [288, 43] on div "Create Fields Filter Group Zoom" at bounding box center [274, 43] width 211 height 24
click at [106, 84] on span "Requests" at bounding box center [84, 85] width 114 height 12
click at [404, 20] on span "Accepted" at bounding box center [410, 18] width 38 height 12
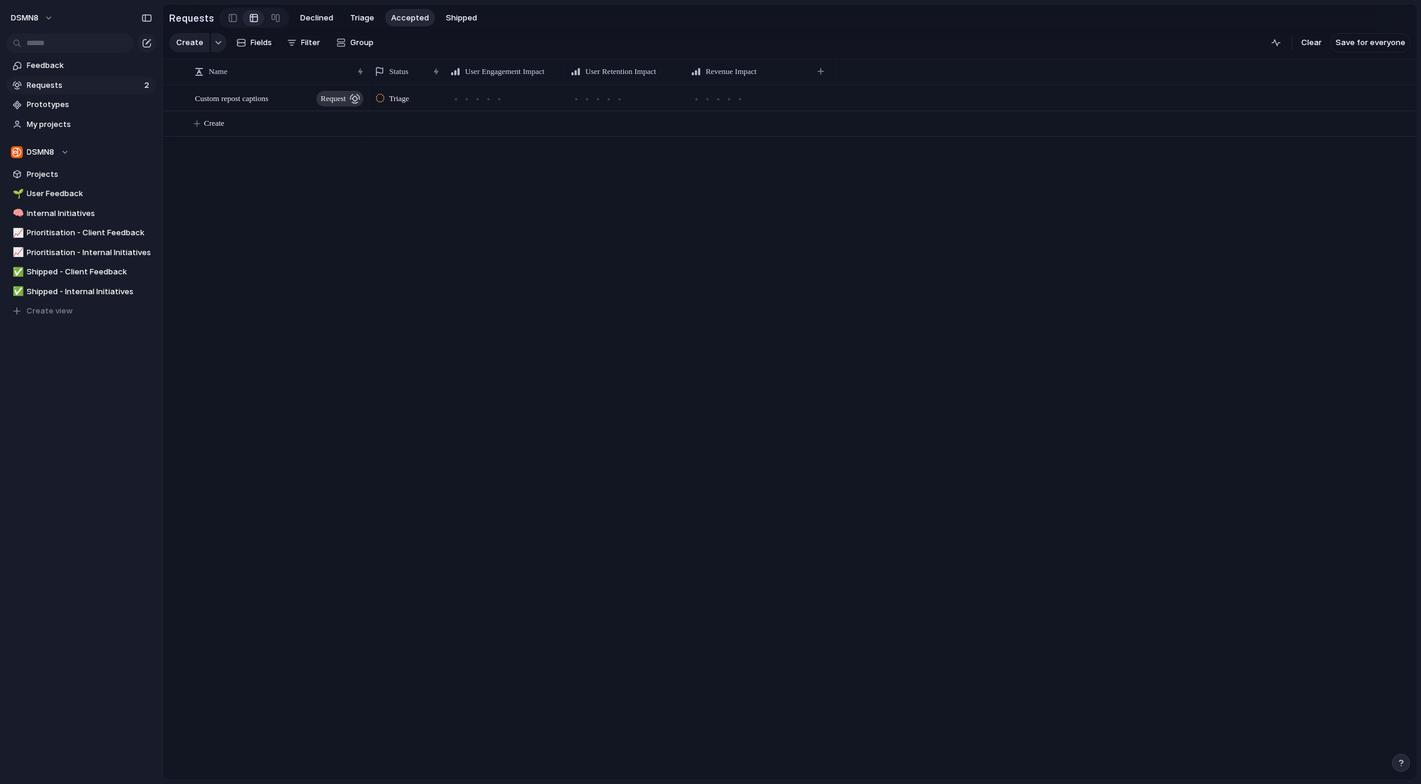
click at [380, 100] on div at bounding box center [380, 98] width 8 height 11
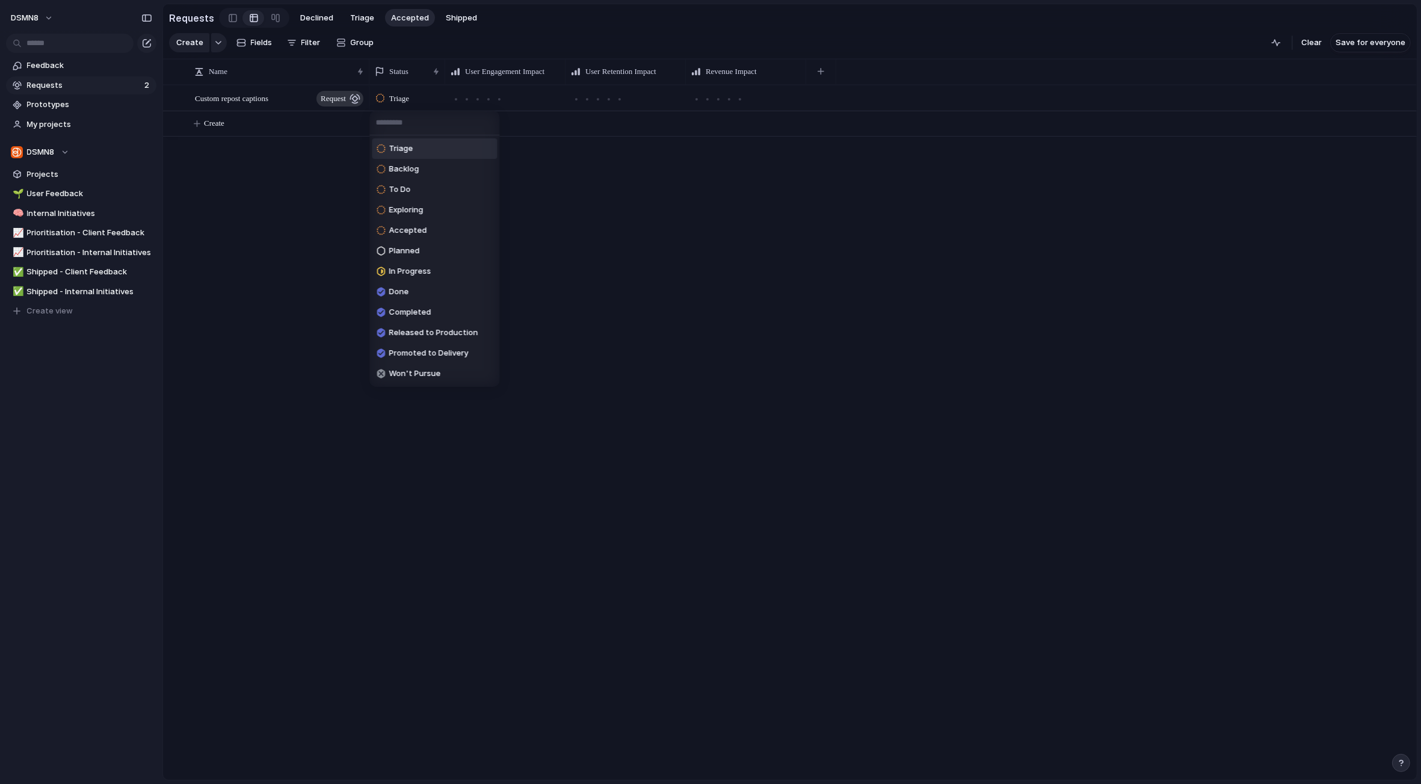
click at [579, 212] on div "Triage Backlog To Do Exploring Accepted Planned In Progress Done Completed Rele…" at bounding box center [710, 392] width 1421 height 784
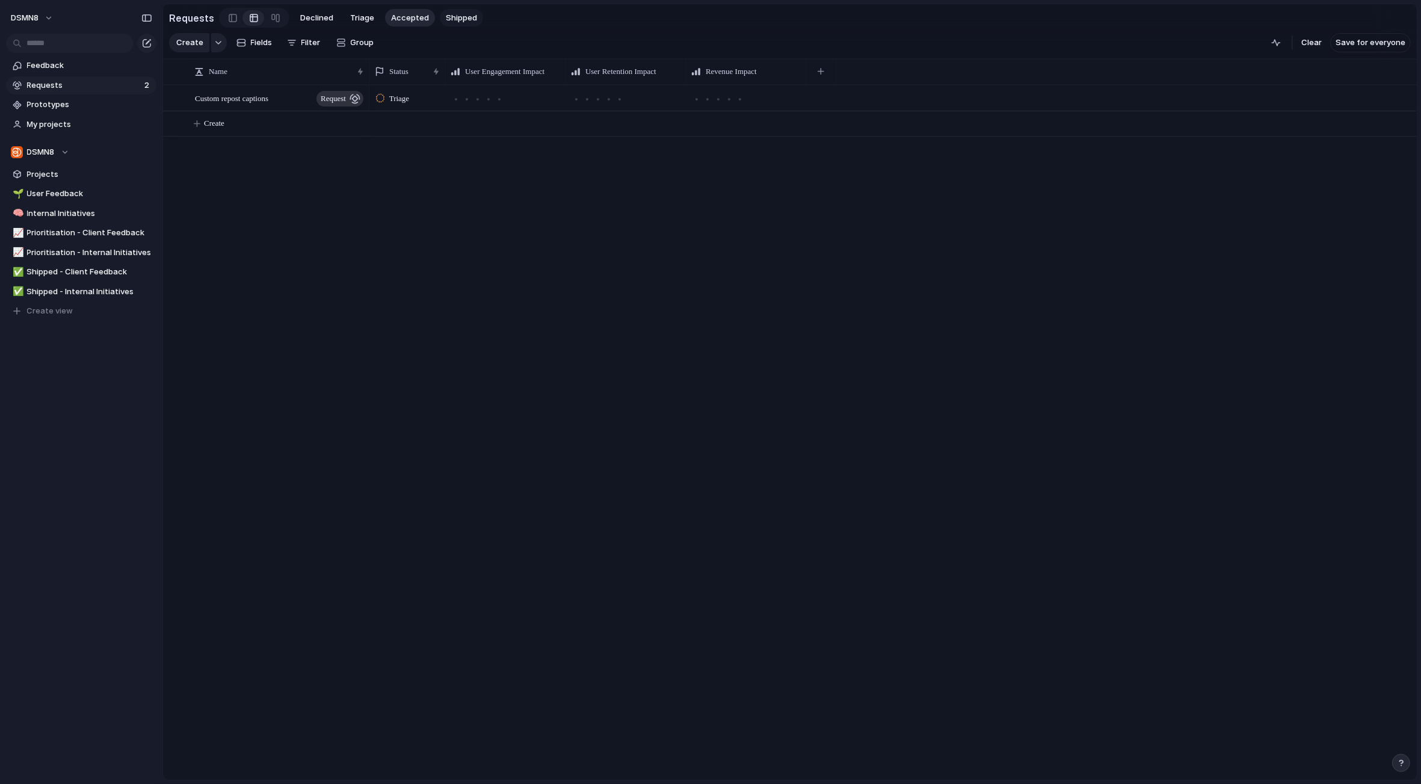
click at [459, 22] on span "Shipped" at bounding box center [461, 18] width 31 height 12
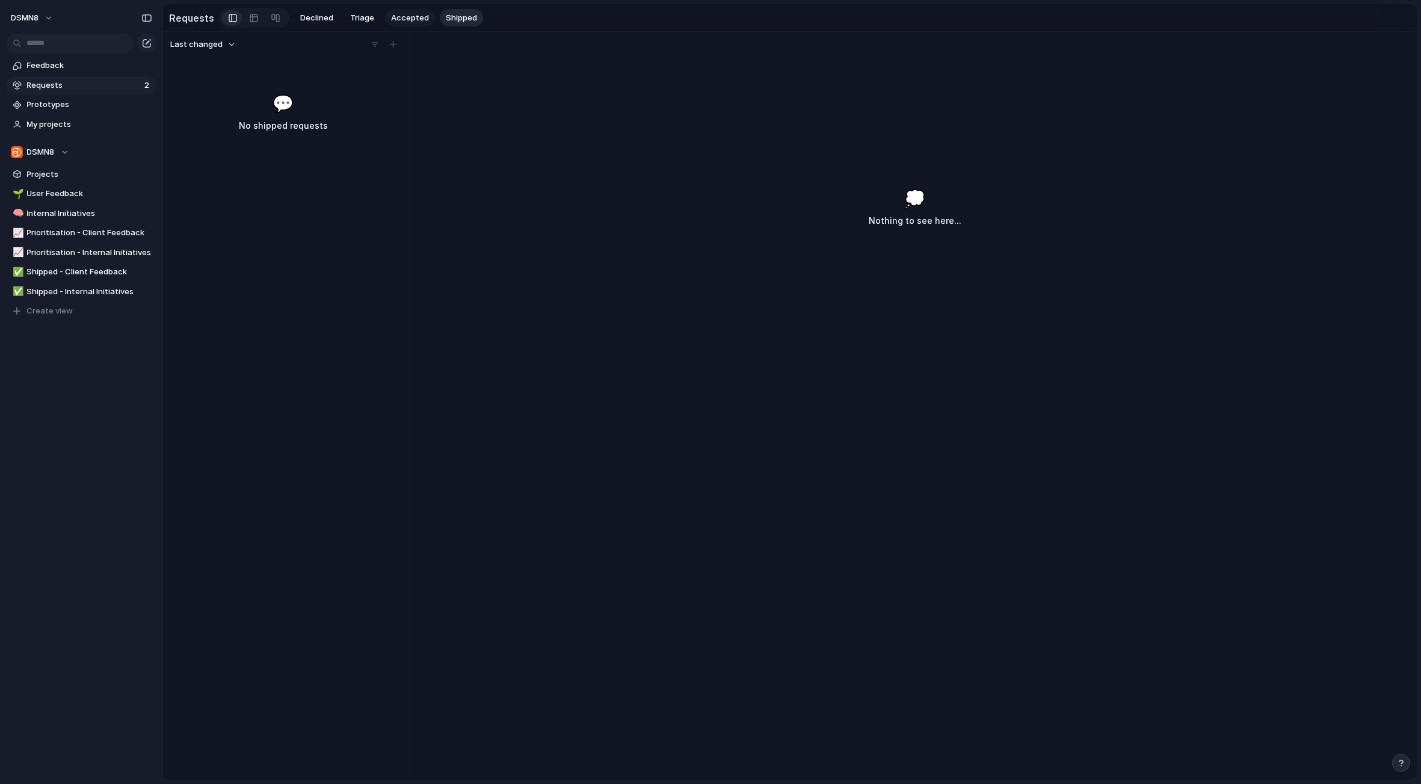
click at [398, 16] on span "Accepted" at bounding box center [410, 18] width 38 height 12
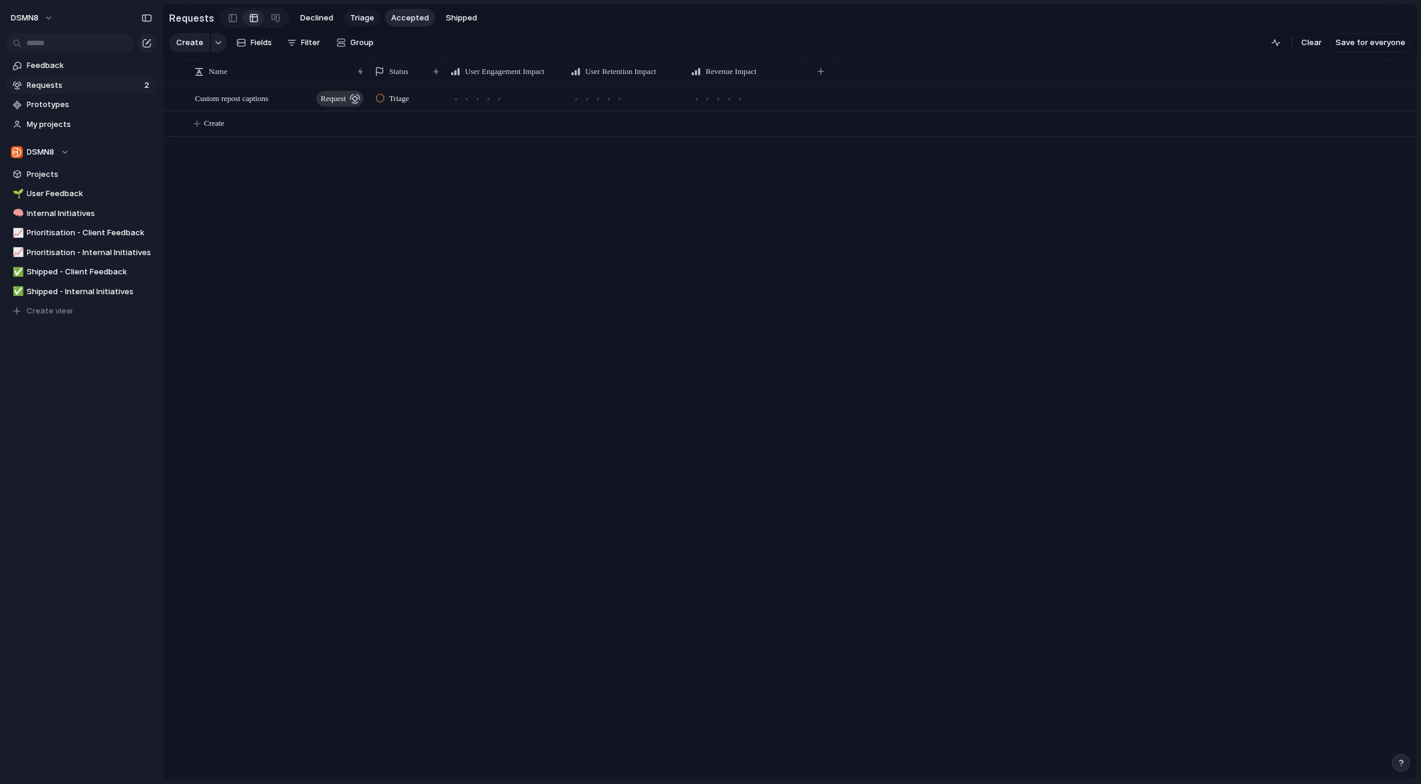
click at [356, 16] on span "Triage" at bounding box center [362, 18] width 24 height 12
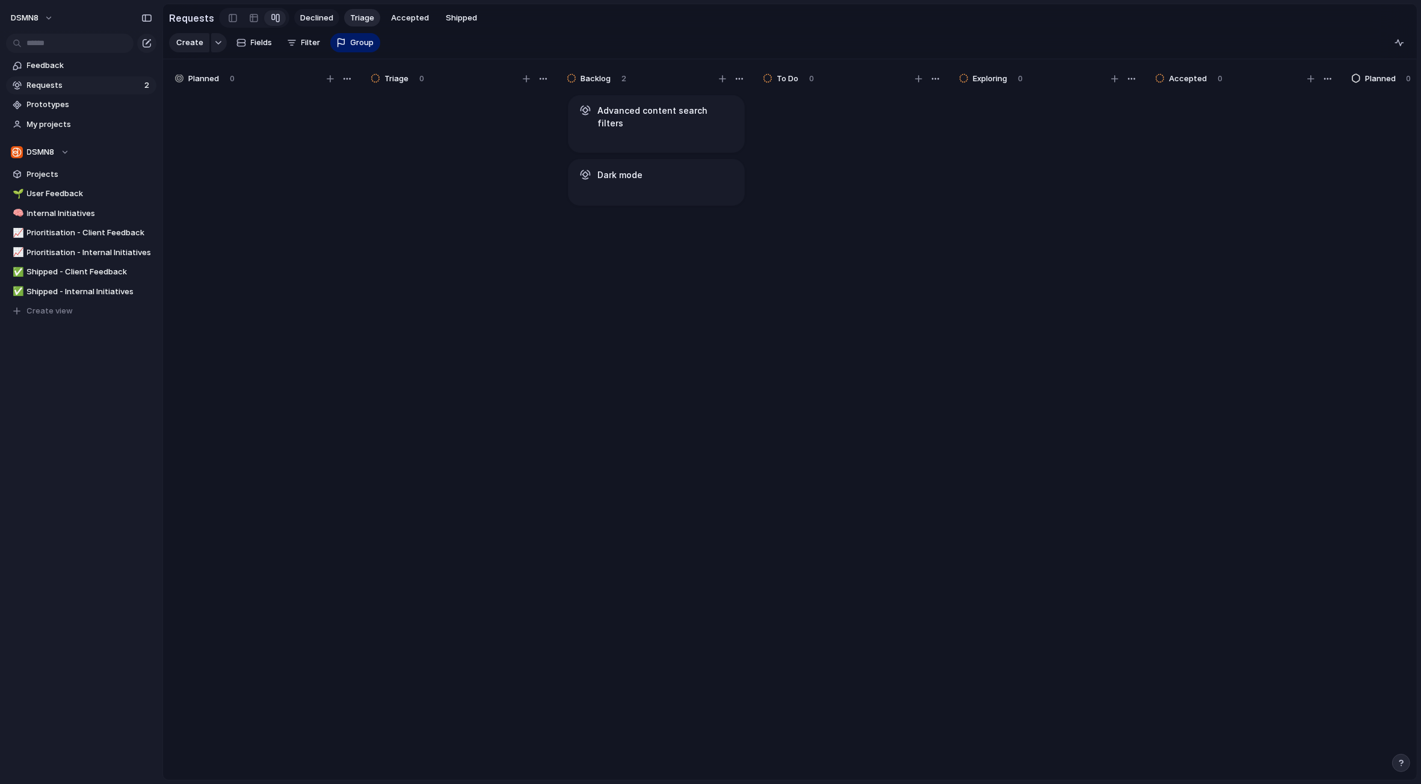
click at [322, 17] on span "Declined" at bounding box center [316, 18] width 33 height 12
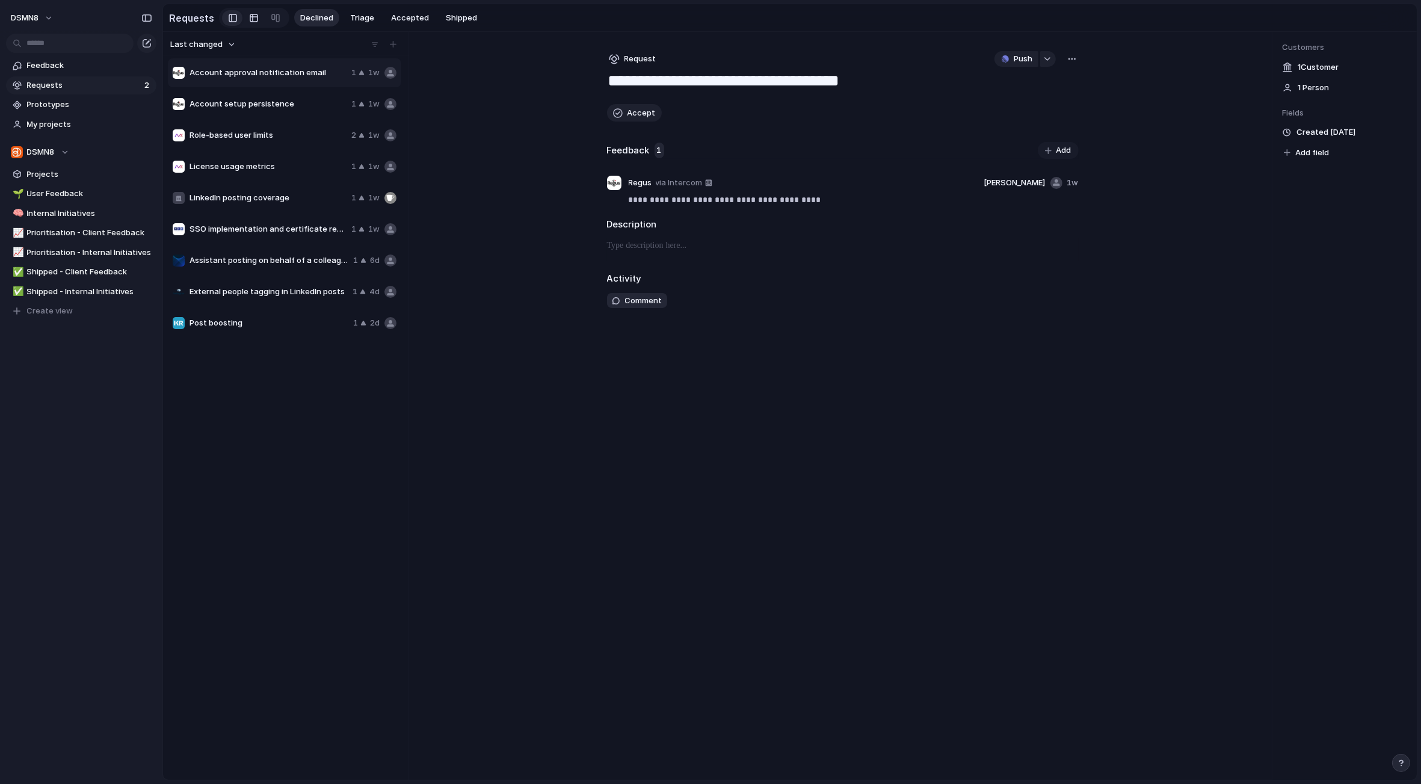
click at [251, 15] on div at bounding box center [254, 17] width 10 height 19
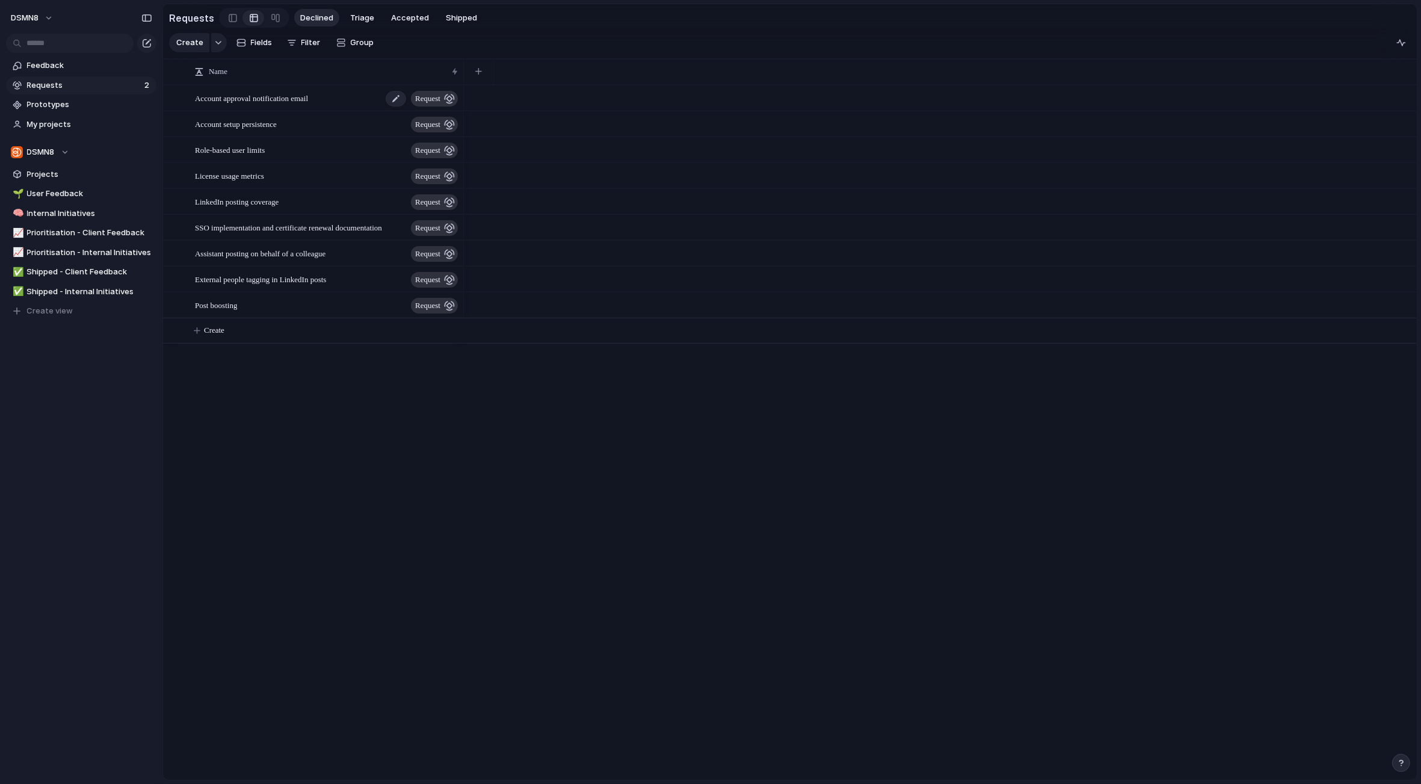
click at [443, 99] on button "request" at bounding box center [434, 99] width 47 height 16
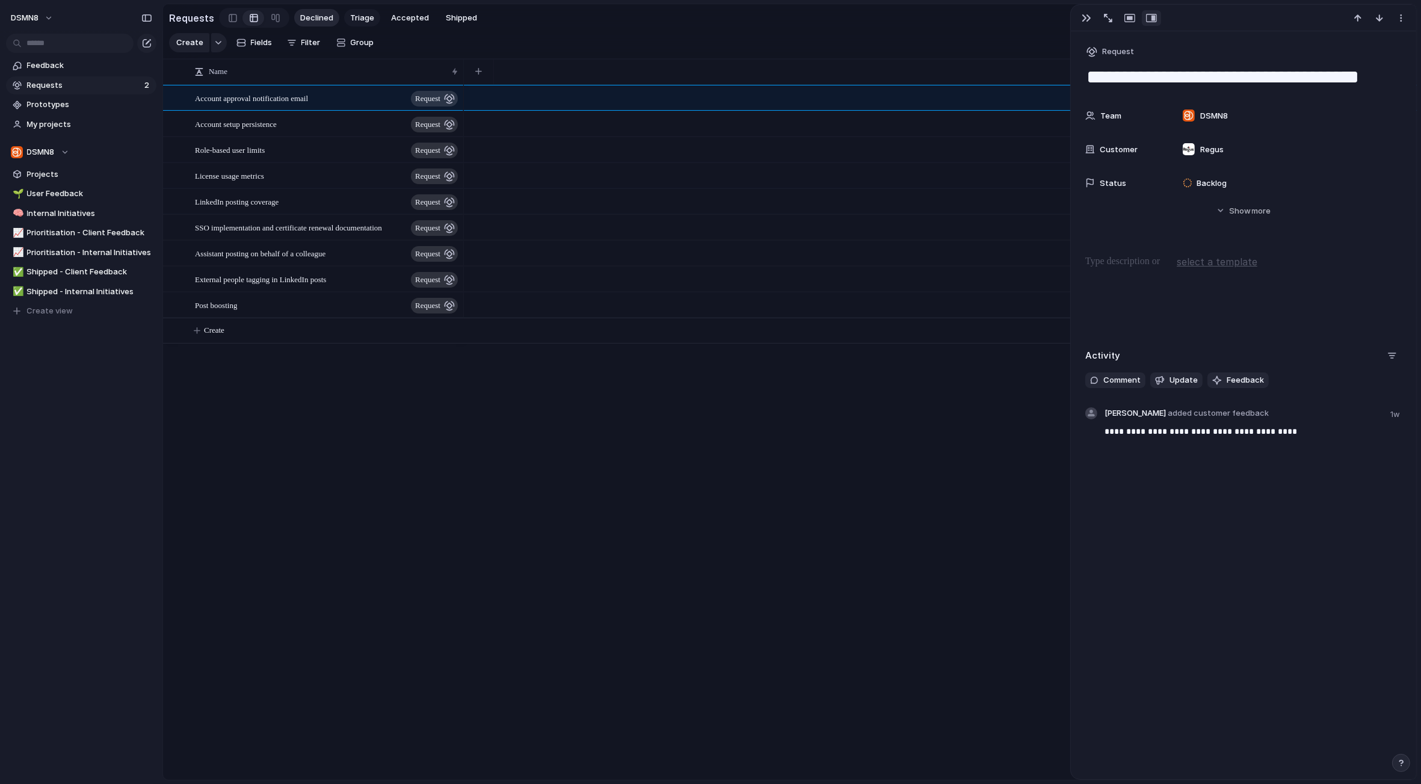
click at [359, 15] on span "Triage" at bounding box center [362, 18] width 24 height 12
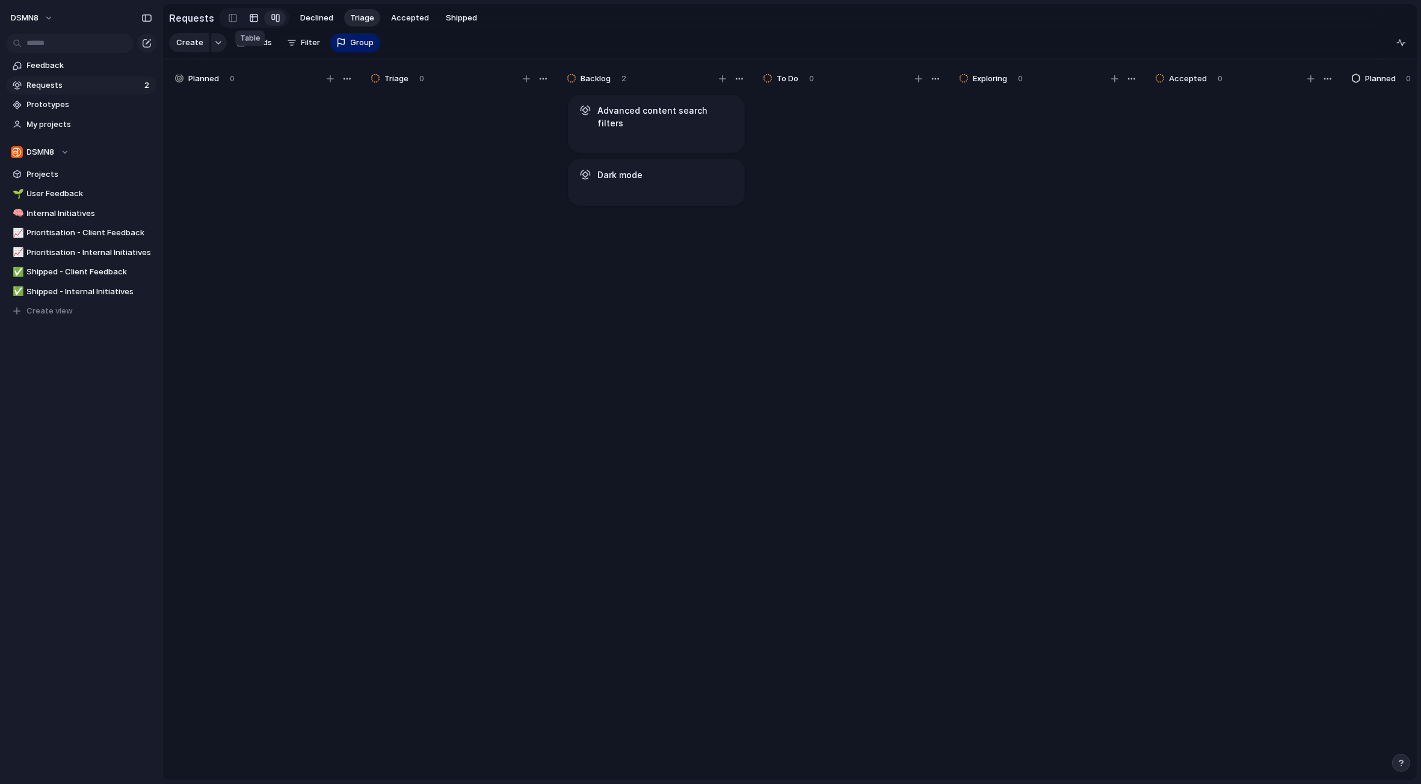
click at [252, 18] on div at bounding box center [254, 17] width 10 height 19
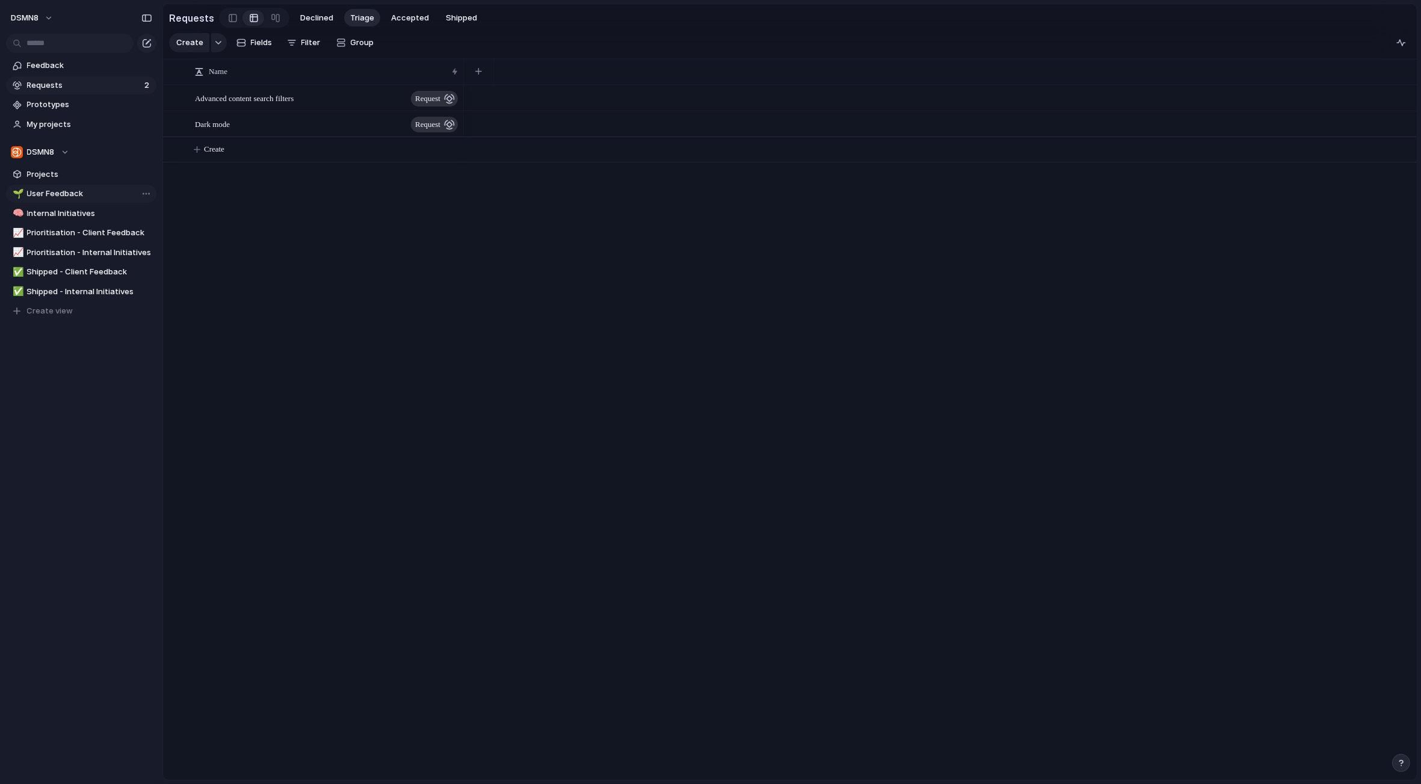
click at [78, 191] on span "User Feedback" at bounding box center [89, 194] width 125 height 12
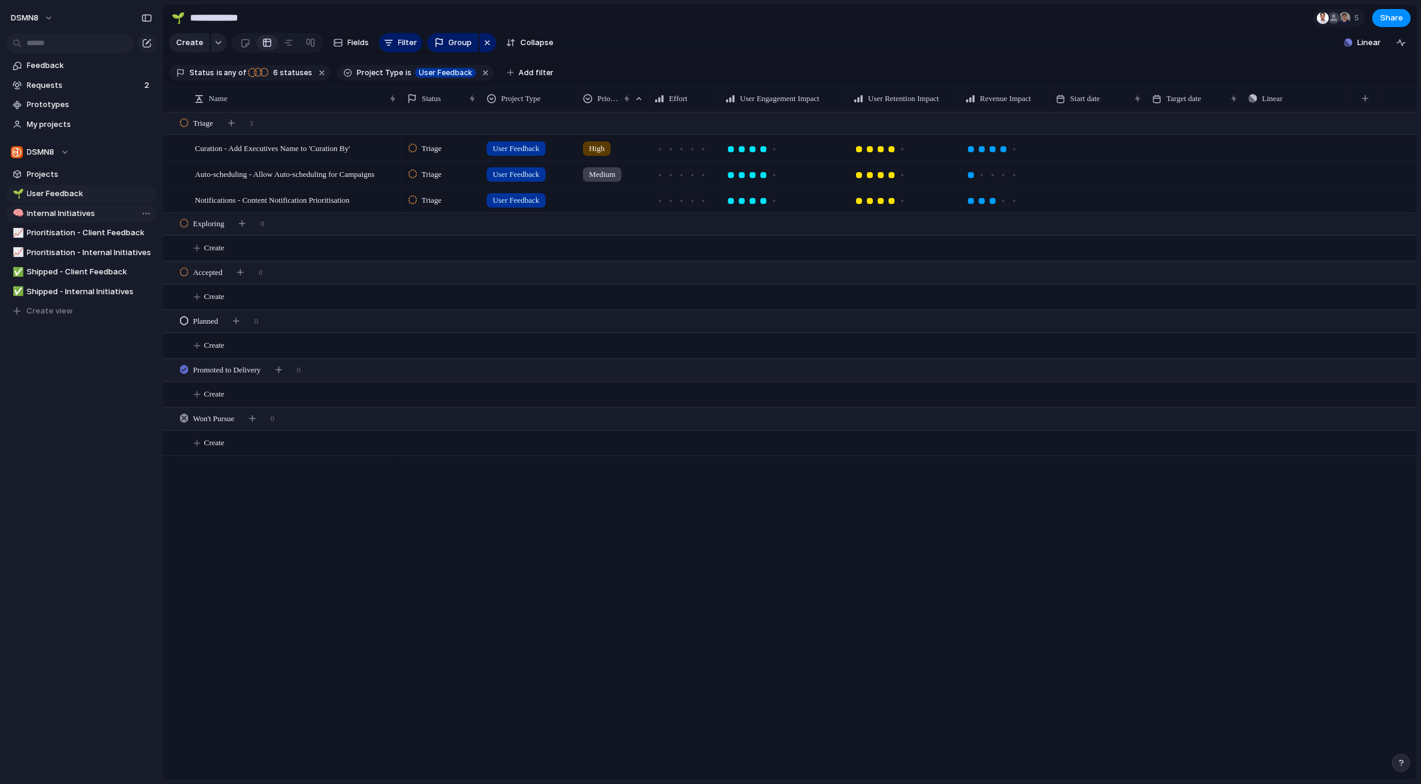
click at [82, 212] on span "Internal Initiatives" at bounding box center [89, 214] width 125 height 12
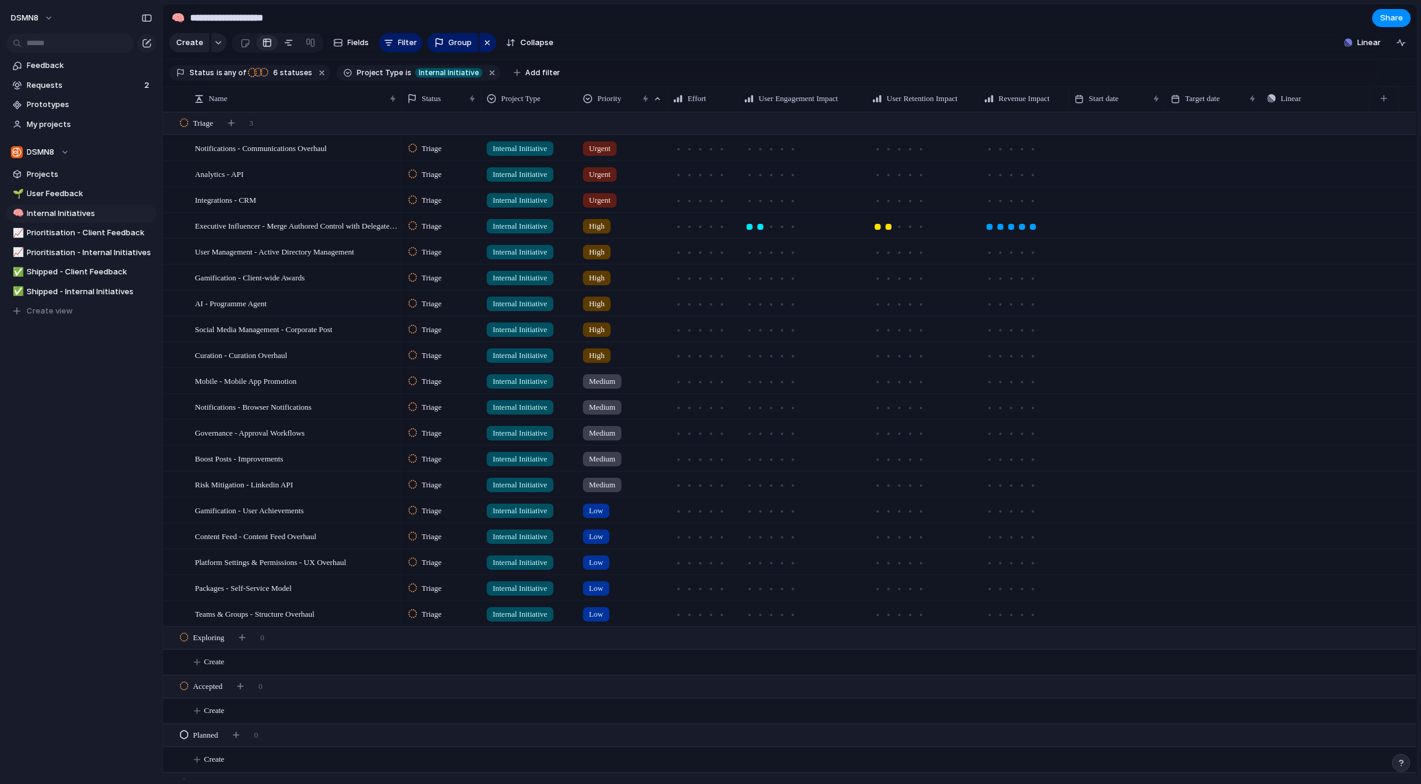
click at [292, 43] on link at bounding box center [289, 42] width 22 height 19
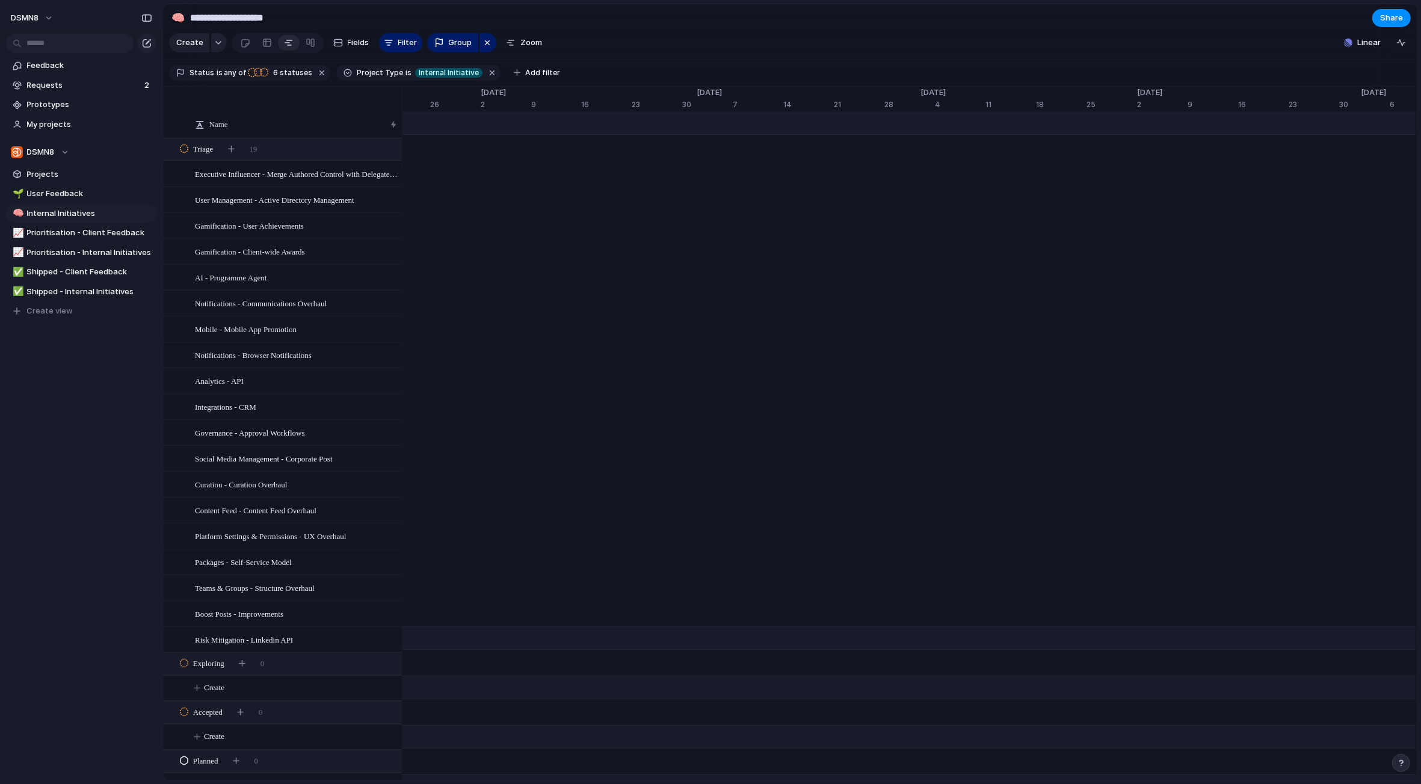
scroll to position [0, 5244]
click at [76, 191] on span "User Feedback" at bounding box center [89, 194] width 125 height 12
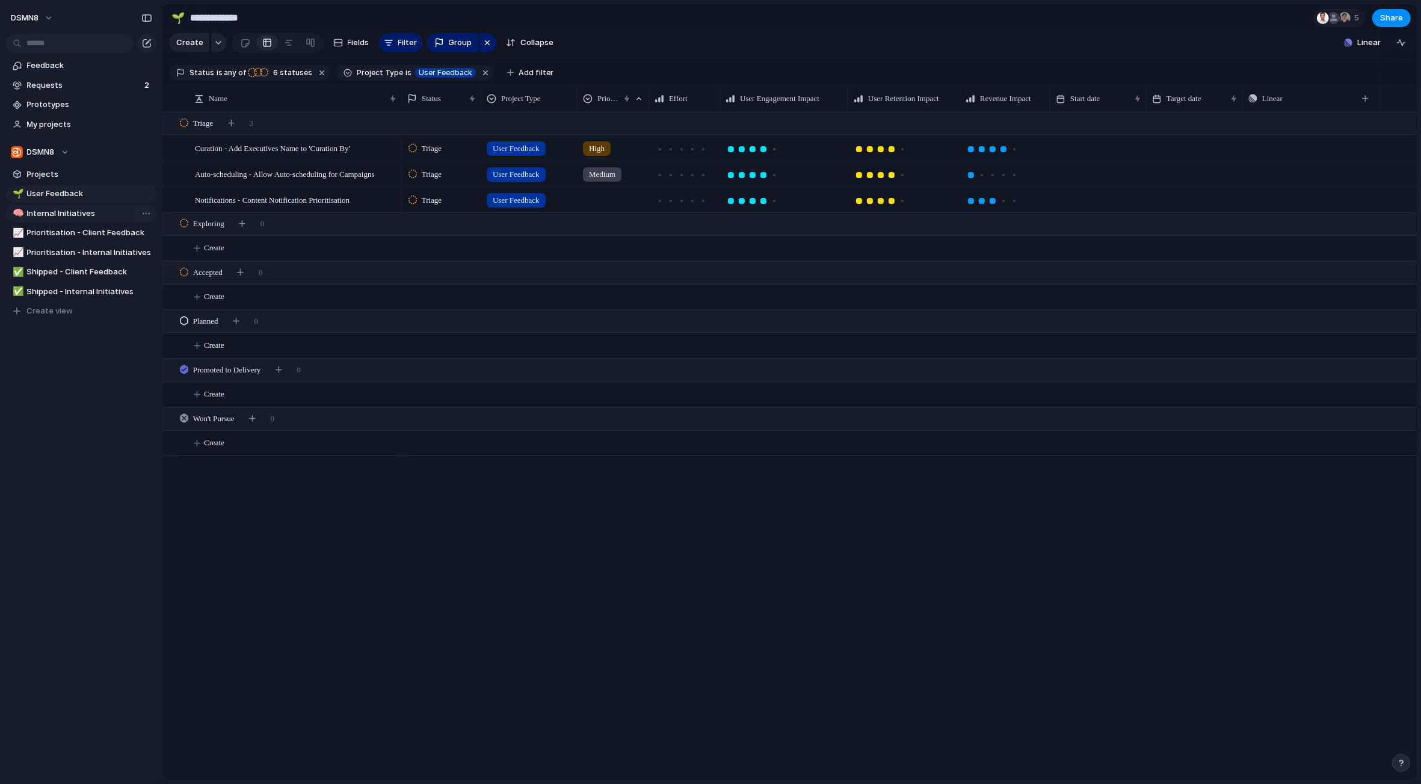
click at [70, 212] on span "Internal Initiatives" at bounding box center [89, 214] width 125 height 12
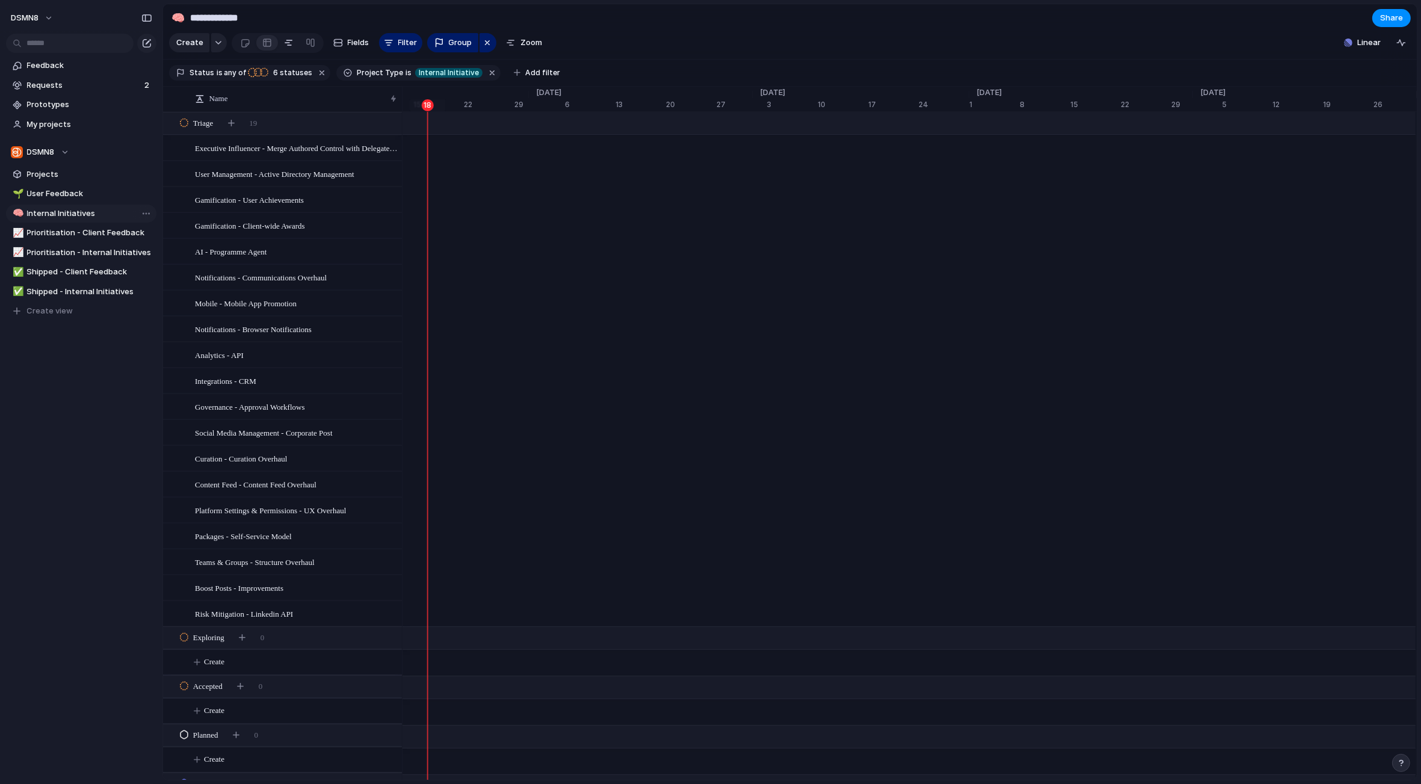
type input "**********"
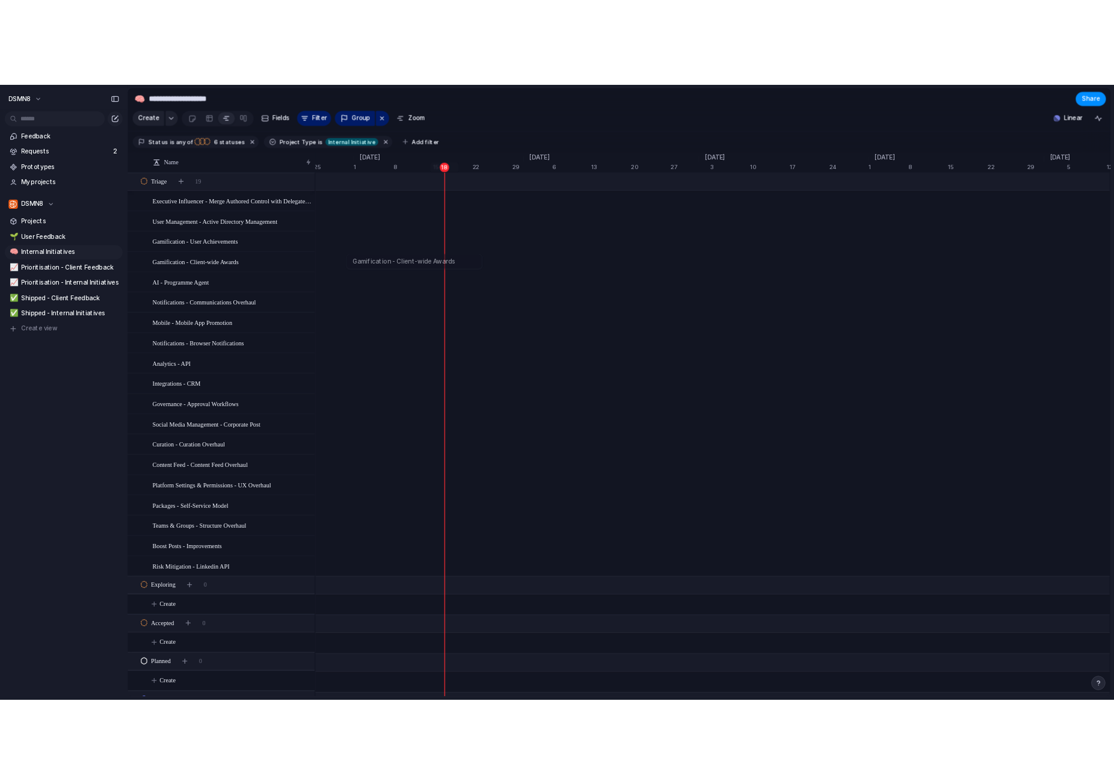
scroll to position [0, 7863]
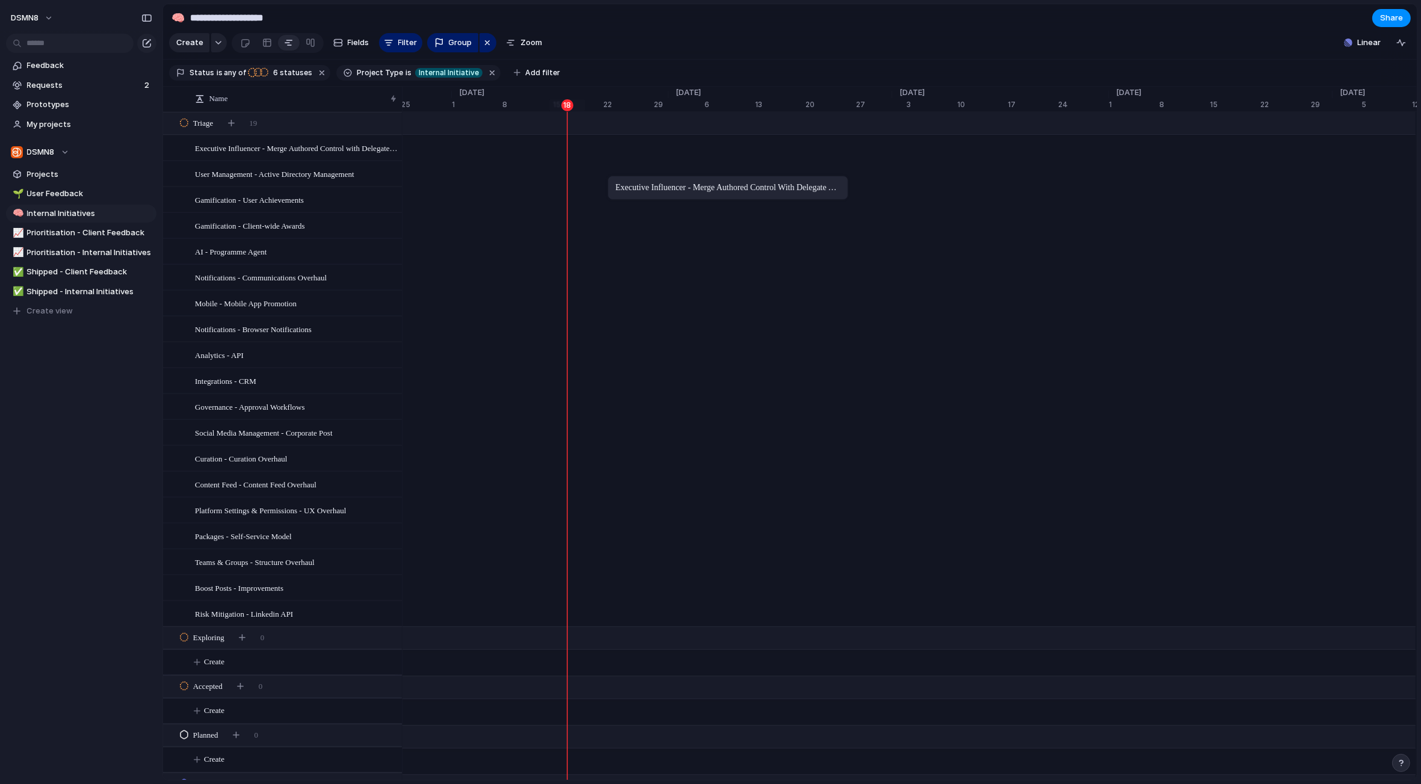
drag, startPoint x: 294, startPoint y: 149, endPoint x: 614, endPoint y: 178, distance: 320.8
click at [321, 146] on span "Executive Influencer - Merge Authored Control with Delegate Access Control" at bounding box center [296, 148] width 203 height 14
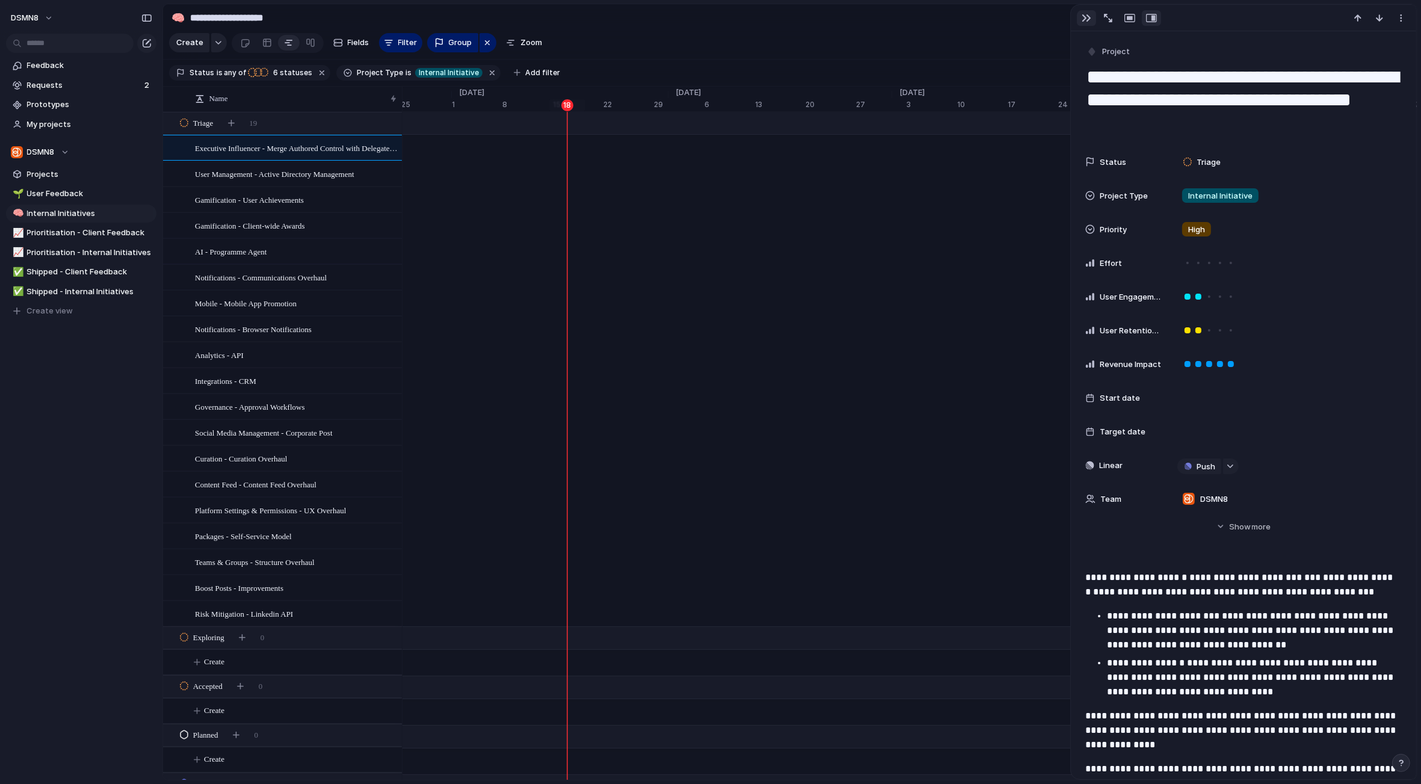
click at [1082, 16] on div "button" at bounding box center [1087, 18] width 10 height 10
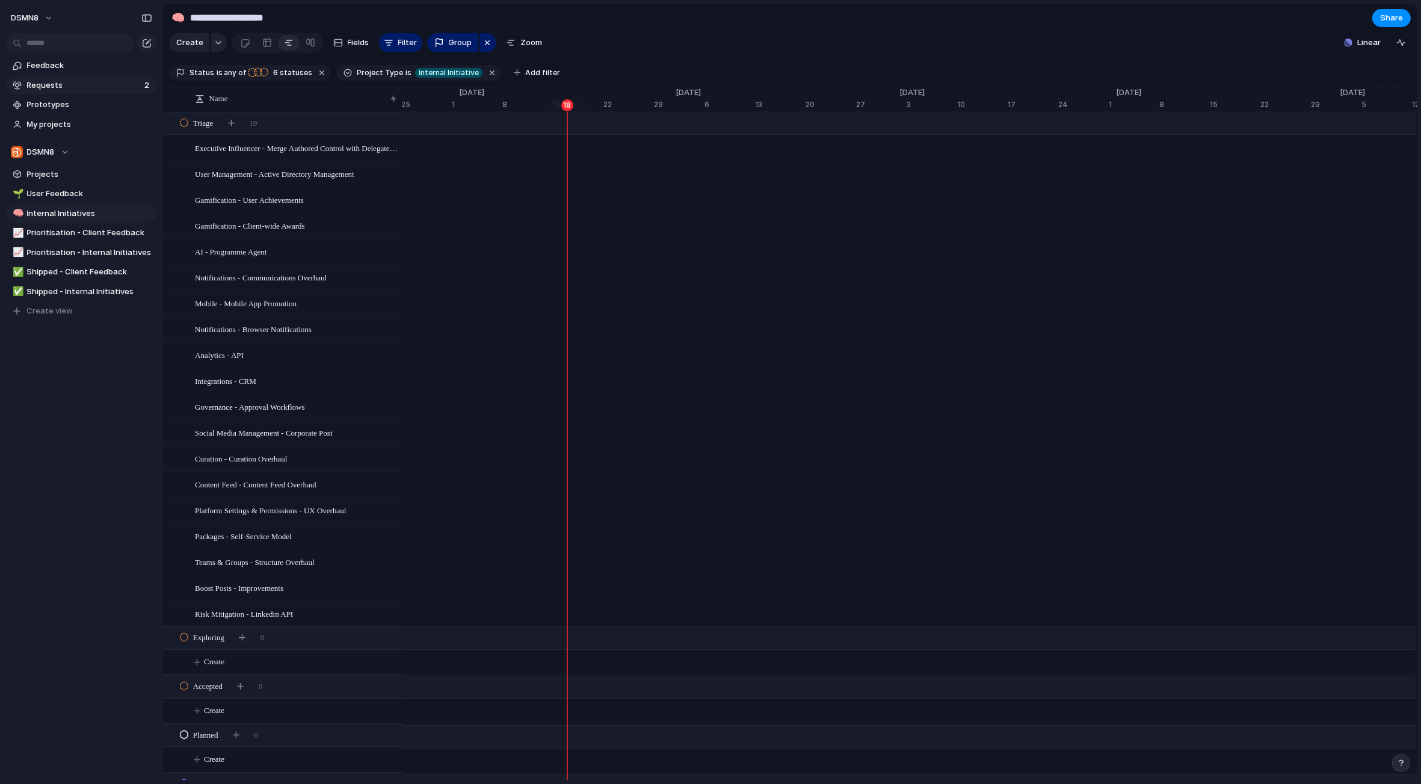
click at [63, 83] on span "Requests" at bounding box center [84, 85] width 114 height 12
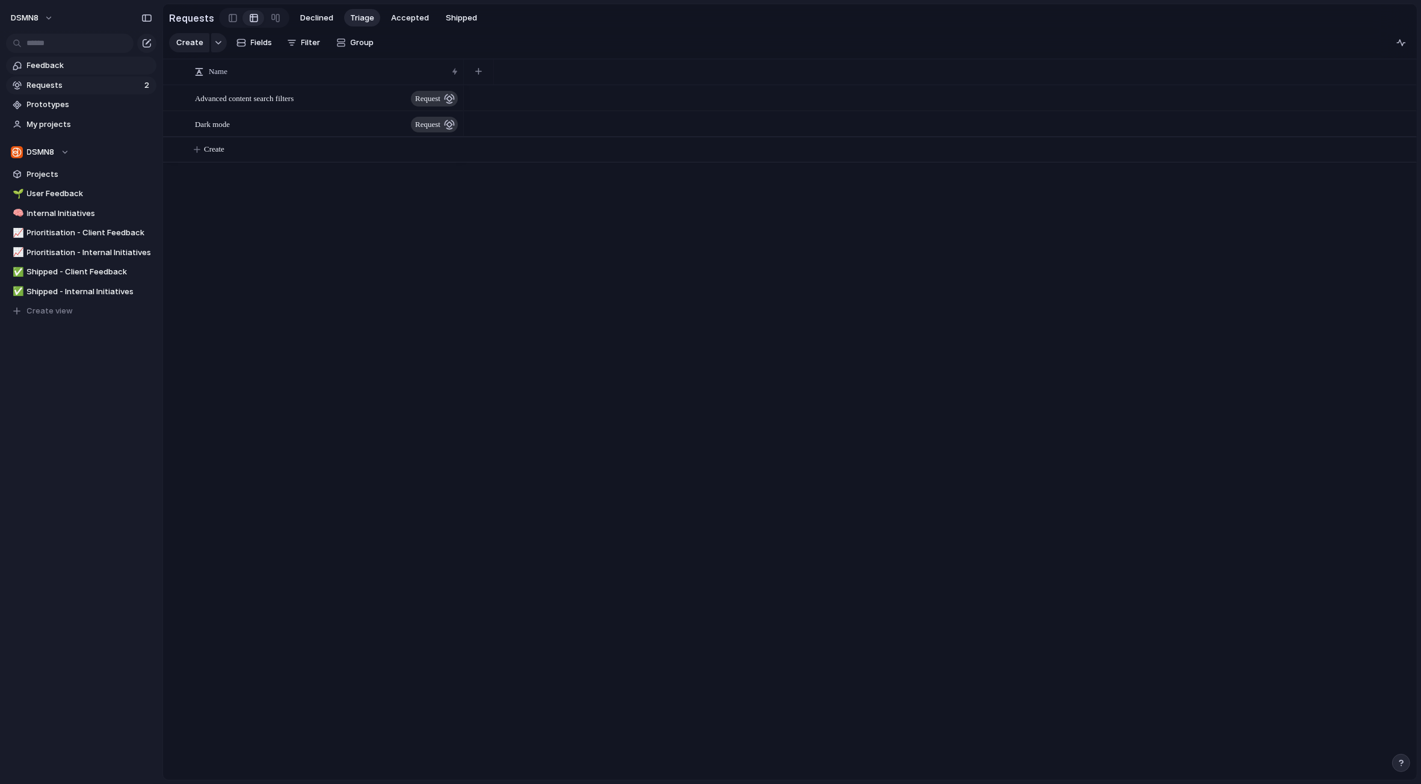
click at [63, 67] on span "Feedback" at bounding box center [89, 66] width 125 height 12
click at [66, 86] on span "Requests" at bounding box center [84, 85] width 114 height 12
click at [73, 197] on span "User Feedback" at bounding box center [89, 194] width 125 height 12
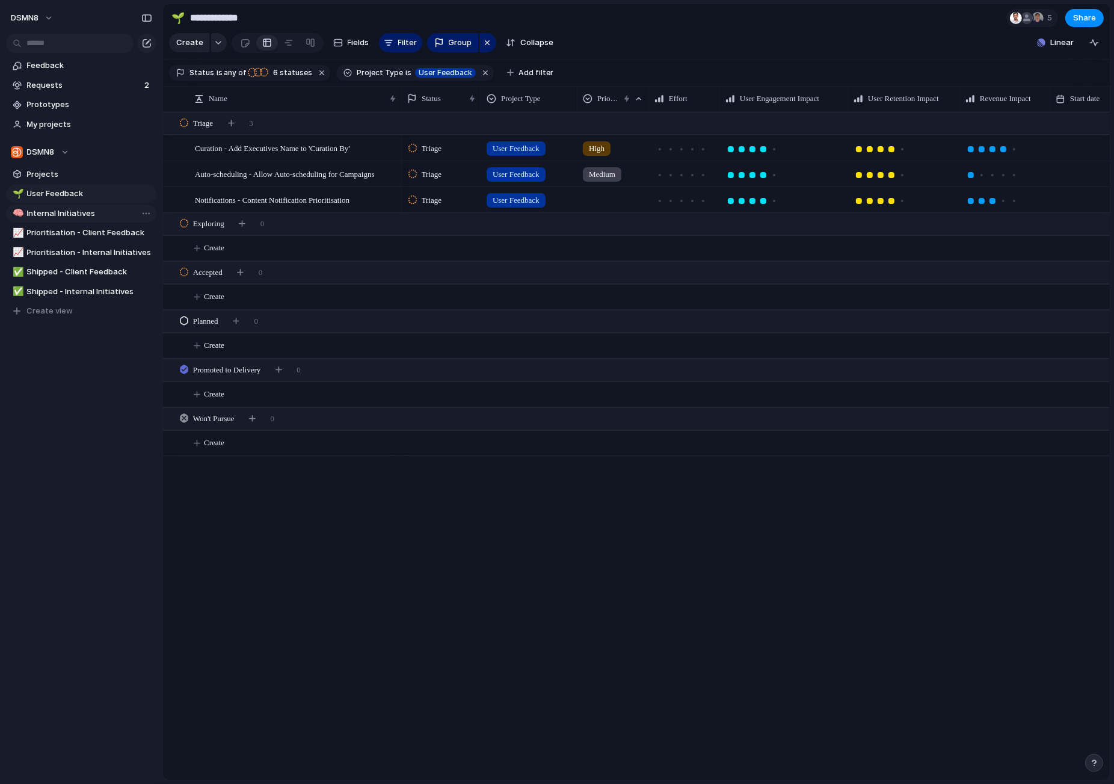
click at [68, 215] on span "Internal Initiatives" at bounding box center [89, 214] width 125 height 12
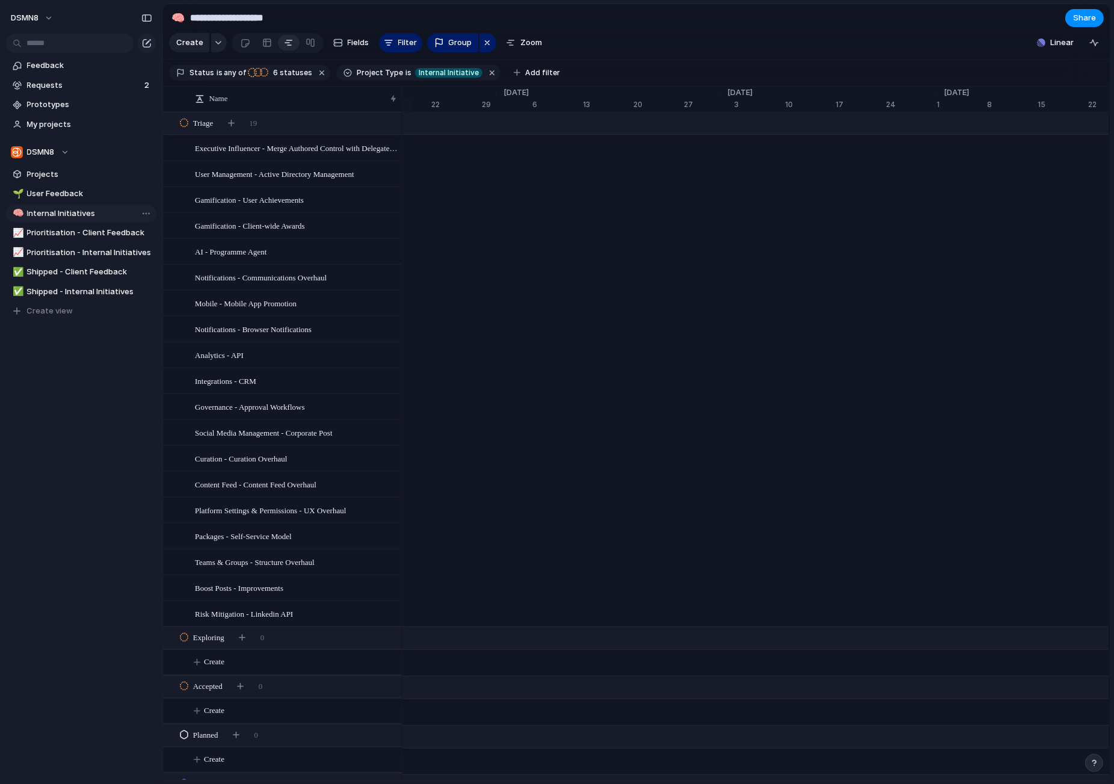
scroll to position [0, 8035]
click at [265, 47] on div at bounding box center [267, 42] width 10 height 19
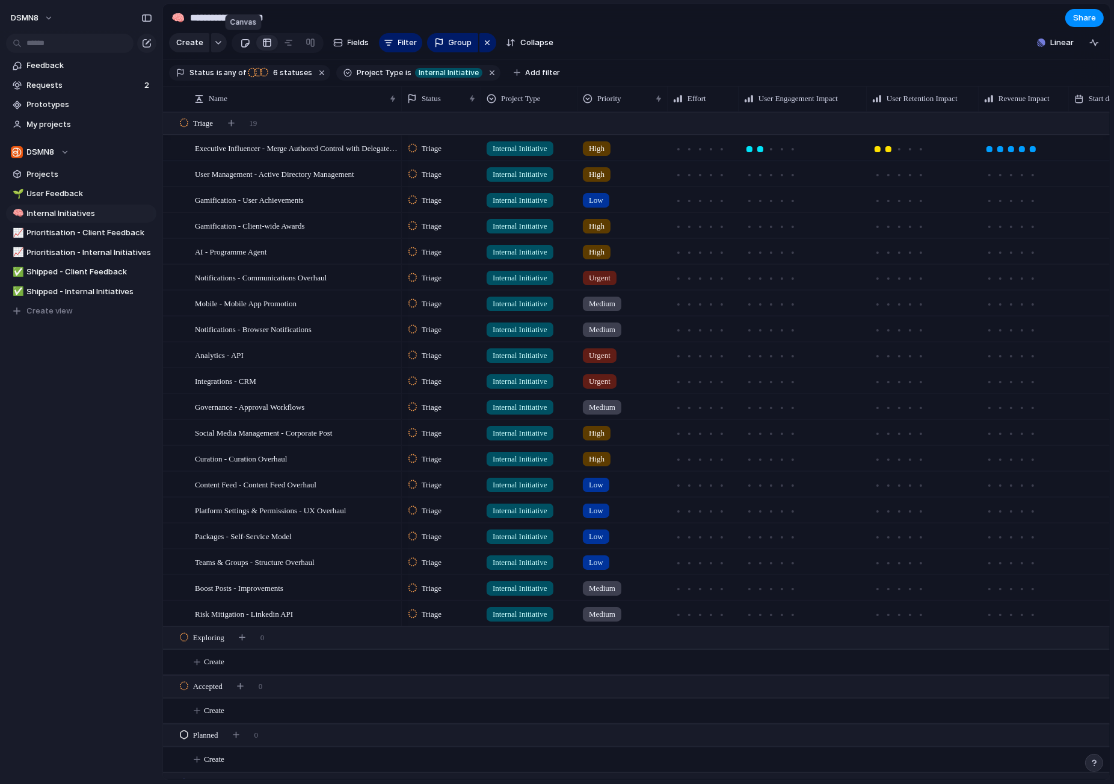
click at [242, 43] on div at bounding box center [245, 43] width 10 height 20
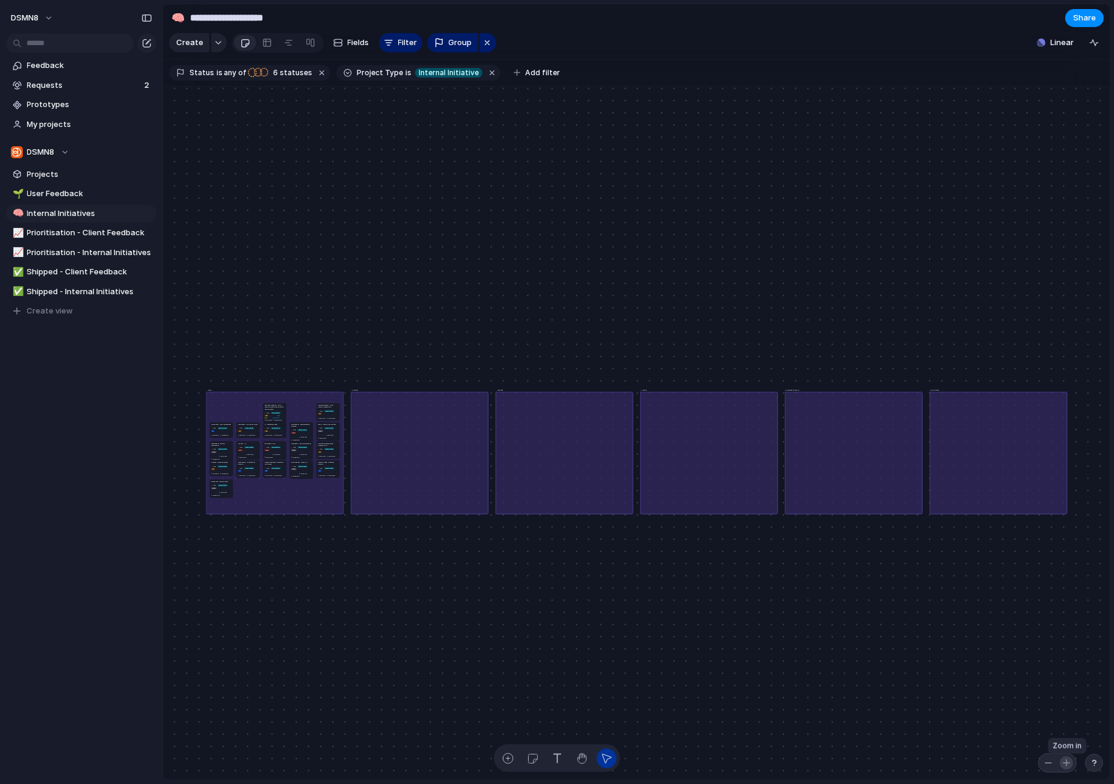
click at [1065, 760] on div "button" at bounding box center [1067, 763] width 10 height 10
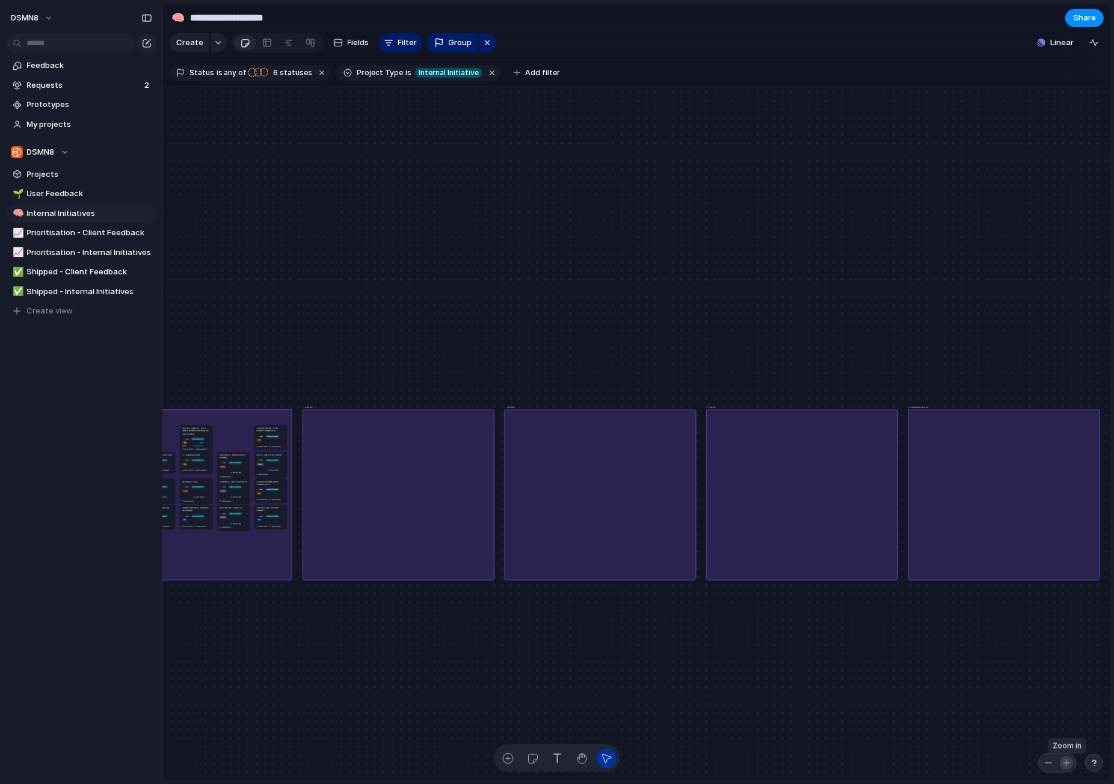
click at [1065, 760] on div "button" at bounding box center [1067, 763] width 10 height 10
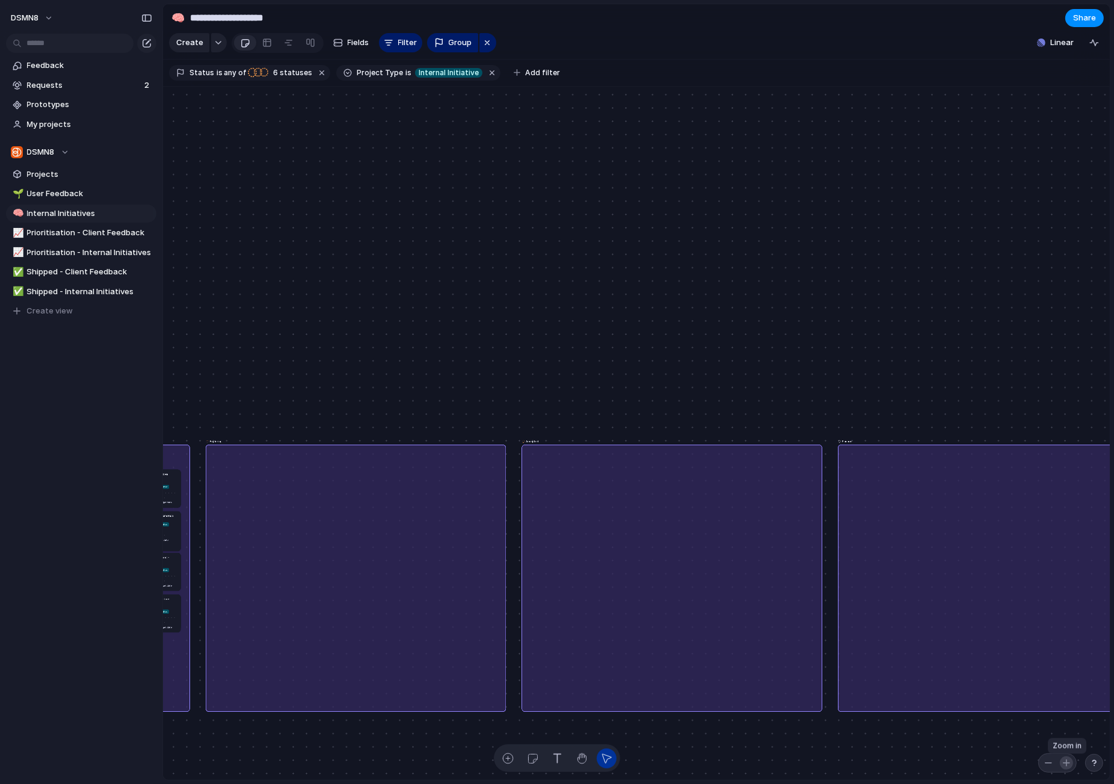
click at [1065, 760] on div "button" at bounding box center [1067, 763] width 10 height 10
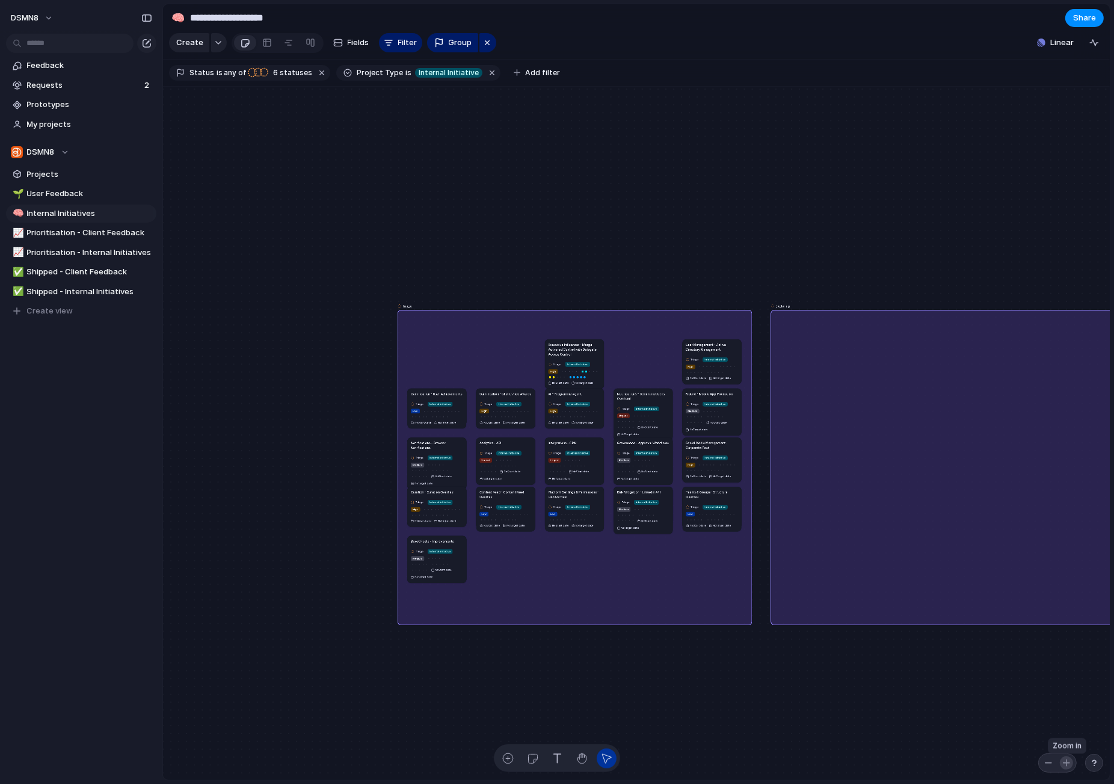
click at [1068, 764] on div "button" at bounding box center [1067, 763] width 10 height 10
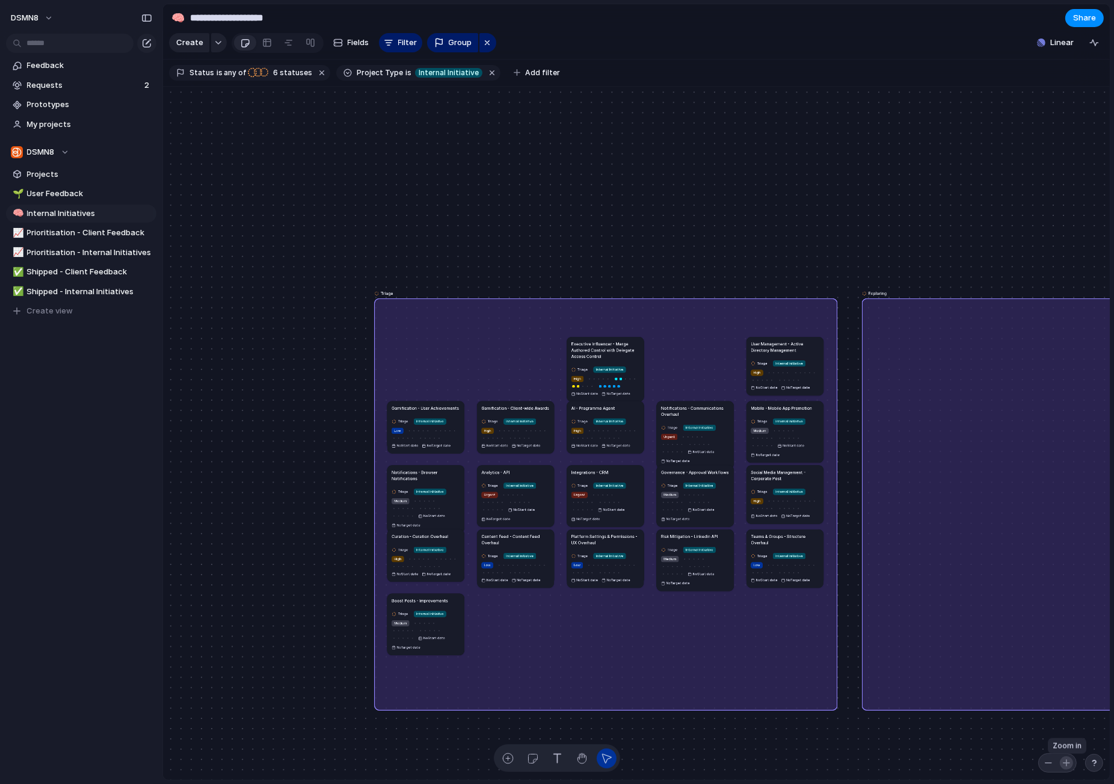
click at [1068, 764] on div "button" at bounding box center [1067, 763] width 10 height 10
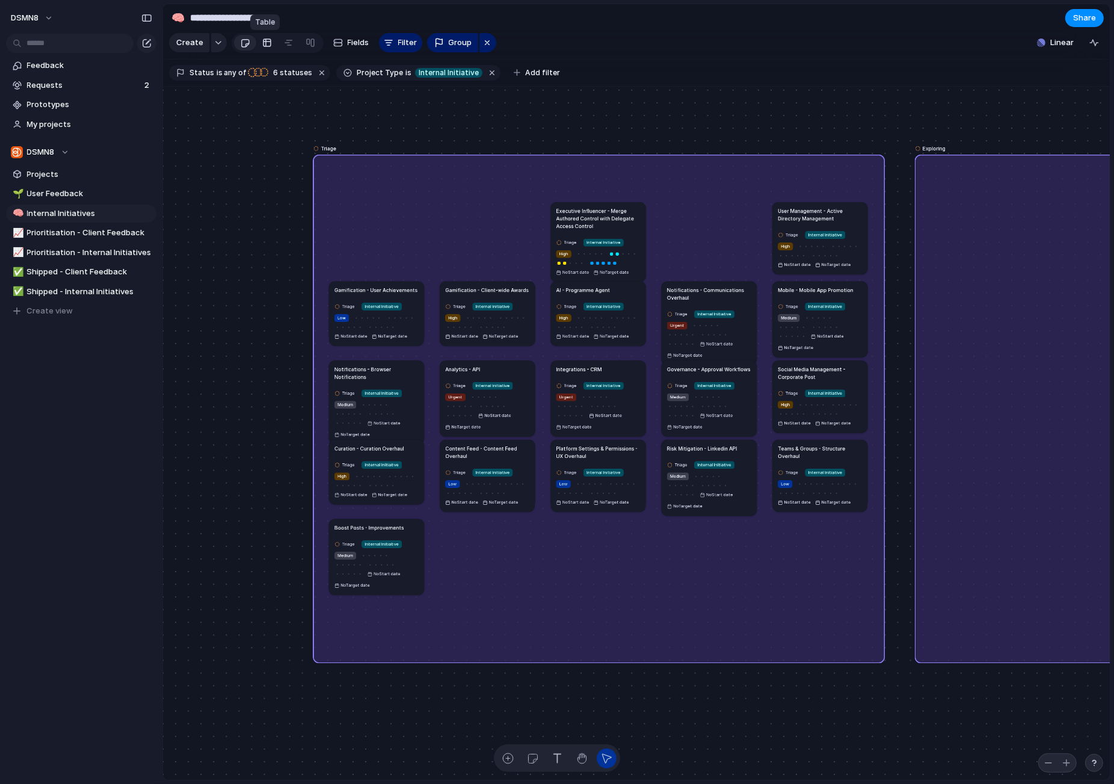
click at [263, 43] on div at bounding box center [267, 42] width 10 height 19
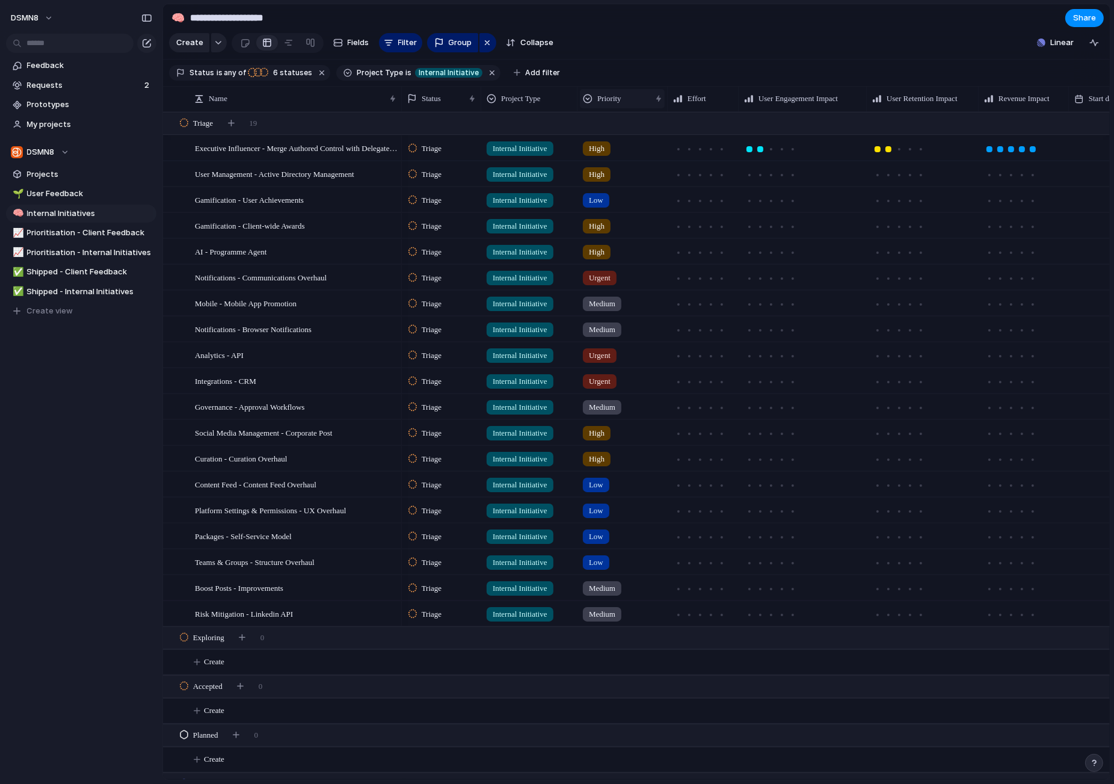
click at [588, 100] on div at bounding box center [588, 99] width 10 height 10
click at [631, 166] on span "Sort ascending" at bounding box center [632, 164] width 58 height 12
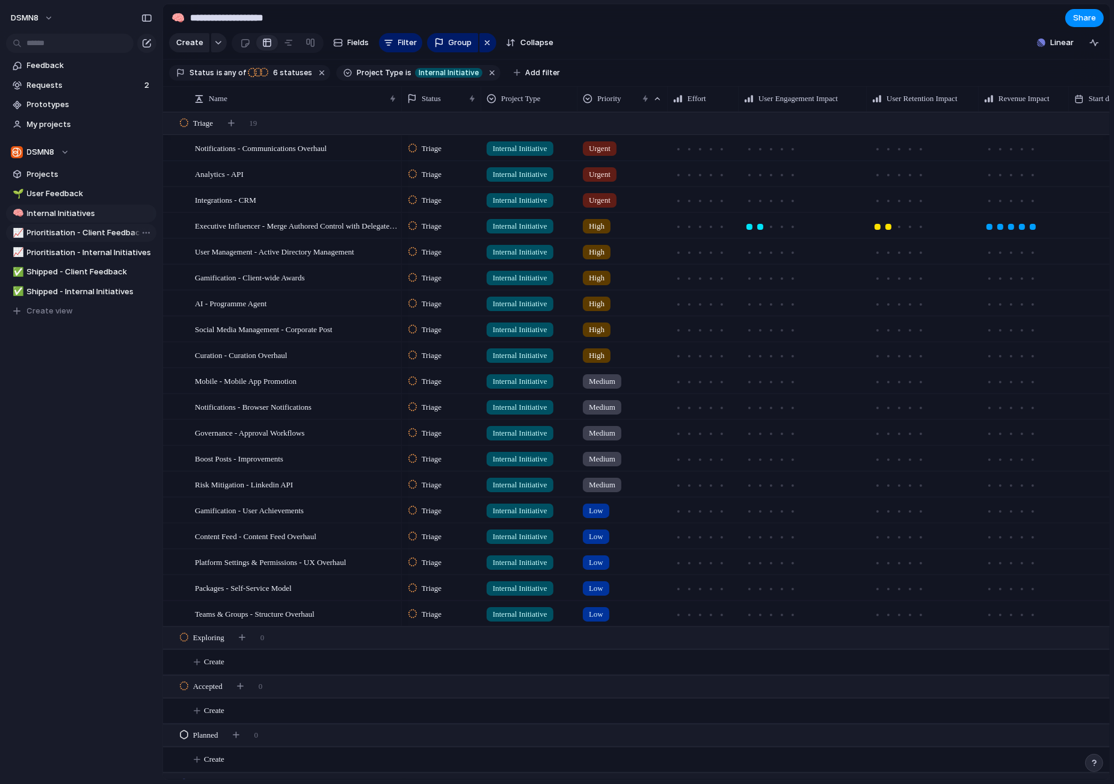
click at [83, 229] on span "Prioritisation - Client Feedback" at bounding box center [89, 233] width 125 height 12
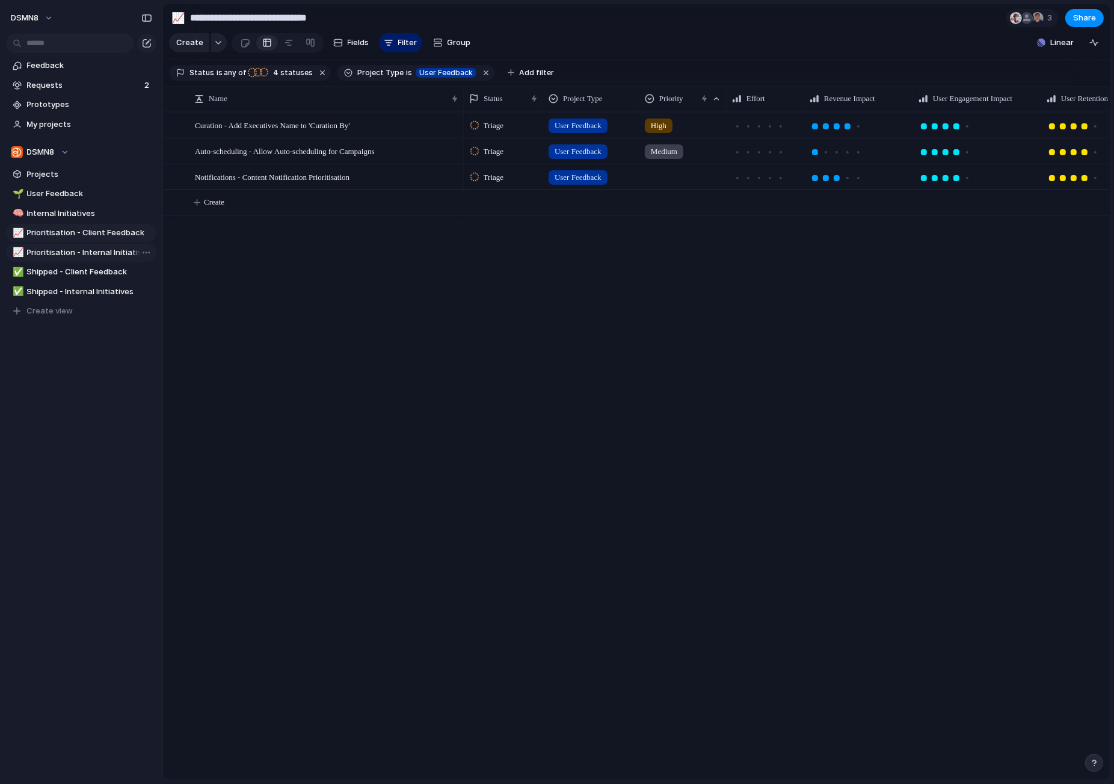
click at [72, 251] on span "Prioritisation - Internal Initiatives" at bounding box center [89, 253] width 125 height 12
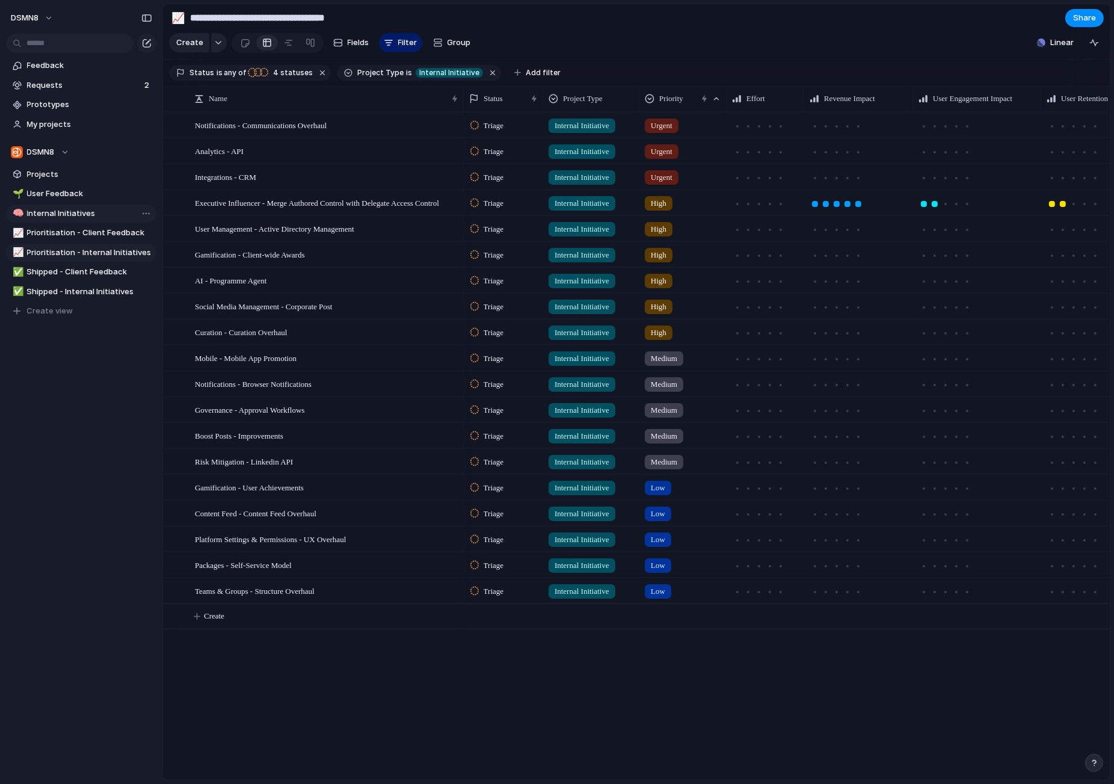
click at [60, 211] on span "Internal Initiatives" at bounding box center [89, 214] width 125 height 12
type input "**********"
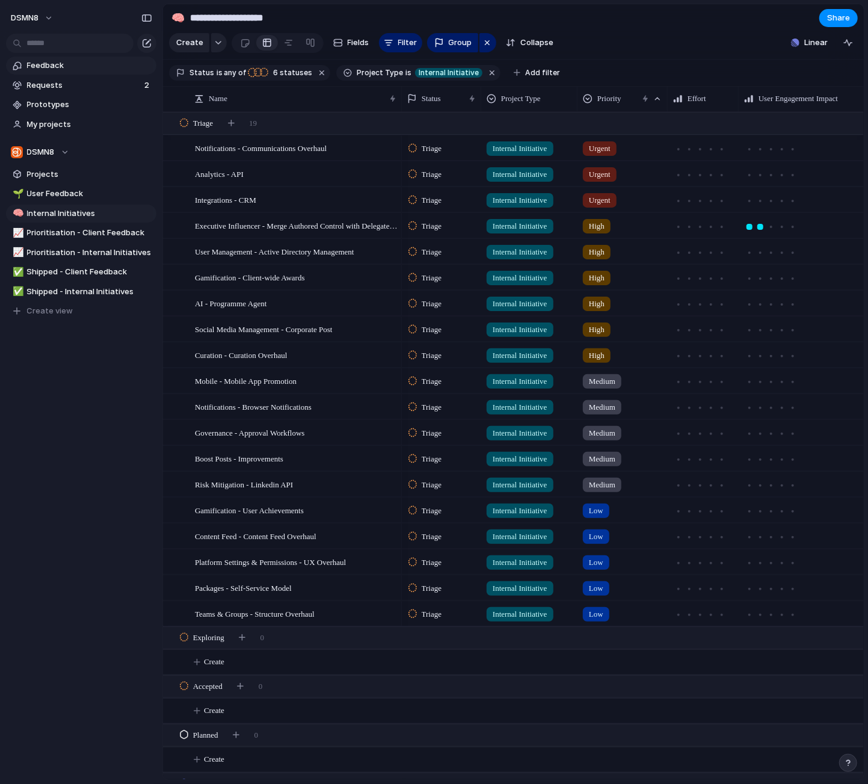
click at [66, 68] on span "Feedback" at bounding box center [89, 66] width 125 height 12
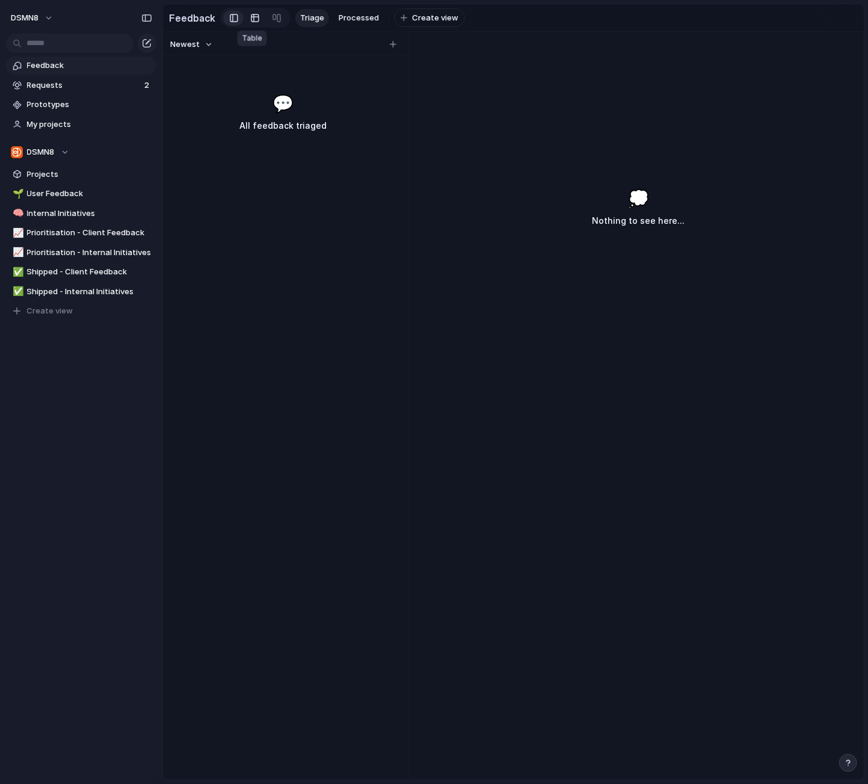
click at [257, 17] on link at bounding box center [255, 17] width 22 height 19
click at [276, 19] on div at bounding box center [277, 17] width 10 height 19
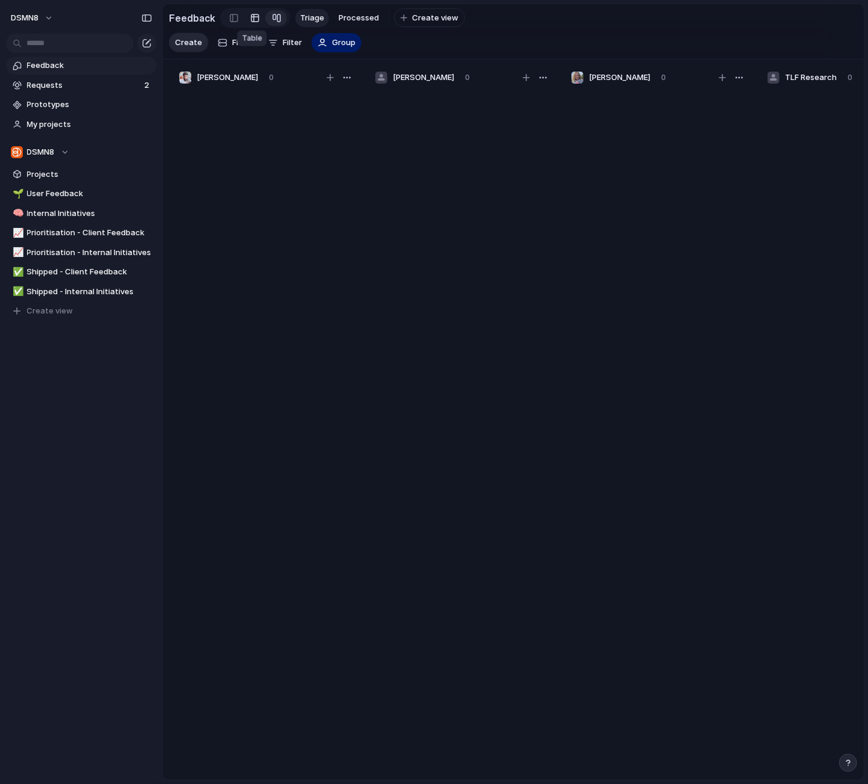
click at [251, 17] on div at bounding box center [255, 17] width 10 height 19
click at [357, 20] on span "Processed" at bounding box center [359, 18] width 40 height 12
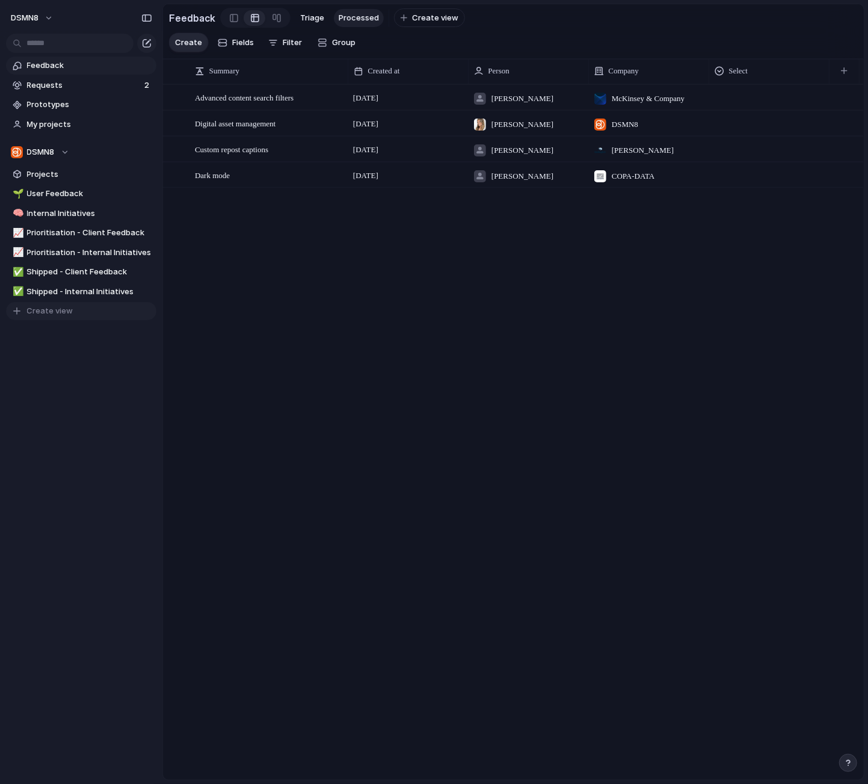
click at [48, 313] on span "Create view" at bounding box center [50, 311] width 46 height 12
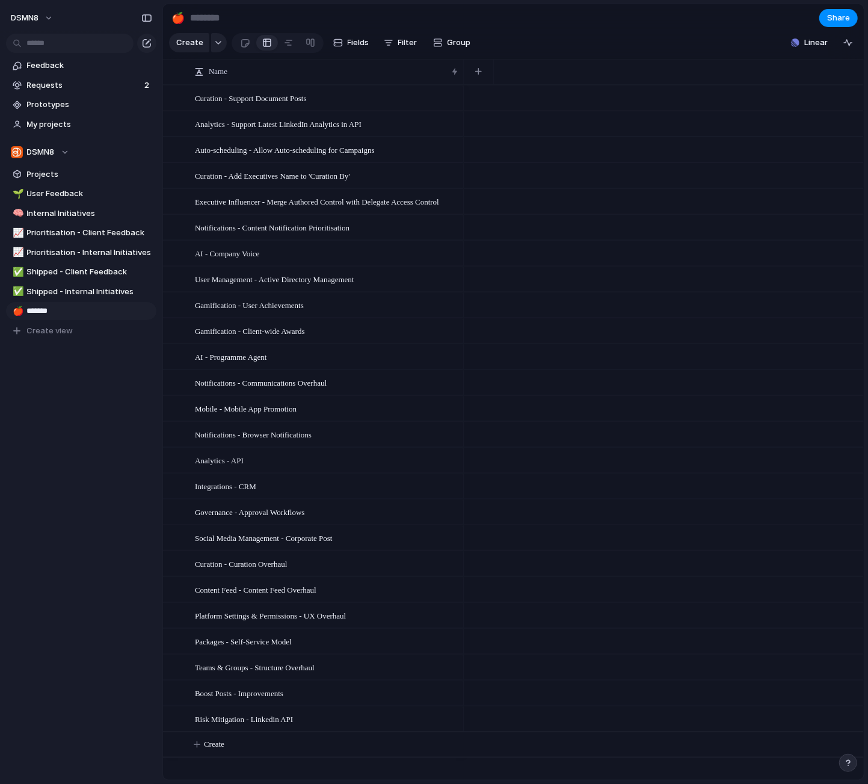
type input "********"
drag, startPoint x: 55, startPoint y: 309, endPoint x: 64, endPoint y: 210, distance: 99.7
click at [63, 191] on div "🌱 User Feedback 🧠 Internal Initiatives 📈 Prioritisation - Client Feedback 📈 Pri…" at bounding box center [81, 262] width 150 height 155
click at [72, 197] on span "Requests" at bounding box center [89, 194] width 125 height 12
click at [398, 43] on span "Filter" at bounding box center [407, 43] width 19 height 12
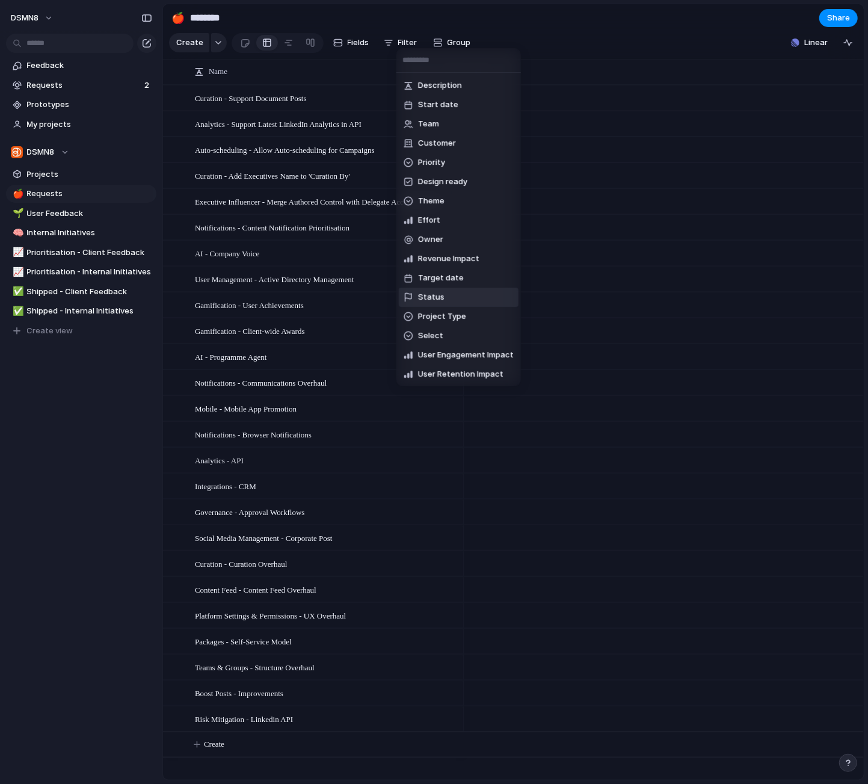
click at [445, 299] on li "Status" at bounding box center [459, 297] width 120 height 19
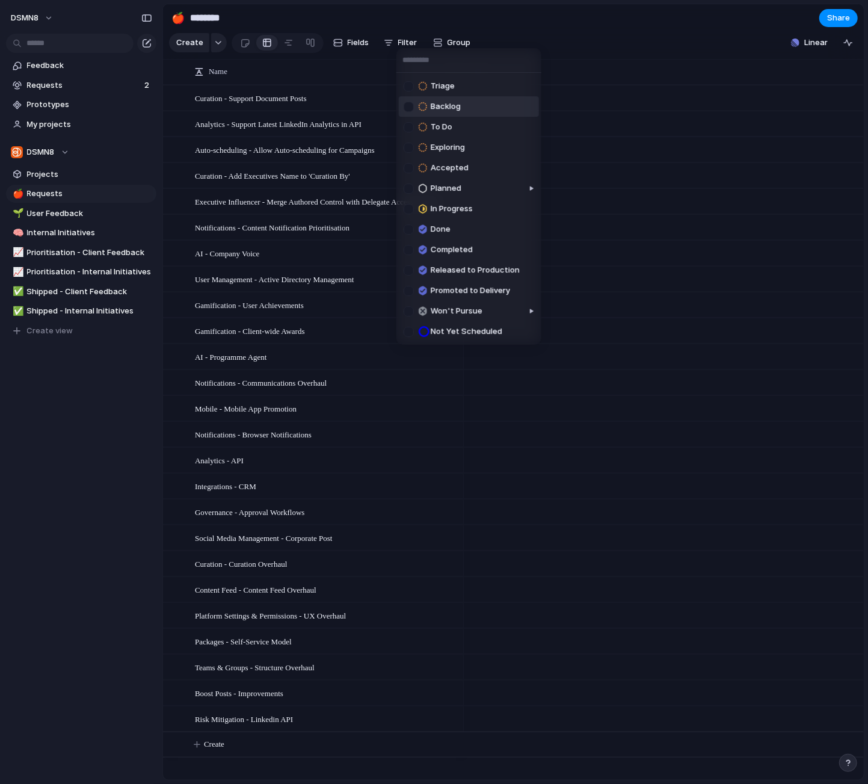
click at [409, 104] on div at bounding box center [409, 107] width 10 height 10
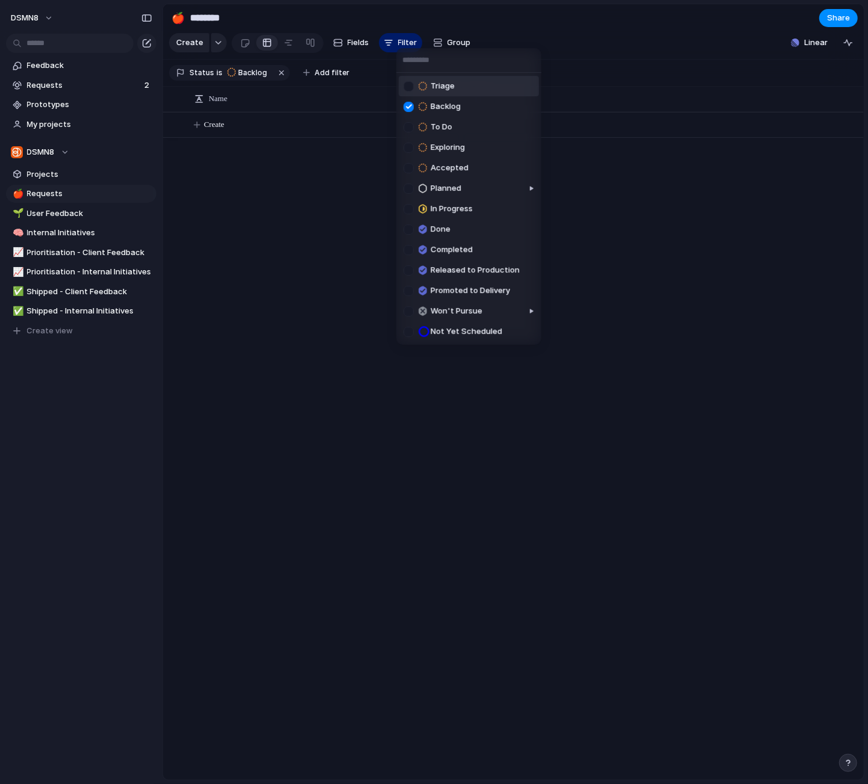
click at [408, 84] on div at bounding box center [409, 86] width 10 height 10
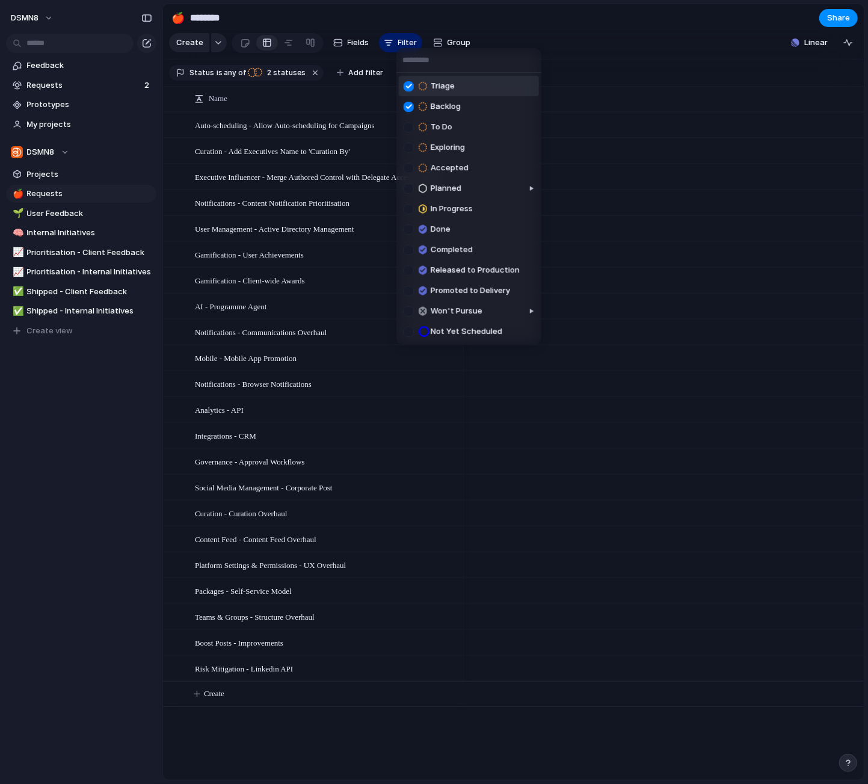
click at [408, 84] on div at bounding box center [409, 86] width 10 height 10
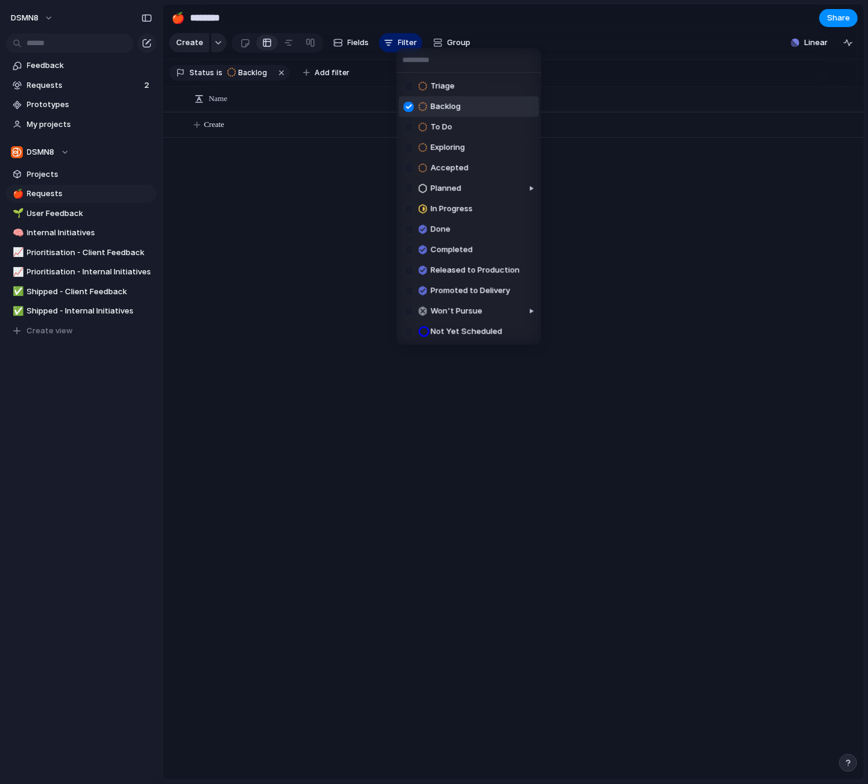
click at [408, 108] on div at bounding box center [409, 107] width 10 height 10
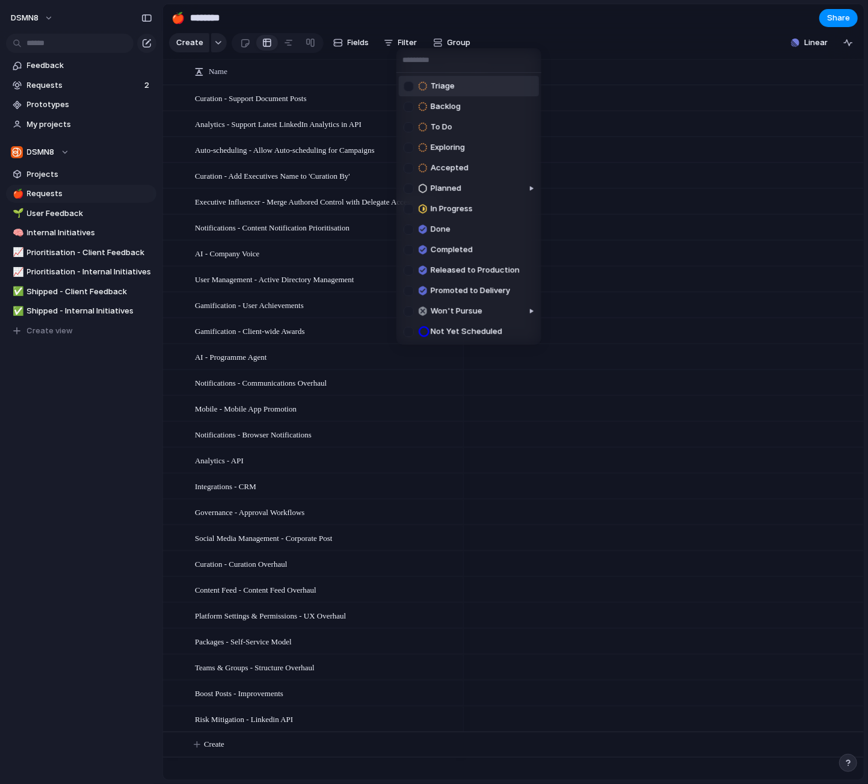
drag, startPoint x: 587, startPoint y: 58, endPoint x: 517, endPoint y: 60, distance: 69.8
click at [587, 58] on div "Triage Backlog To Do Exploring Accepted Planned In Progress Done Completed Rele…" at bounding box center [434, 392] width 868 height 784
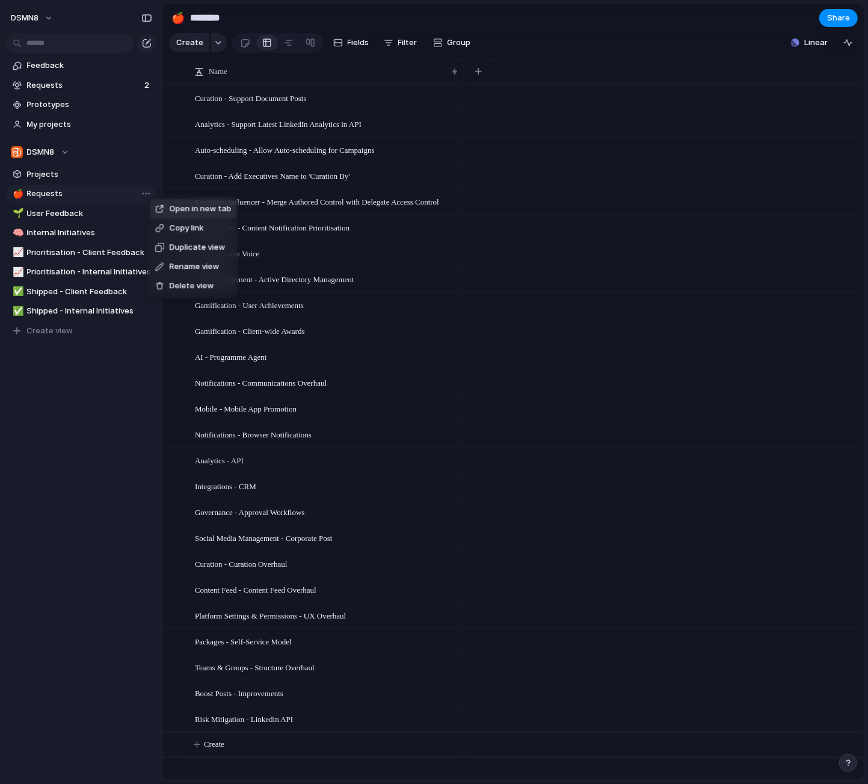
click at [97, 194] on div "Open in new tab Copy link Duplicate view Rename view Delete view" at bounding box center [434, 392] width 868 height 784
click at [364, 44] on span "Fields" at bounding box center [359, 43] width 22 height 12
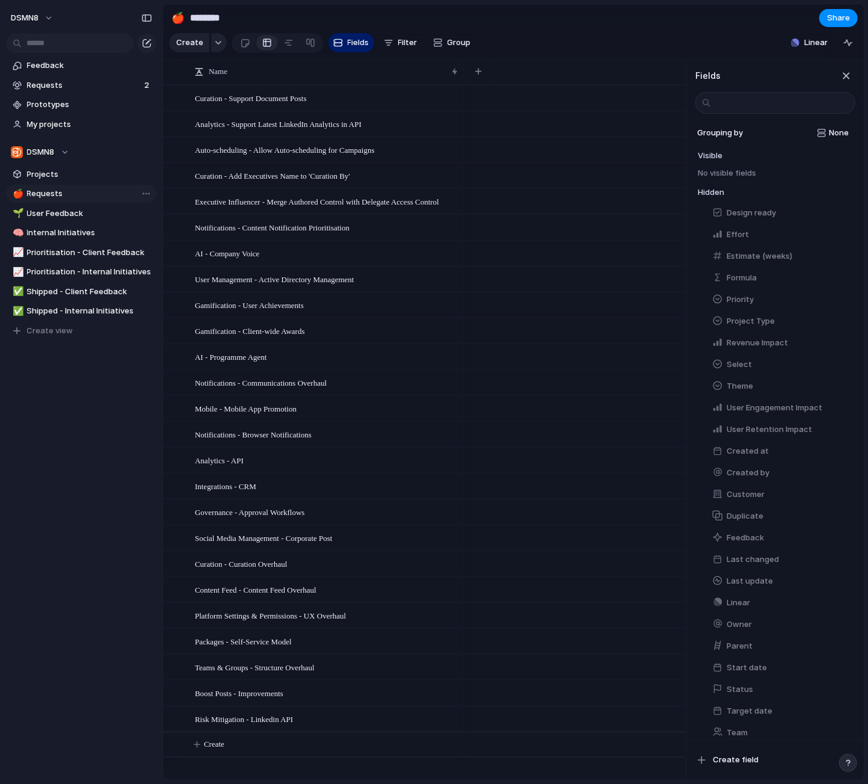
drag, startPoint x: 848, startPoint y: 76, endPoint x: 747, endPoint y: 70, distance: 101.3
click at [848, 76] on div "button" at bounding box center [846, 75] width 13 height 13
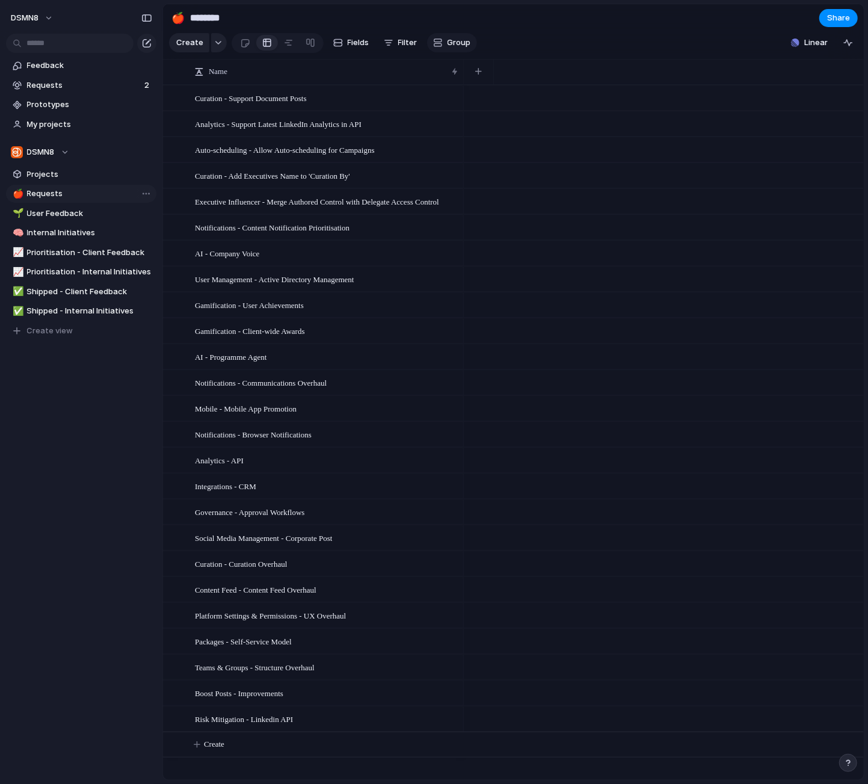
click at [434, 40] on div "button" at bounding box center [438, 43] width 10 height 10
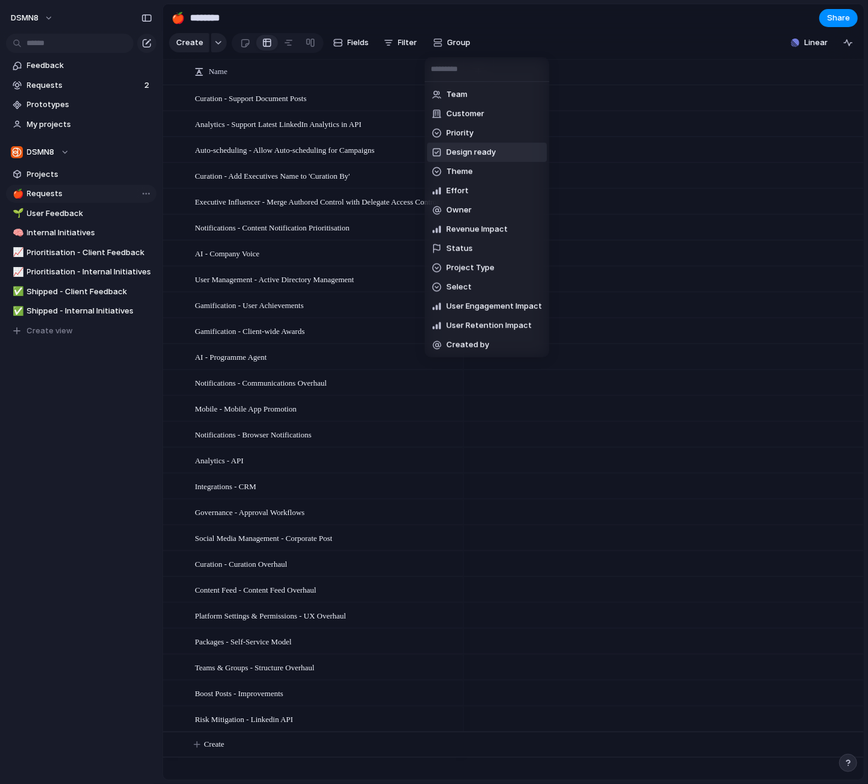
click at [123, 194] on div "Team Customer Priority Design ready Theme Effort Owner Revenue Impact Status Pr…" at bounding box center [434, 392] width 868 height 784
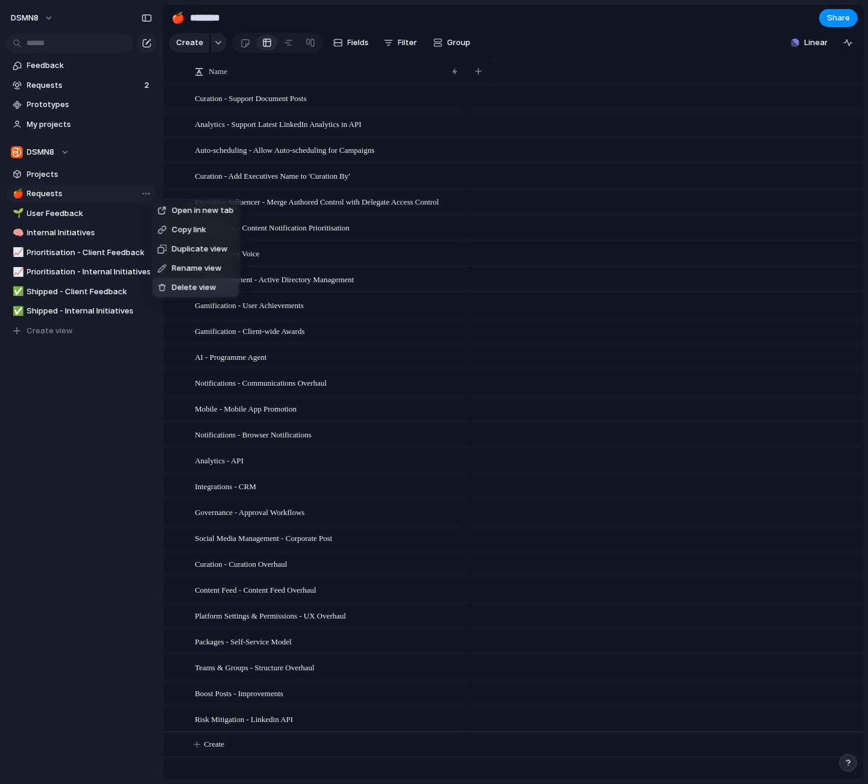
click at [191, 291] on span "Delete view" at bounding box center [193, 288] width 45 height 12
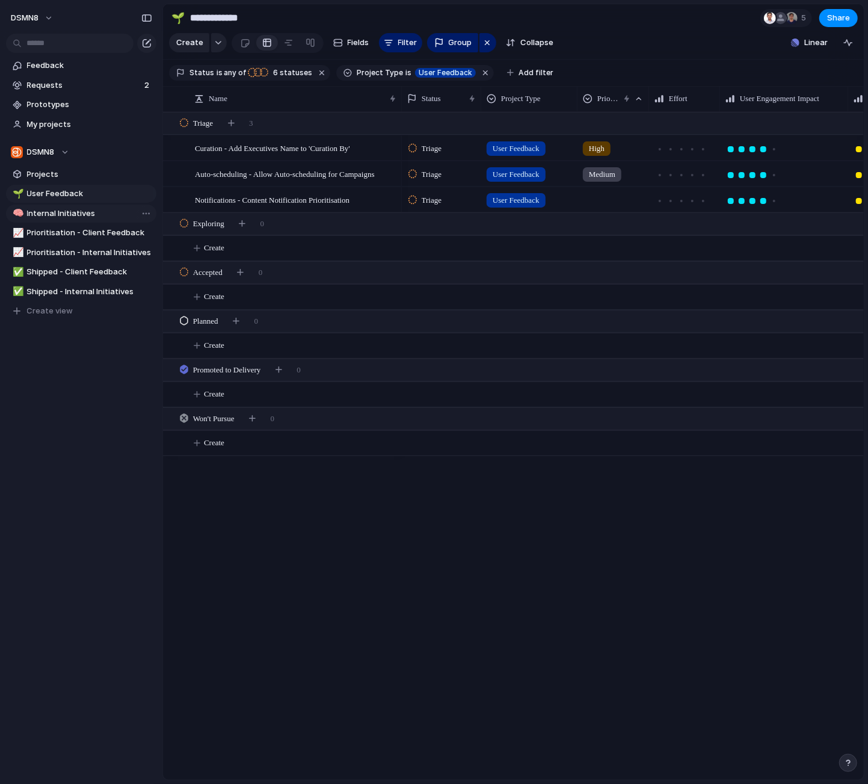
click at [63, 214] on span "Internal Initiatives" at bounding box center [89, 214] width 125 height 12
type input "**********"
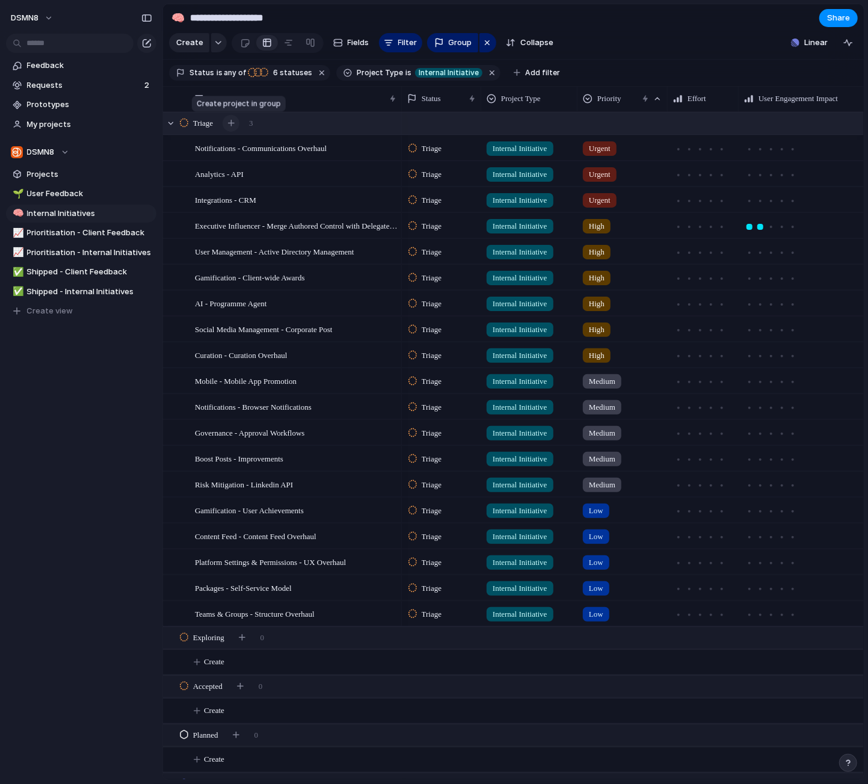
click at [235, 122] on div "button" at bounding box center [231, 123] width 7 height 7
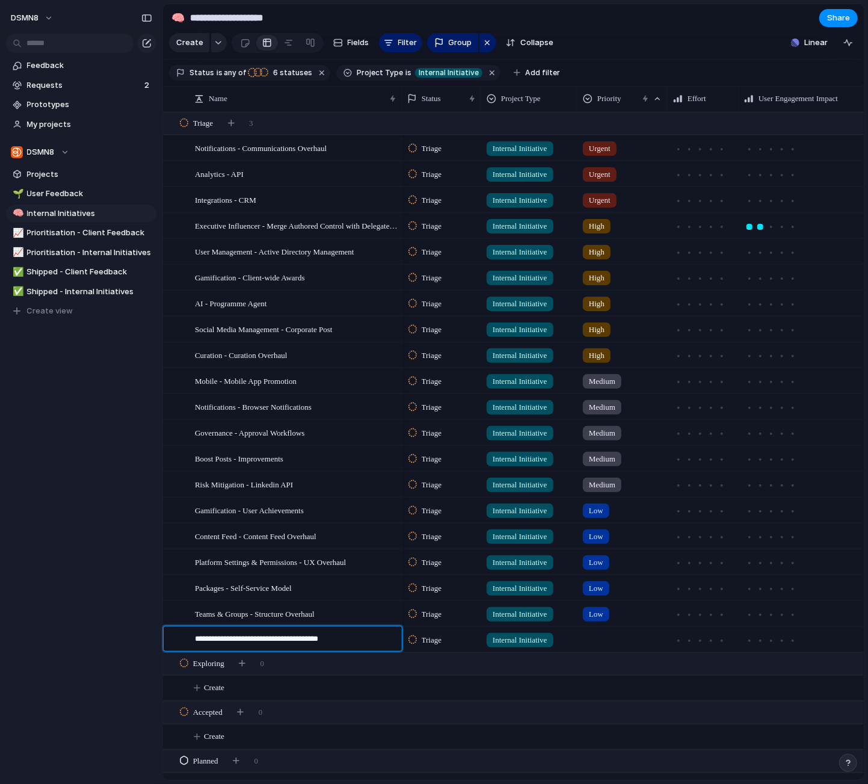
type textarea "**********"
click at [593, 637] on div at bounding box center [622, 637] width 89 height 20
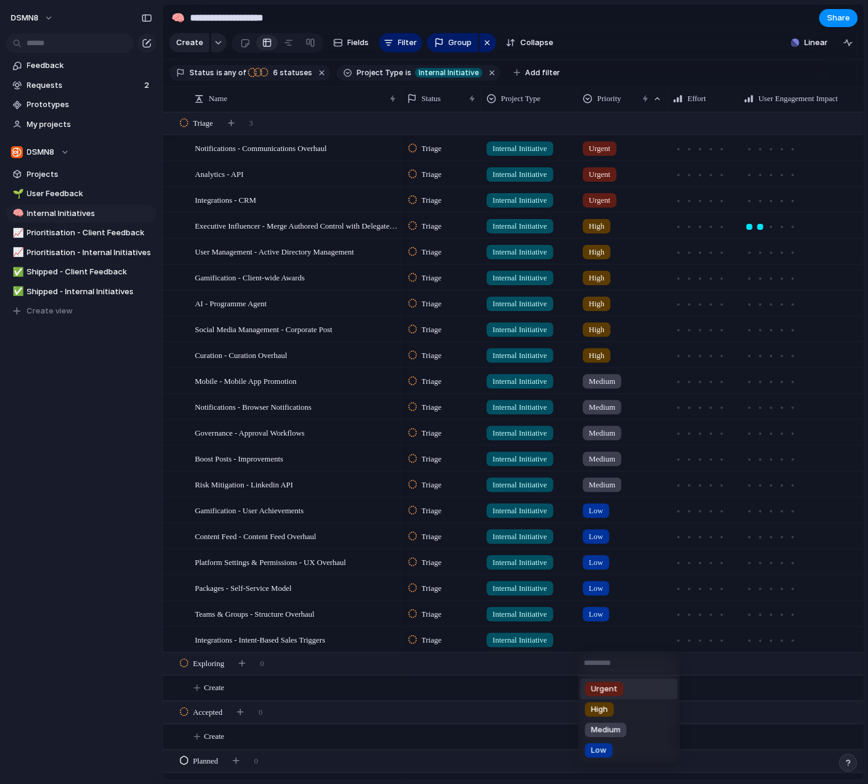
click at [594, 692] on span "Urgent" at bounding box center [604, 689] width 26 height 12
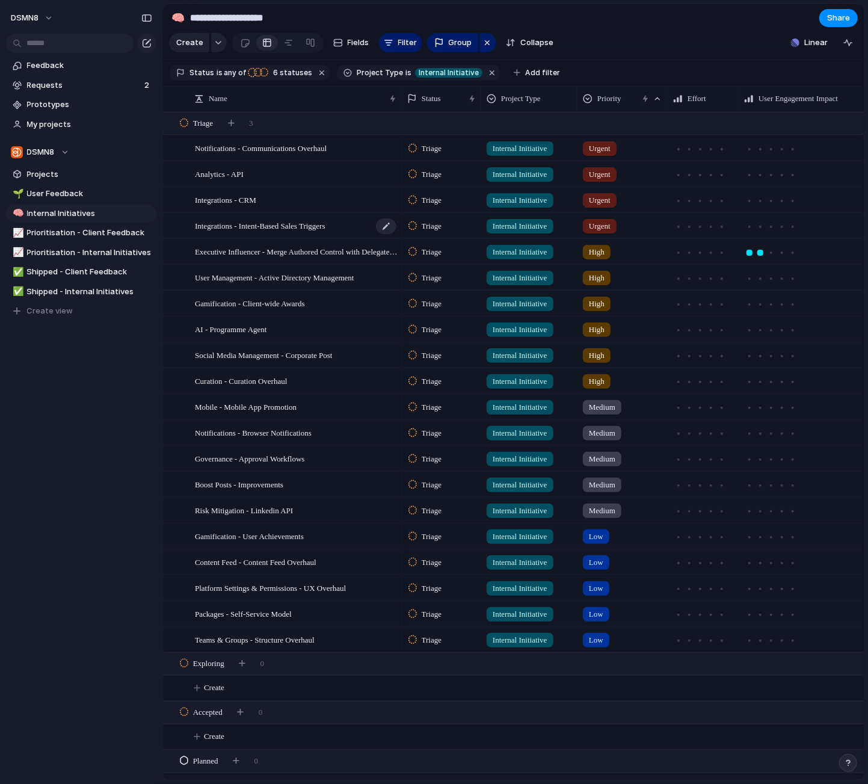
click at [279, 224] on span "Integrations - Intent-Based Sales Triggers" at bounding box center [260, 225] width 131 height 14
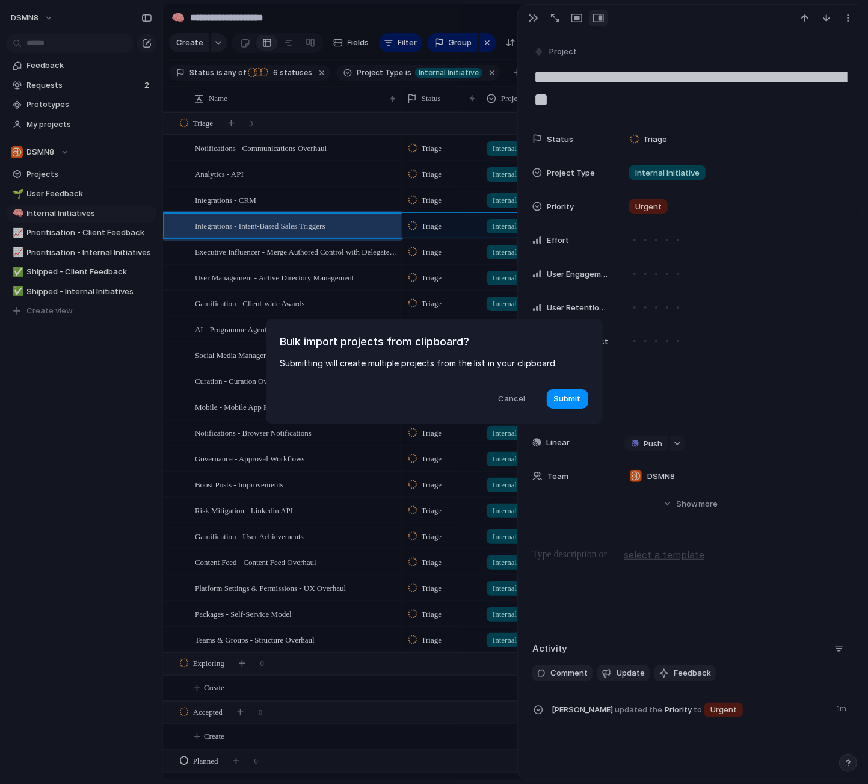
click at [514, 402] on span "Cancel" at bounding box center [511, 399] width 27 height 12
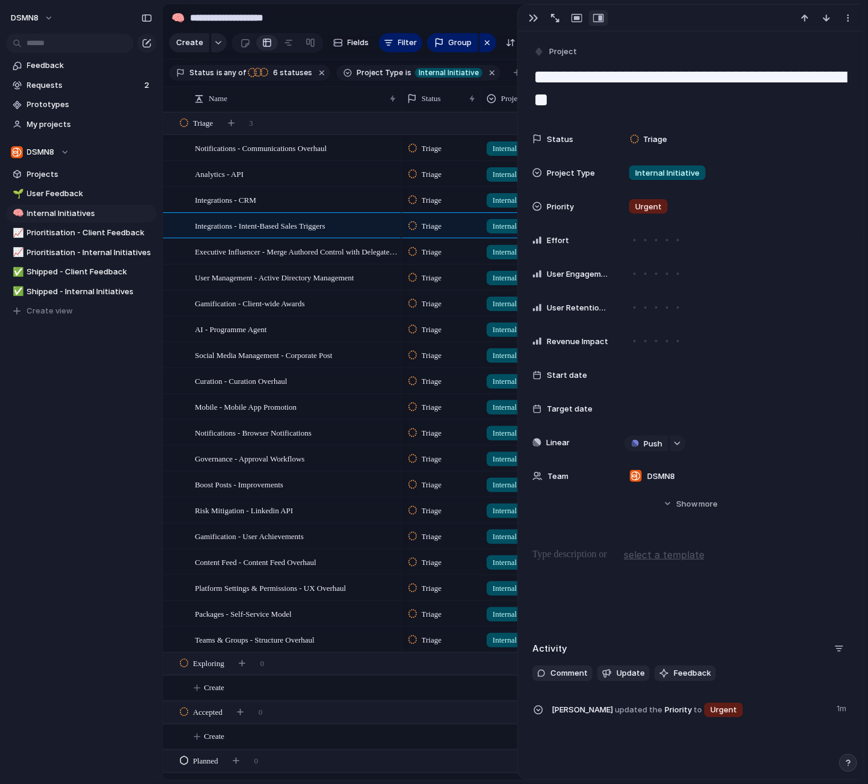
click at [546, 564] on div at bounding box center [690, 585] width 316 height 77
click at [61, 603] on div "DSMN8 Feedback Requests 2 Prototypes My projects DSMN8 Projects 🌱 User Feedback…" at bounding box center [81, 392] width 162 height 784
click at [531, 18] on div "button" at bounding box center [534, 18] width 10 height 10
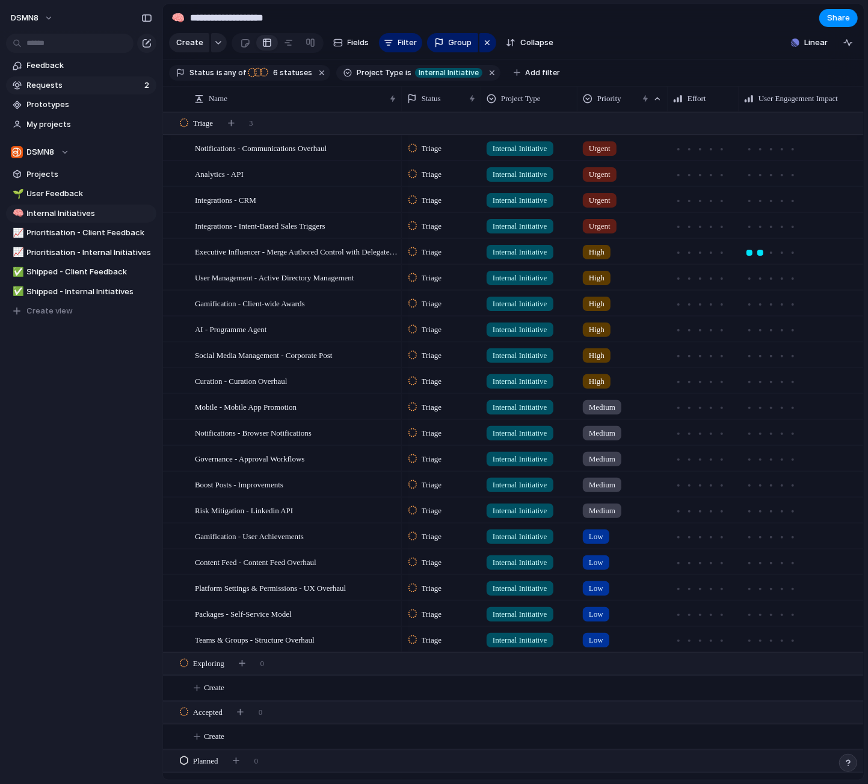
click at [86, 88] on span "Requests" at bounding box center [84, 85] width 114 height 12
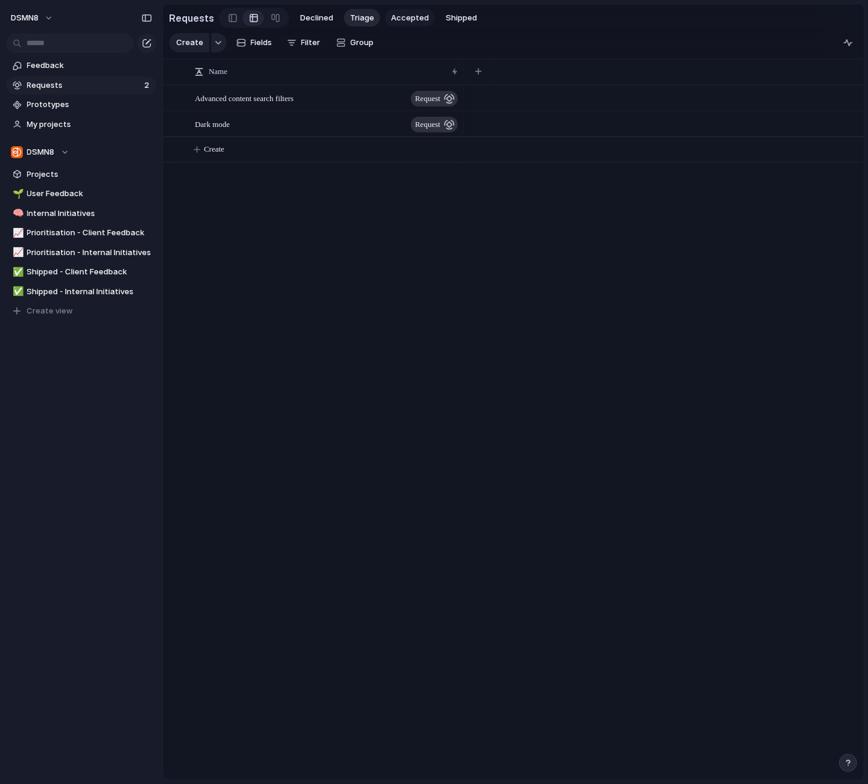
click at [396, 16] on span "Accepted" at bounding box center [410, 18] width 38 height 12
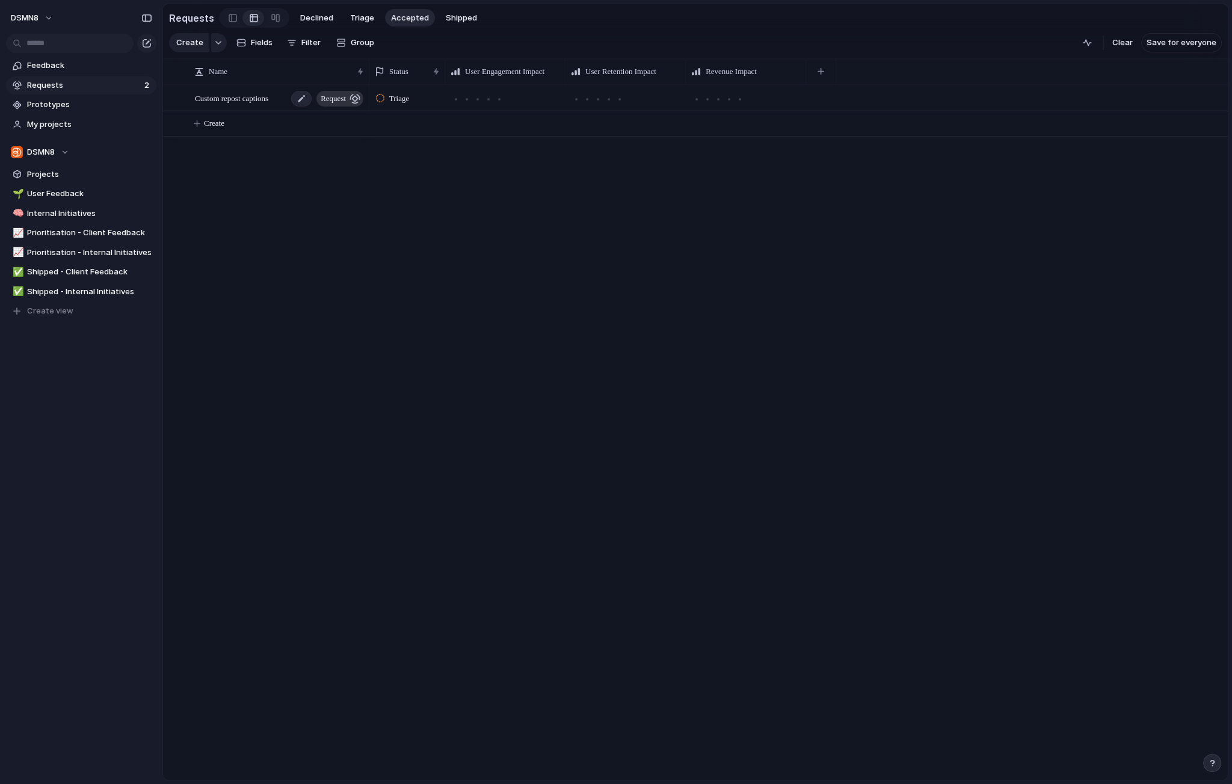
click at [264, 102] on span "Custom repost captions" at bounding box center [231, 98] width 73 height 14
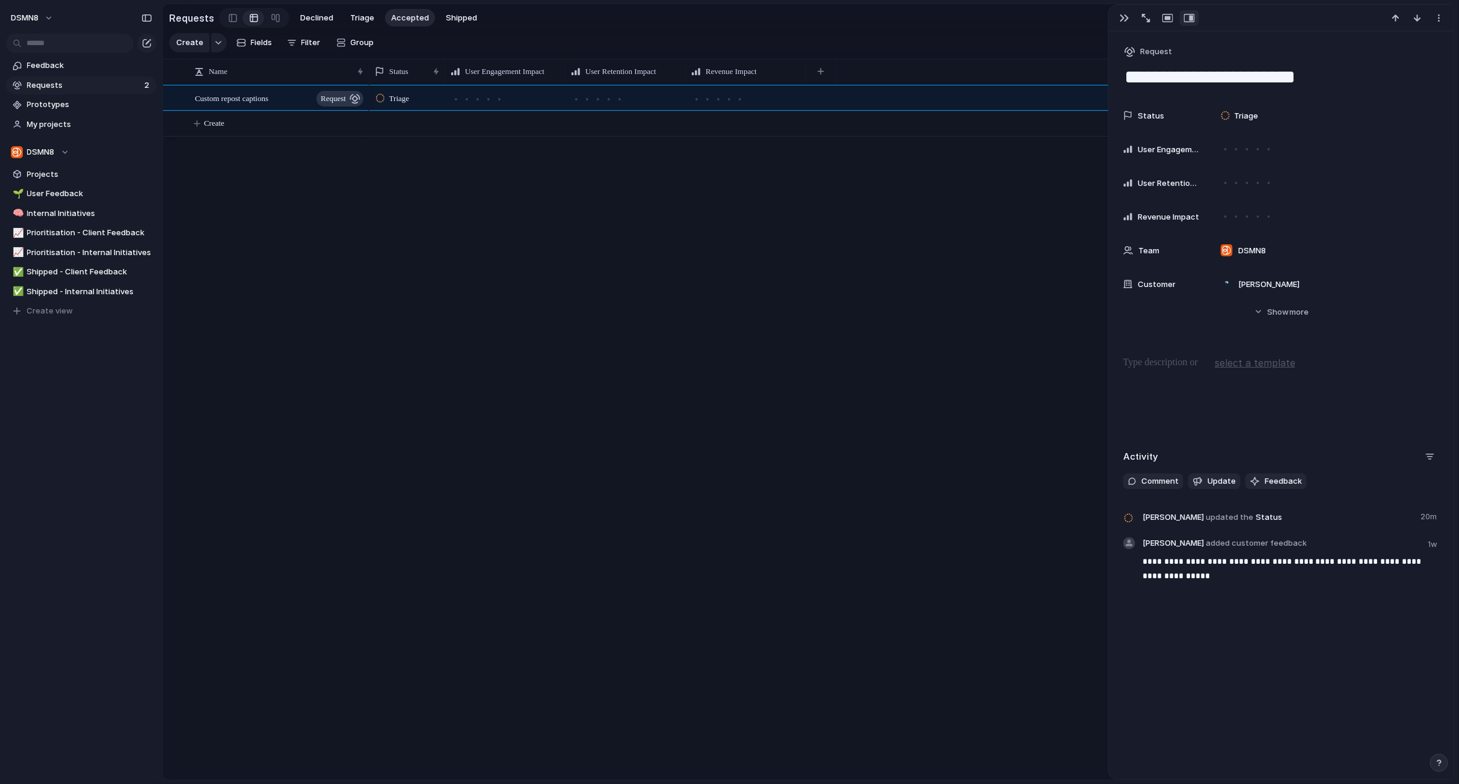
click at [1248, 364] on span "select a template" at bounding box center [1255, 363] width 81 height 14
click at [1355, 366] on div "Product Feedback" at bounding box center [729, 392] width 1459 height 784
click at [1124, 19] on div "button" at bounding box center [1125, 18] width 10 height 10
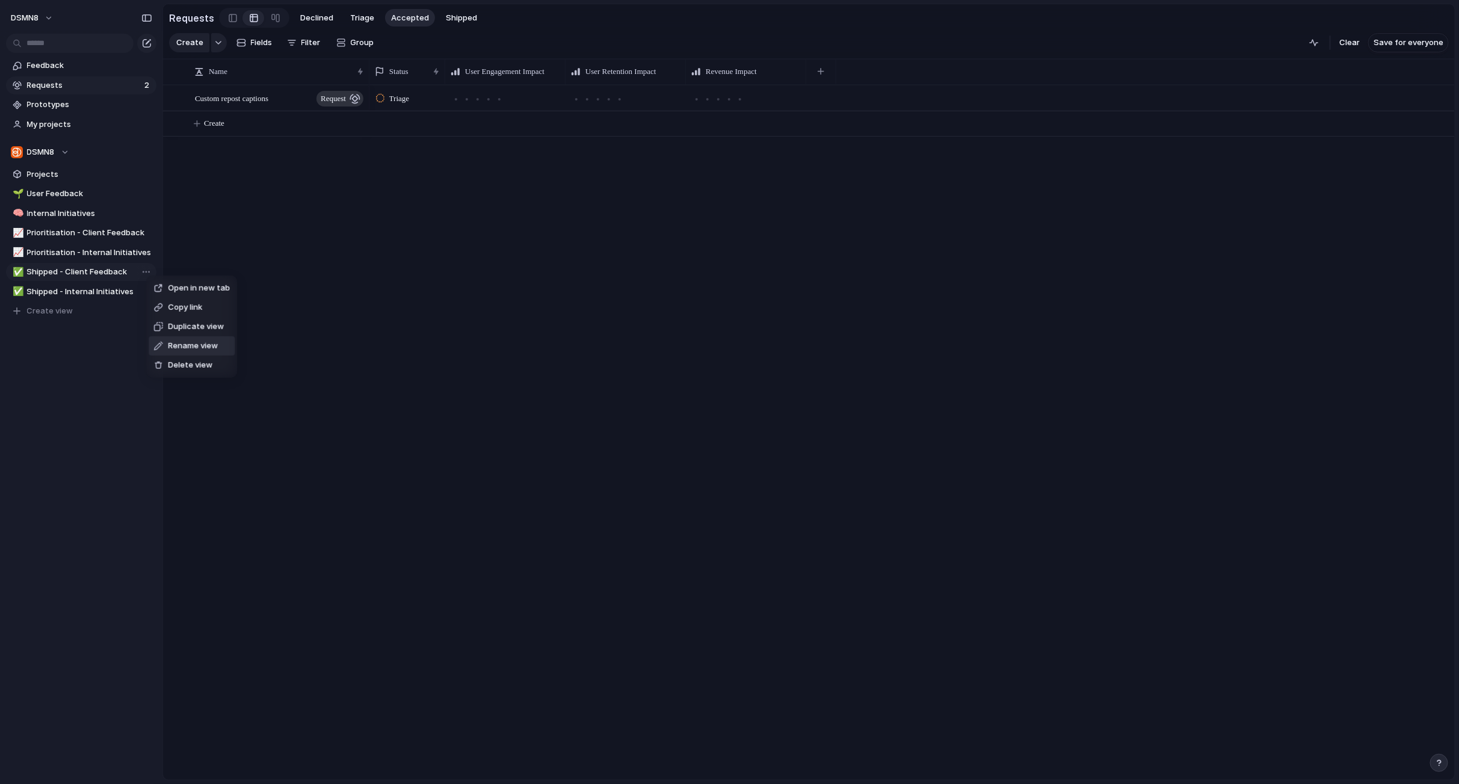
click at [186, 345] on span "Rename view" at bounding box center [193, 346] width 50 height 12
click at [88, 268] on input "**********" at bounding box center [89, 272] width 125 height 12
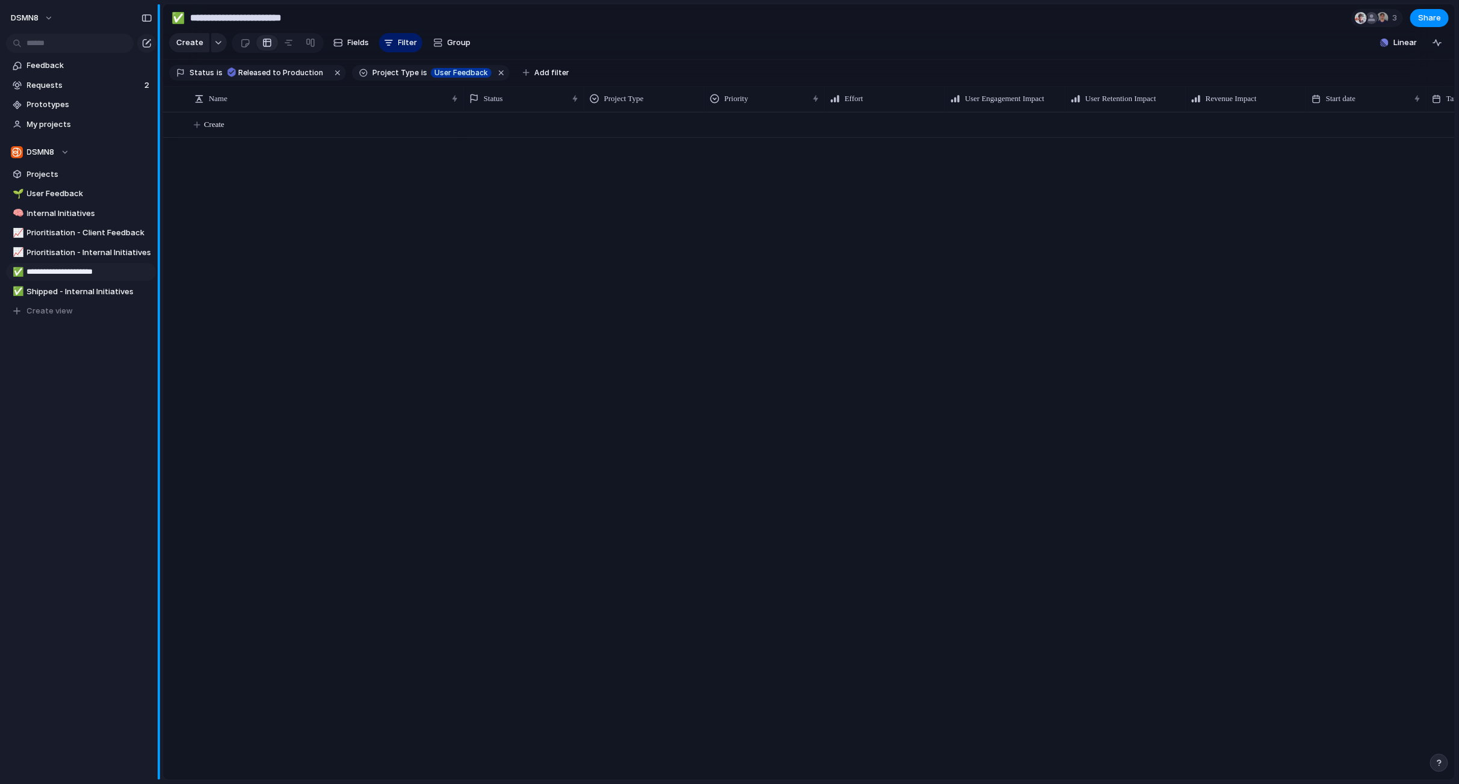
type input "**********"
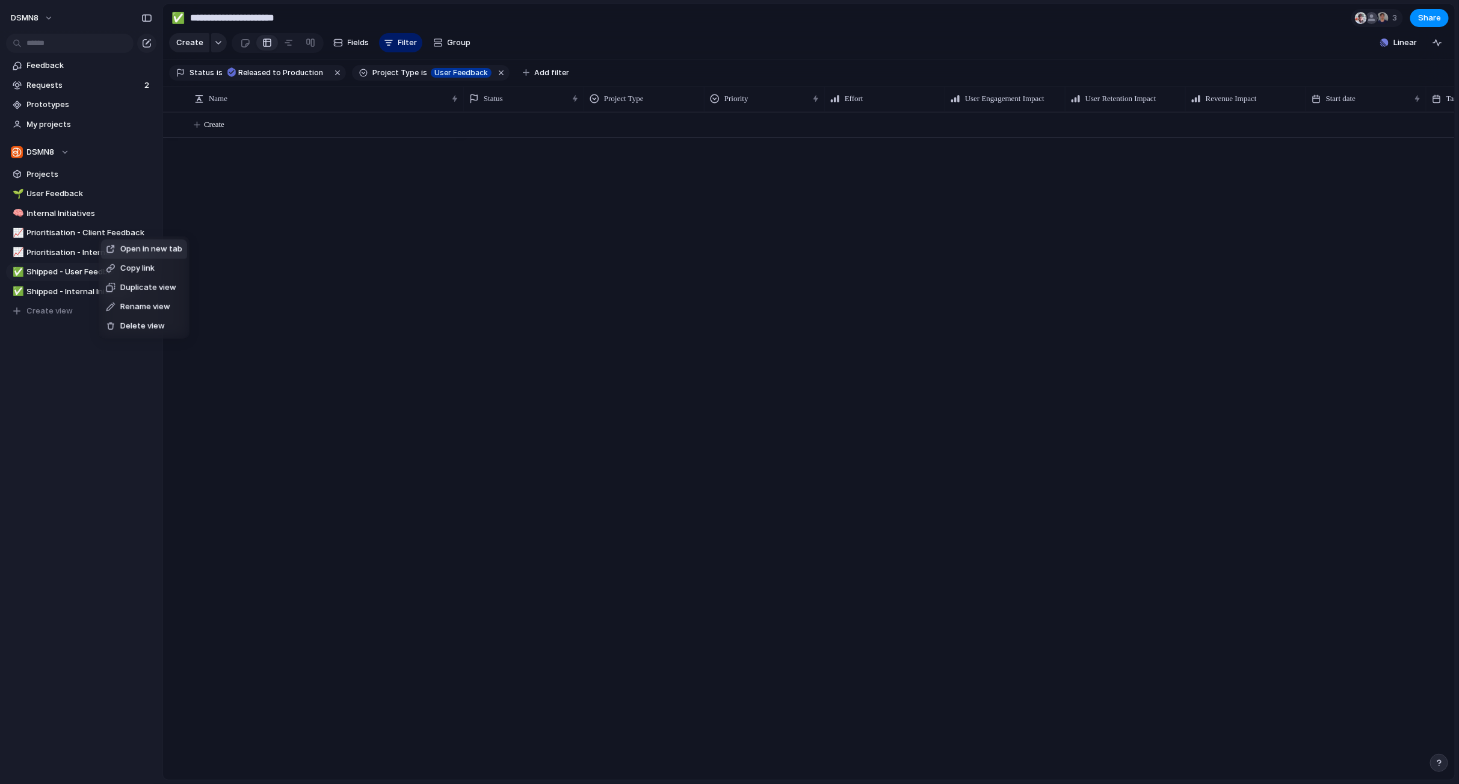
click at [132, 309] on span "Rename view" at bounding box center [145, 307] width 50 height 12
click at [102, 230] on input "**********" at bounding box center [89, 233] width 125 height 12
type input "**********"
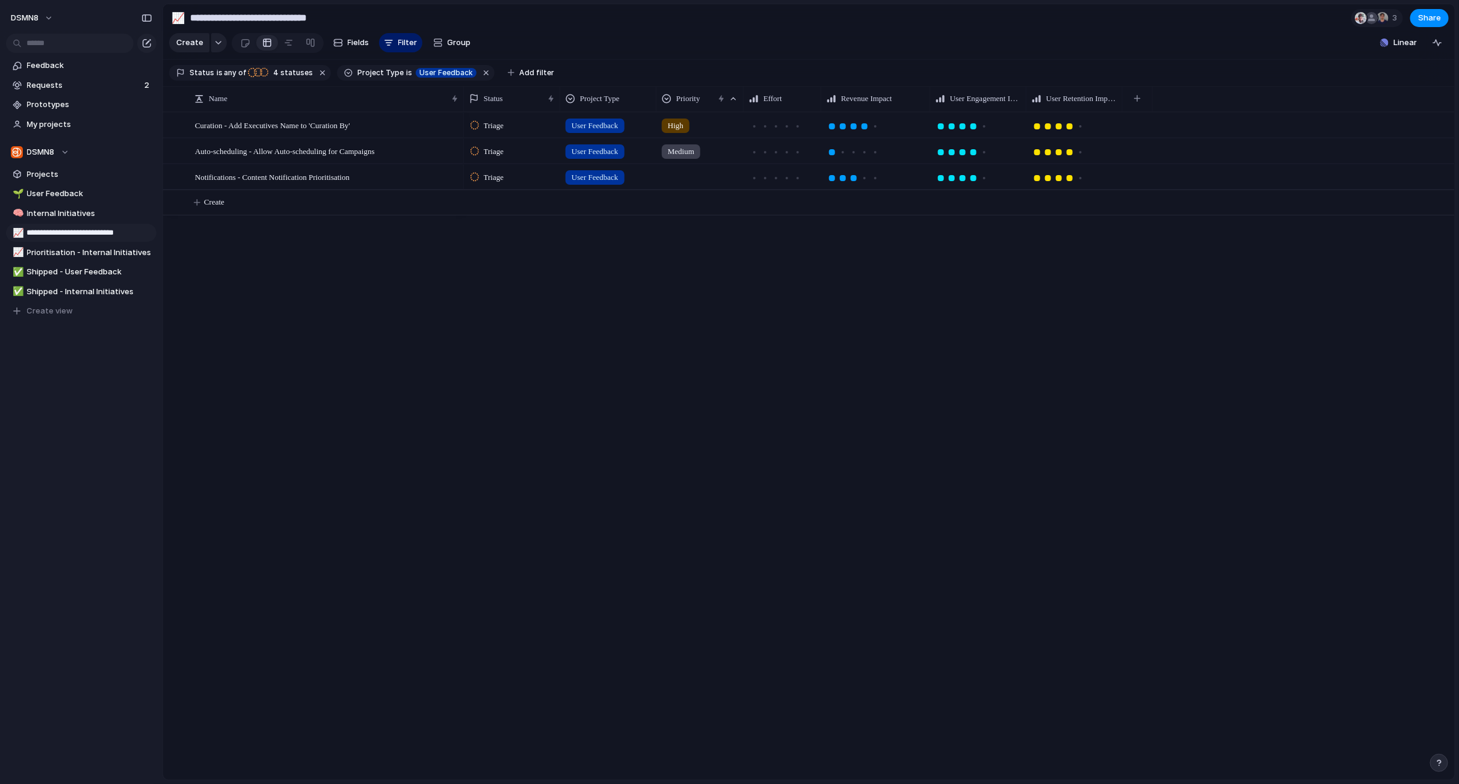
type input "**********"
click at [68, 190] on span "User Feedback" at bounding box center [89, 194] width 125 height 12
type input "**********"
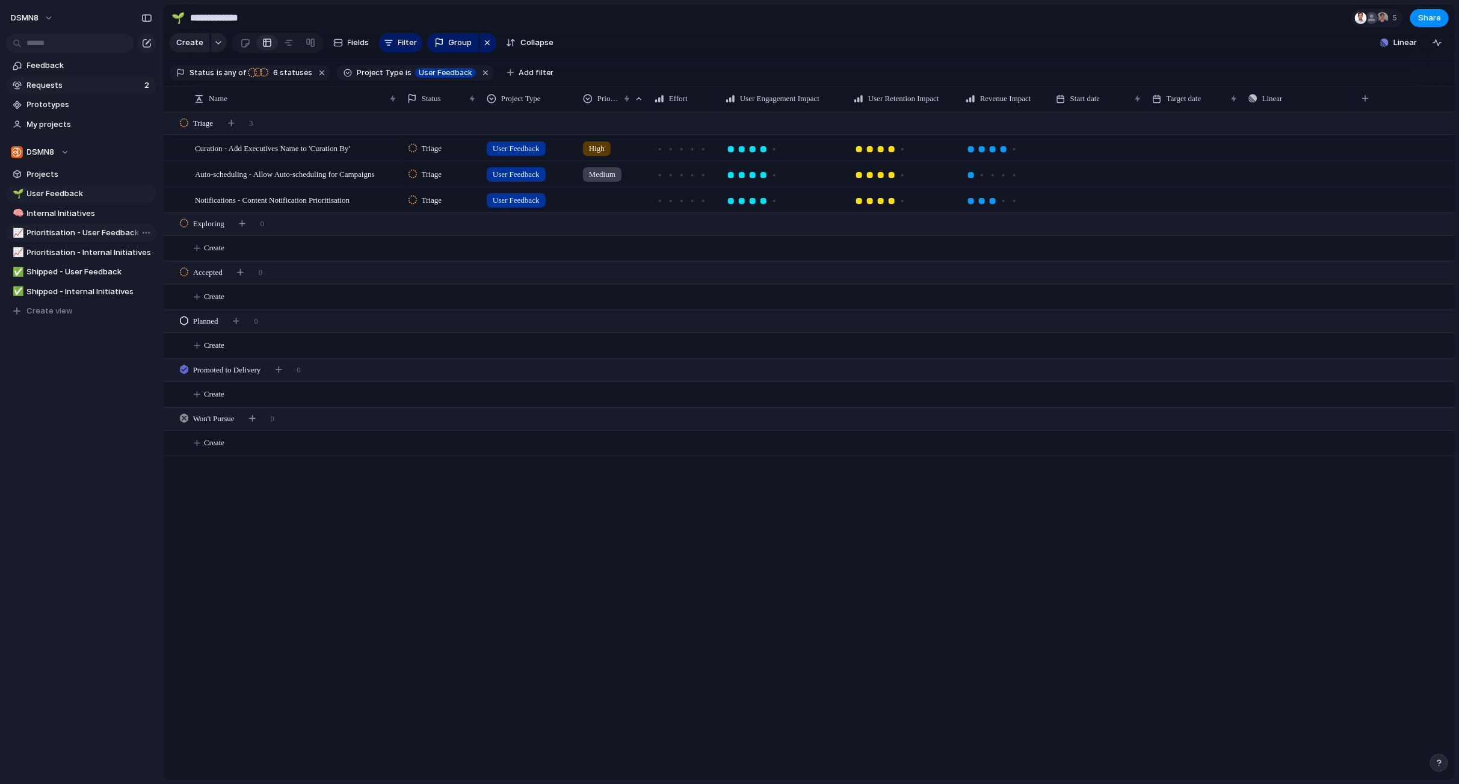
click at [73, 84] on span "Requests" at bounding box center [84, 85] width 114 height 12
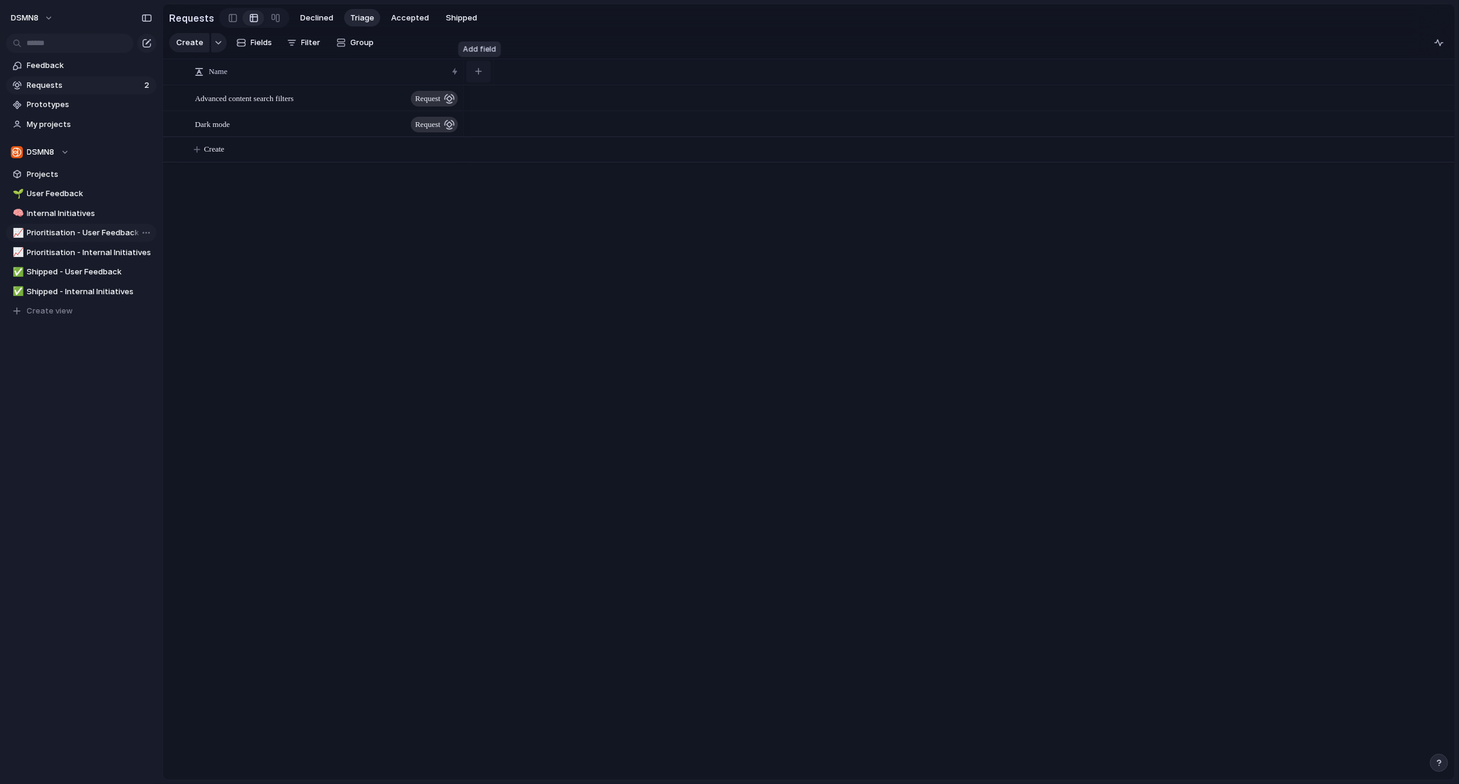
click at [480, 72] on div "button" at bounding box center [478, 71] width 7 height 7
click at [399, 19] on div "Created at Created by Customer Design ready Duplicate Effort Estimate (weeks) F…" at bounding box center [729, 392] width 1459 height 784
click at [402, 17] on span "Accepted" at bounding box center [410, 18] width 38 height 12
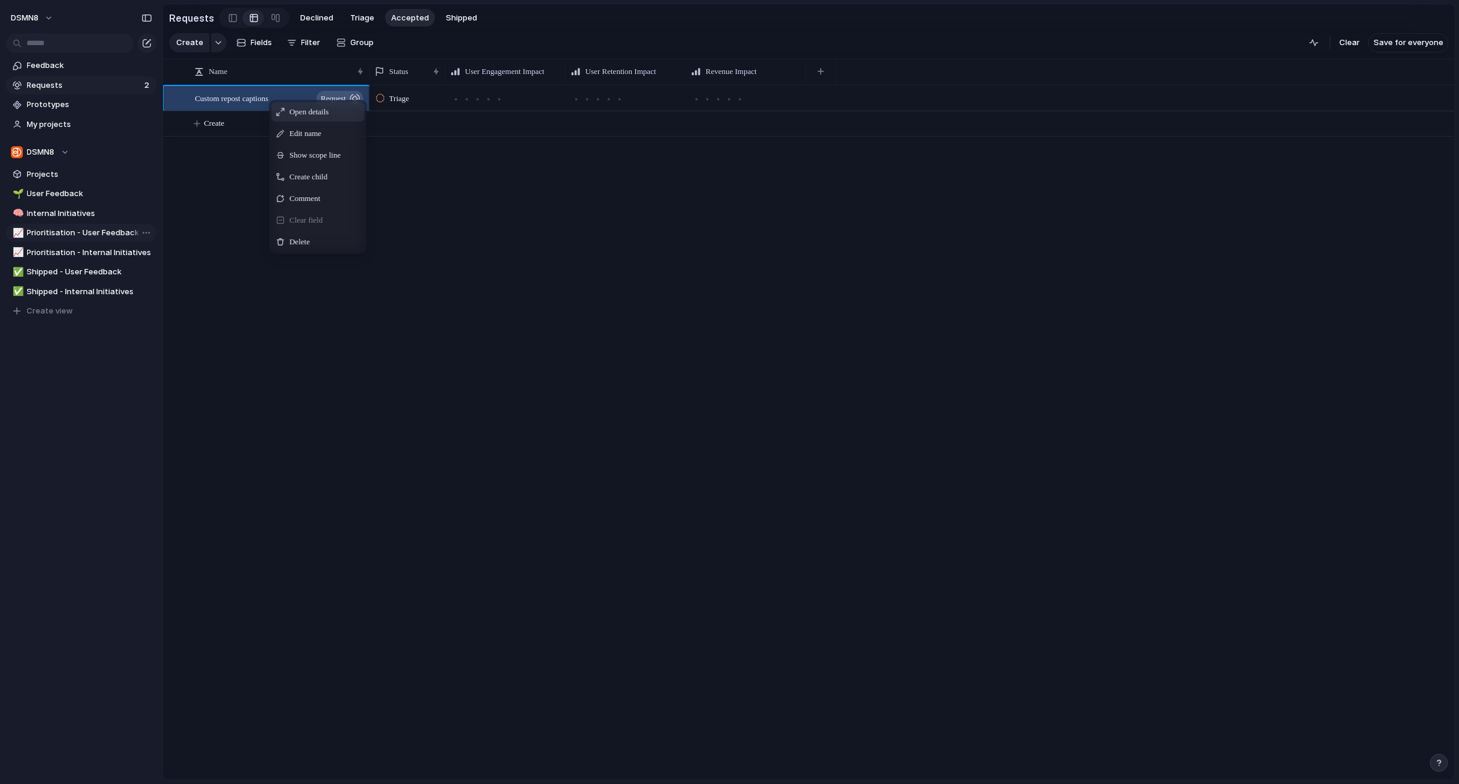
click at [304, 111] on span "Open details" at bounding box center [308, 112] width 39 height 12
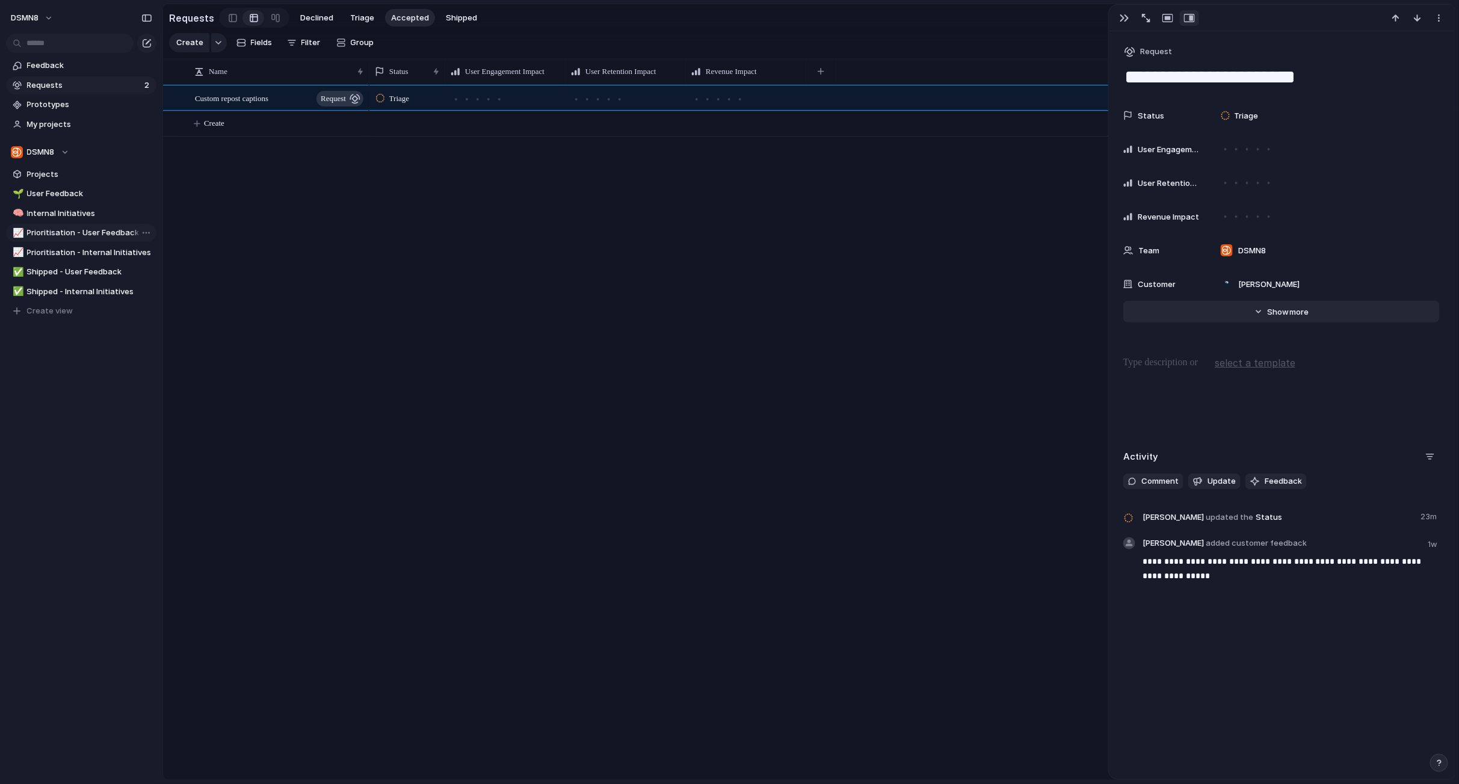
click at [1260, 312] on button "Hide Show more" at bounding box center [1281, 312] width 316 height 22
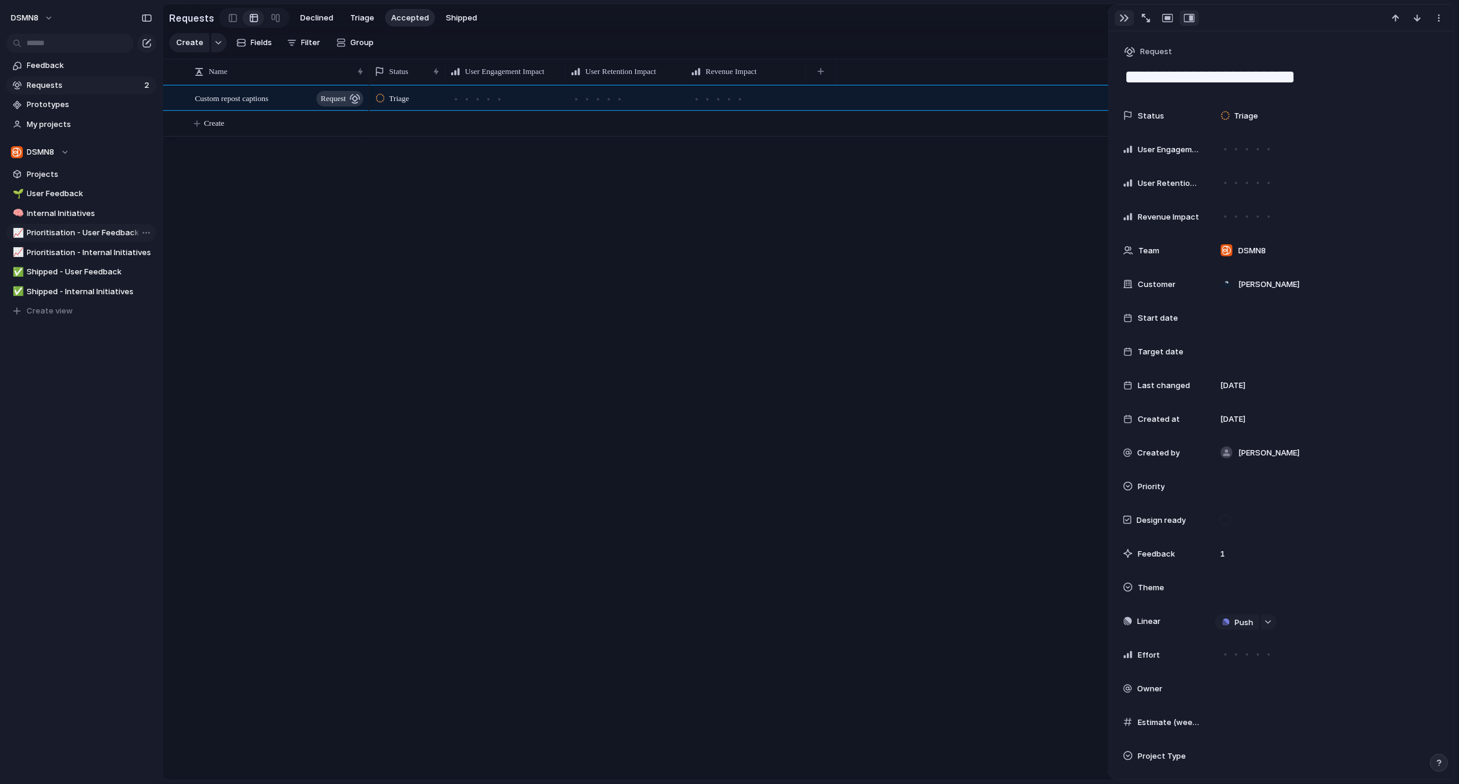
click at [1123, 18] on div "button" at bounding box center [1125, 18] width 10 height 10
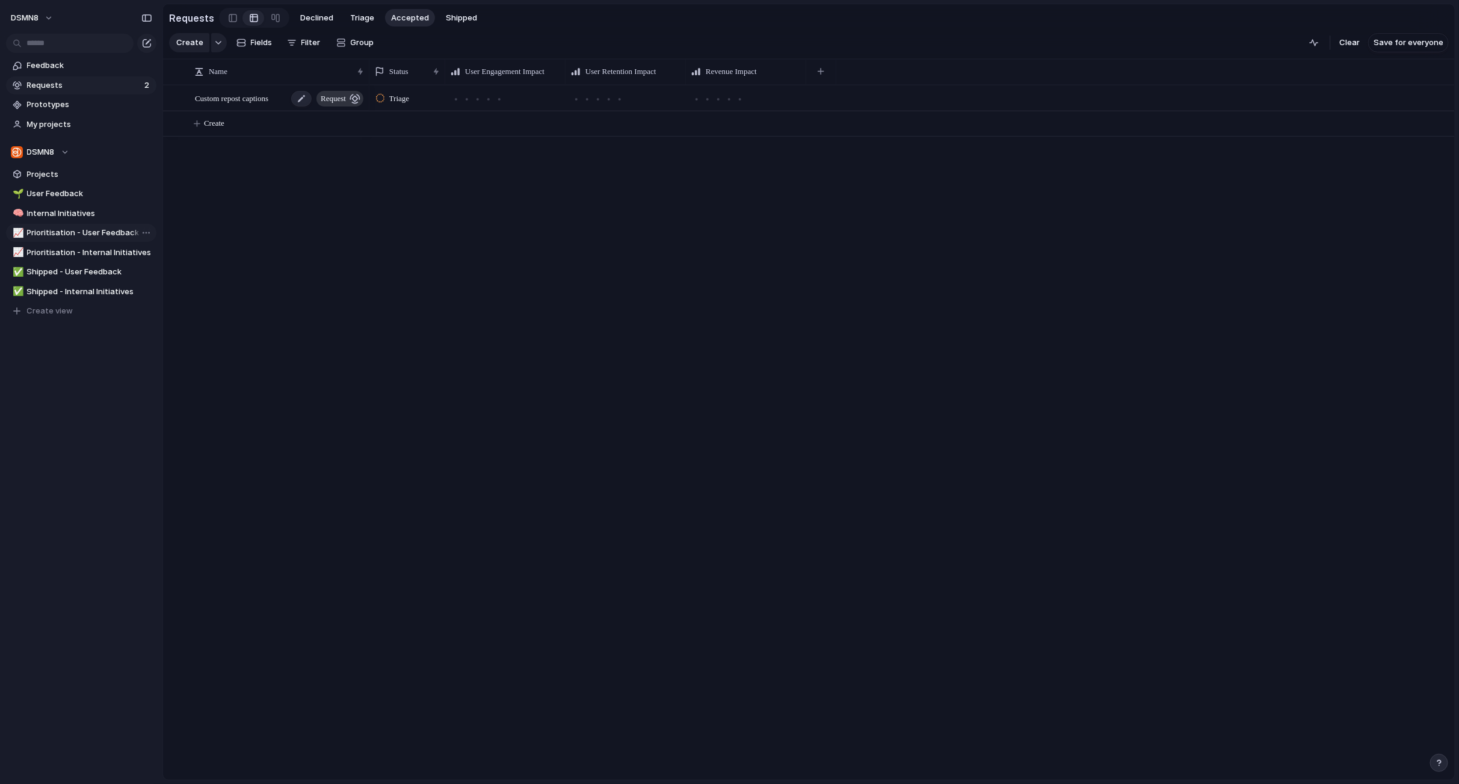
click at [219, 97] on span "Custom repost captions" at bounding box center [231, 98] width 73 height 14
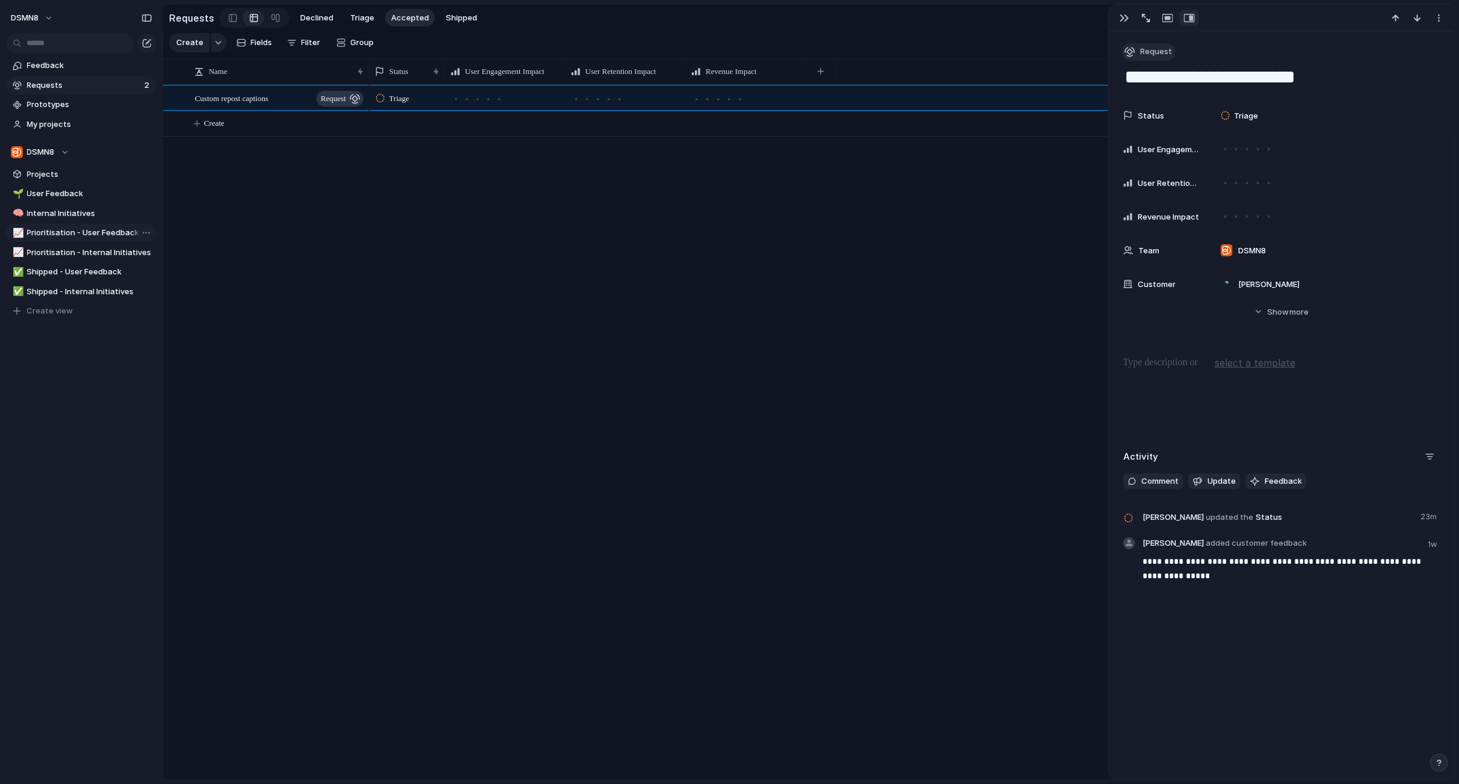
click at [1155, 52] on span "Request" at bounding box center [1156, 52] width 32 height 12
click at [1050, 292] on div "Goal Program Initiative Launch Request Project Customize" at bounding box center [729, 392] width 1459 height 784
drag, startPoint x: 244, startPoint y: 99, endPoint x: 357, endPoint y: 16, distance: 141.1
click at [356, 15] on span "Triage" at bounding box center [362, 18] width 24 height 12
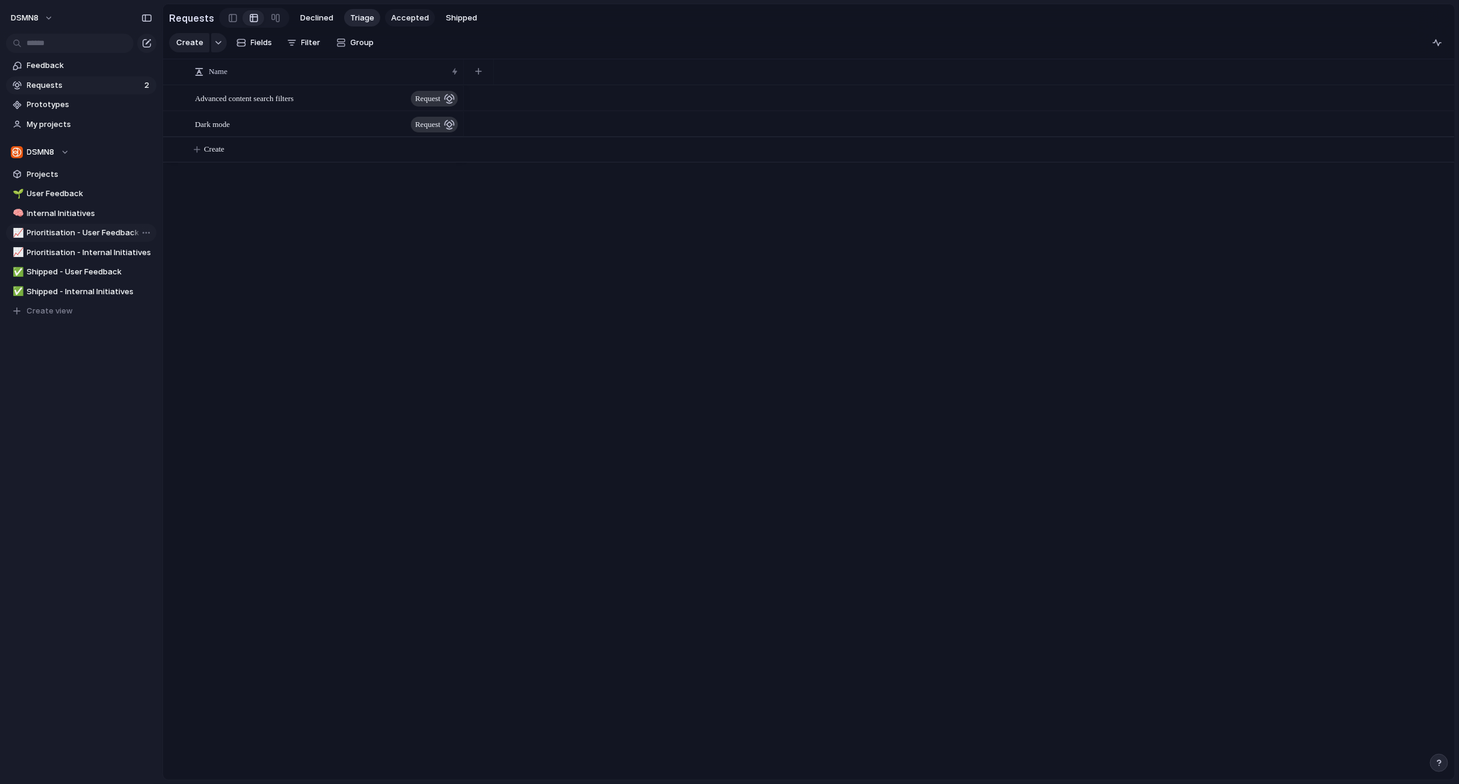
click at [398, 17] on span "Accepted" at bounding box center [410, 18] width 38 height 12
click at [383, 99] on div at bounding box center [380, 98] width 8 height 11
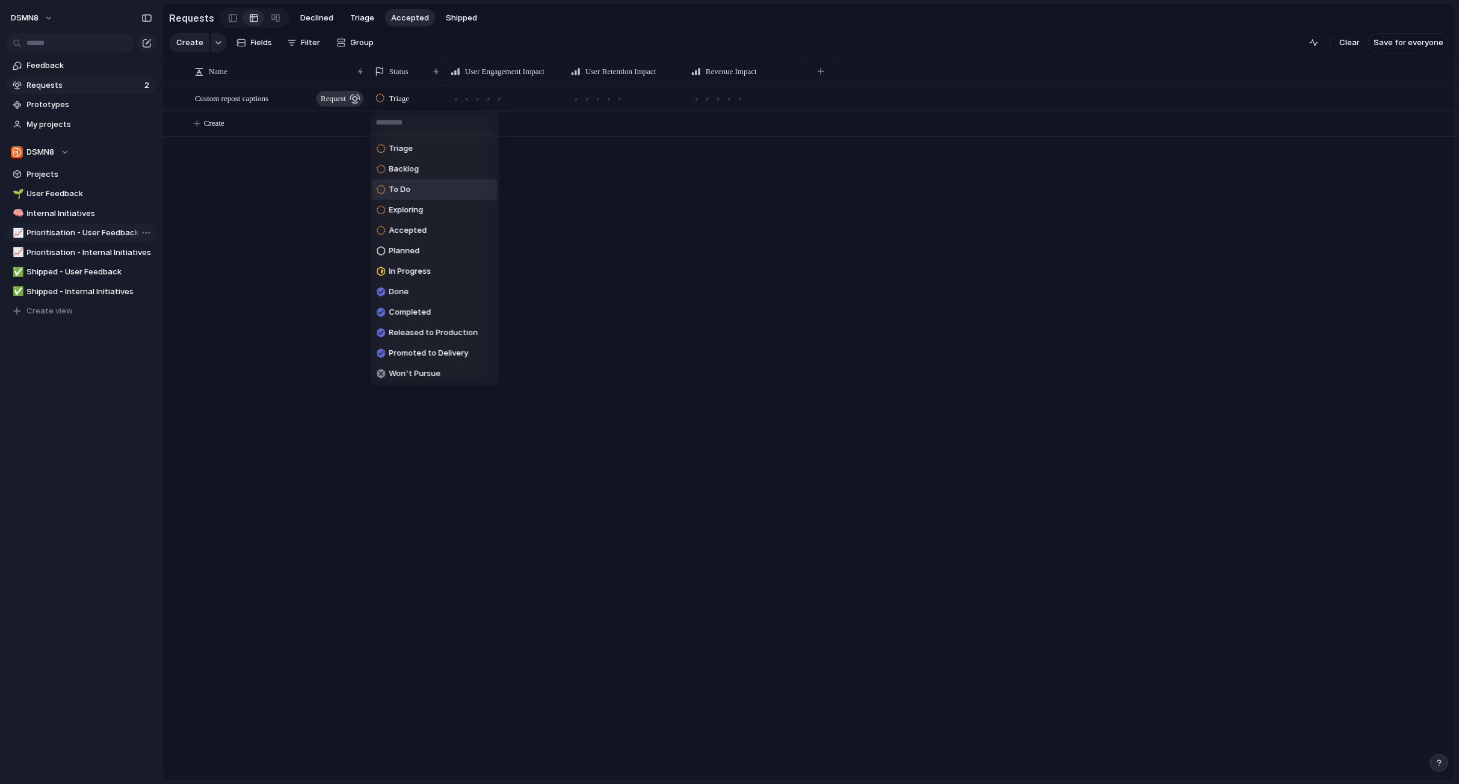
click at [575, 136] on div "Triage Backlog To Do Exploring Accepted Planned In Progress Done Completed Rele…" at bounding box center [729, 392] width 1459 height 784
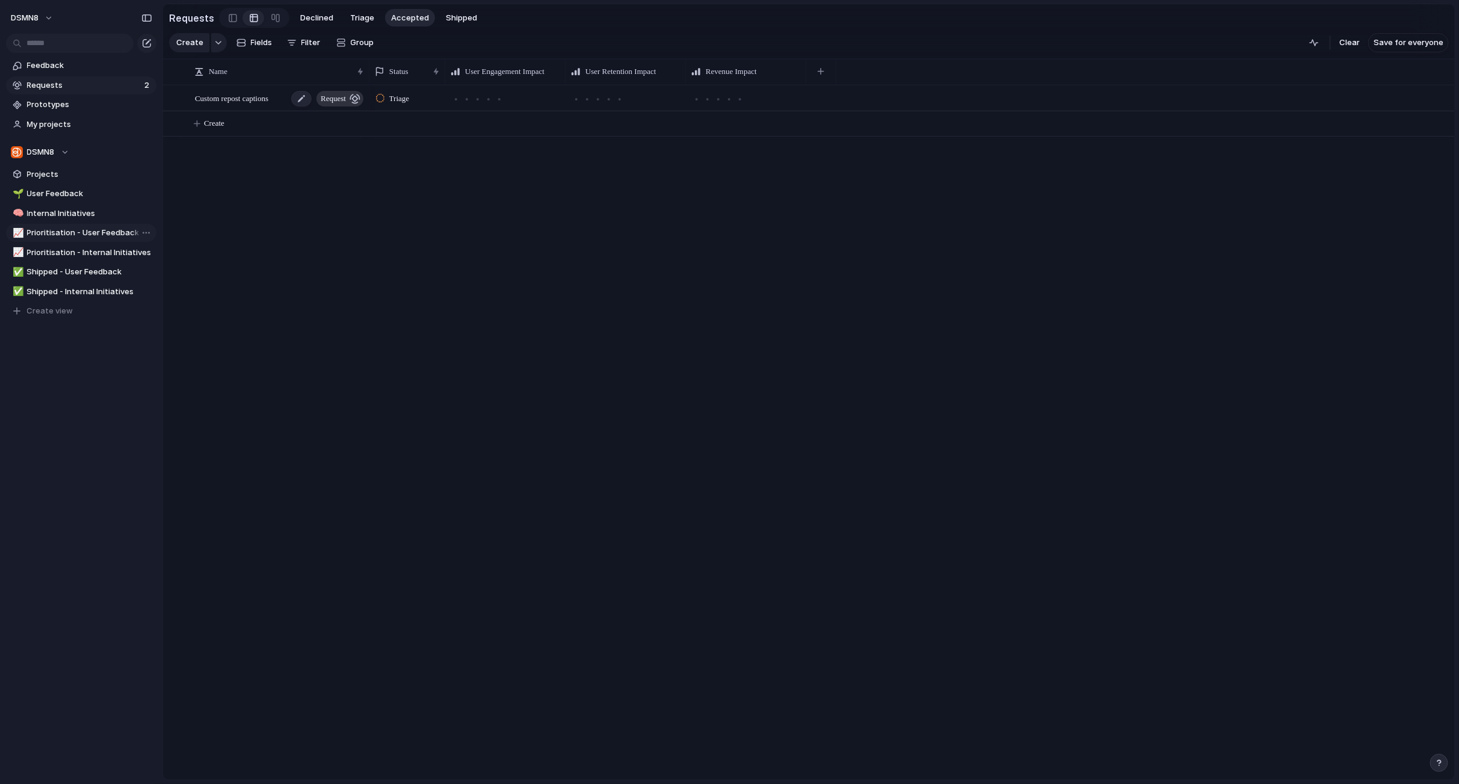
click at [336, 96] on span "request" at bounding box center [333, 98] width 25 height 17
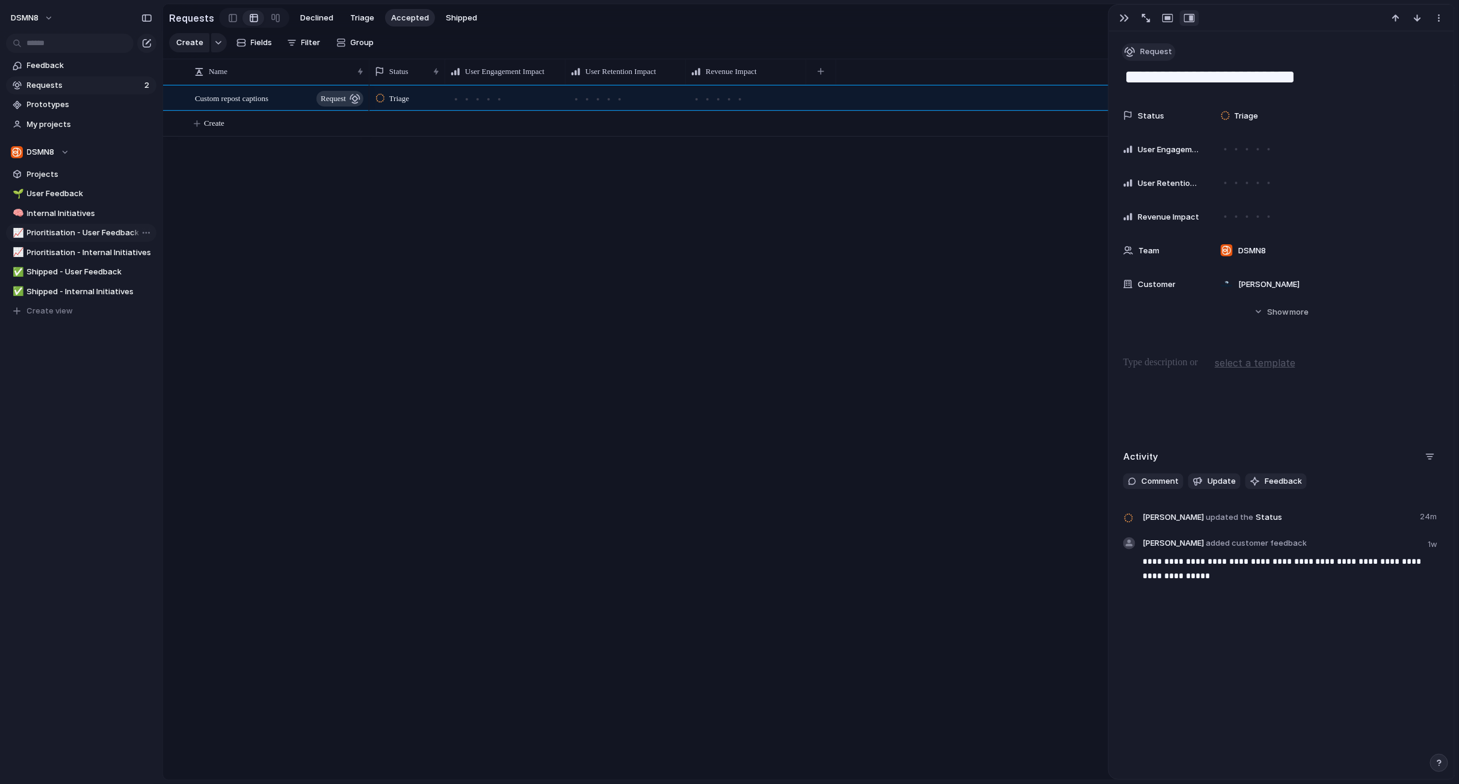
click at [1148, 51] on span "Request" at bounding box center [1156, 52] width 32 height 12
click at [1171, 229] on li "Customize" at bounding box center [1174, 223] width 97 height 19
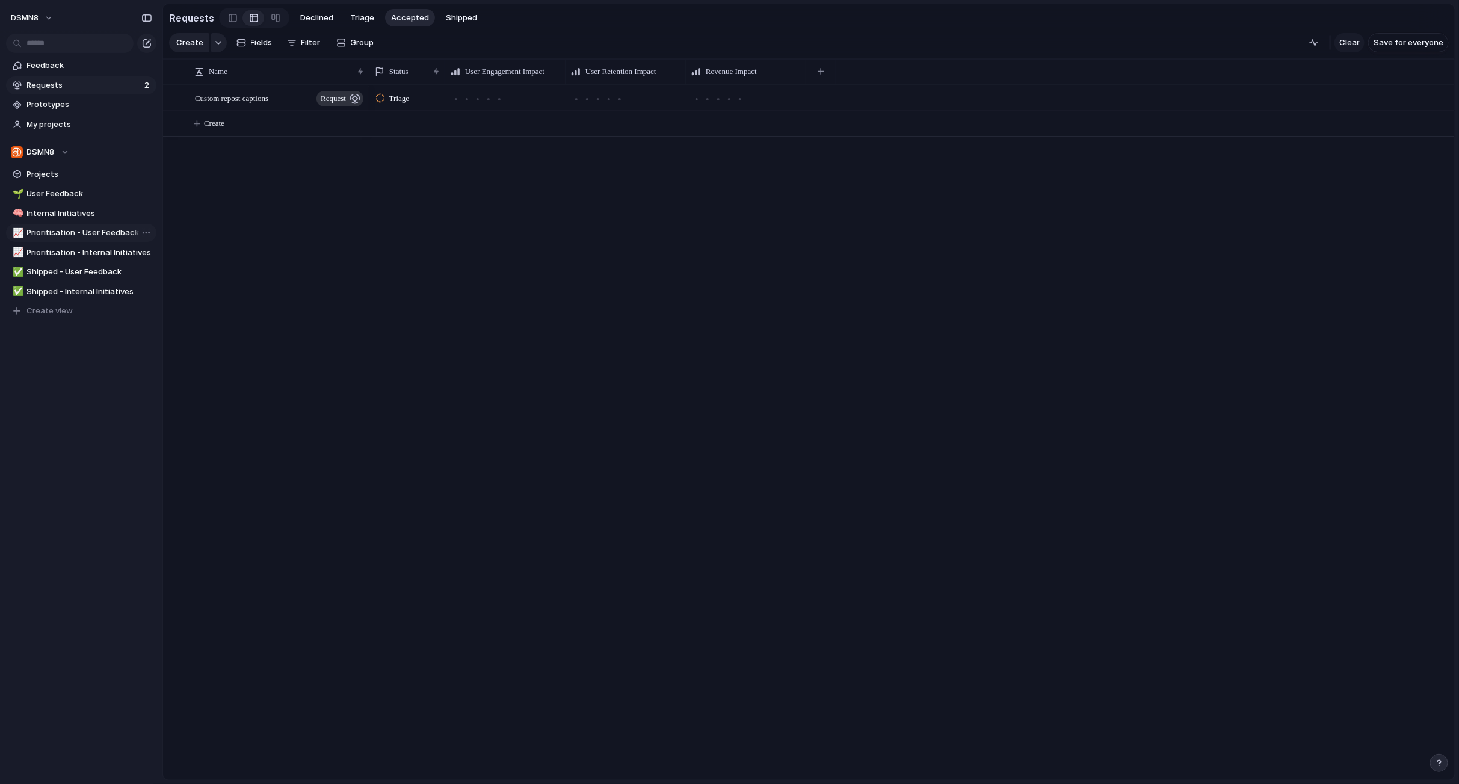
click at [1346, 41] on span "Clear" at bounding box center [1349, 43] width 20 height 12
click at [459, 19] on span "Shipped" at bounding box center [461, 18] width 31 height 12
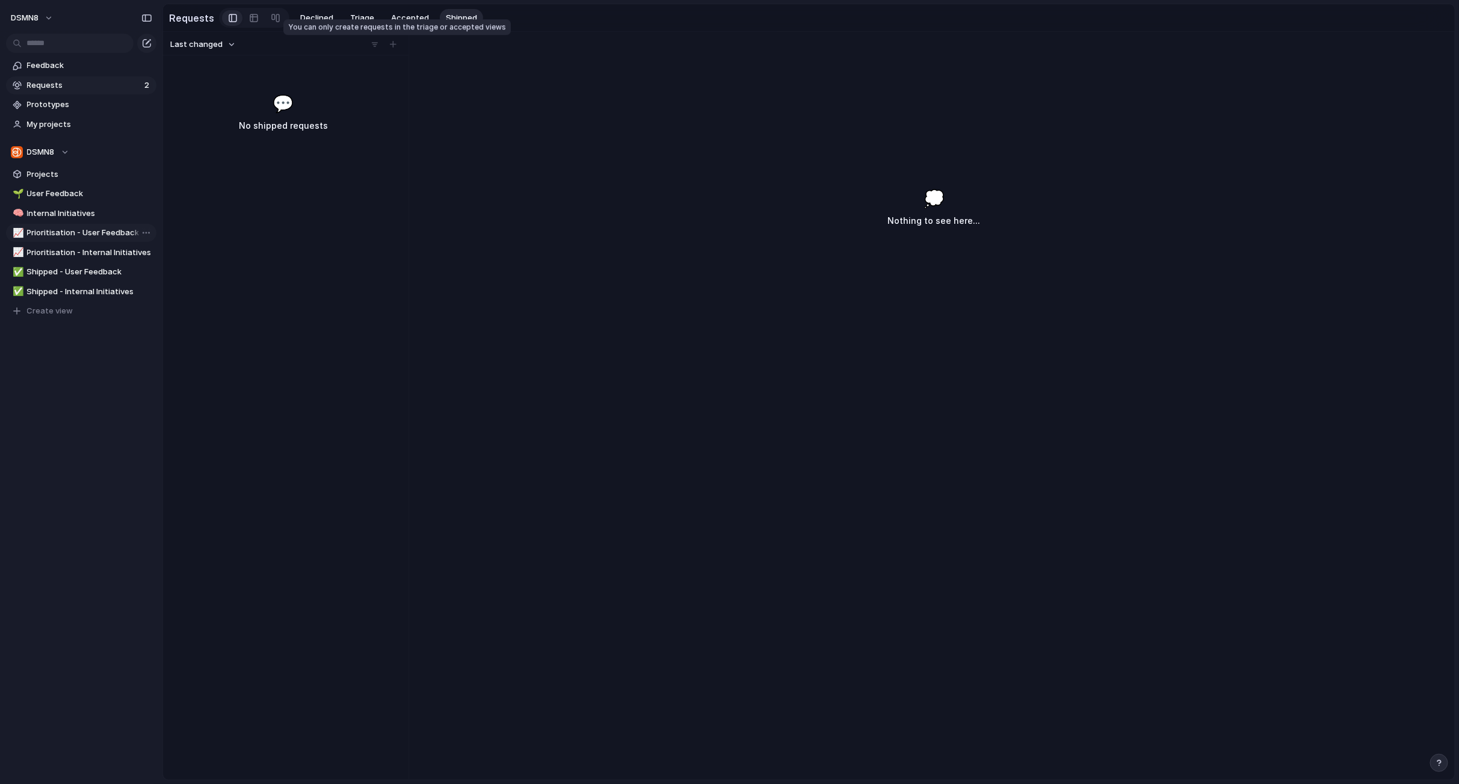
click at [393, 47] on div at bounding box center [393, 45] width 12 height 12
click at [394, 46] on div at bounding box center [393, 45] width 12 height 12
click at [393, 42] on div at bounding box center [393, 45] width 12 height 12
click at [351, 17] on span "Triage" at bounding box center [362, 18] width 24 height 12
click at [410, 19] on span "Accepted" at bounding box center [410, 18] width 38 height 12
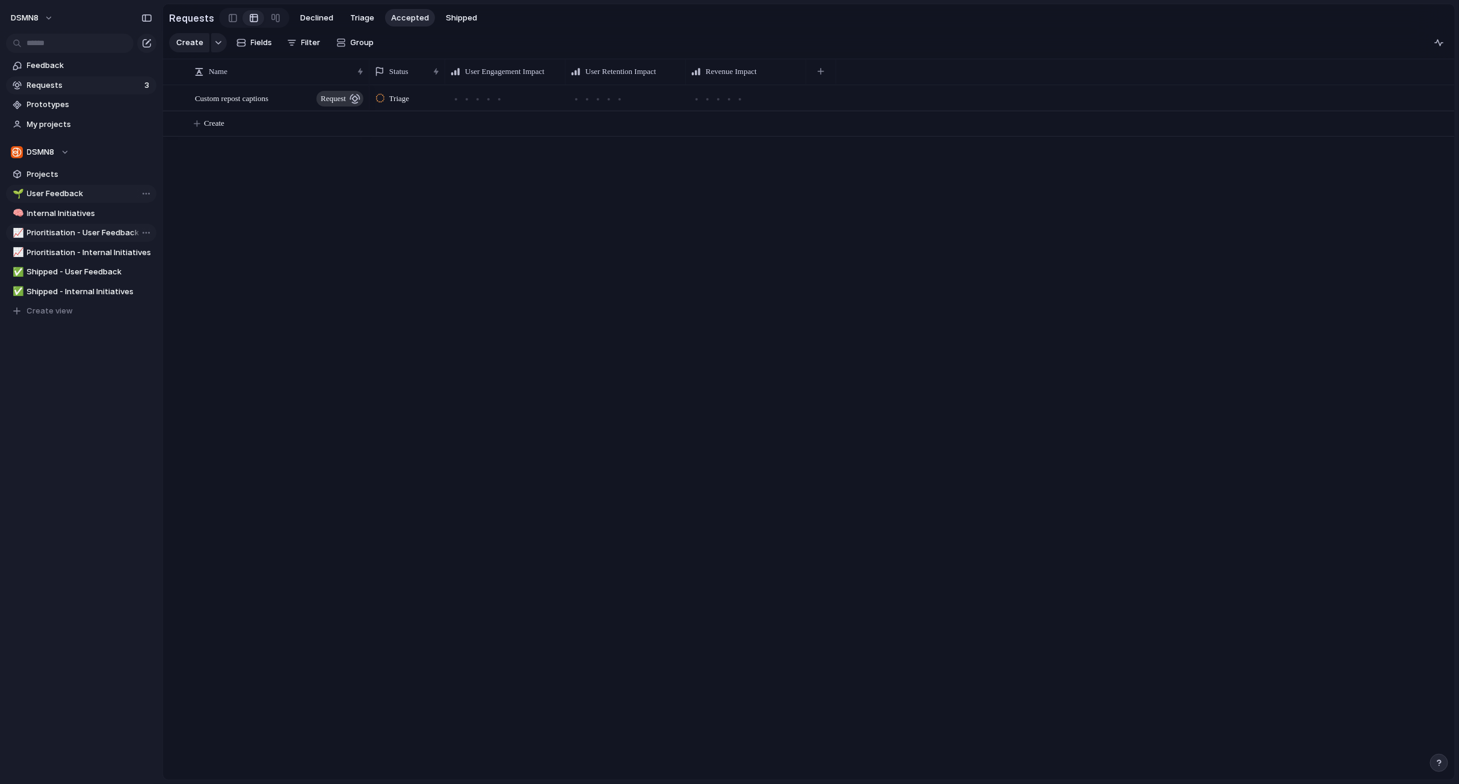
click at [94, 196] on span "User Feedback" at bounding box center [89, 194] width 125 height 12
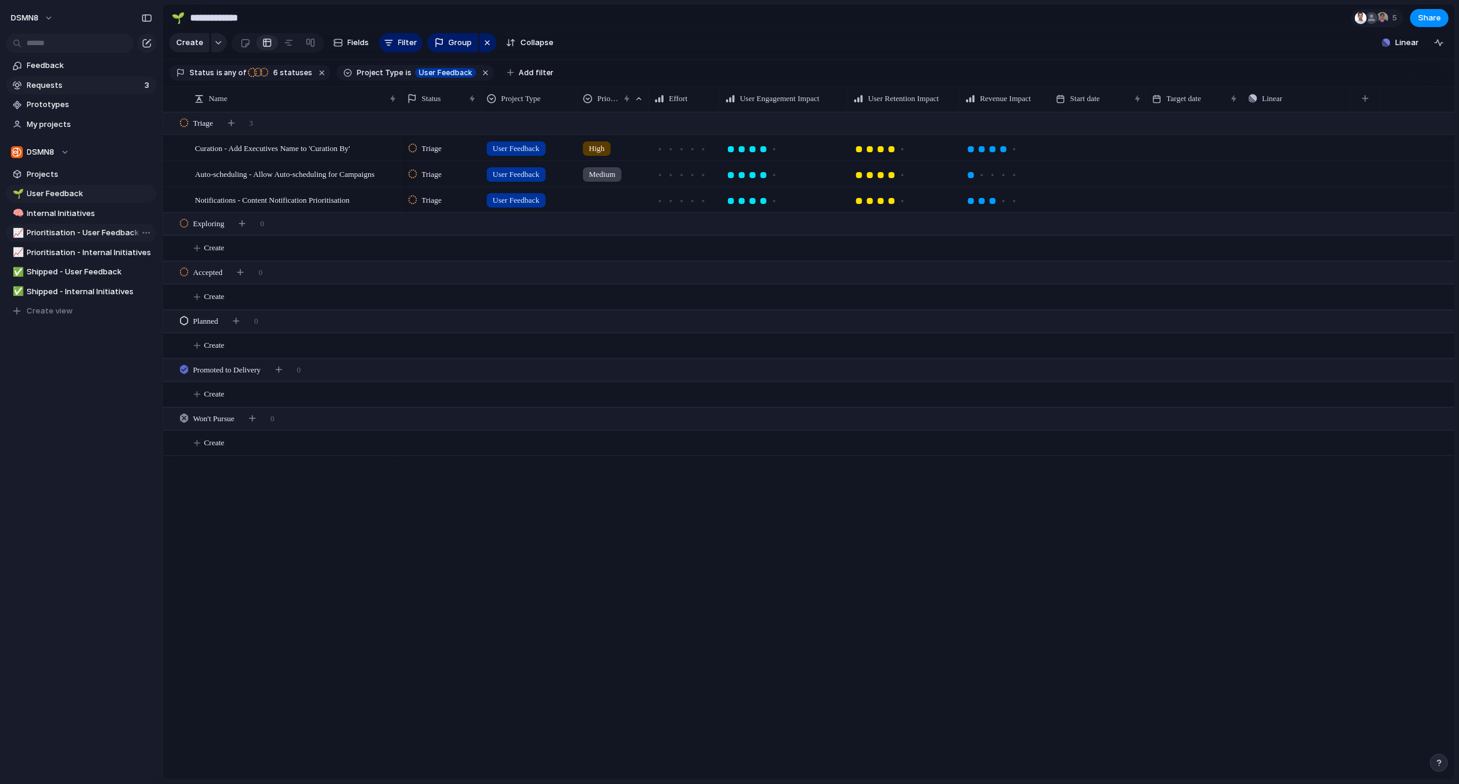
click at [90, 83] on span "Requests" at bounding box center [84, 85] width 114 height 12
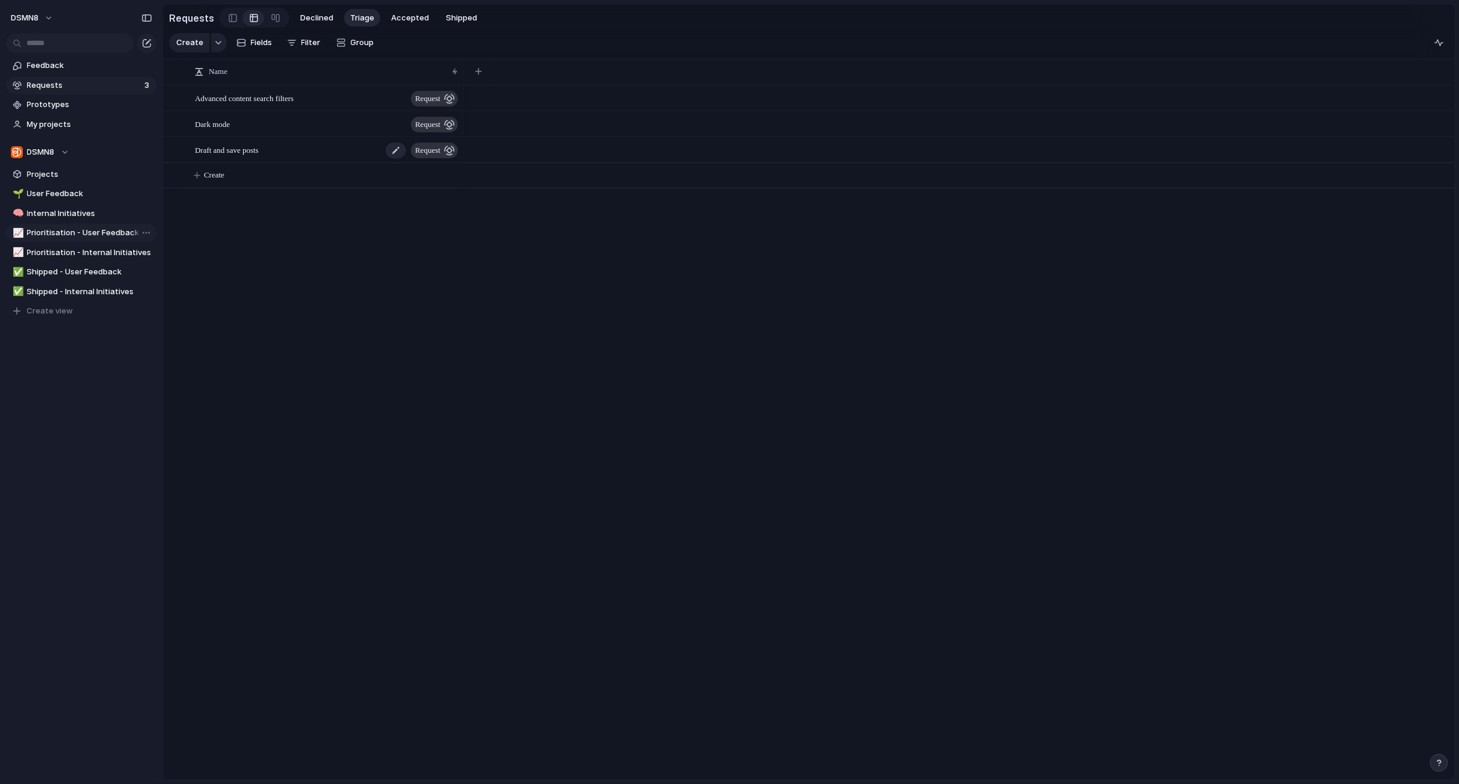
click at [259, 149] on span "Draft and save posts" at bounding box center [227, 150] width 64 height 14
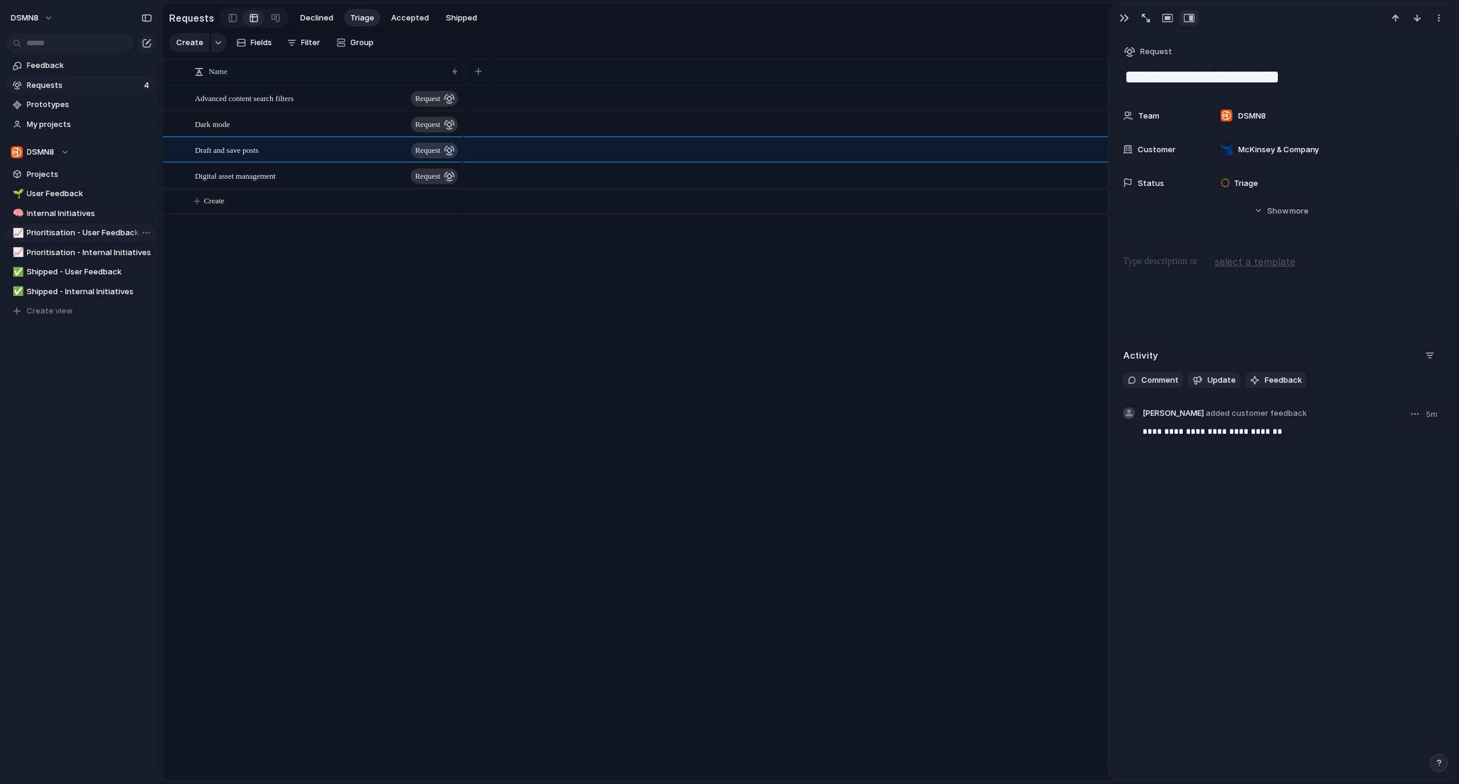
click at [1348, 433] on p "**********" at bounding box center [1291, 431] width 298 height 14
click at [1313, 430] on p "**********" at bounding box center [1291, 431] width 298 height 14
click at [476, 70] on div "button" at bounding box center [478, 71] width 7 height 7
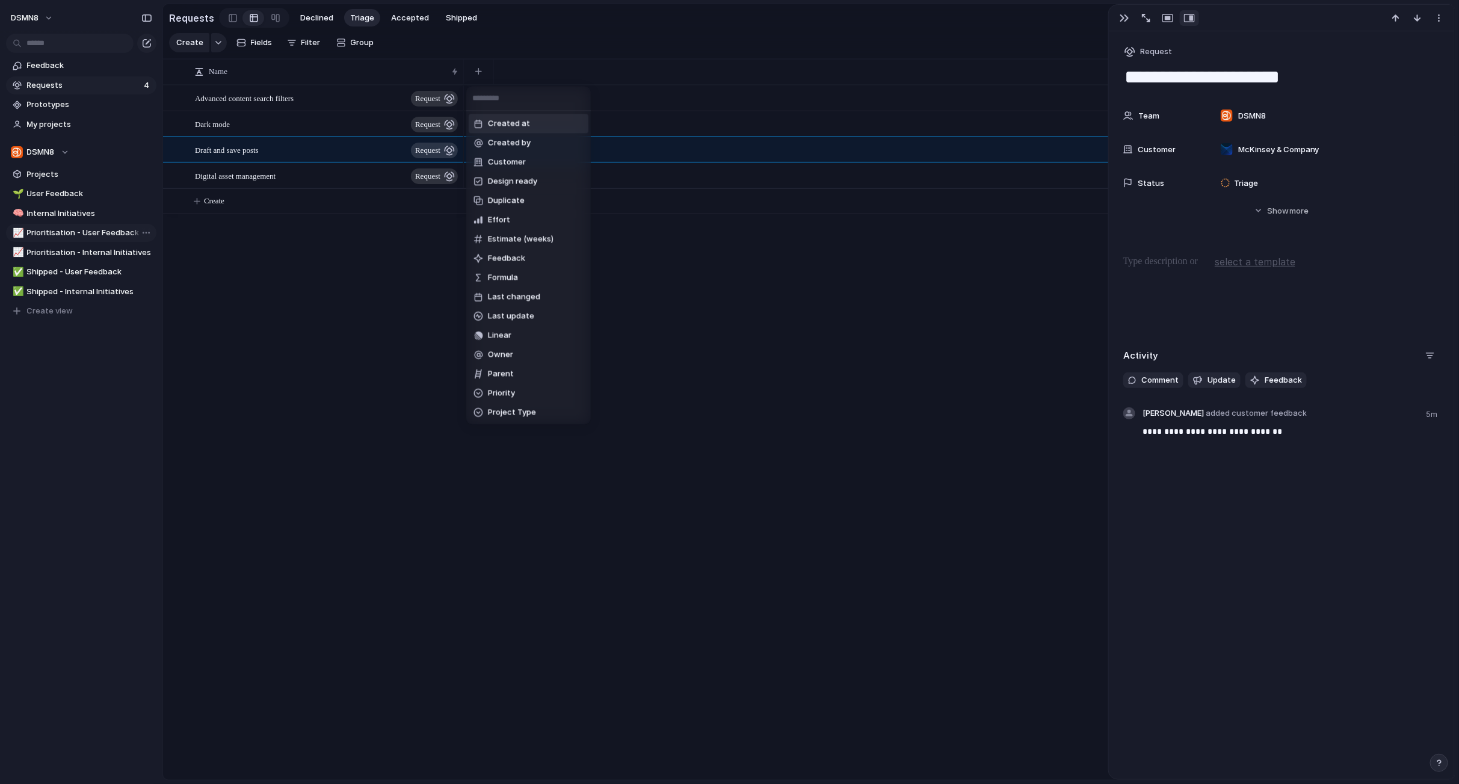
drag, startPoint x: 377, startPoint y: 354, endPoint x: 380, endPoint y: 318, distance: 35.6
click at [377, 353] on div "Created at Created by Customer Design ready Duplicate Effort Estimate (weeks) F…" at bounding box center [729, 392] width 1459 height 784
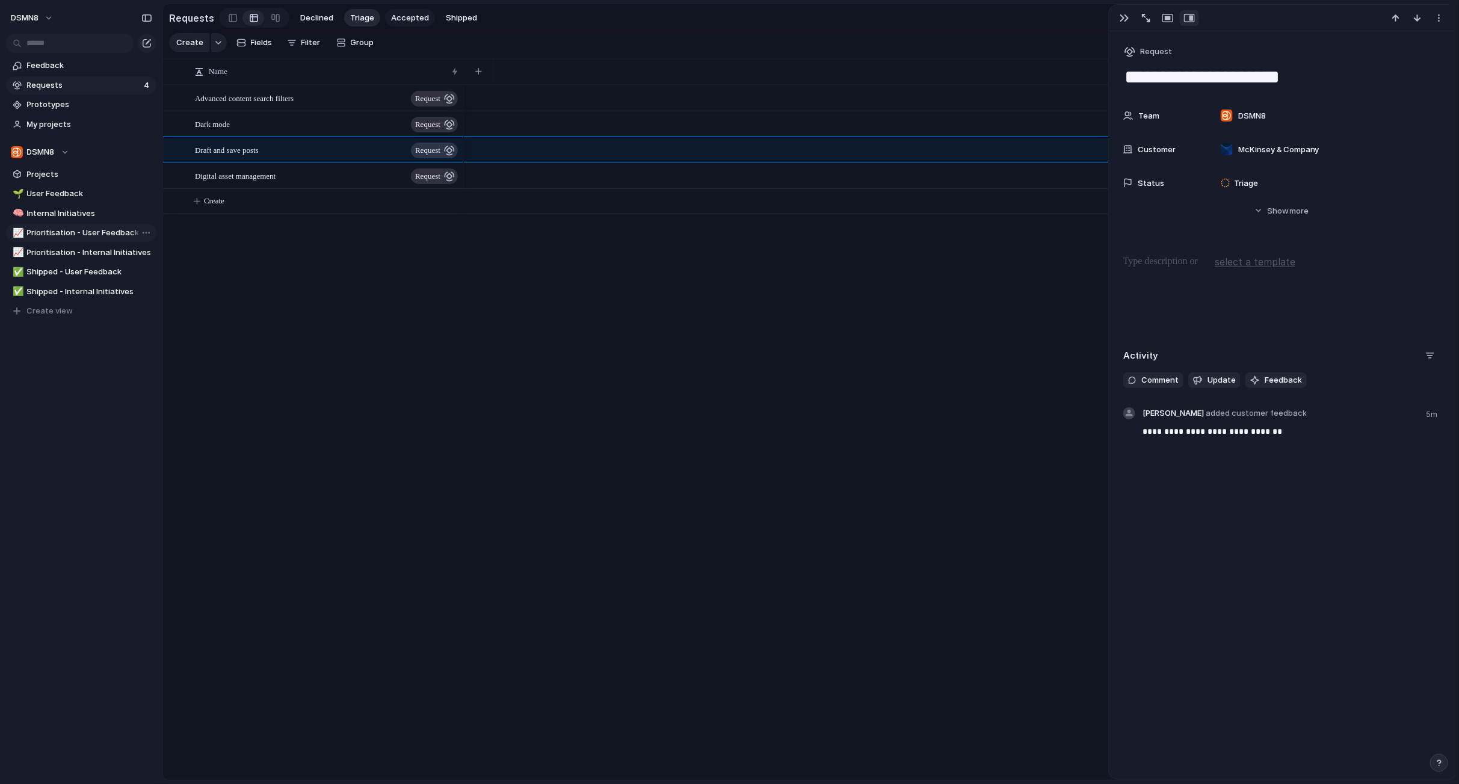
click at [406, 15] on span "Accepted" at bounding box center [410, 18] width 38 height 12
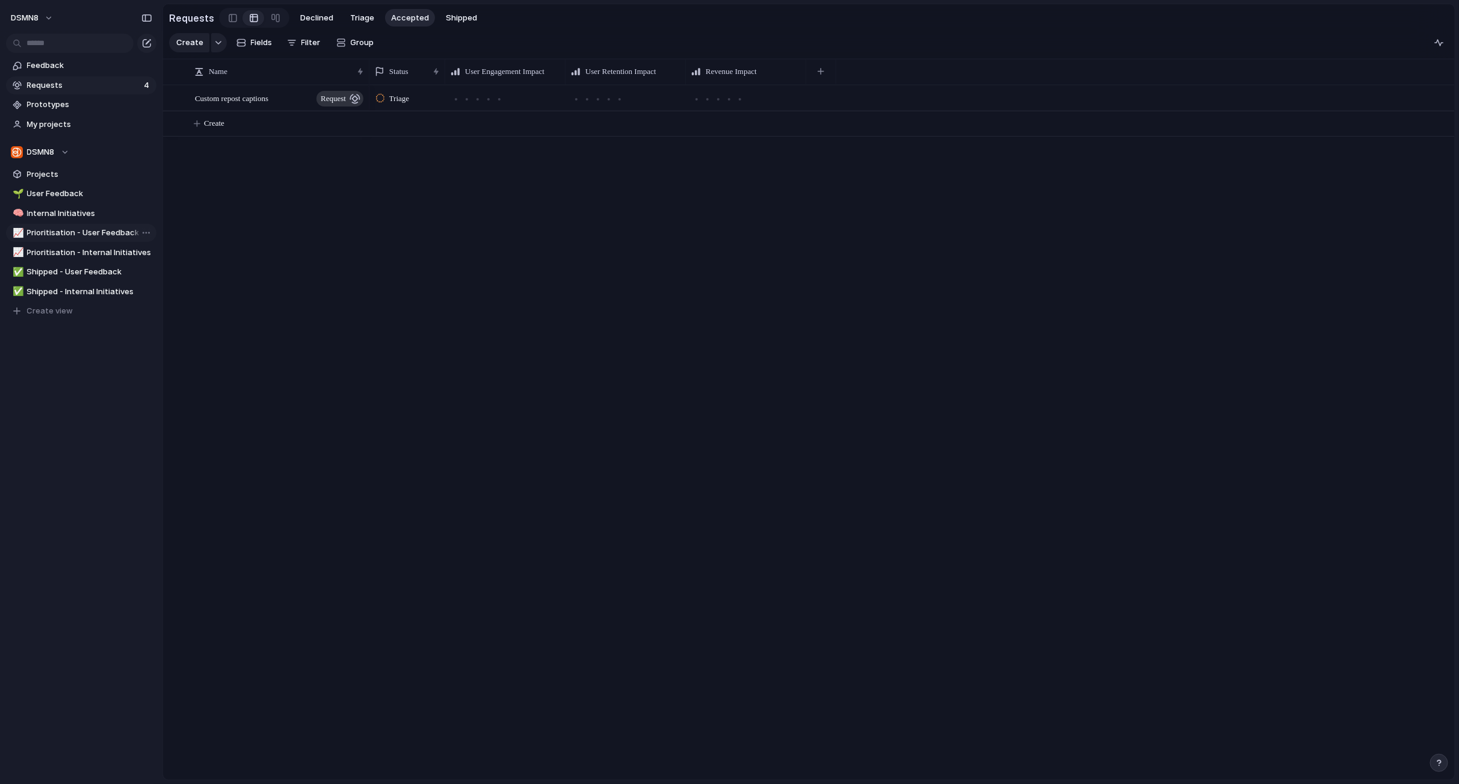
click at [108, 83] on span "Requests" at bounding box center [83, 85] width 113 height 12
click at [304, 174] on div "Digital asset management request" at bounding box center [327, 176] width 265 height 25
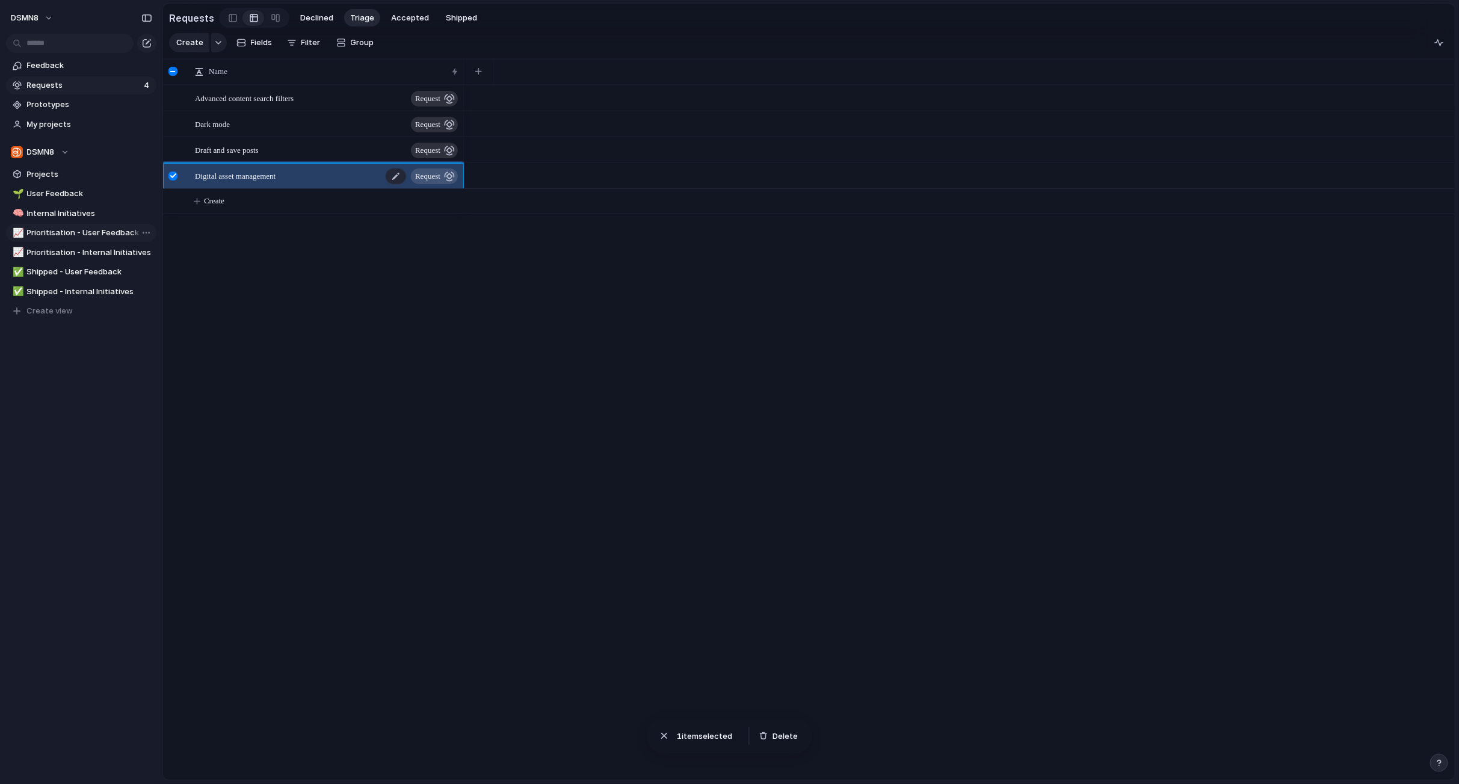
click at [304, 174] on div "Digital asset management request" at bounding box center [327, 176] width 265 height 25
click at [170, 176] on div at bounding box center [172, 175] width 9 height 9
click at [214, 174] on span "Digital asset management" at bounding box center [235, 175] width 81 height 14
click at [171, 174] on div at bounding box center [172, 175] width 9 height 9
click at [289, 180] on span "Open details" at bounding box center [304, 183] width 39 height 12
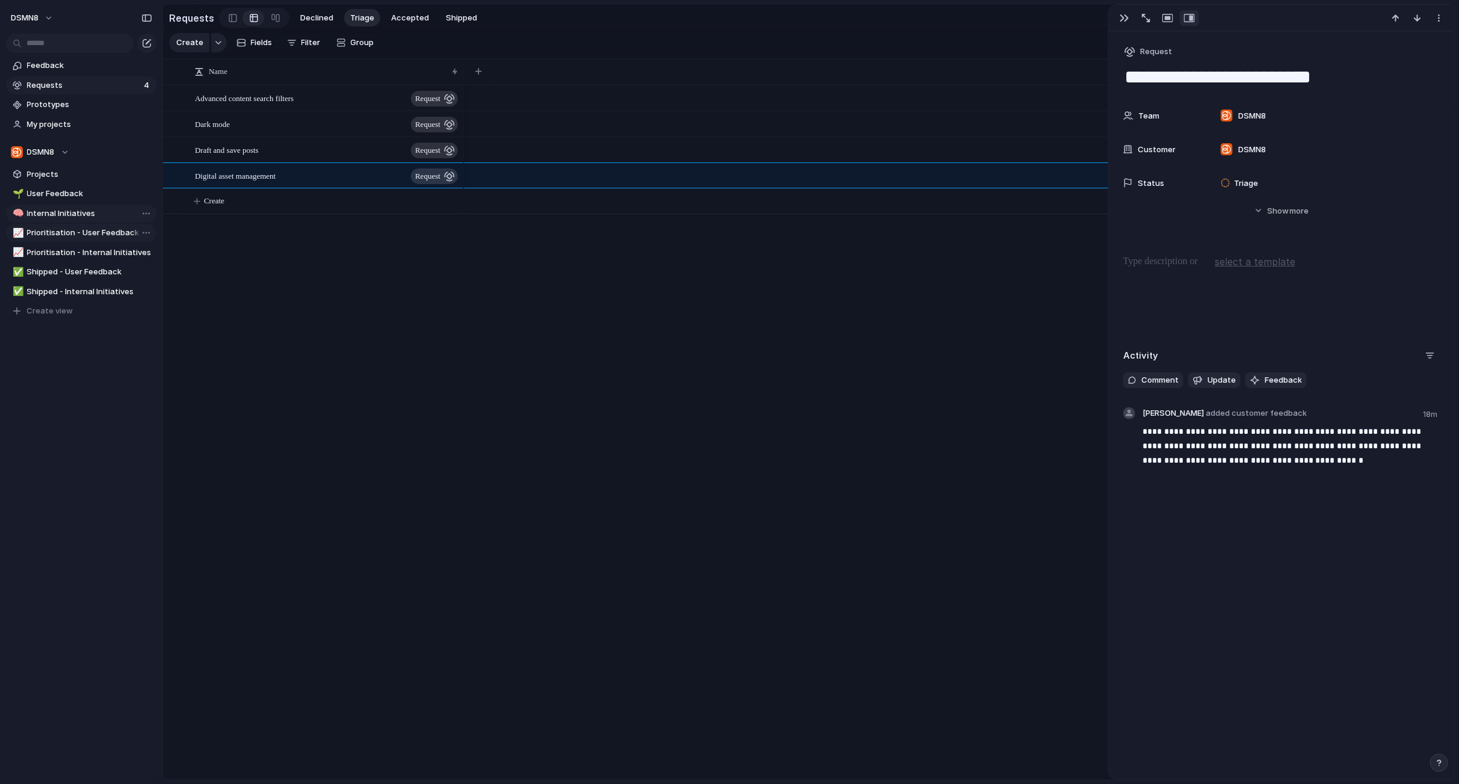
click at [47, 212] on span "Internal Initiatives" at bounding box center [89, 214] width 125 height 12
